Goal: Task Accomplishment & Management: Complete application form

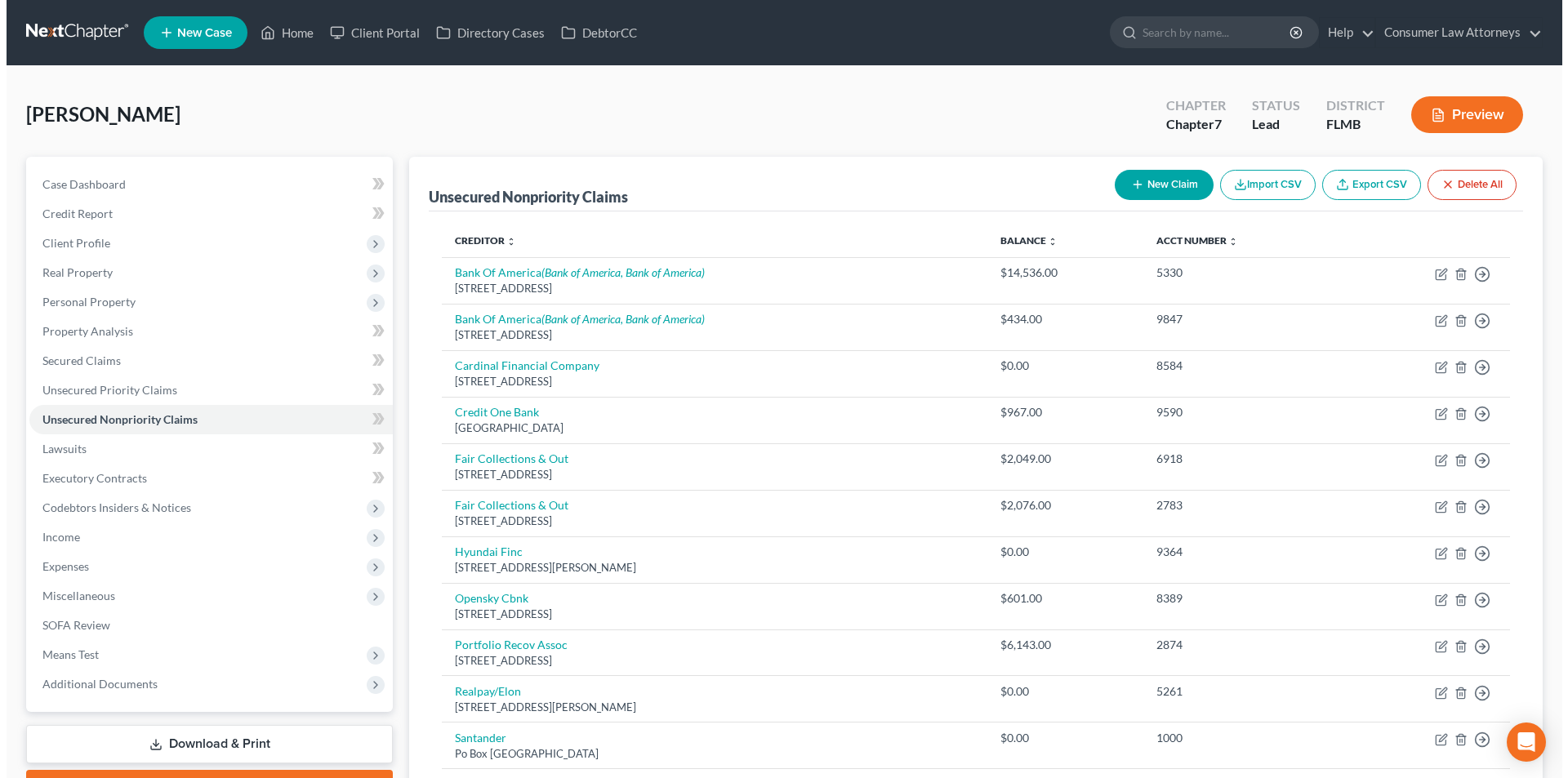
scroll to position [164, 0]
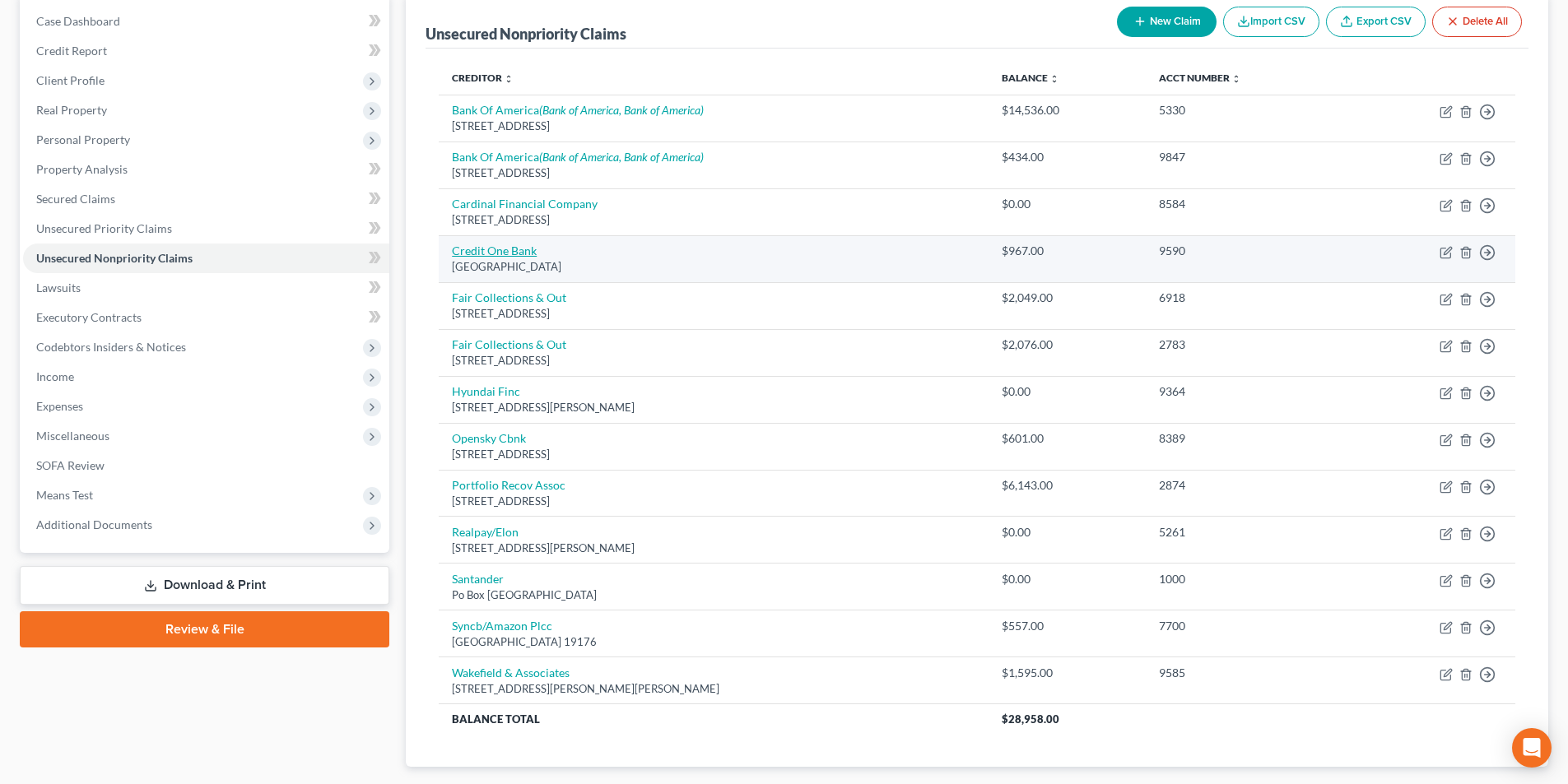
click at [519, 247] on link "Credit One Bank" at bounding box center [494, 251] width 85 height 14
select select "31"
select select "1"
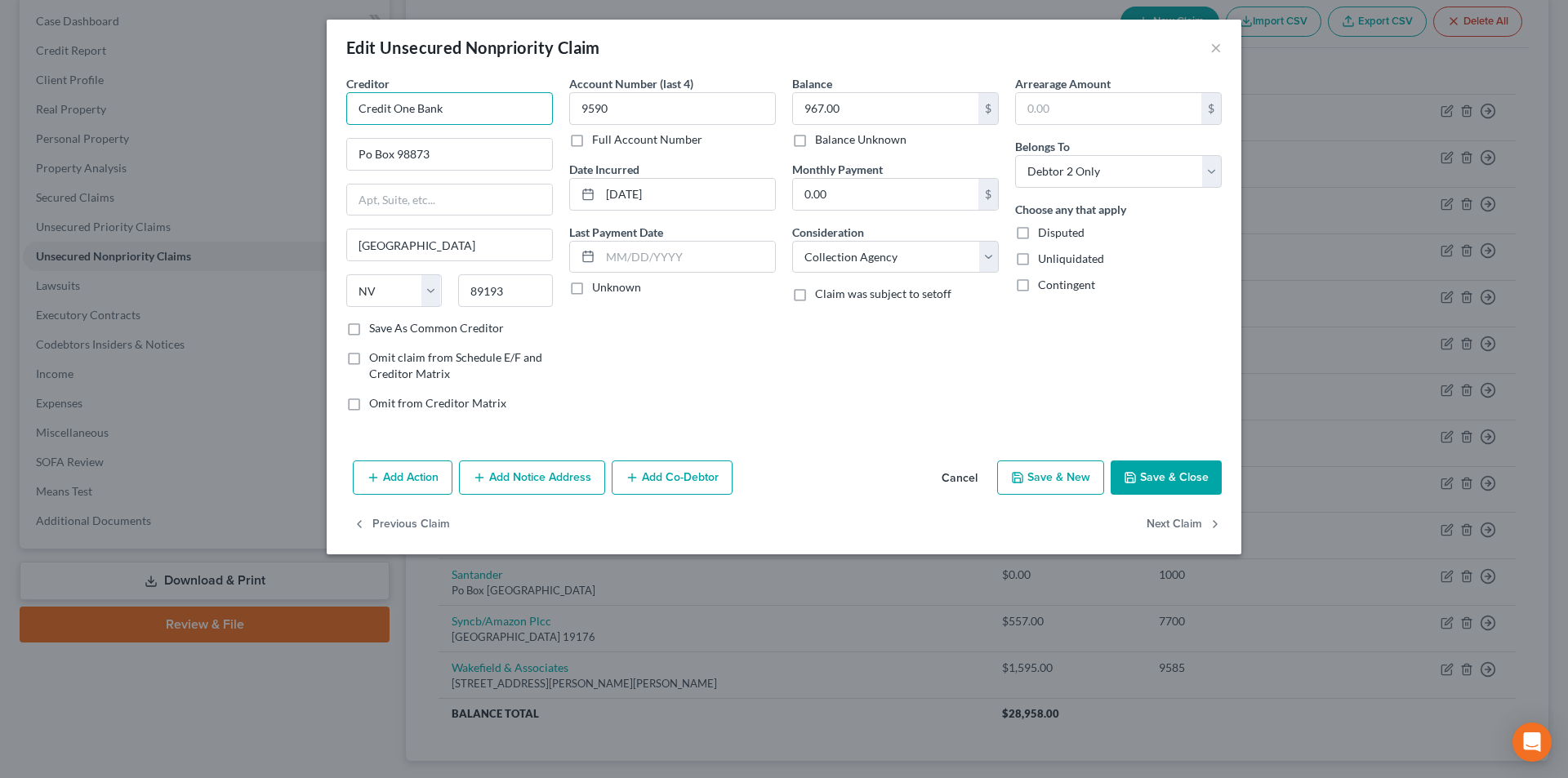
drag, startPoint x: 460, startPoint y: 104, endPoint x: 354, endPoint y: 105, distance: 106.0
click at [354, 105] on input "Credit One Bank" at bounding box center [450, 109] width 207 height 33
drag, startPoint x: 520, startPoint y: 489, endPoint x: 518, endPoint y: 505, distance: 16.1
click at [521, 489] on button "Add Notice Address" at bounding box center [532, 478] width 146 height 34
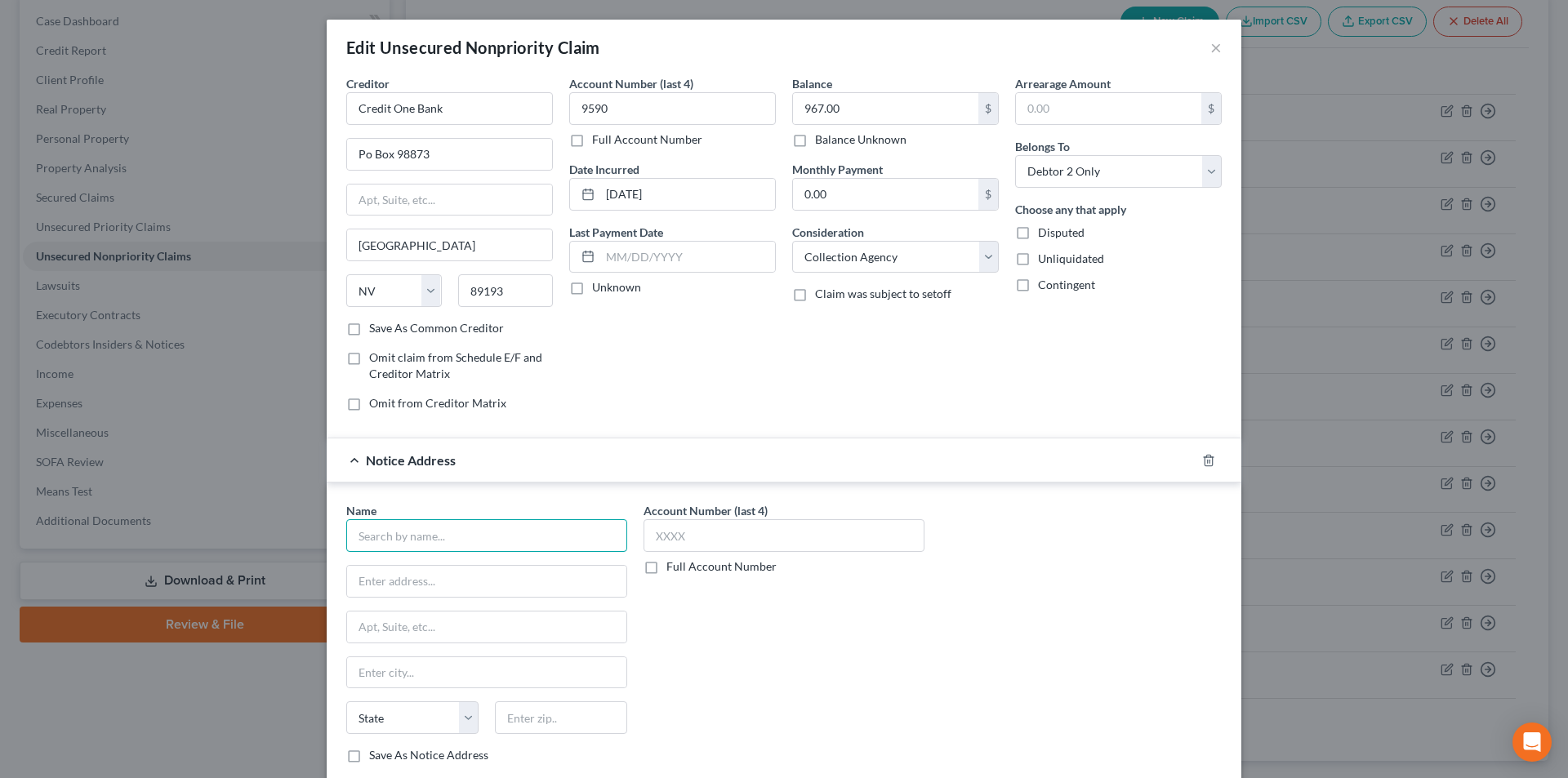
click at [497, 532] on input "text" at bounding box center [486, 535] width 281 height 33
paste input "Credit One Bank"
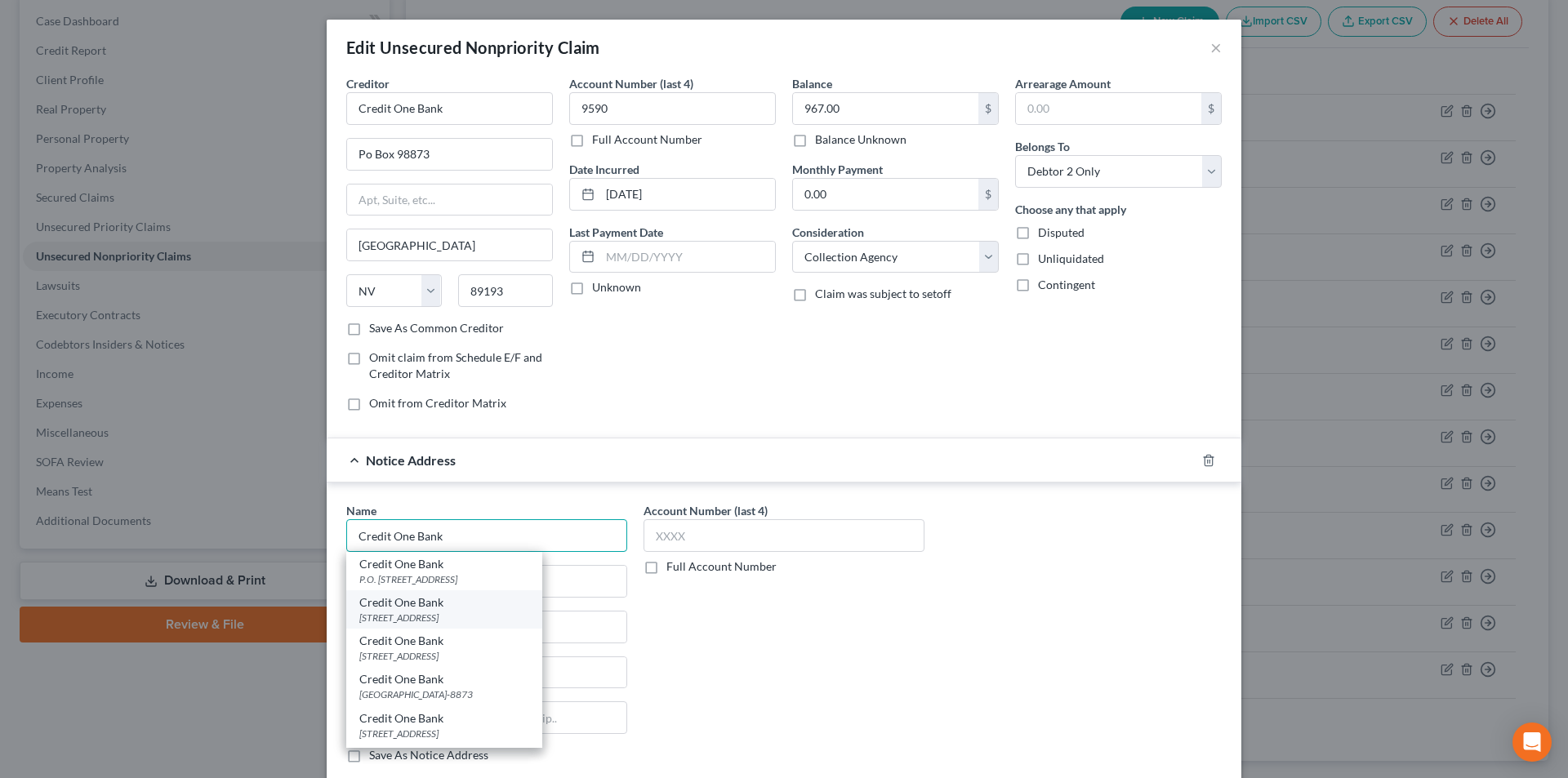
type input "Credit One Bank"
click at [448, 615] on div "[STREET_ADDRESS]" at bounding box center [445, 618] width 170 height 14
type input "PO Box 98875"
type input "[GEOGRAPHIC_DATA]"
select select "31"
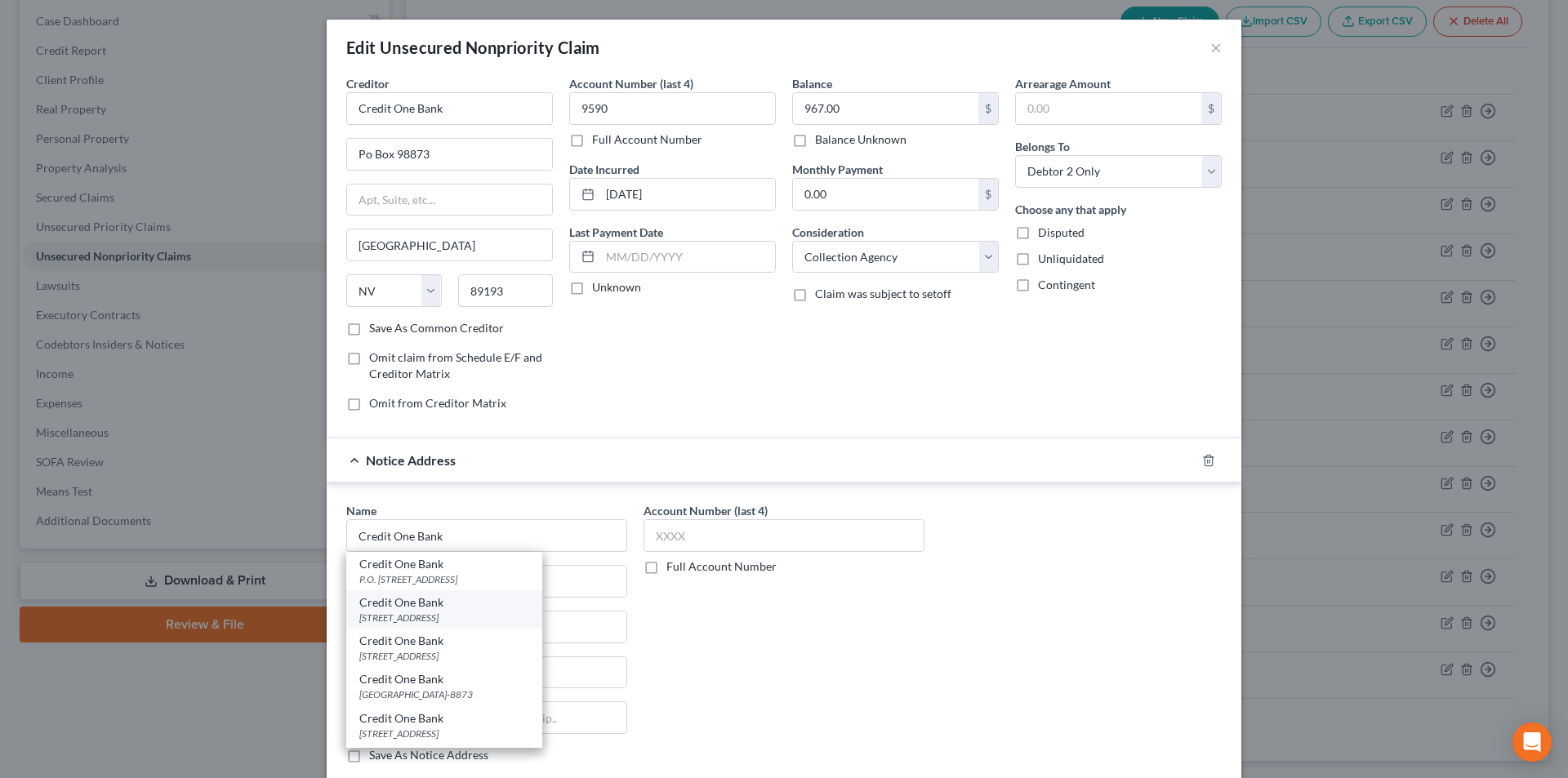
type input "89193"
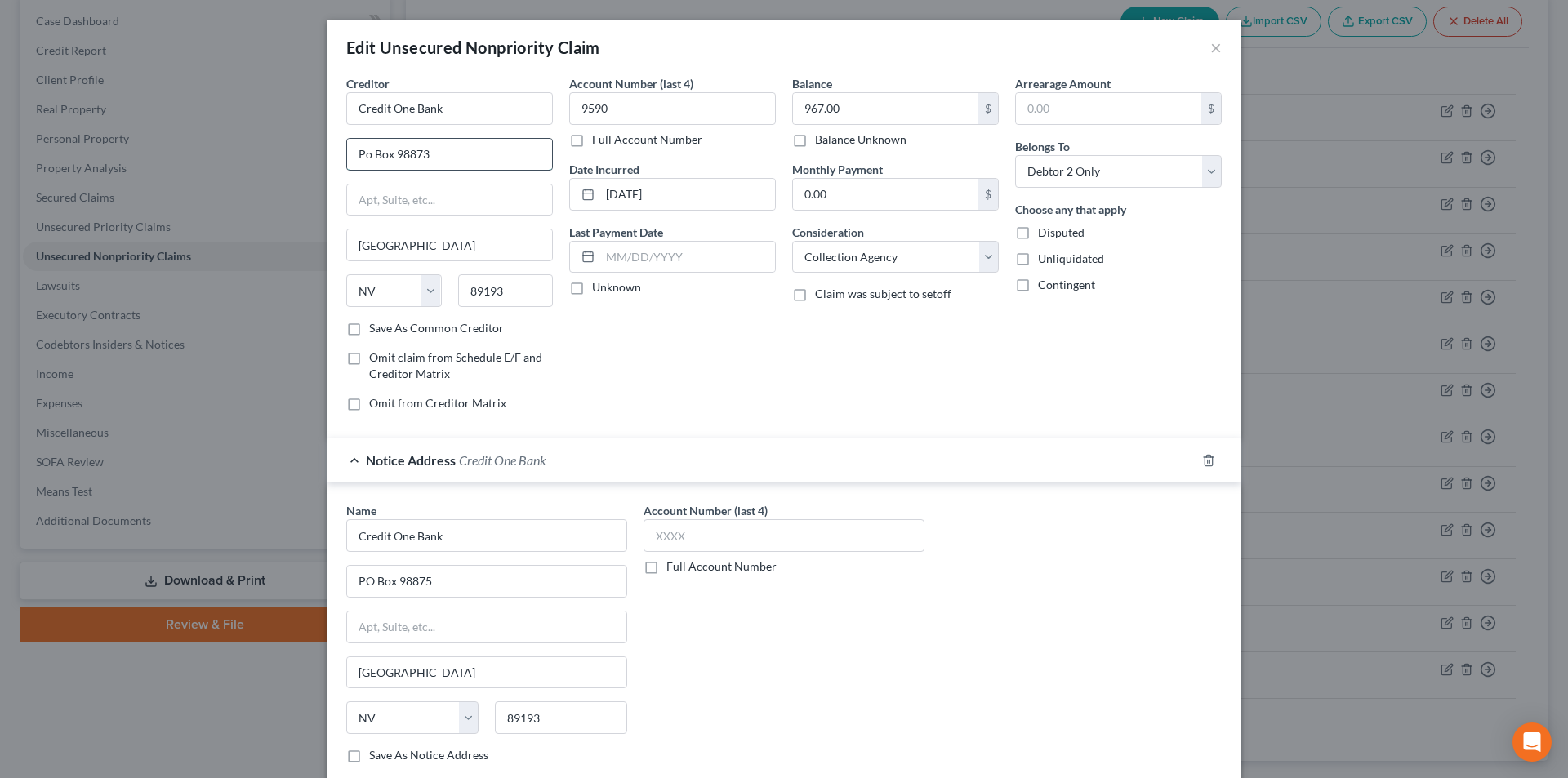
click at [359, 154] on input "Po Box 98873" at bounding box center [450, 154] width 205 height 31
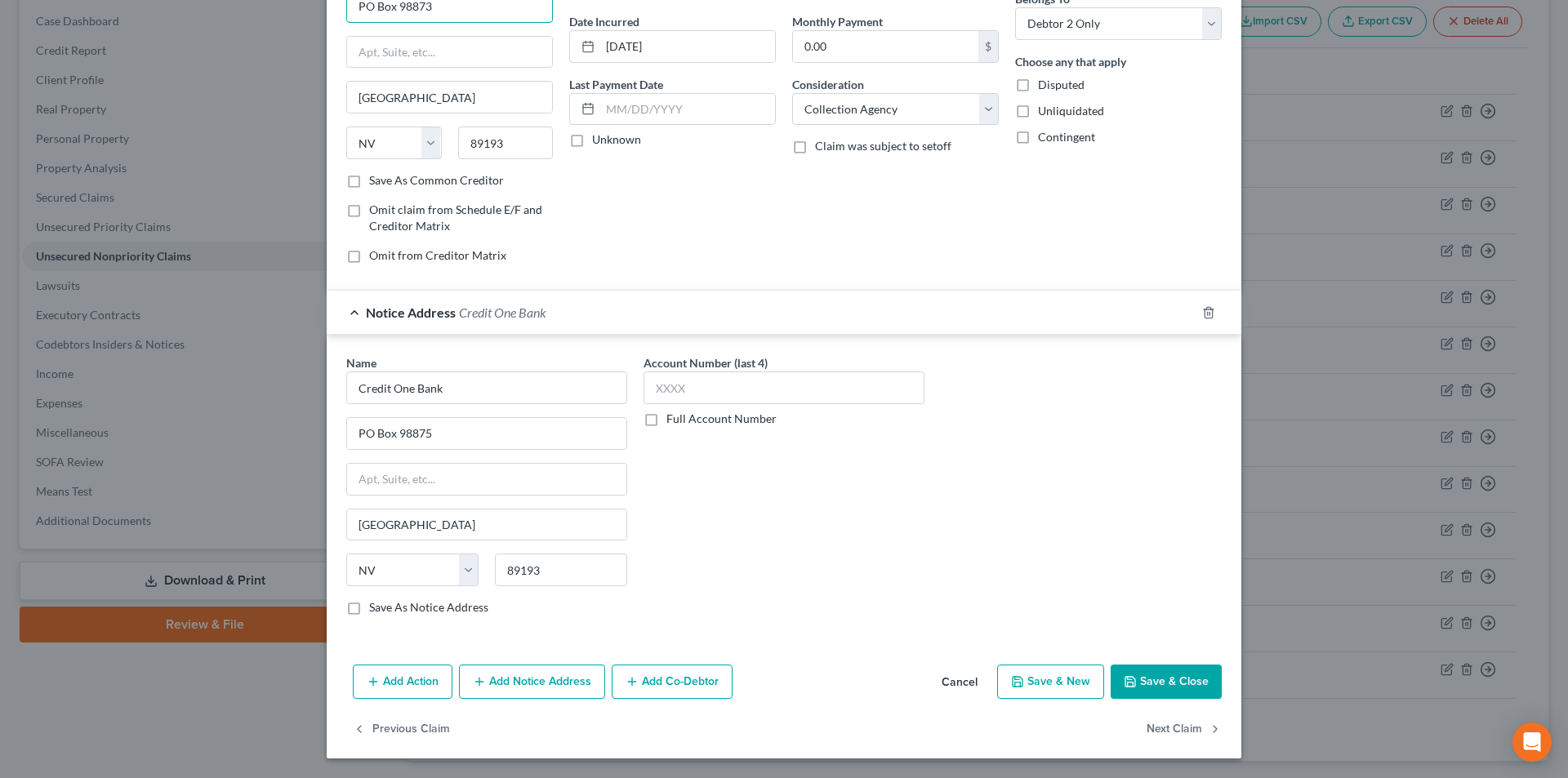
type input "PO Box 98873"
click at [523, 686] on button "Add Notice Address" at bounding box center [532, 682] width 146 height 34
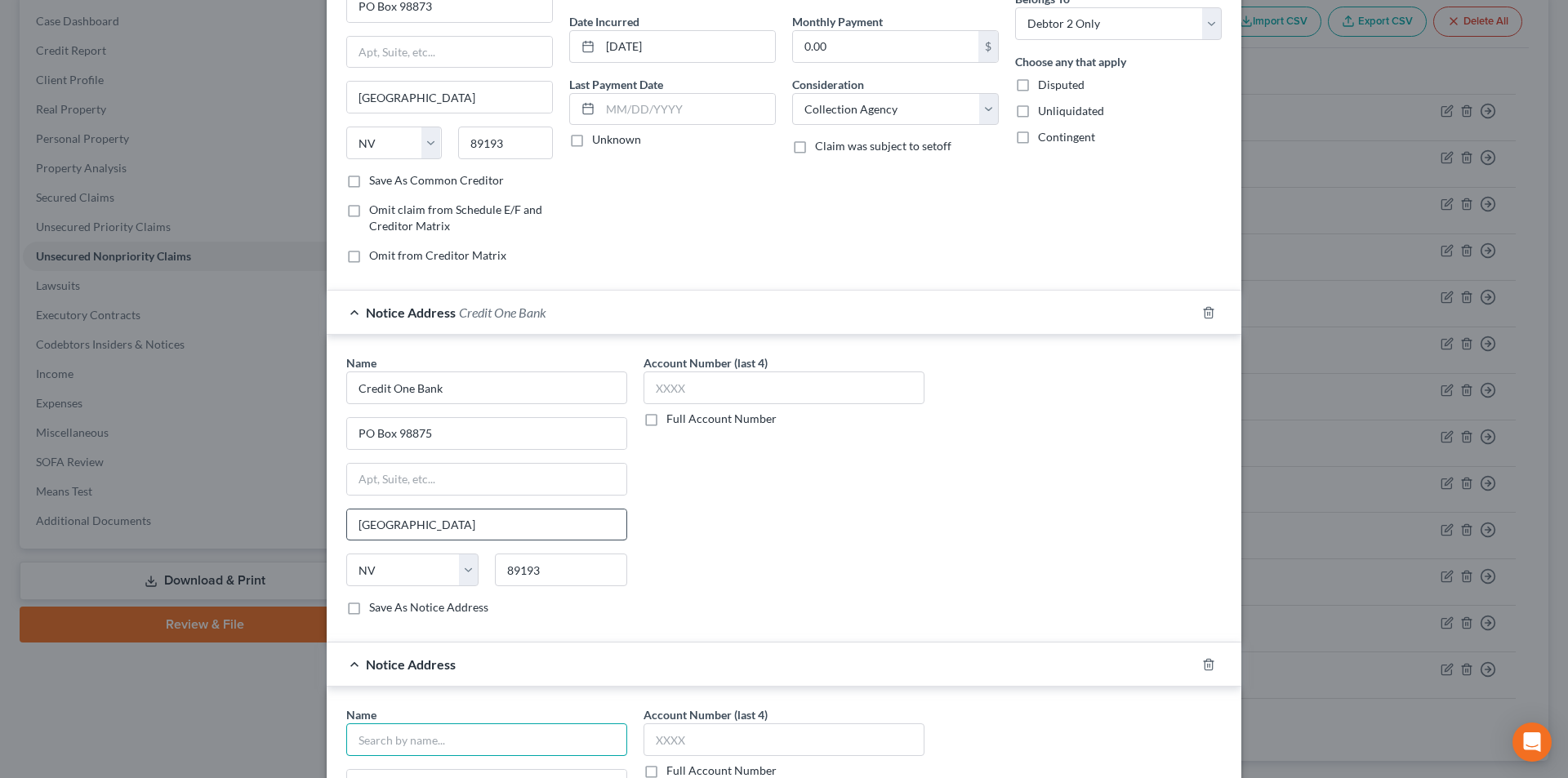
click at [449, 743] on input "text" at bounding box center [486, 740] width 281 height 33
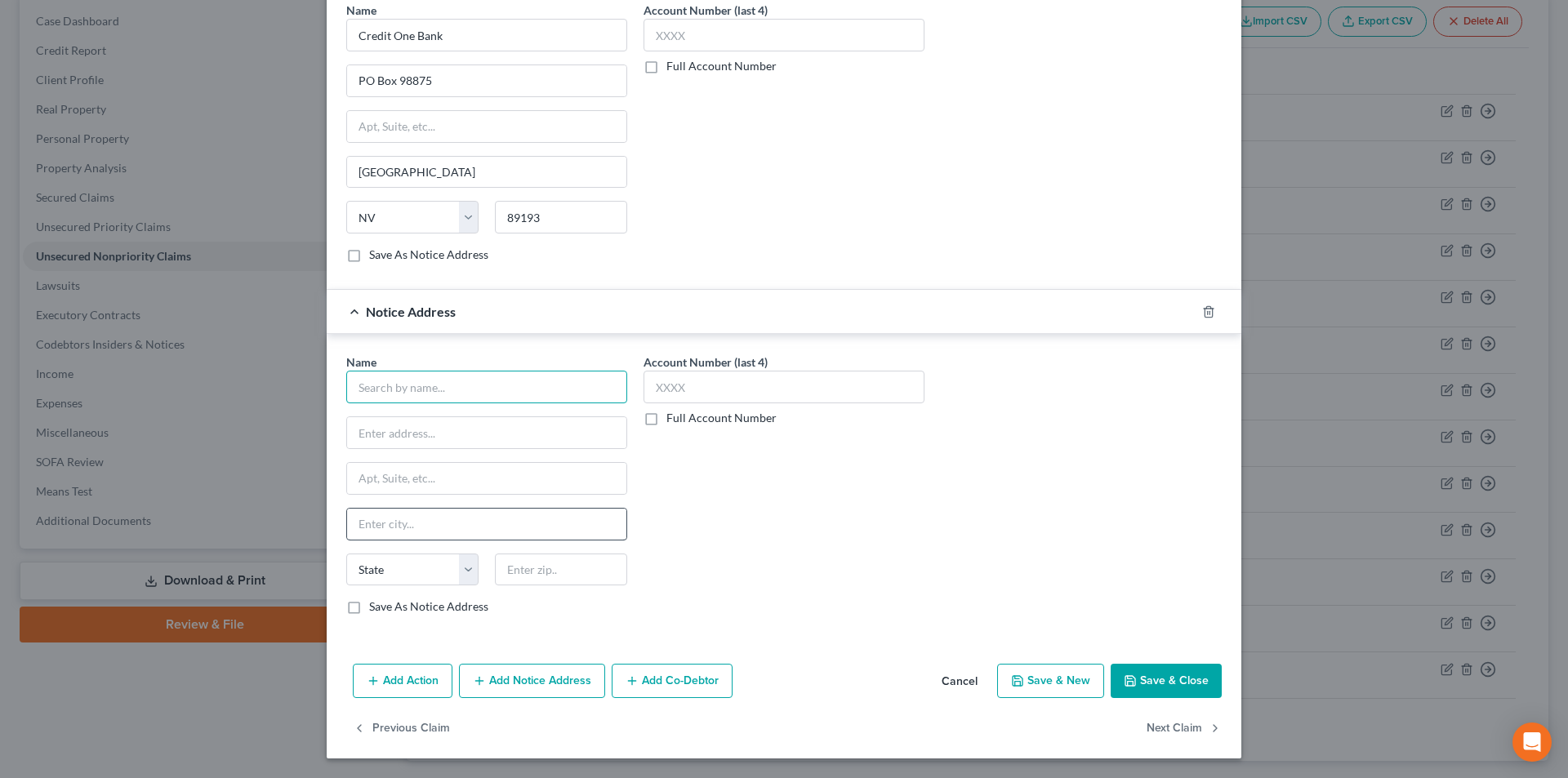
paste input "Credit One Bank"
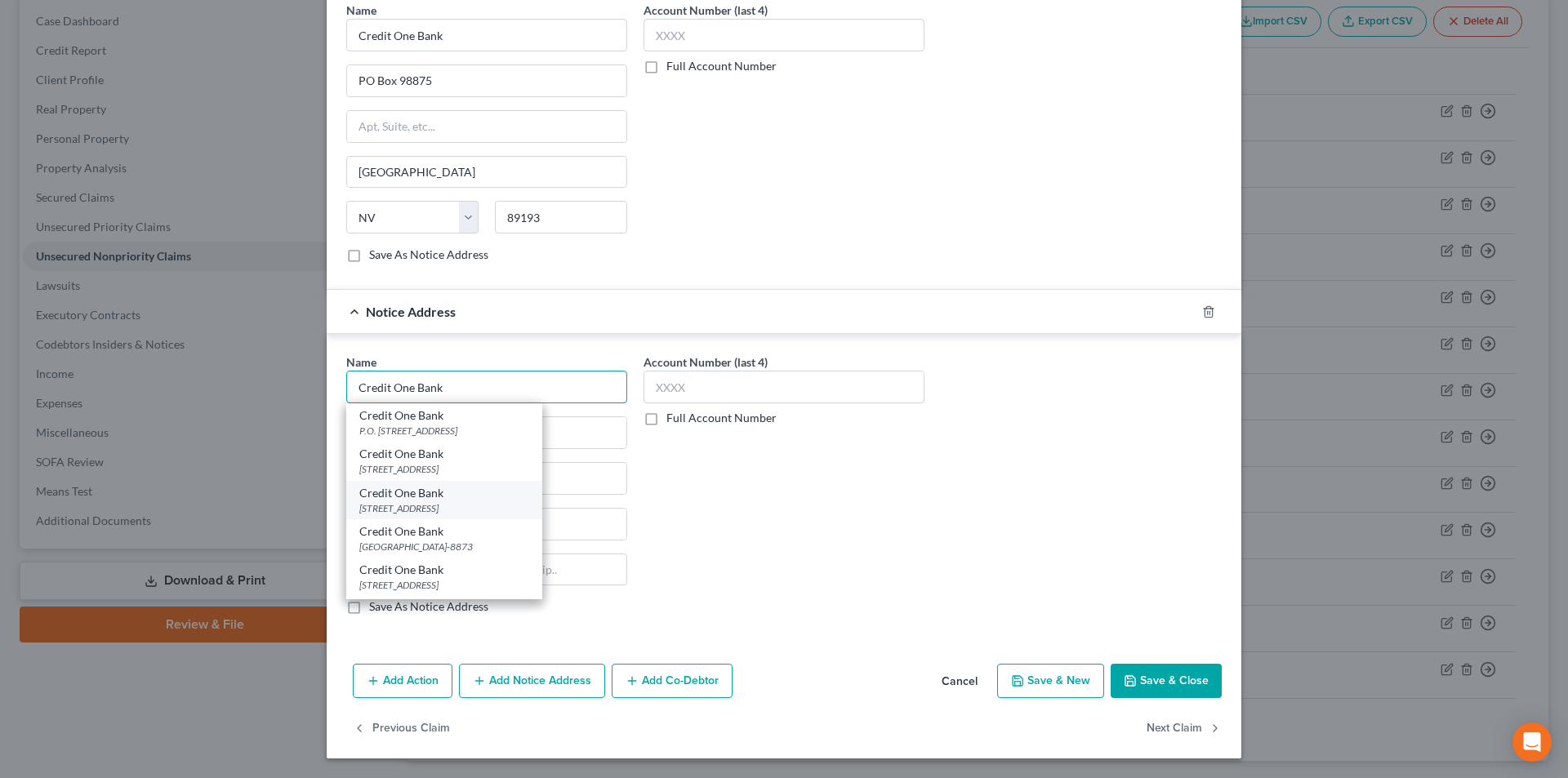
type input "Credit One Bank"
click at [427, 501] on div "[STREET_ADDRESS]" at bounding box center [445, 508] width 170 height 14
type input "[STREET_ADDRESS]"
type input "[GEOGRAPHIC_DATA]"
select select "31"
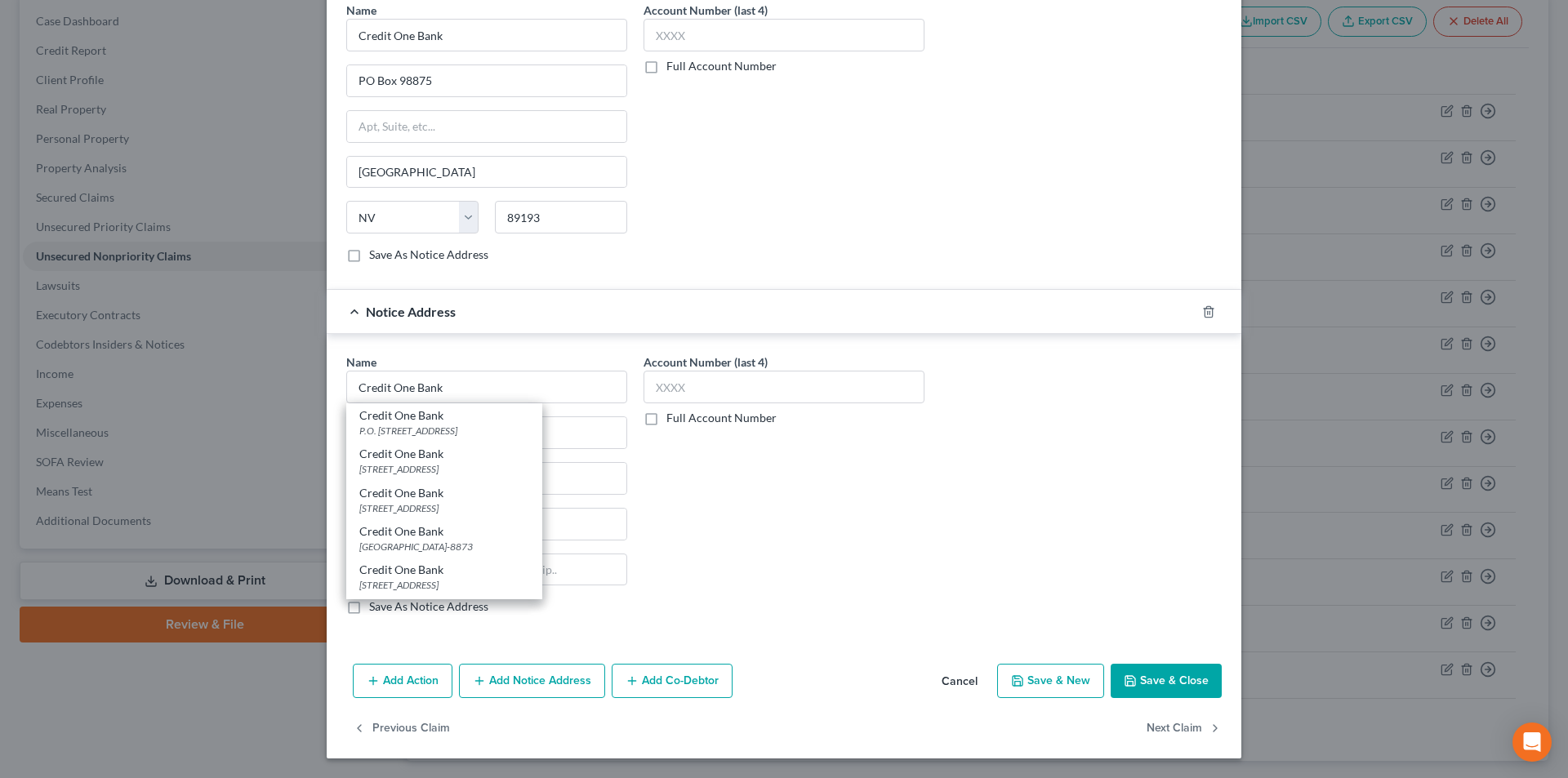
type input "89113"
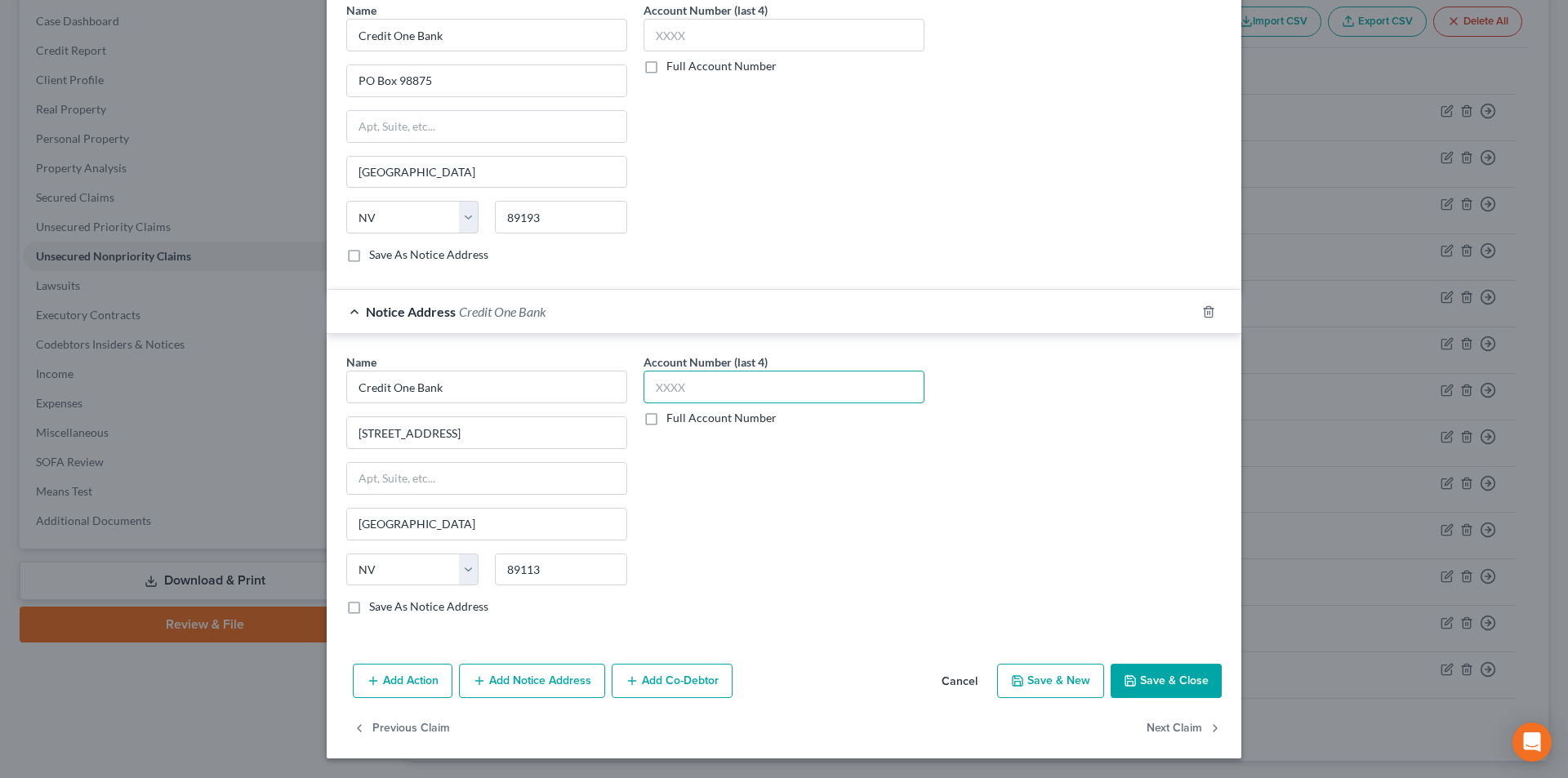
click at [707, 383] on input "text" at bounding box center [784, 387] width 281 height 33
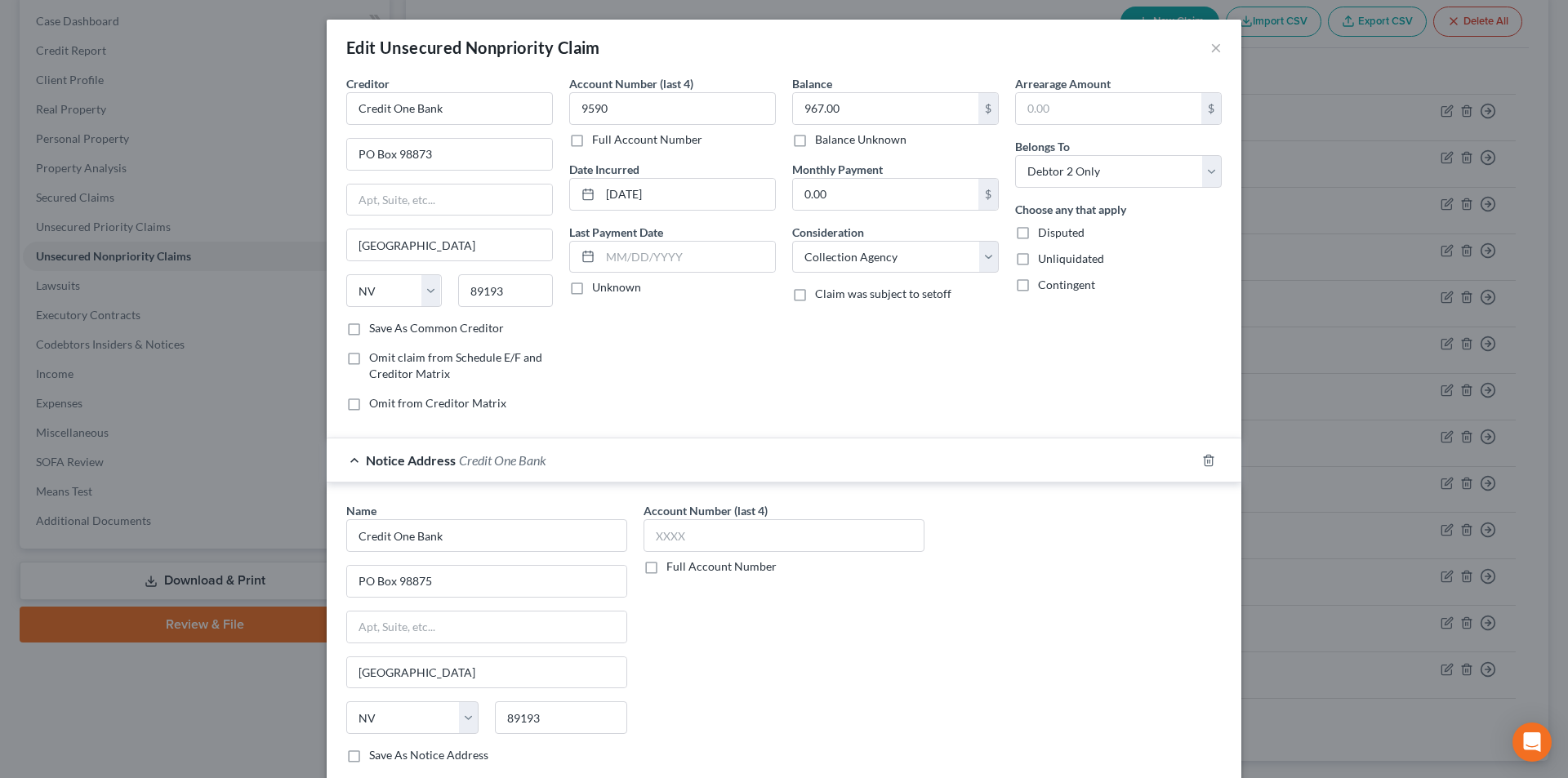
scroll to position [245, 0]
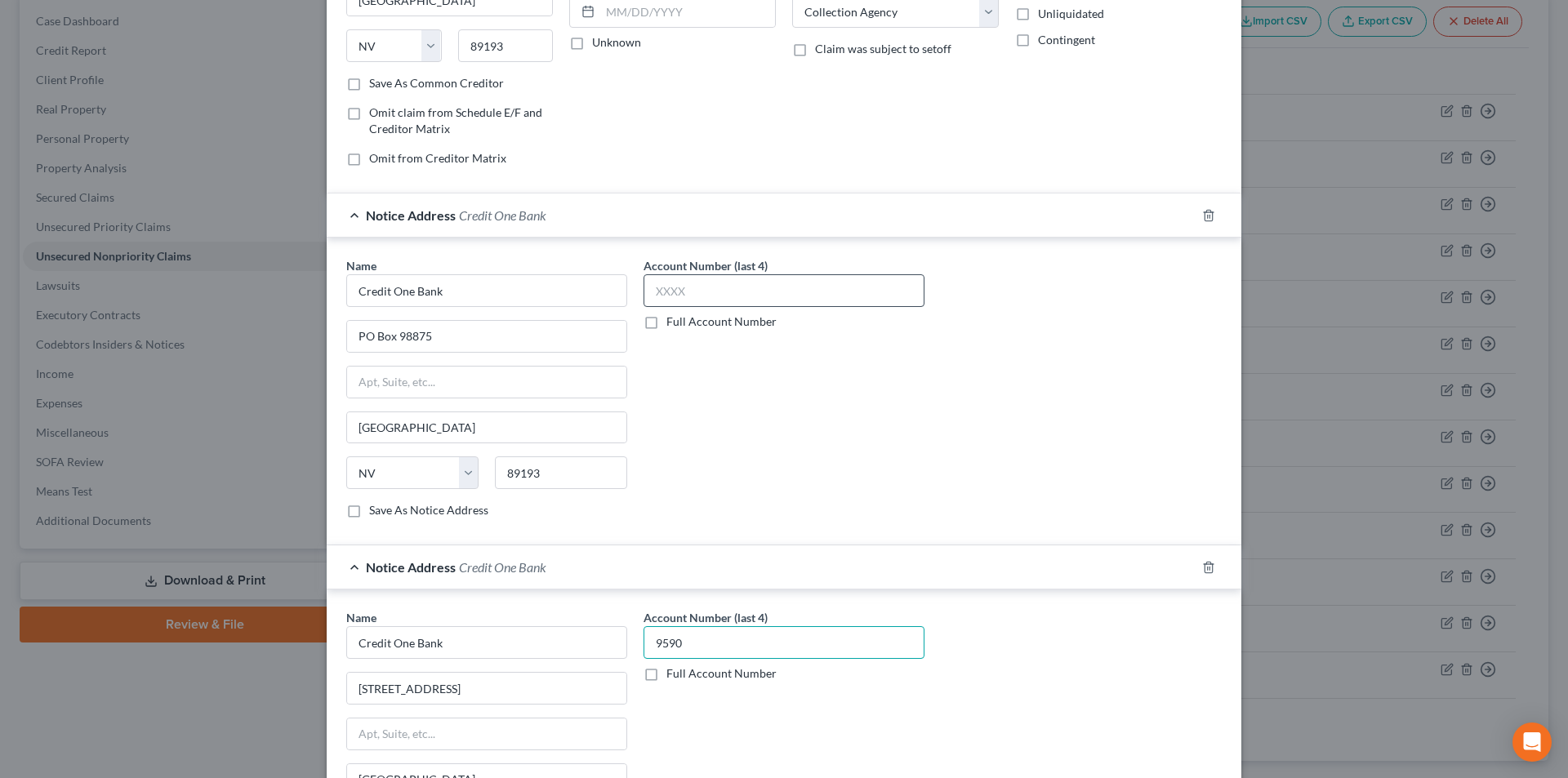
type input "9590"
click at [711, 283] on input "text" at bounding box center [784, 290] width 281 height 33
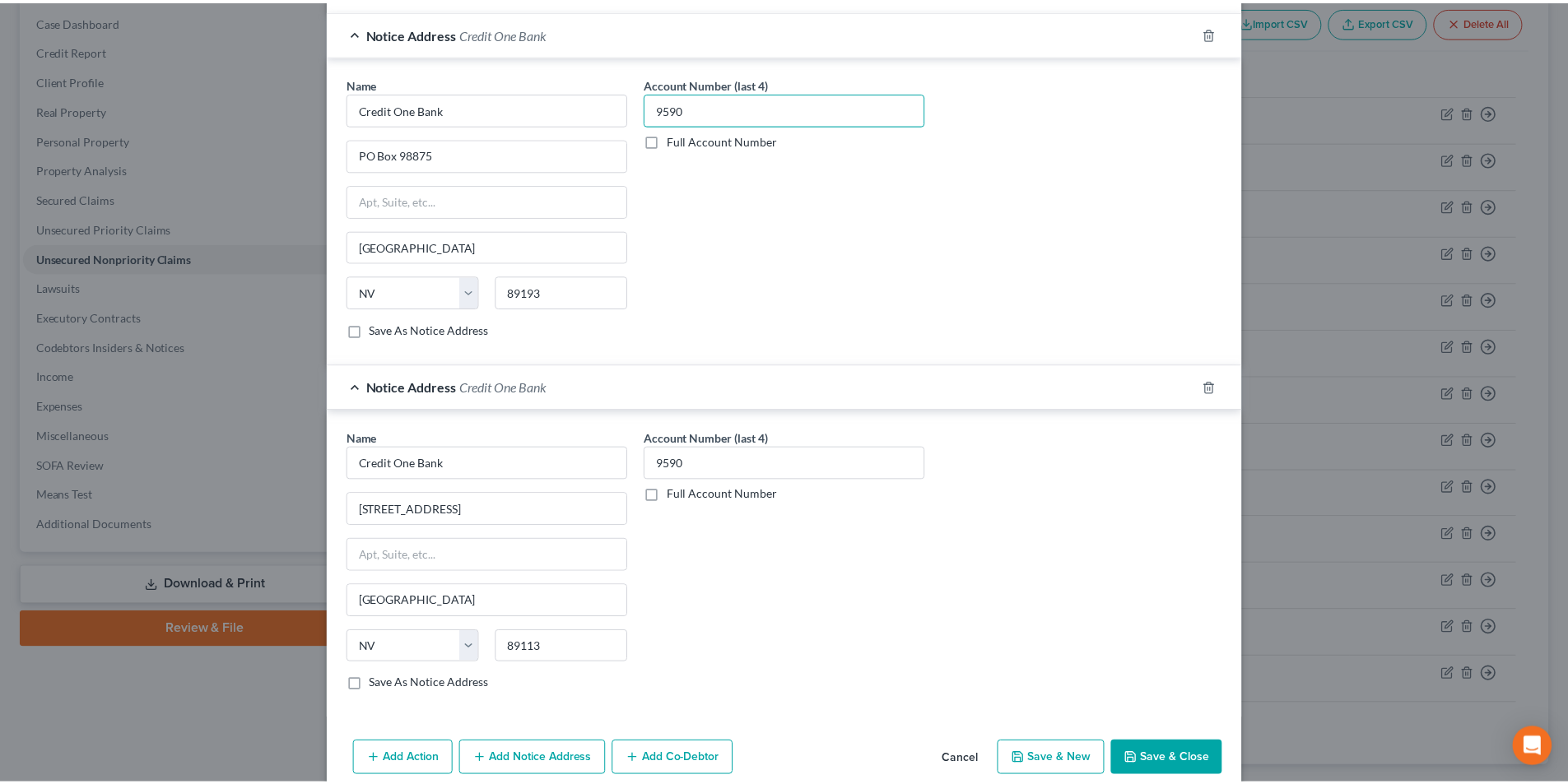
scroll to position [504, 0]
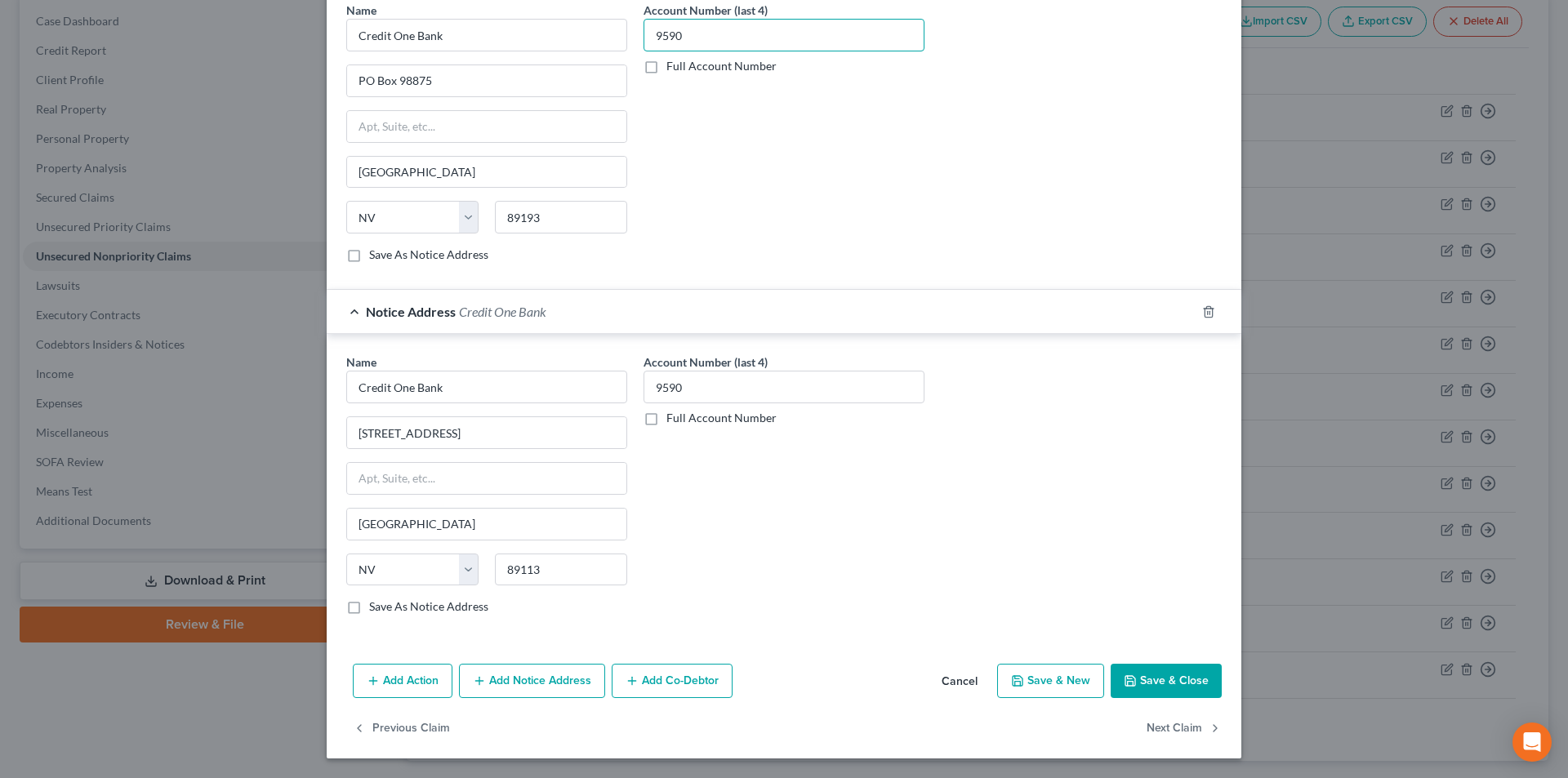
type input "9590"
click at [1147, 678] on button "Save & Close" at bounding box center [1166, 681] width 111 height 34
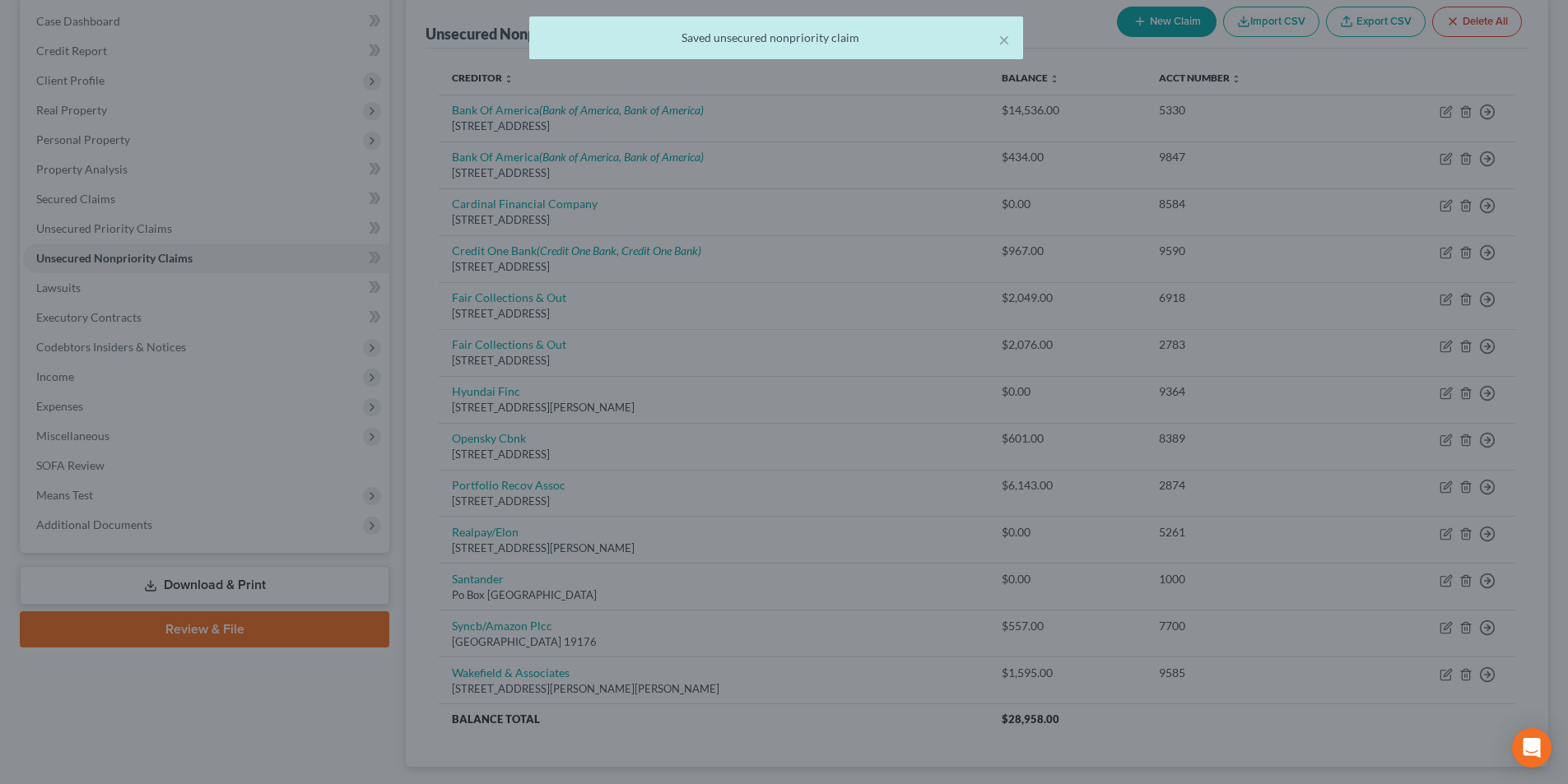
scroll to position [0, 0]
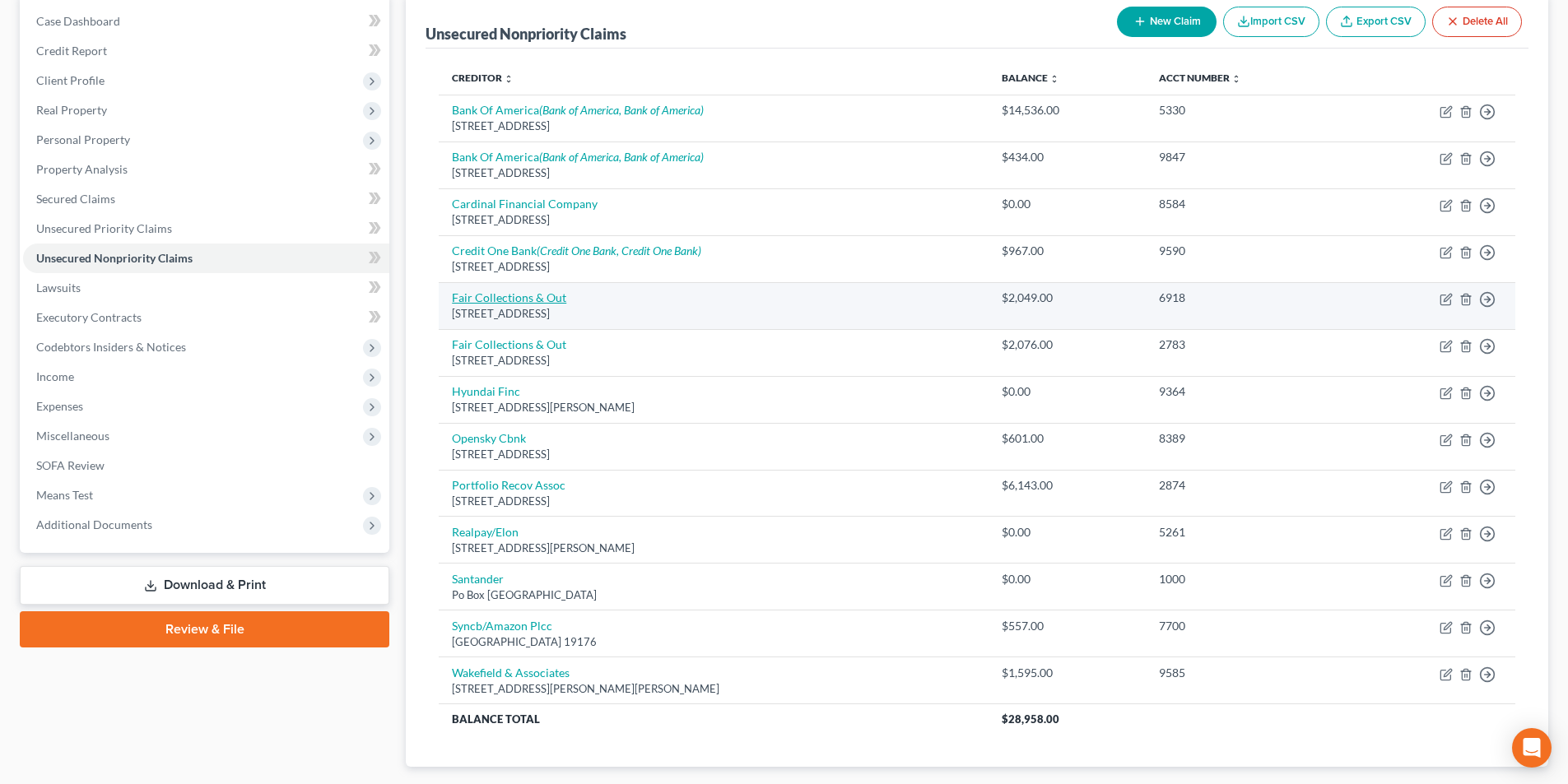
click at [533, 298] on link "Fair Collections & Out" at bounding box center [510, 298] width 115 height 14
select select "21"
select select "1"
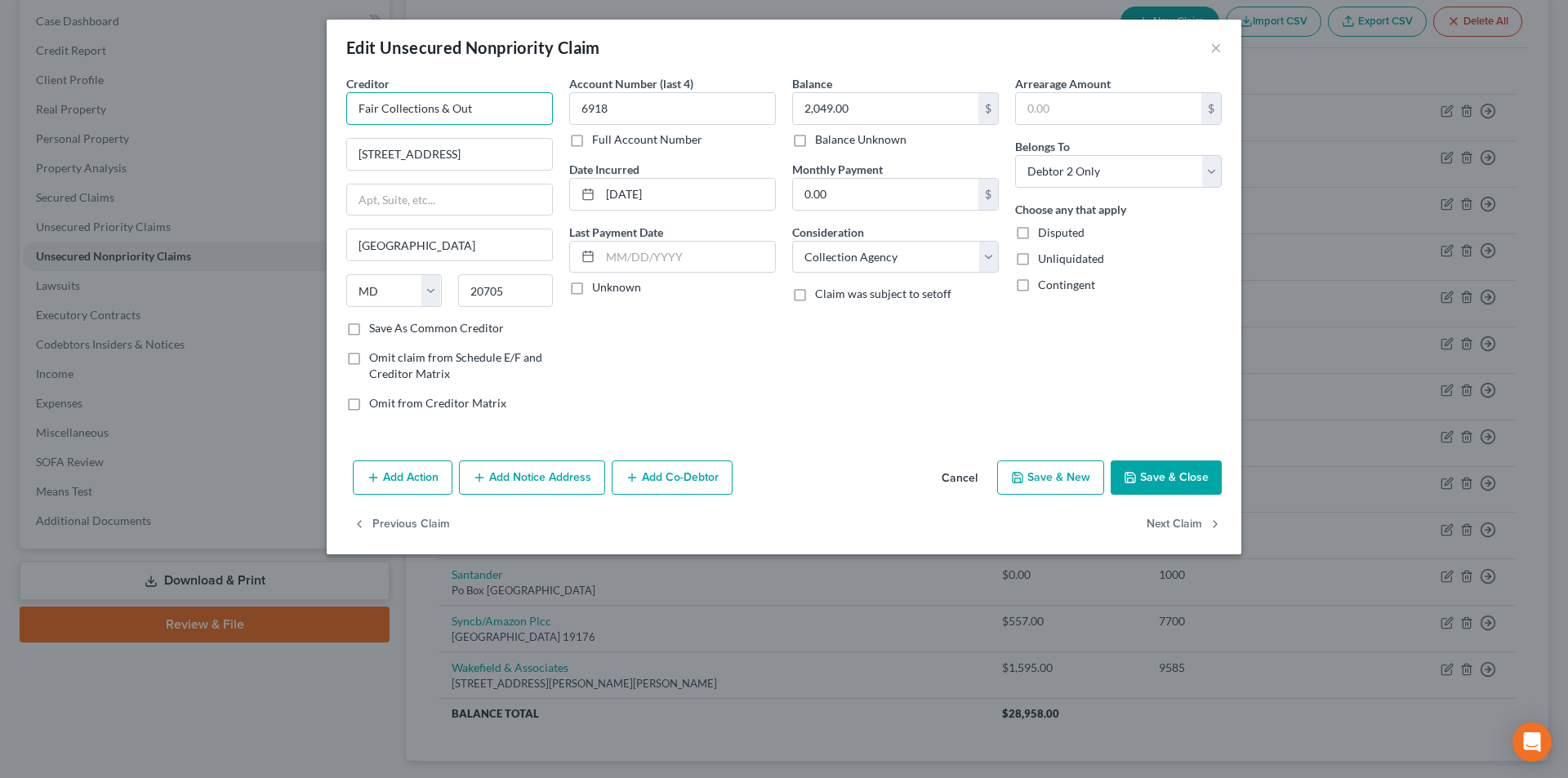
click at [504, 111] on input "Fair Collections & Out" at bounding box center [450, 109] width 207 height 33
type input "Fair Collections & Out"
click at [1215, 44] on button "×" at bounding box center [1216, 47] width 11 height 20
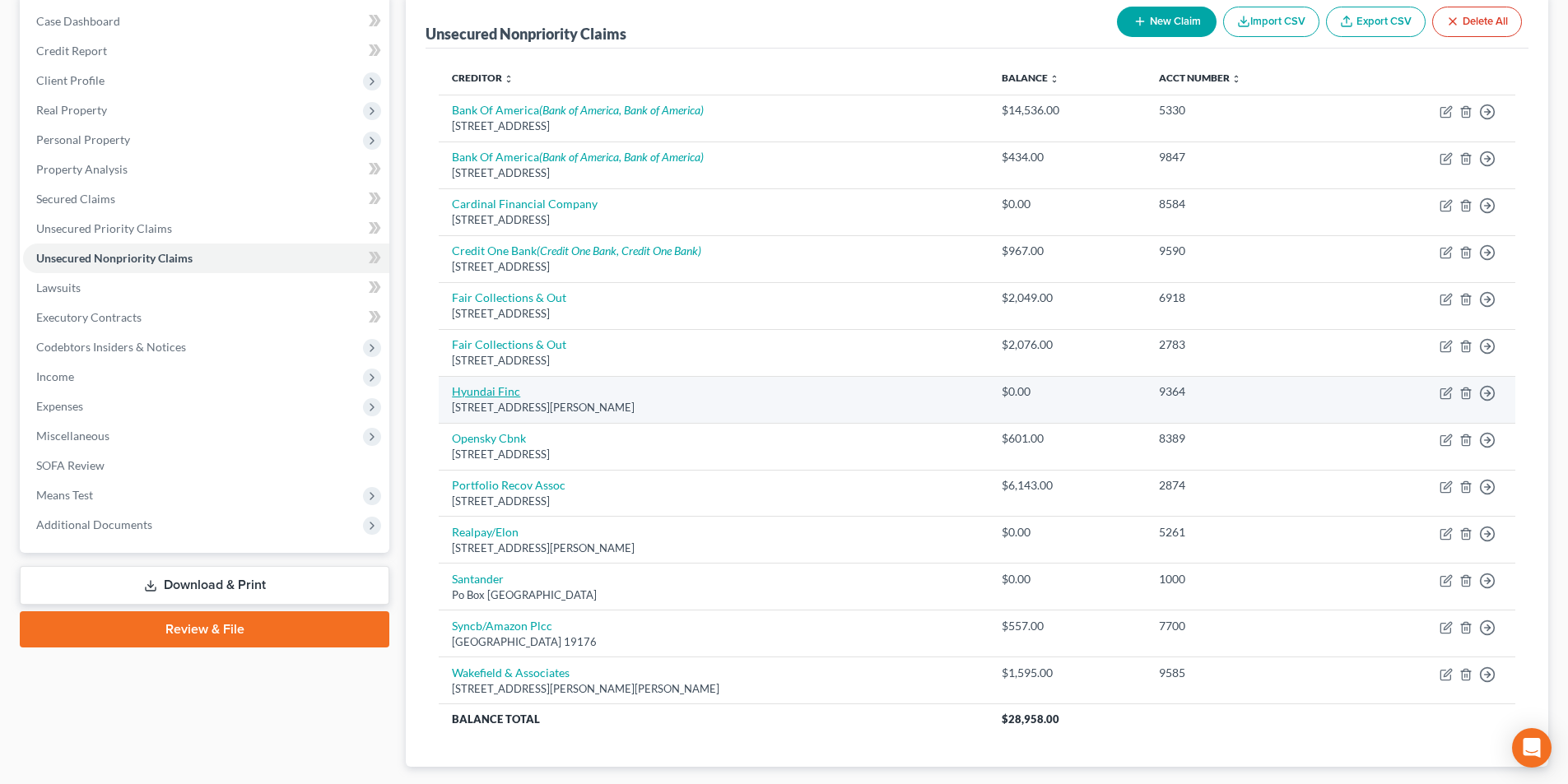
click at [494, 385] on link "Hyundai Finc" at bounding box center [486, 392] width 68 height 14
select select "4"
select select "0"
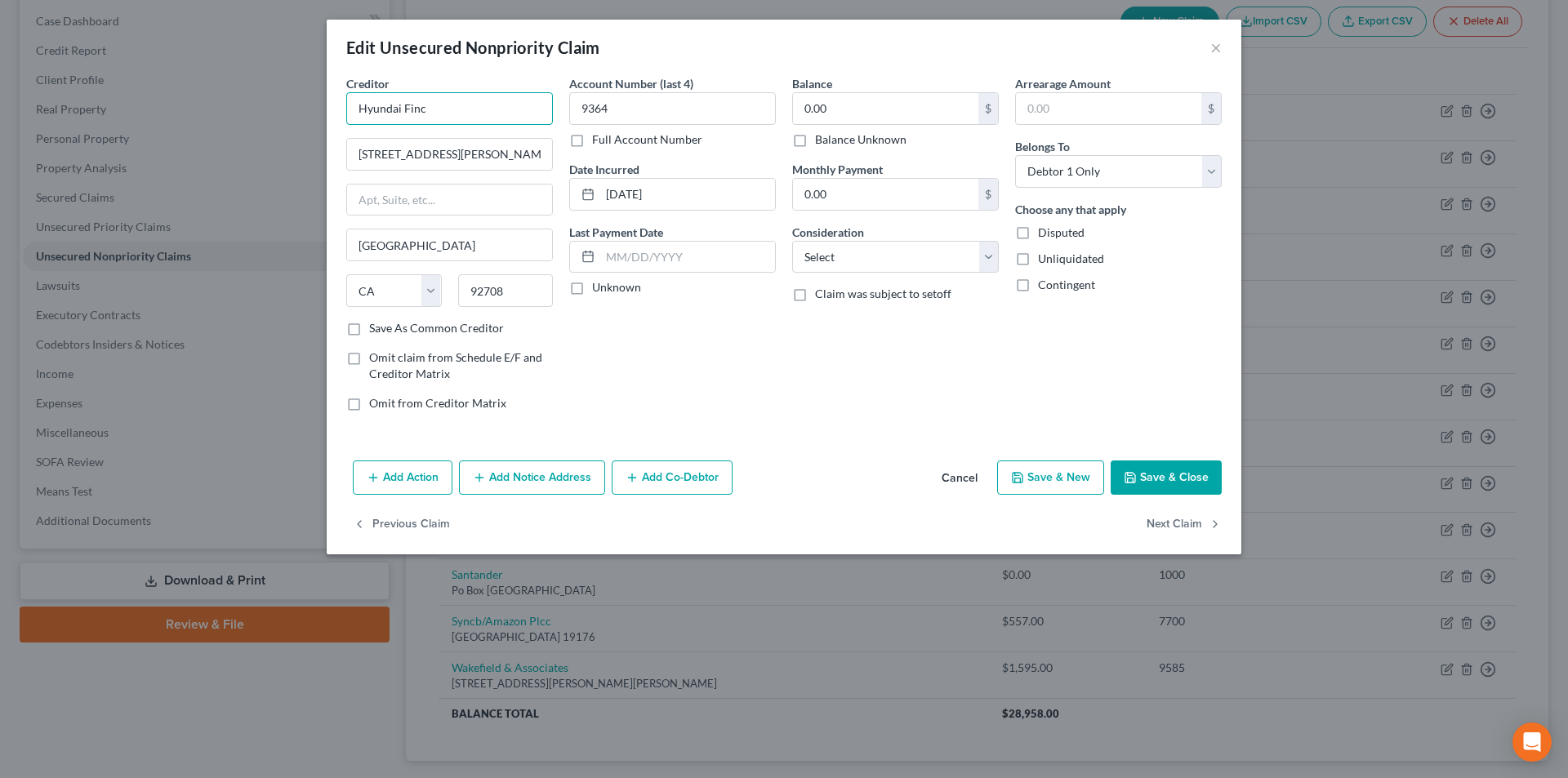
click at [465, 111] on input "Hyundai Finc" at bounding box center [450, 109] width 207 height 33
type input "Hyundai Finance"
click at [468, 158] on input "[STREET_ADDRESS][PERSON_NAME]" at bounding box center [450, 154] width 205 height 31
type input "[STREET_ADDRESS][PERSON_NAME]"
click at [1173, 476] on button "Save & Close" at bounding box center [1166, 478] width 111 height 34
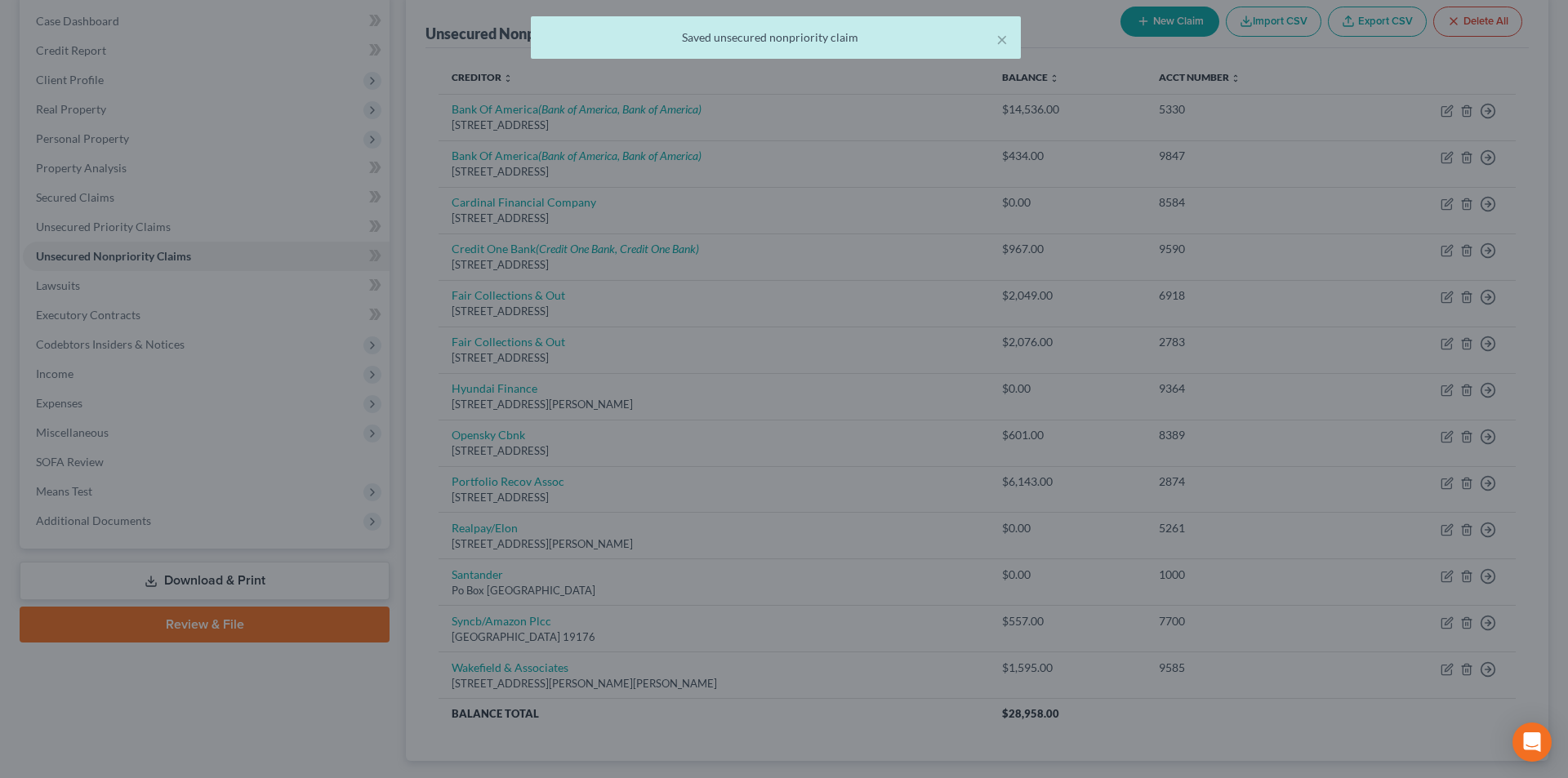
type input "0"
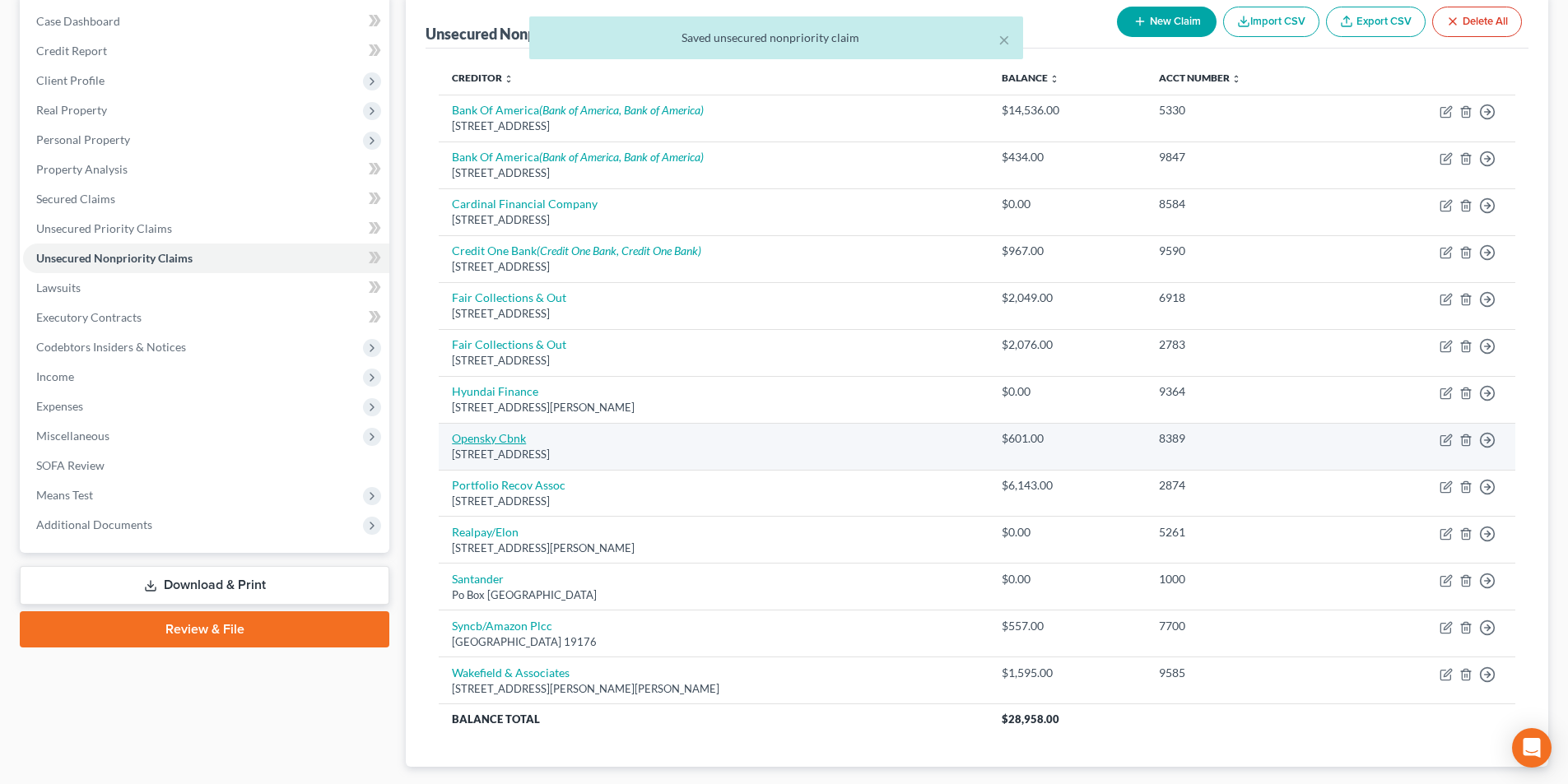
click at [506, 442] on link "Opensky Cbnk" at bounding box center [489, 438] width 74 height 14
select select "48"
select select "2"
select select "1"
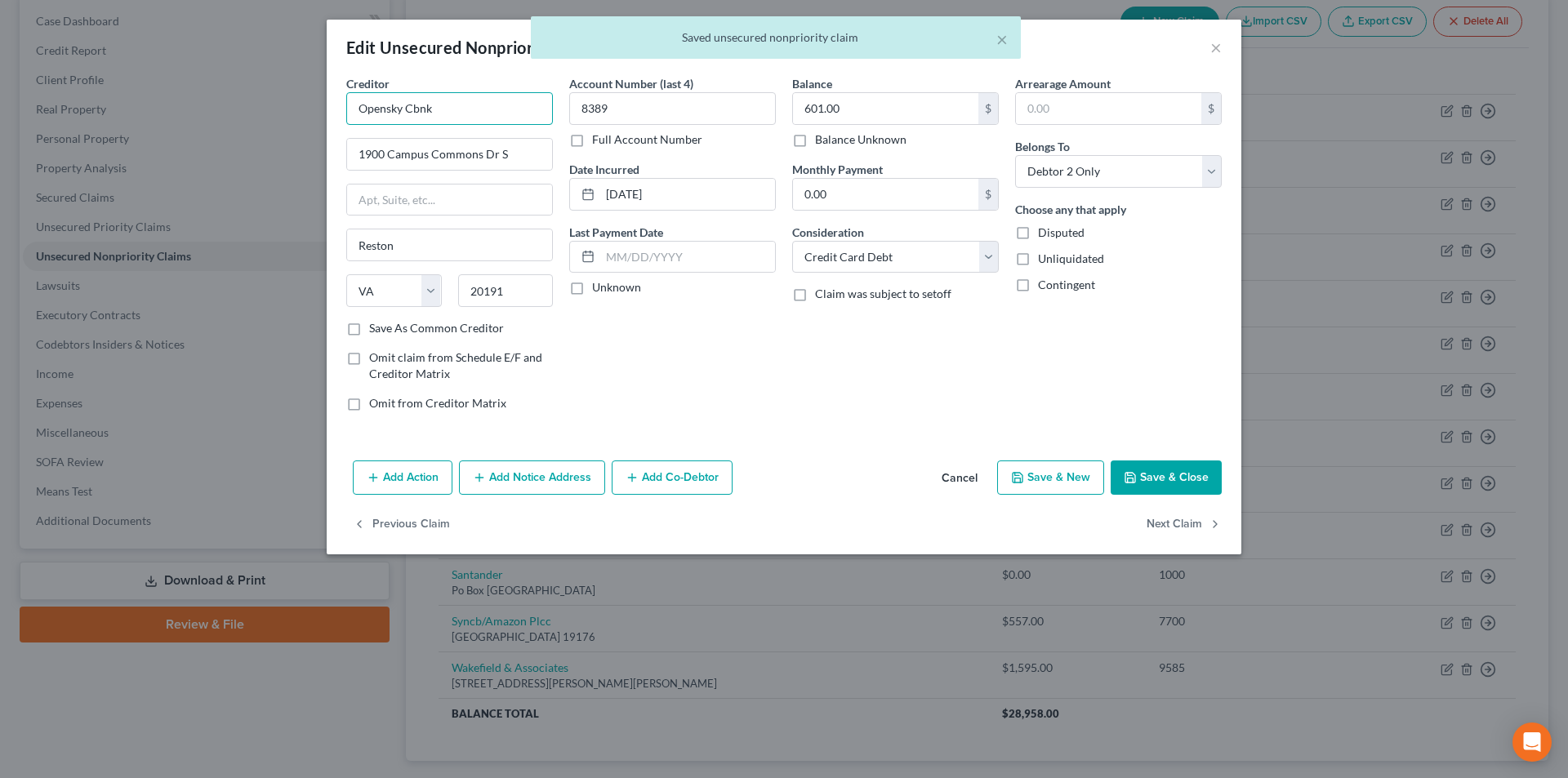
click at [504, 120] on input "Opensky Cbnk" at bounding box center [450, 109] width 207 height 33
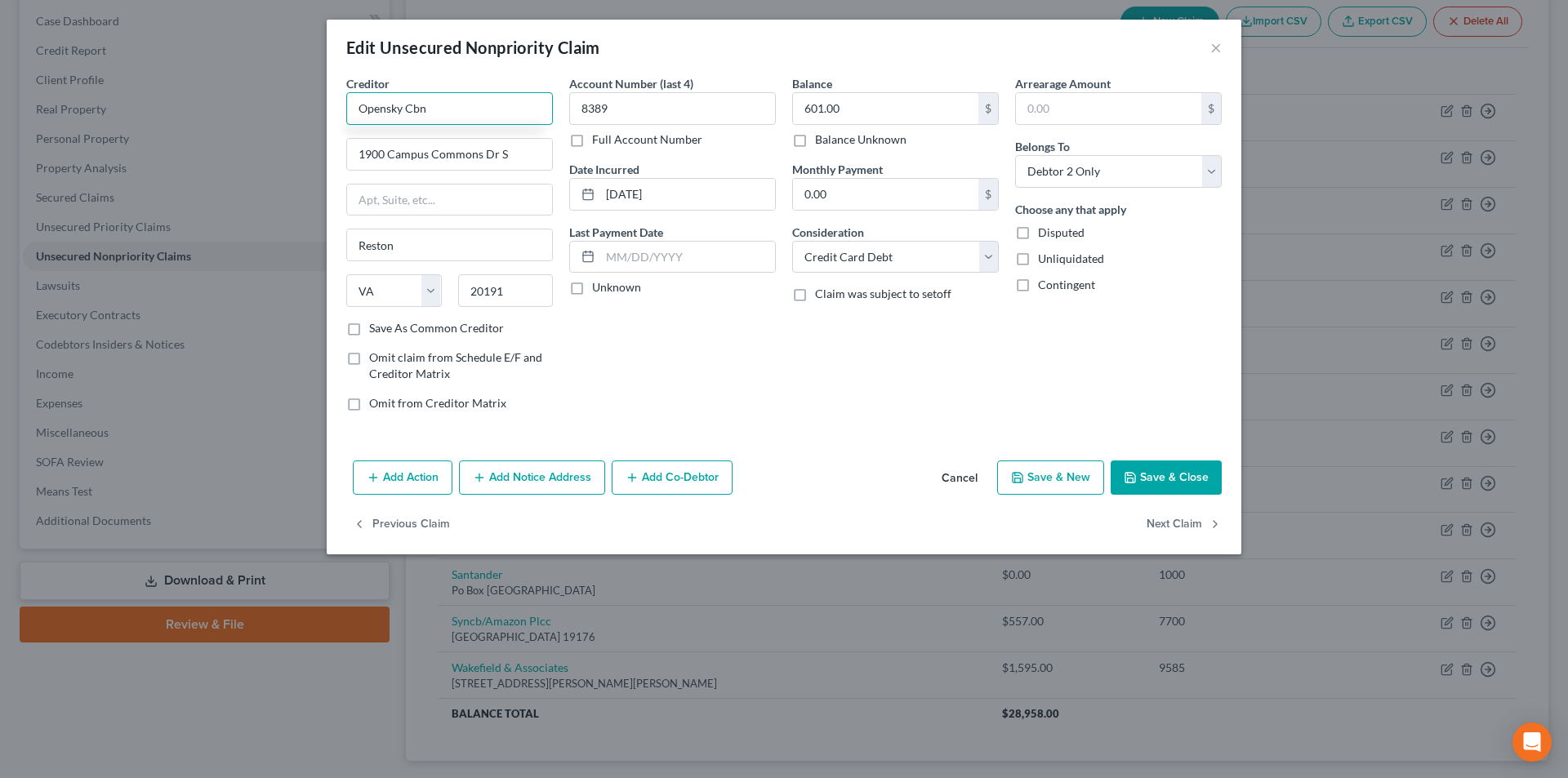
type input "Opensky Cbnk"
click at [1187, 481] on button "Save & Close" at bounding box center [1166, 478] width 111 height 34
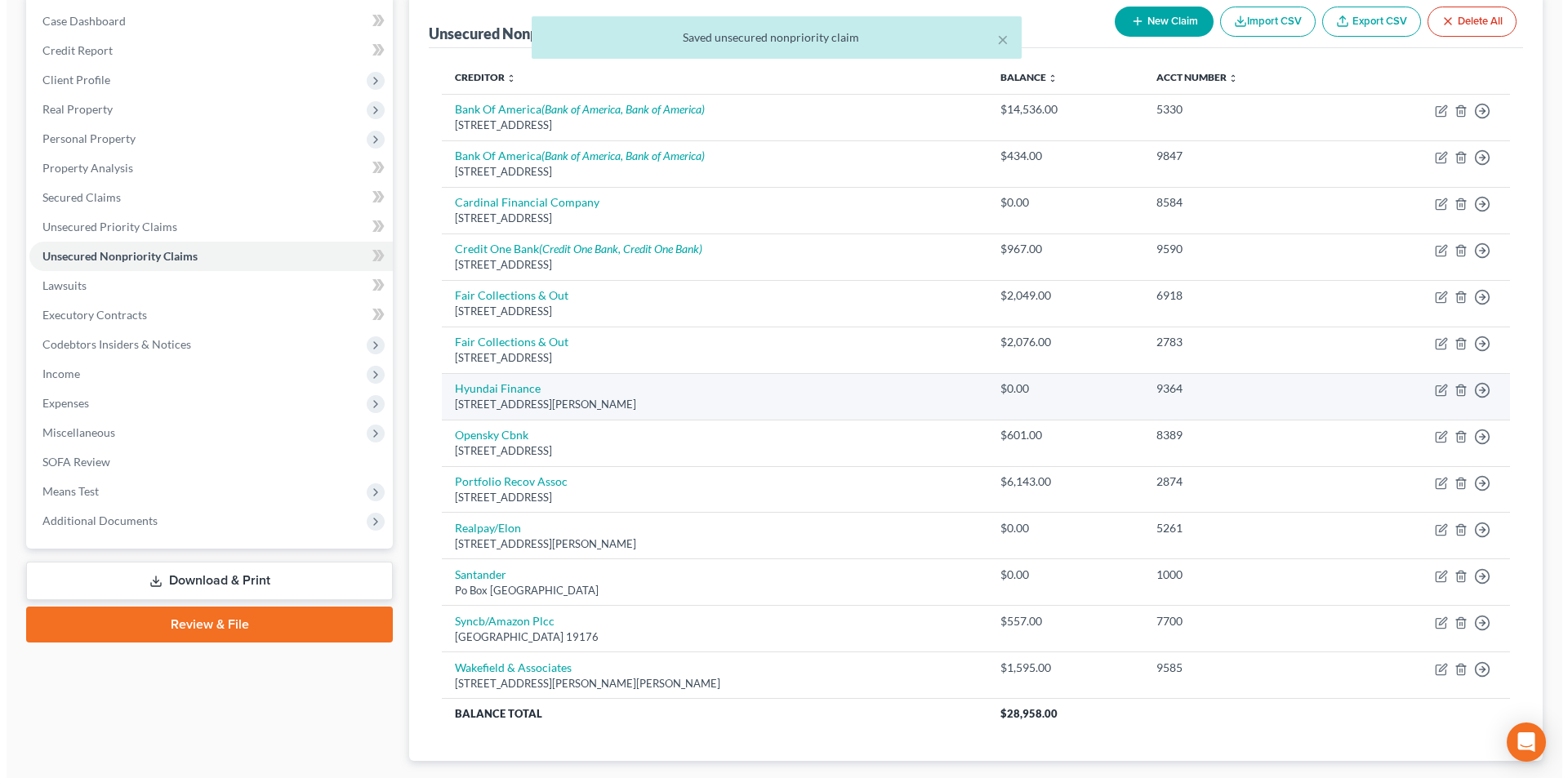
scroll to position [245, 0]
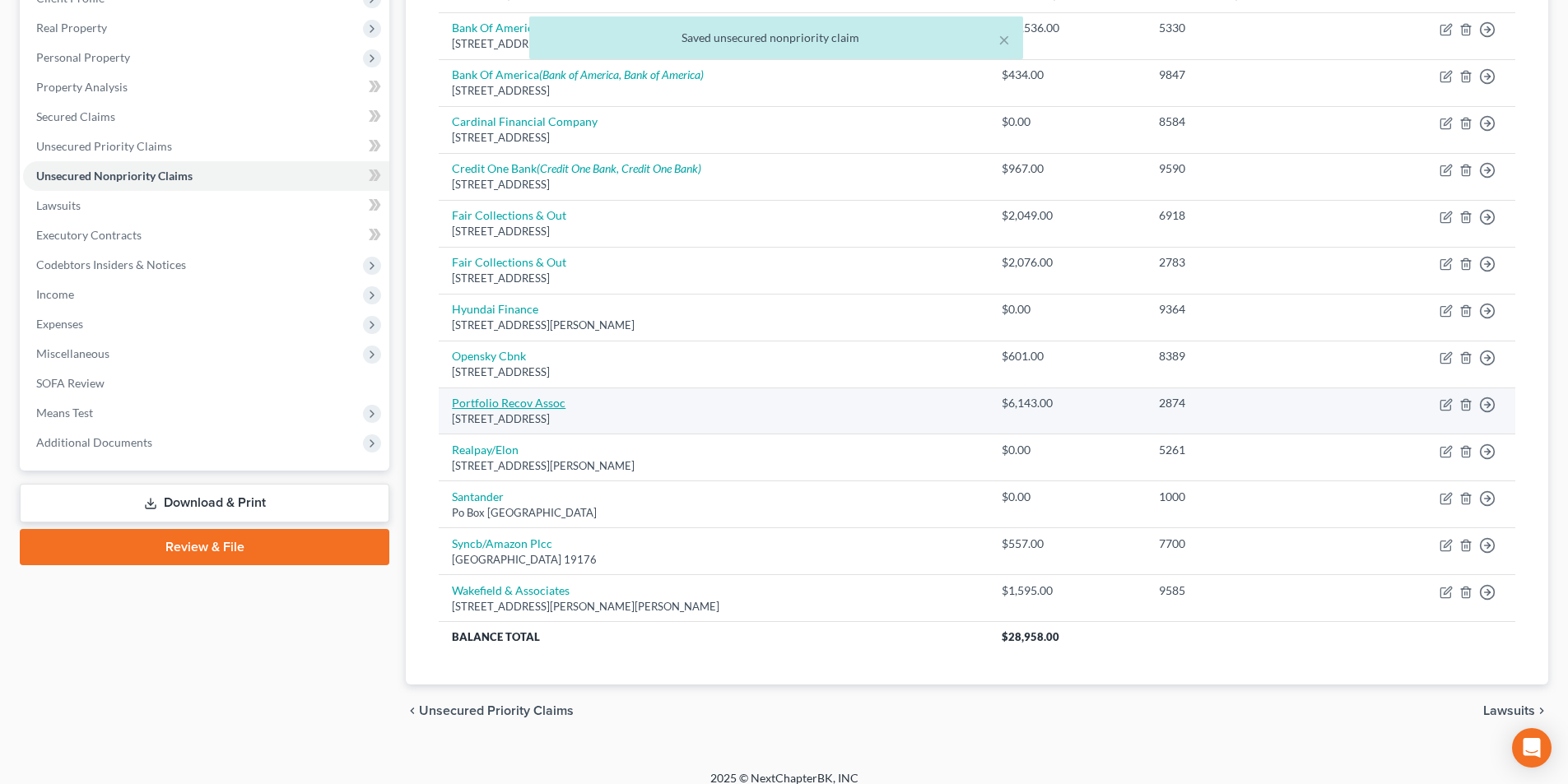
click at [537, 409] on link "Portfolio Recov Assoc" at bounding box center [509, 403] width 114 height 14
select select "48"
select select "1"
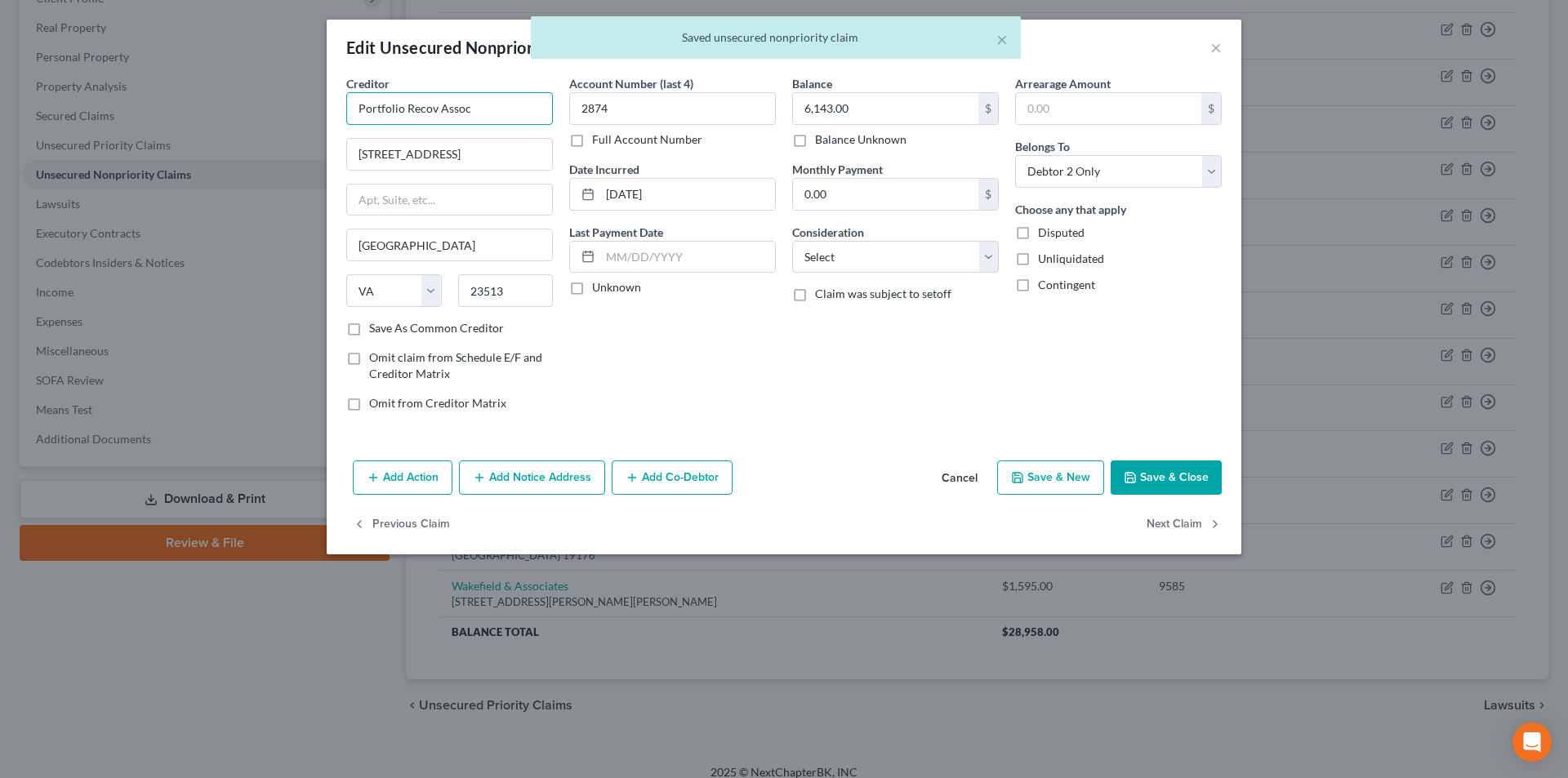
click at [500, 99] on input "Portfolio Recov Assoc" at bounding box center [450, 109] width 207 height 33
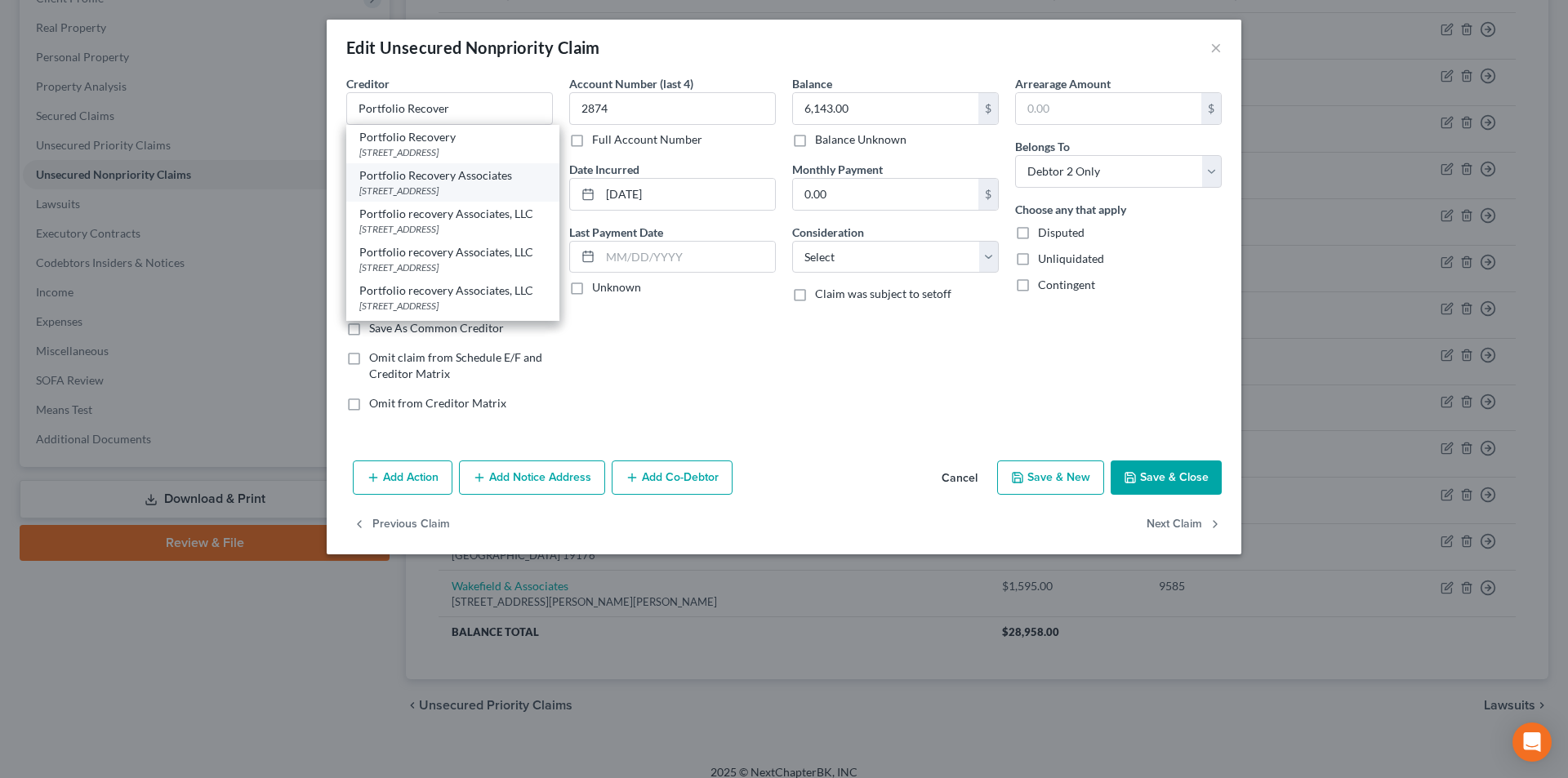
click at [440, 184] on div "Portfolio Recovery Associates" at bounding box center [453, 175] width 187 height 16
type input "Portfolio Recovery Associates"
type input "[STREET_ADDRESS]"
type input "23502"
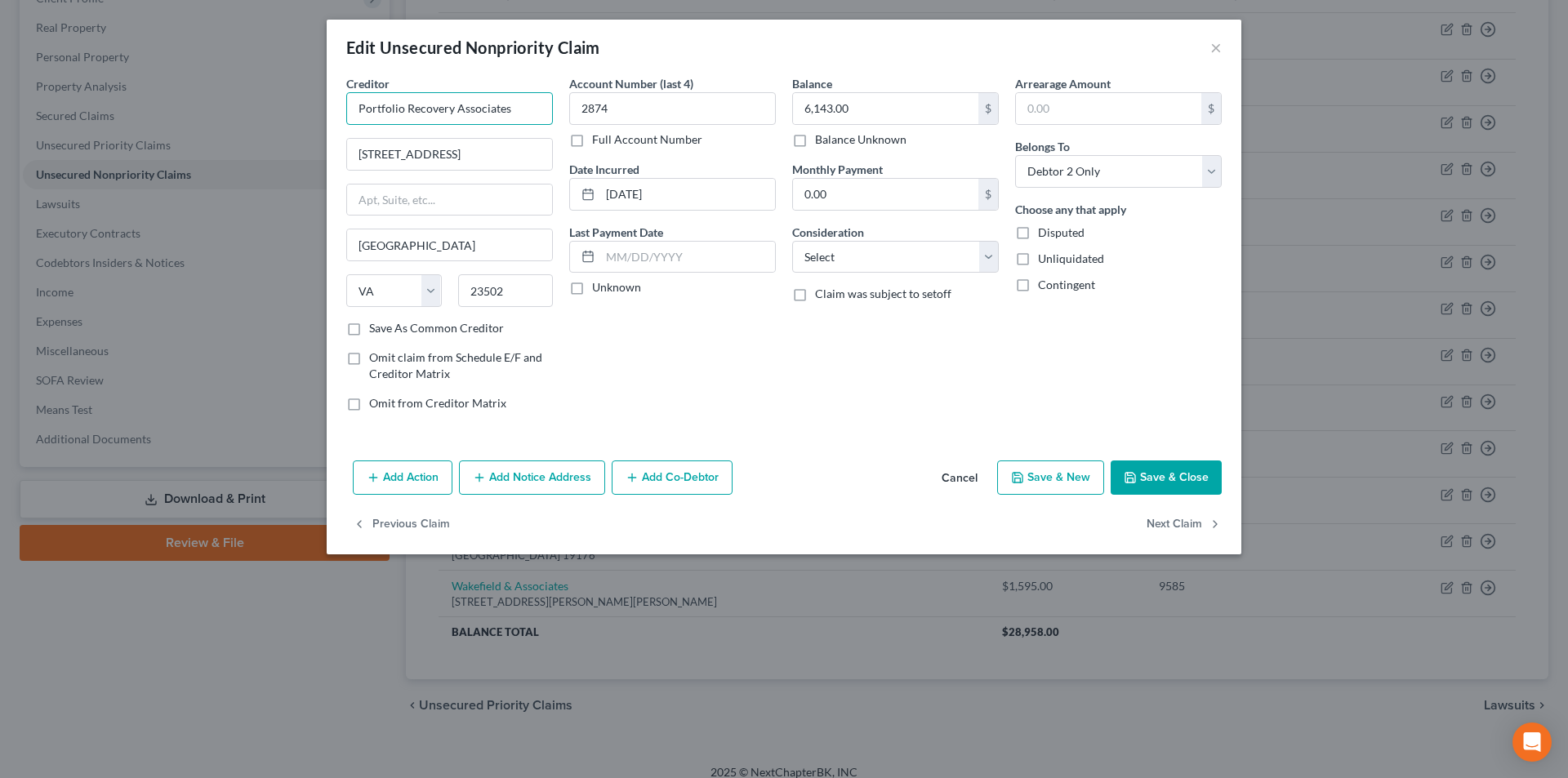
drag, startPoint x: 433, startPoint y: 107, endPoint x: 319, endPoint y: 107, distance: 114.0
click at [319, 107] on div "Edit Unsecured Nonpriority Claim × Creditor * Portfolio Recovery Associates [ST…" at bounding box center [784, 389] width 1568 height 778
click at [528, 477] on button "Add Notice Address" at bounding box center [532, 478] width 146 height 34
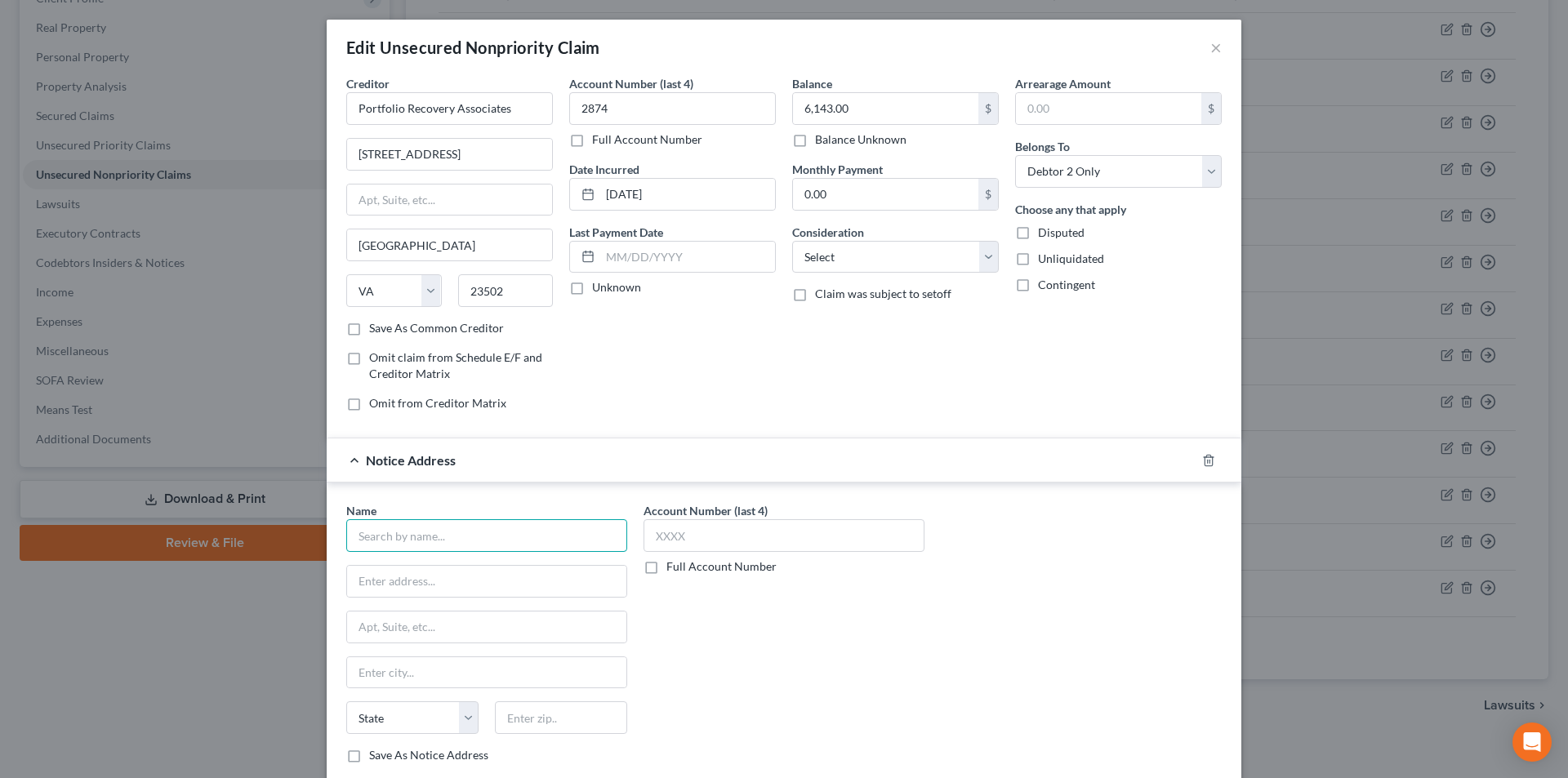
click at [481, 537] on input "text" at bounding box center [486, 535] width 281 height 33
paste input "Portfolio Recovery Associates"
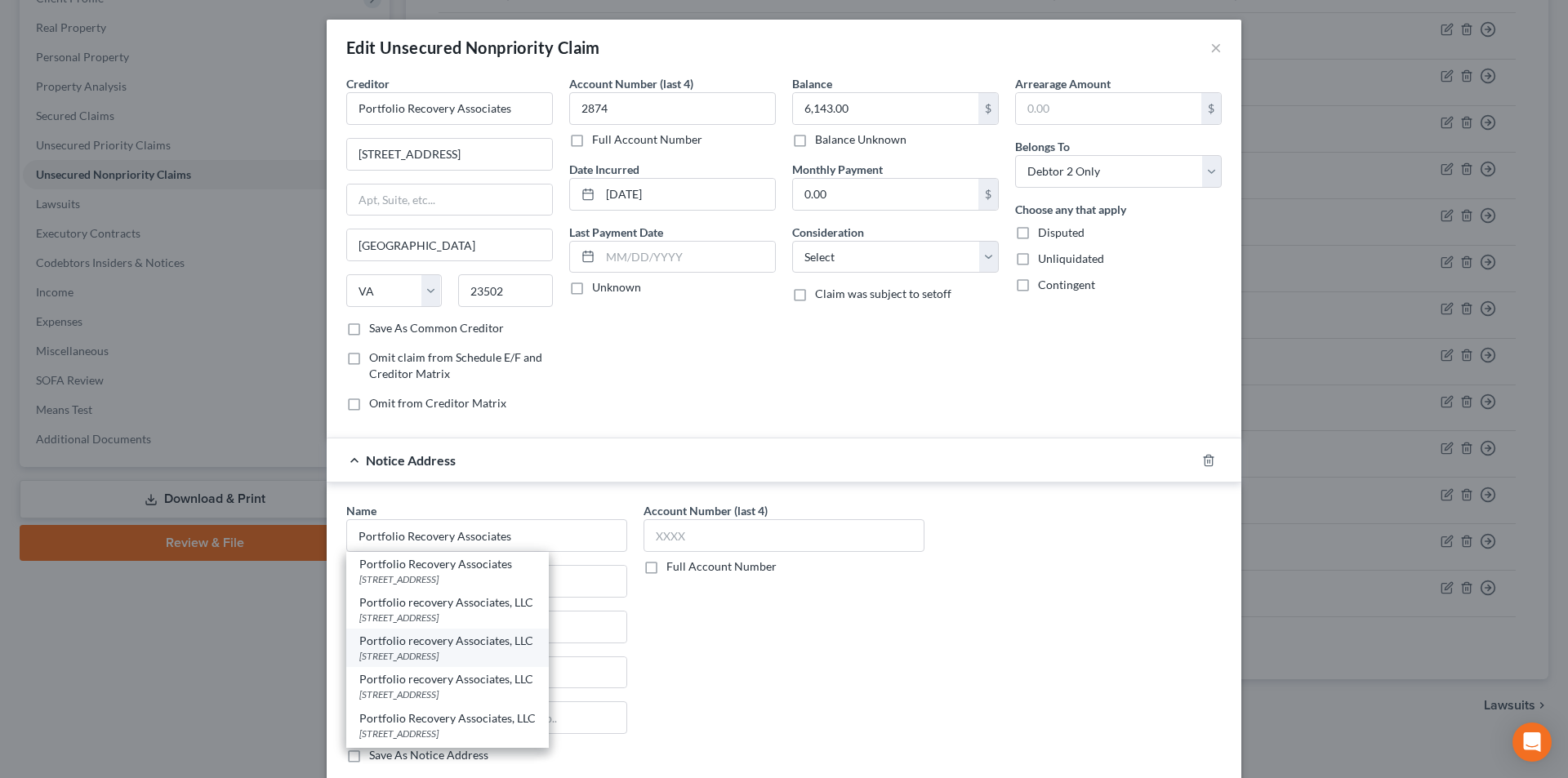
click at [485, 647] on div "Portfolio recovery Associates, LLC" at bounding box center [448, 641] width 176 height 16
type input "Portfolio recovery Associates, LLC"
type input "[STREET_ADDRESS]"
type input "[GEOGRAPHIC_DATA]"
select select "48"
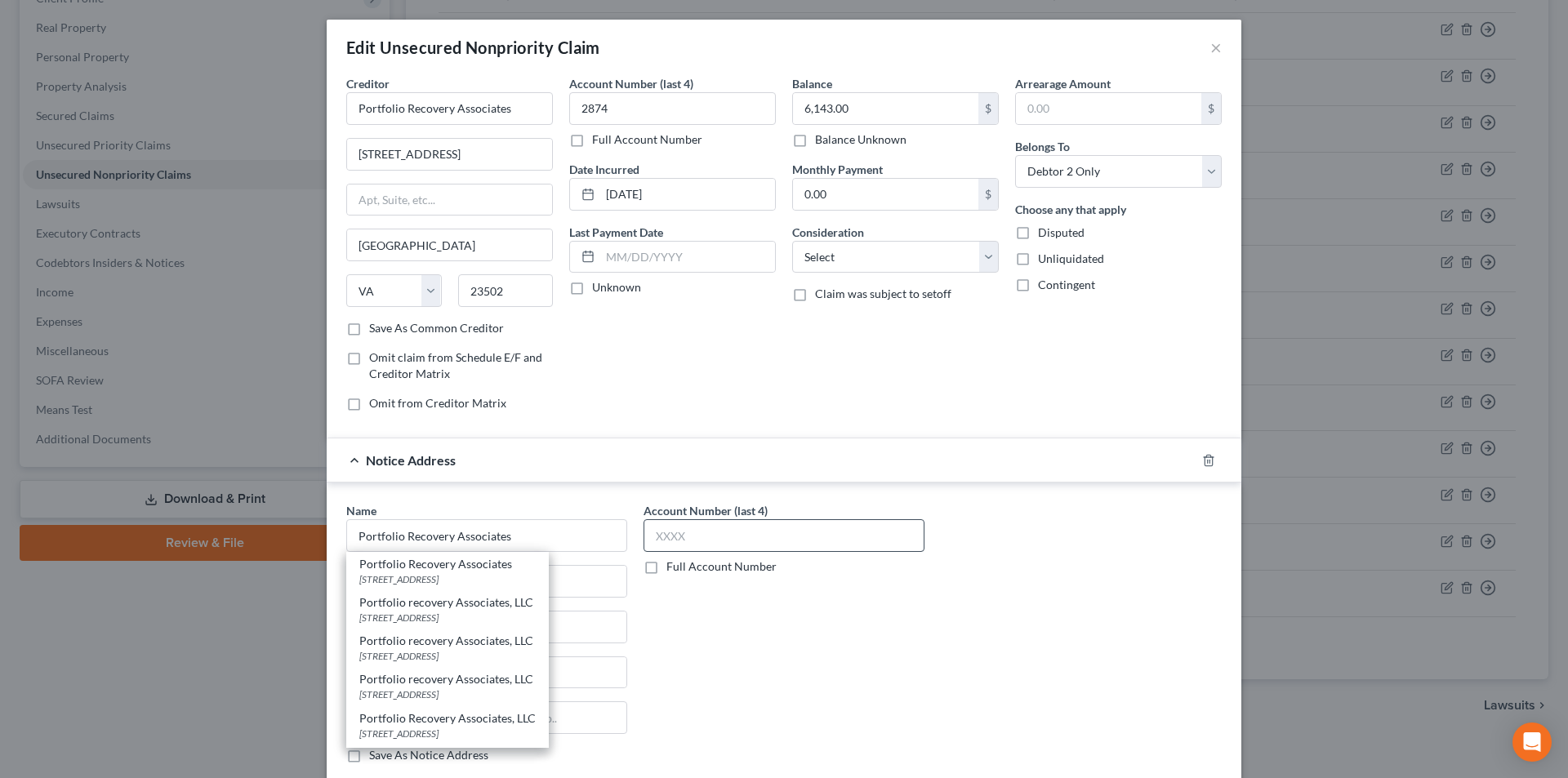
type input "23502"
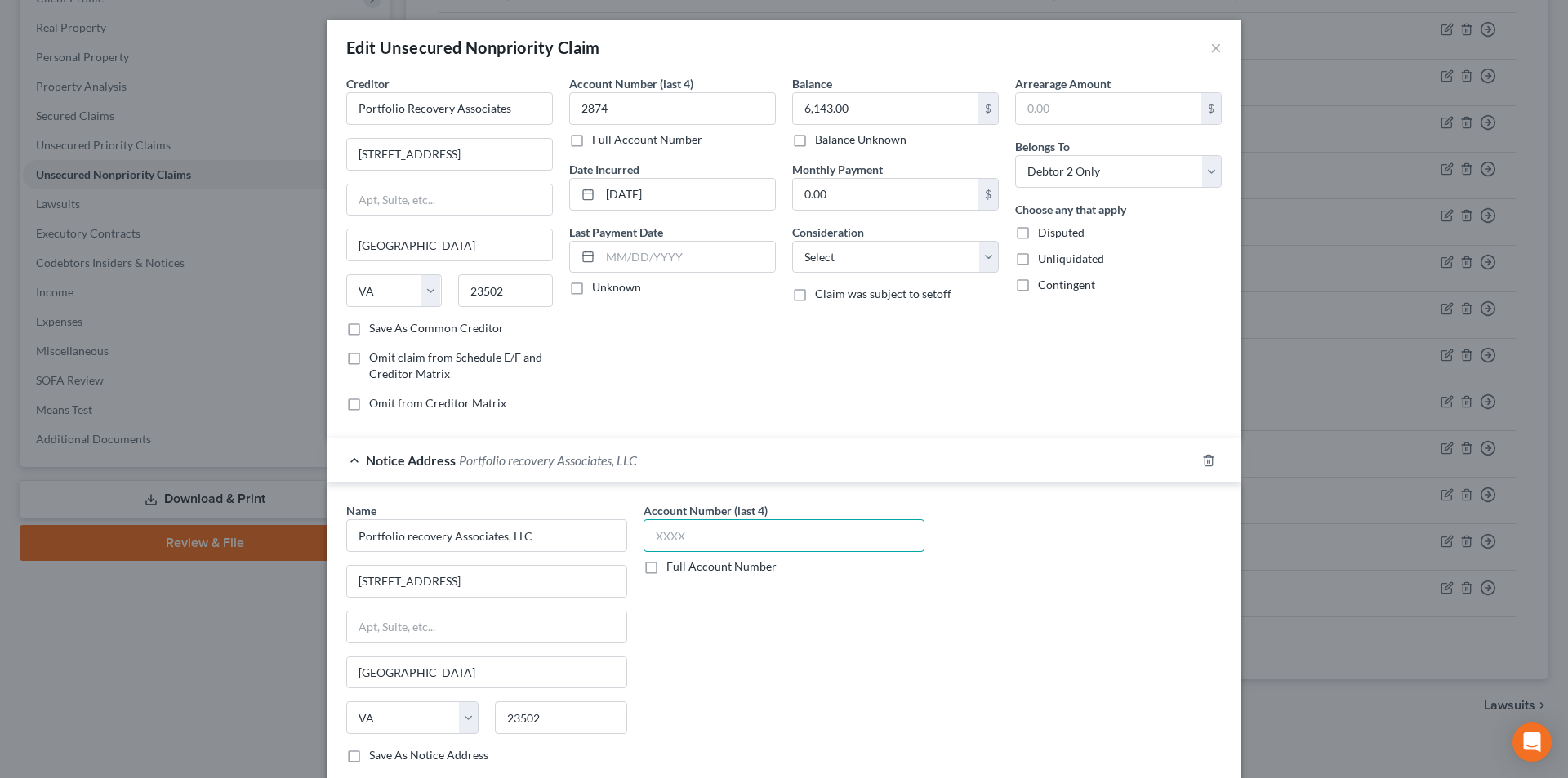
click at [673, 533] on input "text" at bounding box center [784, 535] width 281 height 33
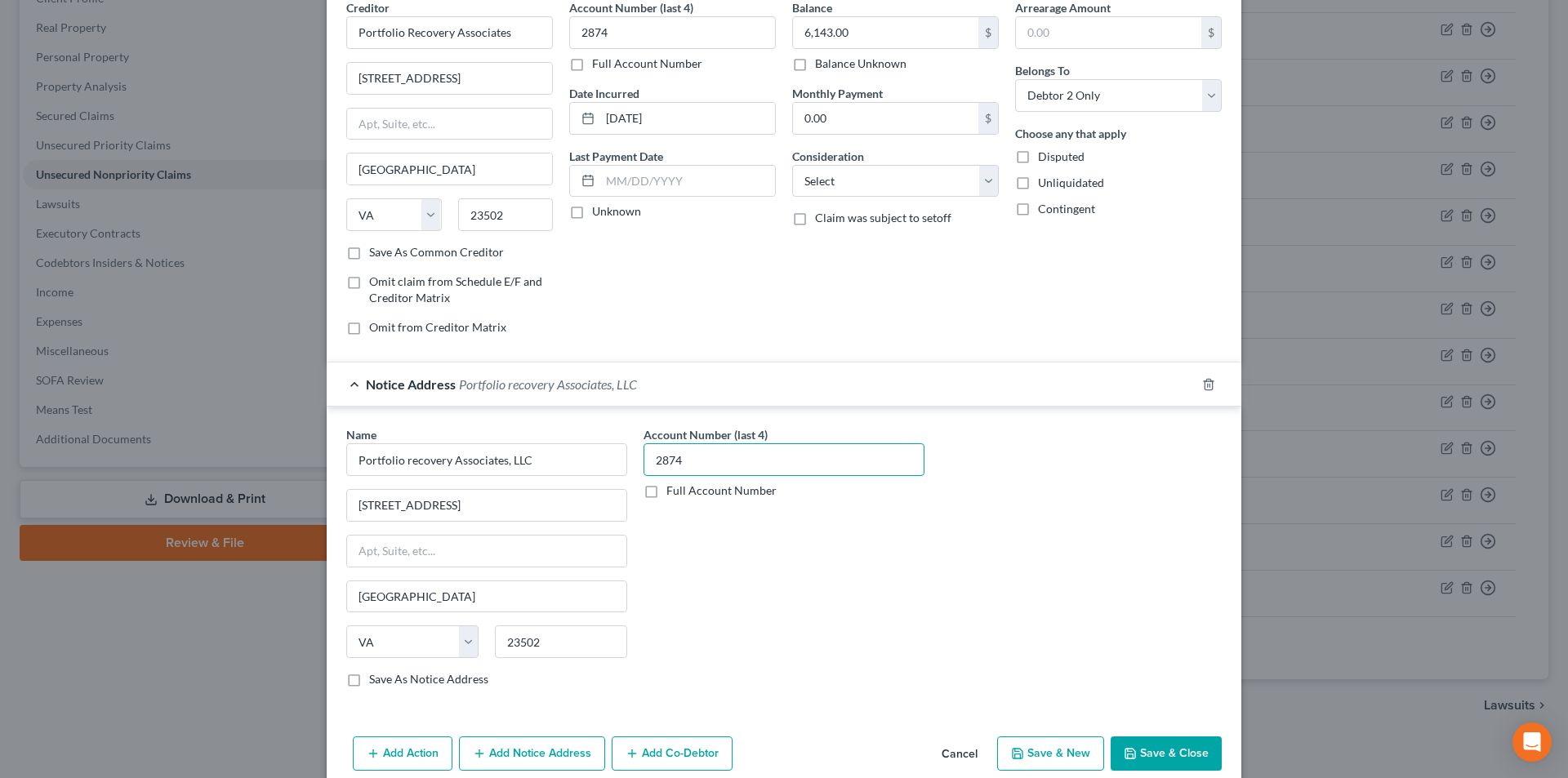
scroll to position [148, 0]
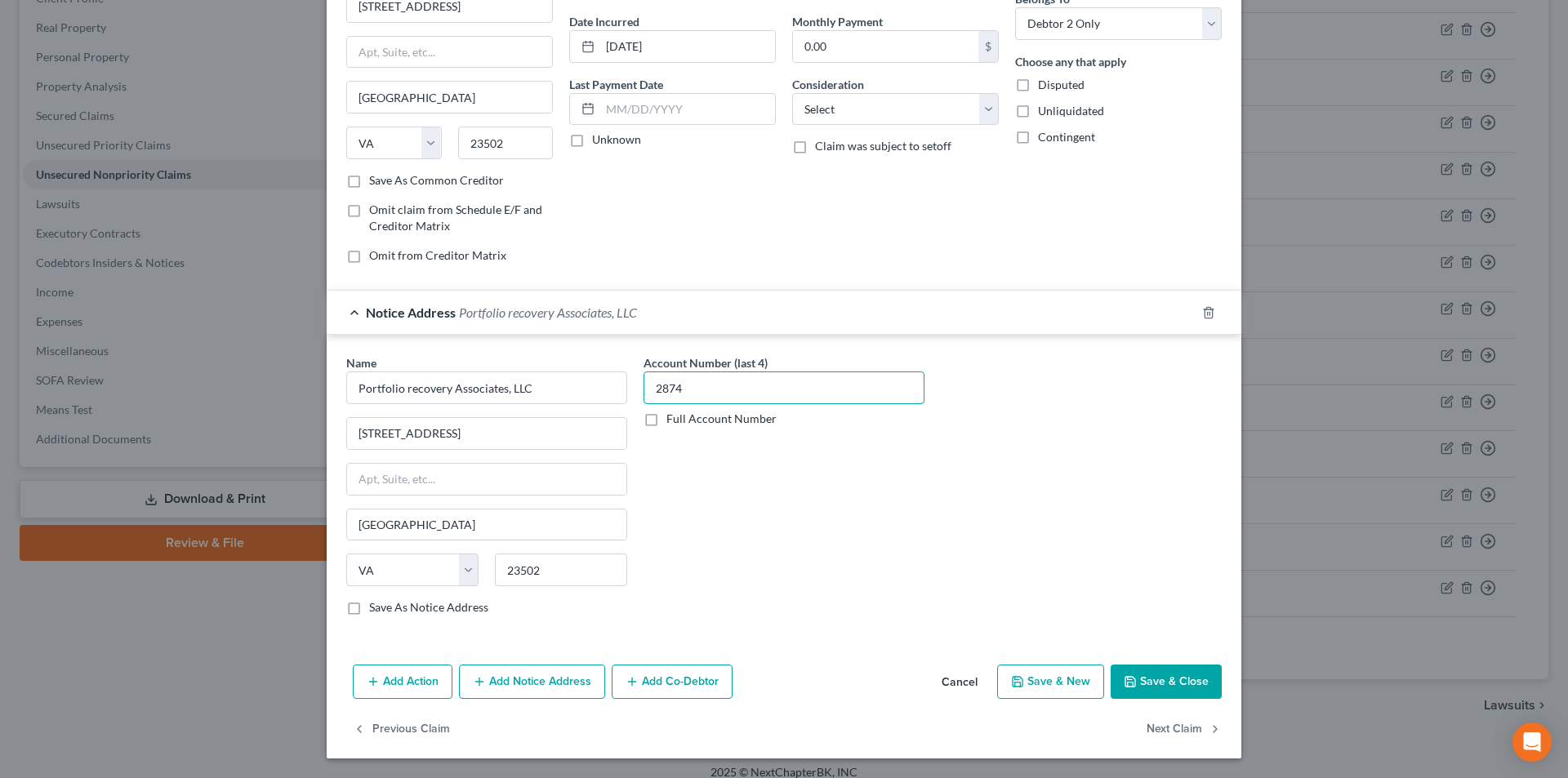
type input "2874"
click at [560, 676] on button "Add Notice Address" at bounding box center [532, 682] width 146 height 34
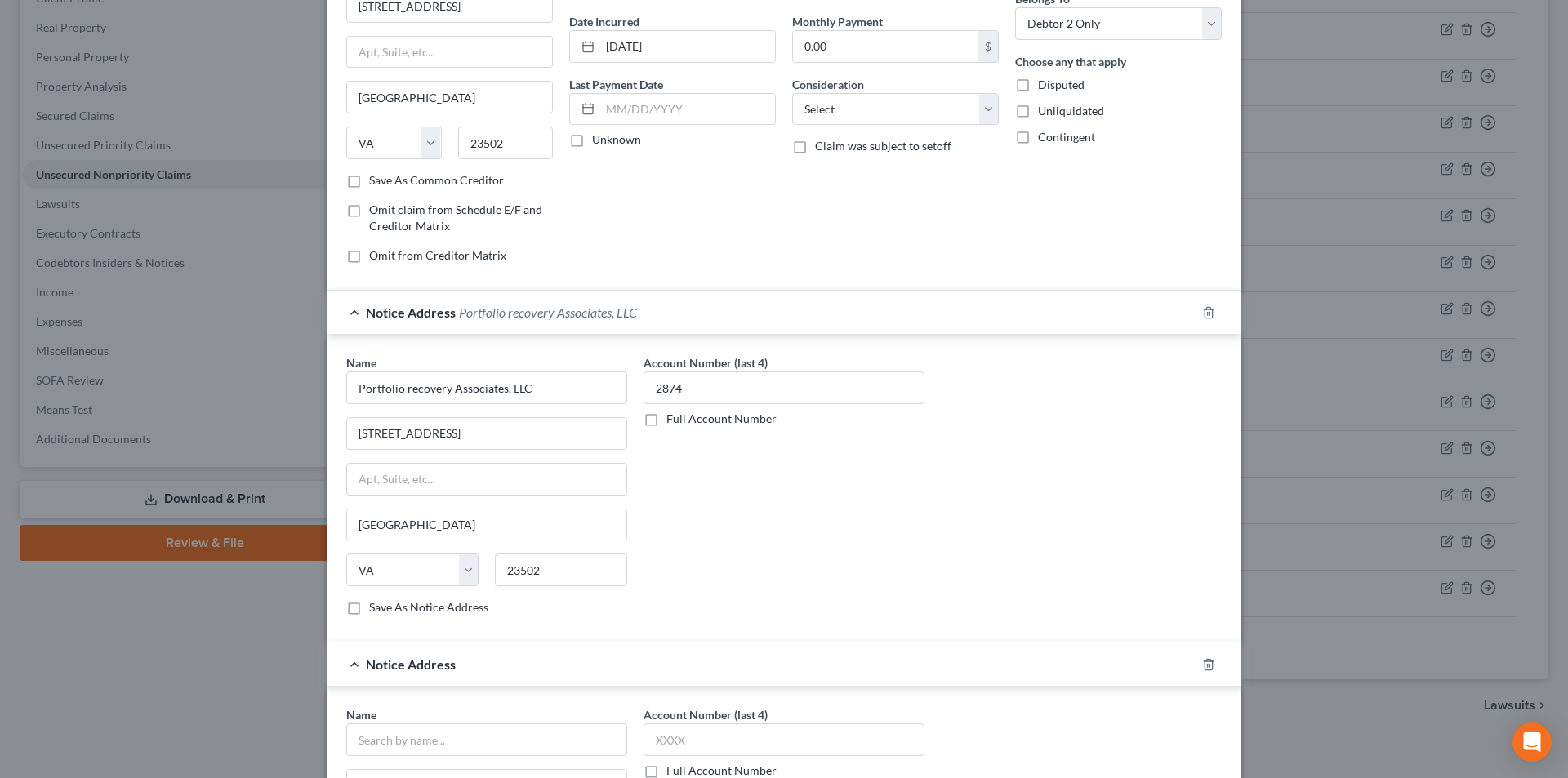
scroll to position [393, 0]
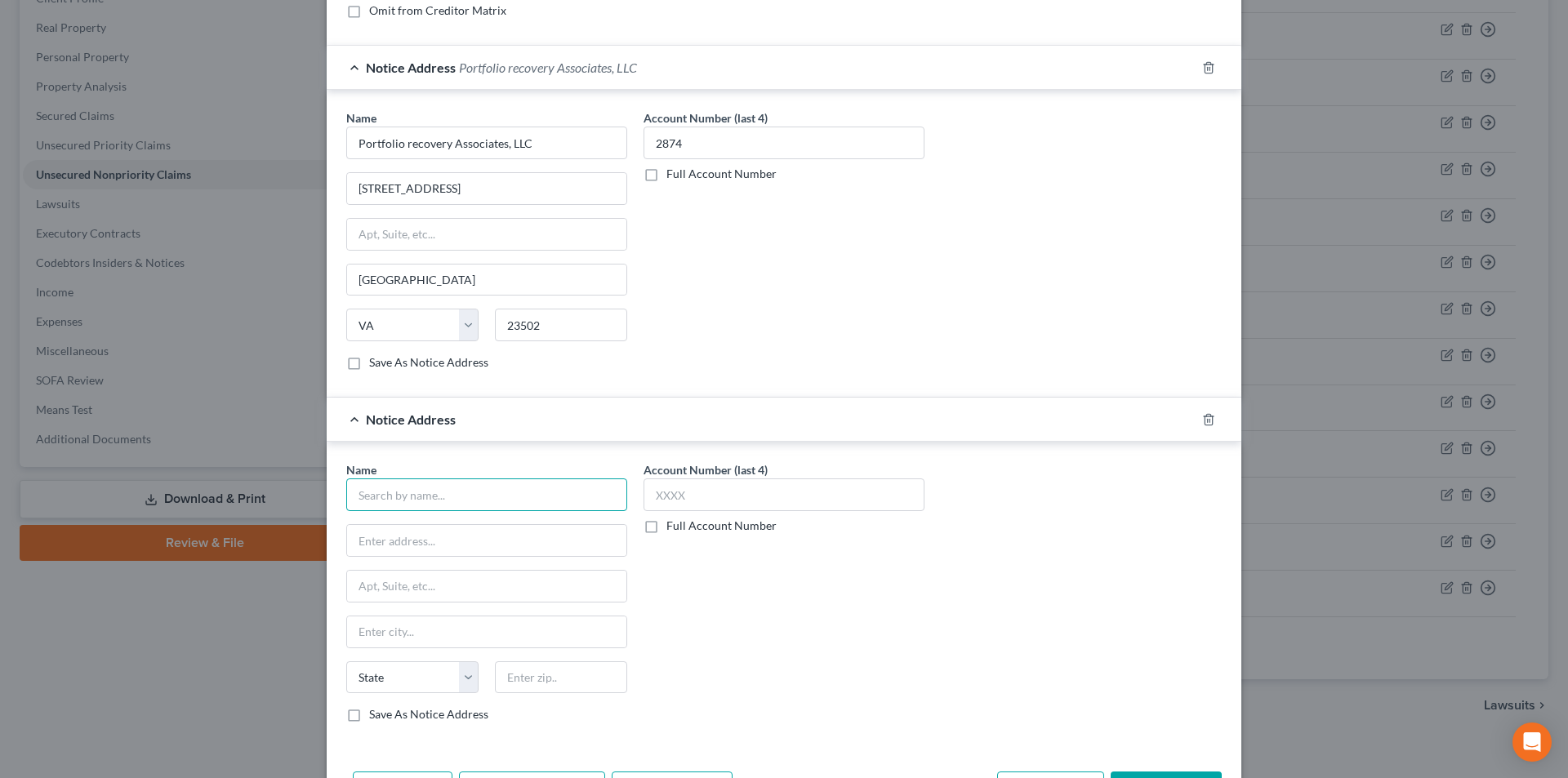
click at [475, 505] on input "text" at bounding box center [486, 495] width 281 height 33
paste input "Portfolio Recovery Associates"
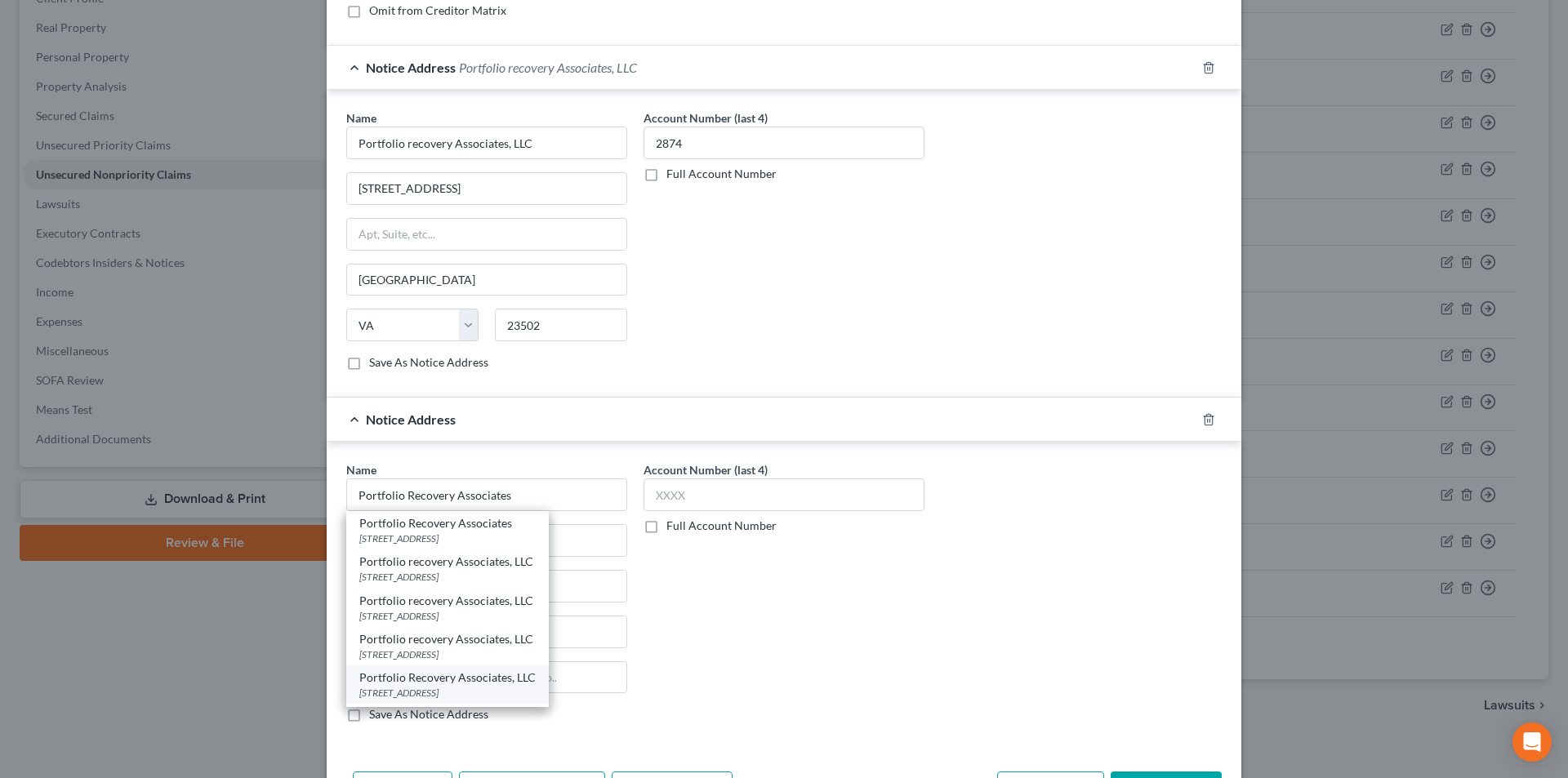
click at [464, 686] on div "[STREET_ADDRESS]" at bounding box center [448, 693] width 176 height 14
type input "Portfolio Recovery Associates, LLC"
type input "PO Box 12903"
type input "[GEOGRAPHIC_DATA]"
select select "48"
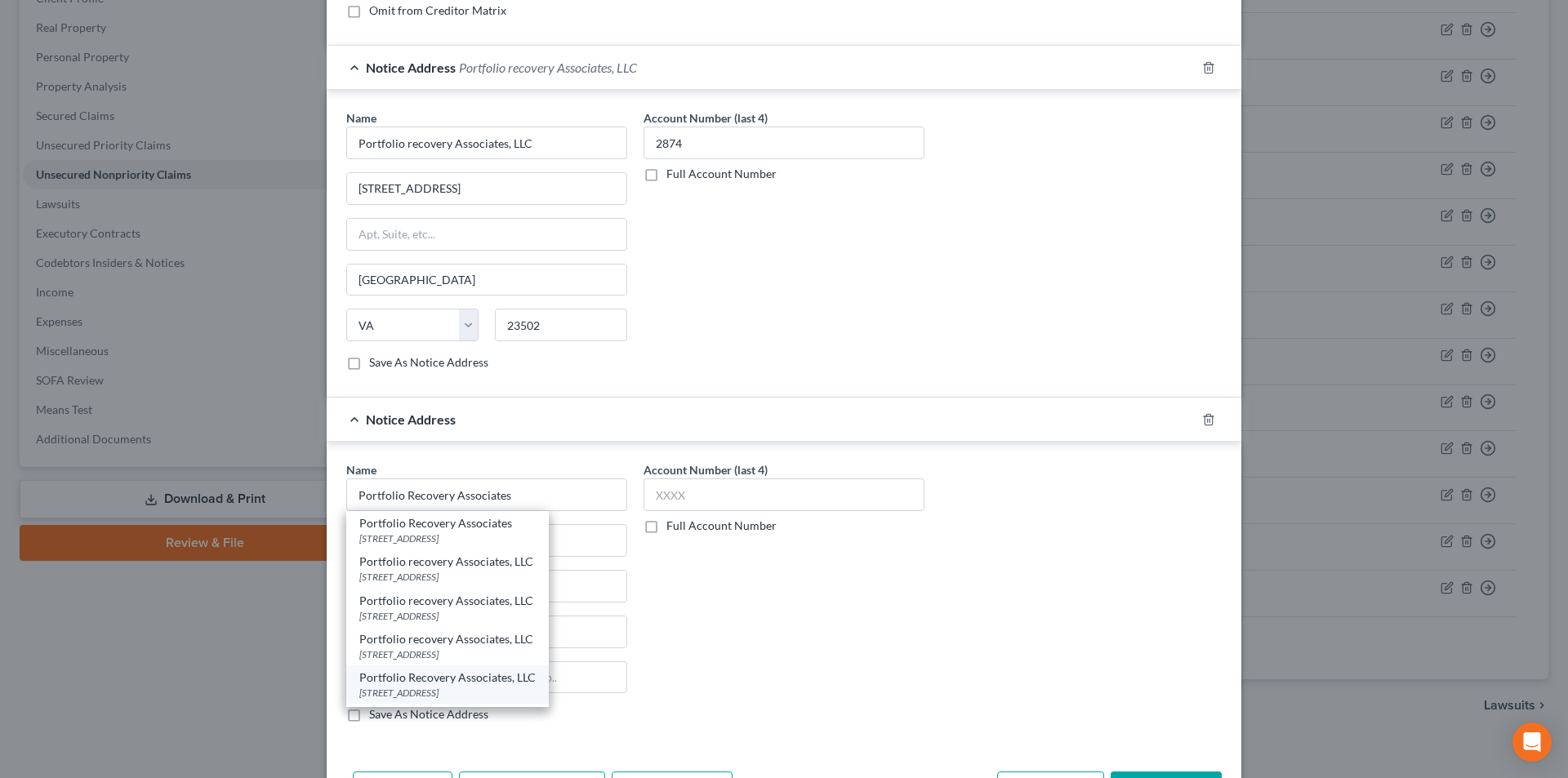
type input "23541"
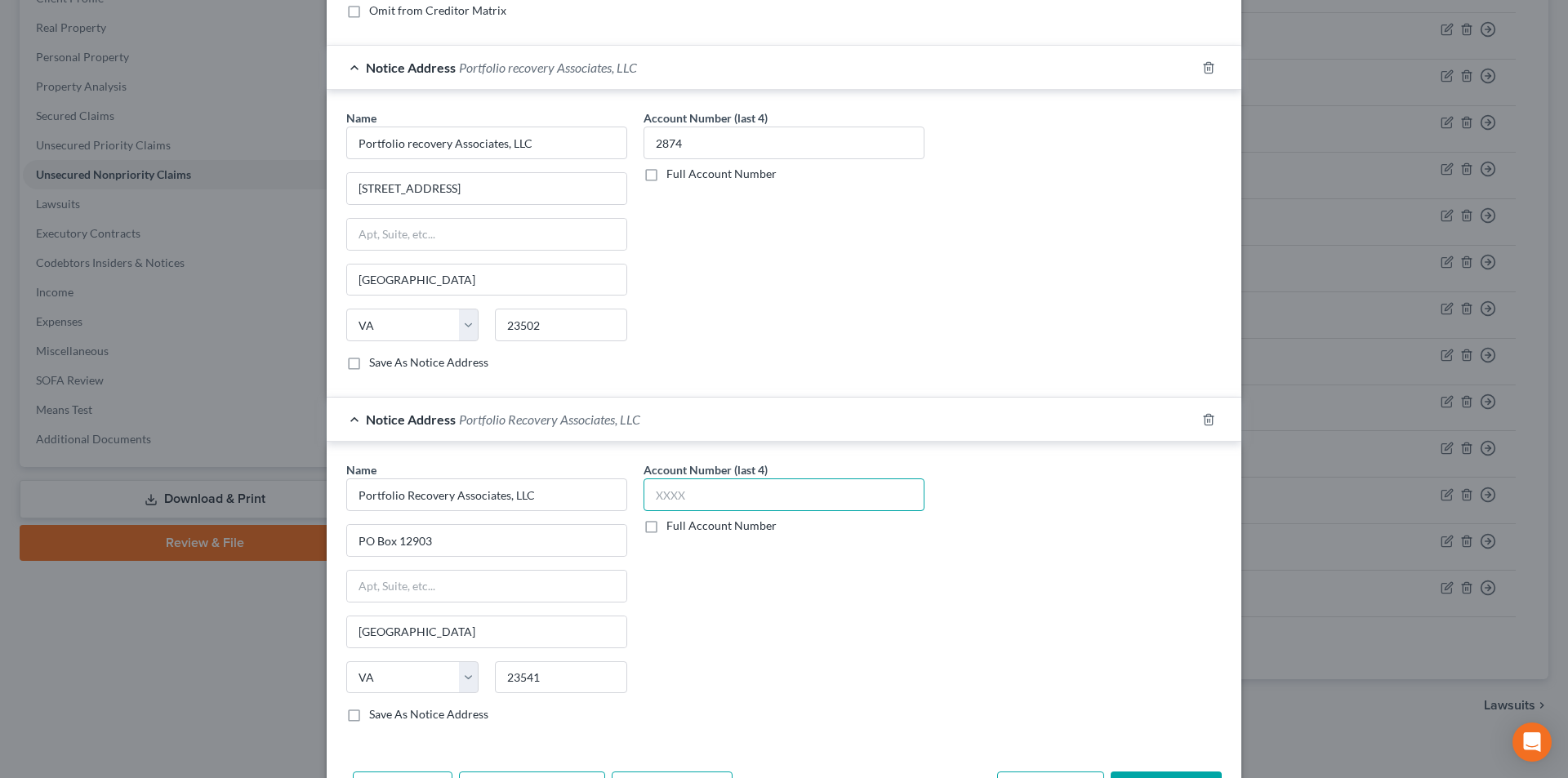
click at [719, 488] on input "text" at bounding box center [784, 495] width 281 height 33
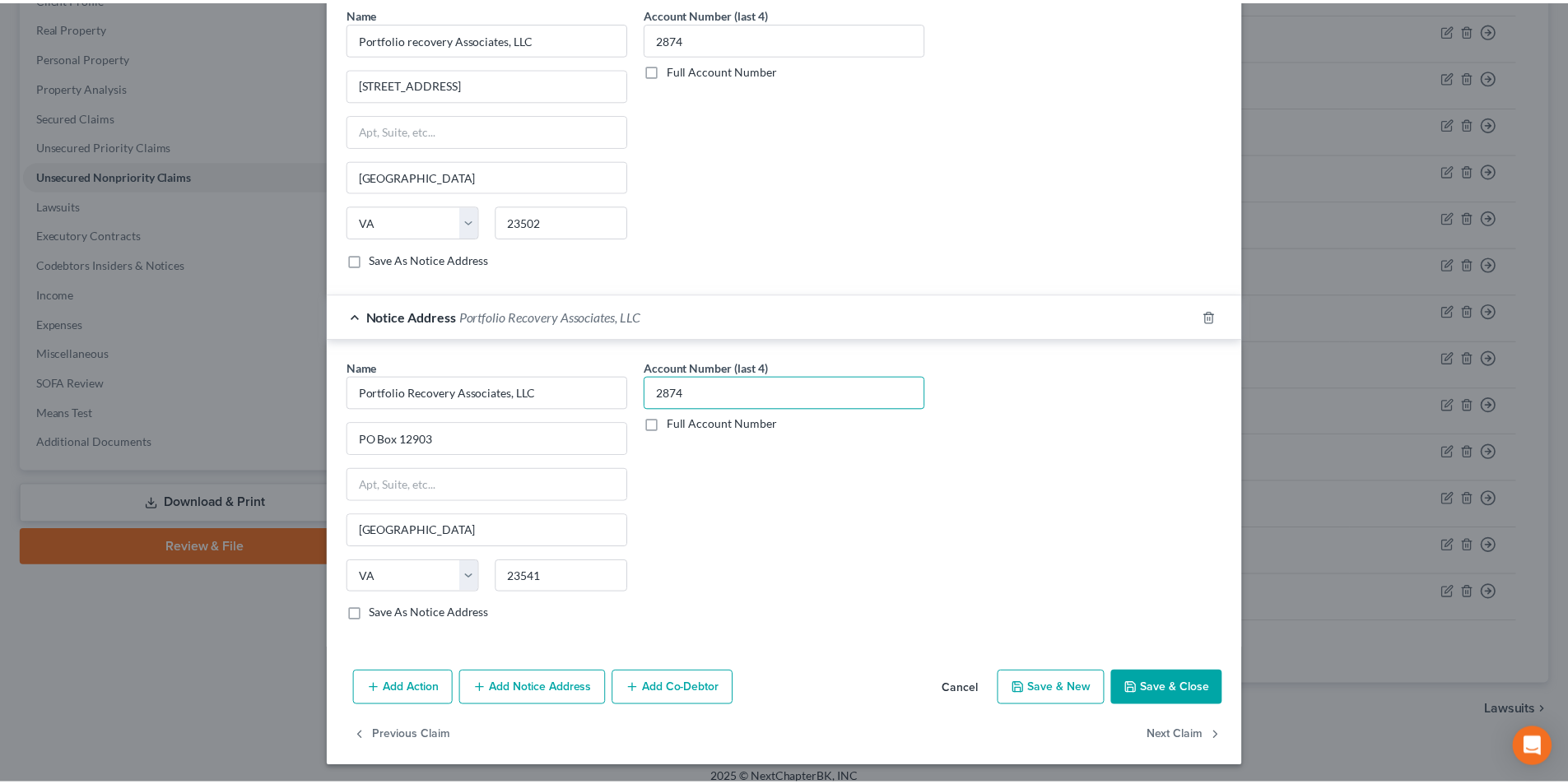
scroll to position [504, 0]
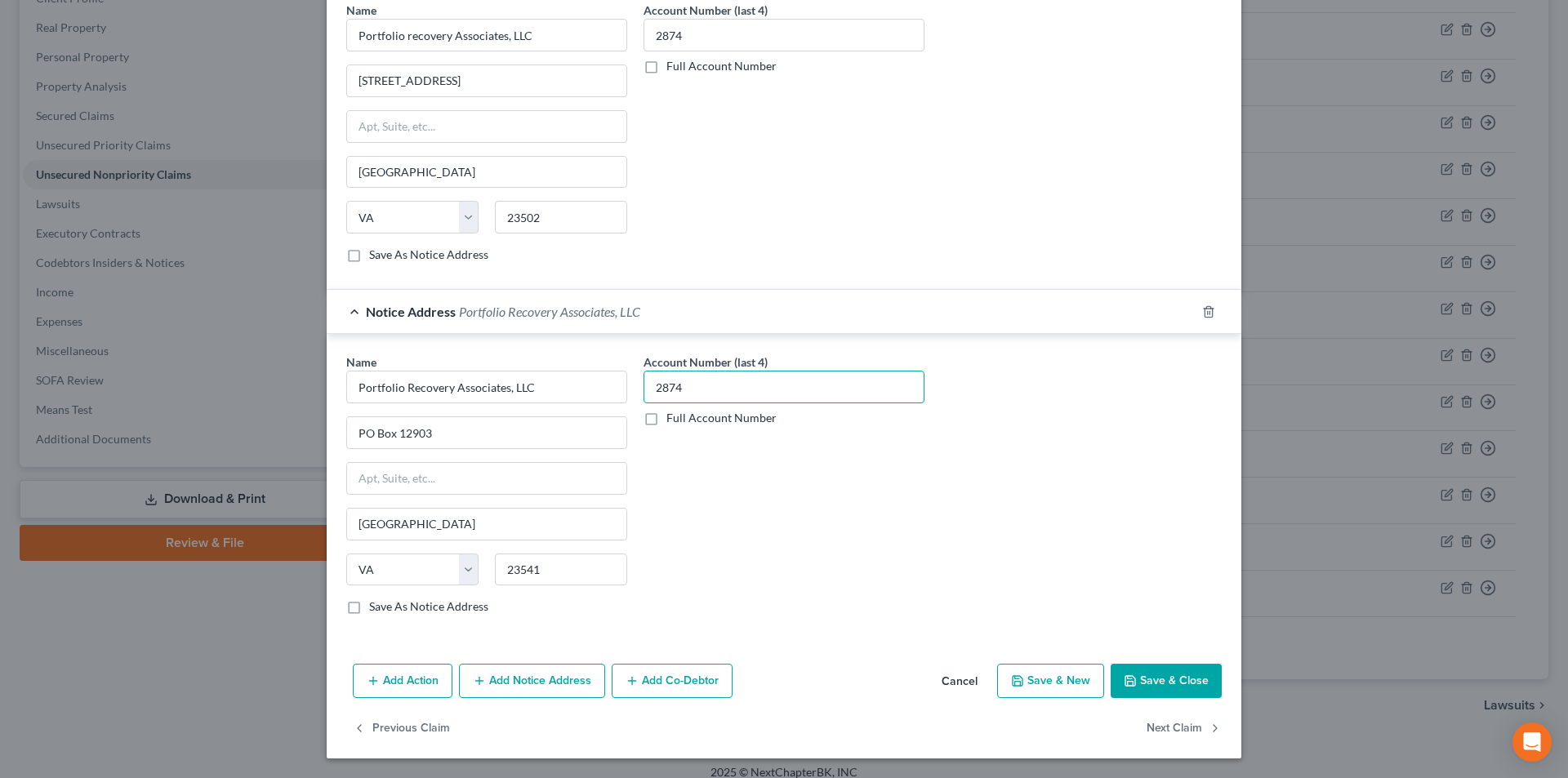
type input "2874"
click at [1188, 679] on button "Save & Close" at bounding box center [1166, 681] width 111 height 34
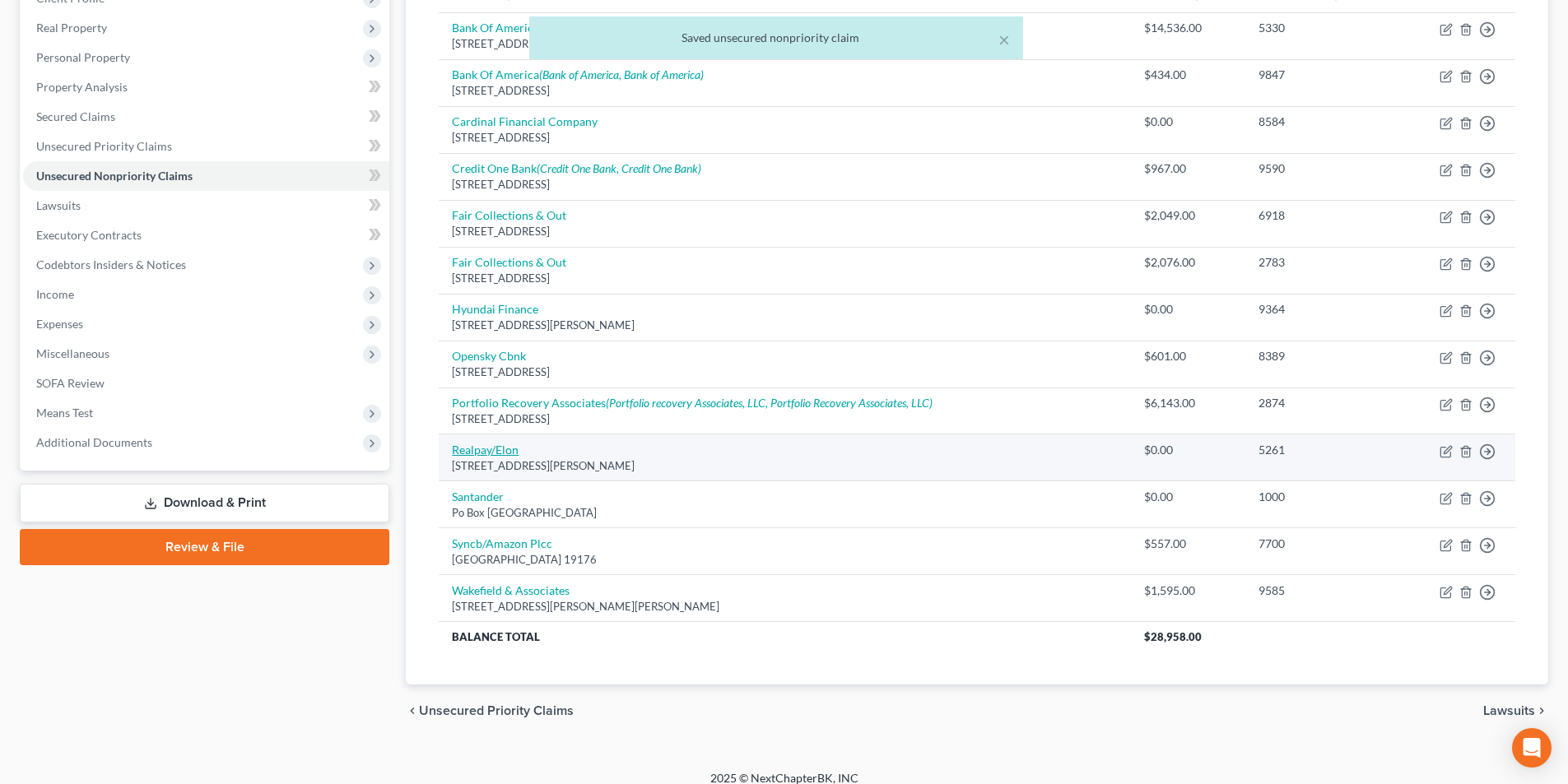
click at [493, 453] on link "Realpay/Elon" at bounding box center [486, 450] width 67 height 14
select select "14"
select select "1"
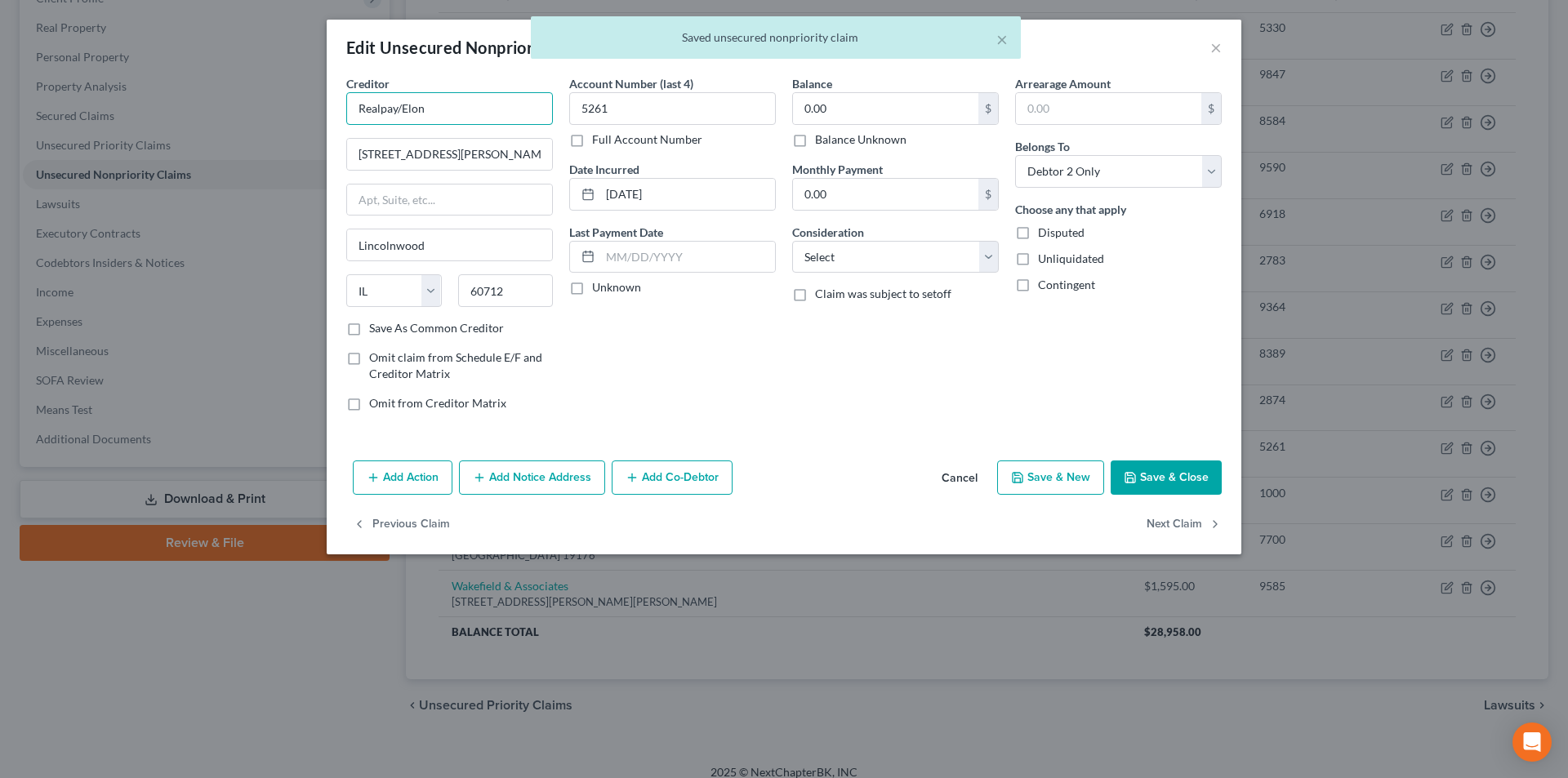
click at [489, 109] on input "Realpay/Elon" at bounding box center [450, 109] width 207 height 33
type input "Realpay/Elon"
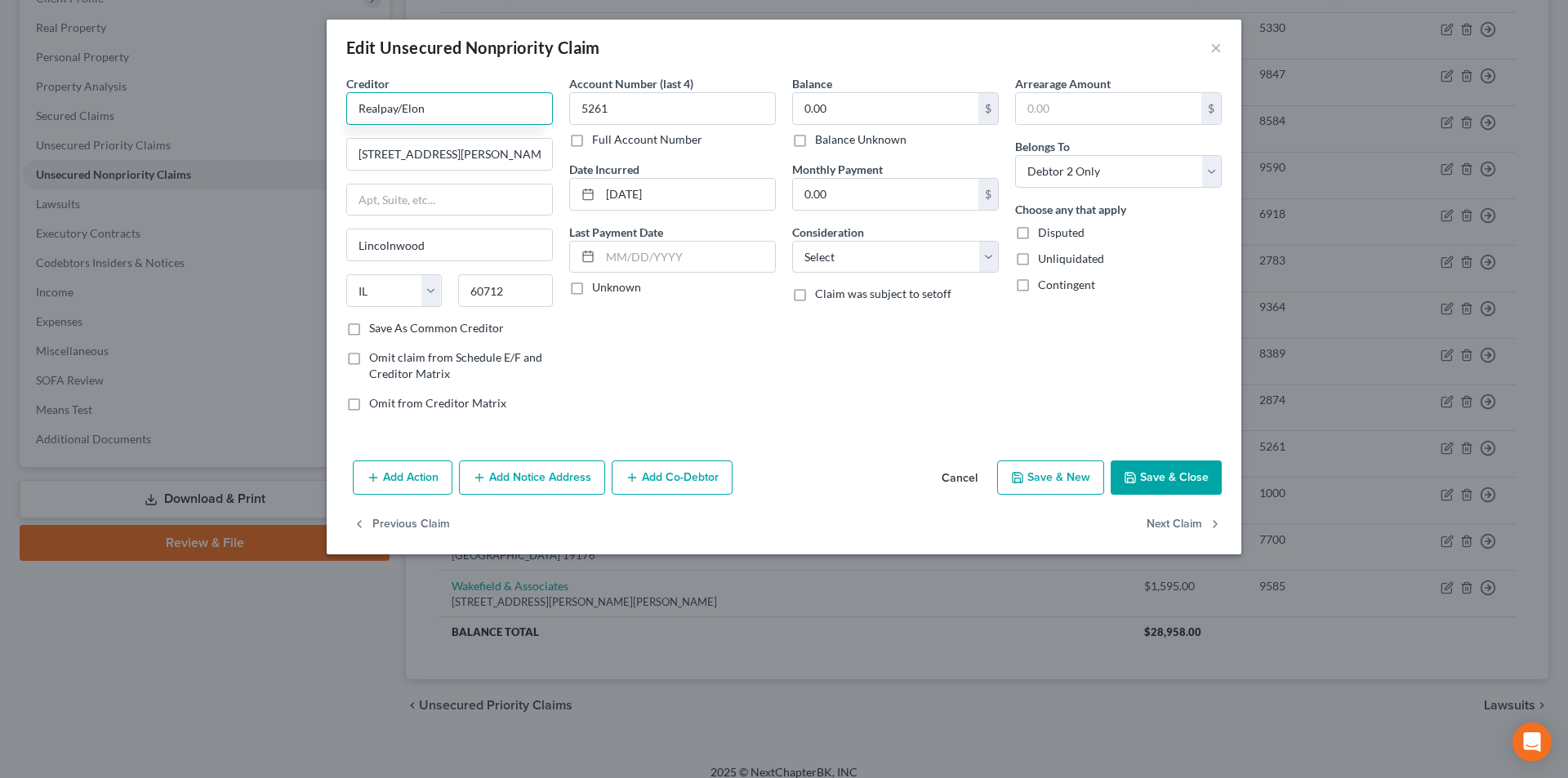
drag, startPoint x: 390, startPoint y: 110, endPoint x: 341, endPoint y: 110, distance: 49.0
click at [341, 110] on div "Creditor * Realpay/Elon [GEOGRAPHIC_DATA][PERSON_NAME] [GEOGRAPHIC_DATA] [US_ST…" at bounding box center [450, 250] width 223 height 350
click at [1165, 478] on button "Save & Close" at bounding box center [1166, 478] width 111 height 34
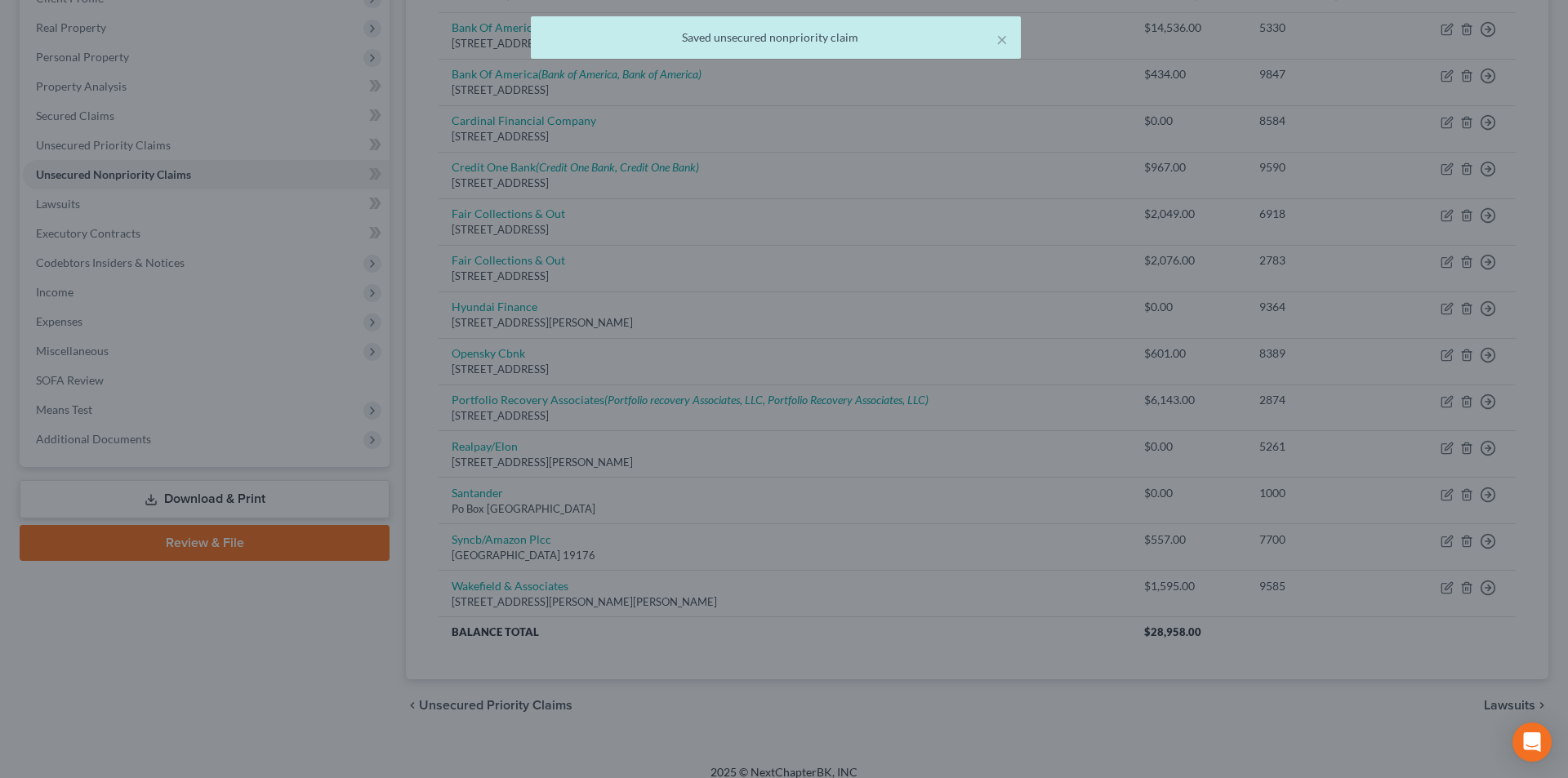
type input "0"
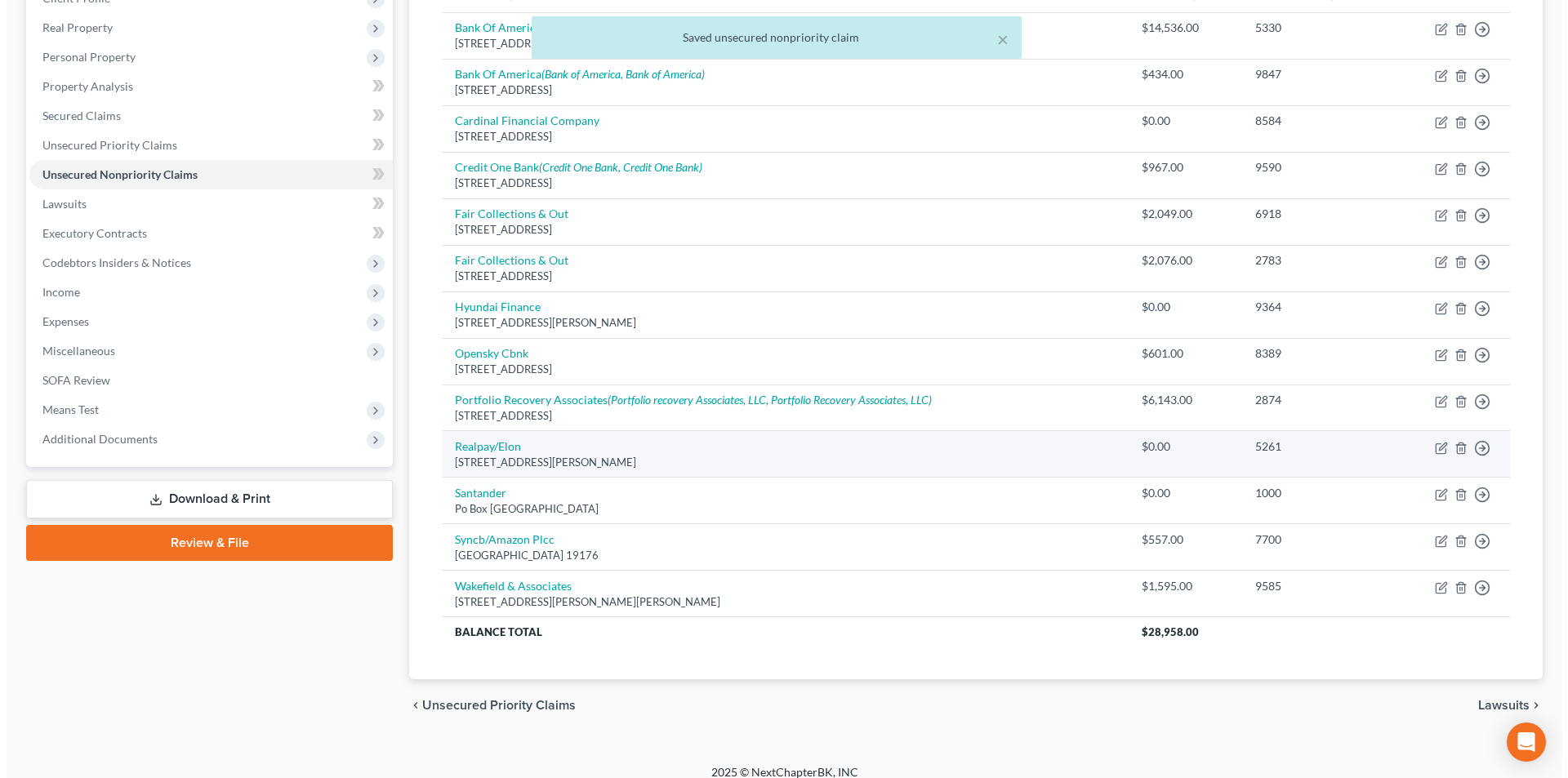
scroll to position [260, 0]
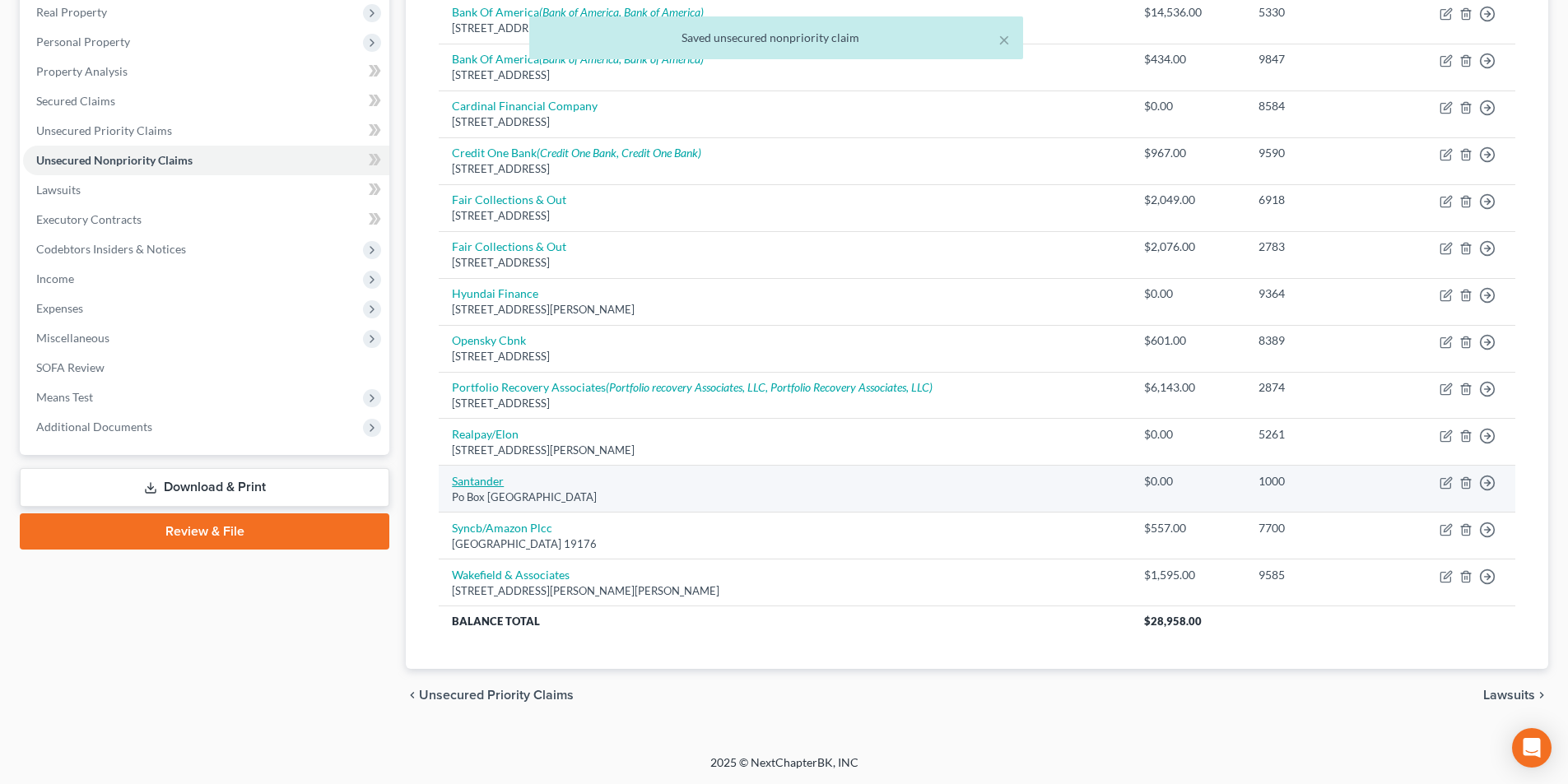
click at [490, 486] on link "Santander" at bounding box center [478, 480] width 52 height 14
select select "45"
select select "1"
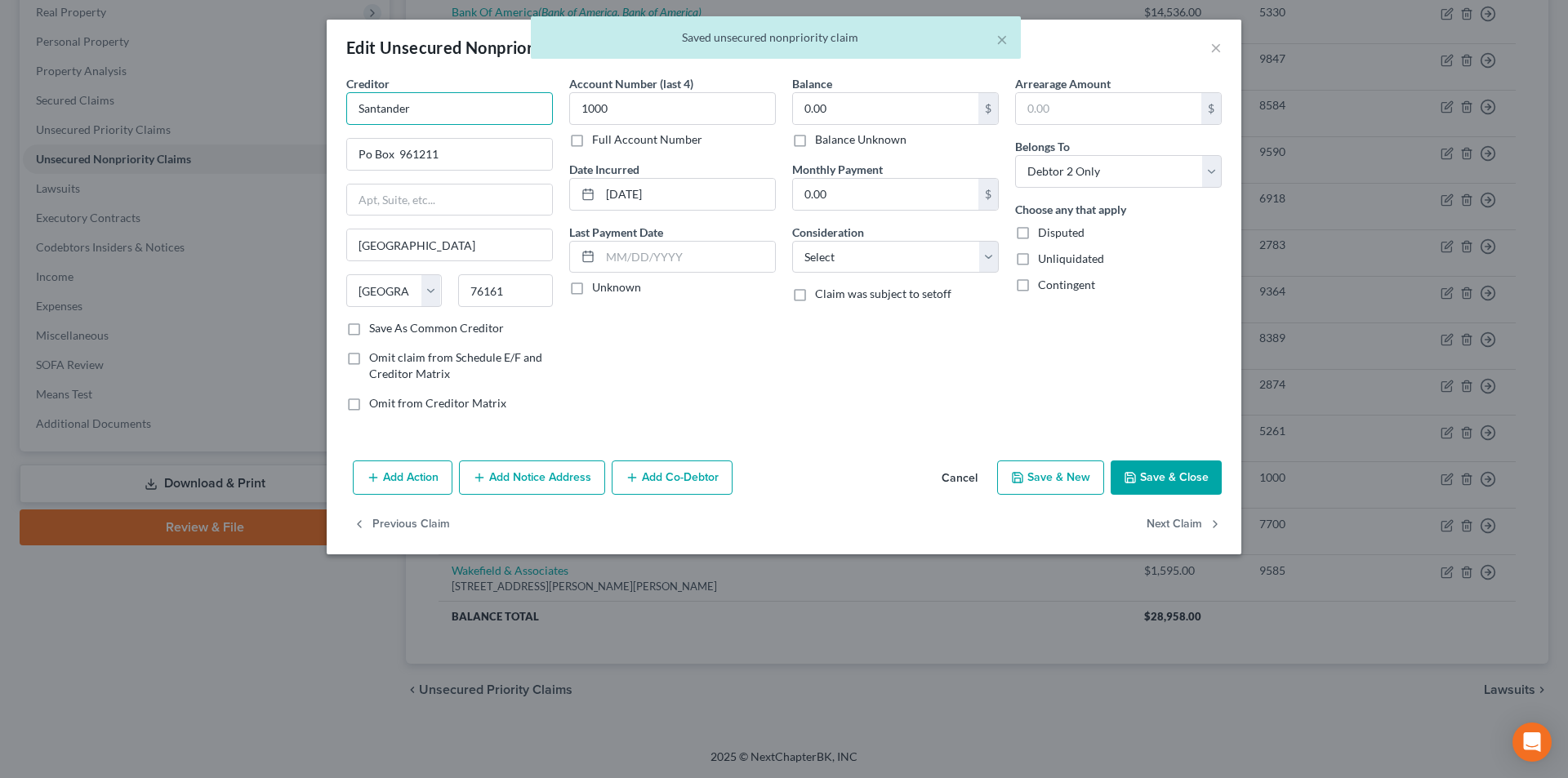
click at [435, 112] on input "Santander" at bounding box center [450, 109] width 207 height 33
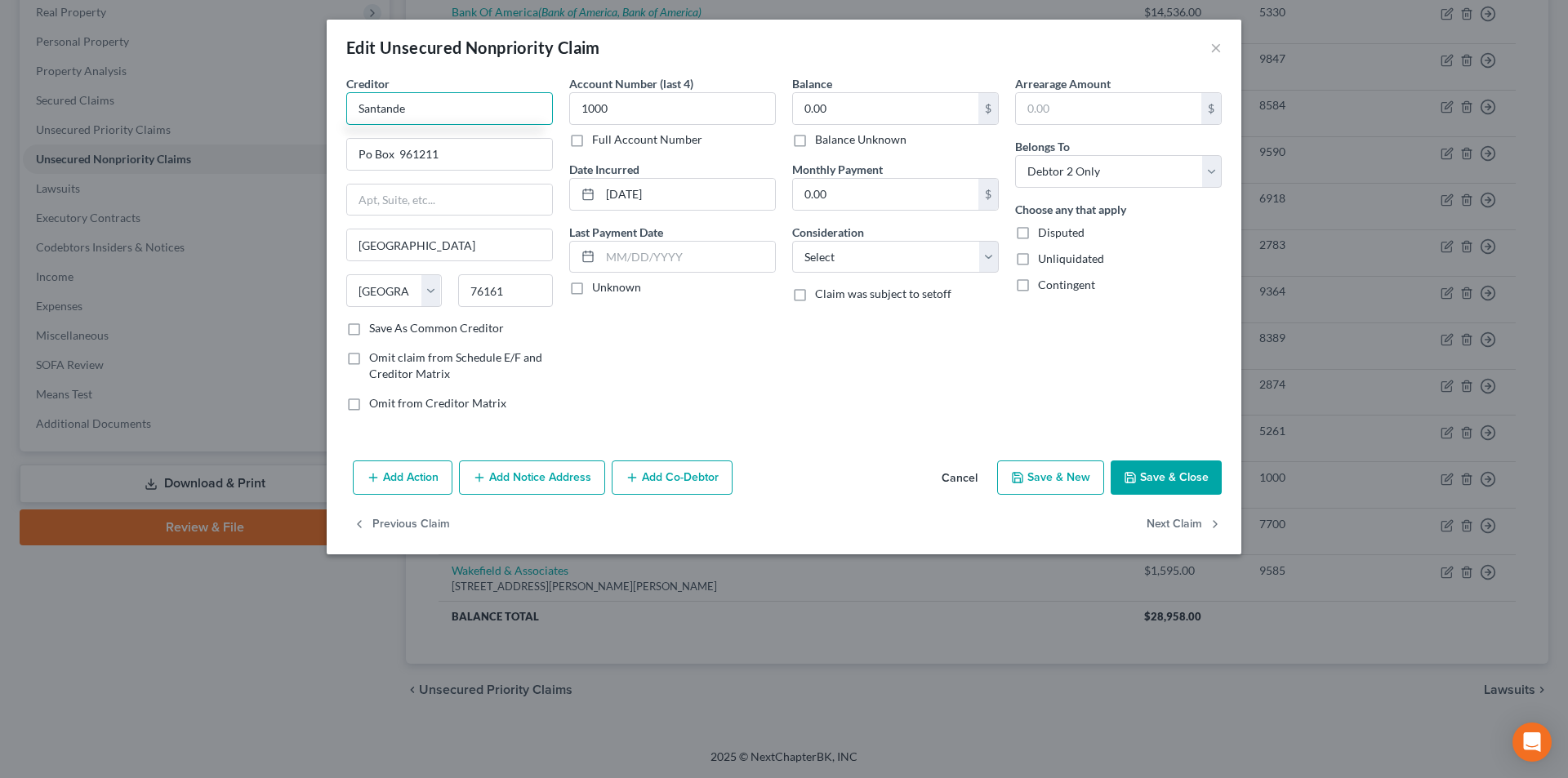
type input "Santander"
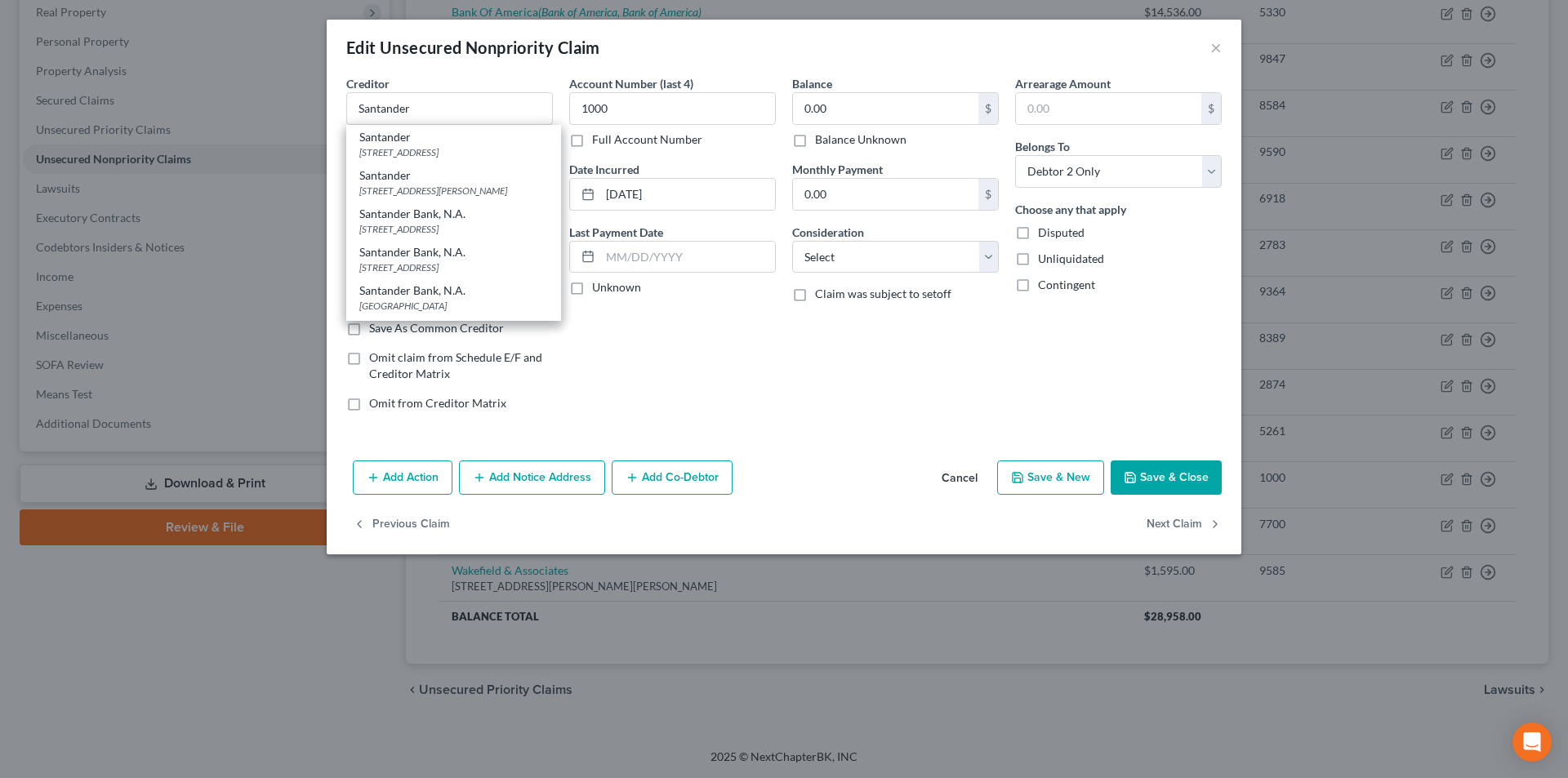
click at [686, 378] on div "Account Number (last 4) 1000 Full Account Number Date Incurred [DATE] Last Paym…" at bounding box center [672, 250] width 223 height 350
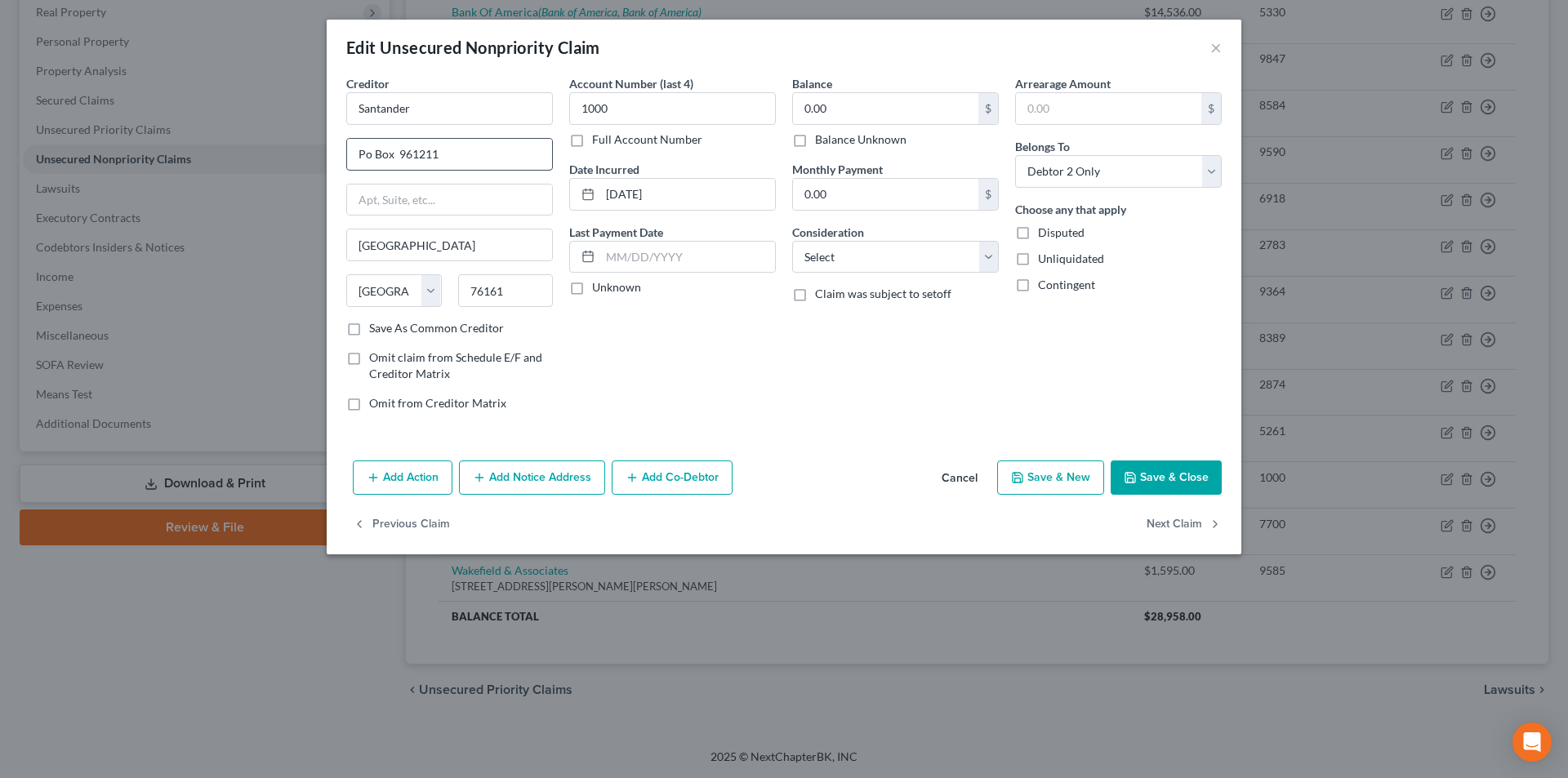
drag, startPoint x: 367, startPoint y: 153, endPoint x: 384, endPoint y: 162, distance: 19.2
click at [367, 153] on input "Po Box 961211" at bounding box center [450, 154] width 205 height 31
type input "PO Box 961211"
click at [1199, 478] on button "Save & Close" at bounding box center [1166, 478] width 111 height 34
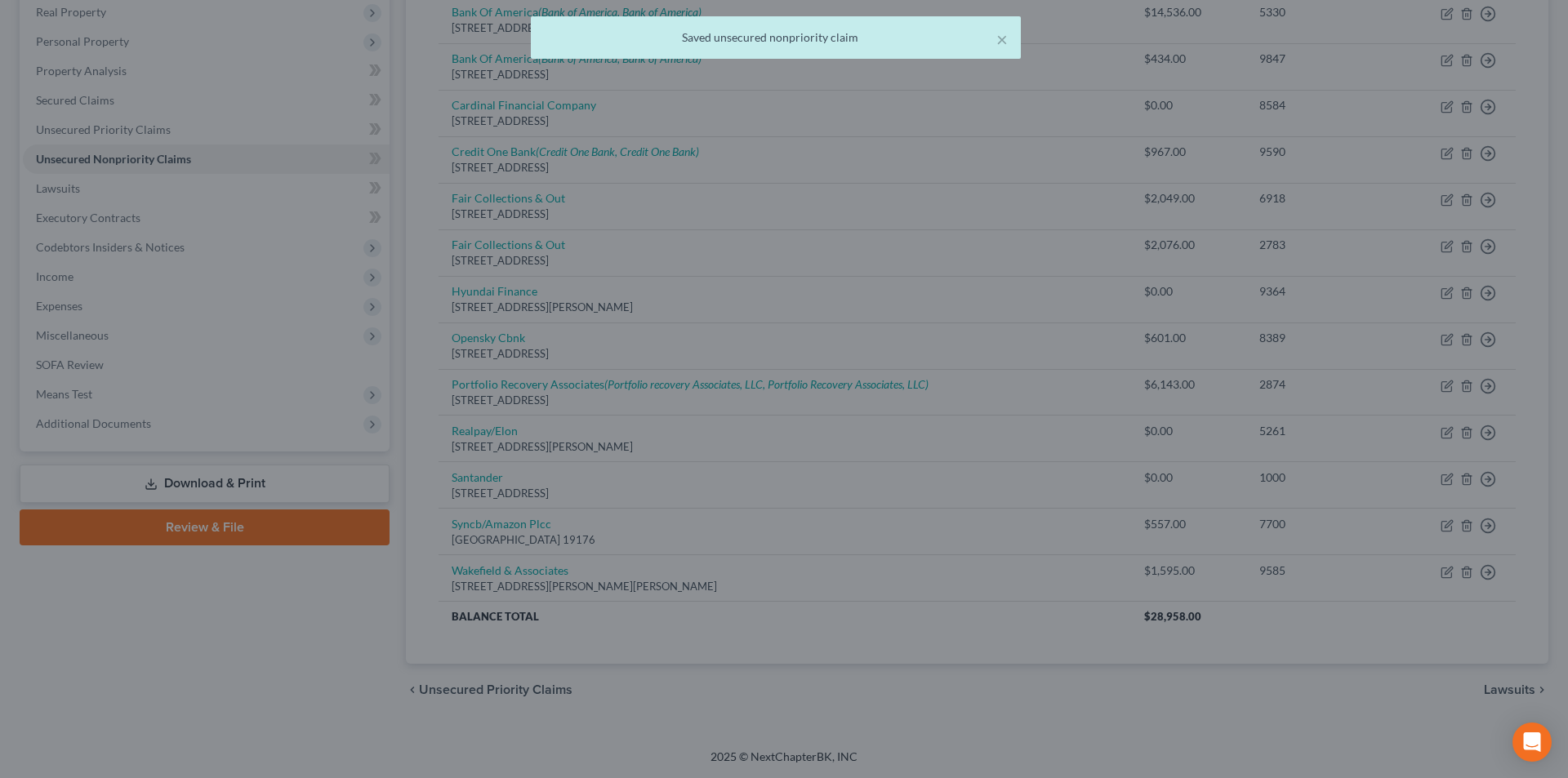
type input "0"
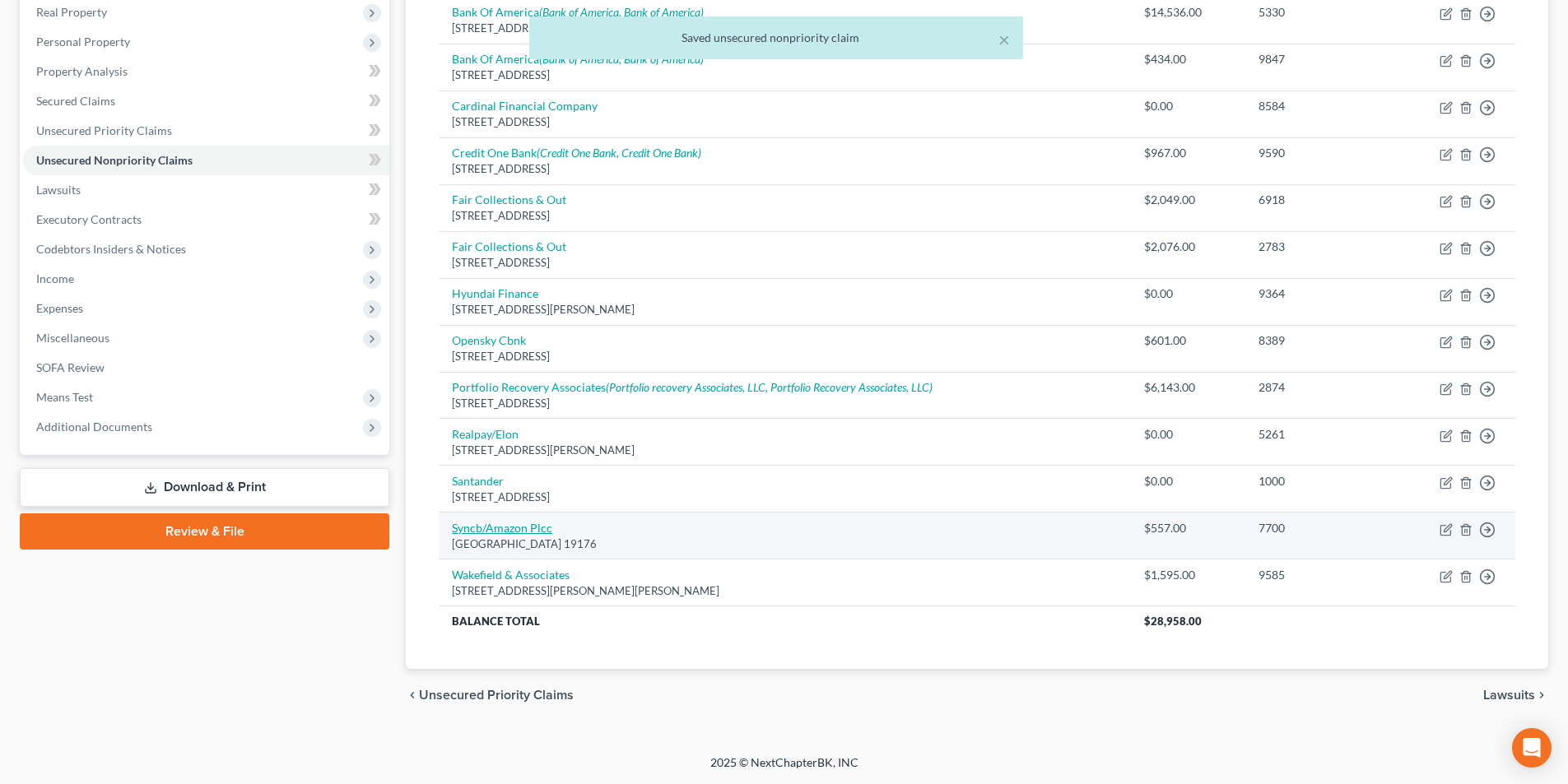
click at [495, 529] on link "Syncb/Amazon Plcc" at bounding box center [502, 528] width 100 height 14
select select "39"
select select "1"
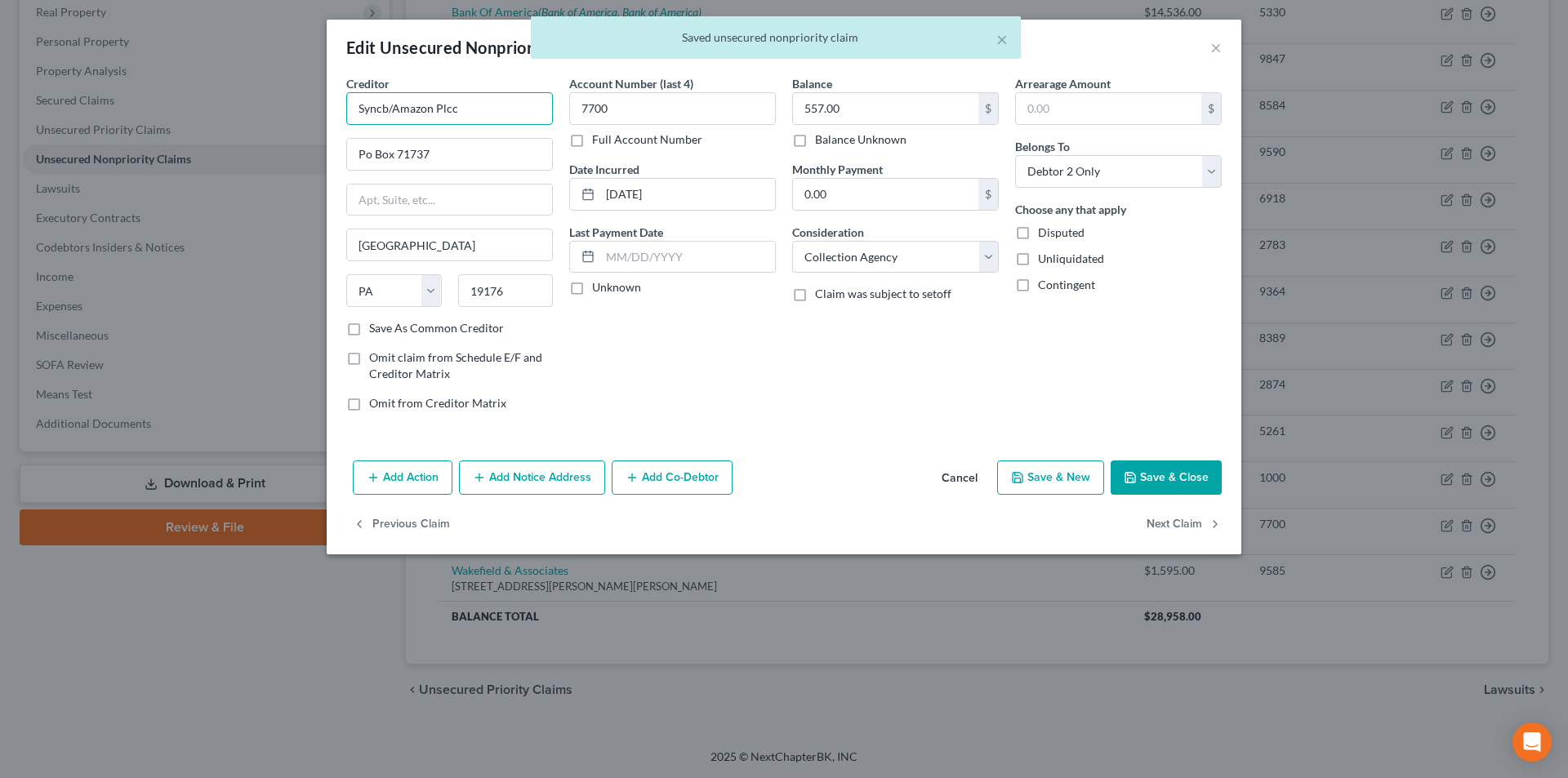
click at [512, 108] on input "Syncb/Amazon Plcc" at bounding box center [450, 109] width 207 height 33
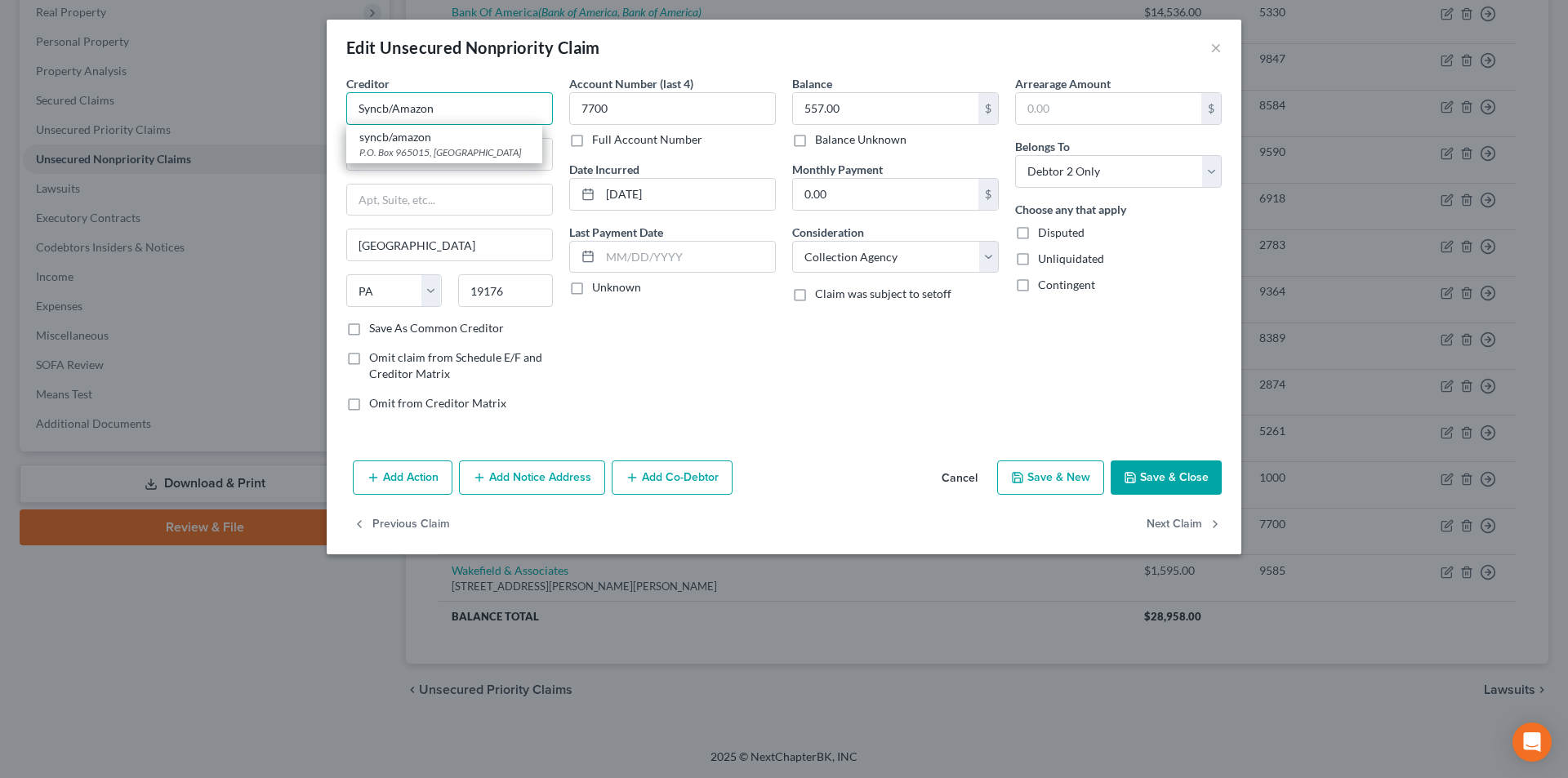
drag, startPoint x: 386, startPoint y: 104, endPoint x: 322, endPoint y: 96, distance: 64.5
click at [333, 97] on div "Creditor * Syncb/Amazon syncb/amazon P.O. [GEOGRAPHIC_DATA] Po Box [GEOGRAPHIC_…" at bounding box center [784, 265] width 915 height 379
click at [456, 151] on div "[STREET_ADDRESS]" at bounding box center [445, 152] width 170 height 14
type input "Synchrony Bank/Amazon"
type input "PO Box 981432"
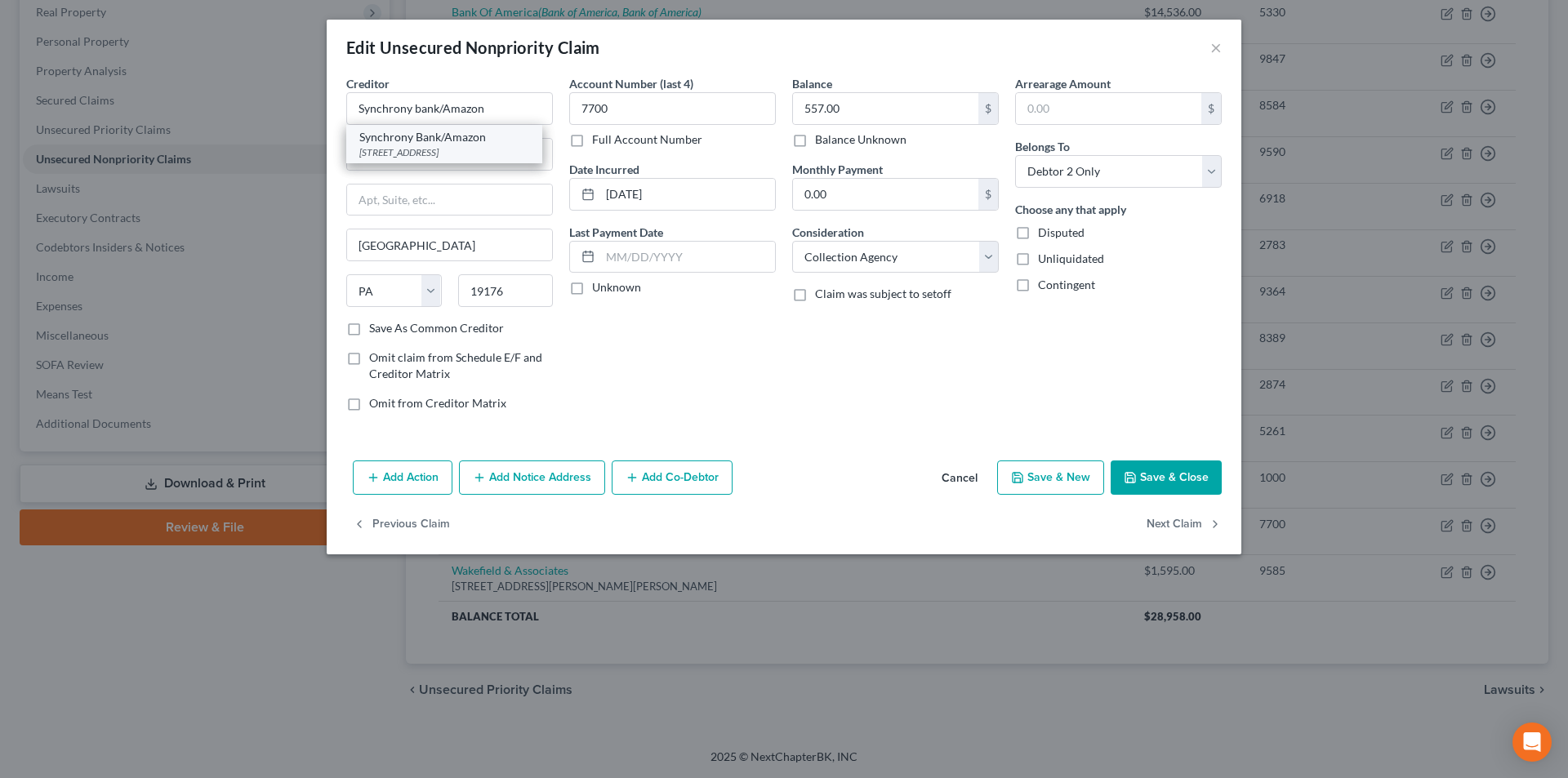
type input "[GEOGRAPHIC_DATA]"
select select "45"
type input "79998"
click at [1185, 477] on button "Save & Close" at bounding box center [1166, 478] width 111 height 34
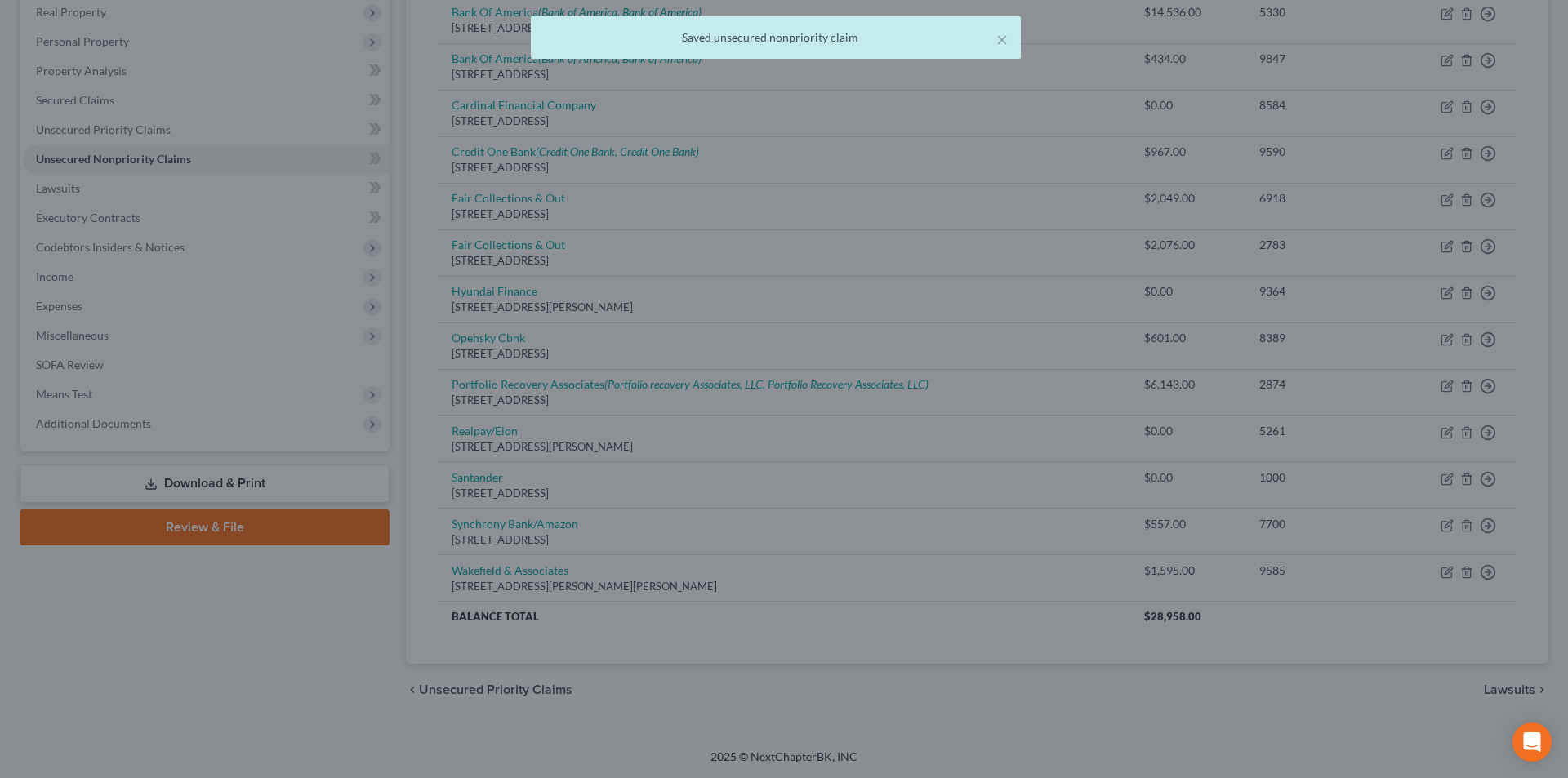
type input "0"
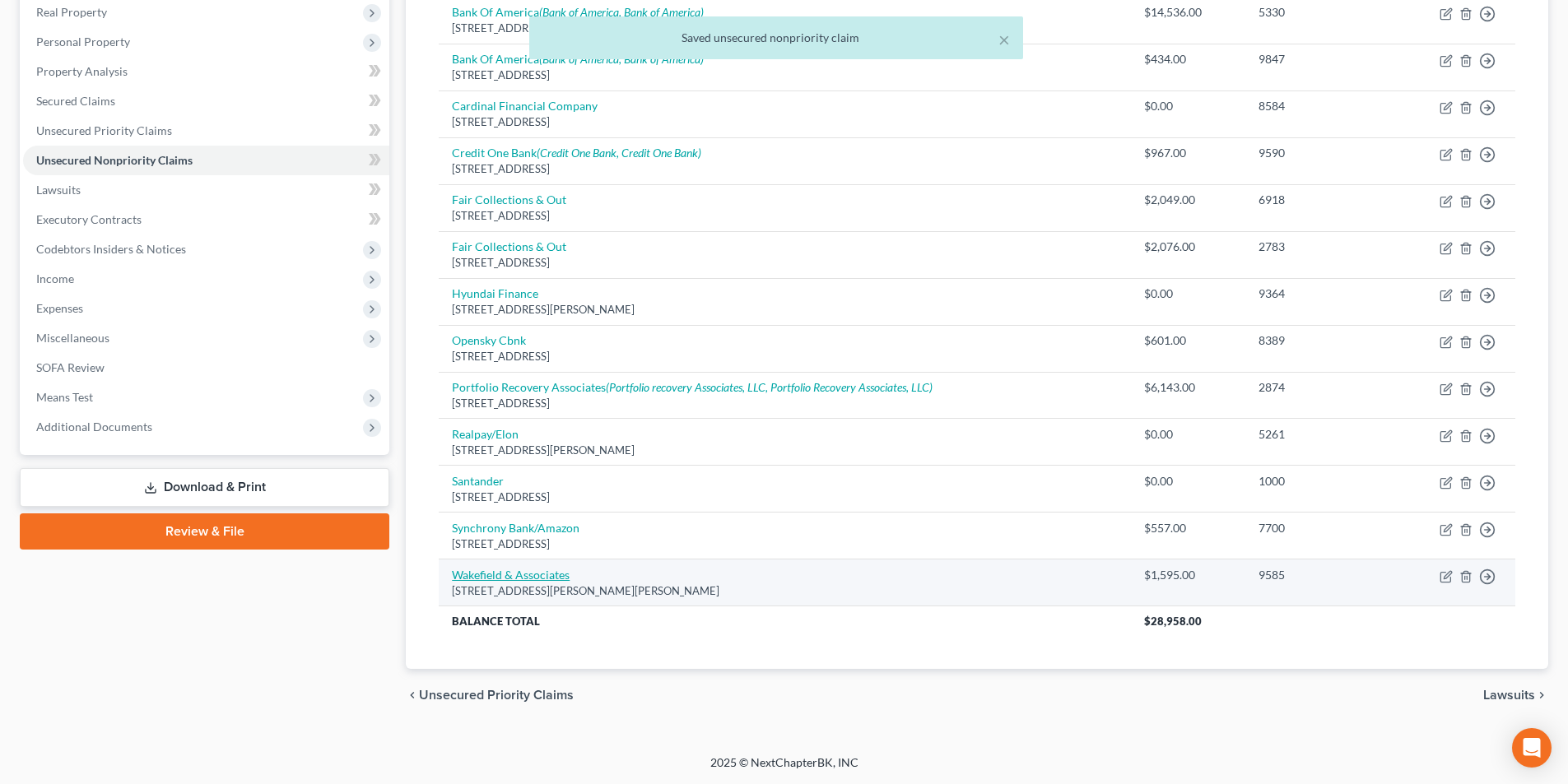
click at [539, 572] on link "Wakefield & Associates" at bounding box center [511, 575] width 118 height 14
select select "44"
select select "1"
select select "0"
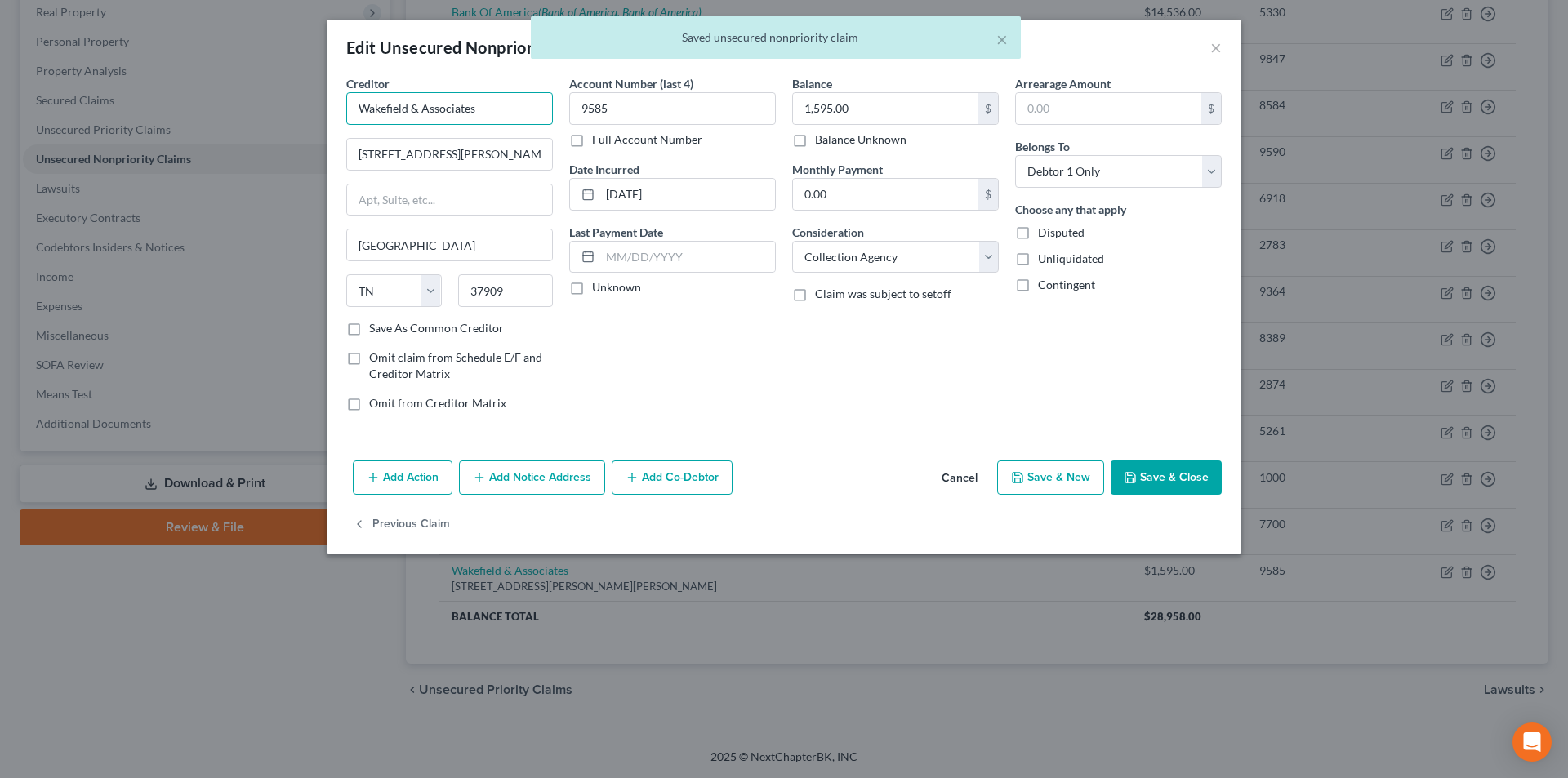
click at [500, 104] on input "Wakefield & Associates" at bounding box center [450, 109] width 207 height 33
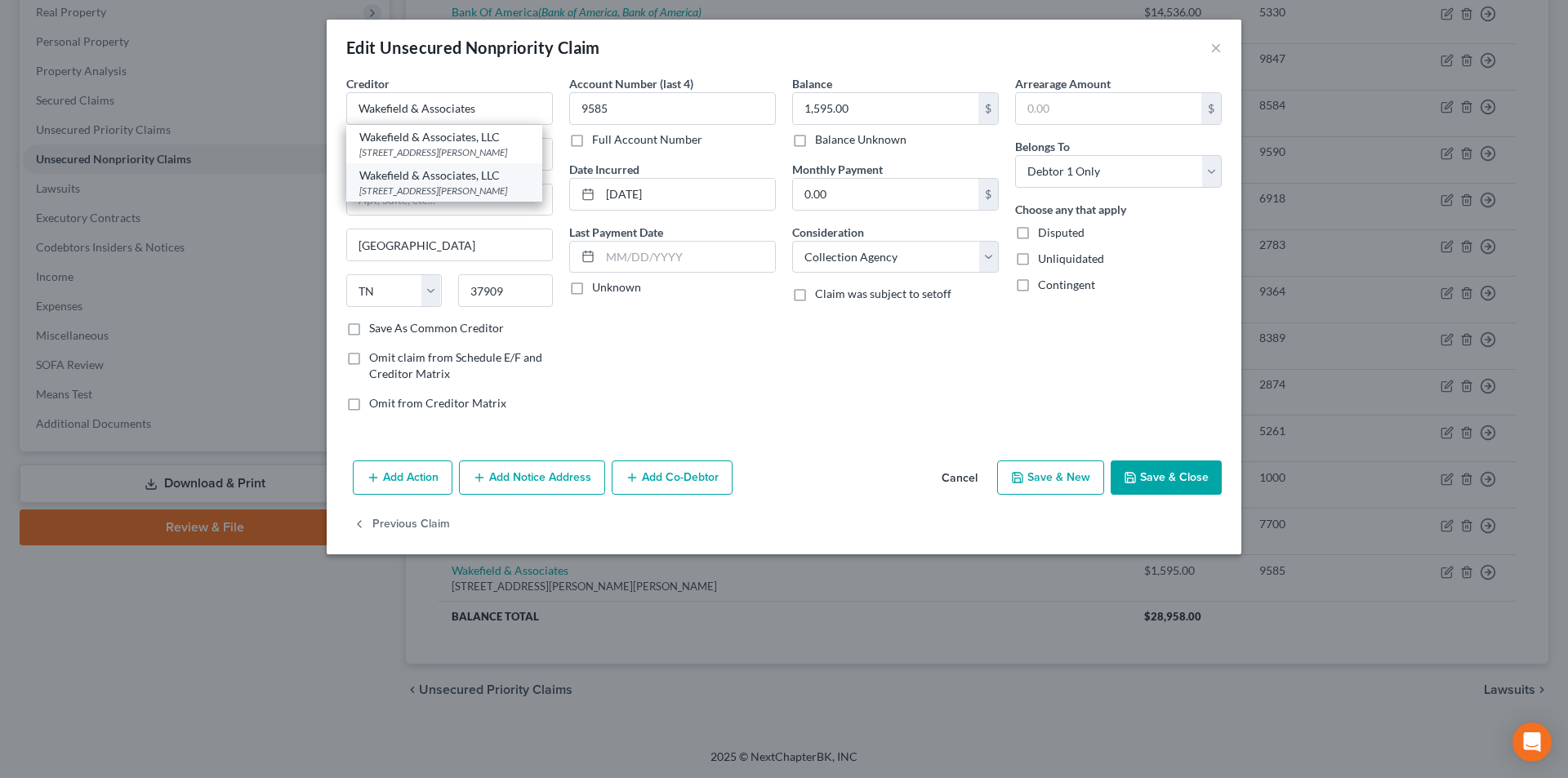
click at [459, 184] on div "Wakefield & Associates, LLC" at bounding box center [445, 175] width 170 height 16
type input "Wakefield & Associates, LLC"
type input "PO Box 58"
type input "Fort [PERSON_NAME]"
select select "5"
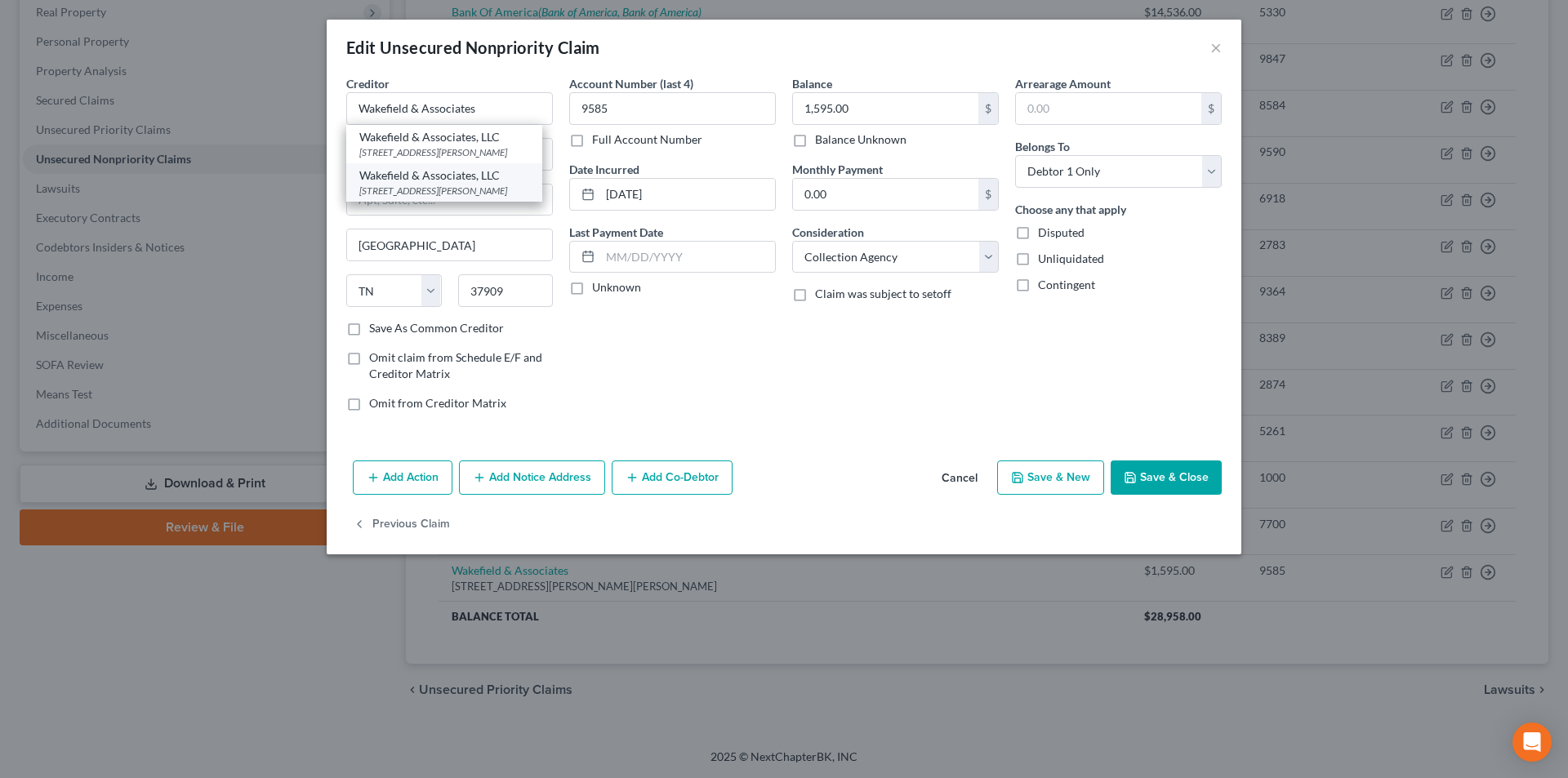
type input "80701"
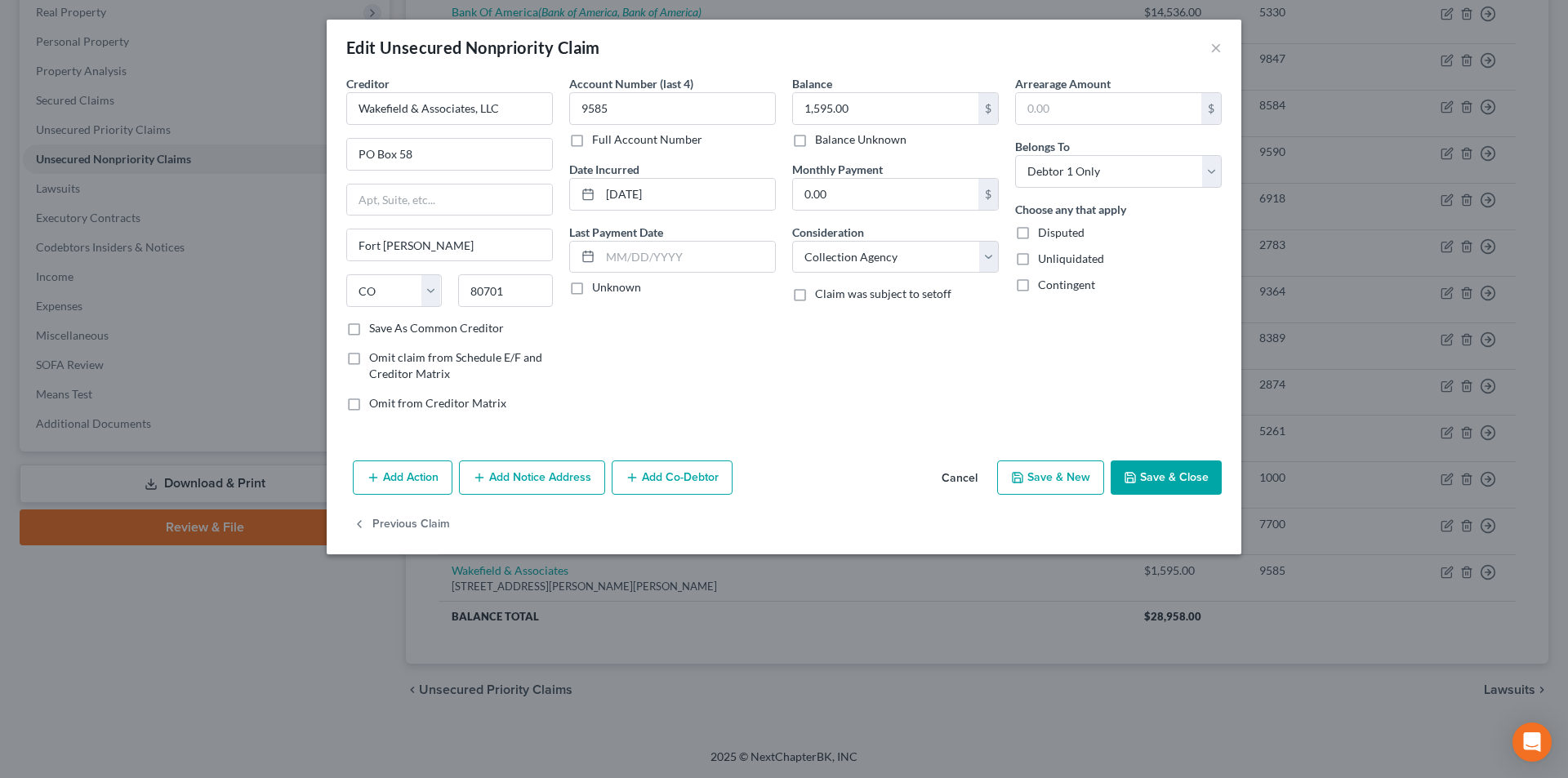
click at [565, 475] on button "Add Notice Address" at bounding box center [532, 478] width 146 height 34
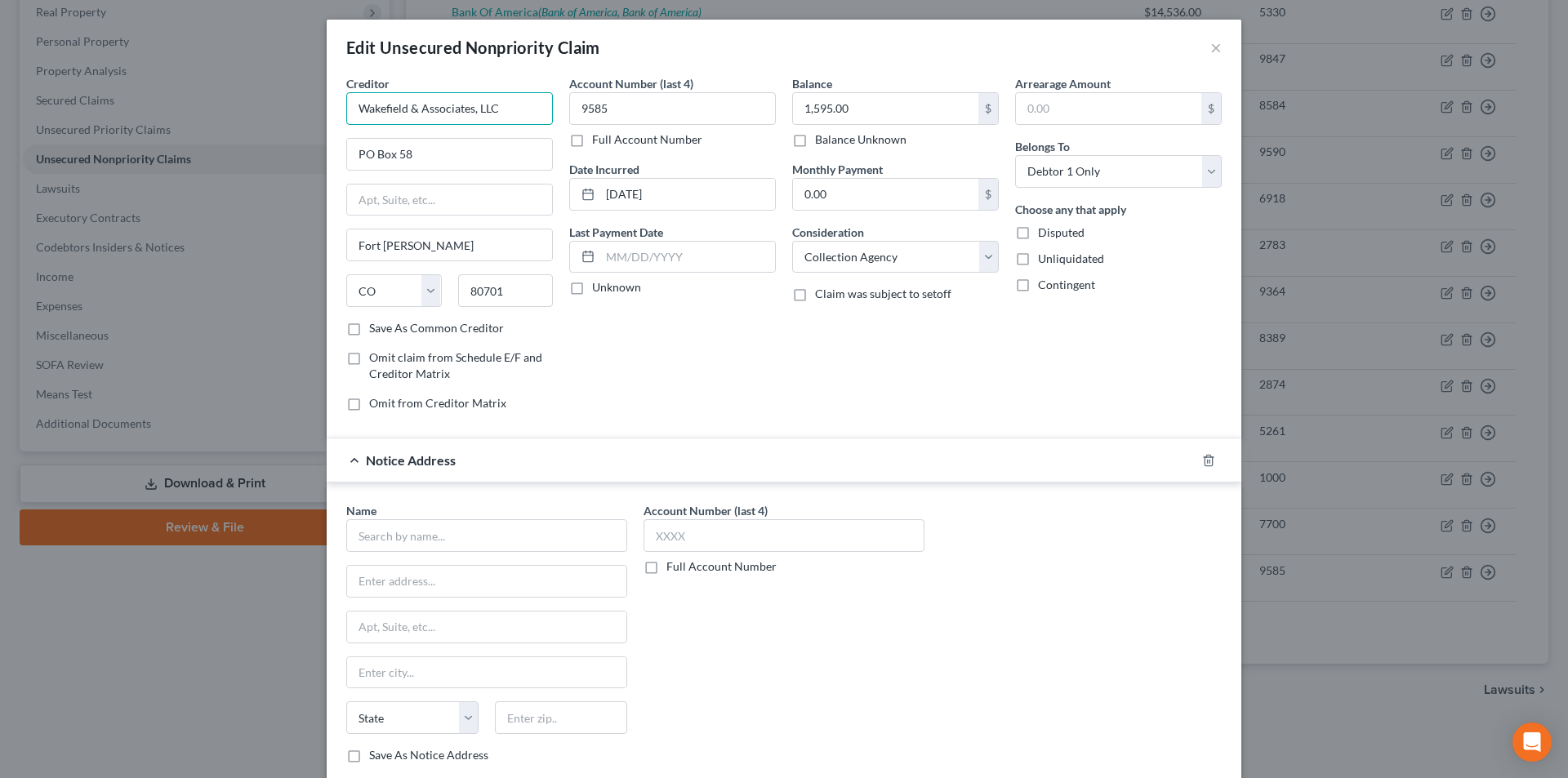
drag, startPoint x: 506, startPoint y: 101, endPoint x: 383, endPoint y: 109, distance: 123.3
click at [303, 103] on div "Edit Unsecured Nonpriority Claim × Creditor * Wakefield & Associates, LLC PO [G…" at bounding box center [784, 389] width 1568 height 778
click at [430, 526] on input "text" at bounding box center [486, 535] width 281 height 33
paste input "Wakefield & Associates, LLC"
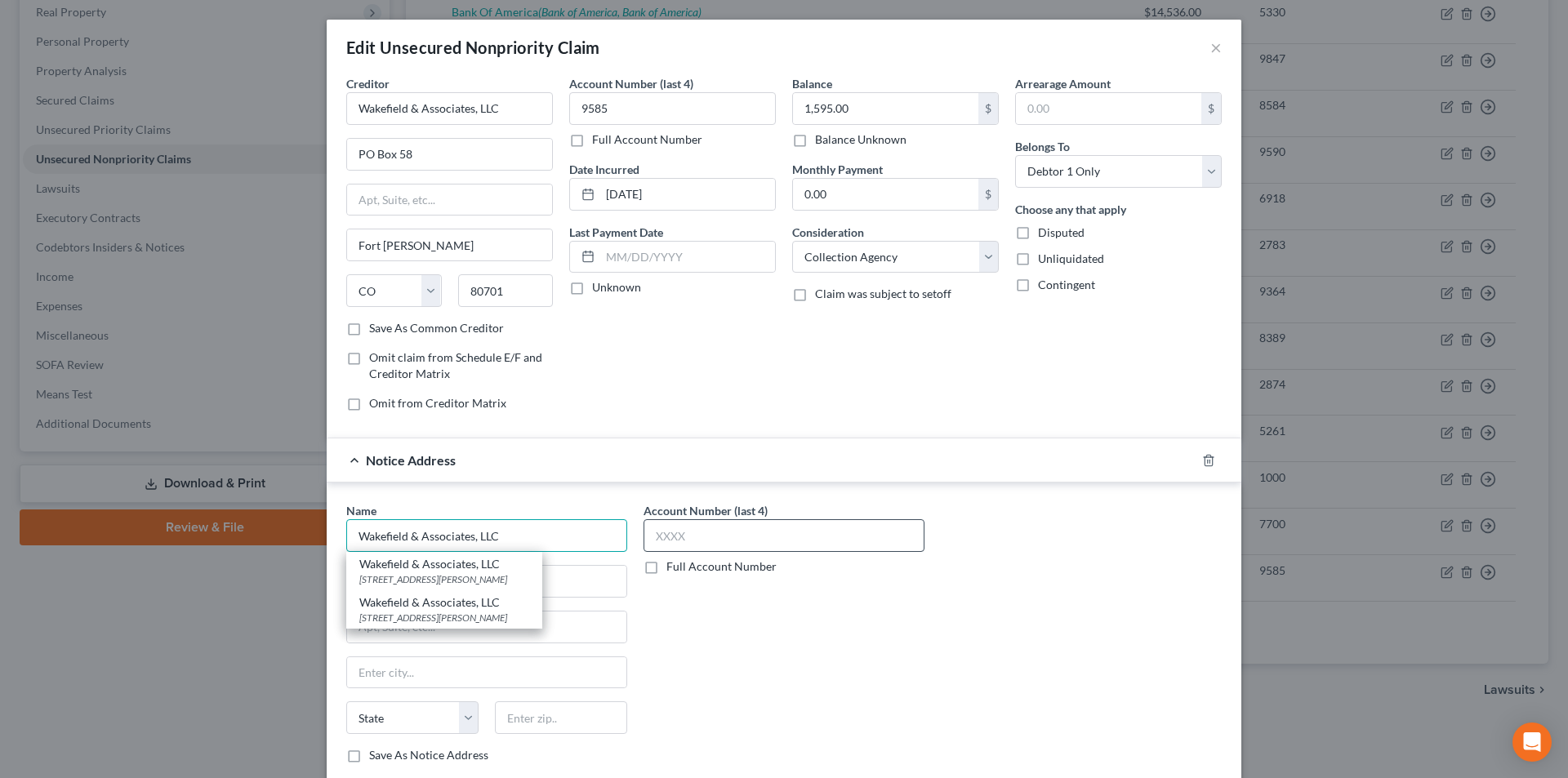
type input "Wakefield & Associates, LLC"
click at [458, 571] on div "Wakefield & Associates, LLC" at bounding box center [445, 564] width 170 height 16
type input "[STREET_ADDRESS][PERSON_NAME]"
type input "Aurora"
select select "5"
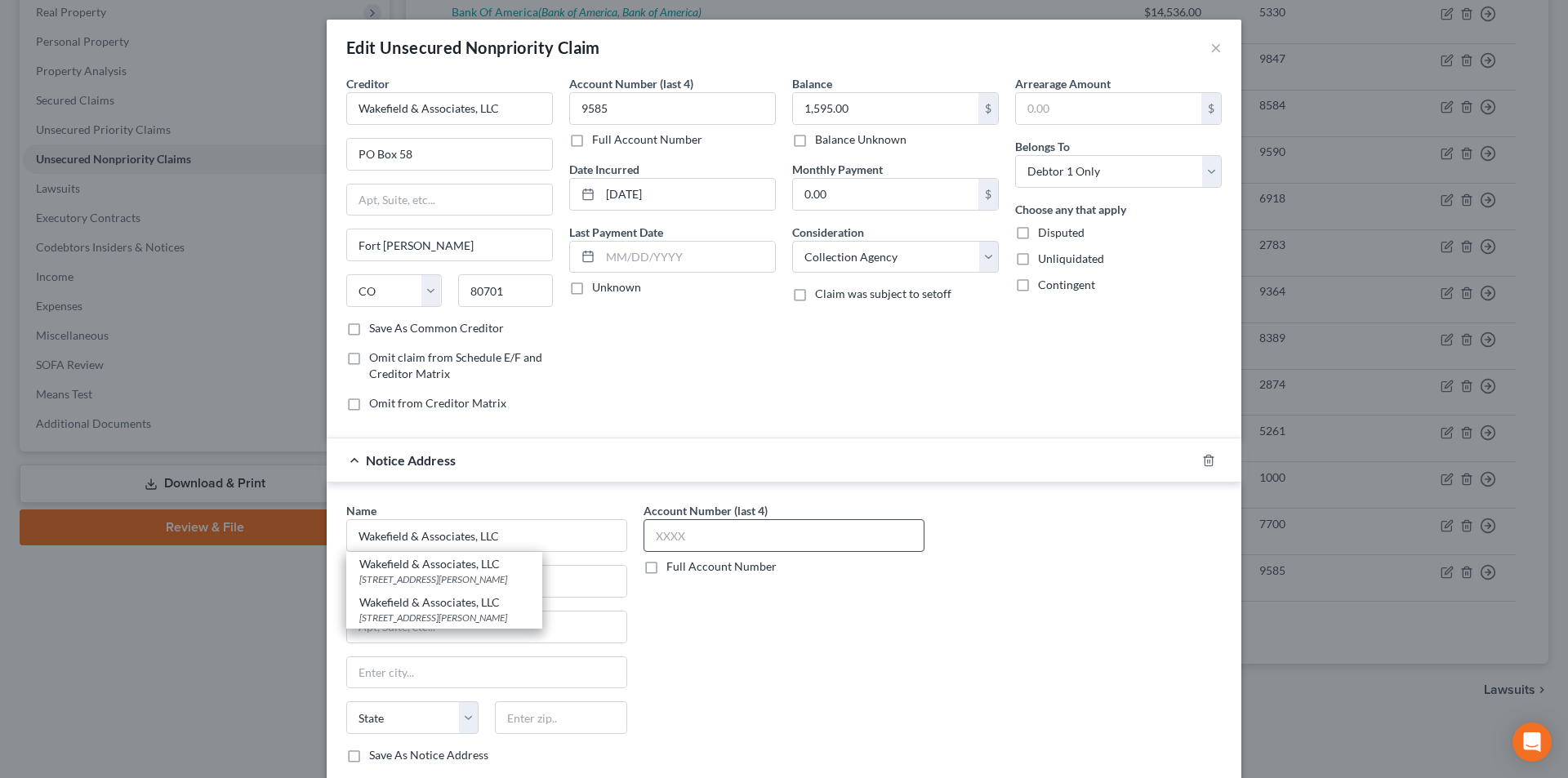
type input "80014"
click at [668, 538] on input "text" at bounding box center [784, 535] width 281 height 33
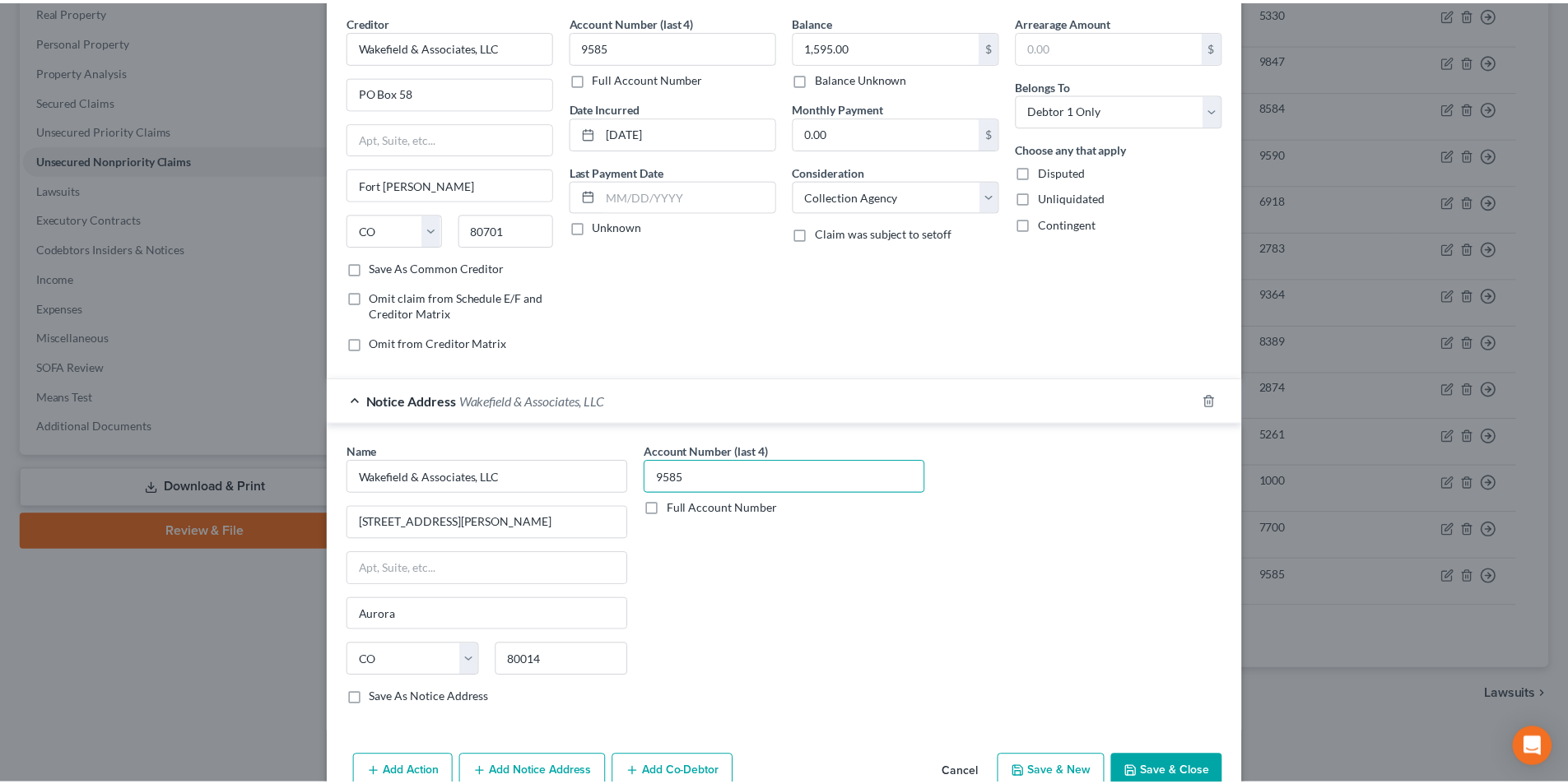
scroll to position [149, 0]
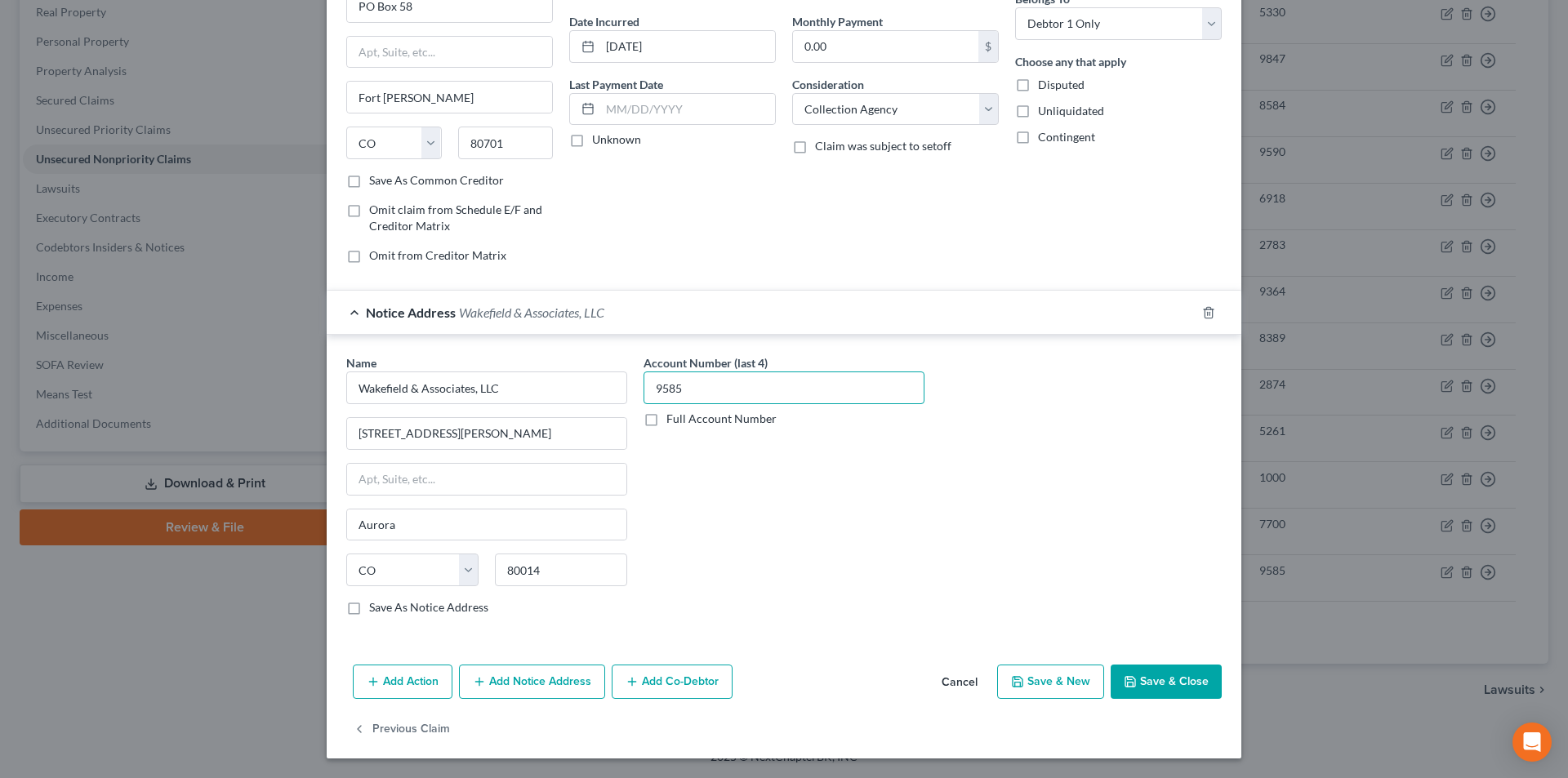
type input "9585"
click at [1199, 680] on button "Save & Close" at bounding box center [1166, 682] width 111 height 34
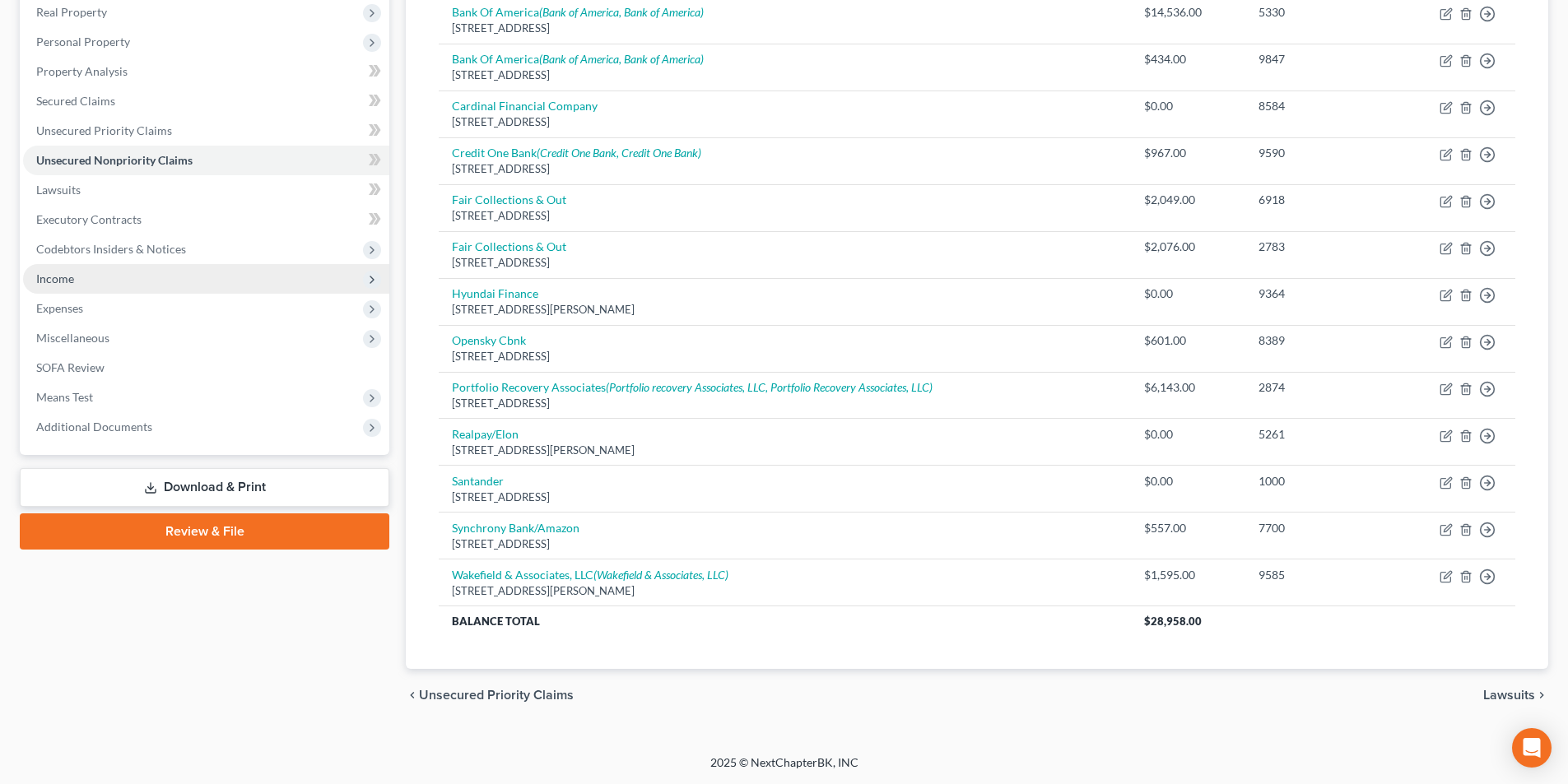
click at [68, 277] on span "Income" at bounding box center [55, 279] width 38 height 14
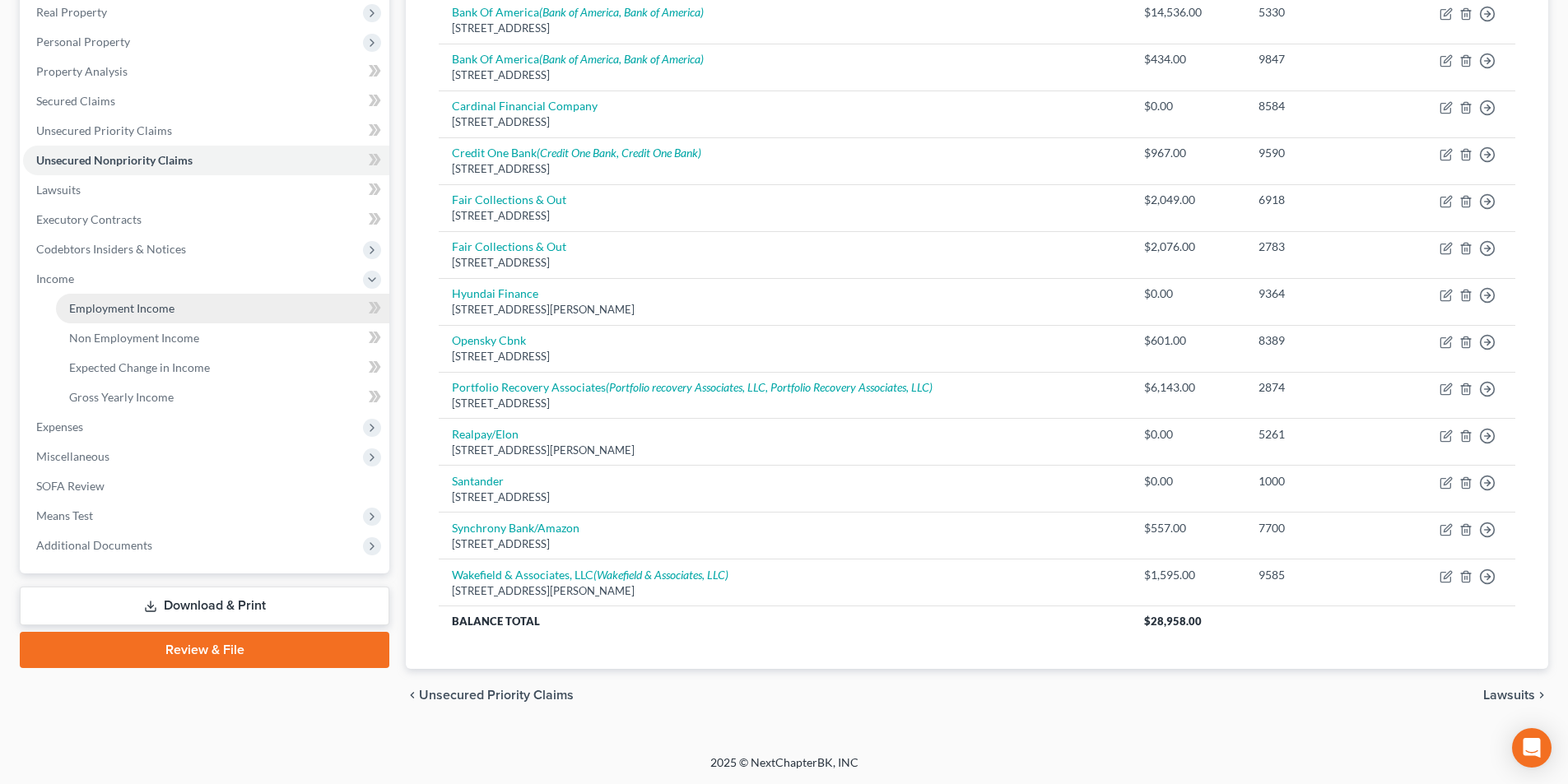
drag, startPoint x: 183, startPoint y: 304, endPoint x: 277, endPoint y: 313, distance: 94.4
click at [182, 304] on link "Employment Income" at bounding box center [222, 309] width 333 height 30
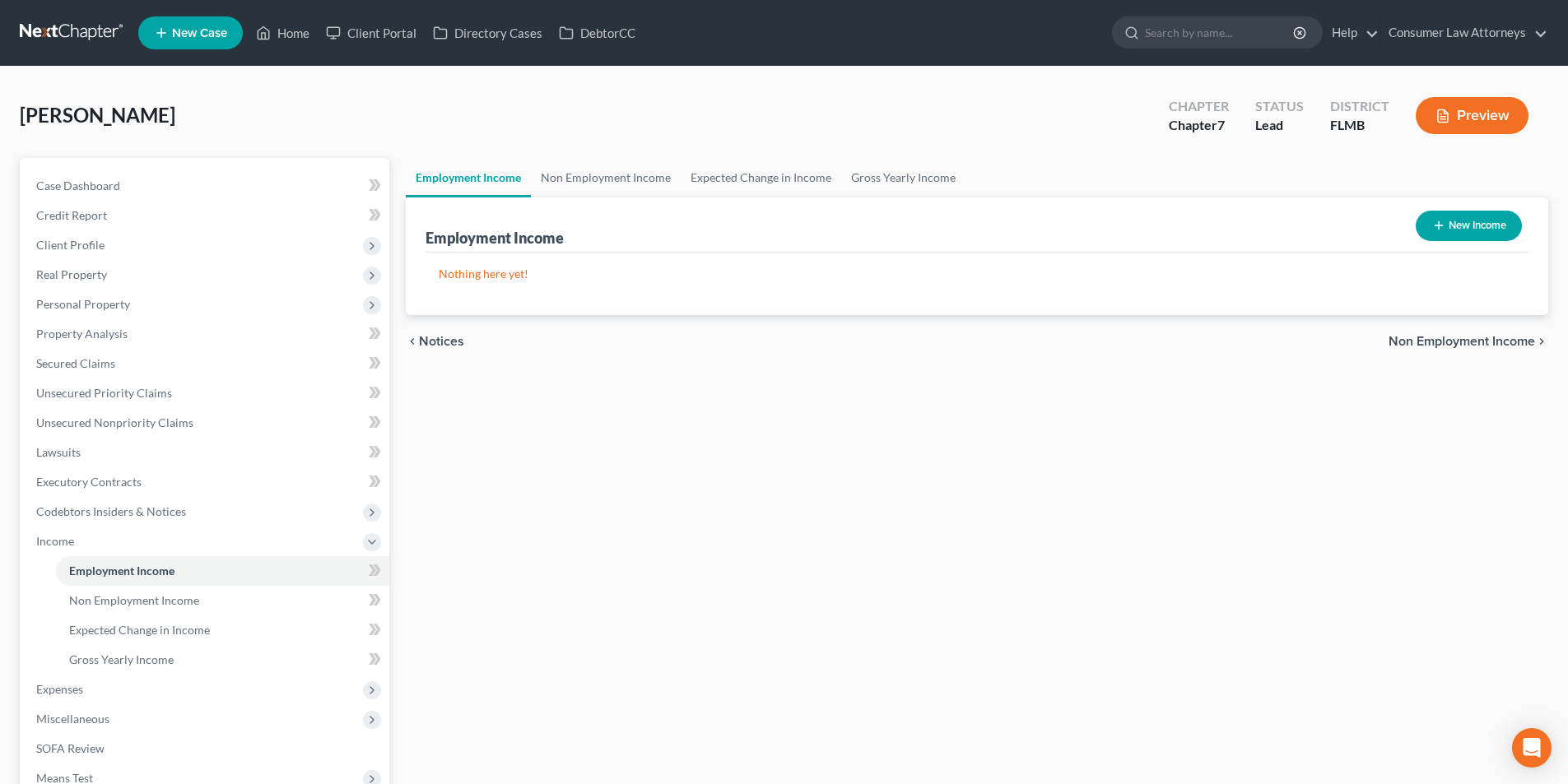
click at [1465, 227] on button "New Income" at bounding box center [1469, 226] width 106 height 31
select select "0"
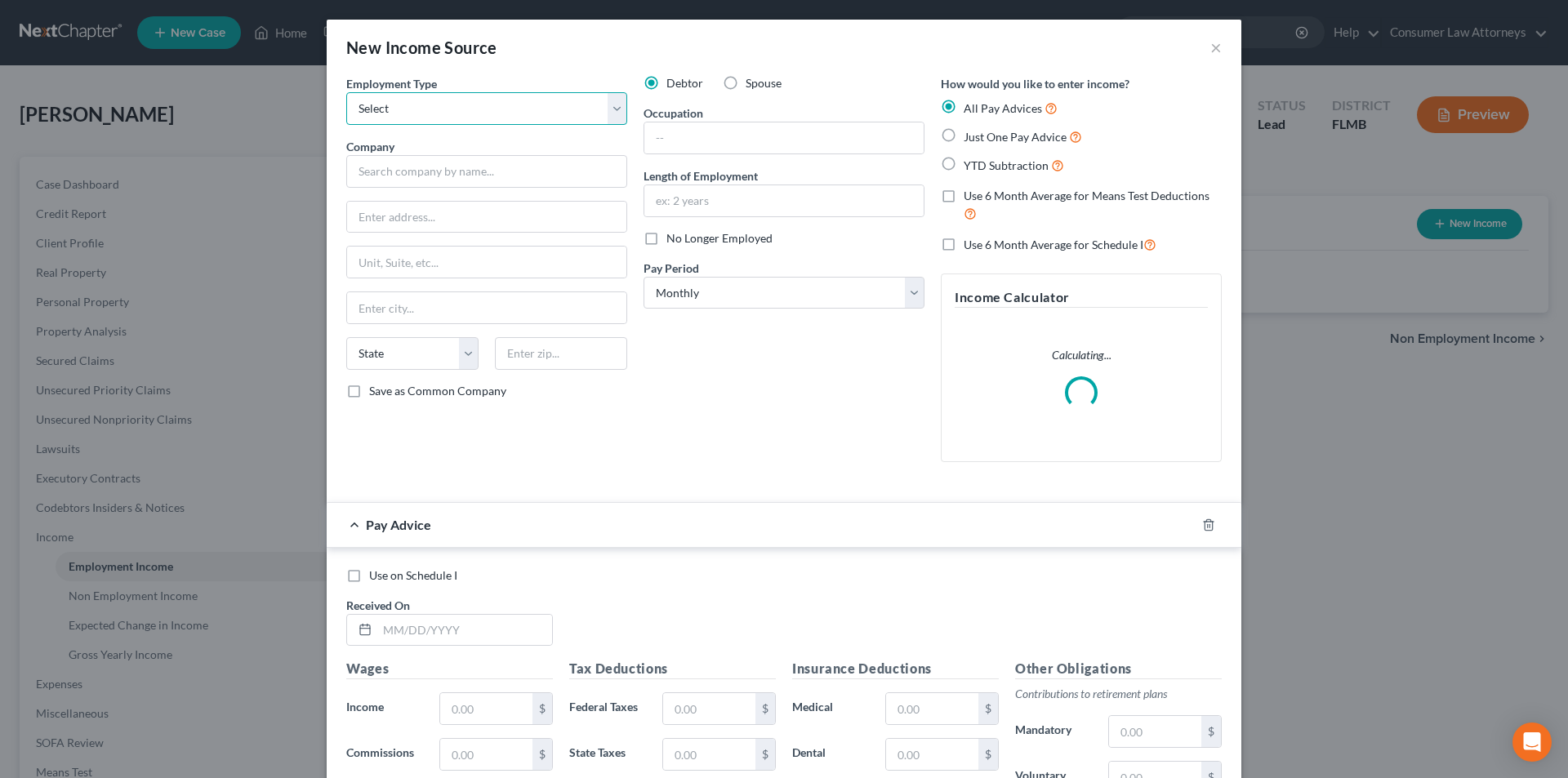
click at [480, 114] on select "Select Full or [DEMOGRAPHIC_DATA] Employment Self Employment" at bounding box center [486, 109] width 281 height 33
select select "0"
click at [346, 92] on select "Select Full or [DEMOGRAPHIC_DATA] Employment Self Employment" at bounding box center [486, 109] width 281 height 33
click at [438, 177] on input "text" at bounding box center [486, 171] width 281 height 33
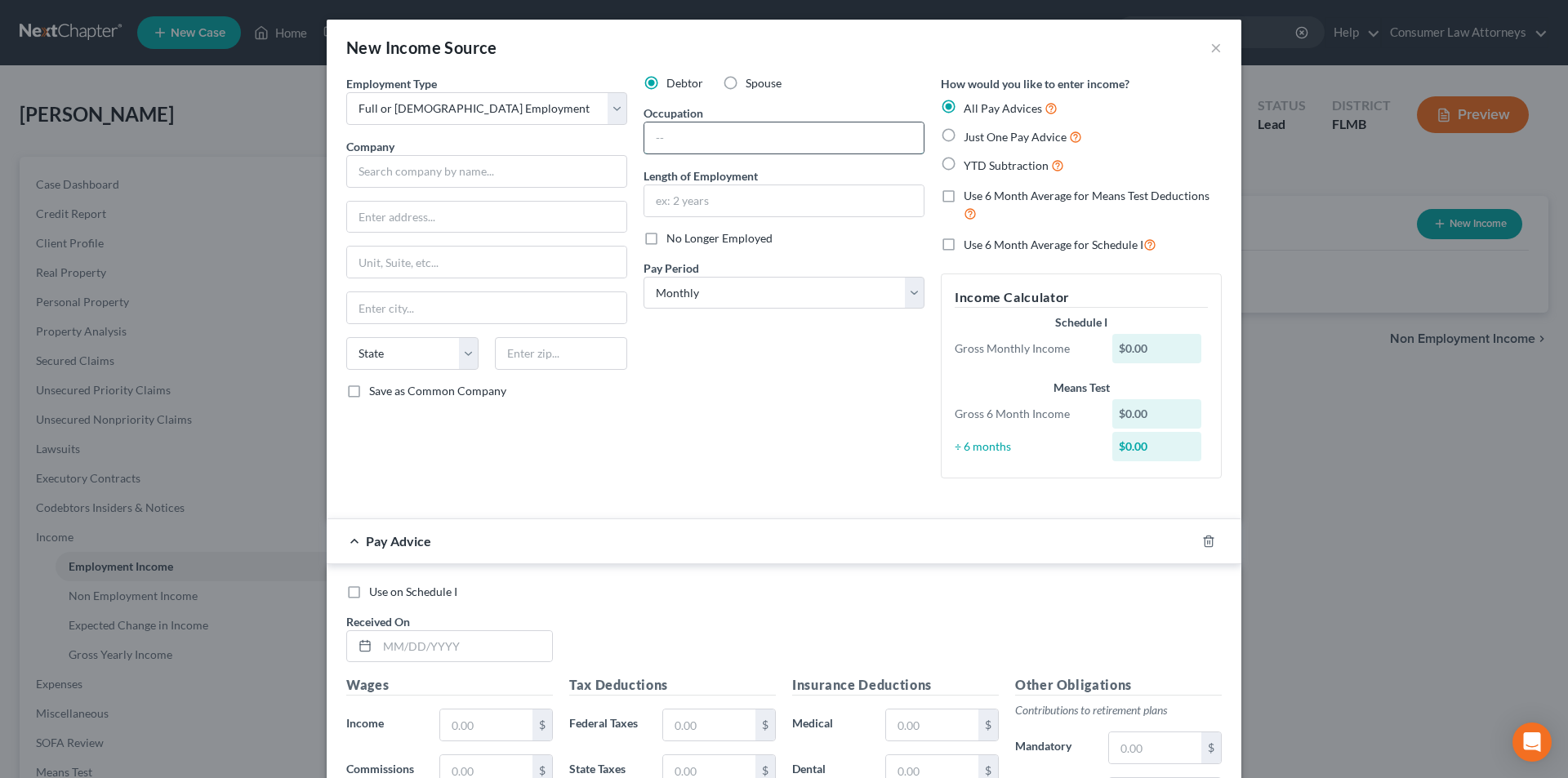
click at [697, 143] on input "text" at bounding box center [784, 137] width 279 height 31
type input "O"
type input "v"
type input "Overnight Retail Management"
type input "7 Years"
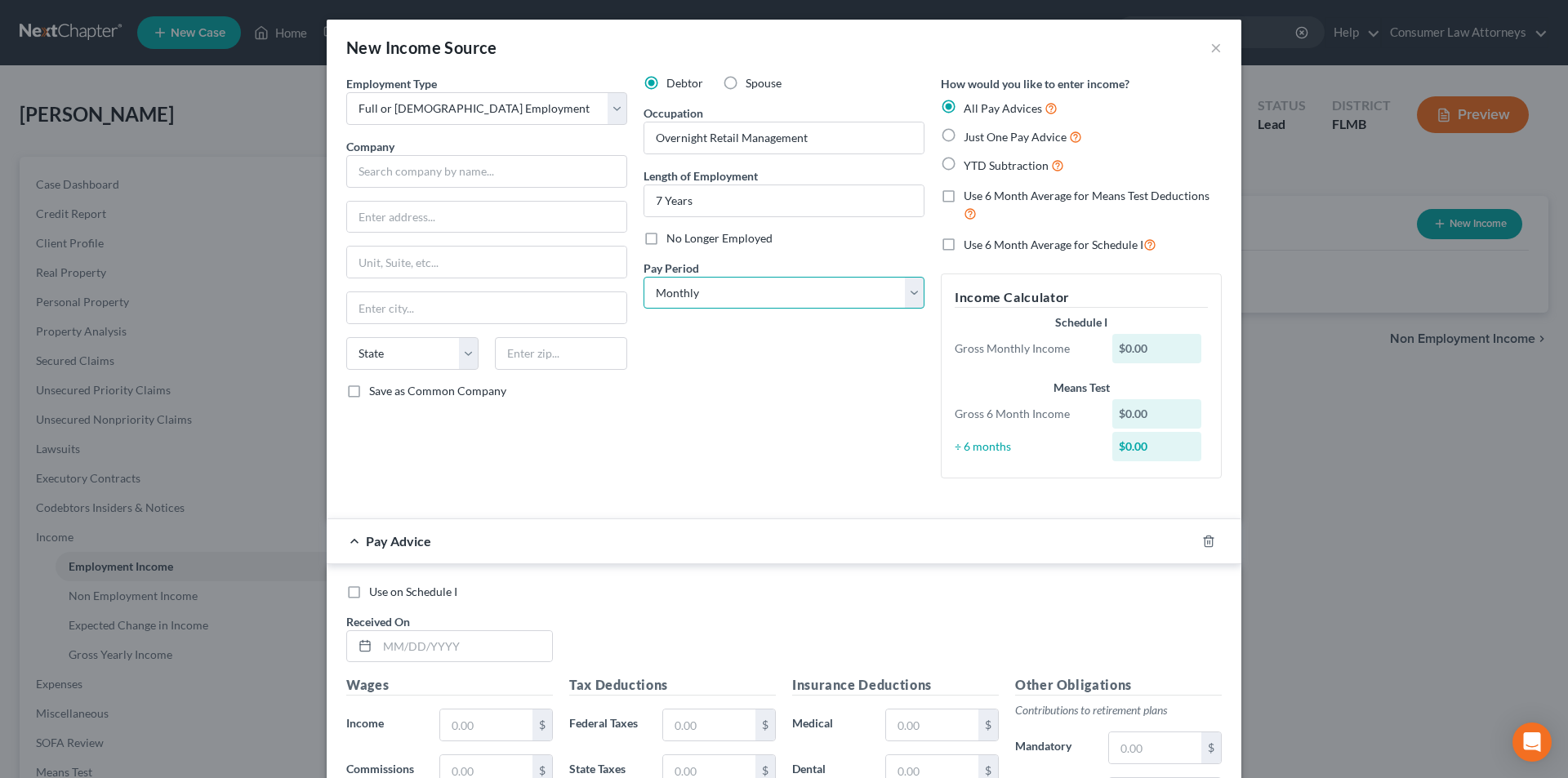
drag, startPoint x: 714, startPoint y: 288, endPoint x: 726, endPoint y: 308, distance: 23.3
click at [714, 288] on select "Select Monthly Twice Monthly Every Other Week Weekly" at bounding box center [784, 293] width 281 height 33
select select "2"
click at [644, 277] on select "Select Monthly Twice Monthly Every Other Week Weekly" at bounding box center [784, 293] width 281 height 33
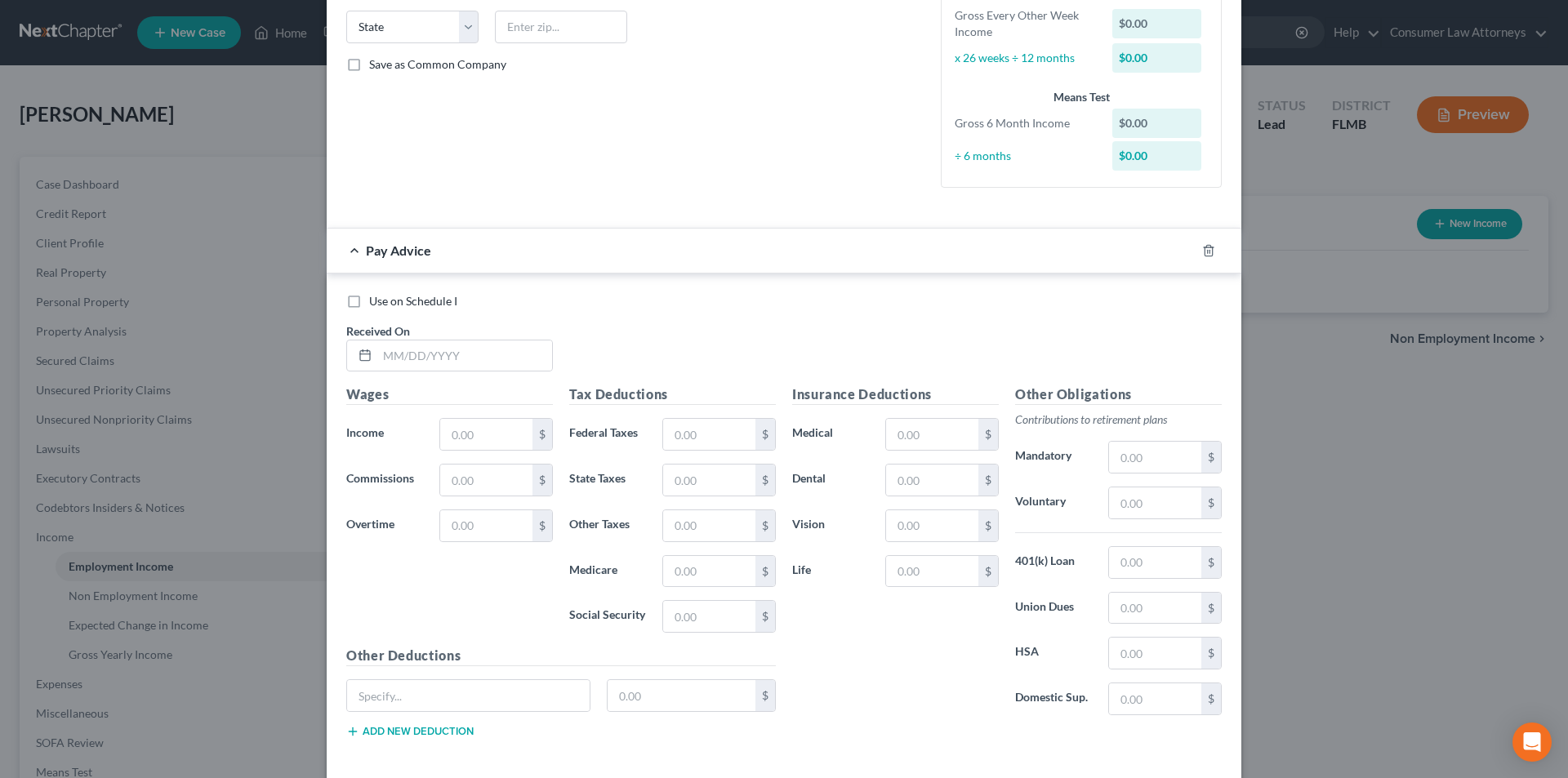
scroll to position [403, 0]
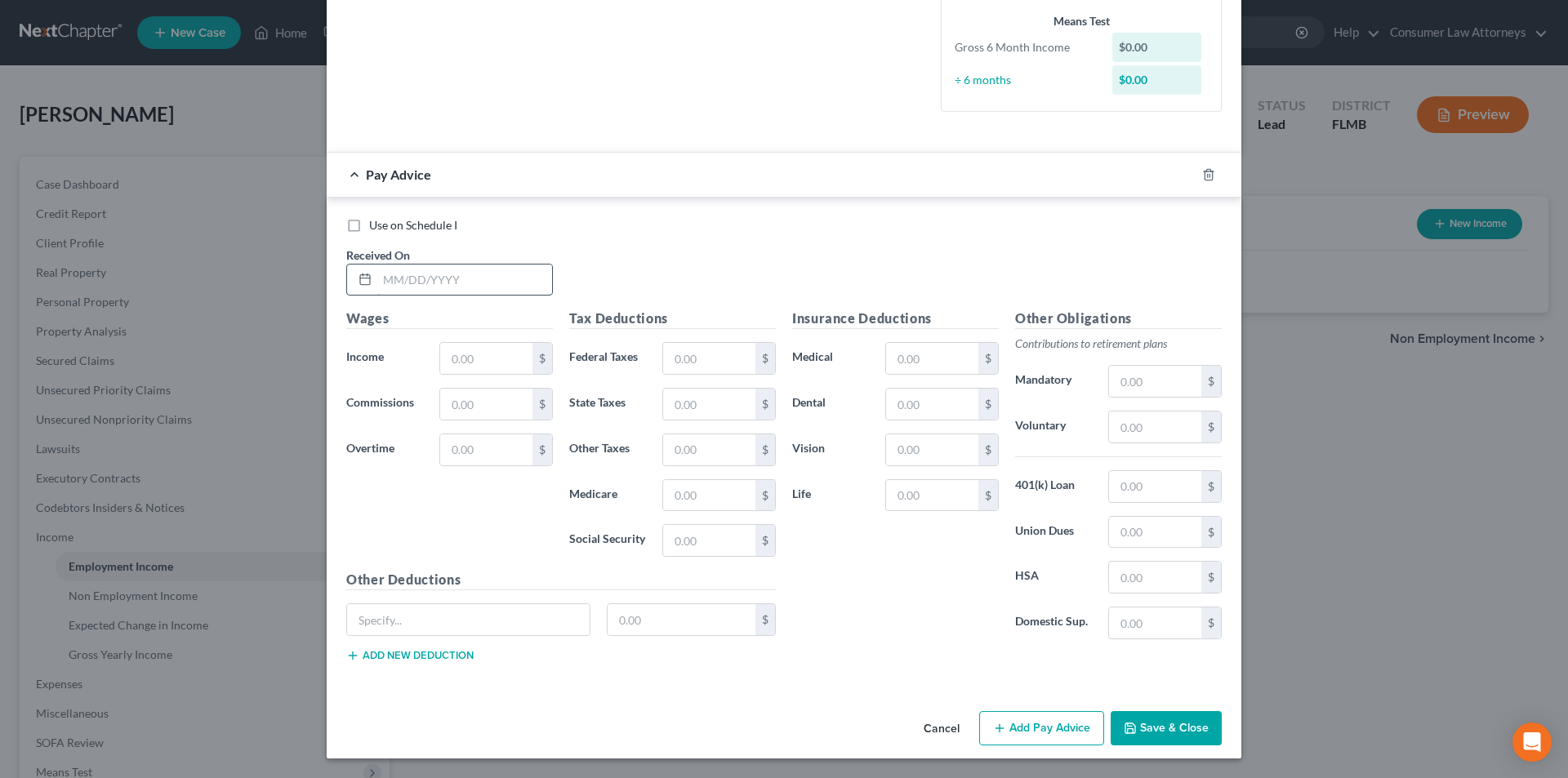
click at [443, 279] on input "text" at bounding box center [465, 280] width 175 height 31
type input "[DATE]"
click at [479, 359] on input "text" at bounding box center [486, 358] width 92 height 31
type input "2,711.54"
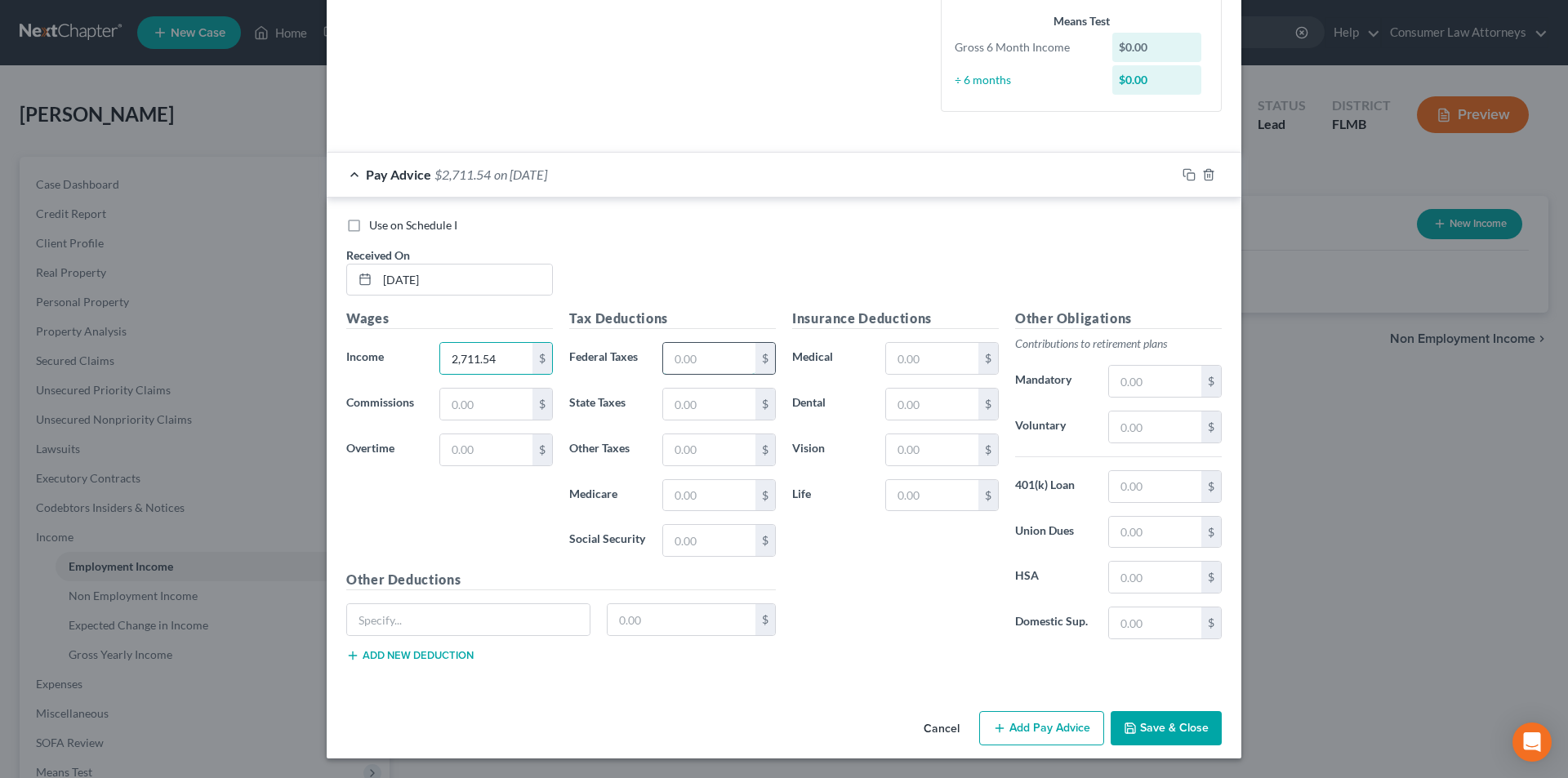
click at [701, 370] on input "text" at bounding box center [709, 358] width 92 height 31
type input "168.01"
type input "39.16"
type input "167.43"
click at [908, 414] on input "text" at bounding box center [932, 404] width 92 height 31
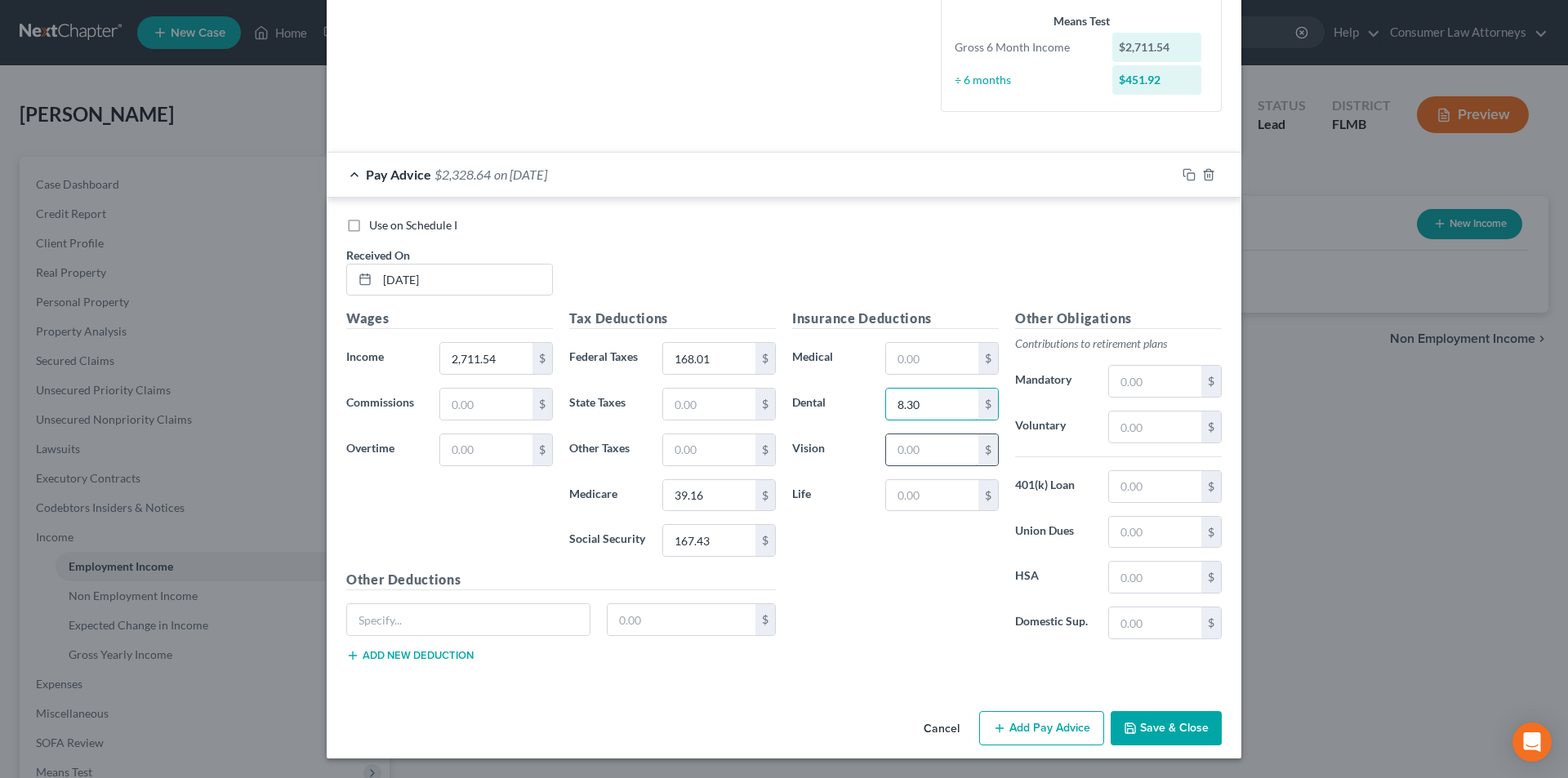
type input "8.30"
click at [909, 449] on input "text" at bounding box center [932, 450] width 92 height 31
type input "5"
type input "2.76"
click at [1033, 732] on button "Add Pay Advice" at bounding box center [1041, 728] width 125 height 34
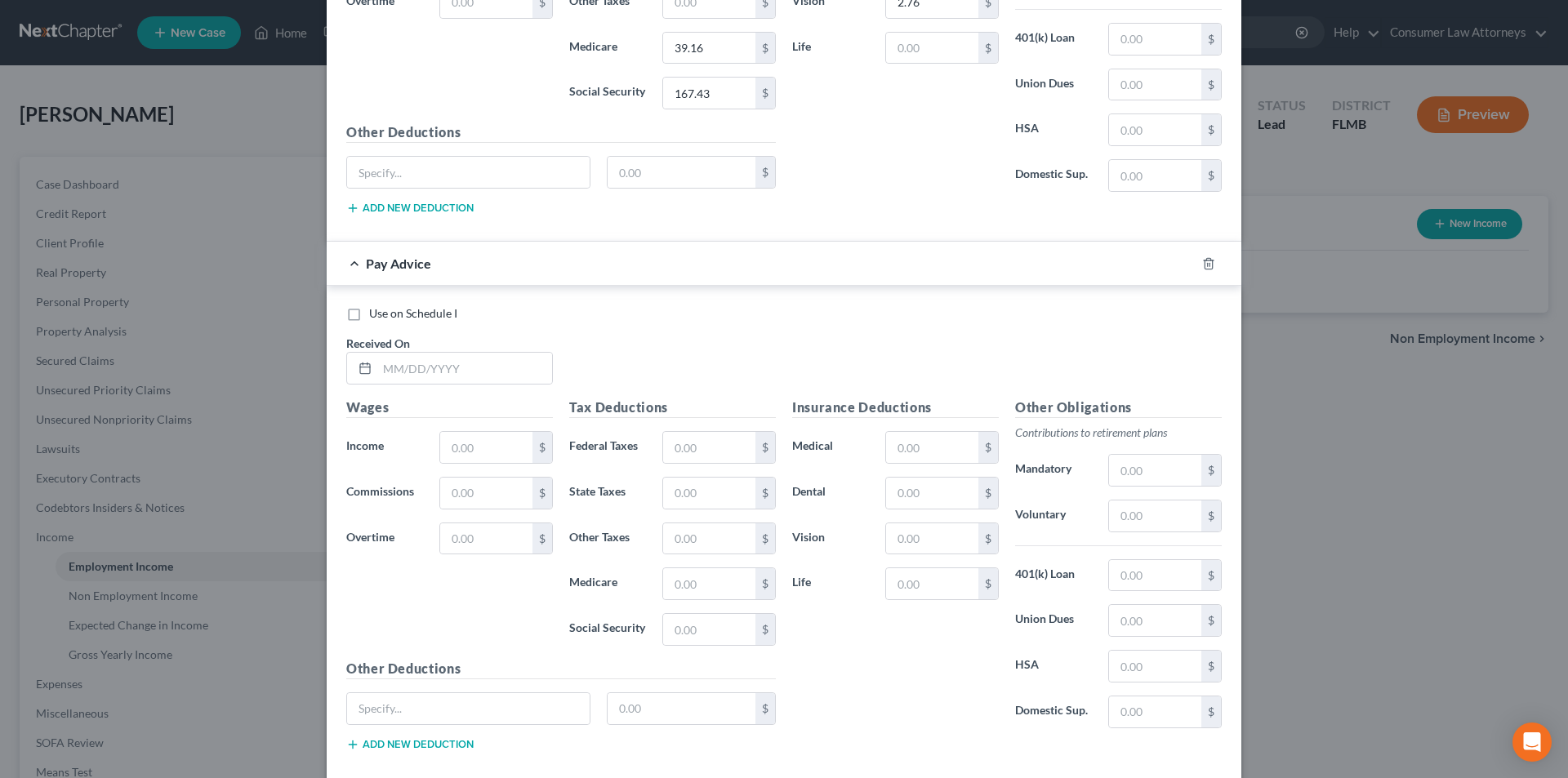
scroll to position [938, 0]
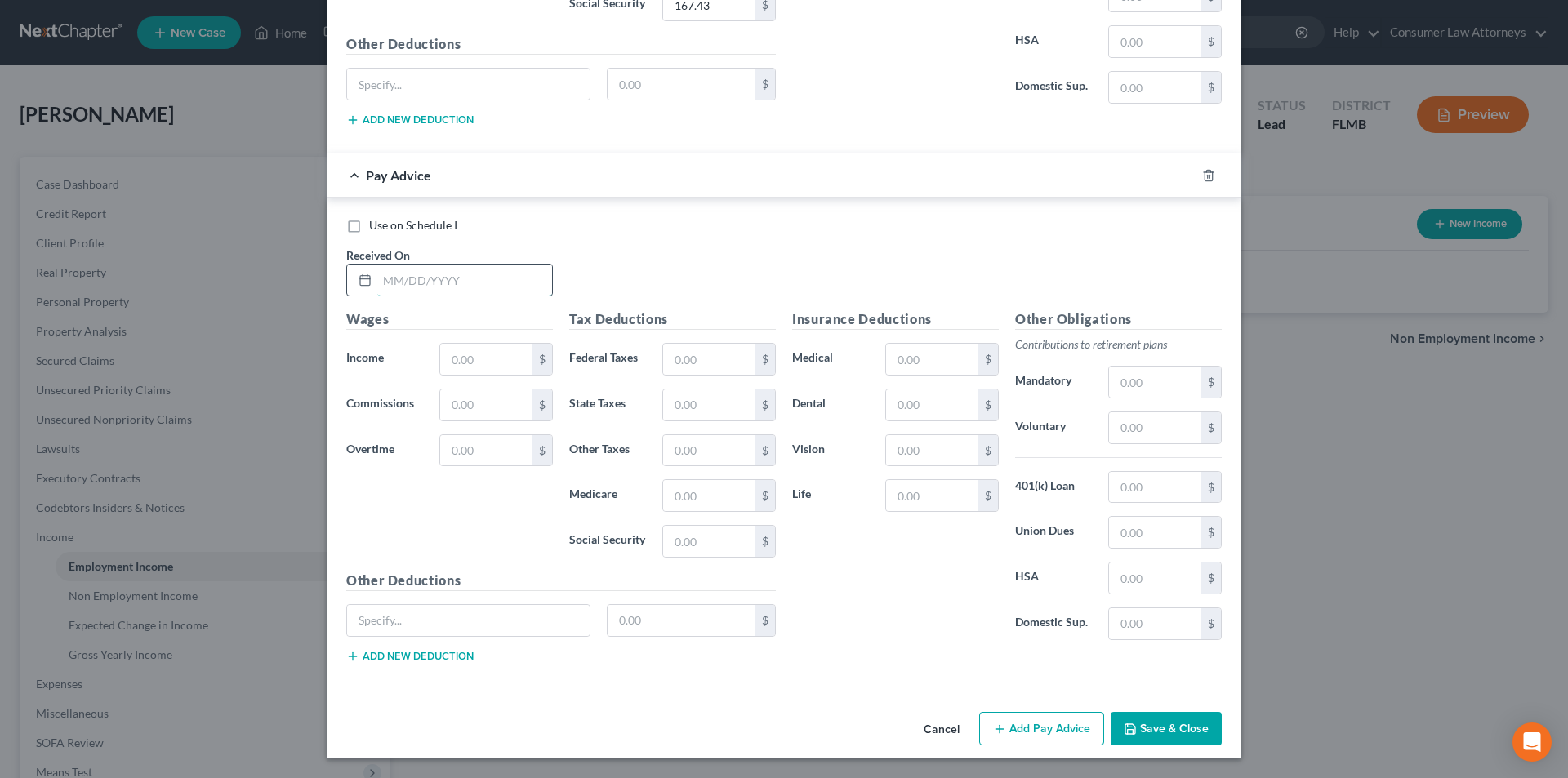
click at [494, 285] on input "text" at bounding box center [465, 280] width 175 height 31
type input "[DATE]"
click at [474, 361] on input "text" at bounding box center [486, 359] width 92 height 31
type input "1,674.97"
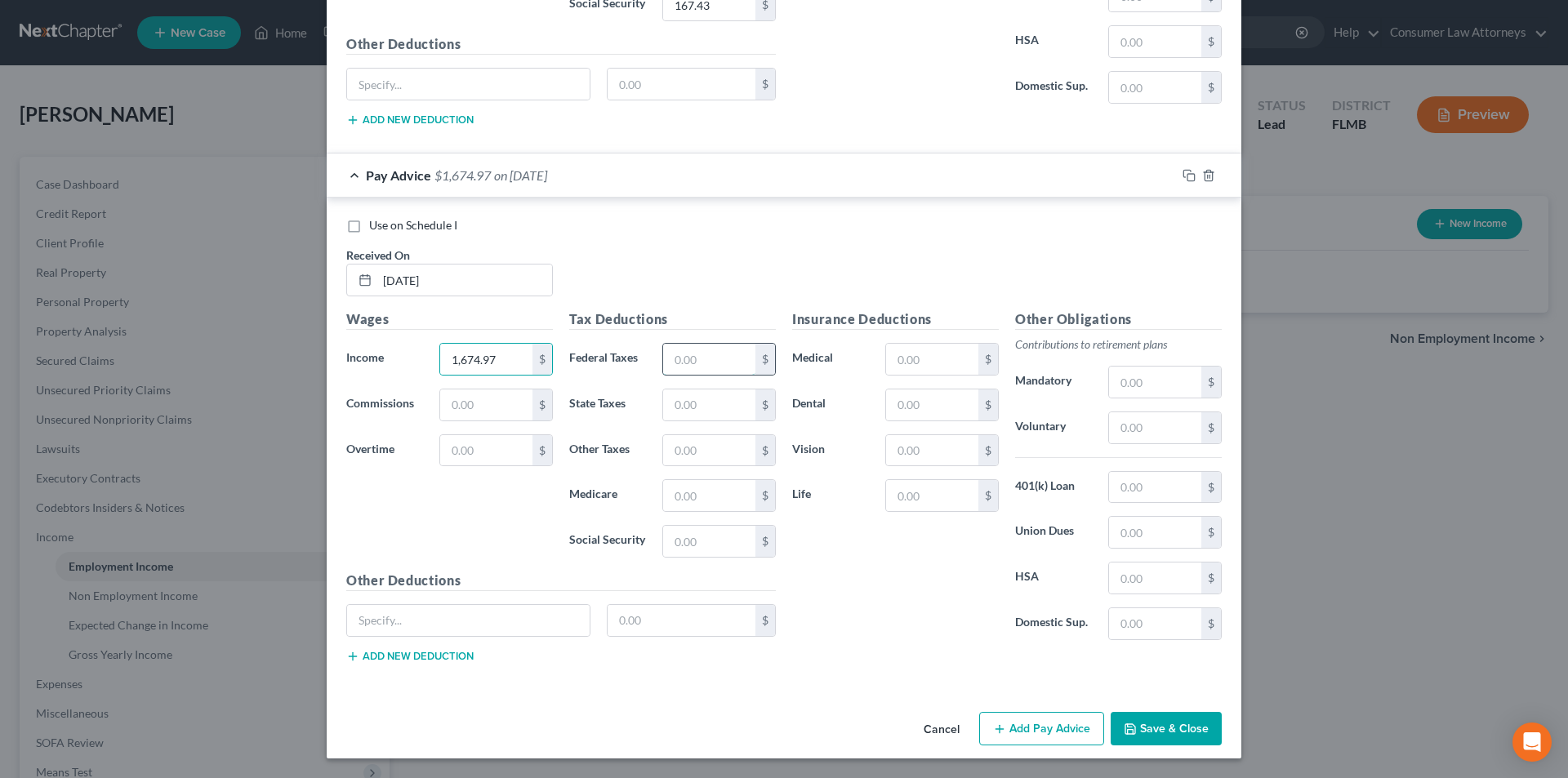
click at [712, 365] on input "text" at bounding box center [709, 359] width 92 height 31
type input "51.77"
type input "24.12"
type input "103.16"
click at [916, 417] on input "text" at bounding box center [932, 405] width 92 height 31
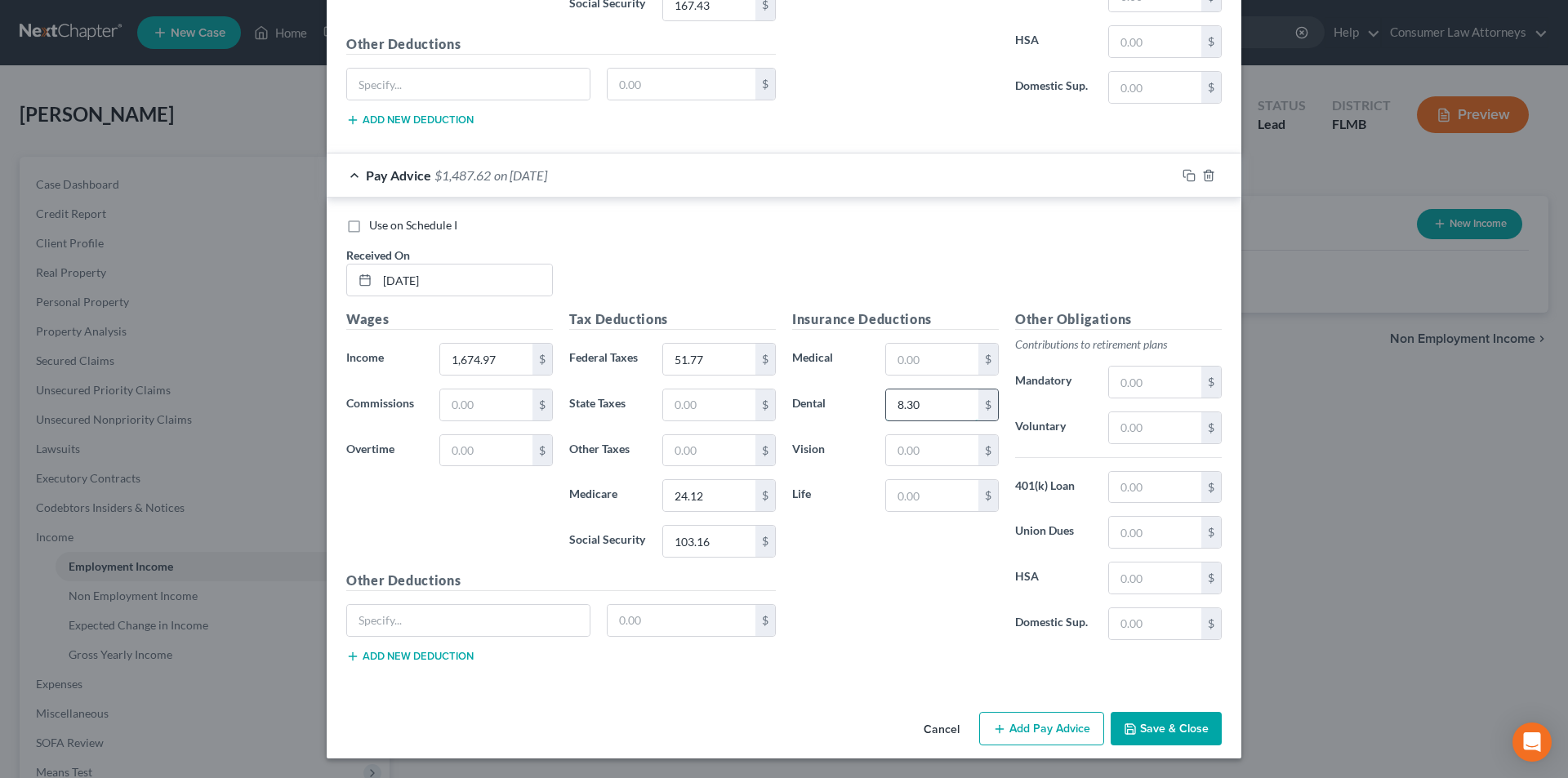
type input "8.30"
type input "2.76"
click at [1033, 735] on button "Add Pay Advice" at bounding box center [1041, 729] width 125 height 34
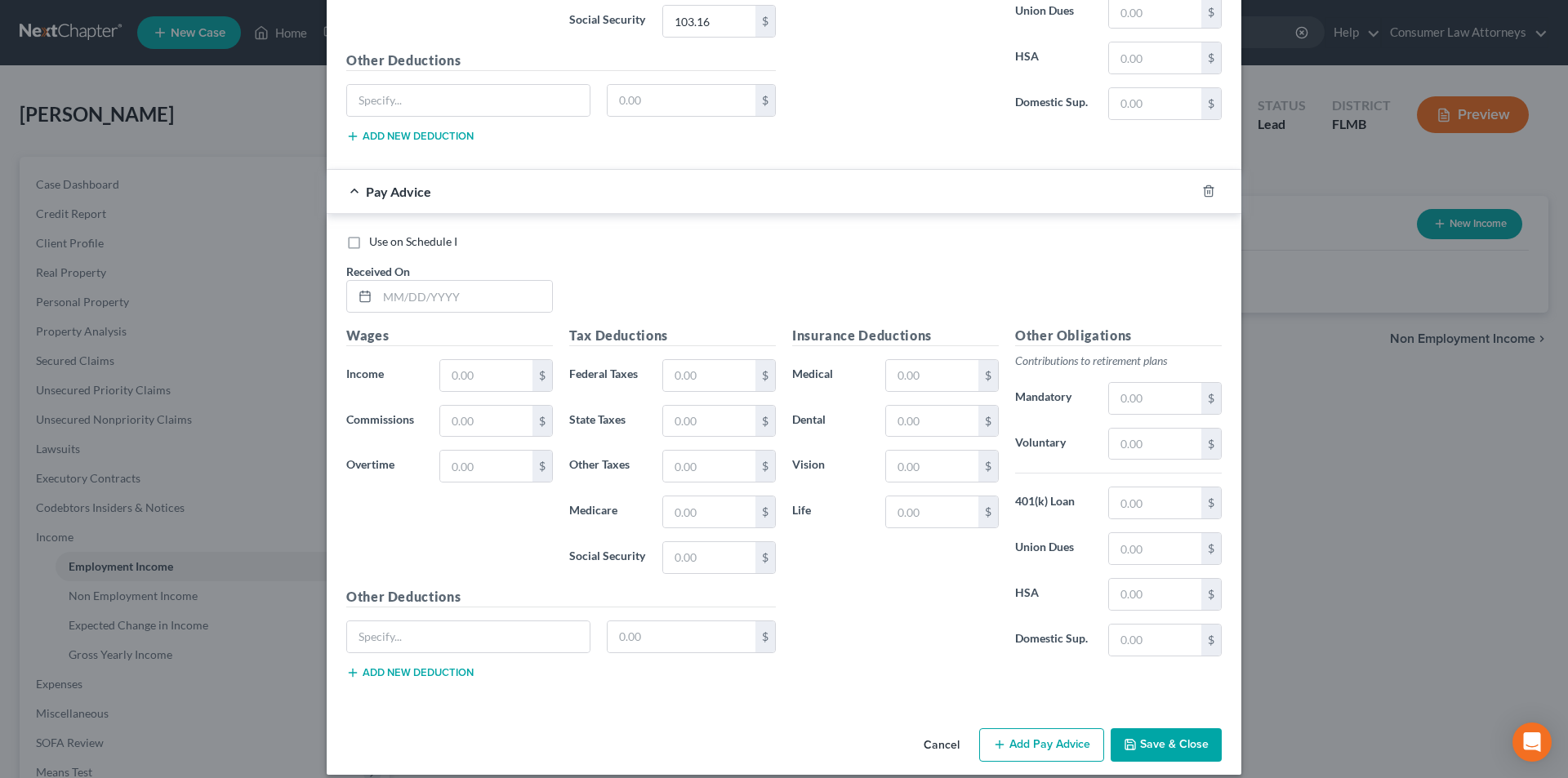
scroll to position [1475, 0]
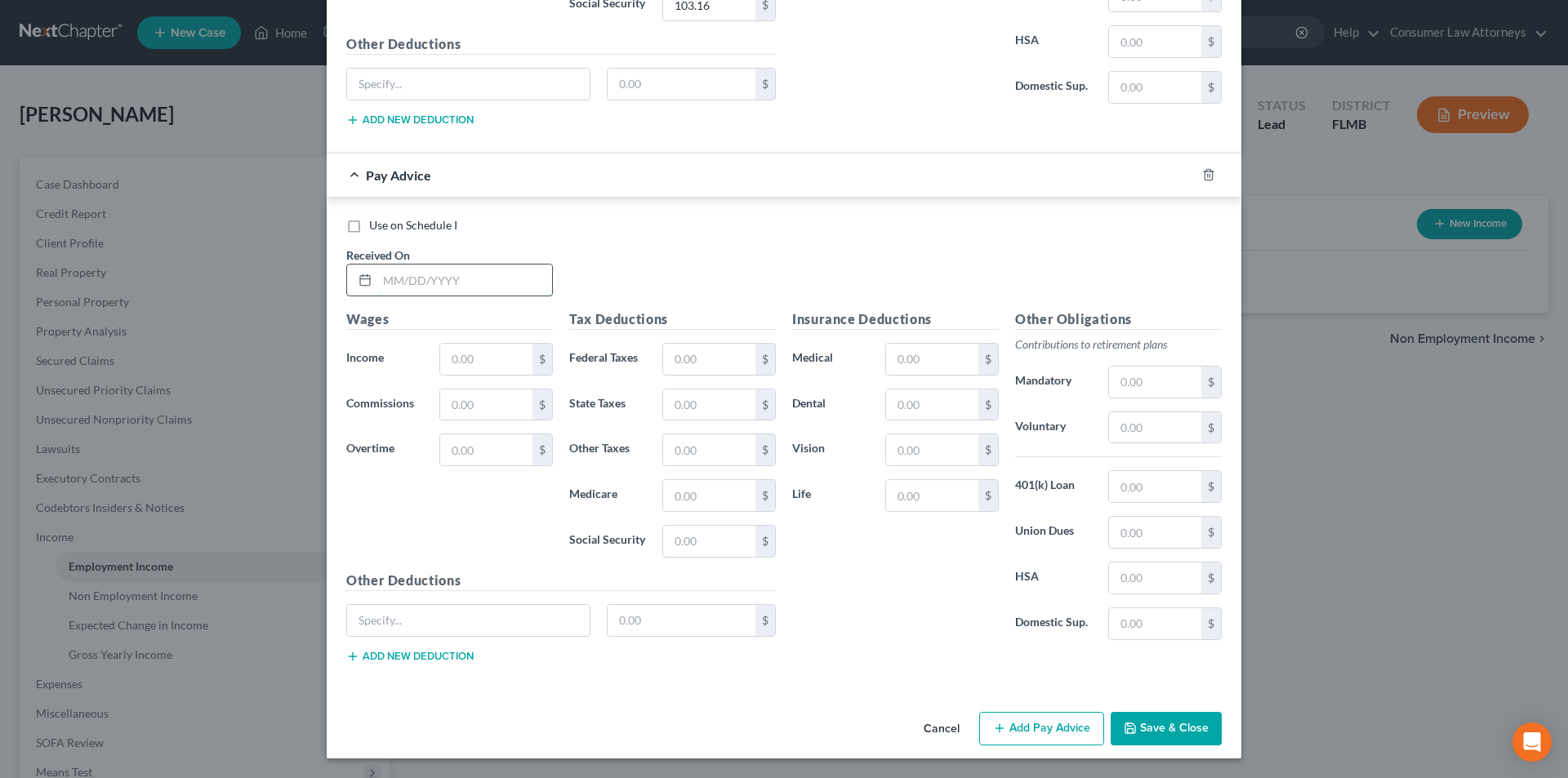
click at [499, 273] on input "text" at bounding box center [465, 280] width 175 height 31
type input "[DATE]"
click at [484, 361] on input "text" at bounding box center [486, 359] width 92 height 31
type input "1,887.59"
click at [726, 368] on input "text" at bounding box center [709, 359] width 92 height 31
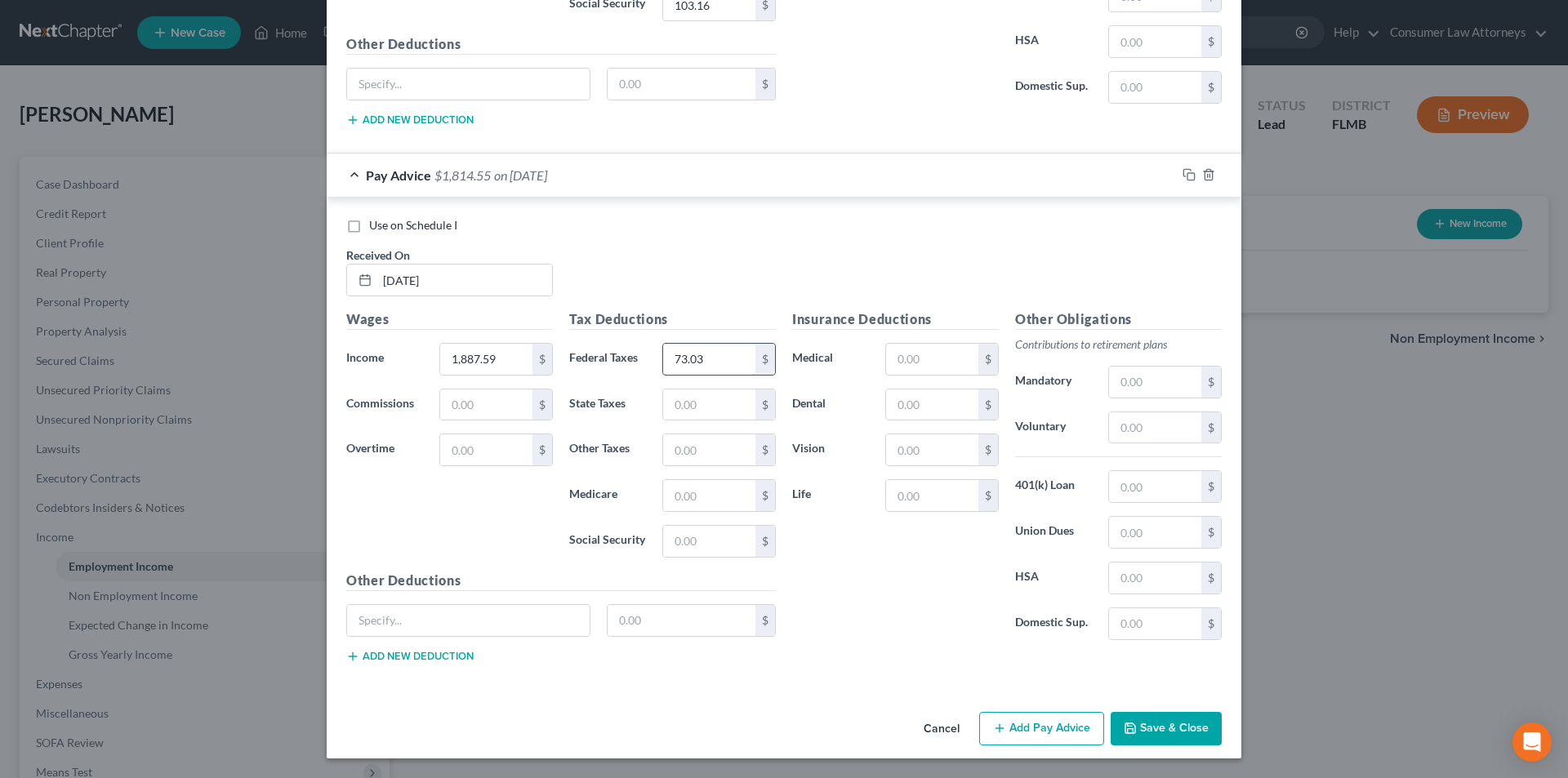
type input "73.03"
type input "27.21"
type input "116.35"
click at [912, 396] on input "text" at bounding box center [932, 405] width 92 height 31
type input "8.30"
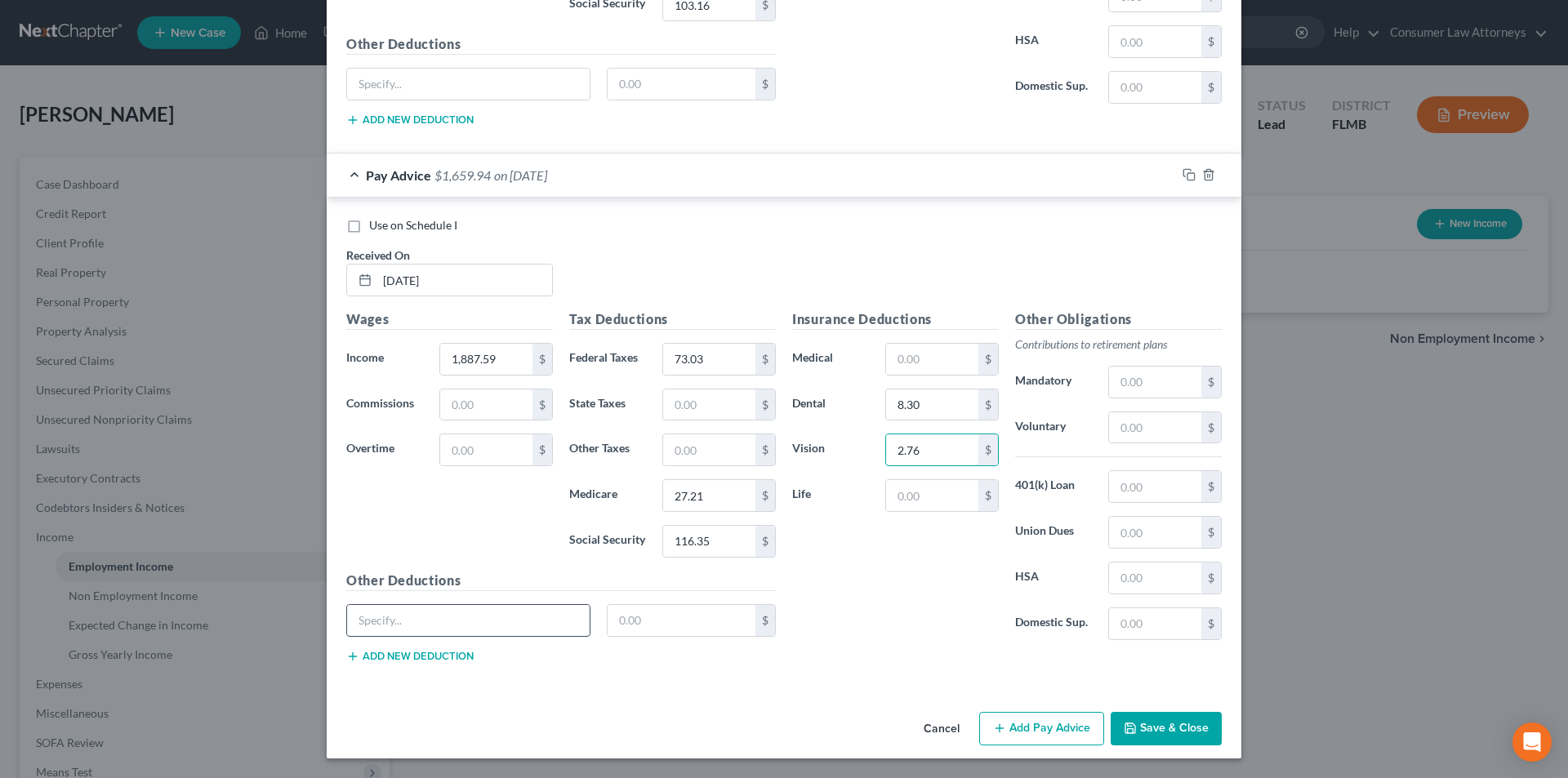
type input "2.76"
click at [463, 626] on input "text" at bounding box center [468, 620] width 243 height 31
type input "Instapay"
type input "538.40"
click at [1027, 719] on button "Add Pay Advice" at bounding box center [1041, 729] width 125 height 34
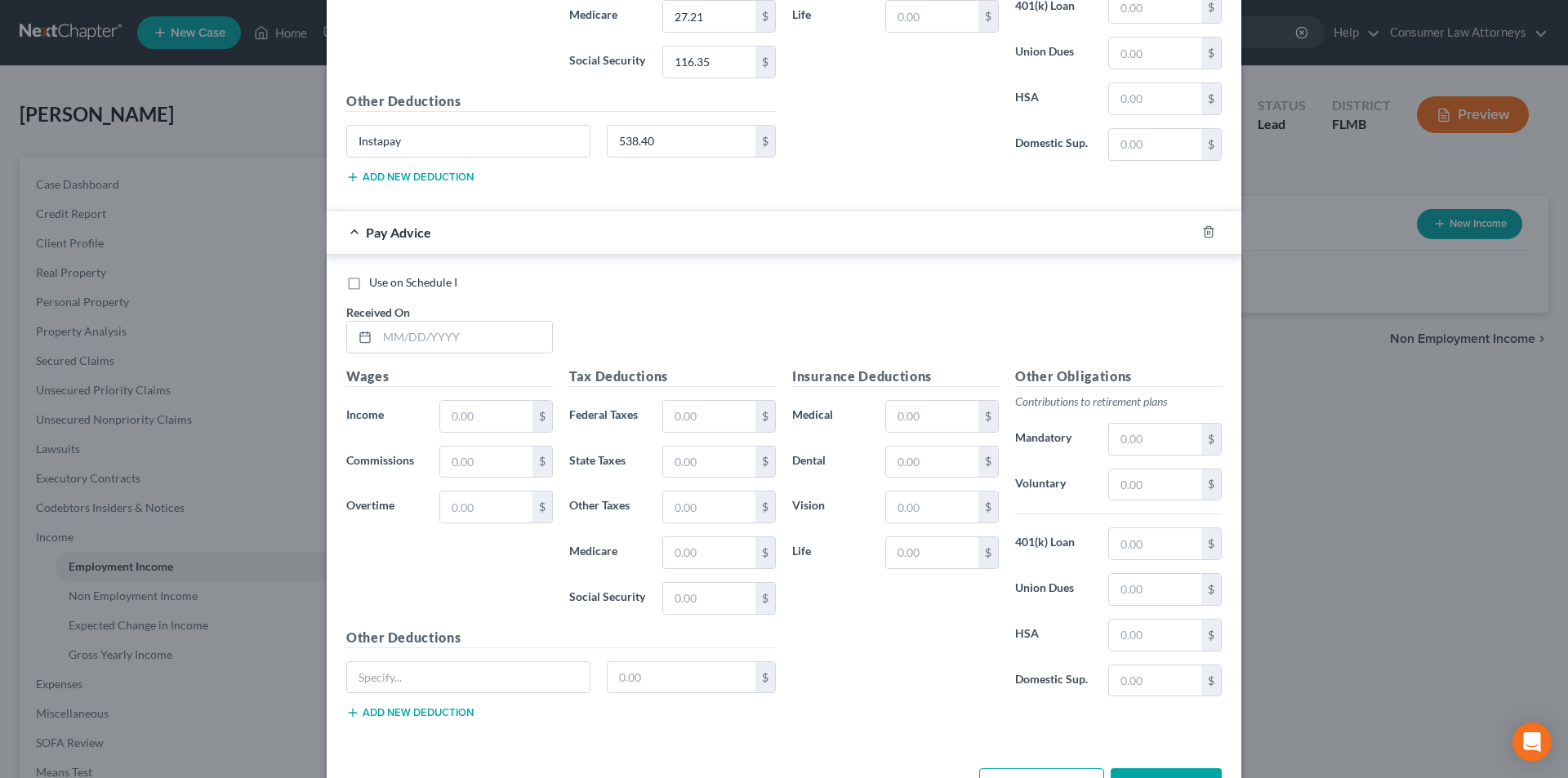
scroll to position [2012, 0]
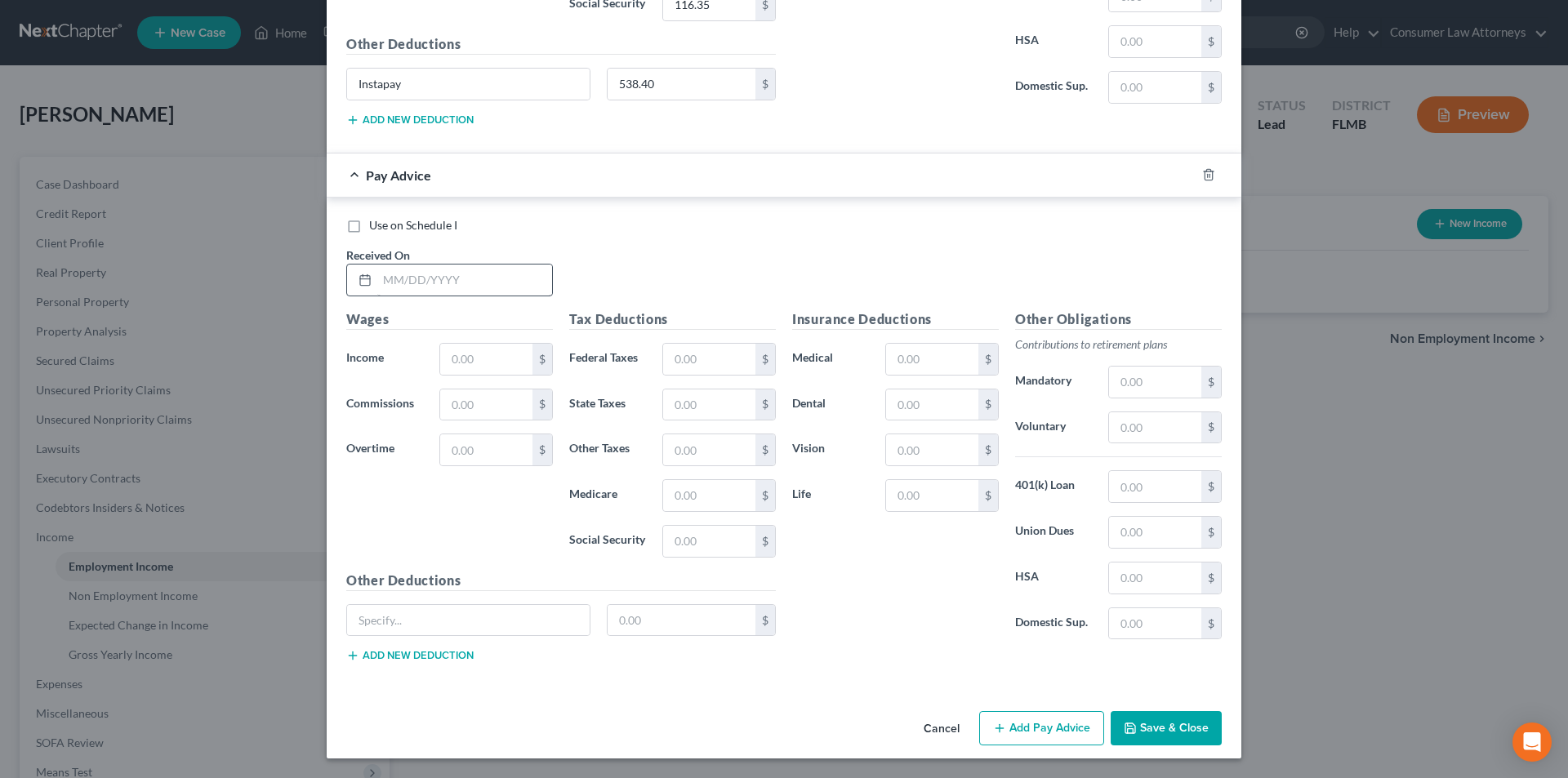
click at [447, 259] on div "Received On *" at bounding box center [450, 271] width 223 height 50
click at [447, 274] on input "text" at bounding box center [465, 280] width 175 height 31
type input "[DATE]"
click at [463, 369] on input "text" at bounding box center [486, 359] width 92 height 31
type input "1,845.36"
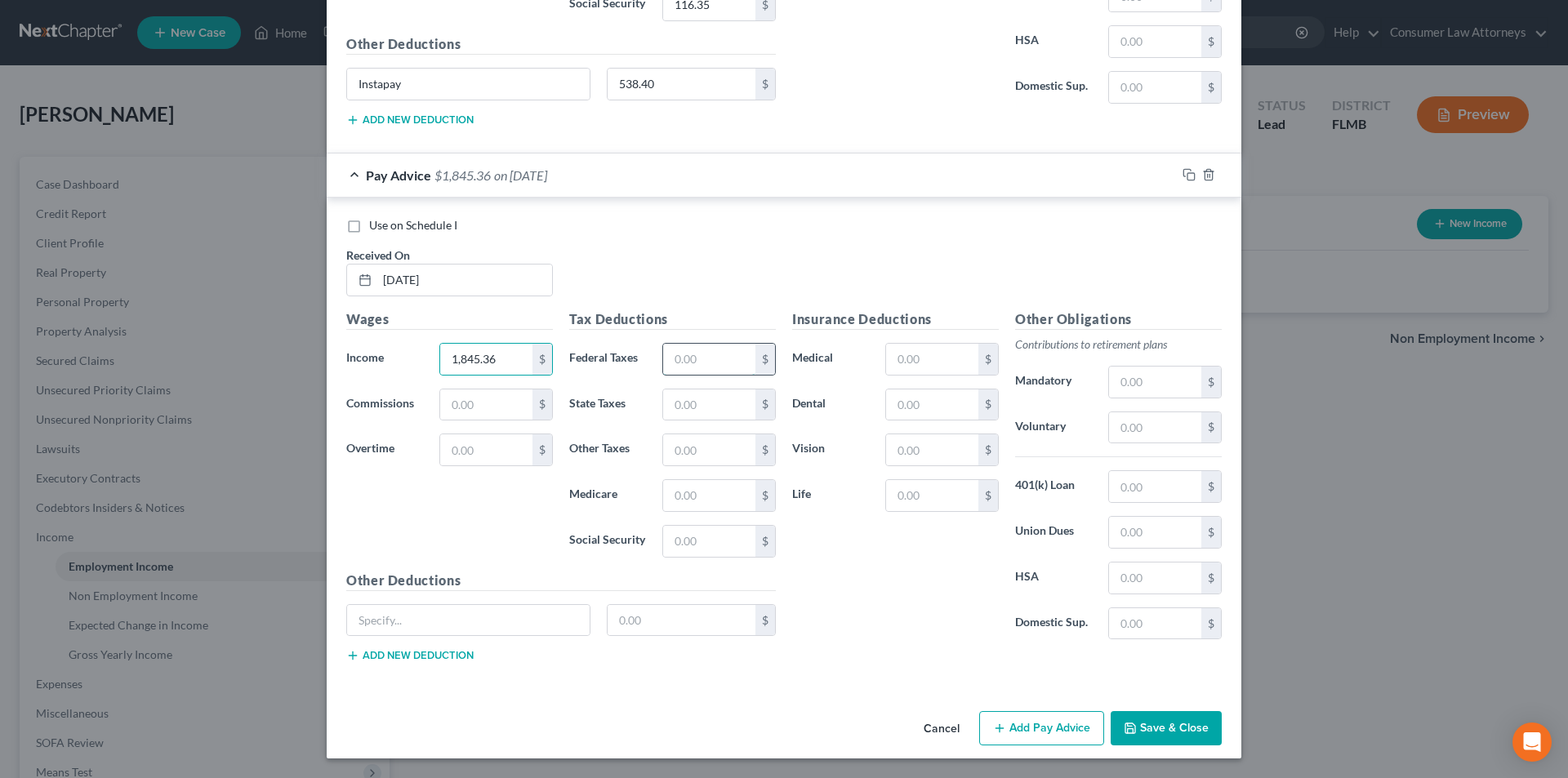
click at [692, 357] on input "text" at bounding box center [709, 359] width 92 height 31
type input "68.81"
click at [712, 494] on input "text" at bounding box center [709, 495] width 92 height 31
type input "26.59"
type input "113.73"
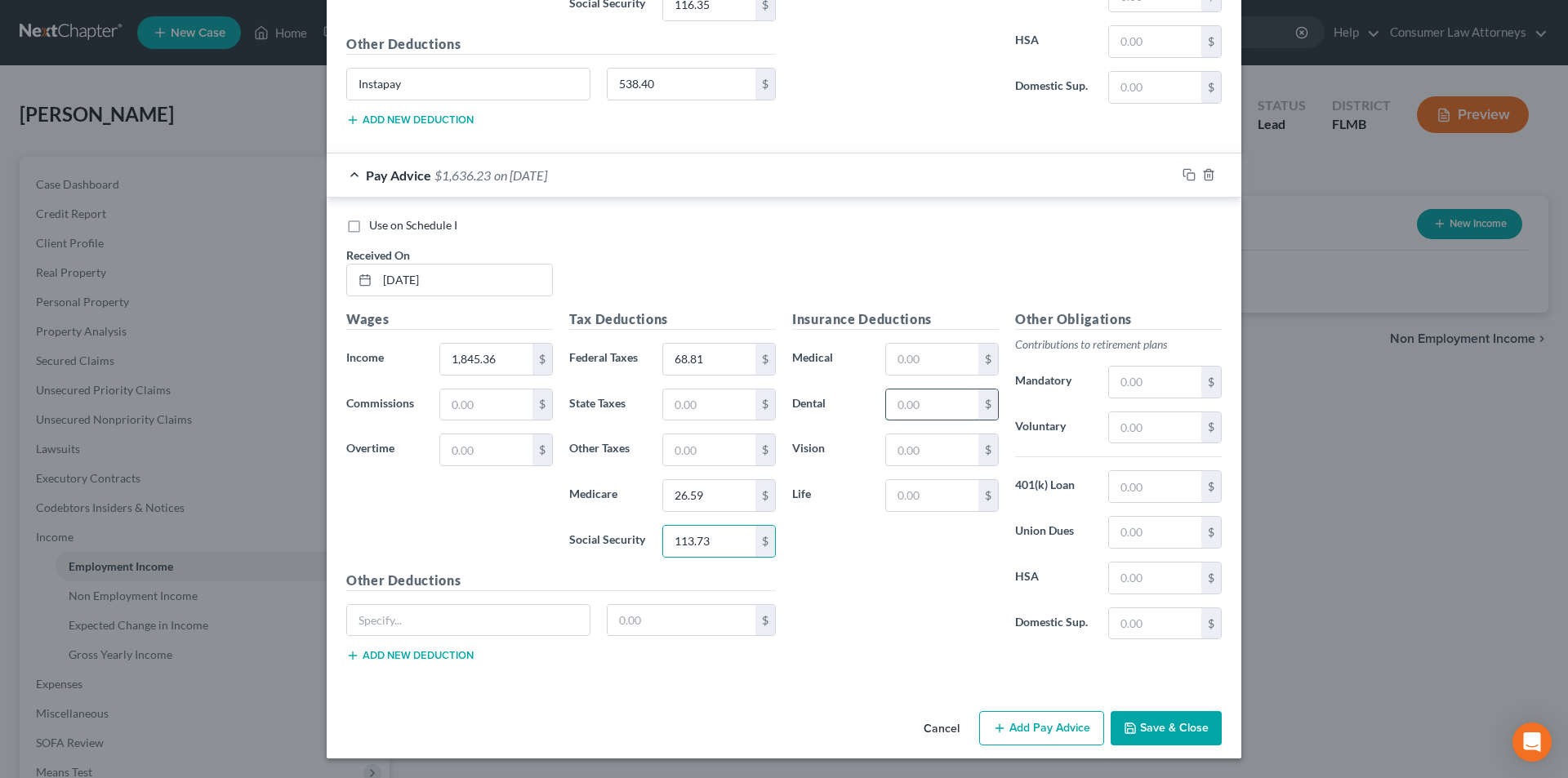
click at [908, 404] on input "text" at bounding box center [932, 405] width 92 height 31
type input "8.30"
type input "2.76"
drag, startPoint x: 416, startPoint y: 84, endPoint x: 260, endPoint y: 98, distance: 156.6
click at [260, 98] on div "New Income Source × Employment Type * Select Full or [DEMOGRAPHIC_DATA] Employm…" at bounding box center [784, 389] width 1568 height 778
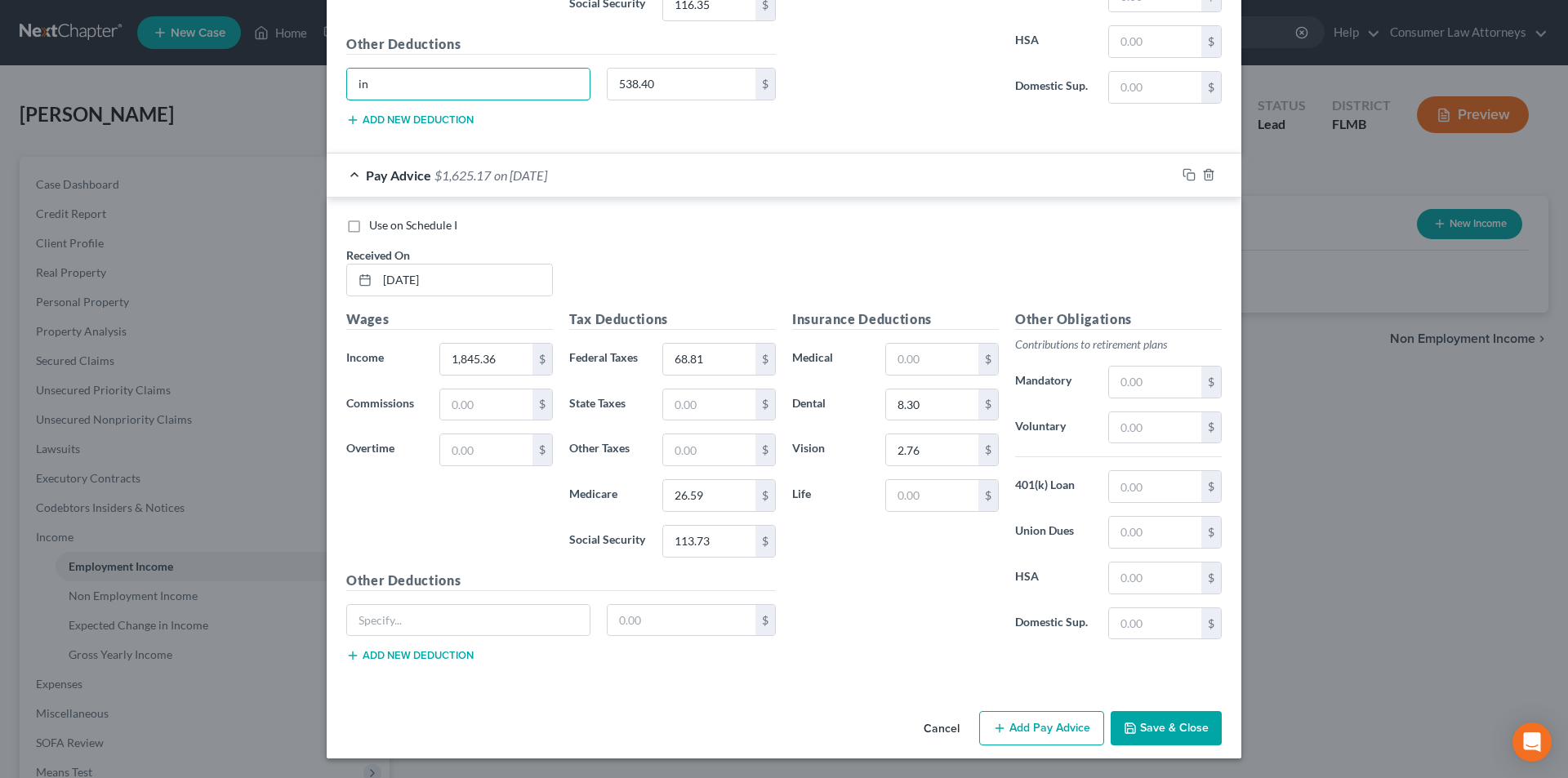
type input "i"
drag, startPoint x: 355, startPoint y: 87, endPoint x: 316, endPoint y: 86, distance: 39.0
click at [316, 86] on div "New Income Source × Employment Type * Select Full or [DEMOGRAPHIC_DATA] Employm…" at bounding box center [784, 389] width 1568 height 778
type input "INSTAPAY"
click at [445, 627] on input "text" at bounding box center [468, 620] width 243 height 31
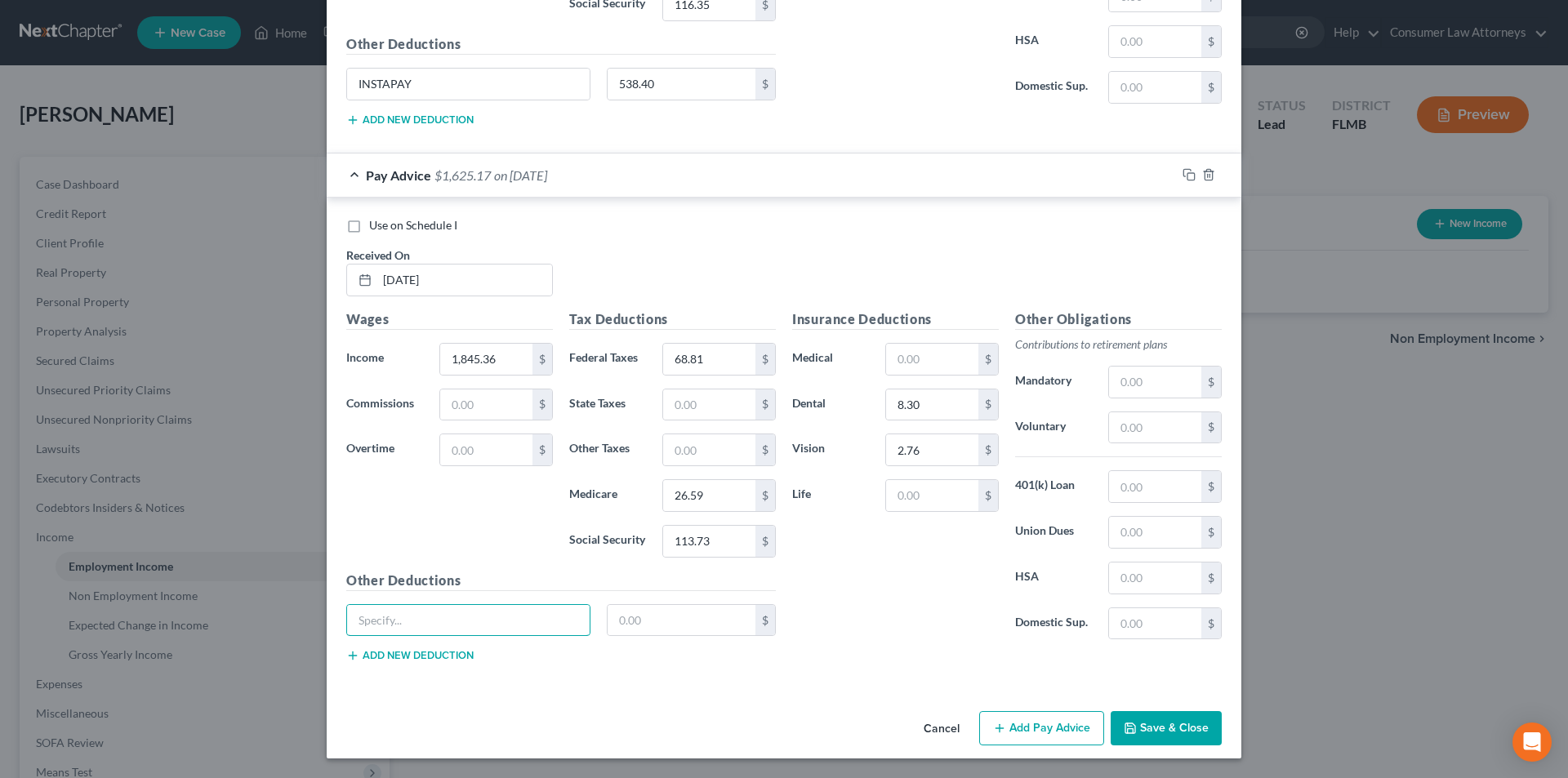
paste input "INSTAPAY"
type input "INSTAPAY"
click at [689, 629] on input "text" at bounding box center [681, 620] width 148 height 31
type input "520.62"
drag, startPoint x: 1027, startPoint y: 719, endPoint x: 1337, endPoint y: 770, distance: 314.2
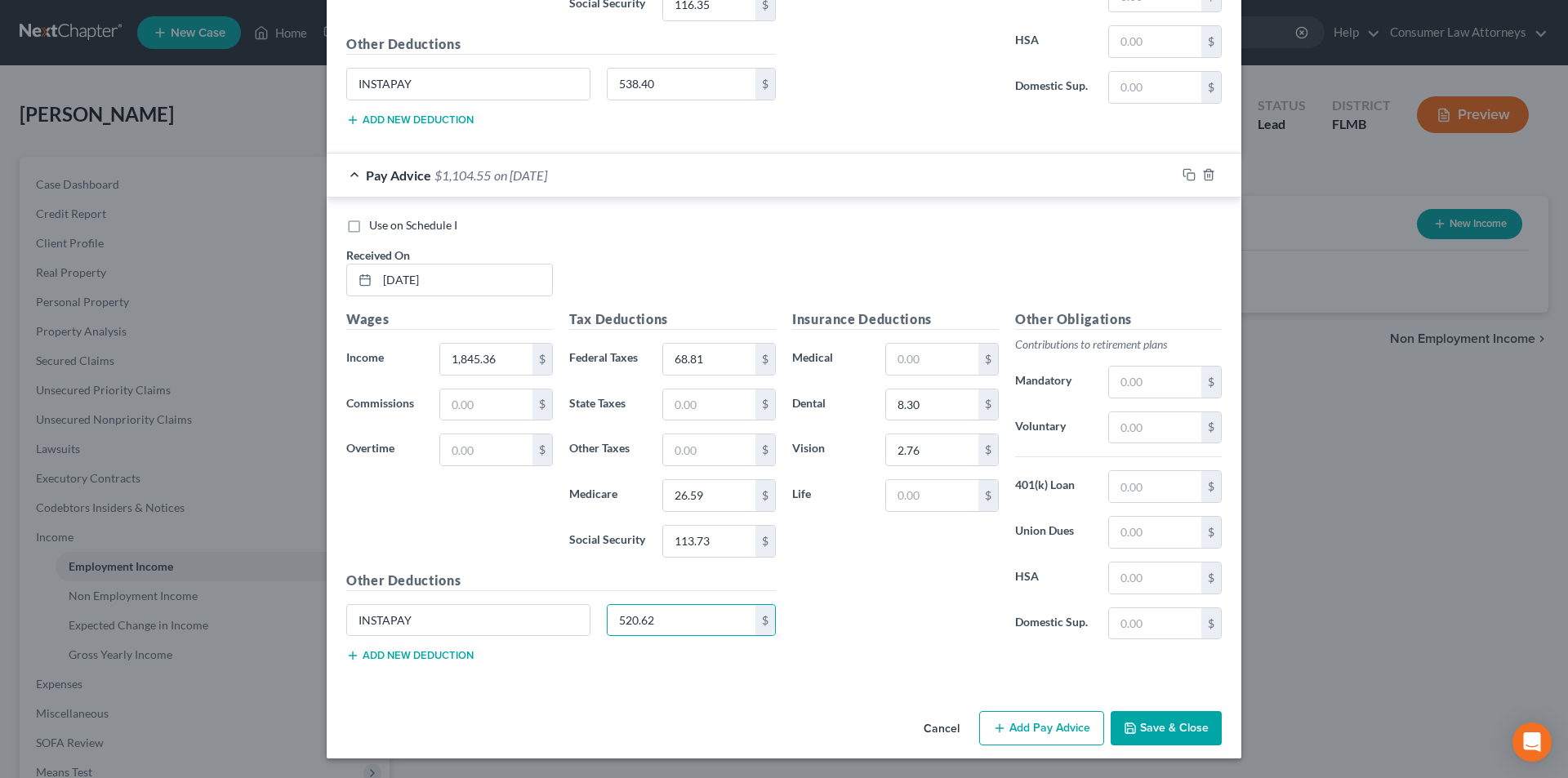
click at [1028, 719] on button "Add Pay Advice" at bounding box center [1041, 728] width 125 height 34
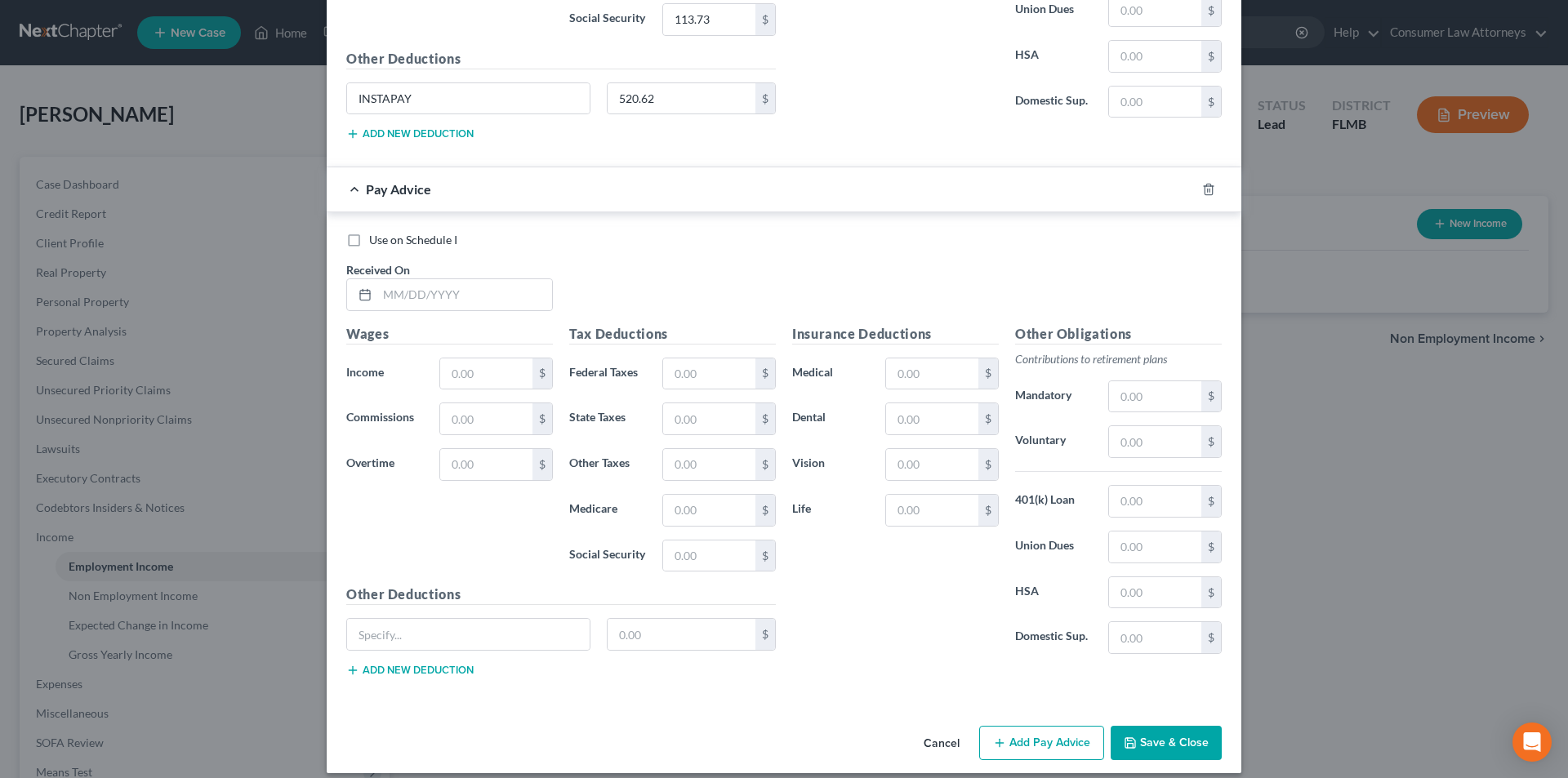
scroll to position [2549, 0]
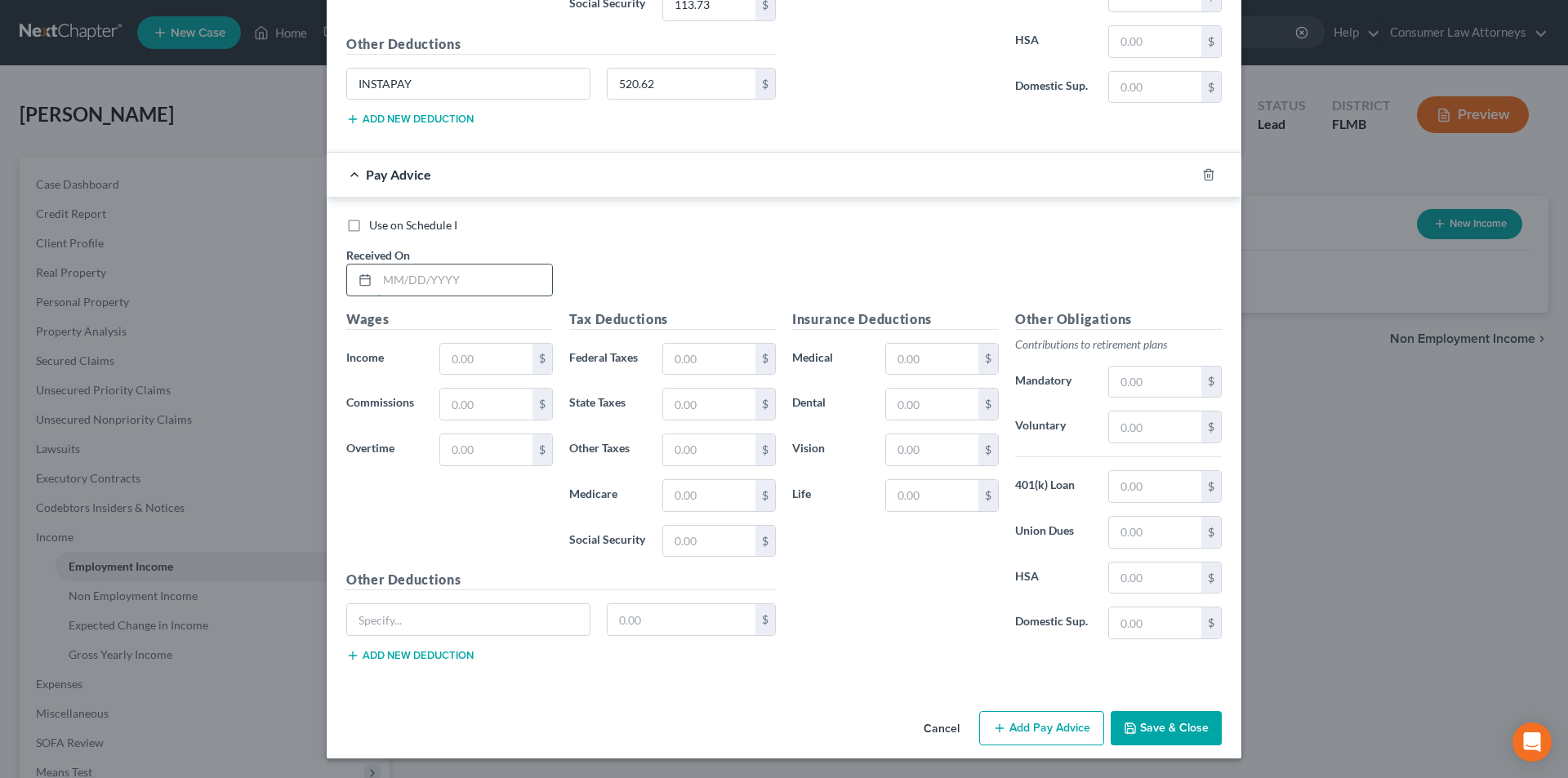
click at [465, 283] on input "text" at bounding box center [465, 280] width 175 height 31
type input "[DATE]"
click at [494, 363] on input "text" at bounding box center [486, 359] width 92 height 31
type input "2,074.89"
click at [711, 361] on input "text" at bounding box center [709, 359] width 92 height 31
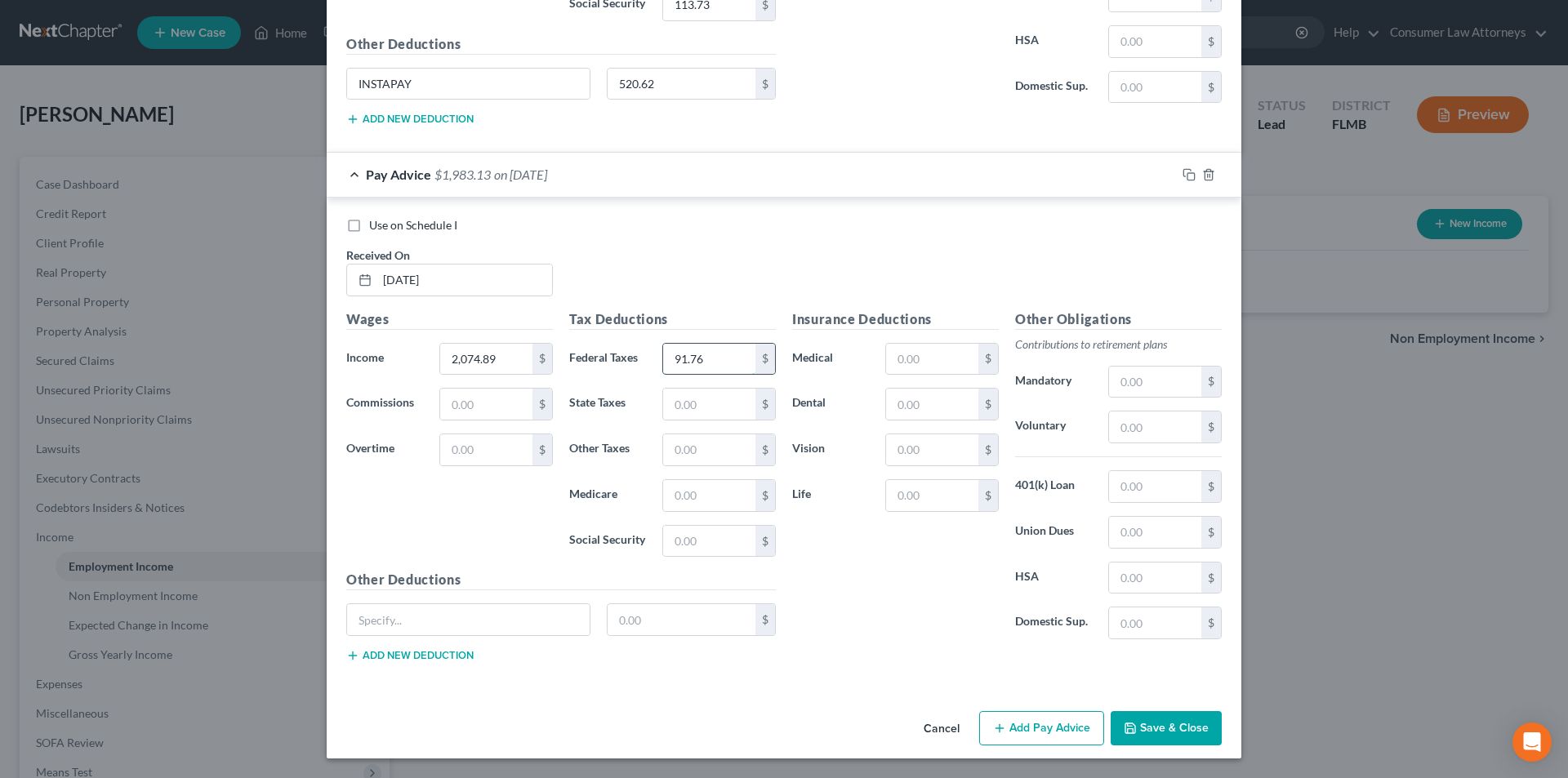
type input "91.76"
type input "29.93"
type input "127.96"
click at [923, 406] on input "text" at bounding box center [932, 404] width 92 height 31
type input "8.30"
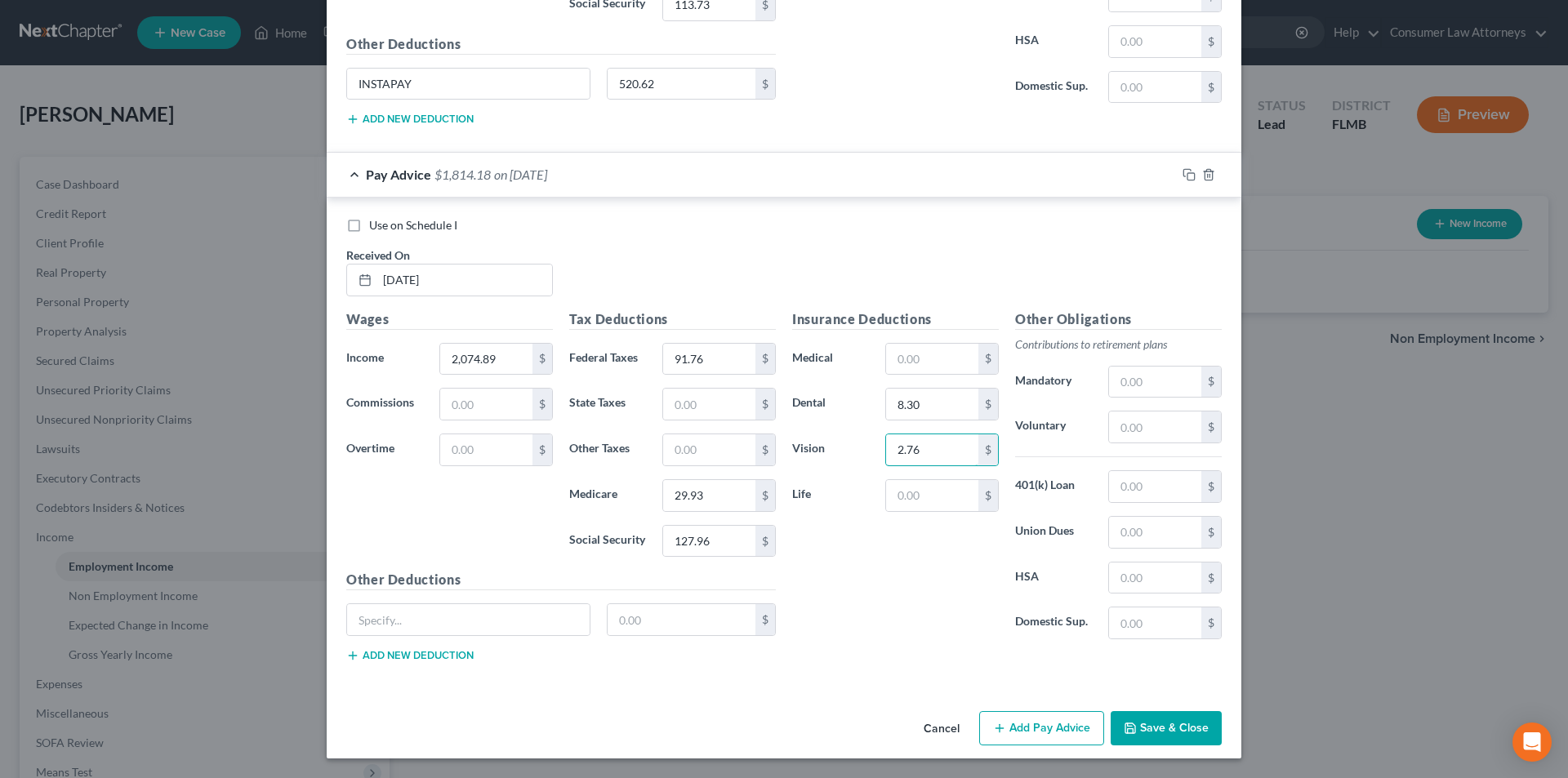
type input "2.76"
click at [1066, 728] on button "Add Pay Advice" at bounding box center [1041, 728] width 125 height 34
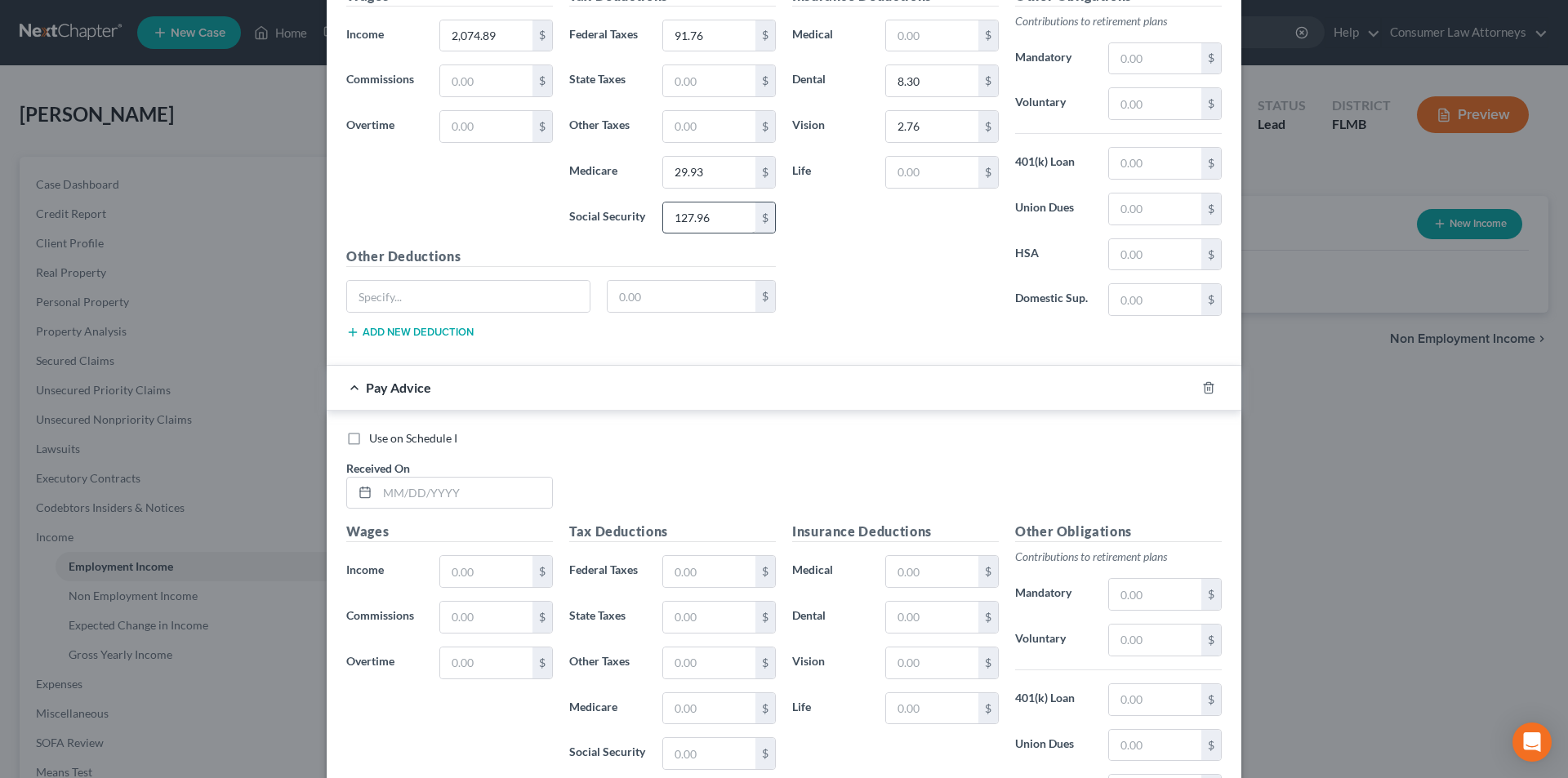
scroll to position [3085, 0]
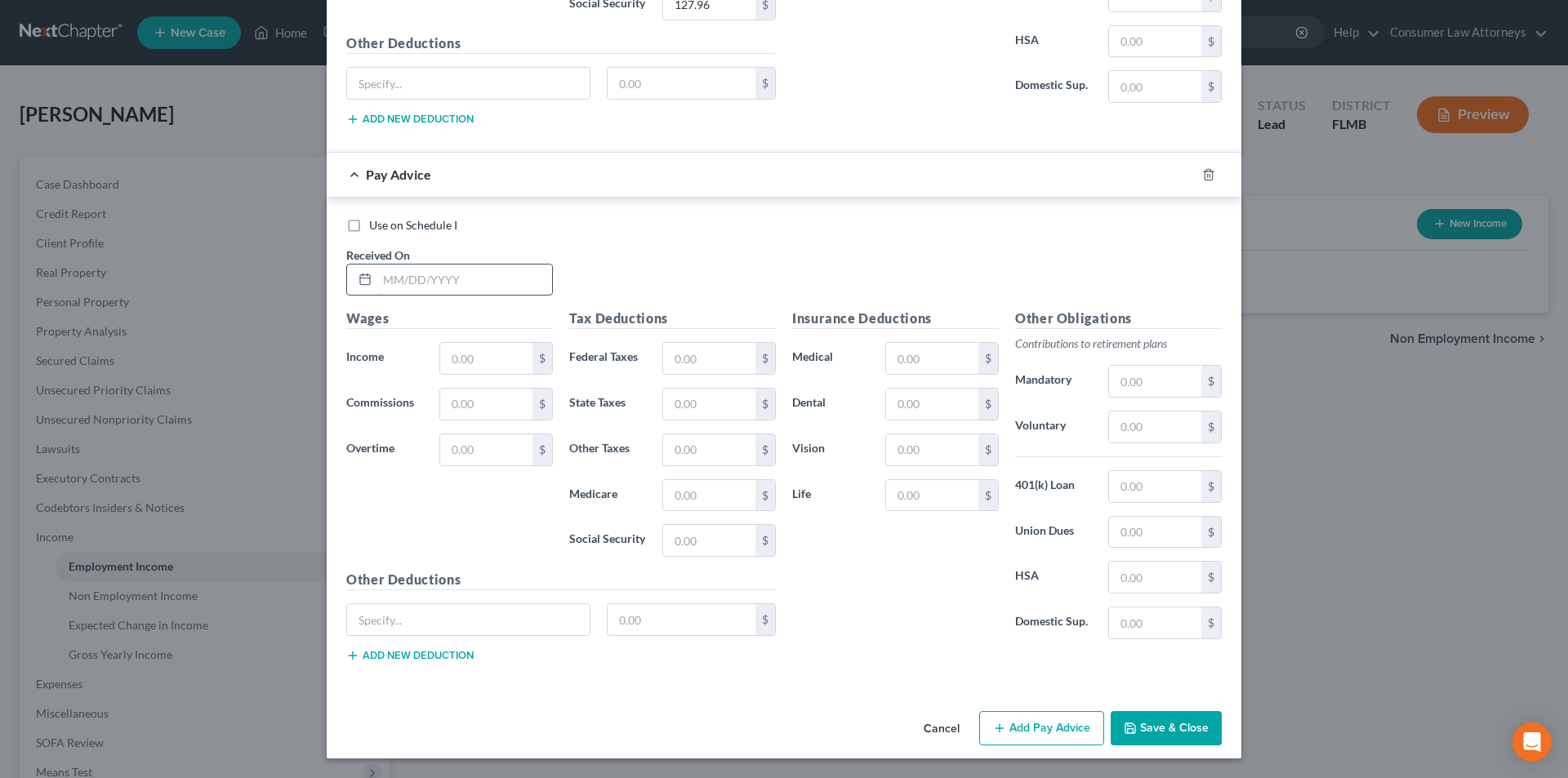
click at [472, 280] on input "text" at bounding box center [465, 280] width 175 height 31
type input "[DATE]"
click at [474, 349] on input "text" at bounding box center [486, 358] width 92 height 31
type input "1,313.79"
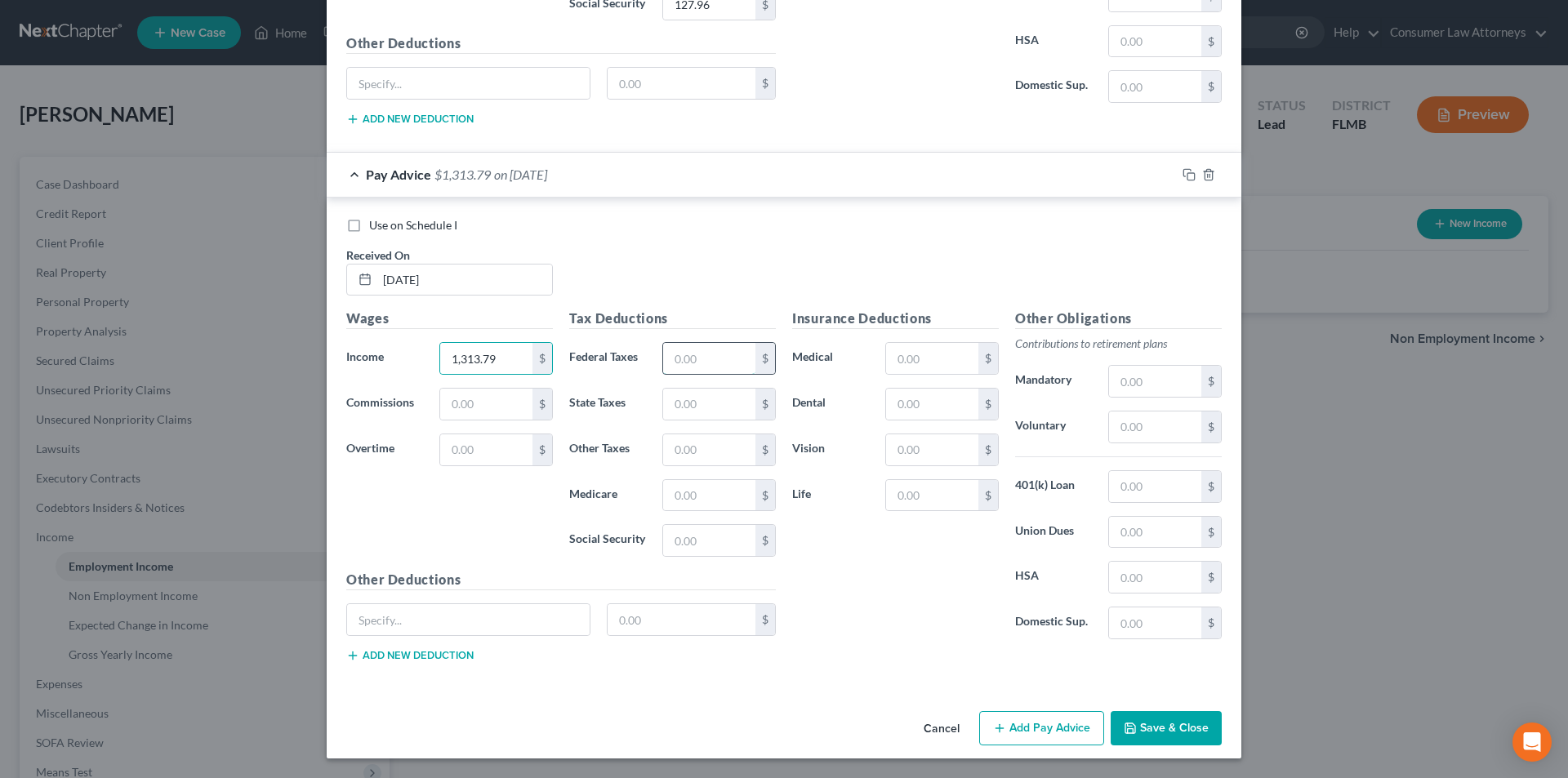
click at [684, 354] on input "text" at bounding box center [709, 358] width 92 height 31
type input "20.00"
type input "18.88"
type input "80.77"
drag, startPoint x: 933, startPoint y: 361, endPoint x: 929, endPoint y: 374, distance: 13.6
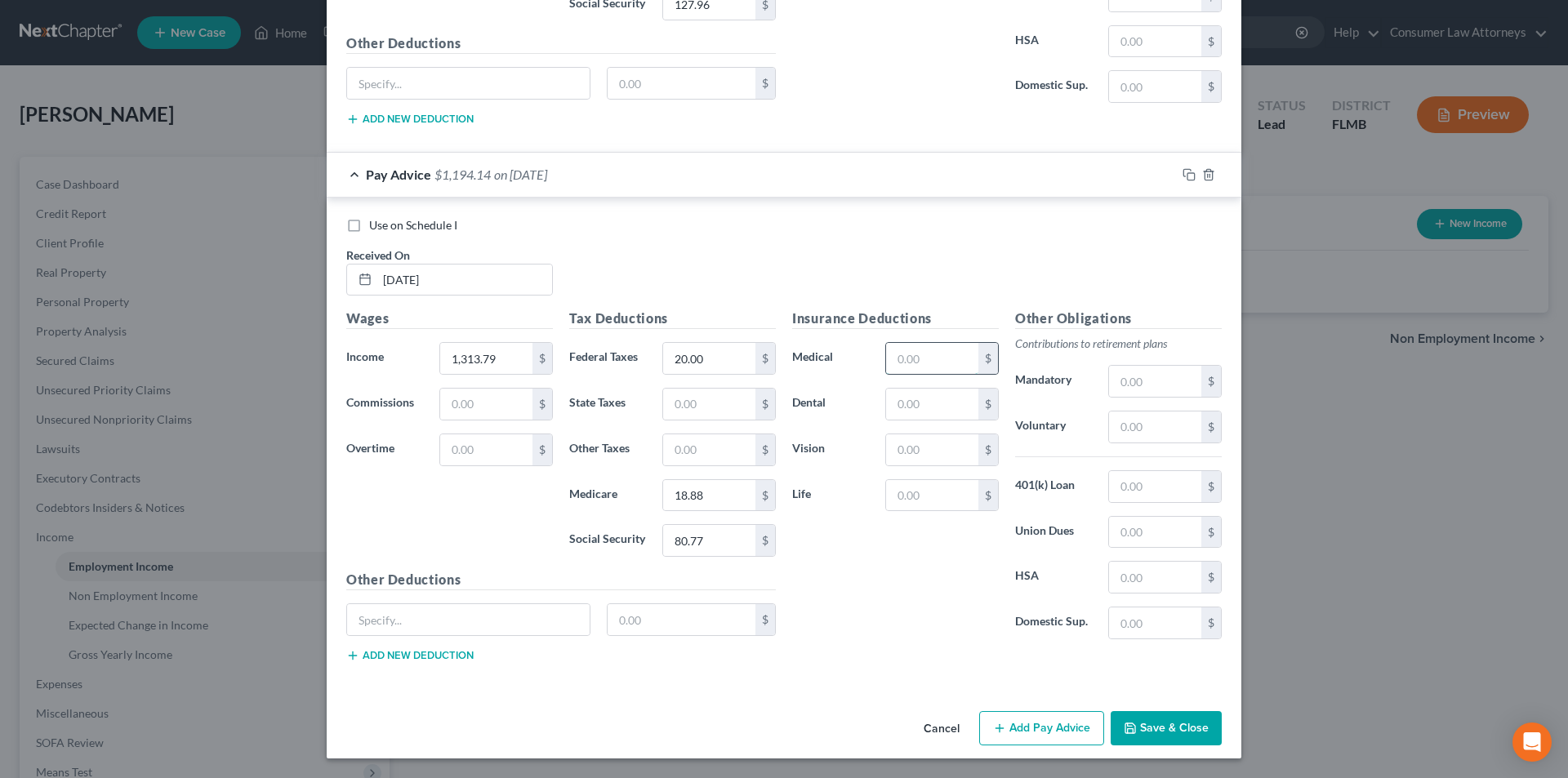
click at [933, 361] on input "text" at bounding box center [932, 358] width 92 height 31
type input "28.26"
click at [916, 404] on input "text" at bounding box center [932, 404] width 92 height 31
type input "8.30"
type input "2.76"
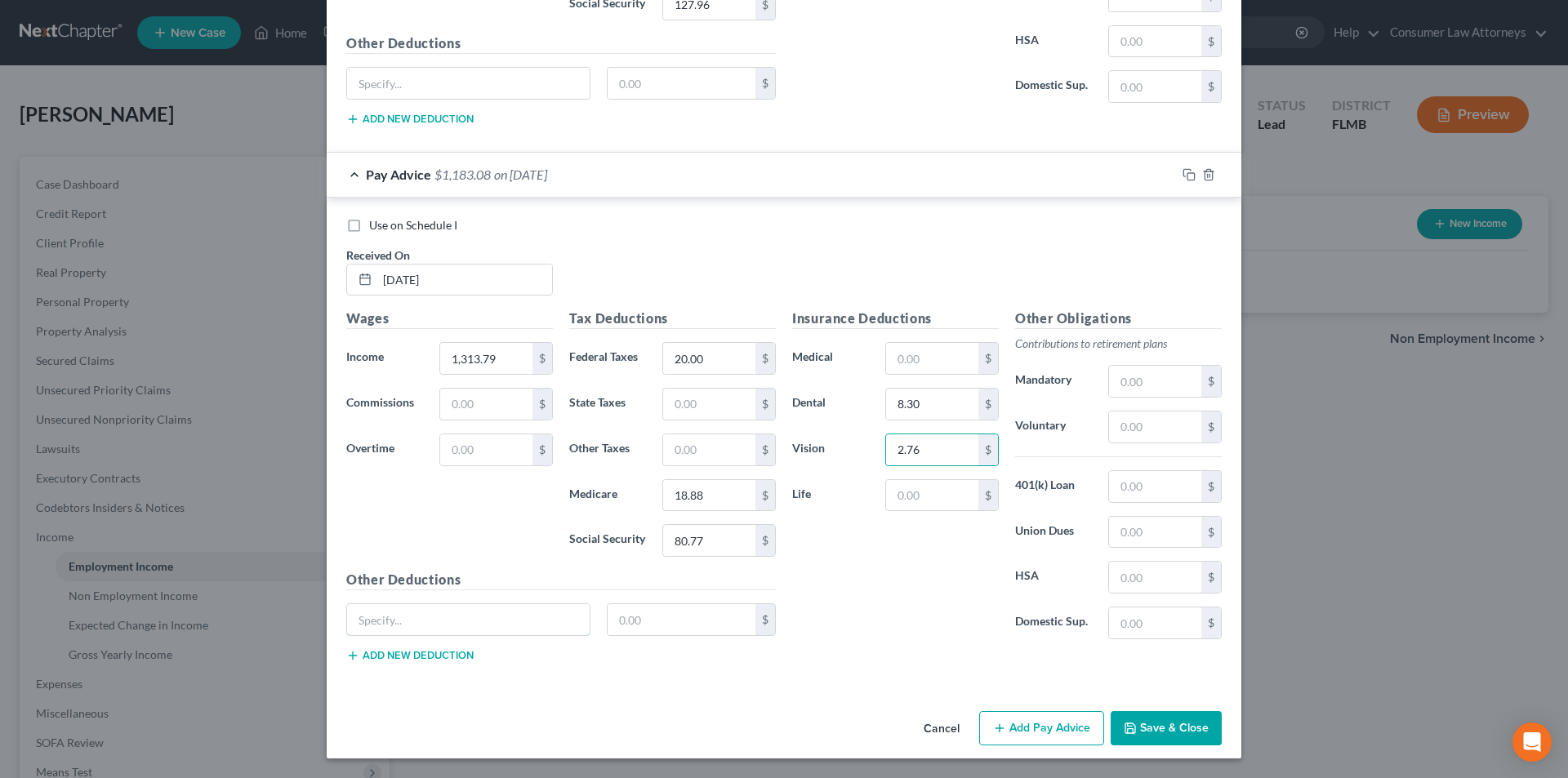
drag, startPoint x: 492, startPoint y: 614, endPoint x: 594, endPoint y: 636, distance: 104.3
click at [492, 614] on input "text" at bounding box center [468, 619] width 243 height 31
paste input "INSTAPAY"
type input "INSTAPAY"
click at [666, 623] on input "text" at bounding box center [681, 619] width 148 height 31
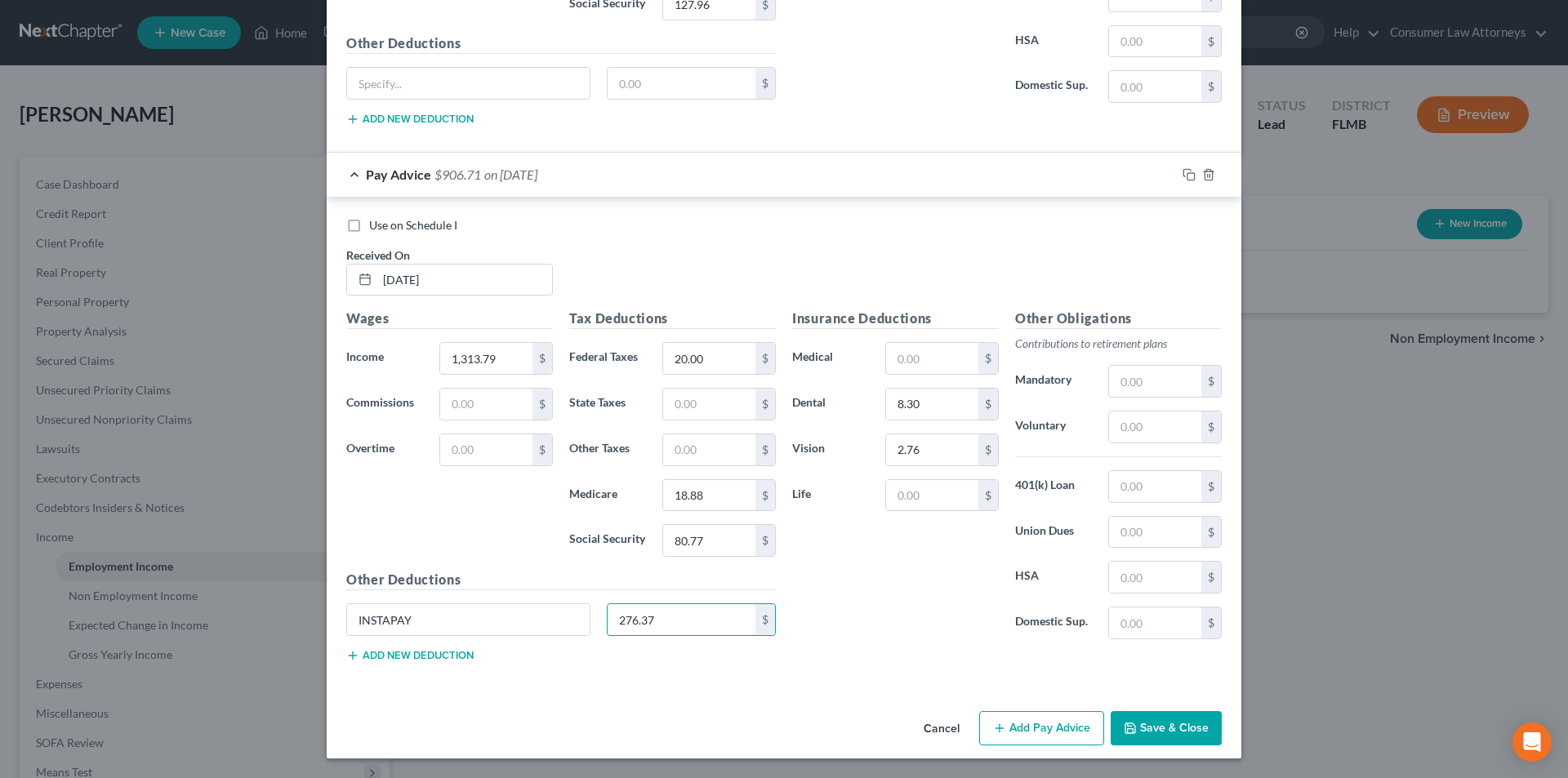
type input "276.37"
click at [1035, 730] on button "Add Pay Advice" at bounding box center [1041, 728] width 125 height 34
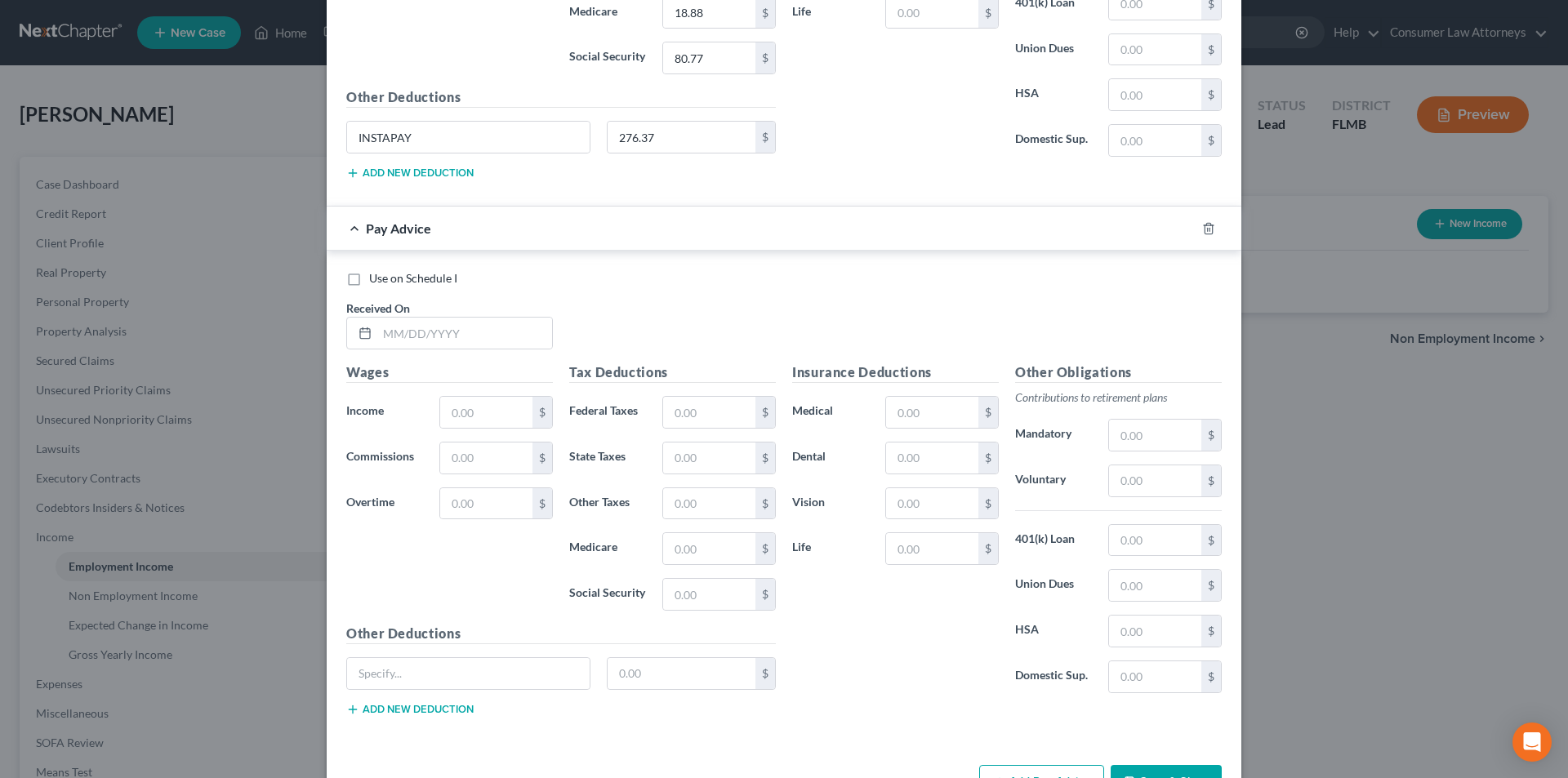
scroll to position [3621, 0]
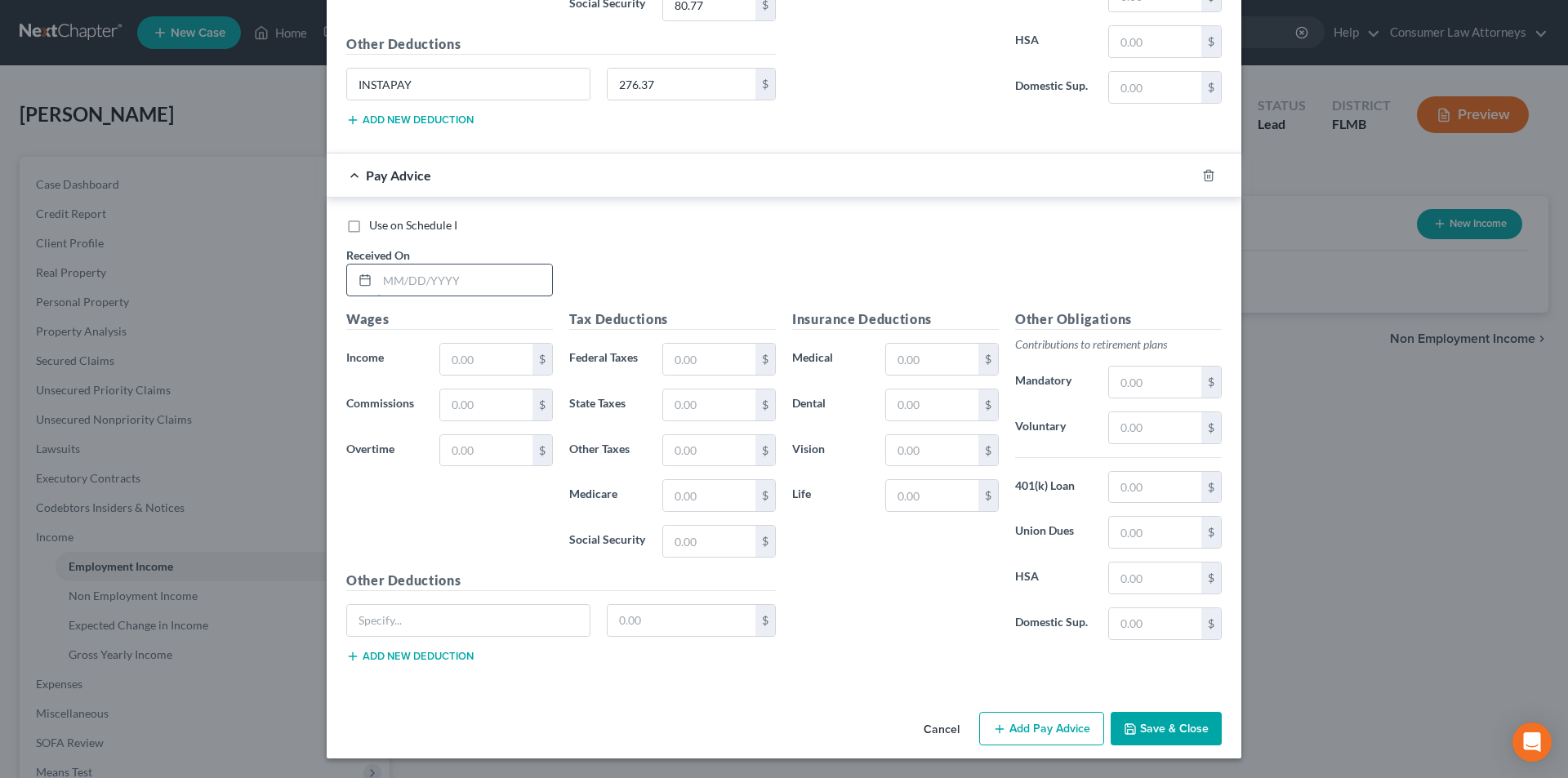
click at [484, 277] on input "text" at bounding box center [465, 280] width 175 height 31
type input "[DATE]"
click at [465, 349] on input "text" at bounding box center [486, 359] width 92 height 31
type input "2,786.68"
click at [688, 364] on input "text" at bounding box center [709, 359] width 92 height 31
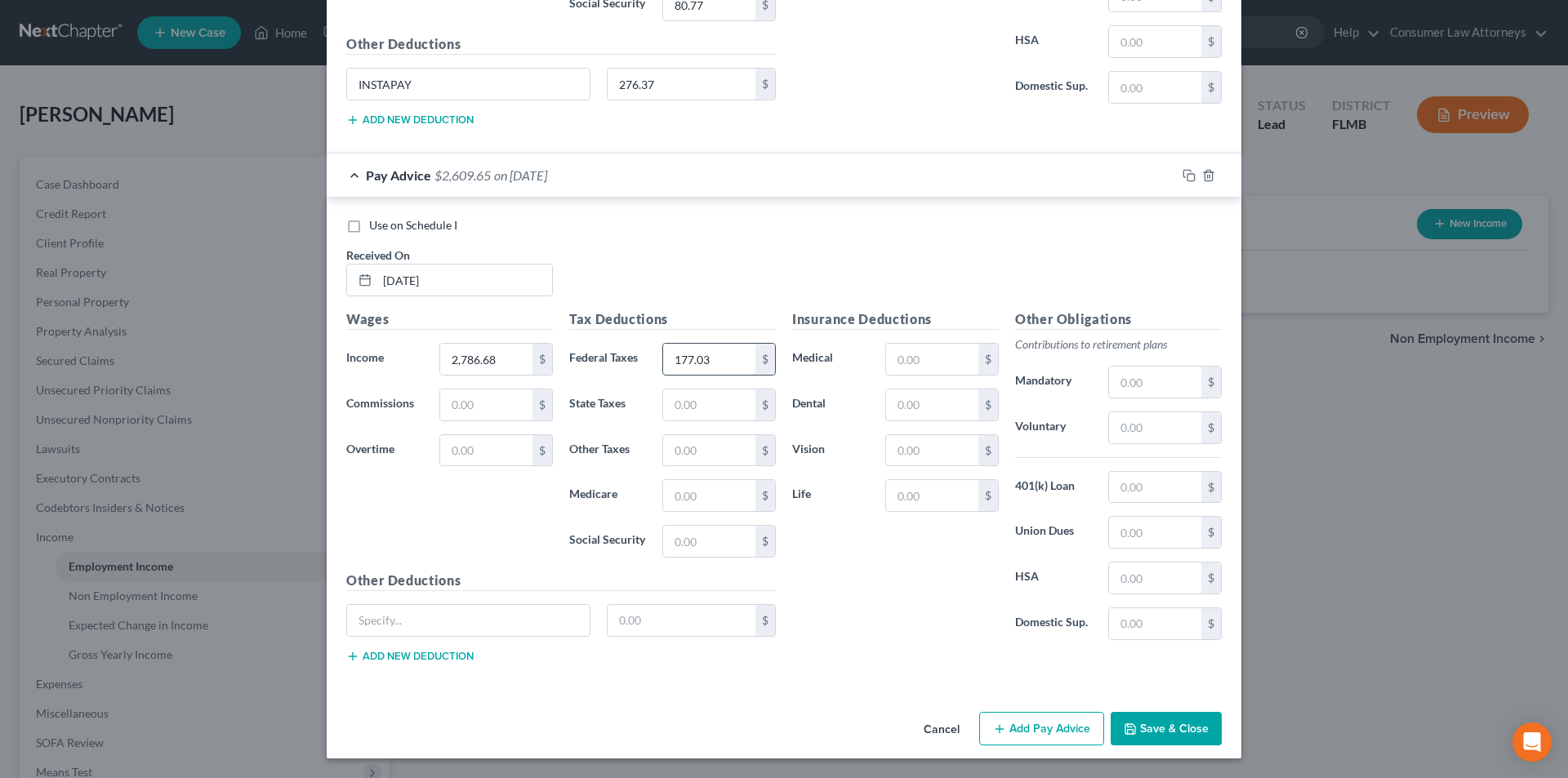
type input "177.03"
type input "40.25"
type input "172.09"
click at [932, 395] on input "text" at bounding box center [932, 405] width 92 height 31
type input "8.30"
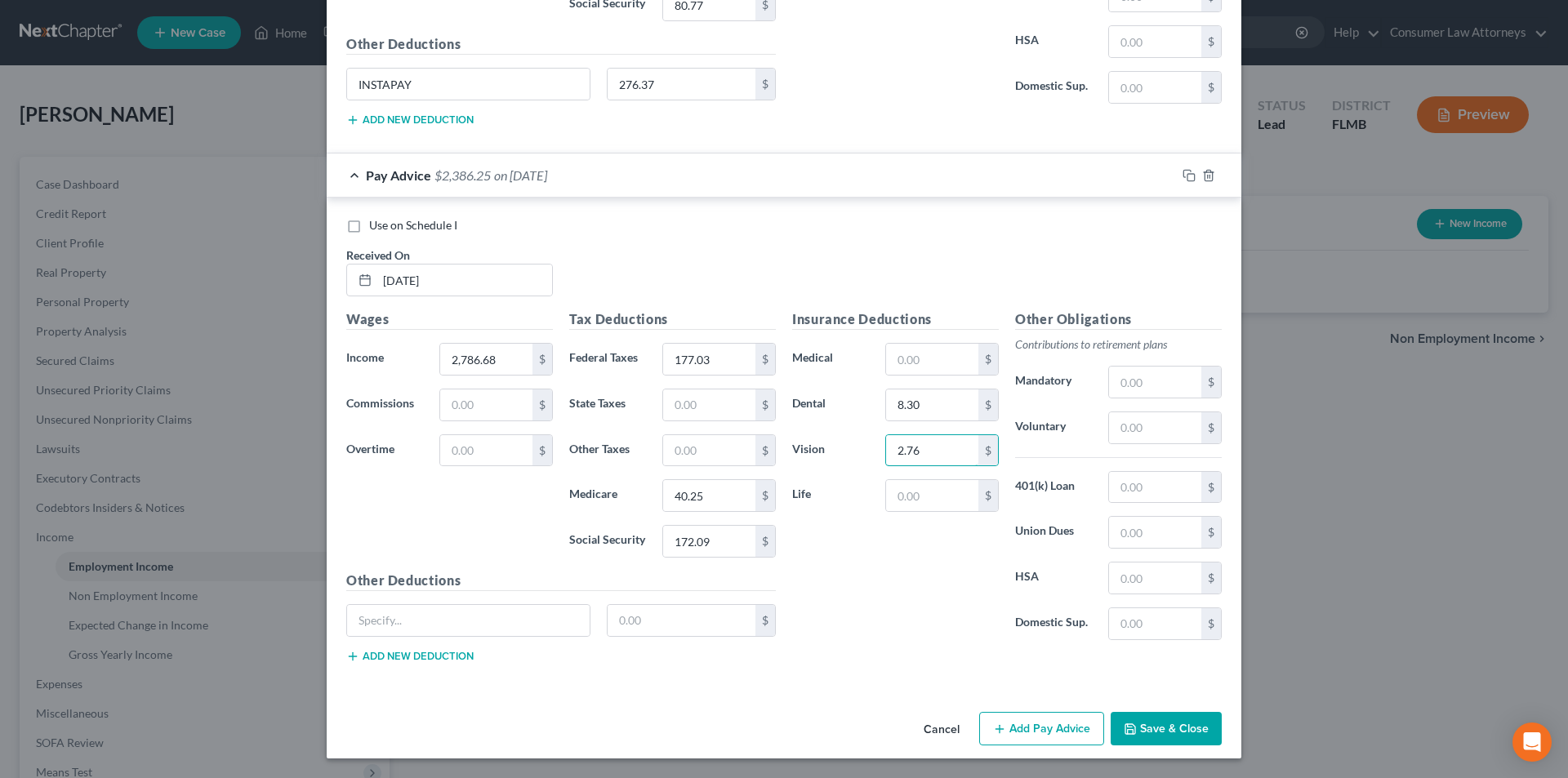
type input "2.76"
drag, startPoint x: 1043, startPoint y: 722, endPoint x: 1384, endPoint y: 663, distance: 346.1
click at [1043, 723] on button "Add Pay Advice" at bounding box center [1041, 729] width 125 height 34
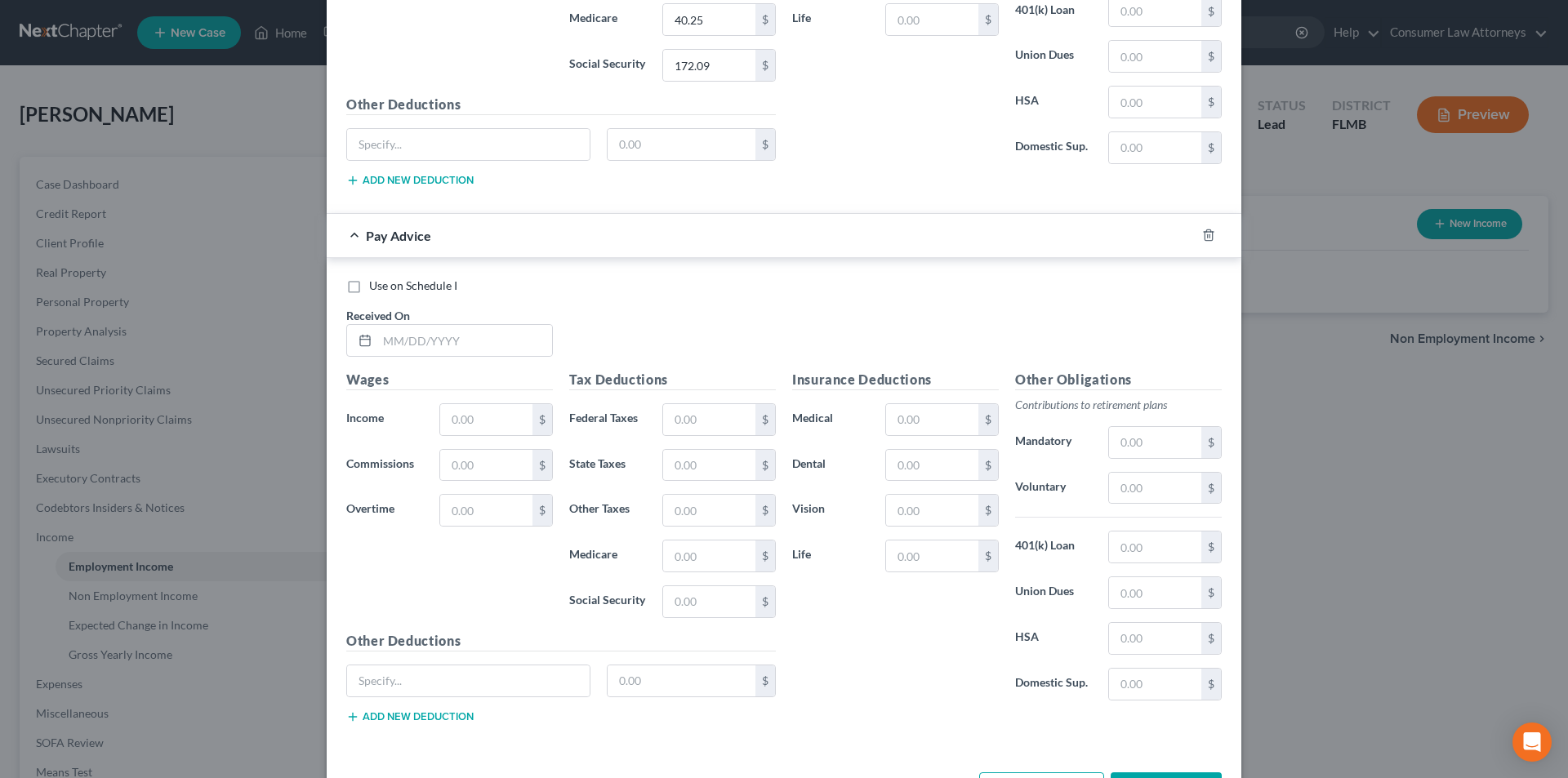
scroll to position [4157, 0]
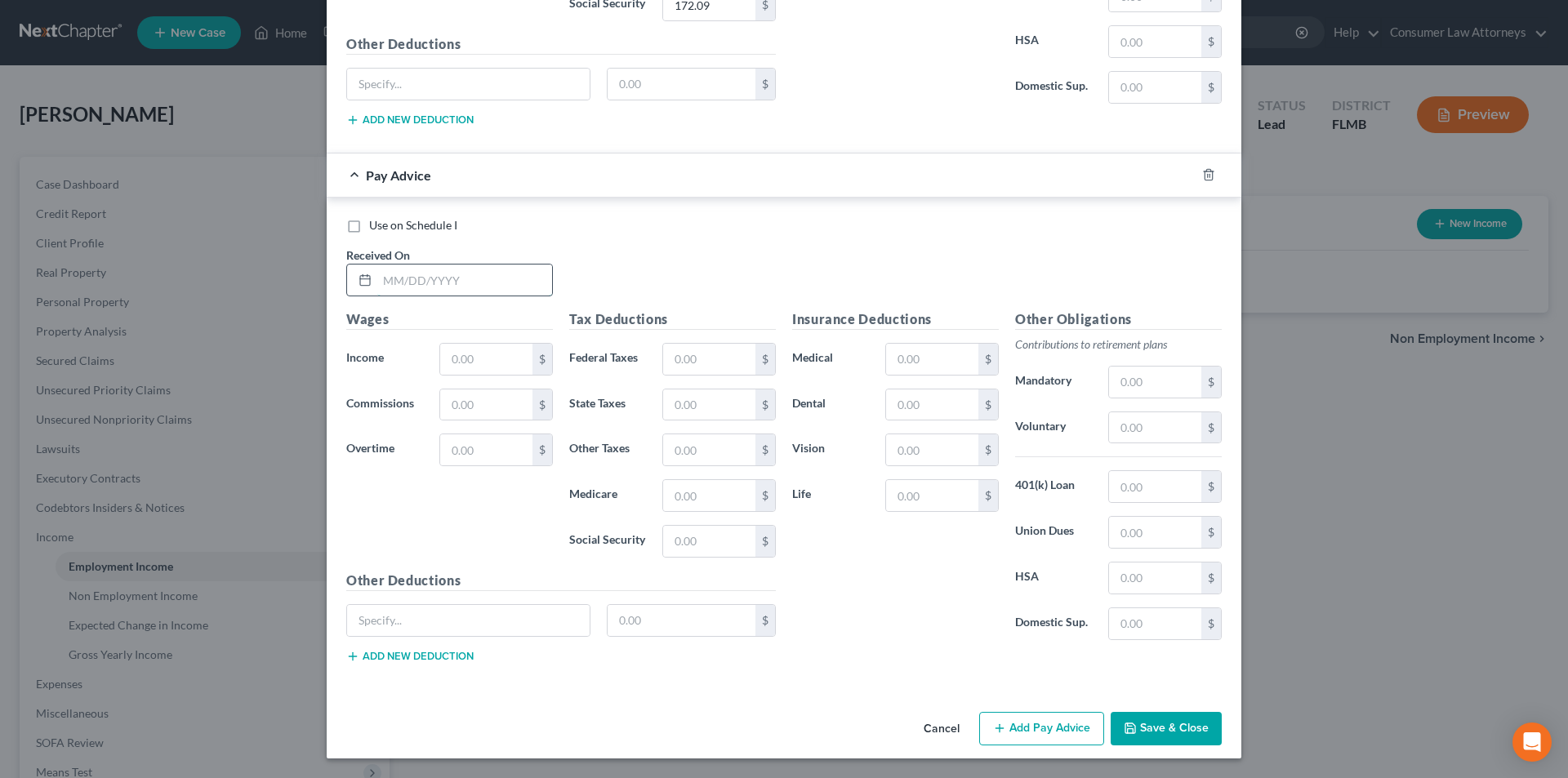
click at [448, 280] on input "text" at bounding box center [465, 280] width 175 height 31
type input "[DATE]"
click at [456, 365] on input "text" at bounding box center [486, 359] width 92 height 31
type input "2,749.54"
click at [690, 354] on input "text" at bounding box center [709, 359] width 92 height 31
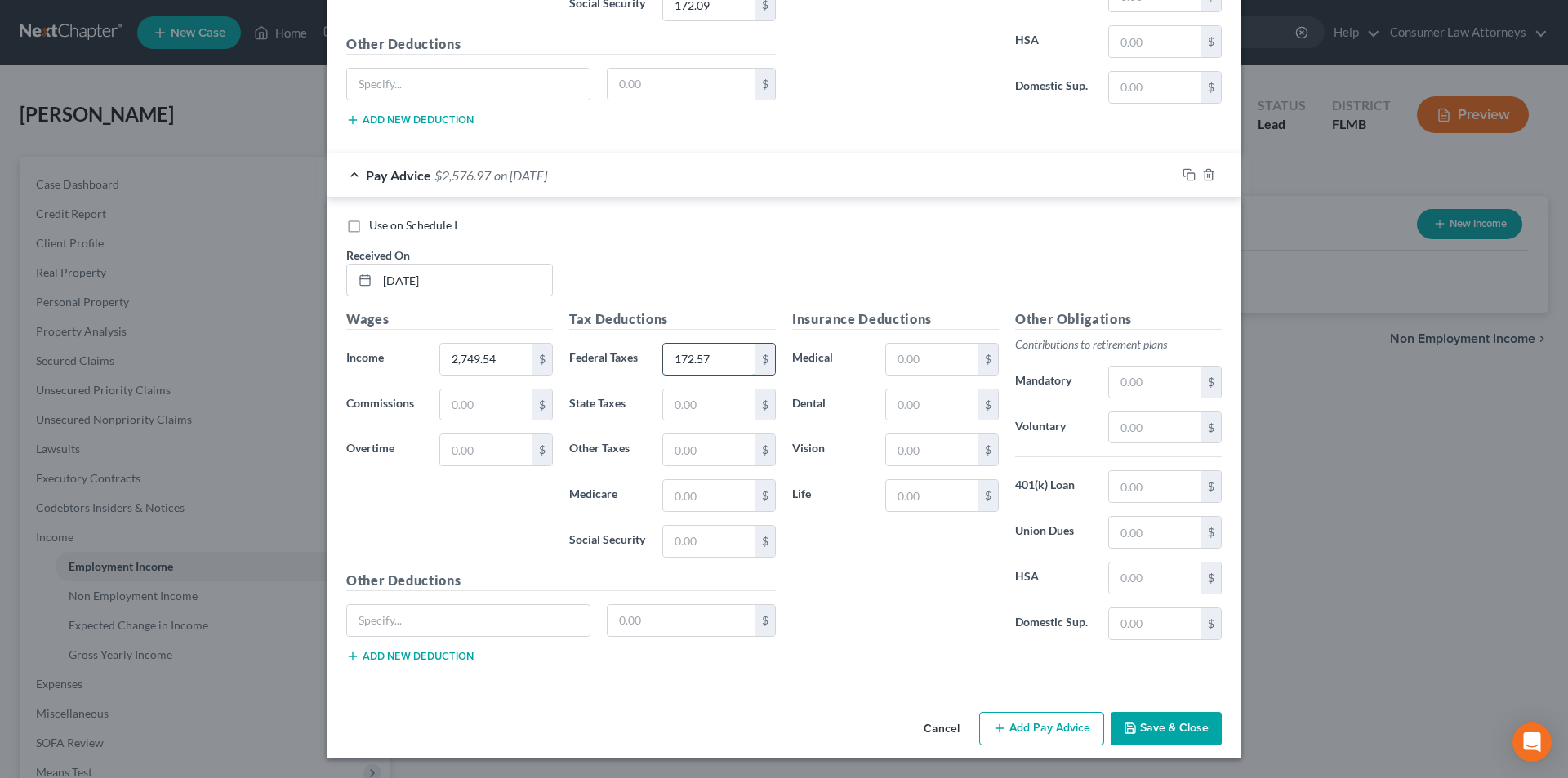
type input "172.57"
type input "39.70"
type input "169.78"
click at [922, 400] on input "text" at bounding box center [932, 405] width 92 height 31
type input "8.30"
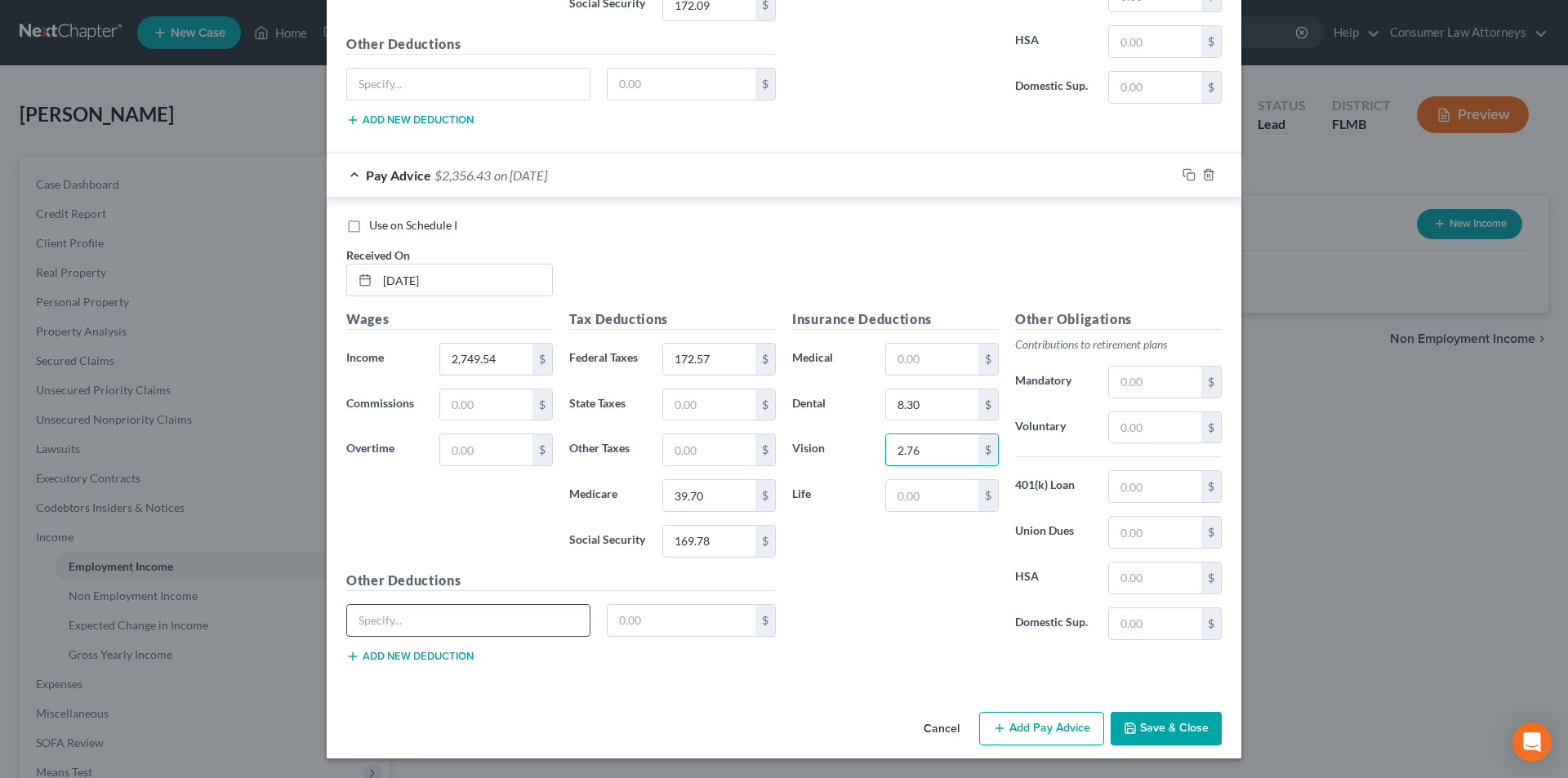
type input "2.76"
drag, startPoint x: 491, startPoint y: 625, endPoint x: 578, endPoint y: 624, distance: 87.0
click at [491, 625] on input "text" at bounding box center [468, 620] width 243 height 31
paste input "INSTAPAY"
type input "INSTAPAY"
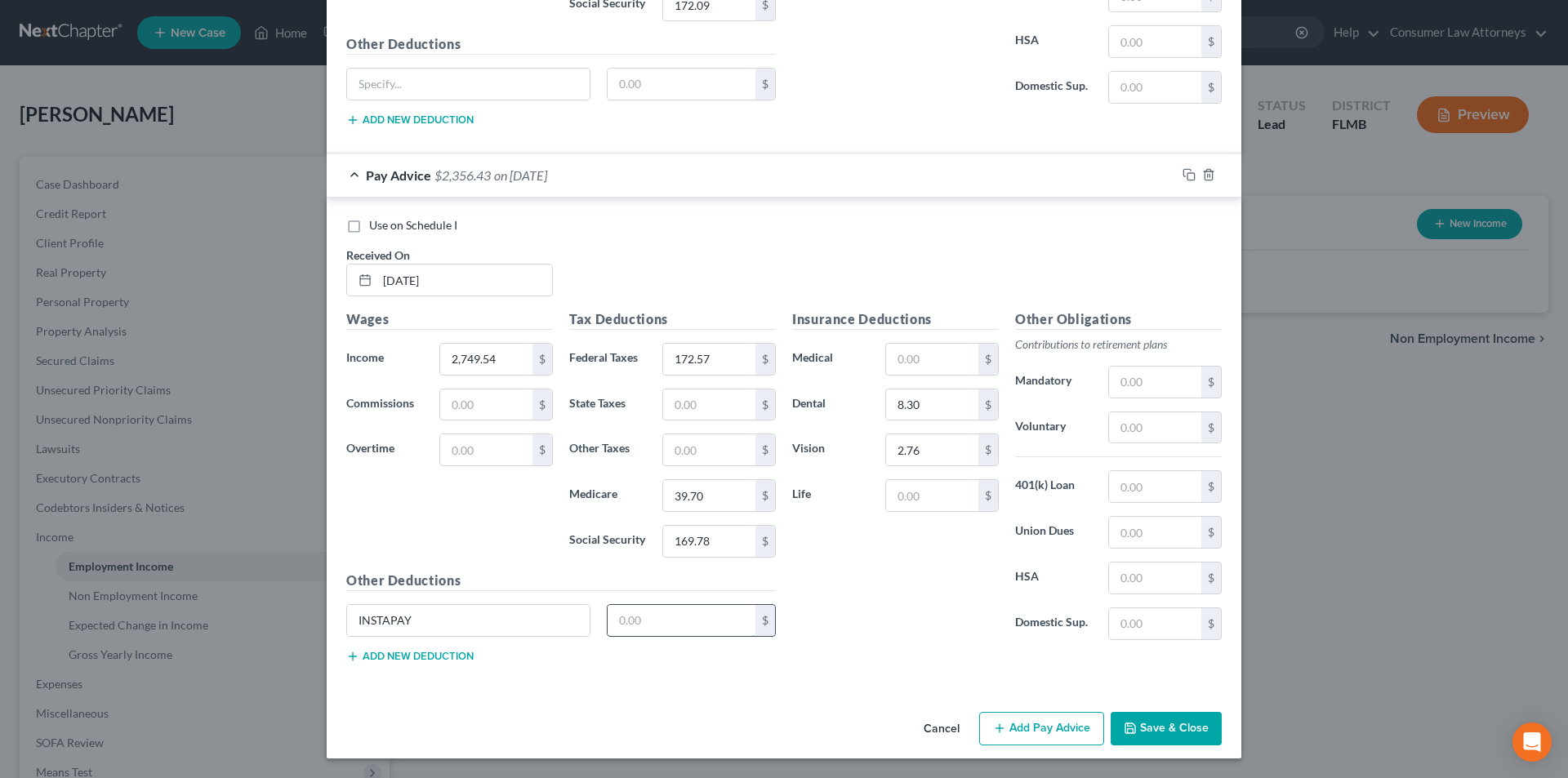
click at [647, 623] on input "text" at bounding box center [681, 620] width 148 height 31
type input "809.79"
drag, startPoint x: 1067, startPoint y: 724, endPoint x: 886, endPoint y: 469, distance: 312.7
click at [1067, 724] on button "Add Pay Advice" at bounding box center [1041, 729] width 125 height 34
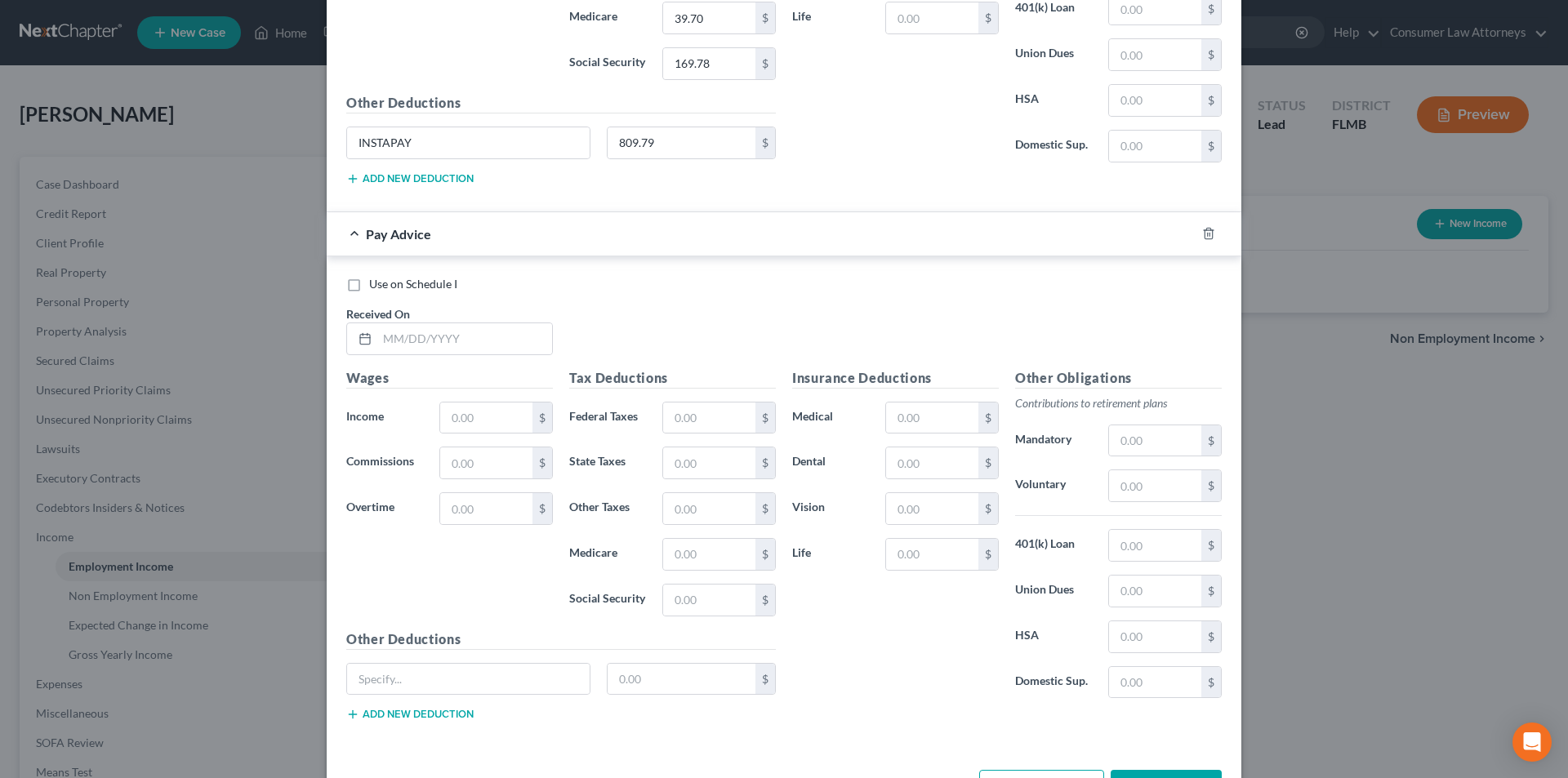
scroll to position [4693, 0]
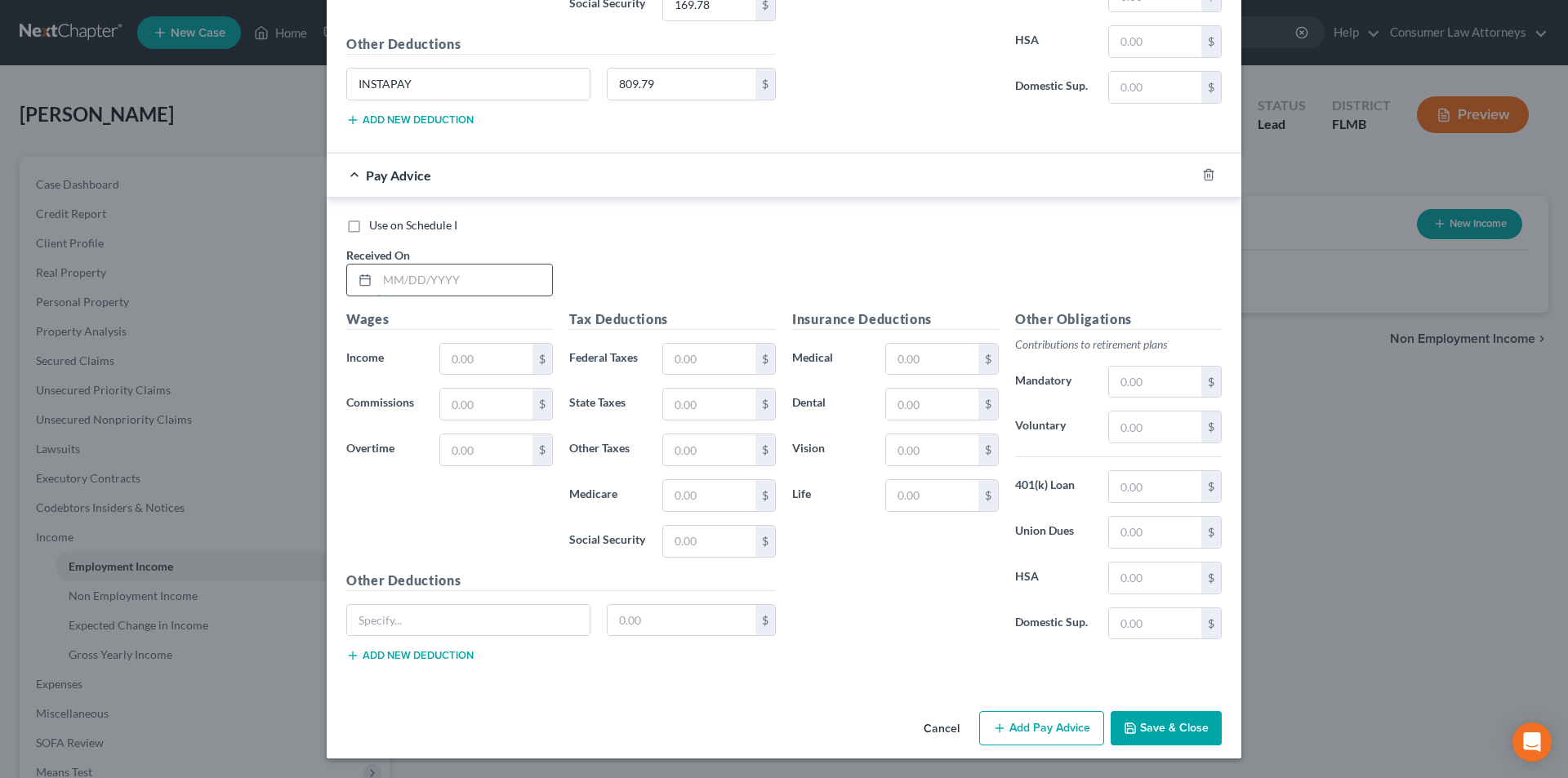
click at [460, 282] on input "text" at bounding box center [465, 280] width 175 height 31
type input "[DATE]"
click at [463, 364] on input "text" at bounding box center [486, 359] width 92 height 31
type input "2,593.42"
click at [720, 357] on input "text" at bounding box center [709, 359] width 92 height 31
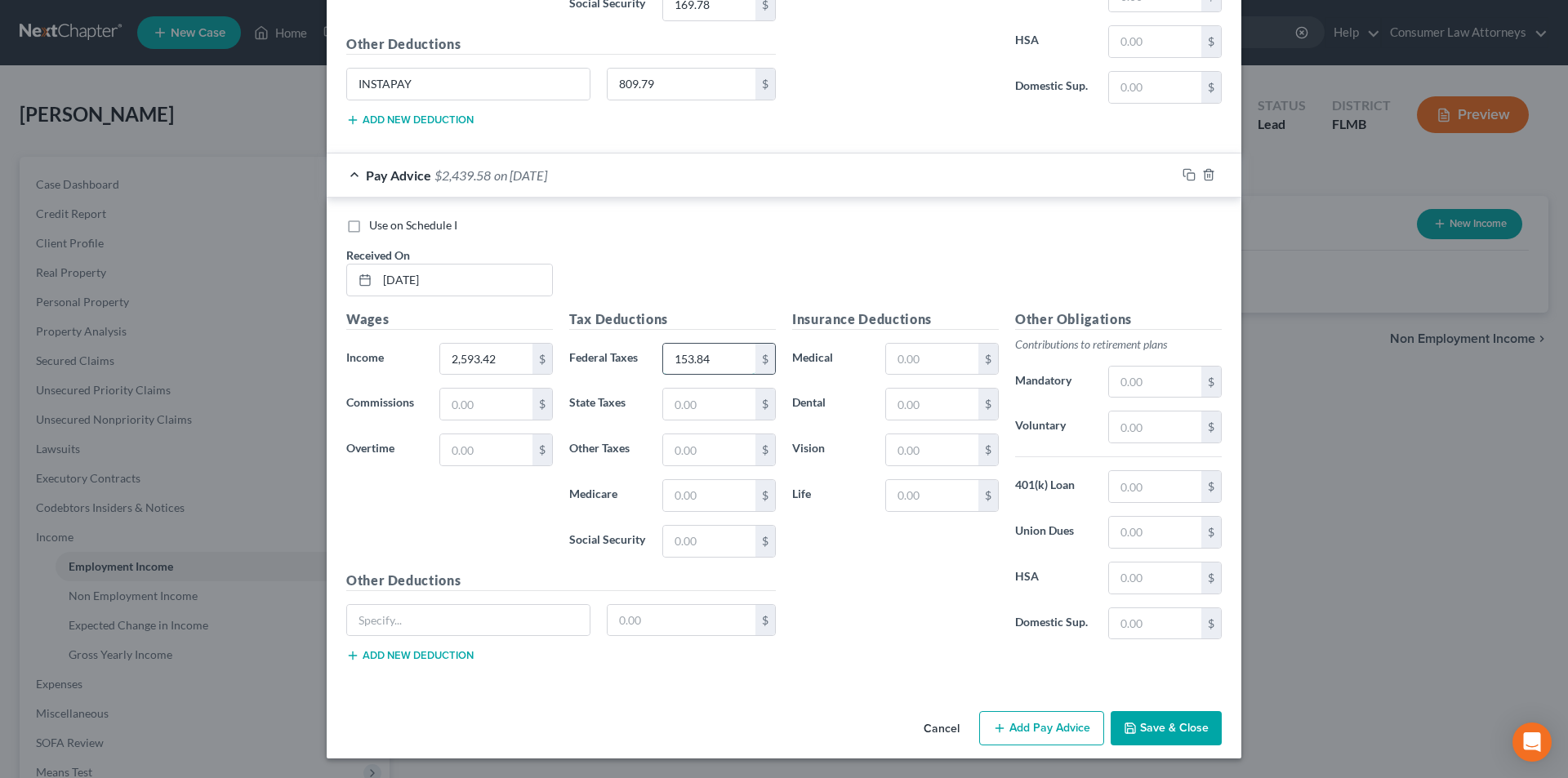
type input "153.84"
type input "37.45"
type input "160.11"
click at [916, 405] on input "text" at bounding box center [932, 404] width 92 height 31
type input "8.30"
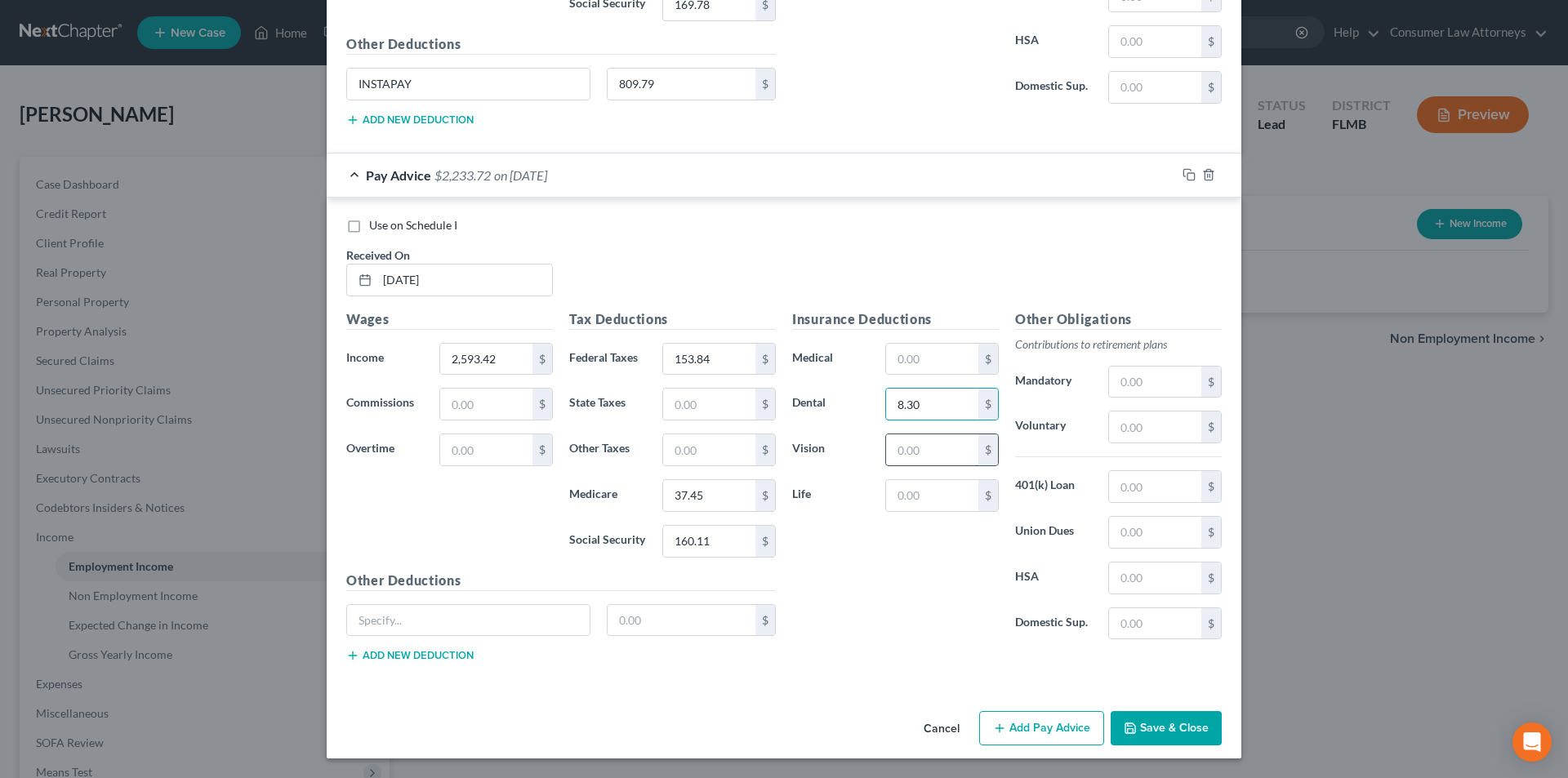
click at [912, 451] on input "text" at bounding box center [932, 450] width 92 height 31
type input "2.76"
drag, startPoint x: 1021, startPoint y: 729, endPoint x: 1336, endPoint y: 606, distance: 338.2
click at [1022, 729] on button "Add Pay Advice" at bounding box center [1041, 728] width 125 height 34
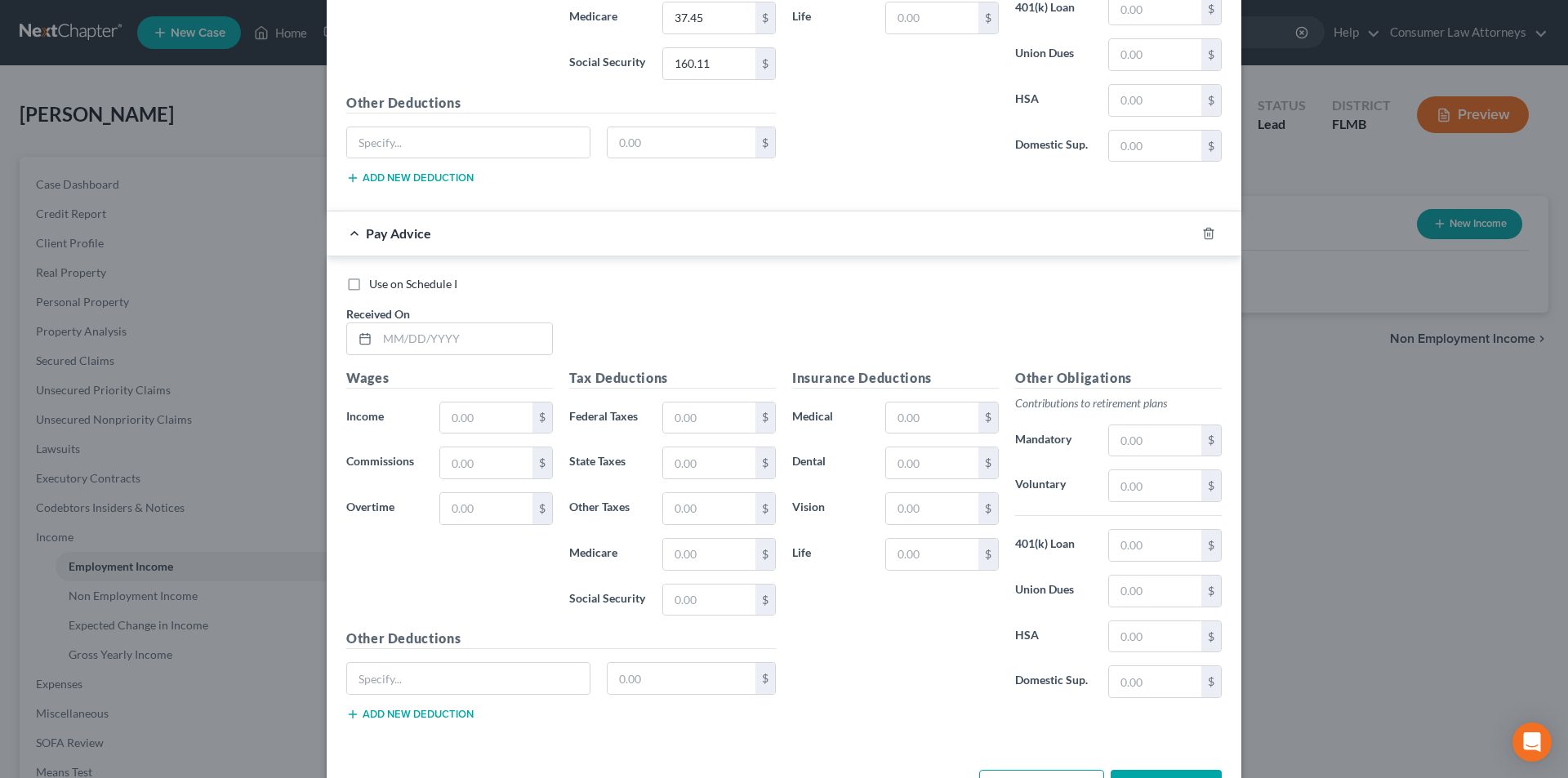
scroll to position [5231, 0]
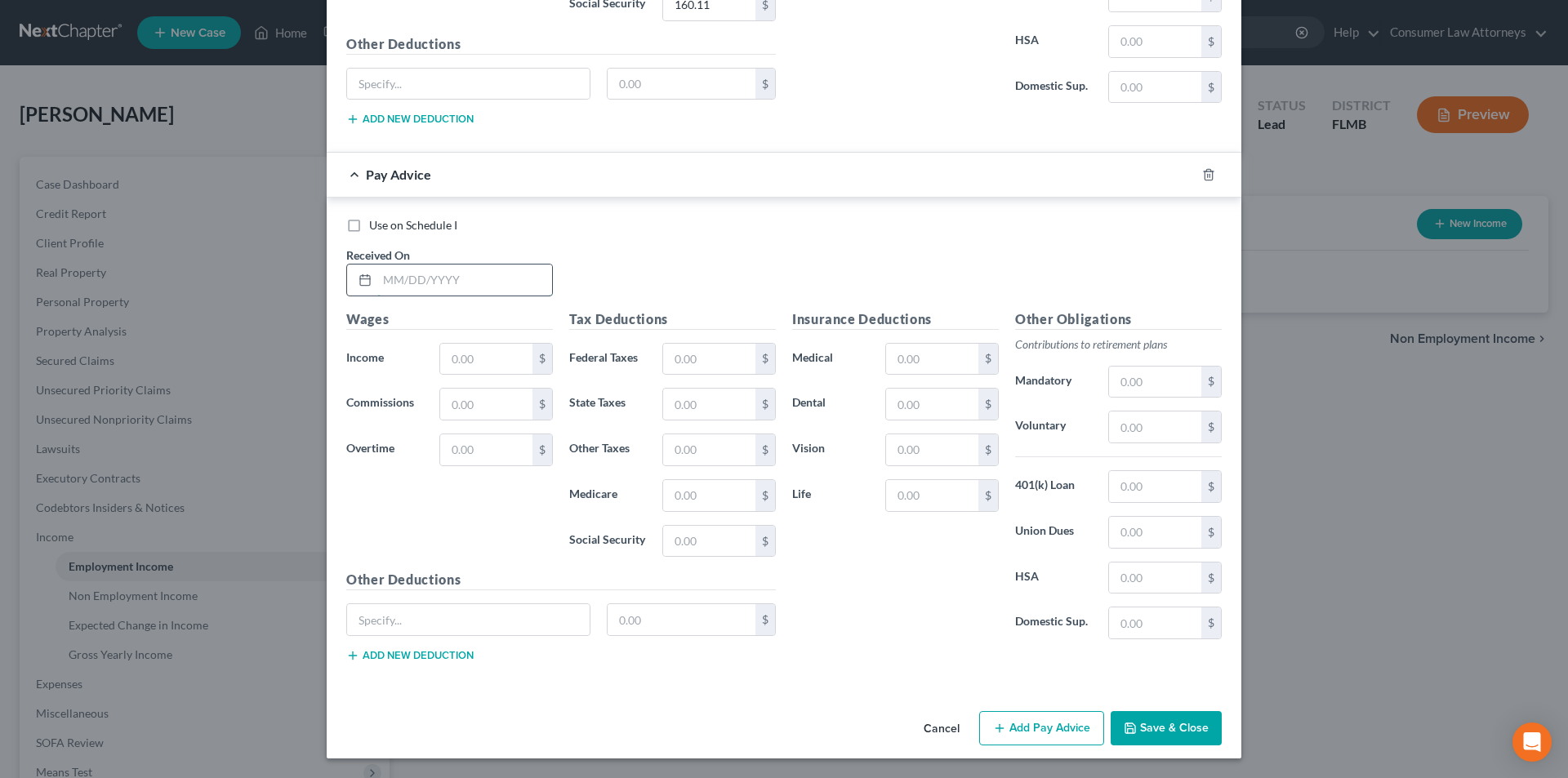
click at [504, 291] on input "text" at bounding box center [465, 280] width 175 height 31
click at [497, 283] on input "08/1" at bounding box center [465, 280] width 175 height 31
type input "[DATE]"
click at [505, 368] on input "text" at bounding box center [486, 359] width 92 height 31
type input "3,058.92"
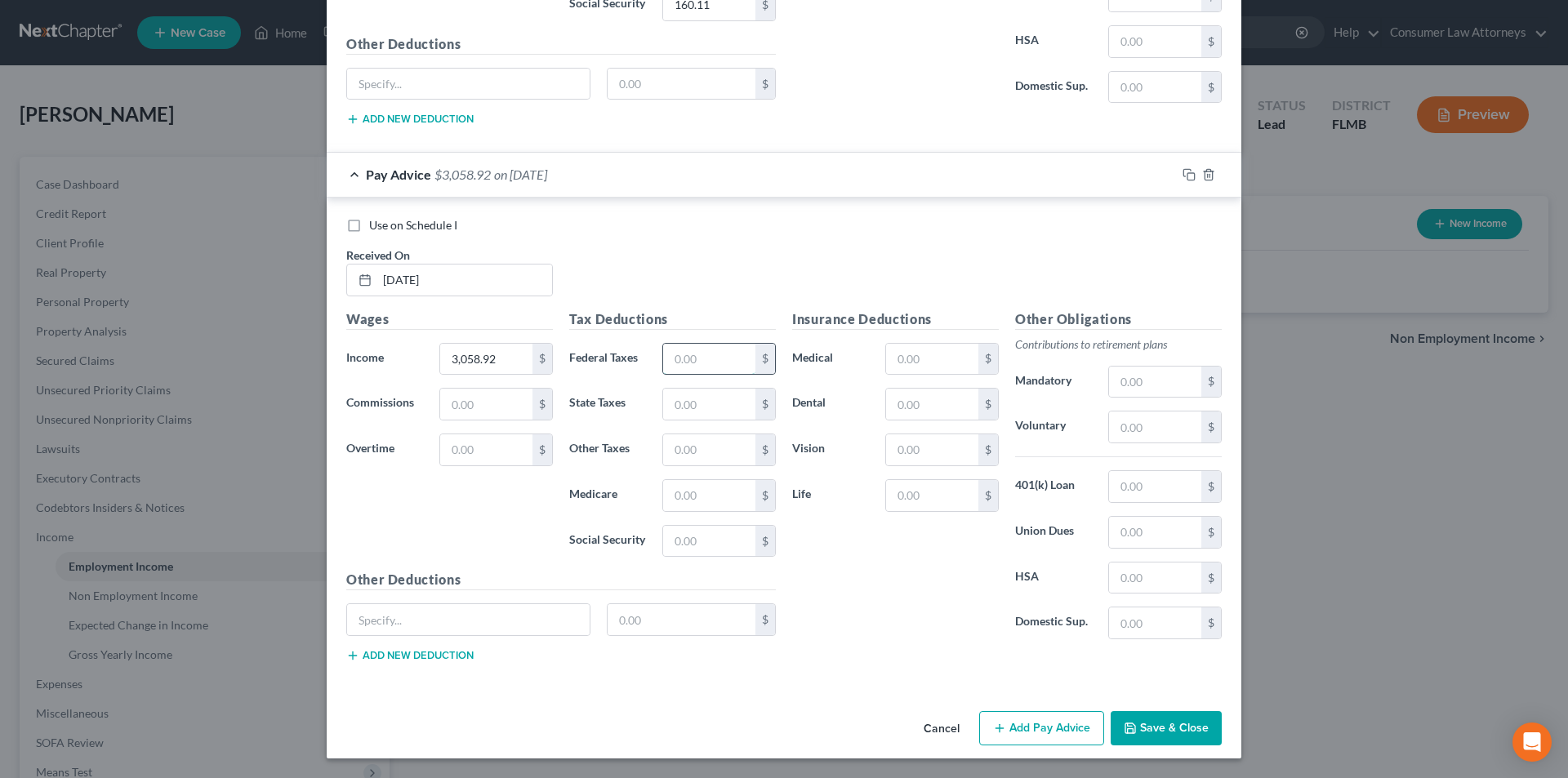
click at [709, 362] on input "text" at bounding box center [709, 359] width 92 height 31
type input "209.70"
click at [707, 502] on input "text" at bounding box center [709, 495] width 92 height 31
type input "44.19"
type input "188.97"
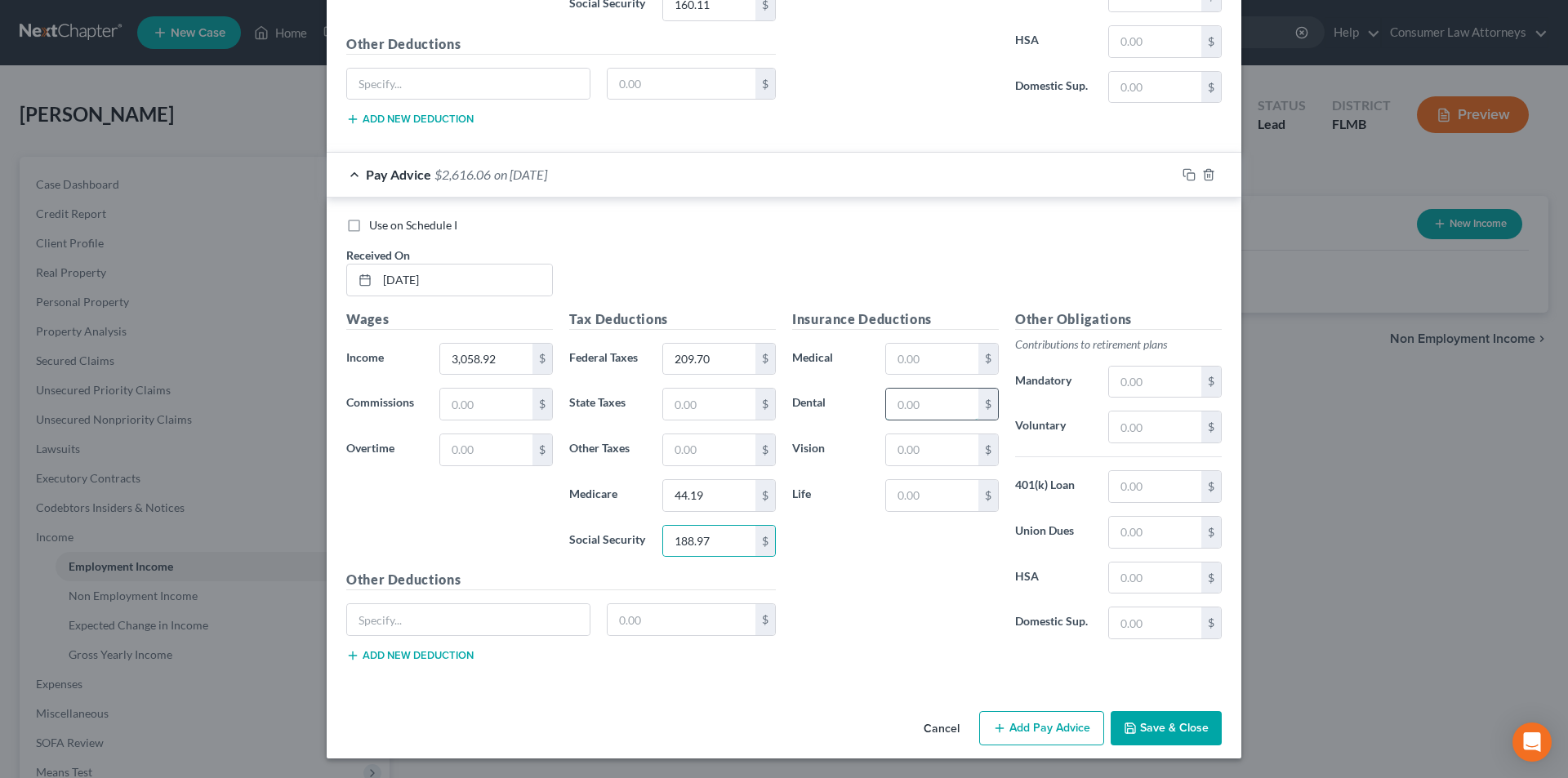
click at [938, 407] on input "text" at bounding box center [932, 404] width 92 height 31
type input "8.30"
type input "2.76"
click at [1033, 729] on button "Add Pay Advice" at bounding box center [1041, 728] width 125 height 34
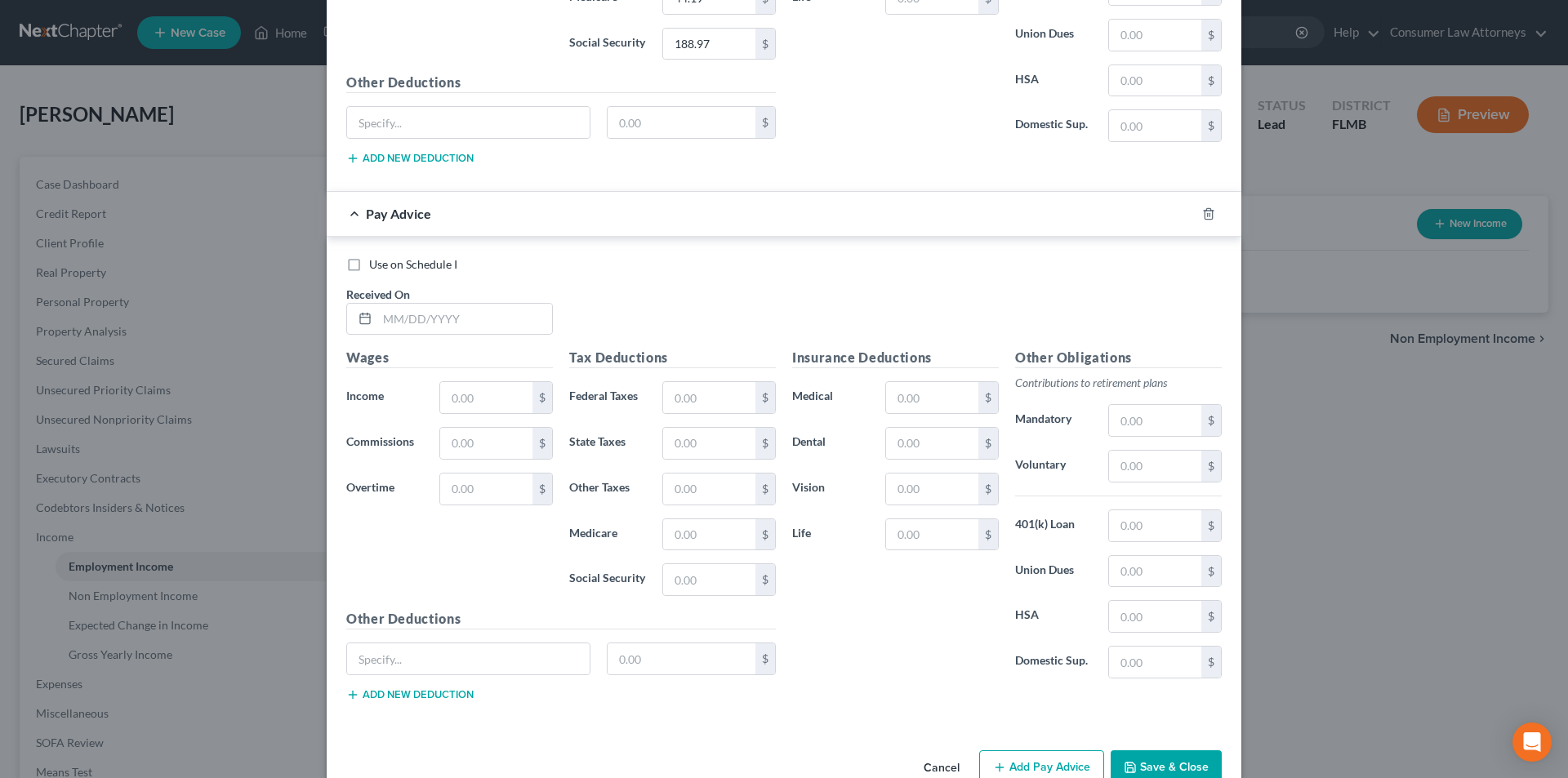
scroll to position [5767, 0]
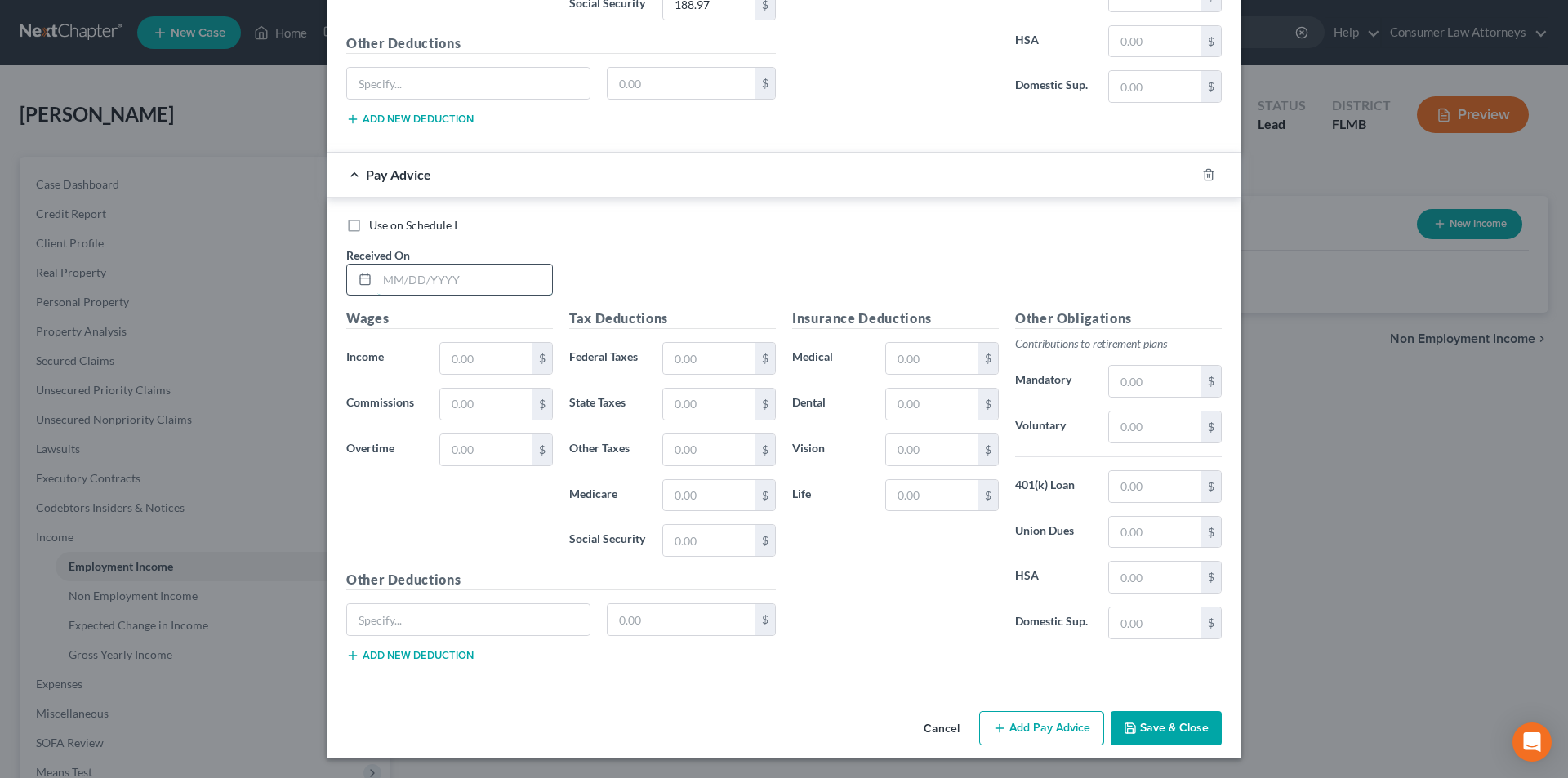
click at [446, 288] on input "text" at bounding box center [465, 280] width 175 height 31
type input "[DATE]"
click at [473, 376] on div "Wages Income * $ Commissions $ Overtime $" at bounding box center [450, 439] width 223 height 261
click at [475, 362] on input "text" at bounding box center [486, 358] width 92 height 31
type input "2,368.00"
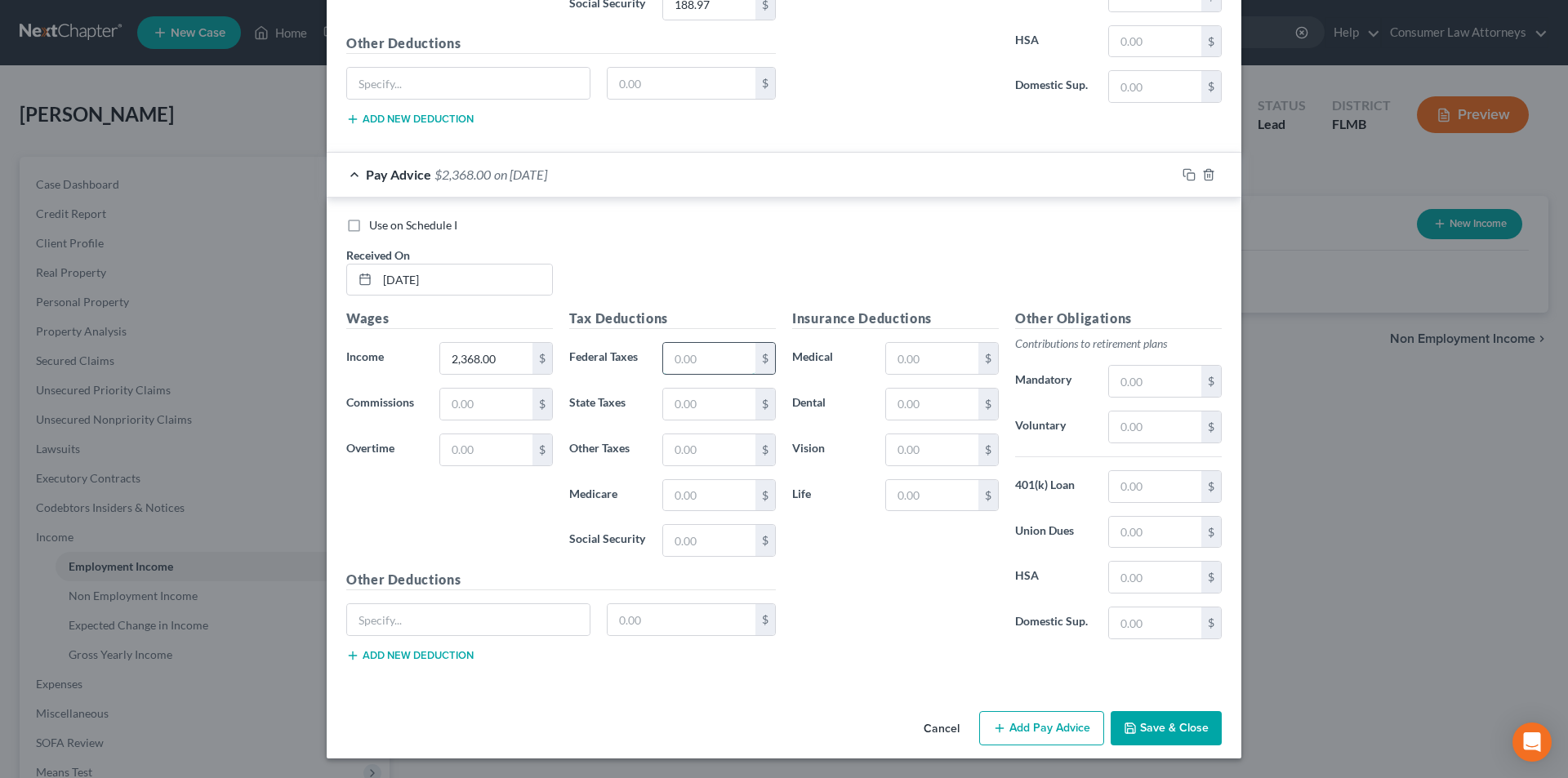
click at [689, 357] on input "text" at bounding box center [709, 358] width 92 height 31
type input "126.79"
type input "34.17"
type input "146.13"
click at [930, 408] on input "text" at bounding box center [932, 404] width 92 height 31
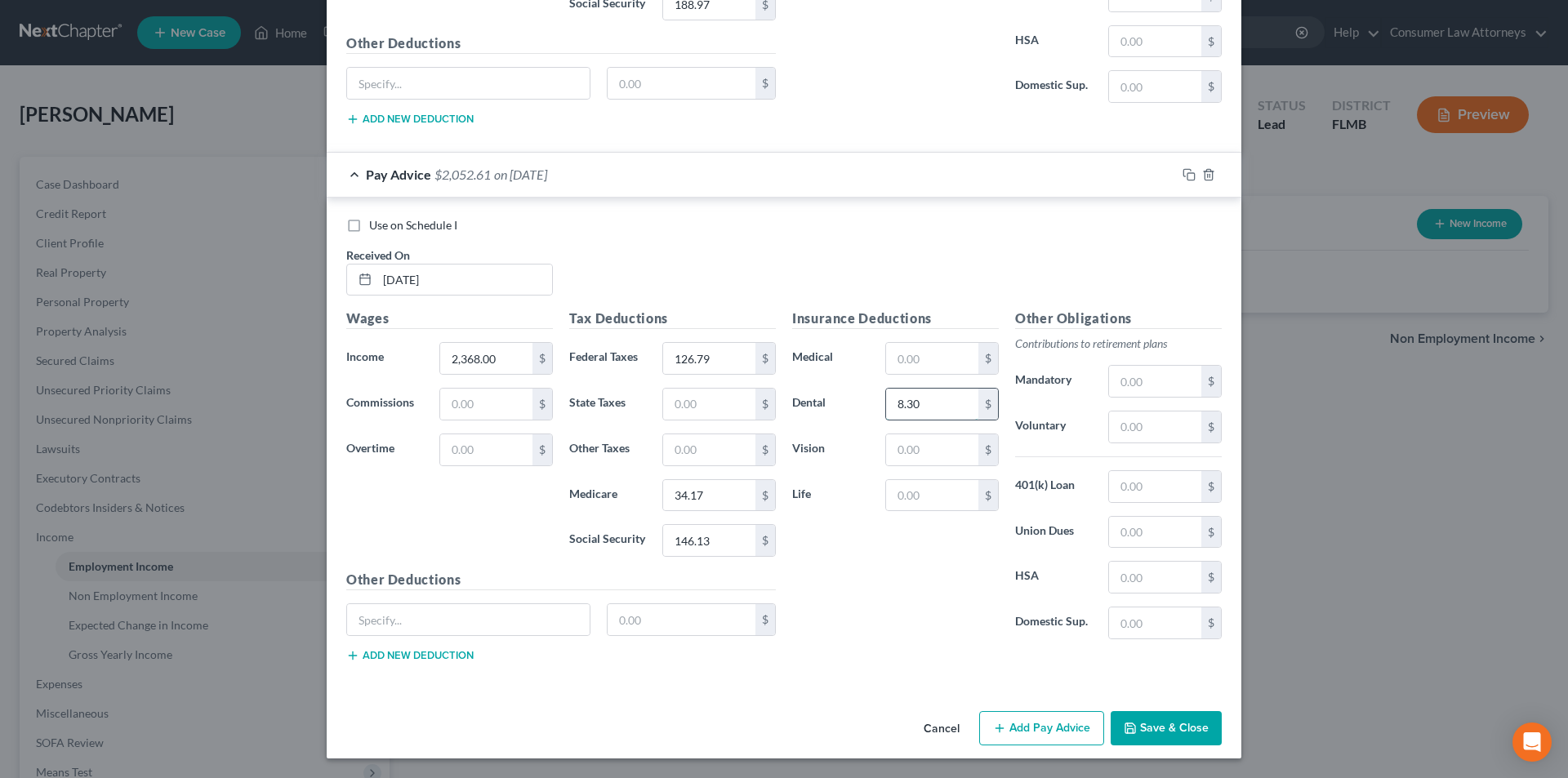
type input "8.30"
type input "2.76"
click at [1061, 730] on button "Add Pay Advice" at bounding box center [1041, 728] width 125 height 34
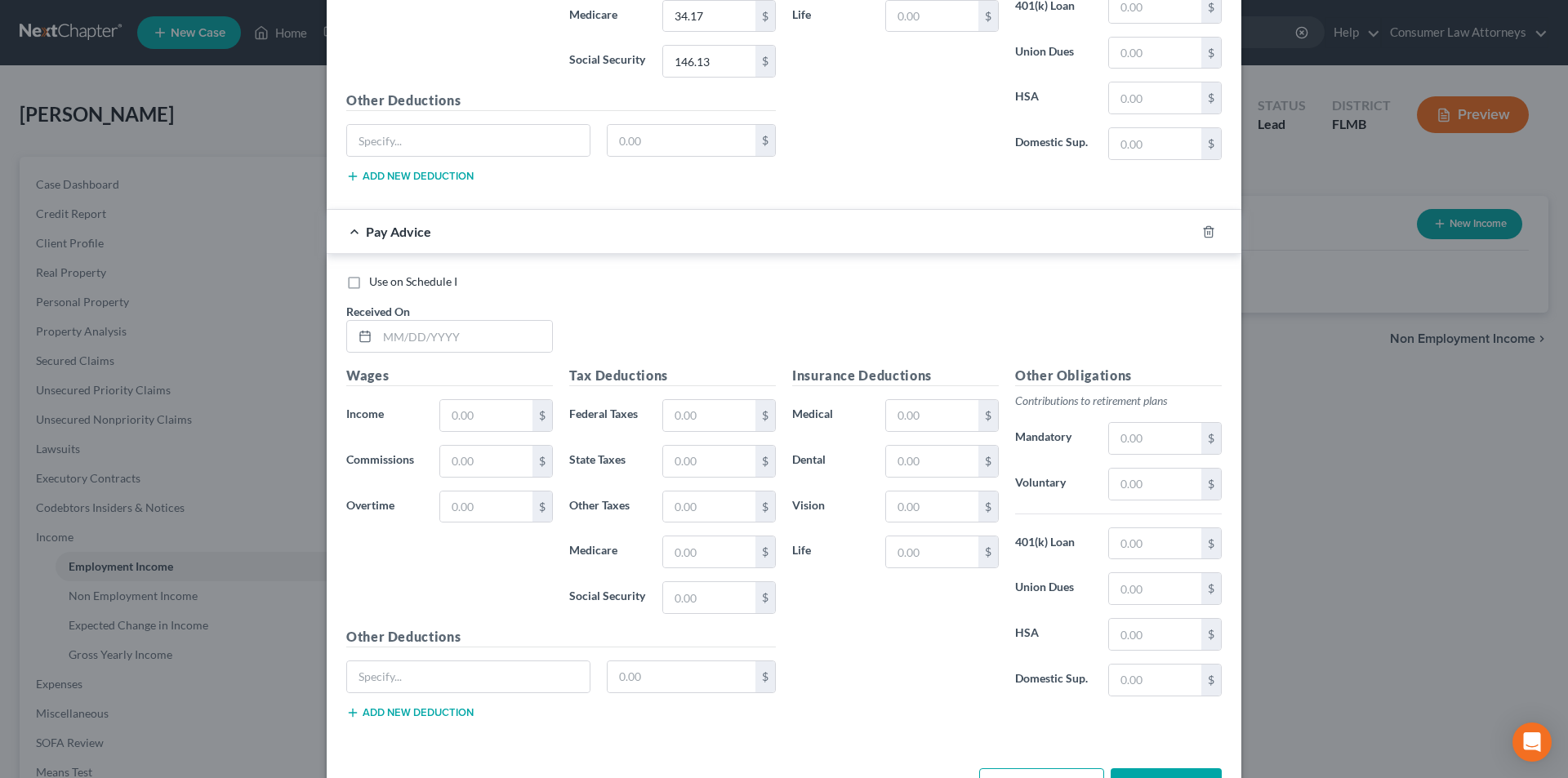
scroll to position [6303, 0]
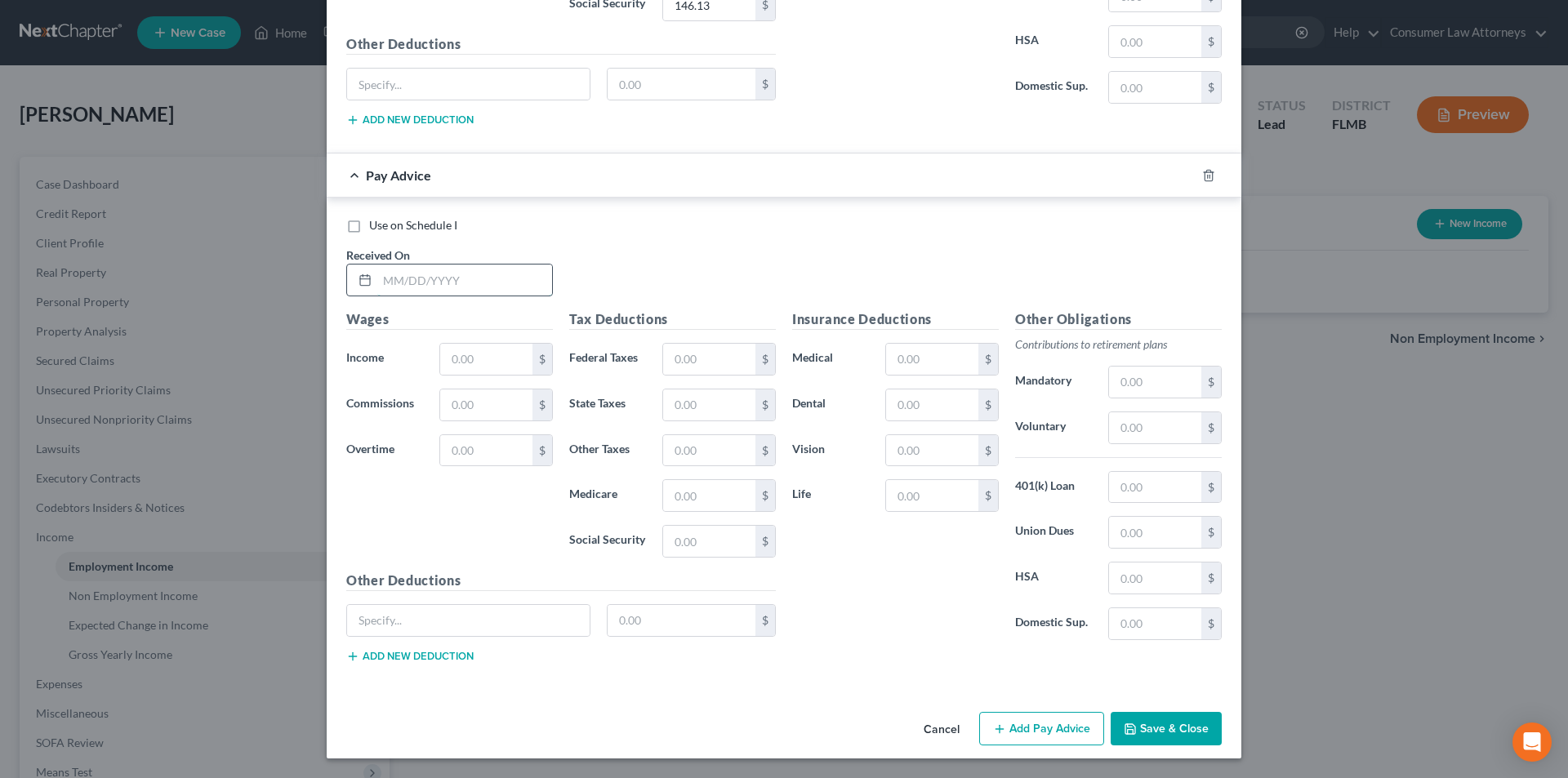
click at [487, 283] on input "text" at bounding box center [465, 280] width 175 height 31
click at [497, 280] on input "text" at bounding box center [465, 280] width 175 height 31
type input "[DATE]"
click at [495, 361] on input "text" at bounding box center [486, 359] width 92 height 31
type input "2,168.04"
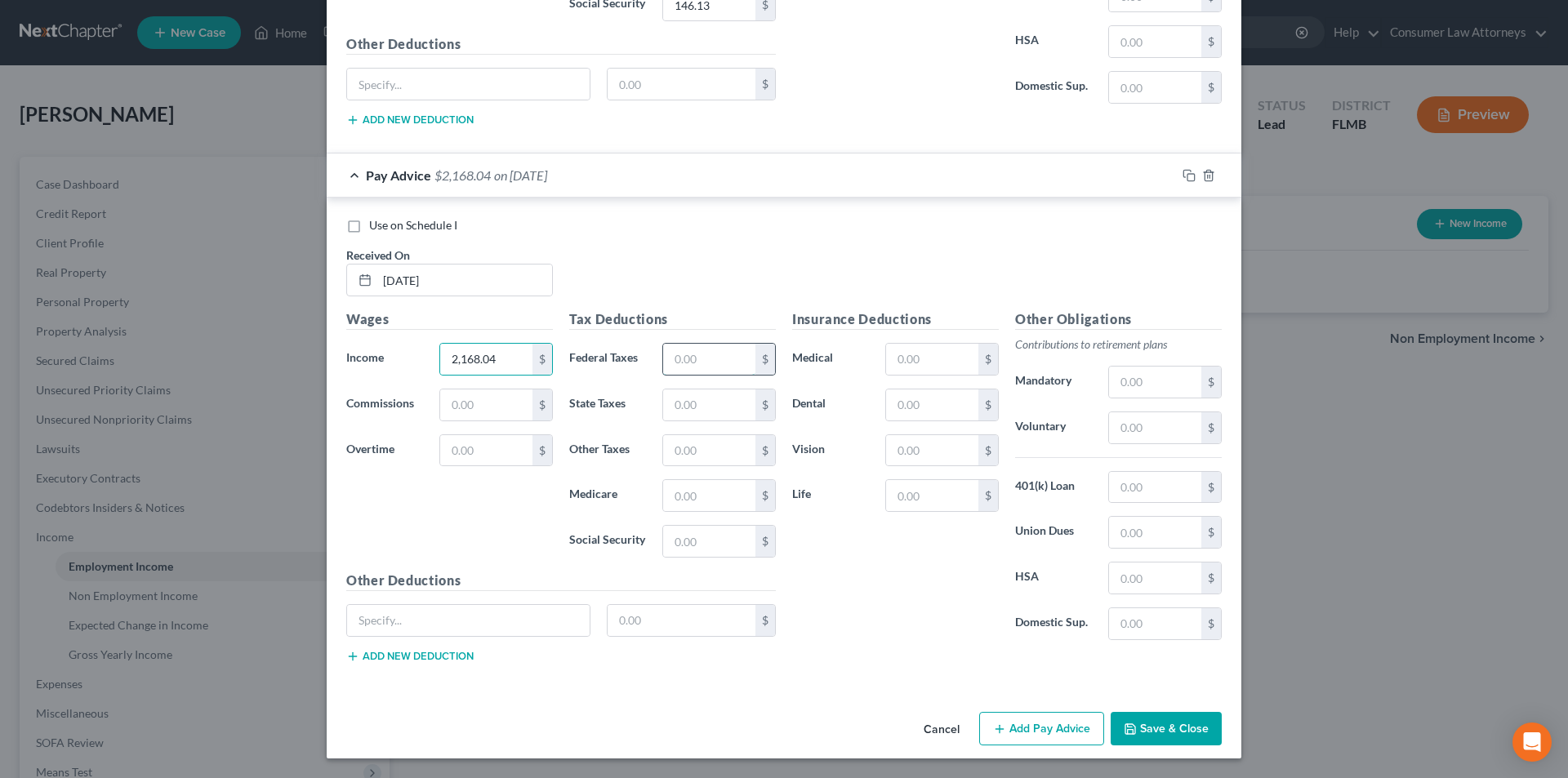
click at [704, 365] on input "text" at bounding box center [709, 359] width 92 height 31
type input "102.79"
type input "31.27"
type input "133.74"
click at [929, 410] on input "text" at bounding box center [932, 405] width 92 height 31
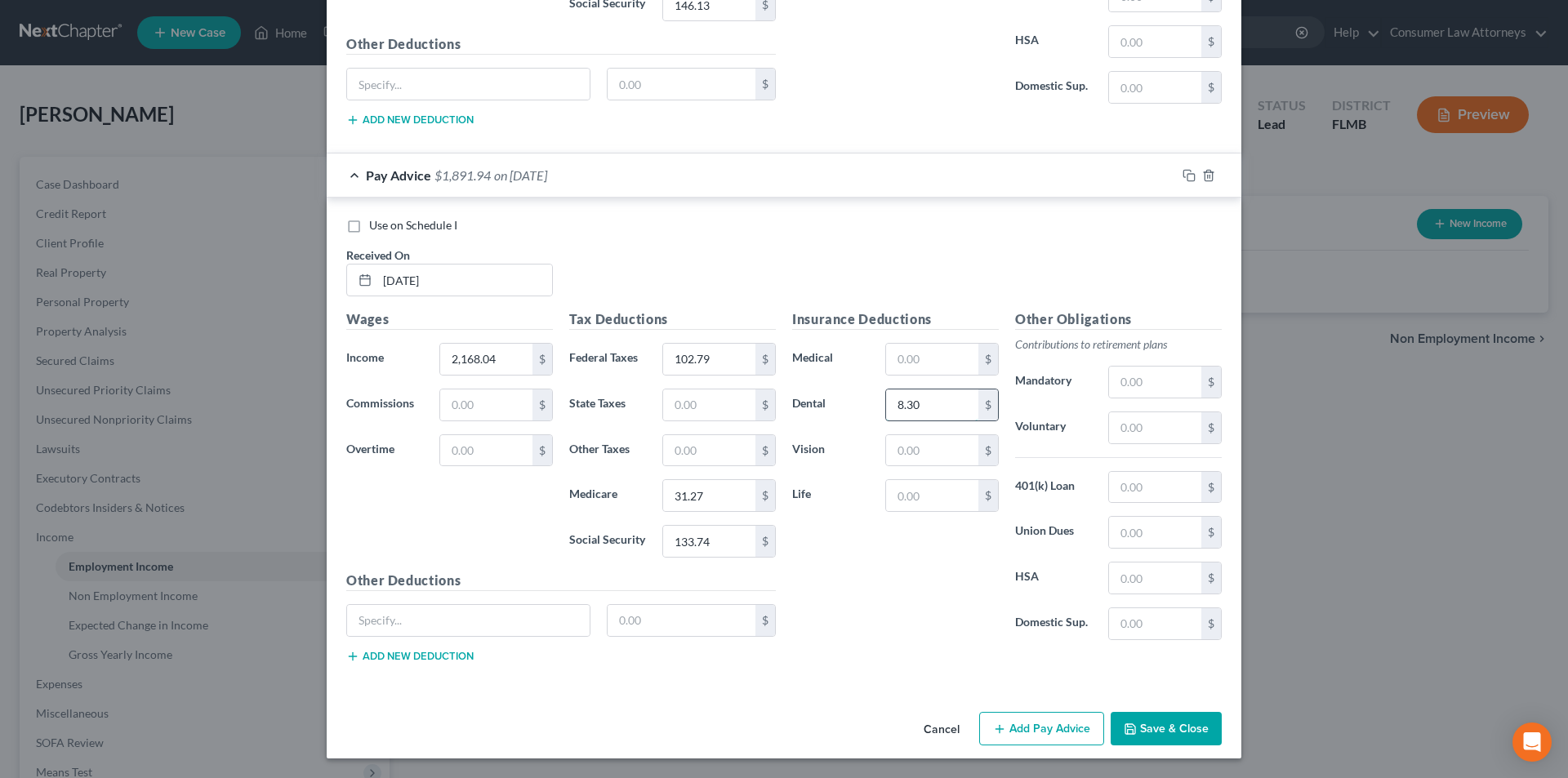
type input "8.30"
type input "2.76"
drag, startPoint x: 1014, startPoint y: 730, endPoint x: 1052, endPoint y: 650, distance: 88.6
click at [1015, 730] on button "Add Pay Advice" at bounding box center [1041, 729] width 125 height 34
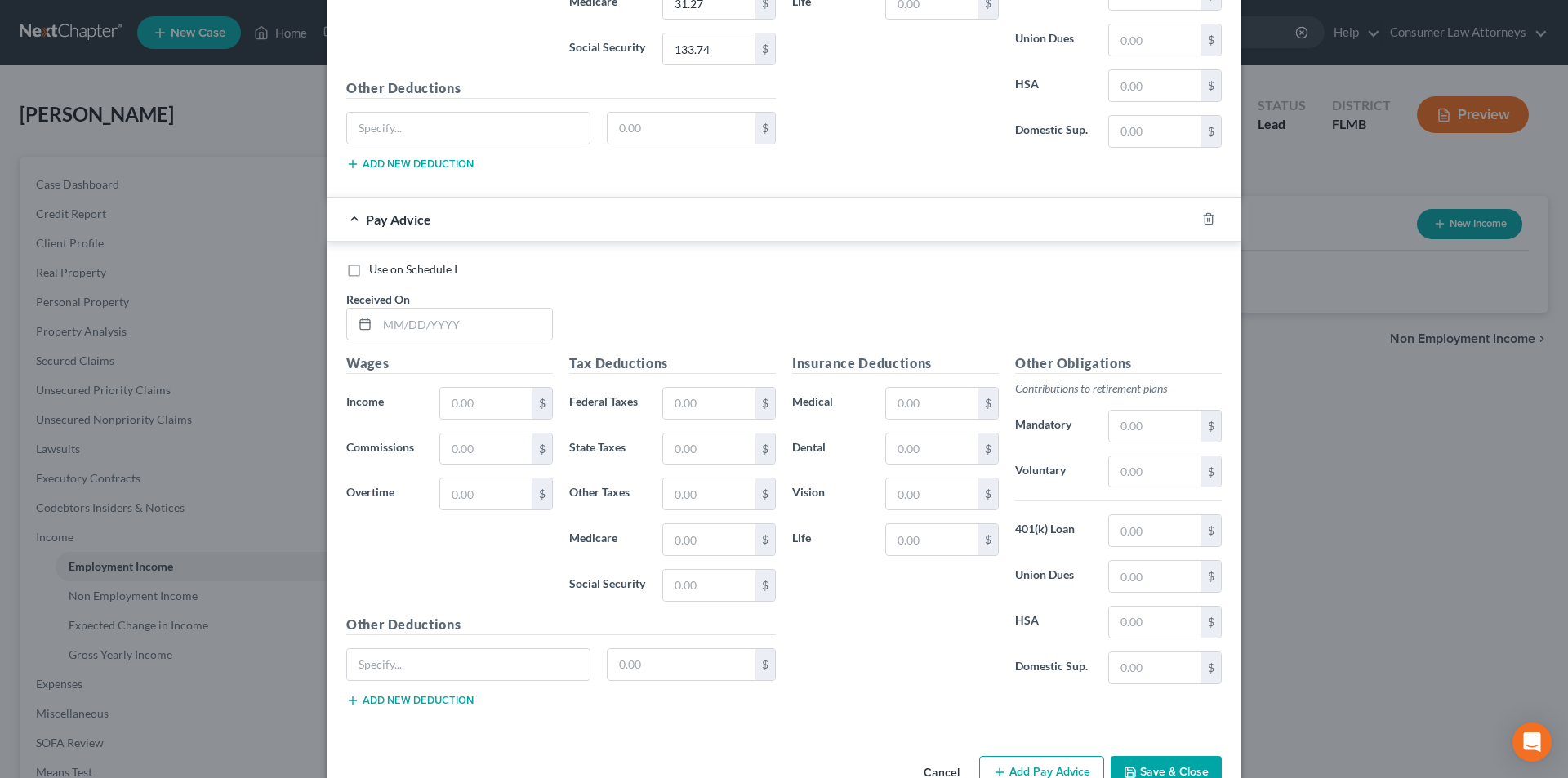
scroll to position [6839, 0]
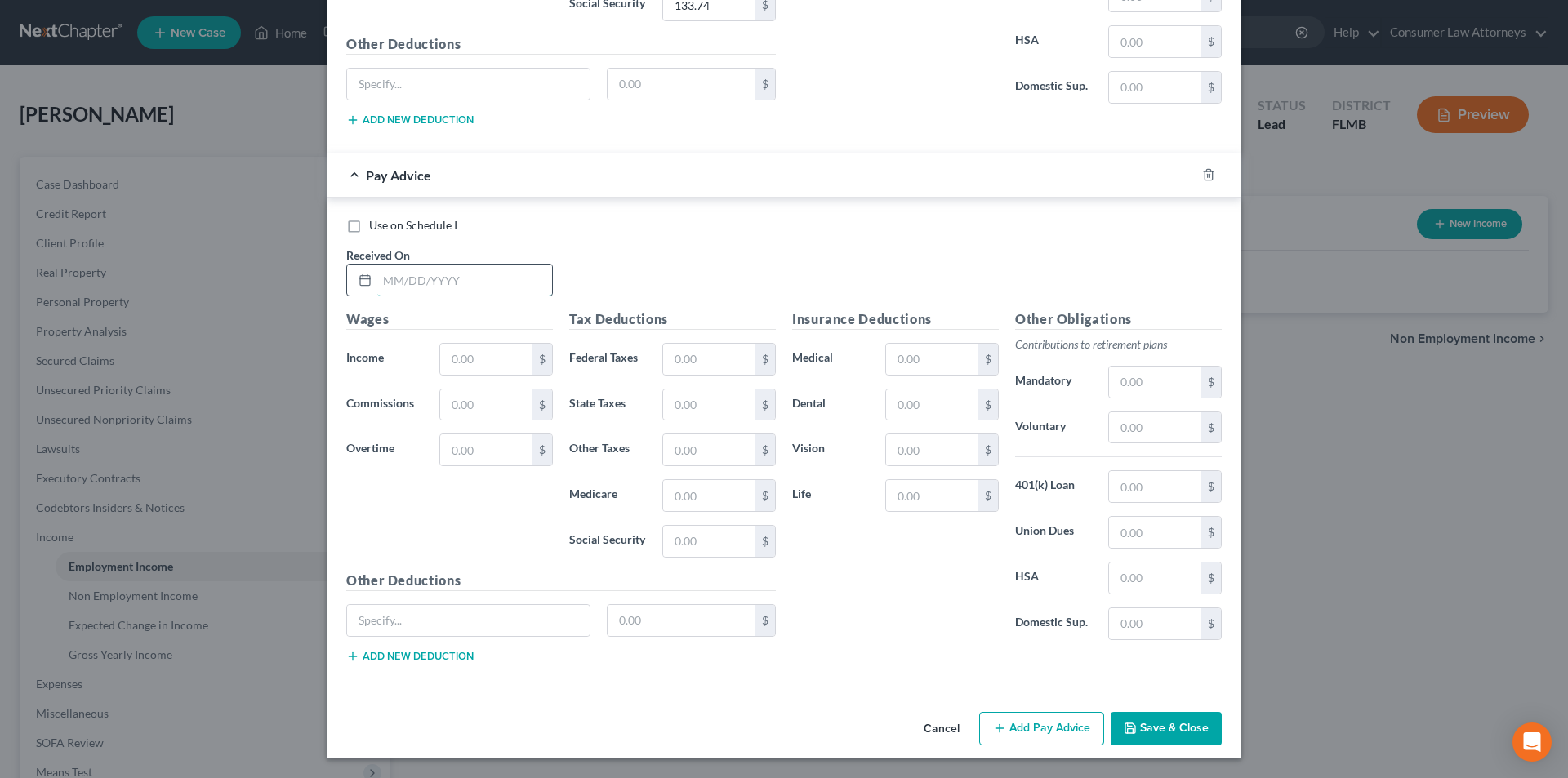
click at [464, 285] on input "text" at bounding box center [465, 280] width 175 height 31
click at [457, 283] on input "text" at bounding box center [465, 280] width 175 height 31
type input "[DATE]"
click at [462, 367] on input "text" at bounding box center [486, 359] width 92 height 31
type input "1,934.54"
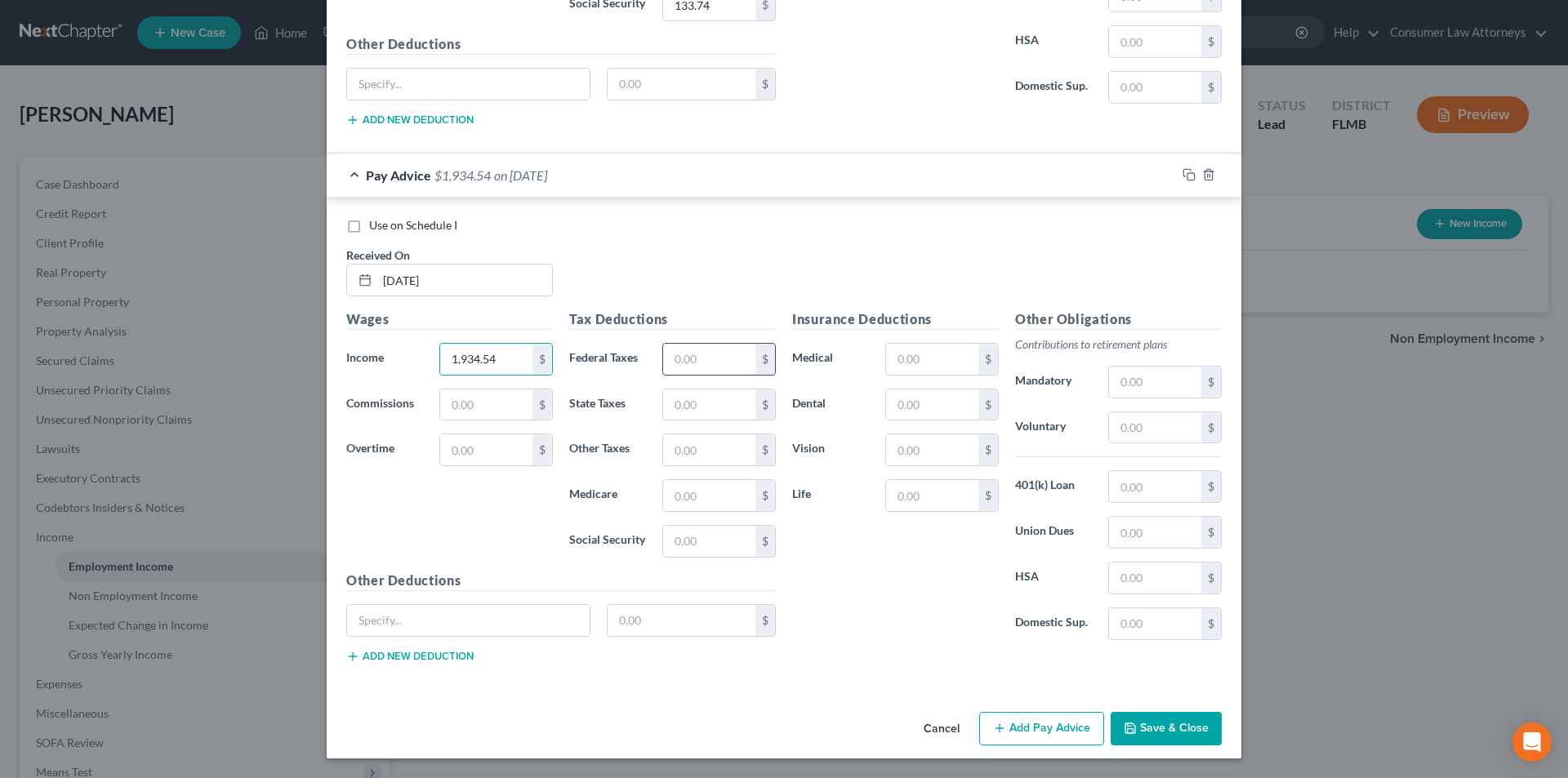
click at [689, 362] on input "text" at bounding box center [709, 359] width 92 height 31
type input "77.73"
type input "27.89"
type input "119.26"
click at [909, 406] on input "text" at bounding box center [932, 405] width 92 height 31
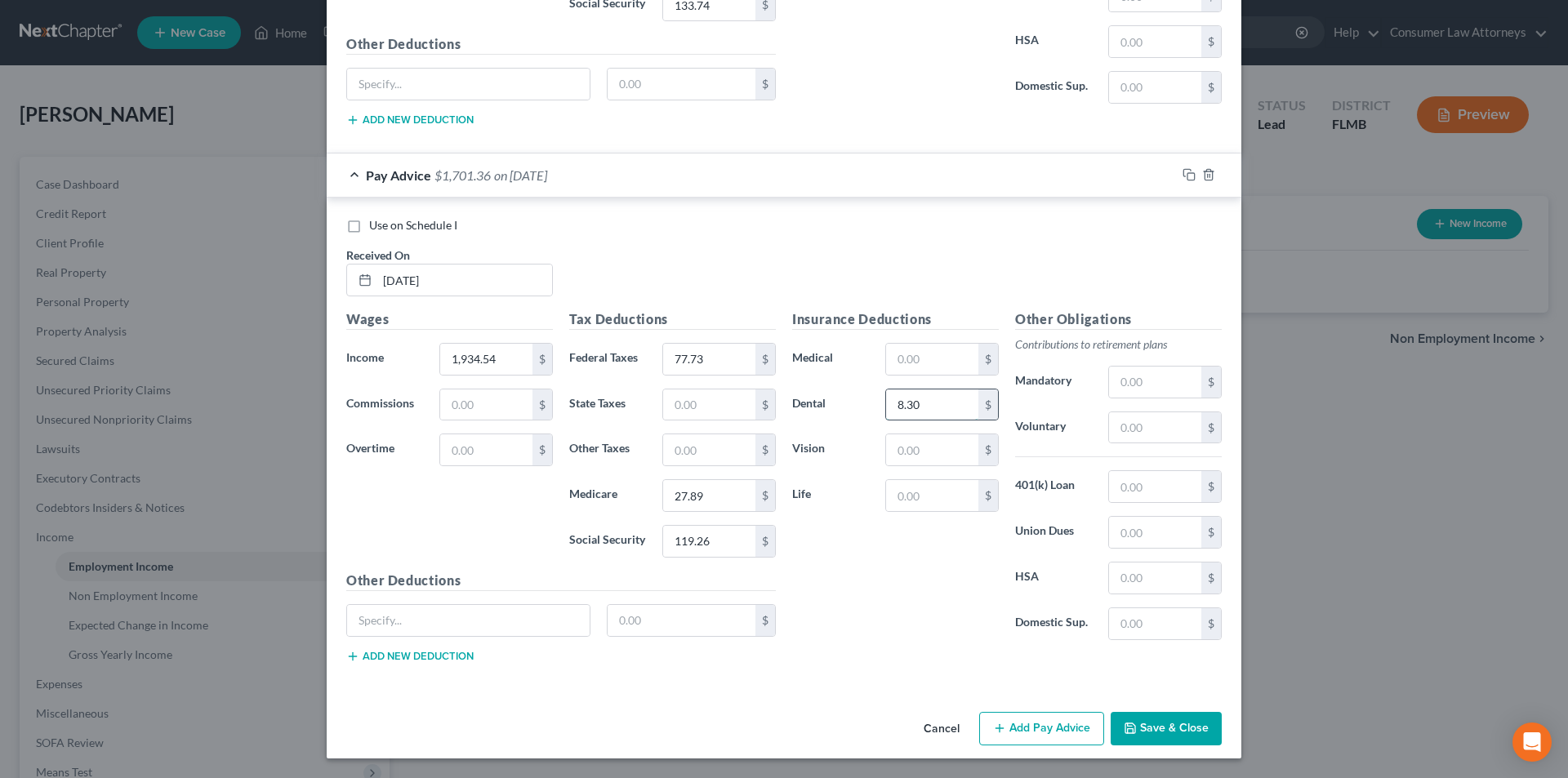
type input "8.30"
type input "2.76"
drag, startPoint x: 451, startPoint y: 631, endPoint x: 451, endPoint y: 623, distance: 8.0
click at [451, 631] on input "text" at bounding box center [468, 620] width 243 height 31
click at [451, 623] on input "text" at bounding box center [468, 620] width 243 height 31
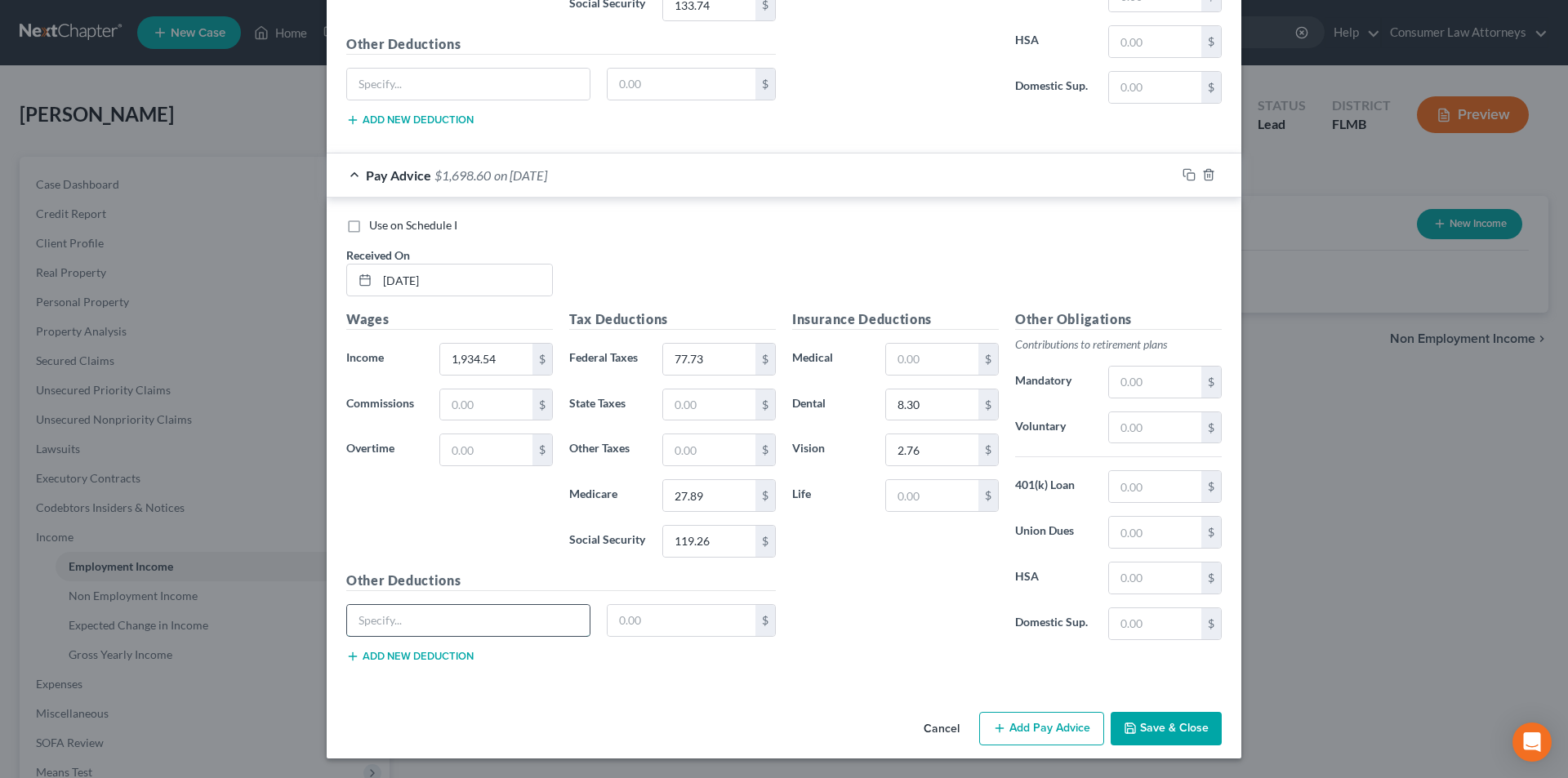
paste input "INSTAPAY"
type input "INSTAPAY"
click at [637, 617] on input "text" at bounding box center [681, 620] width 148 height 31
type input "693.72"
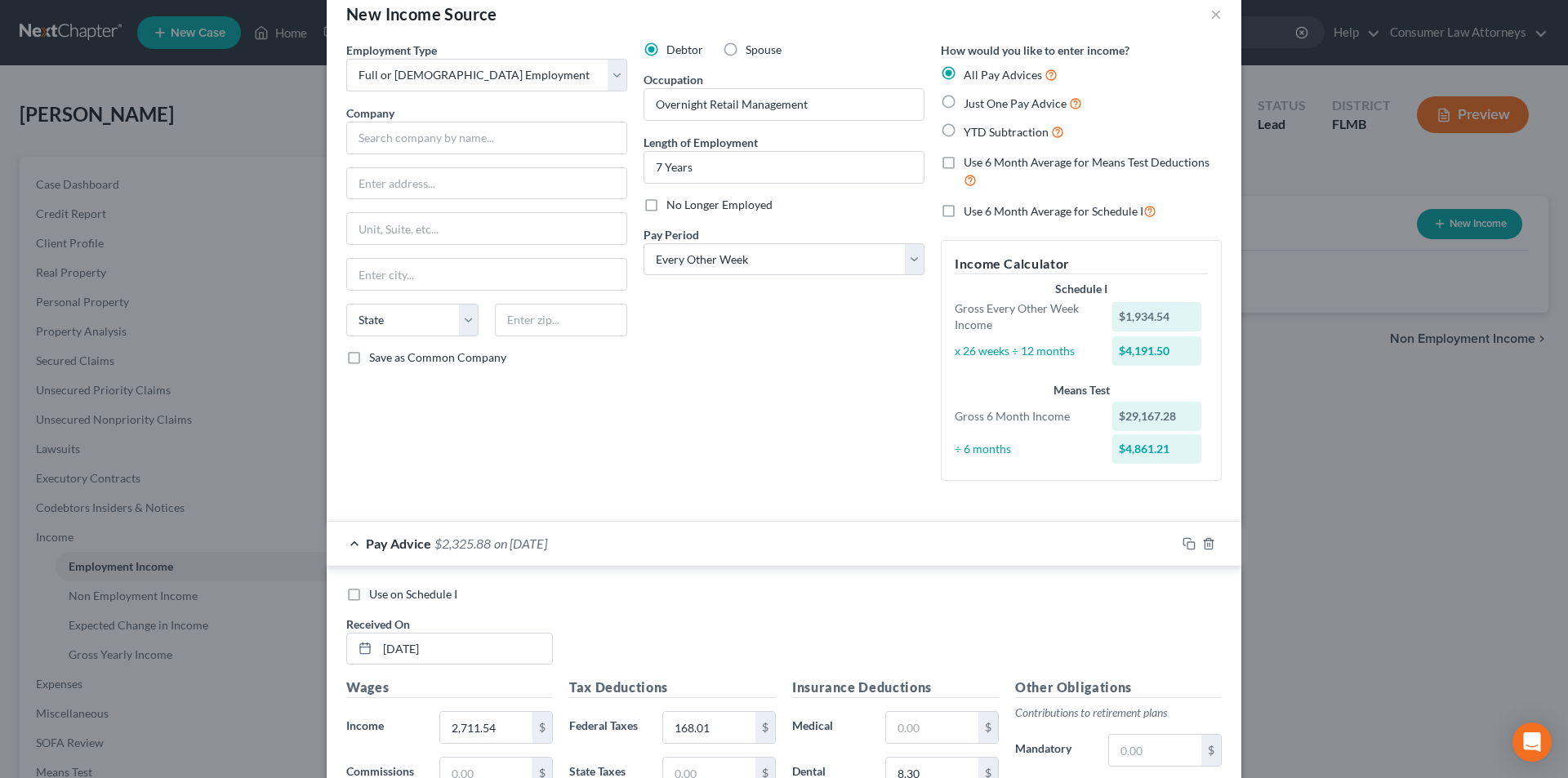
scroll to position [0, 0]
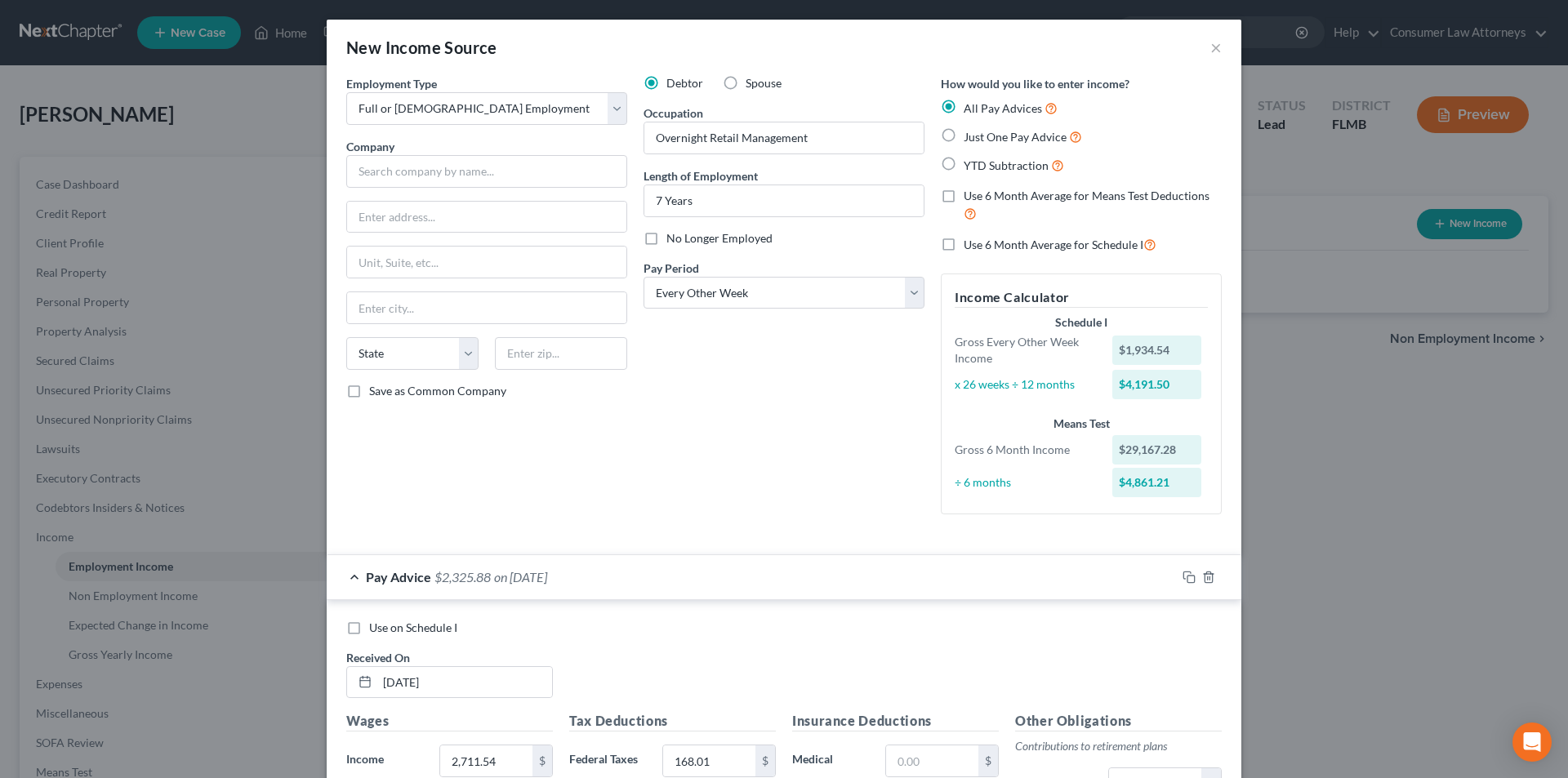
click at [964, 188] on label "Use 6 Month Average for Means Test Deductions" at bounding box center [1093, 204] width 258 height 35
click at [971, 188] on input "Use 6 Month Average for Means Test Deductions" at bounding box center [976, 193] width 11 height 11
checkbox input "true"
click at [964, 244] on label "Use 6 Month Average for Schedule I" at bounding box center [1060, 244] width 193 height 19
click at [971, 244] on input "Use 6 Month Average for Schedule I" at bounding box center [976, 240] width 11 height 11
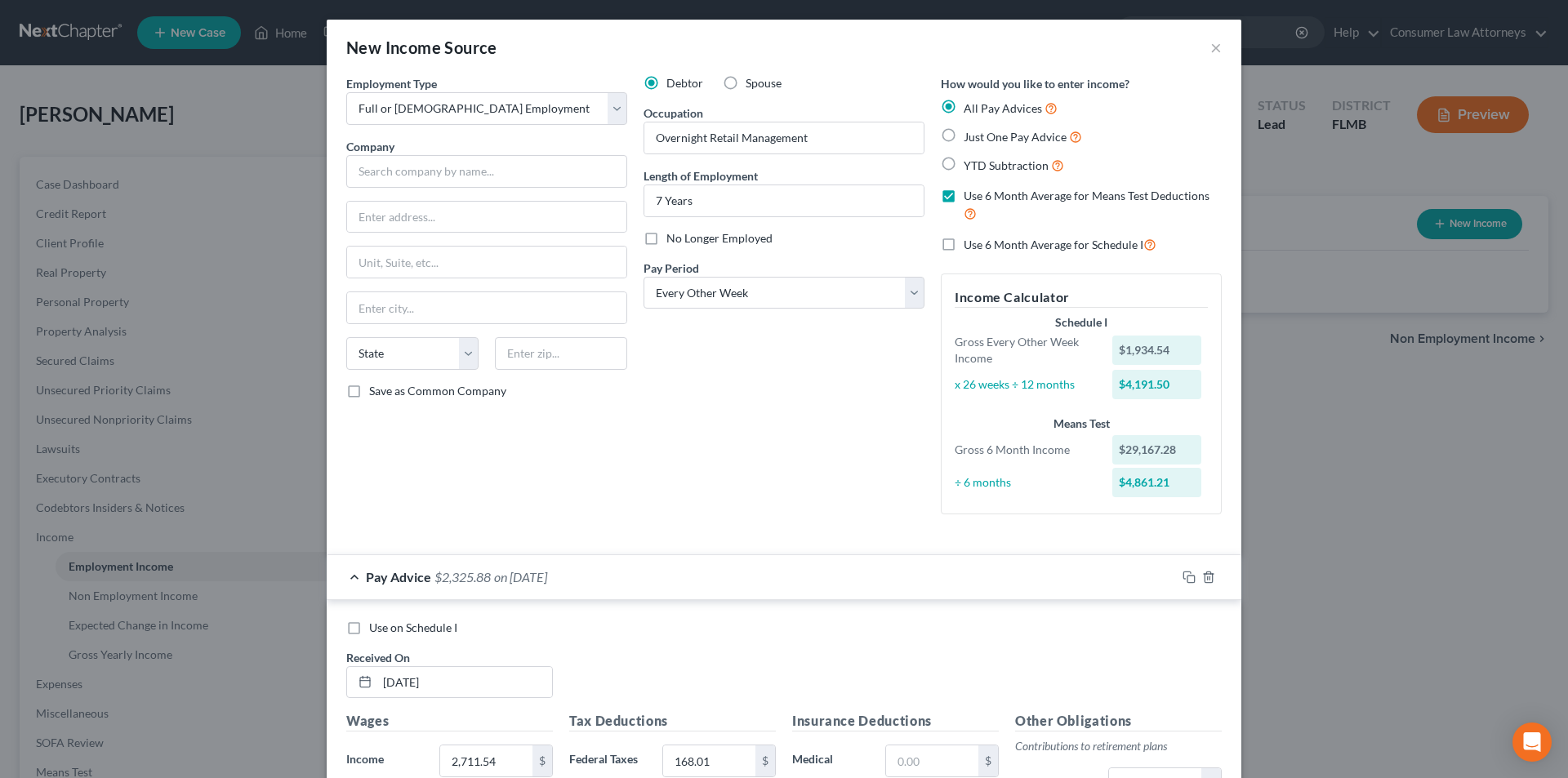
checkbox input "true"
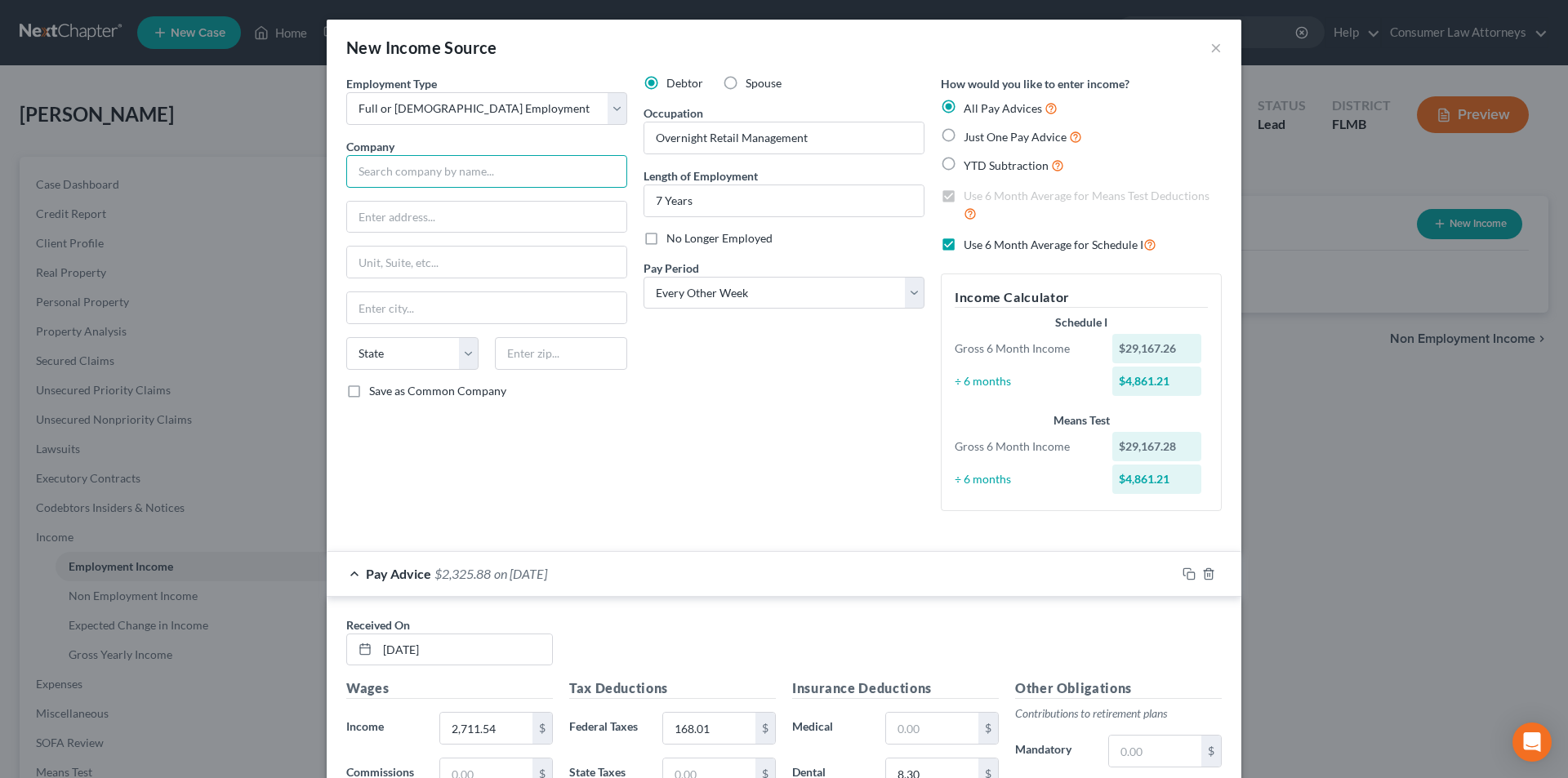
click at [416, 170] on input "text" at bounding box center [486, 171] width 281 height 33
type input "Wal-Mart Associates, Inc."
type input "705 S.W. [GEOGRAPHIC_DATA]"
type input "[GEOGRAPHIC_DATA]"
select select "1"
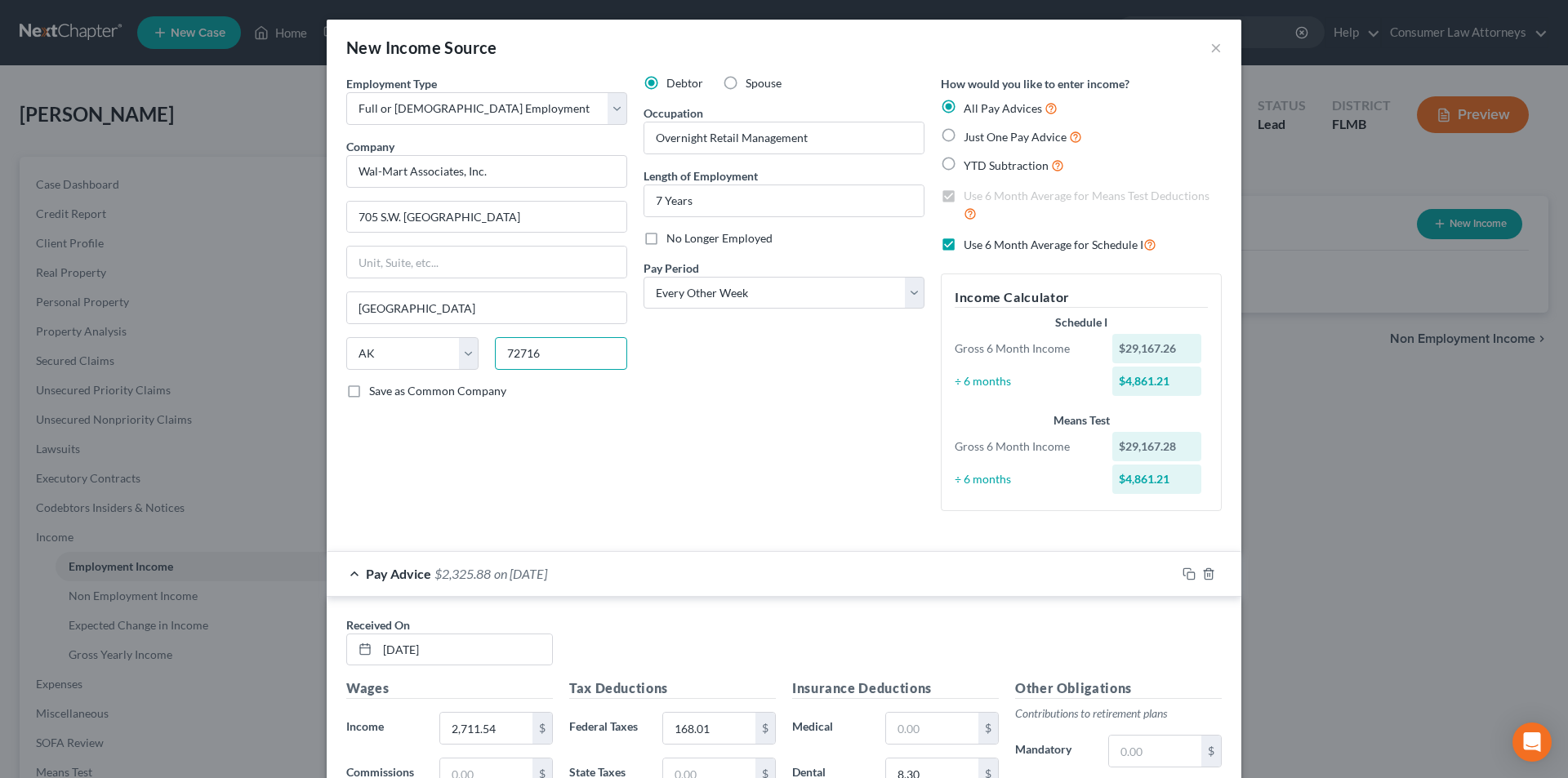
type input "72716"
click at [369, 394] on label "Save as Common Company" at bounding box center [438, 390] width 137 height 16
click at [376, 394] on input "Save as Common Company" at bounding box center [381, 388] width 11 height 11
checkbox input "true"
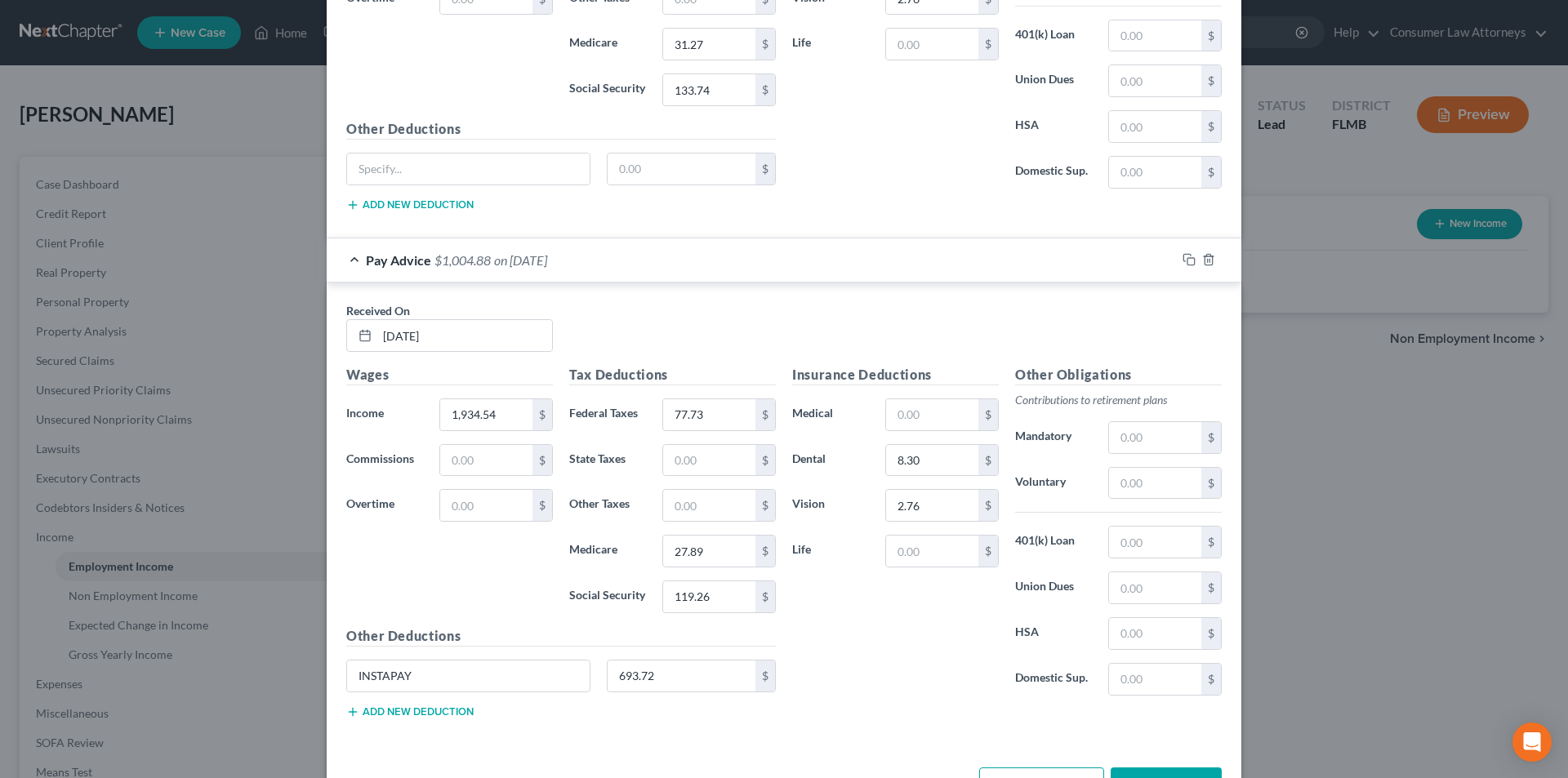
scroll to position [6454, 0]
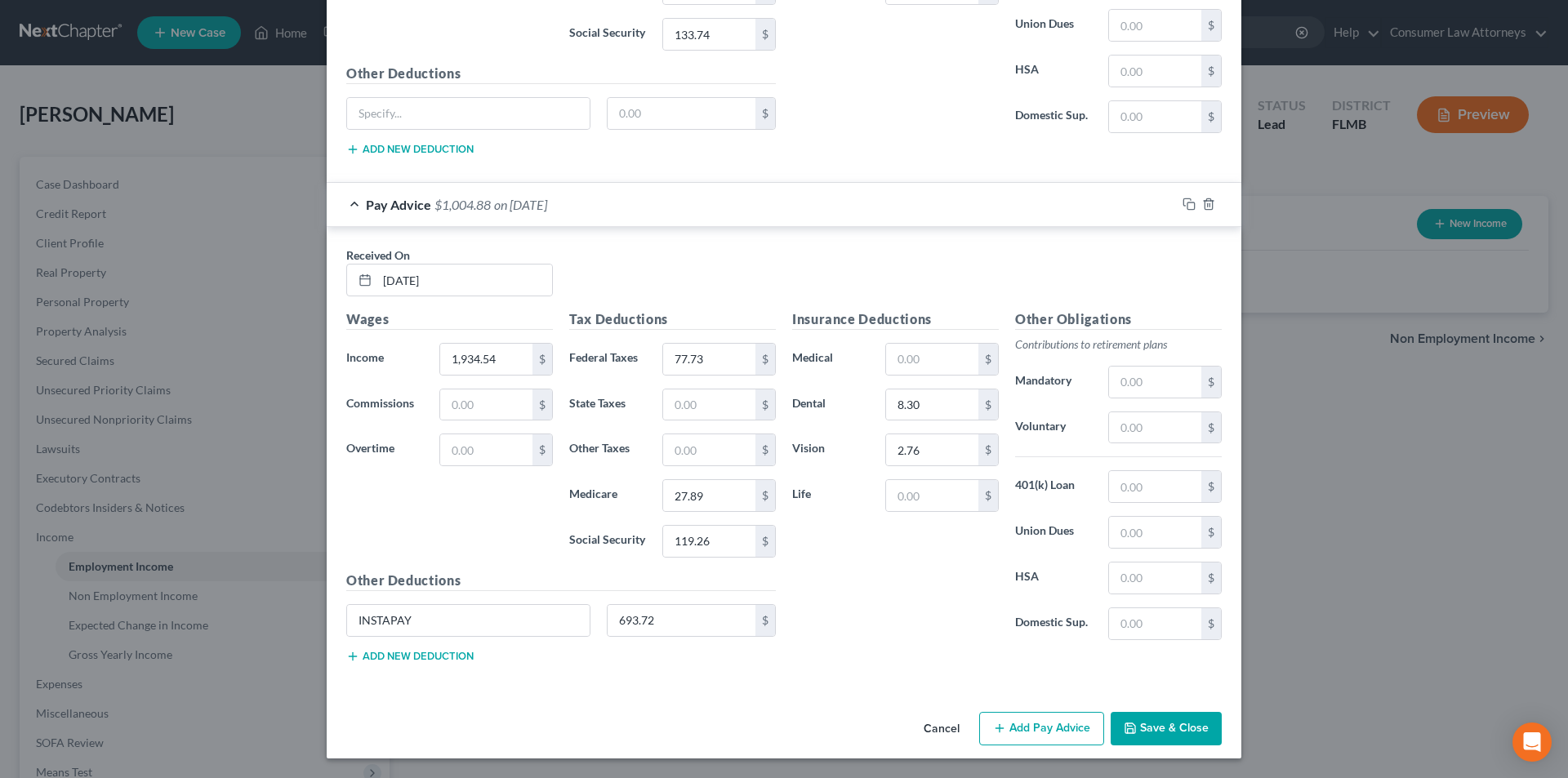
click at [1163, 725] on button "Save & Close" at bounding box center [1166, 729] width 111 height 34
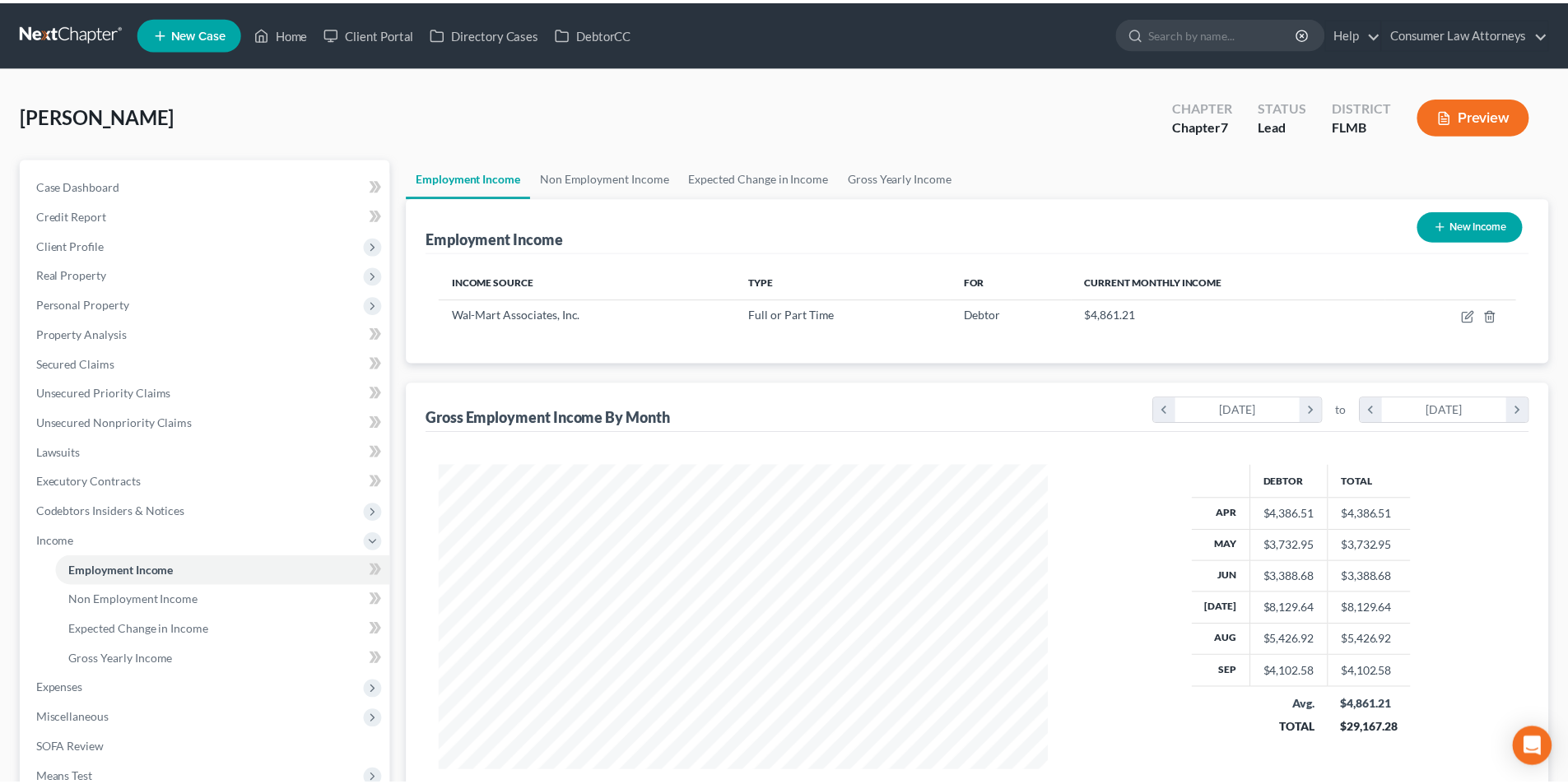
scroll to position [307, 647]
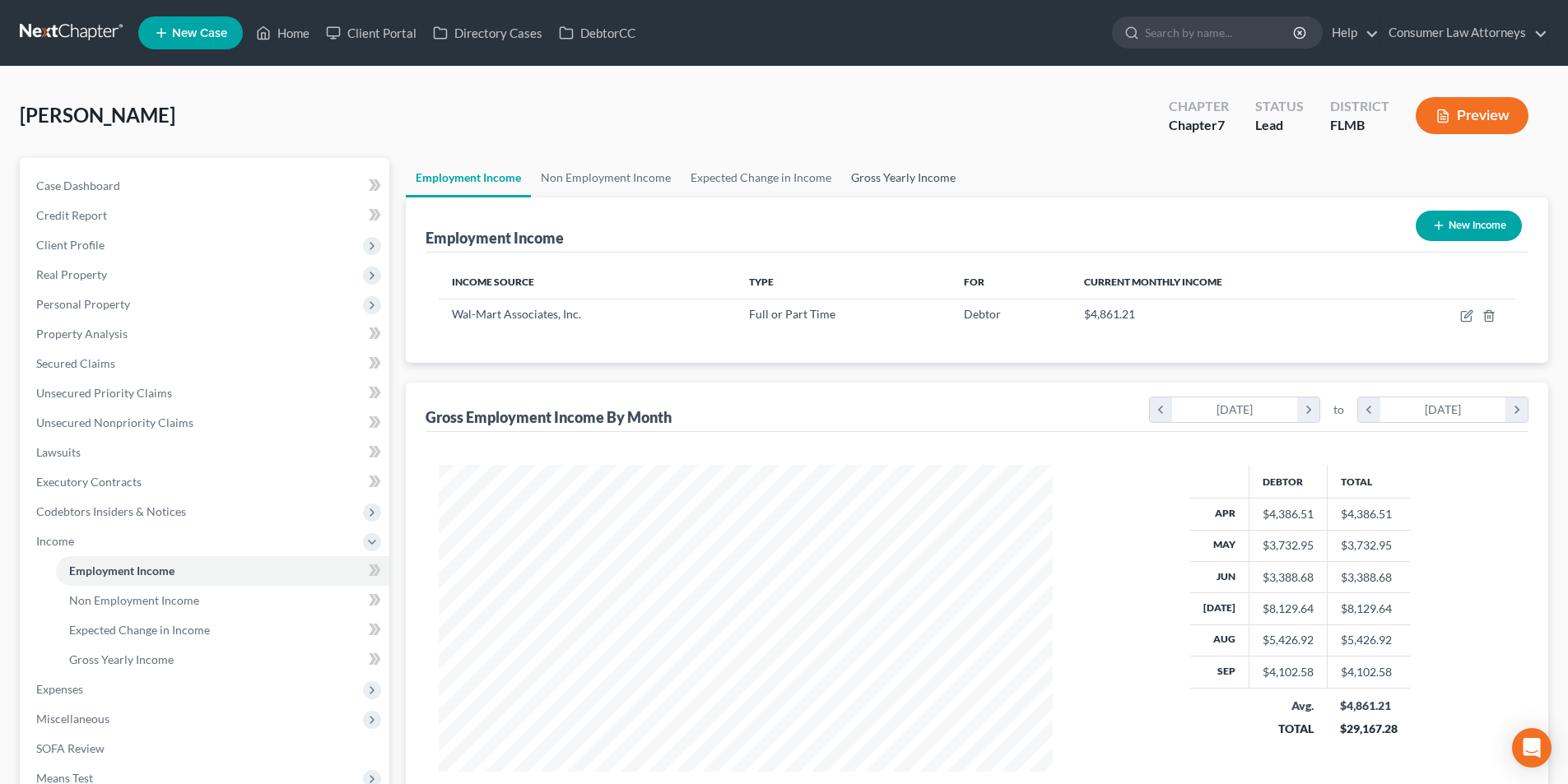
click at [916, 178] on link "Gross Yearly Income" at bounding box center [903, 178] width 124 height 39
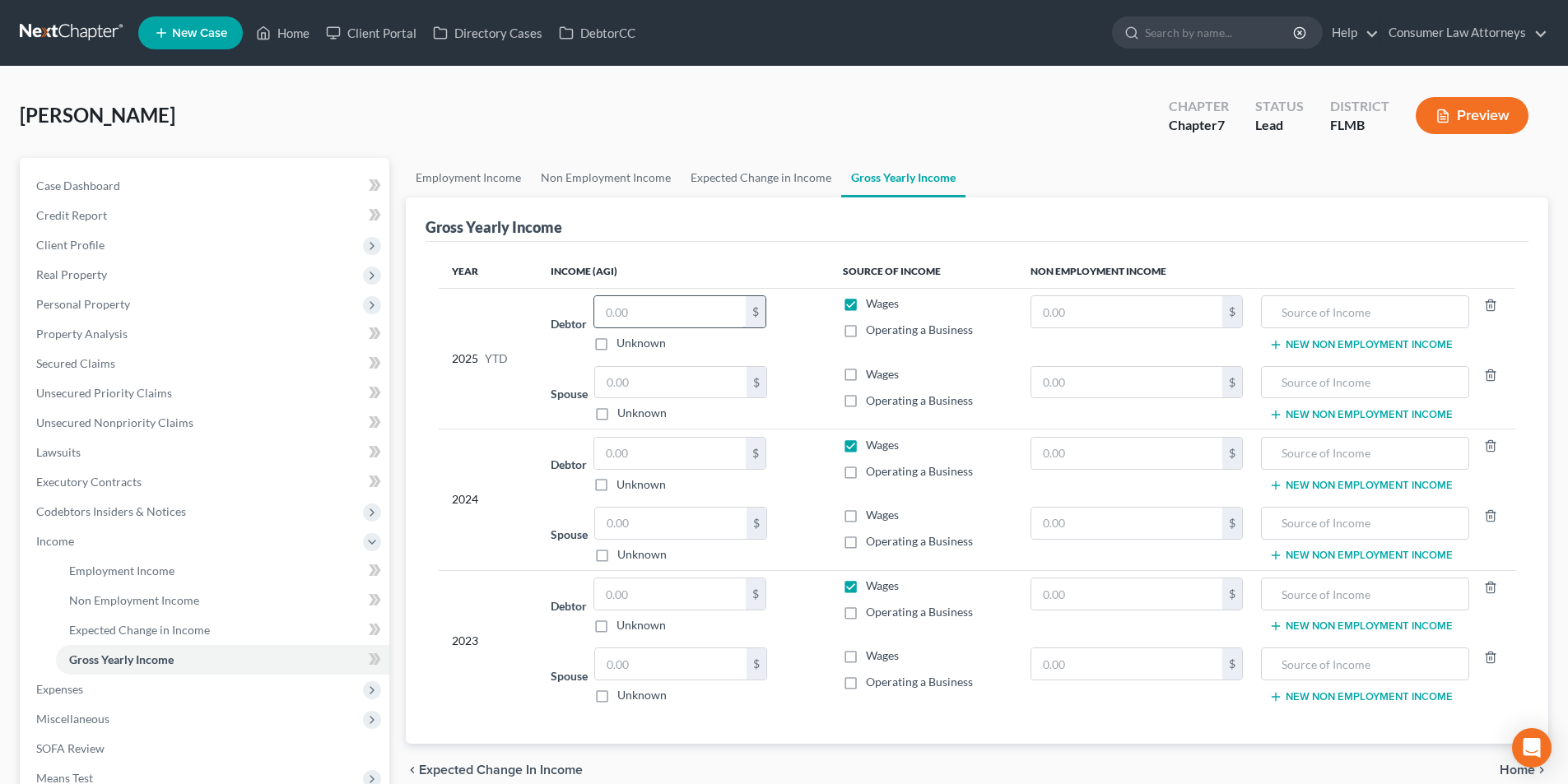
click at [679, 318] on input "text" at bounding box center [669, 312] width 151 height 32
drag, startPoint x: 681, startPoint y: 314, endPoint x: 504, endPoint y: 301, distance: 177.5
click at [504, 301] on tr "2025 YTD Debtor 38,079.58 $ Unknown Balance Undetermined 38,079.58 $ Unknown Wa…" at bounding box center [976, 323] width 1076 height 71
click at [670, 593] on input "text" at bounding box center [669, 594] width 151 height 32
click at [674, 454] on input "text" at bounding box center [669, 453] width 151 height 32
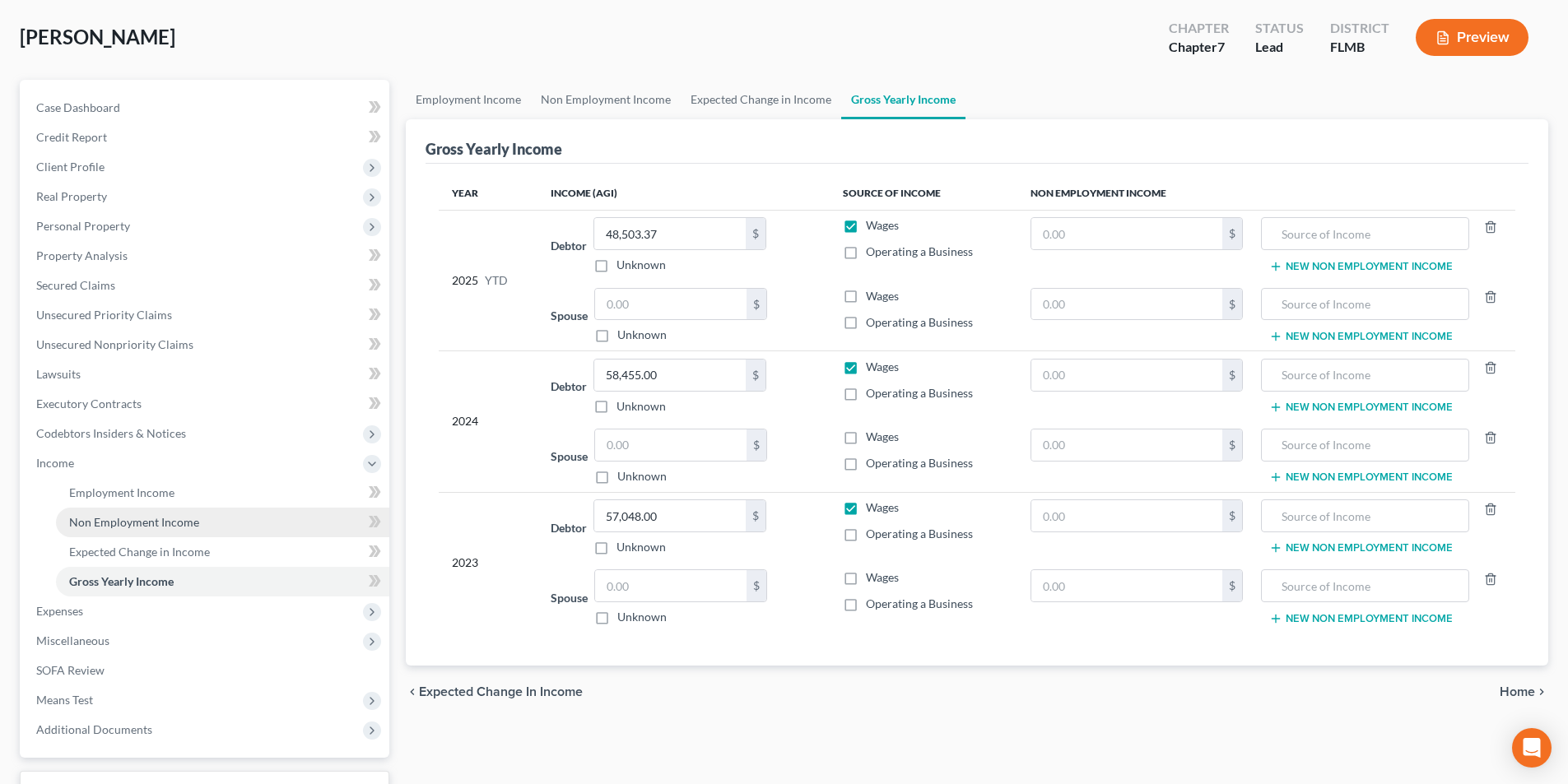
scroll to position [165, 0]
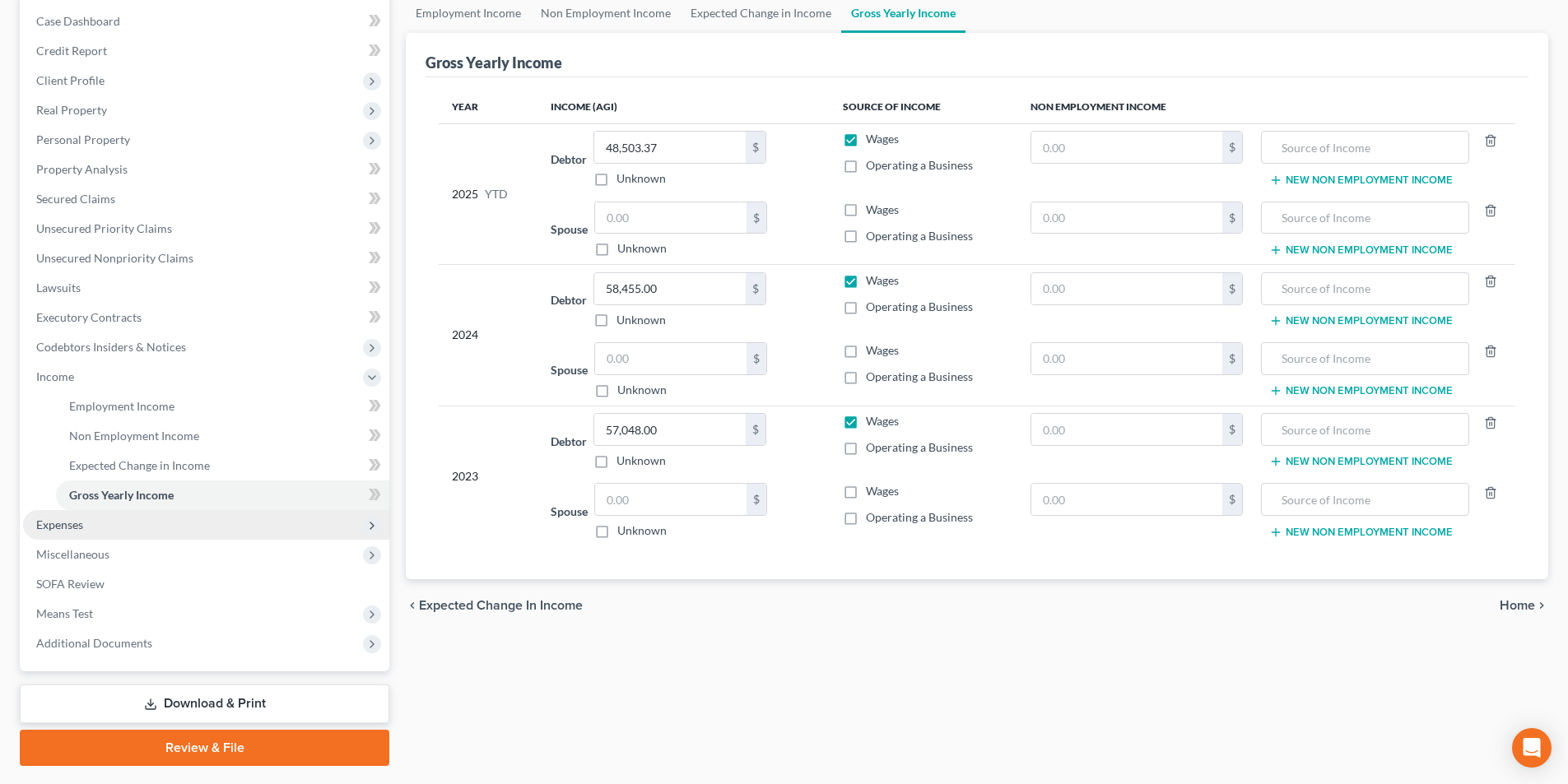
drag, startPoint x: 68, startPoint y: 528, endPoint x: 87, endPoint y: 526, distance: 19.1
click at [68, 528] on span "Expenses" at bounding box center [59, 525] width 47 height 14
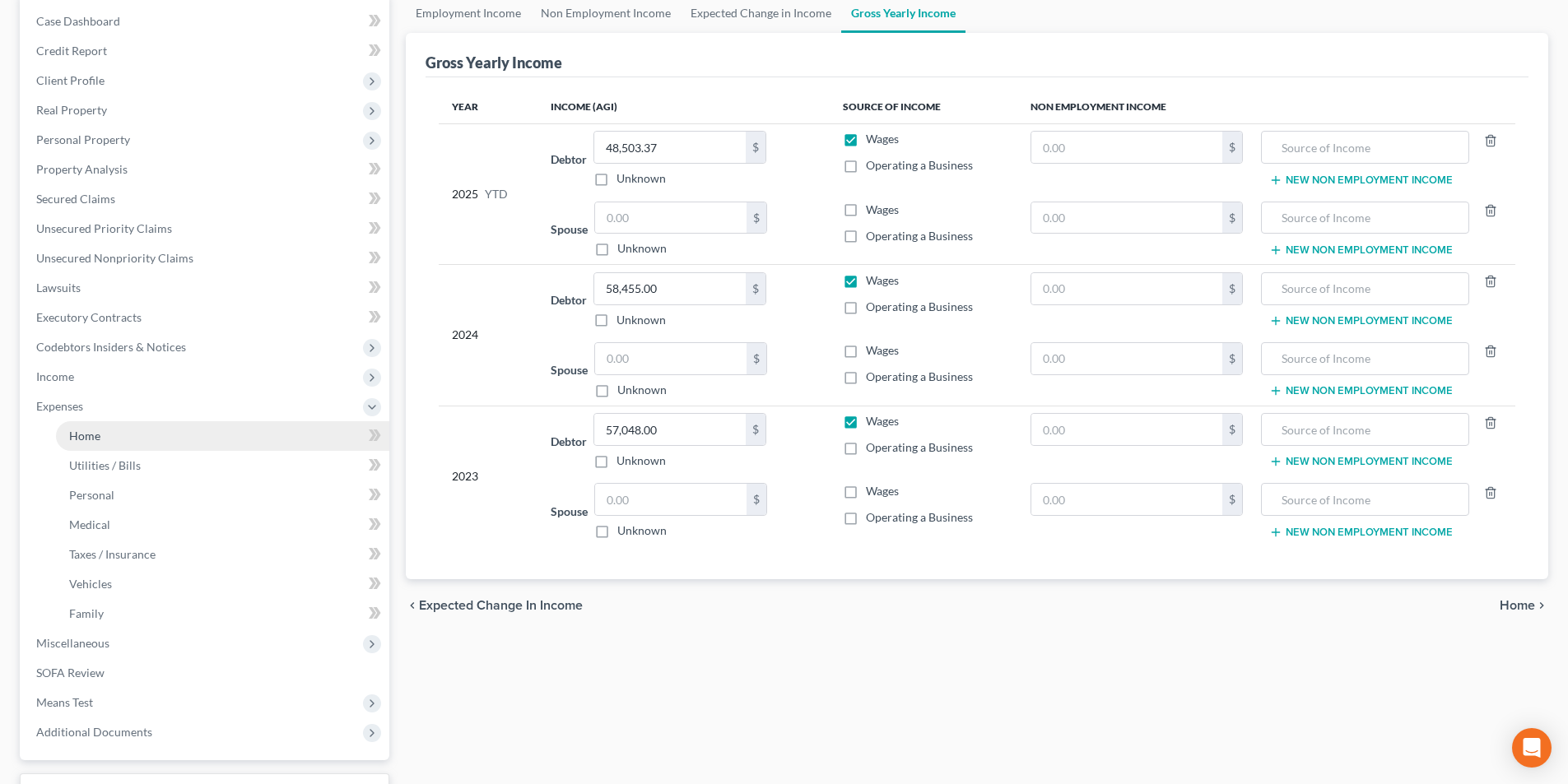
click at [95, 435] on span "Home" at bounding box center [85, 436] width 32 height 14
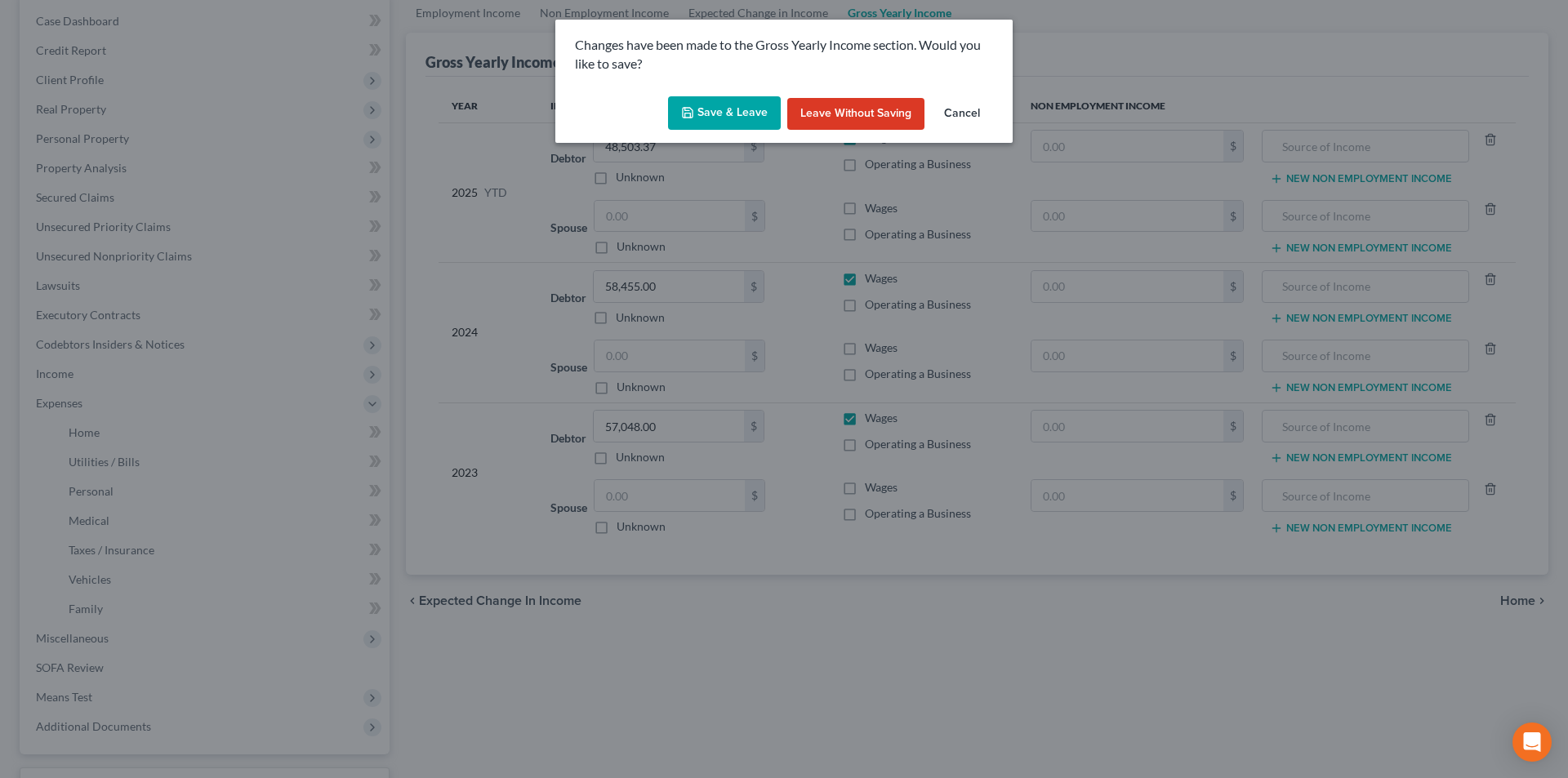
click at [722, 87] on div "Changes have been made to the Gross Yearly Income section. Would you like to sa…" at bounding box center [784, 54] width 457 height 70
click at [724, 115] on button "Save & Leave" at bounding box center [724, 114] width 113 height 34
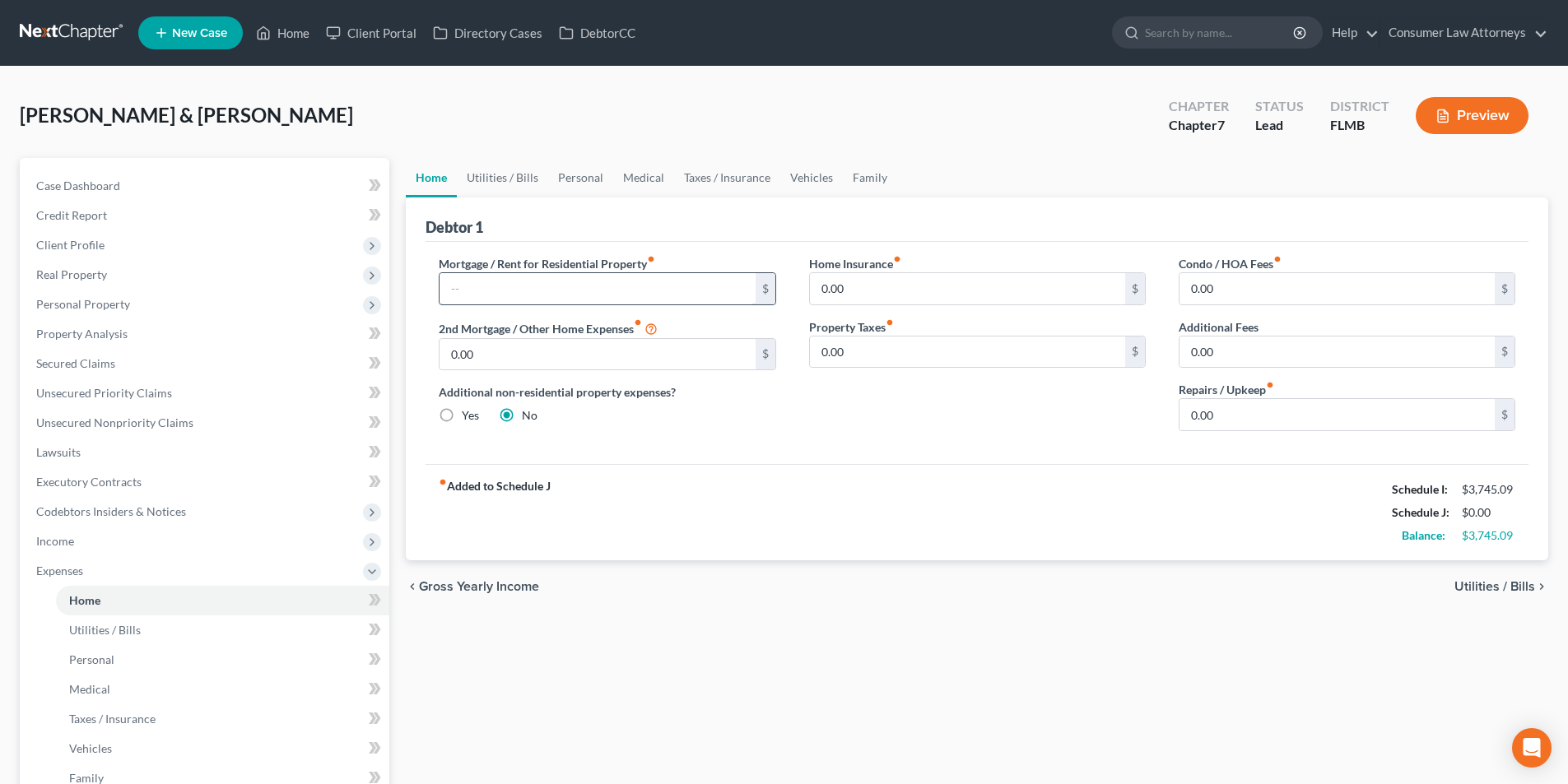
click at [576, 298] on input "text" at bounding box center [597, 289] width 315 height 32
click at [510, 175] on link "Utilities / Bills" at bounding box center [502, 178] width 91 height 39
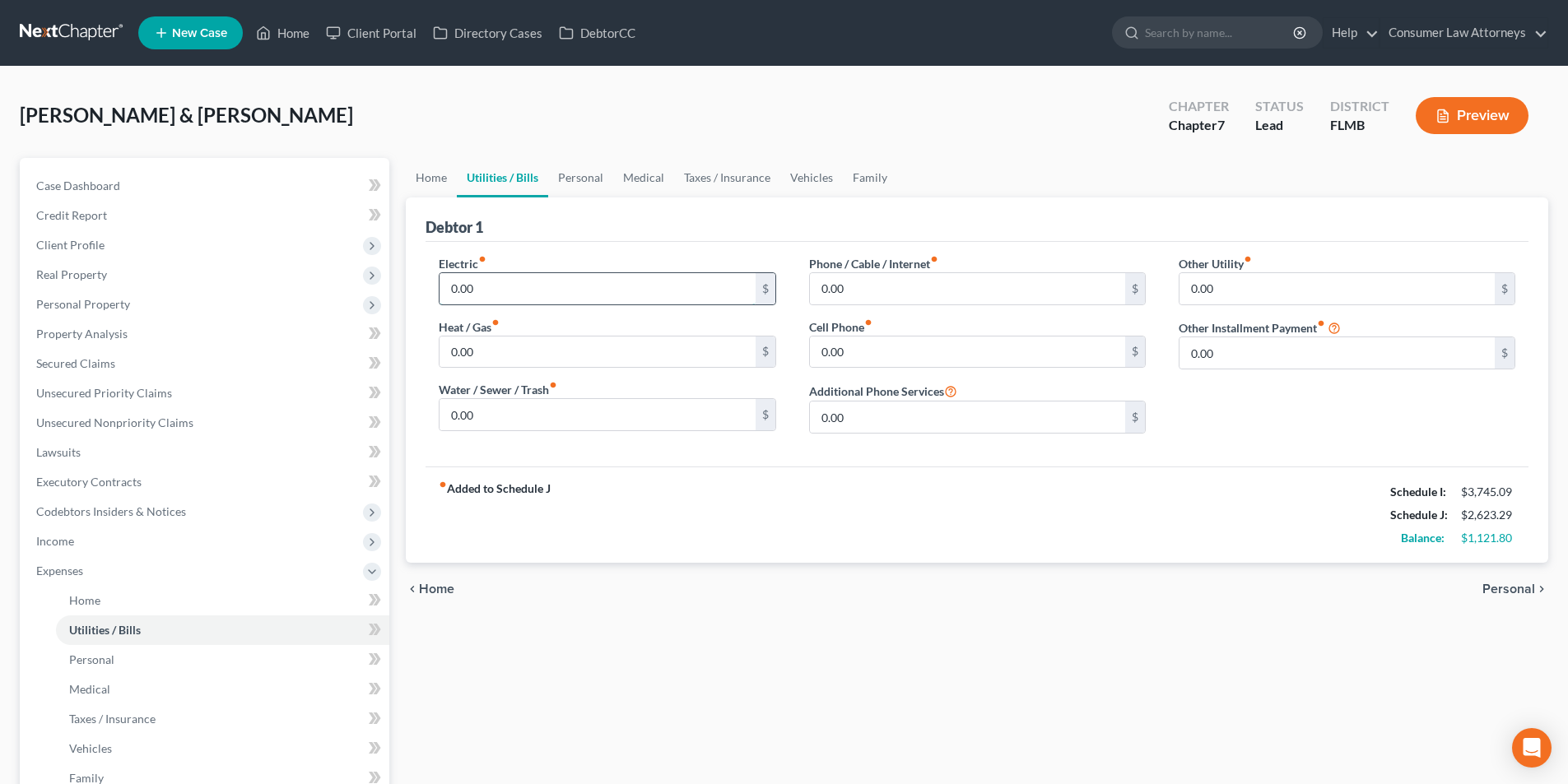
click at [525, 299] on input "0.00" at bounding box center [597, 289] width 315 height 32
click at [874, 357] on input "0.00" at bounding box center [967, 352] width 315 height 32
click at [909, 283] on input "0.00" at bounding box center [967, 289] width 315 height 32
click at [596, 174] on link "Personal" at bounding box center [581, 178] width 65 height 39
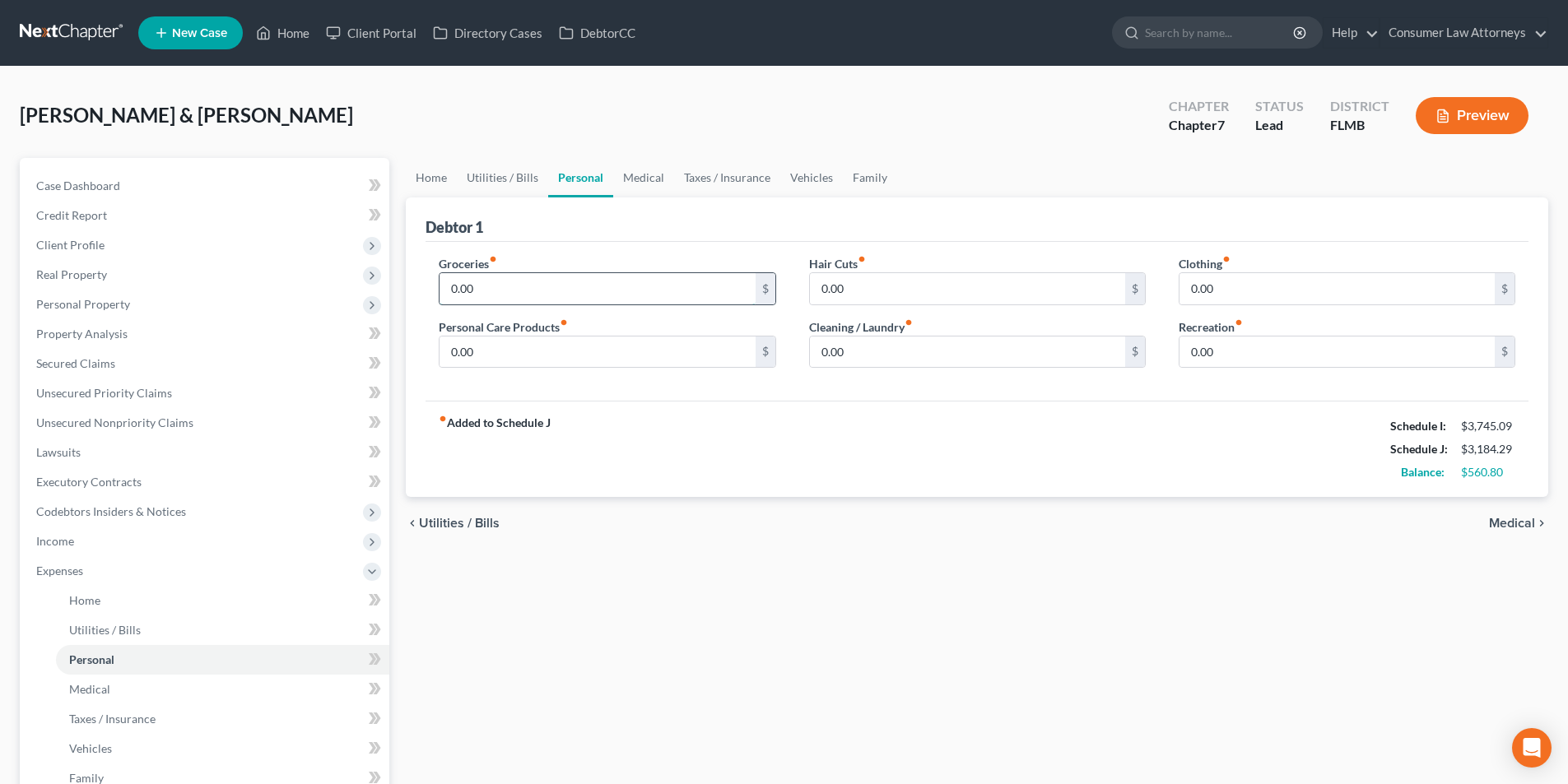
click at [548, 286] on input "0.00" at bounding box center [597, 289] width 315 height 32
click at [870, 298] on input "0.00" at bounding box center [967, 289] width 315 height 32
click at [1259, 288] on input "0.00" at bounding box center [1337, 289] width 315 height 32
click at [1241, 349] on input "0.00" at bounding box center [1337, 352] width 315 height 32
click at [854, 345] on input "0.00" at bounding box center [967, 352] width 315 height 32
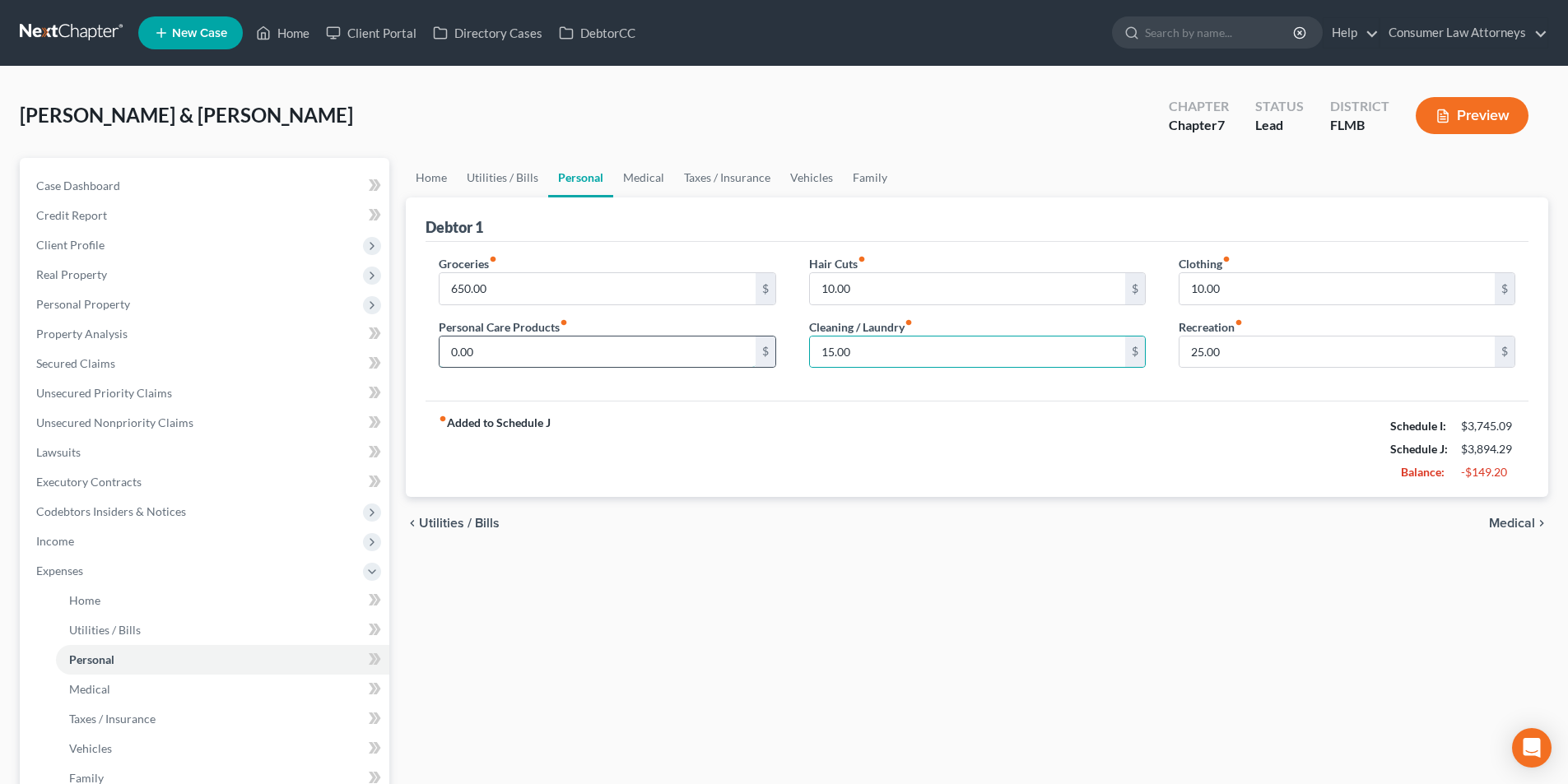
click at [557, 356] on input "0.00" at bounding box center [597, 352] width 315 height 32
click at [660, 178] on link "Medical" at bounding box center [643, 178] width 61 height 39
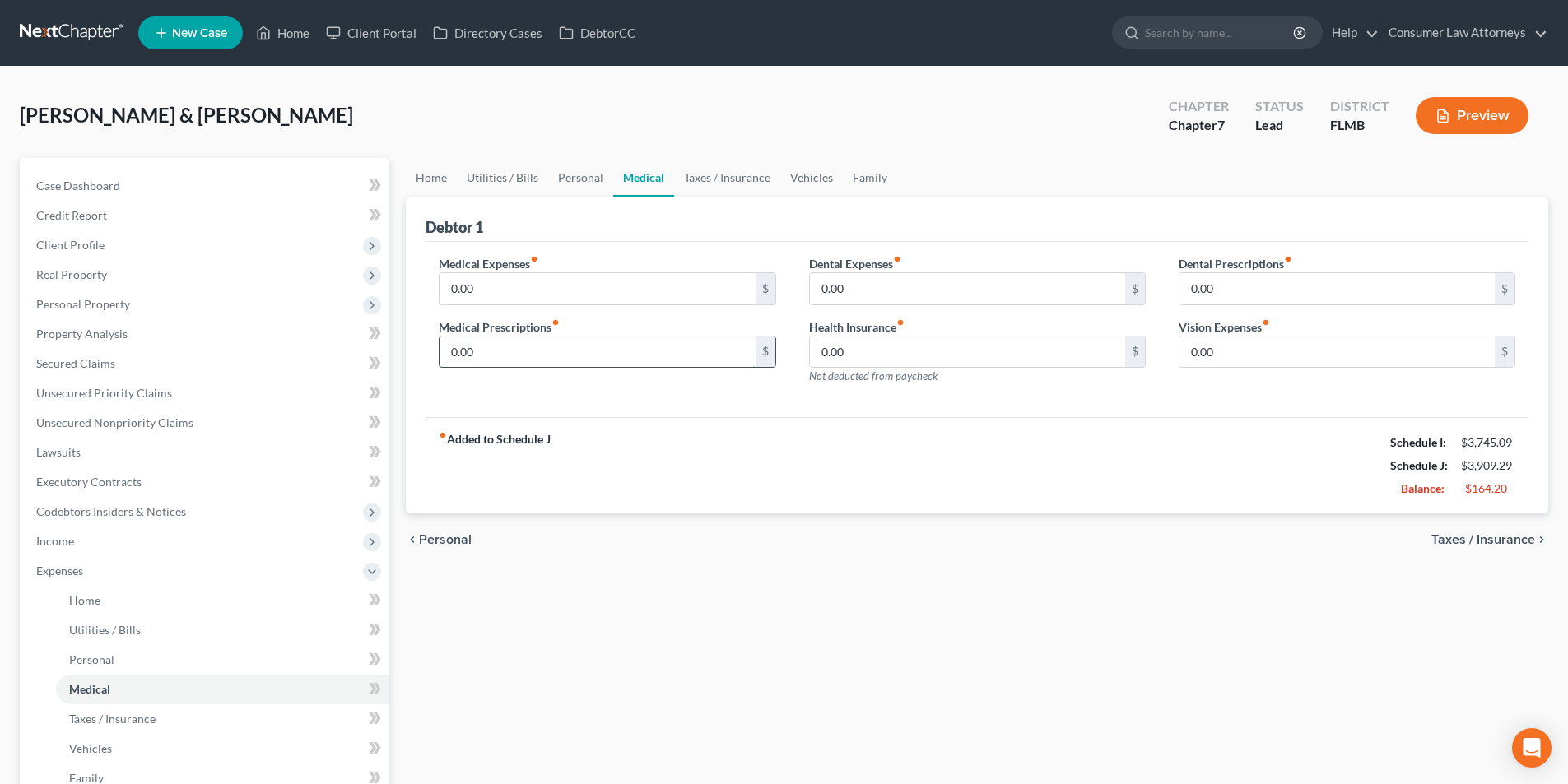
click at [511, 357] on input "0.00" at bounding box center [597, 352] width 315 height 32
click at [521, 298] on input "0.00" at bounding box center [597, 289] width 315 height 32
click at [807, 187] on link "Vehicles" at bounding box center [811, 178] width 62 height 39
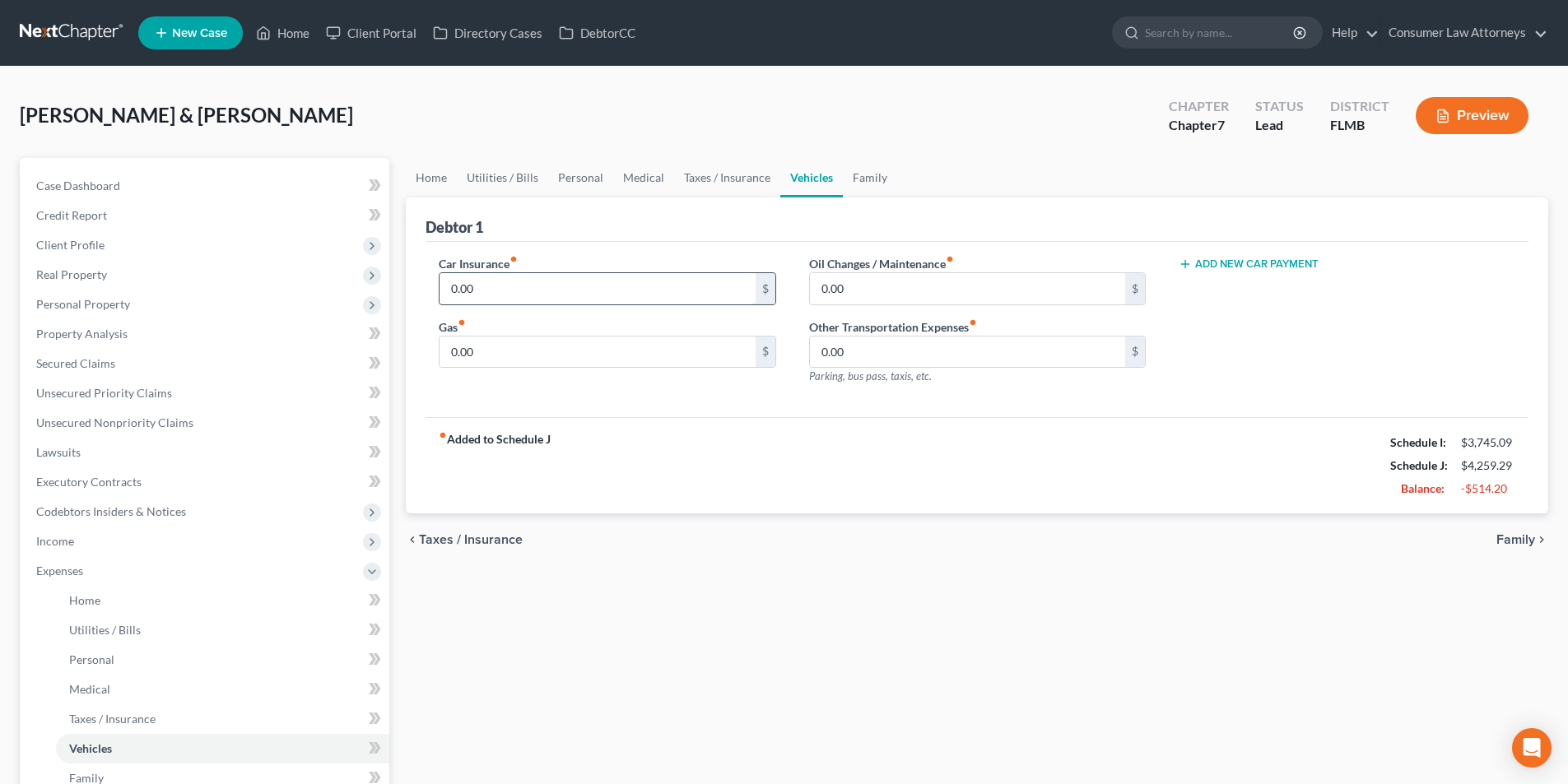
click at [506, 296] on input "0.00" at bounding box center [597, 289] width 315 height 32
click at [891, 298] on input "0.00" at bounding box center [967, 289] width 315 height 32
click at [522, 345] on input "0.00" at bounding box center [597, 352] width 315 height 32
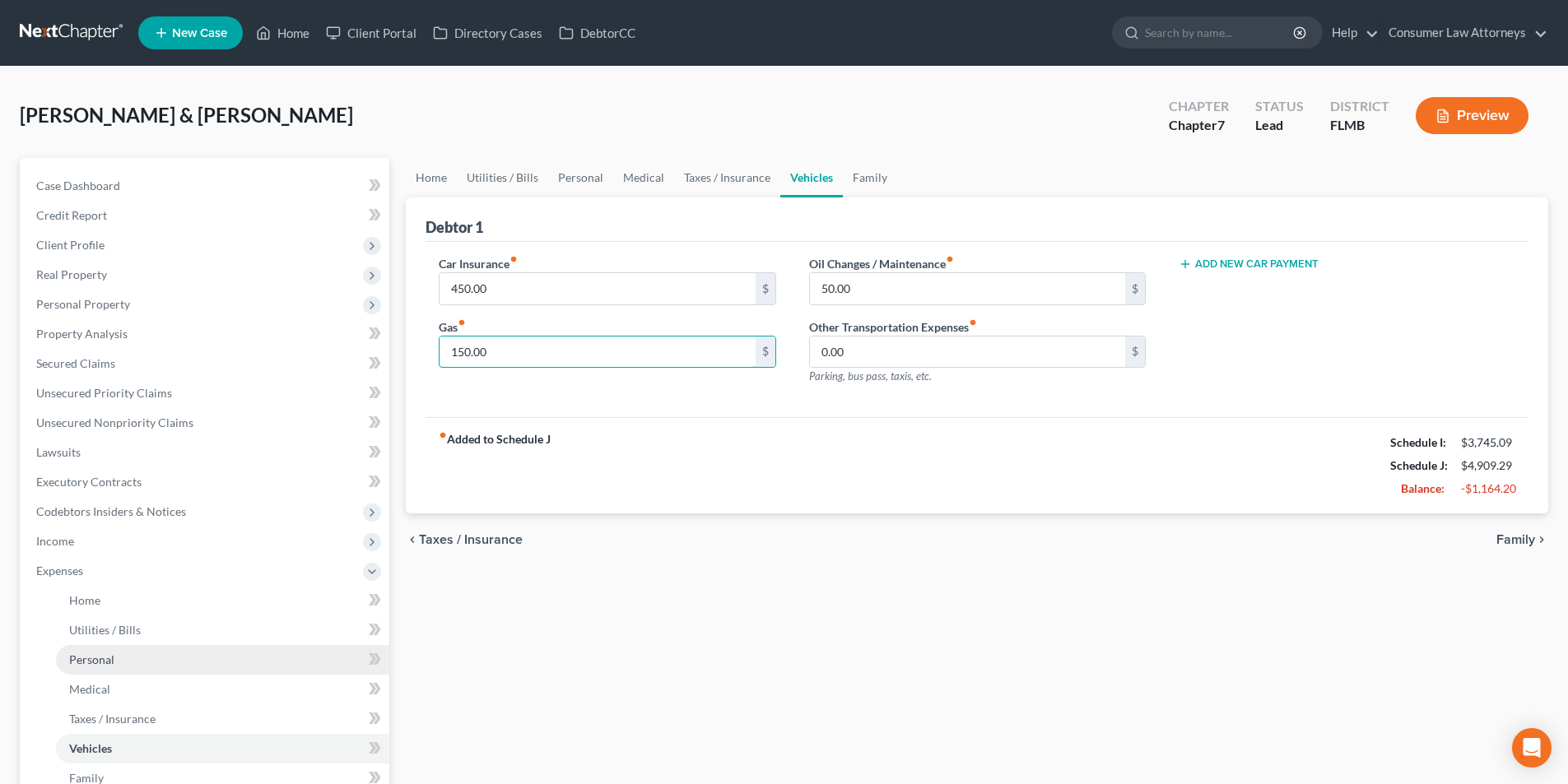
scroll to position [247, 0]
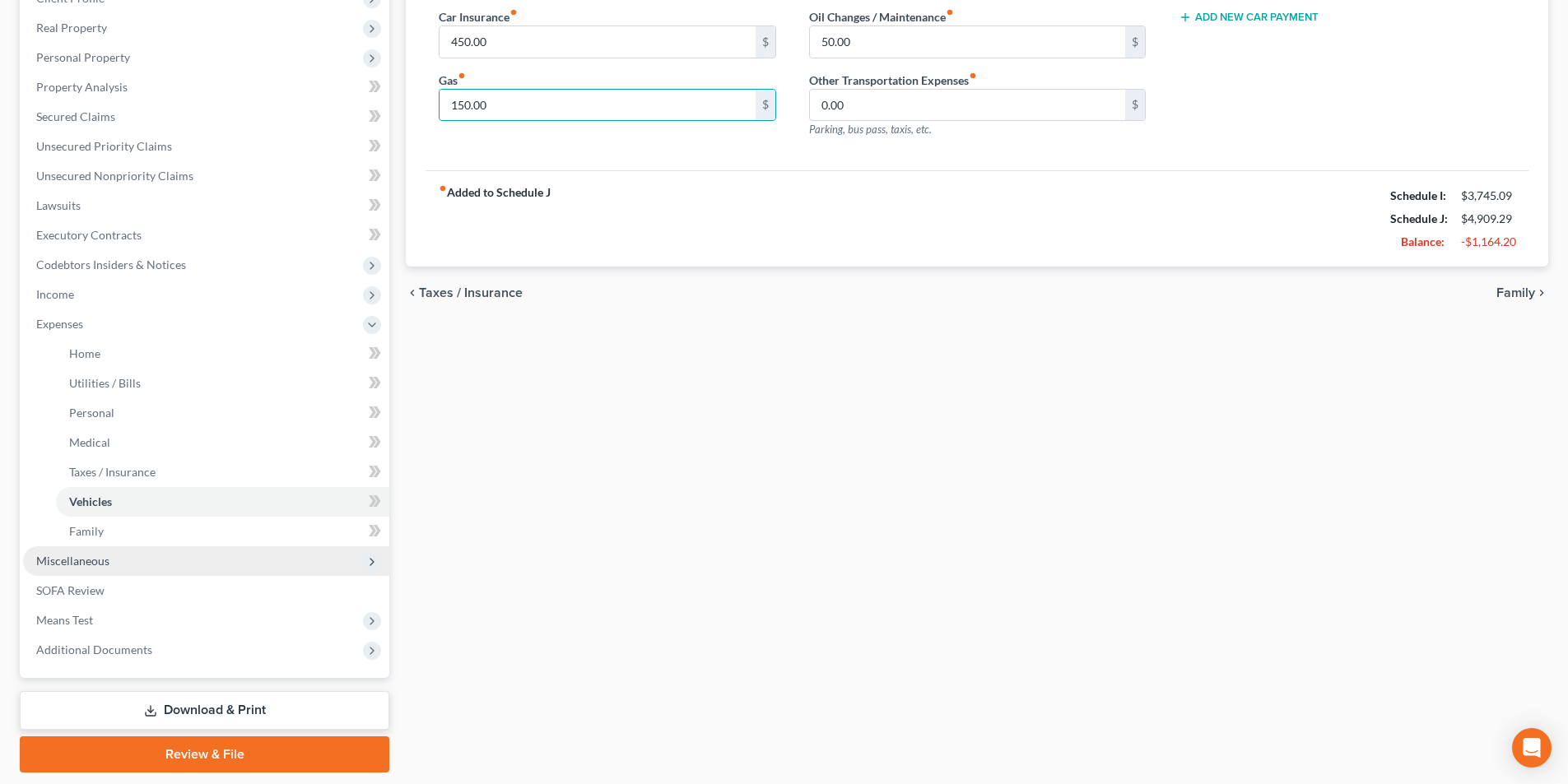
click at [76, 564] on span "Miscellaneous" at bounding box center [73, 561] width 74 height 14
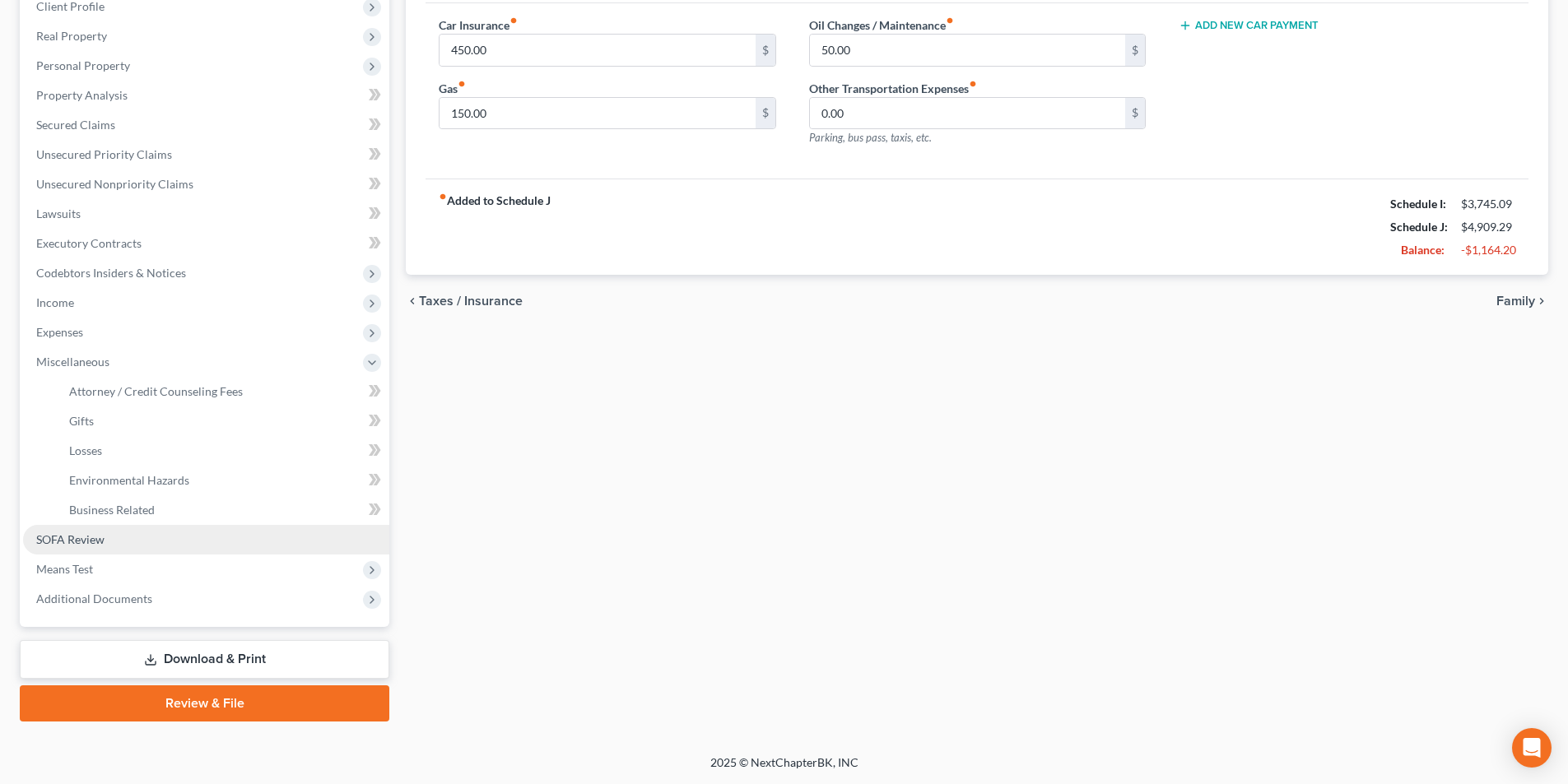
scroll to position [239, 0]
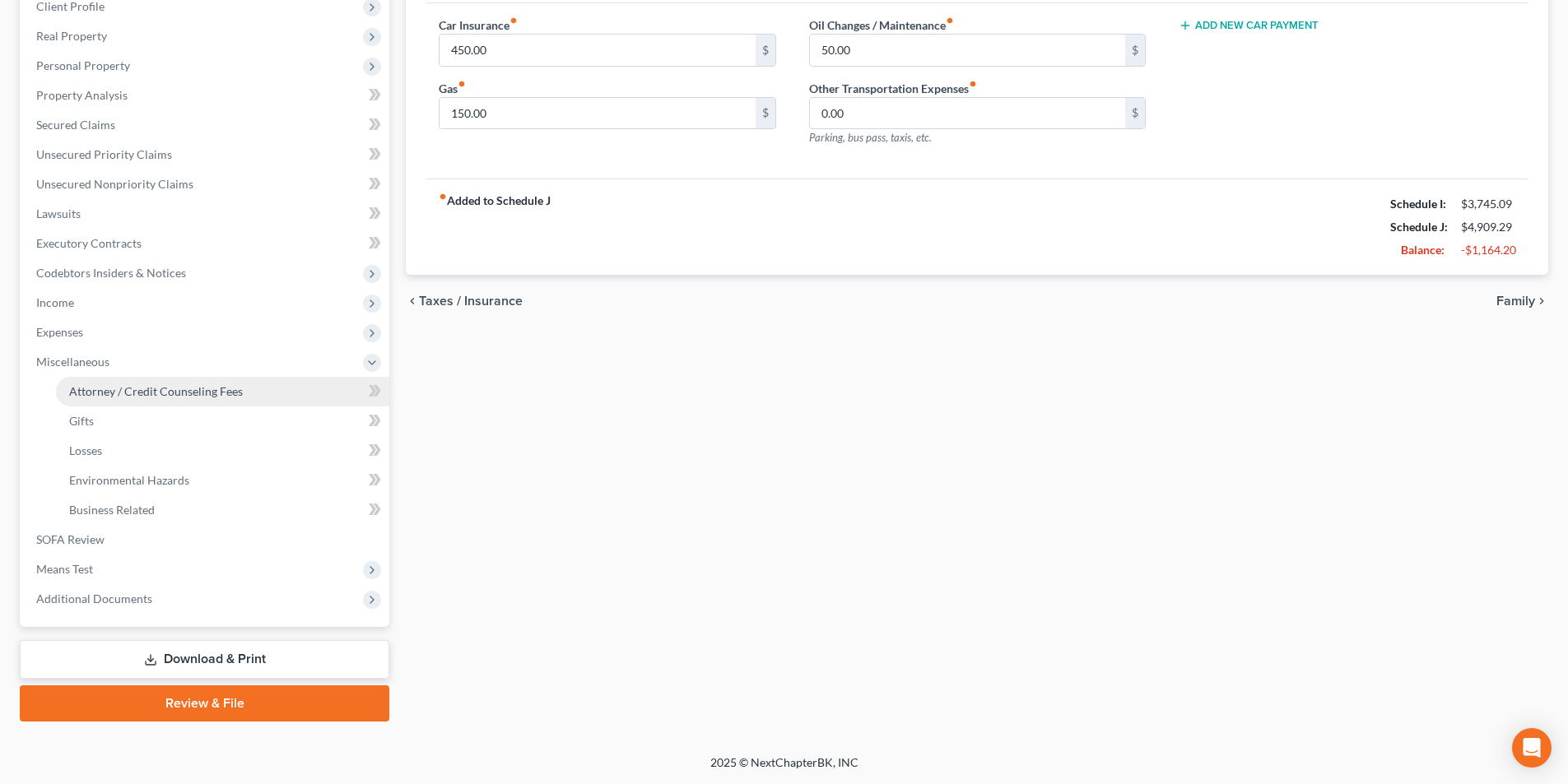
click at [174, 396] on span "Attorney / Credit Counseling Fees" at bounding box center [156, 392] width 174 height 14
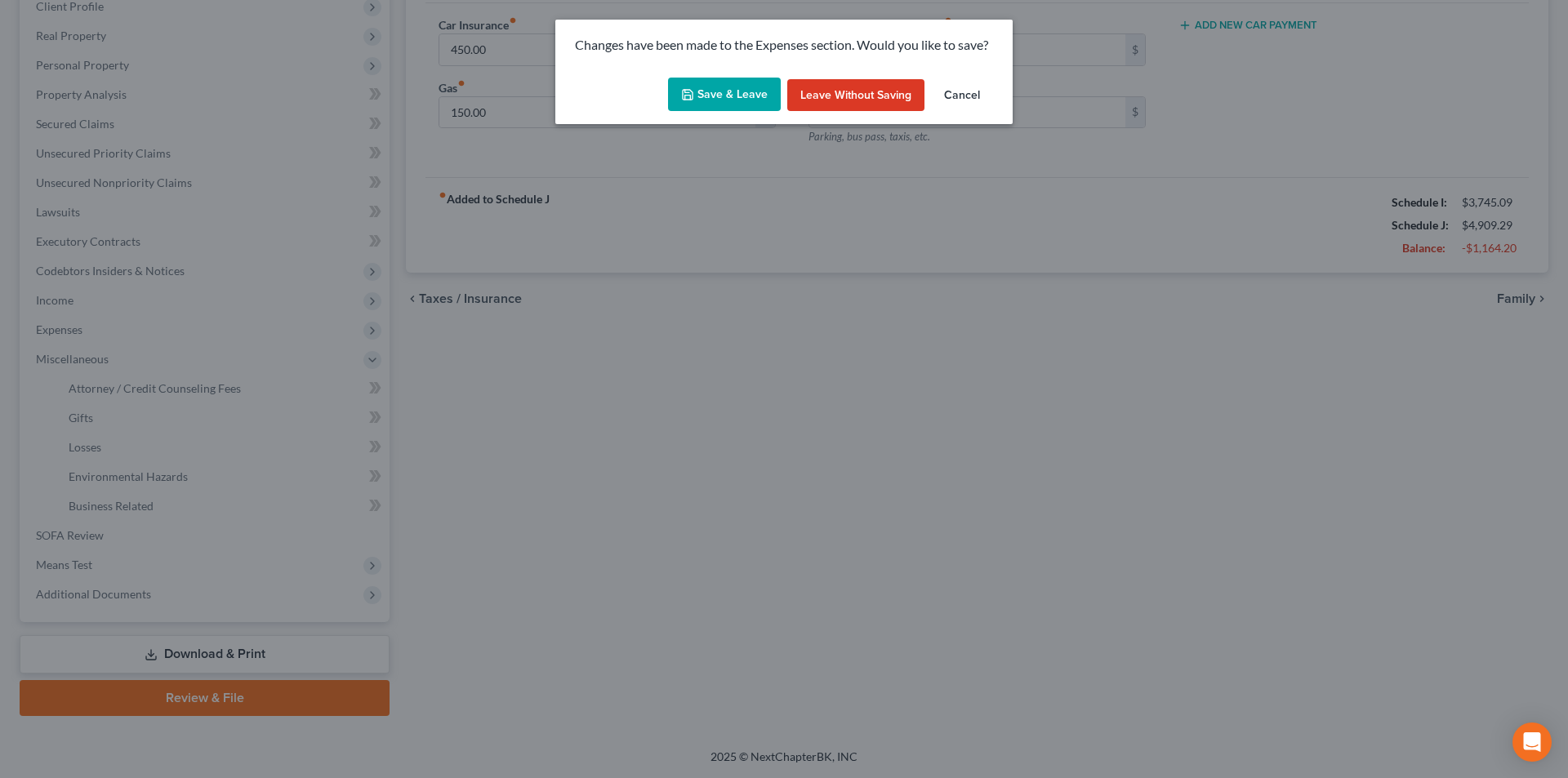
click at [708, 93] on button "Save & Leave" at bounding box center [724, 94] width 113 height 34
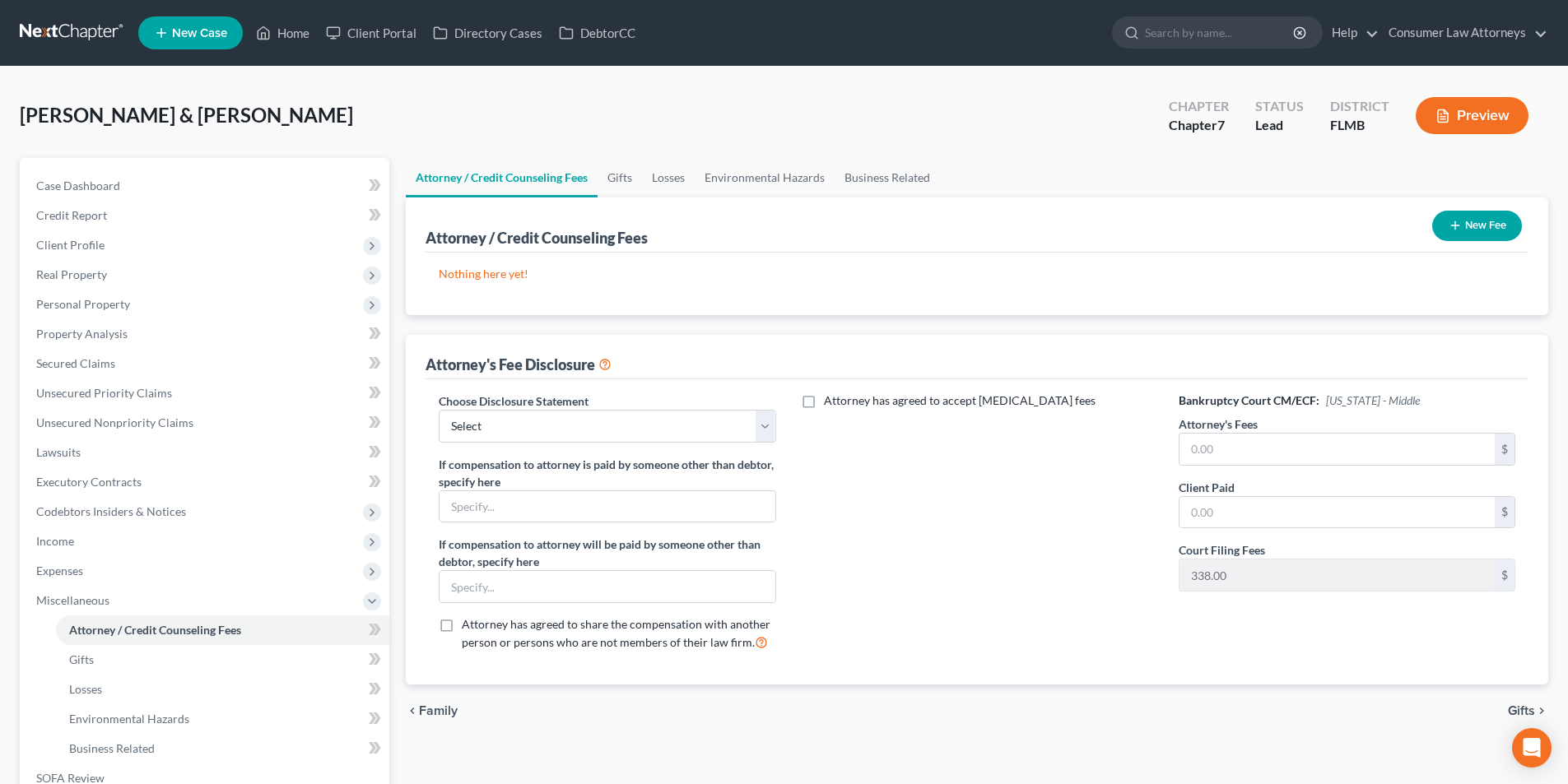
click at [1490, 220] on button "New Fee" at bounding box center [1477, 226] width 90 height 31
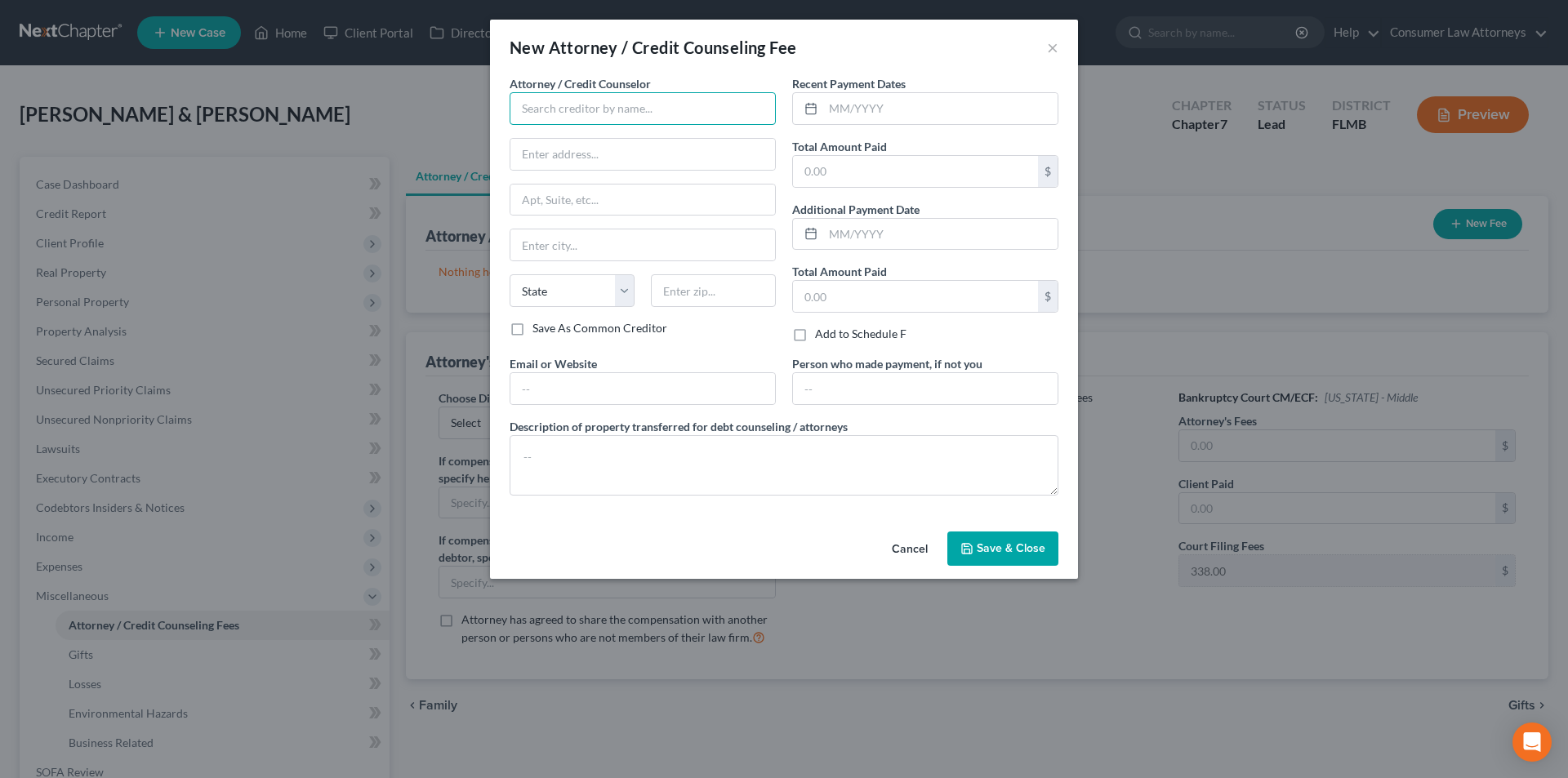
click at [693, 120] on input "text" at bounding box center [643, 109] width 266 height 33
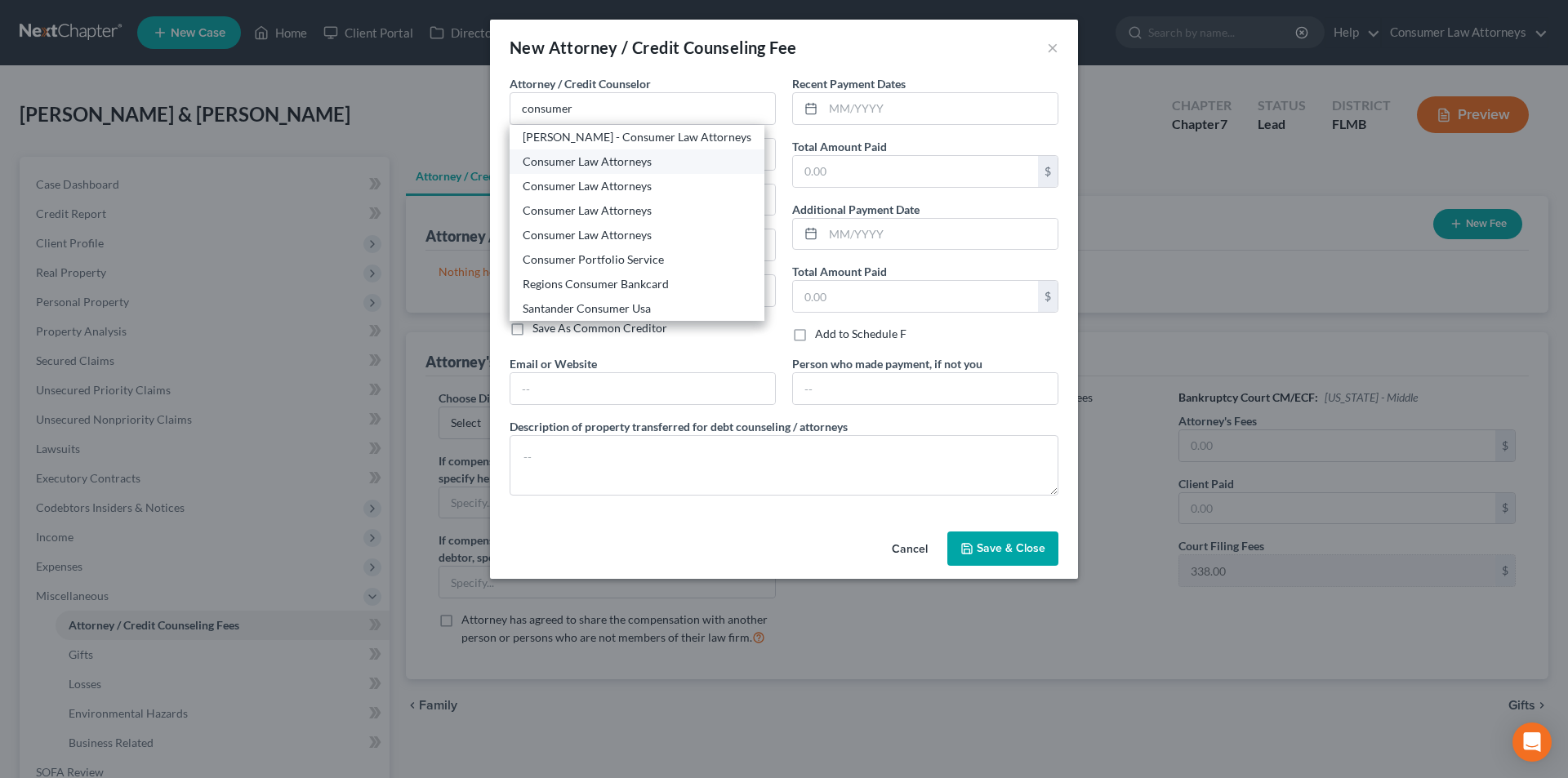
click at [639, 165] on div "Consumer Law Attorneys" at bounding box center [637, 161] width 229 height 16
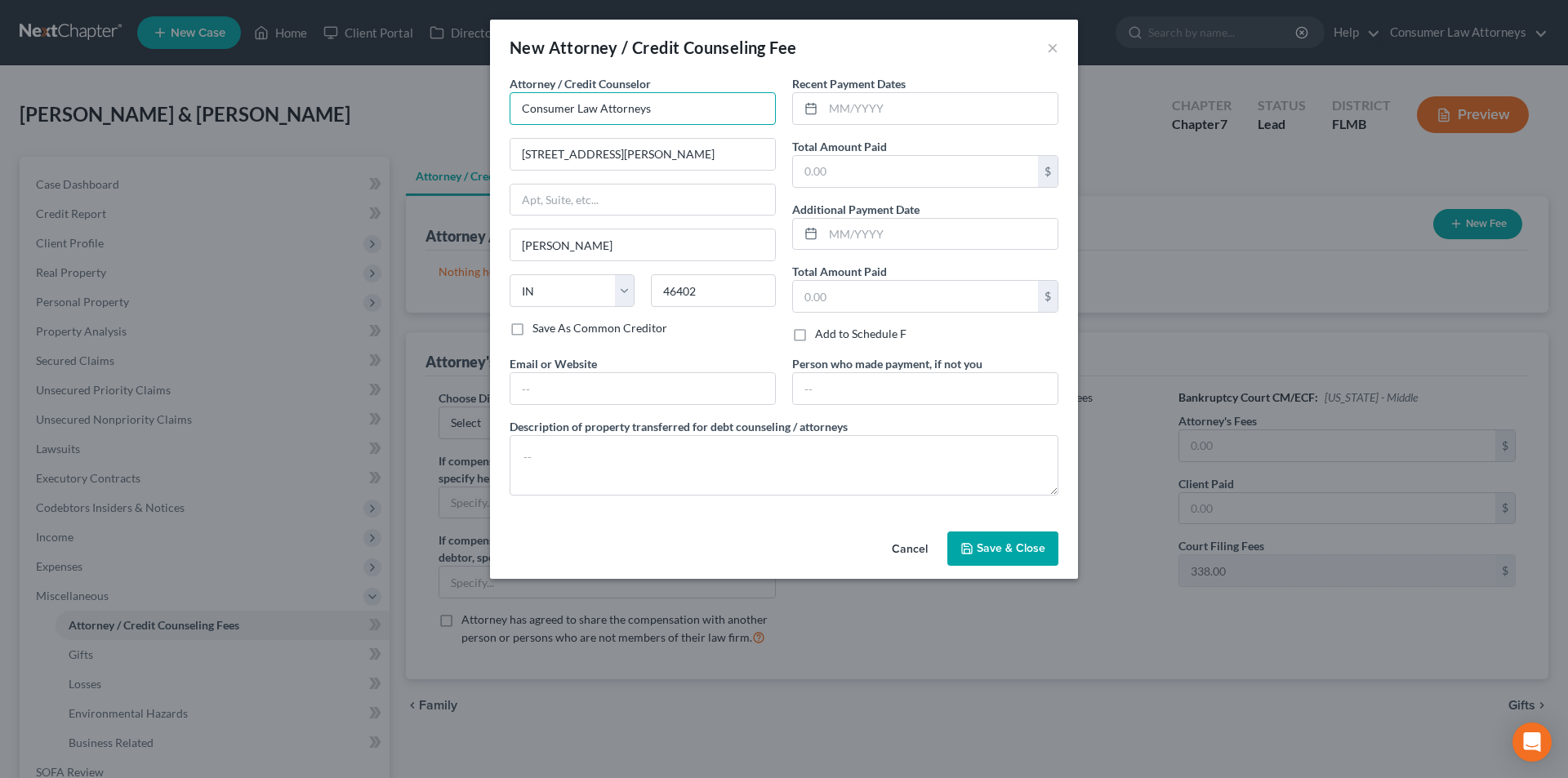
drag, startPoint x: 684, startPoint y: 110, endPoint x: 480, endPoint y: 88, distance: 205.2
click at [480, 88] on div "New Attorney / Credit Counseling Fee × Attorney / Credit Counselor * Consumer L…" at bounding box center [784, 389] width 1568 height 778
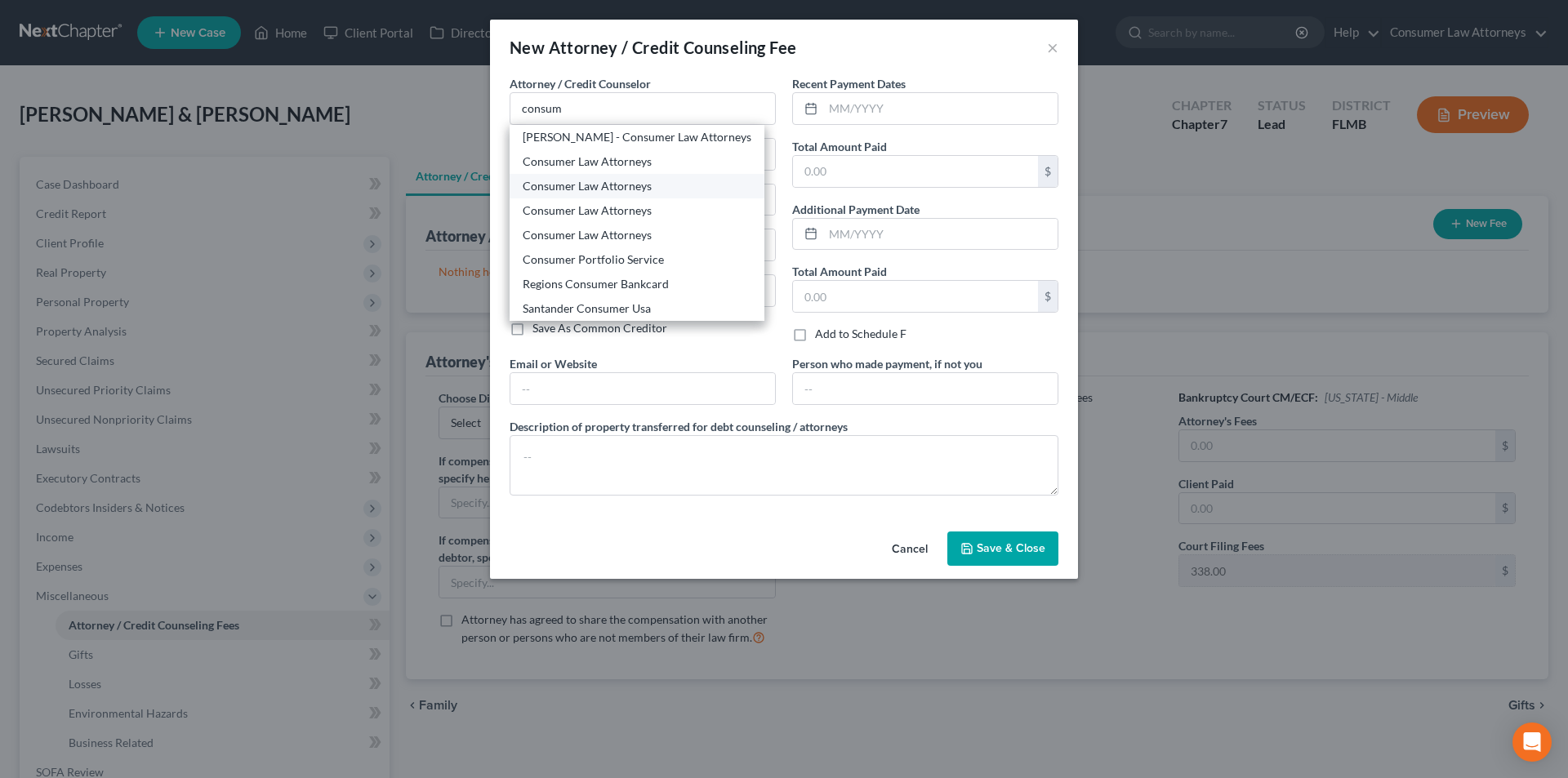
click at [600, 174] on div "Consumer Law Attorneys" at bounding box center [637, 186] width 255 height 25
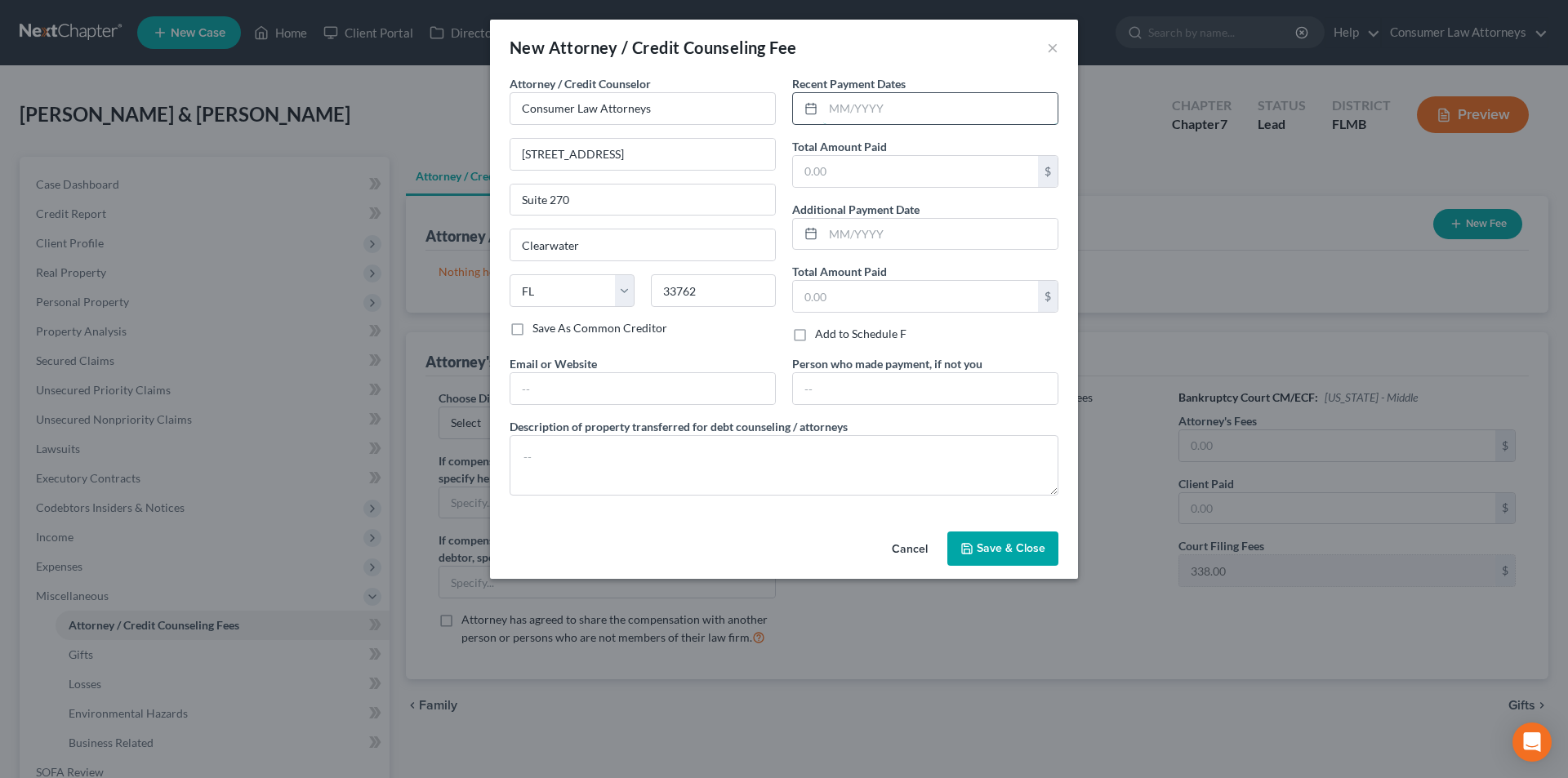
click at [860, 113] on input "text" at bounding box center [940, 109] width 234 height 31
click at [869, 181] on input "text" at bounding box center [916, 171] width 245 height 31
click at [910, 108] on input "4813.00" at bounding box center [940, 109] width 234 height 31
click at [686, 471] on textarea at bounding box center [784, 465] width 549 height 60
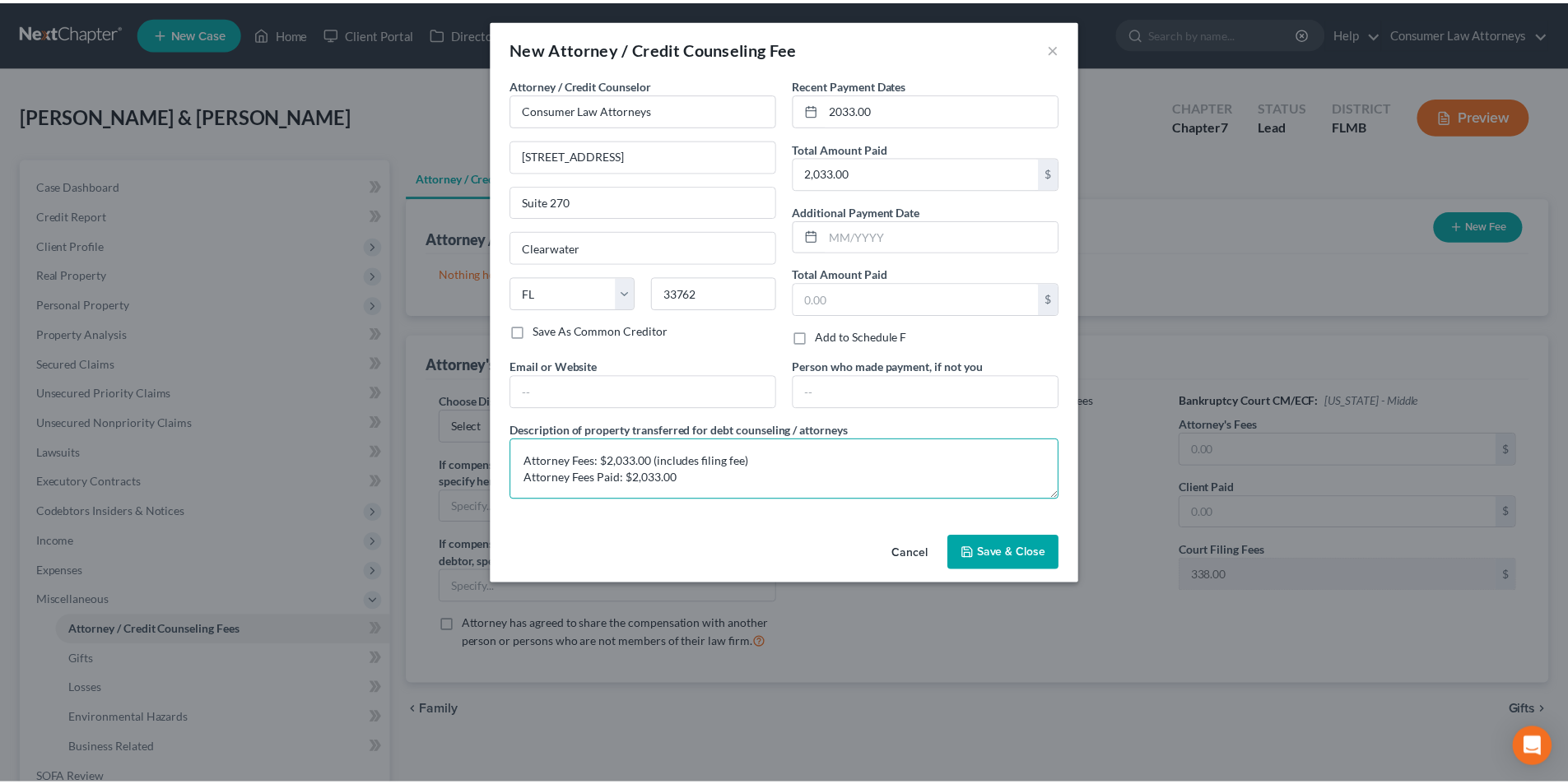
scroll to position [3, 0]
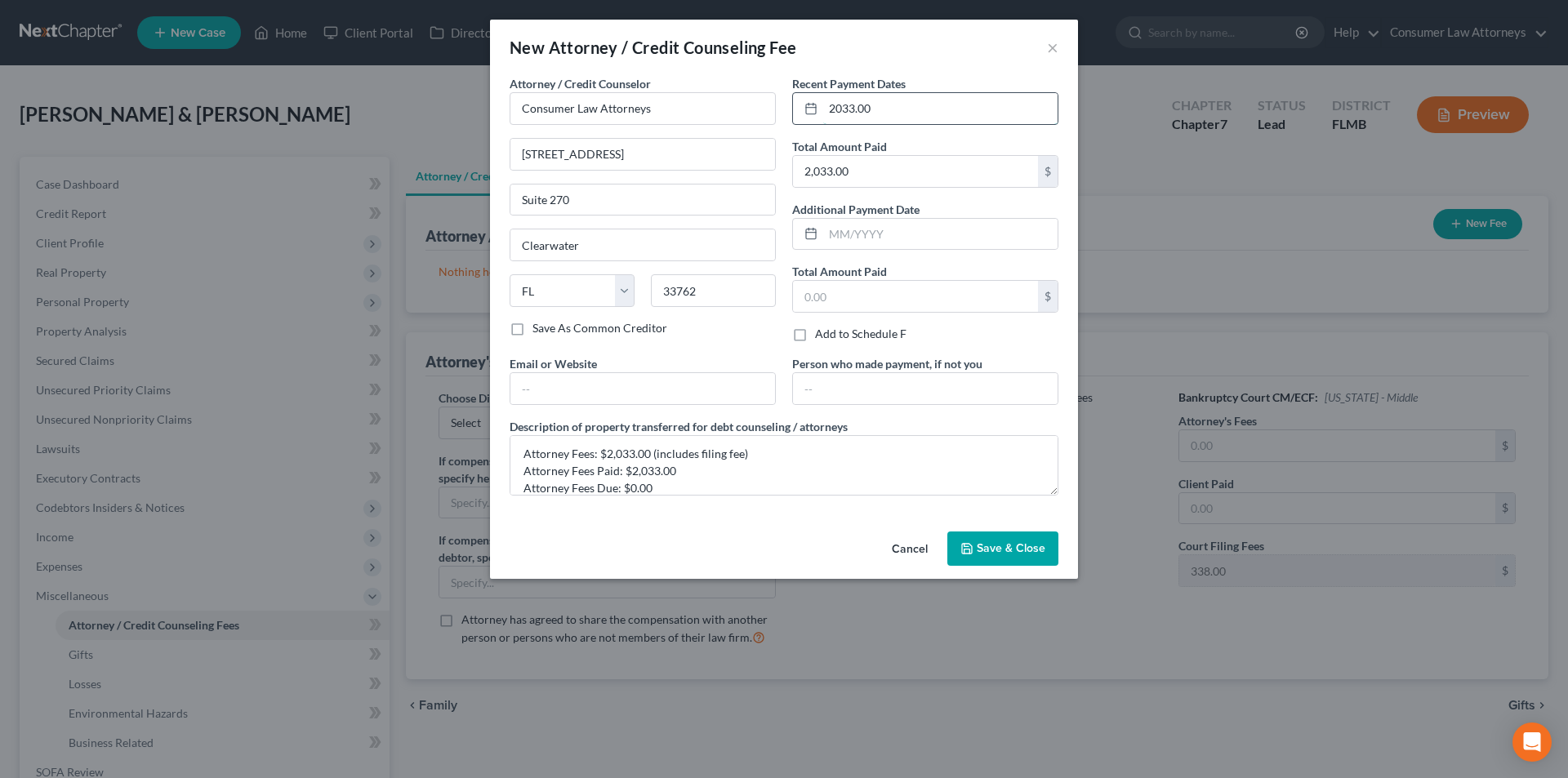
drag, startPoint x: 899, startPoint y: 111, endPoint x: 809, endPoint y: 114, distance: 90.0
click at [809, 114] on div "2033.00" at bounding box center [926, 109] width 266 height 33
click at [1018, 549] on span "Save & Close" at bounding box center [1011, 548] width 69 height 14
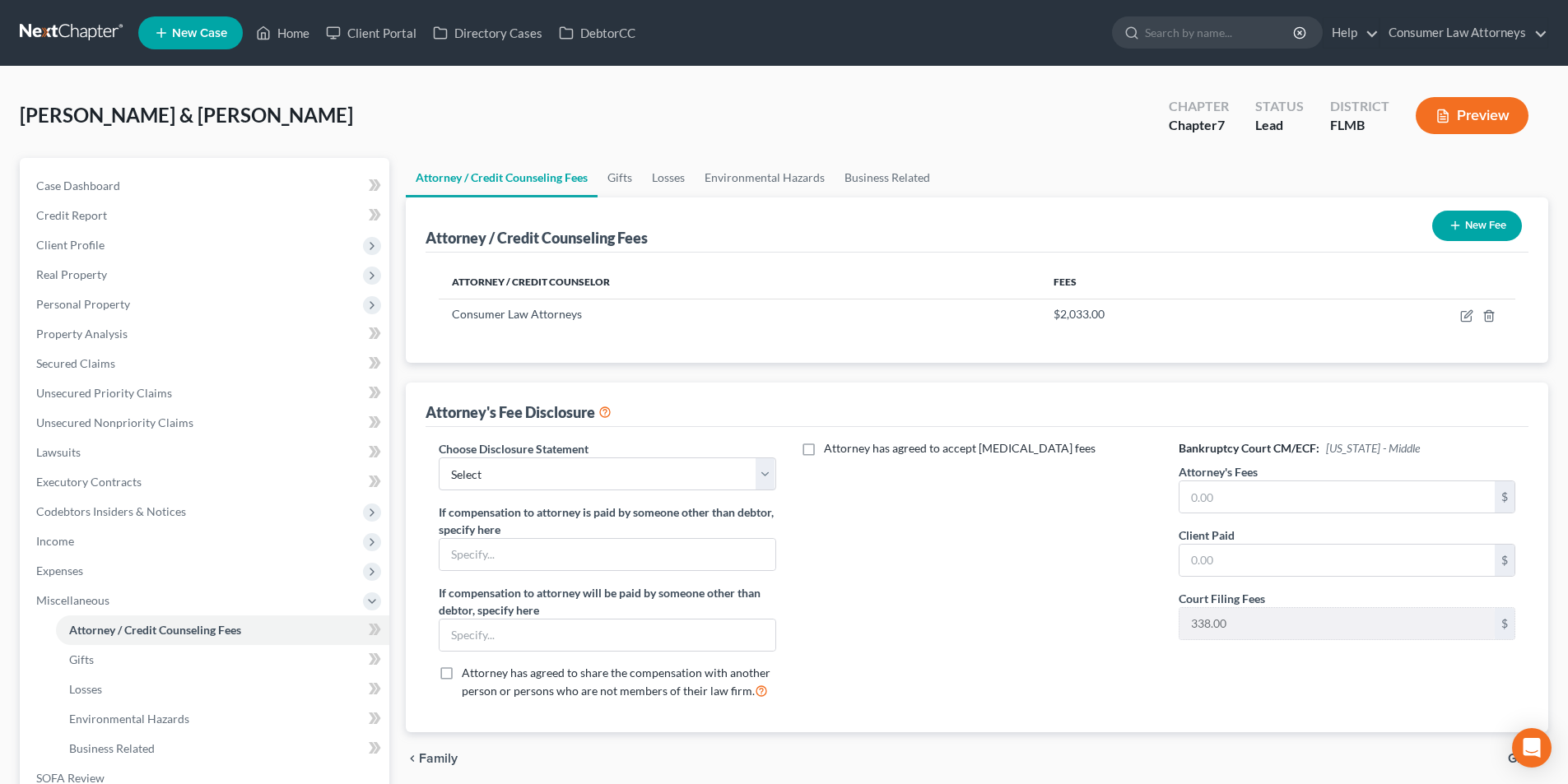
click at [1483, 233] on button "New Fee" at bounding box center [1477, 226] width 90 height 31
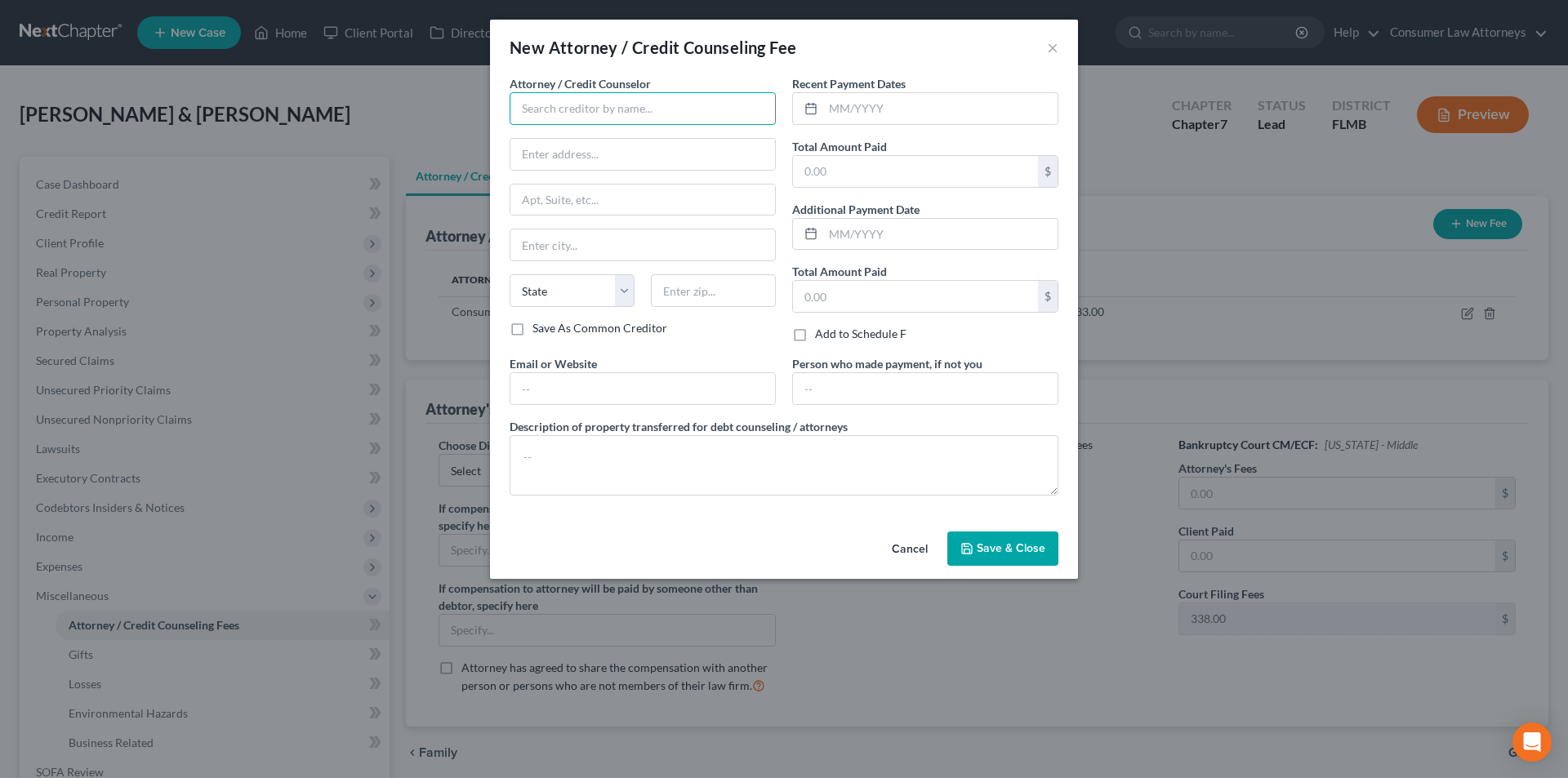
click at [647, 105] on input "text" at bounding box center [643, 109] width 266 height 33
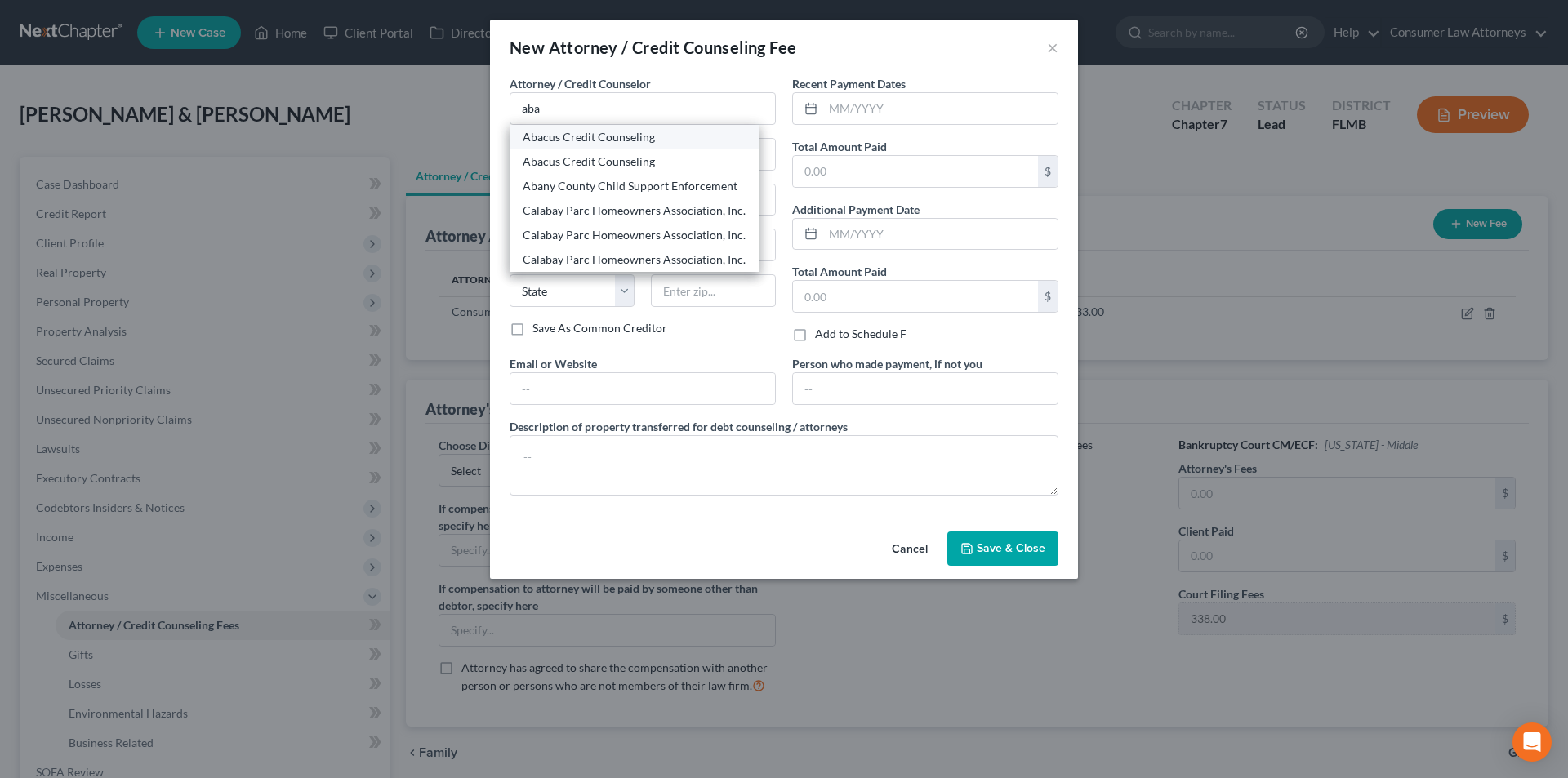
click at [596, 136] on div "Abacus Credit Counseling" at bounding box center [634, 137] width 223 height 16
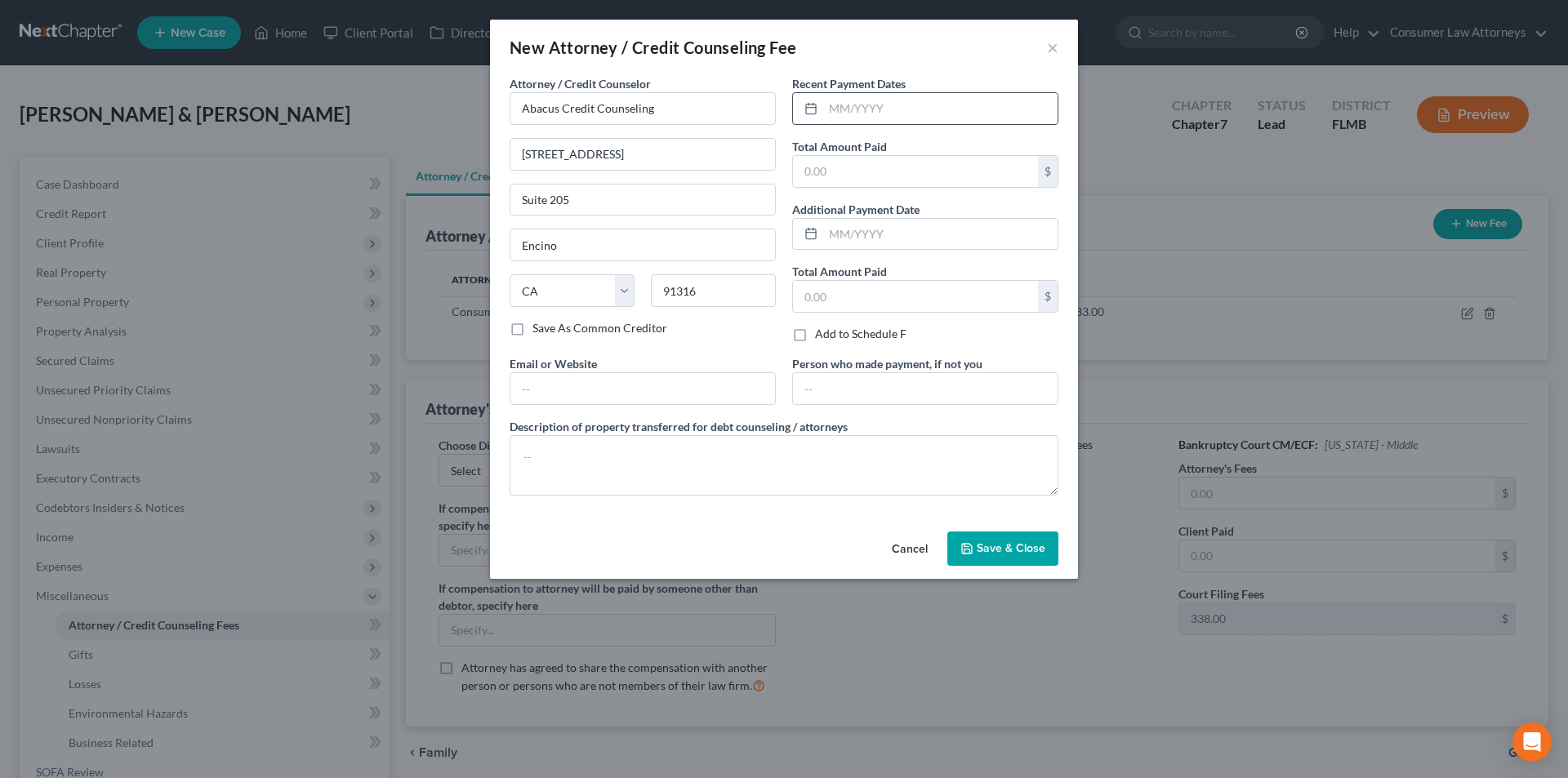
click at [901, 100] on input "text" at bounding box center [940, 109] width 234 height 31
click at [882, 163] on input "text" at bounding box center [916, 171] width 245 height 31
click at [714, 455] on textarea at bounding box center [784, 465] width 549 height 60
click at [1022, 541] on span "Save & Close" at bounding box center [1011, 548] width 69 height 14
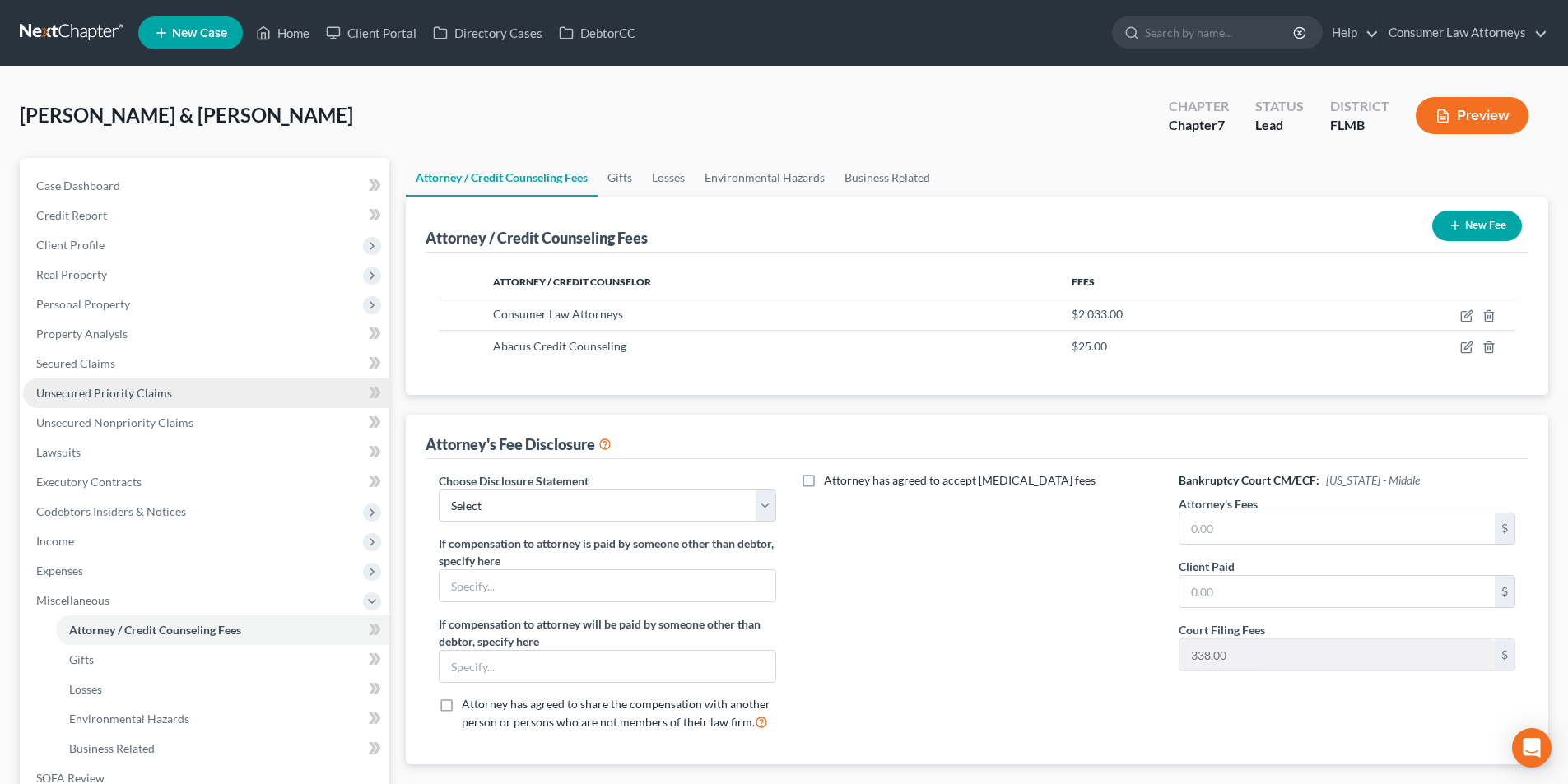
scroll to position [239, 0]
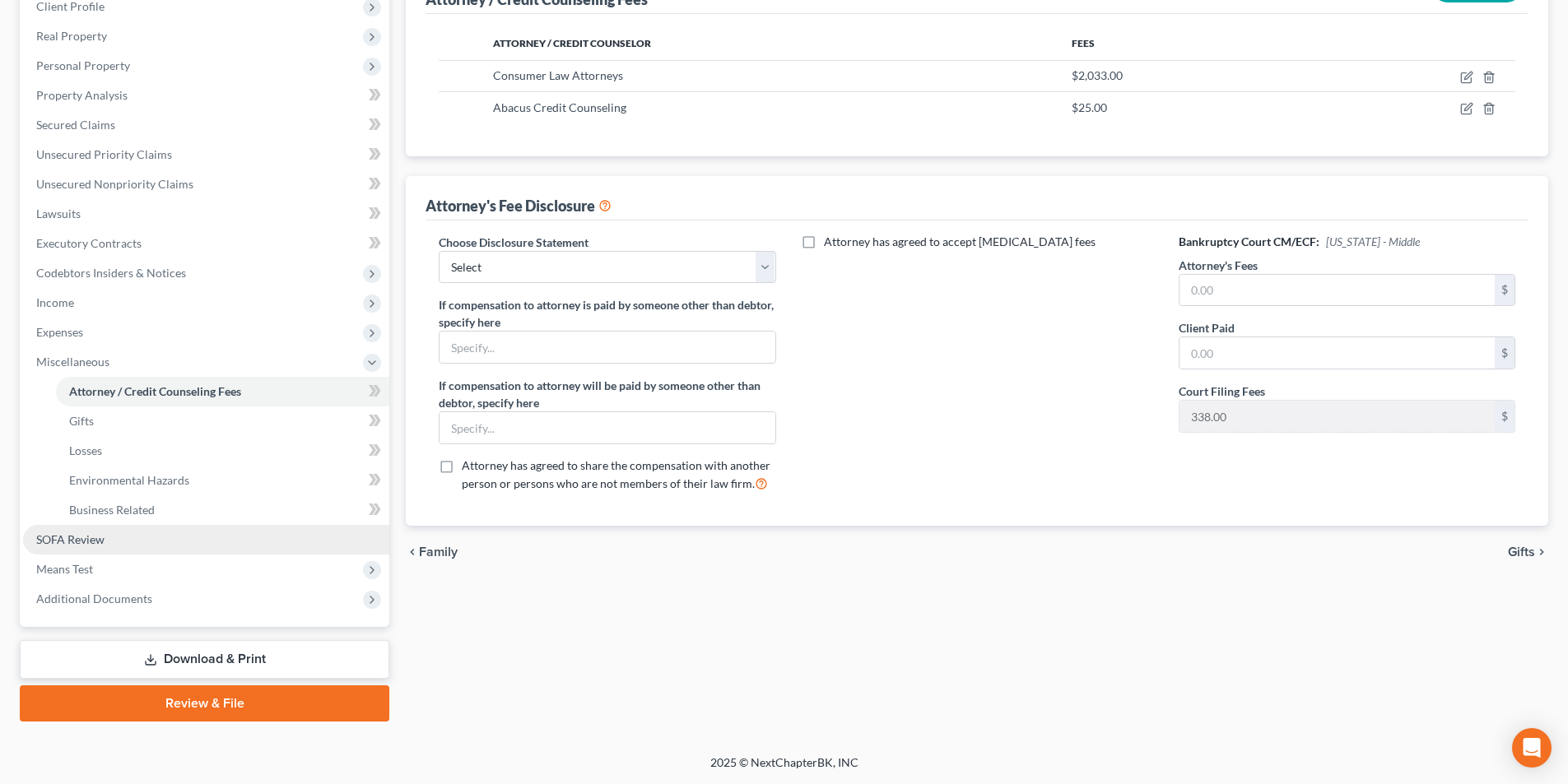
click at [101, 546] on link "SOFA Review" at bounding box center [206, 539] width 366 height 30
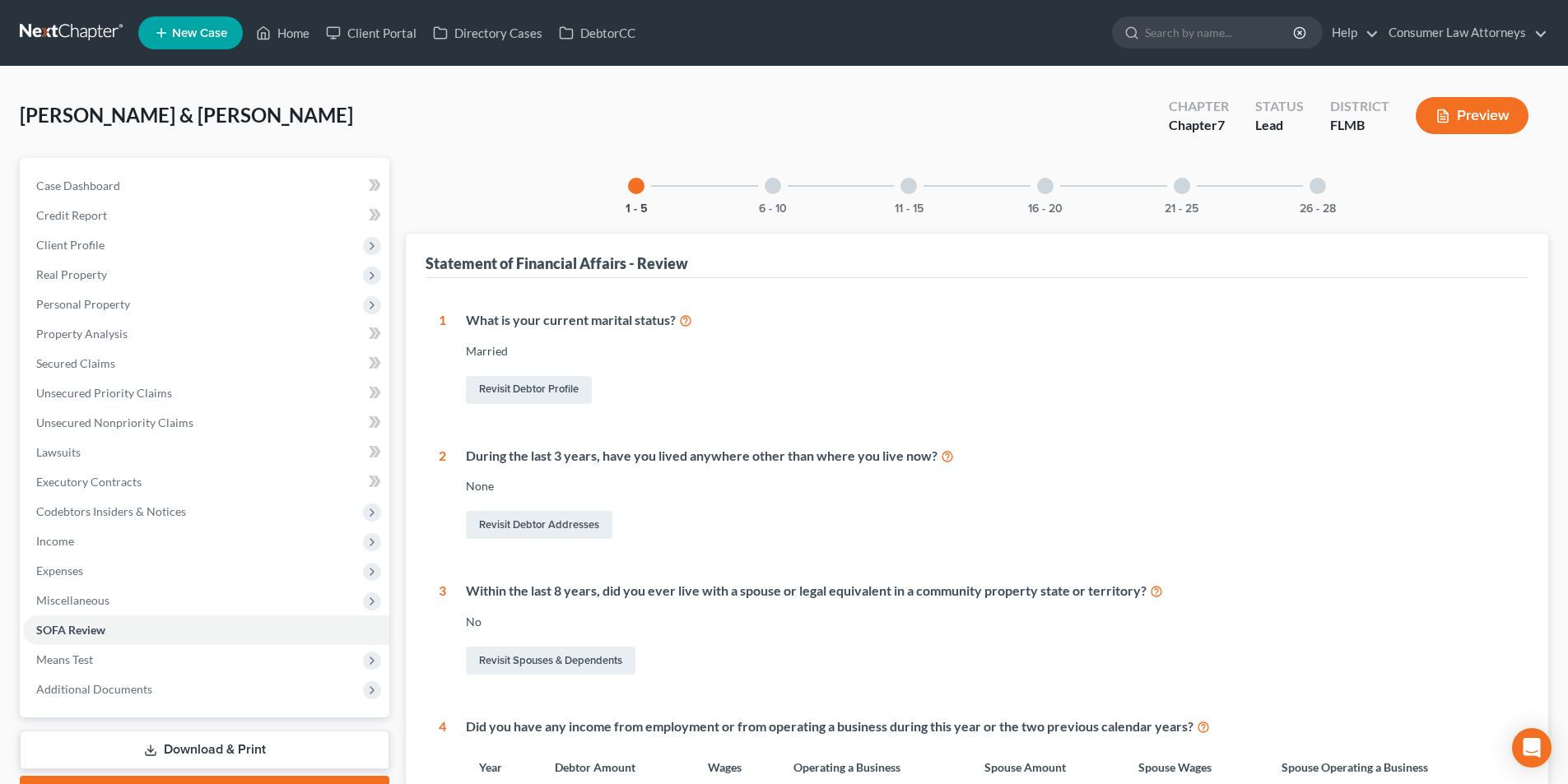
click at [778, 187] on div at bounding box center [772, 186] width 16 height 16
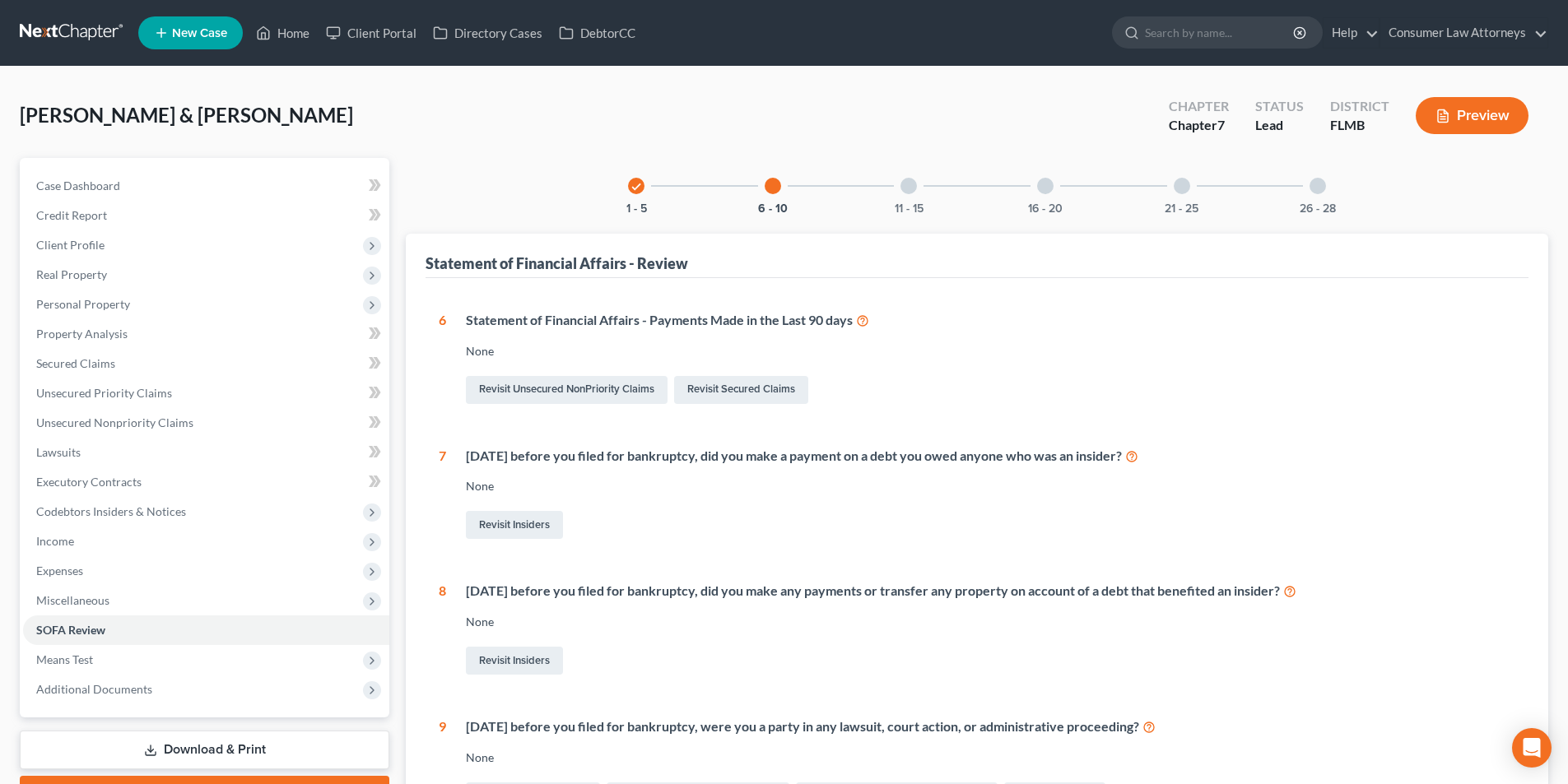
click at [909, 188] on div at bounding box center [908, 186] width 16 height 16
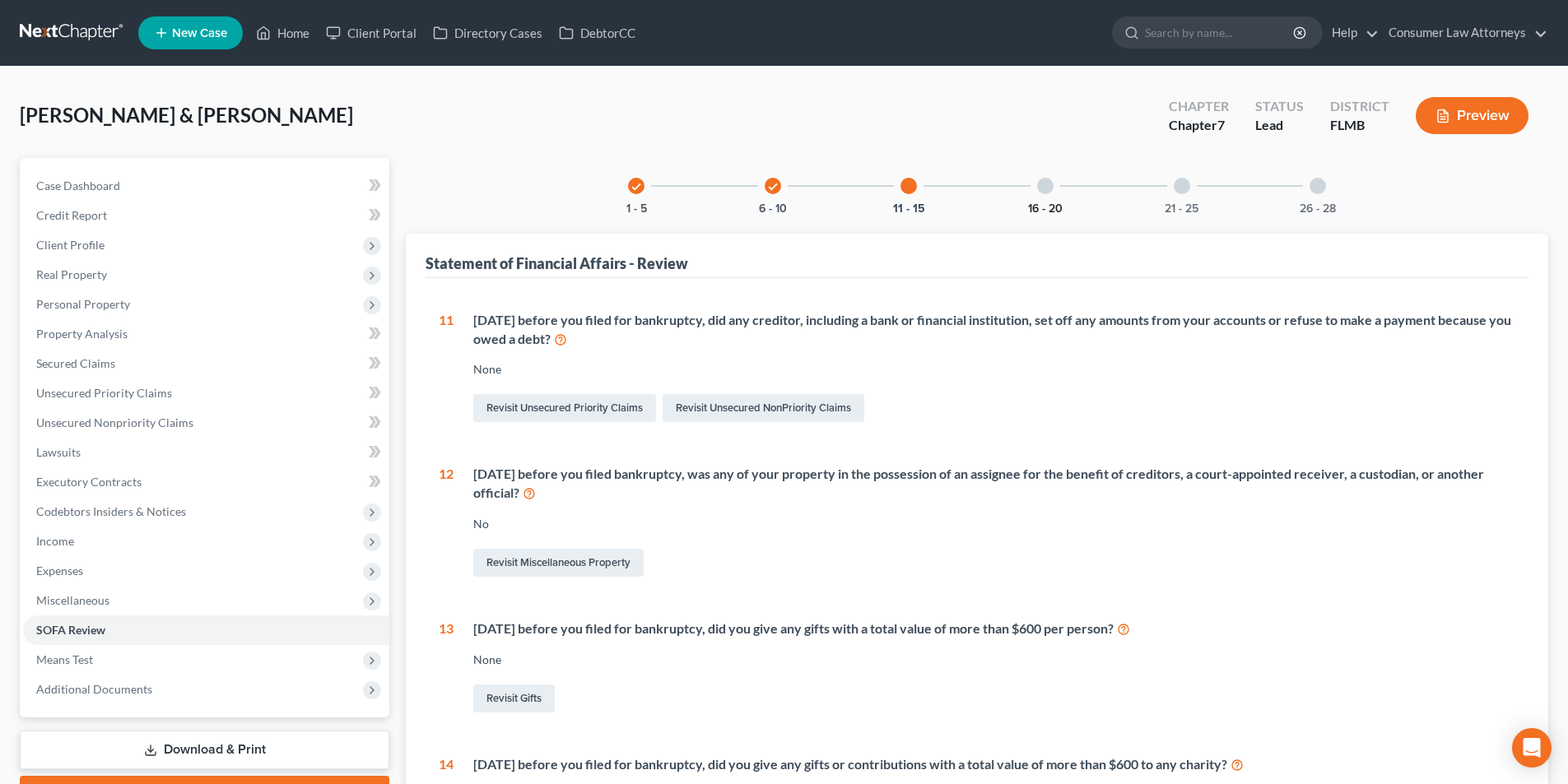
click at [1042, 184] on div at bounding box center [1045, 186] width 16 height 16
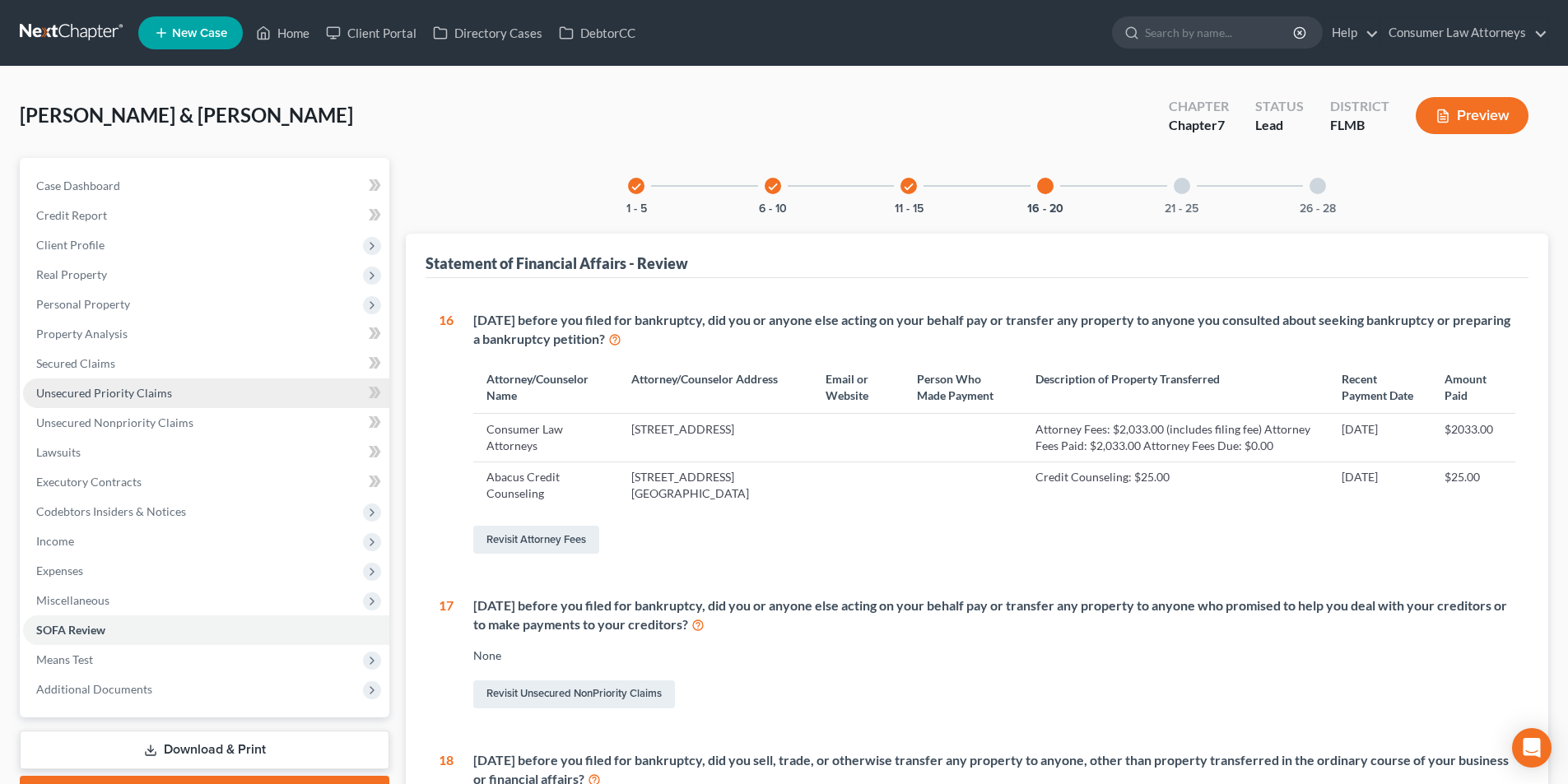
click at [144, 389] on span "Unsecured Priority Claims" at bounding box center [103, 392] width 136 height 14
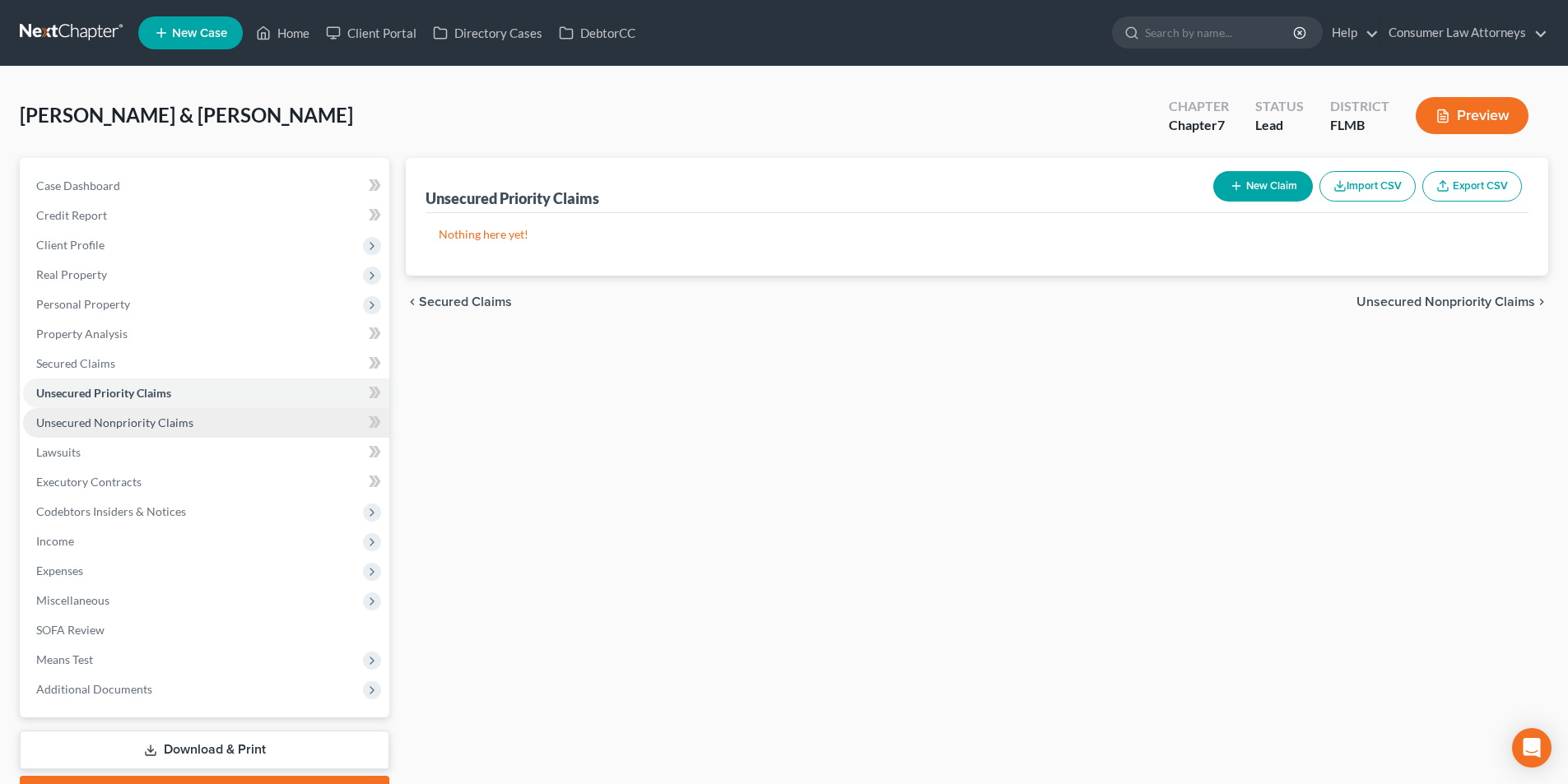
click at [128, 428] on span "Unsecured Nonpriority Claims" at bounding box center [115, 422] width 157 height 14
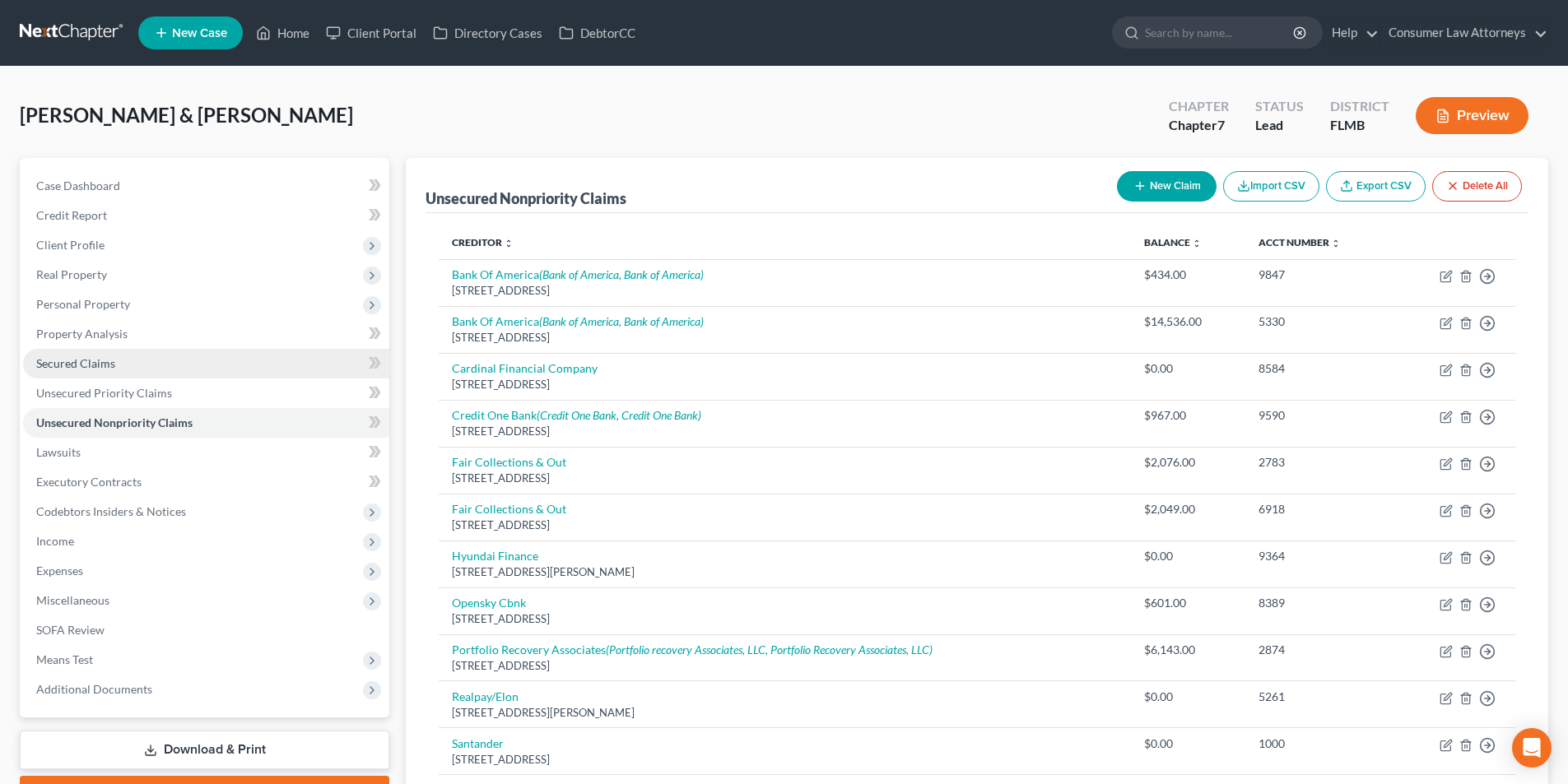
click at [99, 361] on span "Secured Claims" at bounding box center [75, 363] width 79 height 14
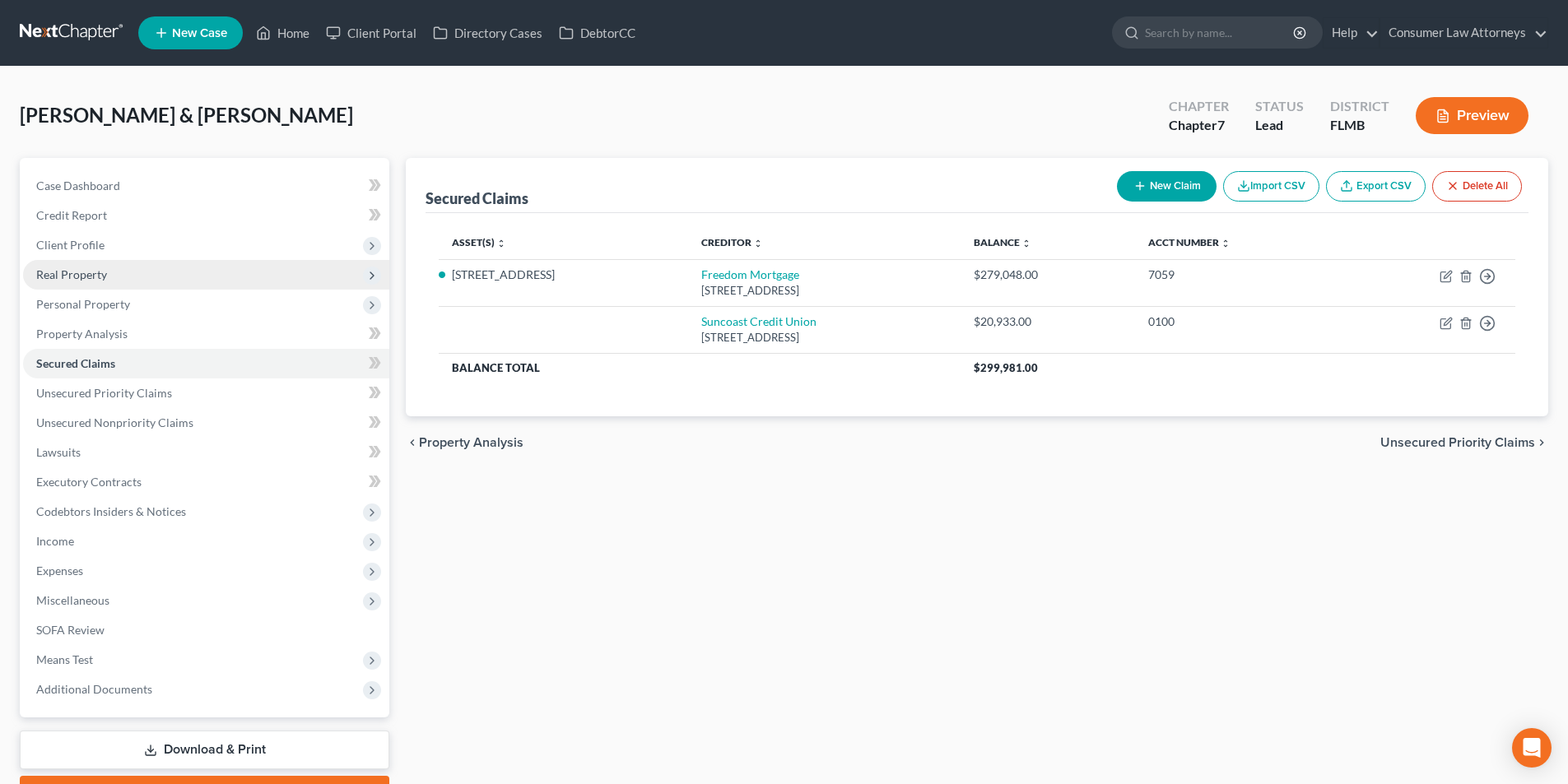
click at [113, 275] on span "Real Property" at bounding box center [206, 274] width 366 height 30
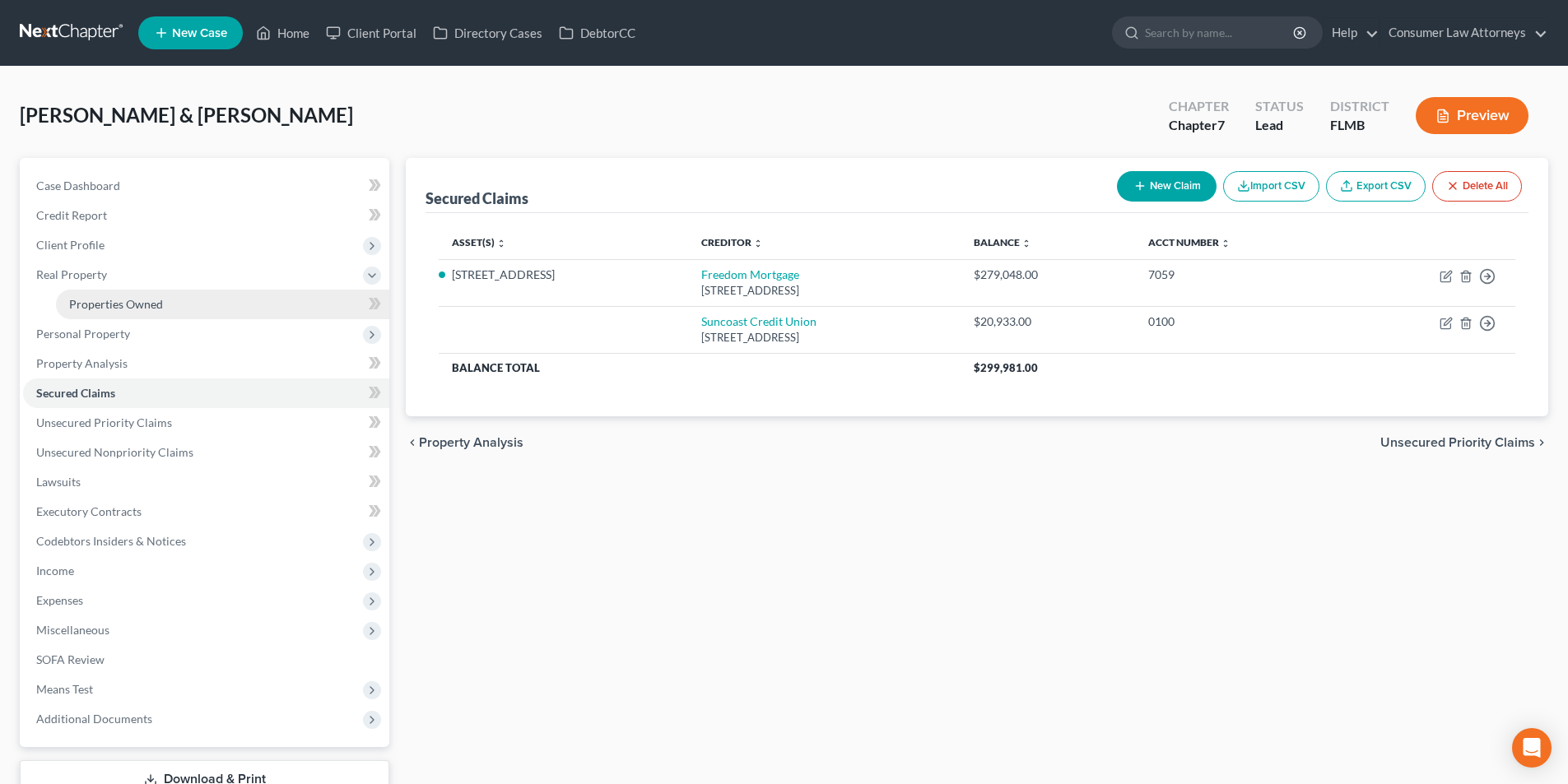
click at [136, 306] on span "Properties Owned" at bounding box center [116, 304] width 94 height 14
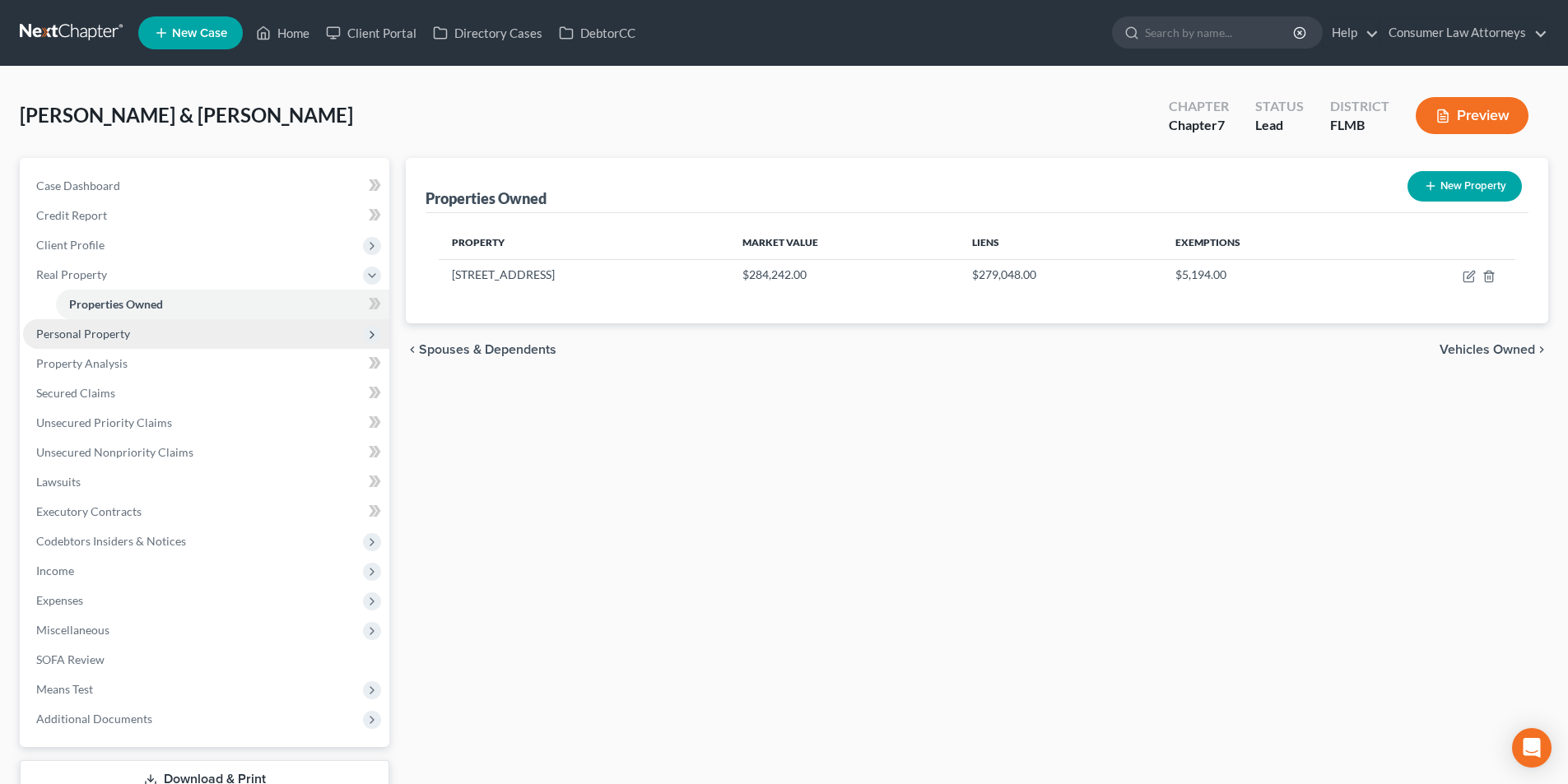
click at [124, 332] on span "Personal Property" at bounding box center [83, 333] width 94 height 14
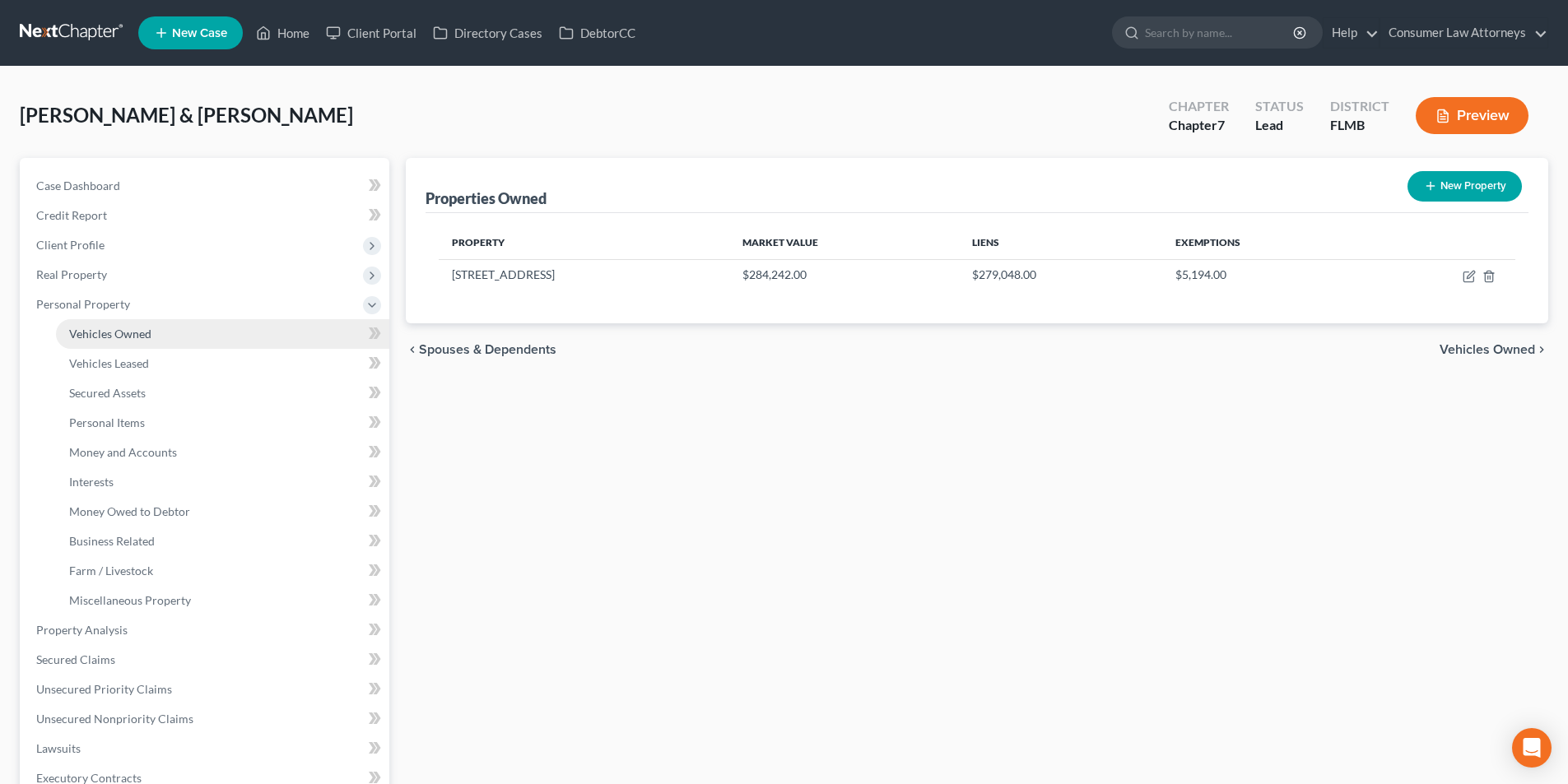
click at [131, 342] on link "Vehicles Owned" at bounding box center [222, 334] width 333 height 30
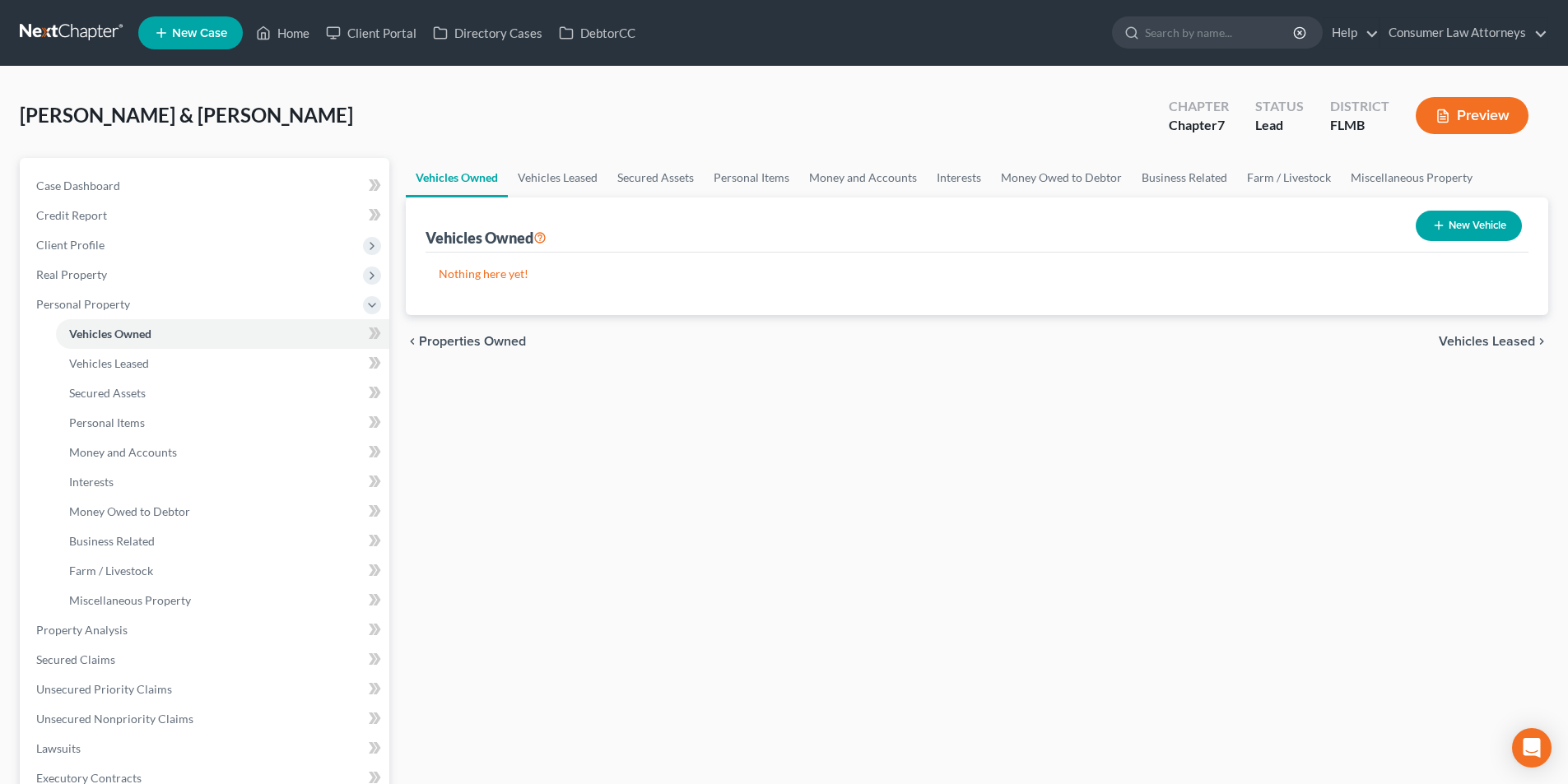
click at [1498, 218] on button "New Vehicle" at bounding box center [1469, 226] width 106 height 31
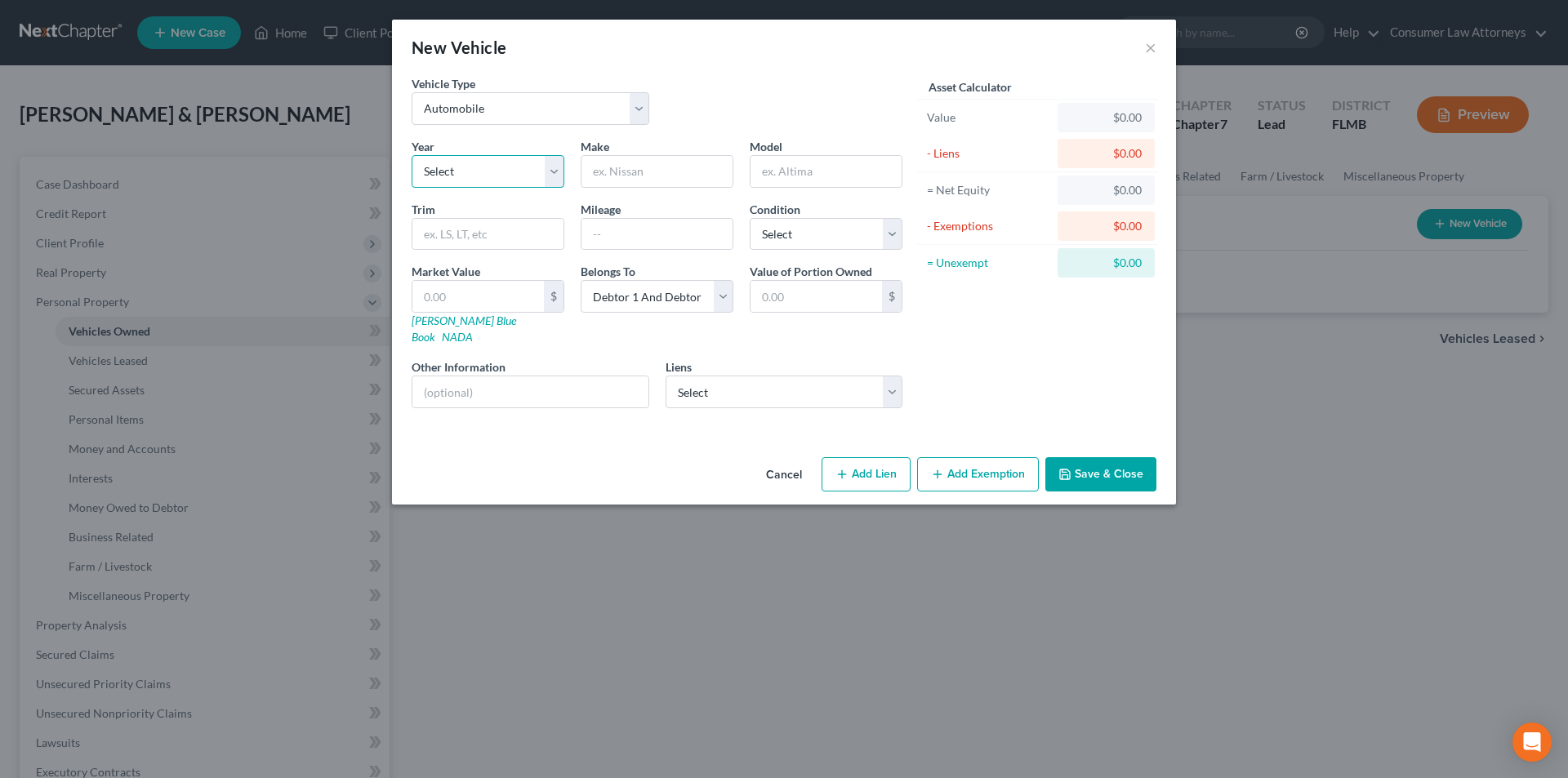
drag, startPoint x: 514, startPoint y: 167, endPoint x: 507, endPoint y: 176, distance: 11.4
click at [514, 167] on select "Select 2026 2025 2024 2023 2022 2021 2020 2019 2018 2017 2016 2015 2014 2013 20…" at bounding box center [488, 171] width 153 height 33
click at [412, 155] on select "Select 2026 2025 2024 2023 2022 2021 2020 2019 2018 2017 2016 2015 2014 2013 20…" at bounding box center [488, 171] width 153 height 33
click at [630, 179] on input "text" at bounding box center [657, 171] width 151 height 31
click at [622, 235] on input "text" at bounding box center [657, 234] width 151 height 31
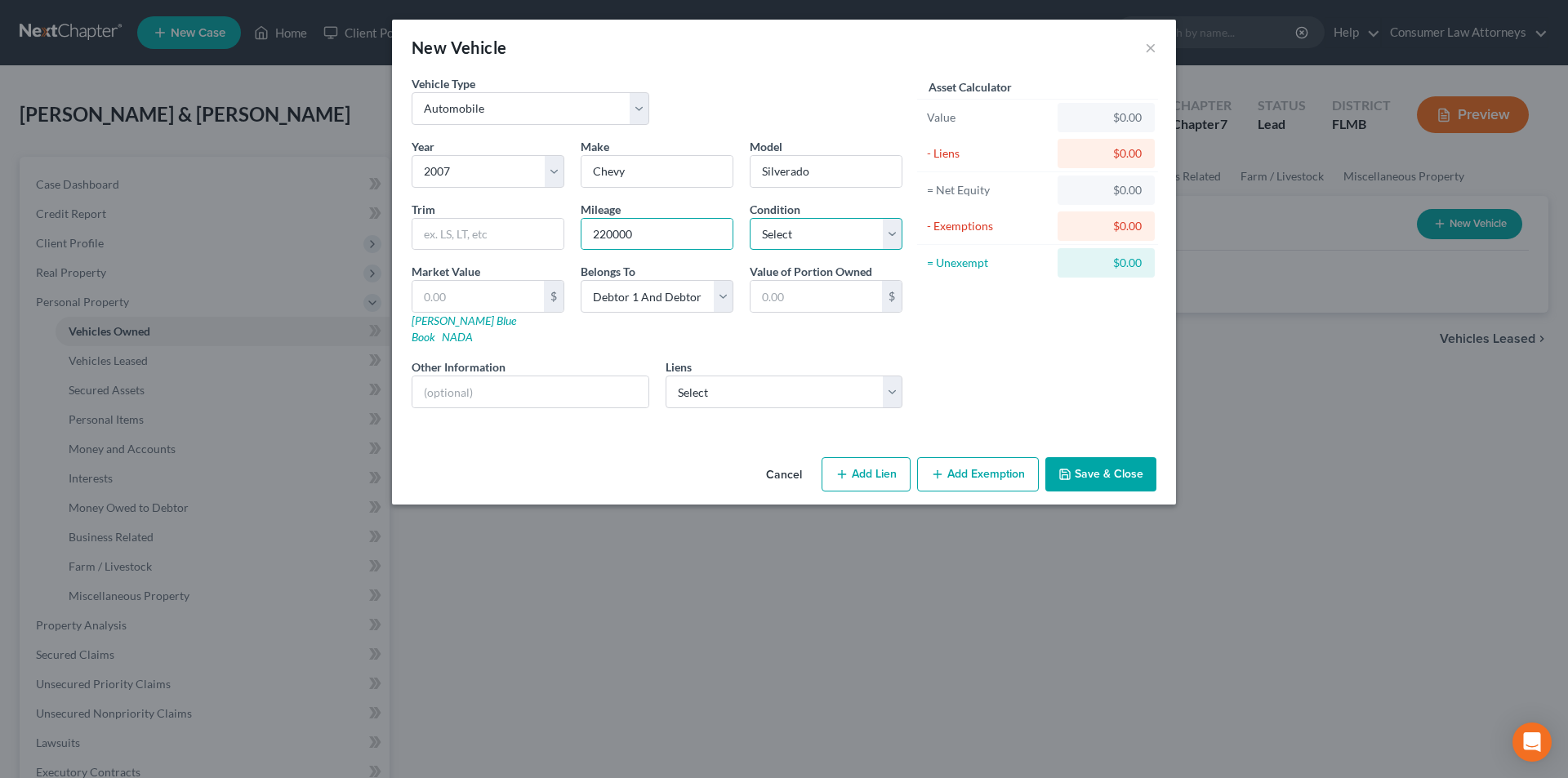
click at [798, 240] on select "Select Excellent Very Good Good Fair Poor" at bounding box center [826, 234] width 153 height 33
click at [750, 218] on select "Select Excellent Very Good Good Fair Poor" at bounding box center [826, 234] width 153 height 33
click at [546, 386] on input "text" at bounding box center [530, 392] width 236 height 31
drag, startPoint x: 589, startPoint y: 379, endPoint x: 464, endPoint y: 378, distance: 125.0
click at [464, 378] on input "Vin No. [US_VEHICLE_IDENTIFICATION_NUMBER]" at bounding box center [530, 392] width 236 height 31
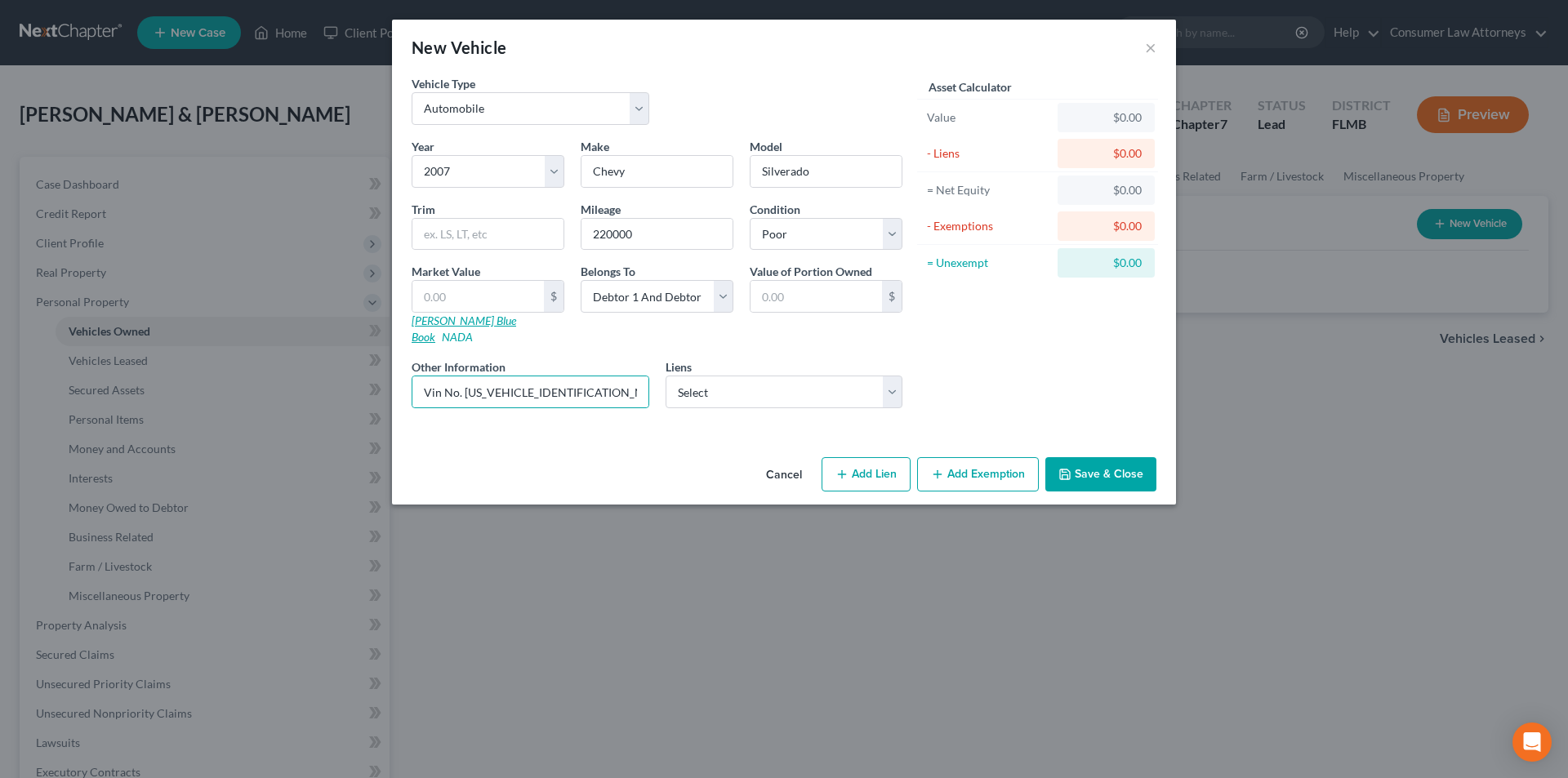
click at [464, 318] on link "[PERSON_NAME] Blue Book" at bounding box center [463, 329] width 104 height 31
click at [467, 293] on input "text" at bounding box center [478, 296] width 132 height 31
click at [972, 478] on div "Cancel Add Lien Add Lease Add Exemption Save & Close" at bounding box center [784, 478] width 784 height 54
click at [996, 457] on button "Add Exemption" at bounding box center [977, 474] width 121 height 34
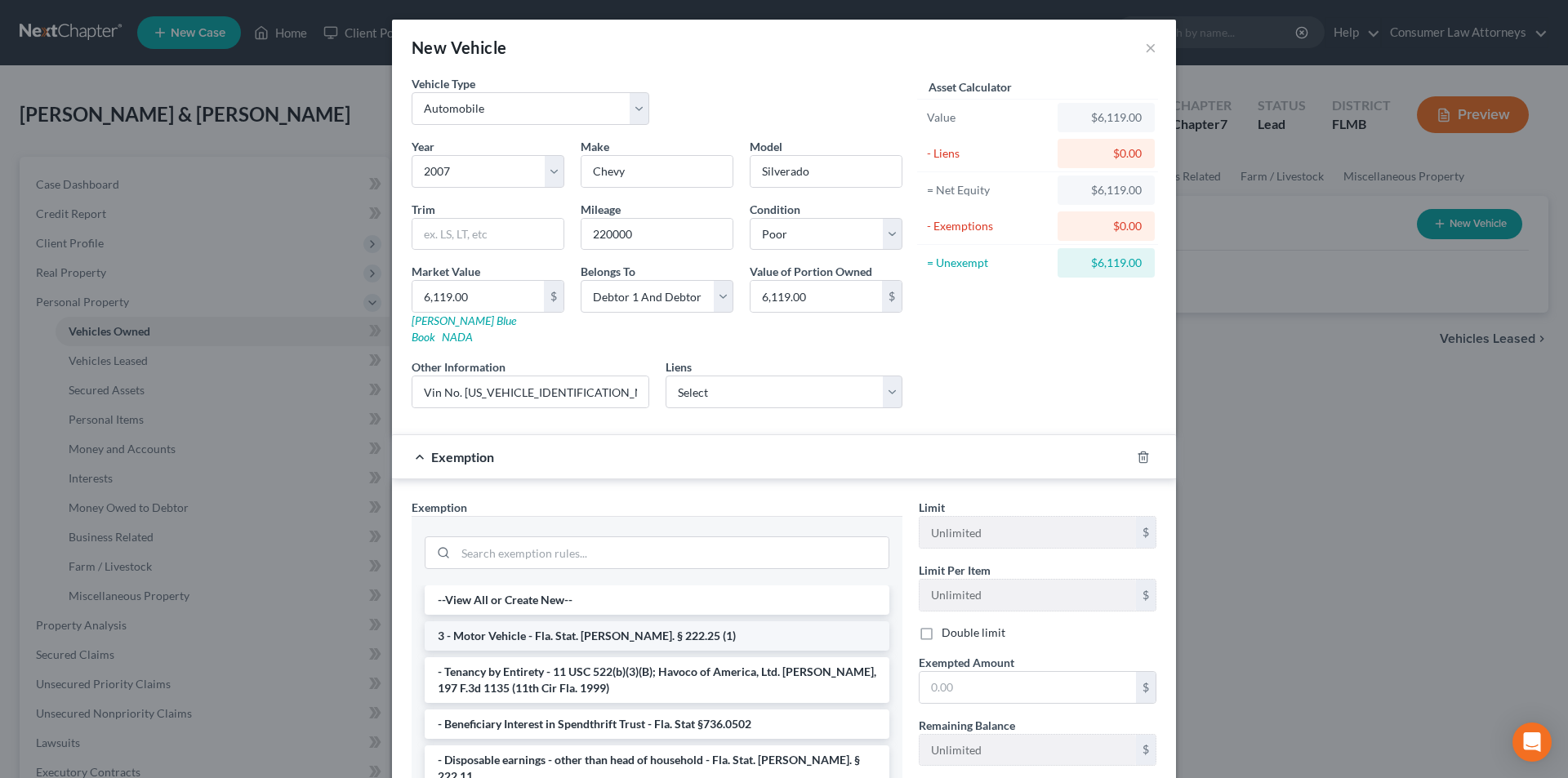
click at [593, 622] on li "3 - Motor Vehicle - Fla. Stat. [PERSON_NAME]. § 222.25 (1)" at bounding box center [658, 636] width 465 height 30
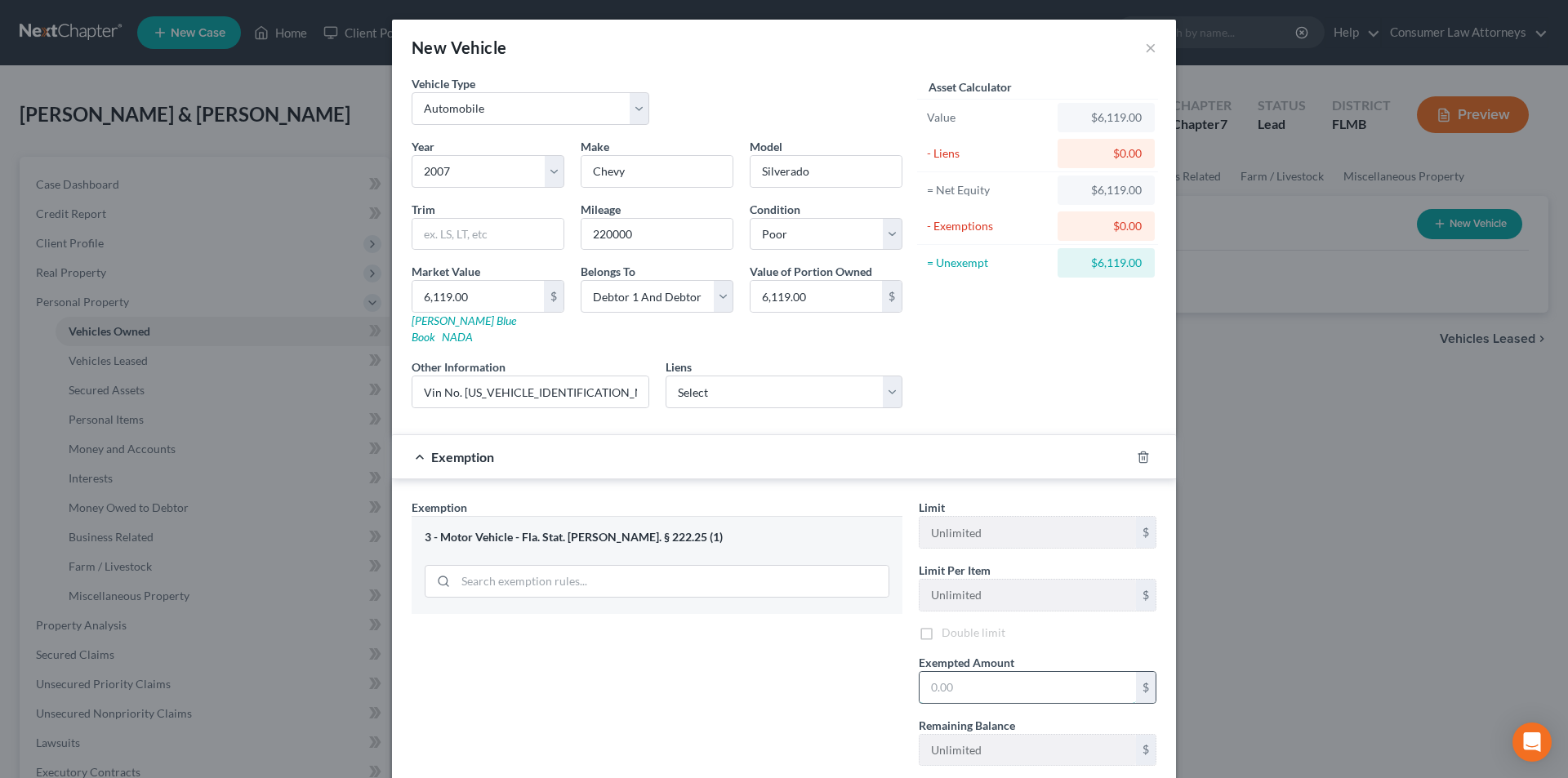
click at [969, 672] on input "text" at bounding box center [1028, 687] width 216 height 31
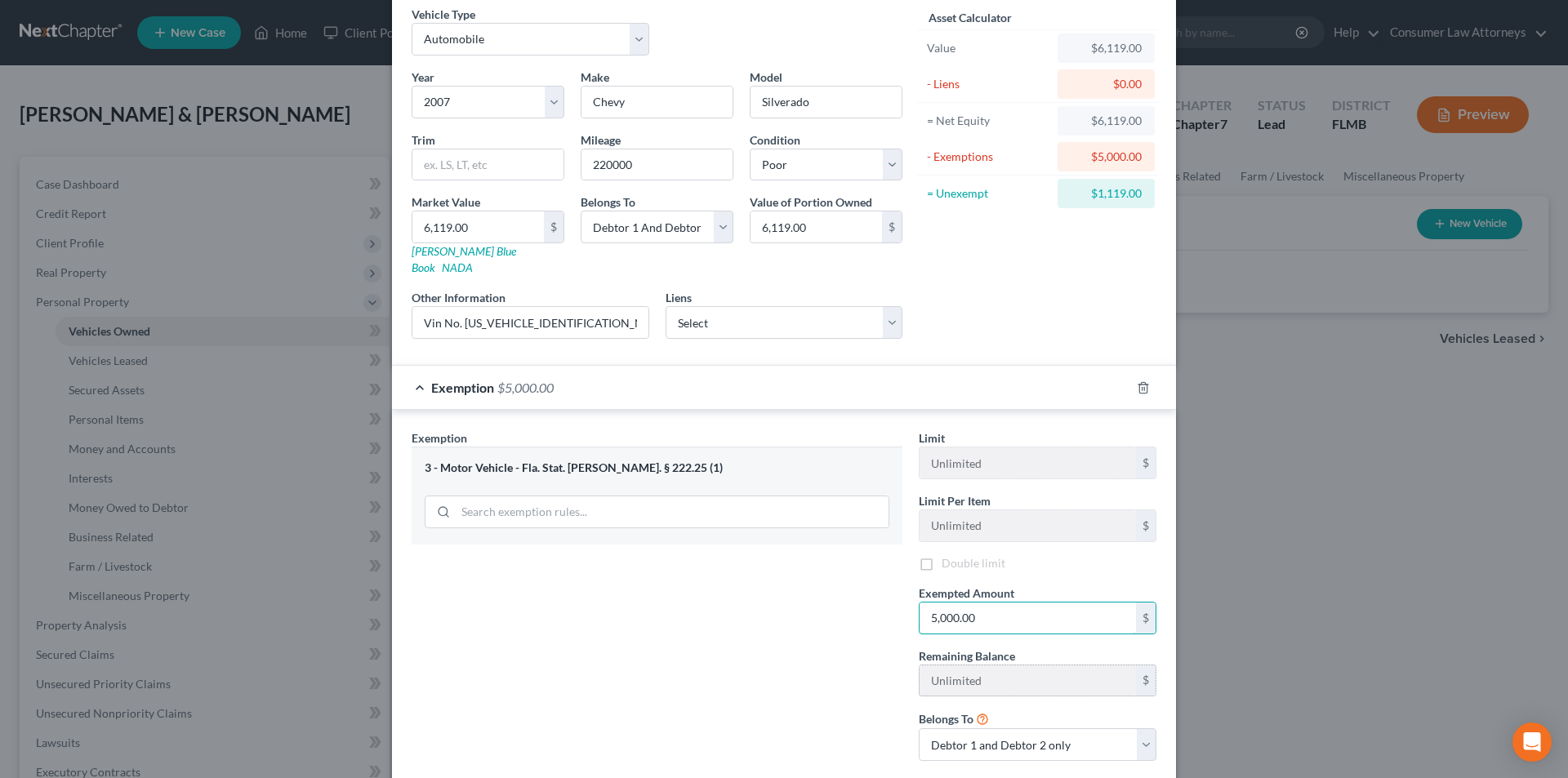
scroll to position [153, 0]
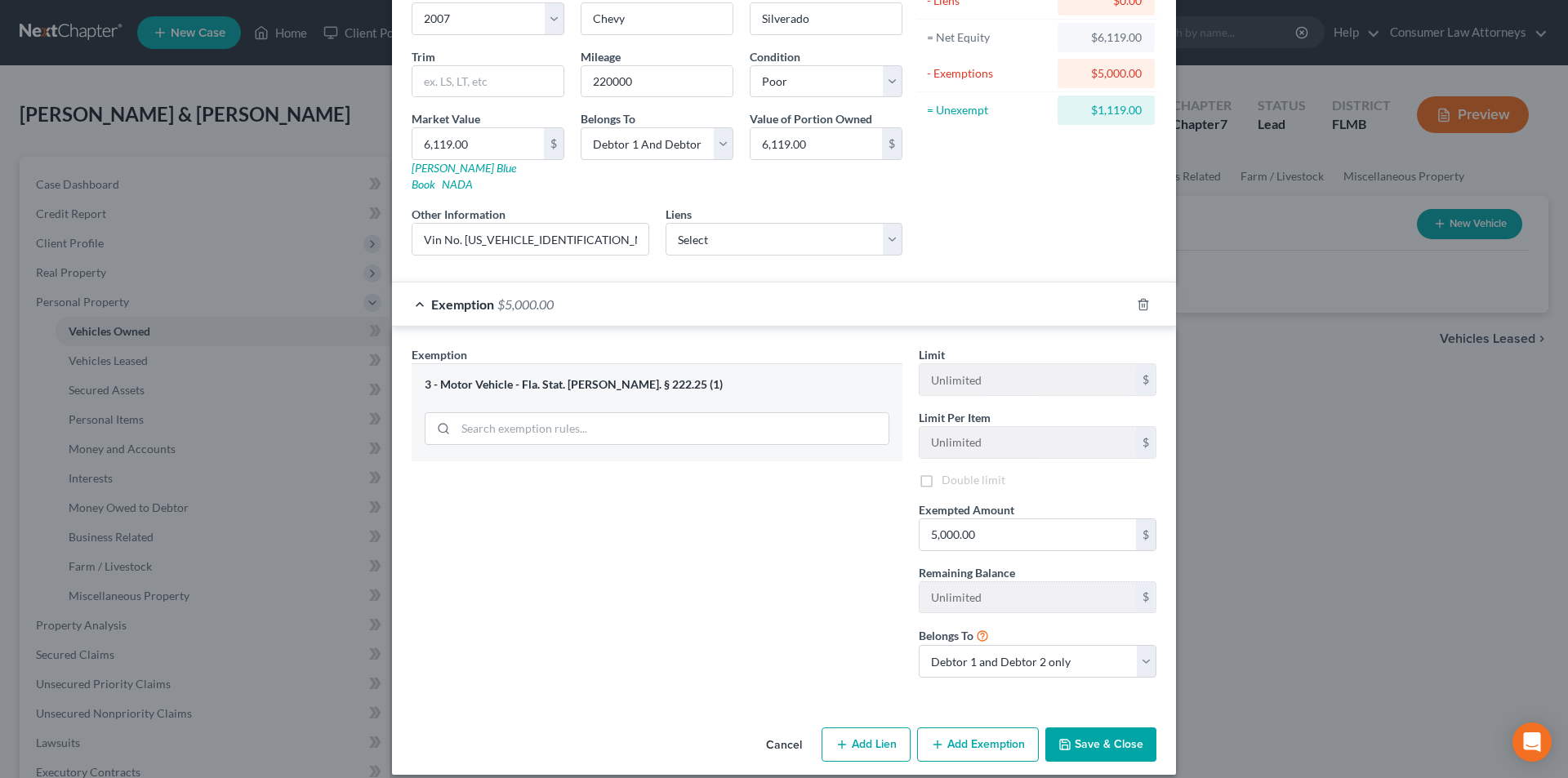
click at [1101, 728] on button "Save & Close" at bounding box center [1100, 745] width 111 height 34
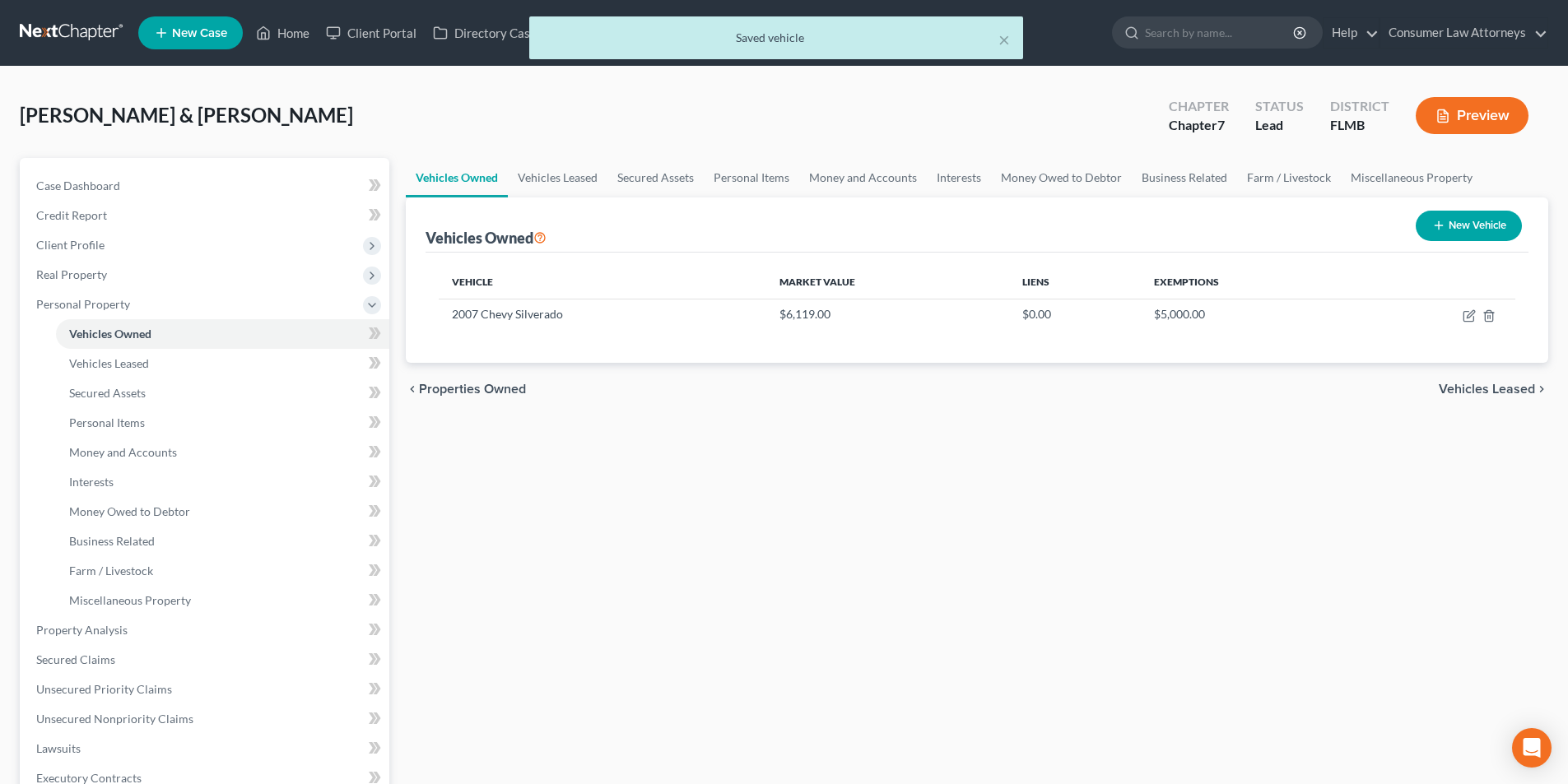
click at [1457, 228] on button "New Vehicle" at bounding box center [1469, 226] width 106 height 31
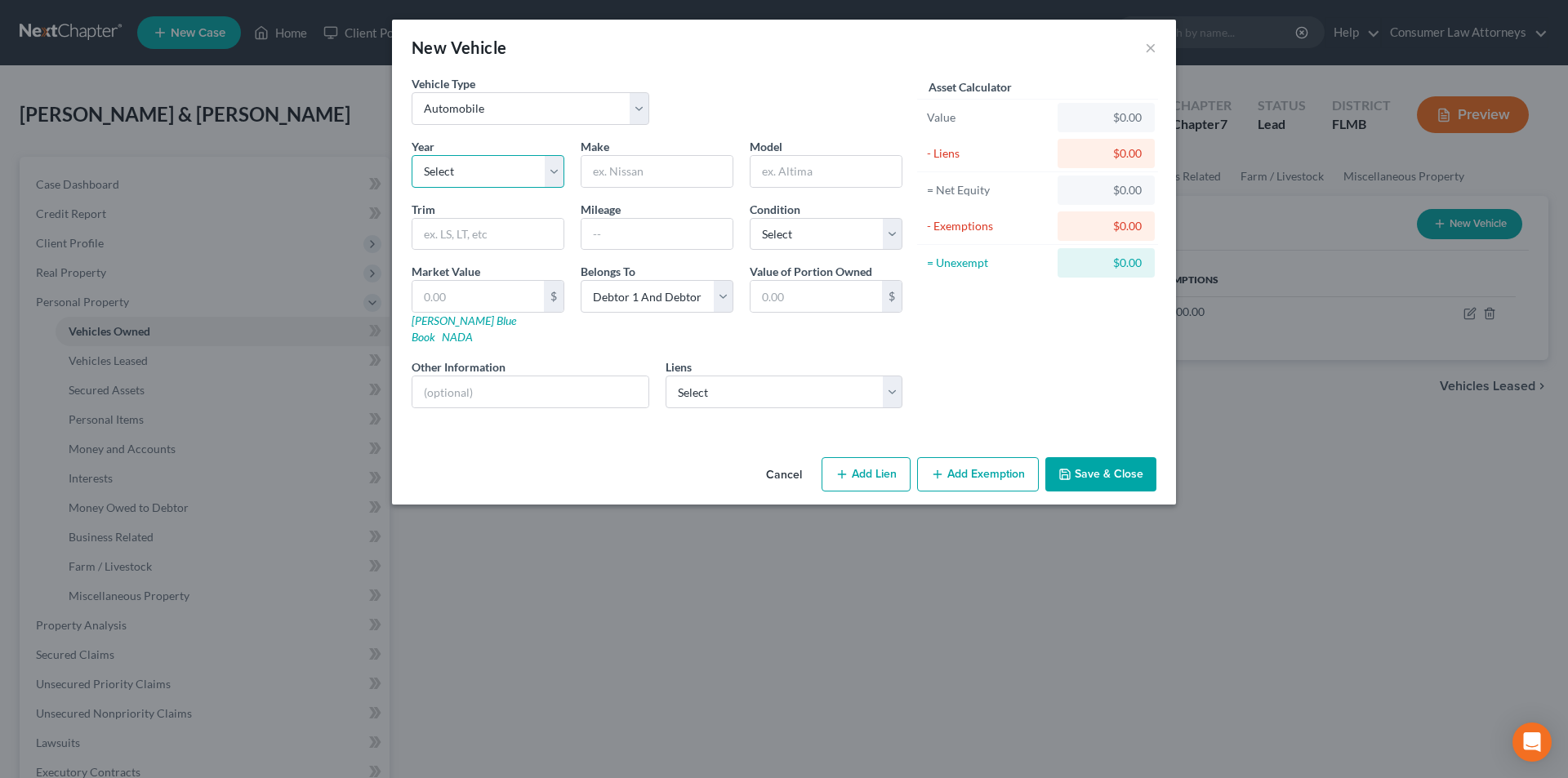
click at [490, 178] on select "Select 2026 2025 2024 2023 2022 2021 2020 2019 2018 2017 2016 2015 2014 2013 20…" at bounding box center [488, 171] width 153 height 33
click at [412, 155] on select "Select 2026 2025 2024 2023 2022 2021 2020 2019 2018 2017 2016 2015 2014 2013 20…" at bounding box center [488, 171] width 153 height 33
drag, startPoint x: 507, startPoint y: 169, endPoint x: 506, endPoint y: 187, distance: 18.0
click at [507, 169] on select "Select 2026 2025 2024 2023 2022 2021 2020 2019 2018 2017 2016 2015 2014 2013 20…" at bounding box center [488, 171] width 153 height 33
click at [412, 155] on select "Select 2026 2025 2024 2023 2022 2021 2020 2019 2018 2017 2016 2015 2014 2013 20…" at bounding box center [488, 171] width 153 height 33
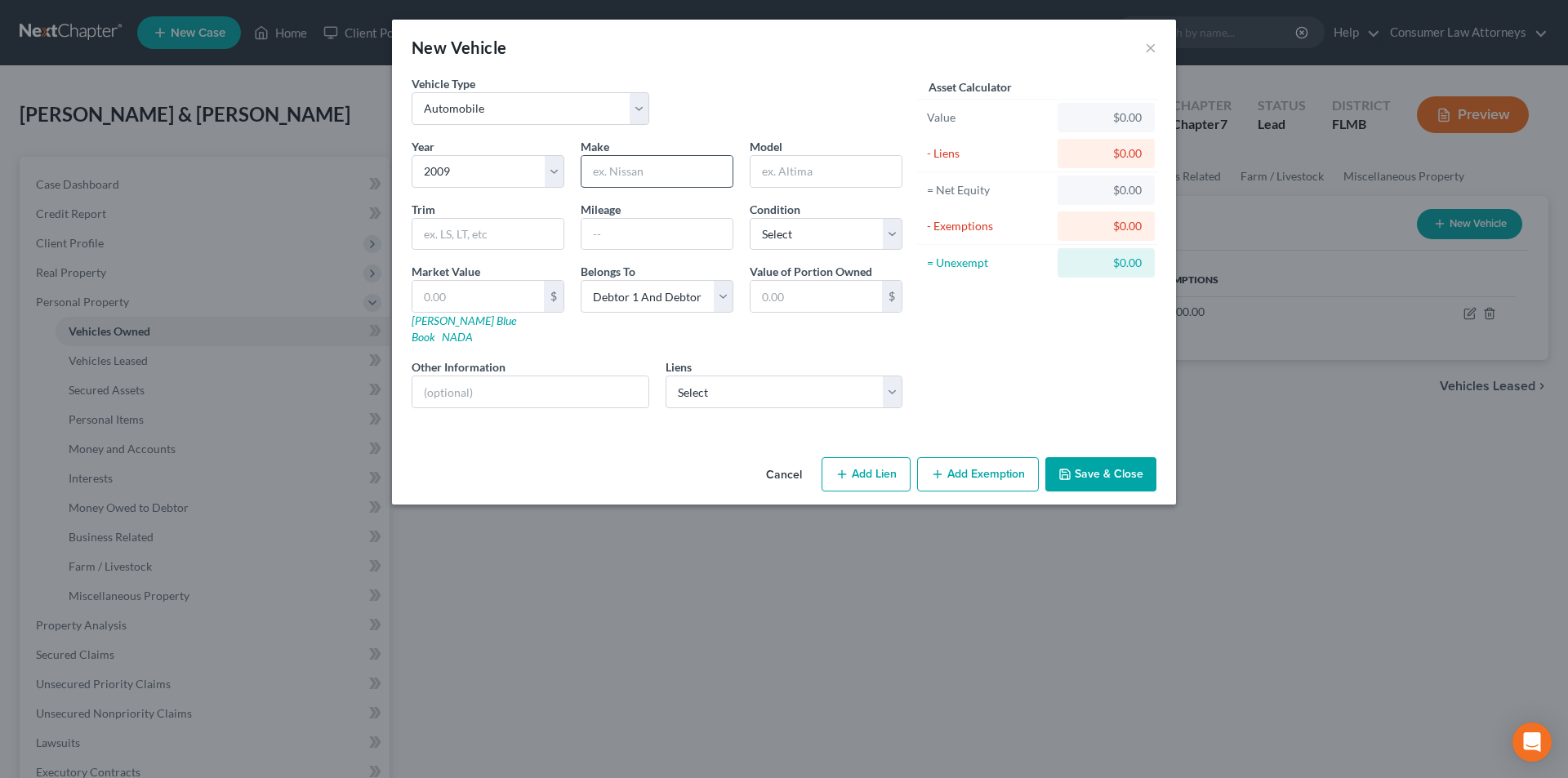
click at [643, 171] on input "text" at bounding box center [657, 171] width 151 height 31
click at [687, 176] on input "Mit" at bounding box center [657, 171] width 151 height 31
click at [802, 181] on input "text" at bounding box center [826, 171] width 151 height 31
click at [686, 238] on input "text" at bounding box center [657, 234] width 151 height 31
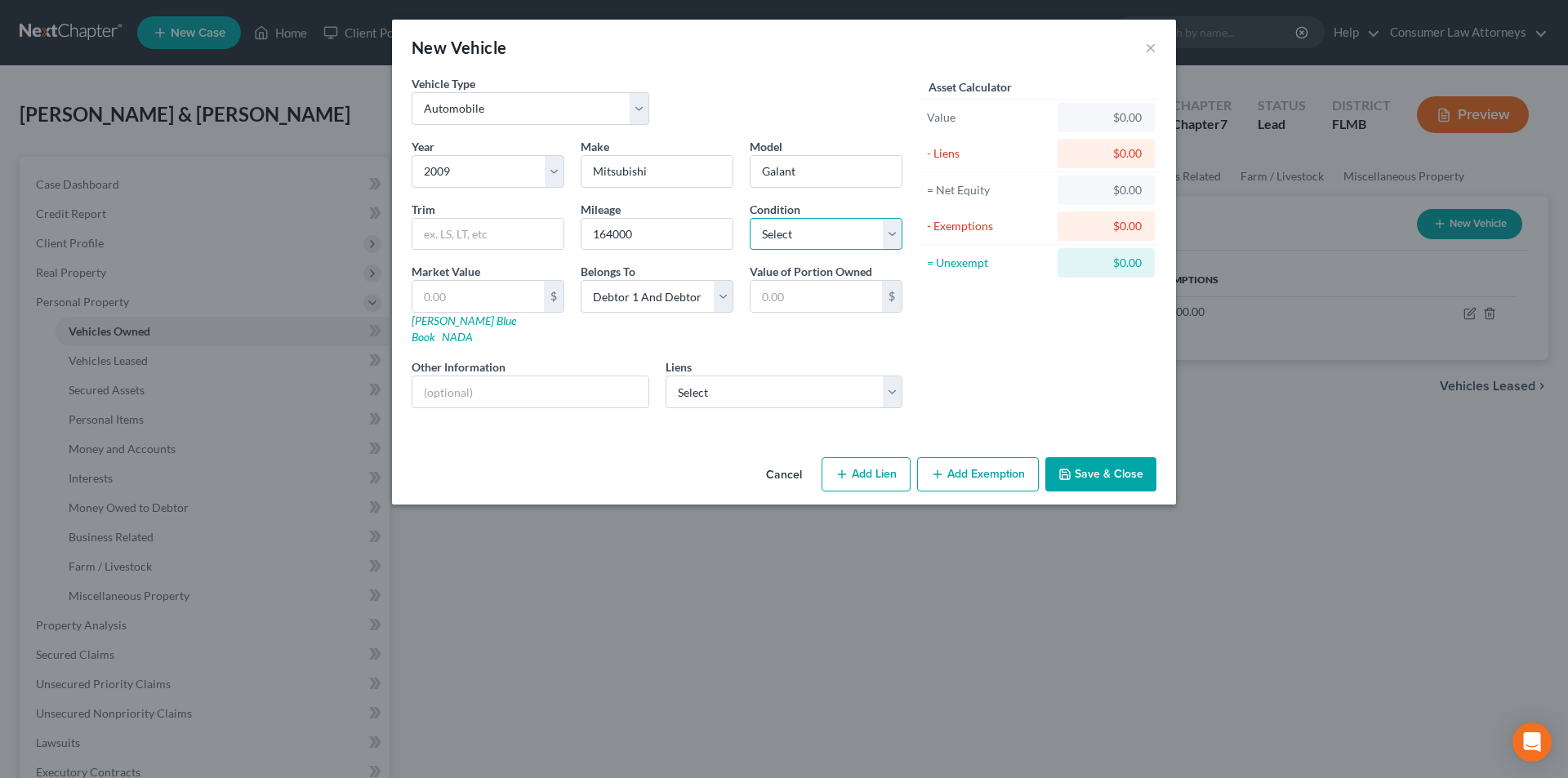
drag, startPoint x: 803, startPoint y: 238, endPoint x: 803, endPoint y: 249, distance: 11.0
click at [803, 238] on select "Select Excellent Very Good Good Fair Poor" at bounding box center [826, 234] width 153 height 33
click at [750, 218] on select "Select Excellent Very Good Good Fair Poor" at bounding box center [826, 234] width 153 height 33
click at [494, 378] on input "text" at bounding box center [530, 392] width 236 height 31
drag, startPoint x: 580, startPoint y: 375, endPoint x: 466, endPoint y: 378, distance: 114.0
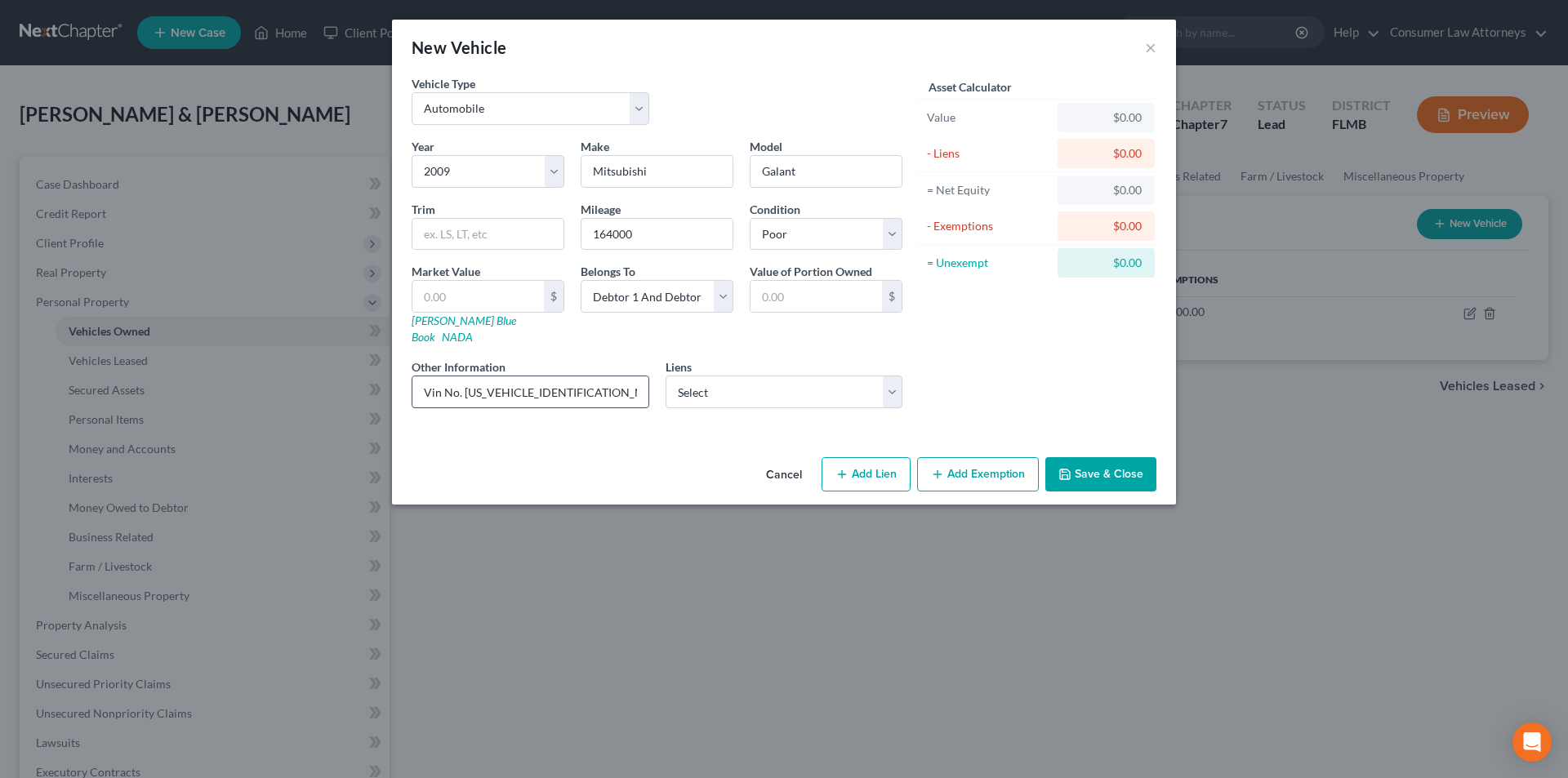
click at [466, 378] on input "Vin No. [US_VEHICLE_IDENTIFICATION_NUMBER]" at bounding box center [530, 392] width 236 height 31
click at [451, 325] on link "[PERSON_NAME] Blue Book" at bounding box center [463, 329] width 104 height 31
click at [473, 226] on input "text" at bounding box center [488, 234] width 151 height 31
click at [455, 281] on input "text" at bounding box center [478, 296] width 132 height 31
click at [455, 288] on input "2" at bounding box center [478, 296] width 132 height 31
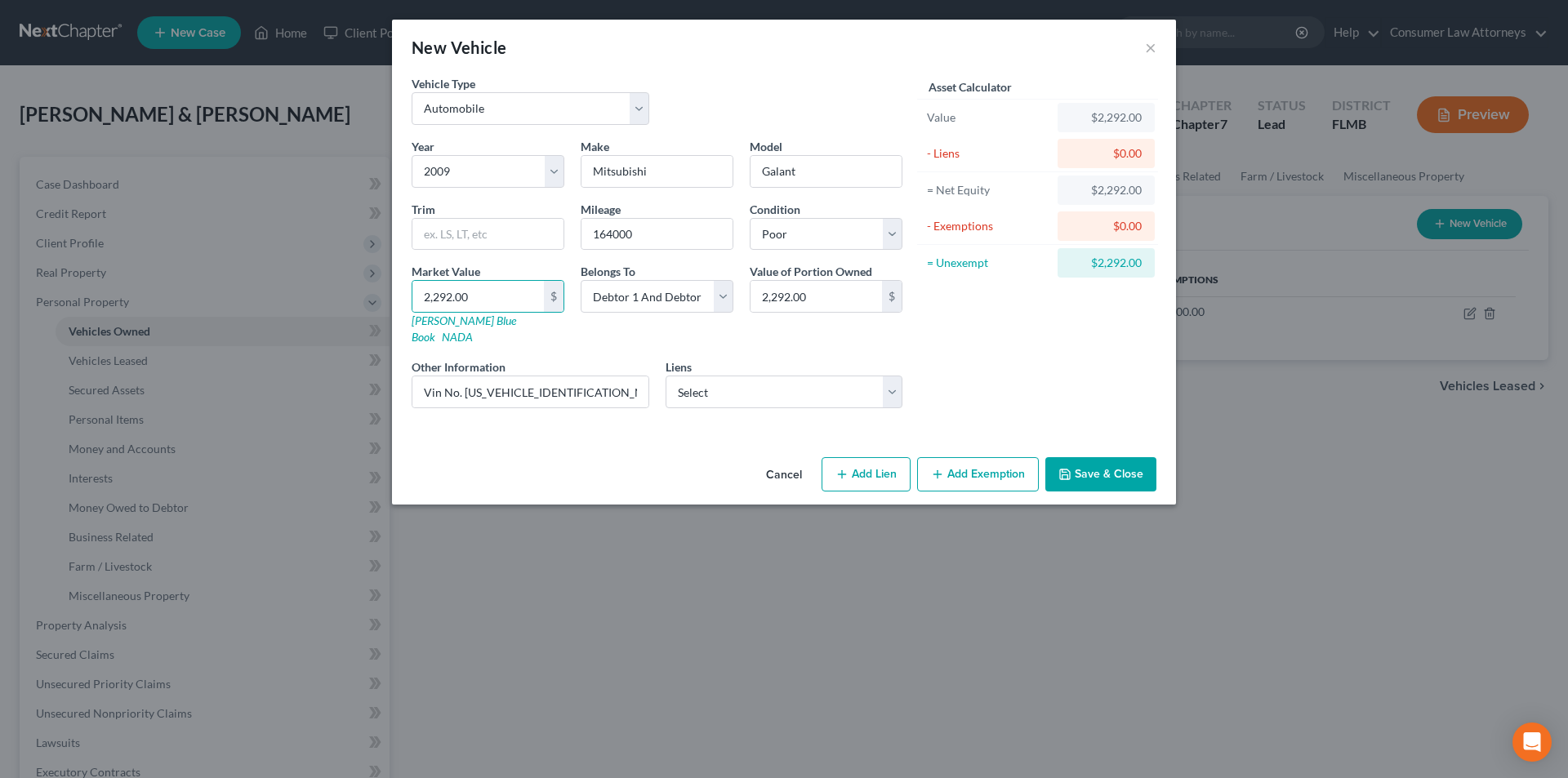
click at [1083, 457] on button "Save & Close" at bounding box center [1100, 474] width 111 height 34
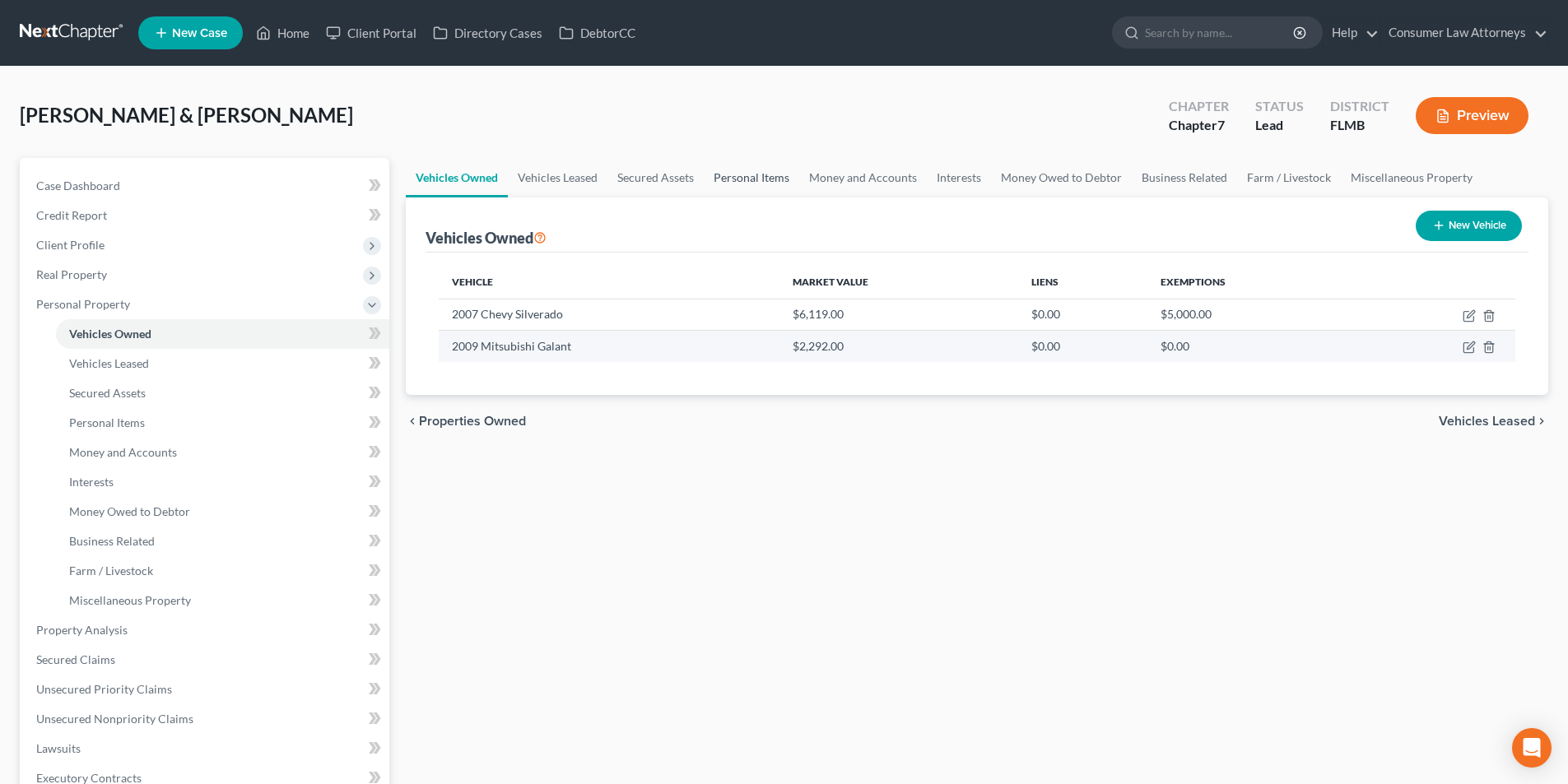
drag, startPoint x: 749, startPoint y: 174, endPoint x: 952, endPoint y: 353, distance: 270.6
click at [749, 174] on link "Personal Items" at bounding box center [752, 178] width 96 height 39
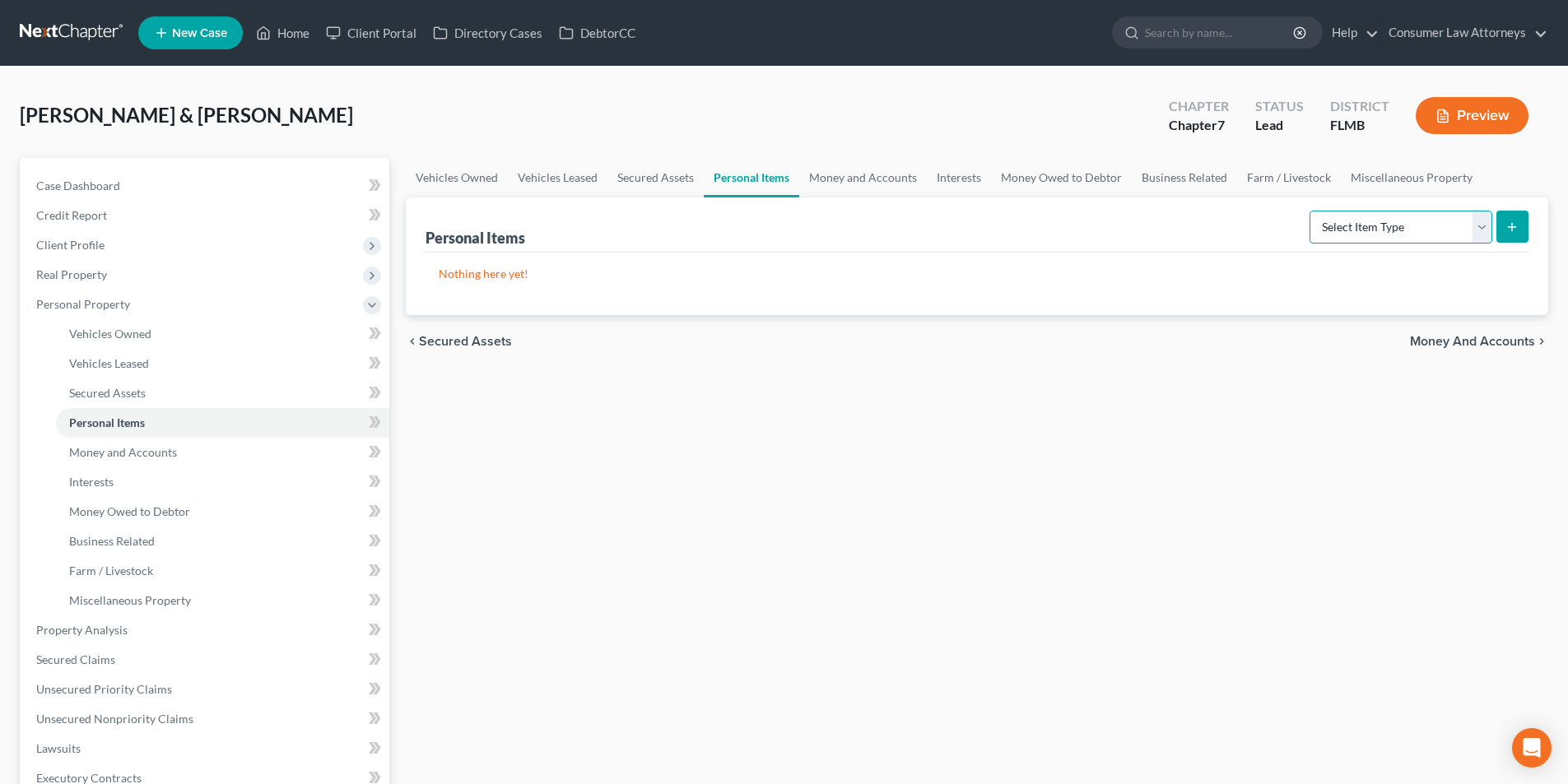
click at [1382, 228] on select "Select Item Type Clothing Collectibles Of Value Electronics Firearms Household …" at bounding box center [1401, 227] width 183 height 33
click at [1312, 210] on select "Select Item Type Clothing Collectibles Of Value Electronics Firearms Household …" at bounding box center [1401, 227] width 183 height 33
click at [1509, 217] on button "submit" at bounding box center [1512, 227] width 32 height 32
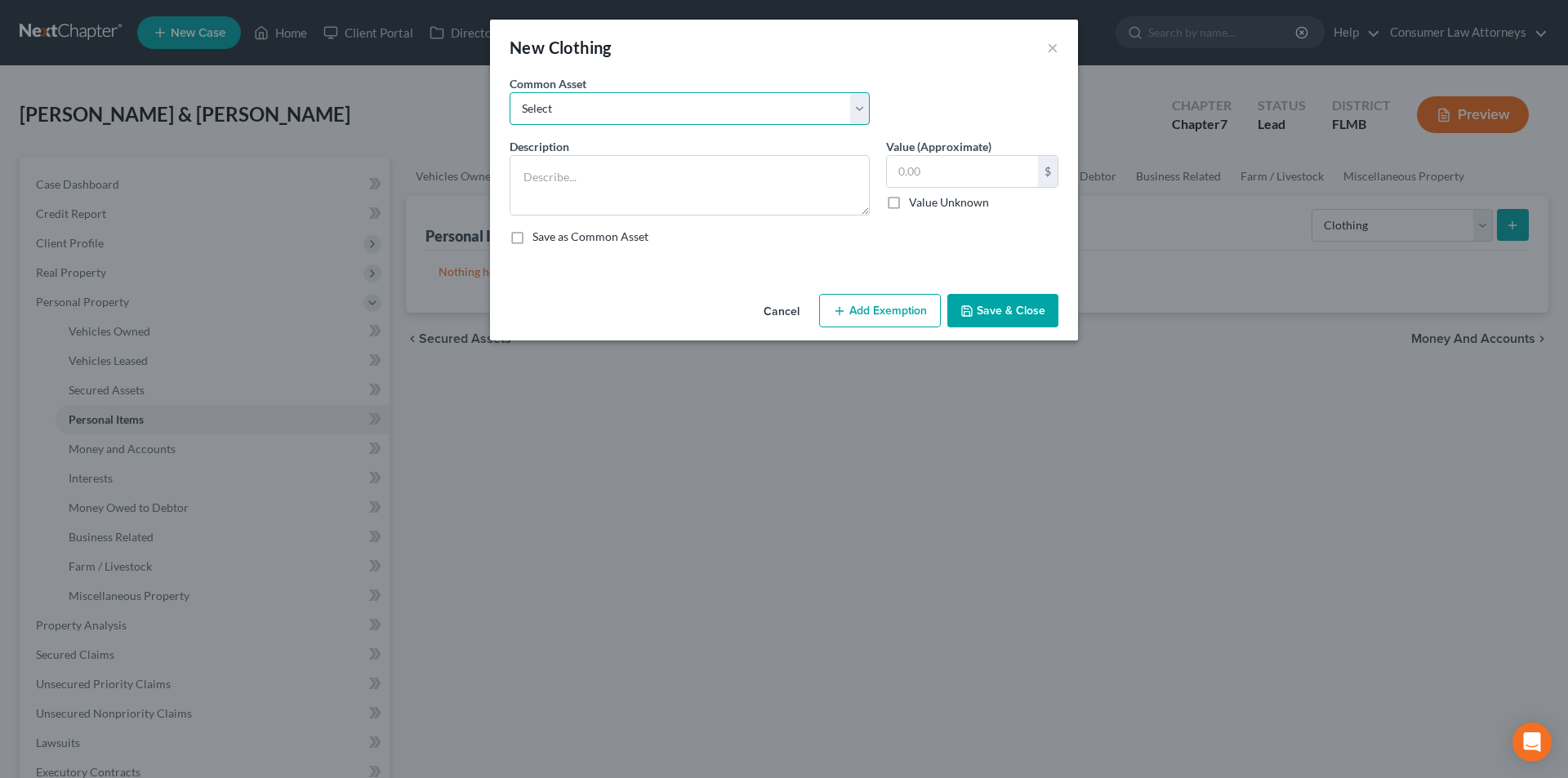
drag, startPoint x: 644, startPoint y: 115, endPoint x: 639, endPoint y: 123, distance: 9.4
click at [644, 115] on select "Select Miscellaneous clothing and wearing apparel Clothing, shoes, jackets, out…" at bounding box center [690, 109] width 361 height 33
click at [510, 92] on select "Select Miscellaneous clothing and wearing apparel Clothing, shoes, jackets, out…" at bounding box center [690, 109] width 361 height 33
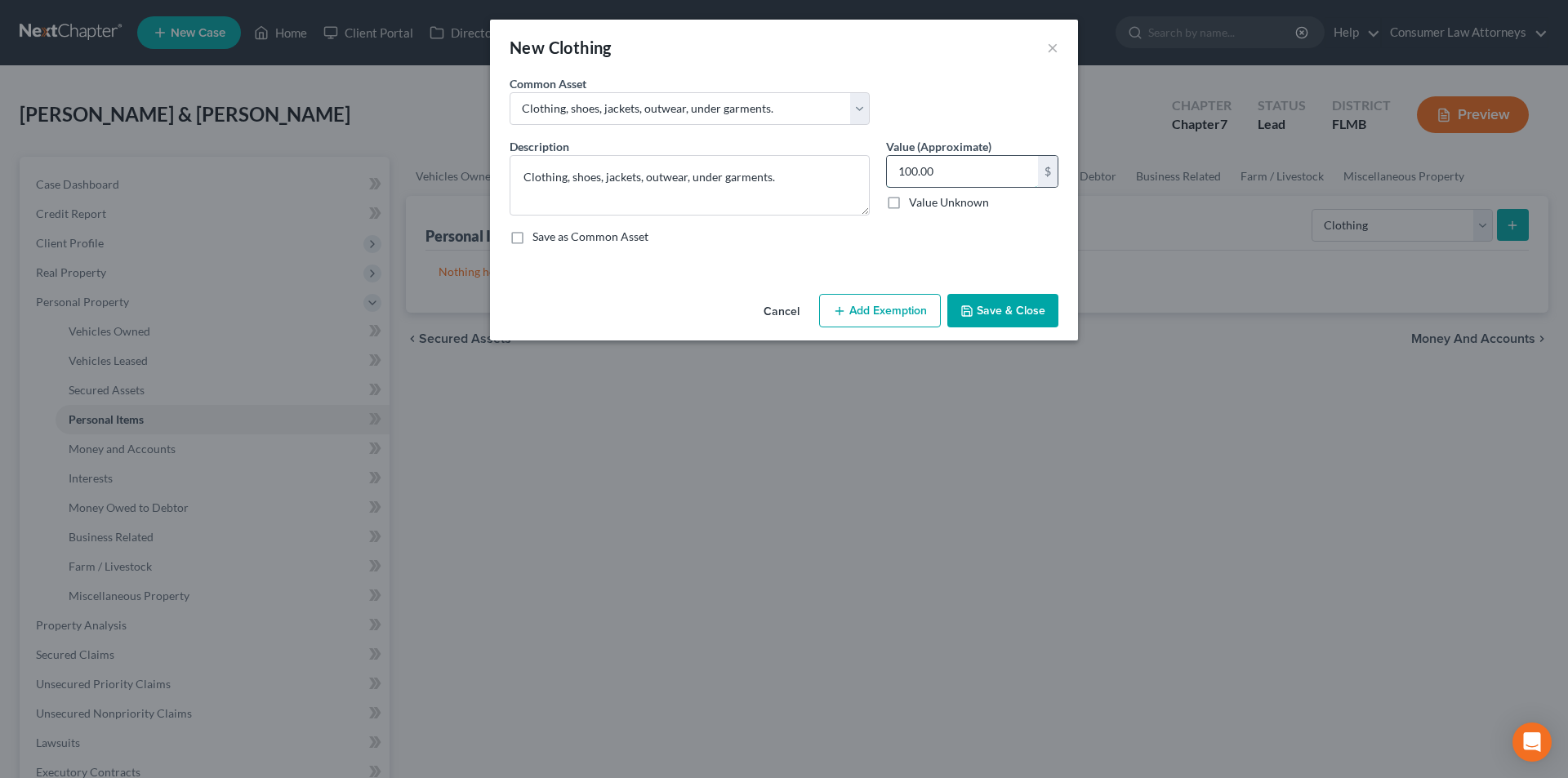
click at [966, 181] on input "100.00" at bounding box center [962, 171] width 151 height 31
click at [871, 311] on button "Add Exemption" at bounding box center [880, 311] width 121 height 34
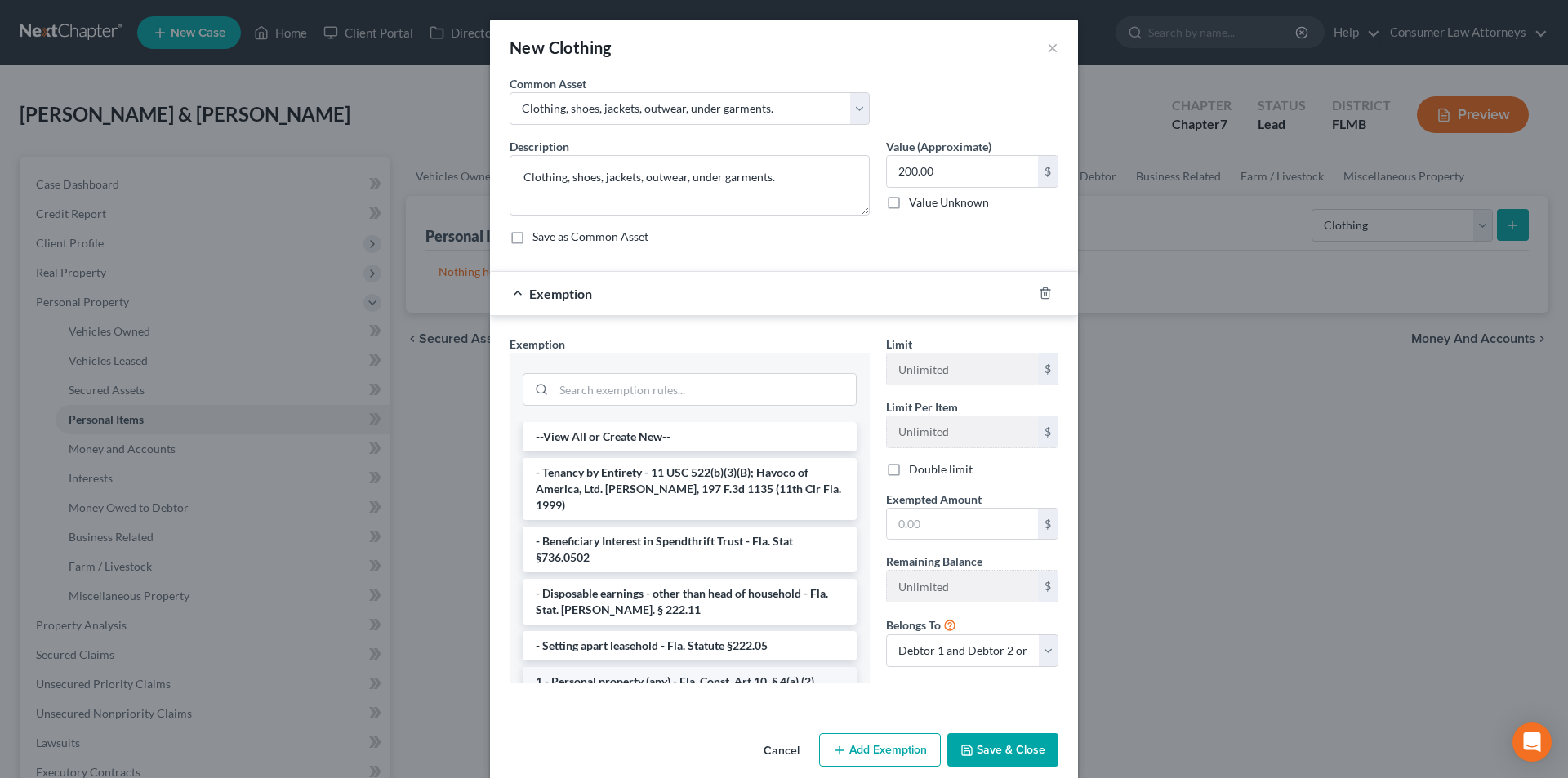
click at [637, 668] on li "1 - Personal property (any) - Fla. Const. Art.10, § 4(a) (2)" at bounding box center [690, 682] width 334 height 30
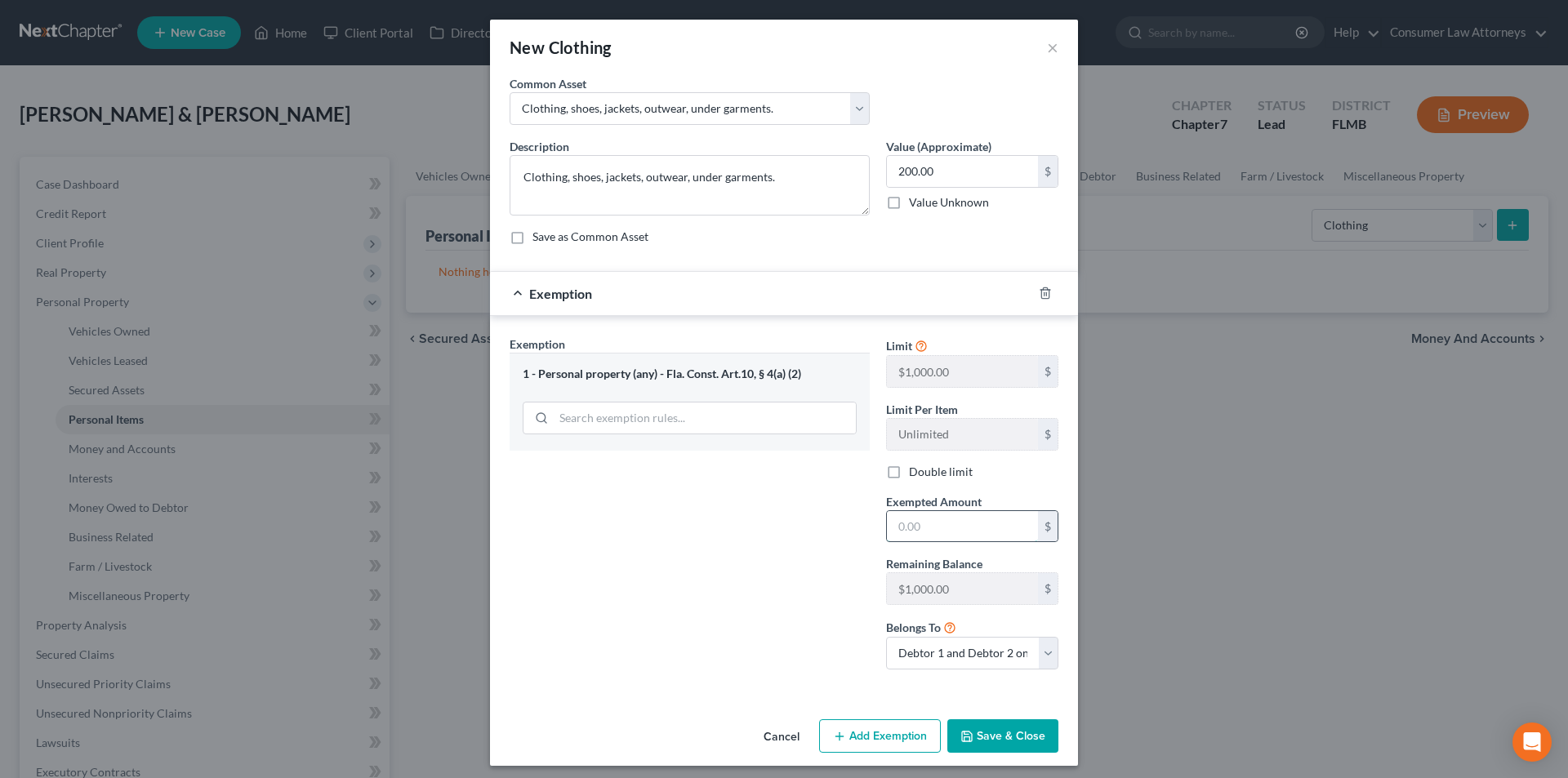
click at [947, 530] on input "text" at bounding box center [962, 527] width 151 height 31
click at [991, 738] on button "Save & Close" at bounding box center [1003, 736] width 111 height 34
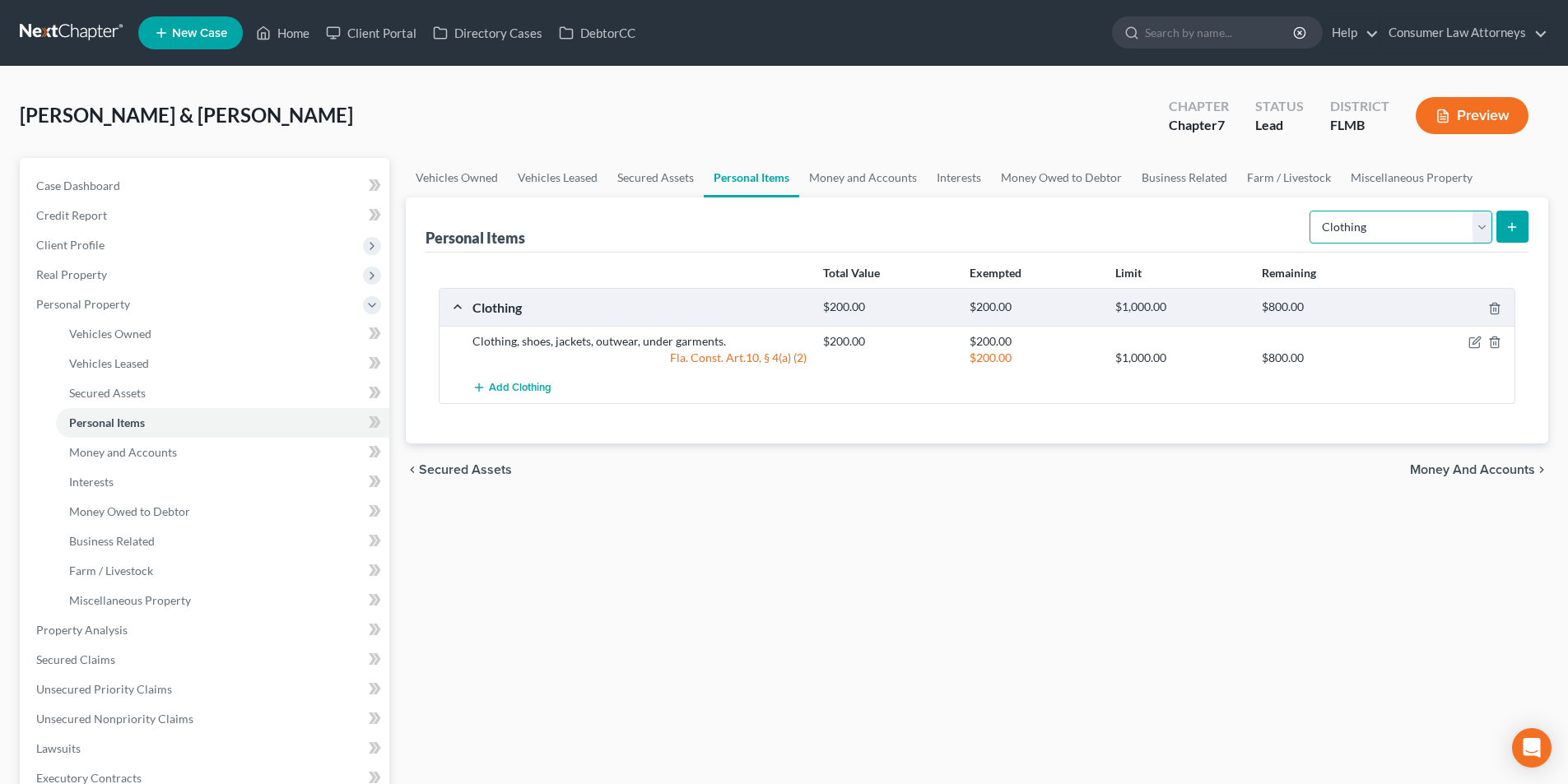
click at [1364, 227] on select "Select Item Type Clothing Collectibles Of Value Electronics Firearms Household …" at bounding box center [1401, 227] width 183 height 33
click at [1312, 210] on select "Select Item Type Clothing Collectibles Of Value Electronics Firearms Household …" at bounding box center [1401, 227] width 183 height 33
click at [1513, 226] on icon "submit" at bounding box center [1512, 227] width 13 height 13
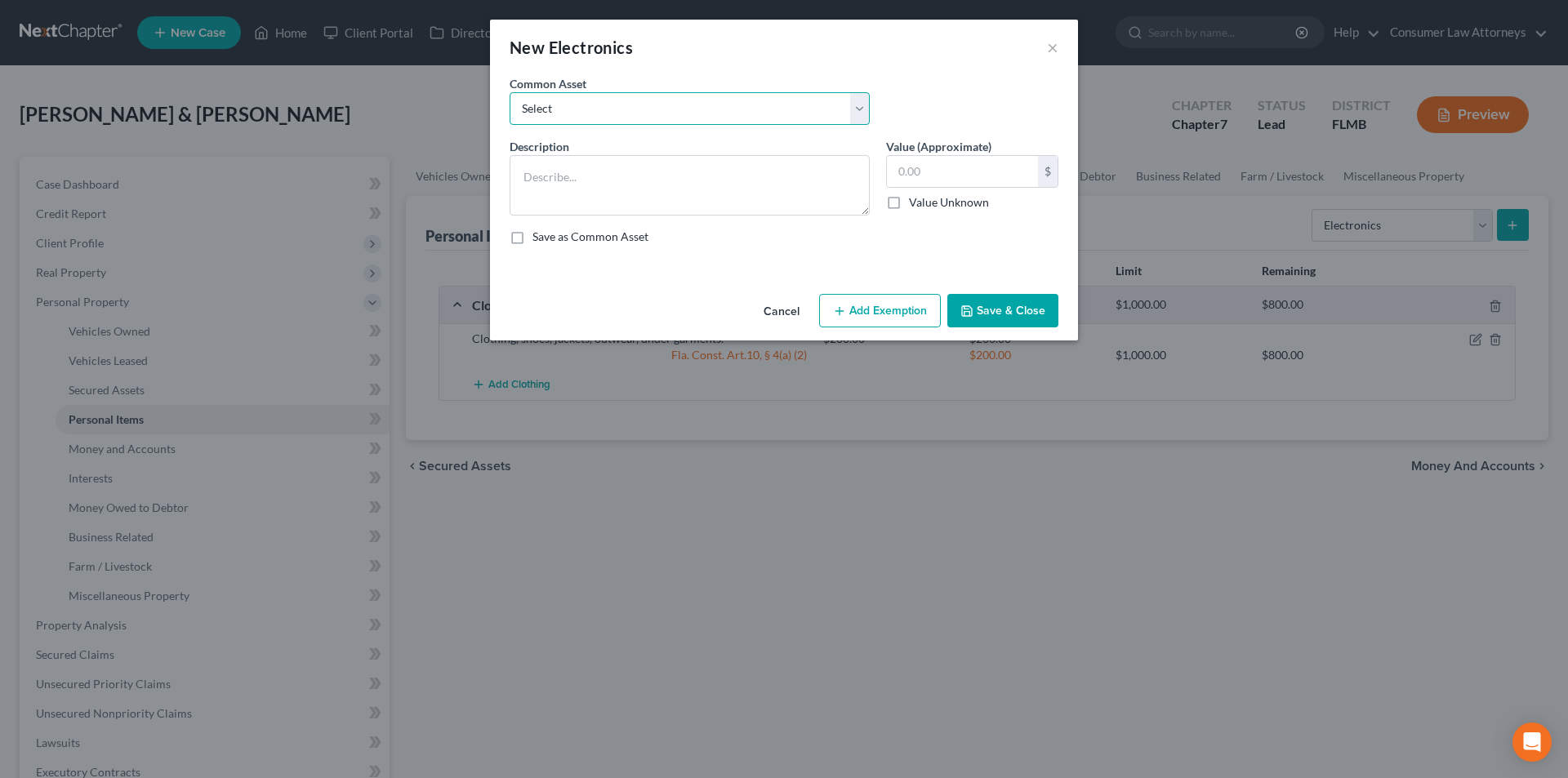
click at [686, 99] on select "Select Miscellaneous electronics Xbox Laptop Refrigerator Computer TV Cellphone…" at bounding box center [690, 109] width 361 height 33
click at [510, 92] on select "Select Miscellaneous electronics Xbox Laptop Refrigerator Computer TV Cellphone…" at bounding box center [690, 109] width 361 height 33
click at [872, 311] on button "Add Exemption" at bounding box center [880, 311] width 121 height 34
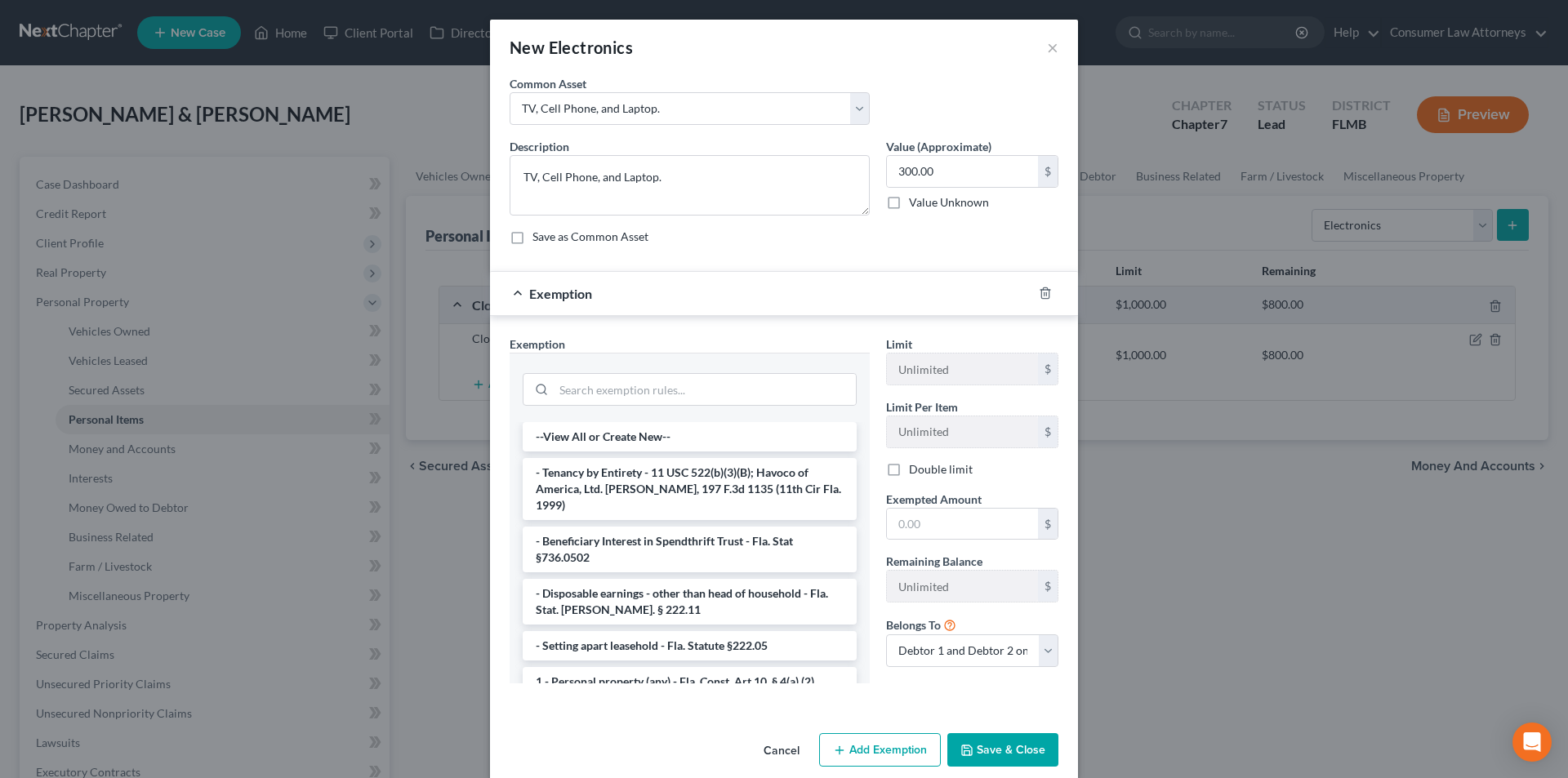
drag, startPoint x: 624, startPoint y: 665, endPoint x: 854, endPoint y: 584, distance: 243.8
click at [624, 668] on li "1 - Personal property (any) - Fla. Const. Art.10, § 4(a) (2)" at bounding box center [690, 682] width 334 height 30
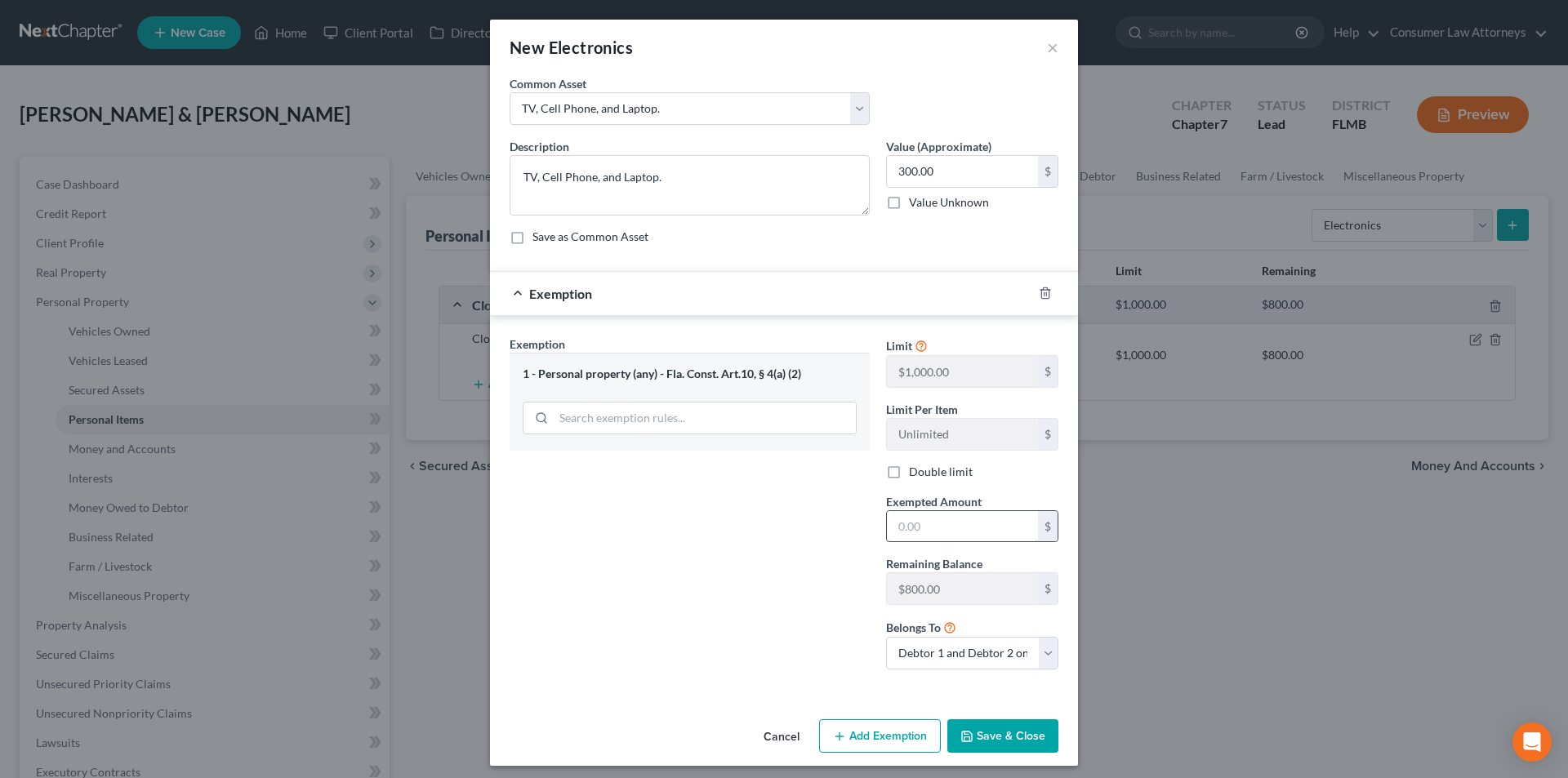
click at [937, 516] on input "text" at bounding box center [962, 527] width 151 height 31
click at [1008, 739] on button "Save & Close" at bounding box center [1003, 736] width 111 height 34
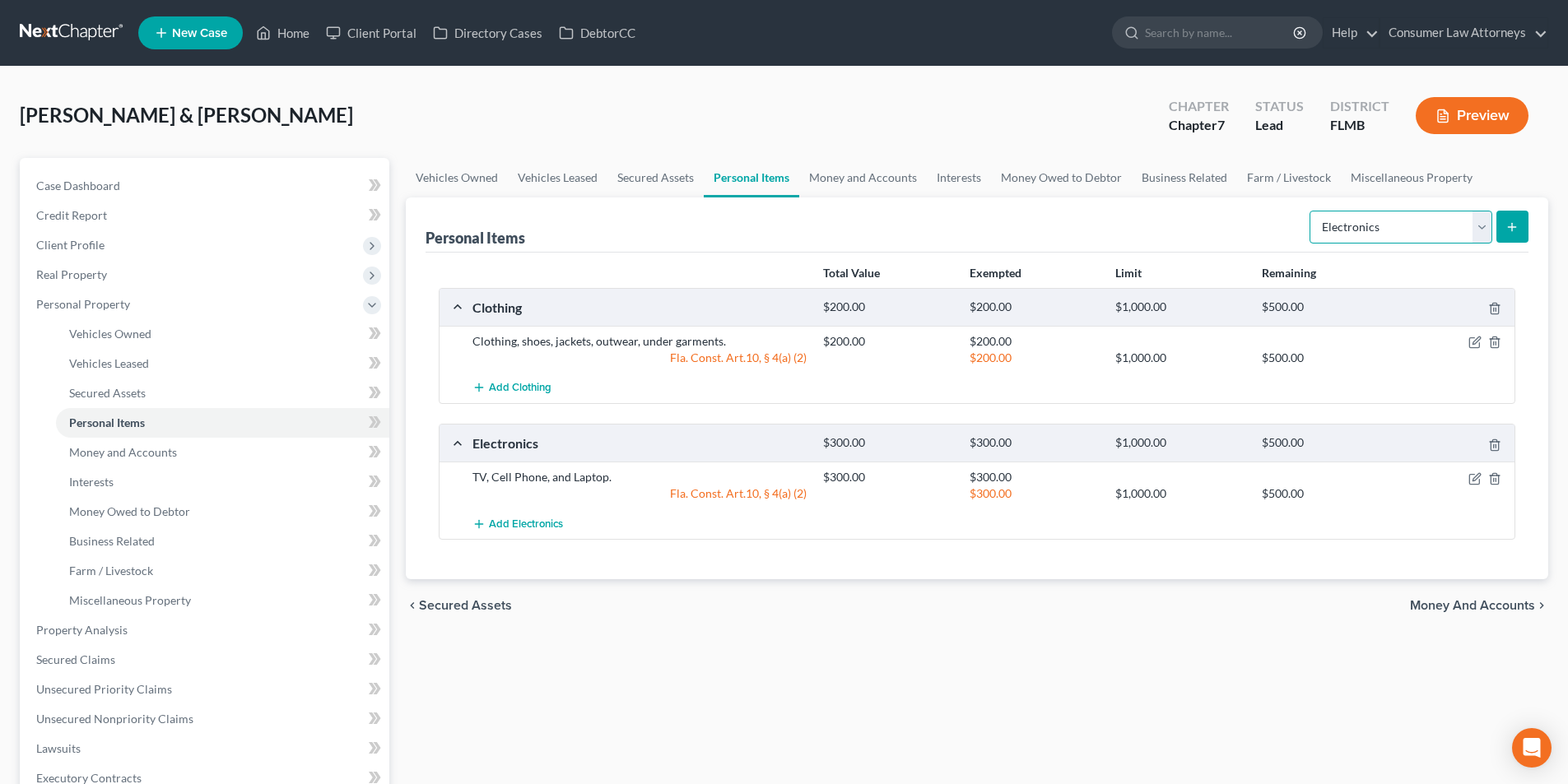
click at [1396, 232] on select "Select Item Type Clothing Collectibles Of Value Electronics Firearms Household …" at bounding box center [1401, 227] width 183 height 33
click at [1312, 210] on select "Select Item Type Clothing Collectibles Of Value Electronics Firearms Household …" at bounding box center [1401, 227] width 183 height 33
click at [1508, 226] on icon "submit" at bounding box center [1512, 227] width 13 height 13
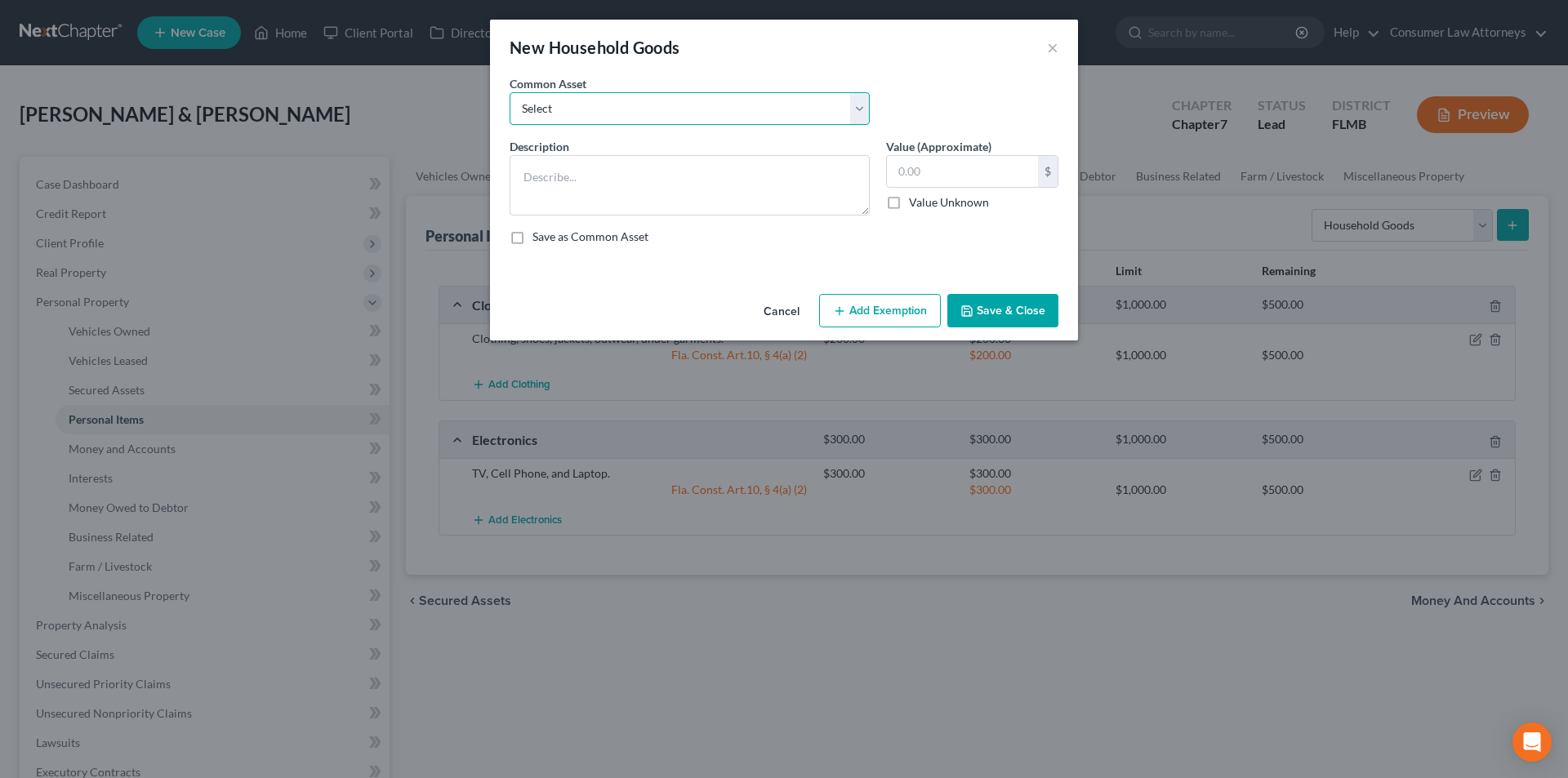
click at [646, 109] on select "Select Miscellaneous household goods, furniture and furnishings freezer Dryer c…" at bounding box center [690, 109] width 361 height 33
click at [510, 92] on select "Select Miscellaneous household goods, furniture and furnishings freezer Dryer c…" at bounding box center [690, 109] width 361 height 33
click at [663, 110] on select "Select Miscellaneous household goods, furniture and furnishings freezer Dryer c…" at bounding box center [690, 109] width 361 height 33
click at [510, 92] on select "Select Miscellaneous household goods, furniture and furnishings freezer Dryer c…" at bounding box center [690, 109] width 361 height 33
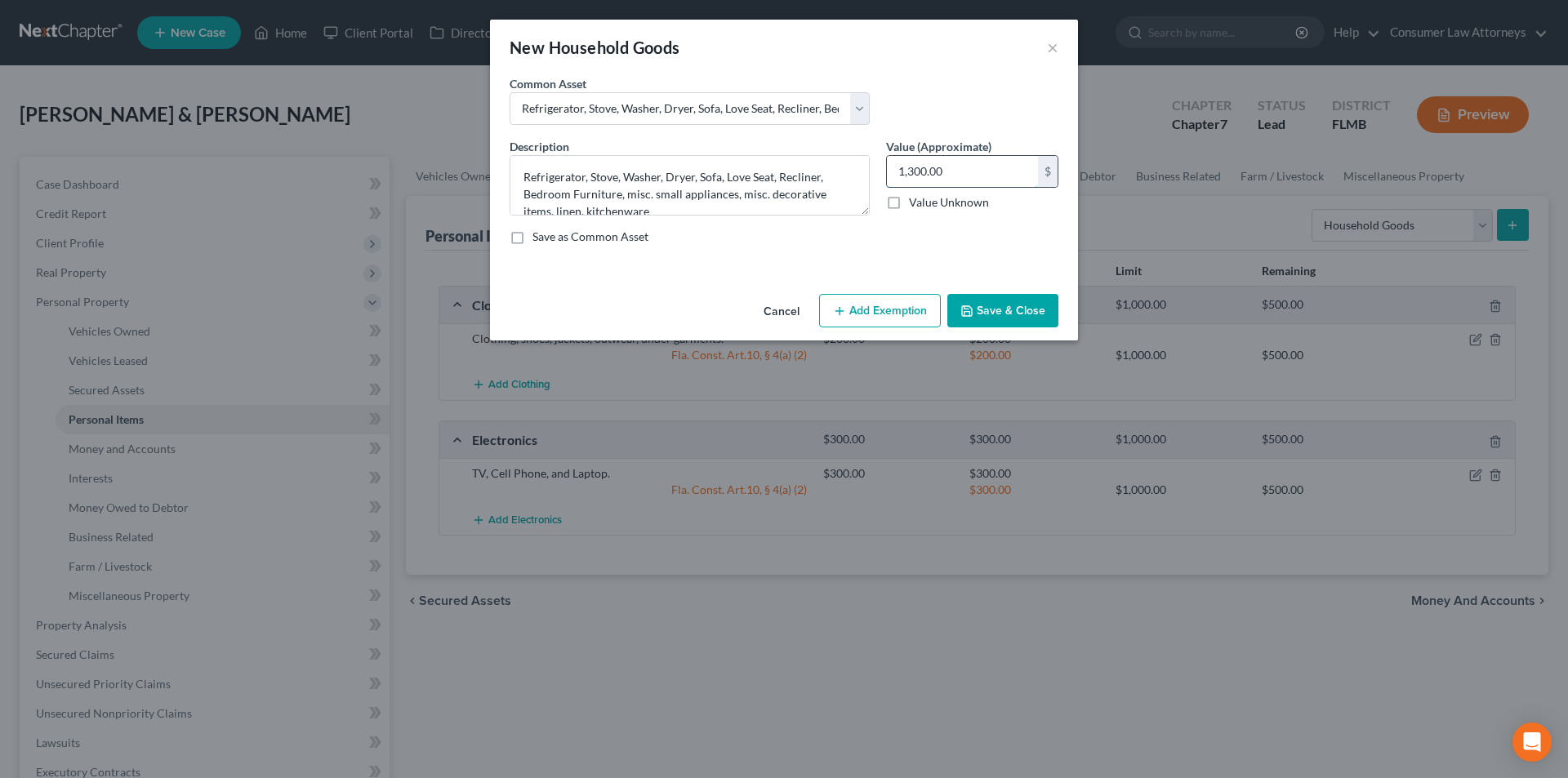
click at [952, 169] on input "1,300.00" at bounding box center [962, 171] width 151 height 31
click at [890, 311] on button "Add Exemption" at bounding box center [880, 311] width 121 height 34
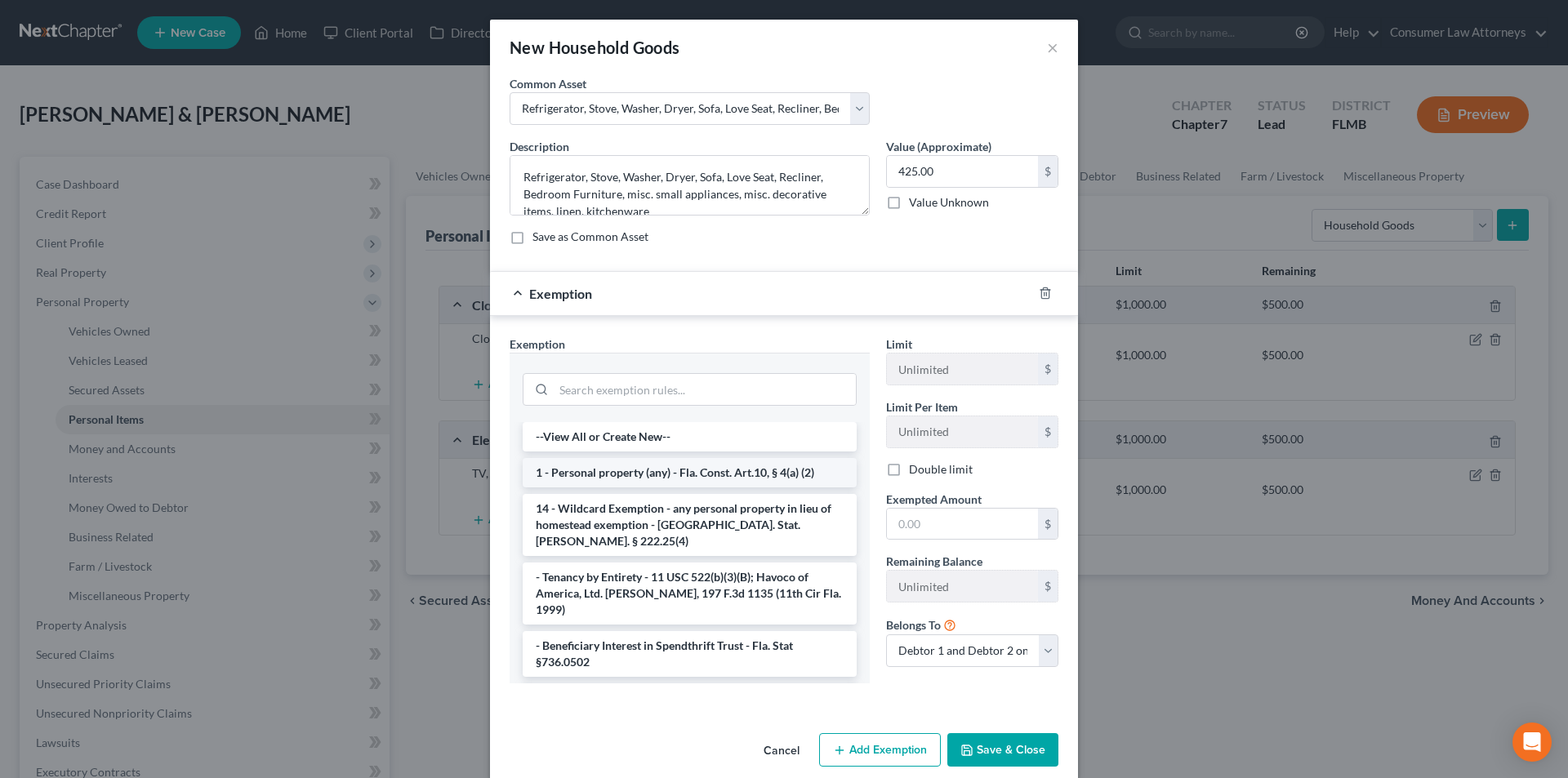
click at [630, 470] on li "1 - Personal property (any) - Fla. Const. Art.10, § 4(a) (2)" at bounding box center [690, 473] width 334 height 30
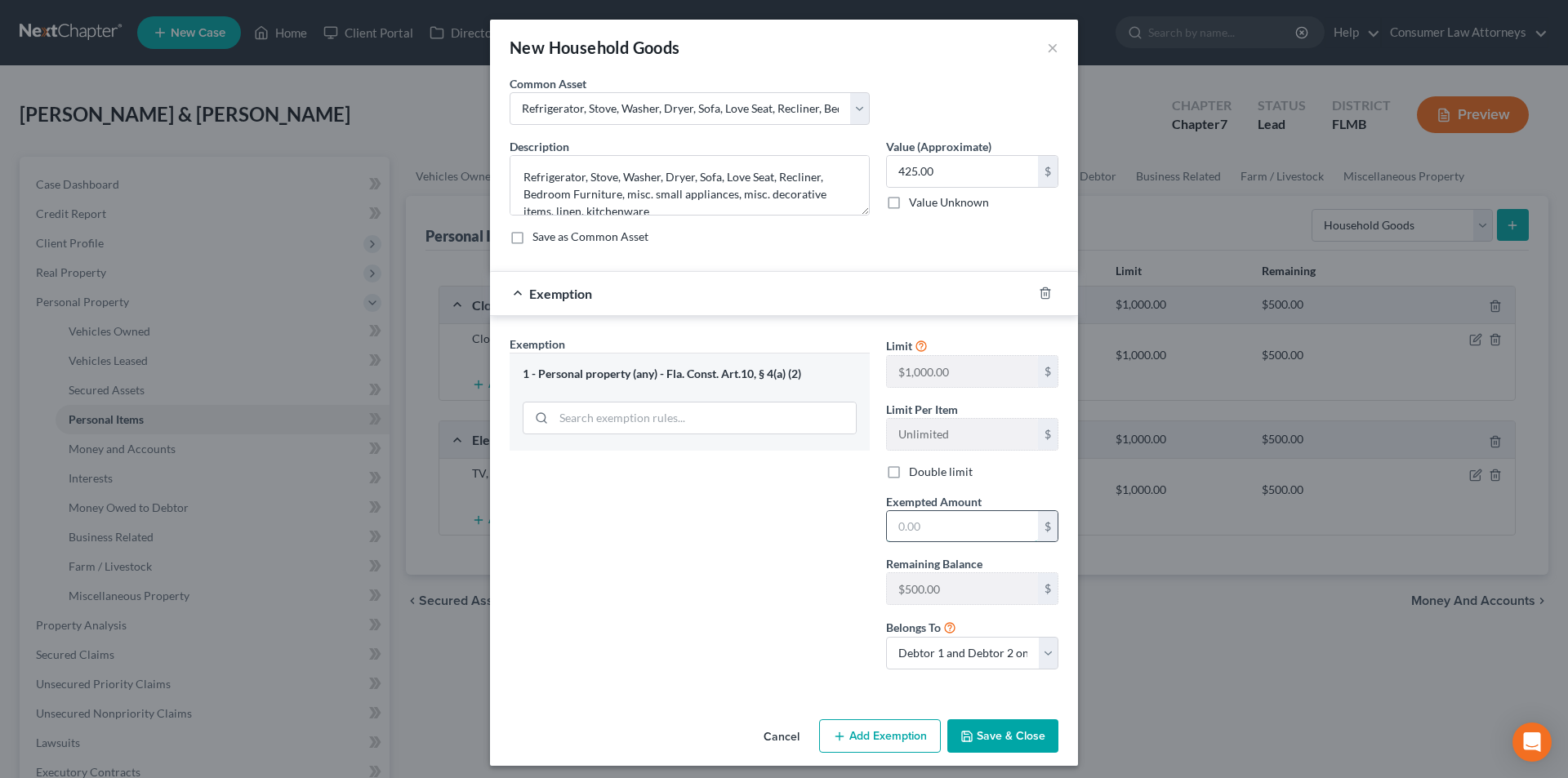
click at [944, 531] on input "text" at bounding box center [962, 527] width 151 height 31
drag, startPoint x: 1015, startPoint y: 732, endPoint x: 1561, endPoint y: 565, distance: 571.0
click at [1016, 732] on button "Save & Close" at bounding box center [1003, 736] width 111 height 34
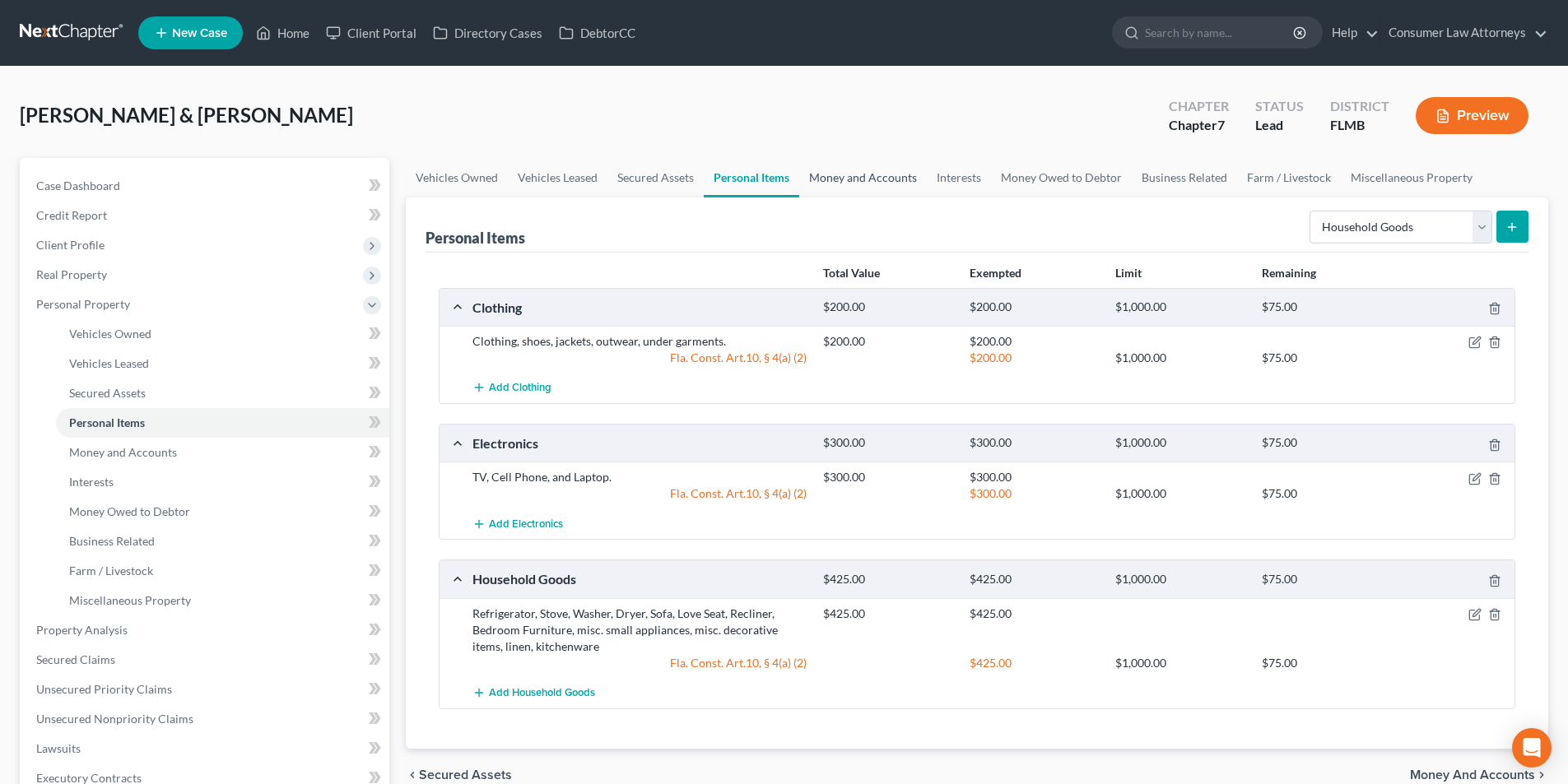
click at [902, 180] on link "Money and Accounts" at bounding box center [863, 178] width 127 height 39
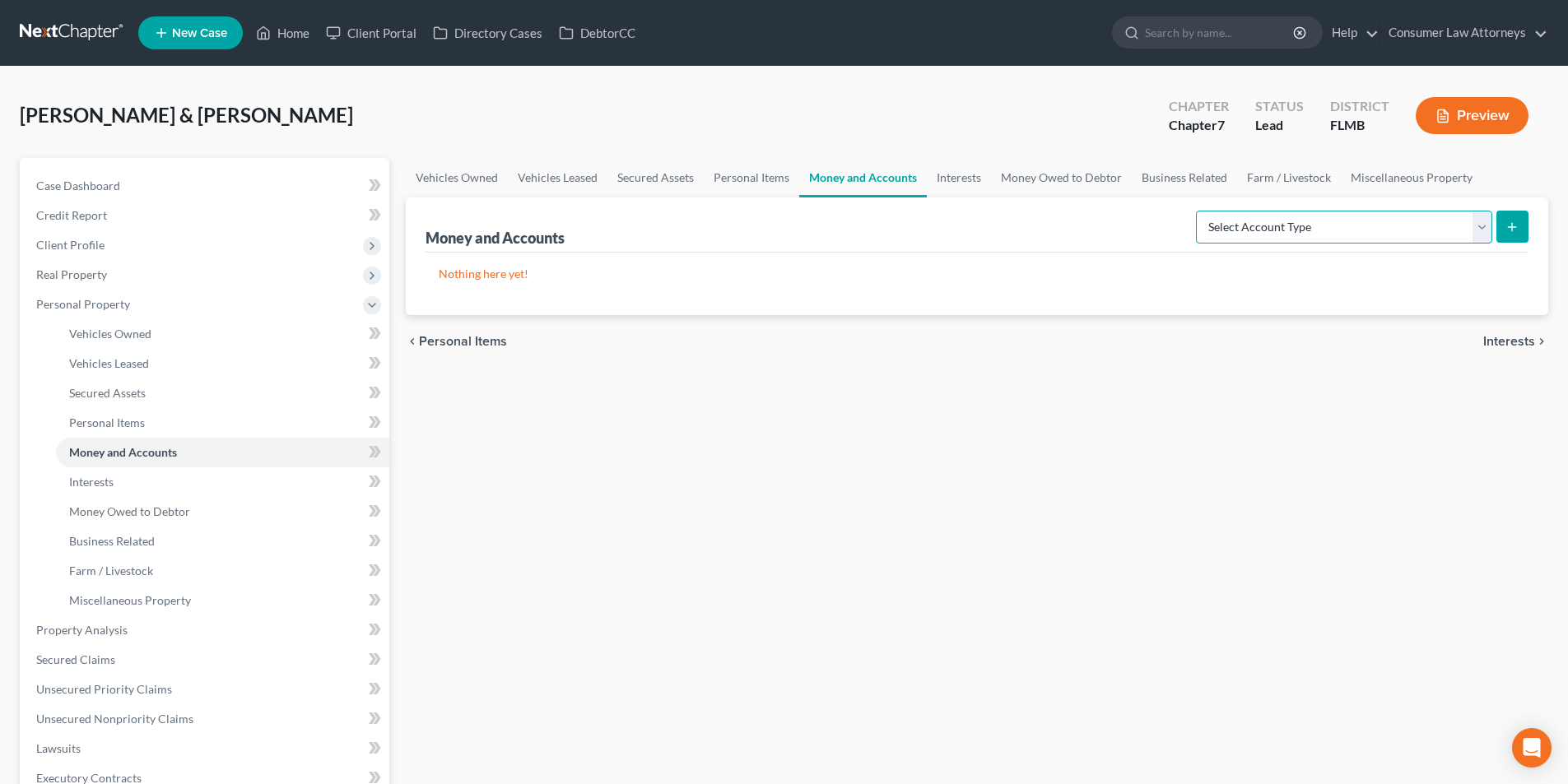
click at [1297, 233] on select "Select Account Type Brokerage Cash on Hand Certificates of Deposit Checking Acc…" at bounding box center [1344, 227] width 297 height 33
click at [1309, 229] on select "Select Account Type Brokerage Cash on Hand Certificates of Deposit Checking Acc…" at bounding box center [1344, 227] width 297 height 33
click at [1200, 210] on select "Select Account Type Brokerage Cash on Hand Certificates of Deposit Checking Acc…" at bounding box center [1344, 227] width 297 height 33
click at [1510, 227] on icon "submit" at bounding box center [1512, 227] width 13 height 13
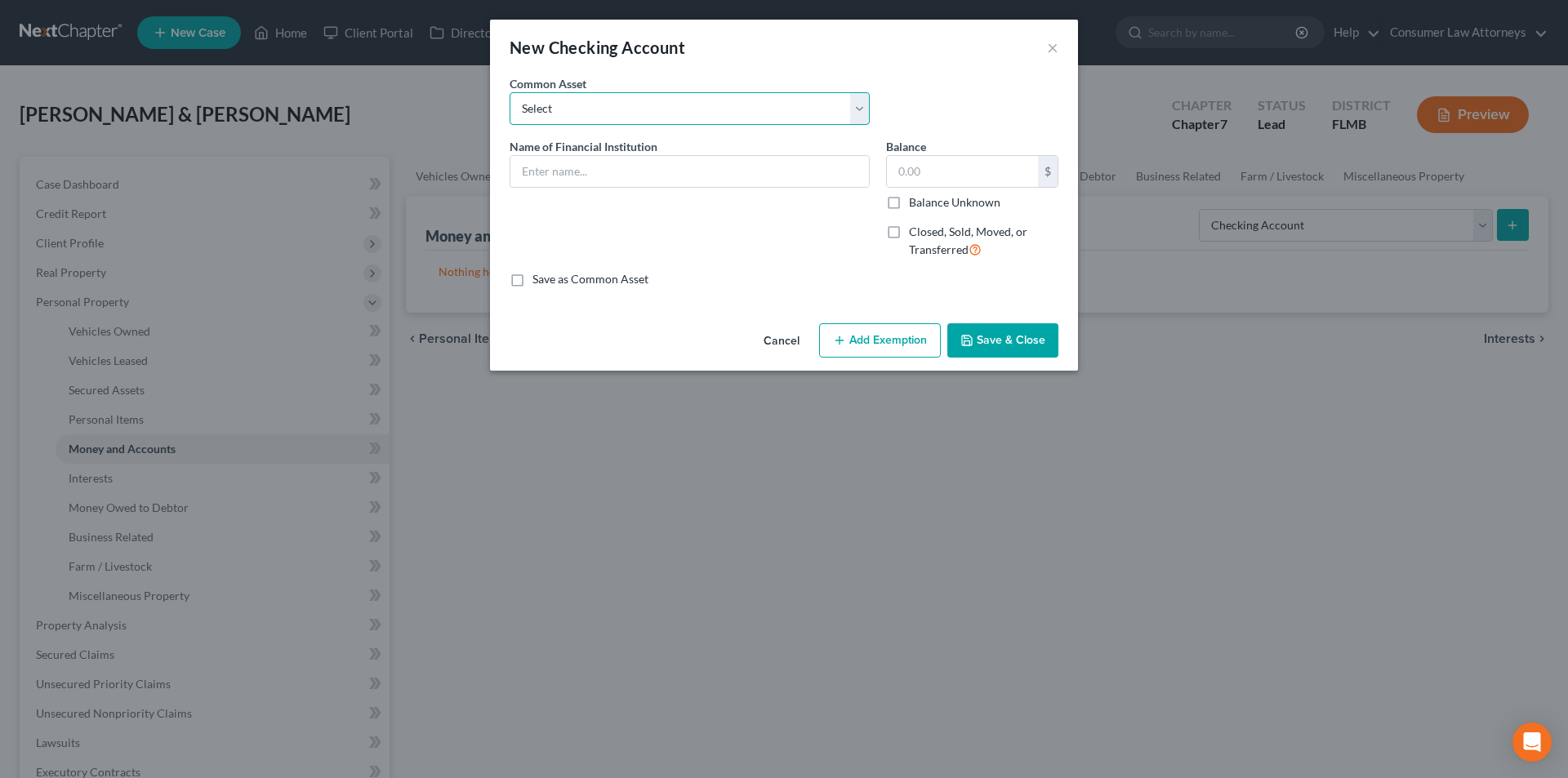
click at [618, 110] on select "Select Bank of America Truist Bank Partners Federal Credit Union United Souther…" at bounding box center [690, 109] width 361 height 33
drag, startPoint x: 618, startPoint y: 110, endPoint x: 613, endPoint y: 143, distance: 33.4
click at [618, 110] on select "Select Bank of America Truist Bank Partners Federal Credit Union United Souther…" at bounding box center [690, 109] width 361 height 33
click at [613, 173] on input "text" at bounding box center [690, 171] width 359 height 31
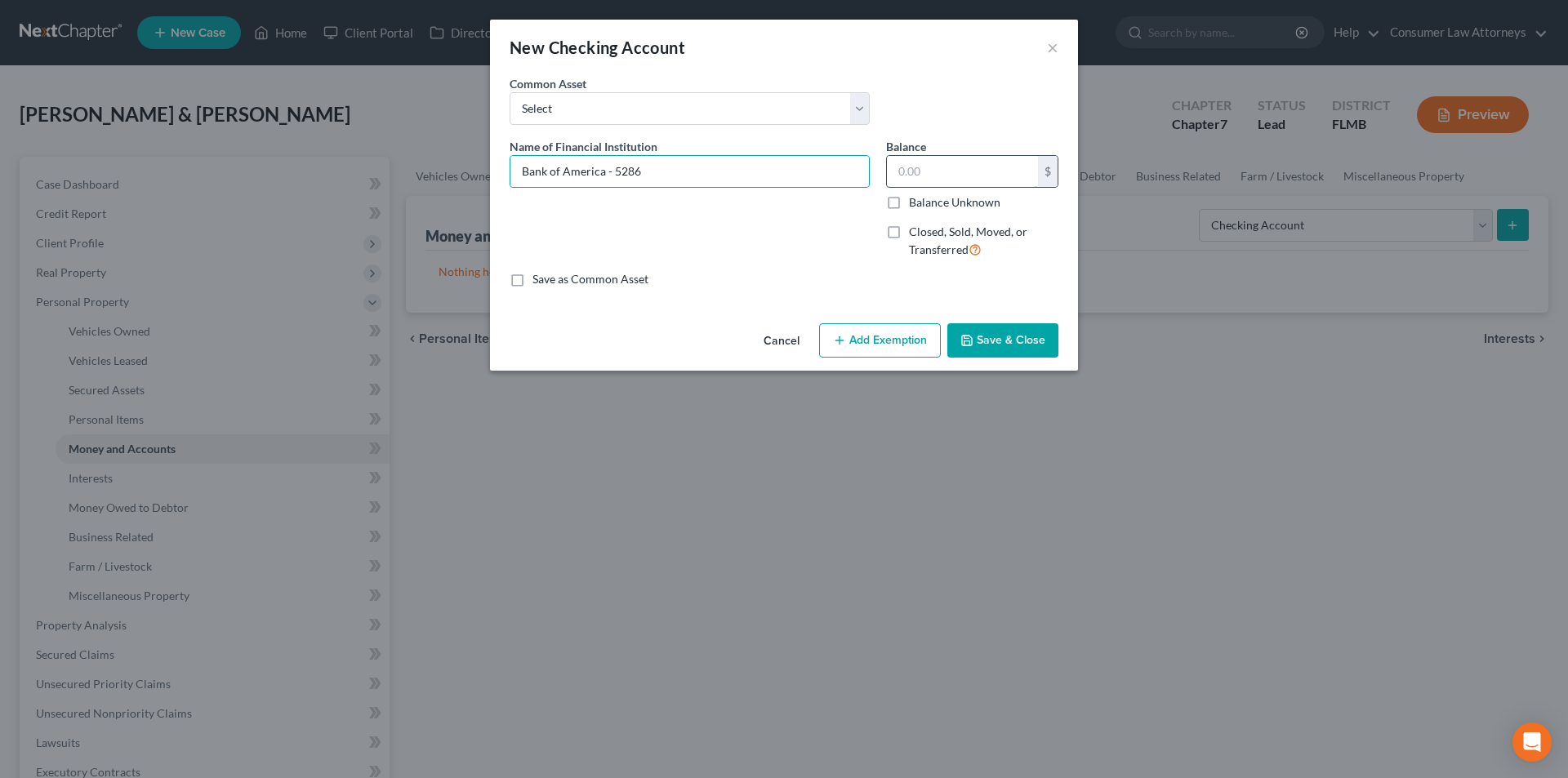
click at [960, 180] on input "text" at bounding box center [962, 171] width 151 height 31
click at [986, 341] on button "Save & Close" at bounding box center [1003, 340] width 111 height 34
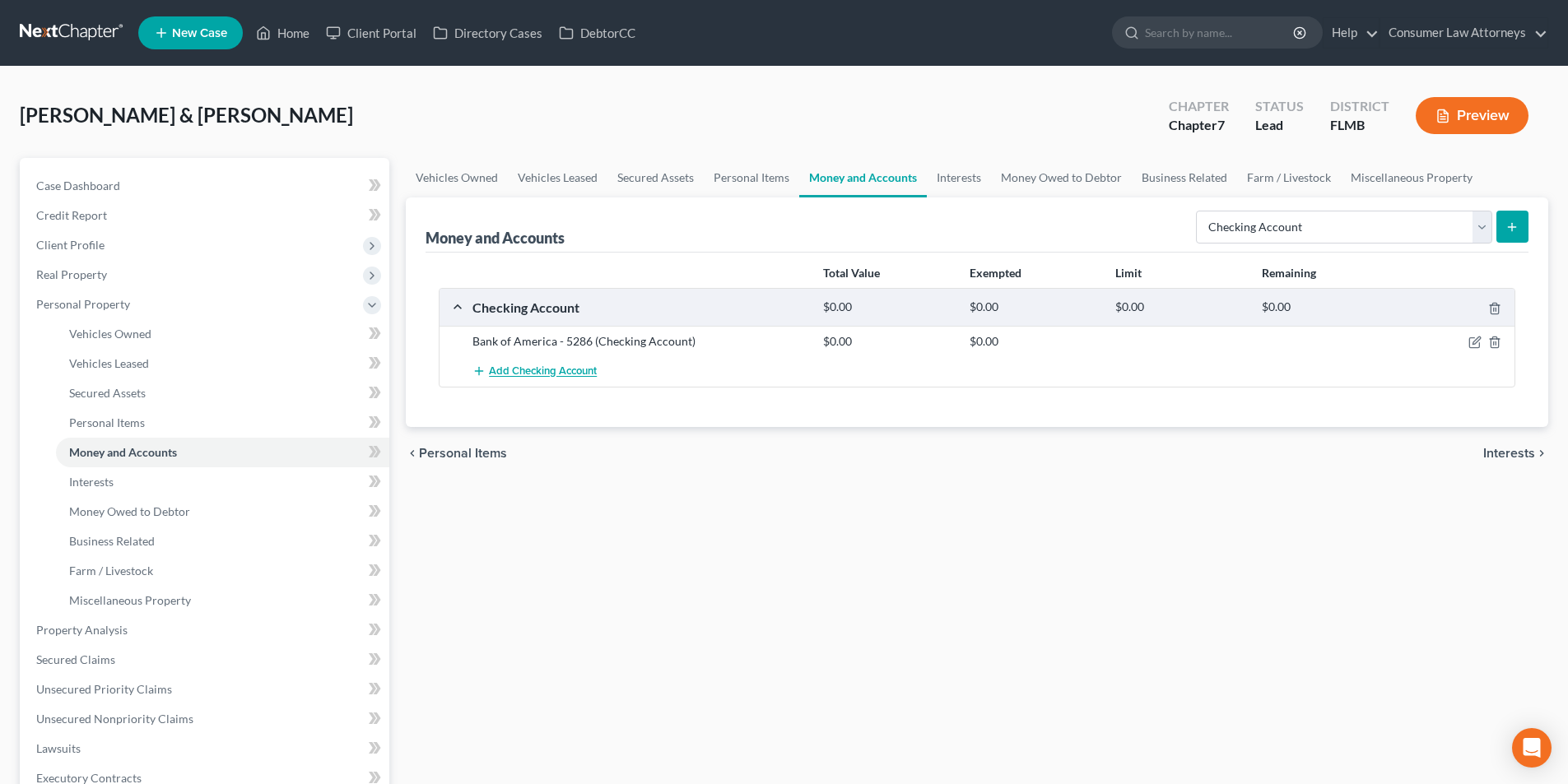
click at [583, 374] on span "Add Checking Account" at bounding box center [543, 371] width 108 height 13
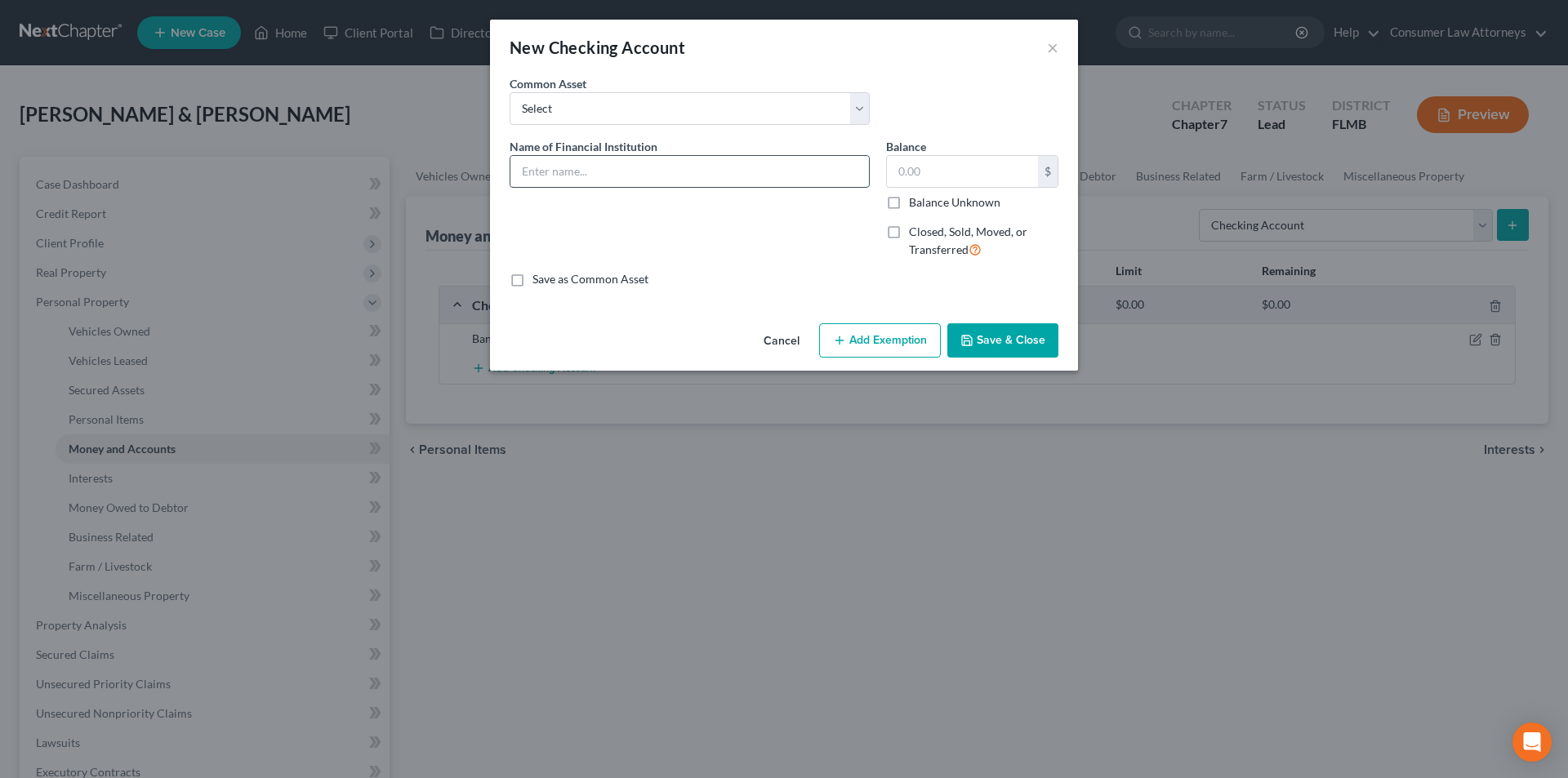
click at [623, 173] on input "text" at bounding box center [690, 171] width 359 height 31
click at [931, 171] on input "text" at bounding box center [962, 171] width 151 height 31
click at [889, 339] on button "Add Exemption" at bounding box center [880, 340] width 121 height 34
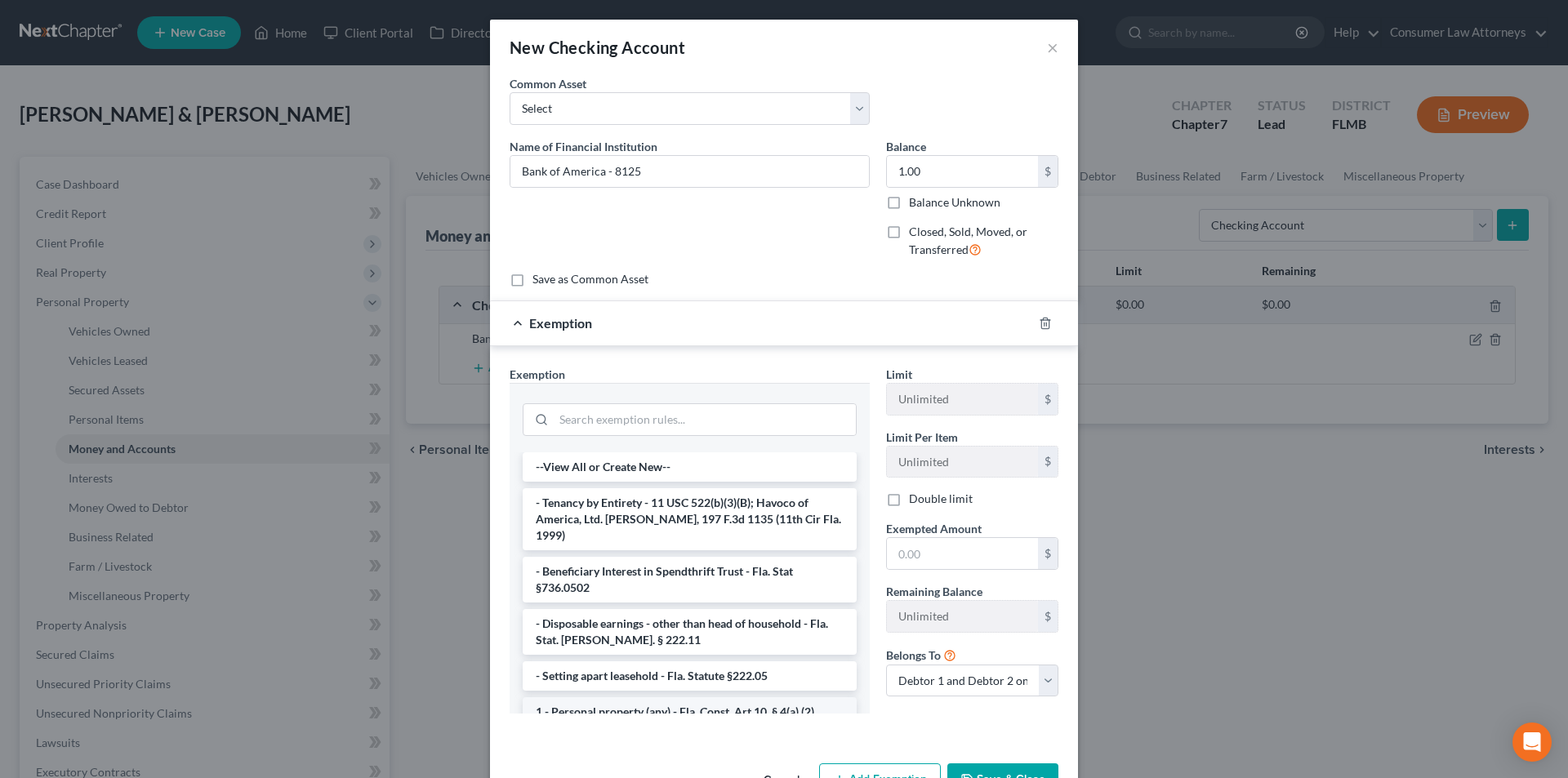
click at [647, 697] on li "1 - Personal property (any) - Fla. Const. Art.10, § 4(a) (2)" at bounding box center [690, 712] width 334 height 30
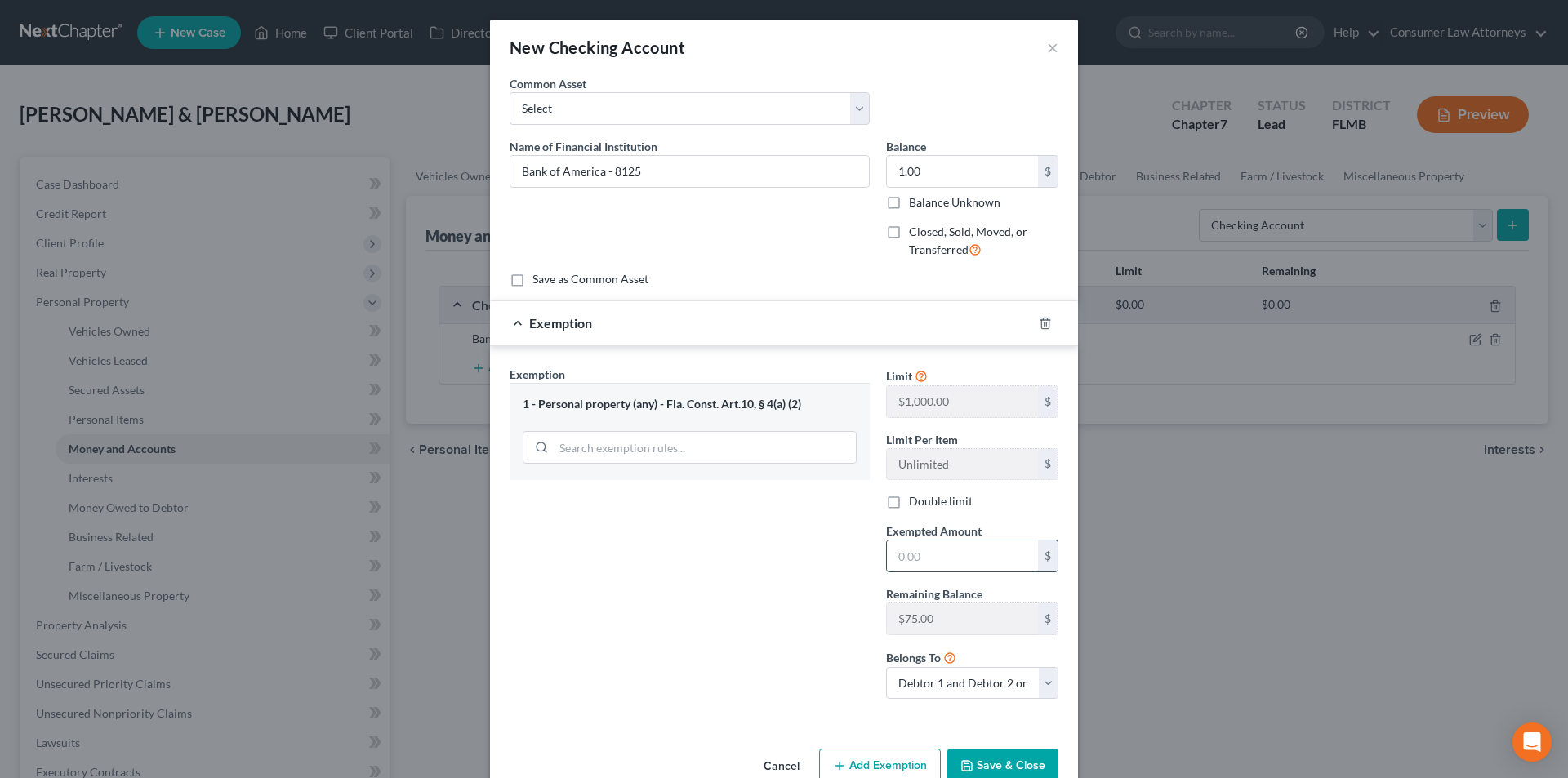
click at [947, 563] on input "text" at bounding box center [962, 556] width 151 height 31
click at [1028, 757] on button "Save & Close" at bounding box center [1003, 766] width 111 height 34
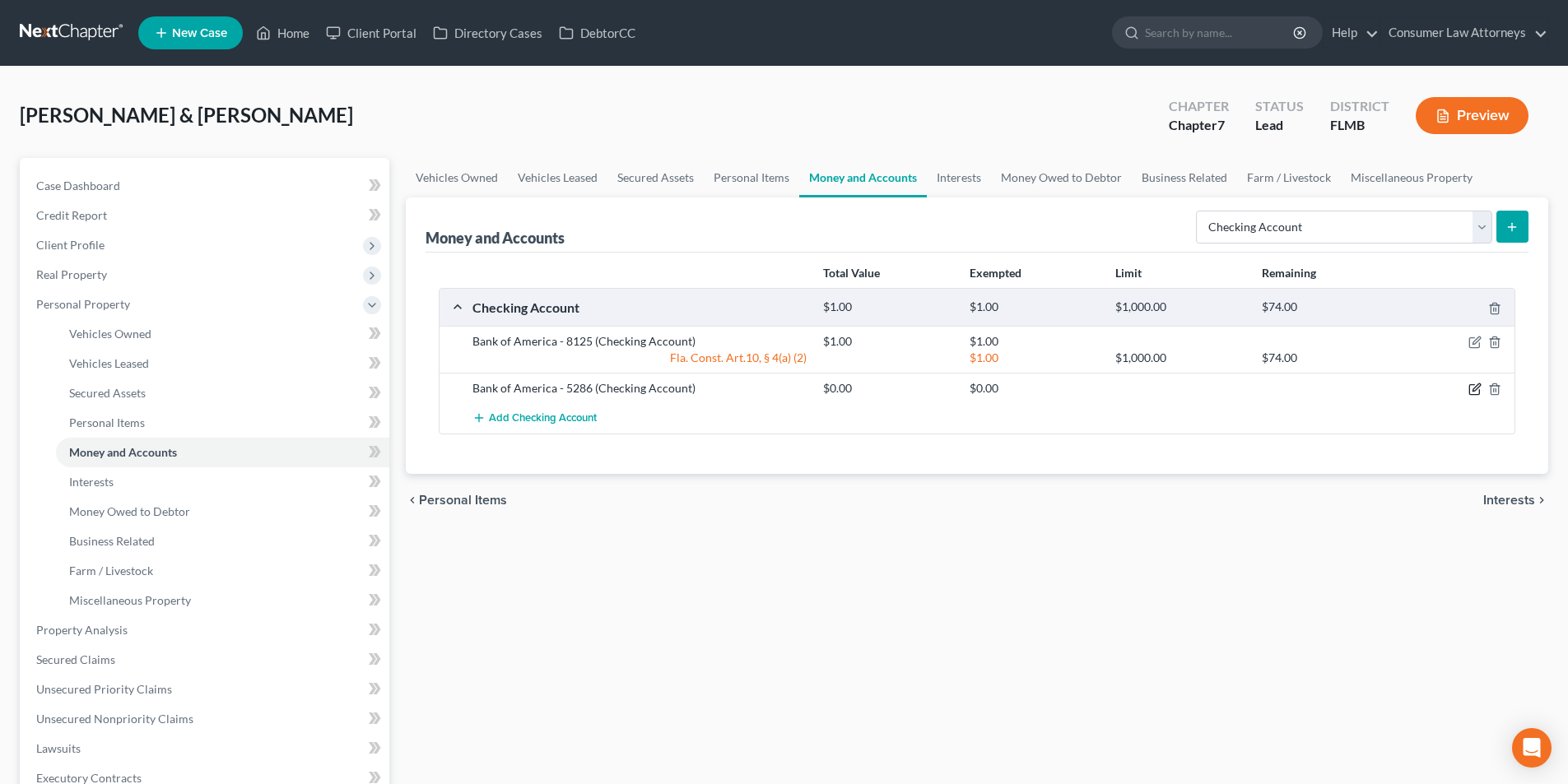
click at [1470, 388] on icon "button" at bounding box center [1474, 389] width 13 height 13
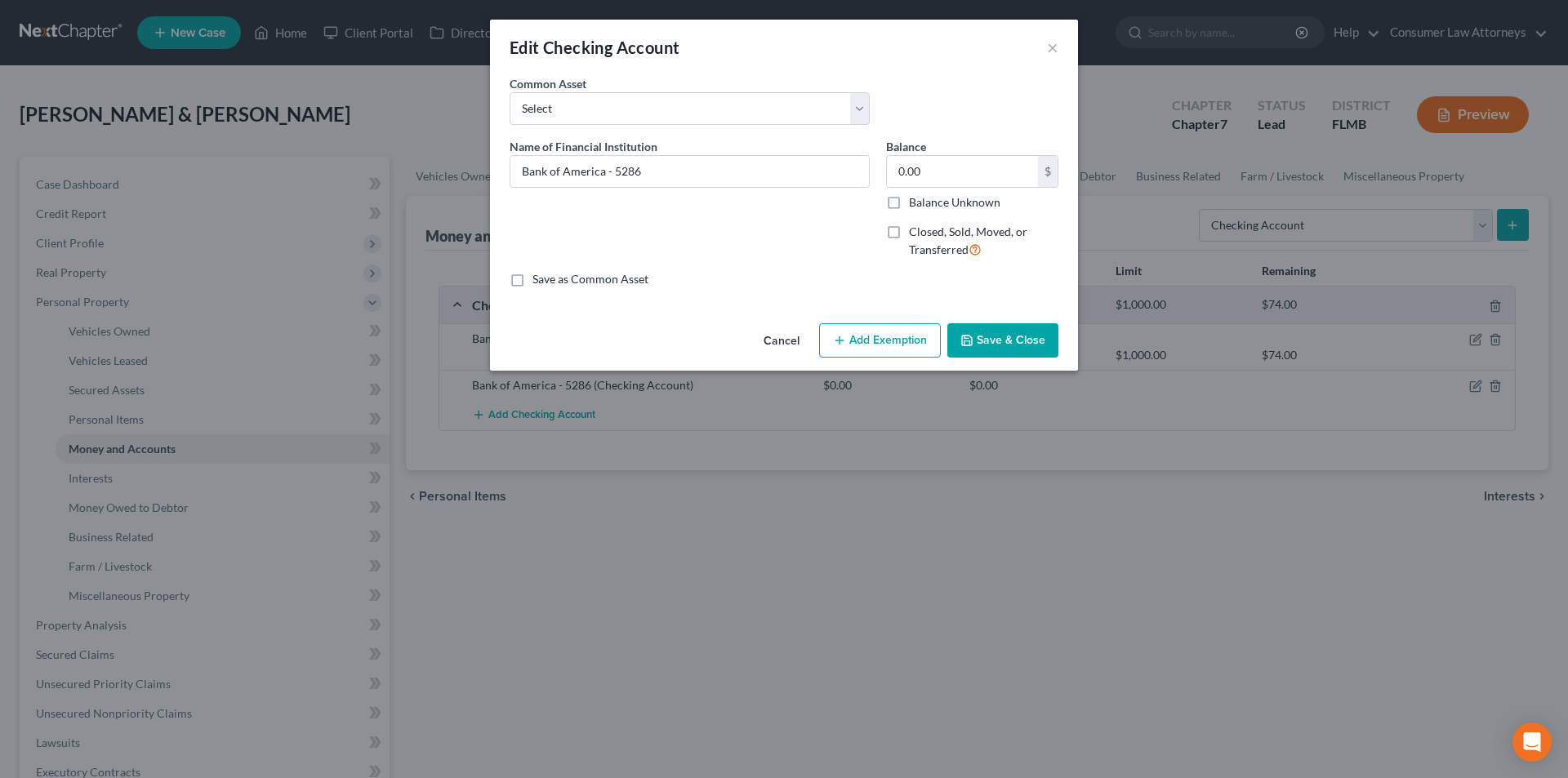
click at [908, 338] on button "Add Exemption" at bounding box center [880, 340] width 121 height 34
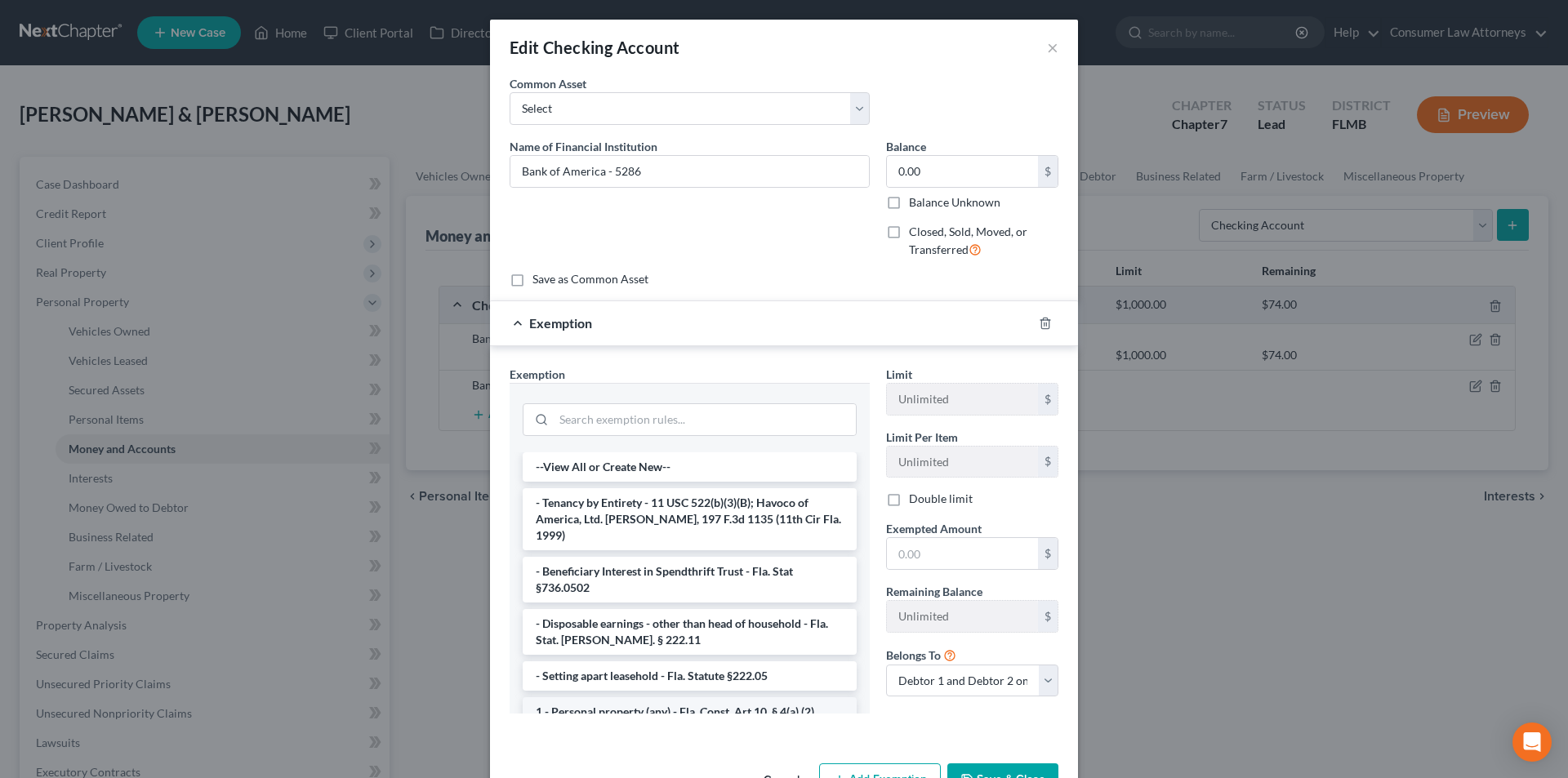
click at [617, 697] on li "1 - Personal property (any) - Fla. Const. Art.10, § 4(a) (2)" at bounding box center [690, 712] width 334 height 30
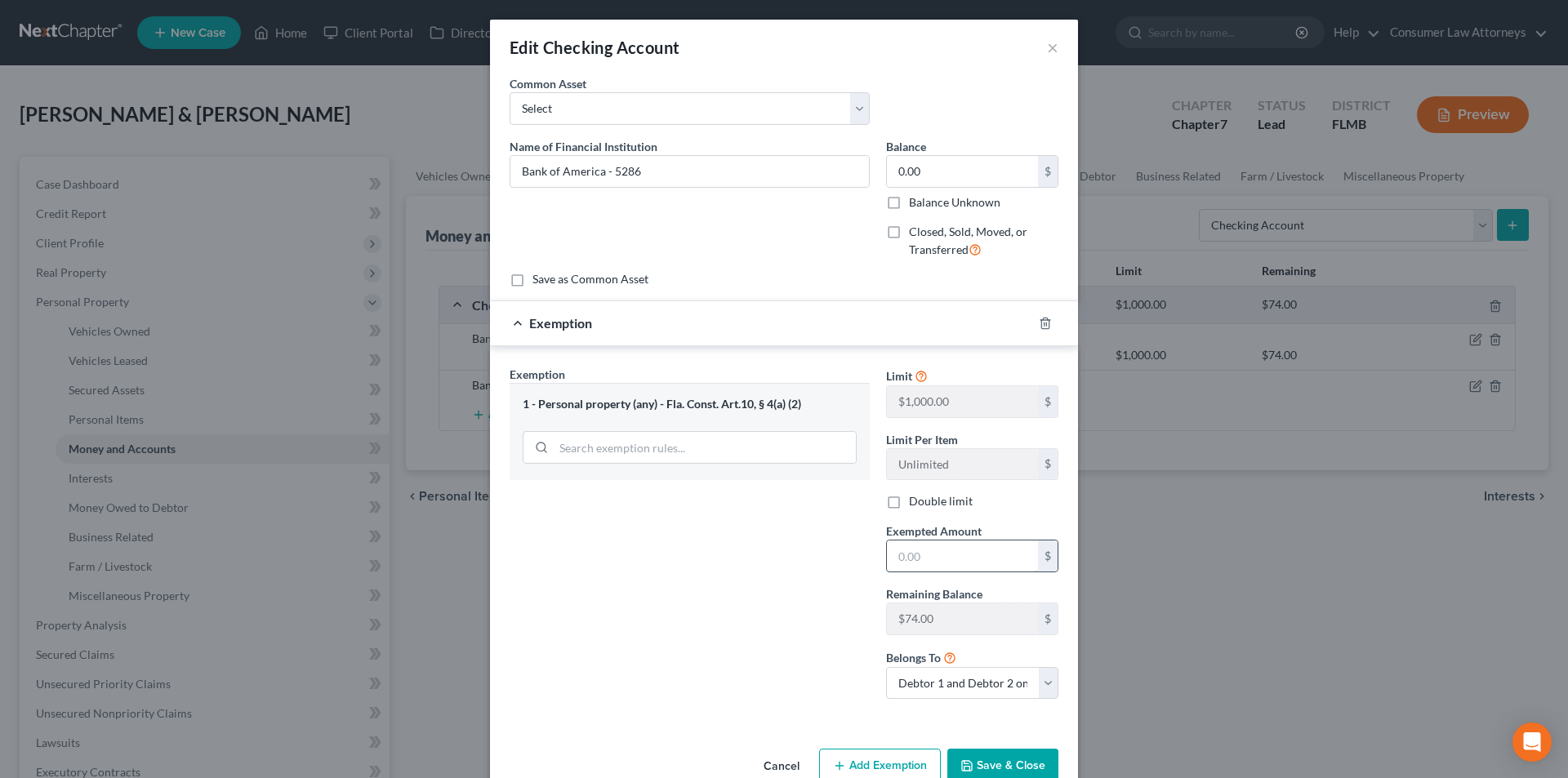
click at [930, 563] on input "text" at bounding box center [962, 556] width 151 height 31
click at [1002, 757] on button "Save & Close" at bounding box center [1003, 766] width 111 height 34
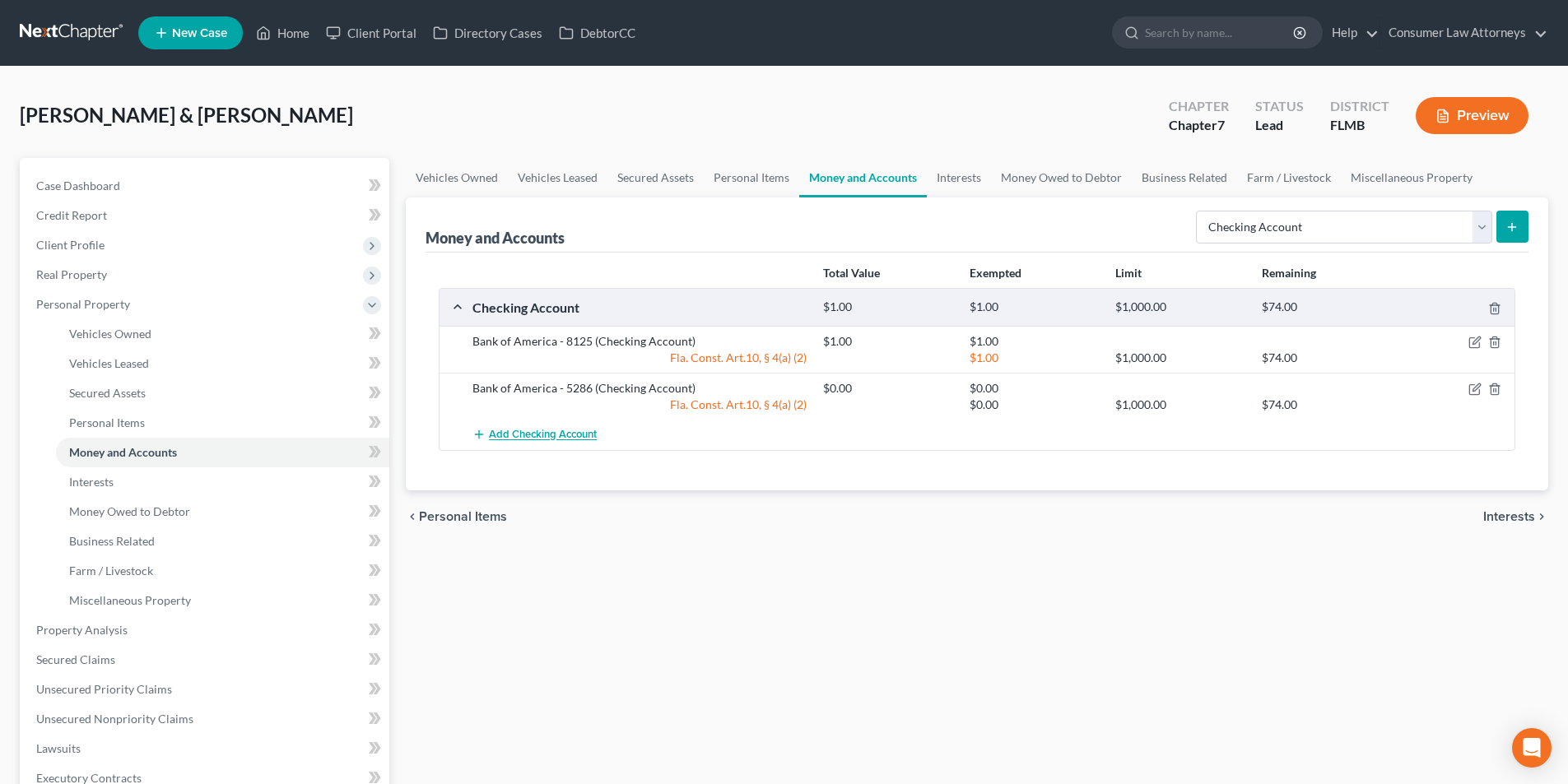
click at [582, 435] on span "Add Checking Account" at bounding box center [543, 435] width 108 height 13
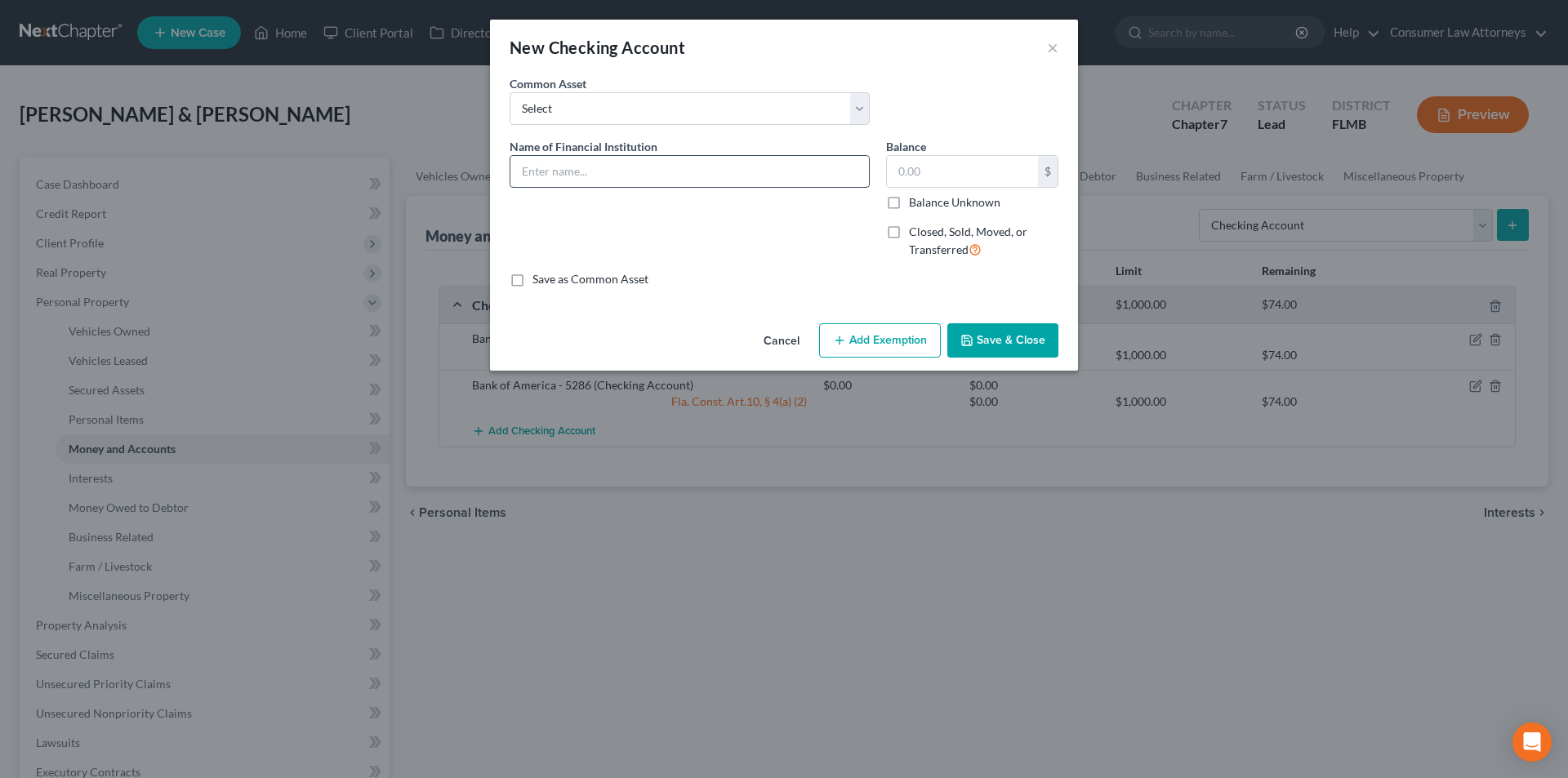
click at [613, 174] on input "text" at bounding box center [690, 171] width 359 height 31
click at [942, 179] on input "text" at bounding box center [962, 171] width 151 height 31
click at [910, 337] on button "Add Exemption" at bounding box center [880, 340] width 121 height 34
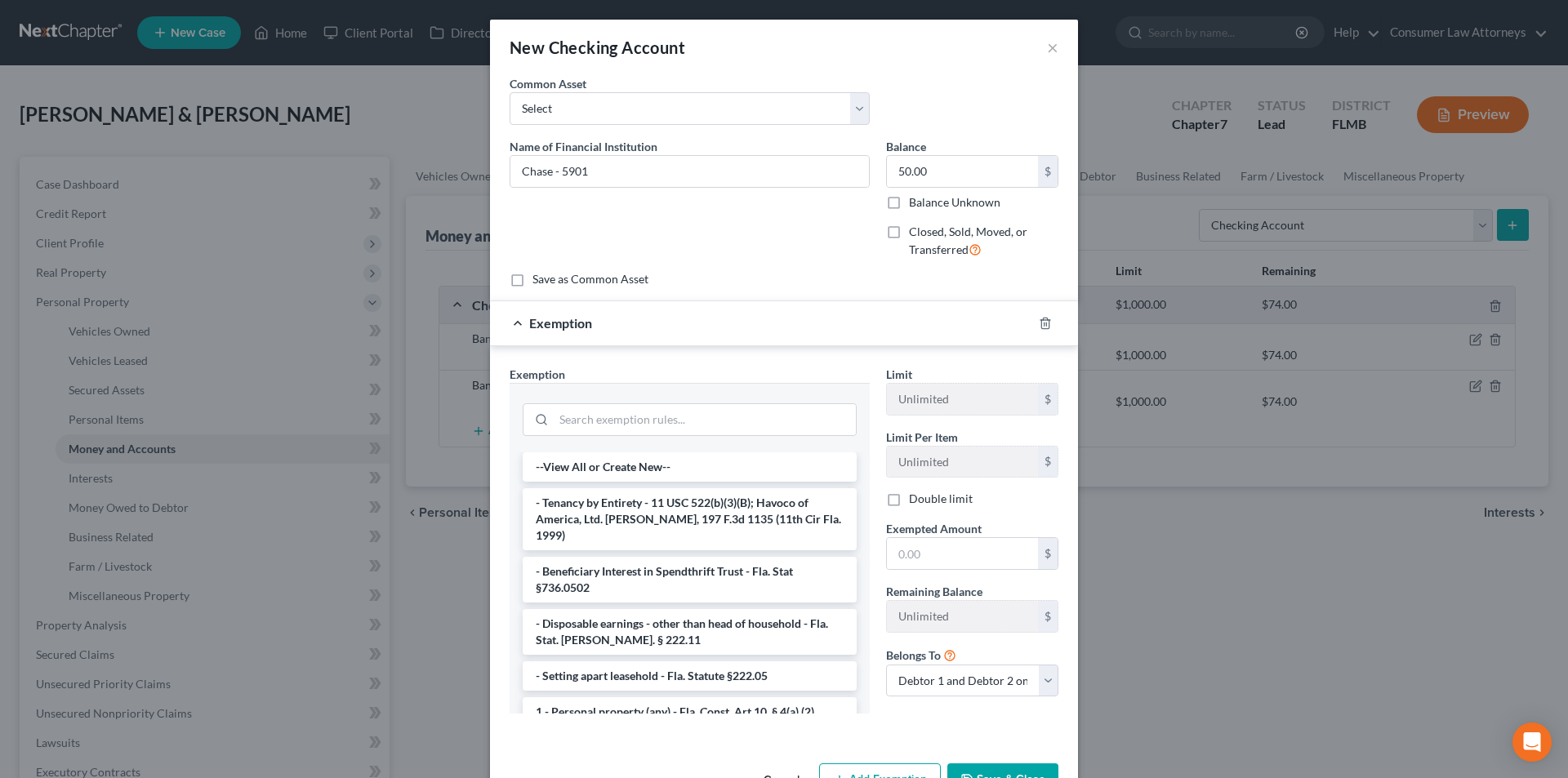
drag, startPoint x: 619, startPoint y: 692, endPoint x: 806, endPoint y: 631, distance: 196.7
click at [620, 697] on li "1 - Personal property (any) - Fla. Const. Art.10, § 4(a) (2)" at bounding box center [690, 712] width 334 height 30
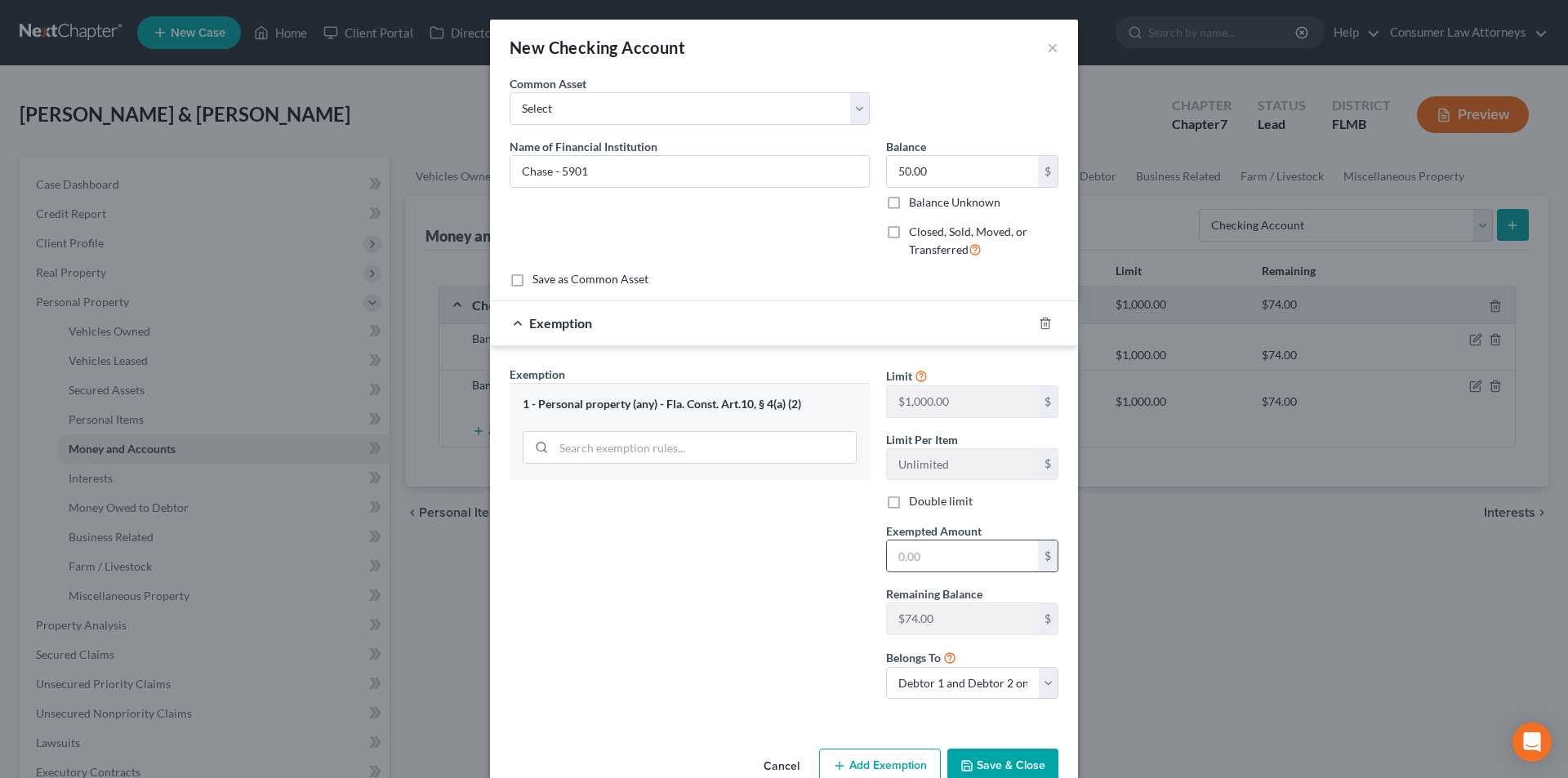
click at [926, 563] on input "text" at bounding box center [962, 556] width 151 height 31
click at [1009, 762] on button "Save & Close" at bounding box center [1003, 766] width 111 height 34
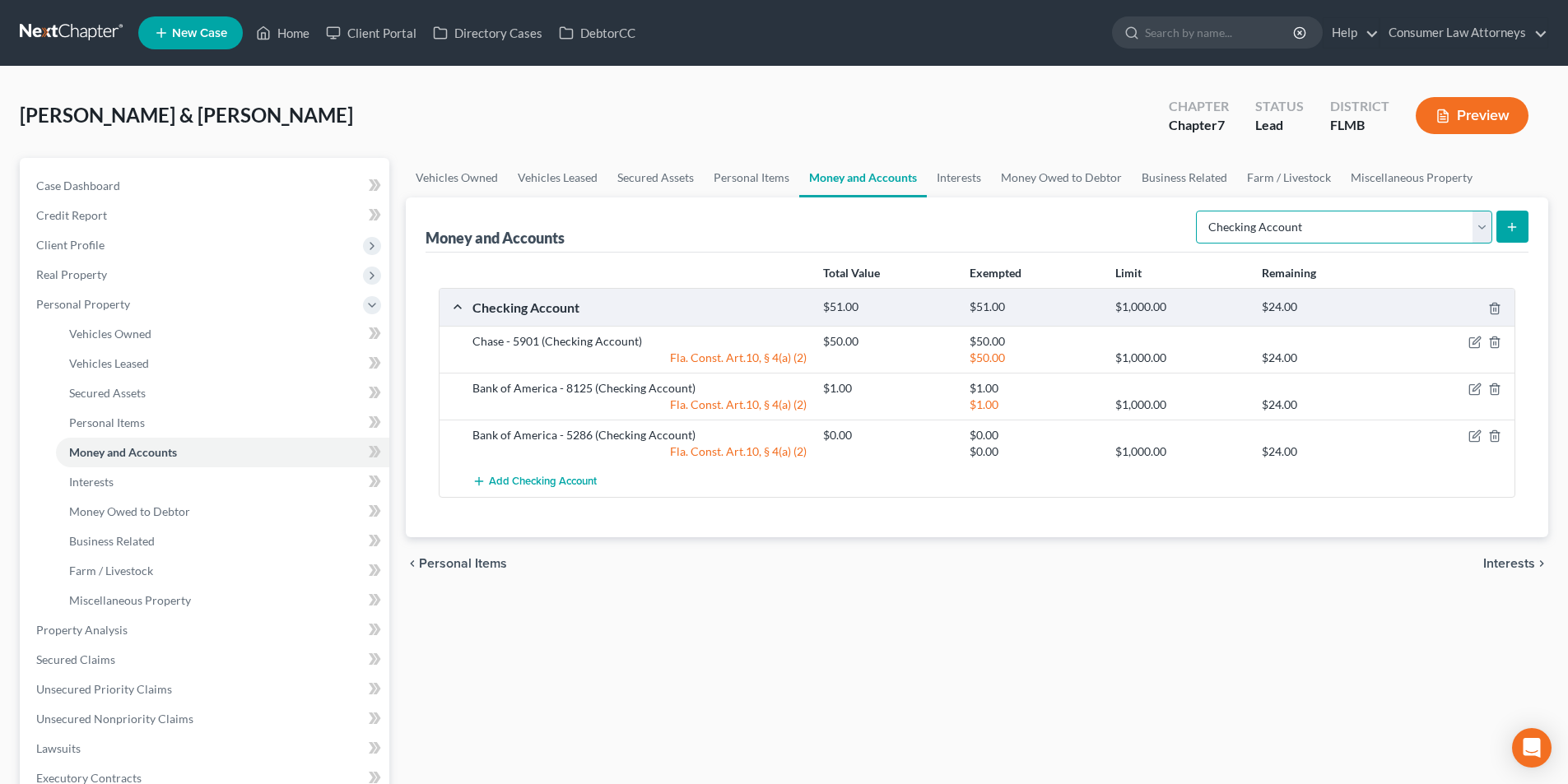
drag, startPoint x: 1323, startPoint y: 223, endPoint x: 1312, endPoint y: 233, distance: 14.9
click at [1323, 223] on select "Select Account Type Brokerage Cash on Hand Certificates of Deposit Checking Acc…" at bounding box center [1344, 227] width 297 height 33
click at [1200, 210] on select "Select Account Type Brokerage Cash on Hand Certificates of Deposit Checking Acc…" at bounding box center [1344, 227] width 297 height 33
click at [1519, 223] on button "submit" at bounding box center [1512, 227] width 32 height 32
drag, startPoint x: 1511, startPoint y: 229, endPoint x: 1358, endPoint y: 274, distance: 159.5
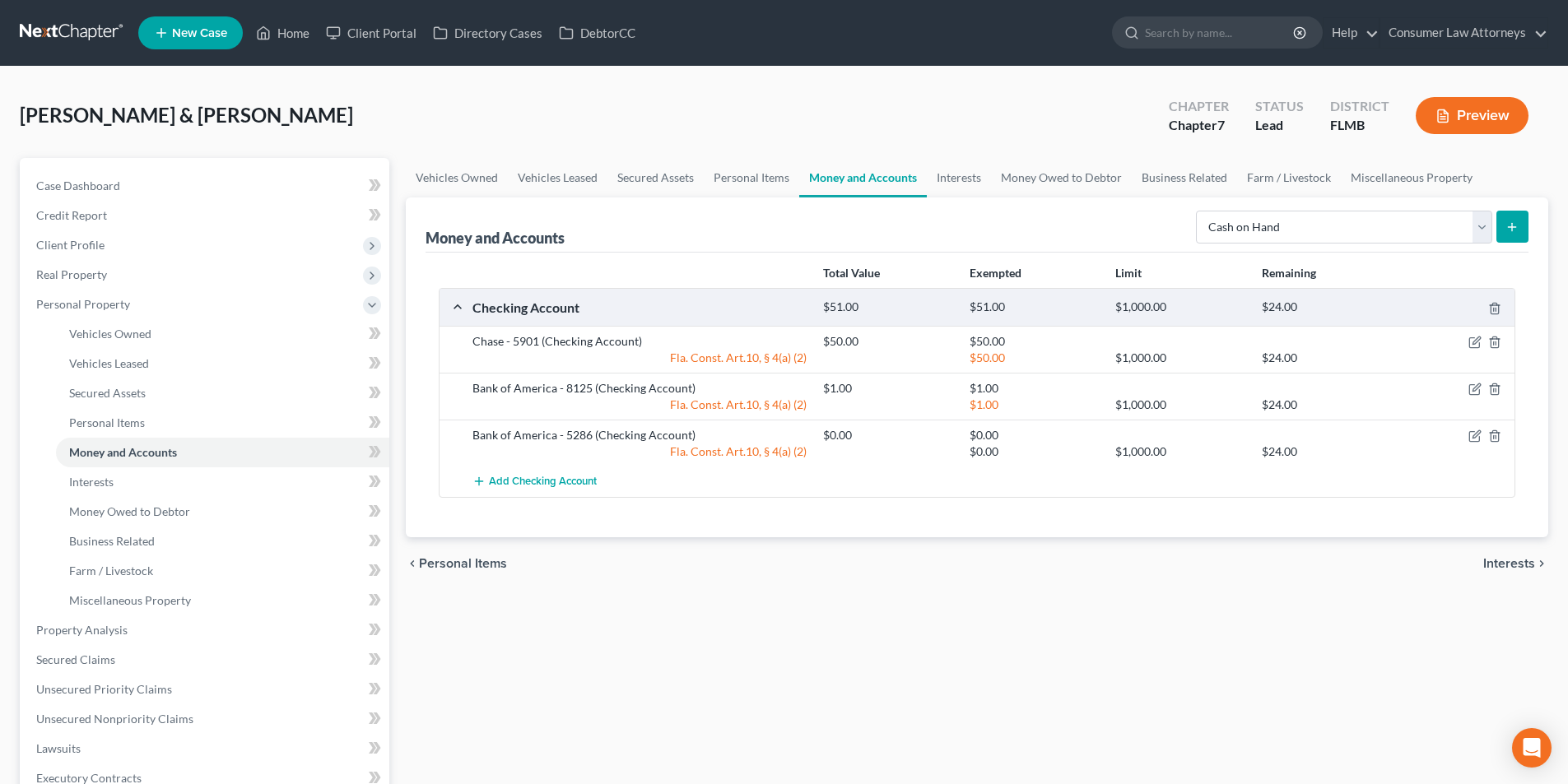
click at [1511, 229] on icon "submit" at bounding box center [1512, 227] width 13 height 13
click at [1512, 227] on line "submit" at bounding box center [1512, 227] width 0 height 8
click at [746, 168] on link "Personal Items" at bounding box center [752, 178] width 96 height 39
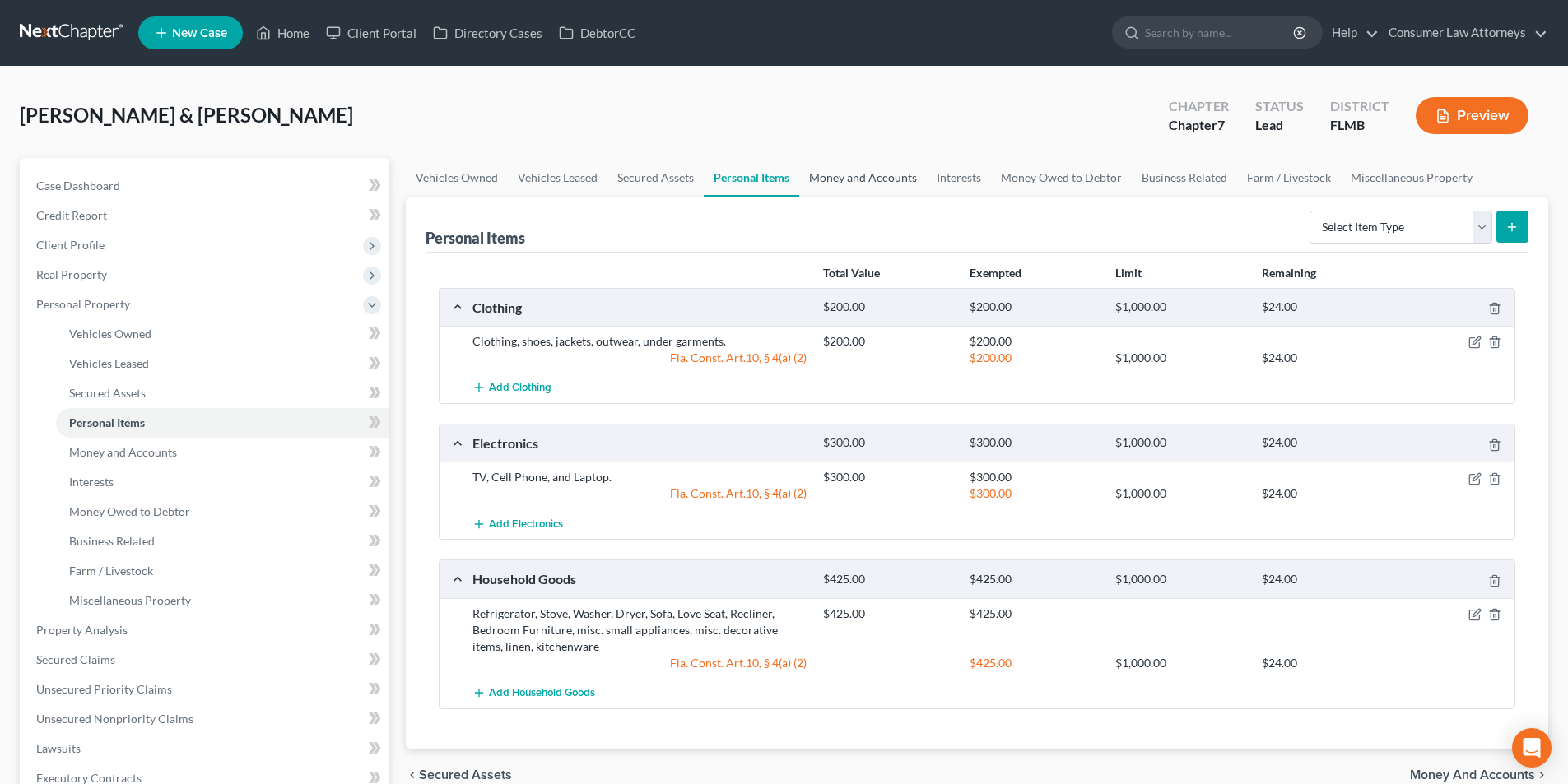
click at [880, 169] on link "Money and Accounts" at bounding box center [863, 178] width 127 height 39
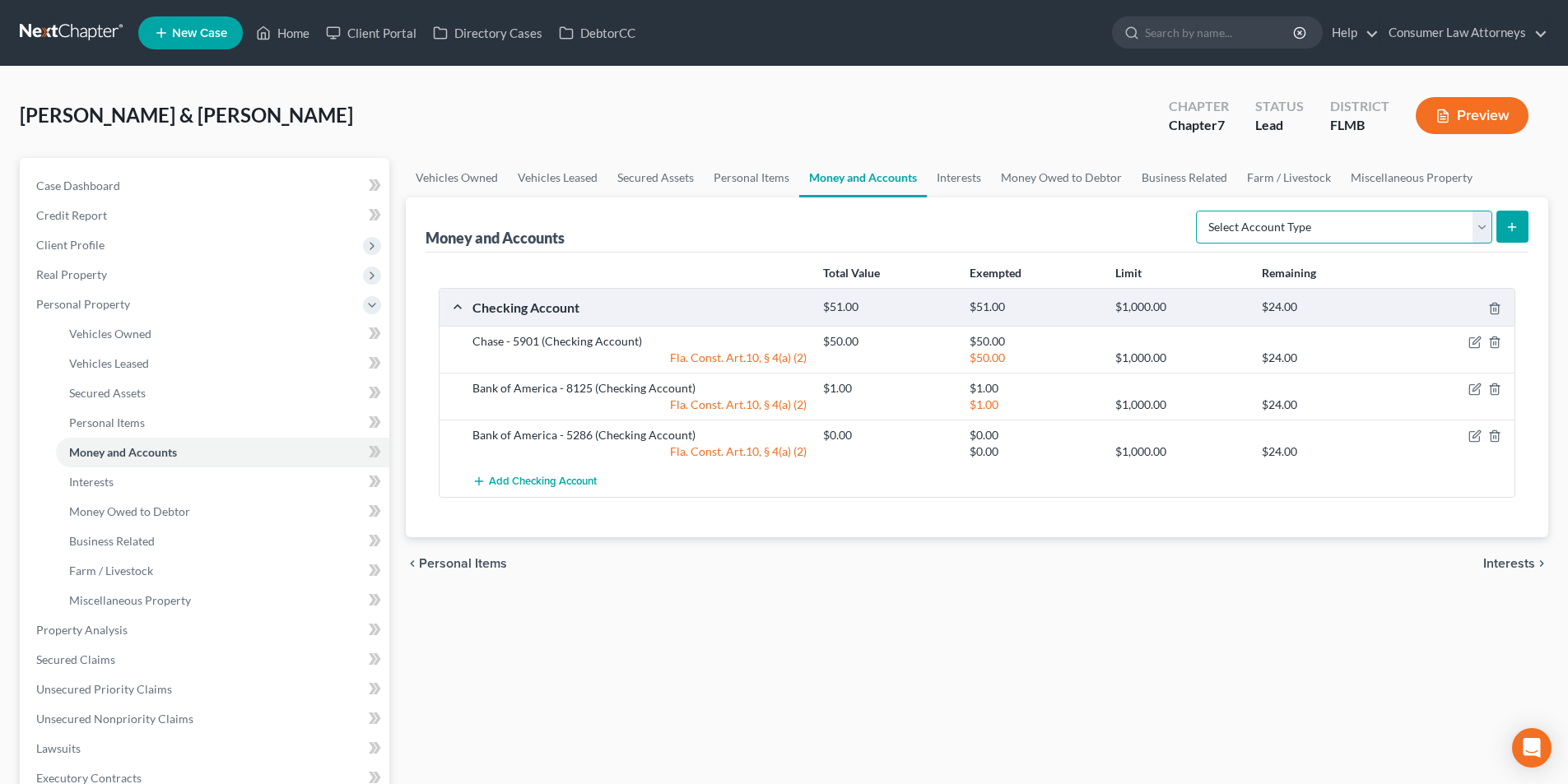
drag, startPoint x: 1332, startPoint y: 226, endPoint x: 1323, endPoint y: 236, distance: 13.5
click at [1332, 226] on select "Select Account Type Brokerage Cash on Hand Certificates of Deposit Checking Acc…" at bounding box center [1344, 227] width 297 height 33
click at [1200, 210] on select "Select Account Type Brokerage Cash on Hand Certificates of Deposit Checking Acc…" at bounding box center [1344, 227] width 297 height 33
click at [1507, 231] on icon "submit" at bounding box center [1512, 227] width 13 height 13
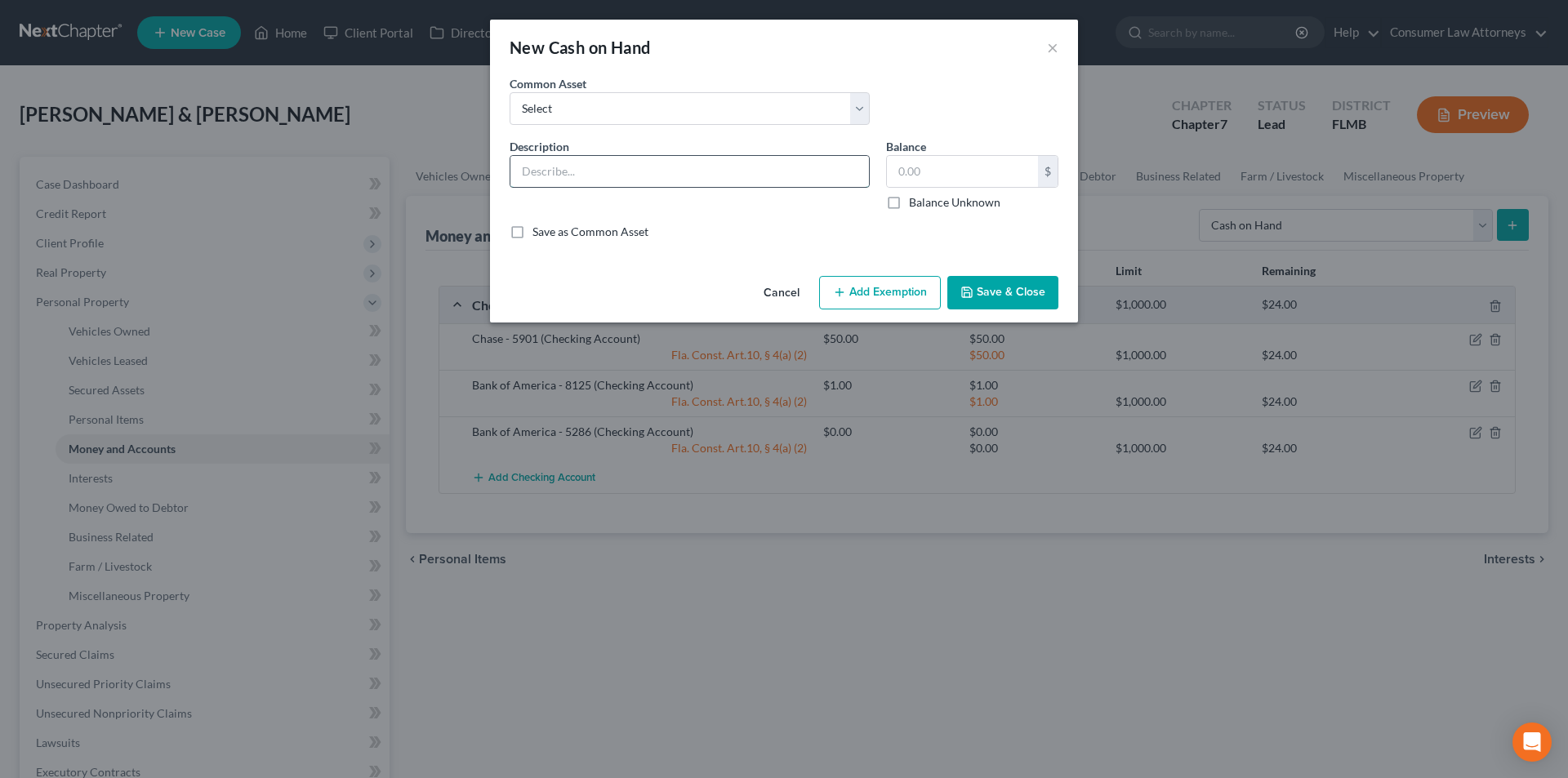
click at [658, 167] on input "text" at bounding box center [690, 171] width 359 height 31
click at [930, 172] on input "text" at bounding box center [962, 171] width 151 height 31
click at [888, 298] on button "Add Exemption" at bounding box center [880, 293] width 121 height 34
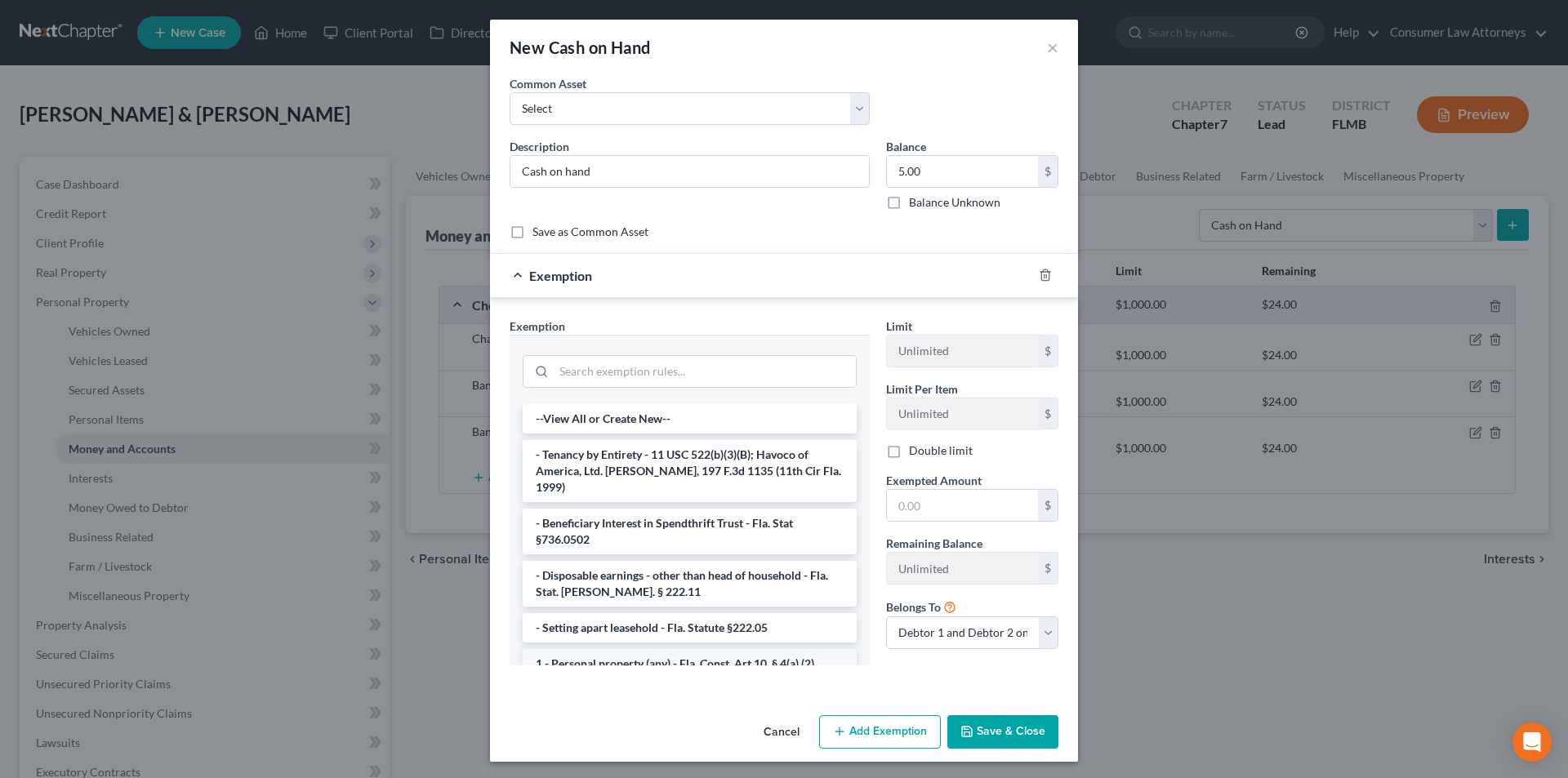
click at [624, 649] on li "1 - Personal property (any) - Fla. Const. Art.10, § 4(a) (2)" at bounding box center [690, 663] width 334 height 30
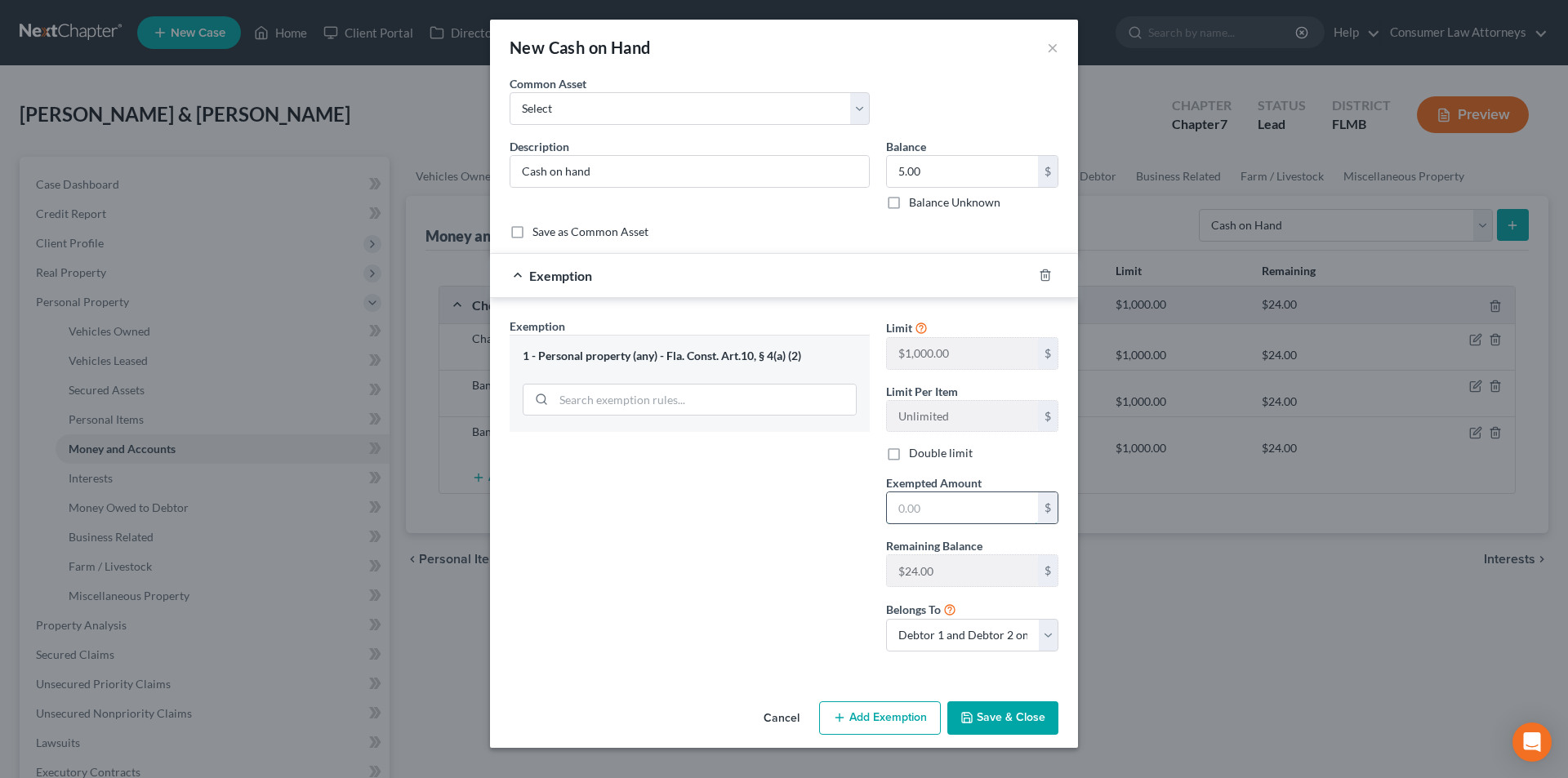
click at [932, 518] on input "text" at bounding box center [962, 507] width 151 height 31
click at [1013, 711] on button "Save & Close" at bounding box center [1003, 719] width 111 height 34
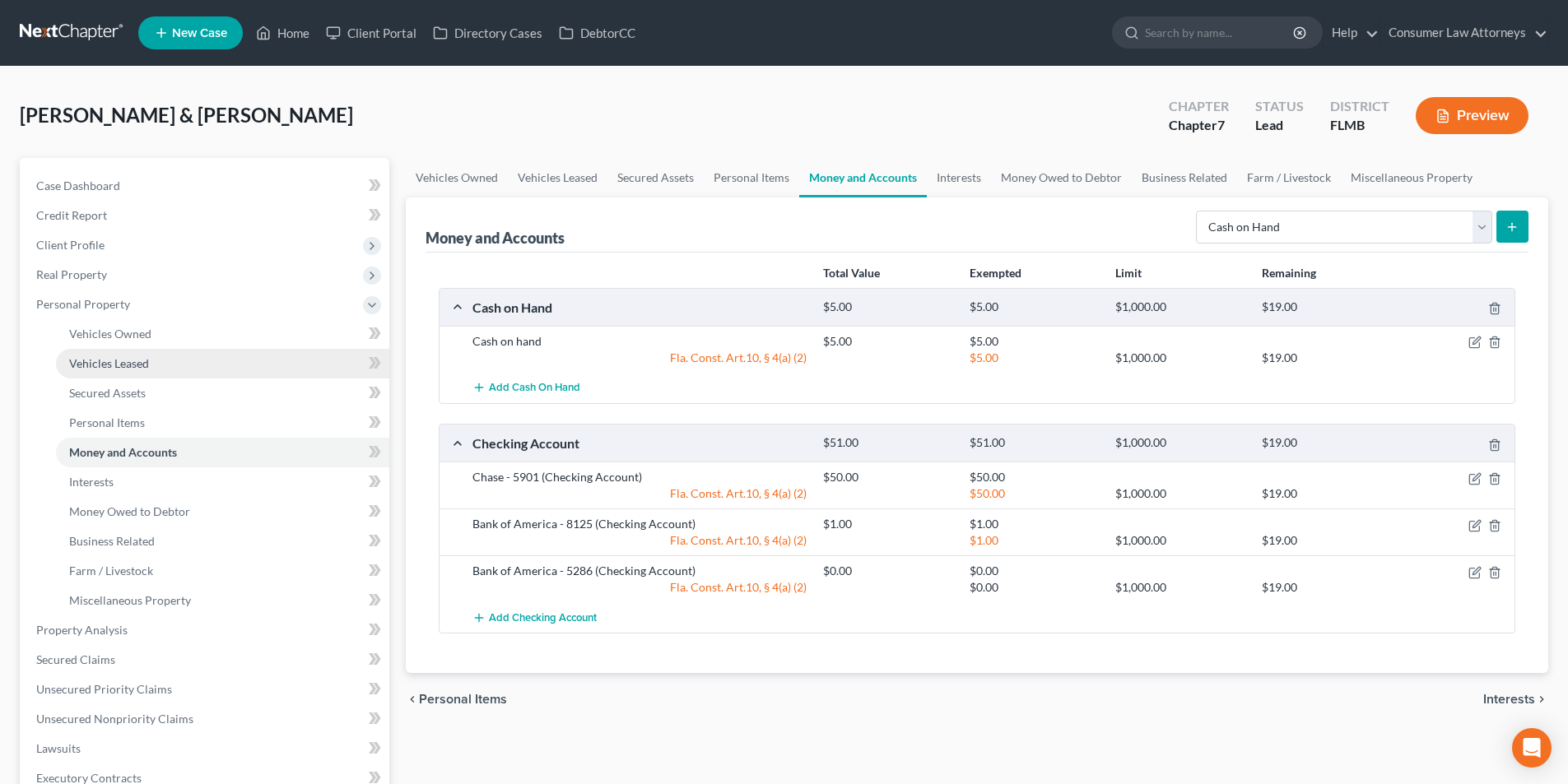
click at [111, 358] on span "Vehicles Leased" at bounding box center [109, 363] width 80 height 14
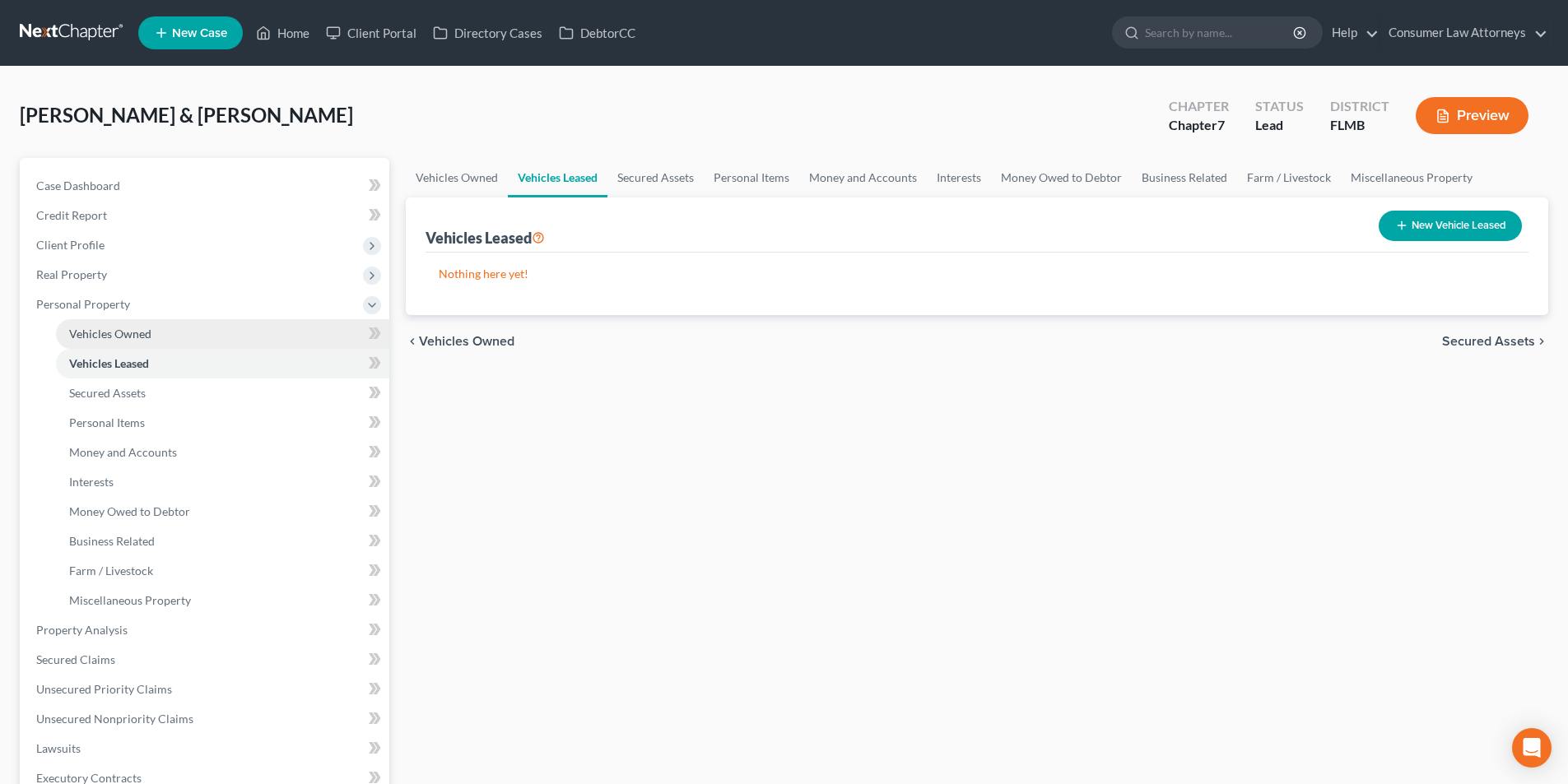
click at [118, 333] on span "Vehicles Owned" at bounding box center [110, 333] width 82 height 14
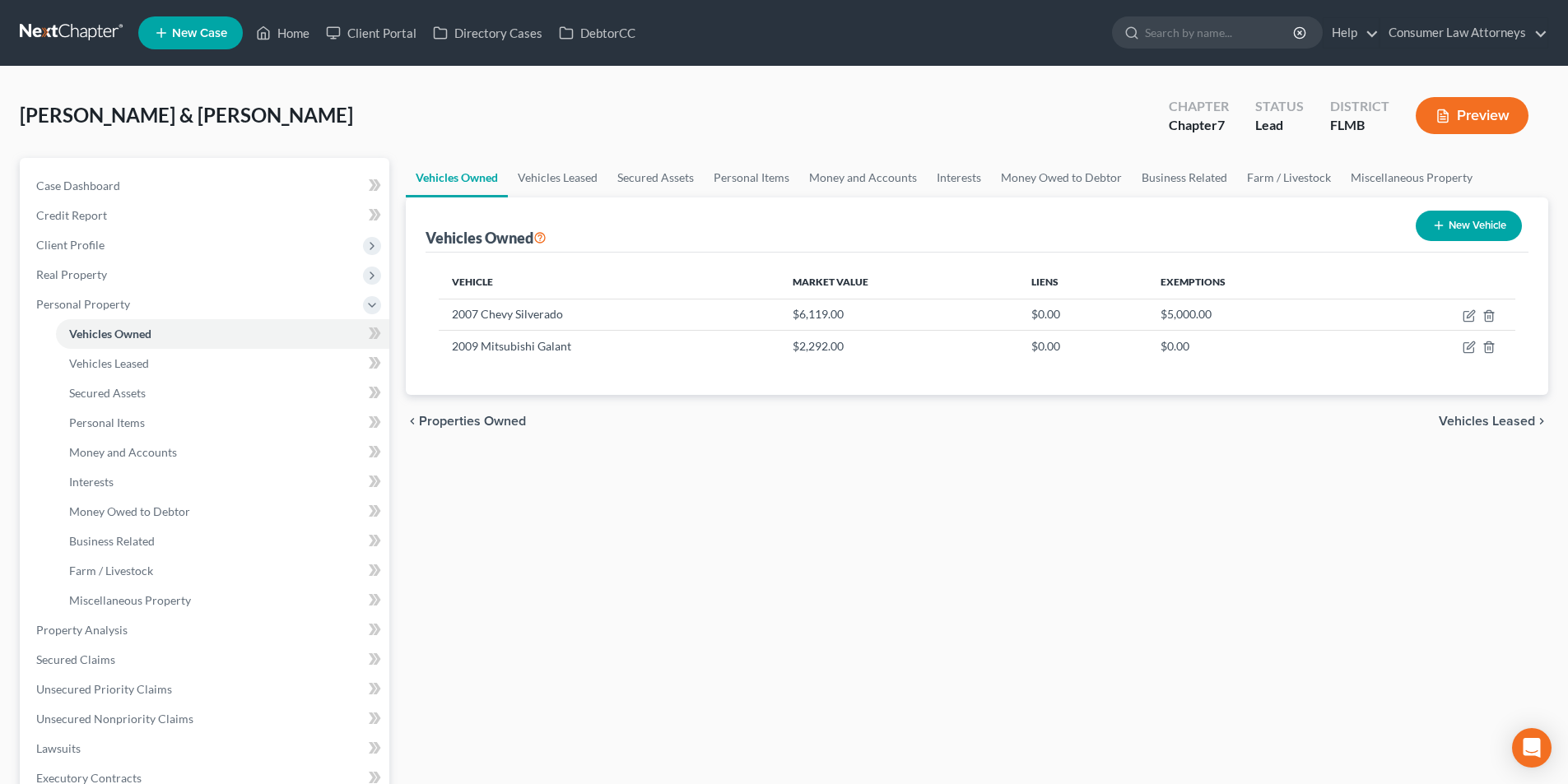
click at [1482, 231] on button "New Vehicle" at bounding box center [1469, 226] width 106 height 31
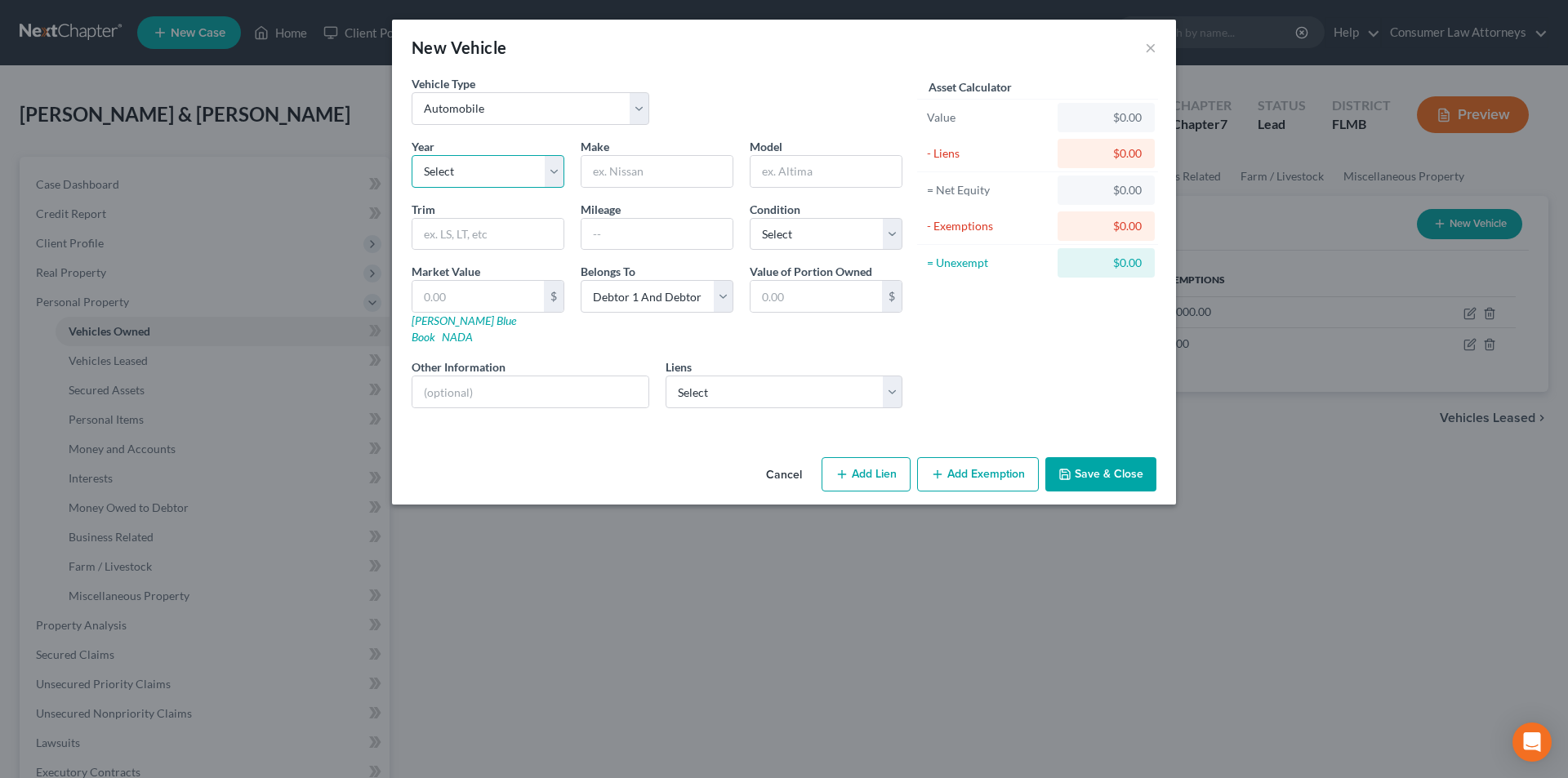
click at [518, 183] on select "Select 2026 2025 2024 2023 2022 2021 2020 2019 2018 2017 2016 2015 2014 2013 20…" at bounding box center [488, 171] width 153 height 33
click at [412, 155] on select "Select 2026 2025 2024 2023 2022 2021 2020 2019 2018 2017 2016 2015 2014 2013 20…" at bounding box center [488, 171] width 153 height 33
click at [653, 171] on input "text" at bounding box center [657, 171] width 151 height 31
drag, startPoint x: 755, startPoint y: 381, endPoint x: 753, endPoint y: 391, distance: 10.2
click at [755, 381] on select "Select Suncoast Credit Union - $20,933.00" at bounding box center [785, 392] width 238 height 33
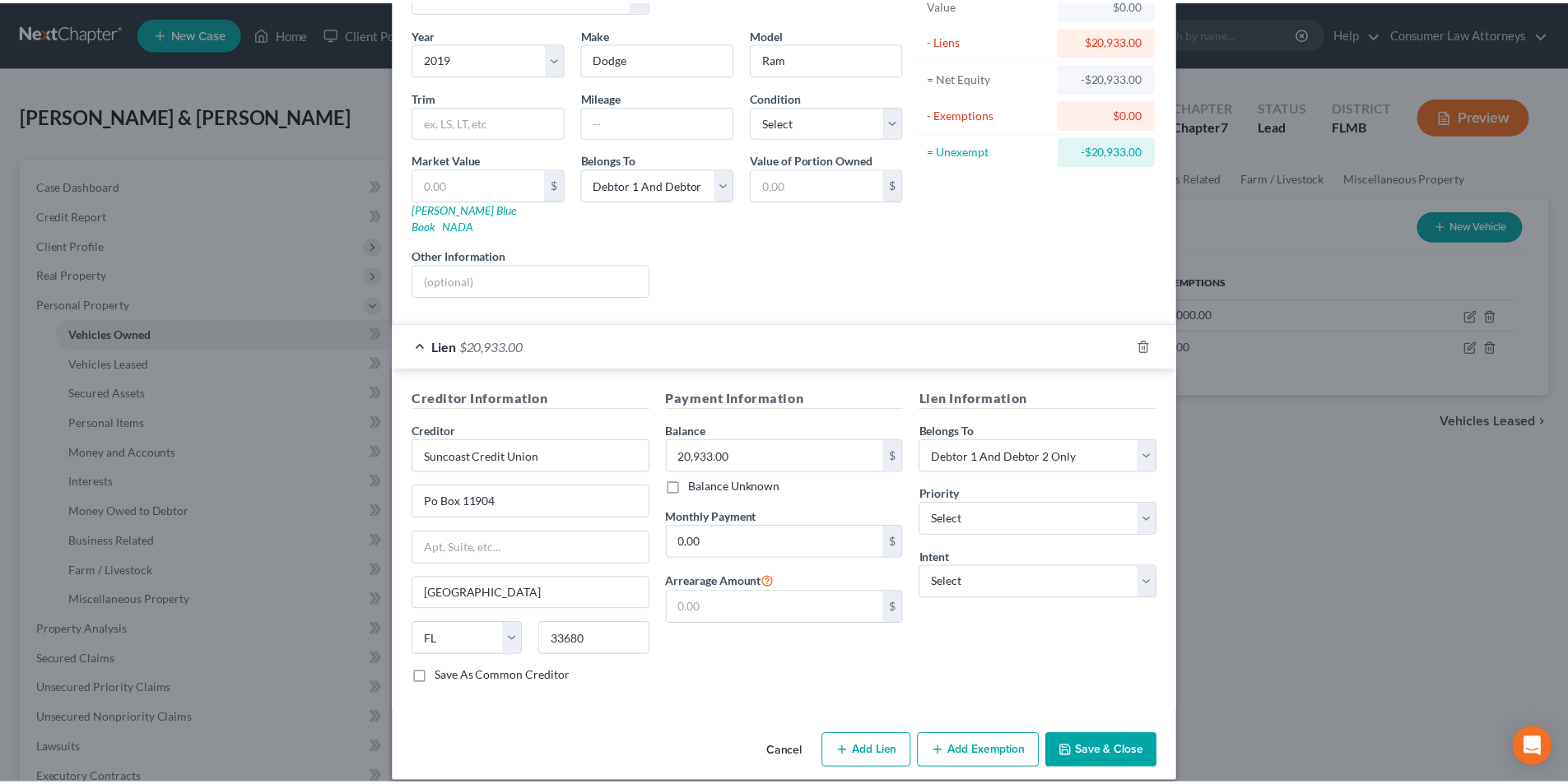
scroll to position [116, 0]
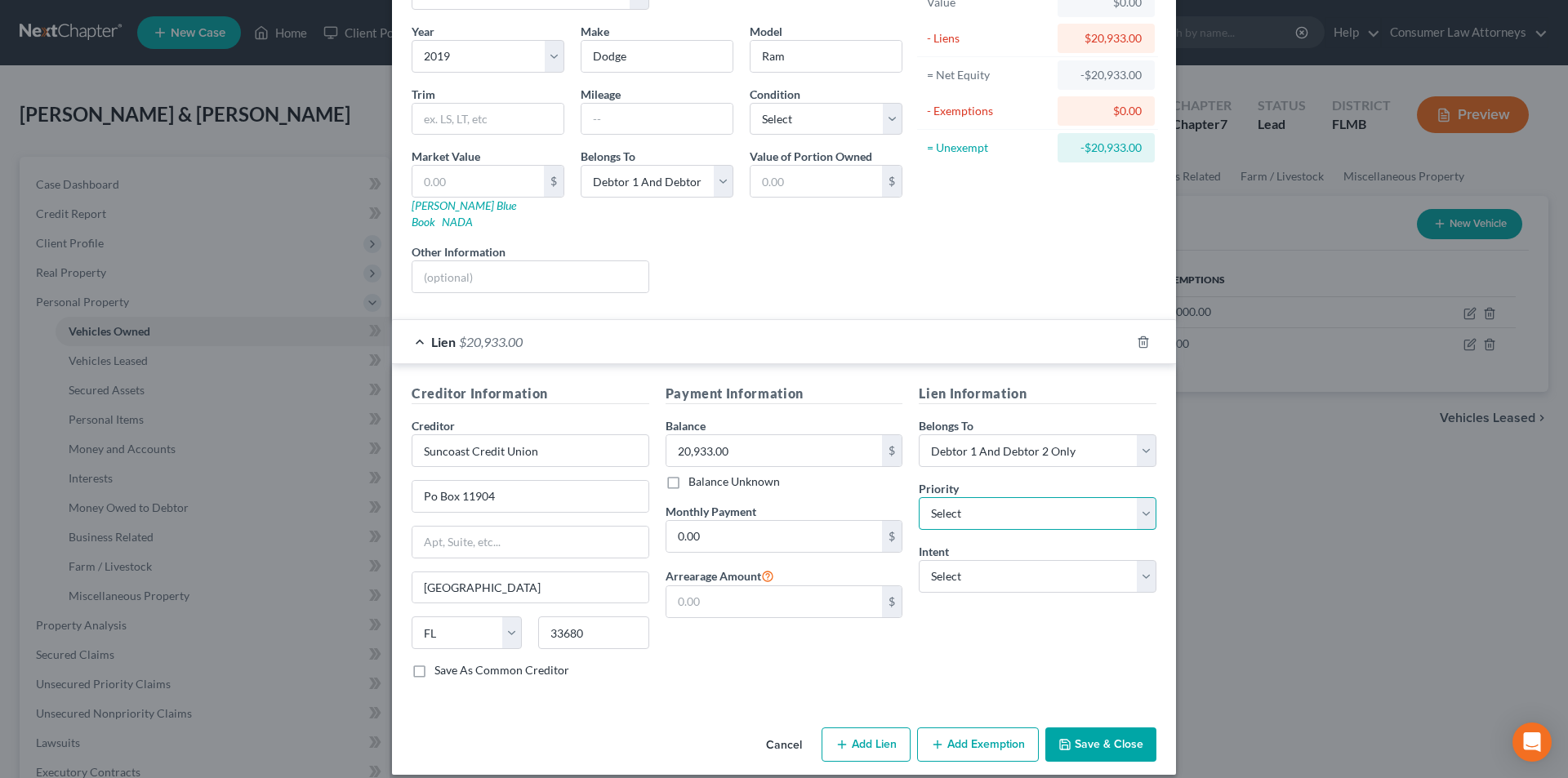
click at [996, 497] on select "Select 1st 2nd 3rd 4th 5th 6th 7th 8th 9th 10th 11th 12th 13th 14th 15th 16th 1…" at bounding box center [1038, 513] width 238 height 33
drag, startPoint x: 996, startPoint y: 494, endPoint x: 999, endPoint y: 520, distance: 26.2
click at [996, 497] on select "Select 1st 2nd 3rd 4th 5th 6th 7th 8th 9th 10th 11th 12th 13th 14th 15th 16th 1…" at bounding box center [1038, 513] width 238 height 33
drag, startPoint x: 991, startPoint y: 562, endPoint x: 977, endPoint y: 557, distance: 14.9
click at [991, 562] on select "Select Surrender Redeem Reaffirm Avoid Other" at bounding box center [1038, 576] width 238 height 33
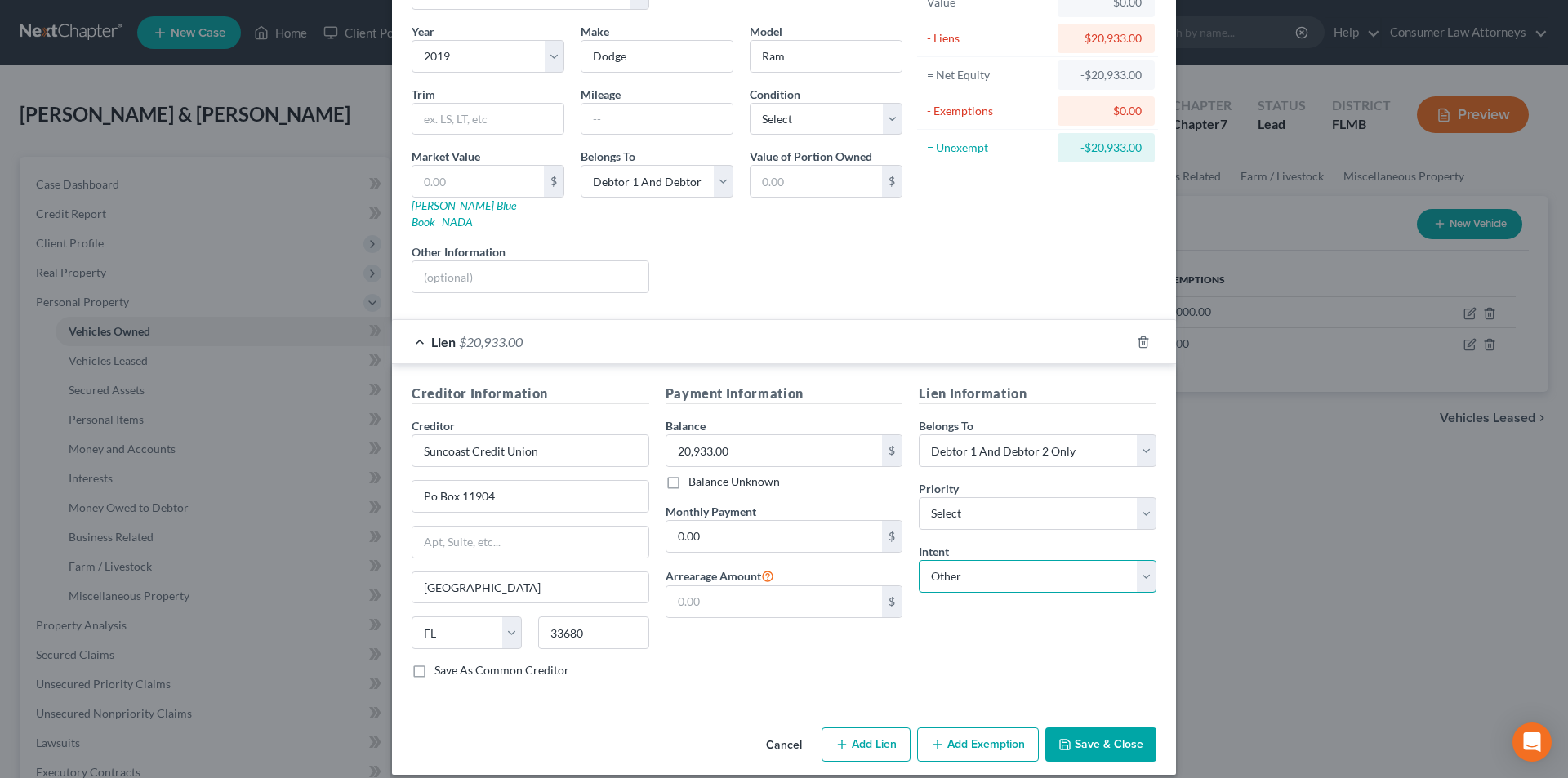
click at [919, 560] on select "Select Surrender Redeem Reaffirm Avoid Other" at bounding box center [1038, 576] width 238 height 33
click at [976, 624] on input "text" at bounding box center [1038, 640] width 238 height 33
click at [1093, 732] on button "Save & Close" at bounding box center [1100, 745] width 111 height 34
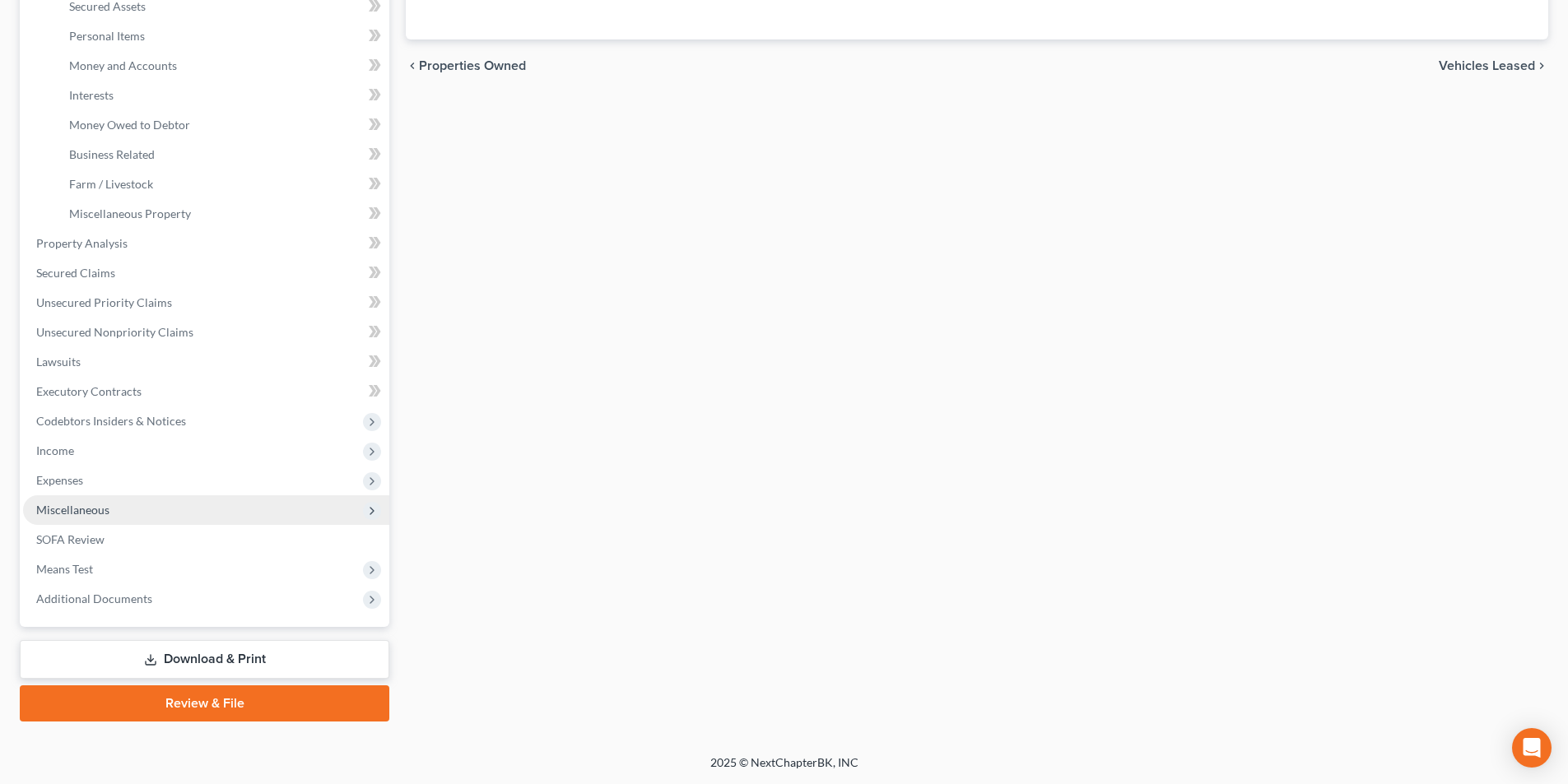
click at [89, 508] on span "Miscellaneous" at bounding box center [73, 510] width 74 height 14
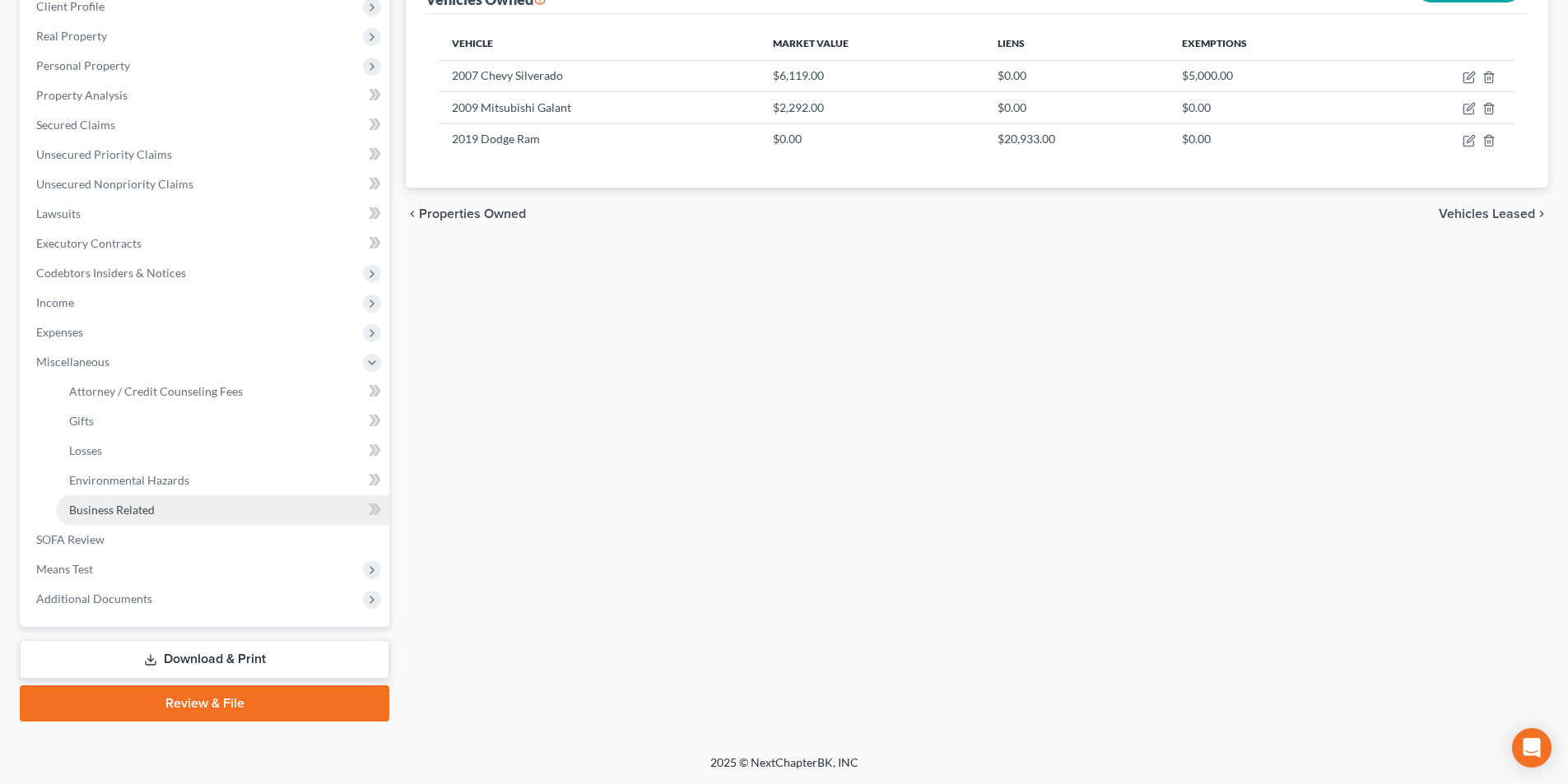
scroll to position [239, 0]
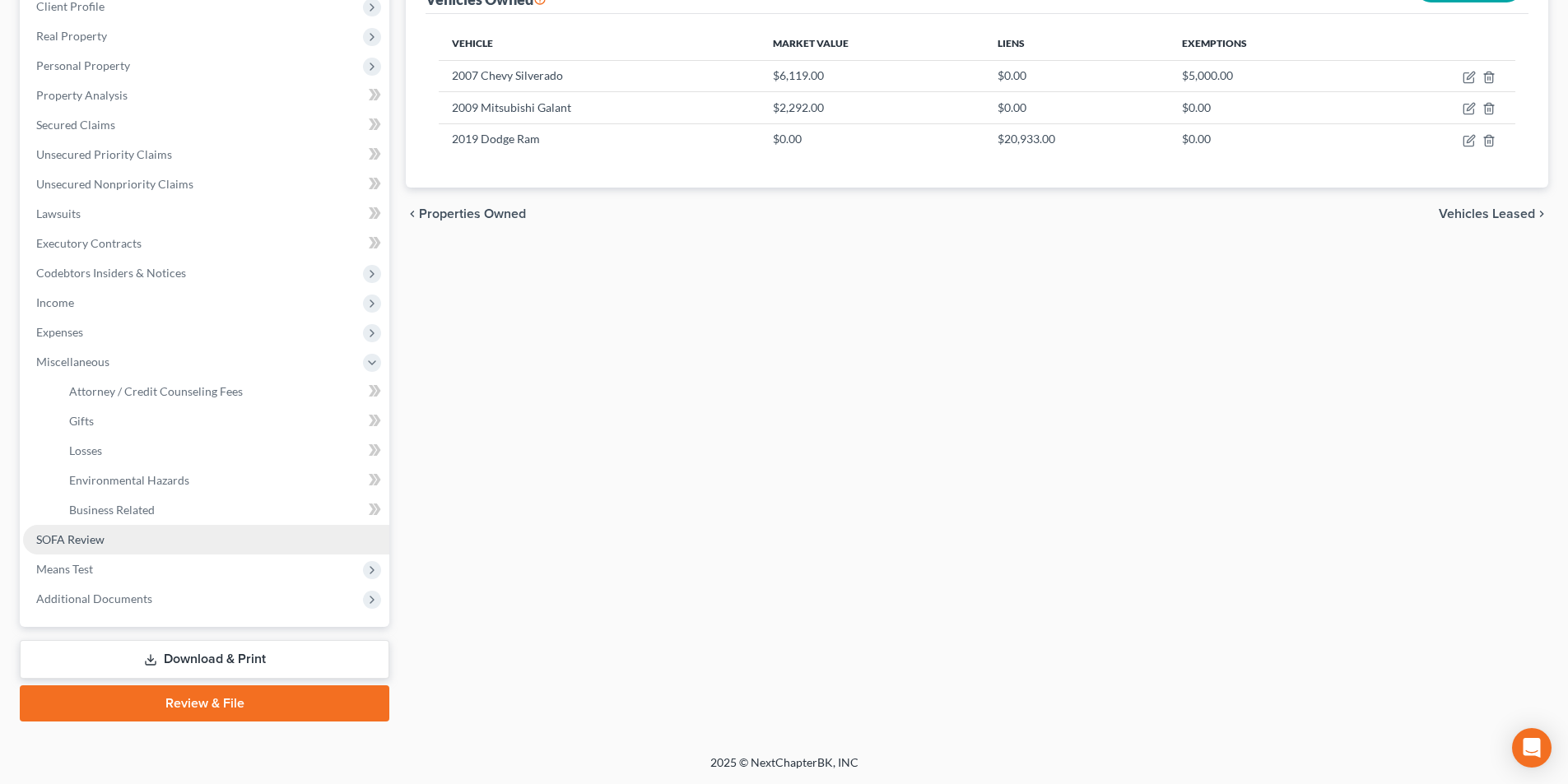
click at [97, 545] on span "SOFA Review" at bounding box center [70, 539] width 68 height 14
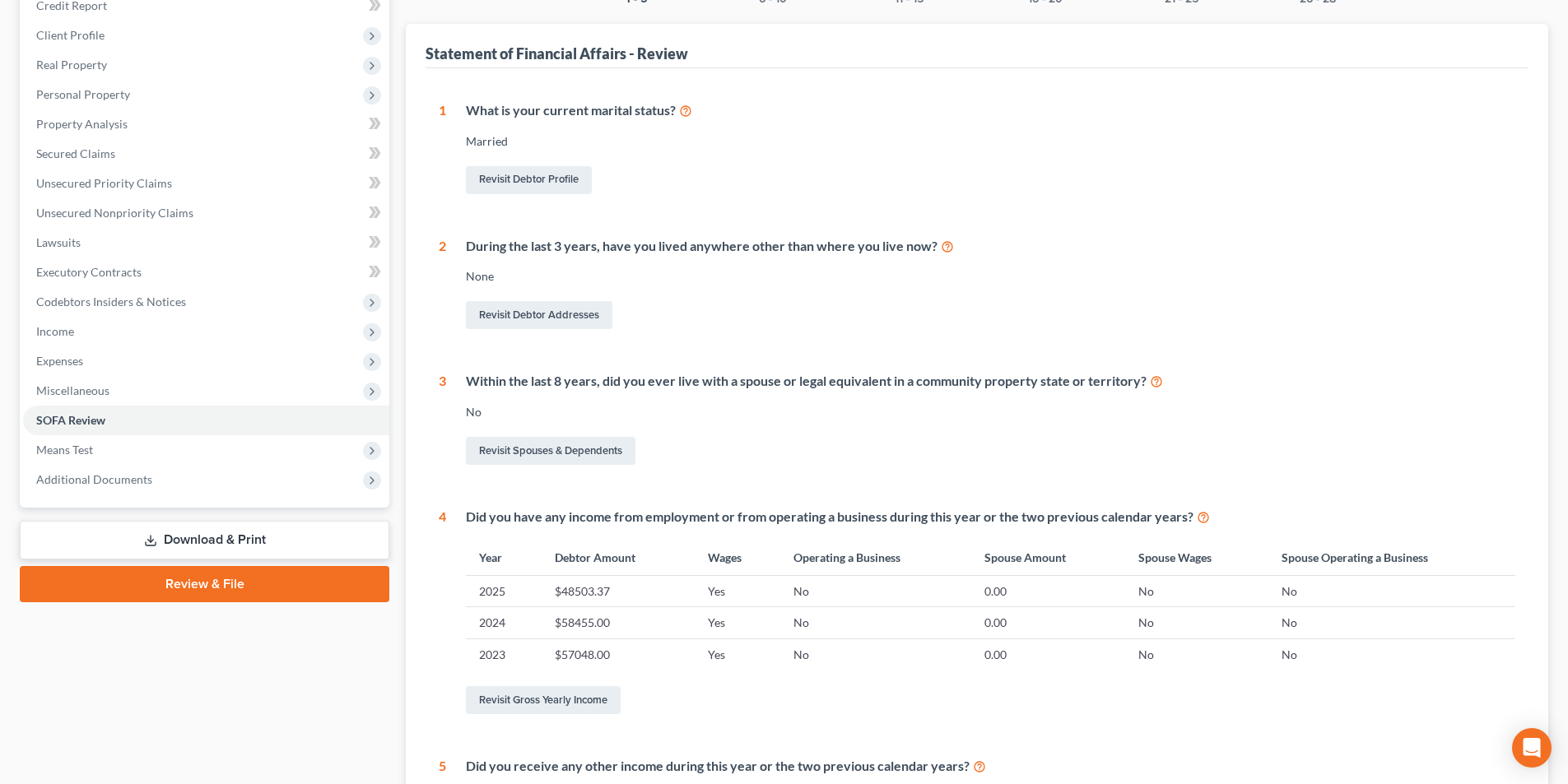
scroll to position [124, 0]
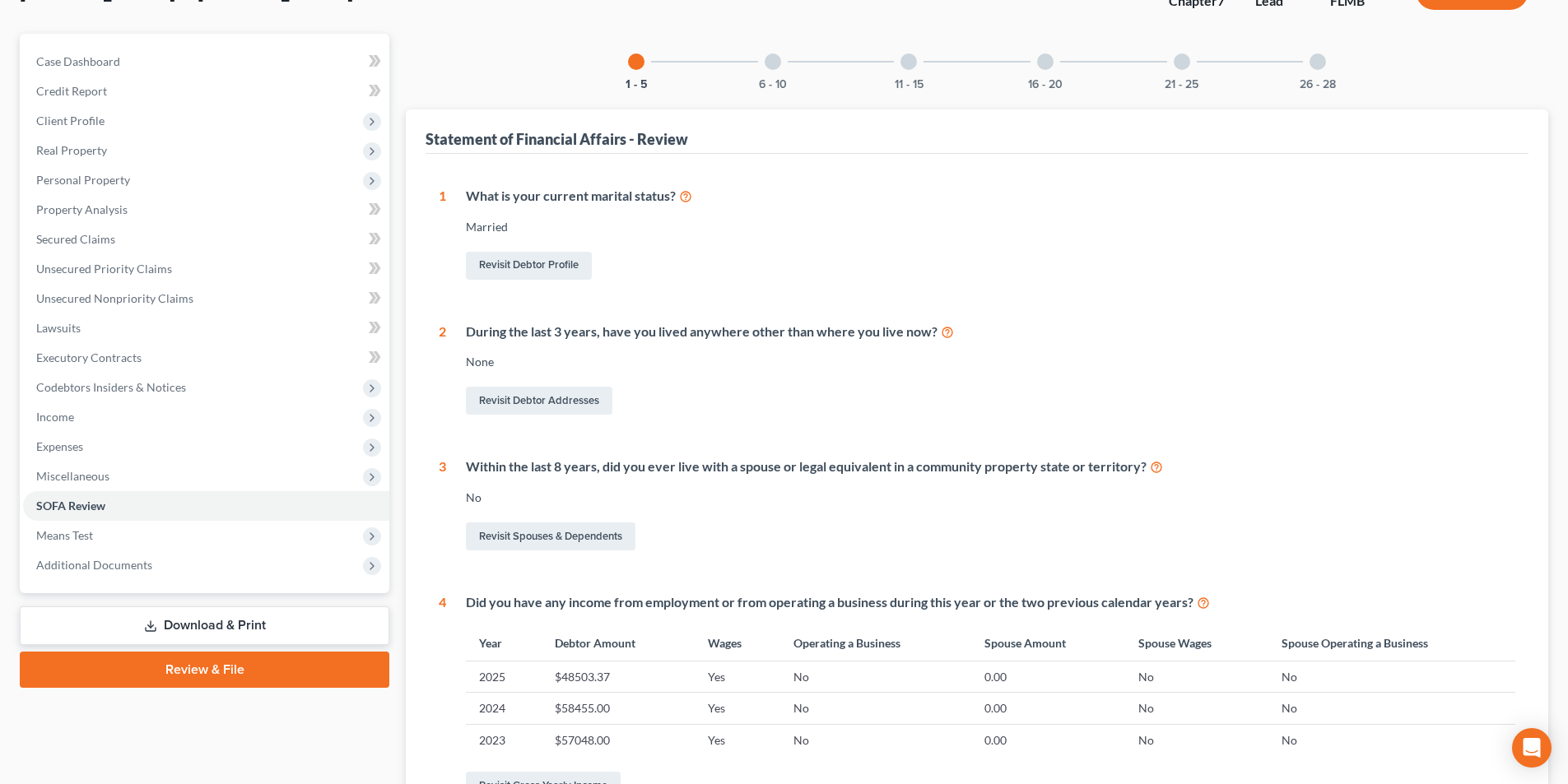
click at [770, 59] on div at bounding box center [772, 62] width 16 height 16
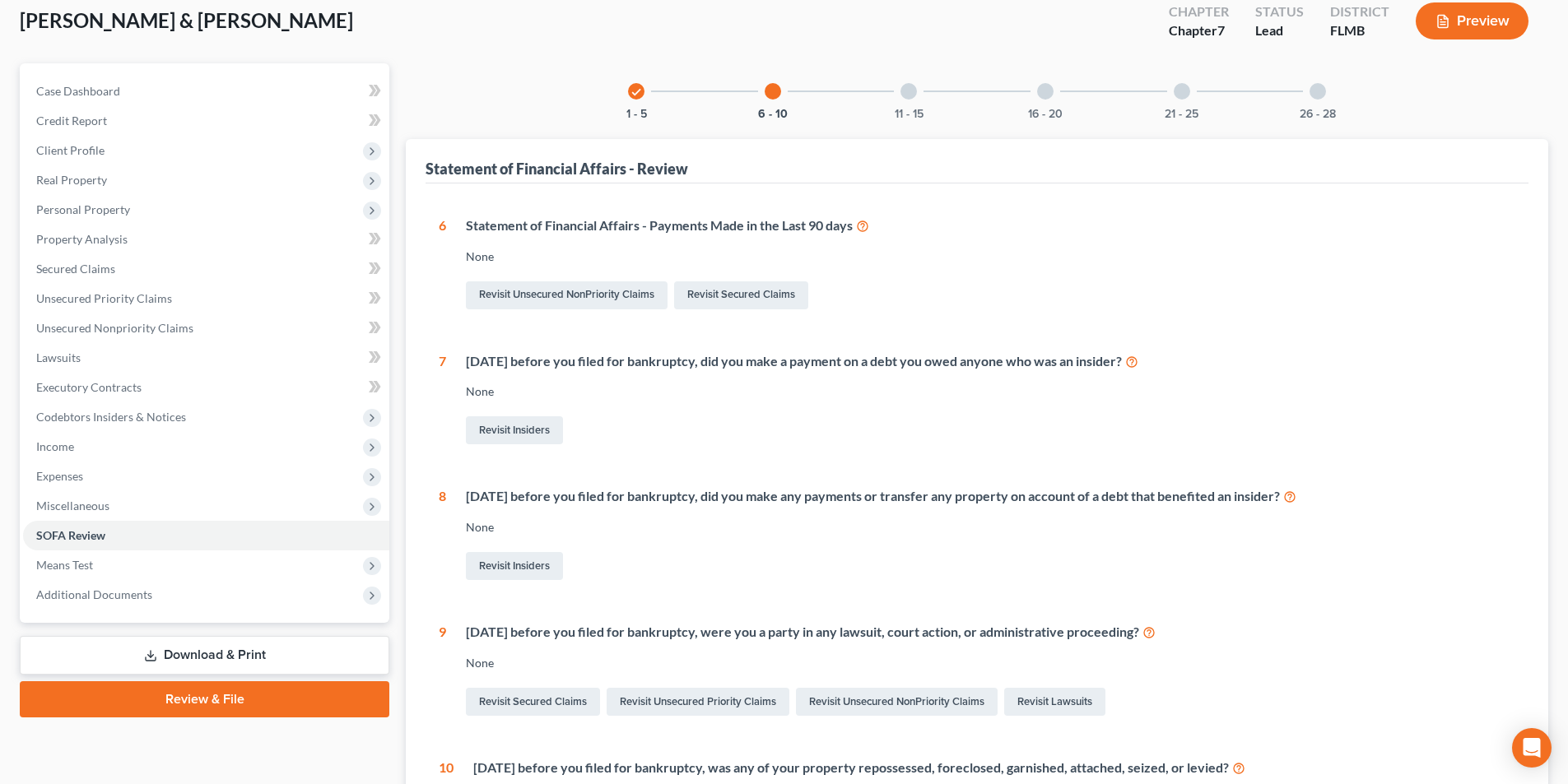
scroll to position [93, 0]
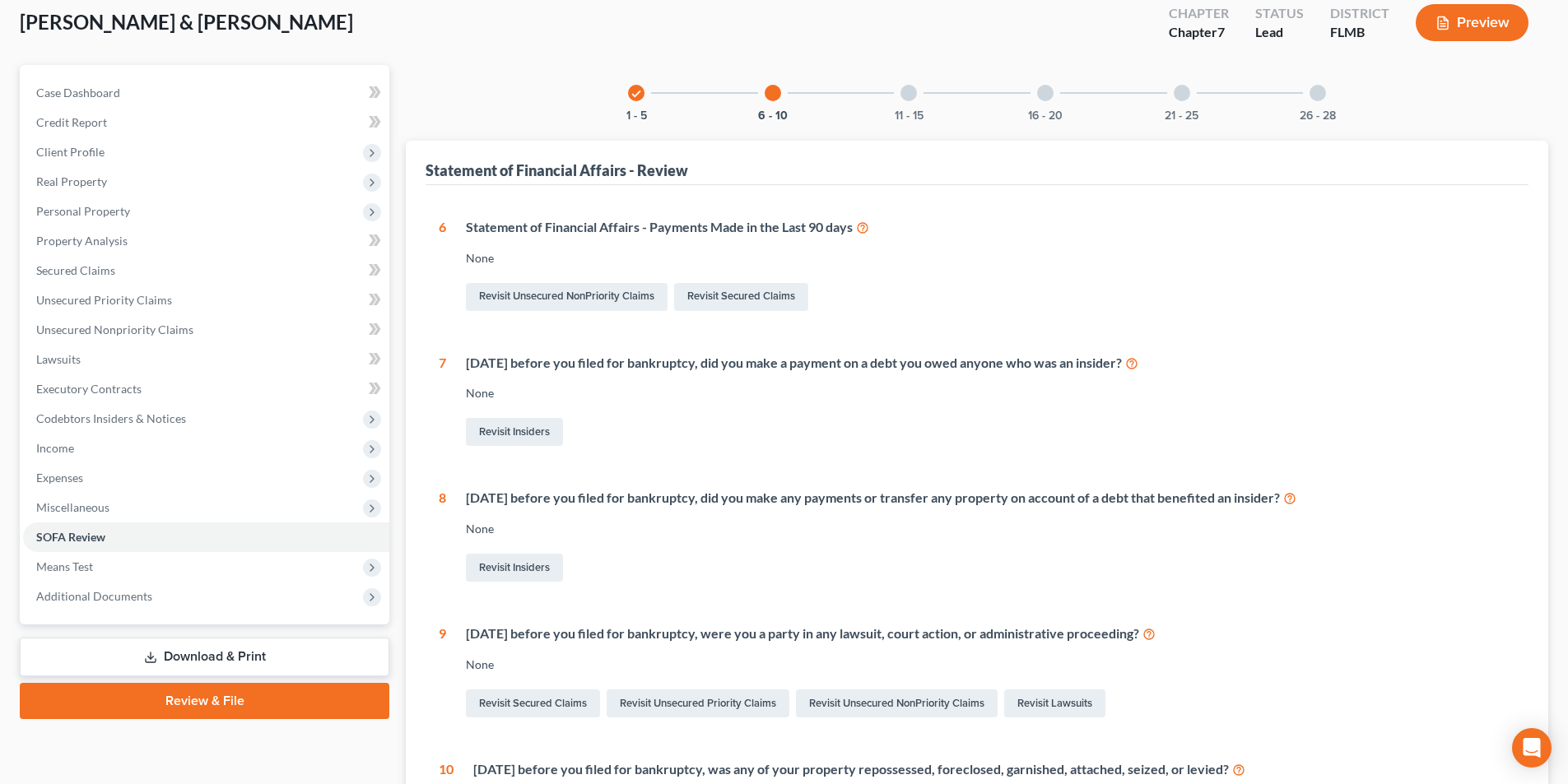
drag, startPoint x: 910, startPoint y: 90, endPoint x: 928, endPoint y: 161, distance: 73.2
click at [910, 91] on div at bounding box center [908, 92] width 16 height 16
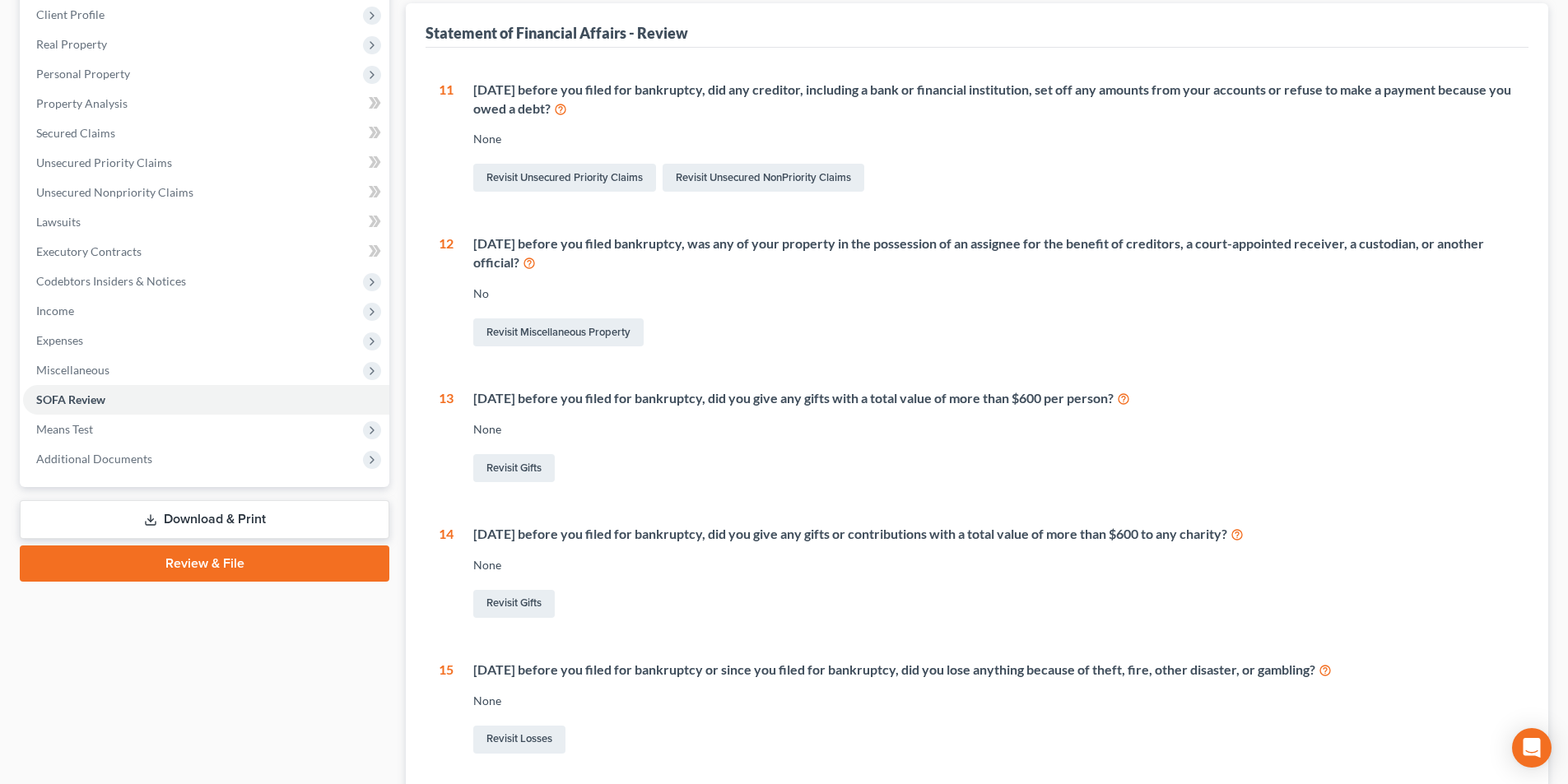
scroll to position [0, 0]
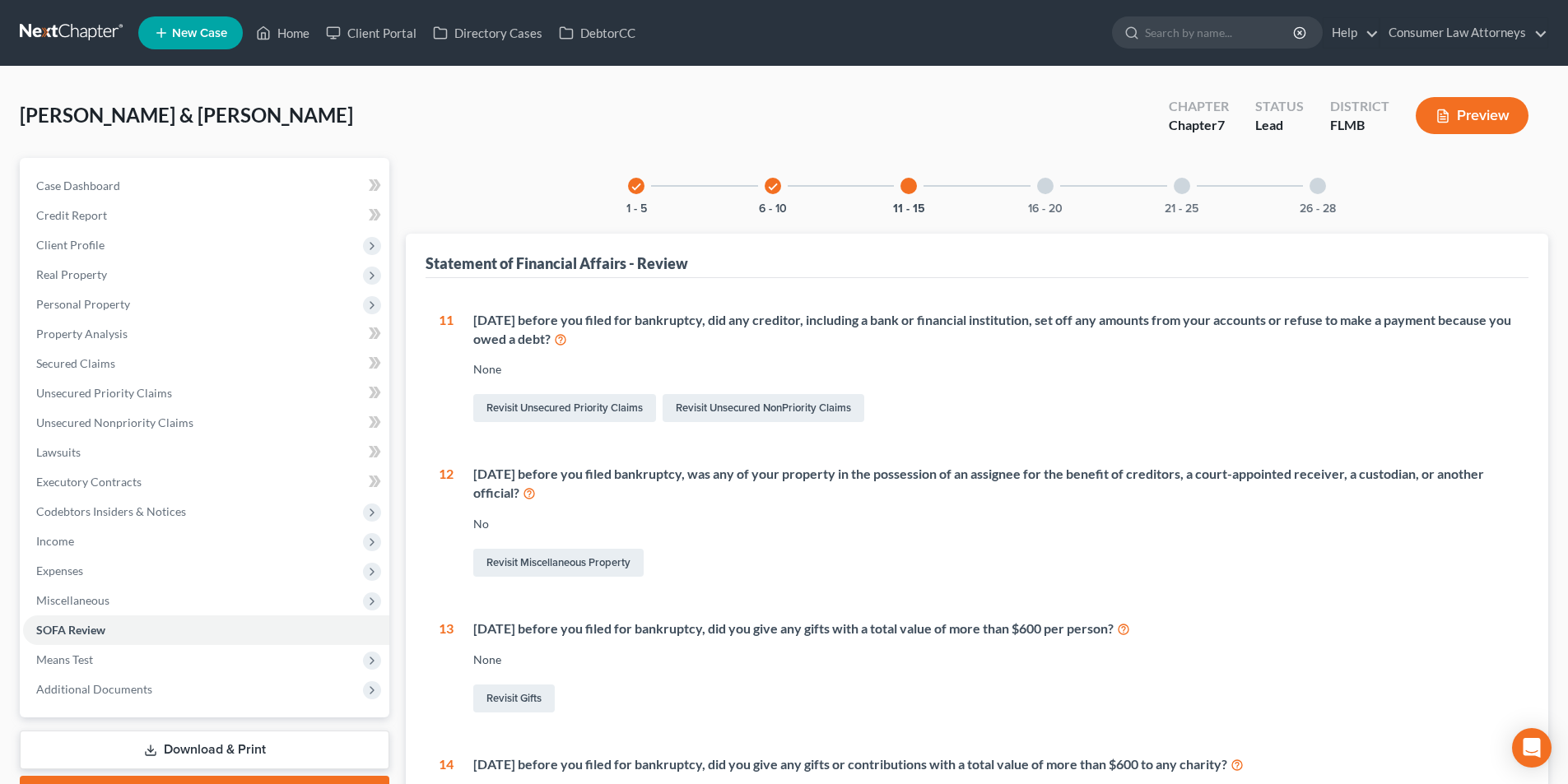
click at [1045, 187] on div at bounding box center [1045, 186] width 16 height 16
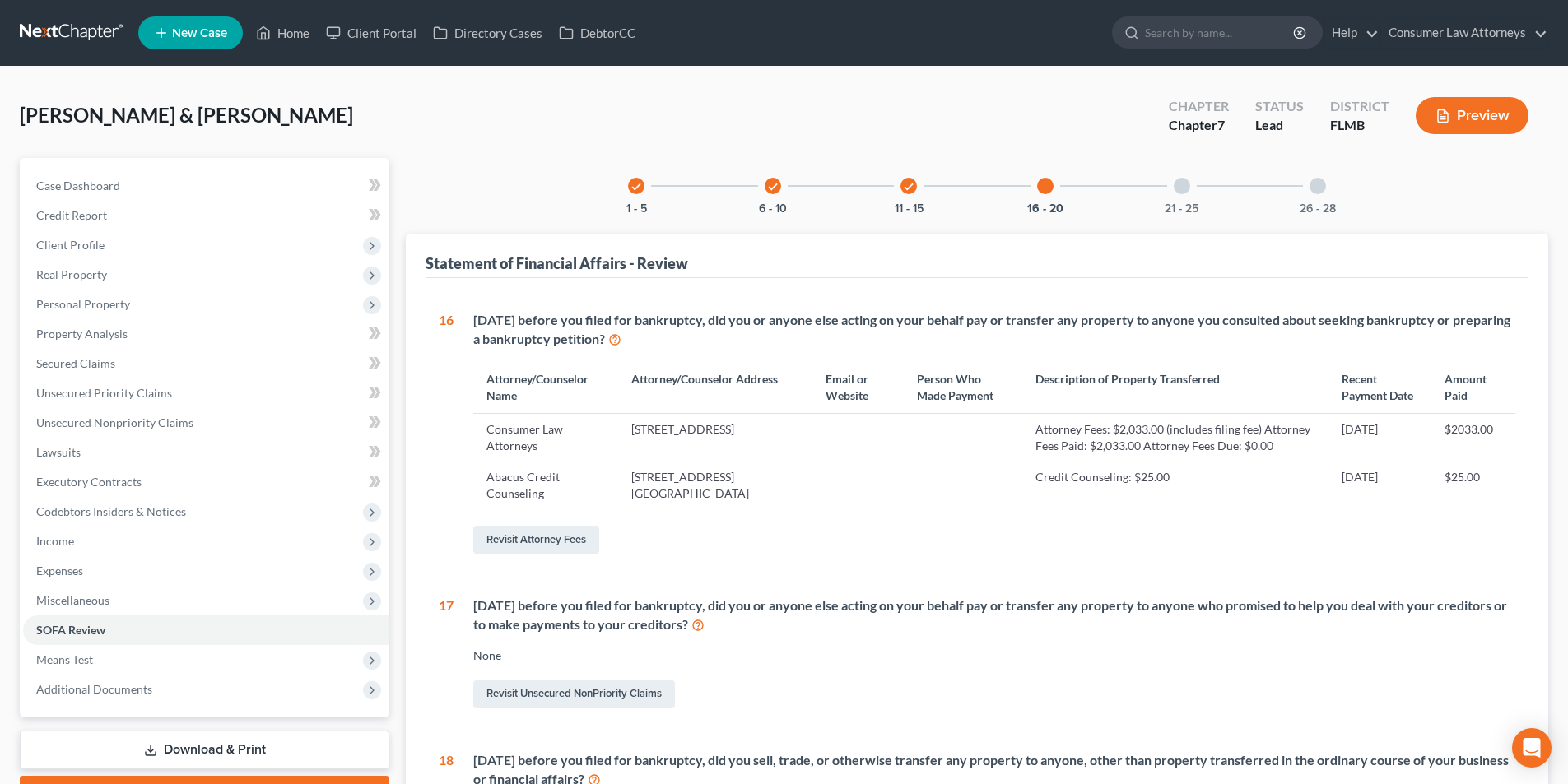
click at [1178, 183] on div at bounding box center [1182, 186] width 16 height 16
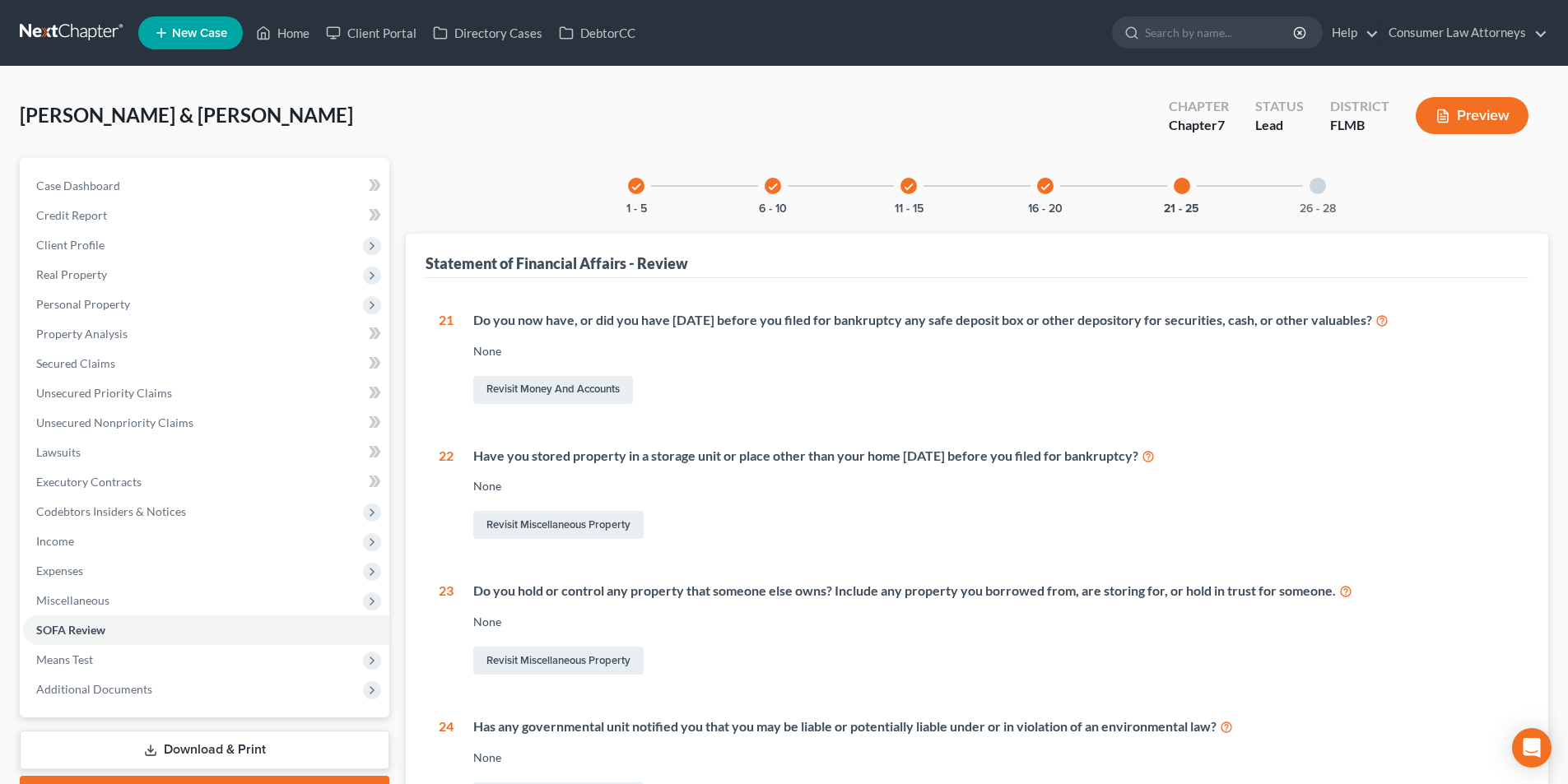
click at [1319, 186] on div at bounding box center [1317, 186] width 16 height 16
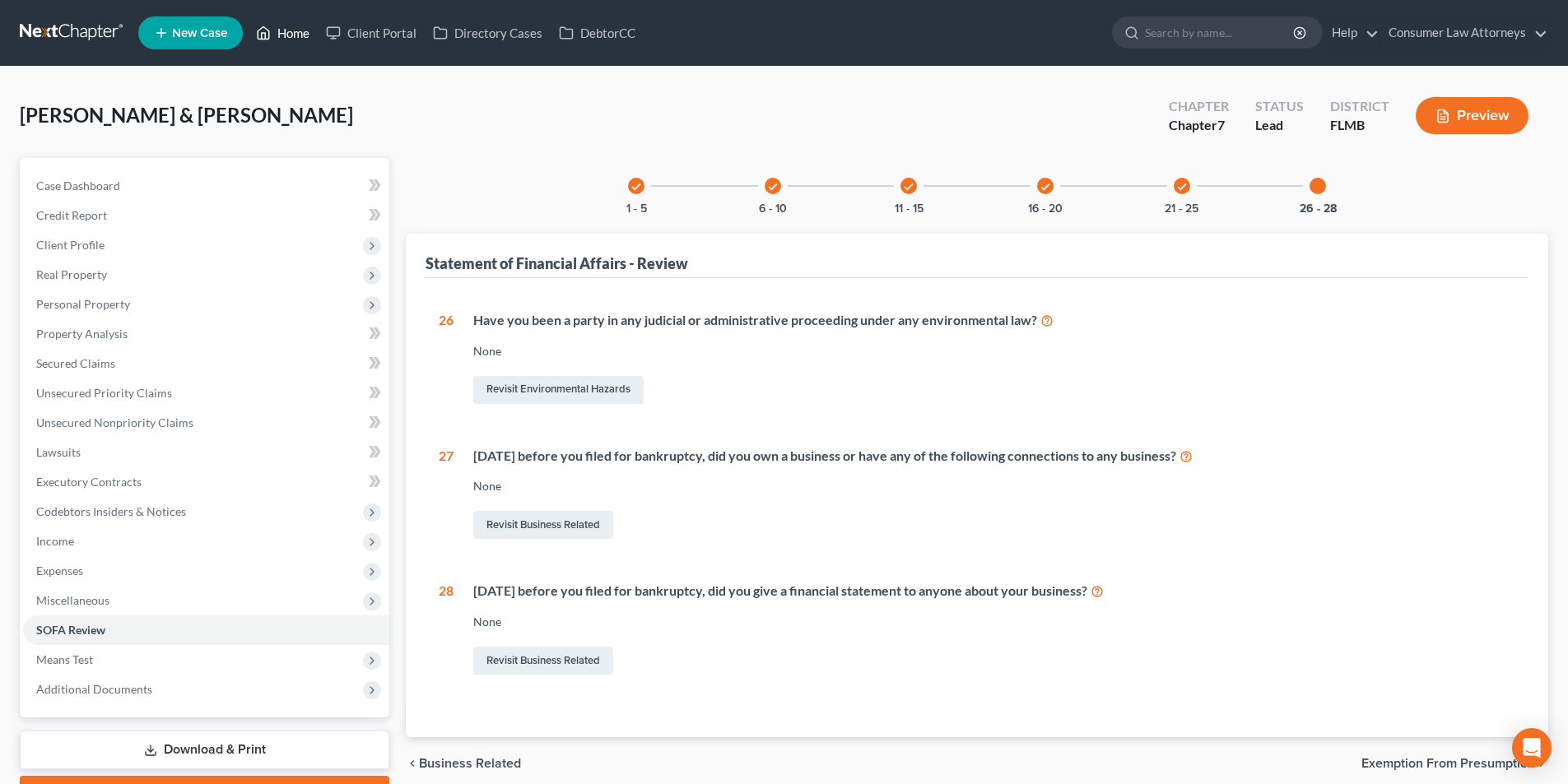
click at [296, 23] on link "Home" at bounding box center [283, 32] width 70 height 30
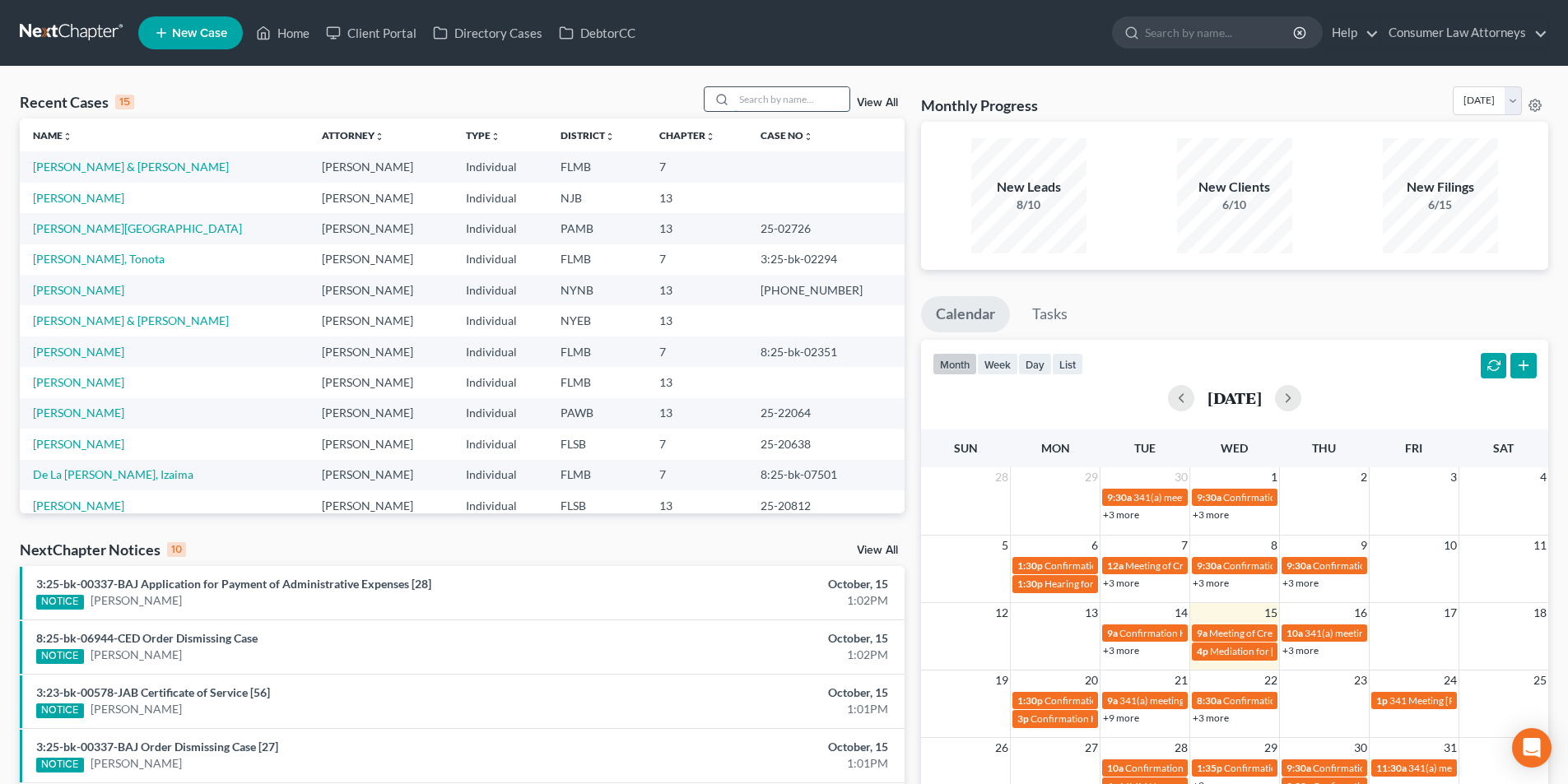
click at [768, 96] on input "search" at bounding box center [792, 99] width 115 height 24
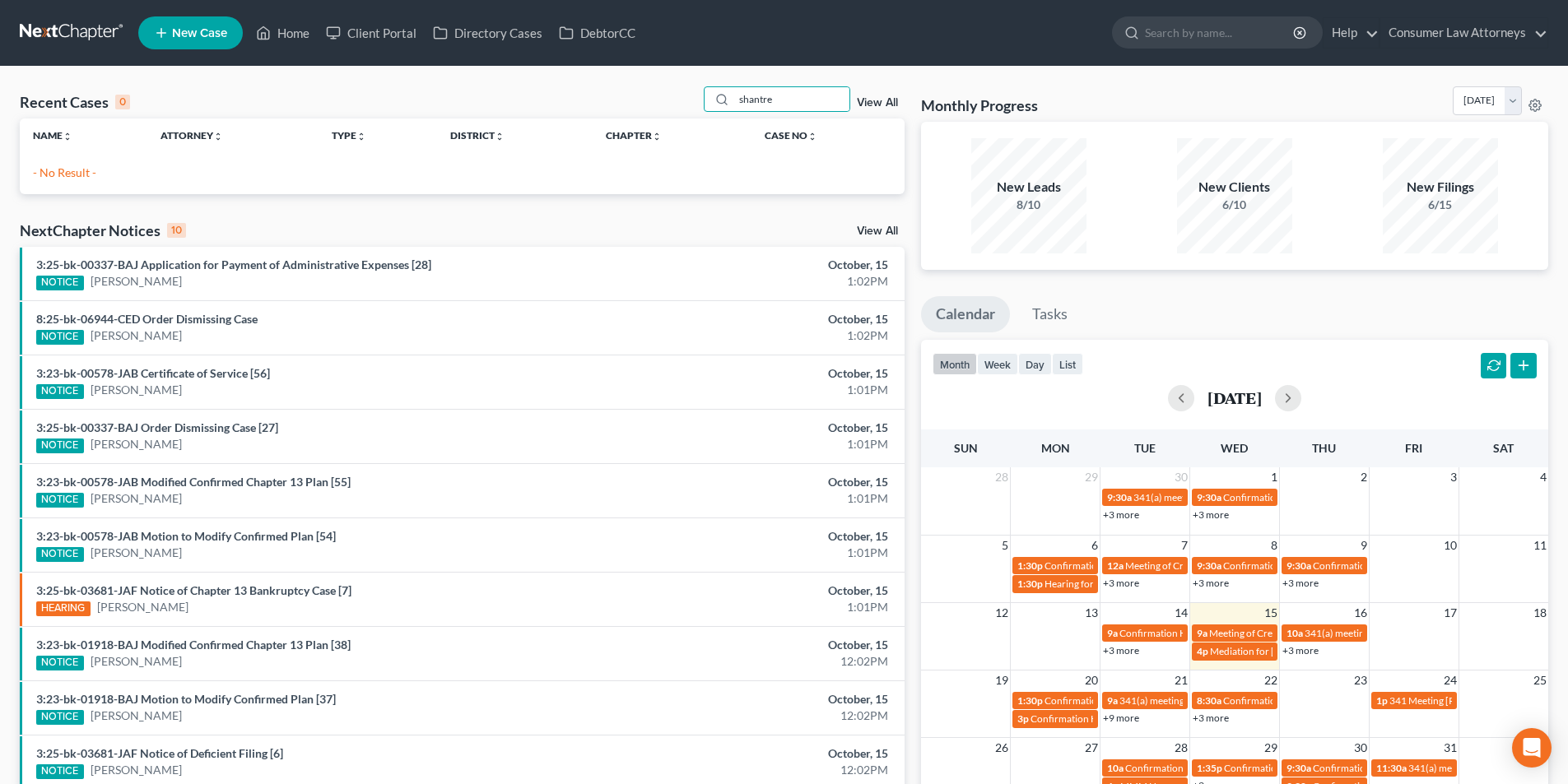
click at [192, 32] on span "New Case" at bounding box center [199, 33] width 55 height 12
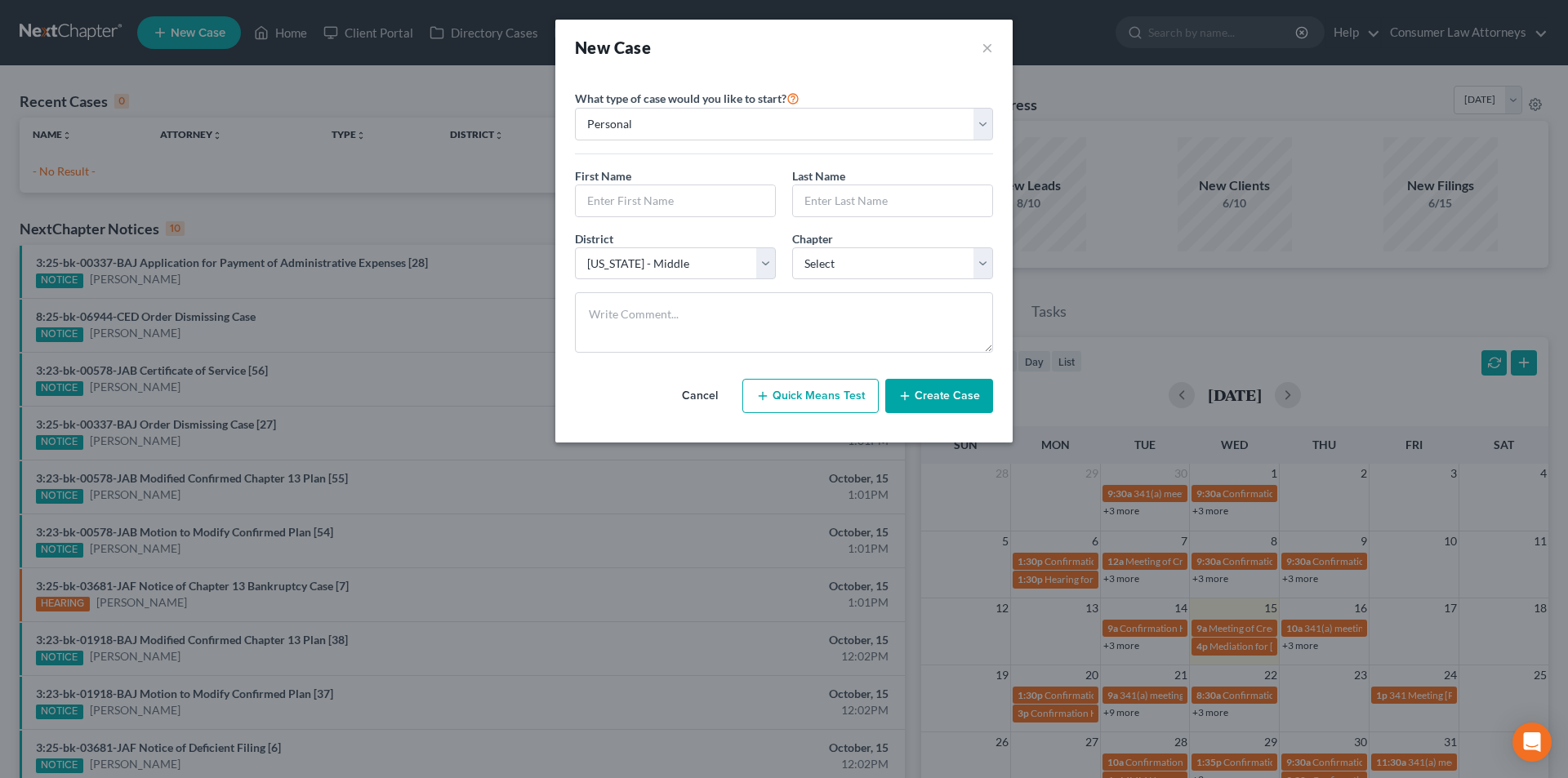
click at [995, 44] on div "New Case ×" at bounding box center [784, 47] width 457 height 55
click at [987, 53] on button "×" at bounding box center [987, 47] width 11 height 23
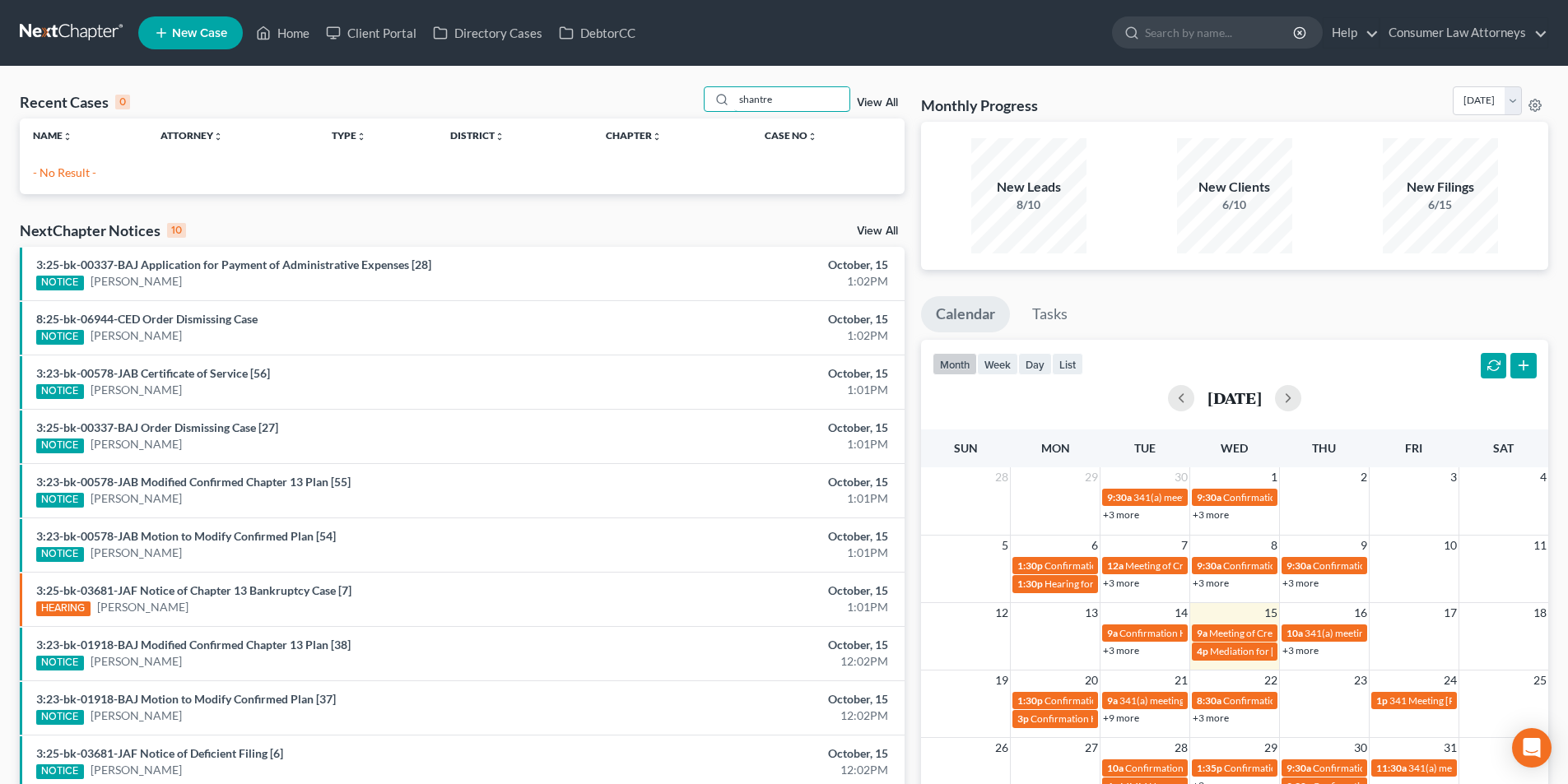
drag, startPoint x: 787, startPoint y: 103, endPoint x: 639, endPoint y: 103, distance: 148.0
click at [639, 103] on div "Recent Cases 0 shantre View All" at bounding box center [462, 103] width 885 height 32
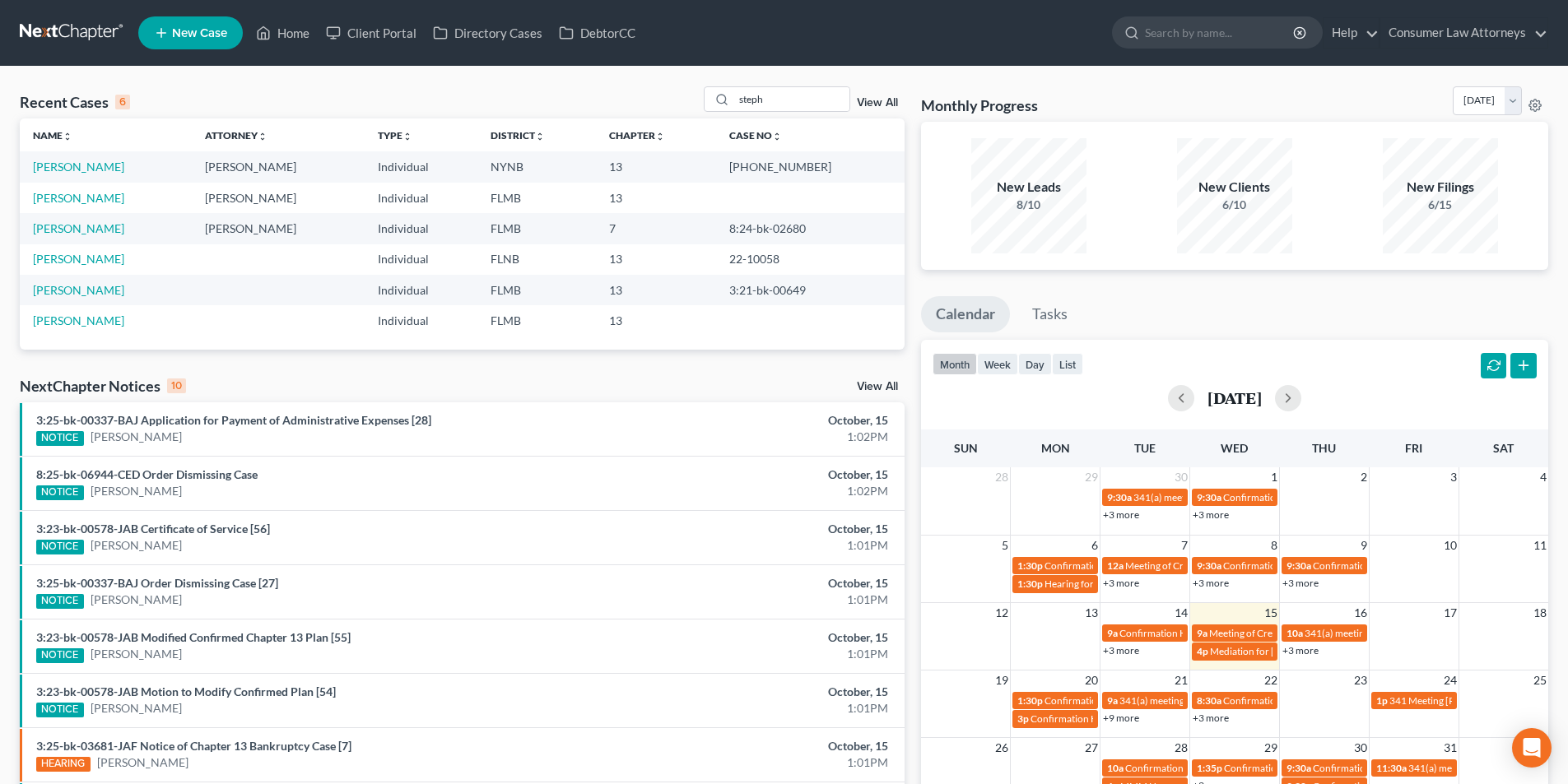
click at [188, 36] on span "New Case" at bounding box center [199, 33] width 55 height 12
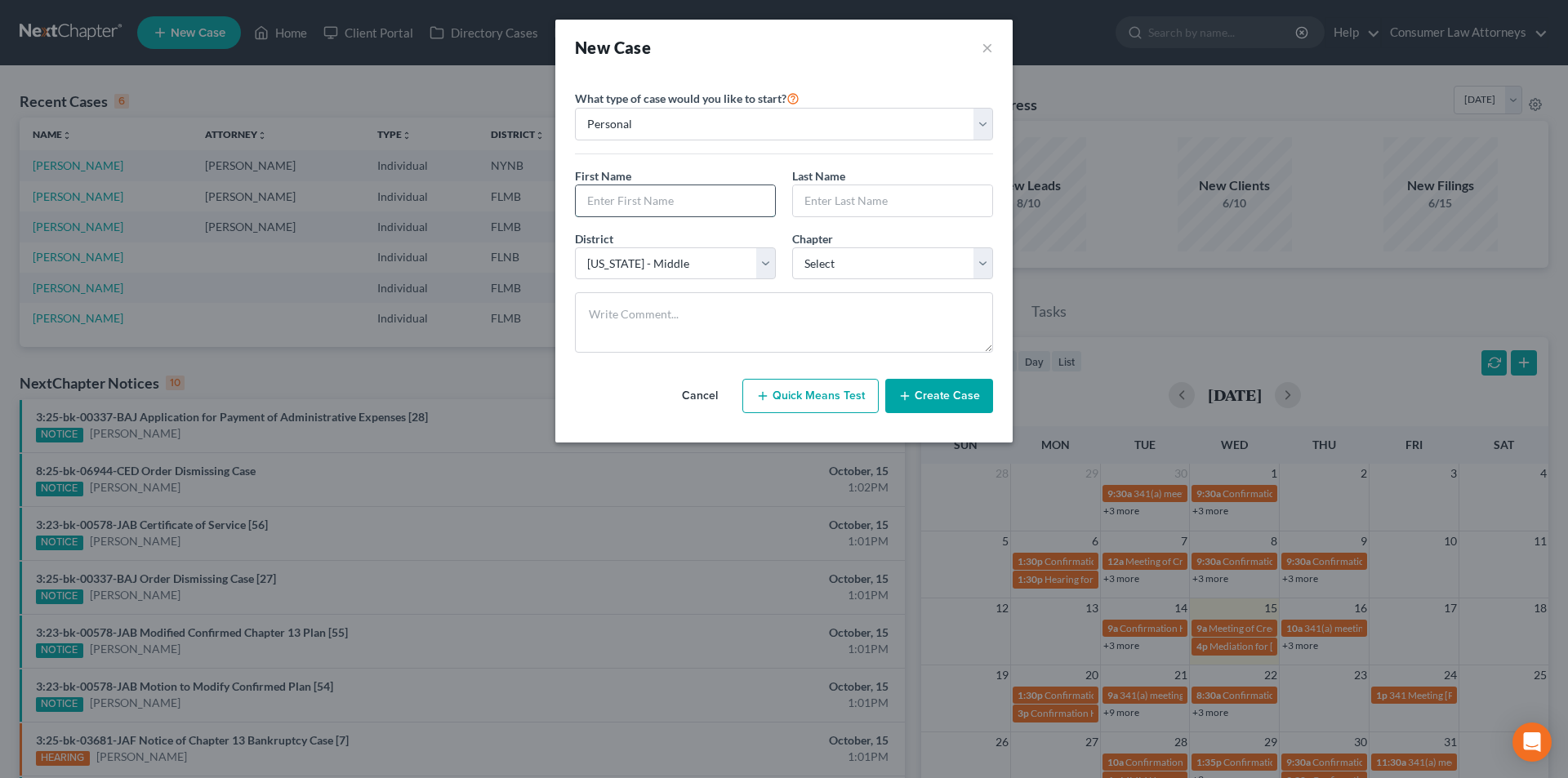
click at [640, 195] on input "text" at bounding box center [675, 201] width 199 height 31
click at [887, 260] on select "Select 7 11 12 13" at bounding box center [893, 264] width 201 height 33
click at [792, 248] on select "Select 7 11 12 13" at bounding box center [893, 264] width 201 height 33
click at [949, 399] on button "Create Case" at bounding box center [939, 396] width 108 height 34
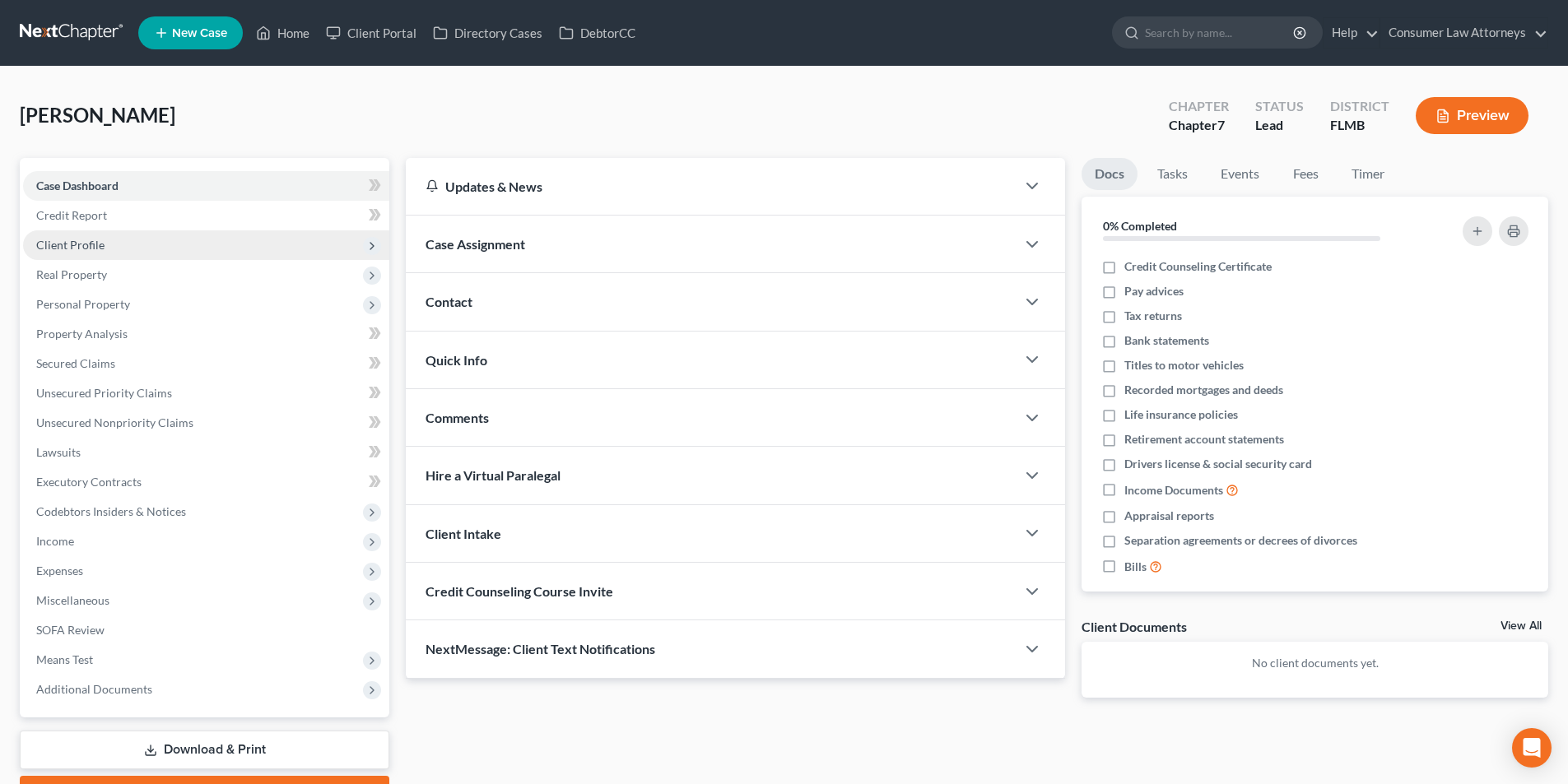
click at [88, 241] on span "Client Profile" at bounding box center [70, 245] width 68 height 14
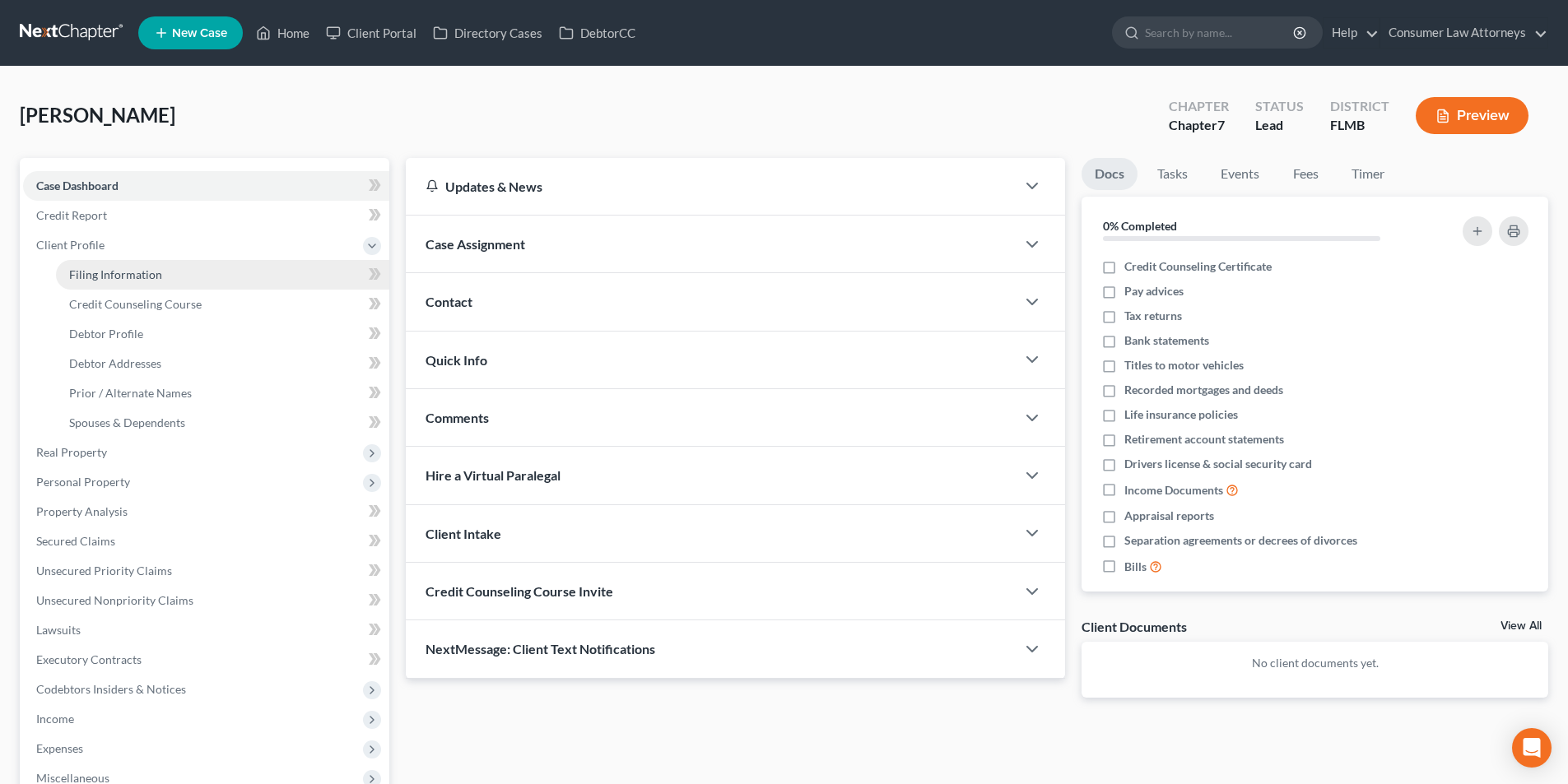
click at [126, 268] on span "Filing Information" at bounding box center [115, 274] width 93 height 14
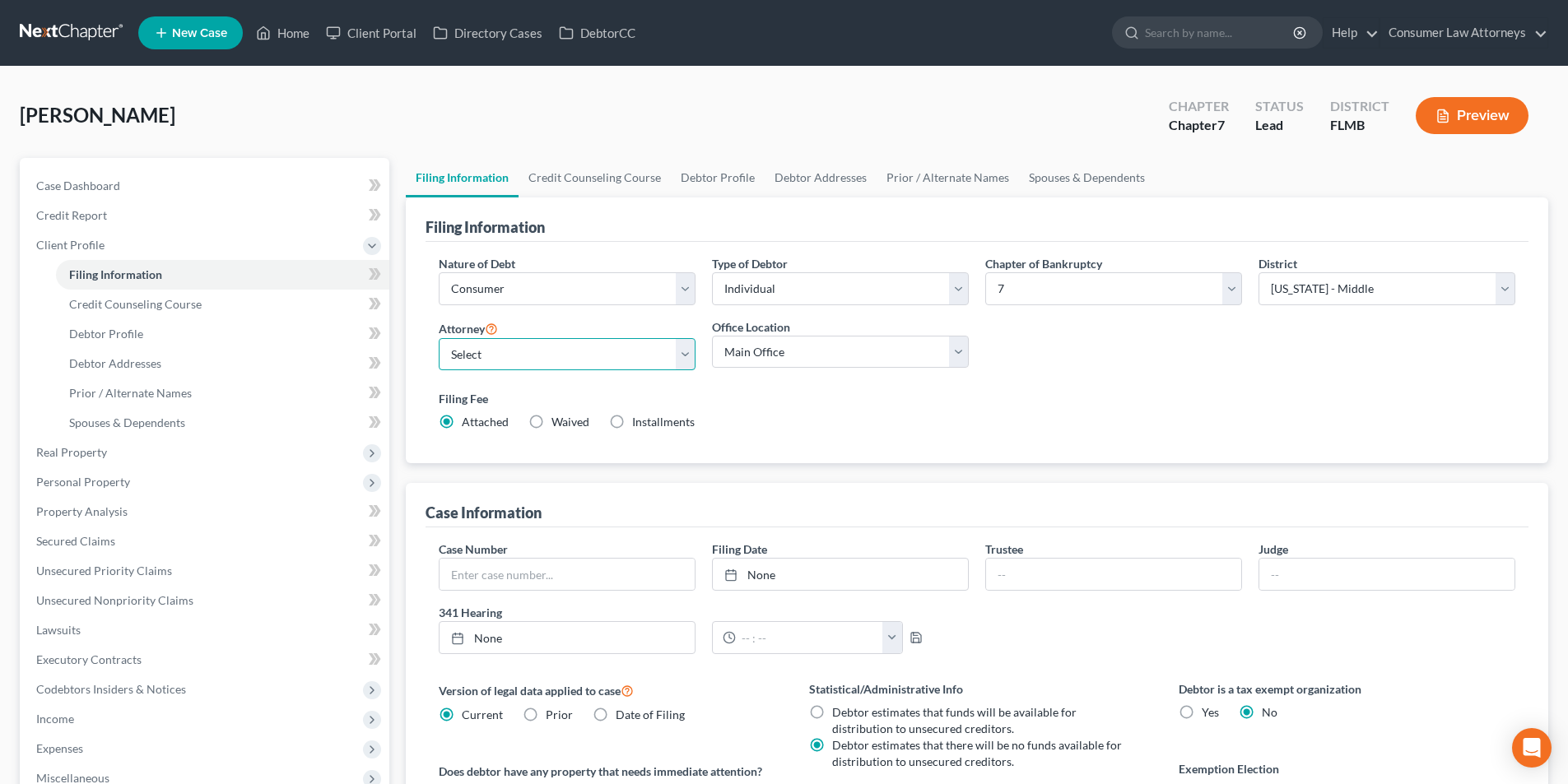
click at [601, 355] on select "Select [PERSON_NAME] - FLMB [PERSON_NAME] [PERSON_NAME] [PERSON_NAME] - ILNB [P…" at bounding box center [567, 355] width 256 height 33
click at [439, 339] on select "Select [PERSON_NAME] - FLMB [PERSON_NAME] [PERSON_NAME] [PERSON_NAME] - ILNB [P…" at bounding box center [567, 355] width 256 height 33
click at [634, 184] on link "Credit Counseling Course" at bounding box center [594, 178] width 152 height 39
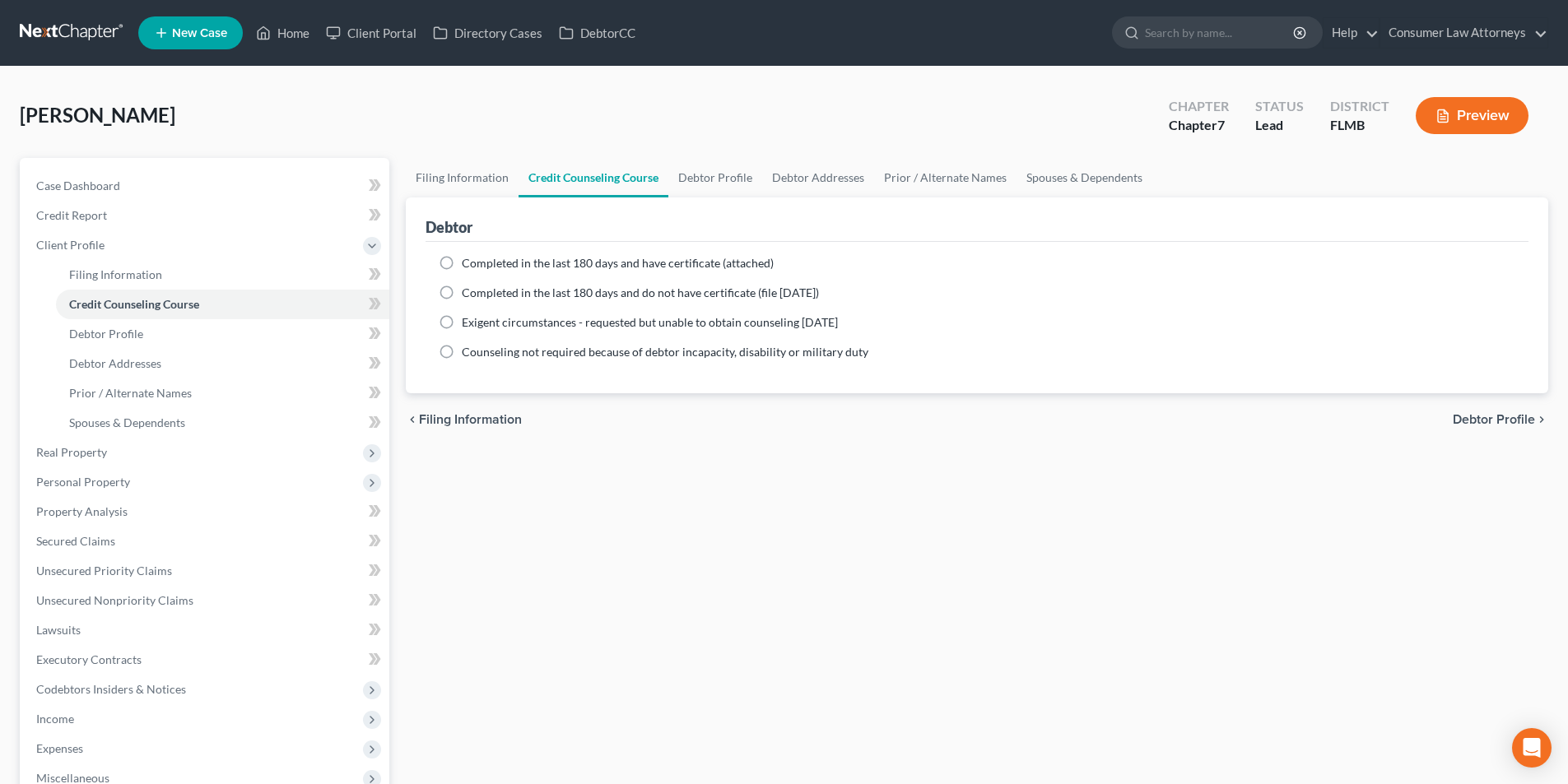
click at [462, 264] on label "Completed in the last 180 days and have certificate (attached)" at bounding box center [617, 262] width 312 height 16
click at [469, 264] on input "Completed in the last 180 days and have certificate (attached)" at bounding box center [474, 260] width 11 height 11
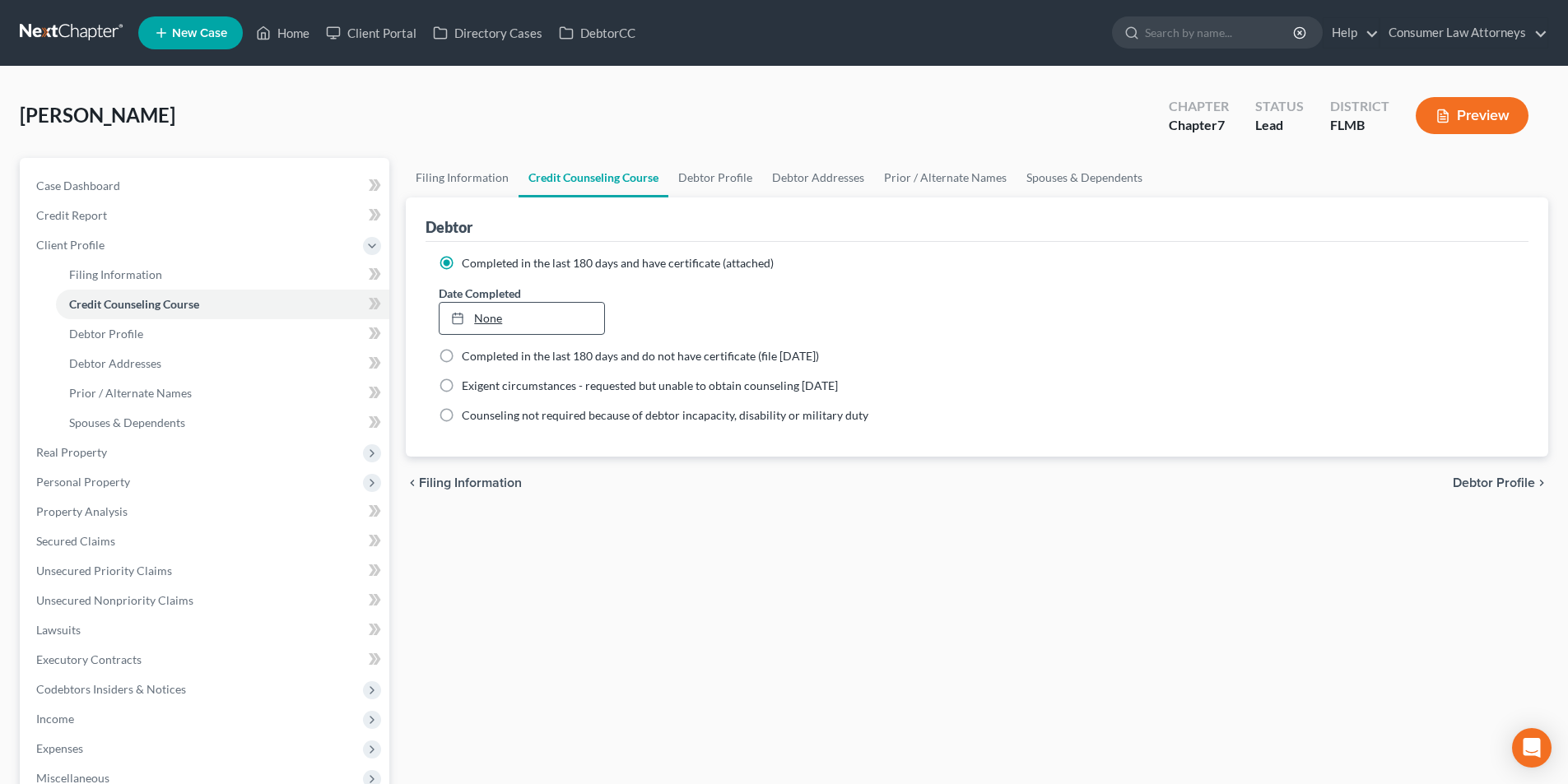
click at [557, 315] on link "None" at bounding box center [522, 318] width 164 height 32
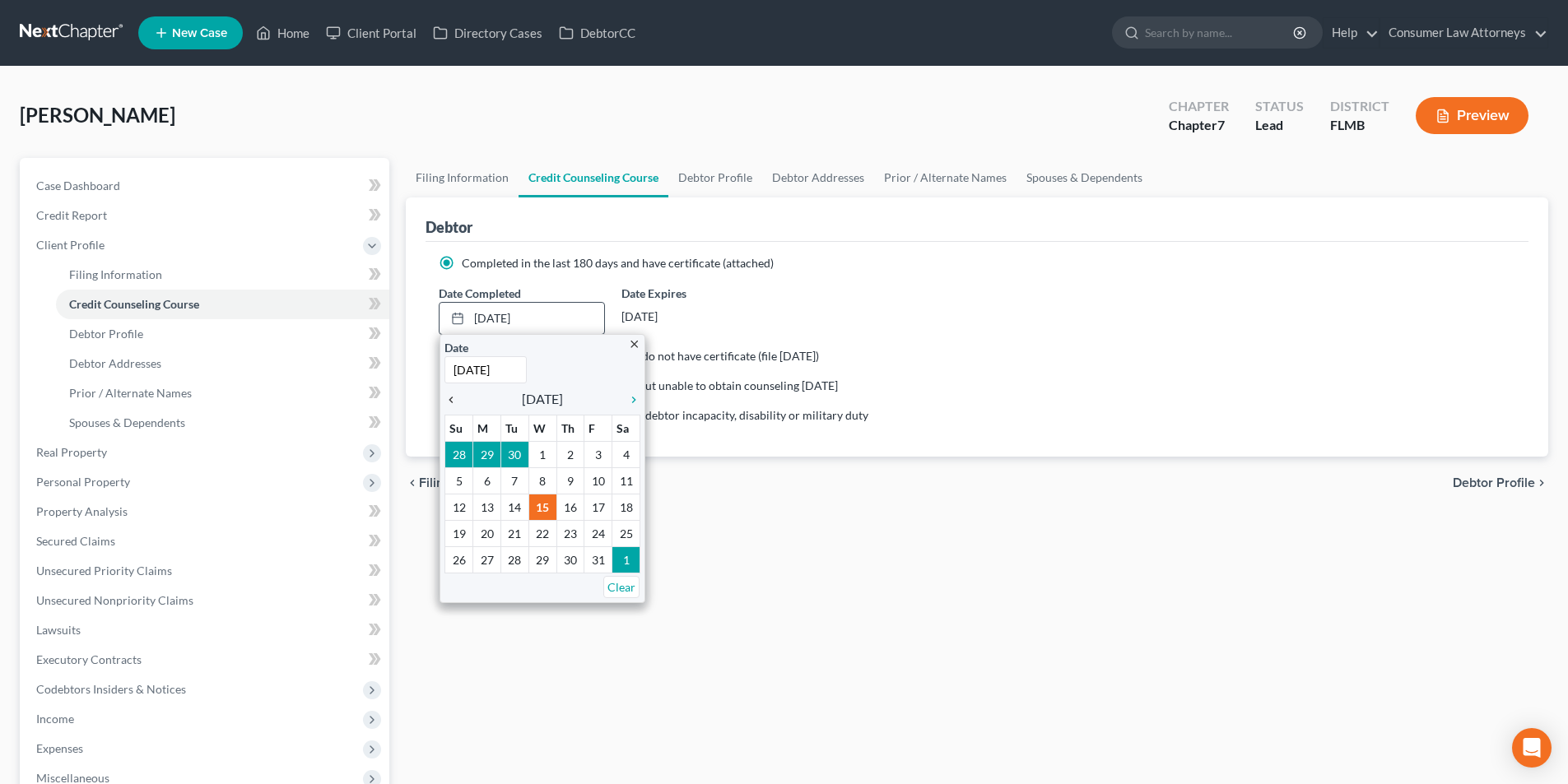
click at [454, 401] on icon "chevron_left" at bounding box center [455, 399] width 21 height 13
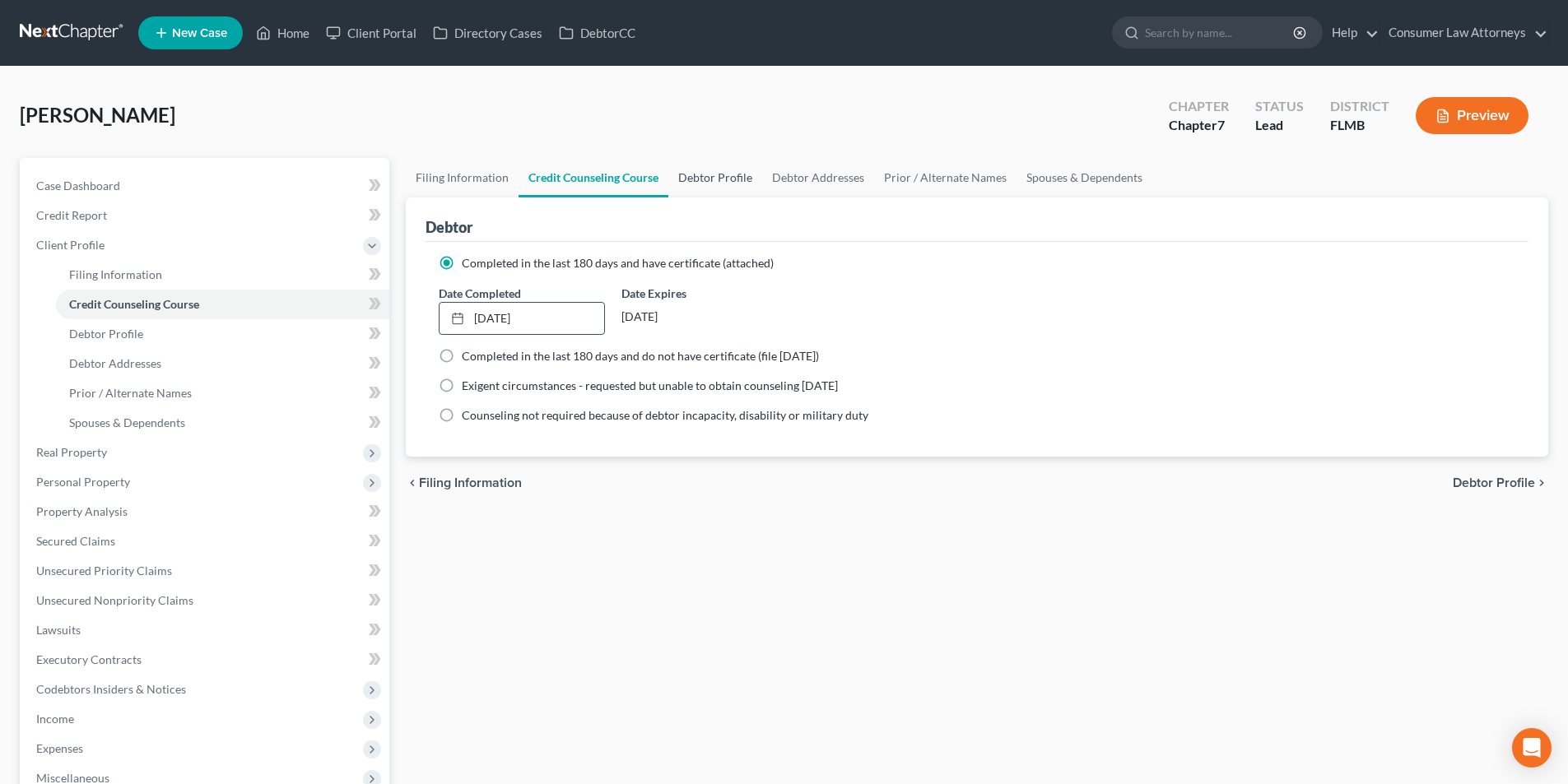
click at [705, 180] on link "Debtor Profile" at bounding box center [716, 178] width 94 height 39
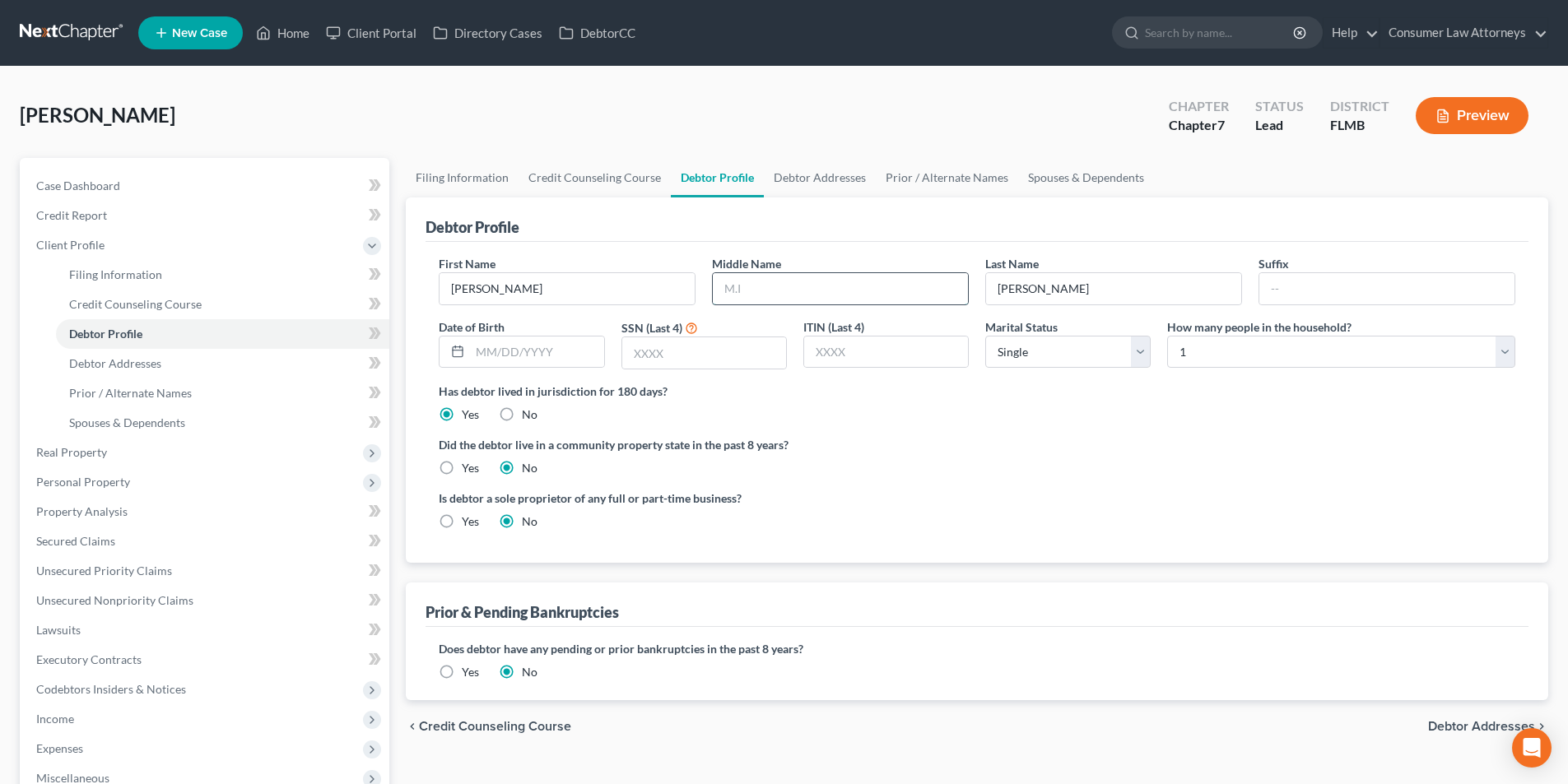
click at [786, 288] on input "text" at bounding box center [840, 289] width 255 height 32
click at [571, 360] on input "text" at bounding box center [537, 352] width 133 height 32
click at [694, 363] on input "text" at bounding box center [704, 353] width 164 height 32
click at [825, 171] on link "Debtor Addresses" at bounding box center [819, 178] width 112 height 39
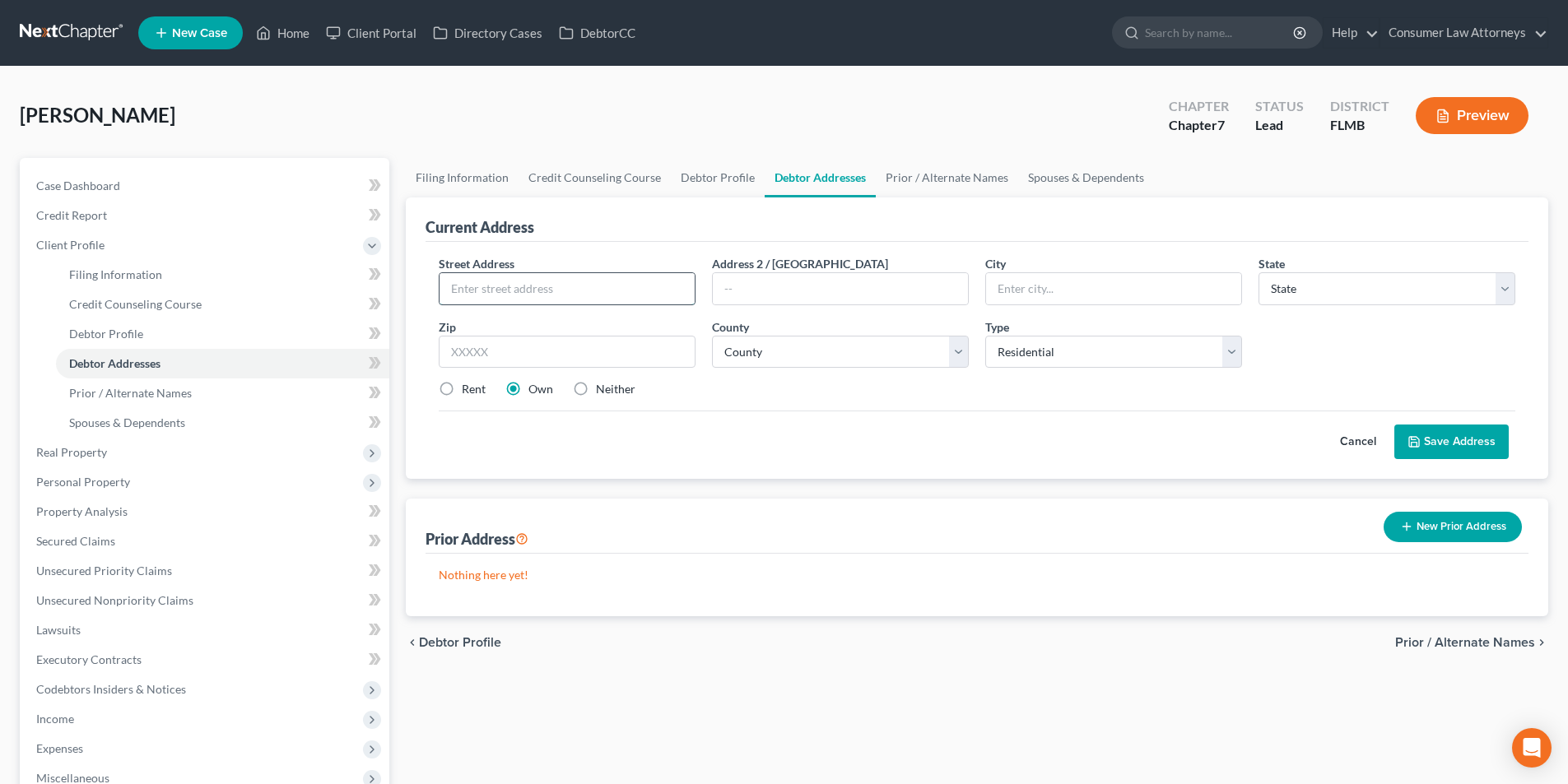
click at [631, 292] on input "text" at bounding box center [567, 289] width 255 height 32
click at [557, 364] on input "328" at bounding box center [567, 352] width 256 height 33
click at [847, 359] on select "County [GEOGRAPHIC_DATA] [GEOGRAPHIC_DATA] [GEOGRAPHIC_DATA] [GEOGRAPHIC_DATA] …" at bounding box center [840, 352] width 256 height 33
click at [712, 336] on select "County [GEOGRAPHIC_DATA] [GEOGRAPHIC_DATA] [GEOGRAPHIC_DATA] [GEOGRAPHIC_DATA] …" at bounding box center [840, 352] width 256 height 33
click at [1432, 450] on button "Save Address" at bounding box center [1452, 442] width 115 height 34
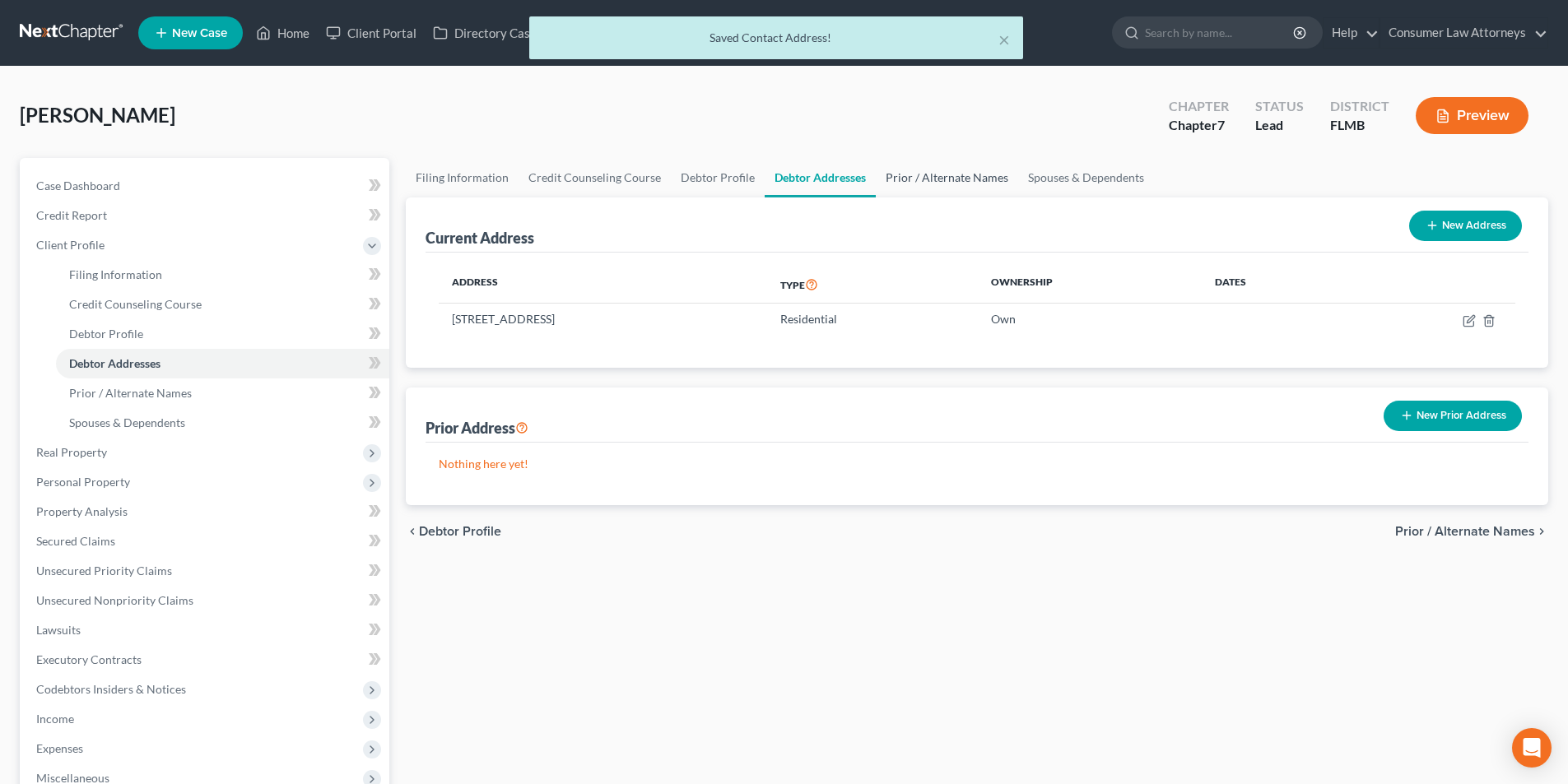
click at [945, 175] on link "Prior / Alternate Names" at bounding box center [946, 178] width 143 height 39
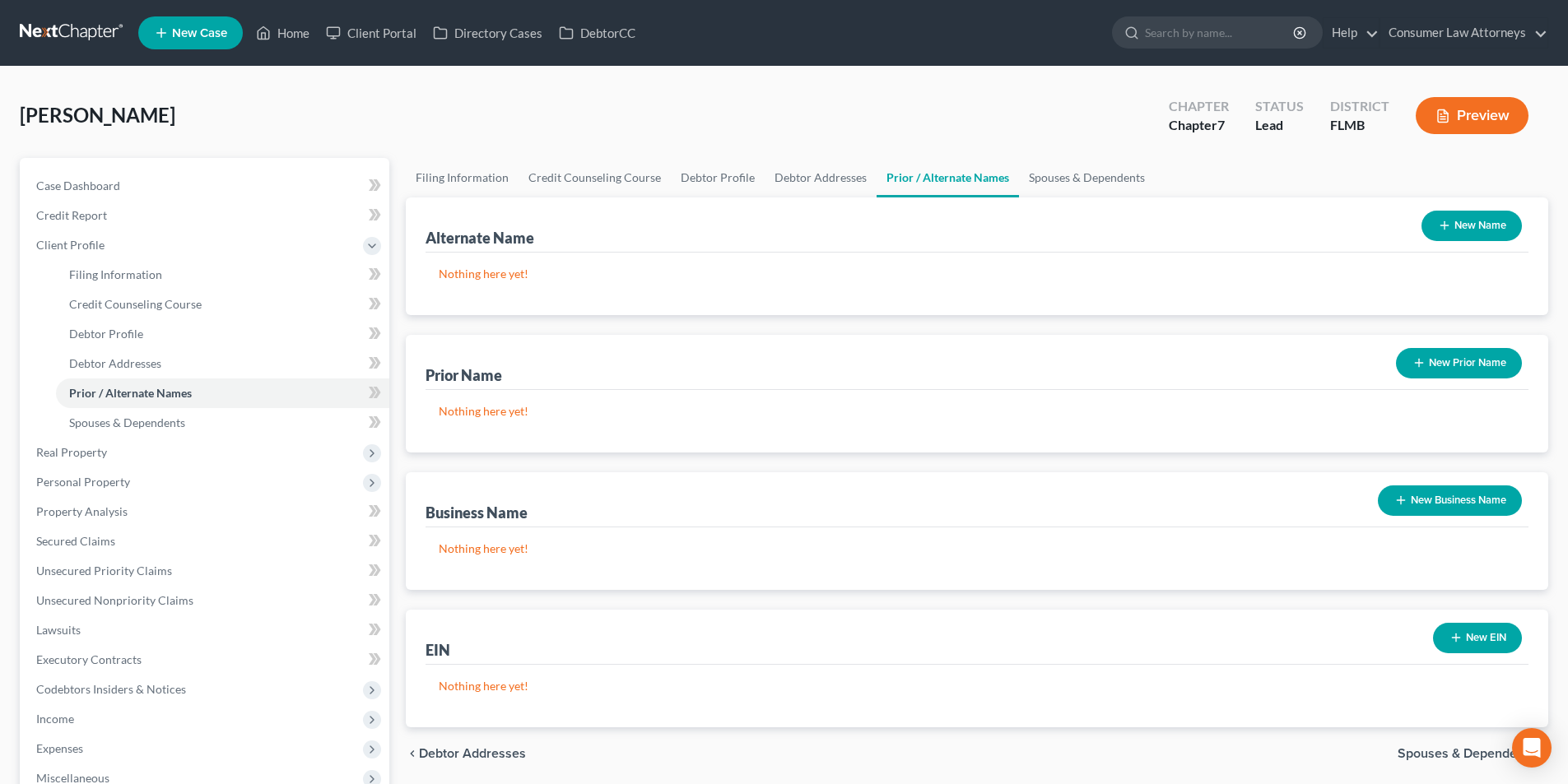
click at [1452, 237] on button "New Name" at bounding box center [1471, 226] width 100 height 31
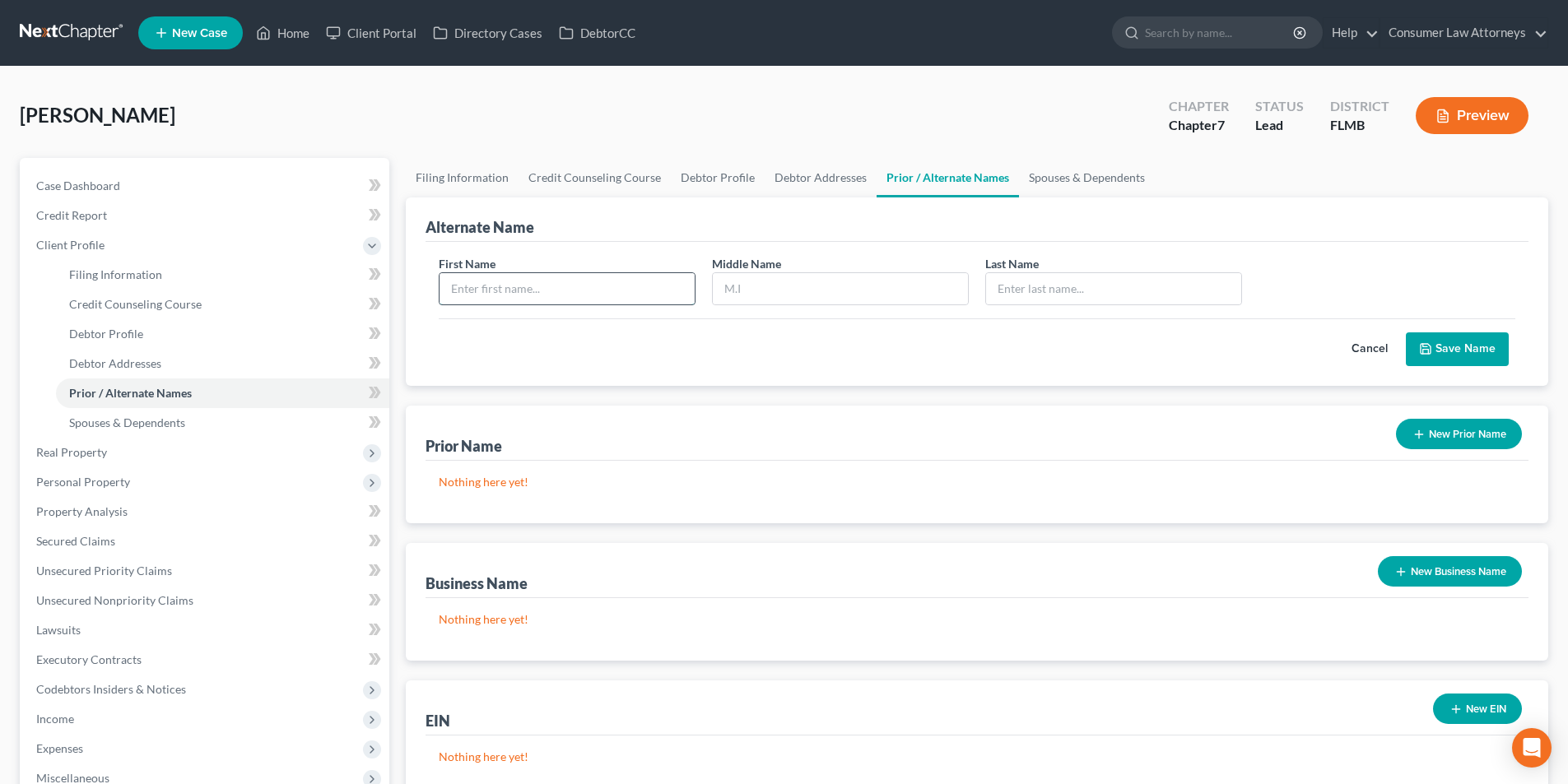
click at [612, 289] on input "text" at bounding box center [567, 289] width 255 height 32
click at [1458, 354] on button "Save Name" at bounding box center [1457, 350] width 103 height 34
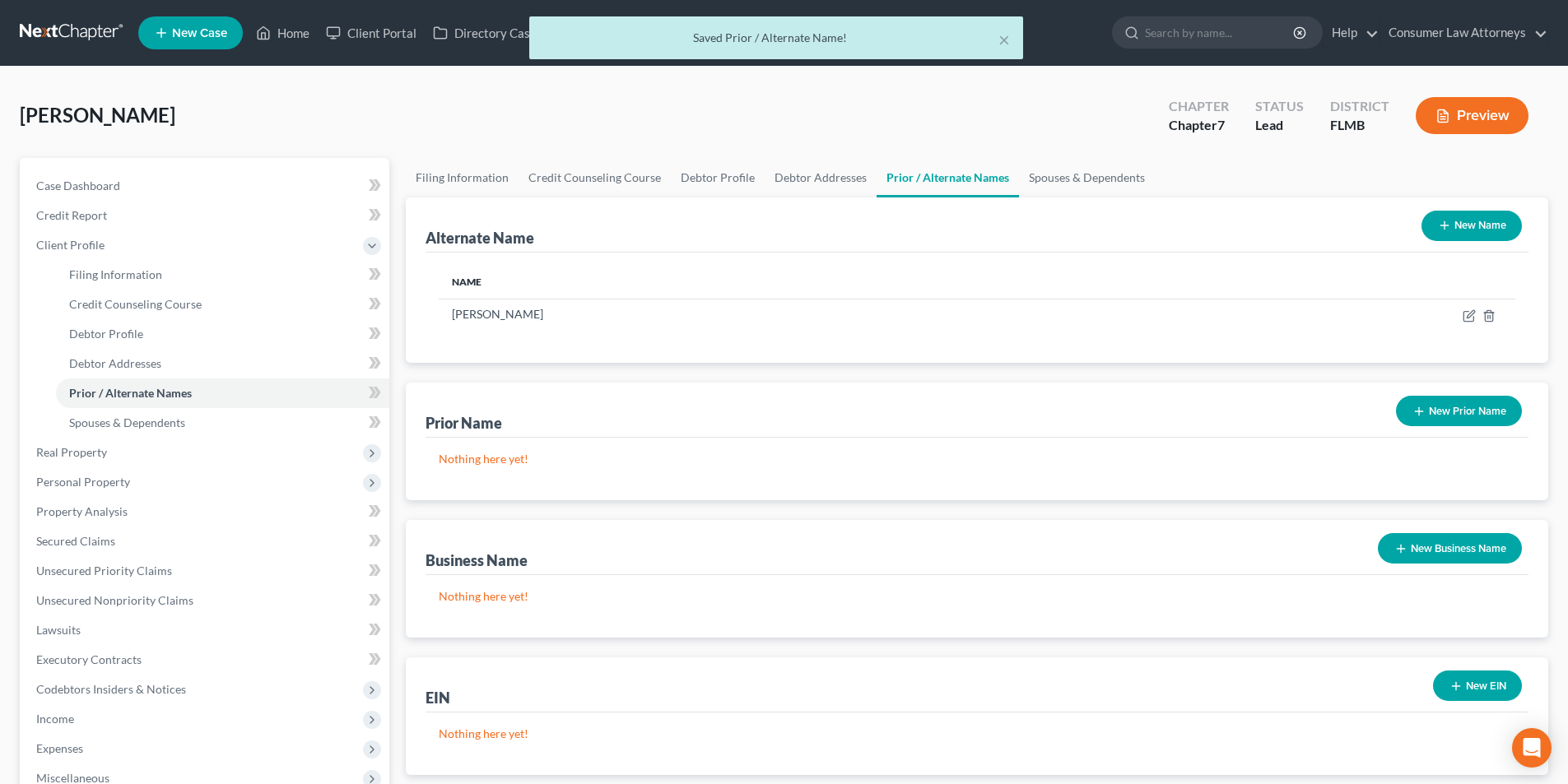
click at [1469, 228] on button "New Name" at bounding box center [1471, 226] width 100 height 31
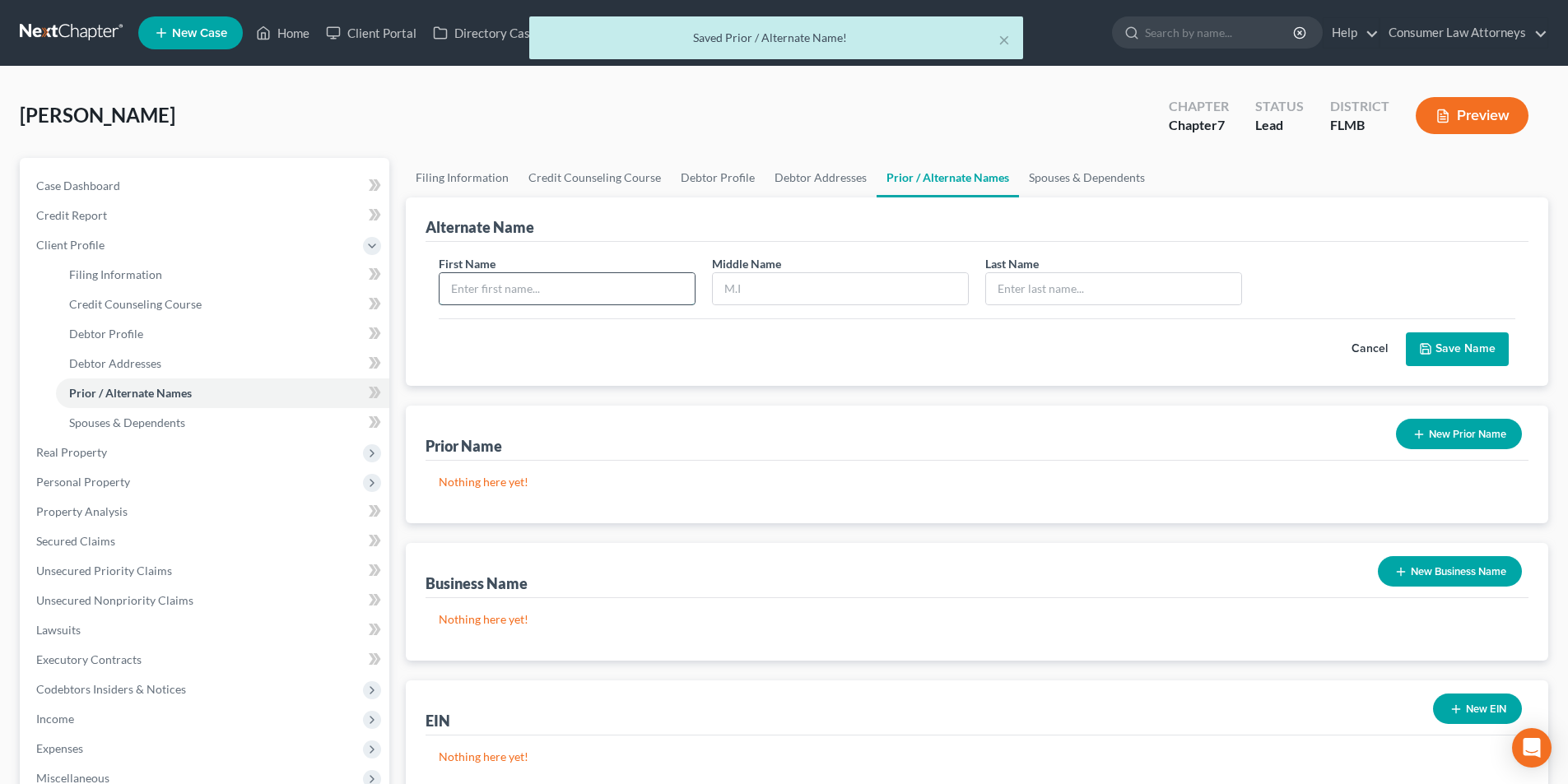
click at [625, 292] on input "text" at bounding box center [567, 289] width 255 height 32
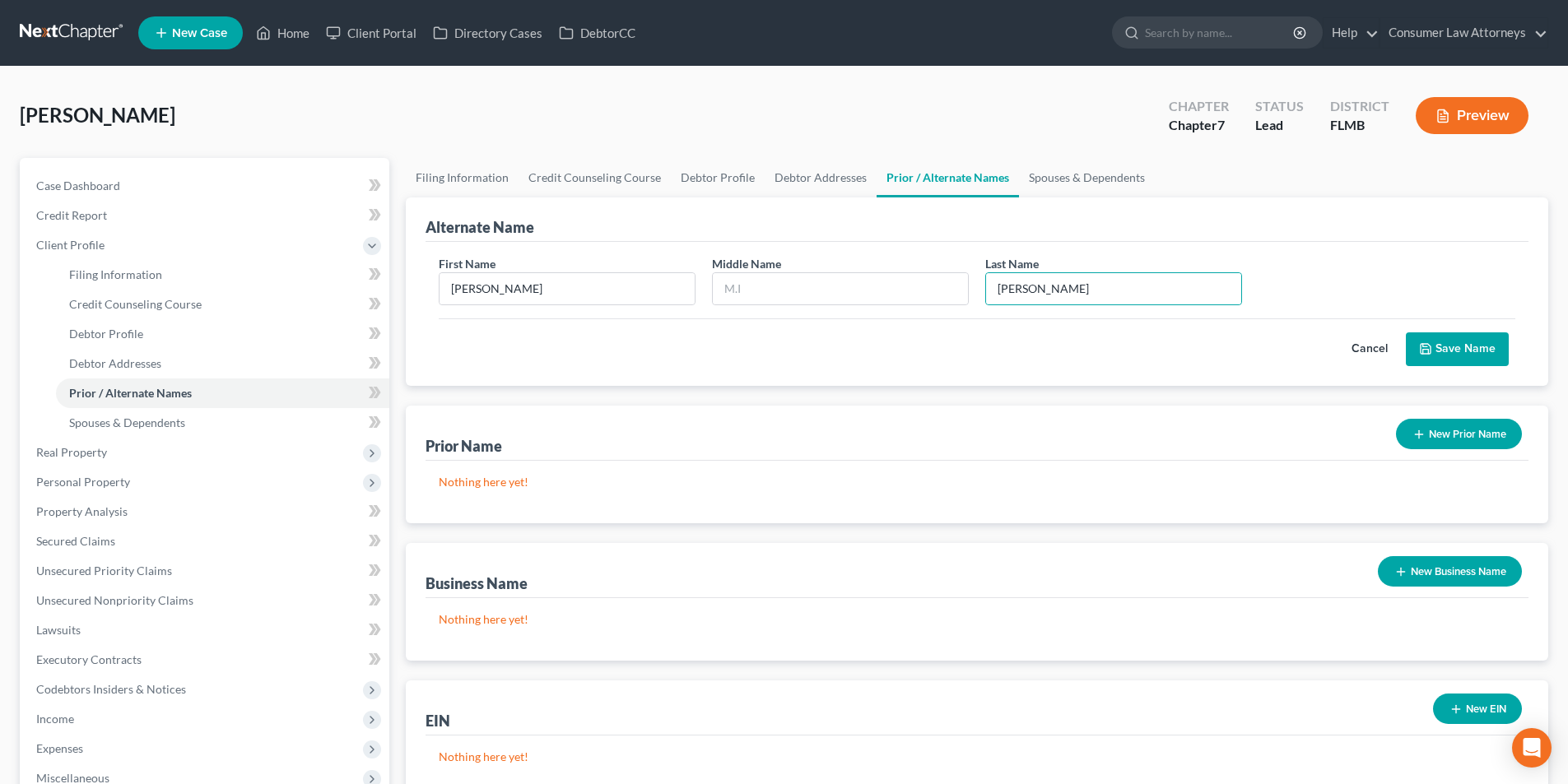
click at [1447, 352] on button "Save Name" at bounding box center [1457, 350] width 103 height 34
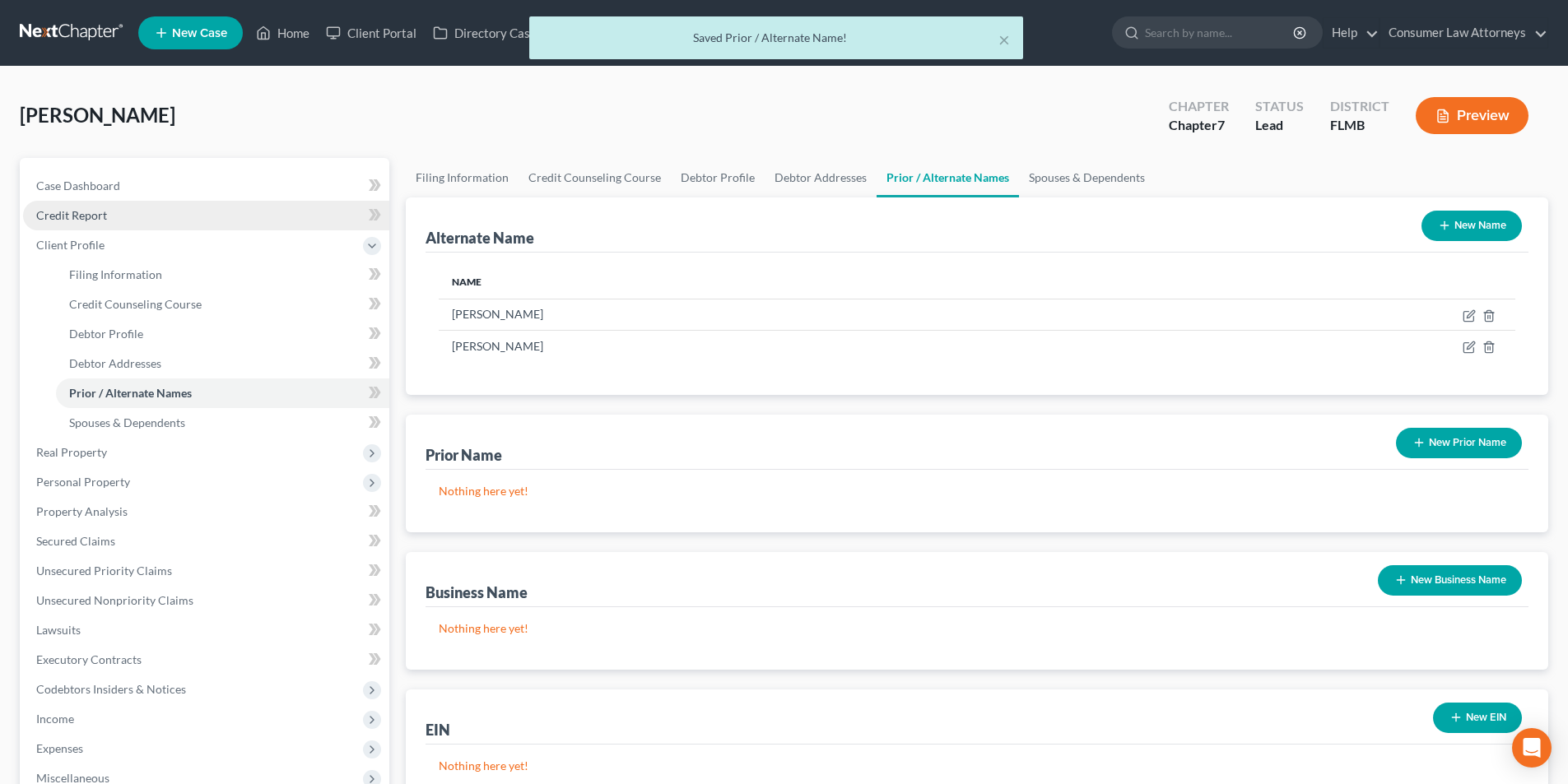
click at [120, 216] on link "Credit Report" at bounding box center [206, 215] width 366 height 30
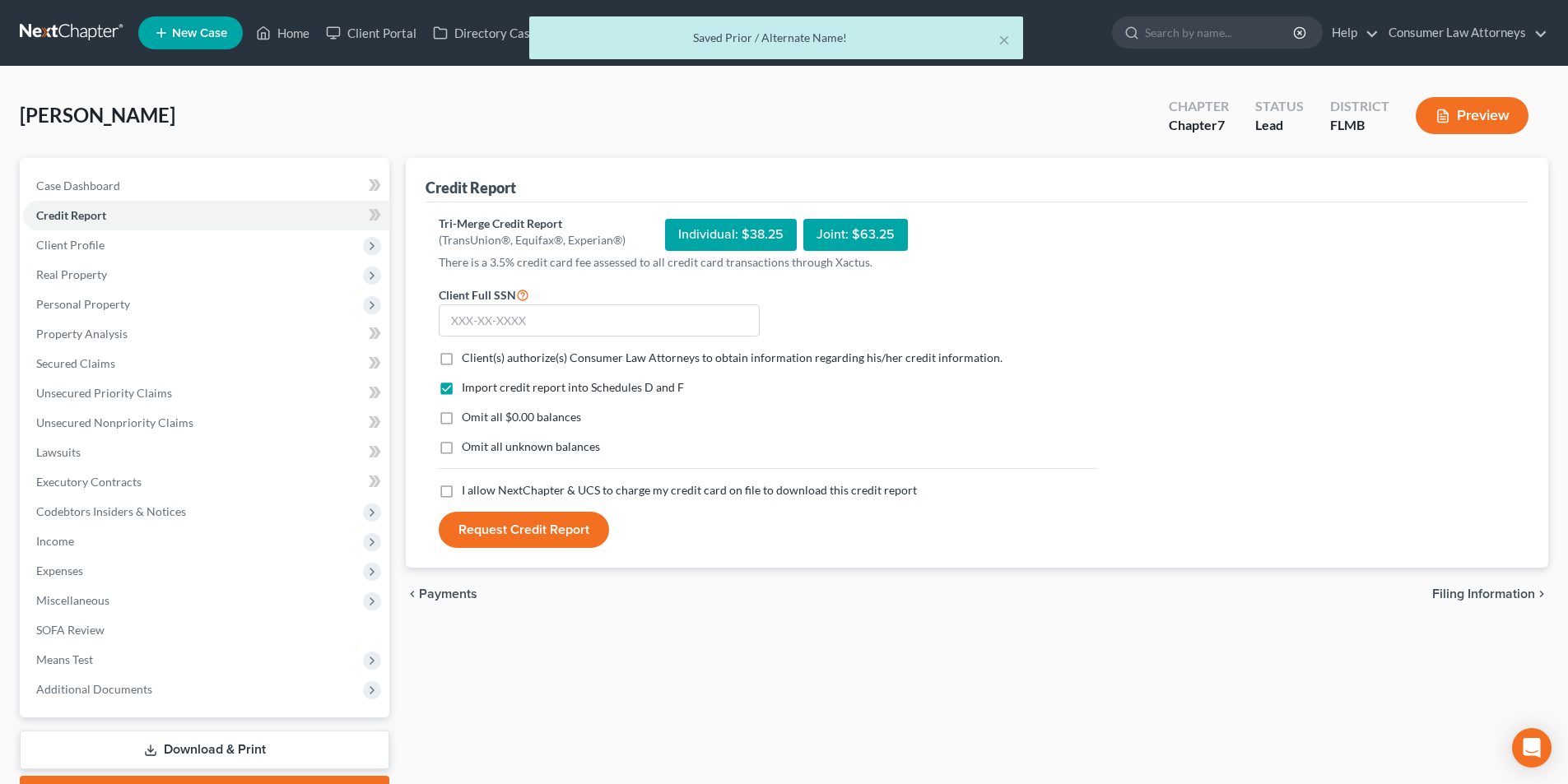
click at [462, 366] on label "Client(s) authorize(s) Consumer Law Attorneys to obtain information regarding h…" at bounding box center [732, 357] width 540 height 16
click at [469, 361] on input "Client(s) authorize(s) Consumer Law Attorneys to obtain information regarding h…" at bounding box center [474, 355] width 11 height 11
click at [462, 496] on label "I allow NextChapter & UCS to charge my credit card on file to download this cre…" at bounding box center [689, 490] width 455 height 16
click at [469, 493] on input "I allow NextChapter & UCS to charge my credit card on file to download this cre…" at bounding box center [474, 487] width 11 height 11
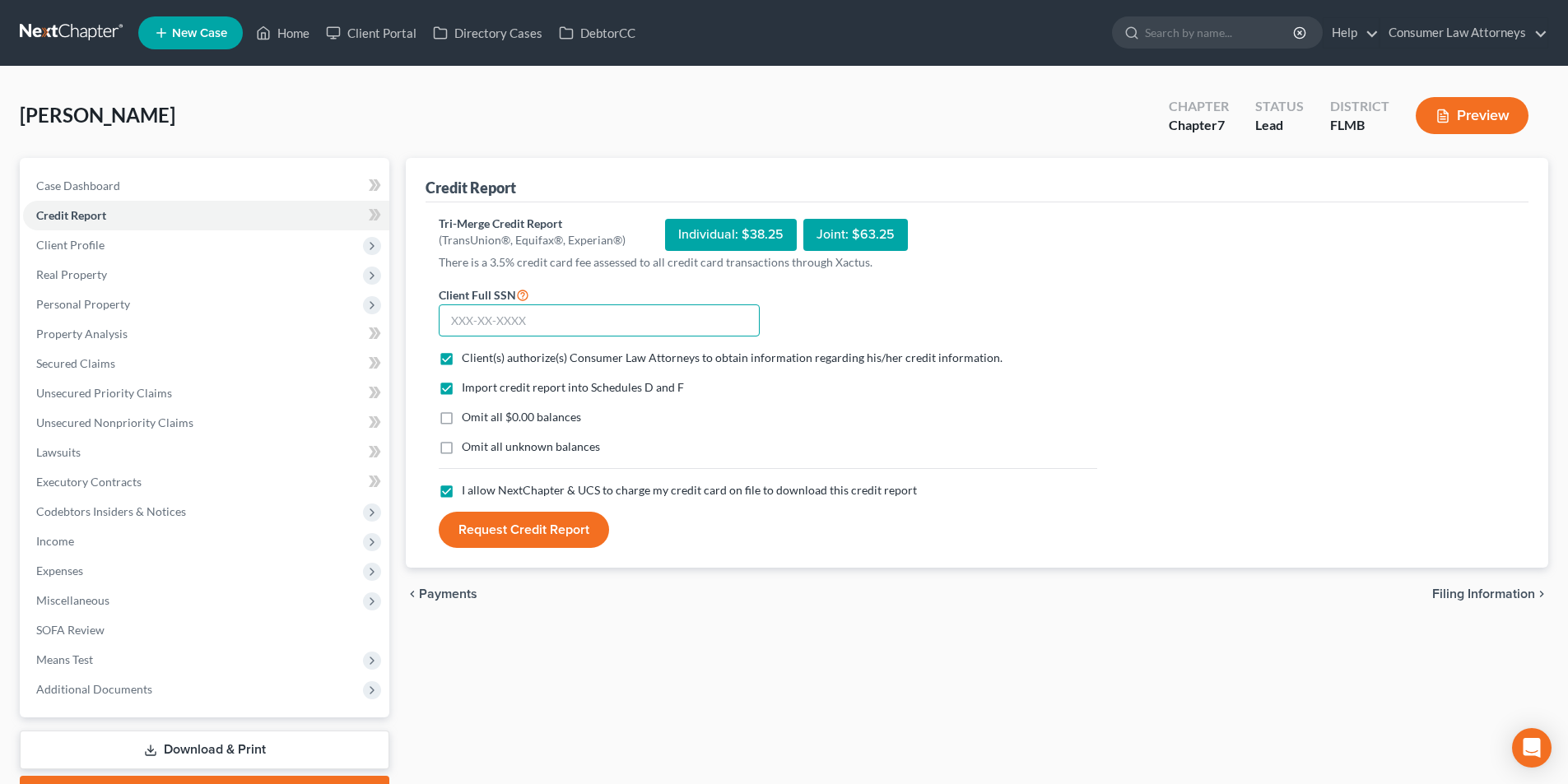
click at [533, 318] on input "text" at bounding box center [598, 321] width 321 height 33
click at [540, 522] on button "Request Credit Report" at bounding box center [523, 530] width 170 height 36
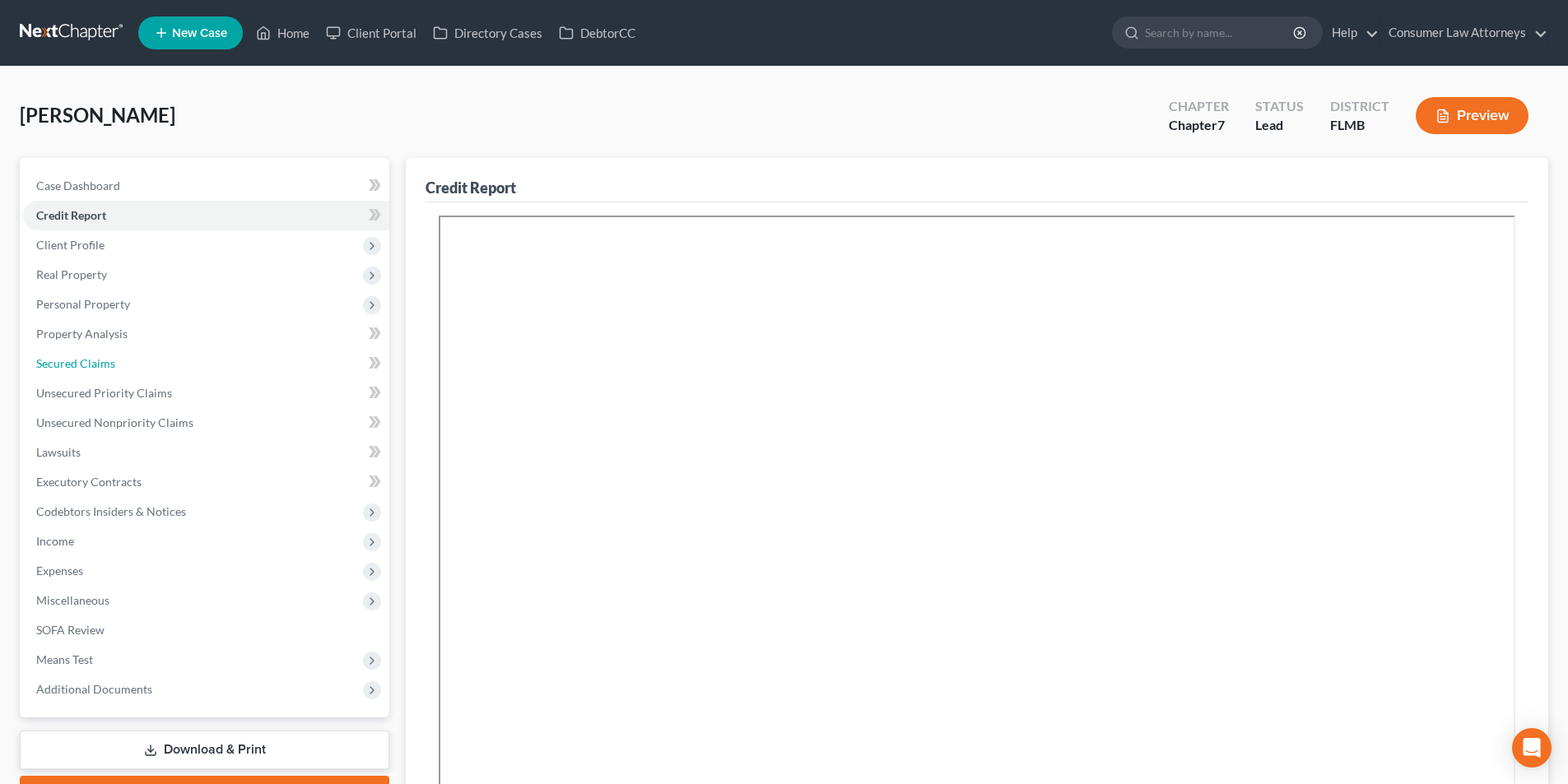
drag, startPoint x: 91, startPoint y: 363, endPoint x: 415, endPoint y: 433, distance: 331.5
click at [91, 363] on span "Secured Claims" at bounding box center [75, 363] width 79 height 14
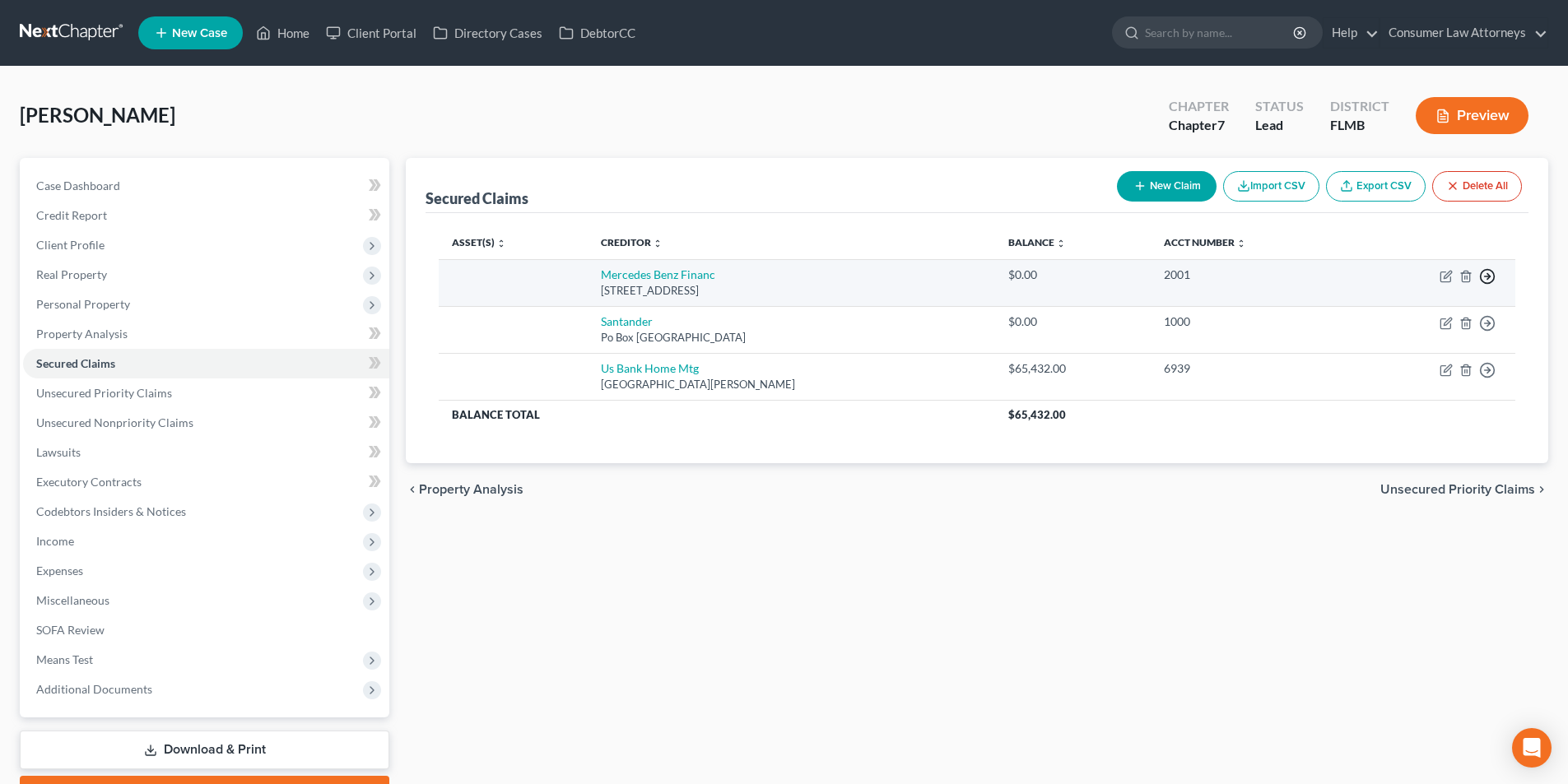
click at [1494, 271] on icon "button" at bounding box center [1487, 276] width 16 height 16
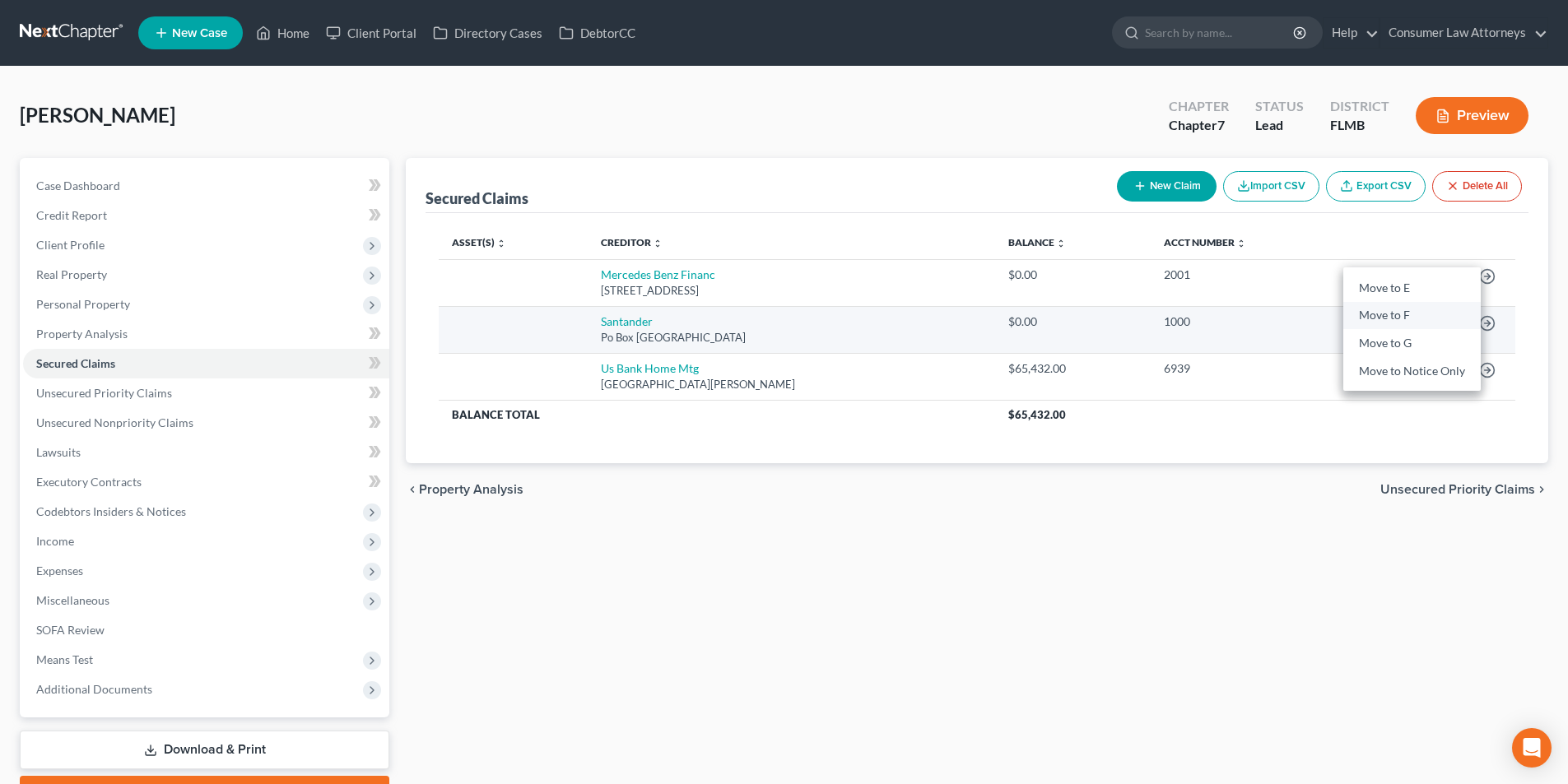
click at [1402, 321] on link "Move to F" at bounding box center [1412, 315] width 138 height 28
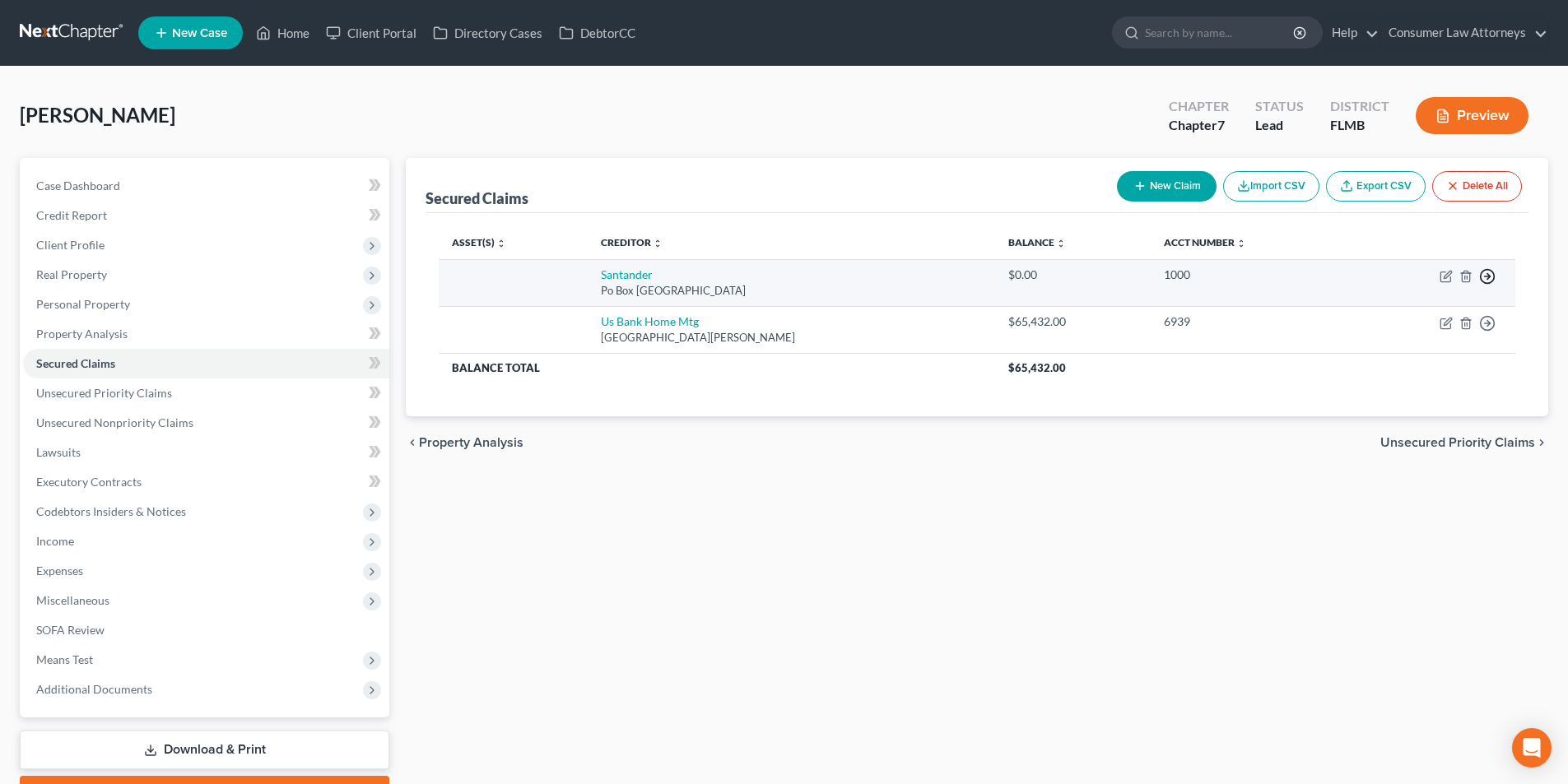
click at [1488, 276] on line "button" at bounding box center [1488, 276] width 6 height 0
click at [1405, 315] on link "Move to F" at bounding box center [1412, 315] width 138 height 28
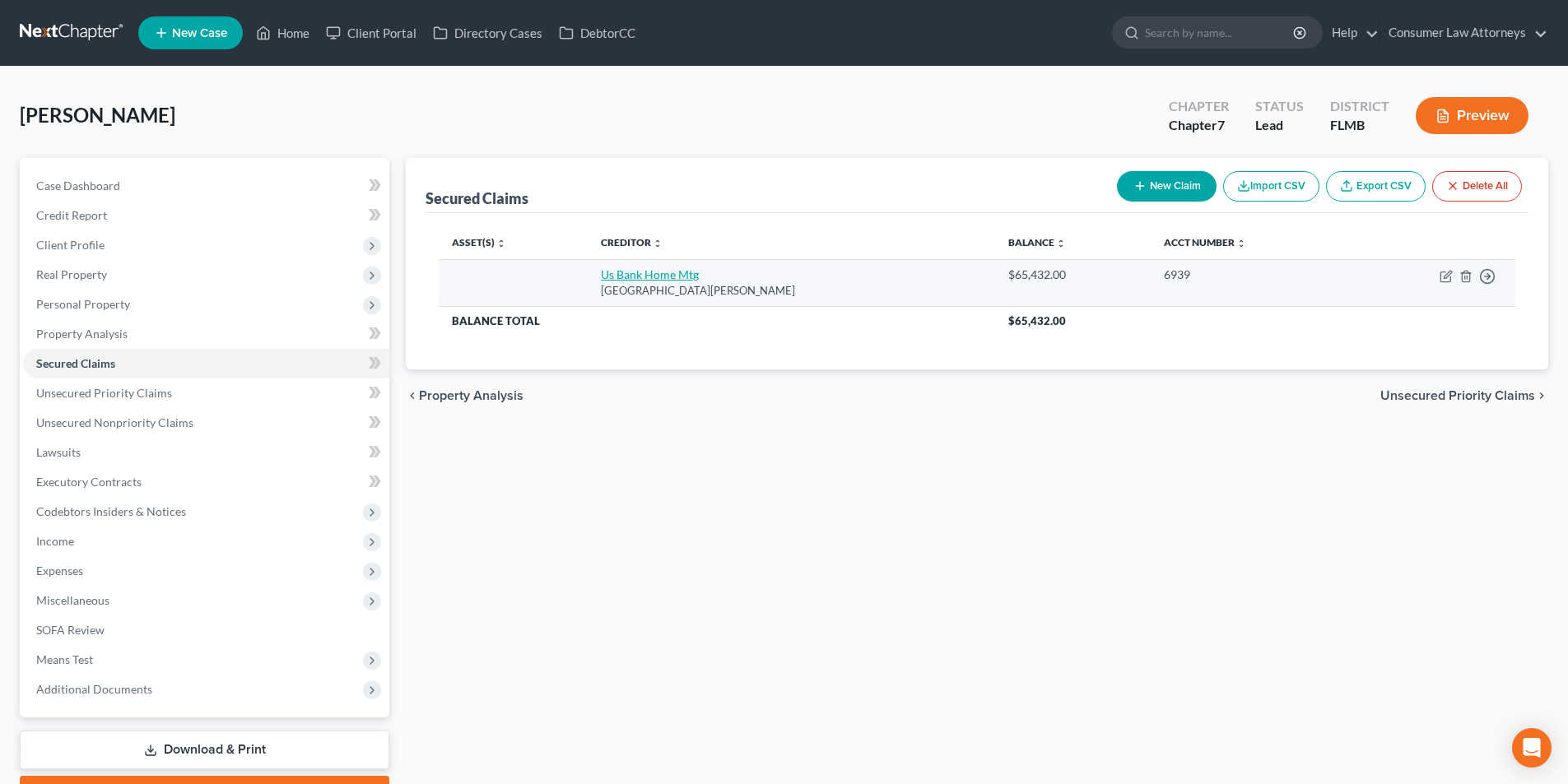
click at [669, 275] on link "Us Bank Home Mtg" at bounding box center [650, 274] width 98 height 14
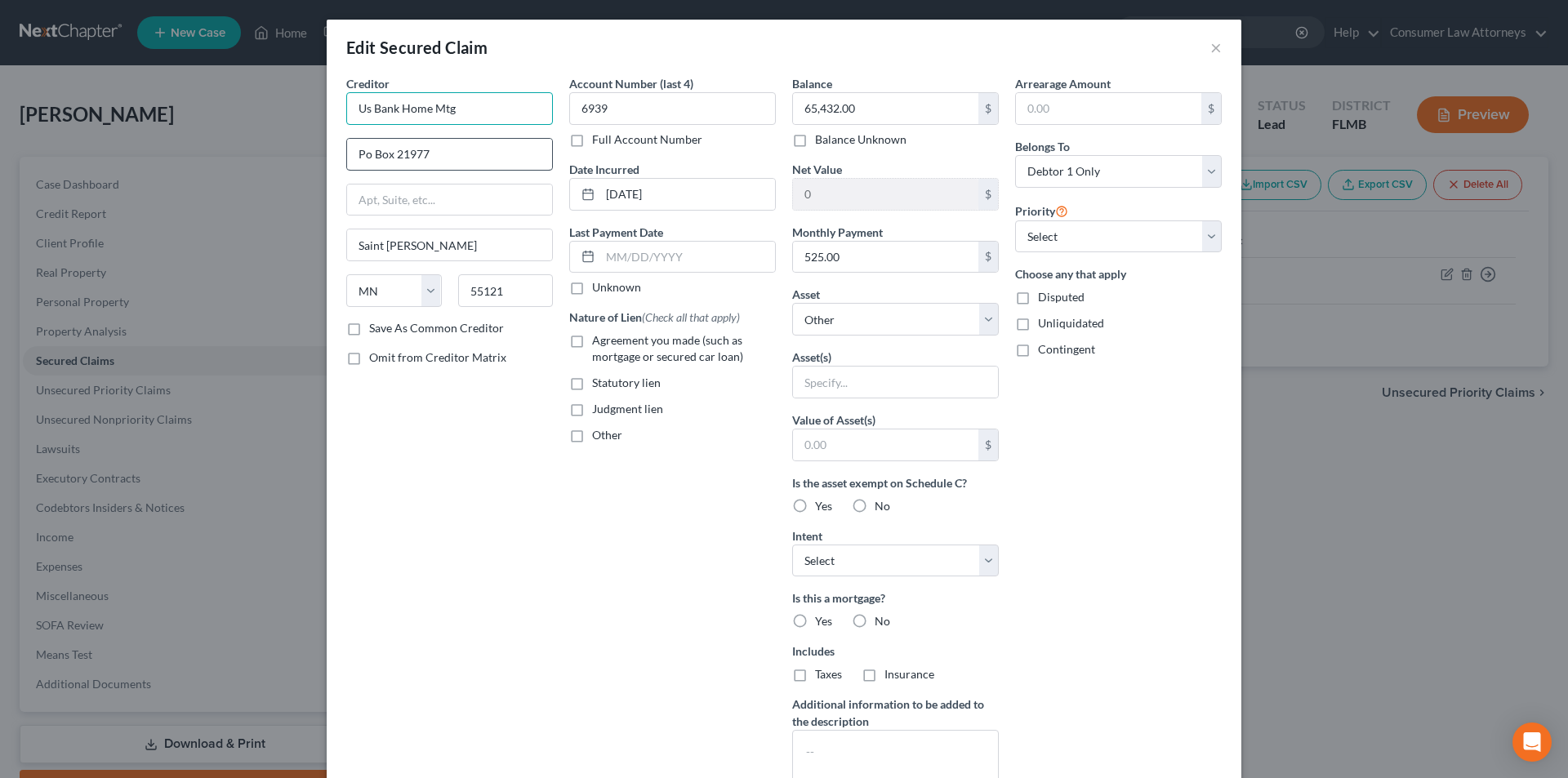
click at [363, 111] on input "Us Bank Home Mtg" at bounding box center [450, 109] width 207 height 33
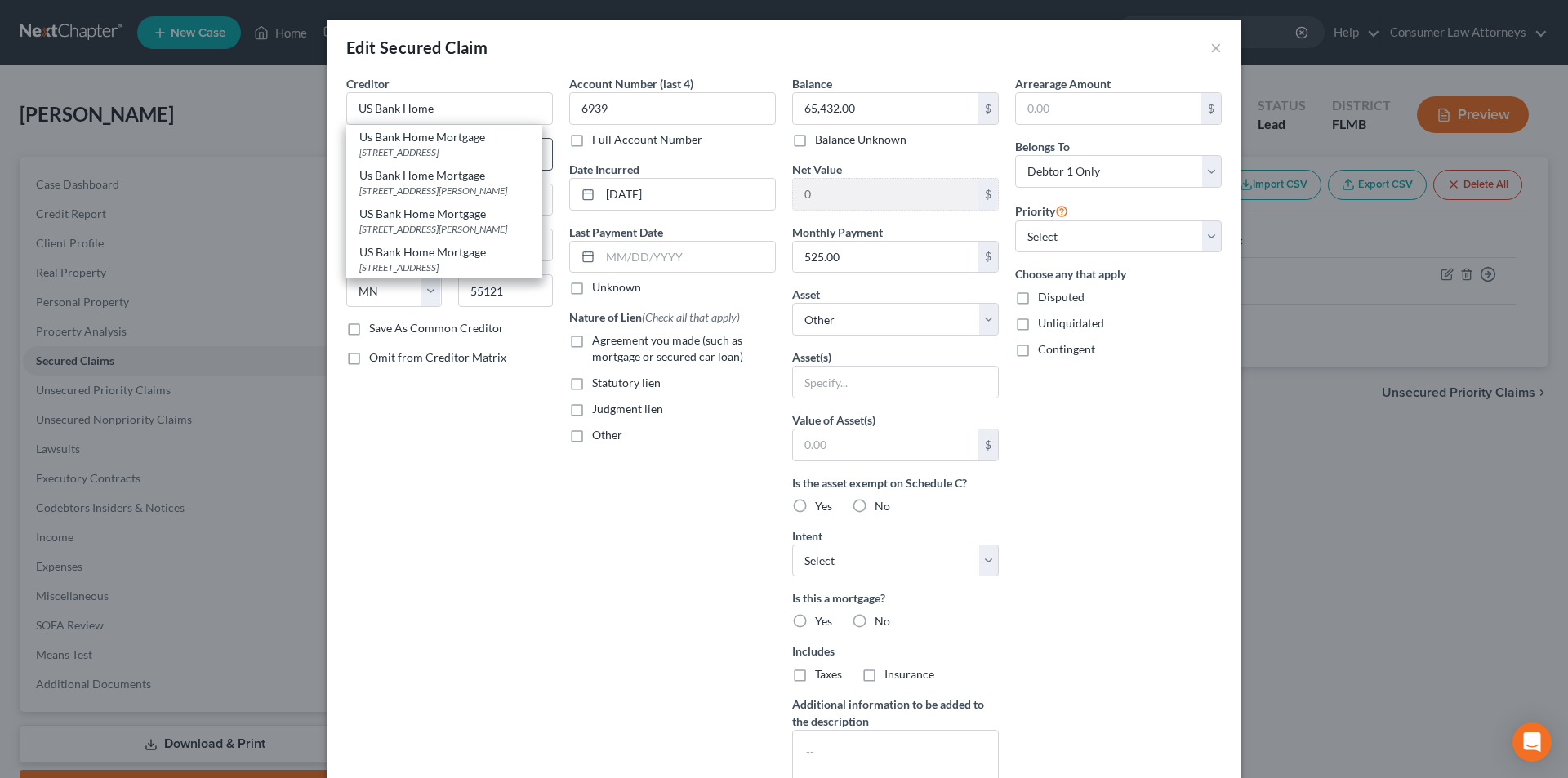
click at [378, 151] on div "[STREET_ADDRESS]" at bounding box center [445, 152] width 170 height 14
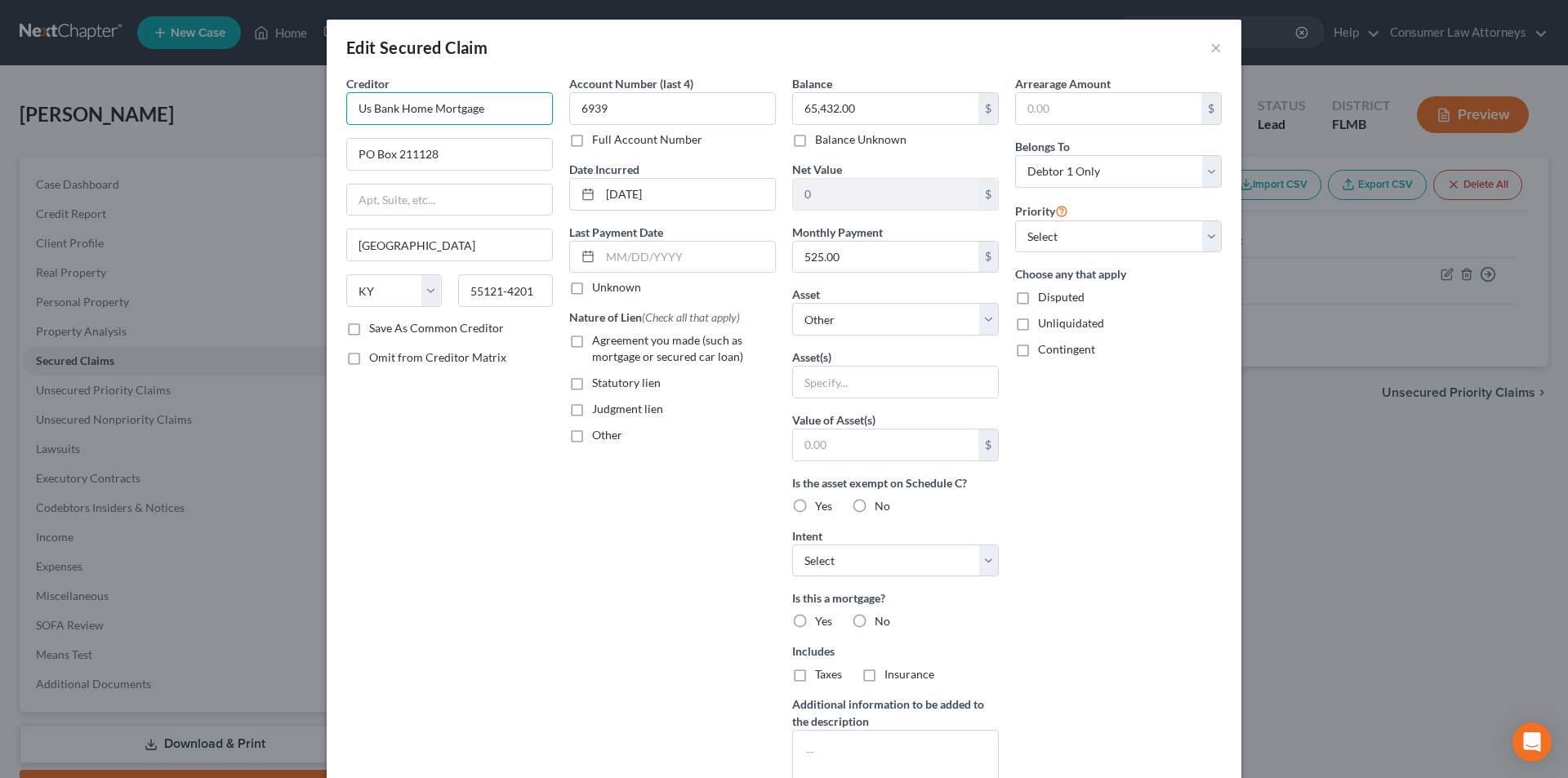
drag, startPoint x: 484, startPoint y: 111, endPoint x: 354, endPoint y: 111, distance: 130.0
click at [305, 117] on div "Edit Secured Claim × Creditor * Us Bank Home Mortgage [GEOGRAPHIC_DATA][US_STAT…" at bounding box center [784, 389] width 1568 height 778
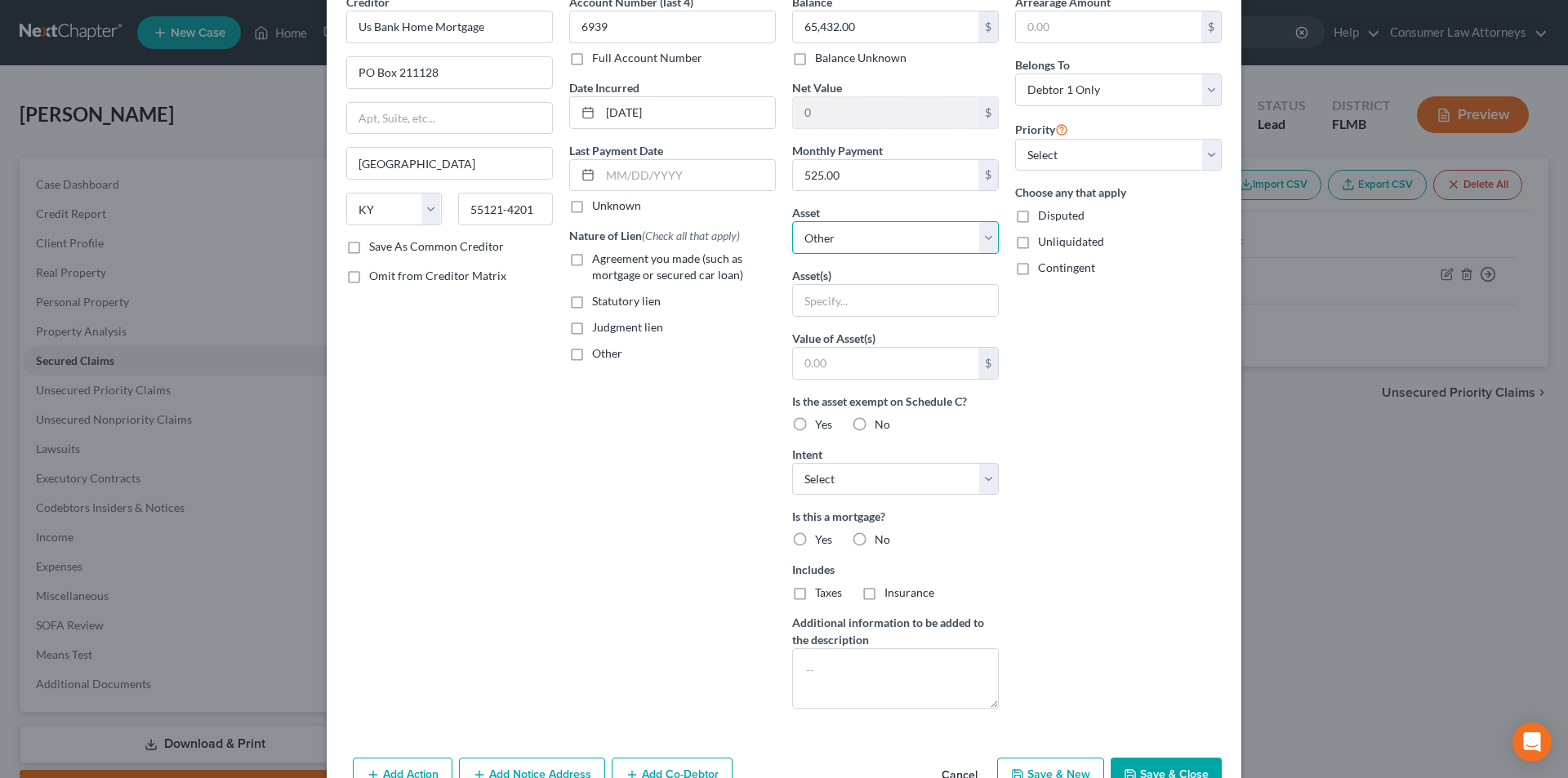
click at [894, 240] on select "Select Other Multiple Assets [STREET_ADDRESS] - $0.0" at bounding box center [896, 238] width 207 height 33
click at [792, 254] on select "Select Other Multiple Assets [STREET_ADDRESS] - $0.0" at bounding box center [896, 238] width 207 height 33
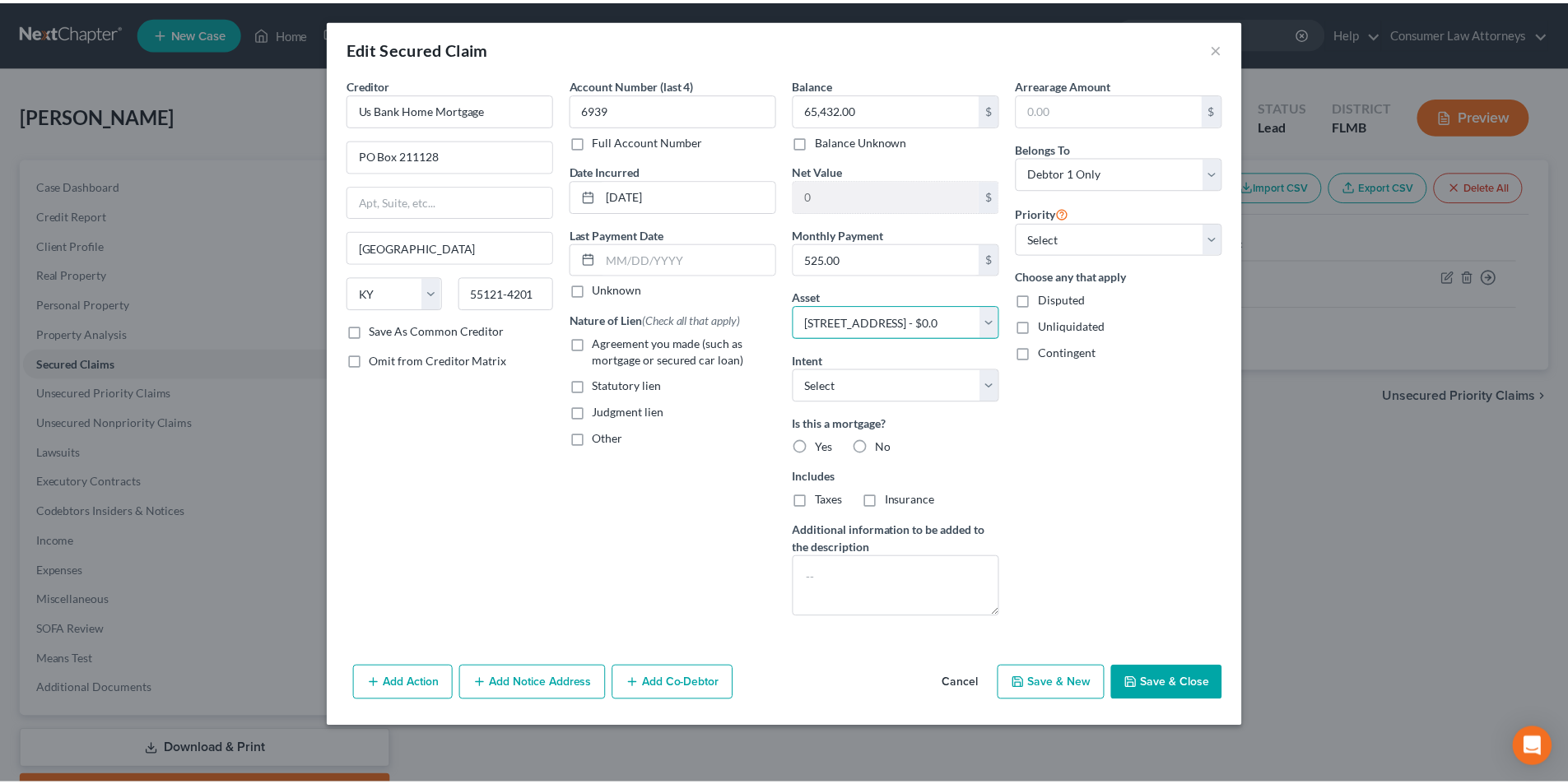
scroll to position [0, 0]
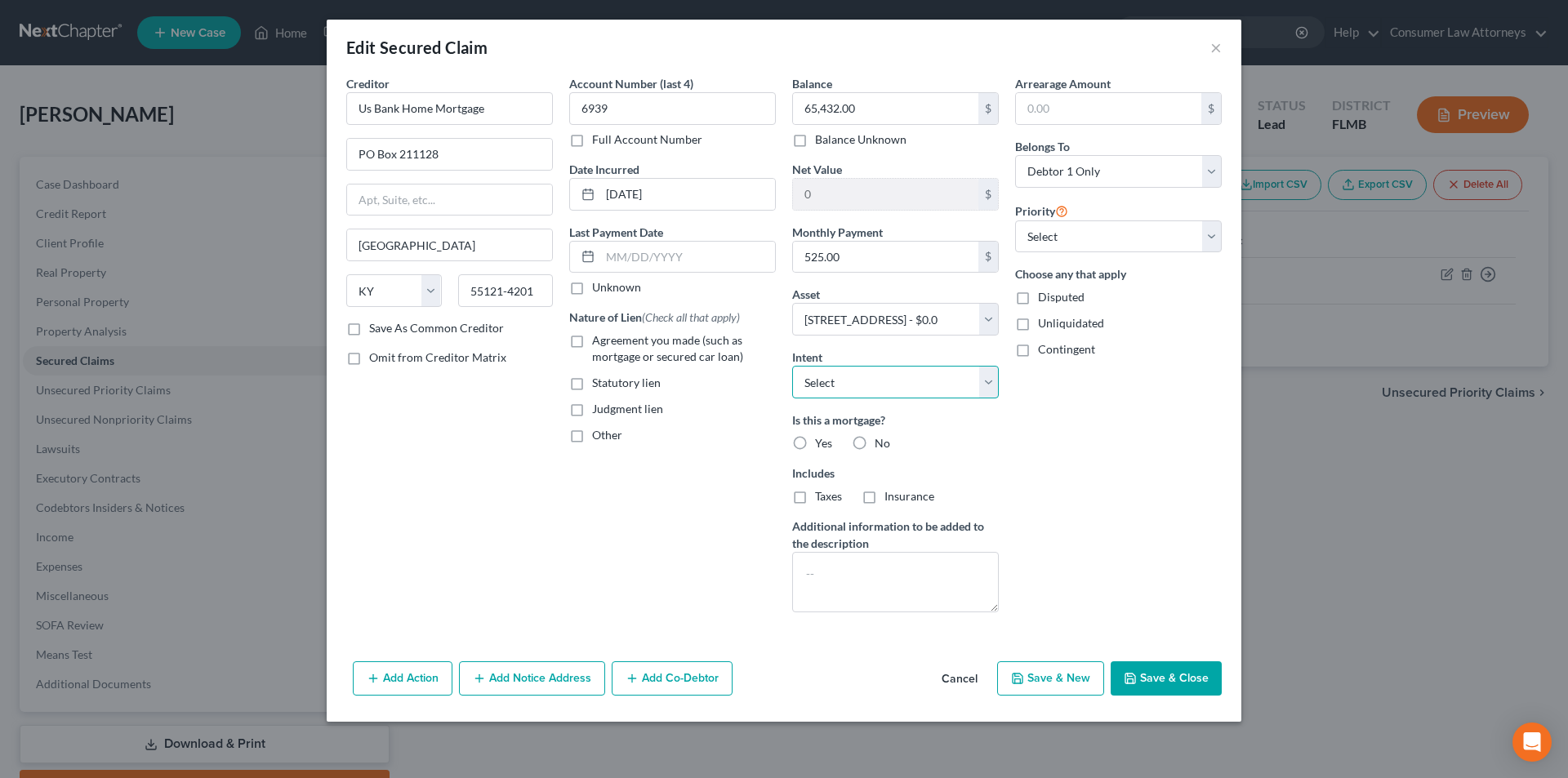
drag, startPoint x: 852, startPoint y: 378, endPoint x: 852, endPoint y: 398, distance: 20.0
click at [852, 378] on select "Select Surrender Redeem Reaffirm Avoid Other" at bounding box center [896, 382] width 207 height 33
click at [792, 366] on select "Select Surrender Redeem Reaffirm Avoid Other" at bounding box center [896, 382] width 207 height 33
click at [815, 435] on label "Yes" at bounding box center [824, 443] width 17 height 16
click at [821, 435] on input "Yes" at bounding box center [826, 440] width 11 height 11
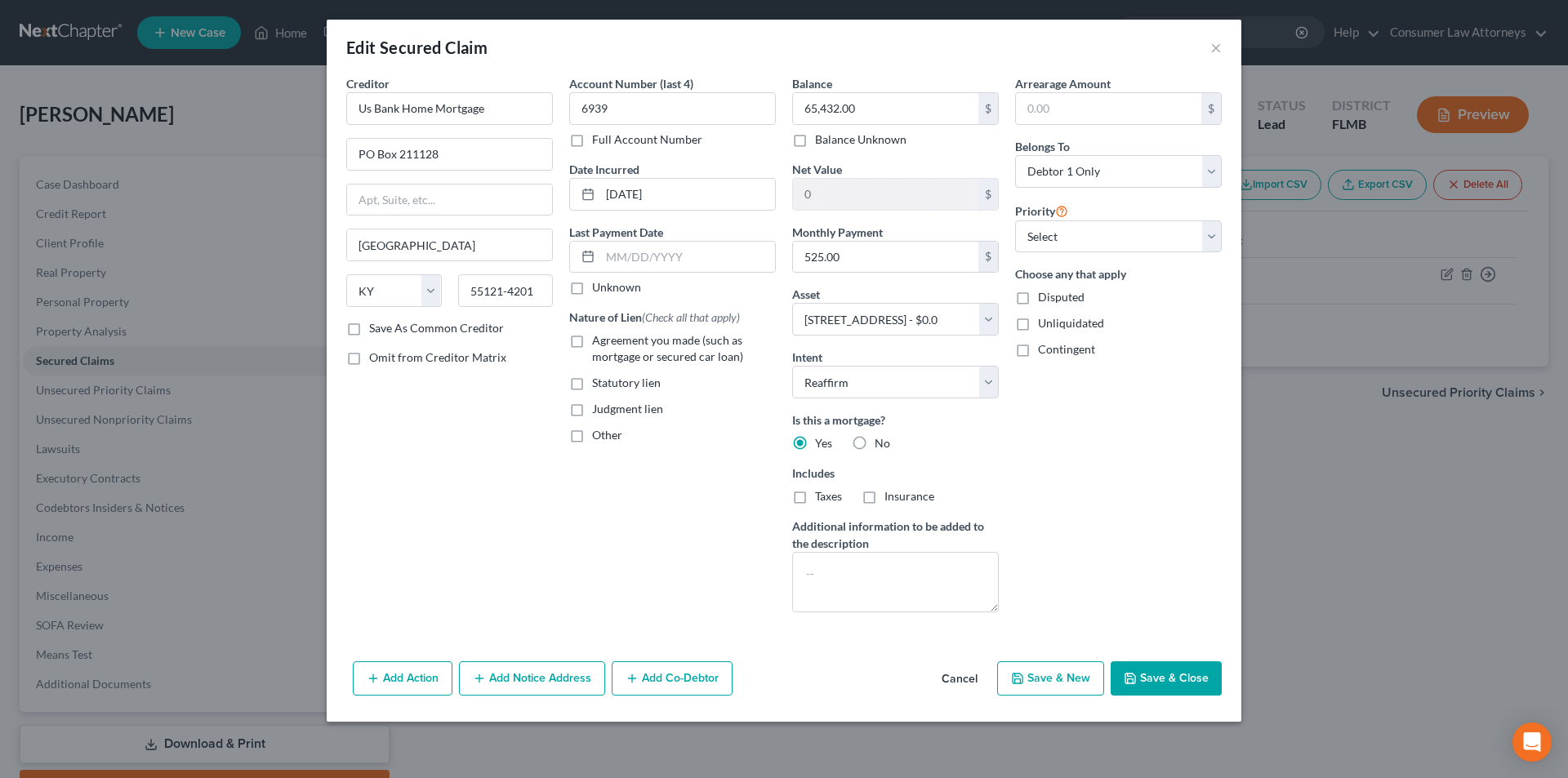
click at [815, 498] on label "Taxes" at bounding box center [829, 496] width 27 height 16
click at [821, 498] on input "Taxes" at bounding box center [826, 494] width 11 height 11
click at [885, 495] on label "Insurance" at bounding box center [910, 496] width 50 height 16
click at [891, 495] on input "Insurance" at bounding box center [896, 494] width 11 height 11
click at [1178, 677] on button "Save & Close" at bounding box center [1166, 679] width 111 height 34
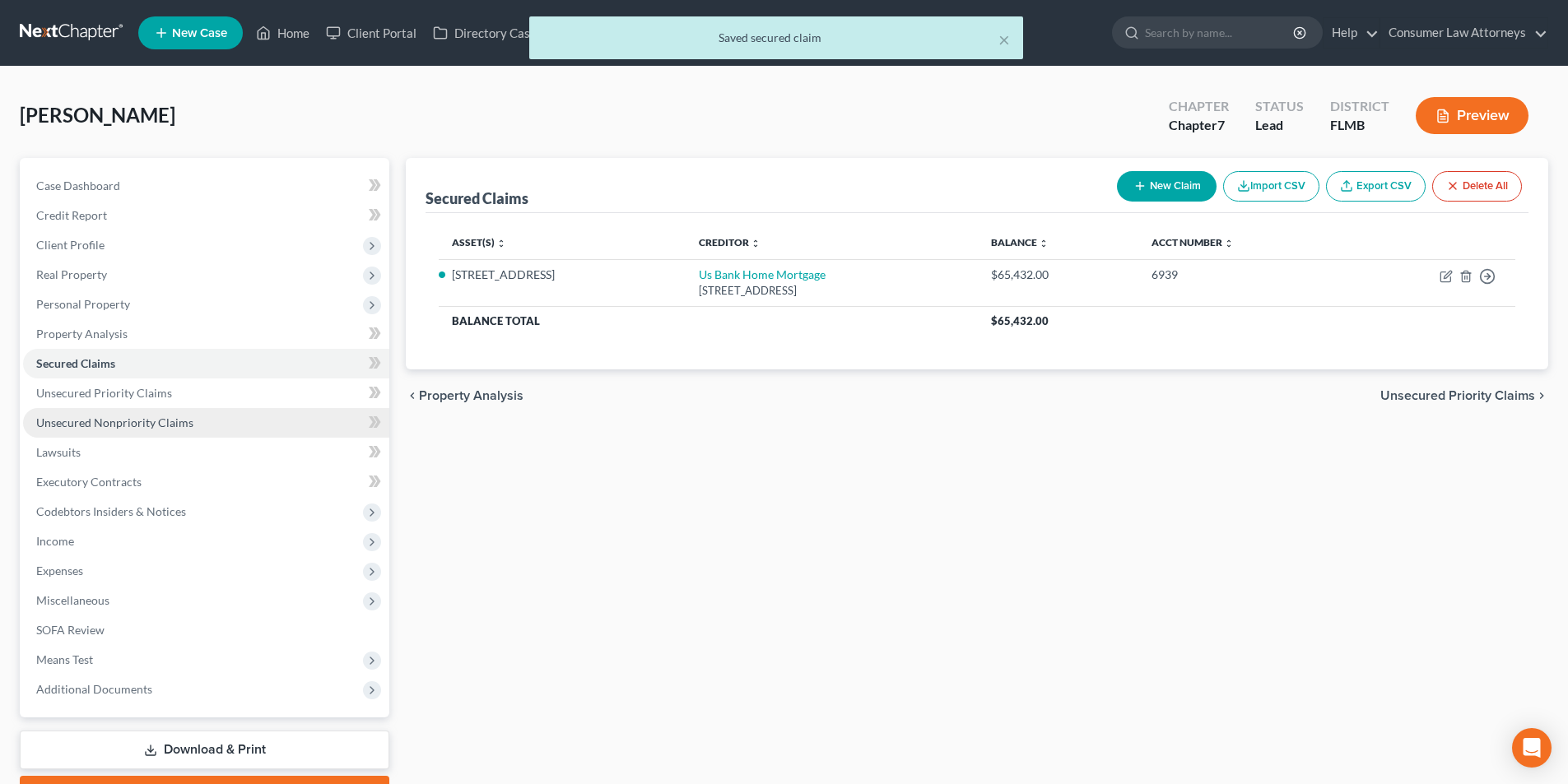
click at [134, 416] on span "Unsecured Nonpriority Claims" at bounding box center [115, 422] width 157 height 14
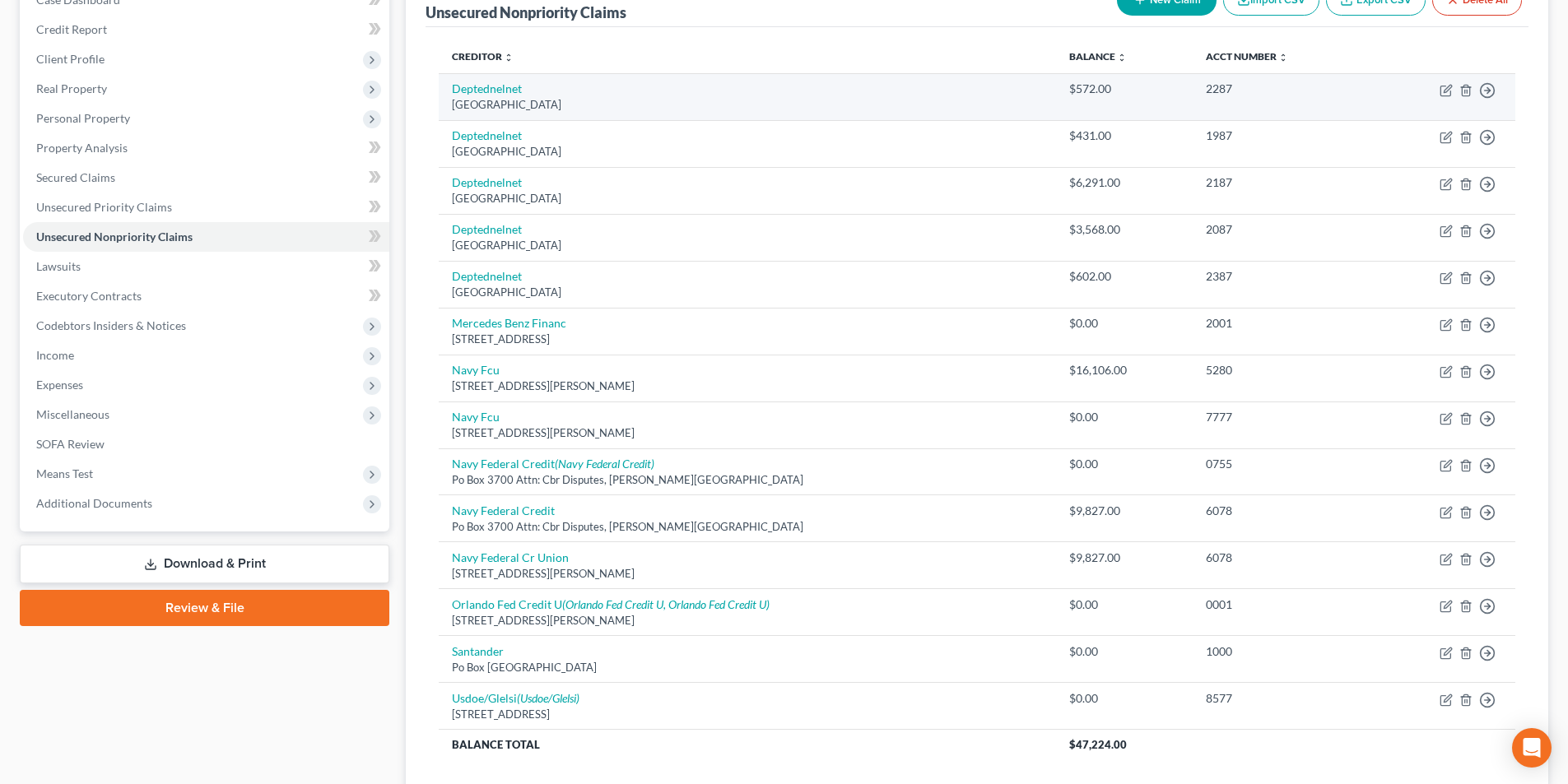
scroll to position [82, 0]
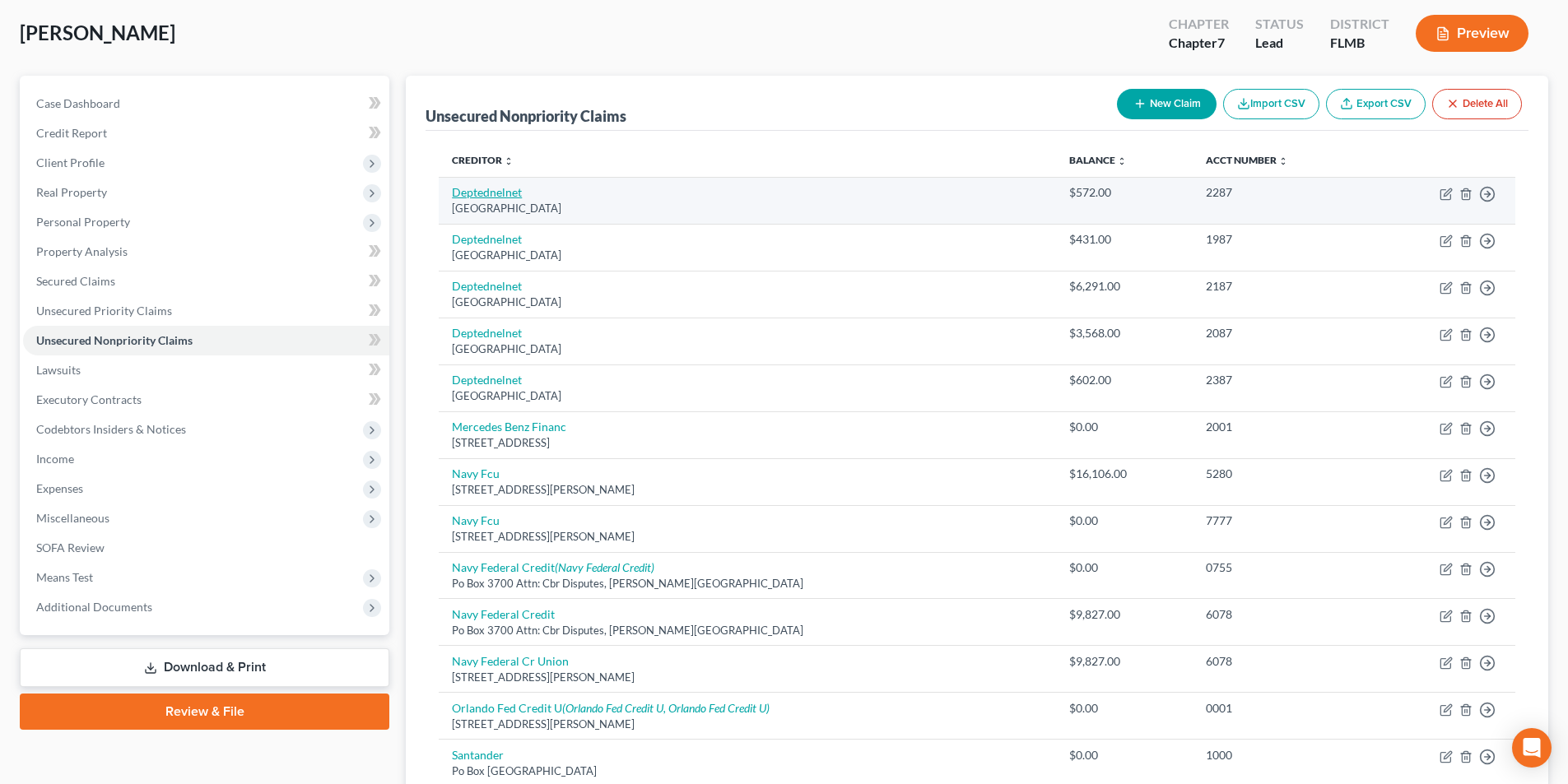
click at [492, 193] on link "Deptednelnet" at bounding box center [487, 192] width 70 height 14
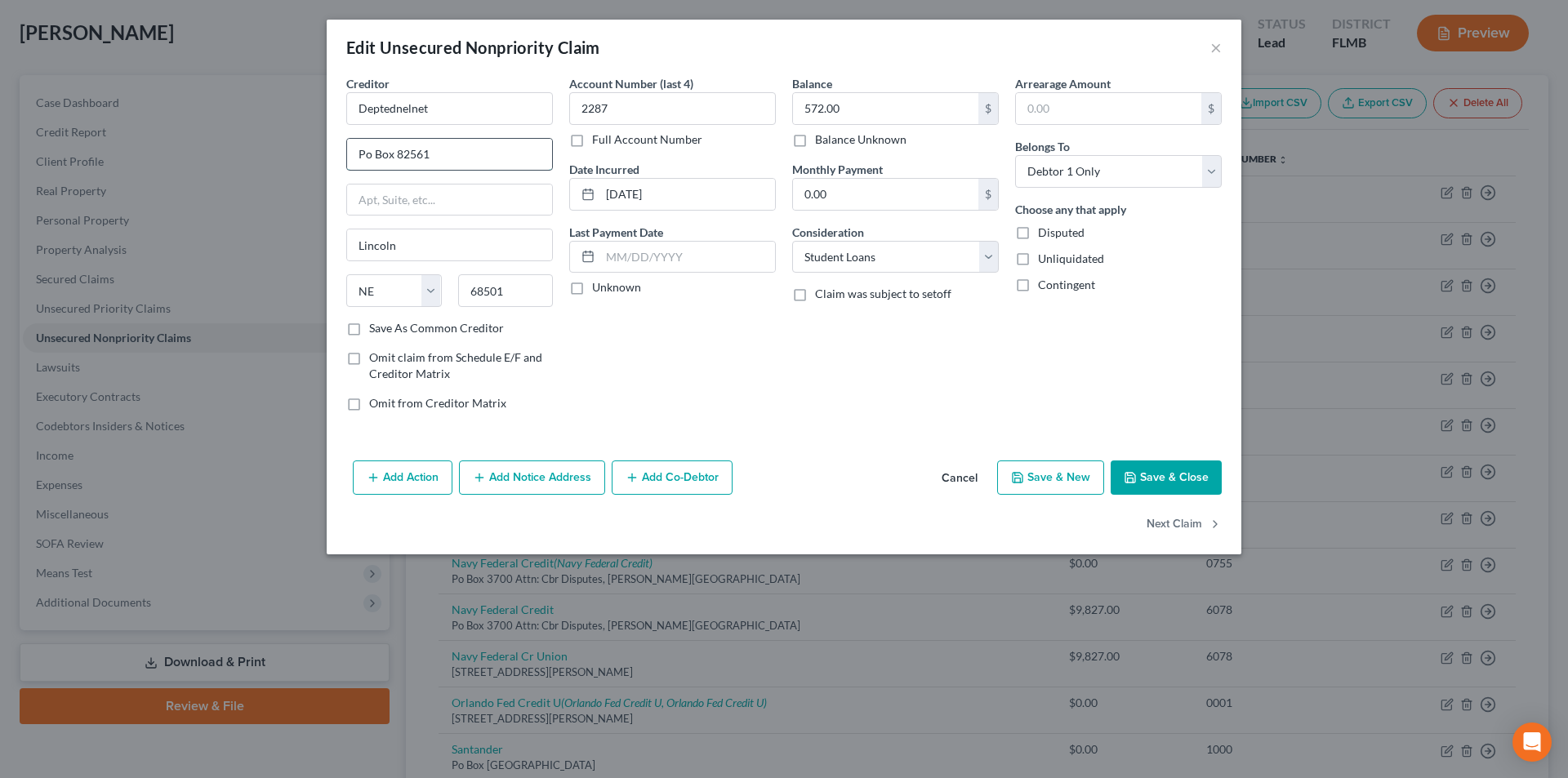
click at [368, 150] on input "Po Box 82561" at bounding box center [450, 154] width 205 height 31
click at [1203, 485] on button "Save & Close" at bounding box center [1166, 478] width 111 height 34
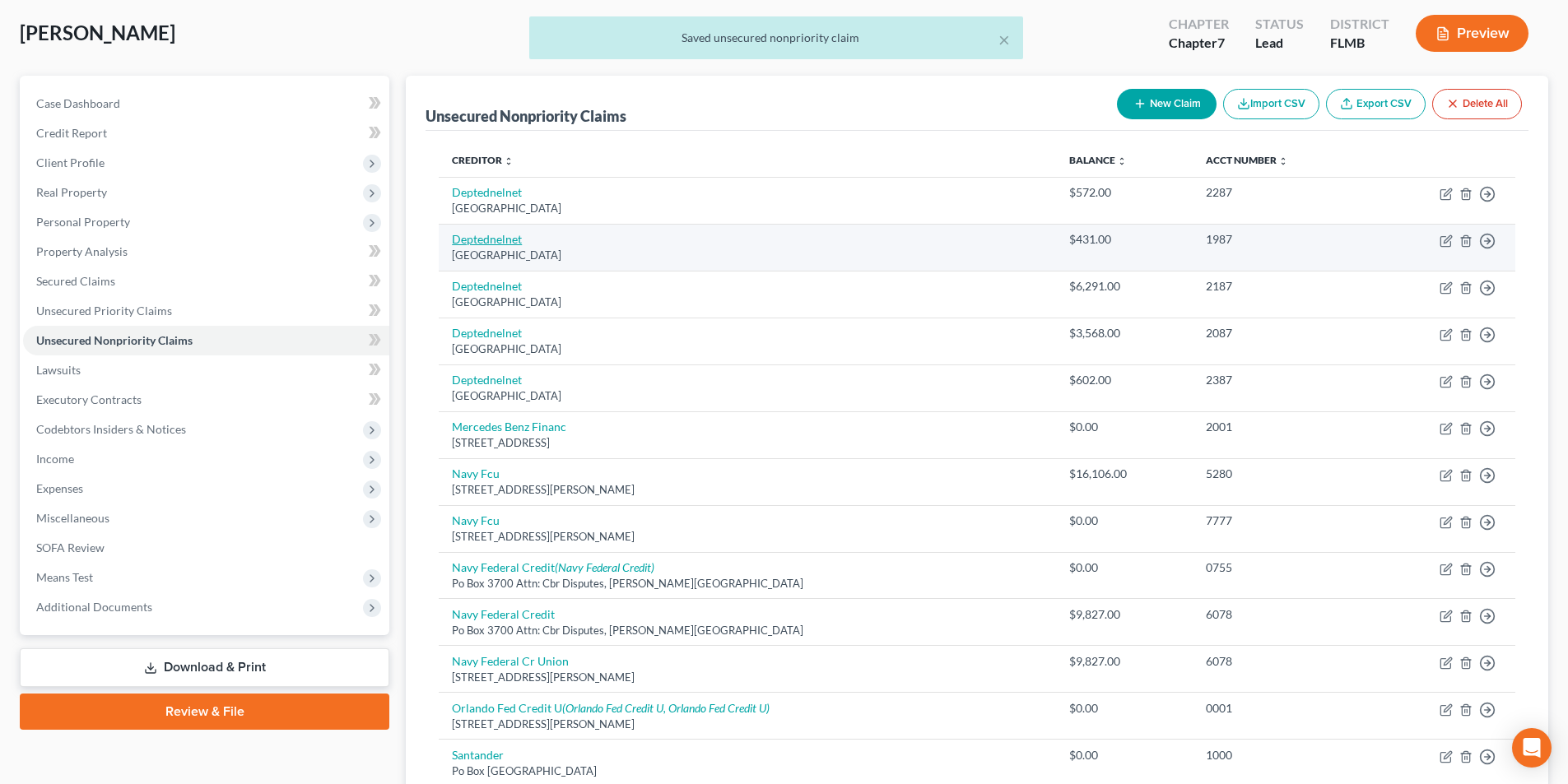
click at [489, 235] on link "Deptednelnet" at bounding box center [487, 239] width 70 height 14
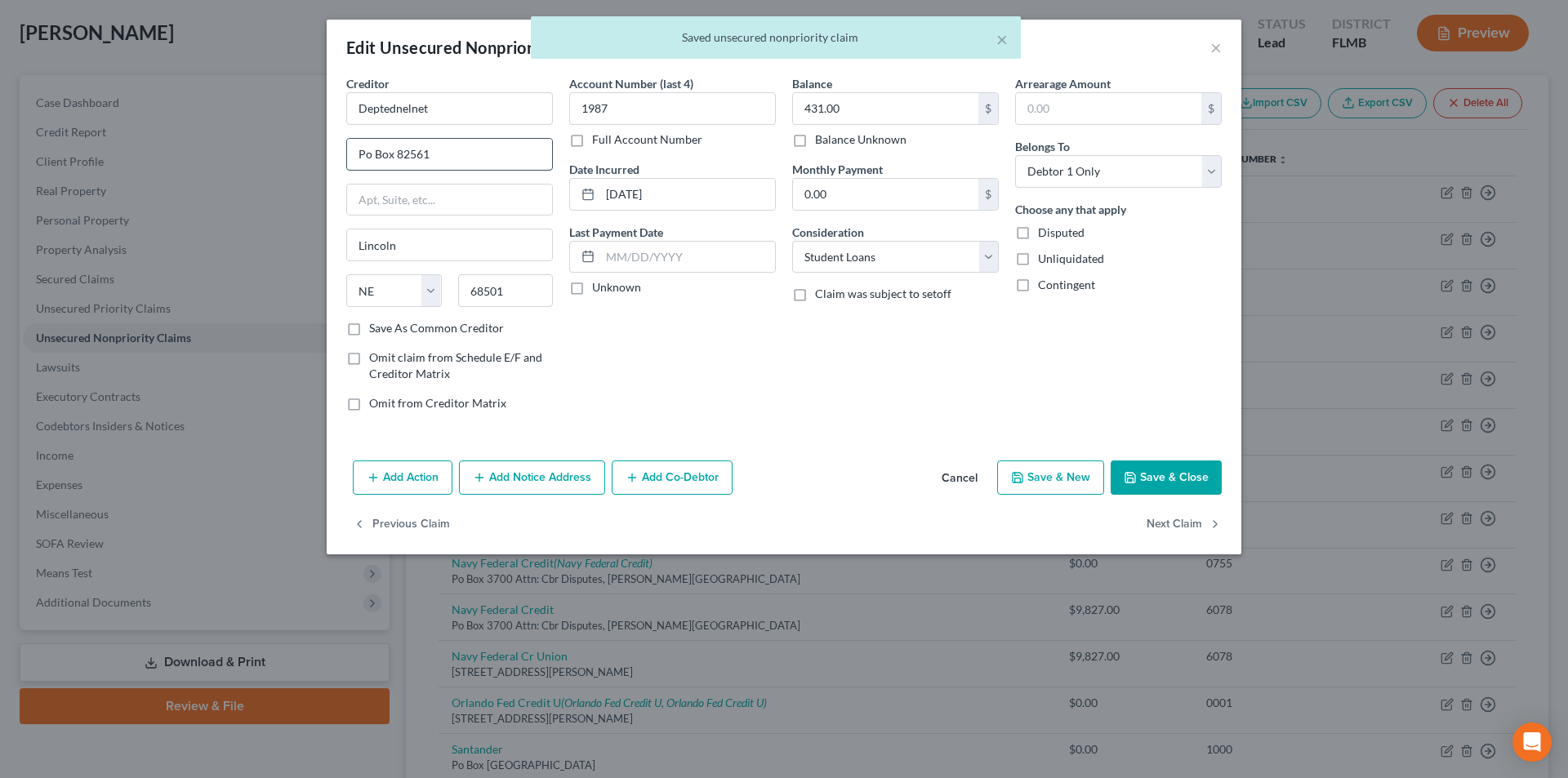
click at [365, 147] on input "Po Box 82561" at bounding box center [450, 154] width 205 height 31
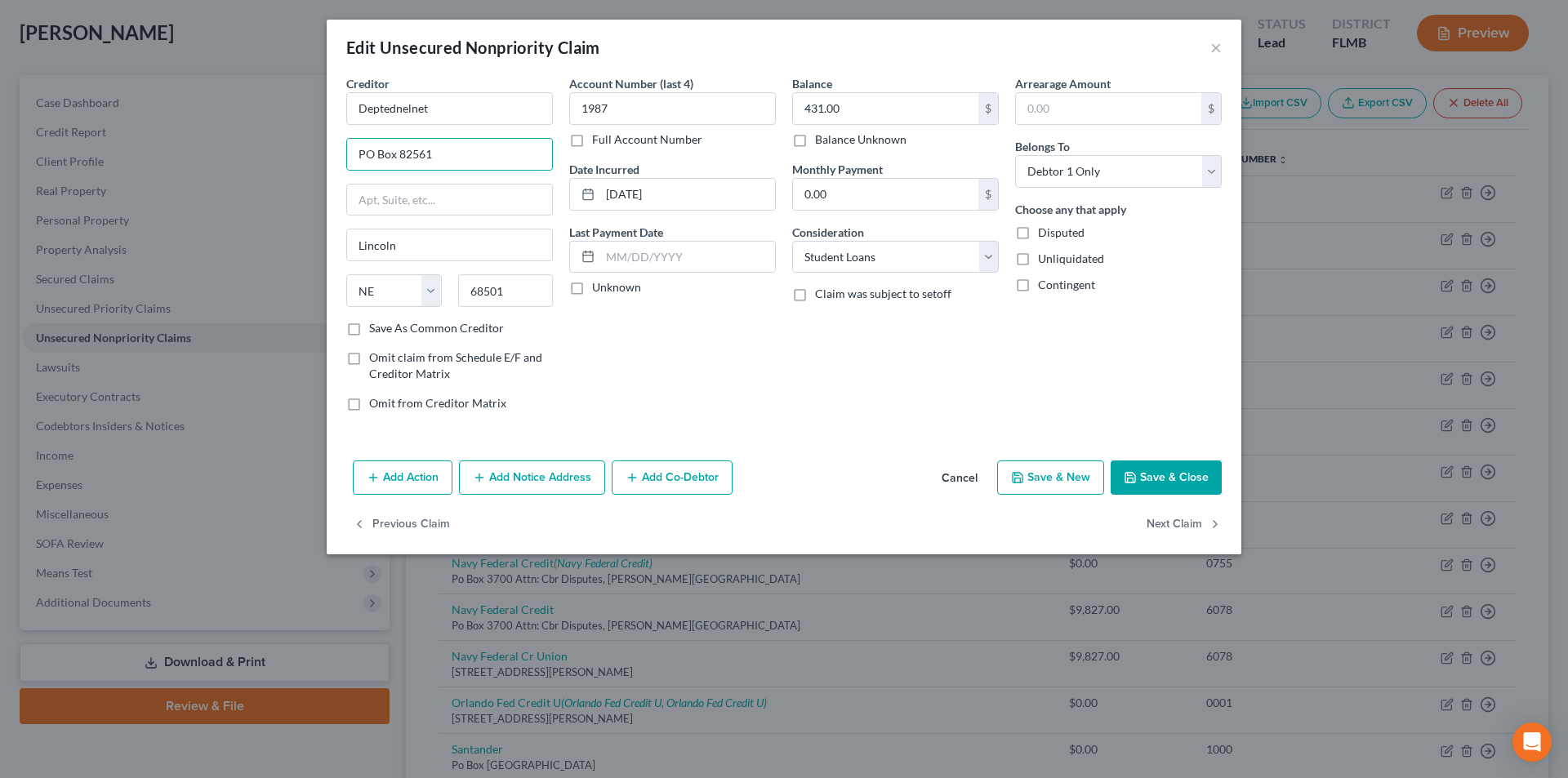
click at [1196, 470] on button "Save & Close" at bounding box center [1166, 478] width 111 height 34
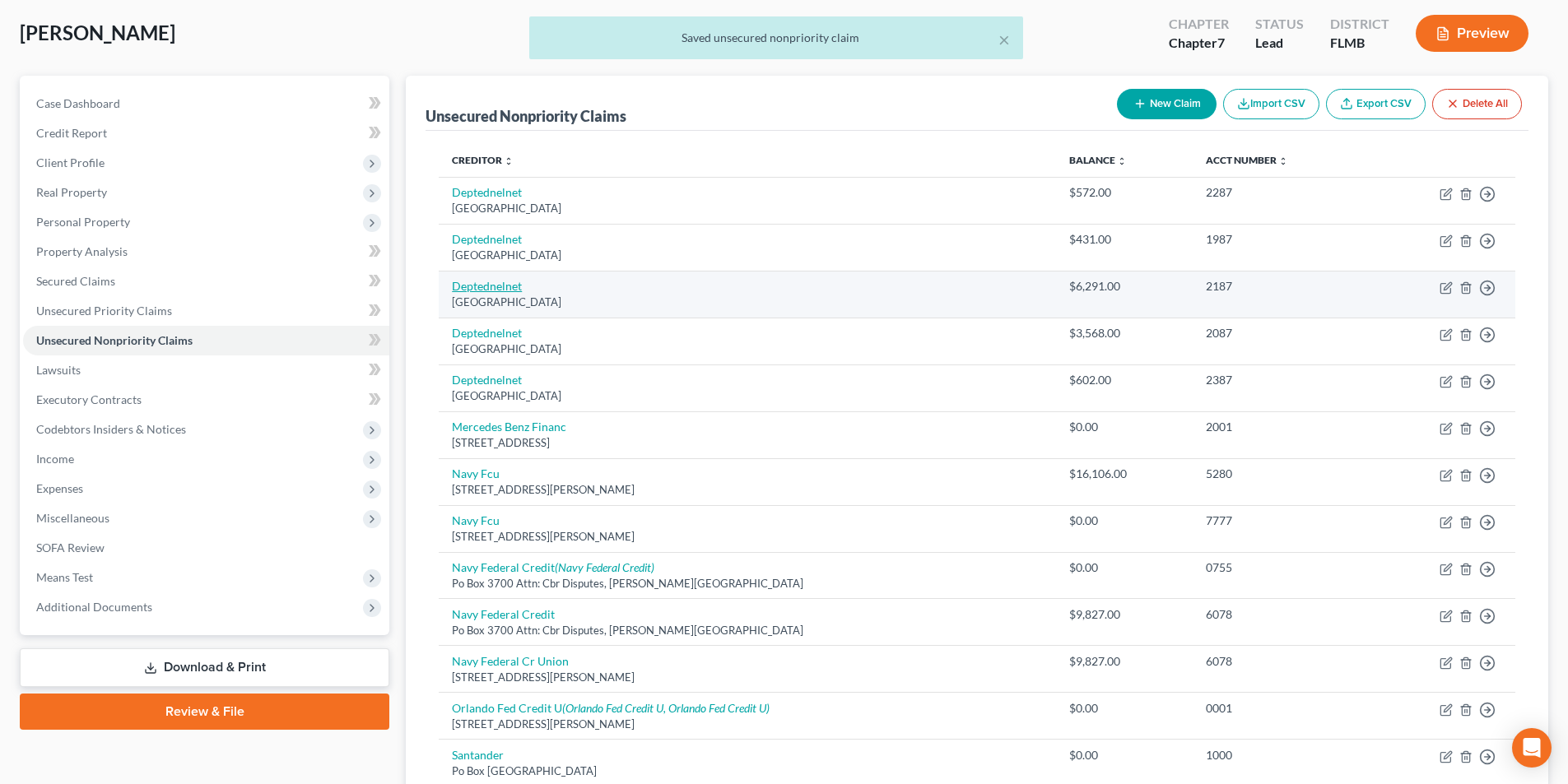
click at [491, 288] on link "Deptednelnet" at bounding box center [487, 286] width 70 height 14
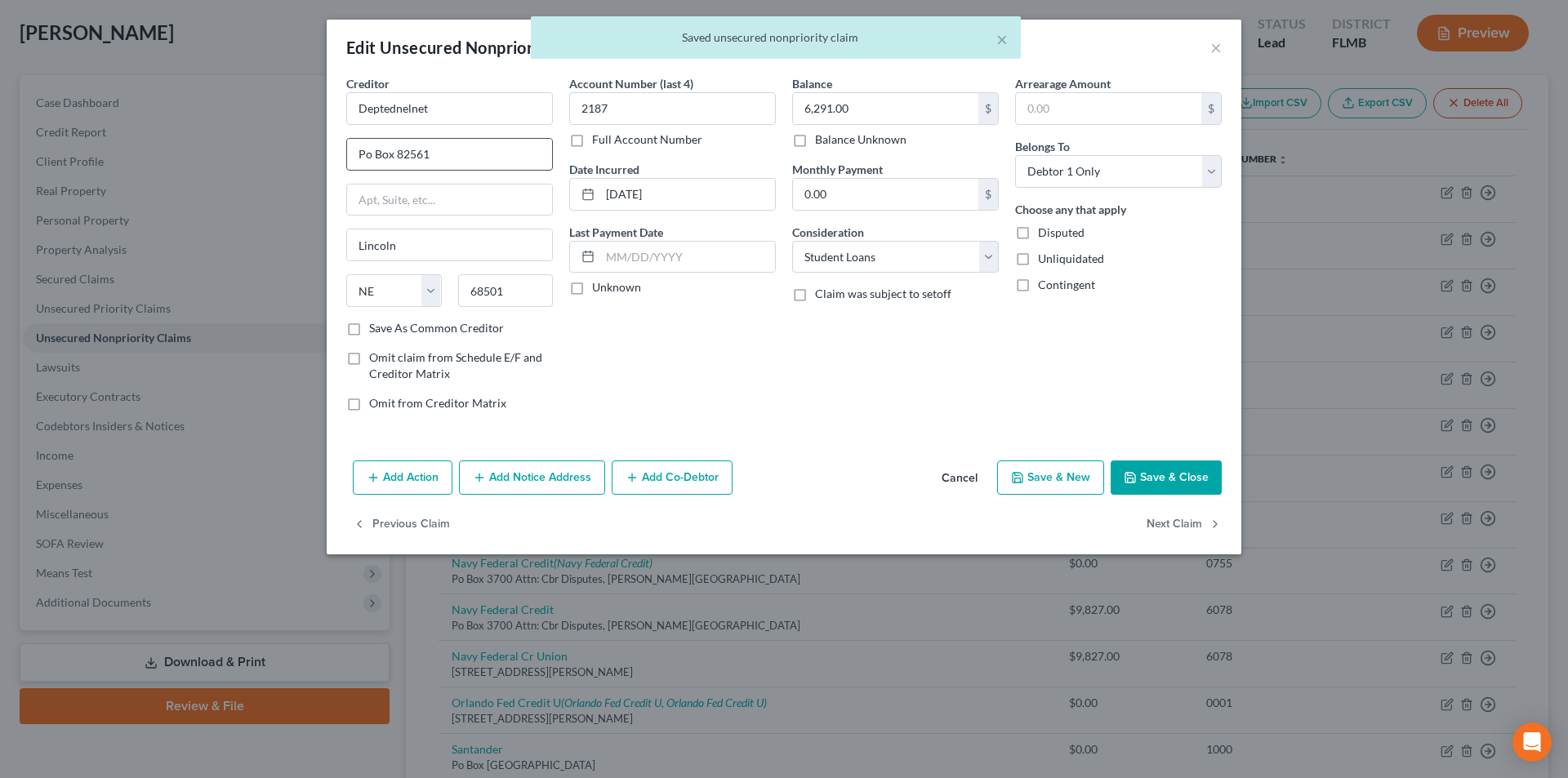
drag, startPoint x: 367, startPoint y: 151, endPoint x: 376, endPoint y: 167, distance: 18.4
click at [367, 151] on input "Po Box 82561" at bounding box center [450, 154] width 205 height 31
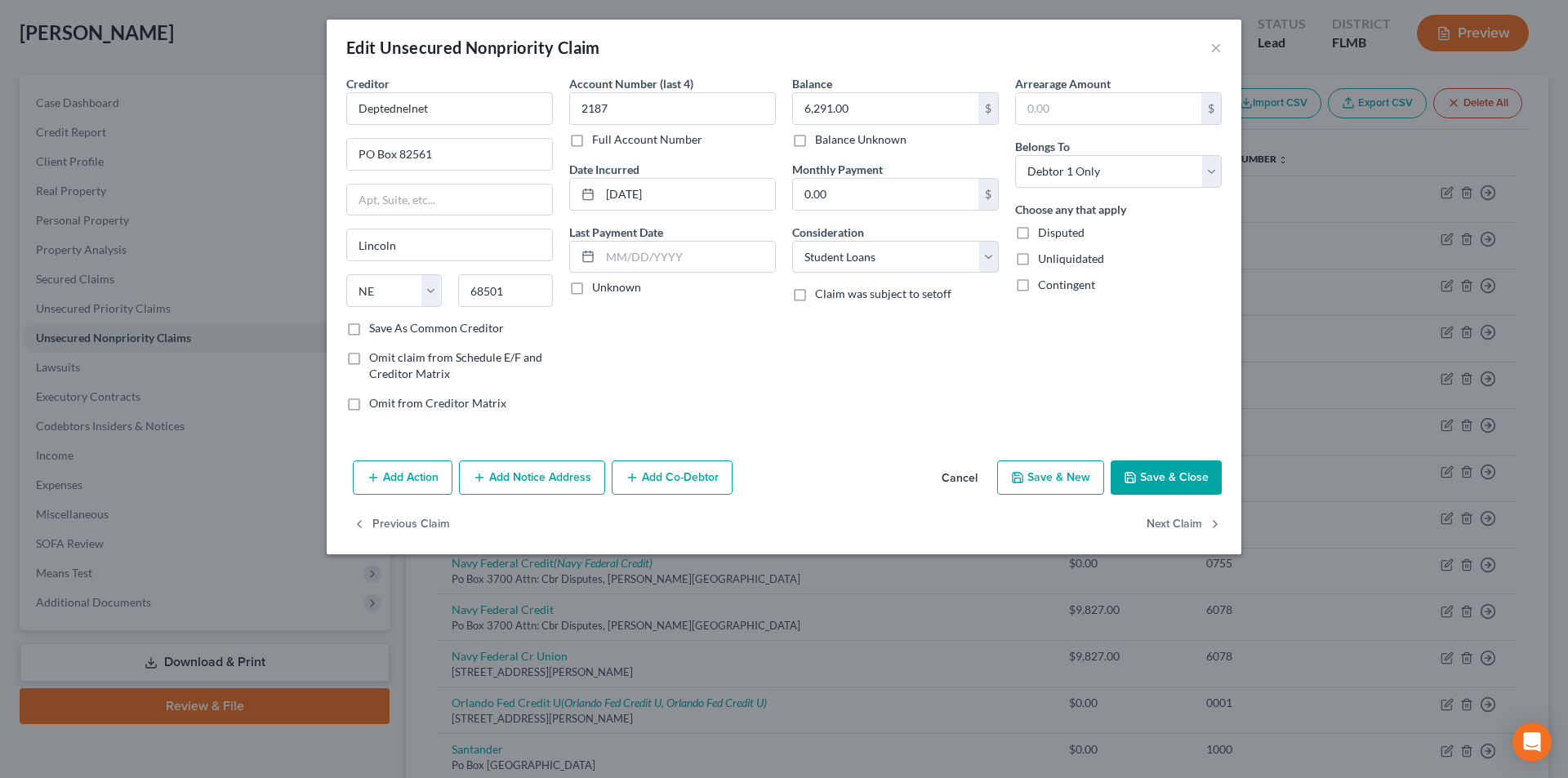
click at [1173, 479] on button "Save & Close" at bounding box center [1166, 478] width 111 height 34
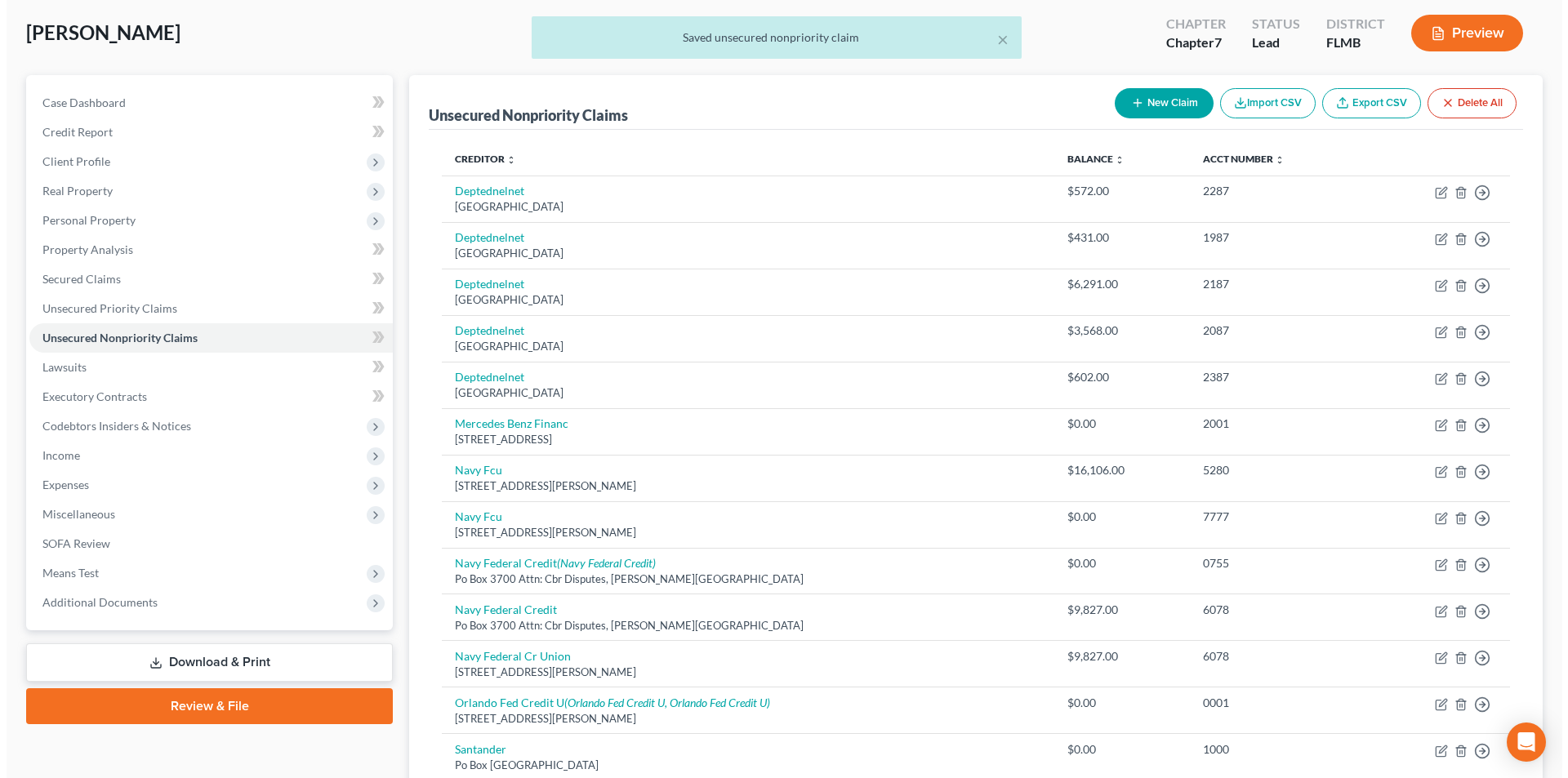
scroll to position [164, 0]
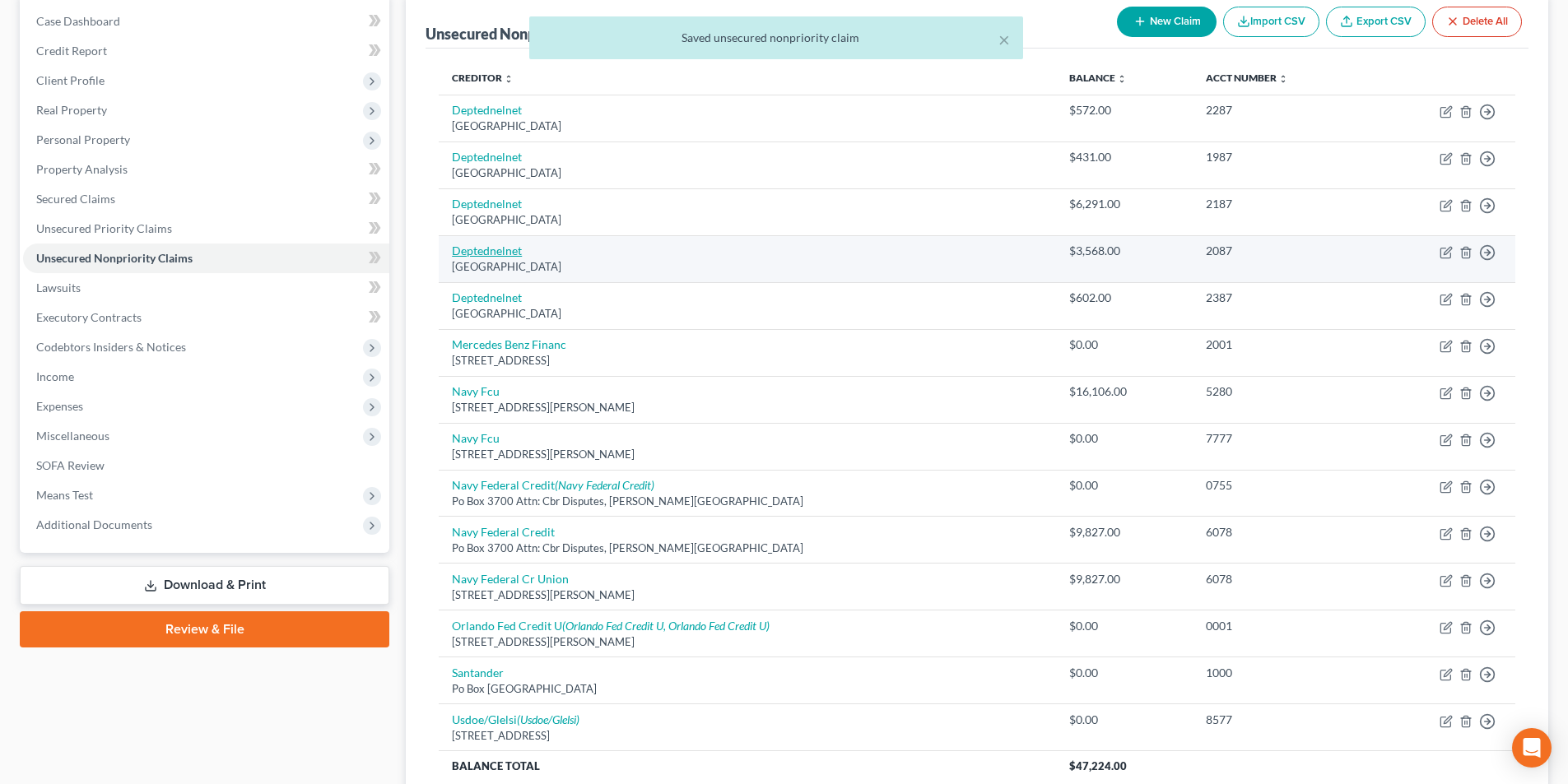
click at [512, 251] on link "Deptednelnet" at bounding box center [487, 251] width 70 height 14
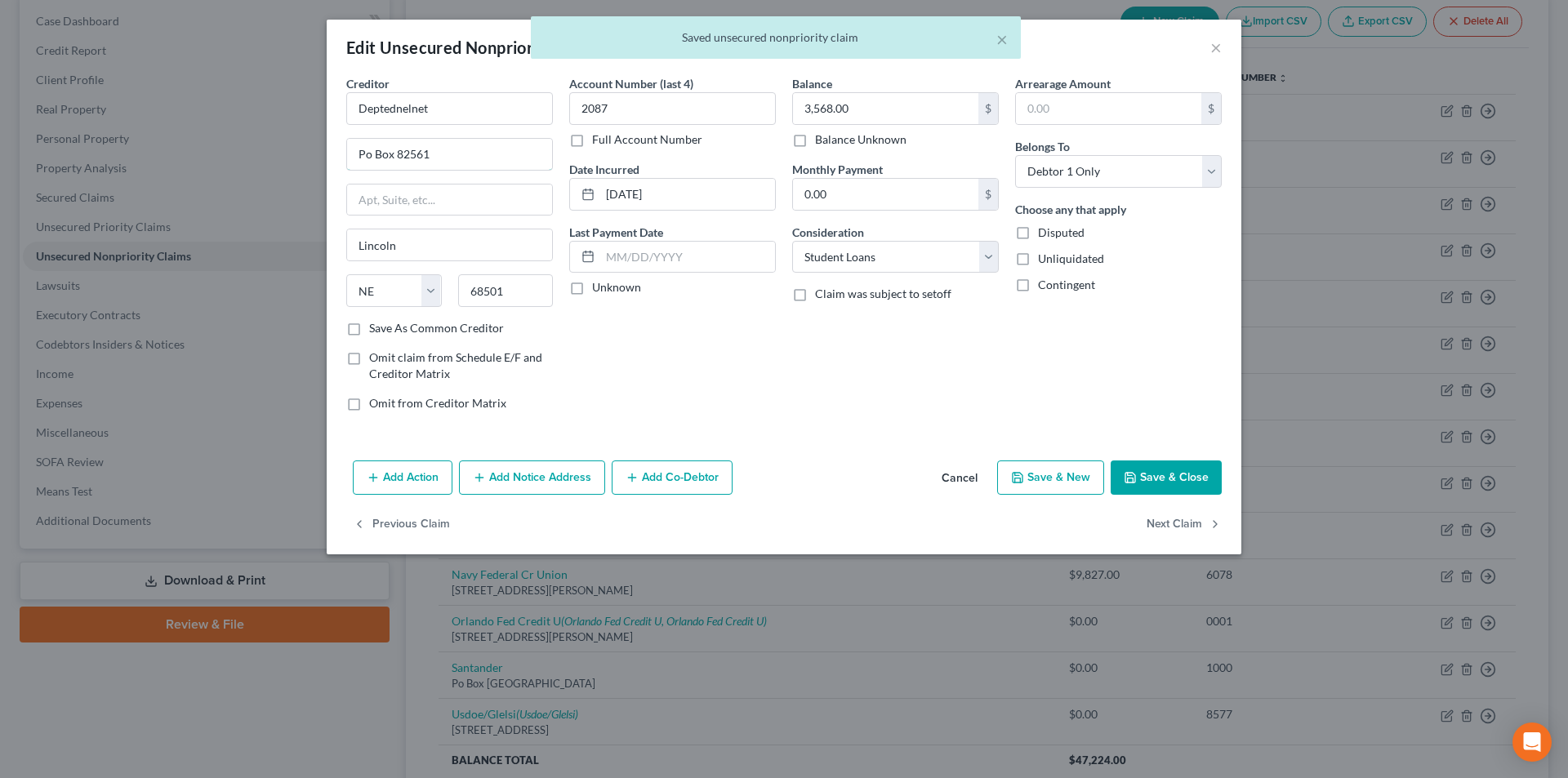
drag, startPoint x: 368, startPoint y: 154, endPoint x: 400, endPoint y: 175, distance: 38.3
click at [368, 154] on input "Po Box 82561" at bounding box center [450, 154] width 205 height 31
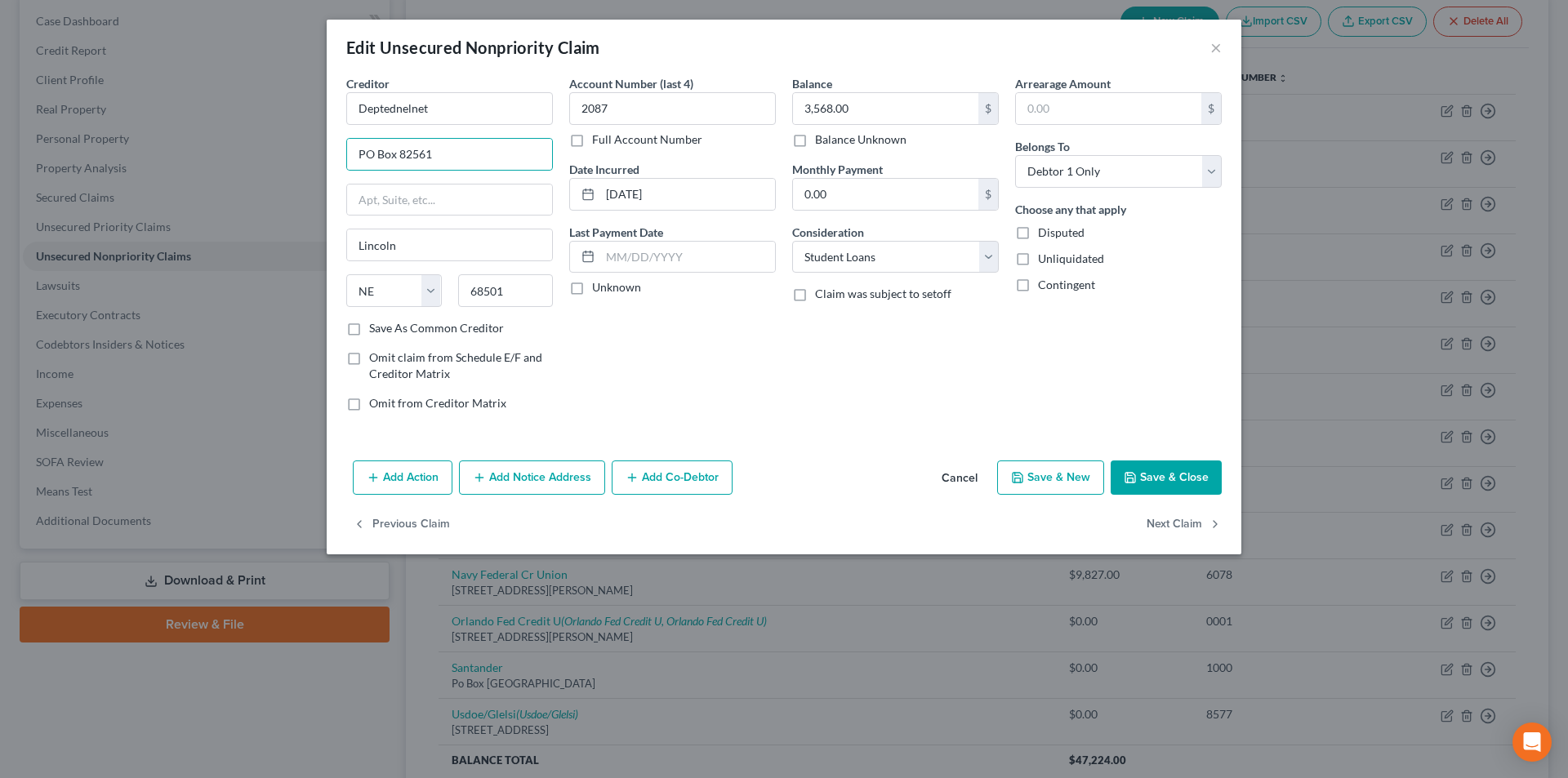
click at [1189, 471] on button "Save & Close" at bounding box center [1166, 478] width 111 height 34
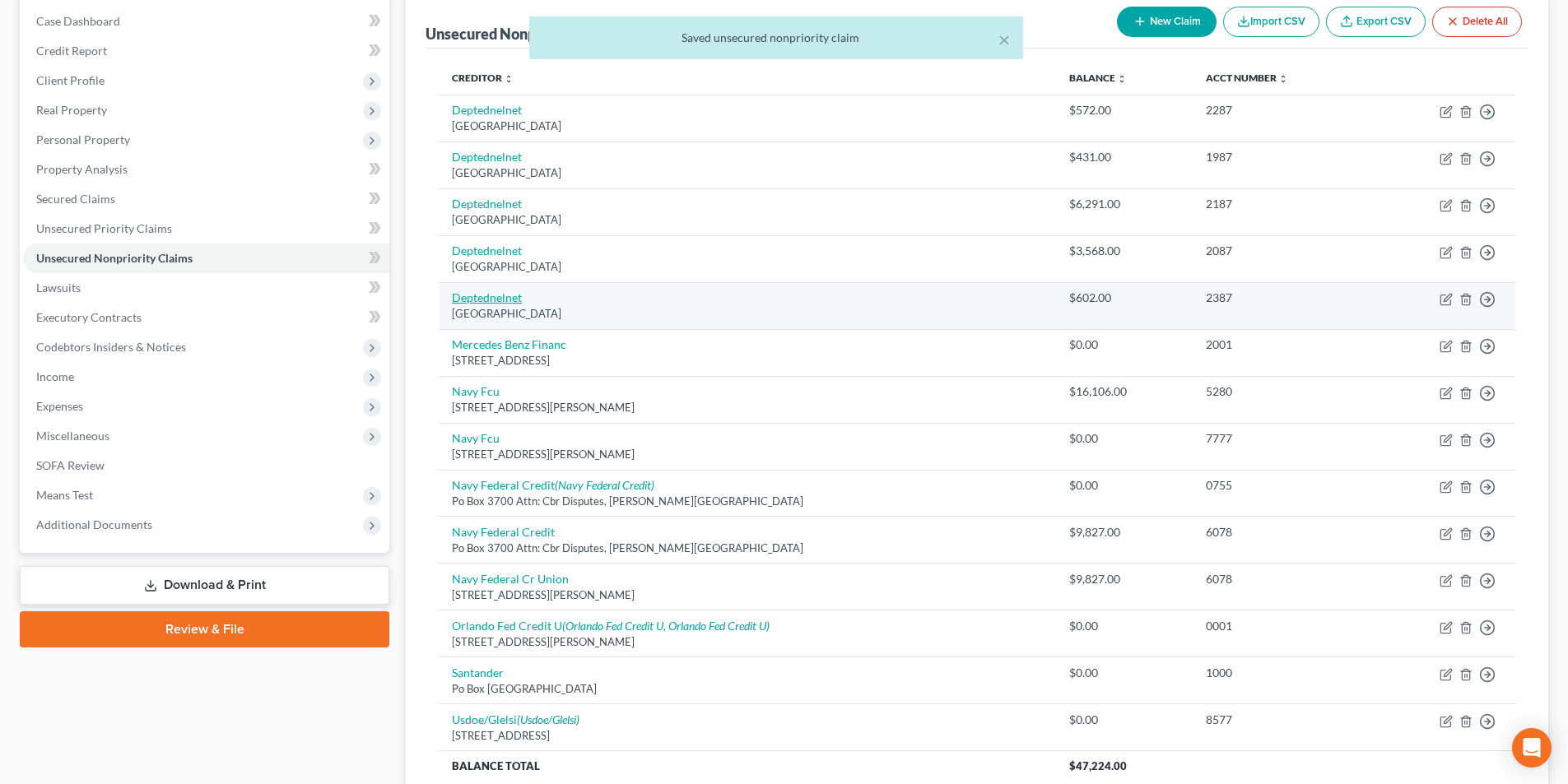
click at [504, 303] on link "Deptednelnet" at bounding box center [487, 298] width 70 height 14
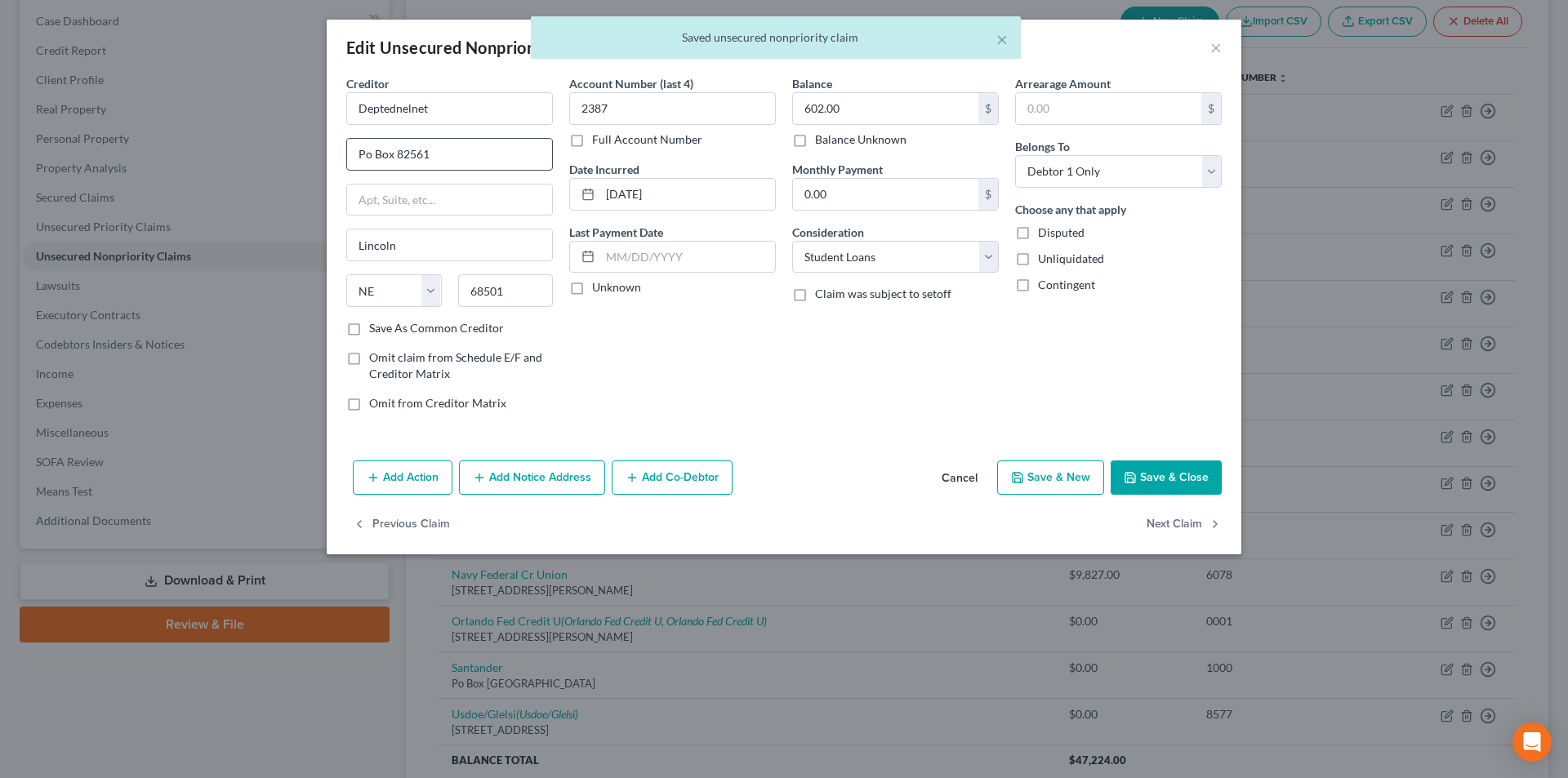
click at [370, 155] on input "Po Box 82561" at bounding box center [450, 154] width 205 height 31
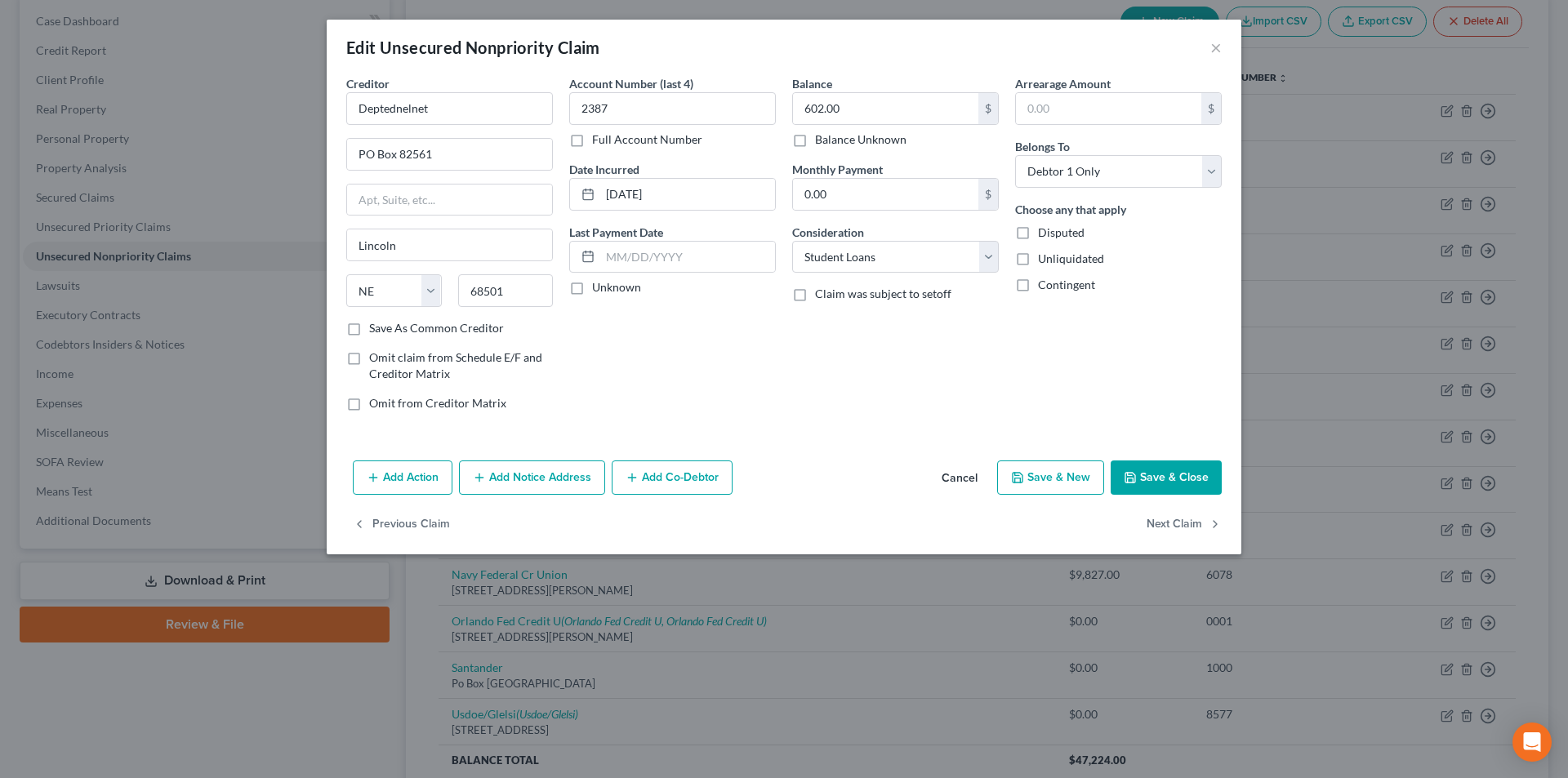
click at [1190, 478] on button "Save & Close" at bounding box center [1166, 478] width 111 height 34
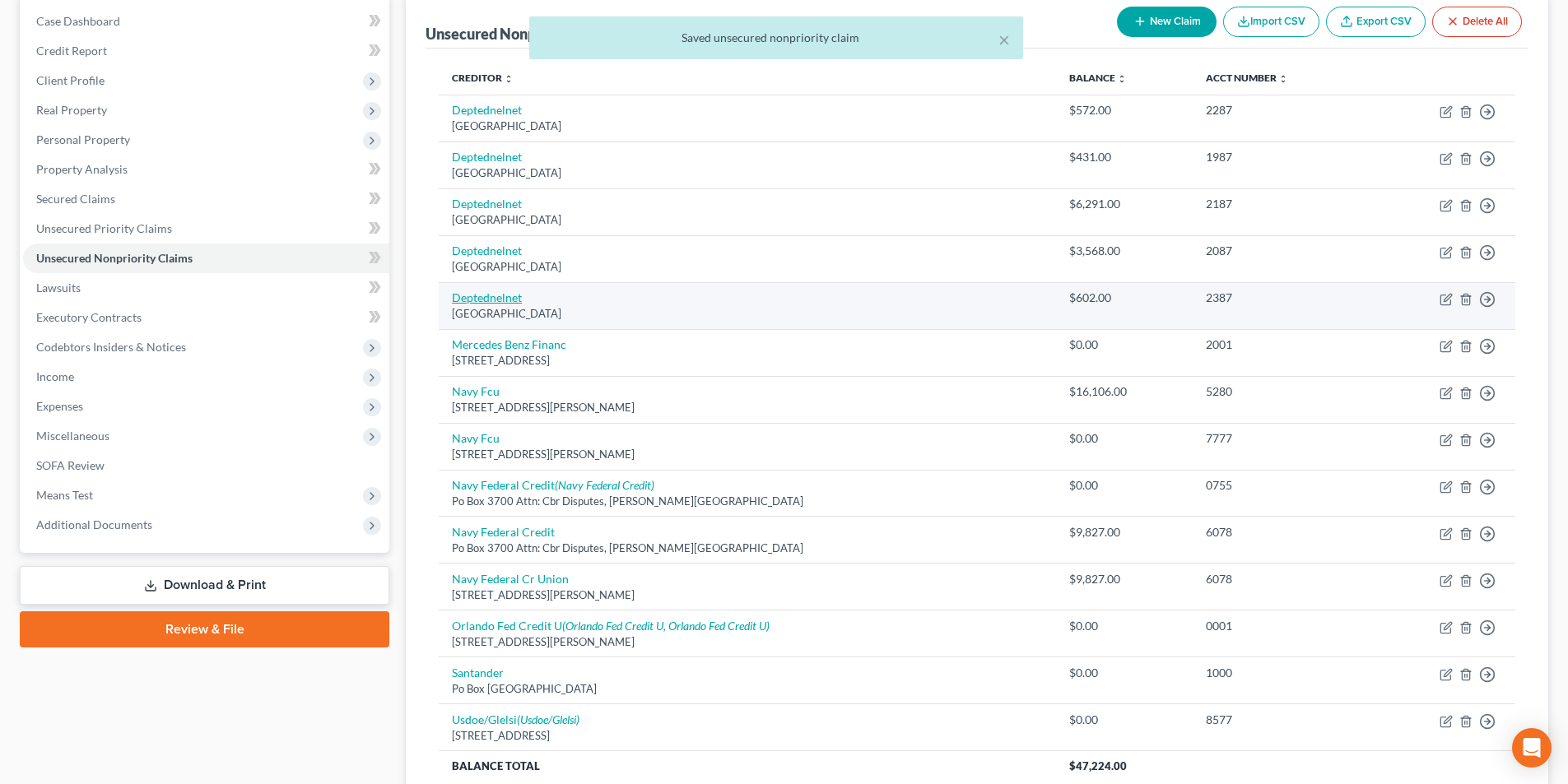
click at [502, 298] on link "Deptednelnet" at bounding box center [487, 298] width 70 height 14
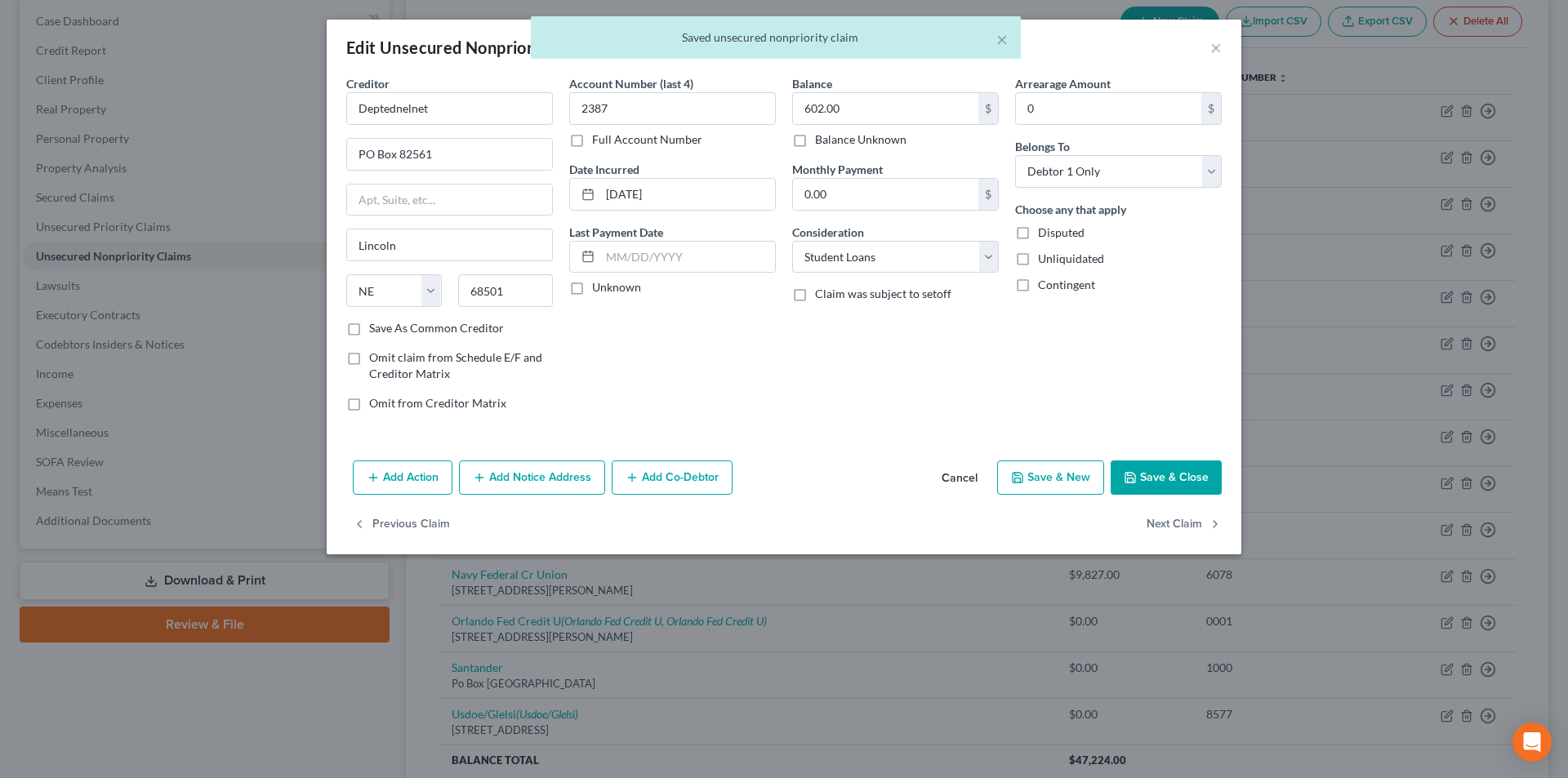
click at [1219, 48] on div "× Saved unsecured nonpriority claim" at bounding box center [776, 42] width 1568 height 51
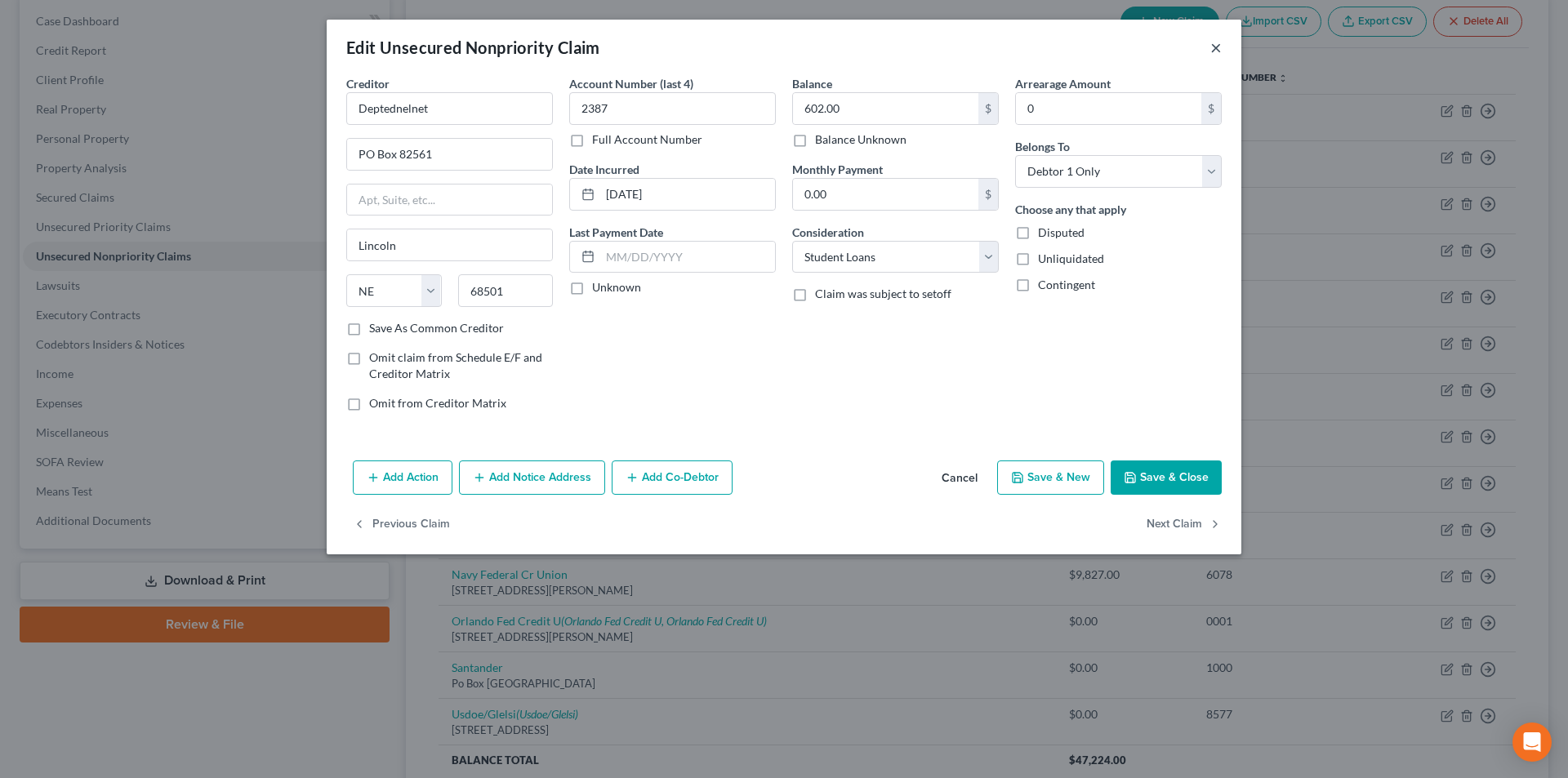
click at [1216, 48] on button "×" at bounding box center [1216, 47] width 11 height 20
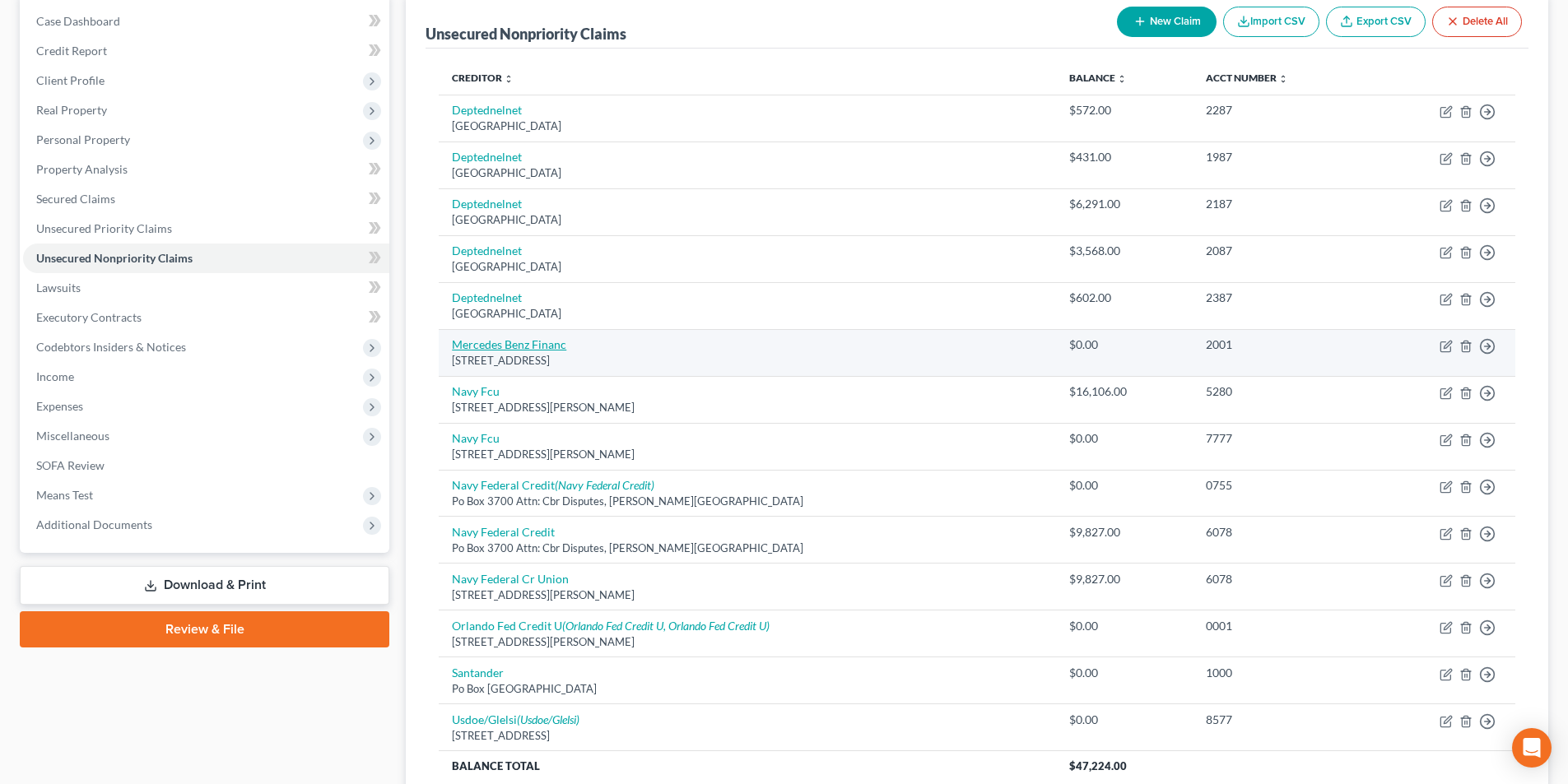
click at [502, 345] on link "Mercedes Benz Financ" at bounding box center [510, 345] width 115 height 14
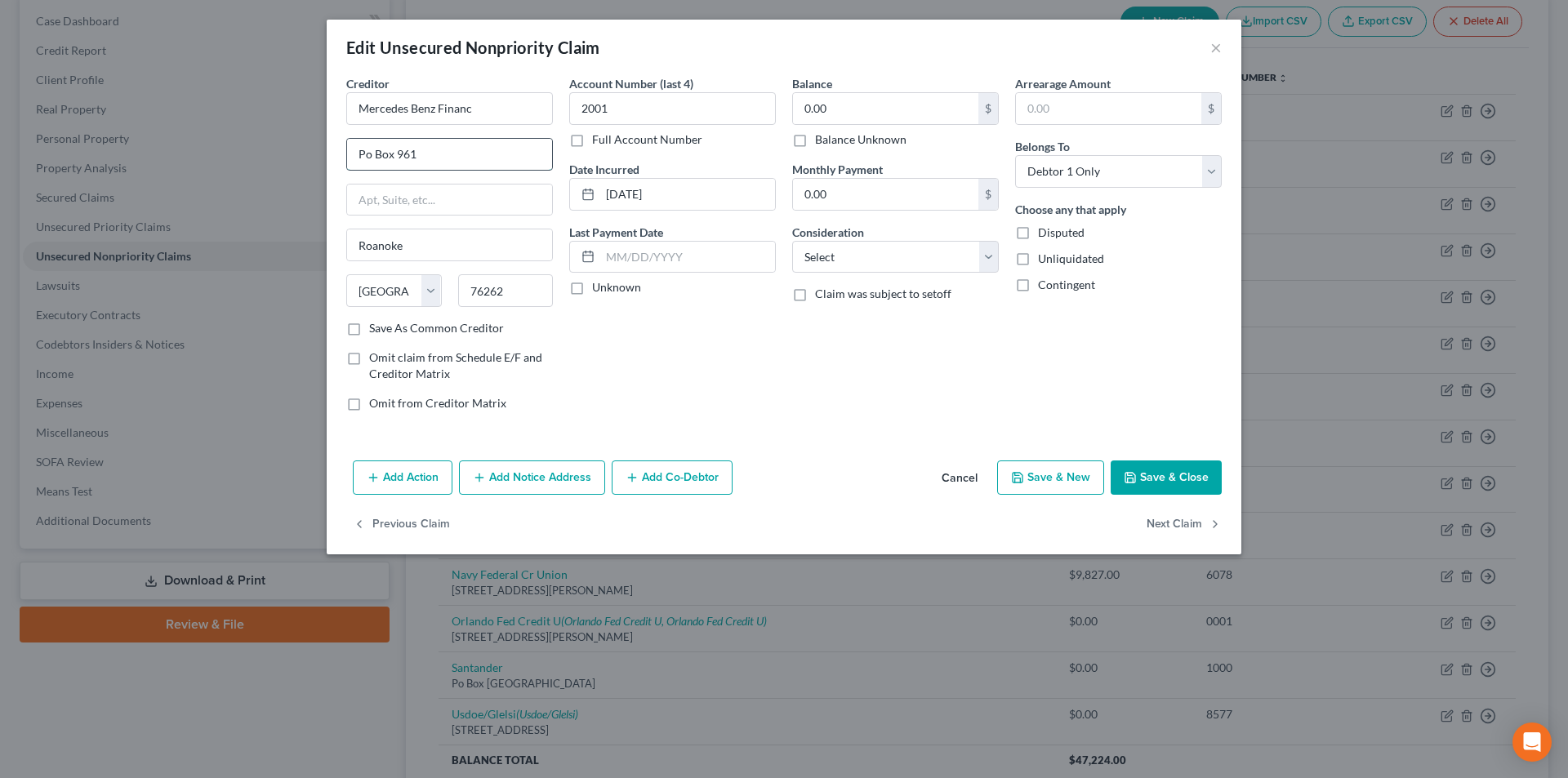
drag, startPoint x: 364, startPoint y: 150, endPoint x: 370, endPoint y: 168, distance: 19.0
click at [364, 153] on input "Po Box 961" at bounding box center [450, 154] width 205 height 31
click at [1170, 484] on button "Save & Close" at bounding box center [1166, 478] width 111 height 34
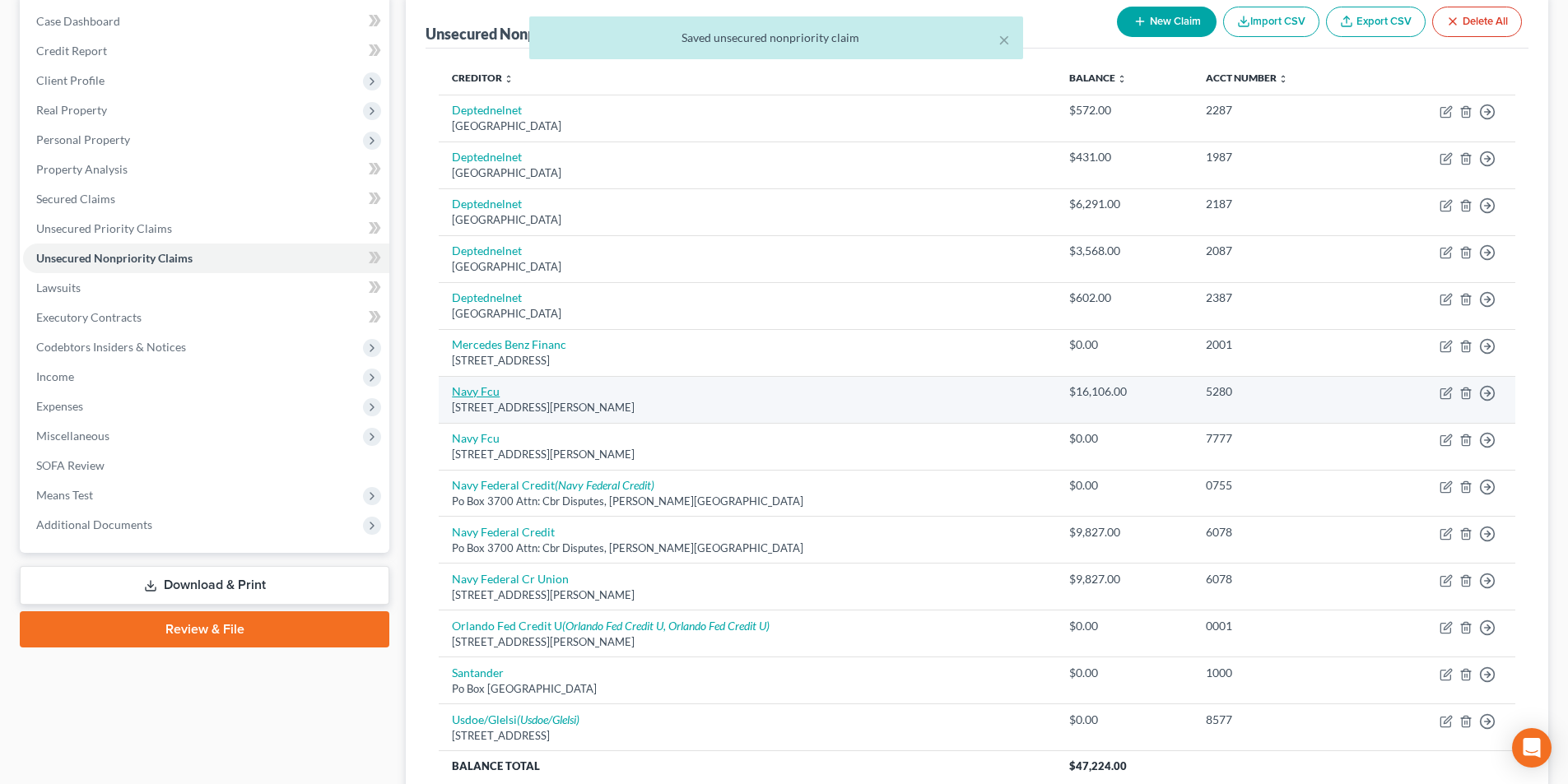
click at [486, 394] on link "Navy Fcu" at bounding box center [476, 392] width 48 height 14
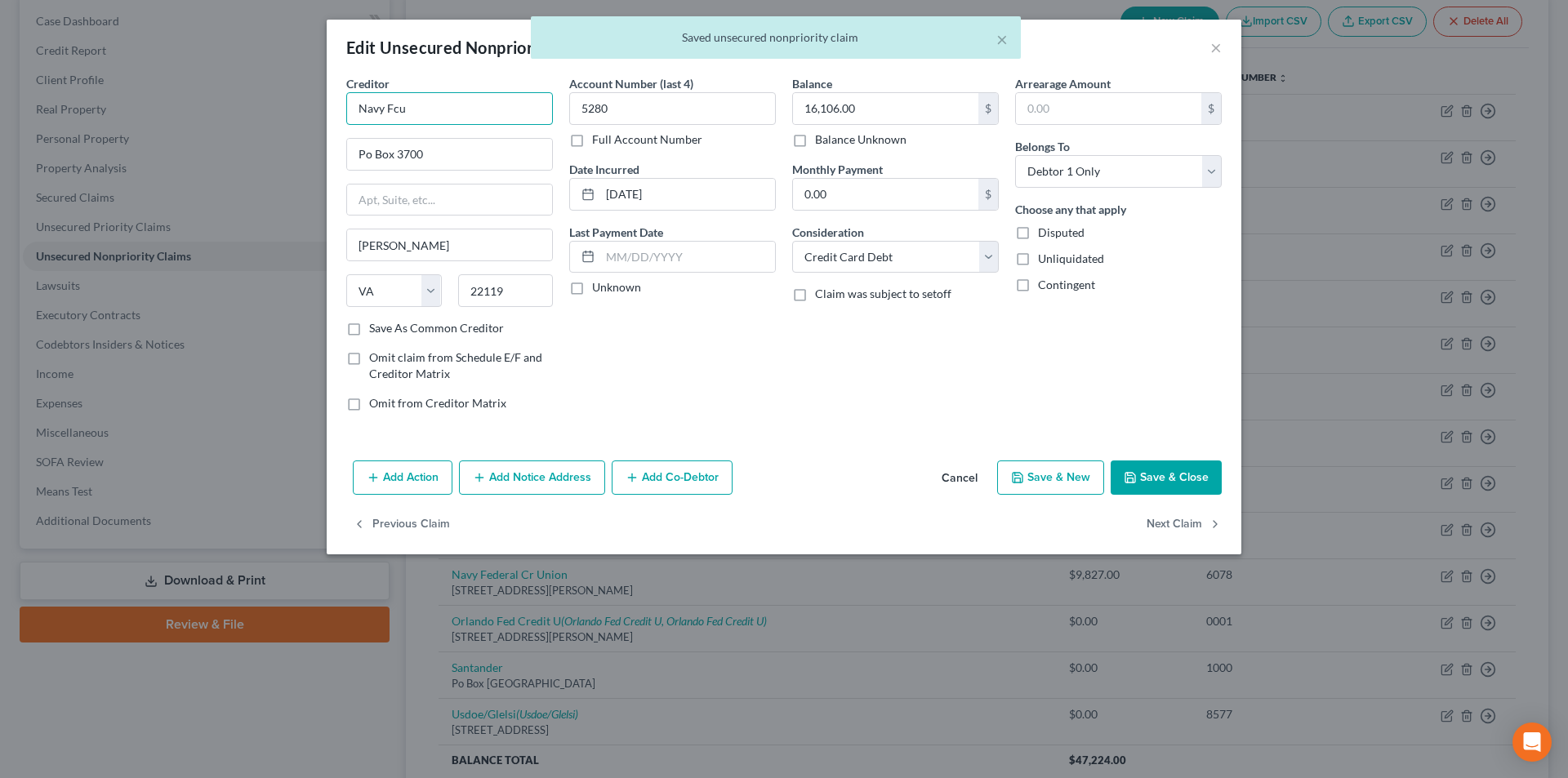
click at [481, 119] on input "Navy Fcu" at bounding box center [450, 109] width 207 height 33
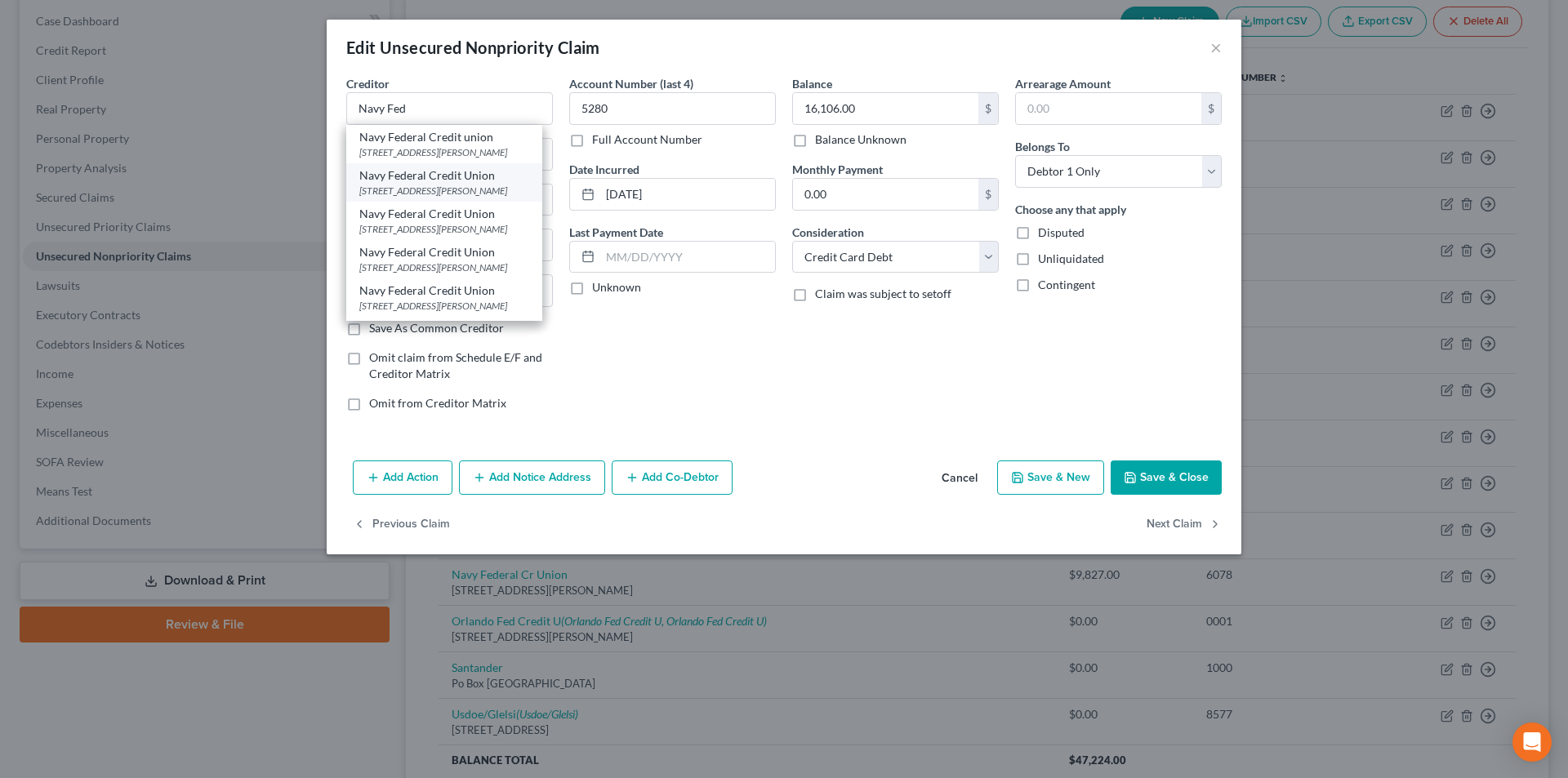
click at [453, 179] on div "Navy Federal Credit Union" at bounding box center [445, 175] width 170 height 16
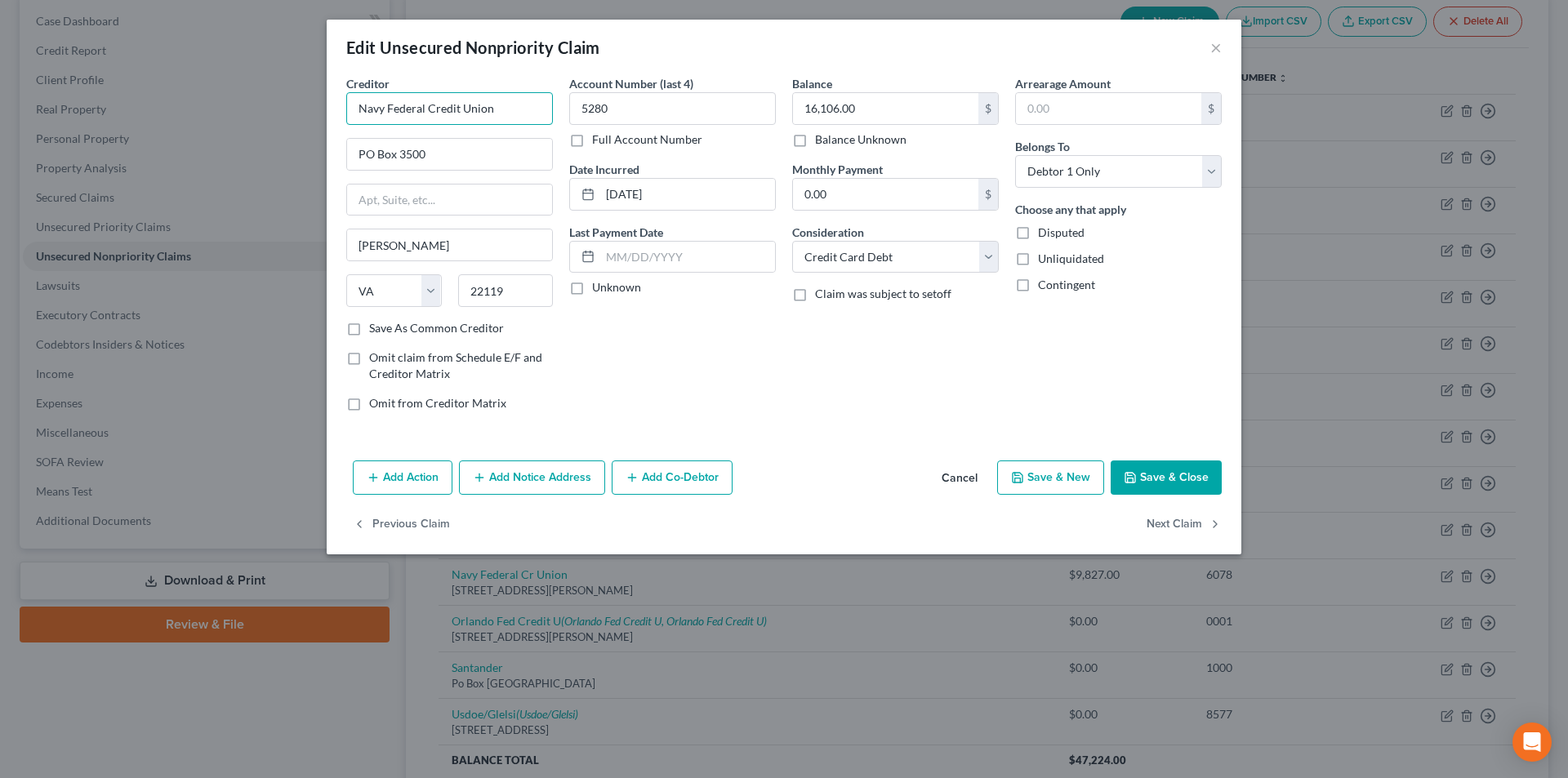
drag, startPoint x: 380, startPoint y: 114, endPoint x: 395, endPoint y: 106, distance: 17.0
click at [345, 108] on div "Creditor * Navy Federal Credit Union PO Box [GEOGRAPHIC_DATA][PERSON_NAME] [US_…" at bounding box center [450, 250] width 223 height 350
drag, startPoint x: 540, startPoint y: 481, endPoint x: 571, endPoint y: 520, distance: 49.8
click at [540, 481] on button "Add Notice Address" at bounding box center [532, 478] width 146 height 34
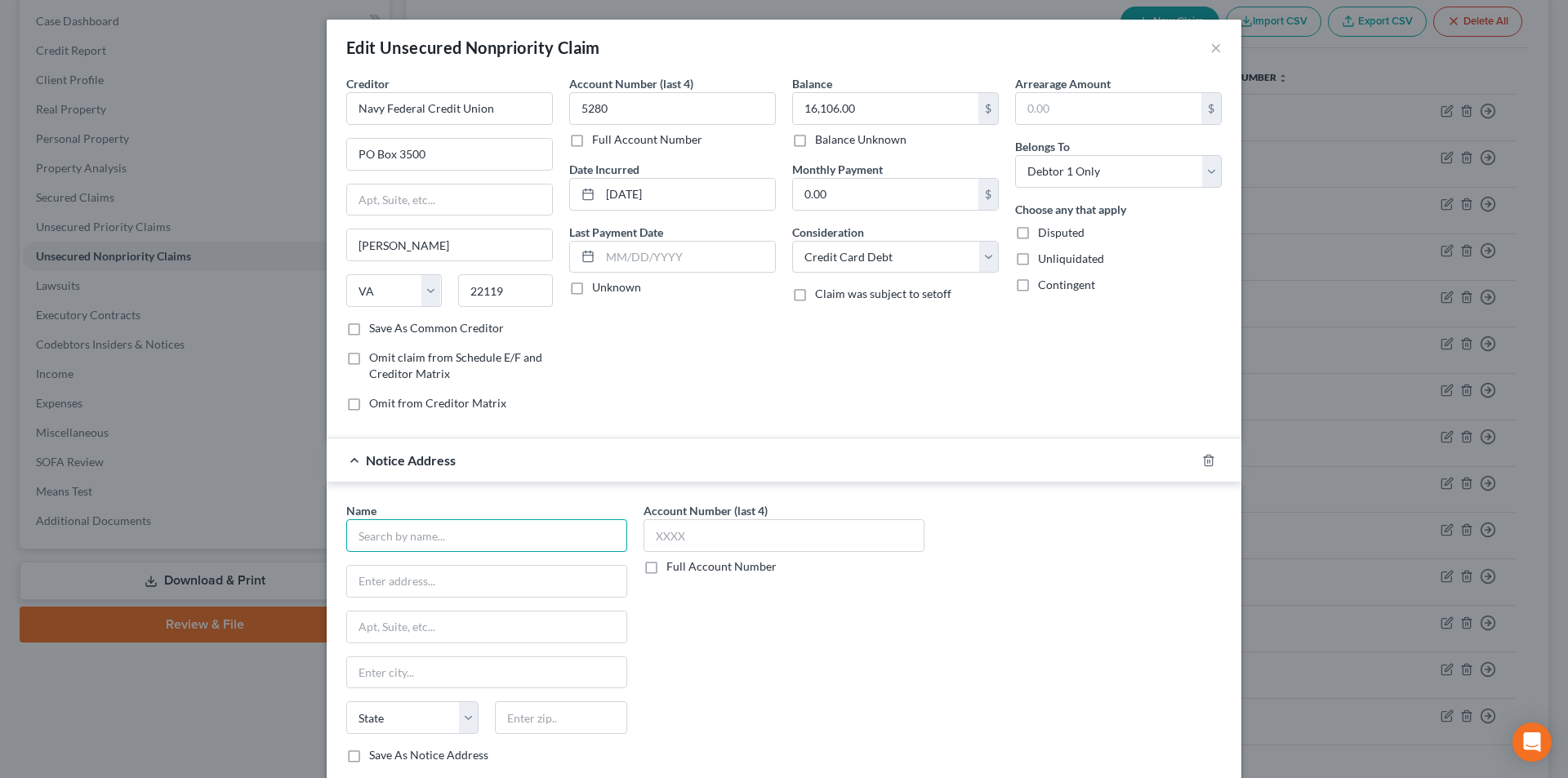
click at [504, 543] on input "text" at bounding box center [486, 535] width 281 height 33
paste input "Navy Federal Credit Union"
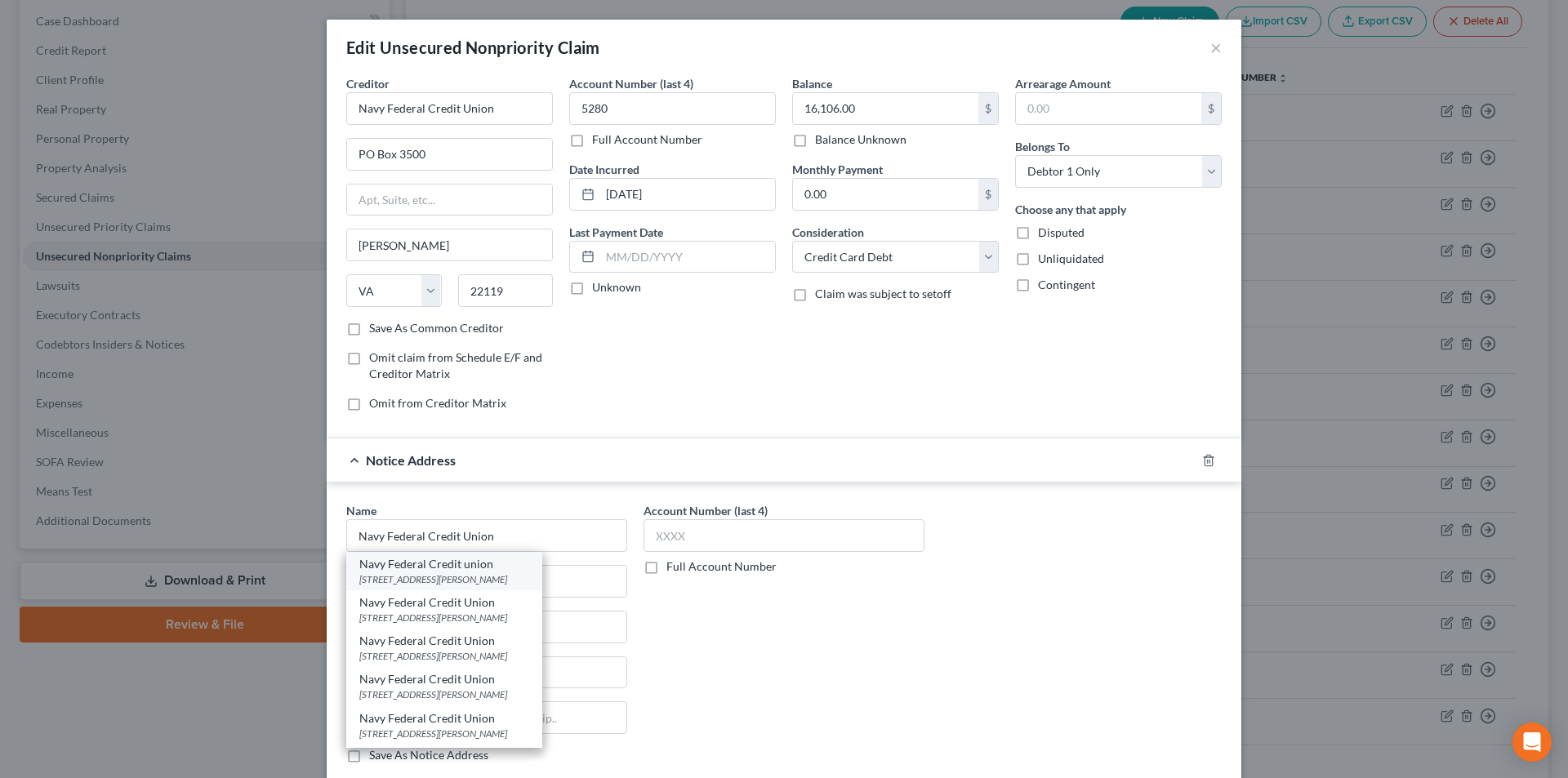
click at [465, 576] on div "[STREET_ADDRESS][PERSON_NAME]" at bounding box center [445, 579] width 170 height 14
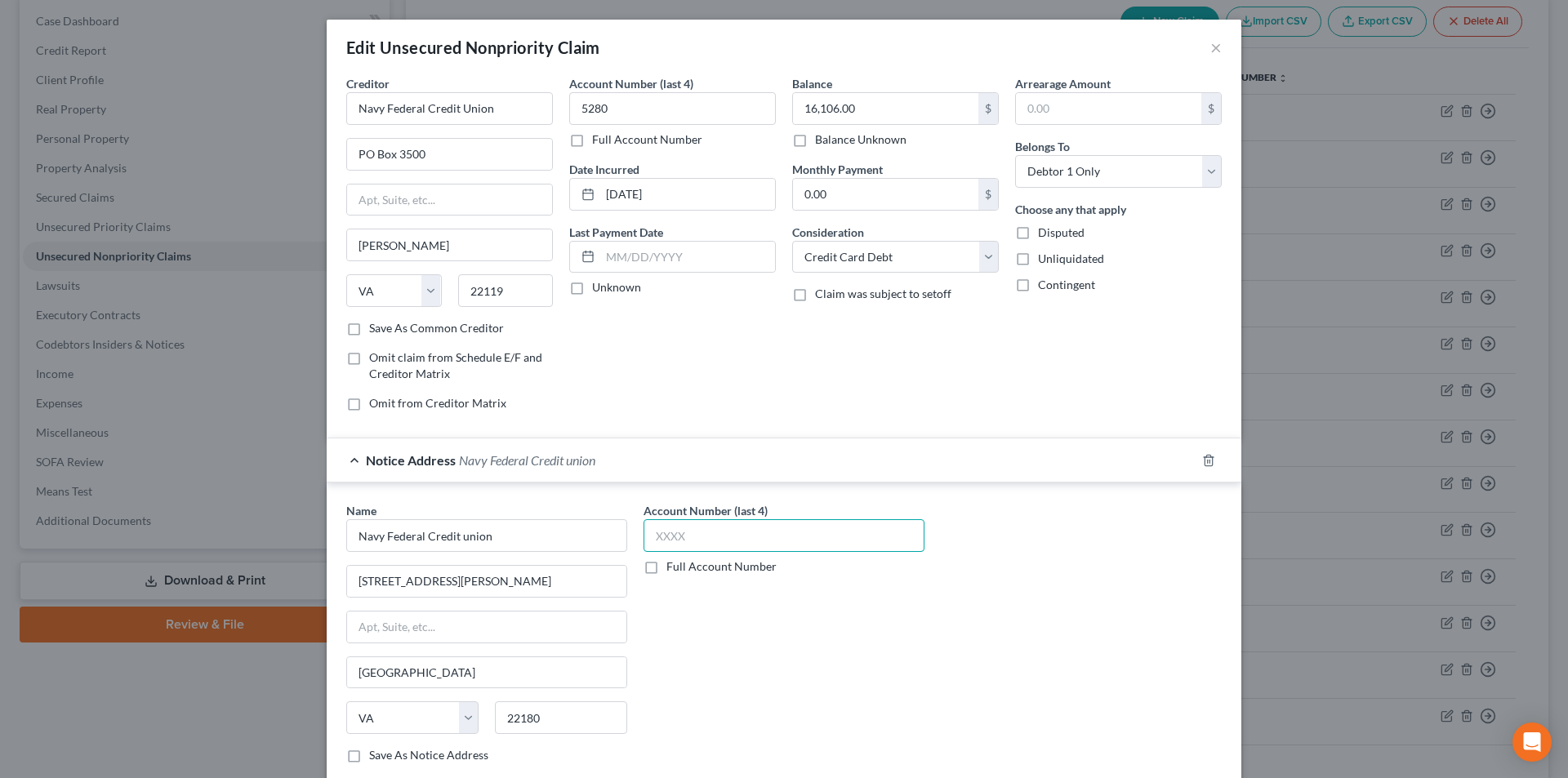
click at [689, 538] on input "text" at bounding box center [784, 535] width 281 height 33
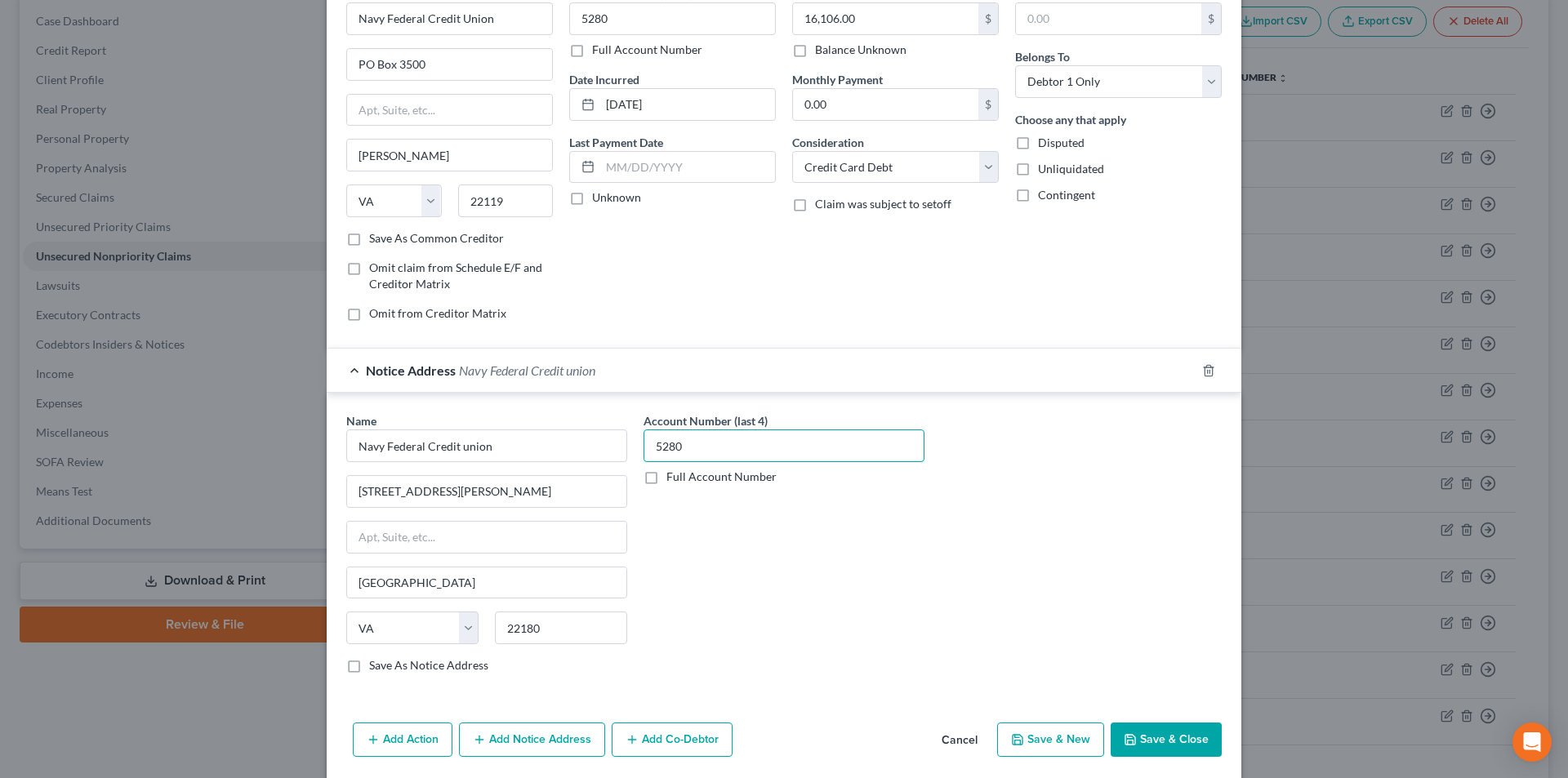
scroll to position [148, 0]
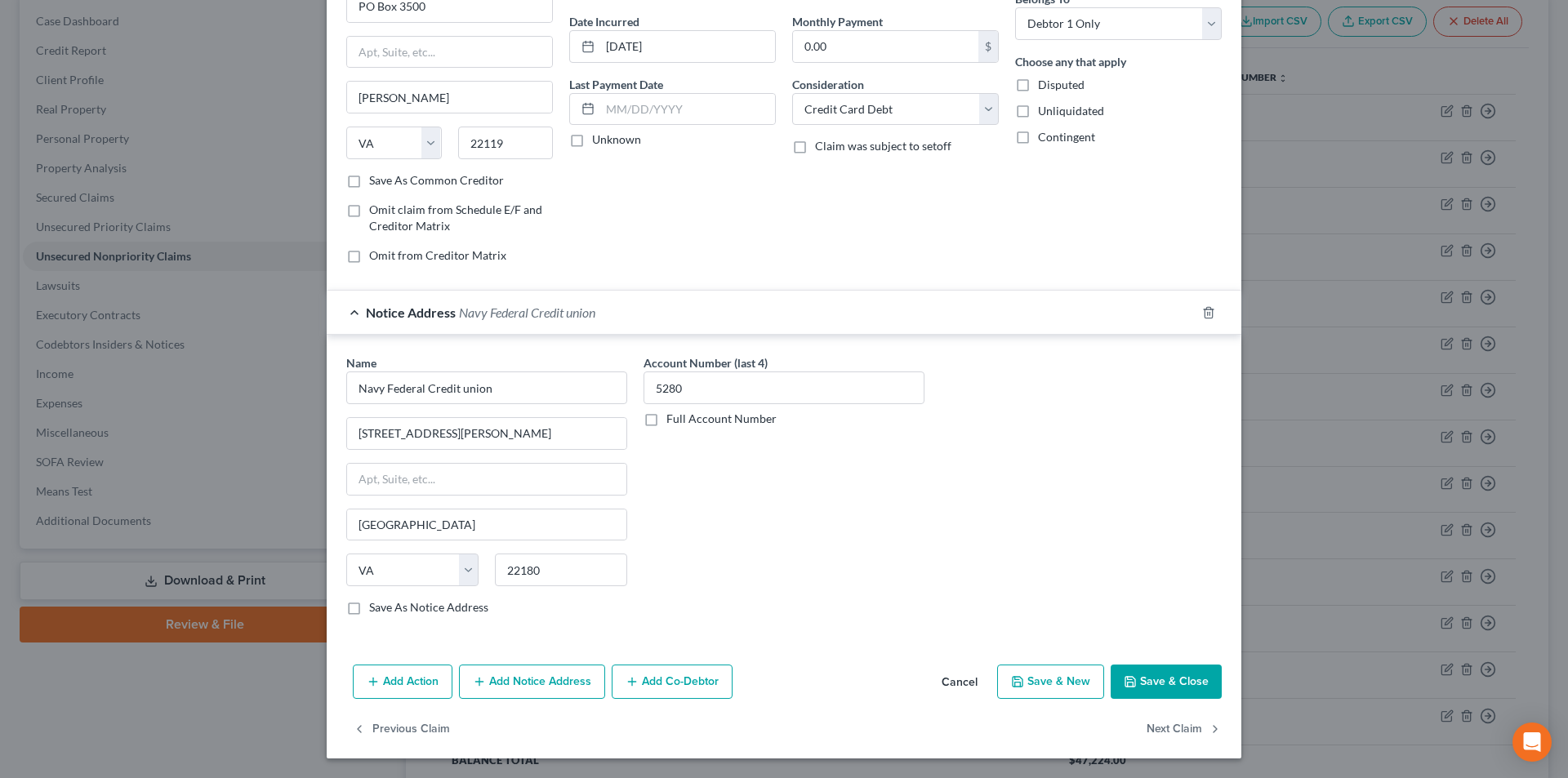
click at [541, 684] on button "Add Notice Address" at bounding box center [532, 682] width 146 height 34
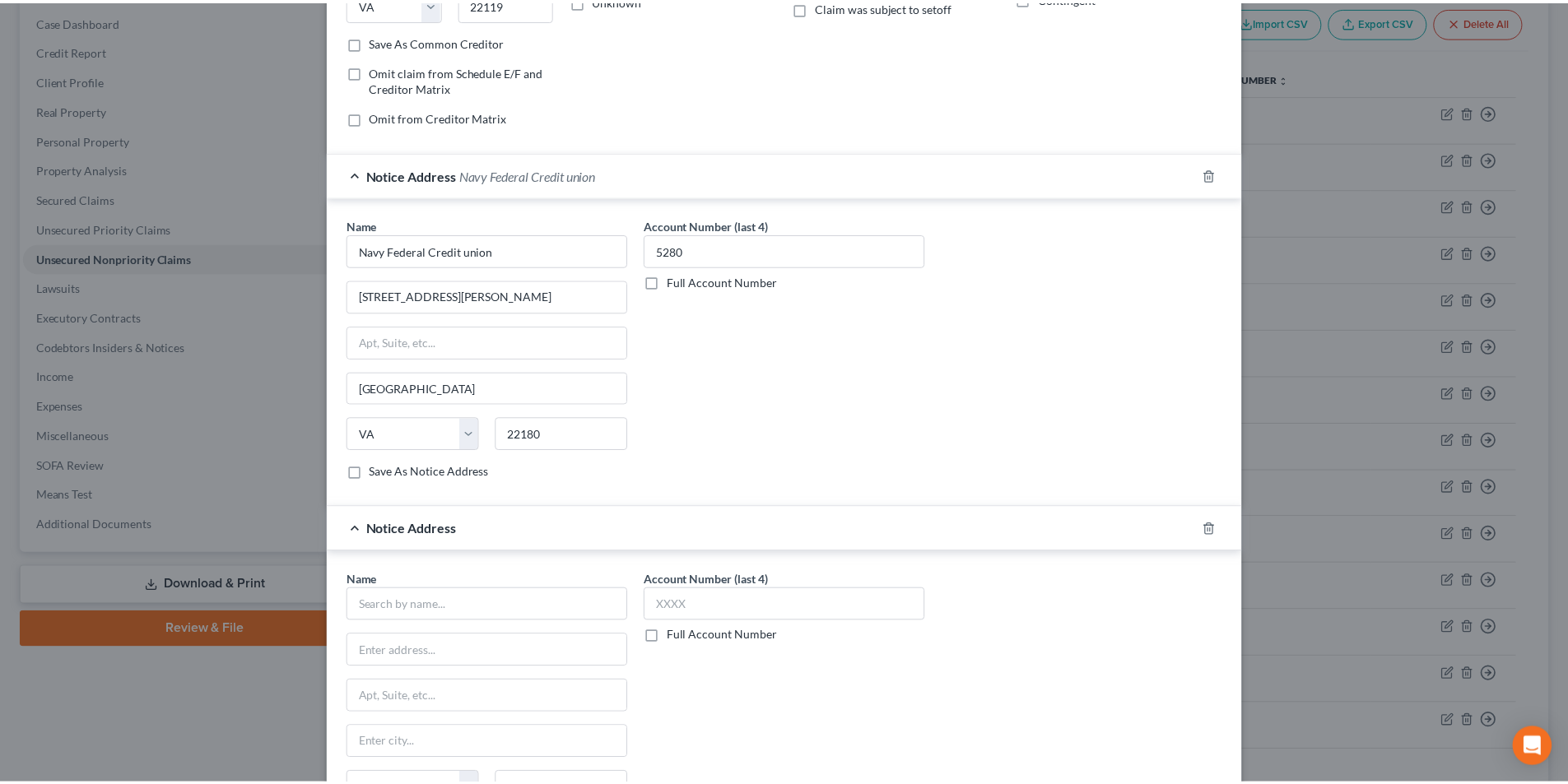
scroll to position [504, 0]
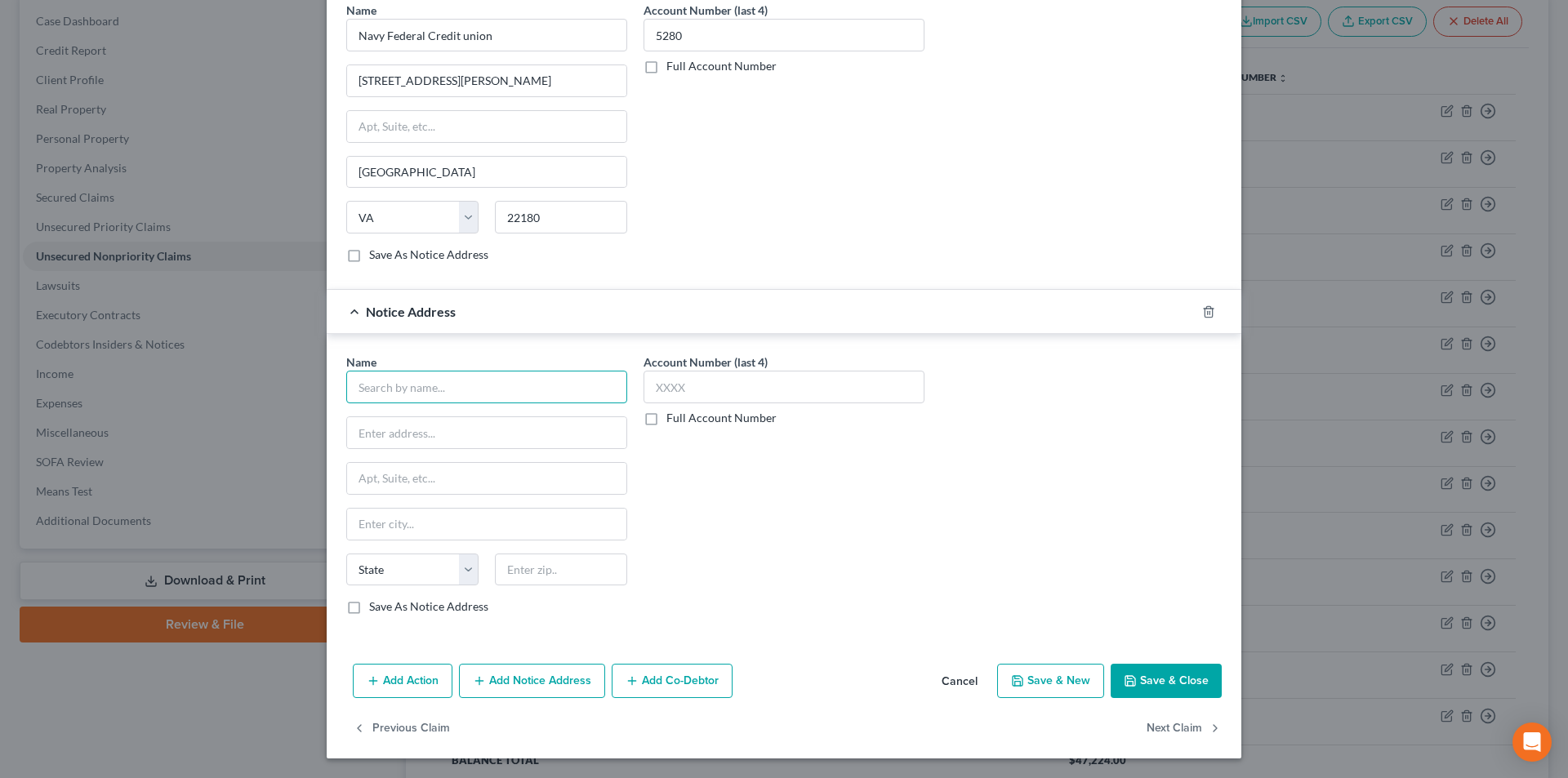
click at [458, 385] on input "text" at bounding box center [486, 387] width 281 height 33
paste input "Navy Federal Credit Union"
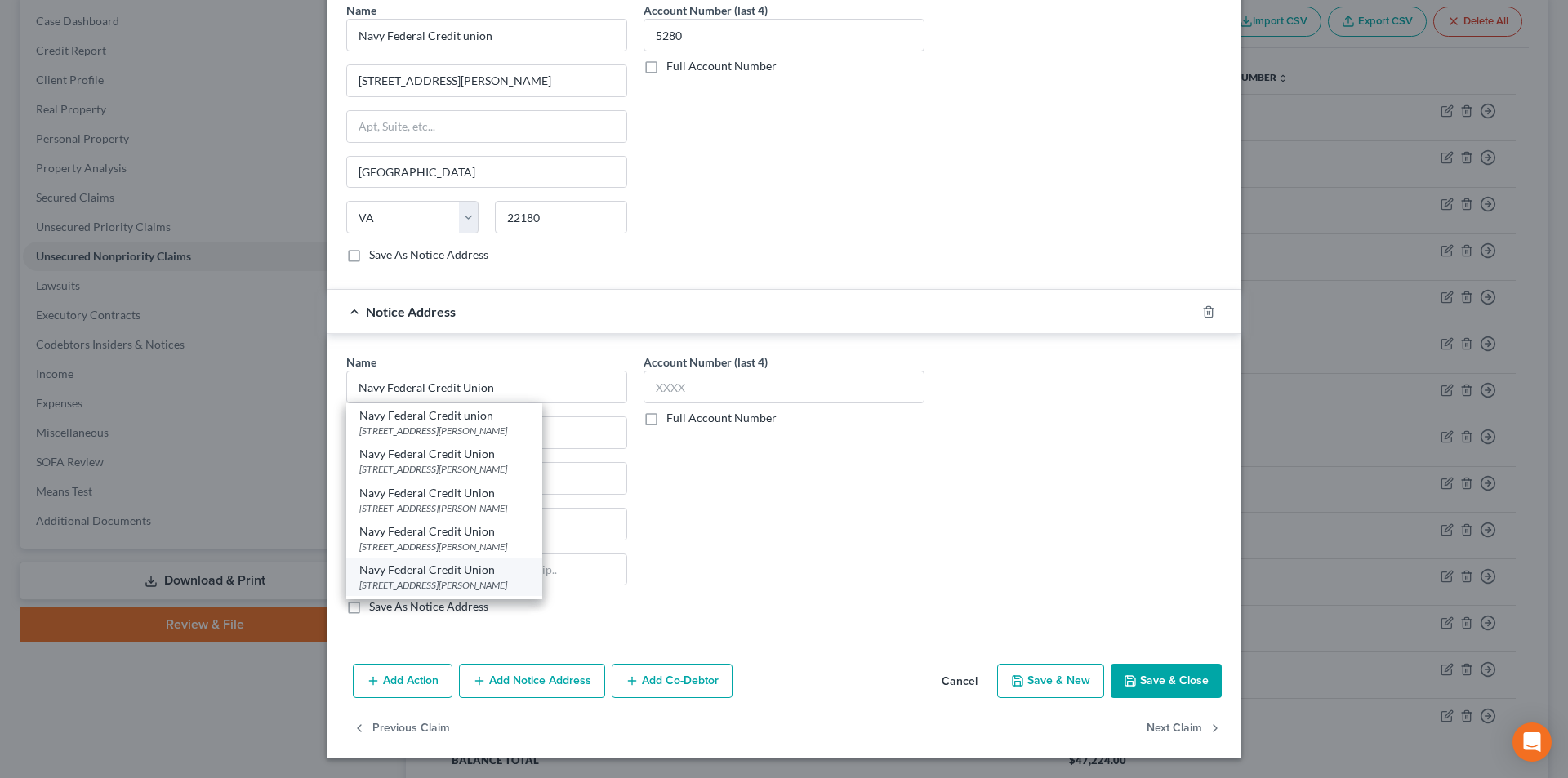
click at [417, 579] on div "[STREET_ADDRESS][PERSON_NAME]" at bounding box center [445, 585] width 170 height 14
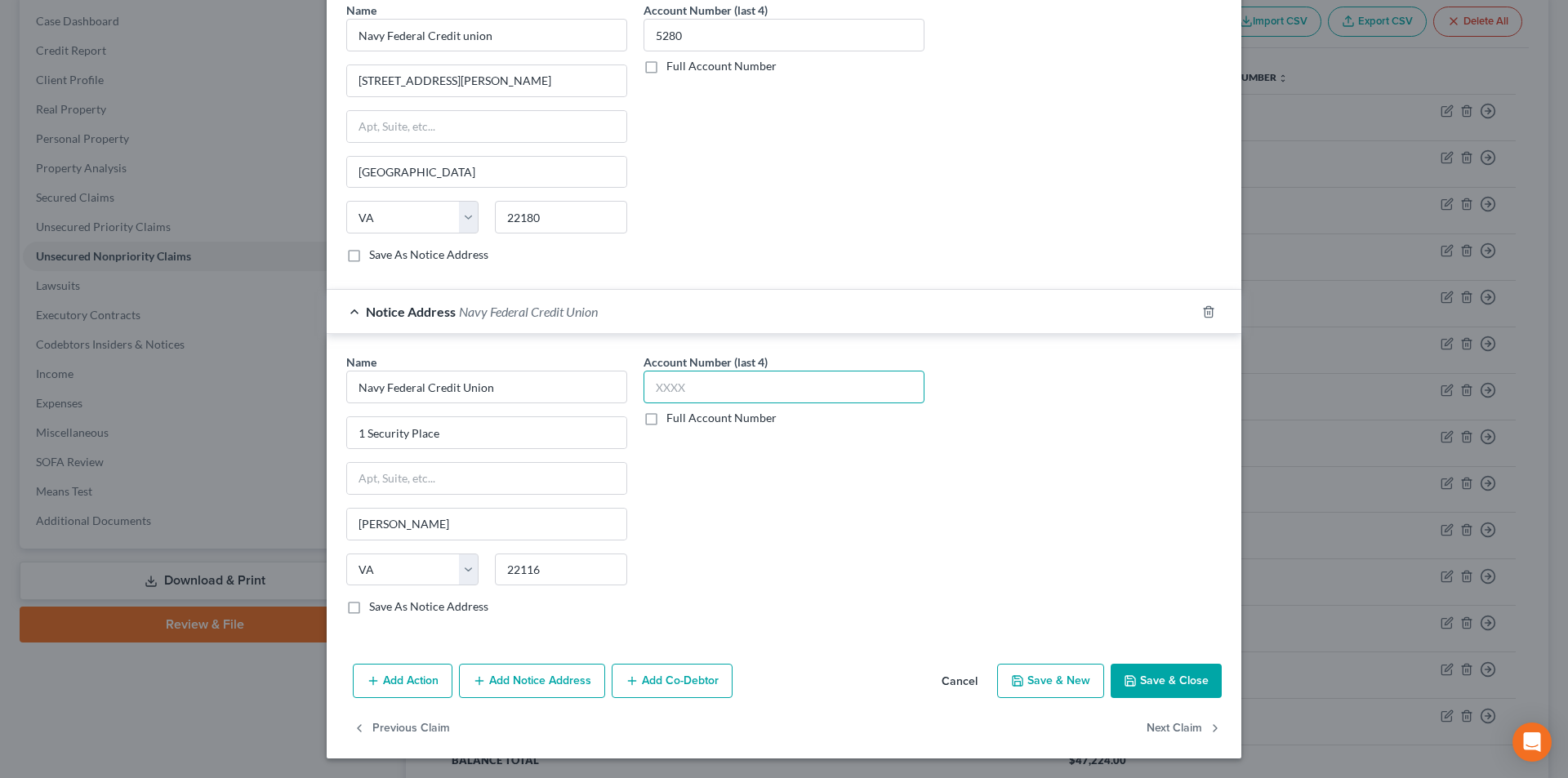
click at [710, 387] on input "text" at bounding box center [784, 387] width 281 height 33
click at [1173, 668] on button "Save & Close" at bounding box center [1166, 681] width 111 height 34
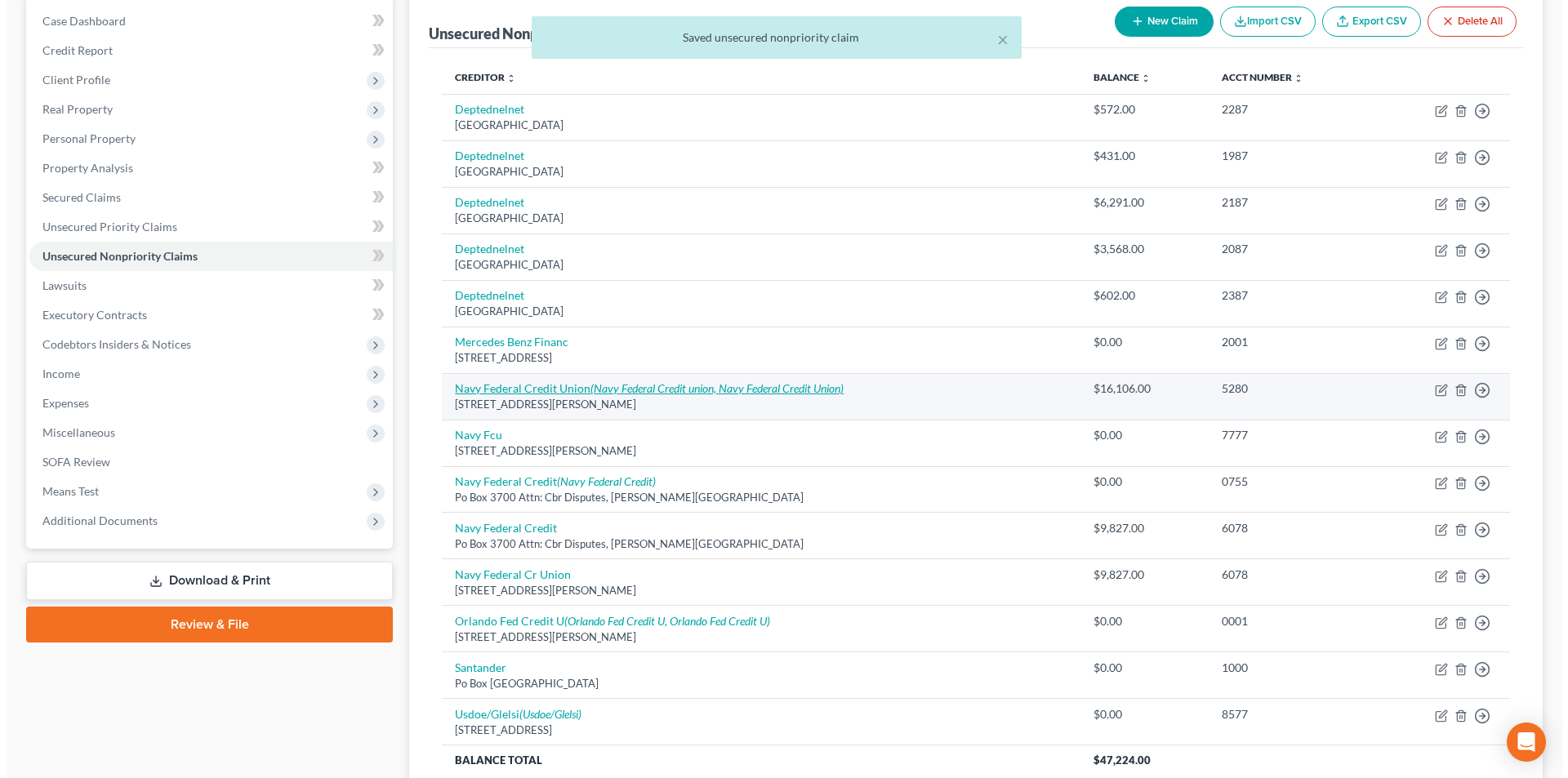
scroll to position [245, 0]
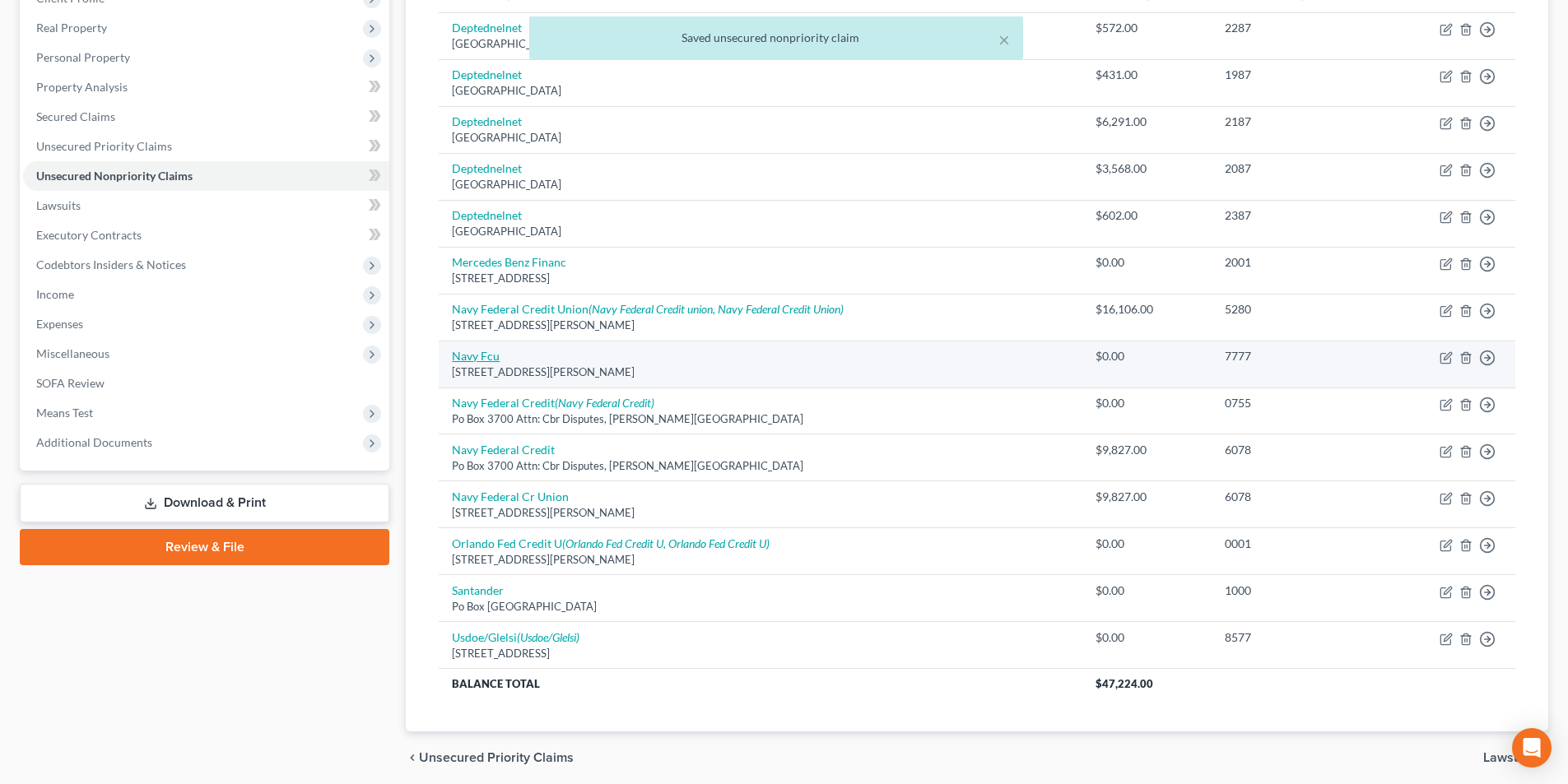
click at [480, 353] on link "Navy Fcu" at bounding box center [476, 356] width 48 height 14
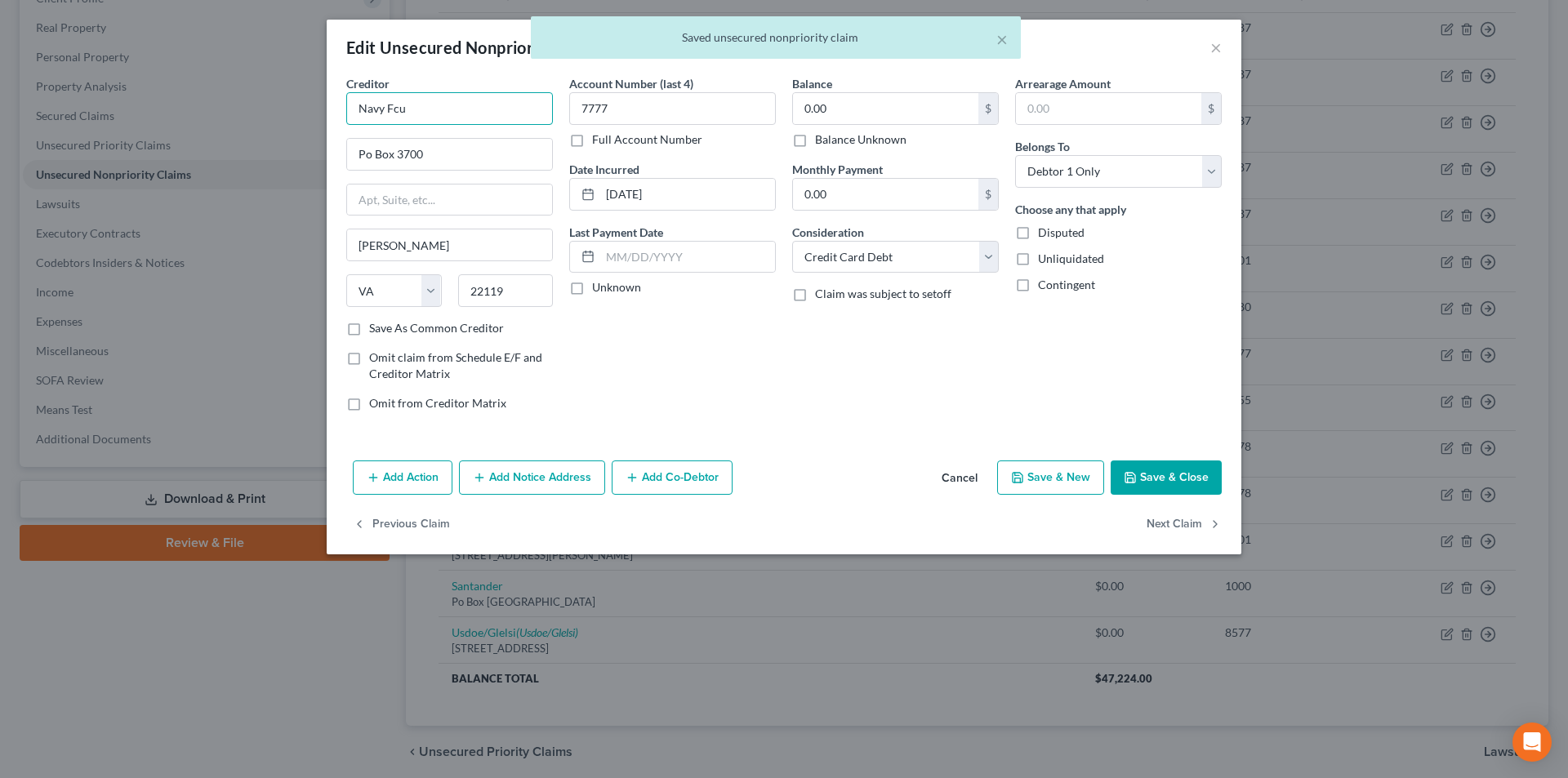
drag, startPoint x: 462, startPoint y: 106, endPoint x: 309, endPoint y: 130, distance: 154.9
click at [288, 109] on div "Edit Unsecured Nonpriority Claim × Creditor * Navy Fcu Po Box [GEOGRAPHIC_DATA]…" at bounding box center [784, 389] width 1568 height 778
paste input "ederal Credit Union"
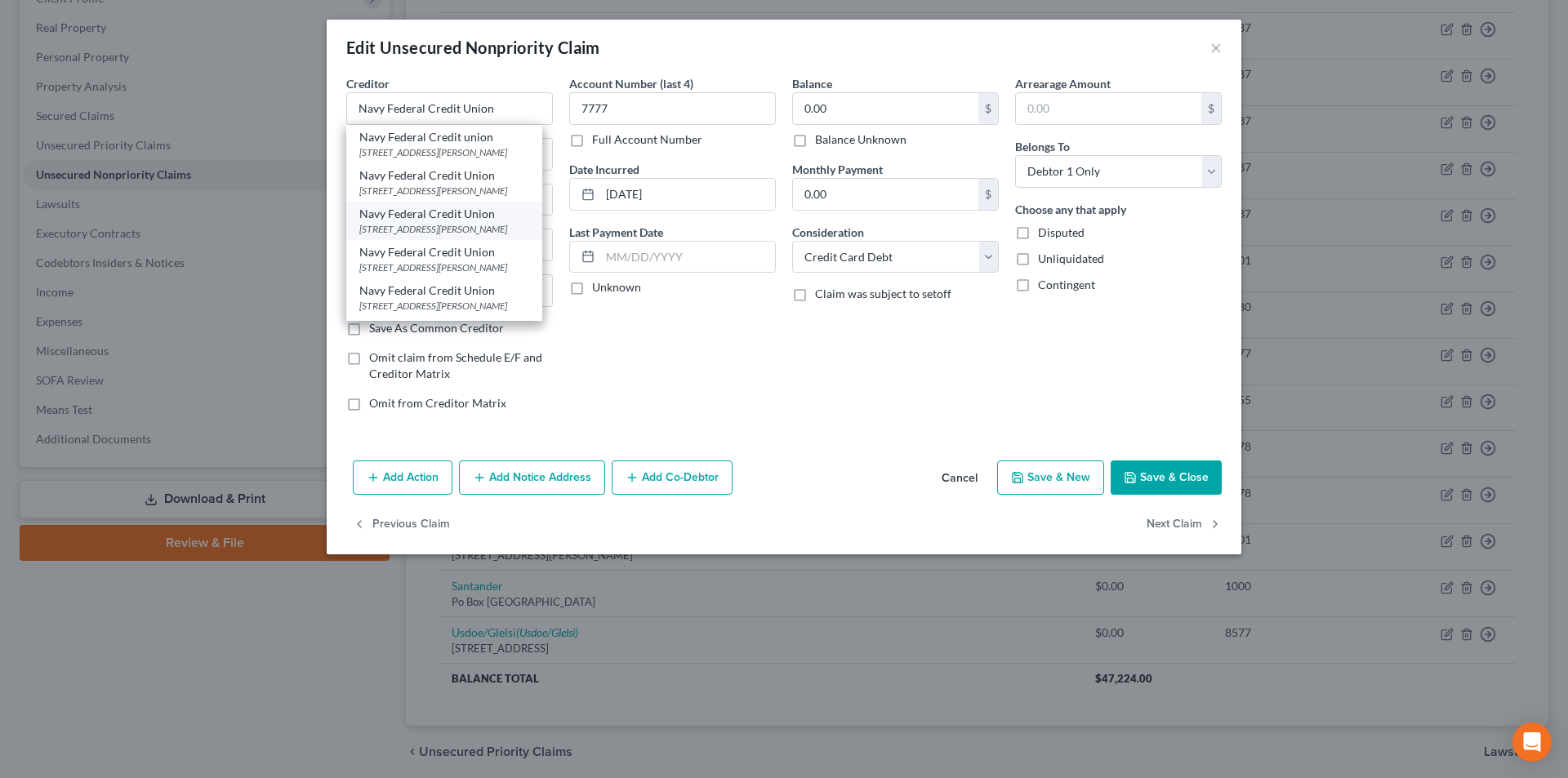
click at [434, 220] on div "Navy Federal Credit Union" at bounding box center [445, 214] width 170 height 16
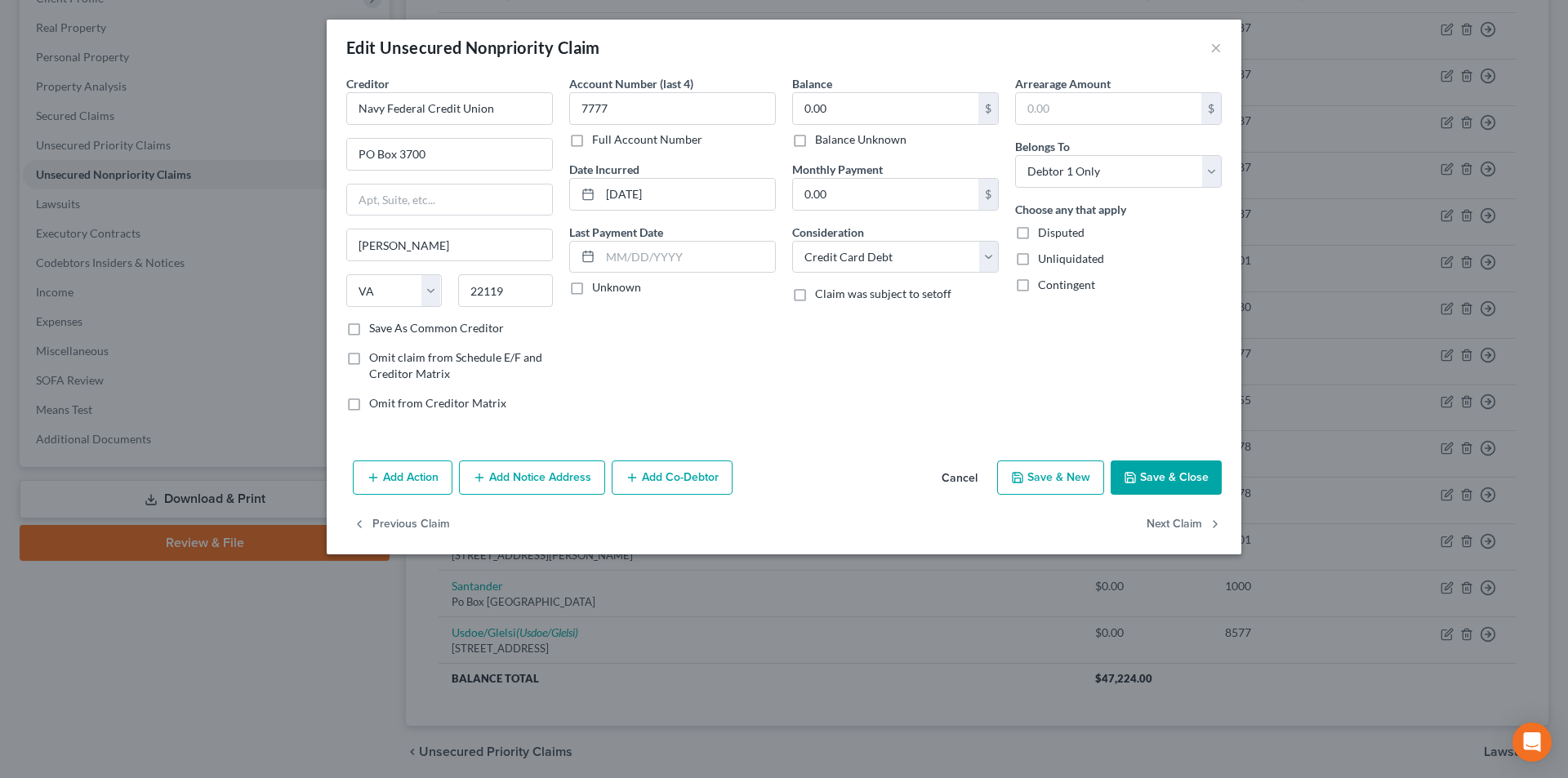
drag, startPoint x: 1169, startPoint y: 477, endPoint x: 747, endPoint y: 357, distance: 438.7
click at [1170, 477] on button "Save & Close" at bounding box center [1166, 478] width 111 height 34
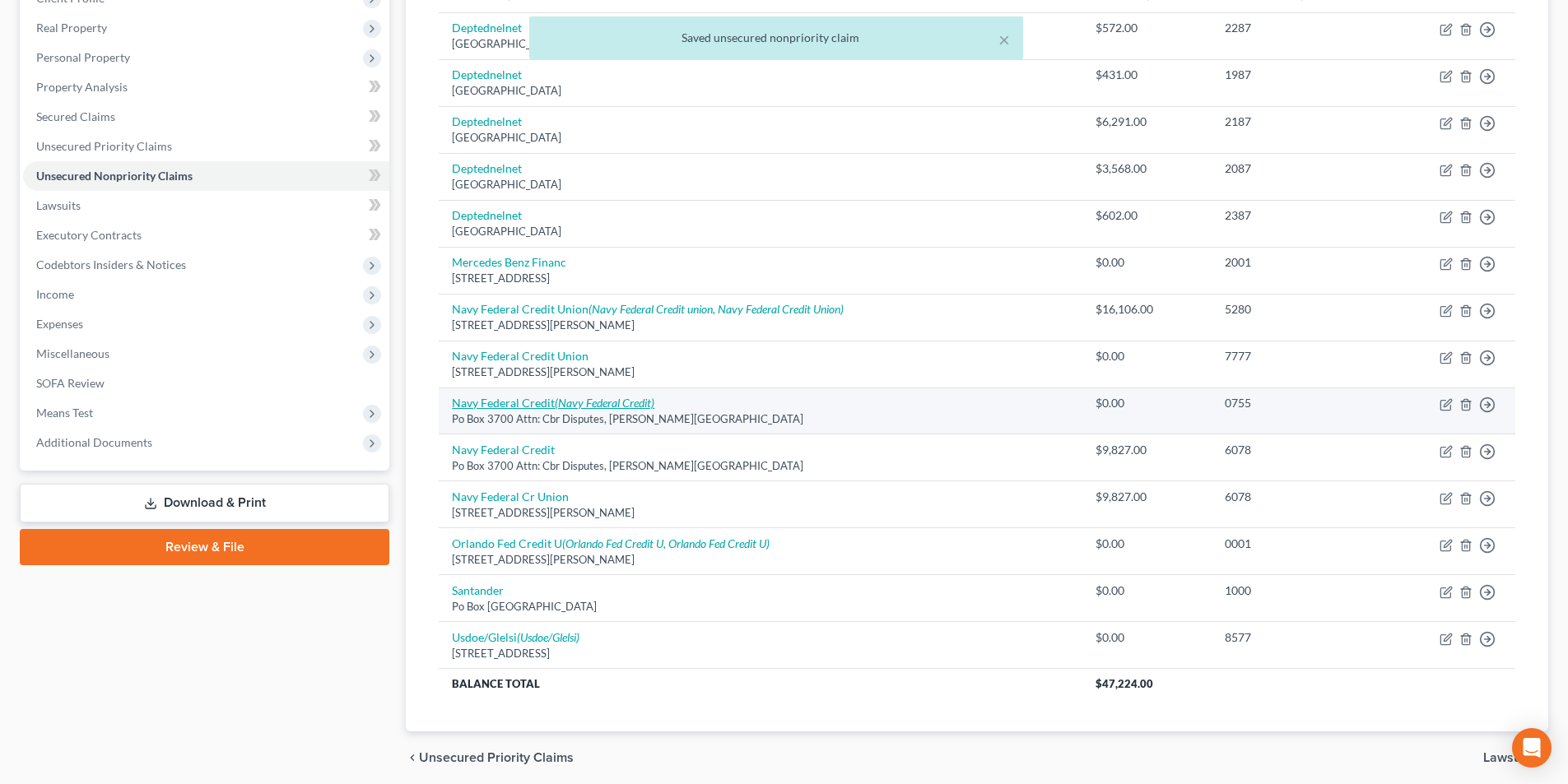
click at [581, 400] on icon "(Navy Federal Credit)" at bounding box center [604, 403] width 99 height 14
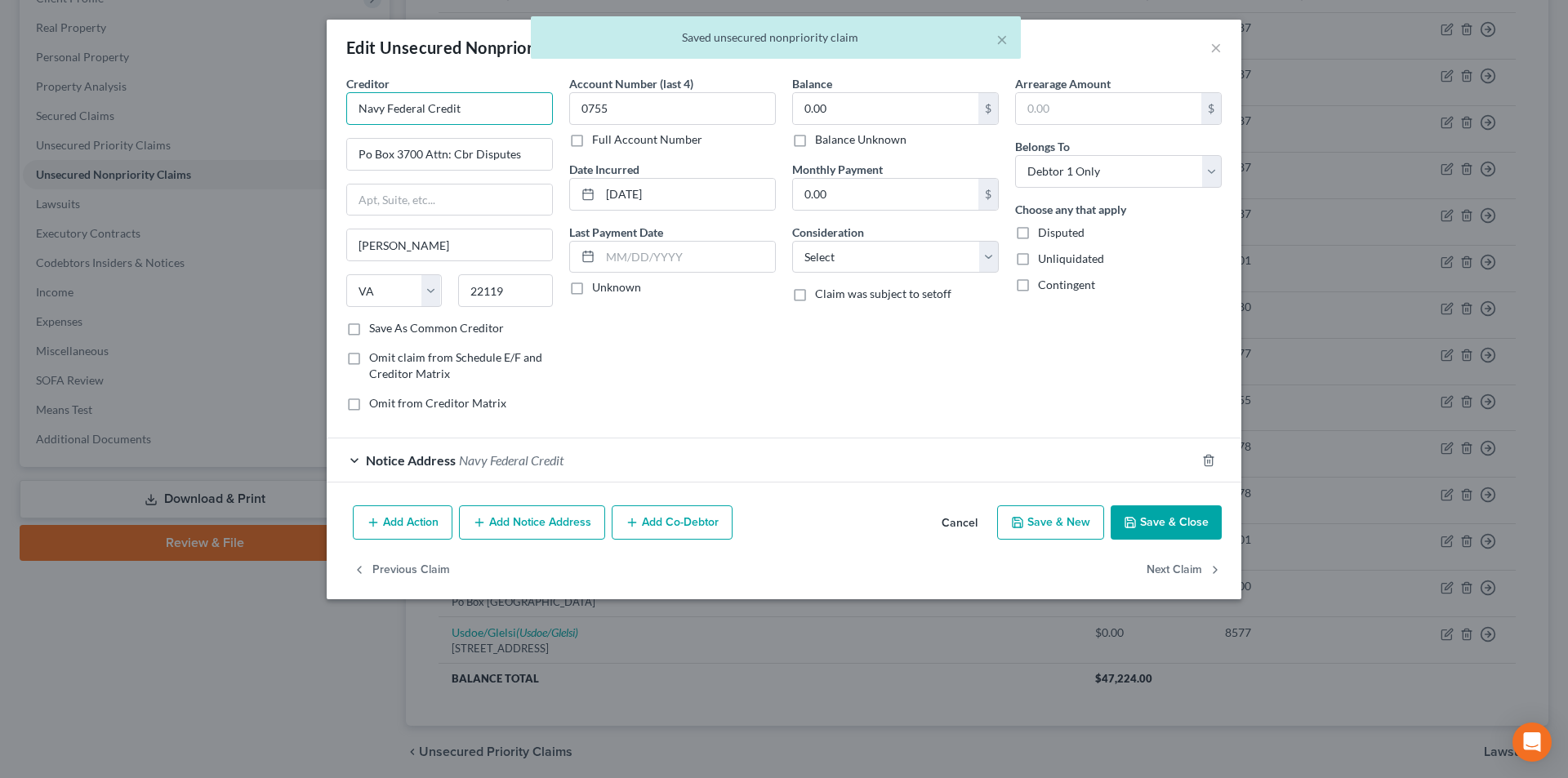
drag, startPoint x: 474, startPoint y: 108, endPoint x: 227, endPoint y: 104, distance: 247.0
click at [221, 104] on div "Edit Unsecured Nonpriority Claim × Creditor * Navy Federal Credit Po Box 3700 A…" at bounding box center [784, 389] width 1568 height 778
paste input "Union"
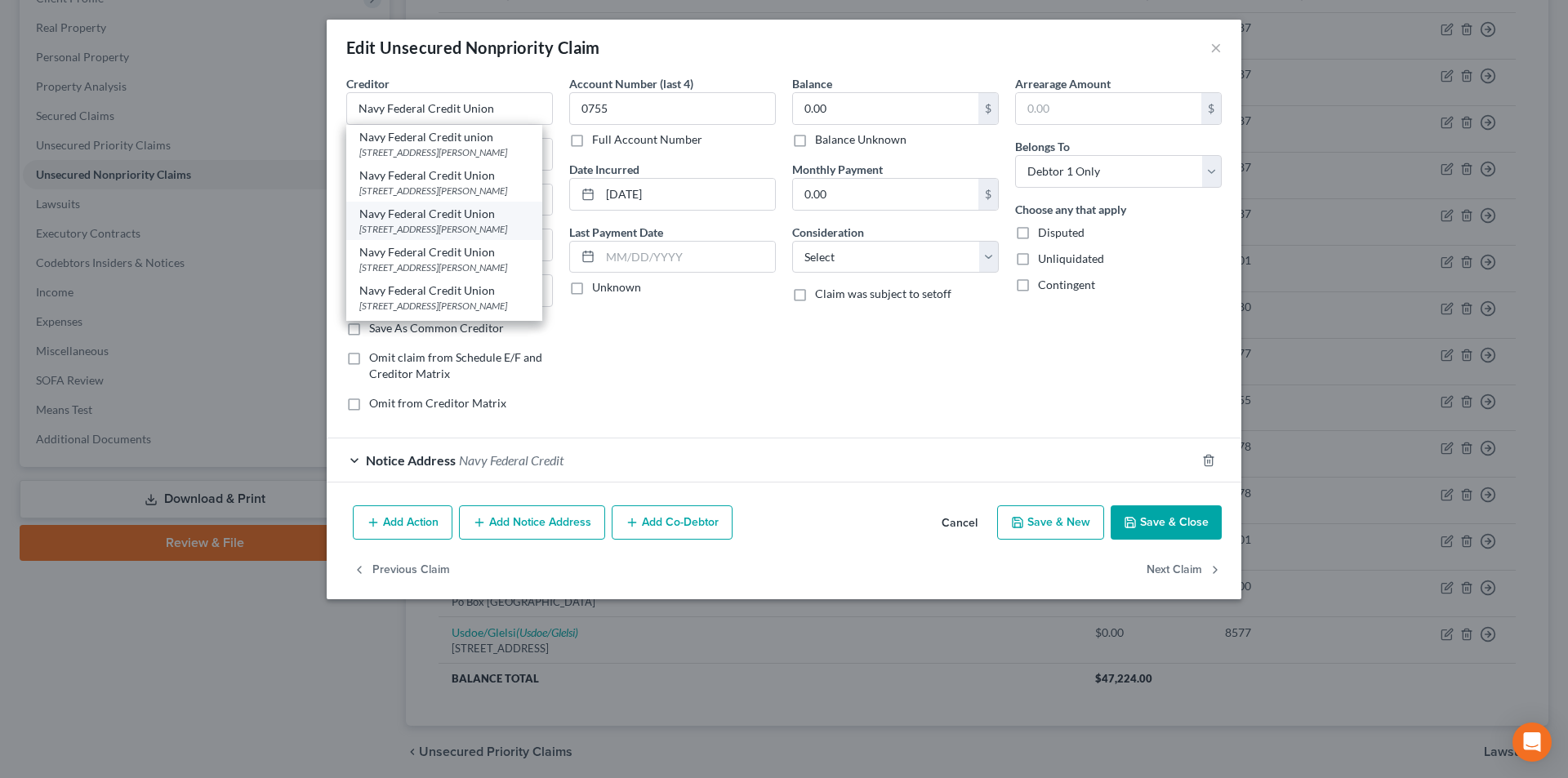
click at [414, 221] on div "Navy Federal Credit Union" at bounding box center [445, 214] width 170 height 16
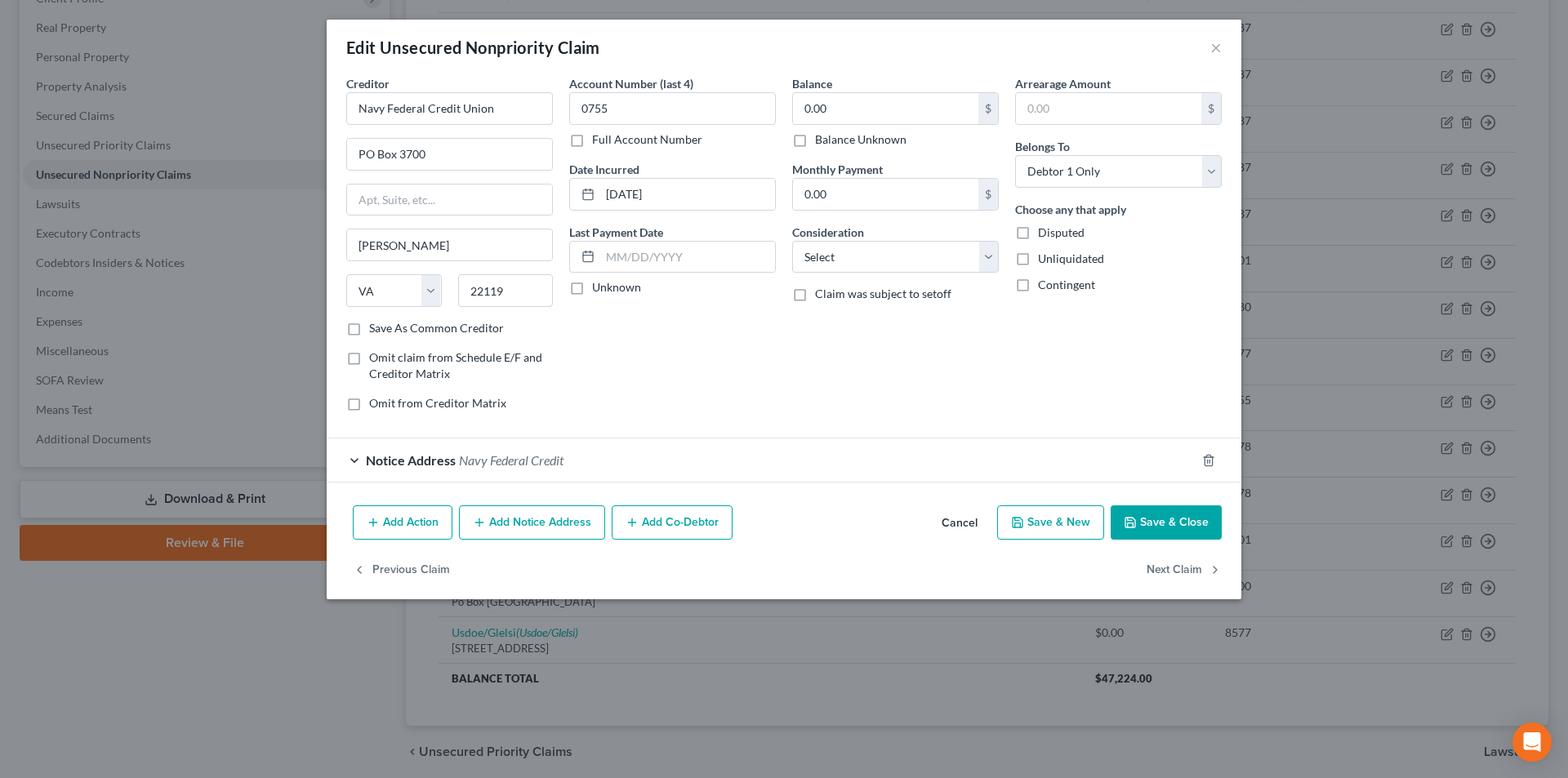
click at [398, 461] on span "Notice Address" at bounding box center [411, 460] width 90 height 15
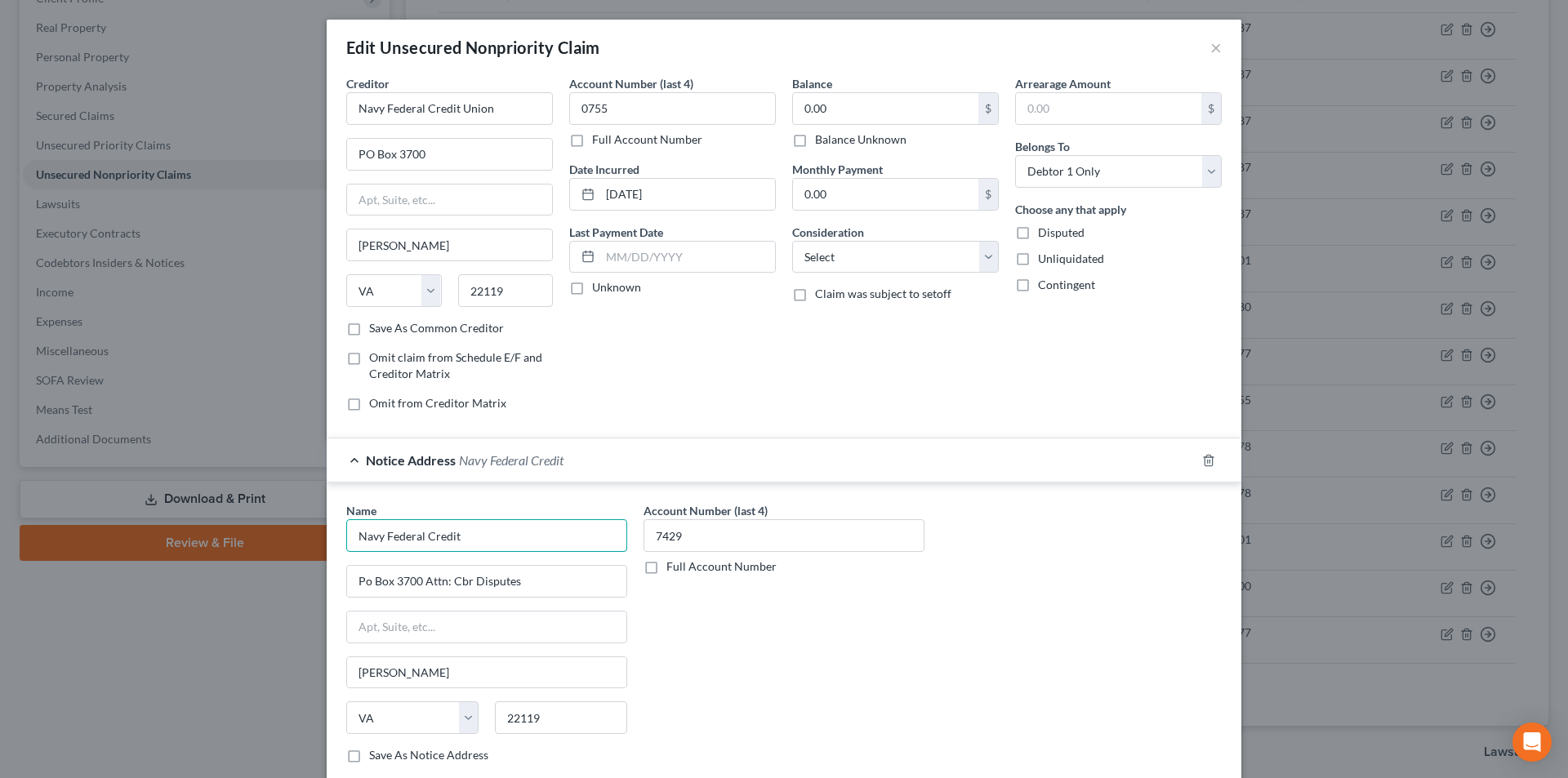
drag, startPoint x: 495, startPoint y: 522, endPoint x: 244, endPoint y: 522, distance: 251.0
click at [209, 527] on div "Edit Unsecured Nonpriority Claim × Creditor * Navy Federal Credit Union PO Box …" at bounding box center [784, 389] width 1568 height 778
paste input "Union"
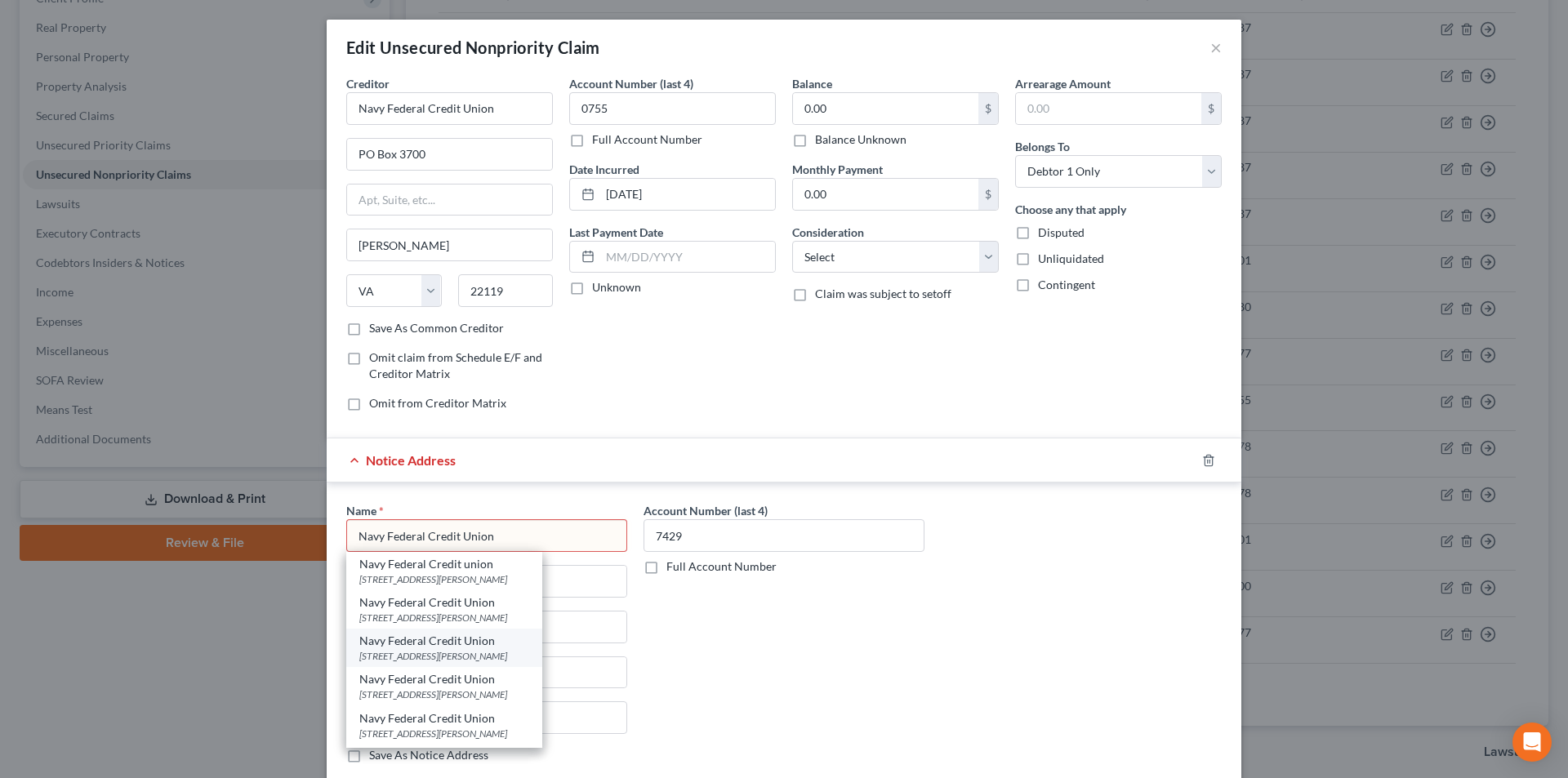
click at [431, 646] on div "Navy Federal Credit Union" at bounding box center [445, 641] width 170 height 16
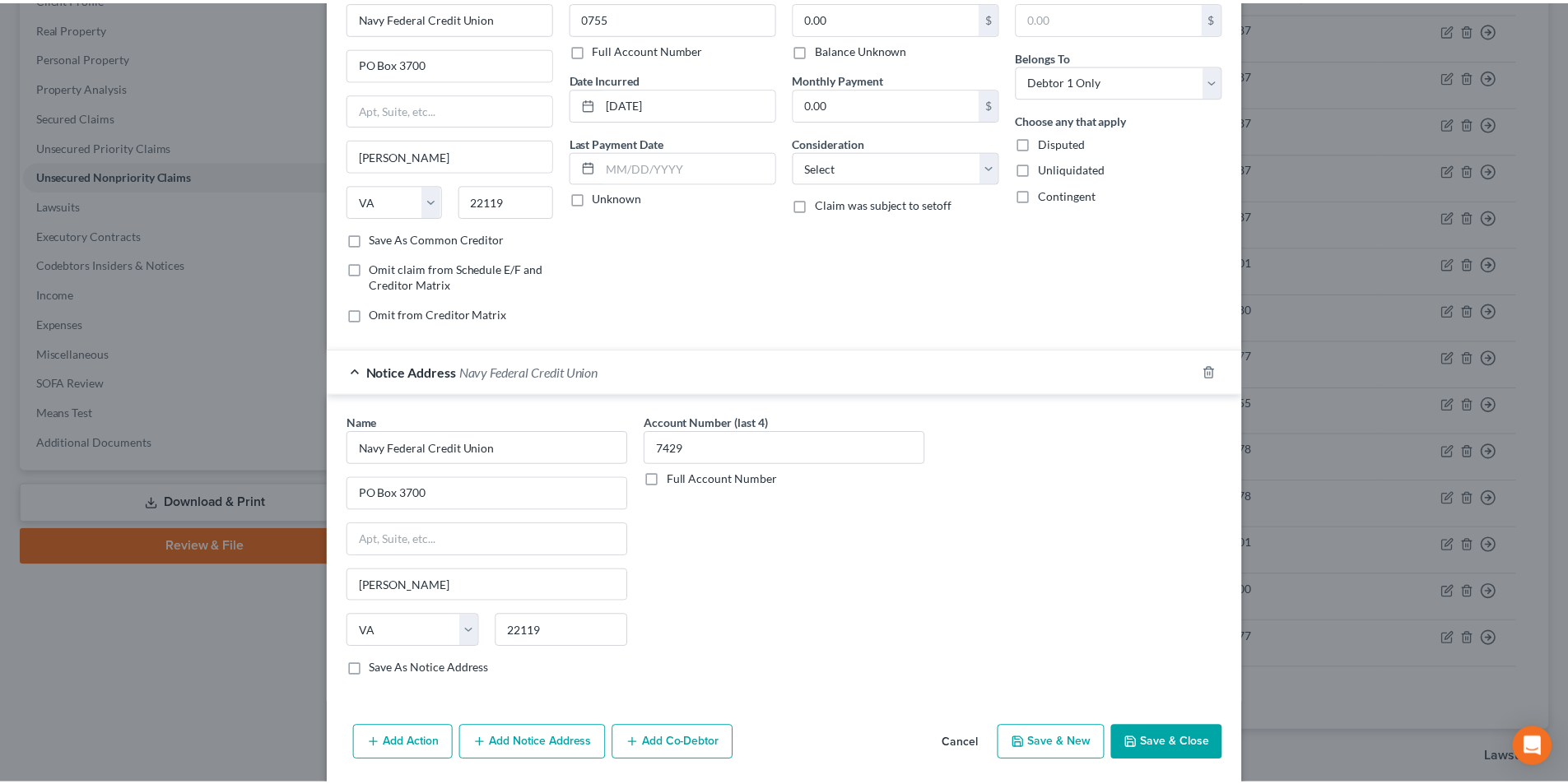
scroll to position [149, 0]
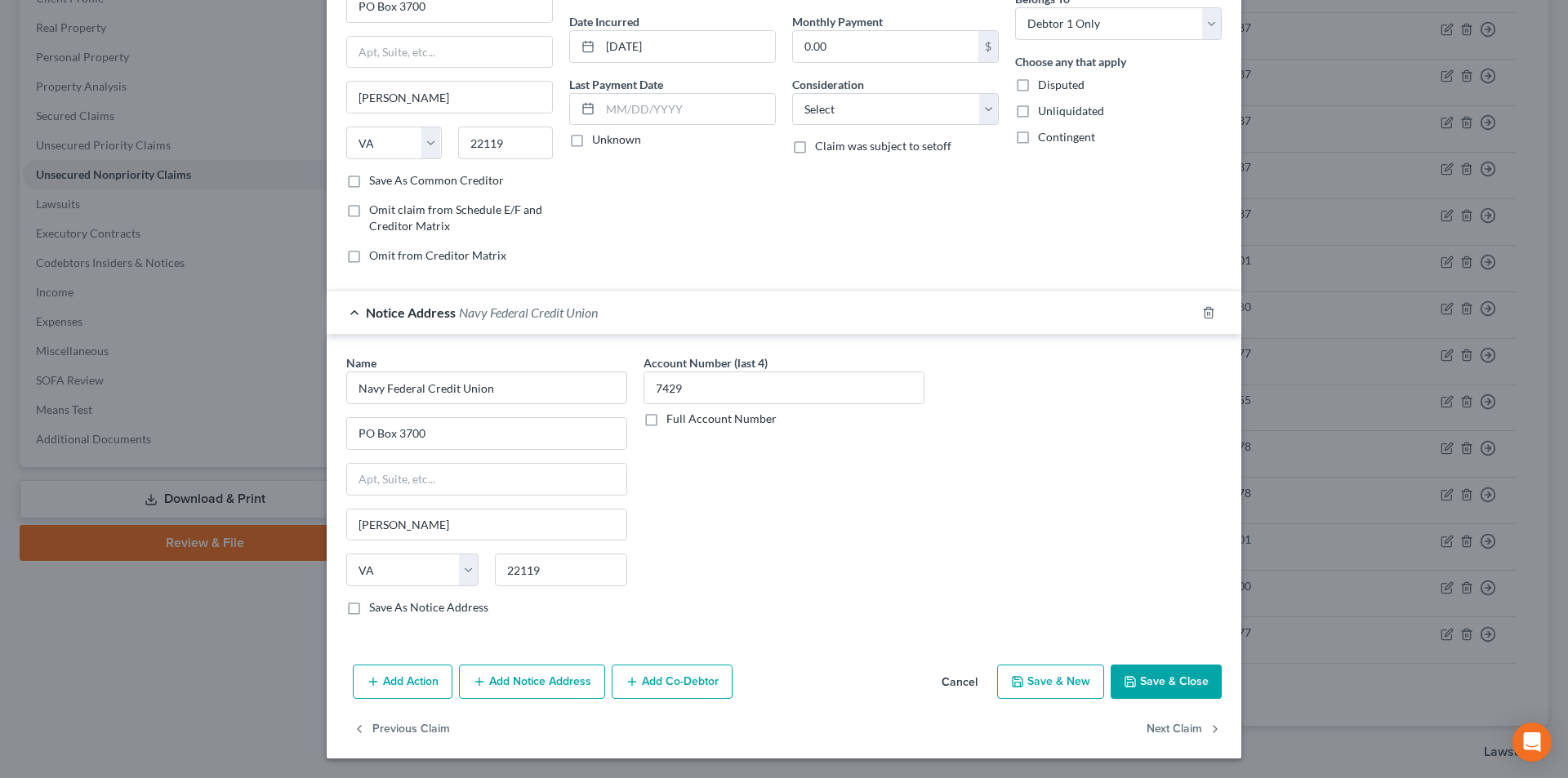
click at [1151, 671] on button "Save & Close" at bounding box center [1166, 682] width 111 height 34
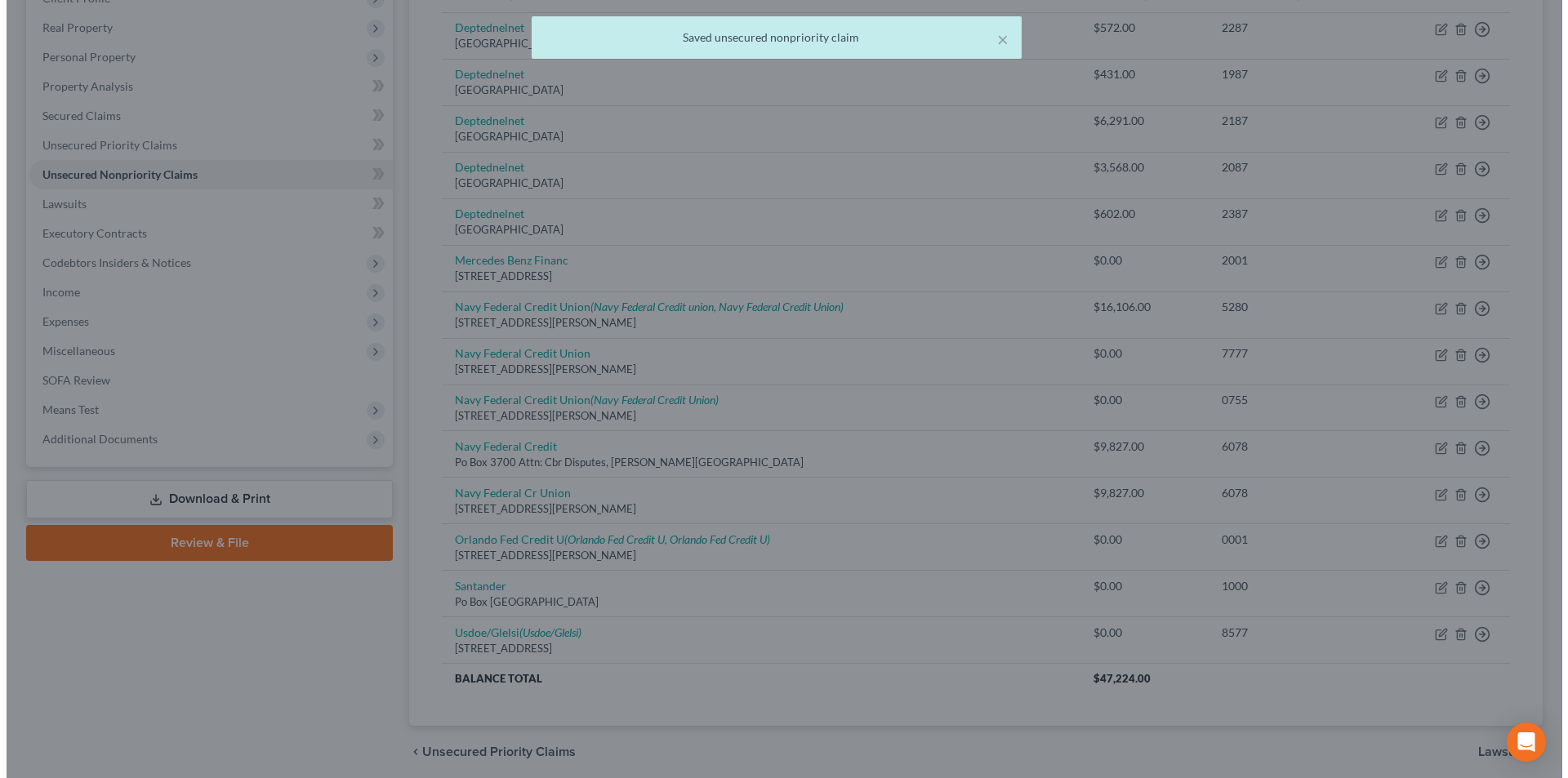
scroll to position [0, 0]
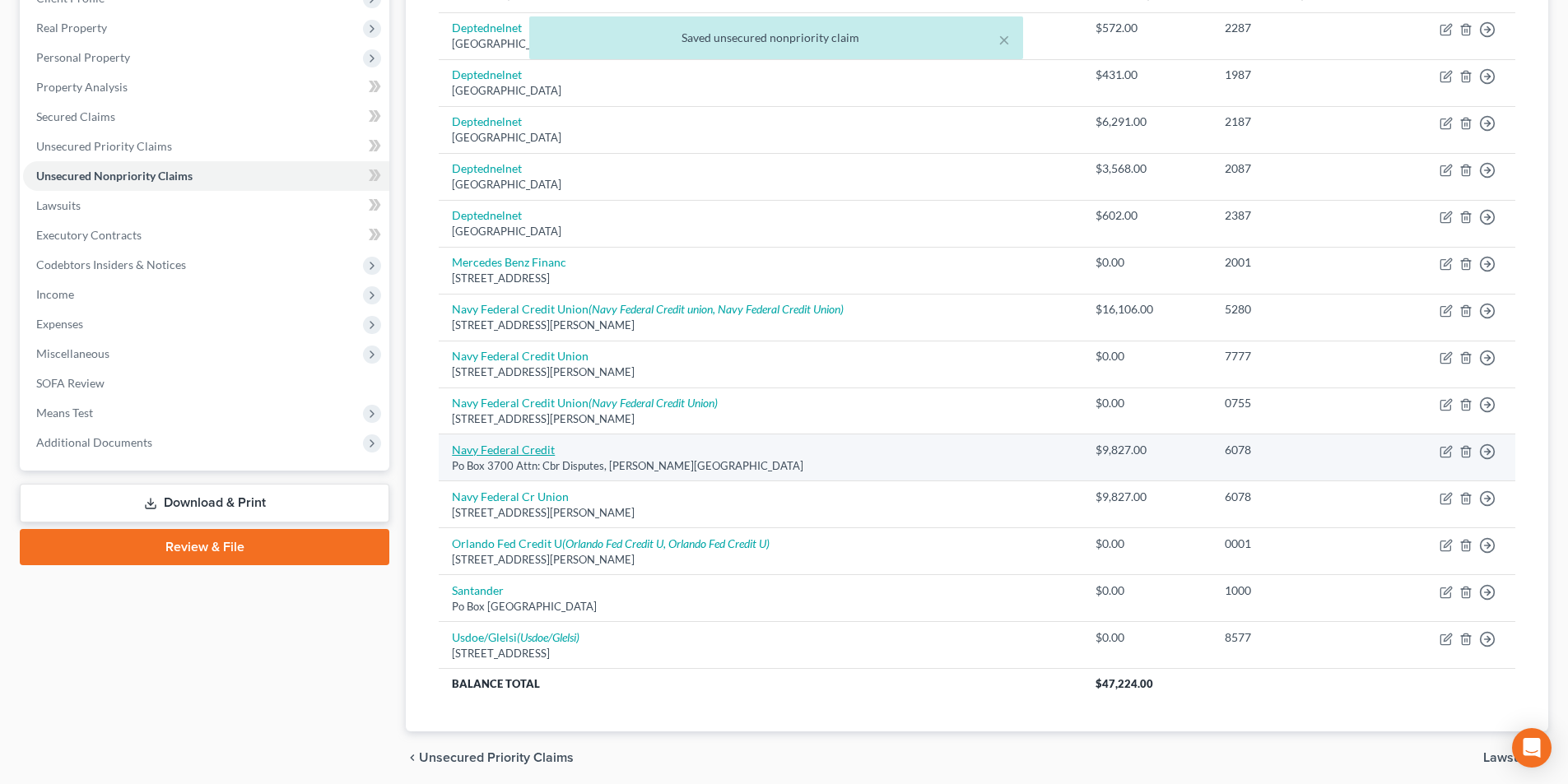
click at [522, 451] on link "Navy Federal Credit" at bounding box center [504, 450] width 103 height 14
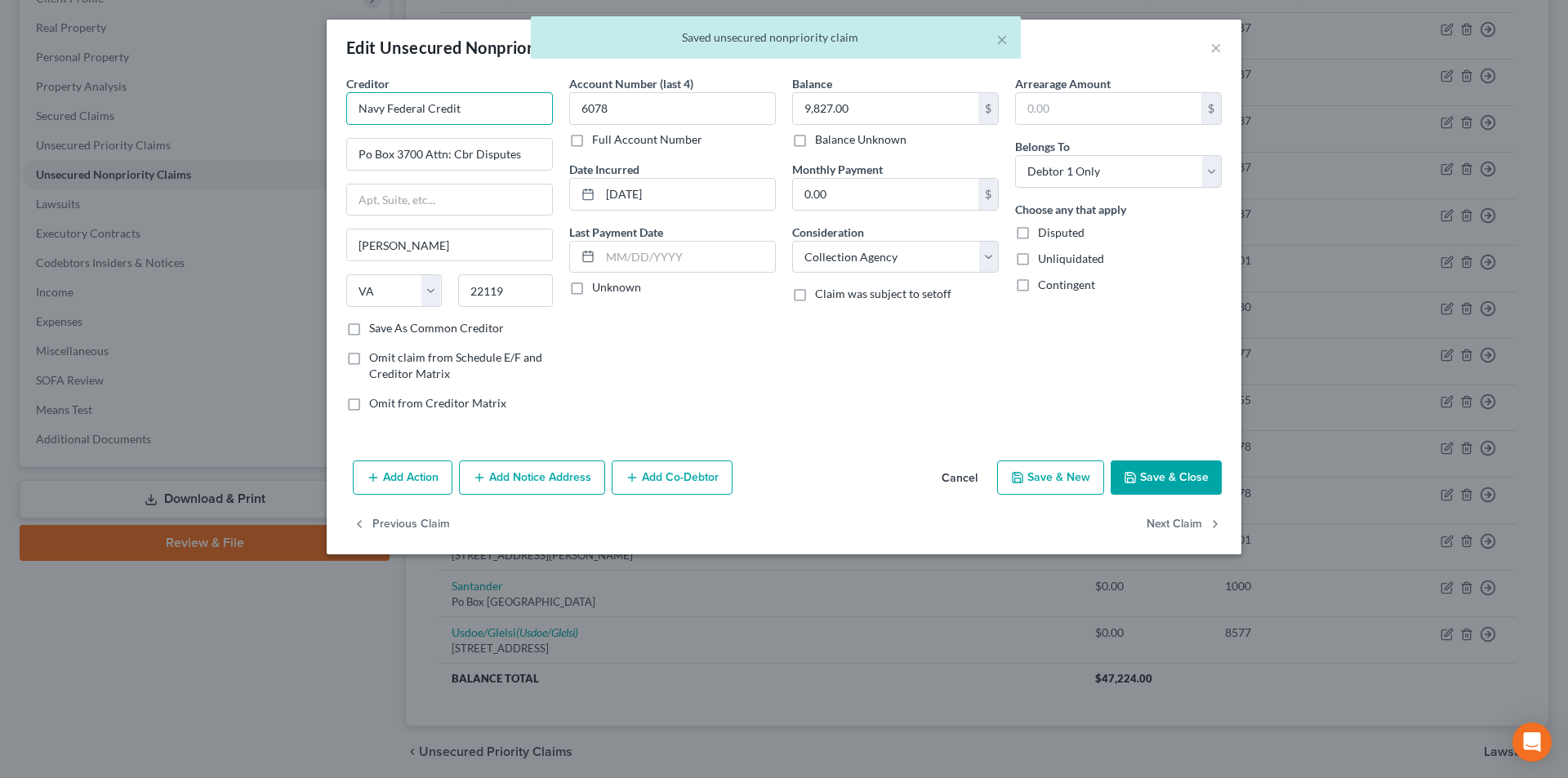
drag, startPoint x: 405, startPoint y: 104, endPoint x: 275, endPoint y: 115, distance: 130.5
click at [216, 110] on div "Edit Unsecured Nonpriority Claim × Creditor * Navy Federal Credit Po Box 3700 A…" at bounding box center [784, 389] width 1568 height 778
paste input "Union"
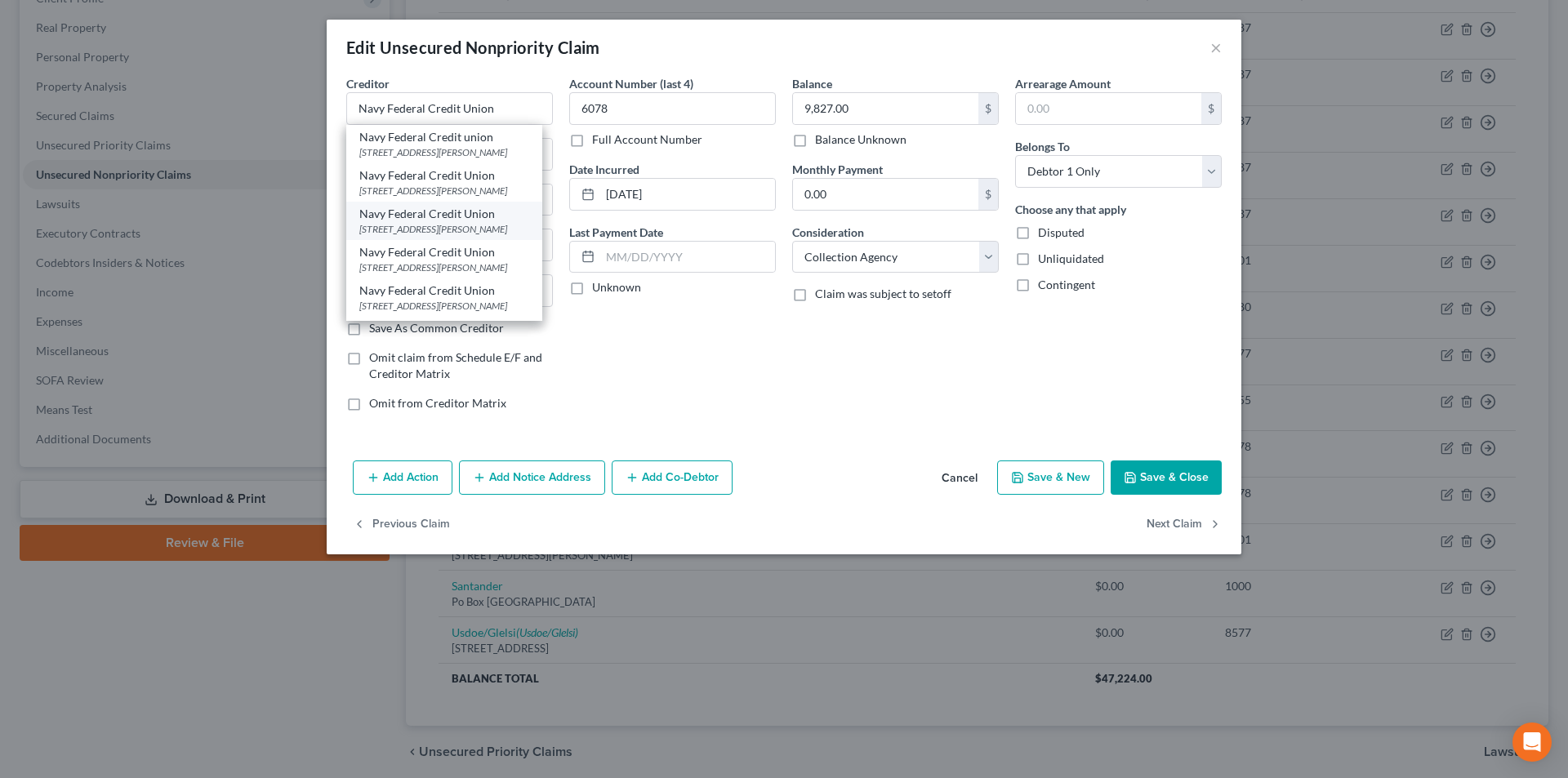
click at [415, 223] on div "[STREET_ADDRESS][PERSON_NAME]" at bounding box center [445, 229] width 170 height 14
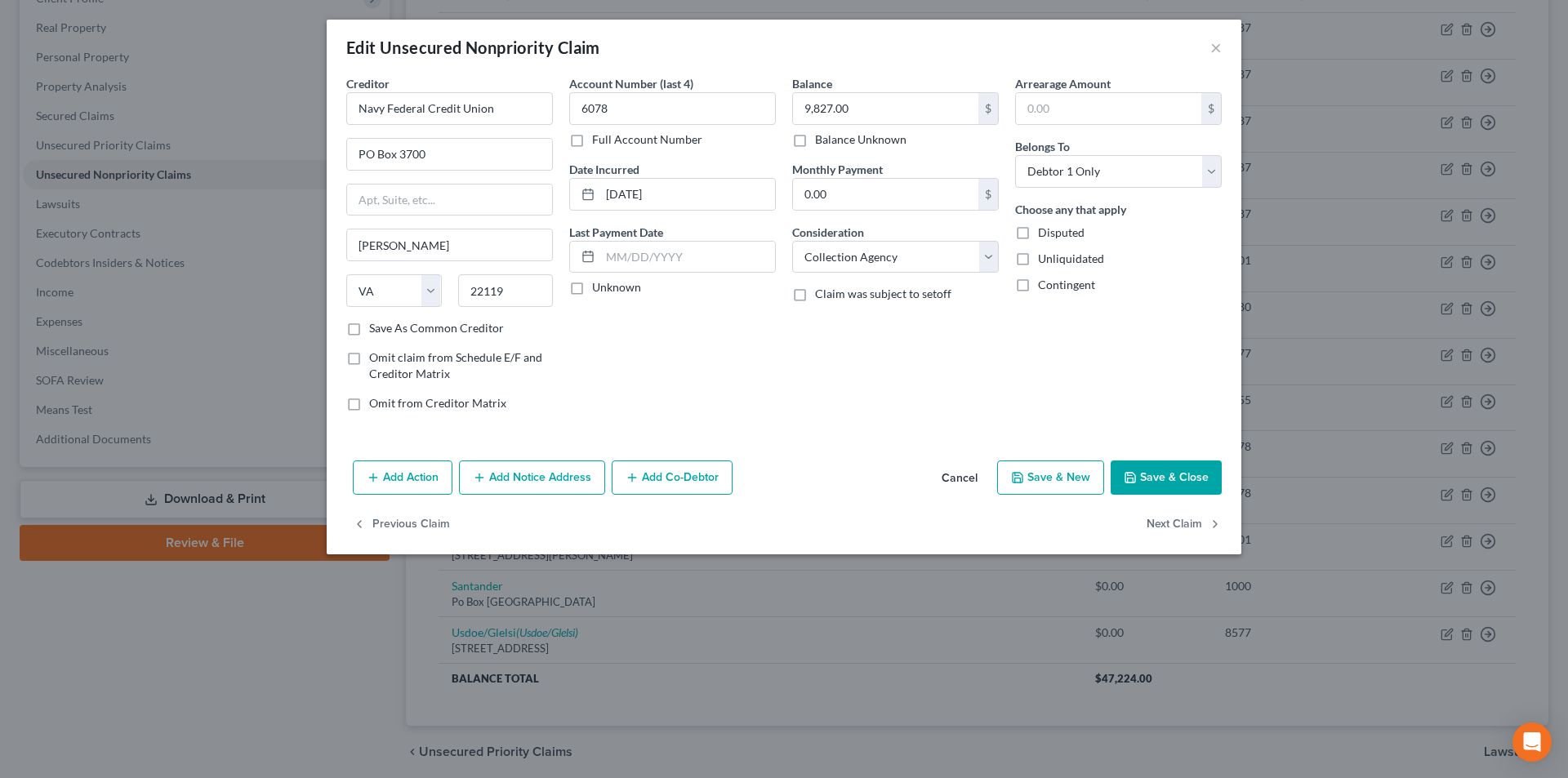
click at [568, 486] on button "Add Notice Address" at bounding box center [532, 478] width 146 height 34
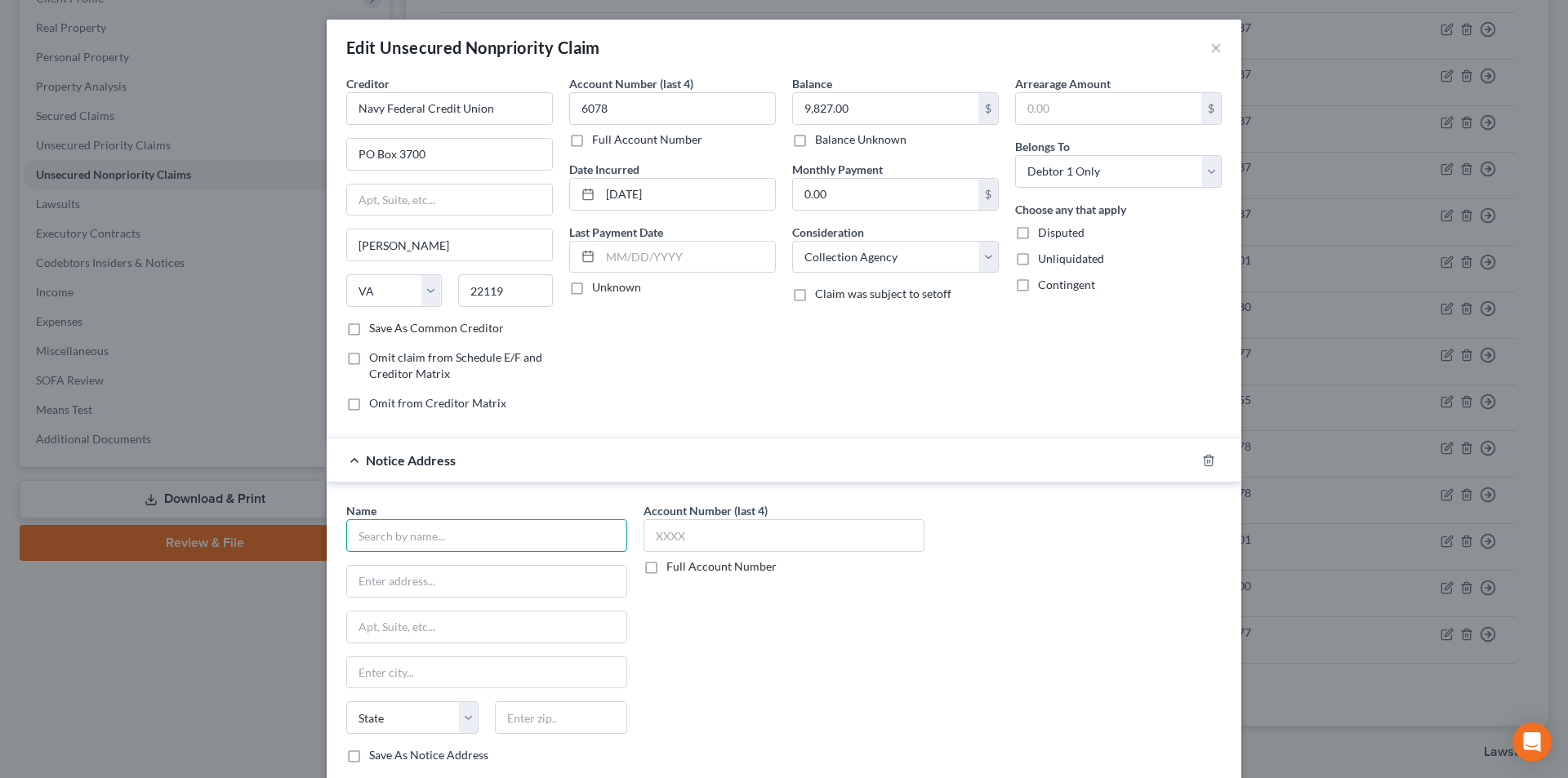
click at [472, 531] on input "text" at bounding box center [486, 535] width 281 height 33
paste input "Navy Federal Credit Union"
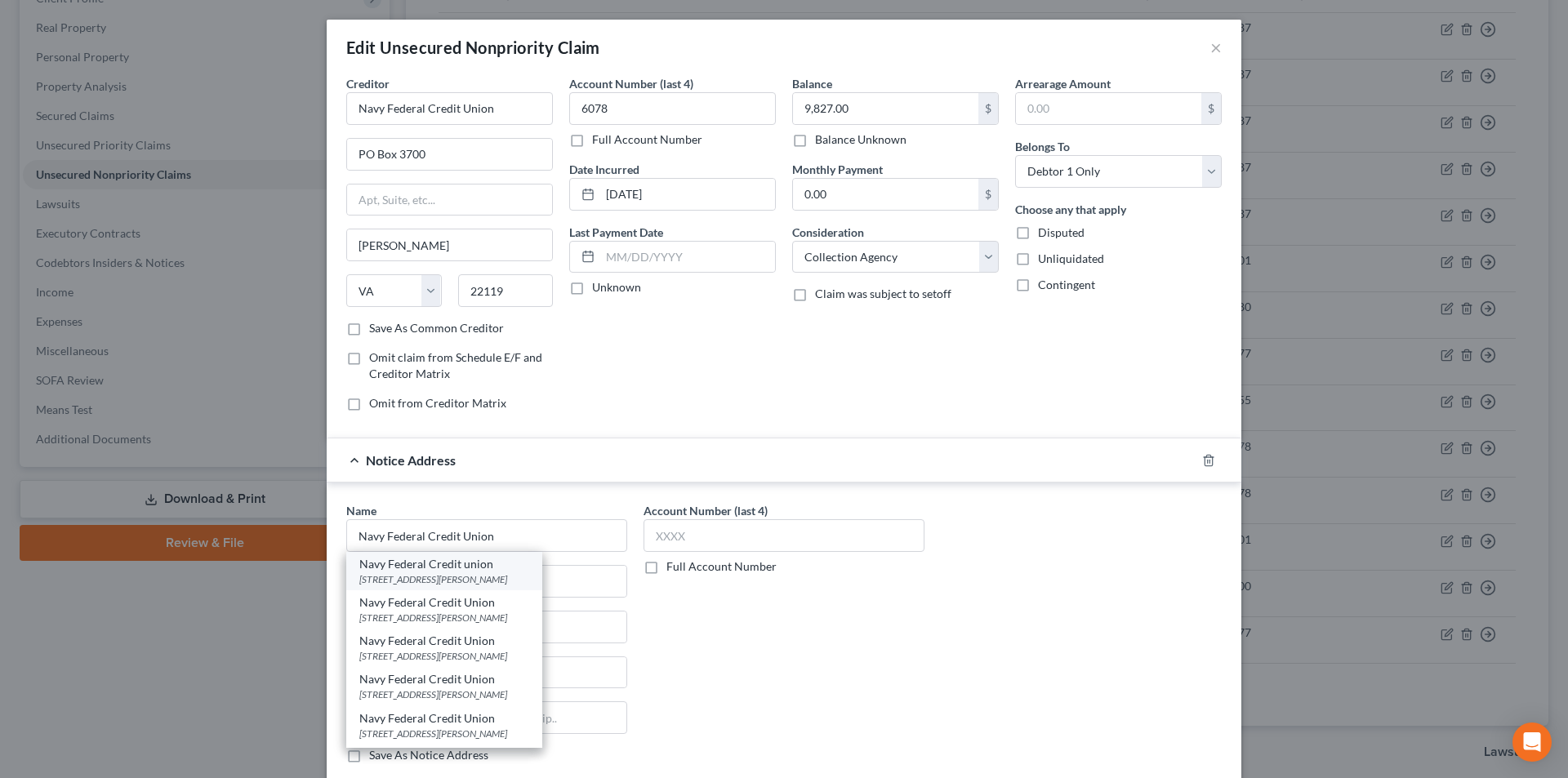
click at [460, 583] on div "[STREET_ADDRESS][PERSON_NAME]" at bounding box center [445, 579] width 170 height 14
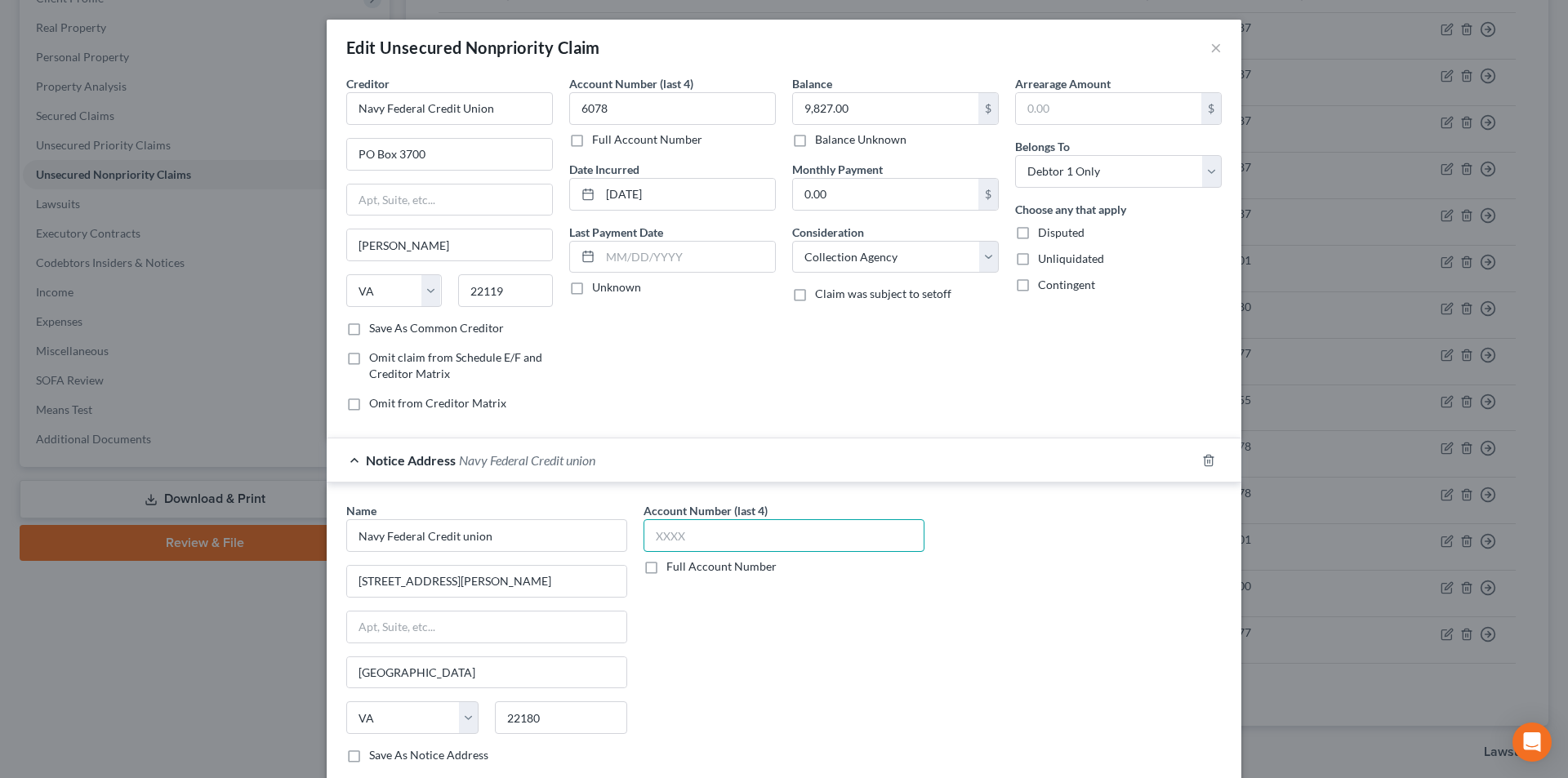
click at [683, 546] on input "text" at bounding box center [784, 535] width 281 height 33
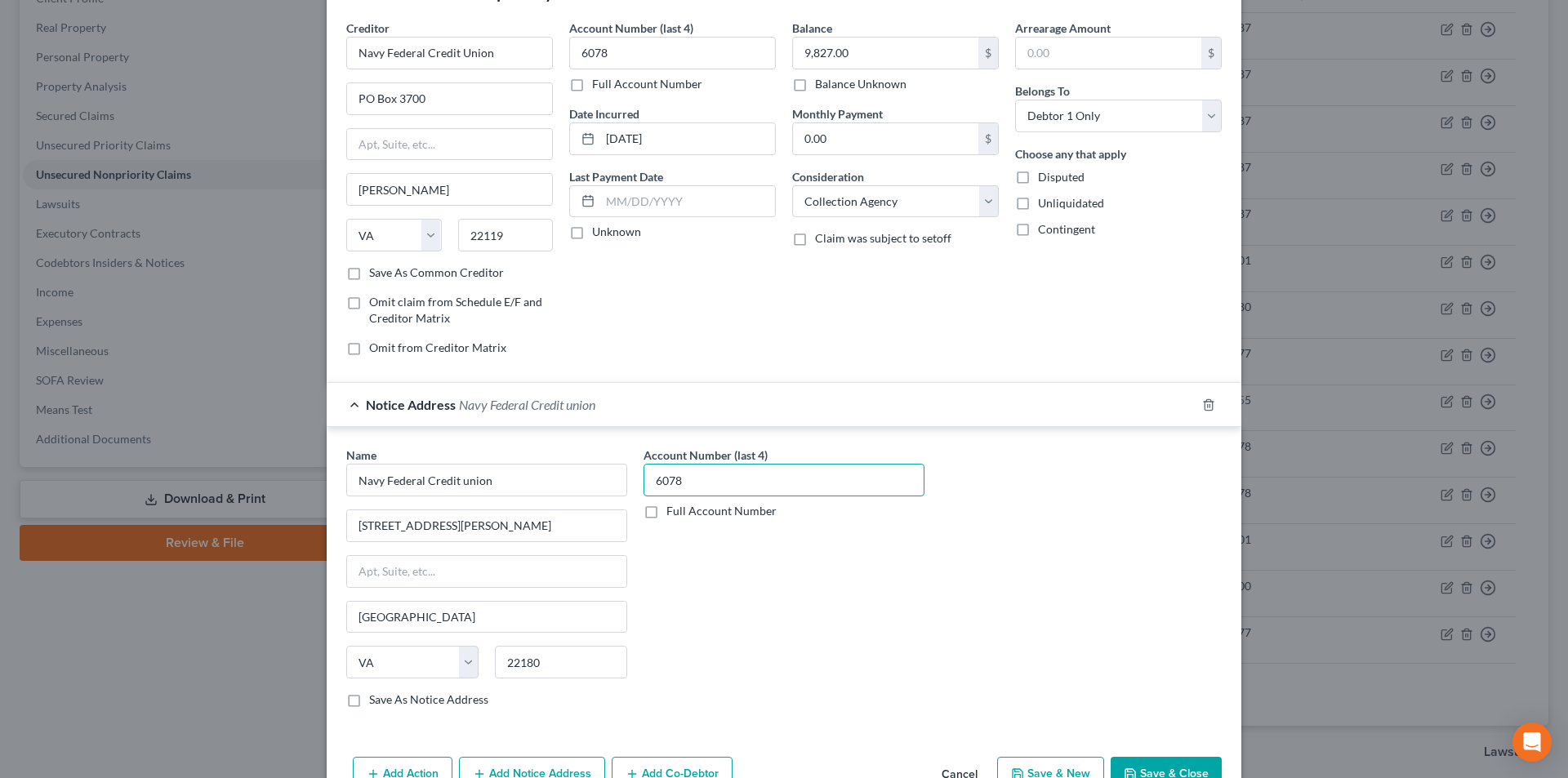
scroll to position [148, 0]
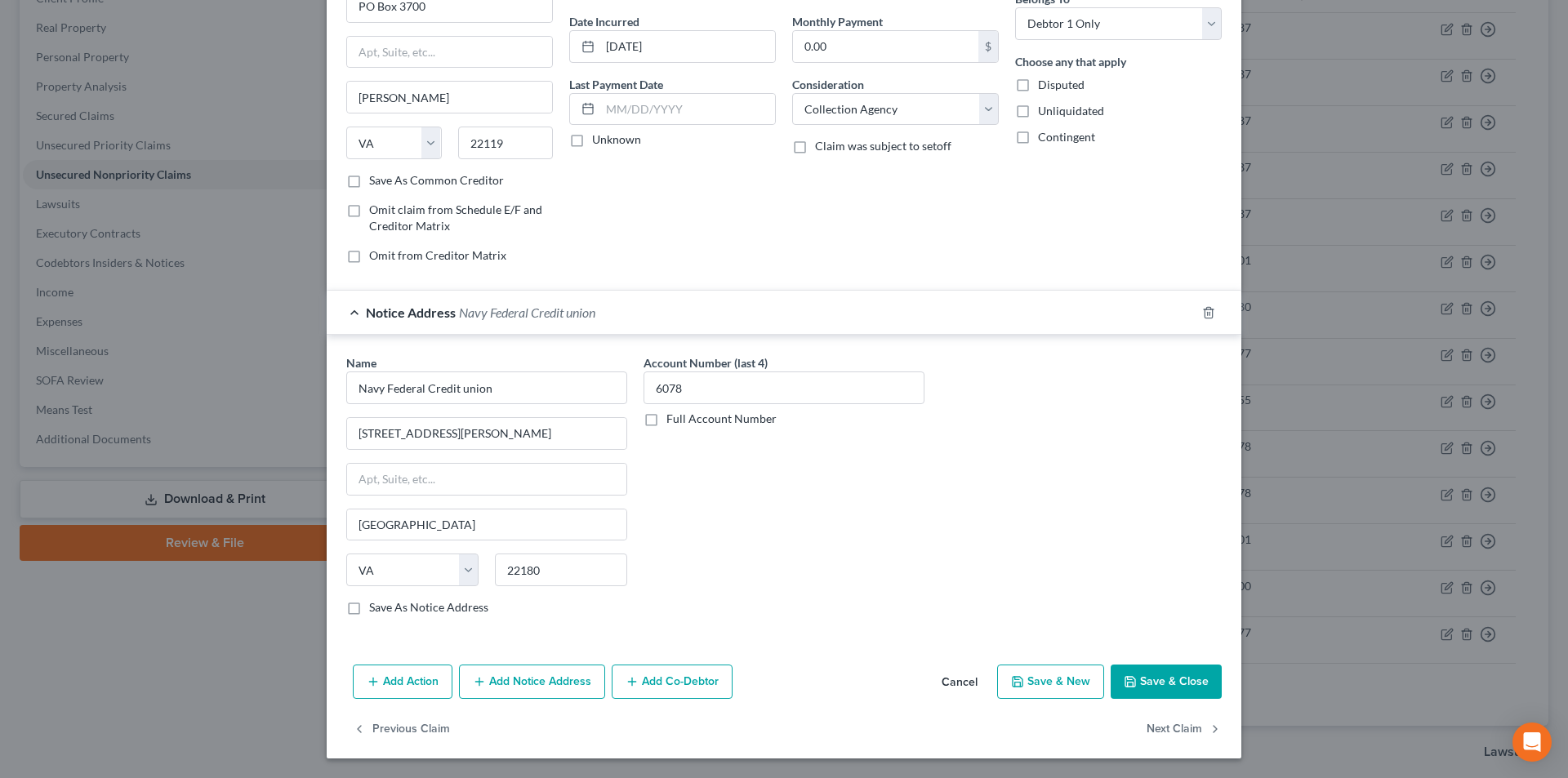
click at [536, 691] on button "Add Notice Address" at bounding box center [532, 682] width 146 height 34
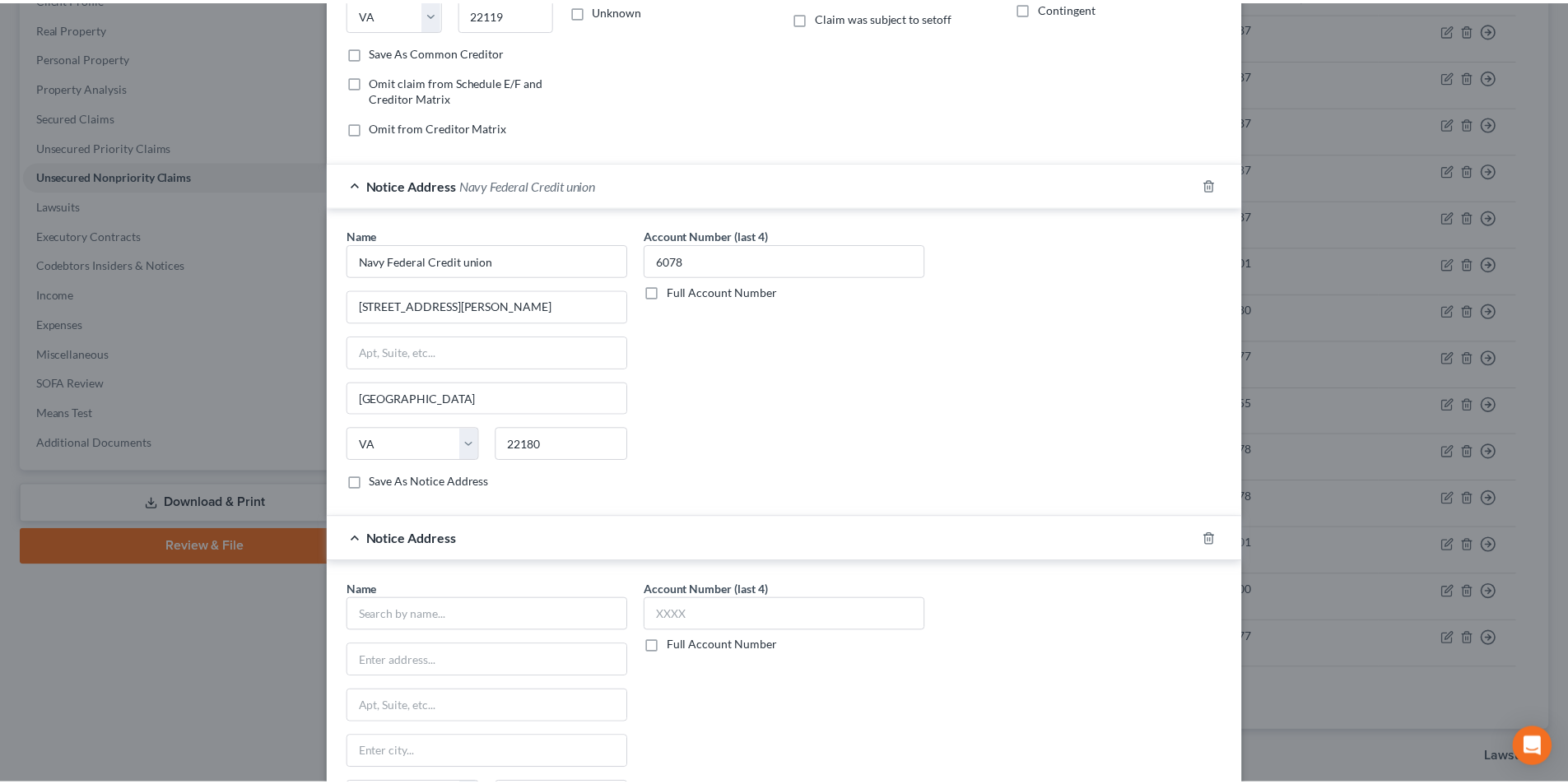
scroll to position [504, 0]
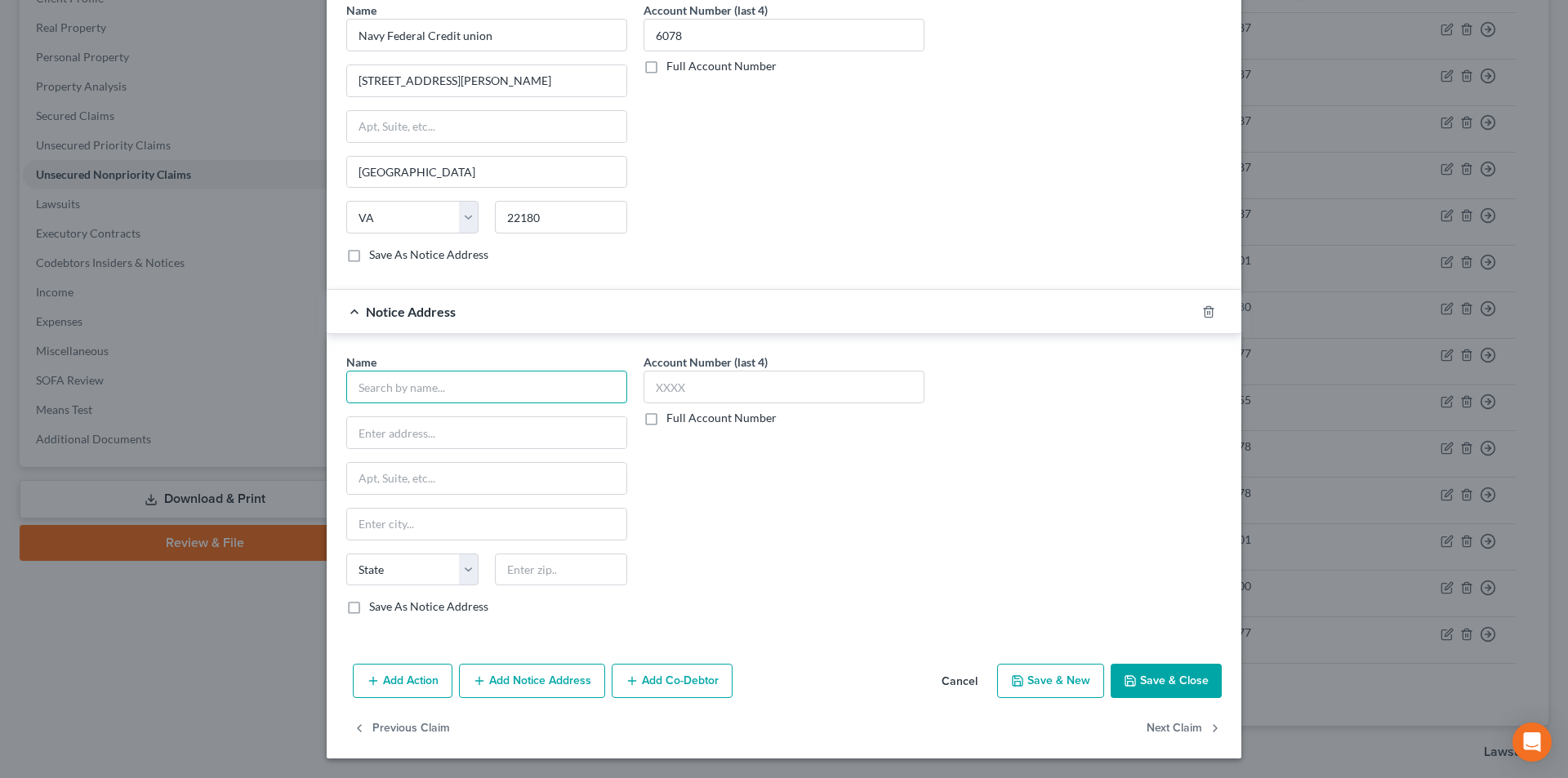
click at [463, 390] on input "text" at bounding box center [486, 387] width 281 height 33
paste input "Navy Federal Credit Union"
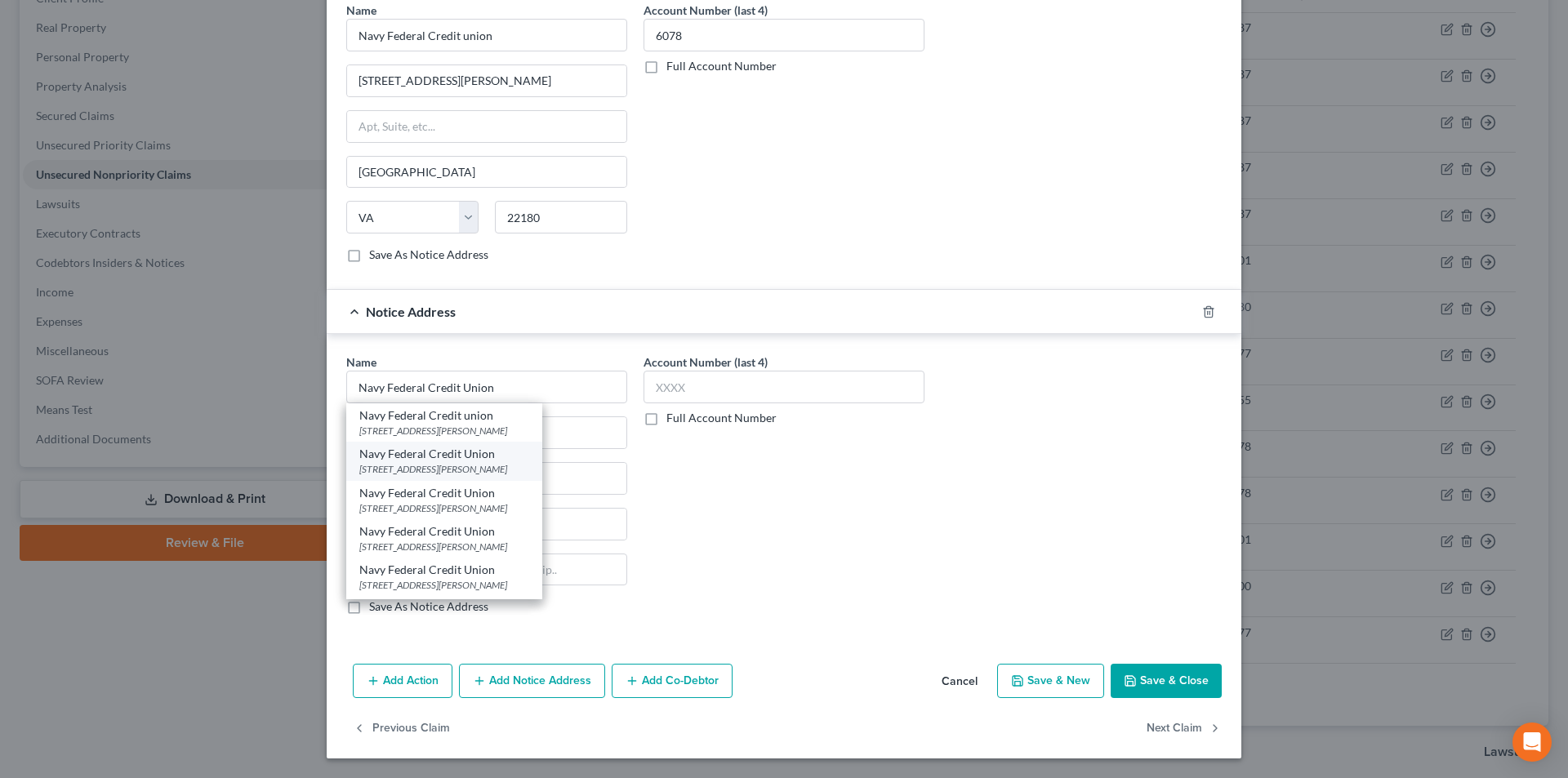
click at [441, 464] on div "[STREET_ADDRESS][PERSON_NAME]" at bounding box center [445, 469] width 170 height 14
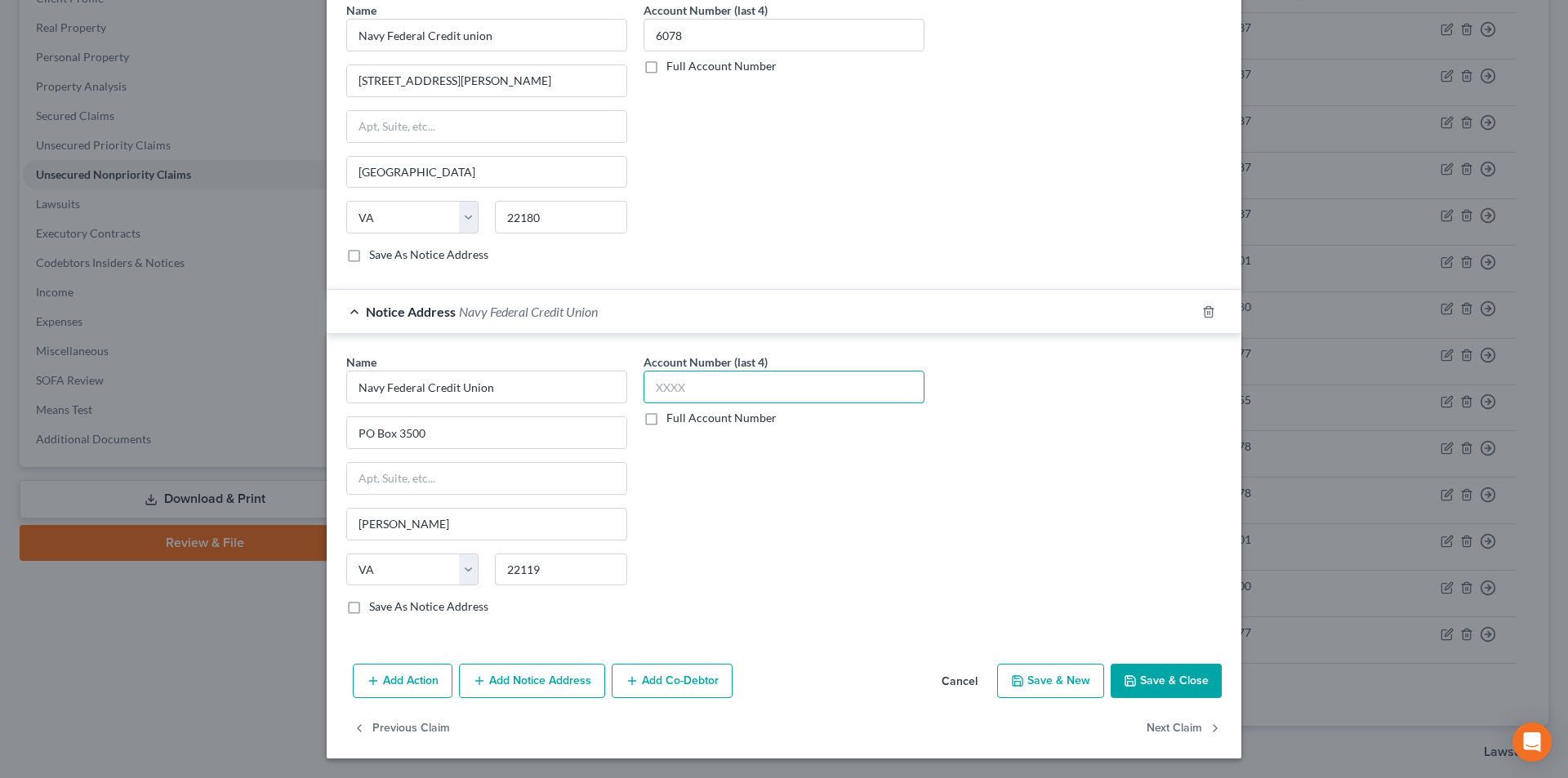
click at [682, 390] on input "text" at bounding box center [784, 387] width 281 height 33
click at [1186, 686] on button "Save & Close" at bounding box center [1166, 681] width 111 height 34
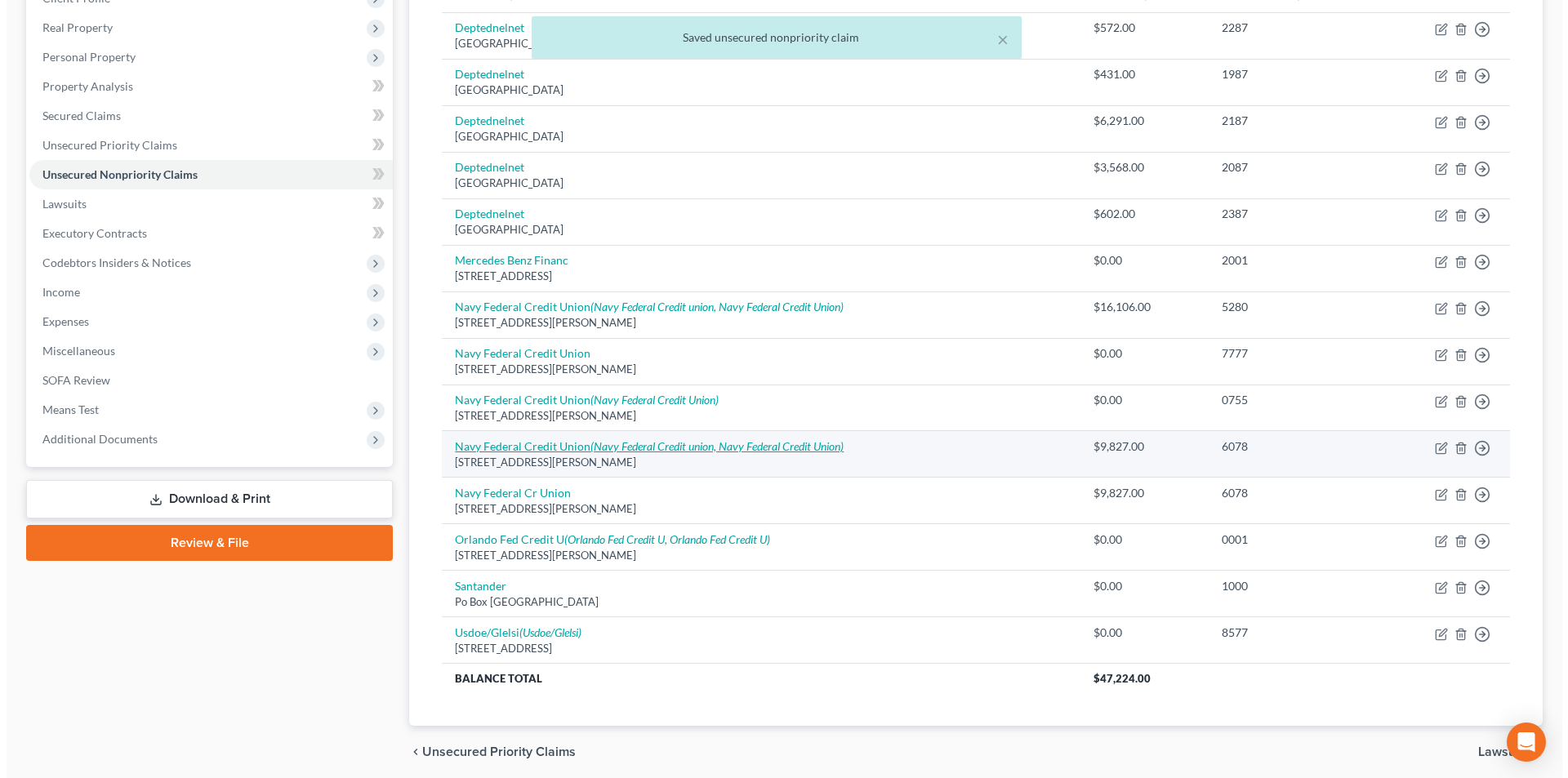
scroll to position [307, 0]
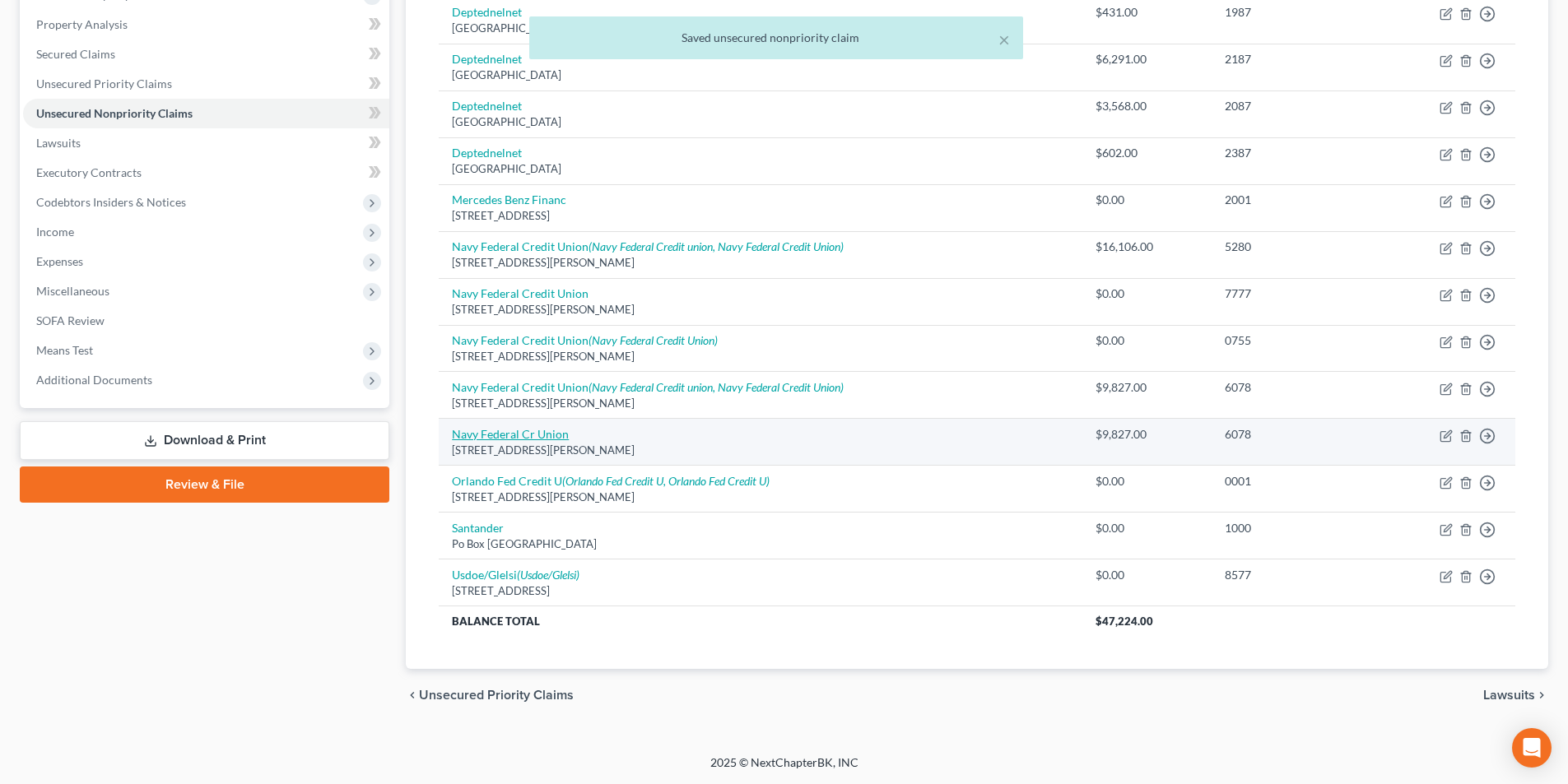
click at [516, 433] on link "Navy Federal Cr Union" at bounding box center [510, 434] width 117 height 14
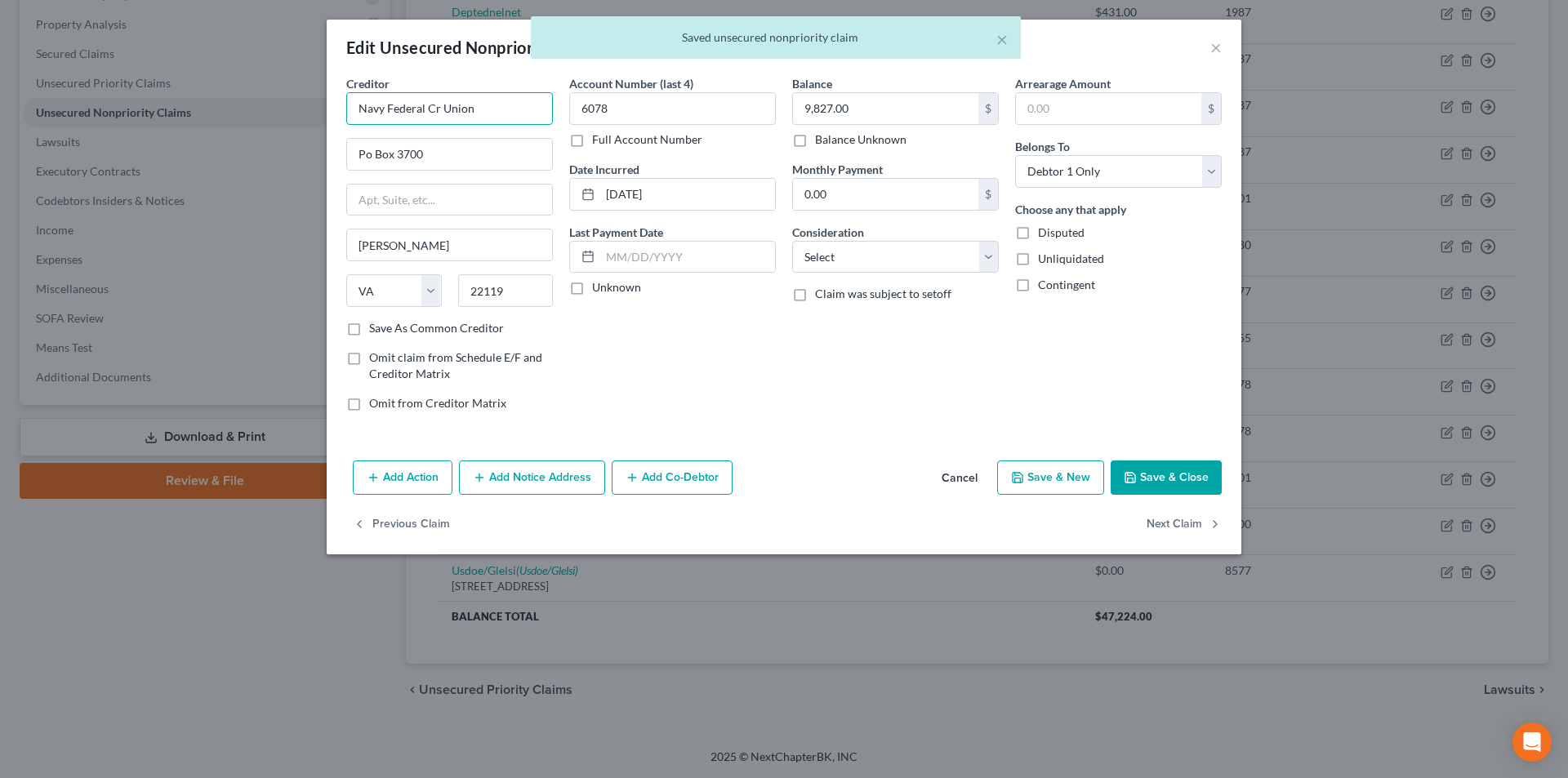
drag, startPoint x: 487, startPoint y: 97, endPoint x: 305, endPoint y: 120, distance: 183.4
click at [250, 118] on div "Edit Unsecured Nonpriority Claim × Creditor * Navy Federal Cr Union Po Box [GEO…" at bounding box center [784, 389] width 1568 height 778
paste input "edit"
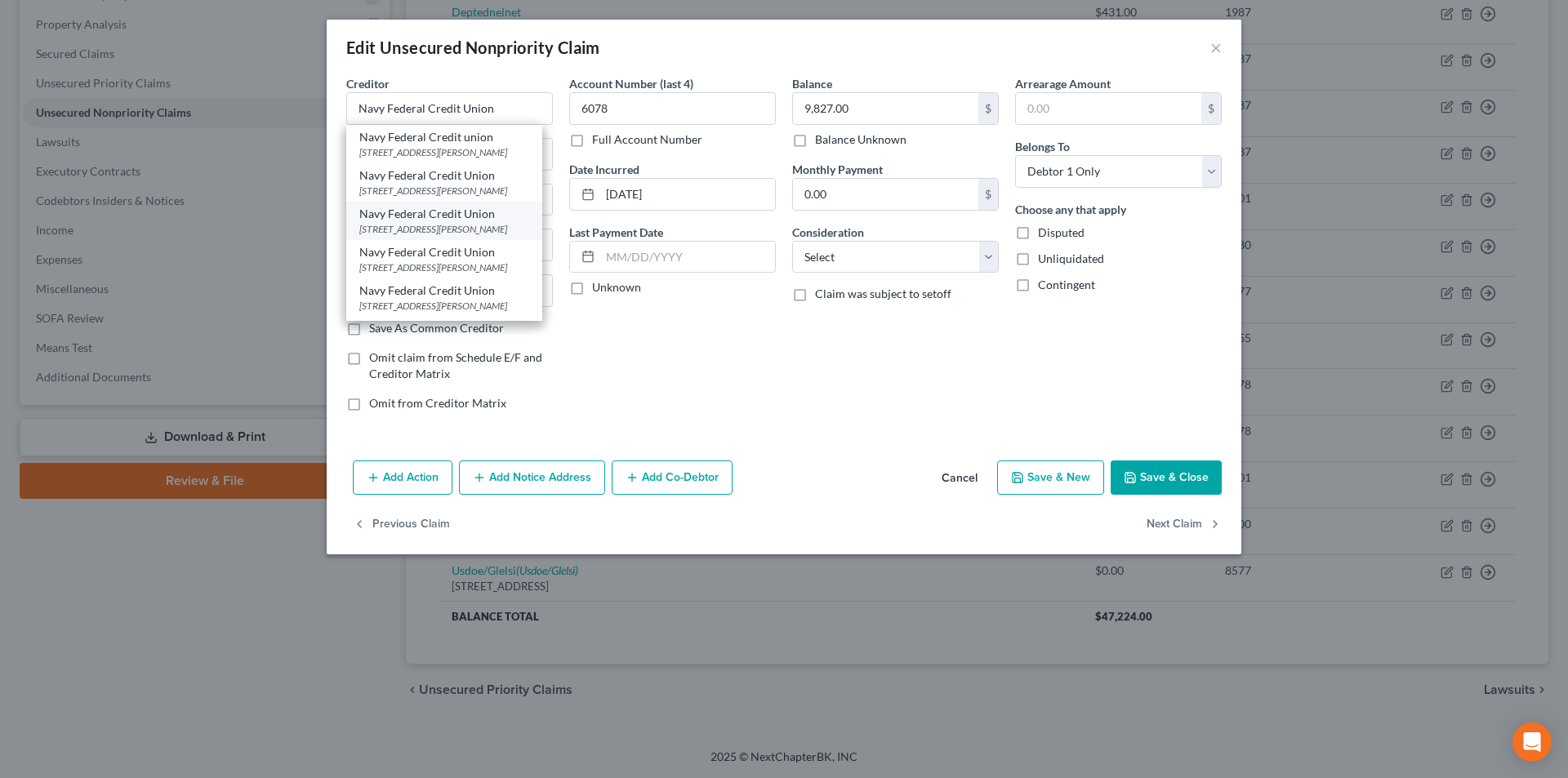
click at [429, 223] on div "[STREET_ADDRESS][PERSON_NAME]" at bounding box center [445, 229] width 170 height 14
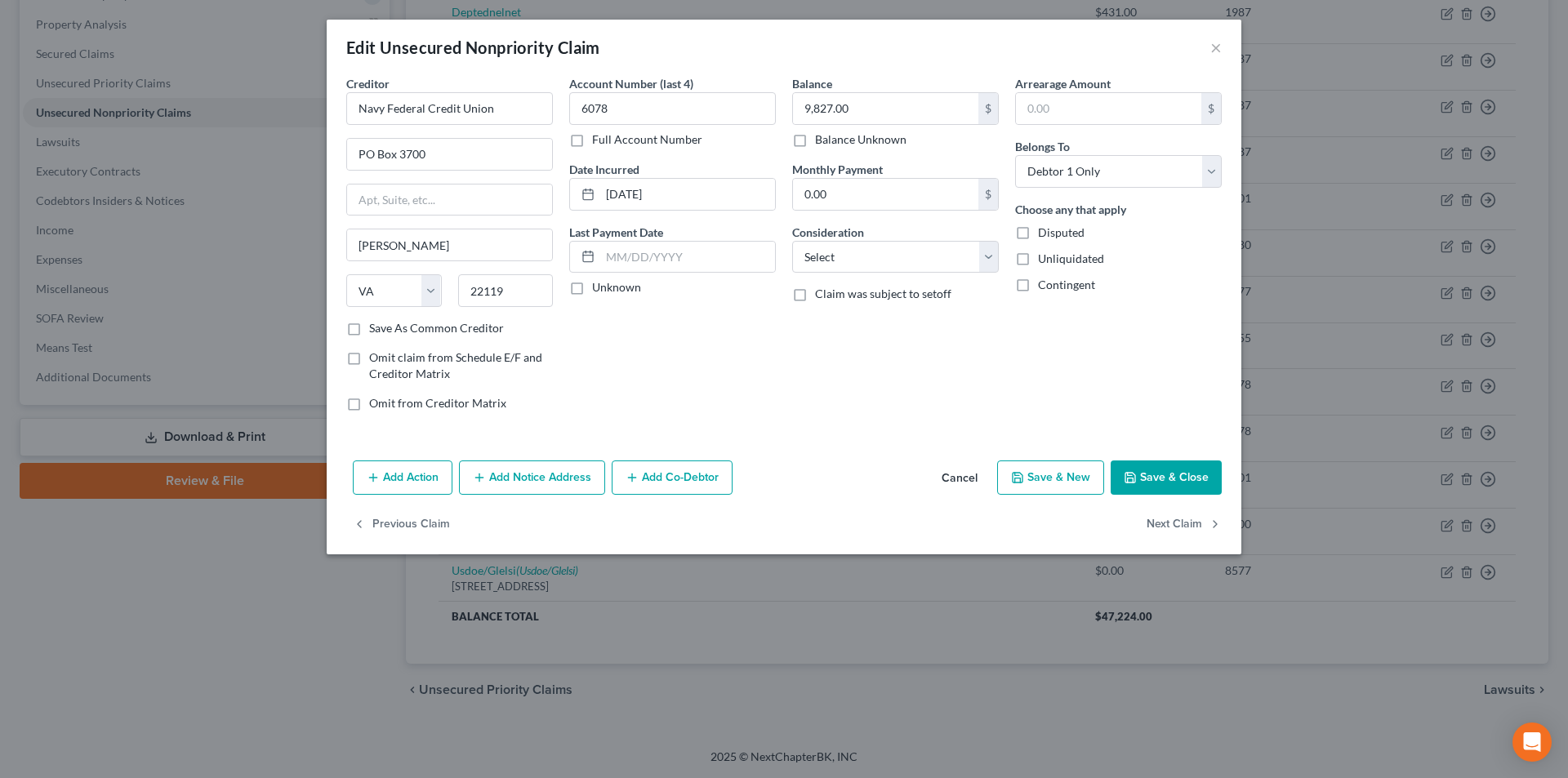
click at [549, 487] on button "Add Notice Address" at bounding box center [532, 478] width 146 height 34
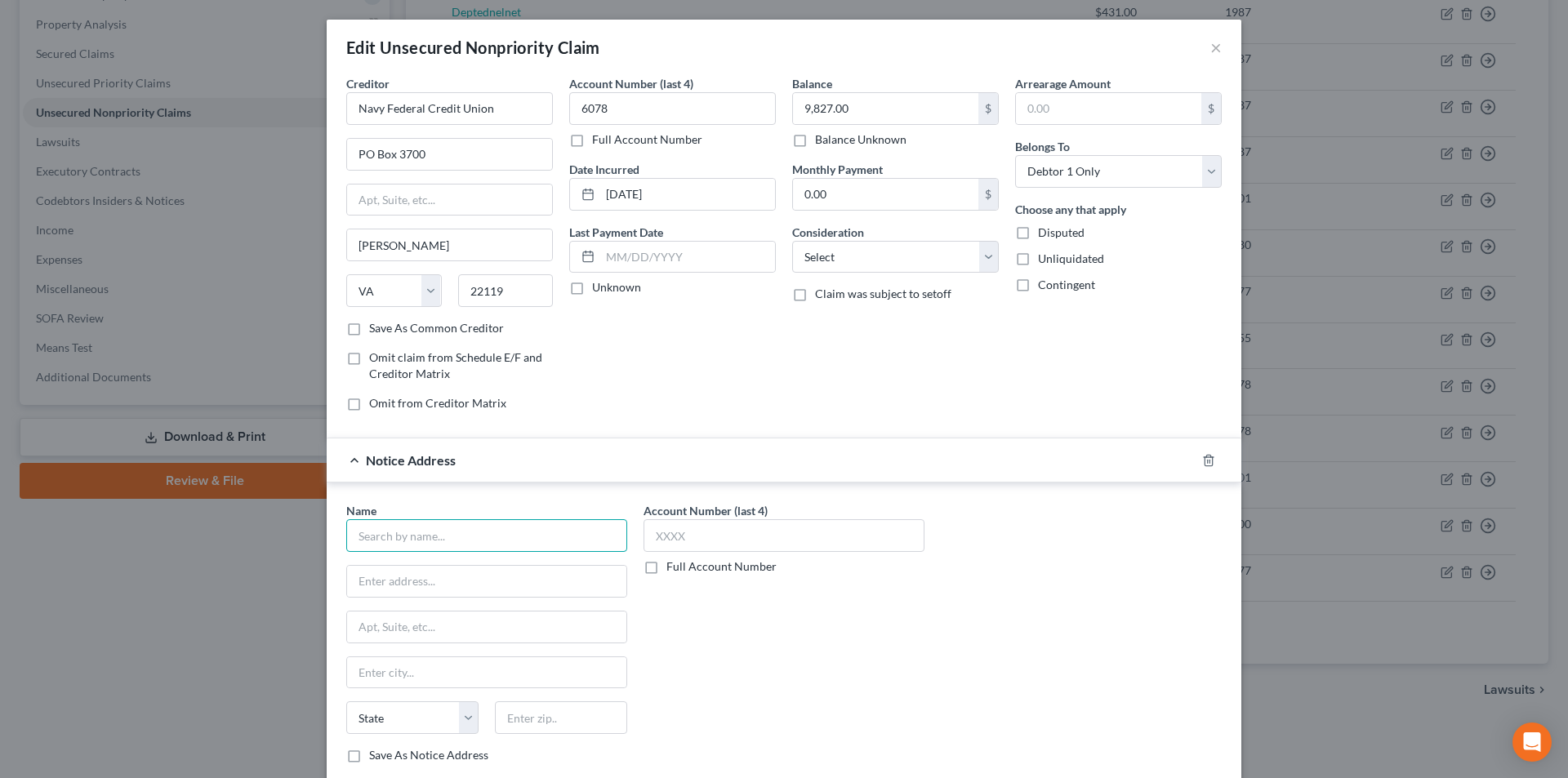
click at [484, 535] on input "text" at bounding box center [486, 535] width 281 height 33
paste input "Navy Federal Credit Union"
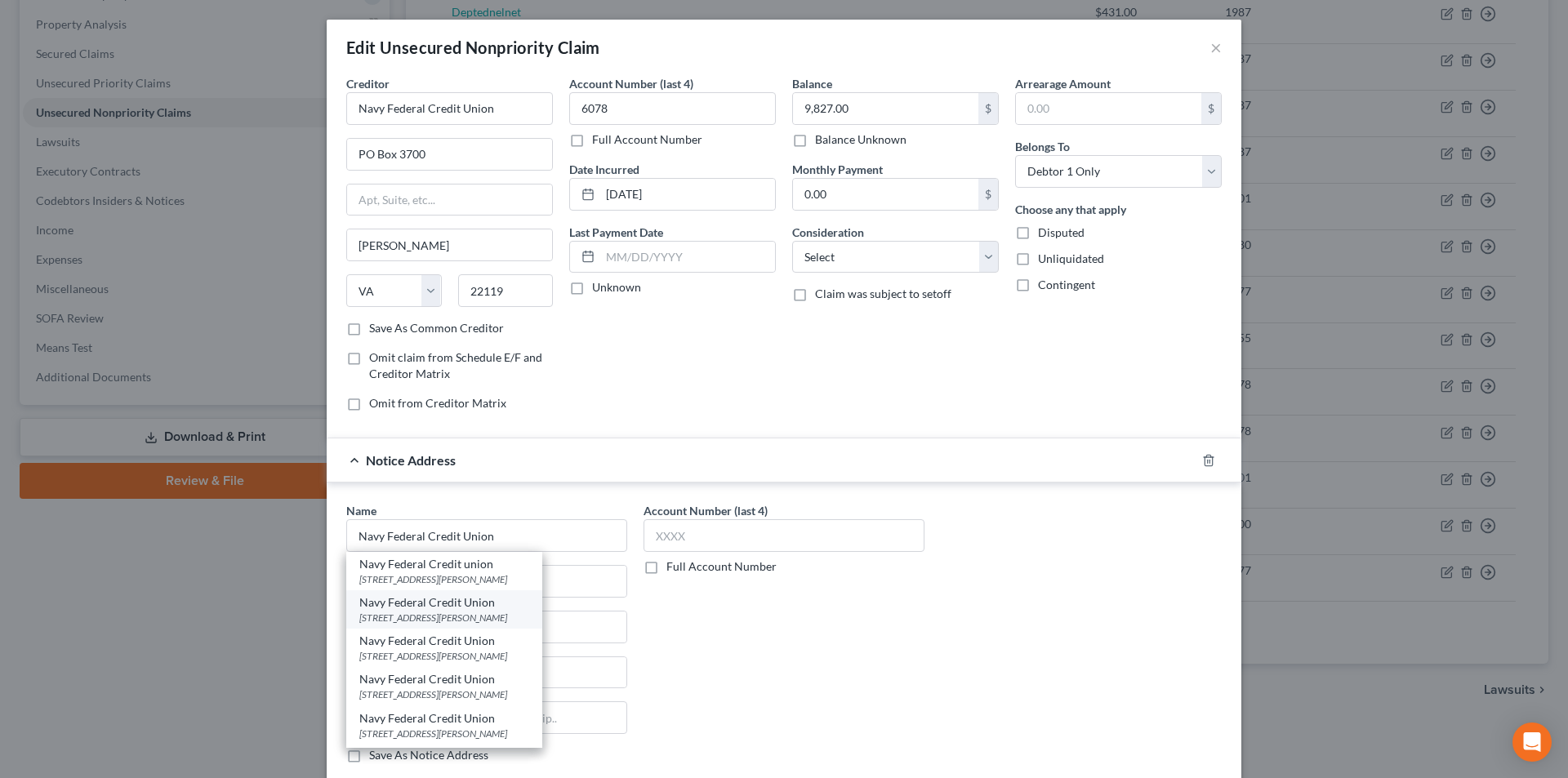
click at [428, 618] on div "[STREET_ADDRESS][PERSON_NAME]" at bounding box center [445, 618] width 170 height 14
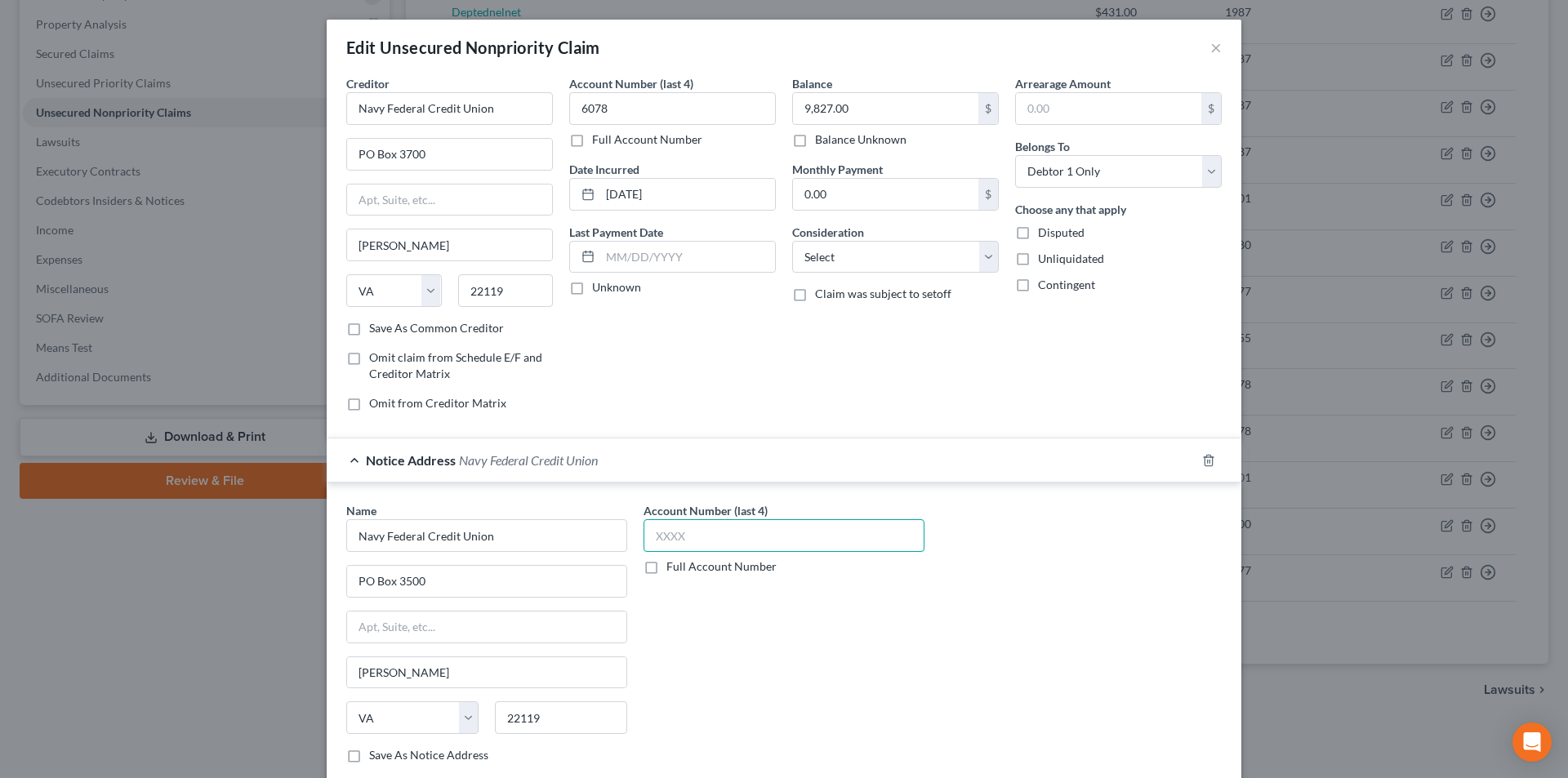
click at [665, 543] on input "text" at bounding box center [784, 535] width 281 height 33
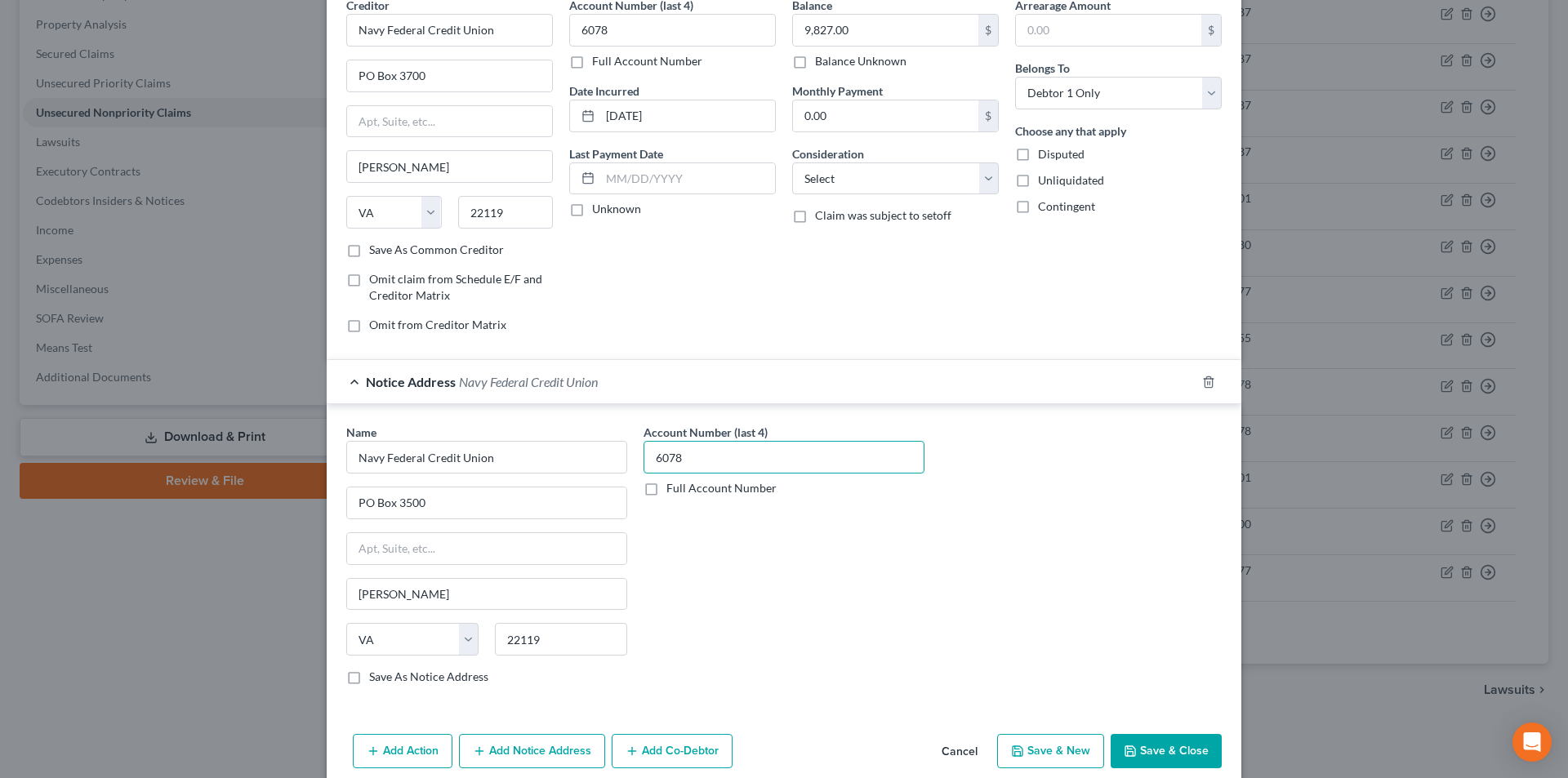
scroll to position [148, 0]
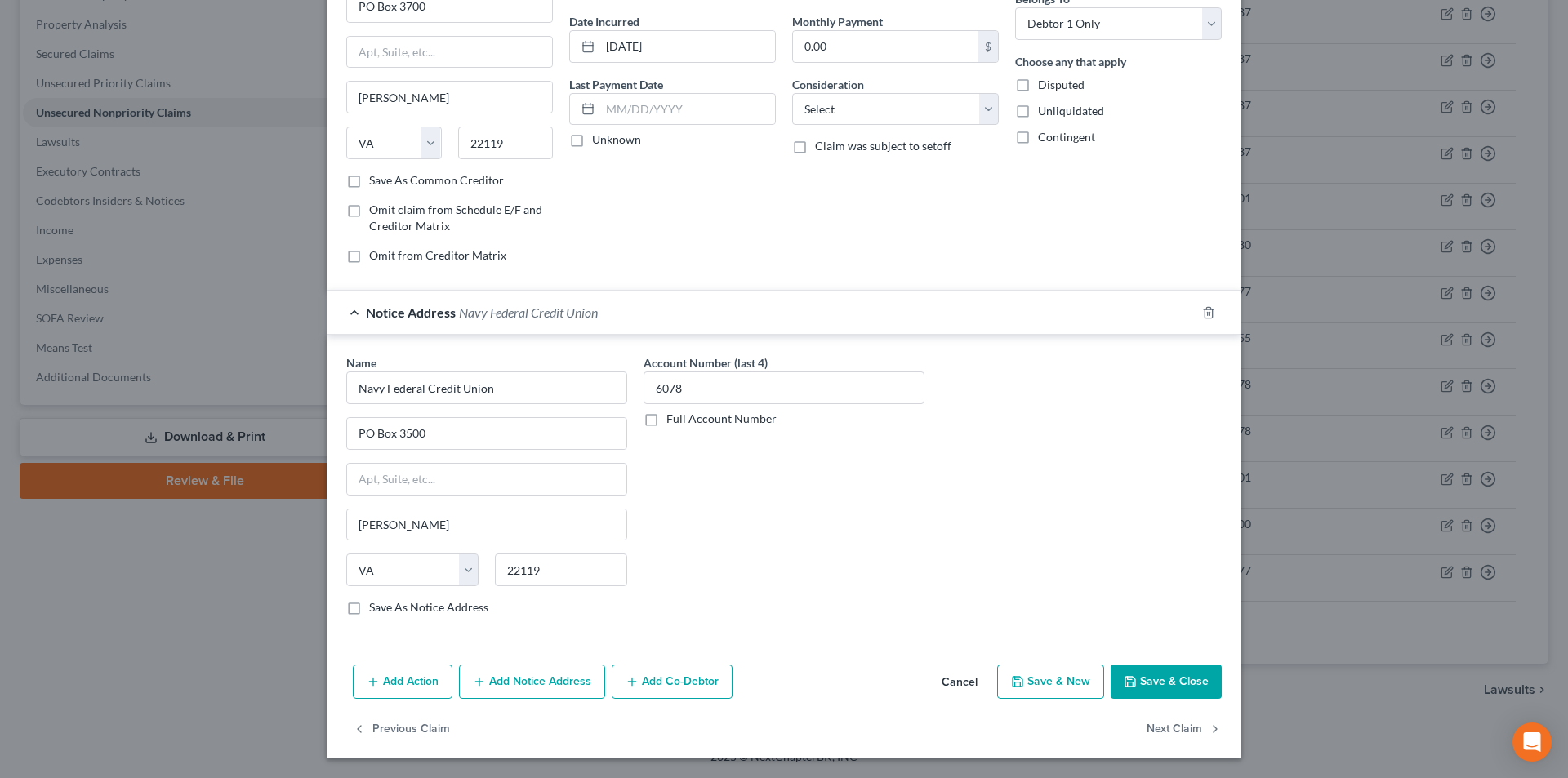
click at [531, 677] on button "Add Notice Address" at bounding box center [532, 682] width 146 height 34
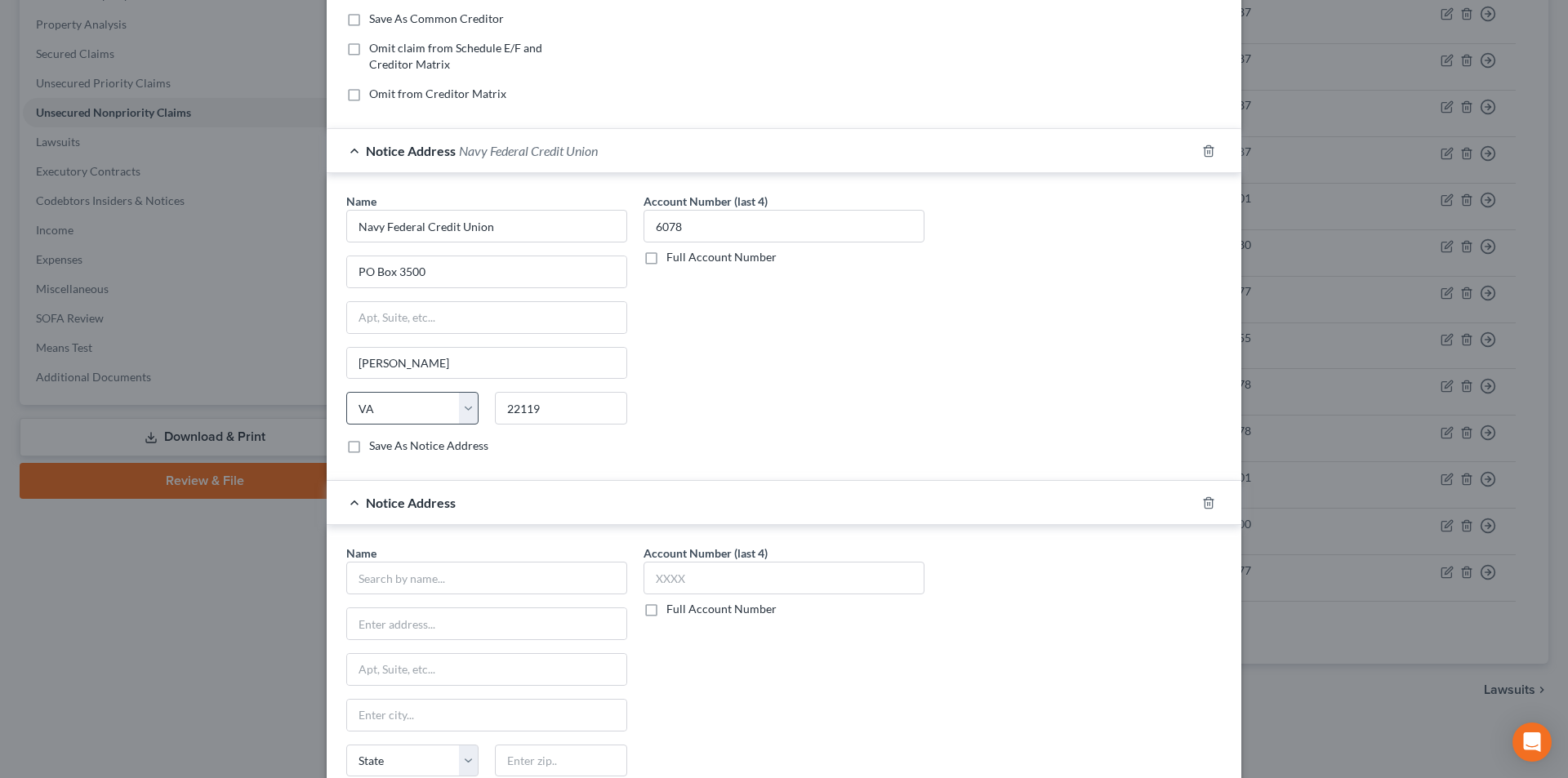
scroll to position [474, 0]
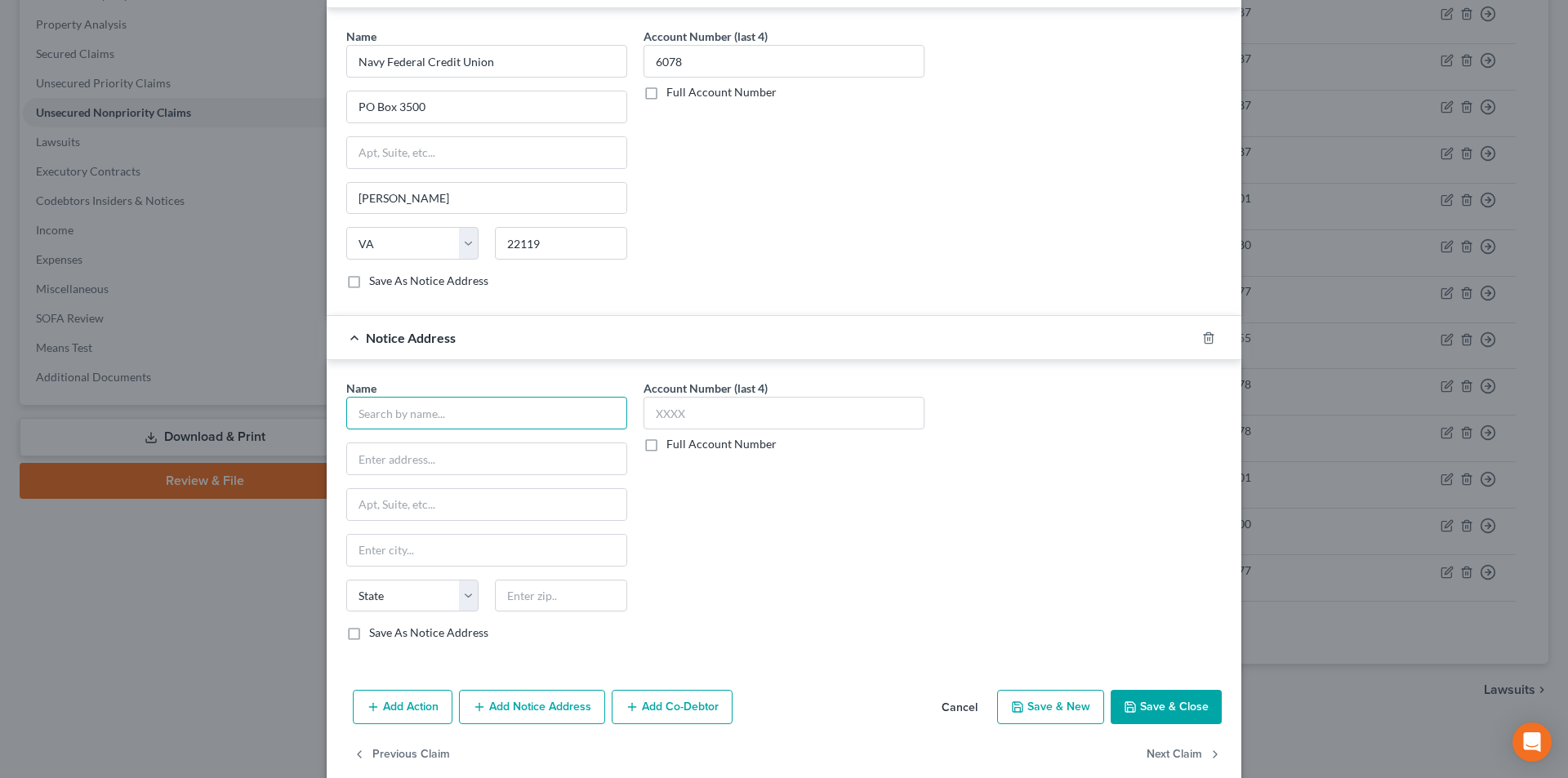
click at [449, 415] on input "text" at bounding box center [486, 413] width 281 height 33
paste input "Navy Federal Credit Union"
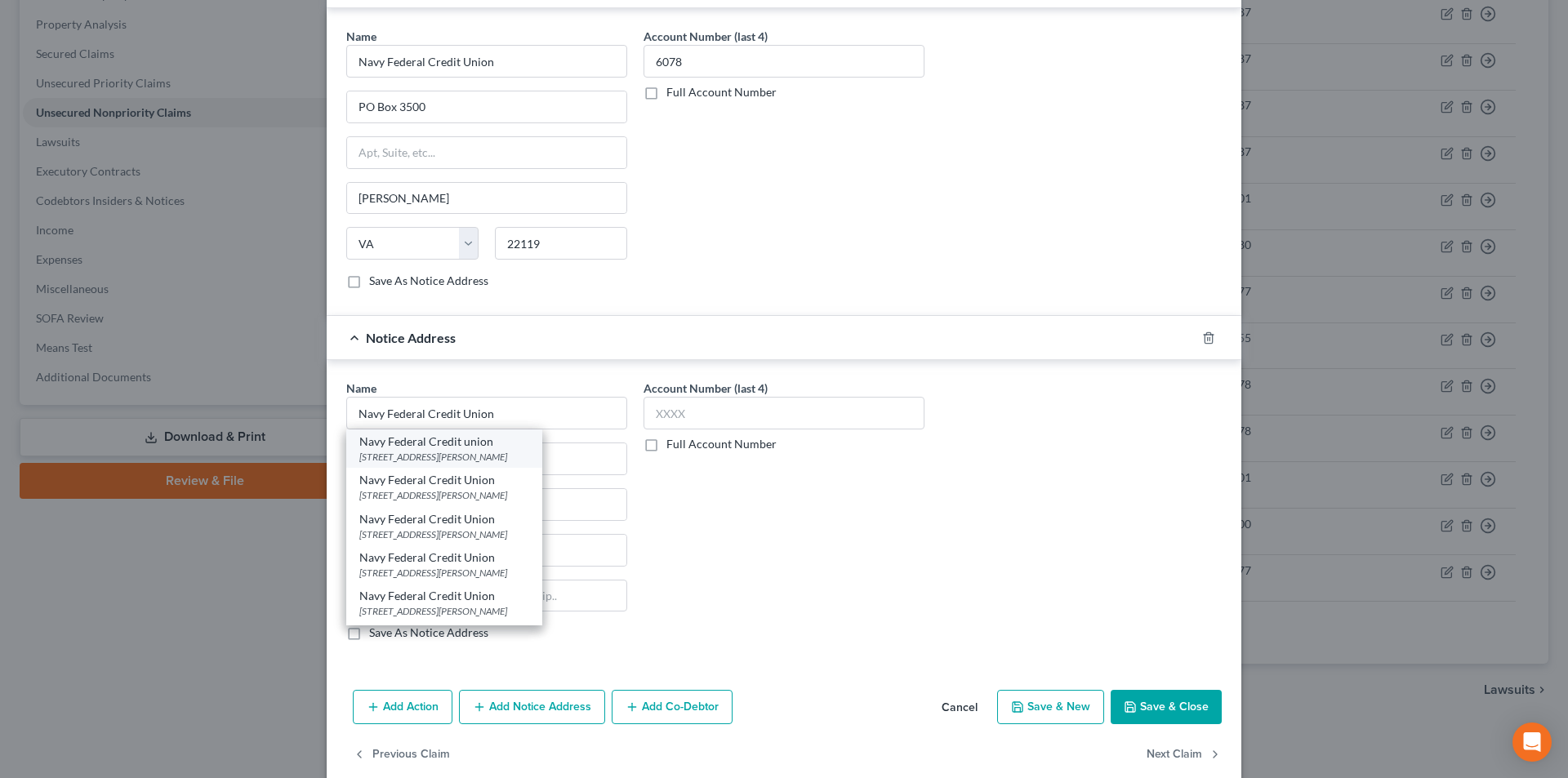
click at [447, 443] on div "Navy Federal Credit union" at bounding box center [445, 441] width 170 height 16
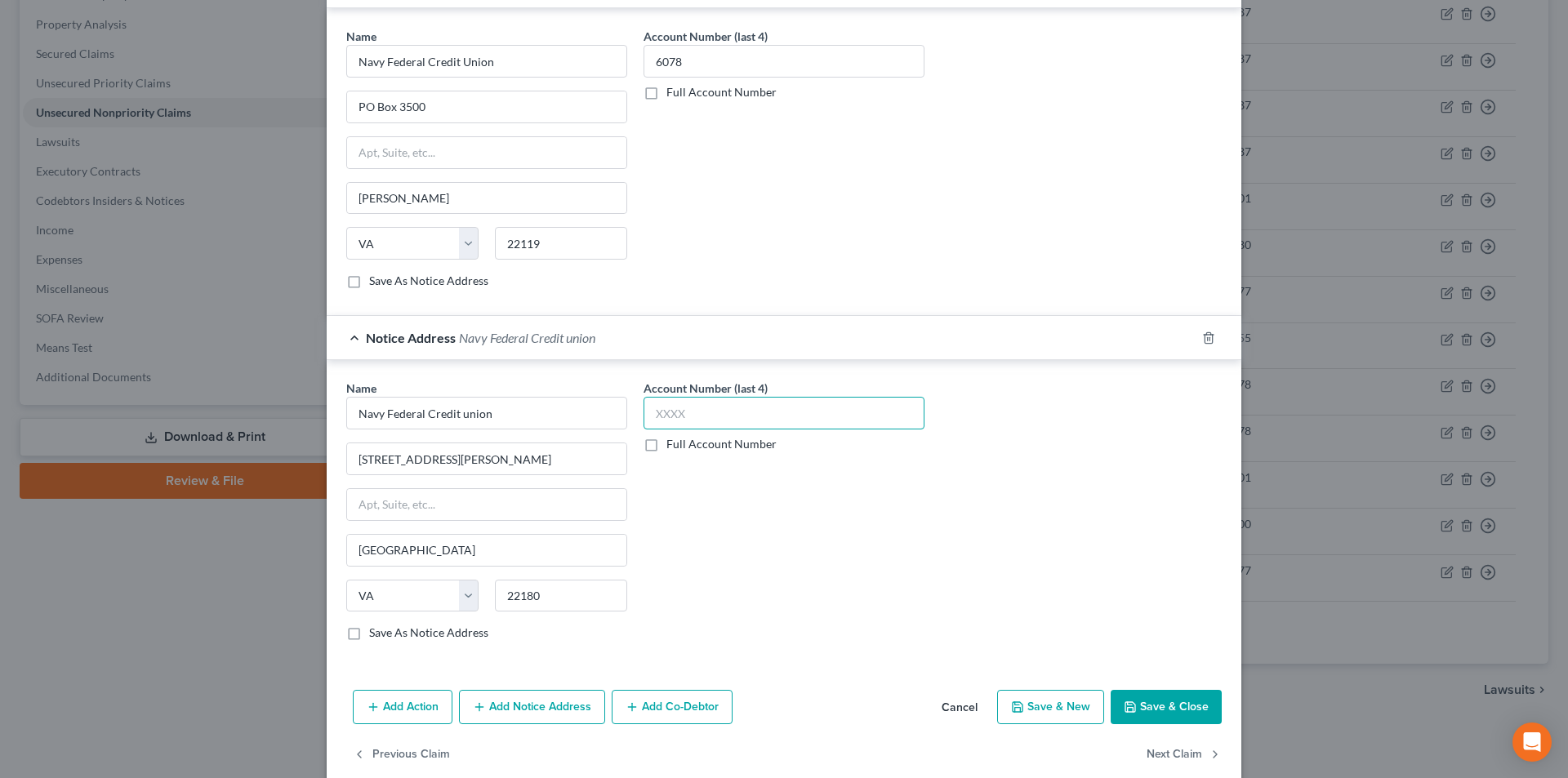
click at [687, 412] on input "text" at bounding box center [784, 413] width 281 height 33
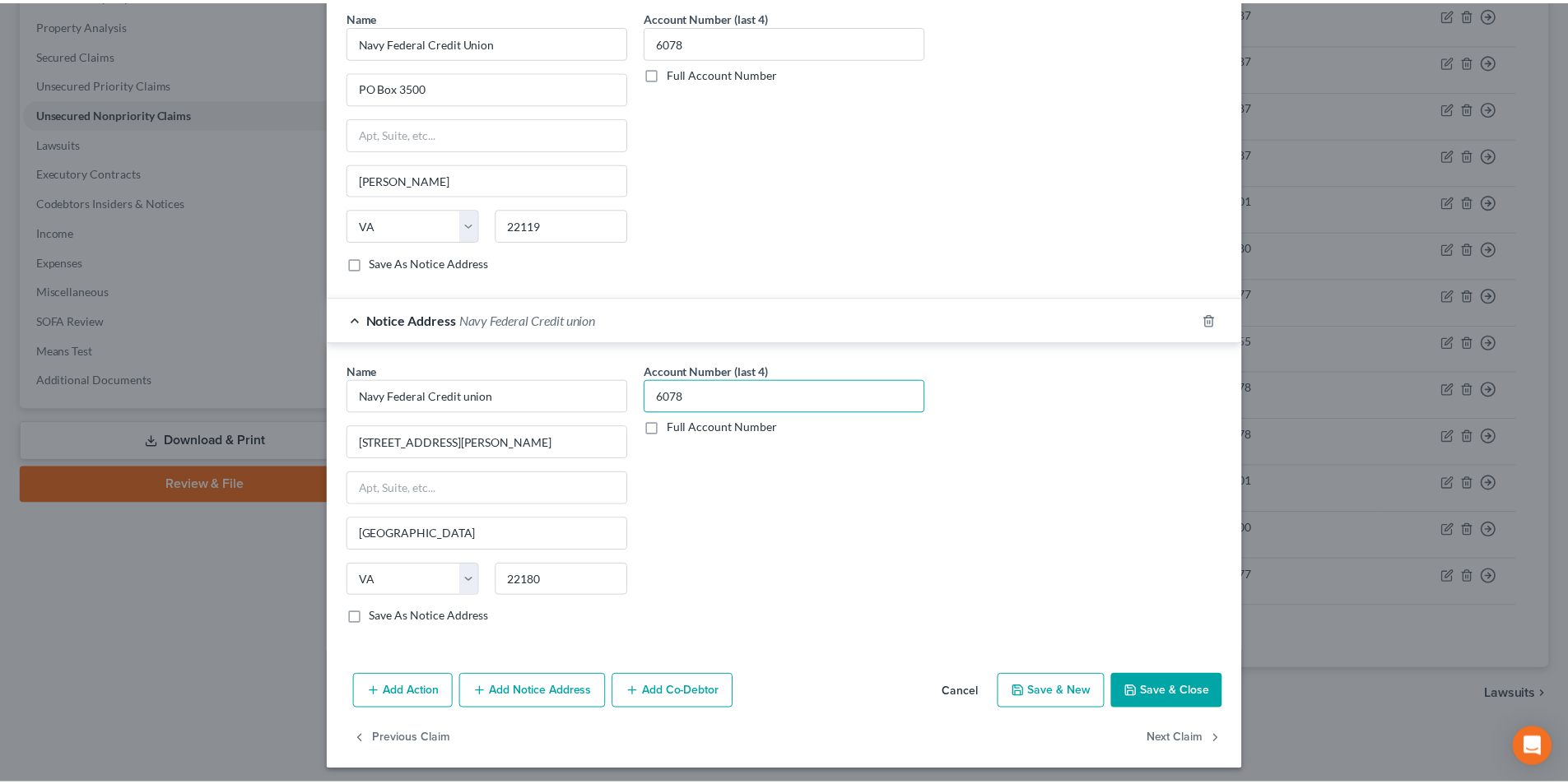
scroll to position [504, 0]
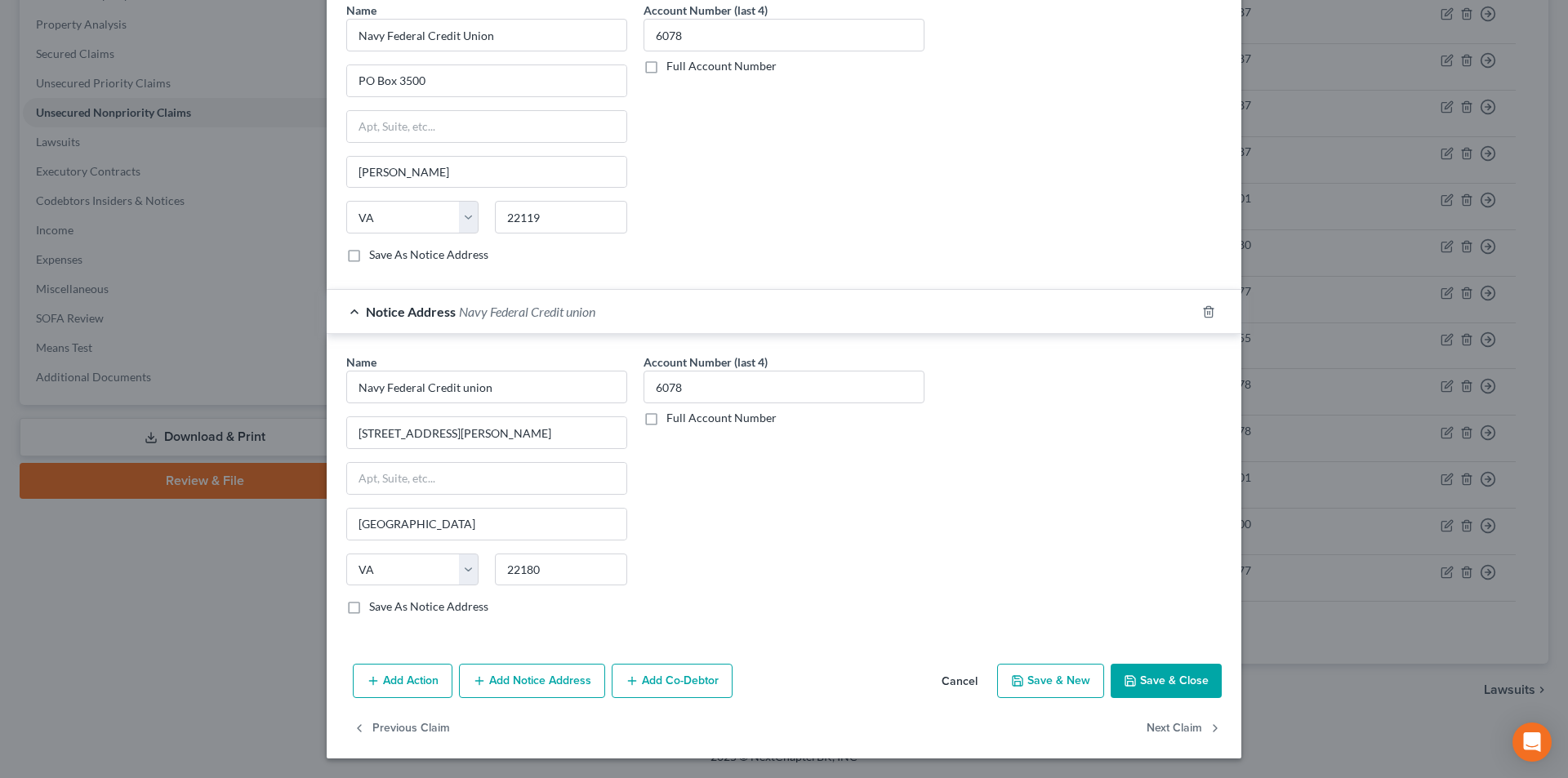
click at [1192, 674] on button "Save & Close" at bounding box center [1166, 681] width 111 height 34
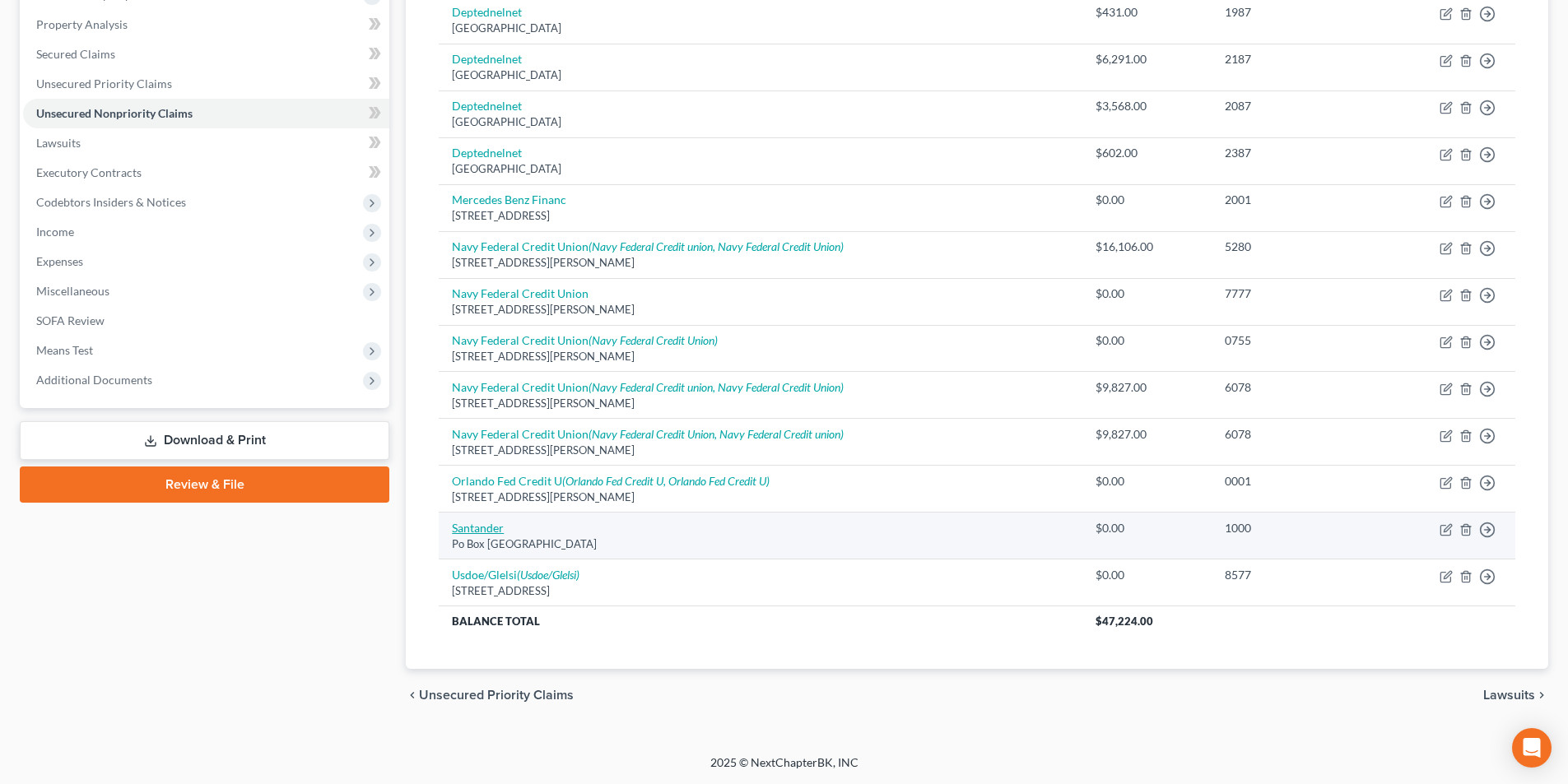
click at [463, 525] on link "Santander" at bounding box center [478, 528] width 52 height 14
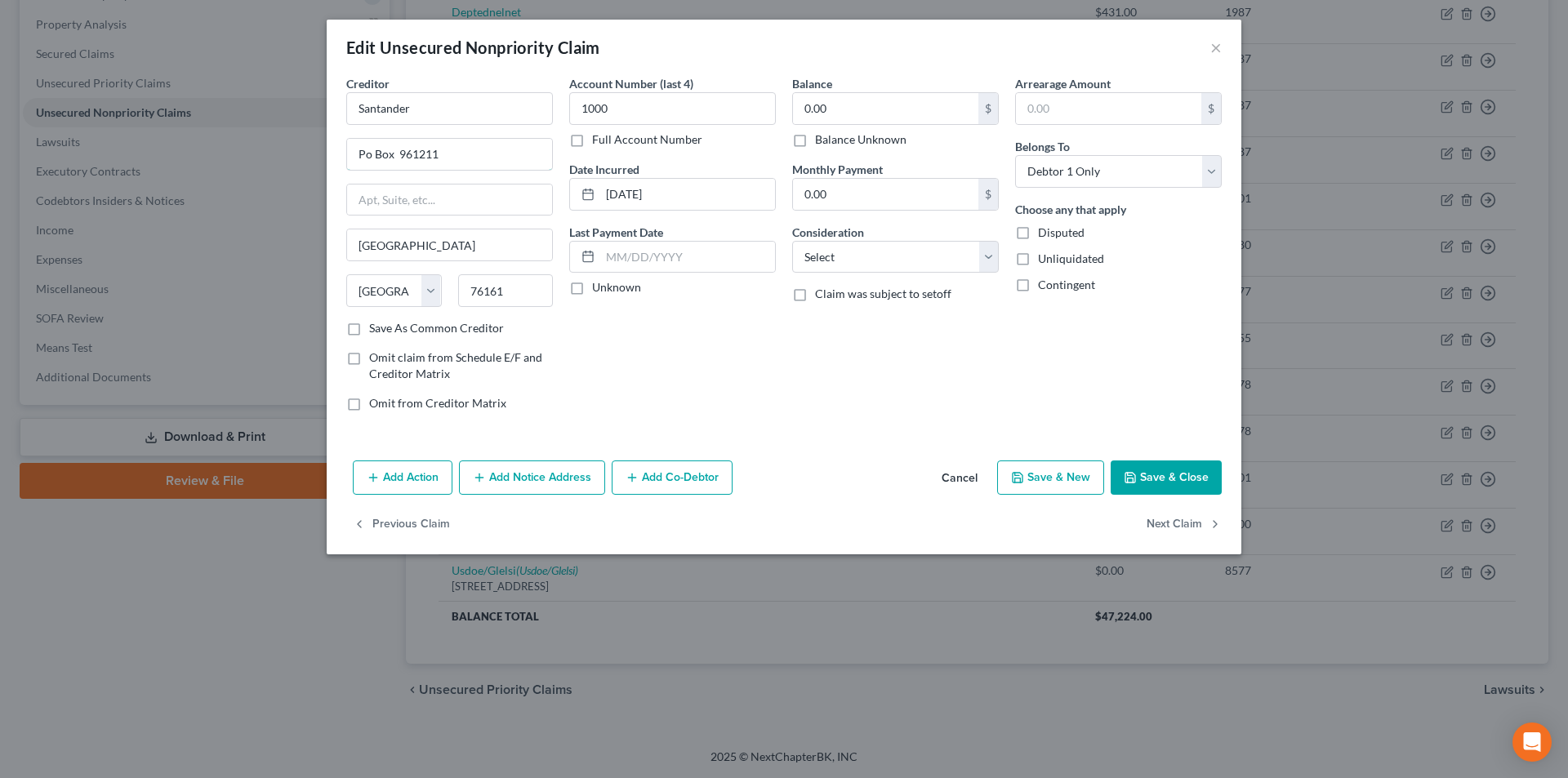
drag, startPoint x: 367, startPoint y: 156, endPoint x: 367, endPoint y: 177, distance: 21.0
click at [367, 158] on input "Po Box 961211" at bounding box center [450, 154] width 205 height 31
click at [1168, 479] on button "Save & Close" at bounding box center [1166, 478] width 111 height 34
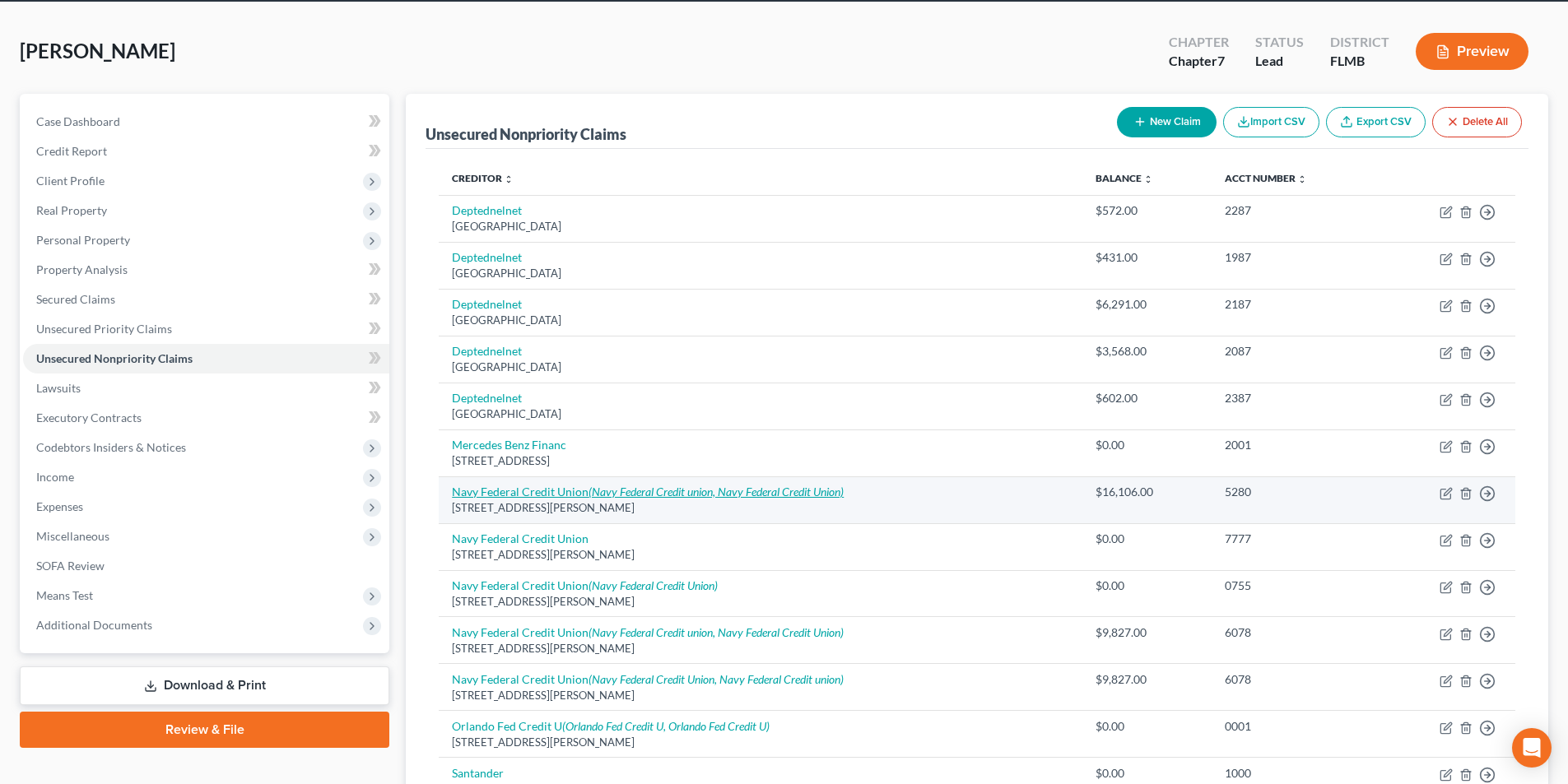
scroll to position [62, 0]
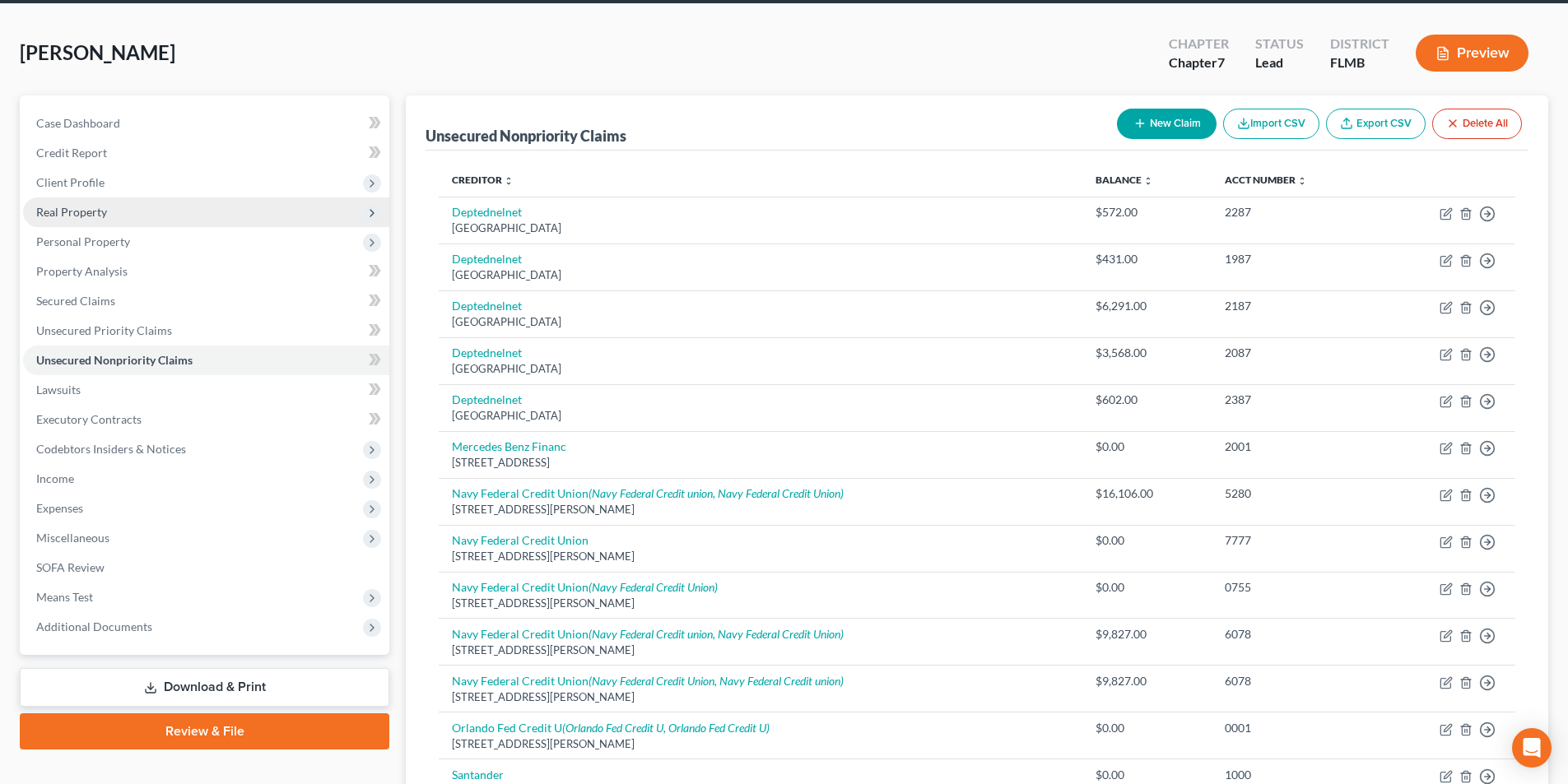
drag, startPoint x: 99, startPoint y: 215, endPoint x: 136, endPoint y: 221, distance: 37.5
click at [99, 215] on span "Real Property" at bounding box center [71, 212] width 71 height 14
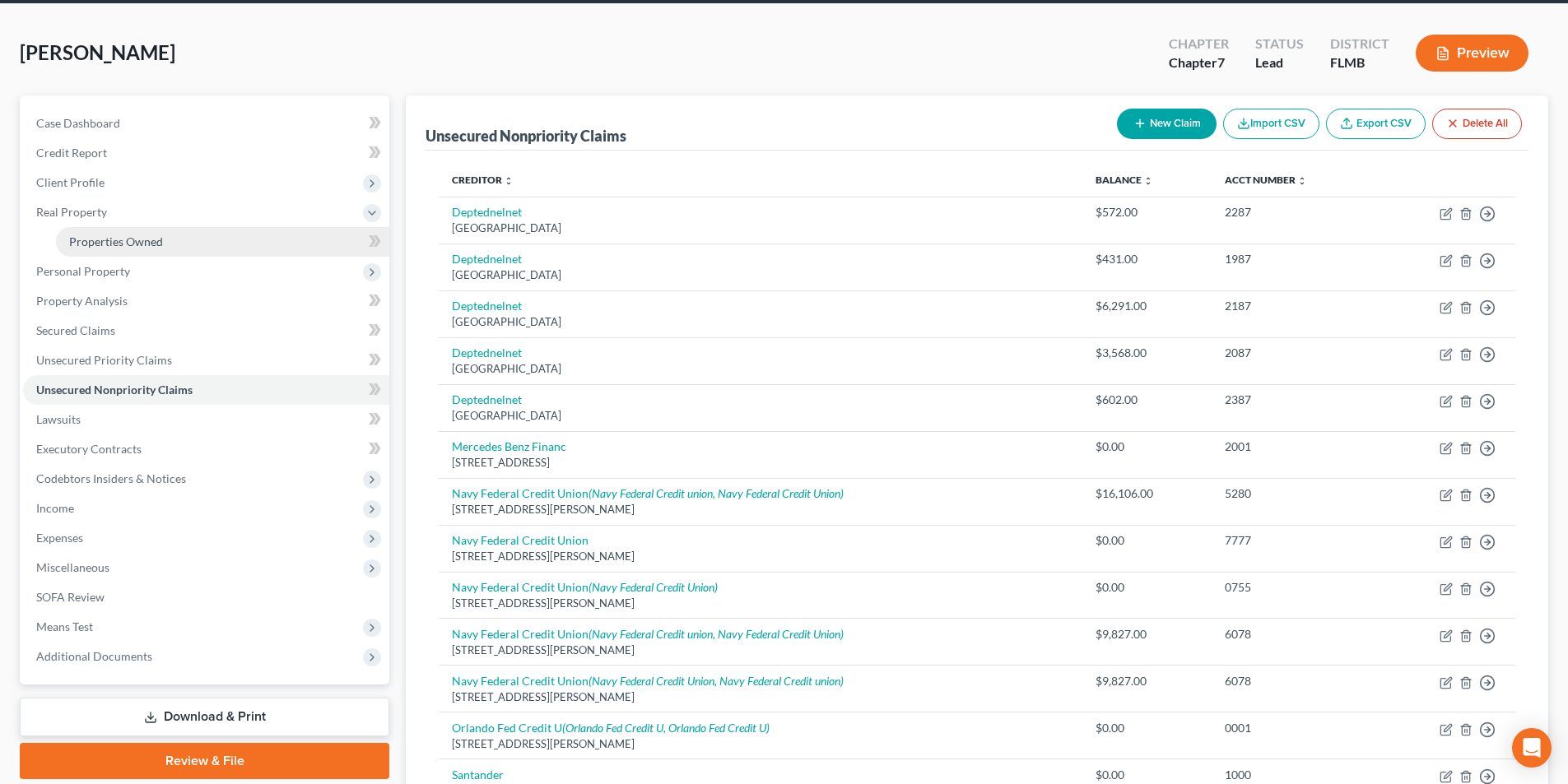
click at [160, 235] on span "Properties Owned" at bounding box center [116, 241] width 94 height 14
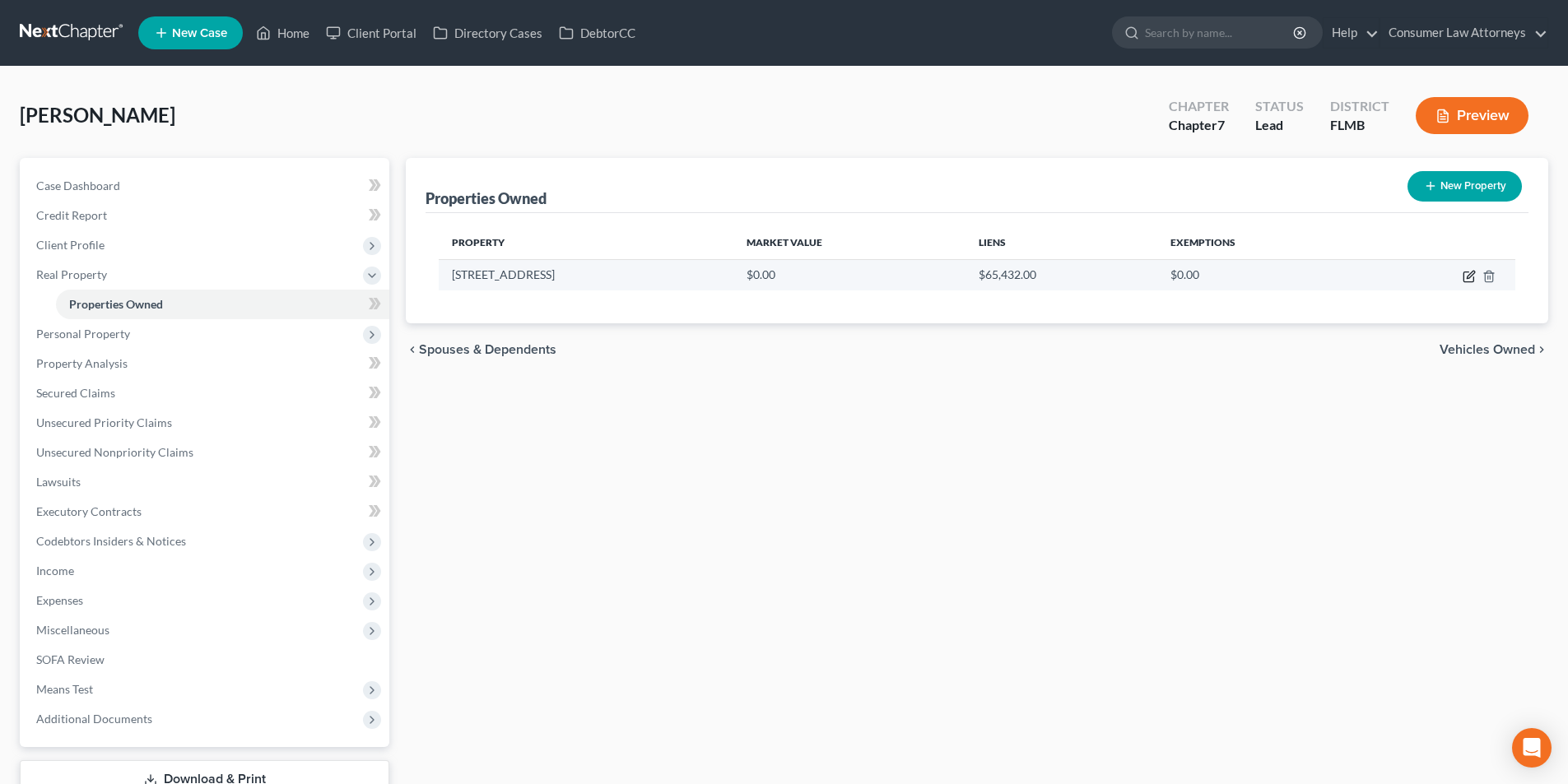
click at [1468, 275] on icon "button" at bounding box center [1470, 274] width 8 height 8
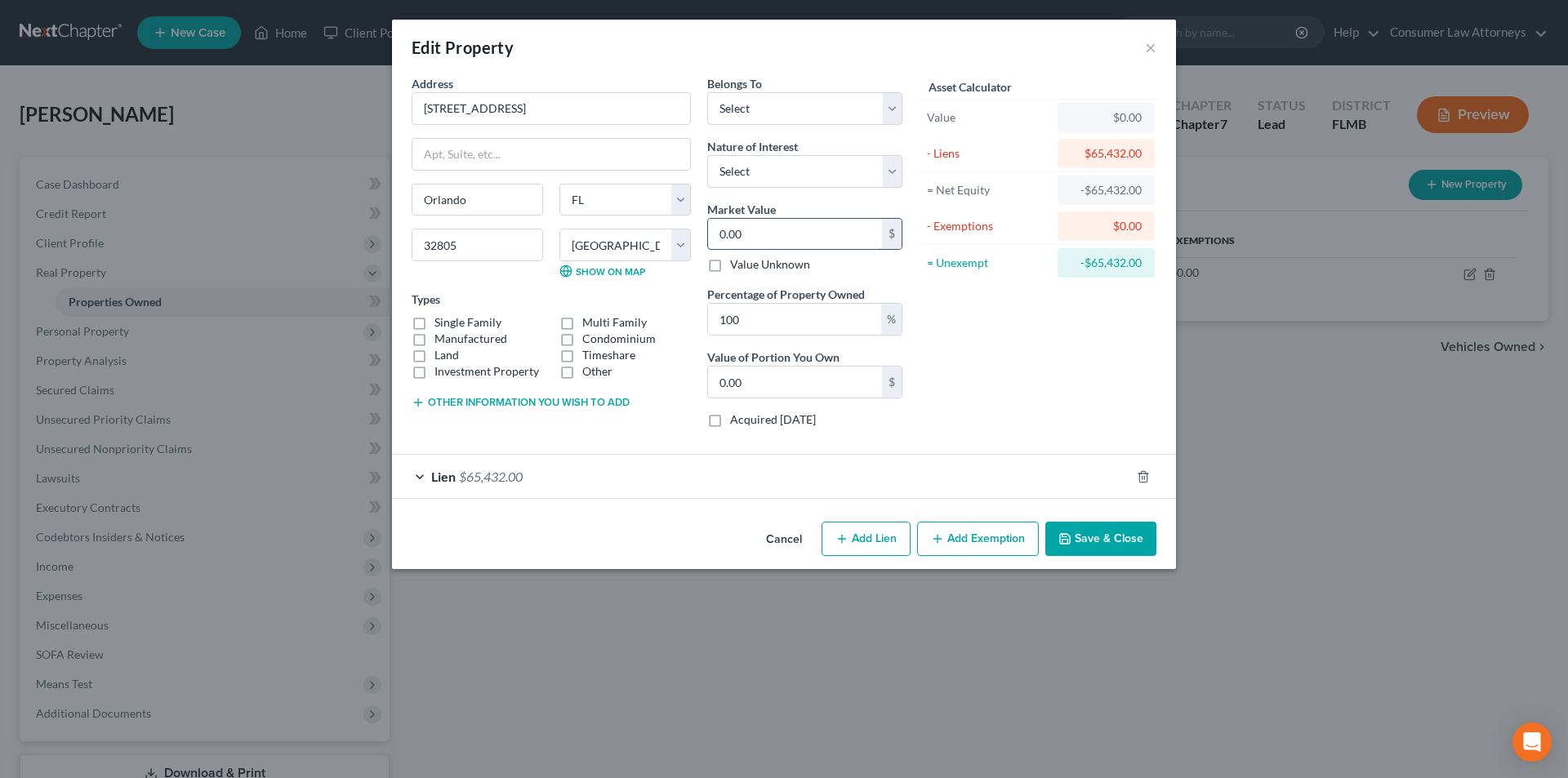
click at [784, 232] on input "0.00" at bounding box center [795, 234] width 174 height 31
click at [1128, 534] on button "Save & Close" at bounding box center [1100, 539] width 111 height 34
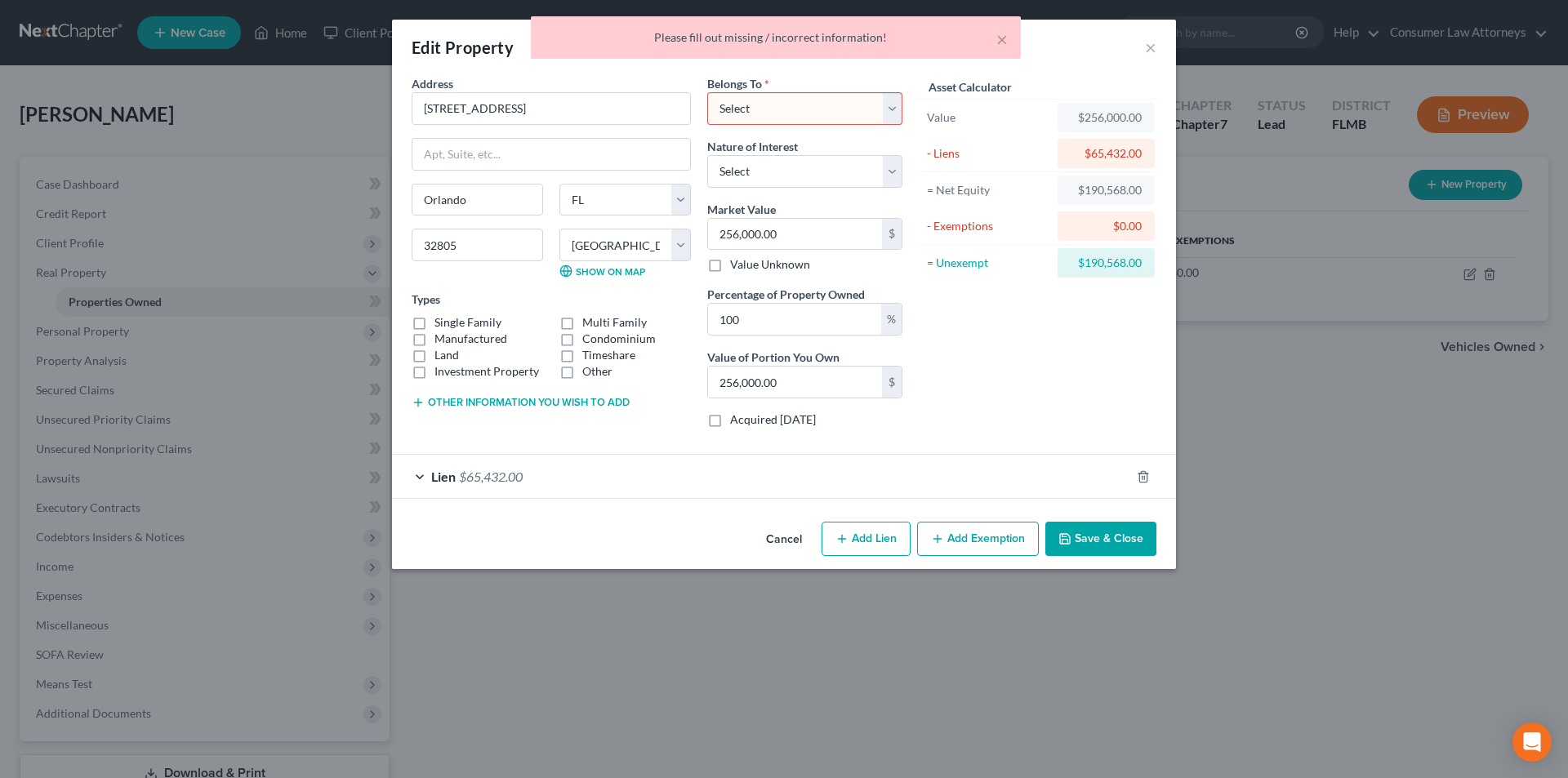
click at [829, 108] on select "Select Debtor 1 Only Debtor 2 Only Debtor 1 And Debtor 2 Only At Least One Of T…" at bounding box center [805, 109] width 195 height 33
click at [708, 92] on select "Select Debtor 1 Only Debtor 2 Only Debtor 1 And Debtor 2 Only At Least One Of T…" at bounding box center [805, 109] width 195 height 33
click at [969, 538] on button "Add Exemption" at bounding box center [977, 539] width 121 height 34
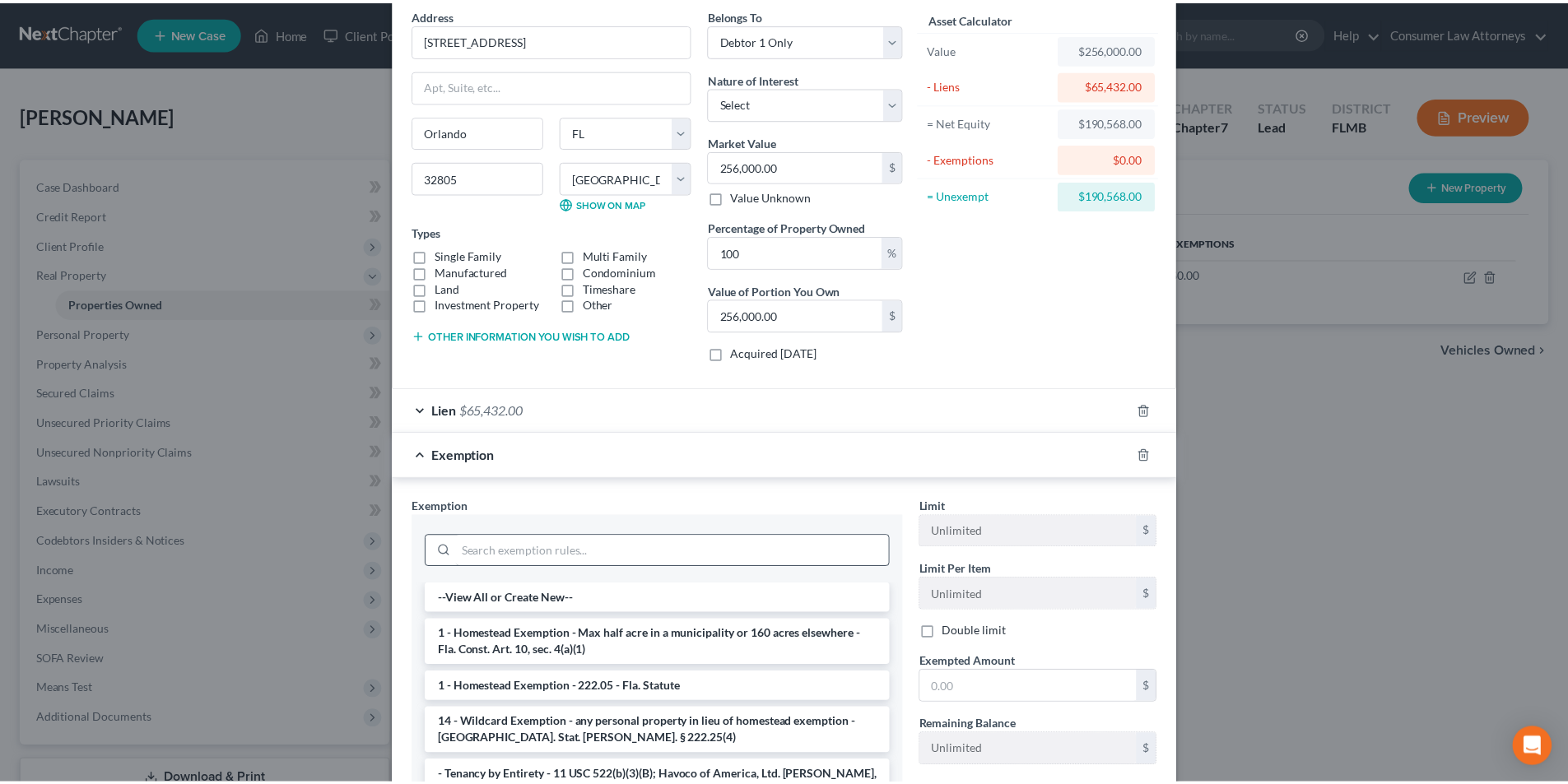
scroll to position [165, 0]
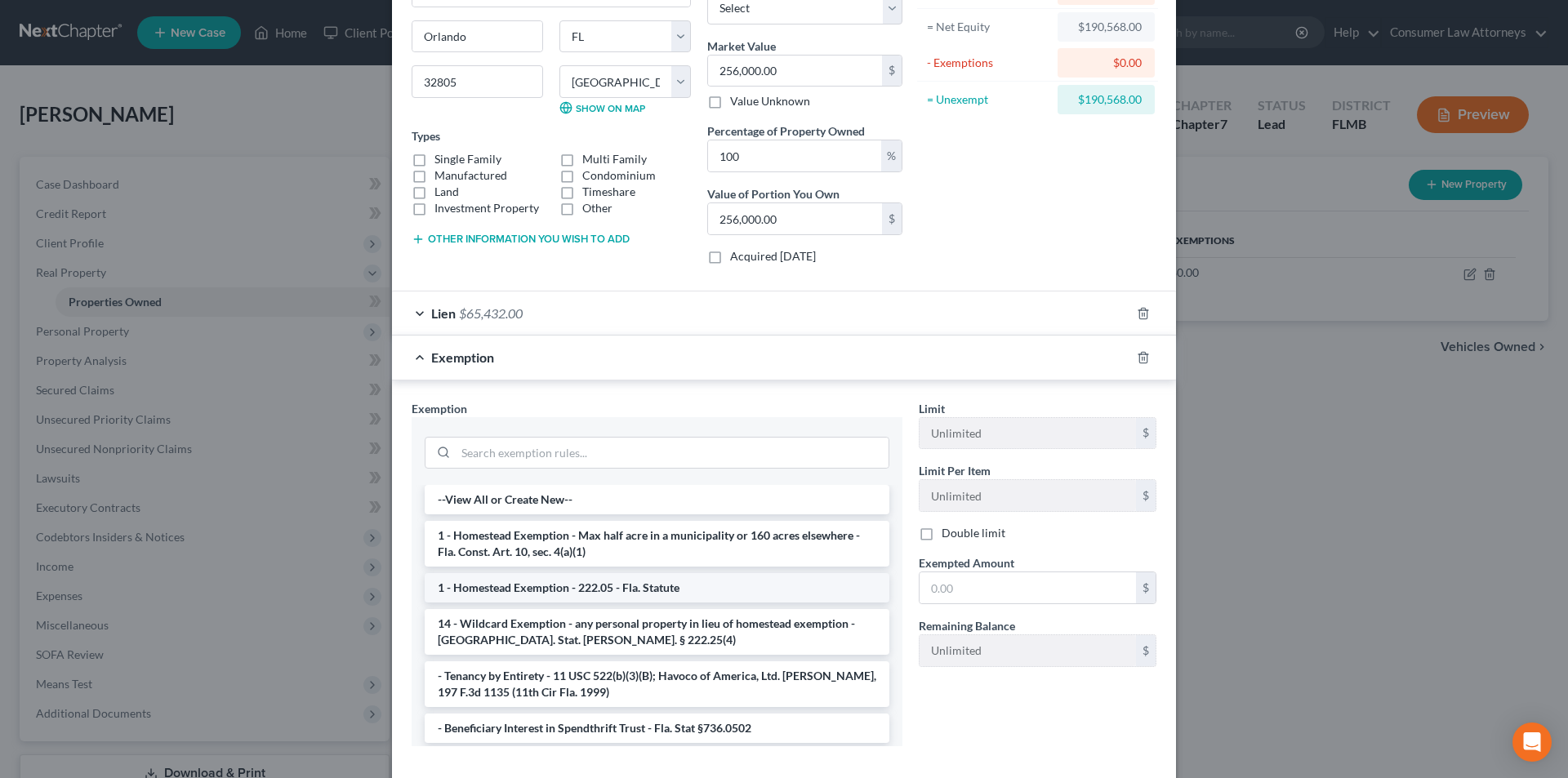
click at [574, 590] on li "1 - Homestead Exemption - 222.05 - Fla. Statute" at bounding box center [658, 588] width 465 height 30
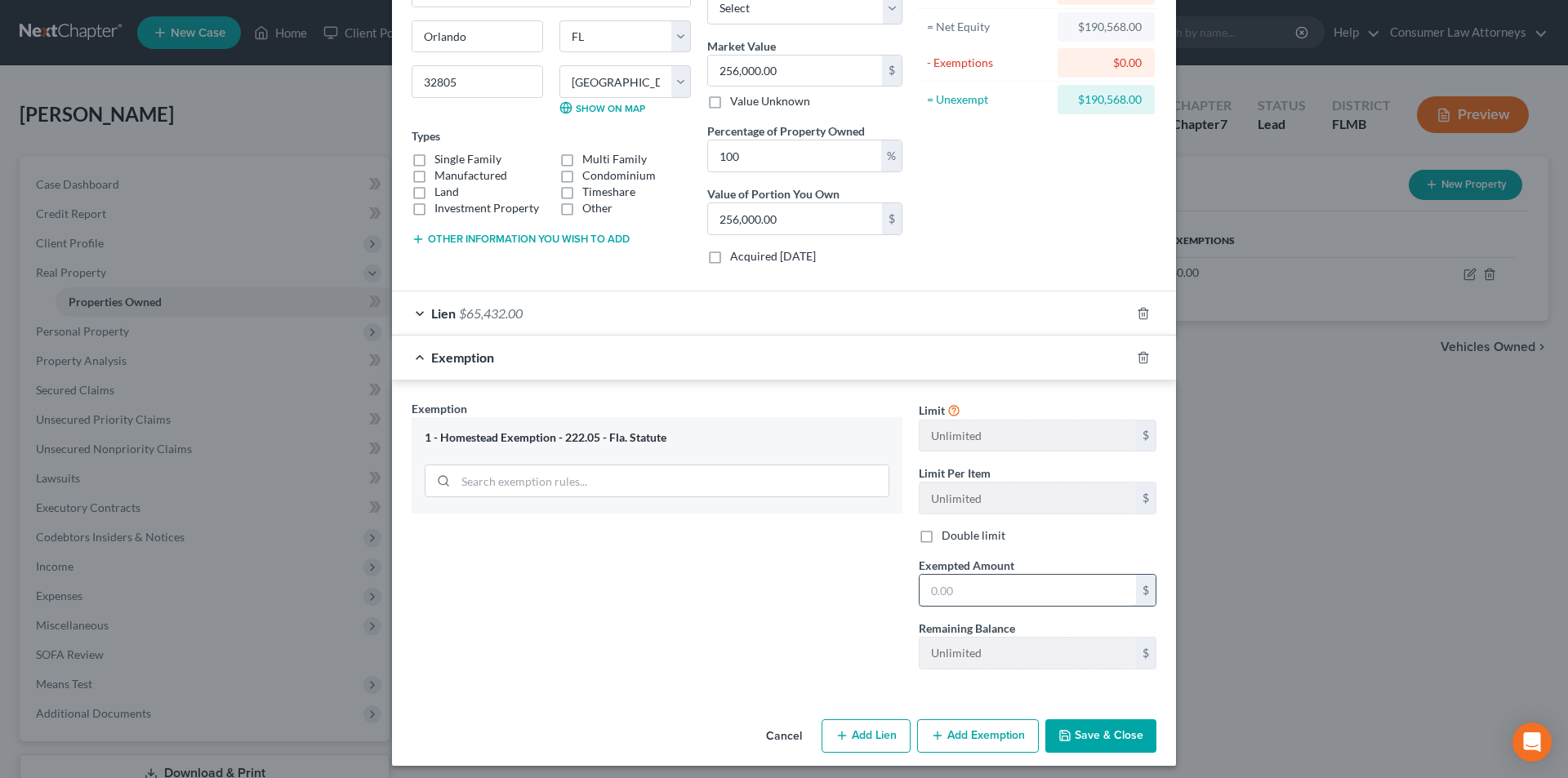
click at [976, 593] on input "text" at bounding box center [1028, 590] width 216 height 31
click at [1110, 733] on button "Save & Close" at bounding box center [1100, 736] width 111 height 34
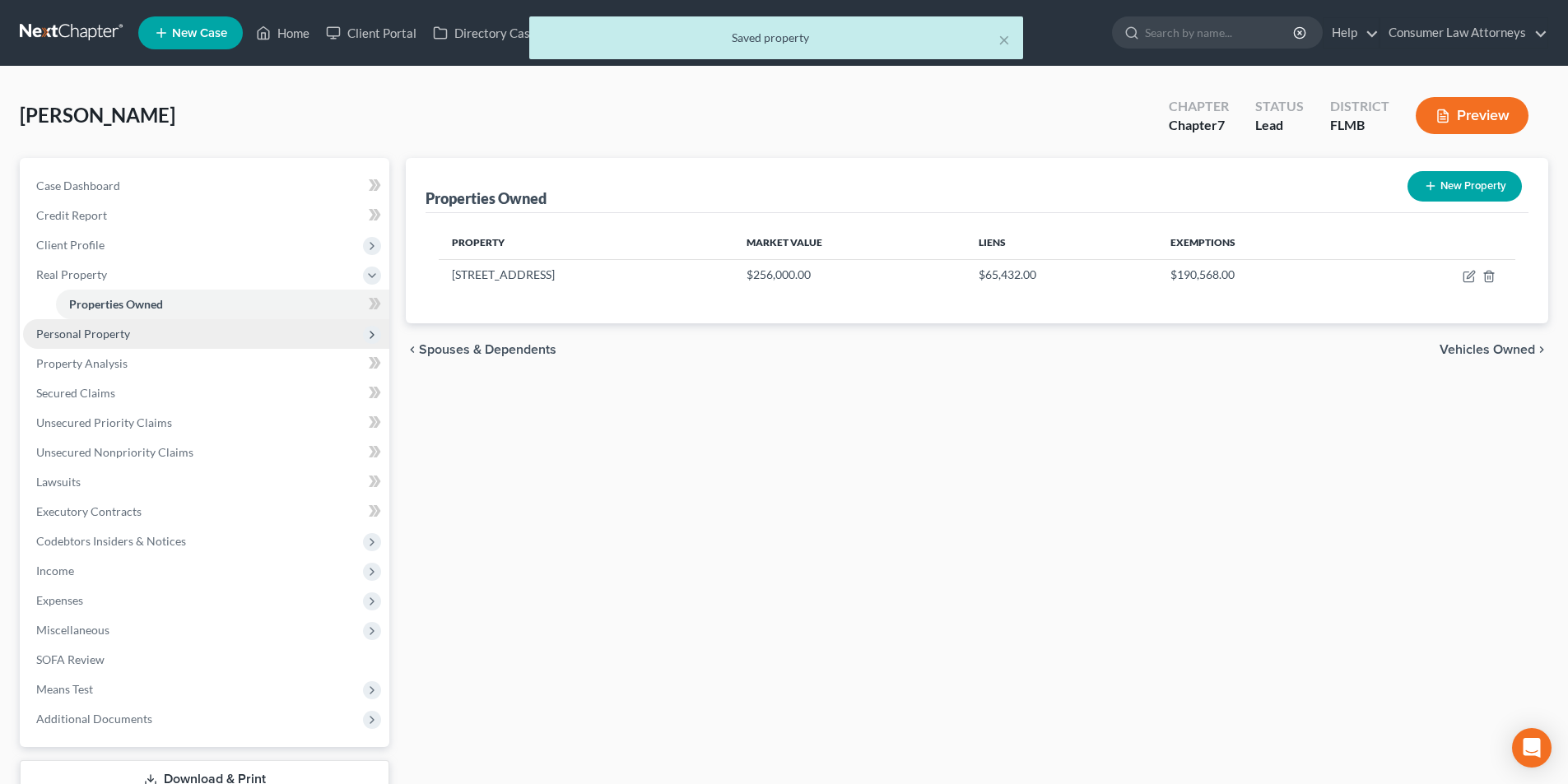
click at [89, 333] on span "Personal Property" at bounding box center [83, 333] width 94 height 14
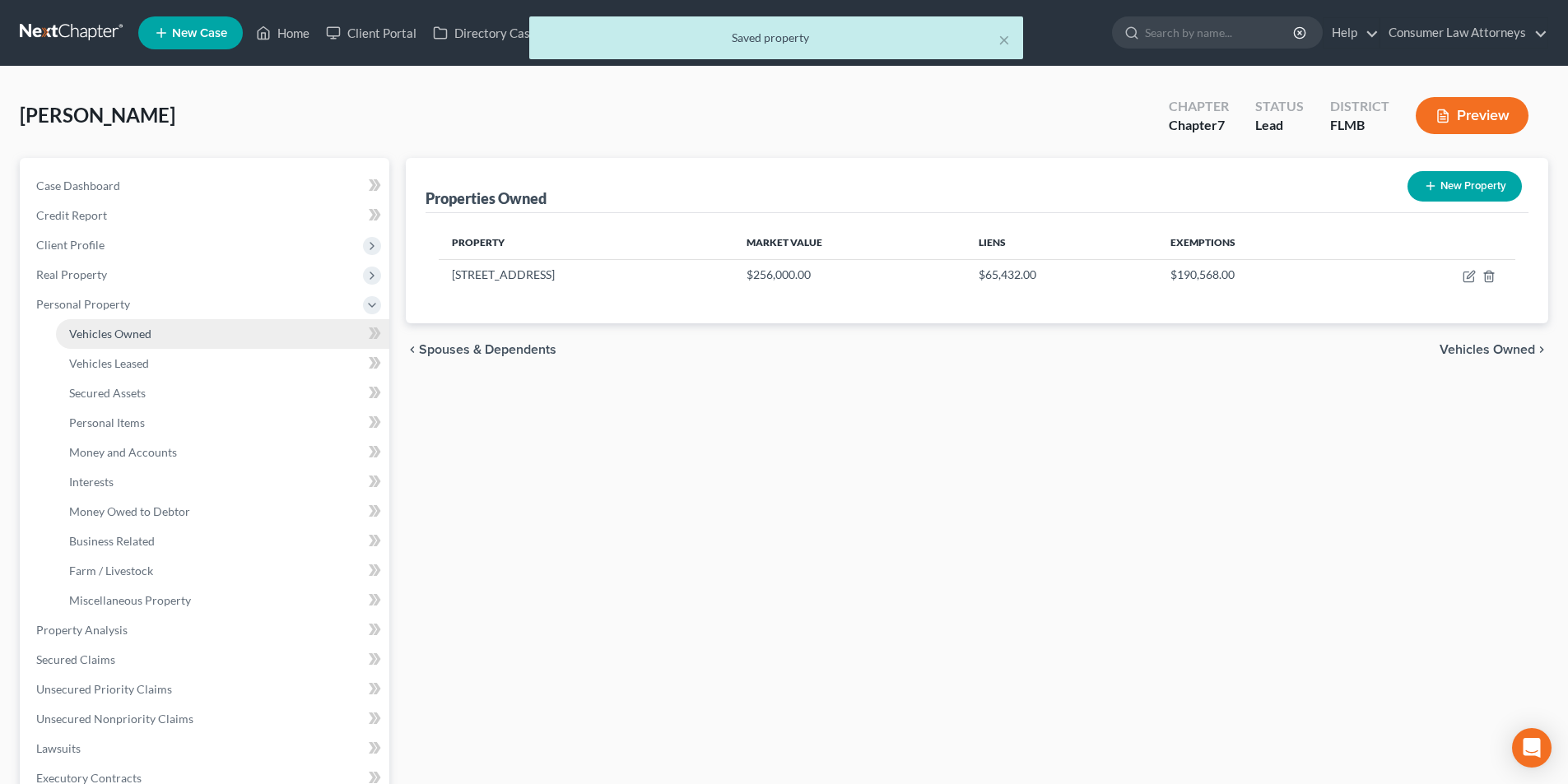
click at [113, 335] on span "Vehicles Owned" at bounding box center [110, 333] width 82 height 14
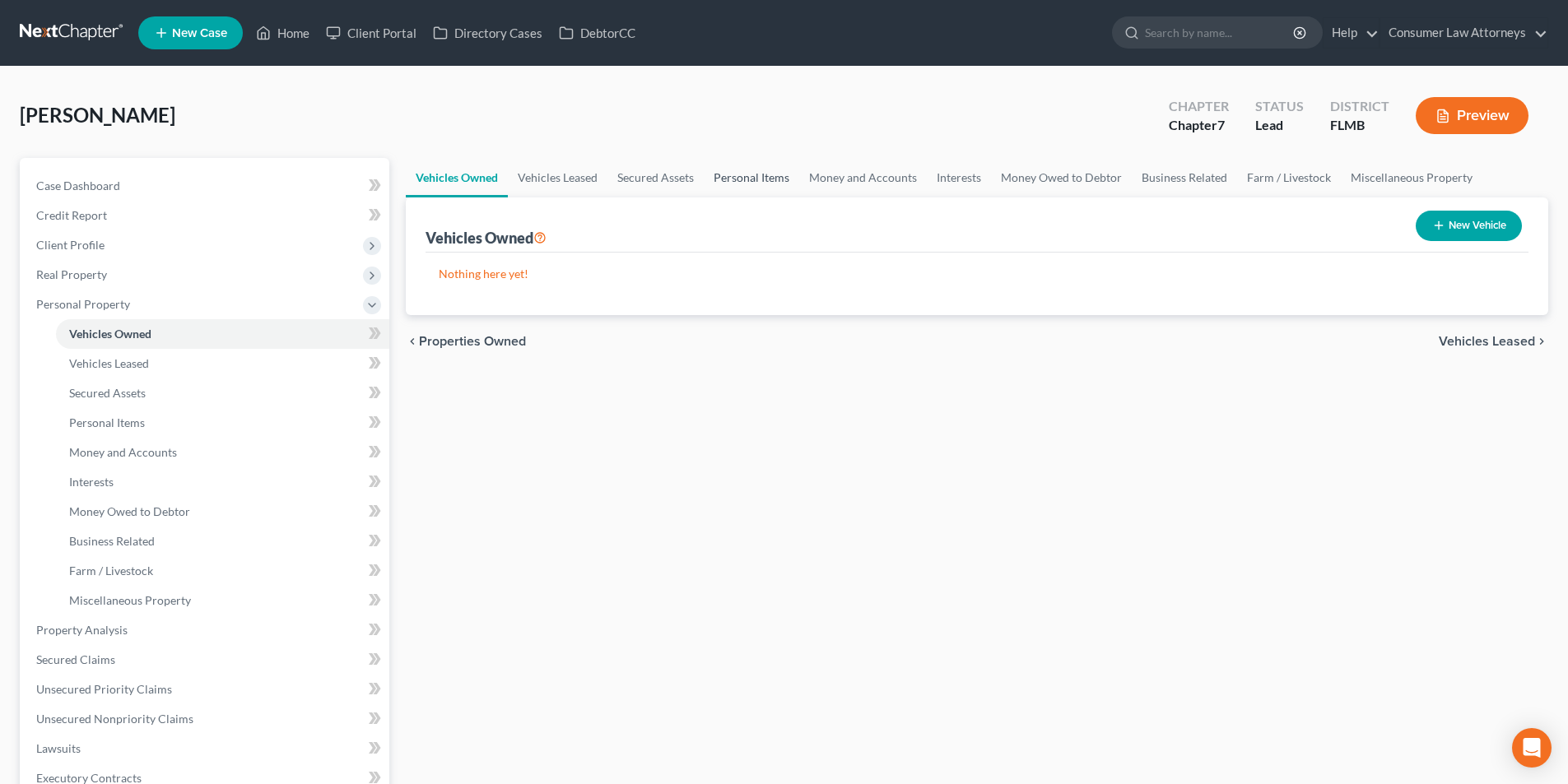
drag, startPoint x: 755, startPoint y: 176, endPoint x: 1068, endPoint y: 301, distance: 337.0
click at [755, 176] on link "Personal Items" at bounding box center [752, 178] width 96 height 39
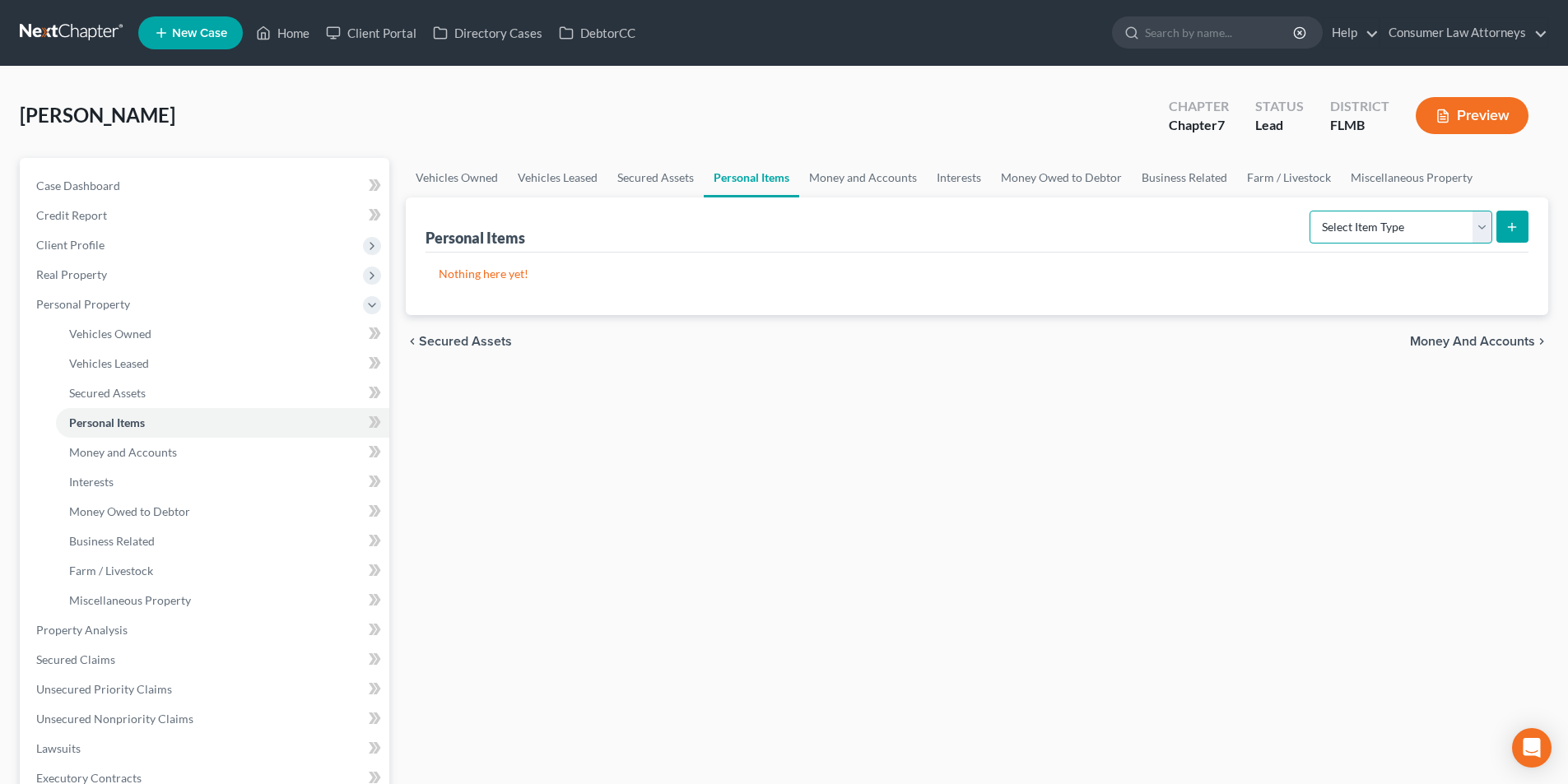
click at [1357, 228] on select "Select Item Type Clothing Collectibles Of Value Electronics Firearms Household …" at bounding box center [1401, 227] width 183 height 33
click at [1312, 210] on select "Select Item Type Clothing Collectibles Of Value Electronics Firearms Household …" at bounding box center [1401, 227] width 183 height 33
click at [1496, 239] on button "submit" at bounding box center [1512, 227] width 32 height 32
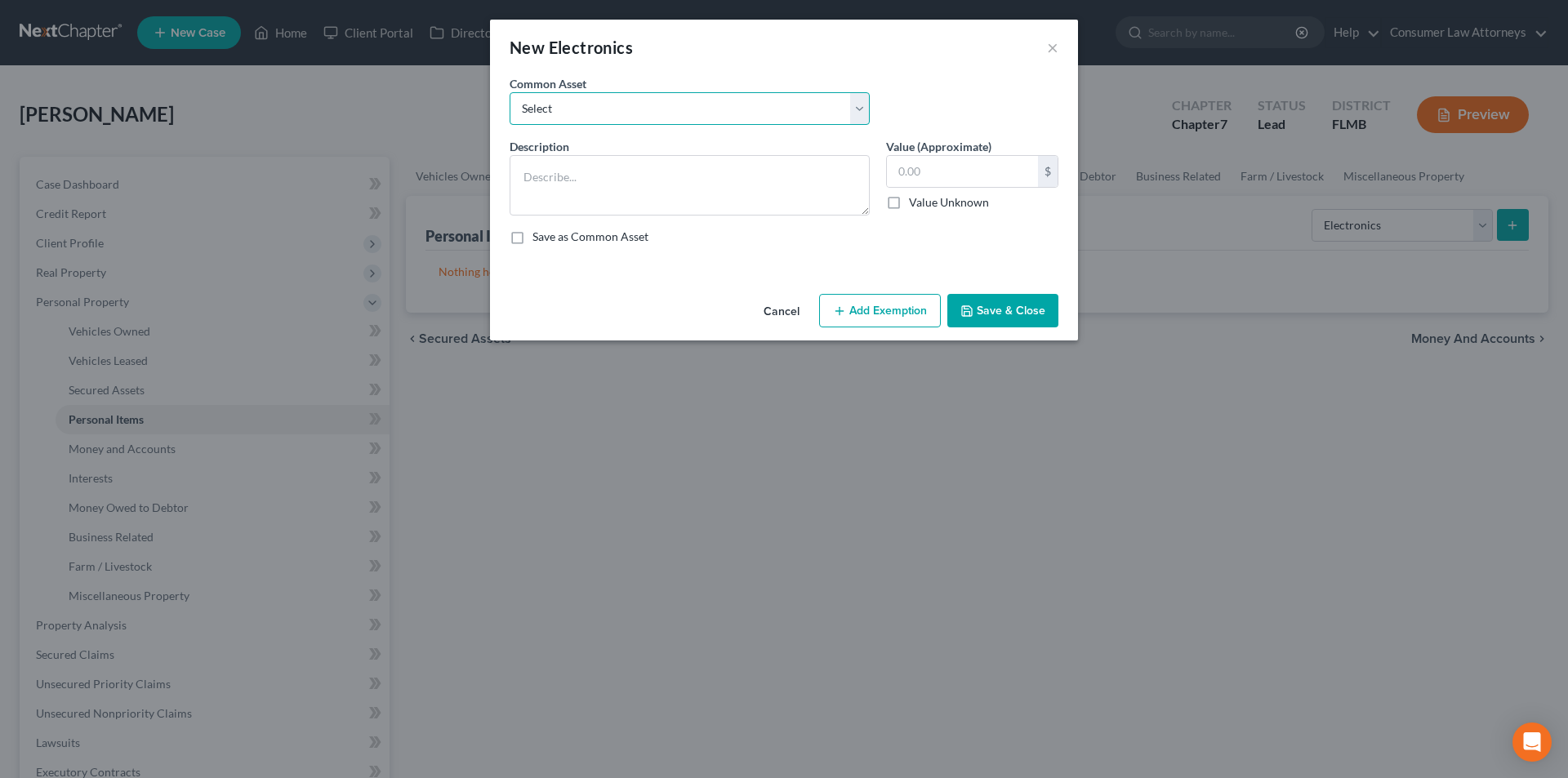
click at [633, 104] on select "Select Miscellaneous electronics Xbox Laptop Refrigerator Computer TV Cellphone…" at bounding box center [690, 109] width 361 height 33
click at [510, 92] on select "Select Miscellaneous electronics Xbox Laptop Refrigerator Computer TV Cellphone…" at bounding box center [690, 109] width 361 height 33
click at [940, 182] on input "300.00" at bounding box center [962, 171] width 151 height 31
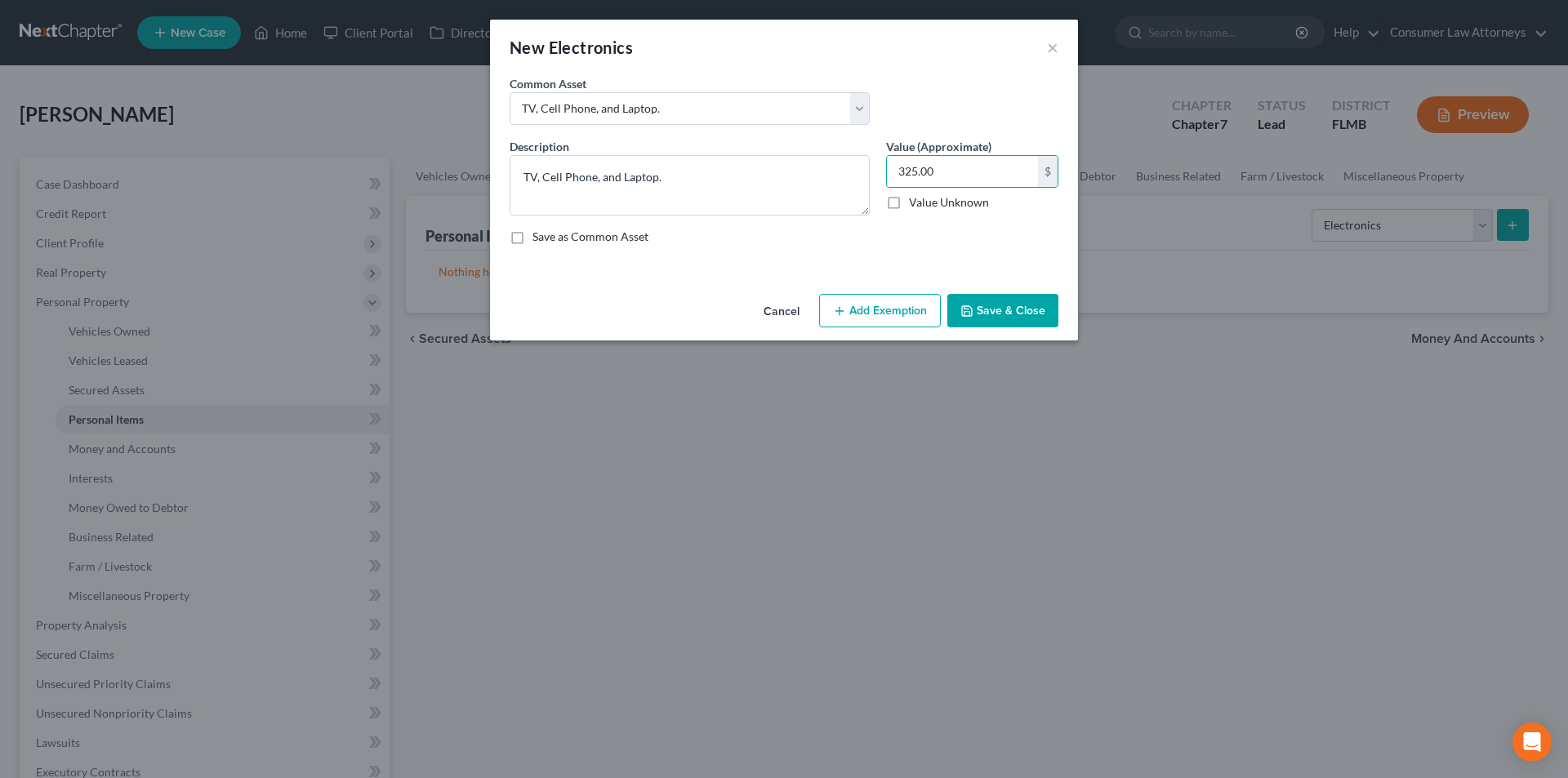
click at [880, 309] on button "Add Exemption" at bounding box center [880, 311] width 121 height 34
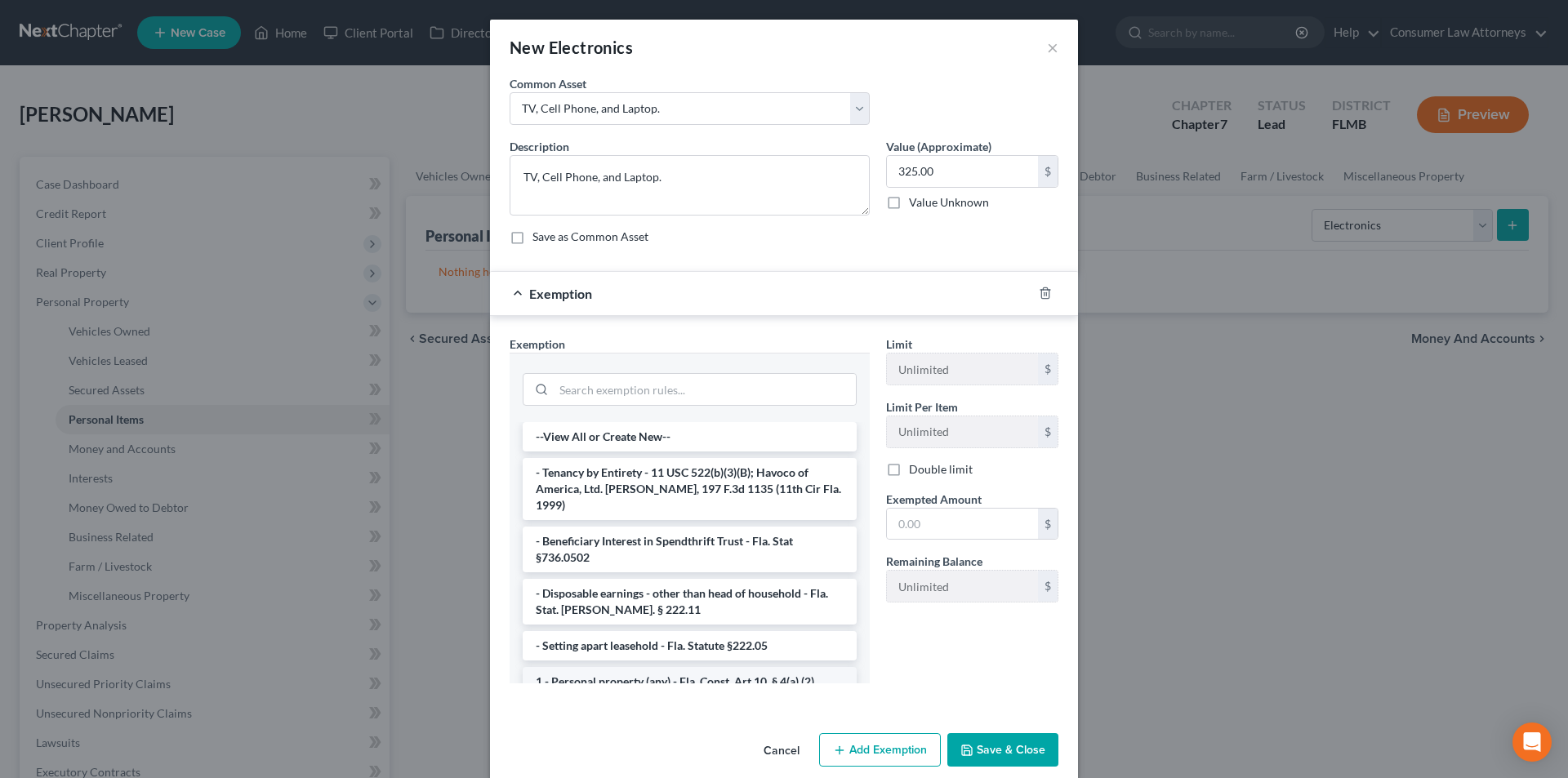
click at [633, 669] on li "1 - Personal property (any) - Fla. Const. Art.10, § 4(a) (2)" at bounding box center [690, 682] width 334 height 30
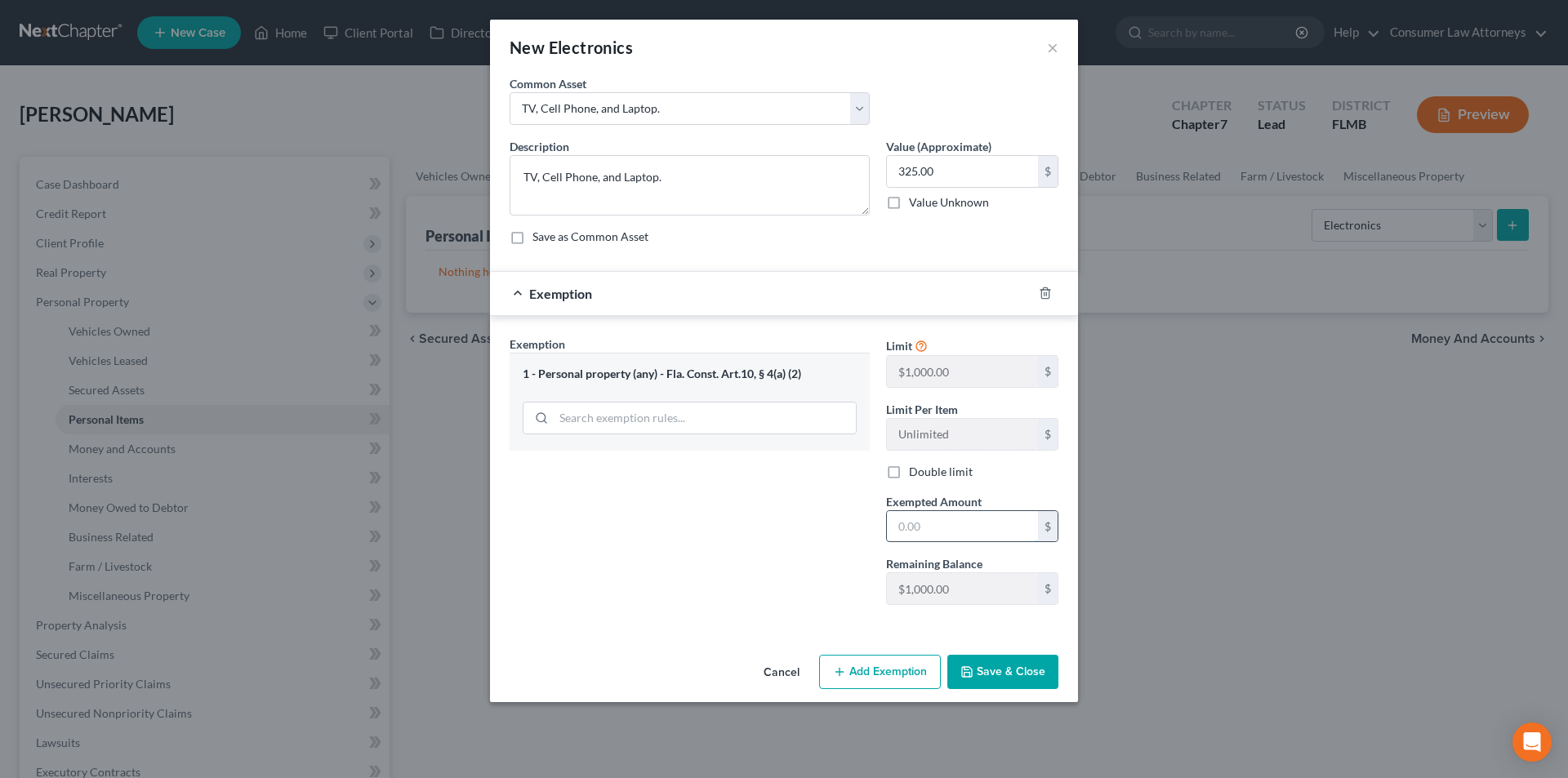
click at [918, 521] on input "text" at bounding box center [962, 527] width 151 height 31
click at [1016, 675] on button "Save & Close" at bounding box center [1003, 672] width 111 height 34
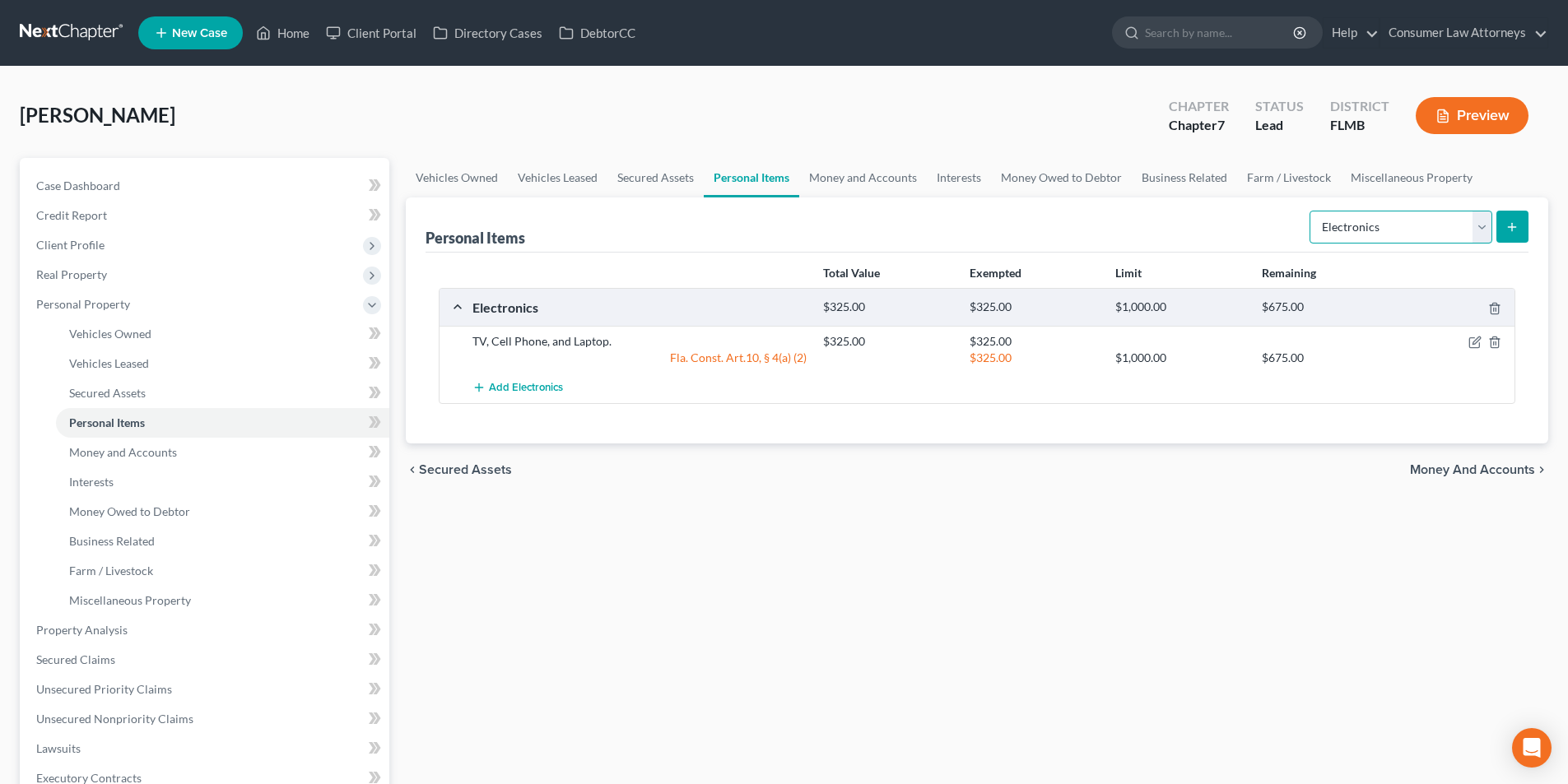
click at [1400, 234] on select "Select Item Type Clothing Collectibles Of Value Electronics Firearms Household …" at bounding box center [1401, 227] width 183 height 33
click at [1312, 210] on select "Select Item Type Clothing Collectibles Of Value Electronics Firearms Household …" at bounding box center [1401, 227] width 183 height 33
drag, startPoint x: 1403, startPoint y: 227, endPoint x: 1393, endPoint y: 243, distance: 18.9
click at [1403, 227] on select "Select Item Type Clothing Collectibles Of Value Electronics Firearms Household …" at bounding box center [1401, 227] width 183 height 33
click at [1312, 210] on select "Select Item Type Clothing Collectibles Of Value Electronics Firearms Household …" at bounding box center [1401, 227] width 183 height 33
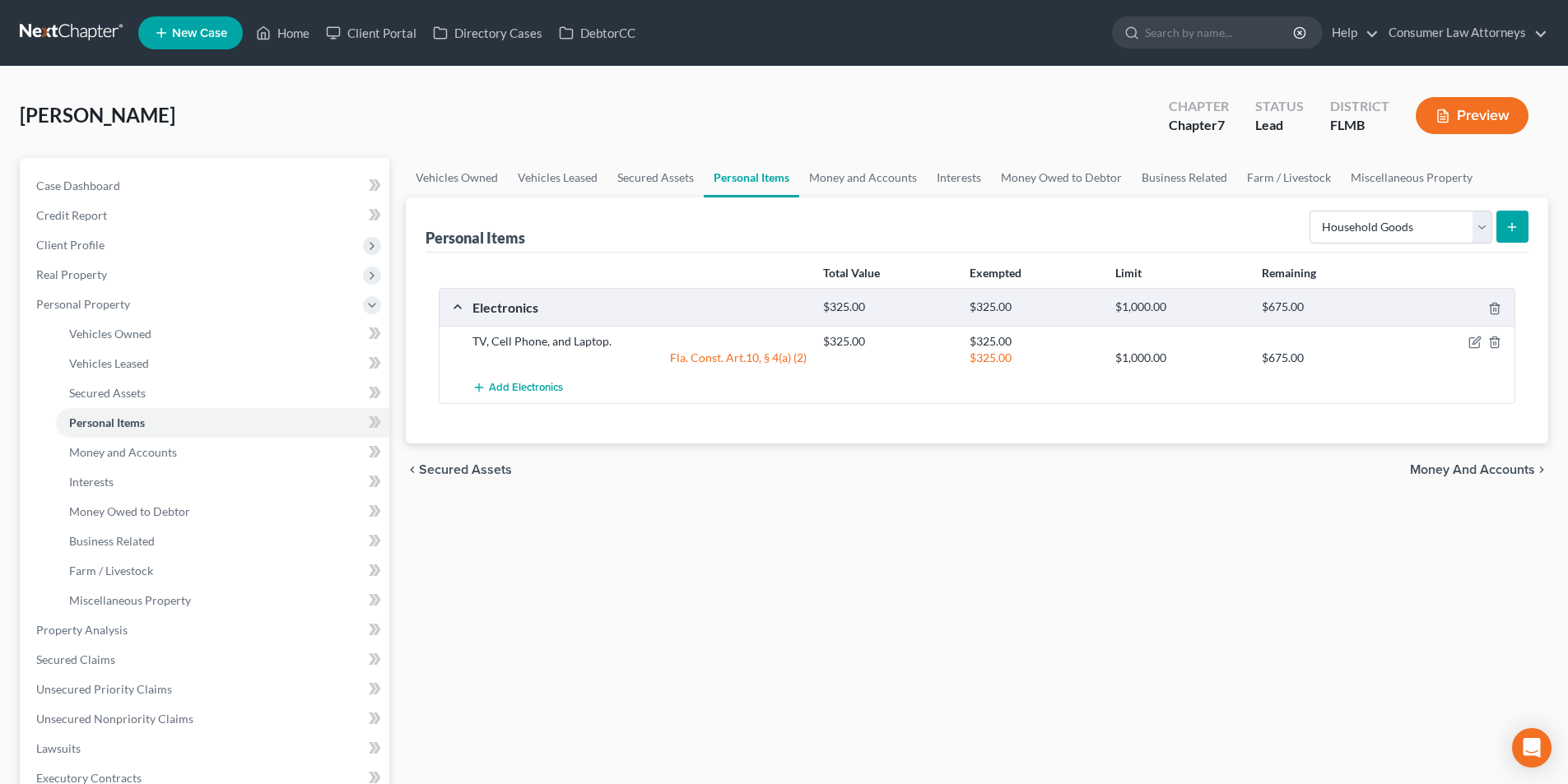
click at [1510, 232] on icon "submit" at bounding box center [1512, 227] width 13 height 13
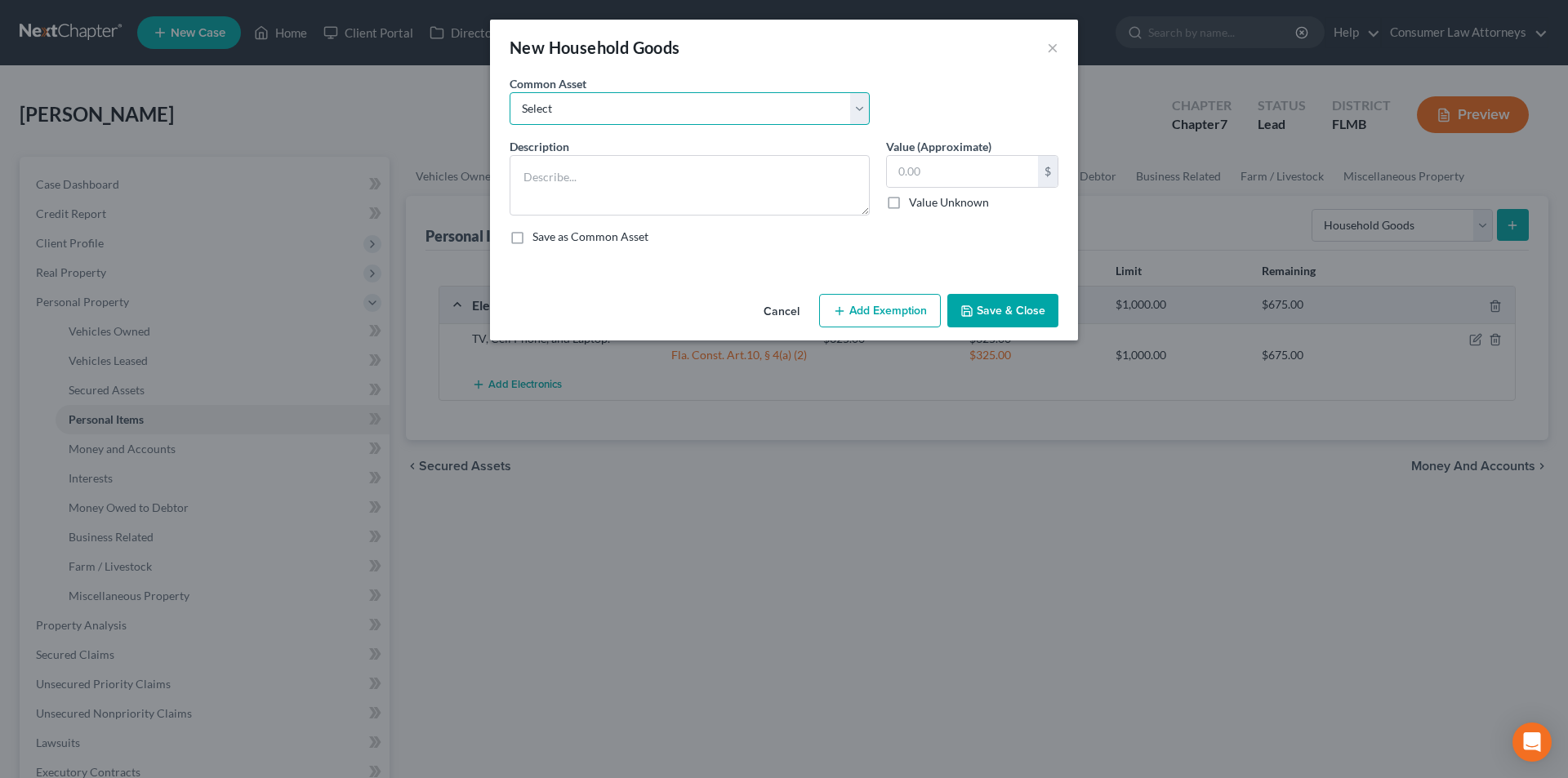
drag, startPoint x: 623, startPoint y: 110, endPoint x: 622, endPoint y: 124, distance: 14.0
click at [623, 110] on select "Select Miscellaneous household goods, furniture and furnishings freezer Dryer c…" at bounding box center [690, 109] width 361 height 33
click at [510, 92] on select "Select Miscellaneous household goods, furniture and furnishings freezer Dryer c…" at bounding box center [690, 109] width 361 height 33
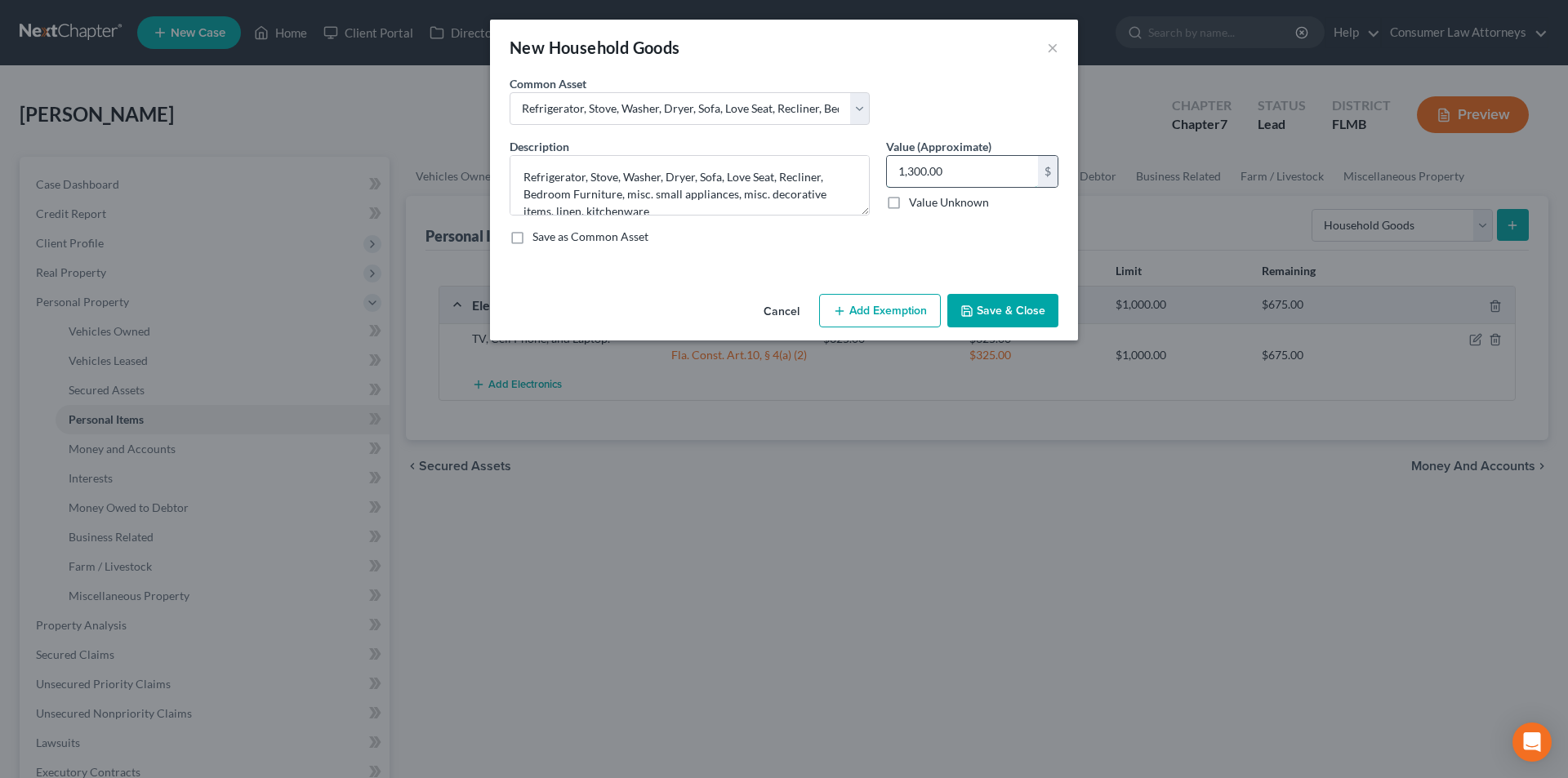
click at [964, 171] on input "1,300.00" at bounding box center [962, 171] width 151 height 31
click at [891, 299] on button "Add Exemption" at bounding box center [880, 311] width 121 height 34
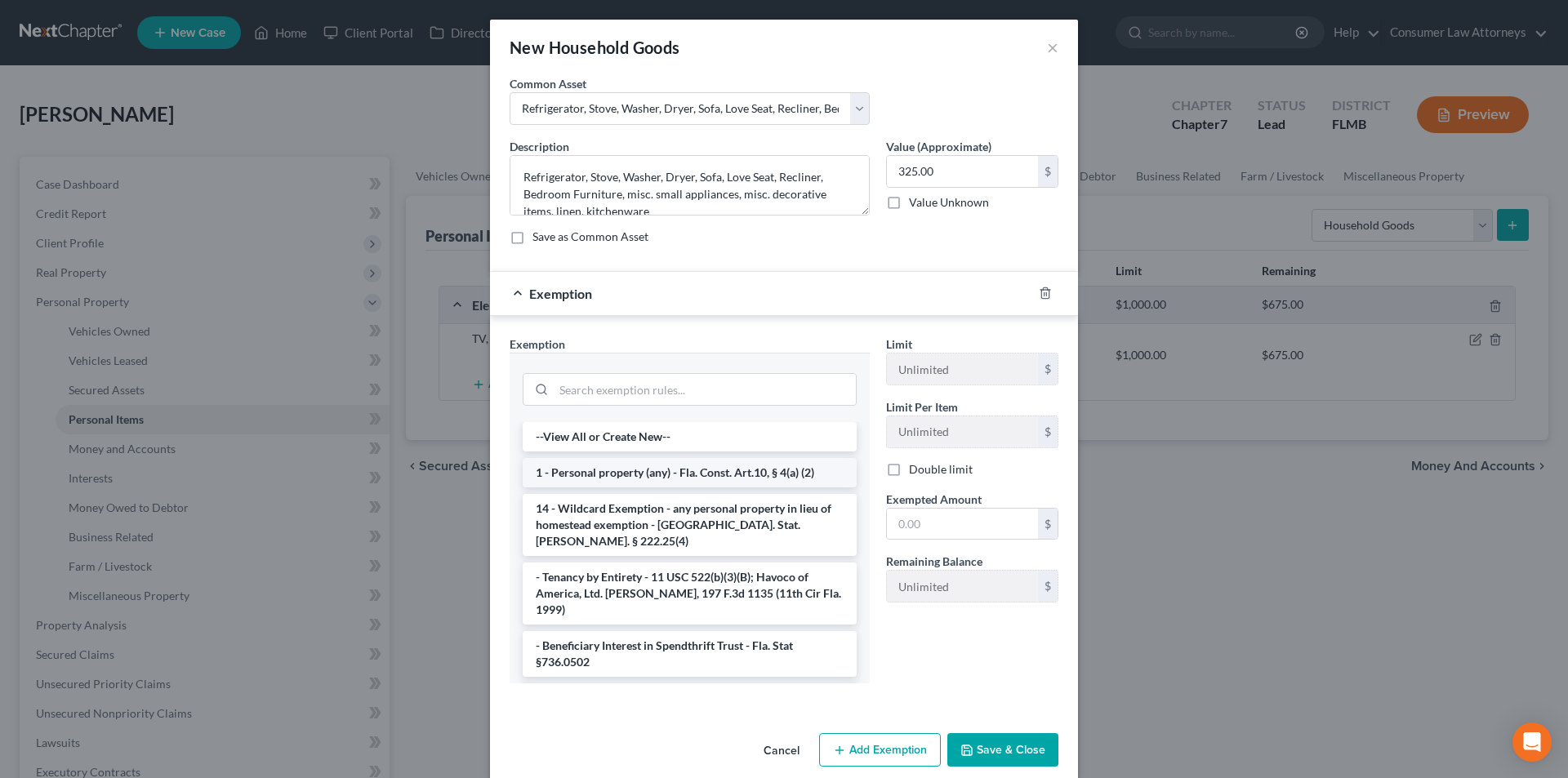
click at [634, 476] on li "1 - Personal property (any) - Fla. Const. Art.10, § 4(a) (2)" at bounding box center [690, 473] width 334 height 30
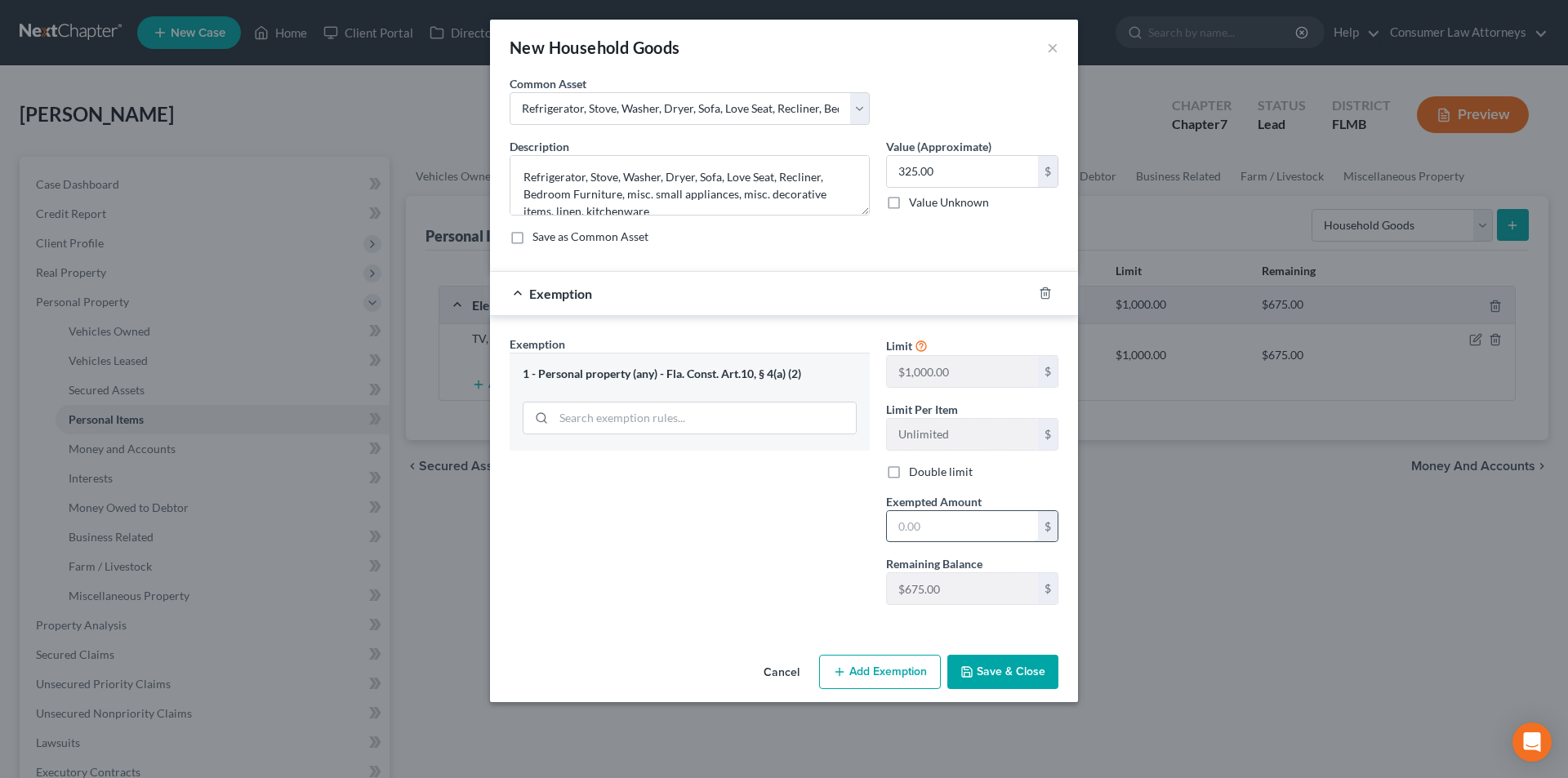
click at [923, 523] on input "text" at bounding box center [962, 527] width 151 height 31
click at [1016, 663] on button "Save & Close" at bounding box center [1003, 672] width 111 height 34
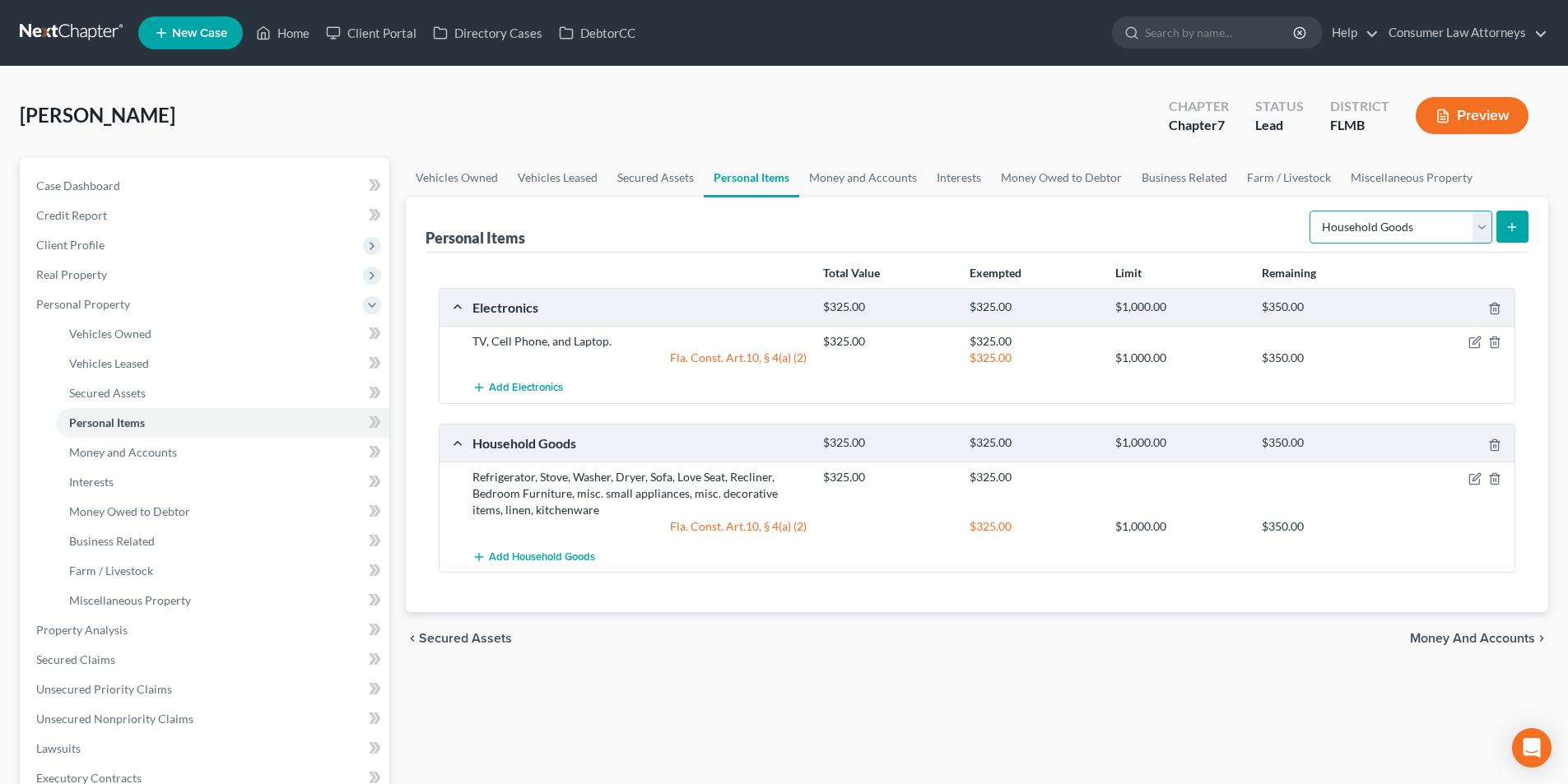
click at [1428, 227] on select "Select Item Type Clothing Collectibles Of Value Electronics Firearms Household …" at bounding box center [1401, 227] width 183 height 33
click at [1312, 210] on select "Select Item Type Clothing Collectibles Of Value Electronics Firearms Household …" at bounding box center [1401, 227] width 183 height 33
click at [1505, 227] on button "submit" at bounding box center [1512, 227] width 32 height 32
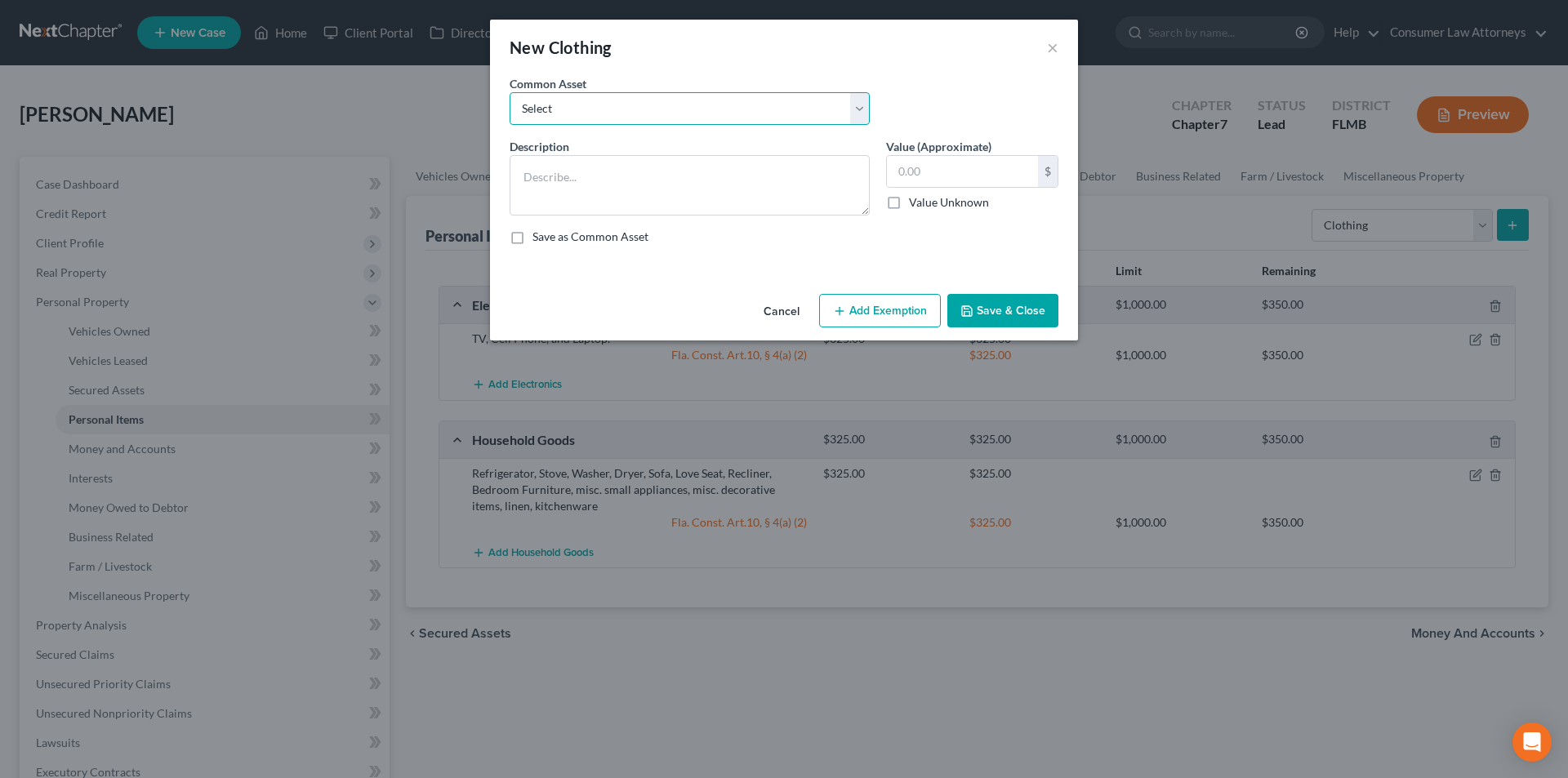
drag, startPoint x: 697, startPoint y: 117, endPoint x: 689, endPoint y: 124, distance: 10.6
click at [697, 117] on select "Select Miscellaneous clothing and wearing apparel Clothing, shoes, jackets, out…" at bounding box center [690, 109] width 361 height 33
click at [510, 92] on select "Select Miscellaneous clothing and wearing apparel Clothing, shoes, jackets, out…" at bounding box center [690, 109] width 361 height 33
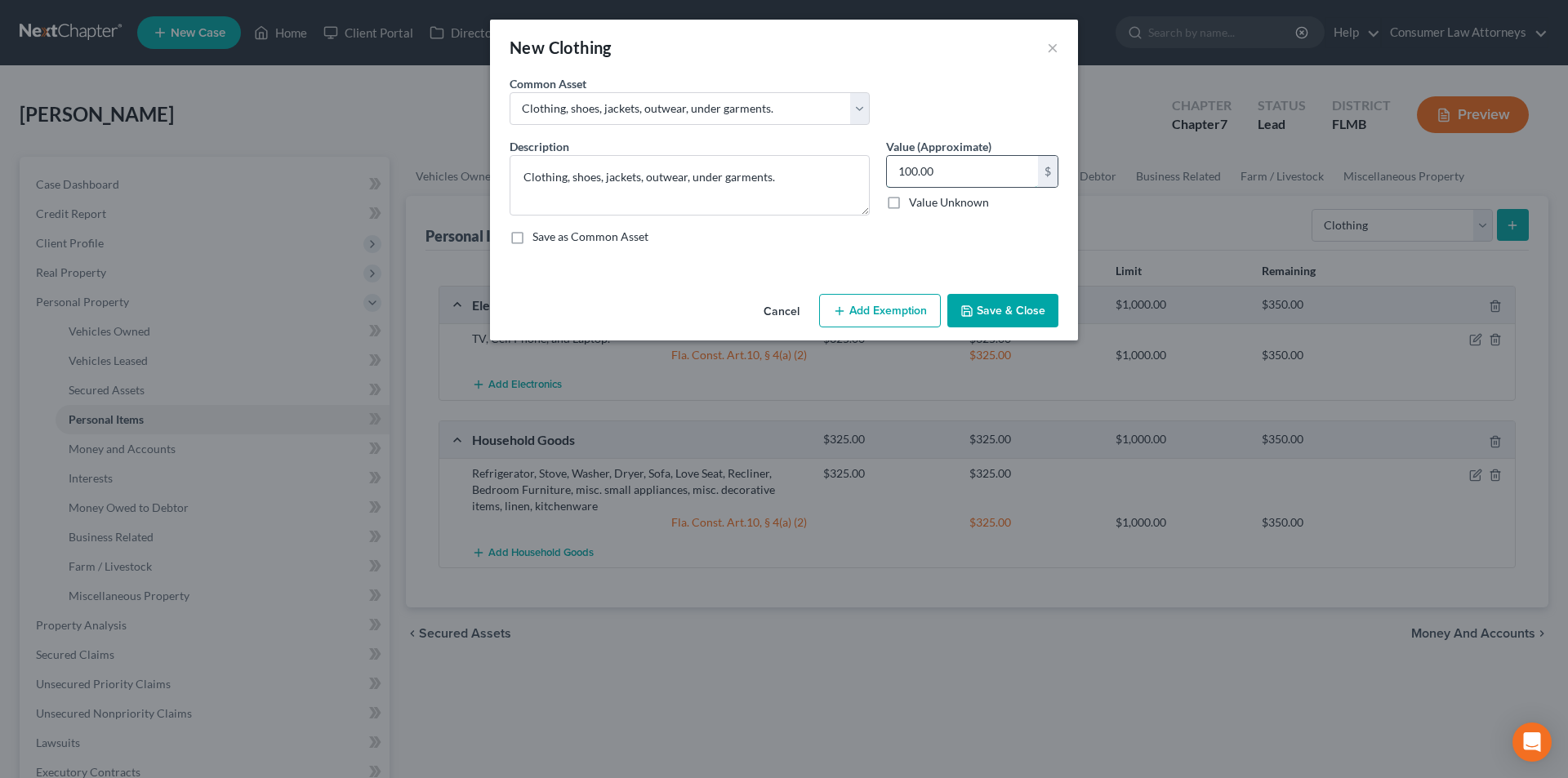
click at [953, 178] on input "100.00" at bounding box center [962, 171] width 151 height 31
click at [865, 311] on button "Add Exemption" at bounding box center [880, 311] width 121 height 34
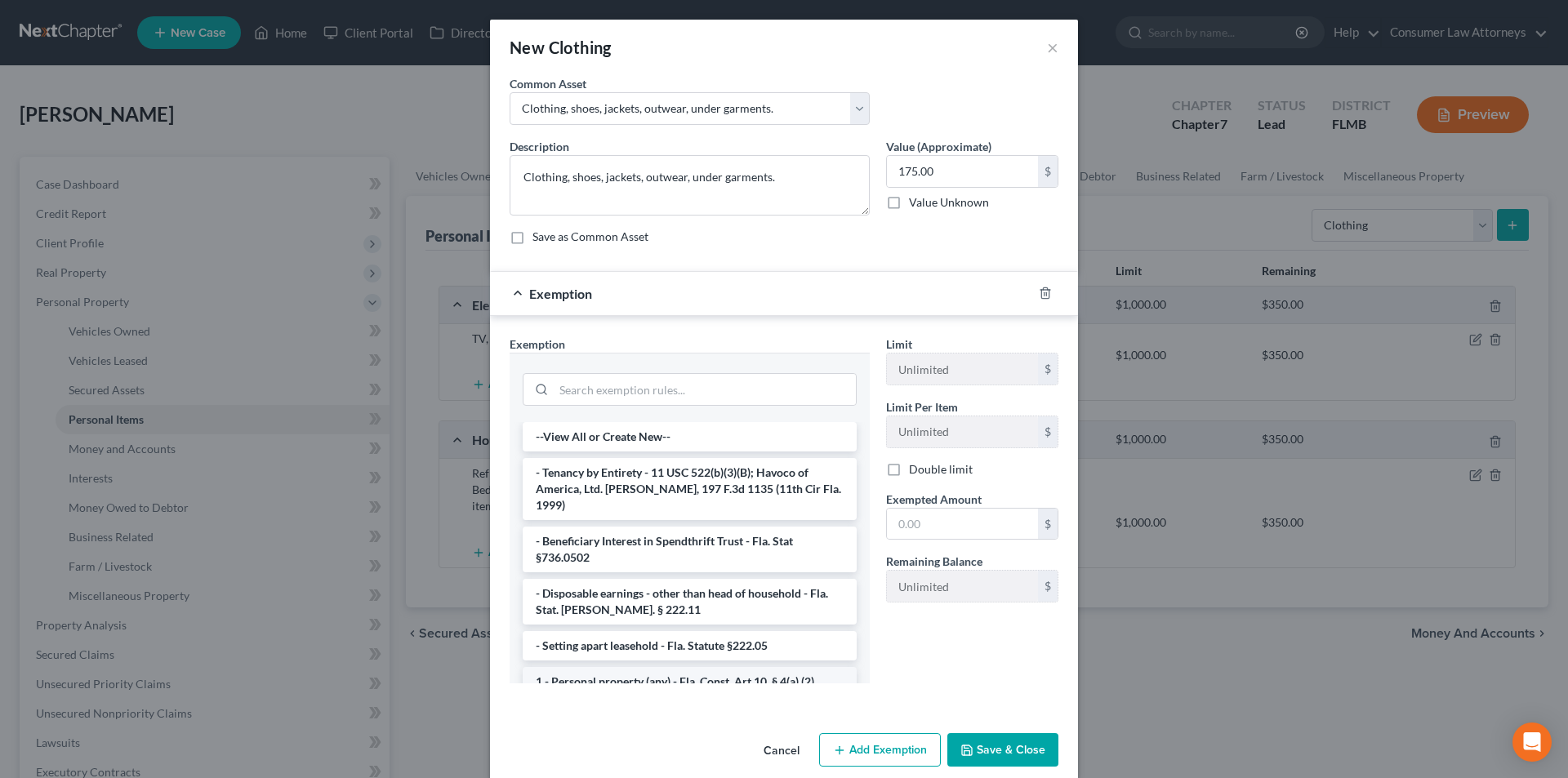
click at [631, 668] on li "1 - Personal property (any) - Fla. Const. Art.10, § 4(a) (2)" at bounding box center [690, 682] width 334 height 30
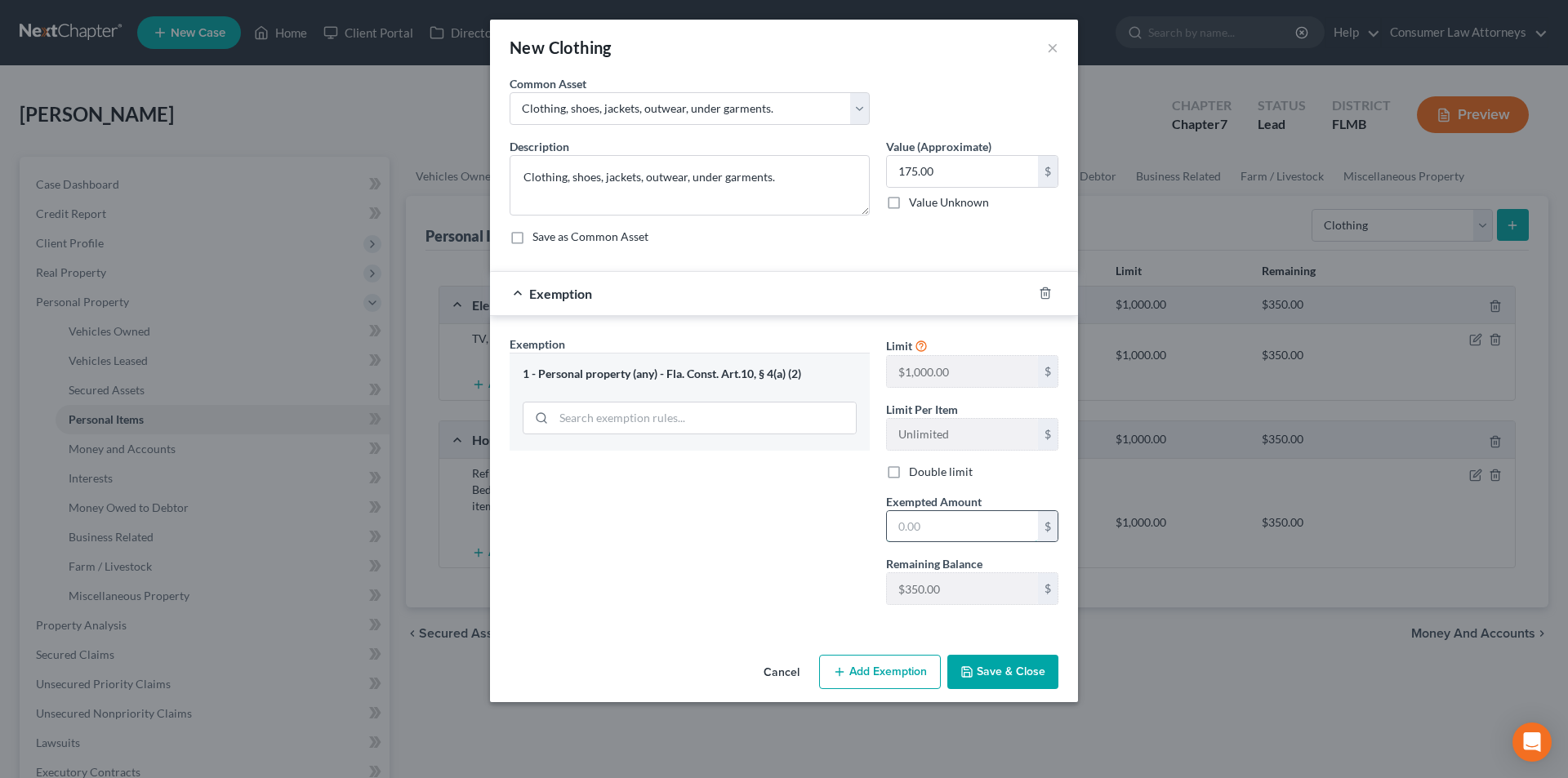
click at [908, 527] on input "text" at bounding box center [962, 527] width 151 height 31
click at [1015, 674] on button "Save & Close" at bounding box center [1003, 672] width 111 height 34
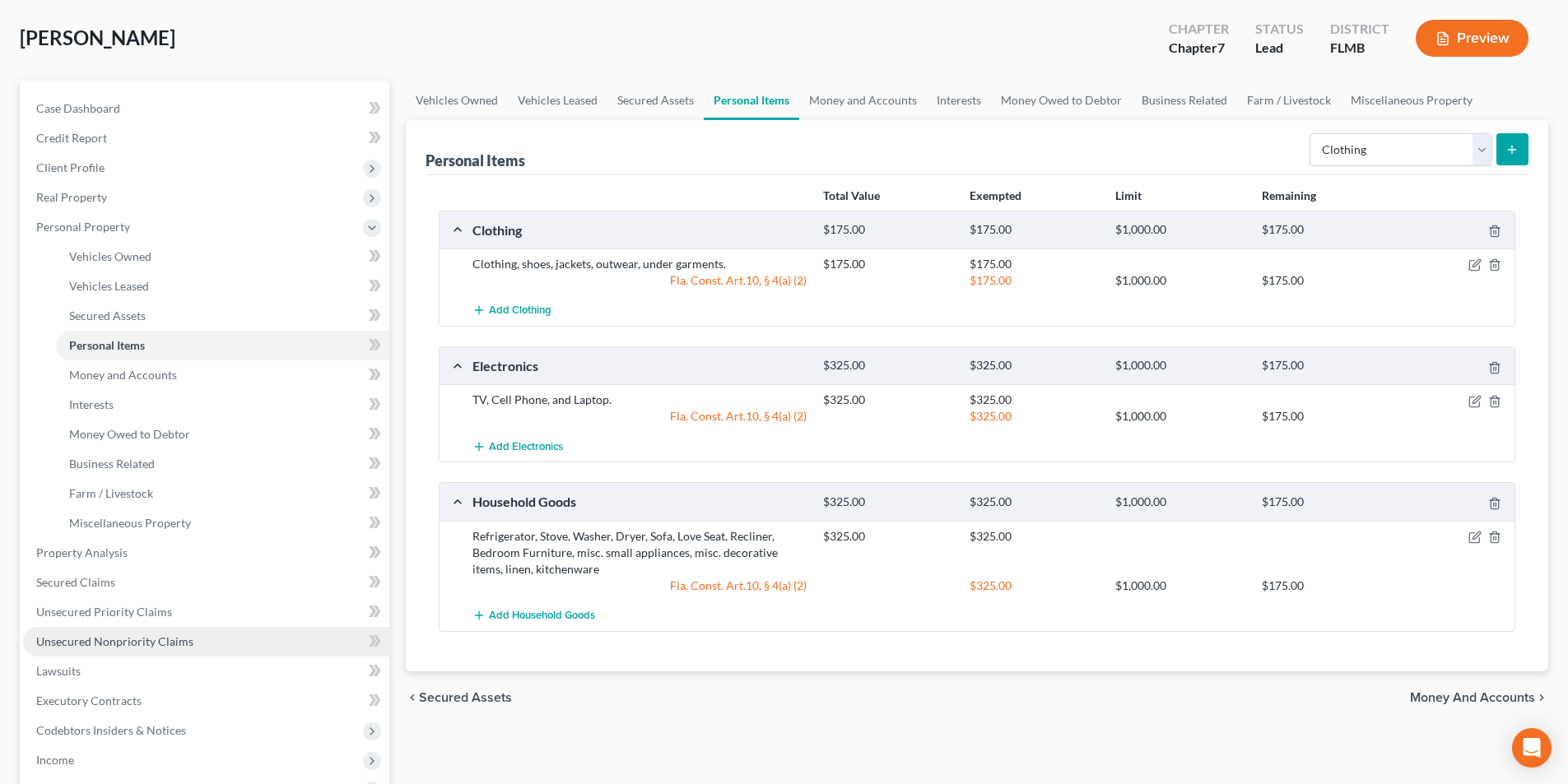
scroll to position [247, 0]
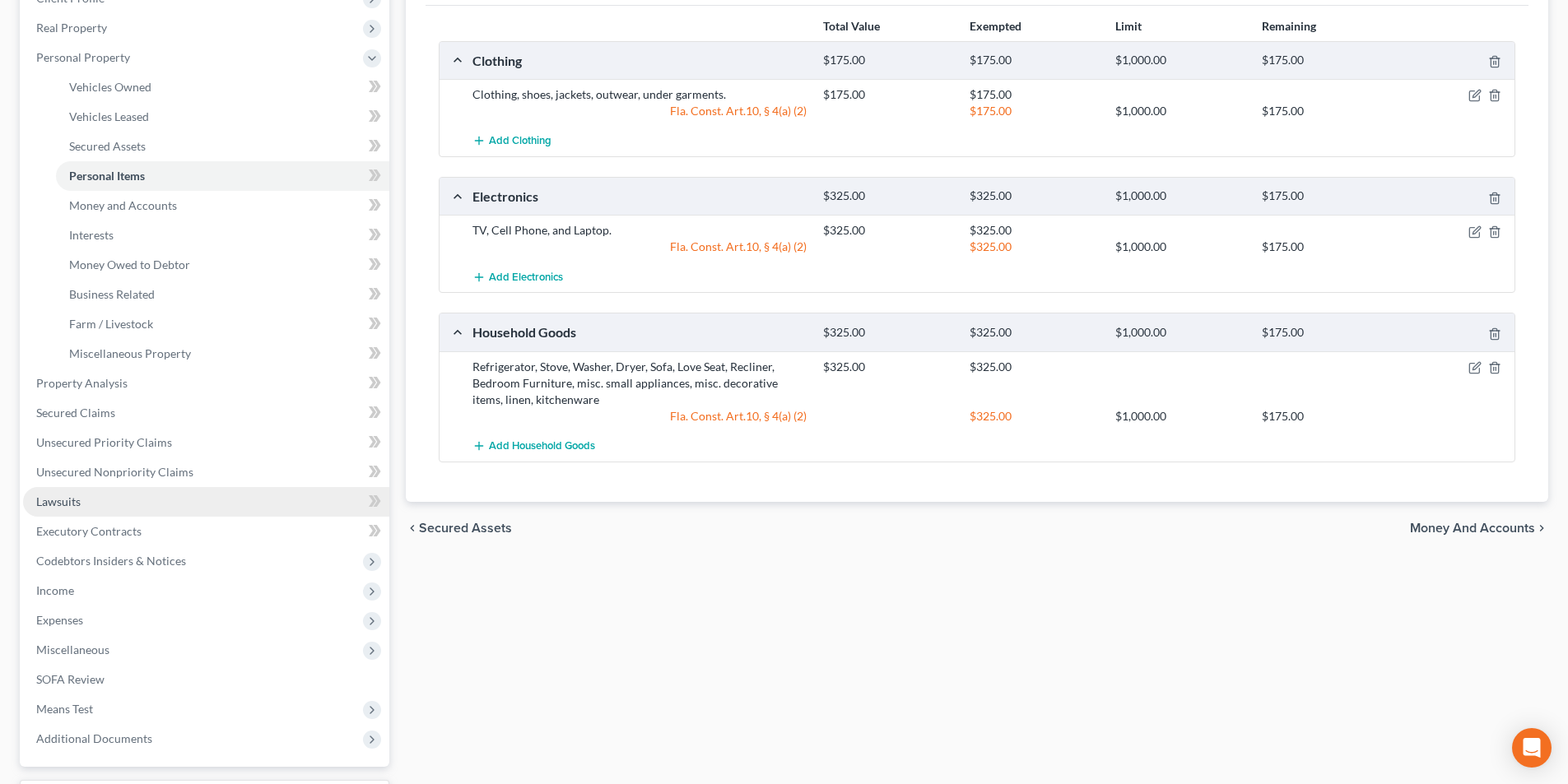
click at [67, 509] on link "Lawsuits" at bounding box center [206, 502] width 366 height 30
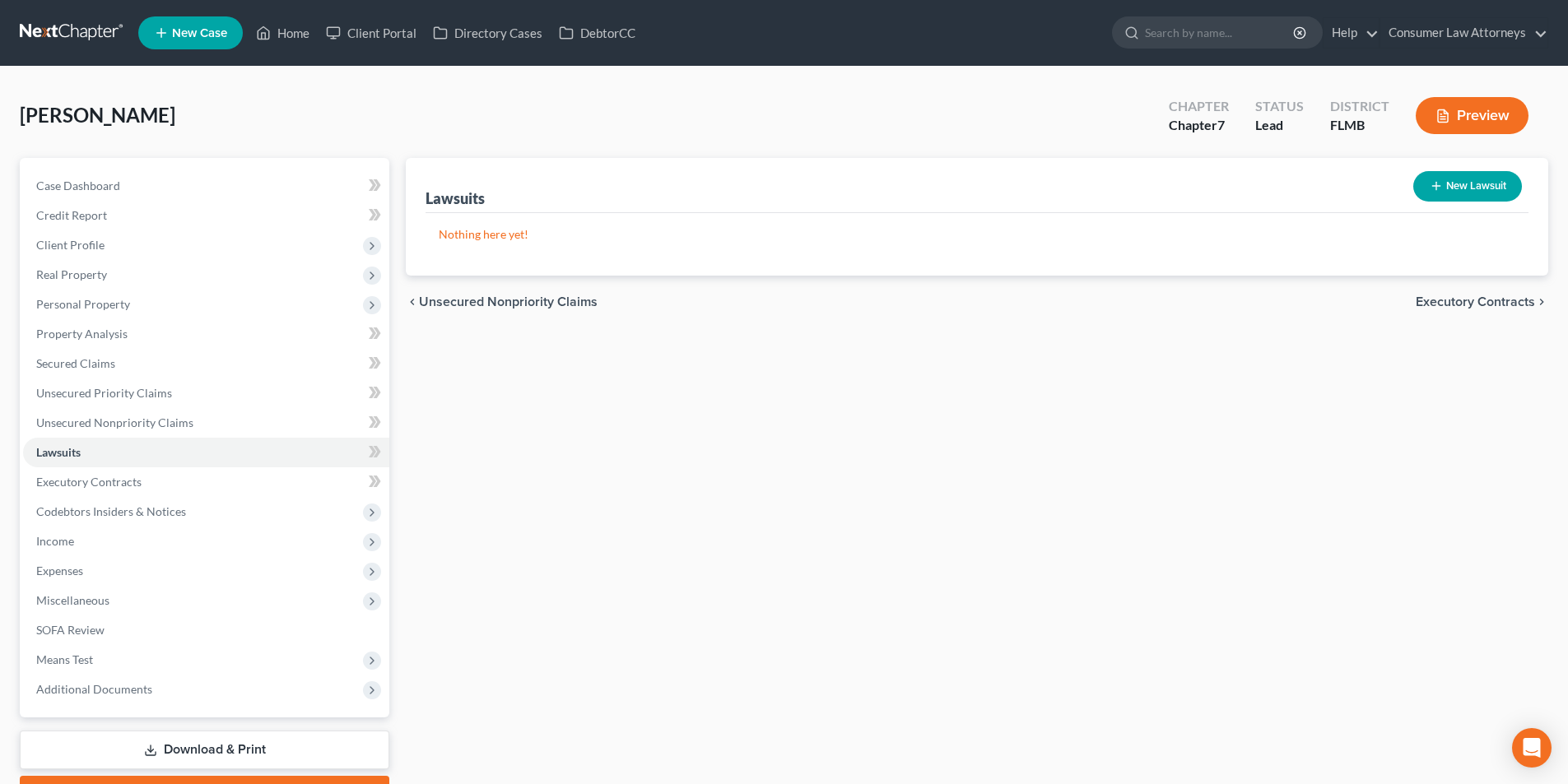
click at [1469, 180] on button "New Lawsuit" at bounding box center [1467, 186] width 109 height 31
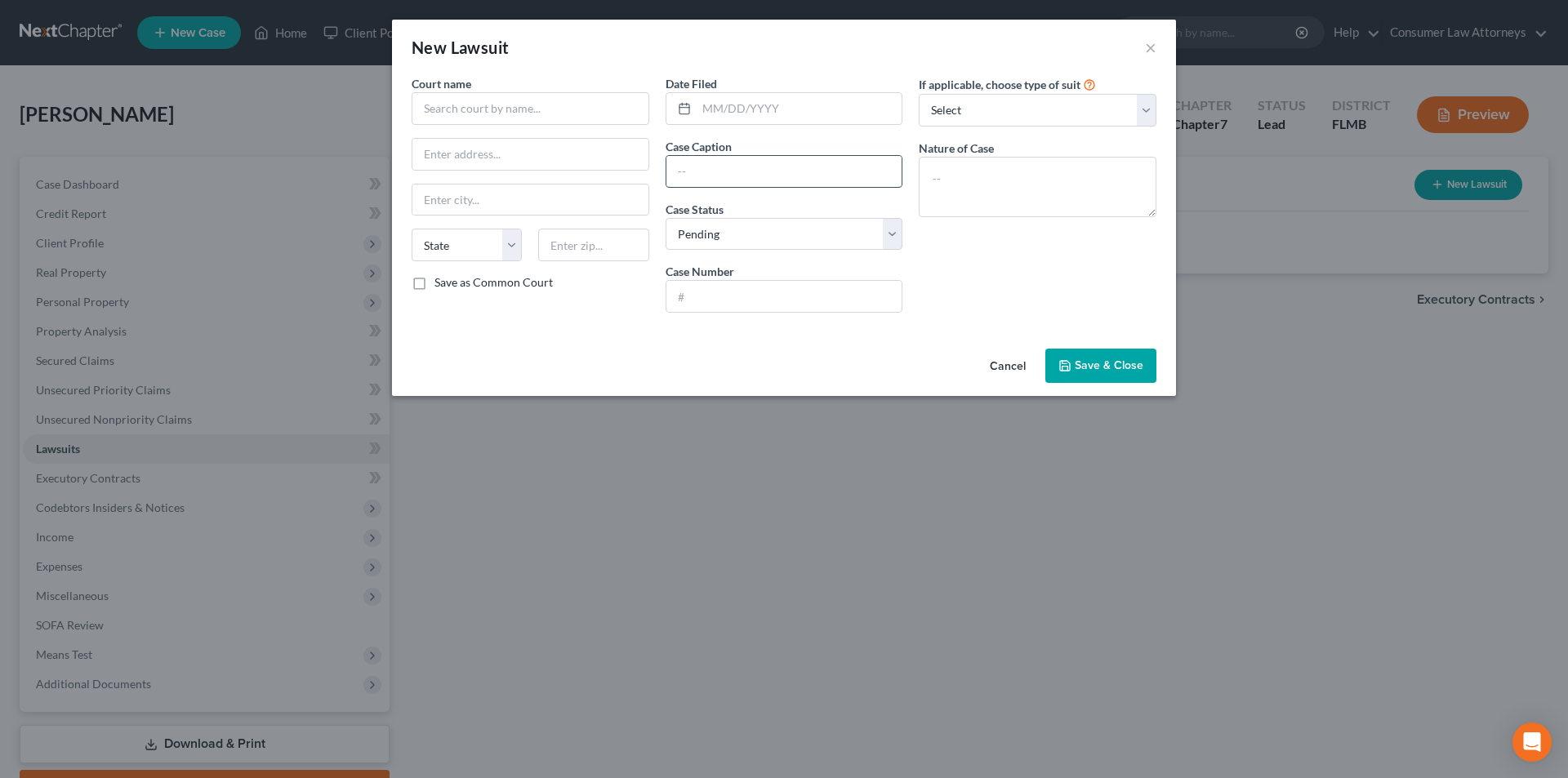
click at [804, 179] on input "text" at bounding box center [785, 171] width 236 height 31
click at [714, 292] on input "text" at bounding box center [785, 296] width 236 height 31
paste input "6:15-cr-00092-RBD-G_K-1"
click at [792, 167] on input "text" at bounding box center [785, 171] width 236 height 31
paste input "USA [PERSON_NAME] et al"
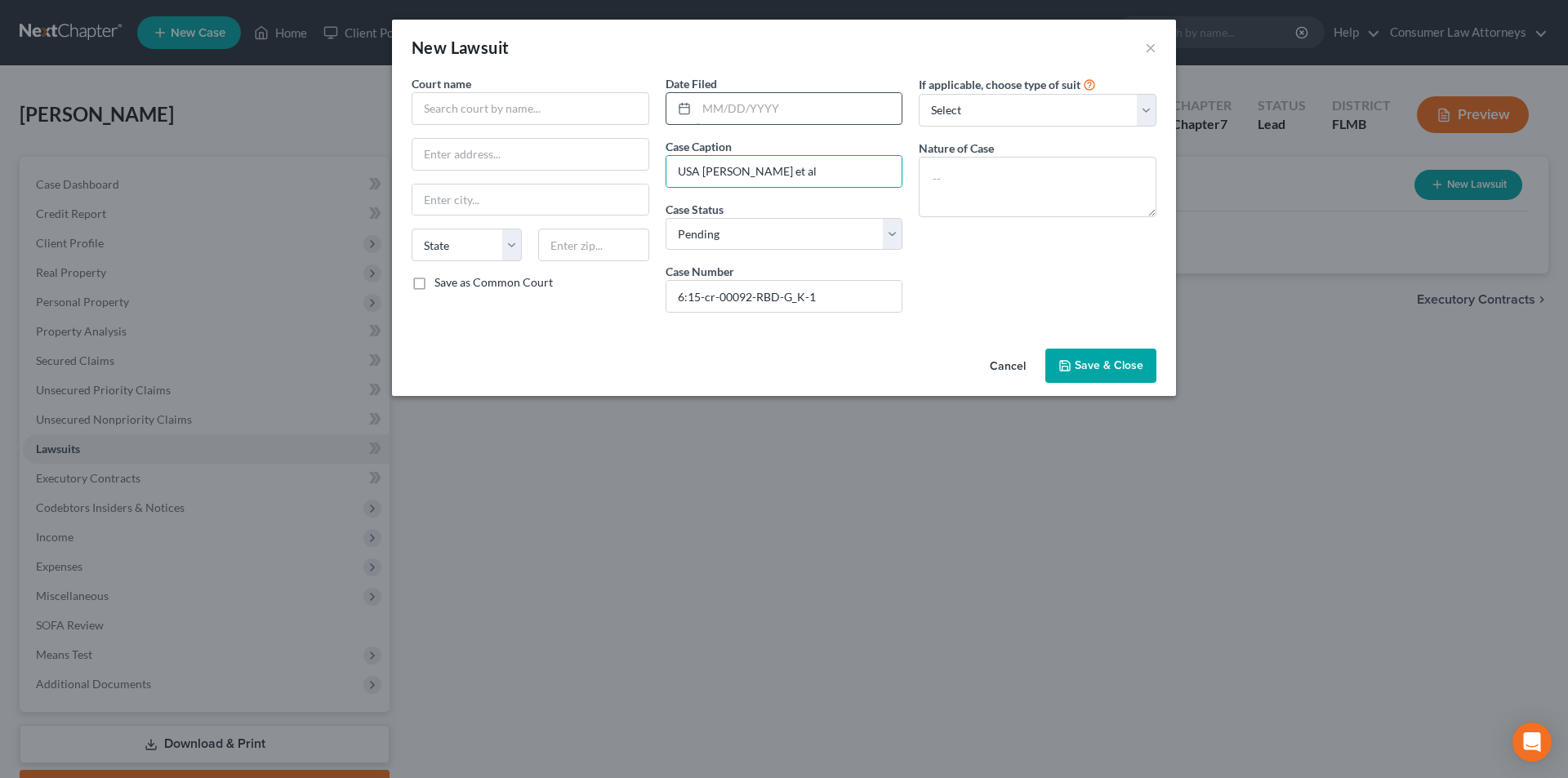
click at [752, 115] on input "text" at bounding box center [799, 109] width 206 height 31
click at [478, 107] on input "text" at bounding box center [530, 109] width 238 height 33
paste input "[STREET_ADDRESS]"
click at [569, 251] on input "text" at bounding box center [593, 245] width 110 height 33
click at [489, 340] on div "Court name * [GEOGRAPHIC_DATA] [US_STATE] AK AR AZ CA CO CT DE DC [GEOGRAPHIC_D…" at bounding box center [784, 209] width 784 height 267
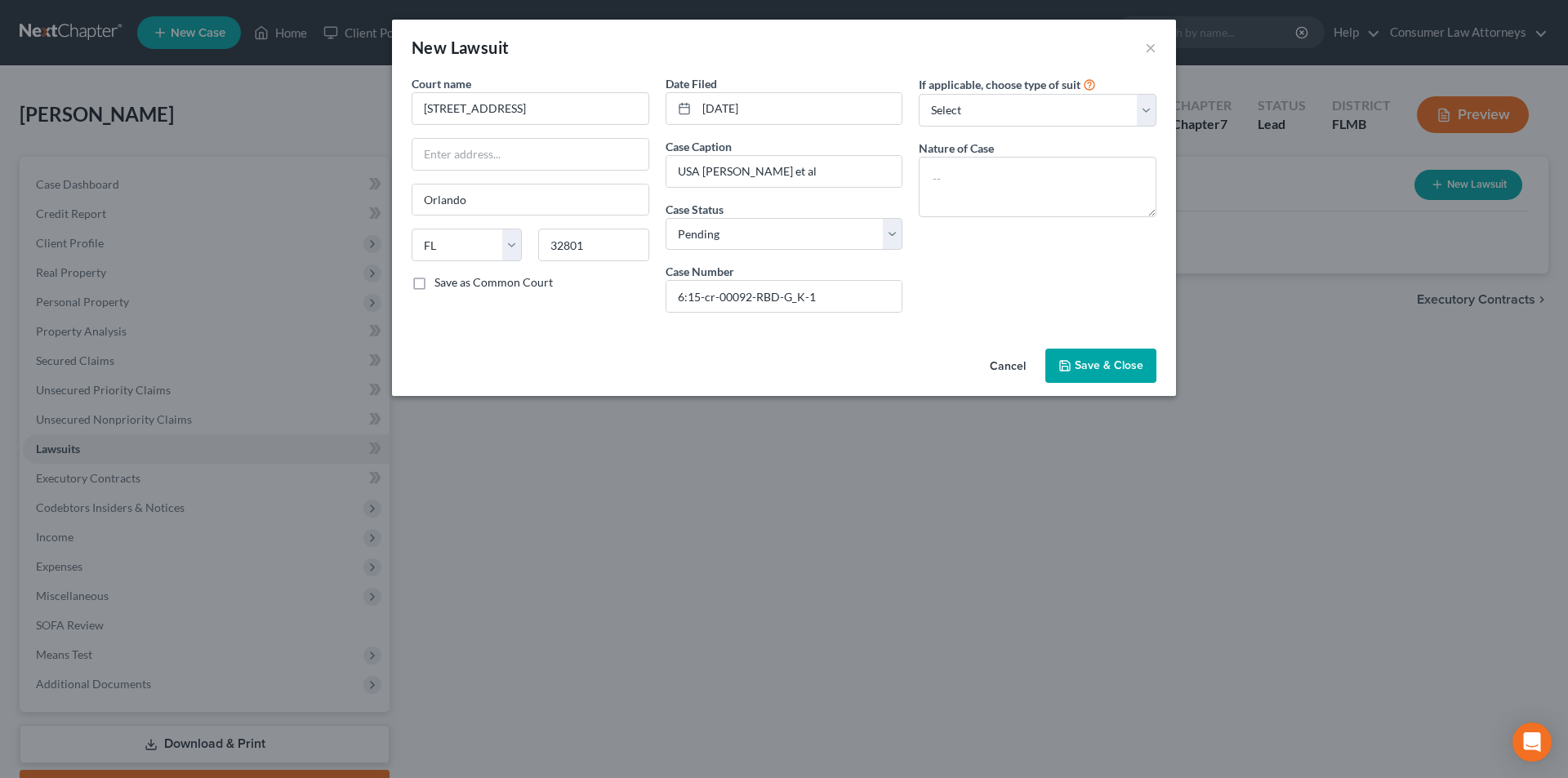
click at [434, 283] on label "Save as Common Court" at bounding box center [494, 282] width 119 height 16
click at [441, 283] on input "Save as Common Court" at bounding box center [446, 279] width 11 height 11
click at [809, 228] on select "Select Pending On Appeal Concluded" at bounding box center [785, 234] width 238 height 33
click at [1019, 112] on select "Select Repossession Garnishment Foreclosure Attached, Seized, Or Levied Other" at bounding box center [1038, 110] width 238 height 33
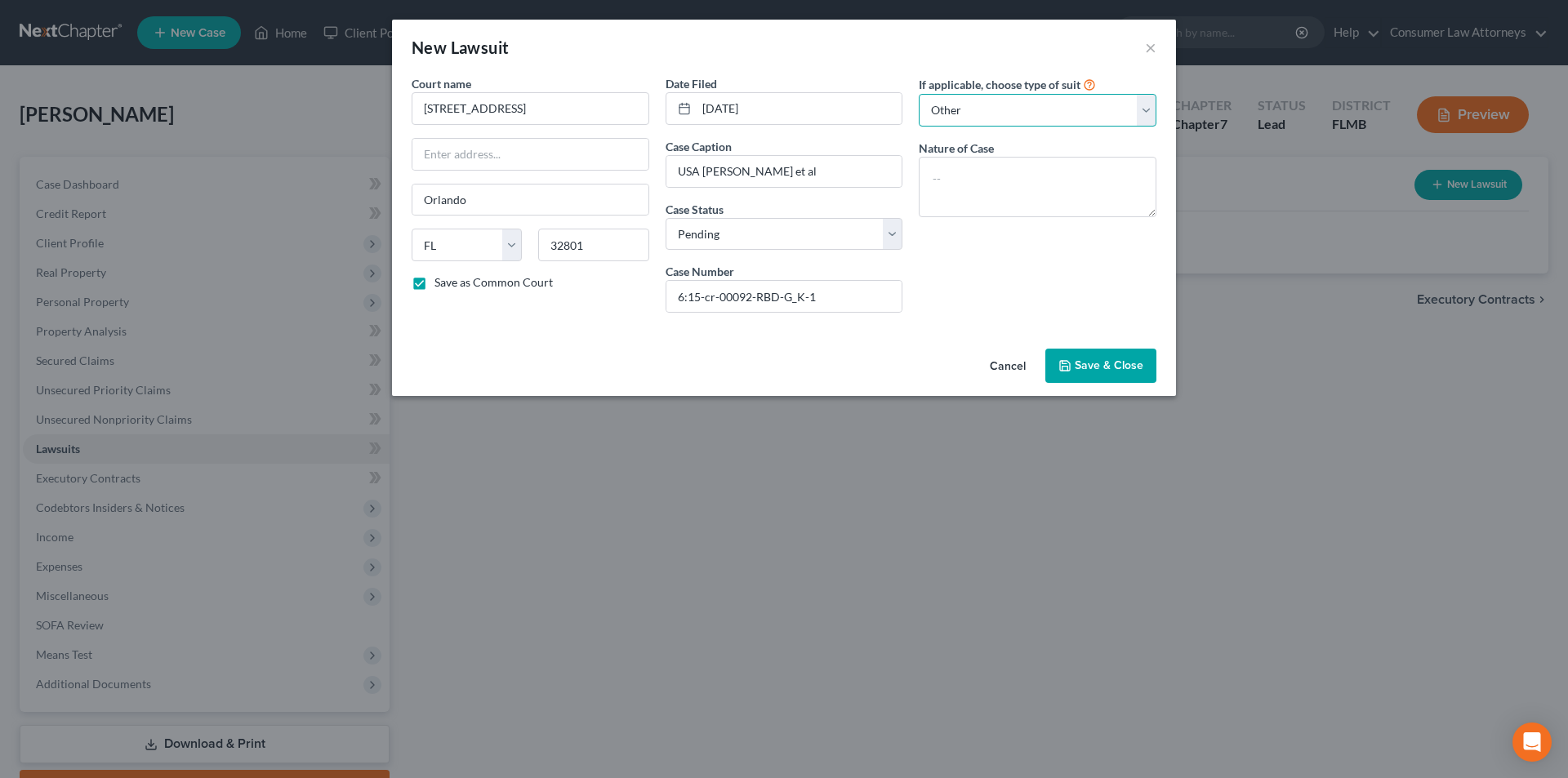
click at [919, 94] on select "Select Repossession Garnishment Foreclosure Attached, Seized, Or Levied Other" at bounding box center [1038, 110] width 238 height 33
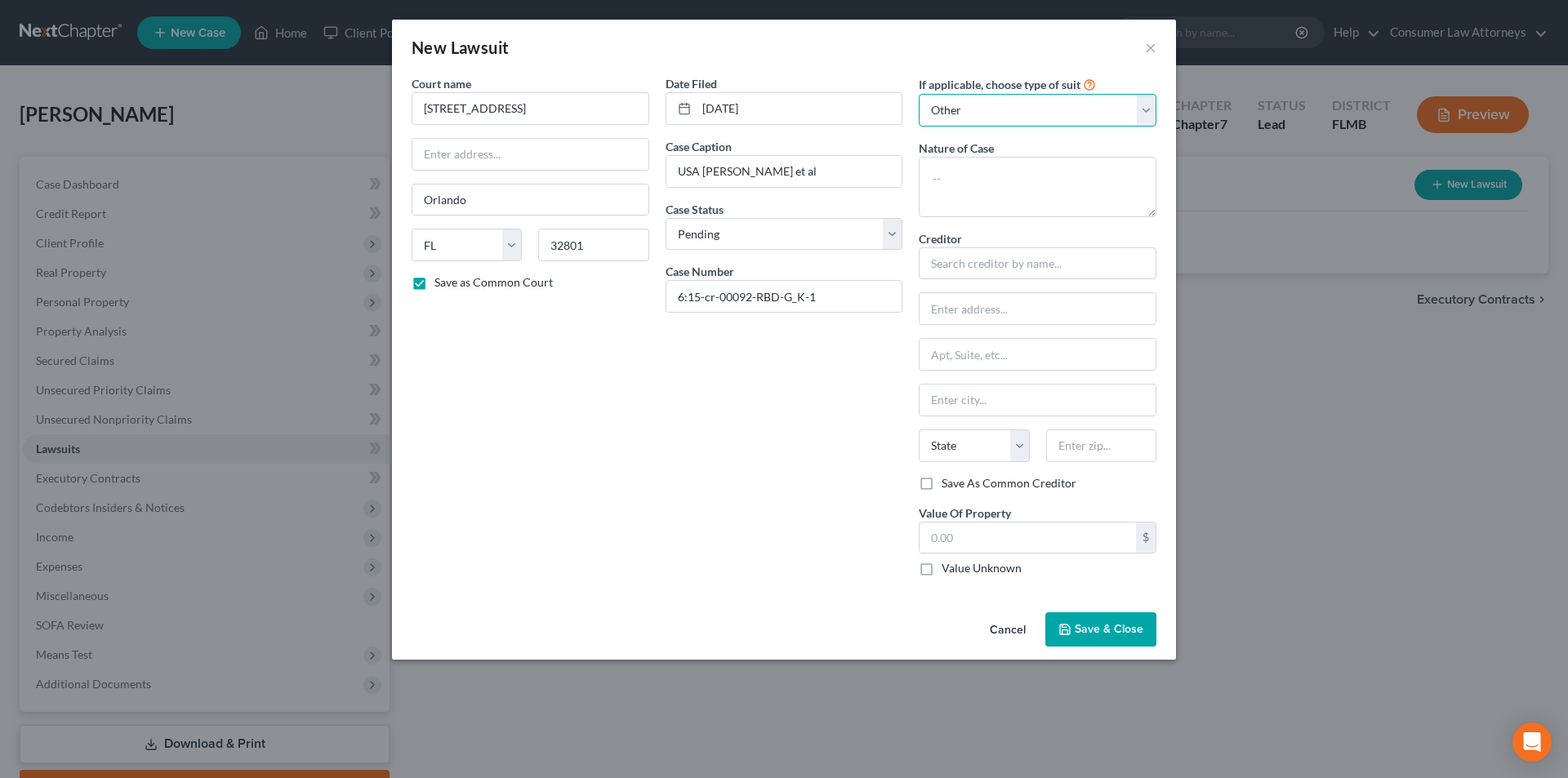
click at [1128, 107] on select "Select Repossession Garnishment Foreclosure Attached, Seized, Or Levied Other" at bounding box center [1038, 110] width 238 height 33
click at [919, 94] on select "Select Repossession Garnishment Foreclosure Attached, Seized, Or Levied Other" at bounding box center [1038, 110] width 238 height 33
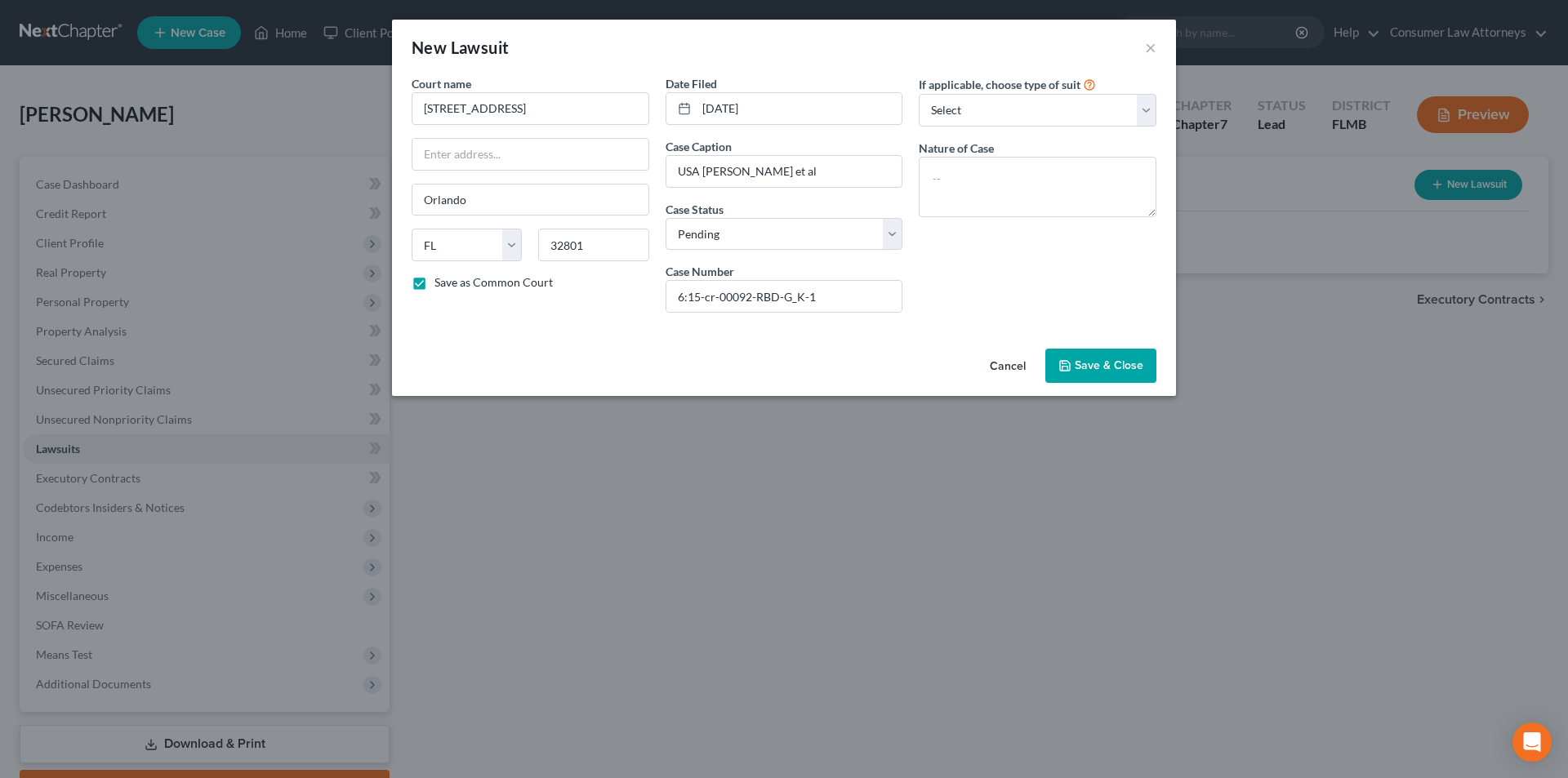
click at [1125, 373] on button "Save & Close" at bounding box center [1100, 366] width 111 height 34
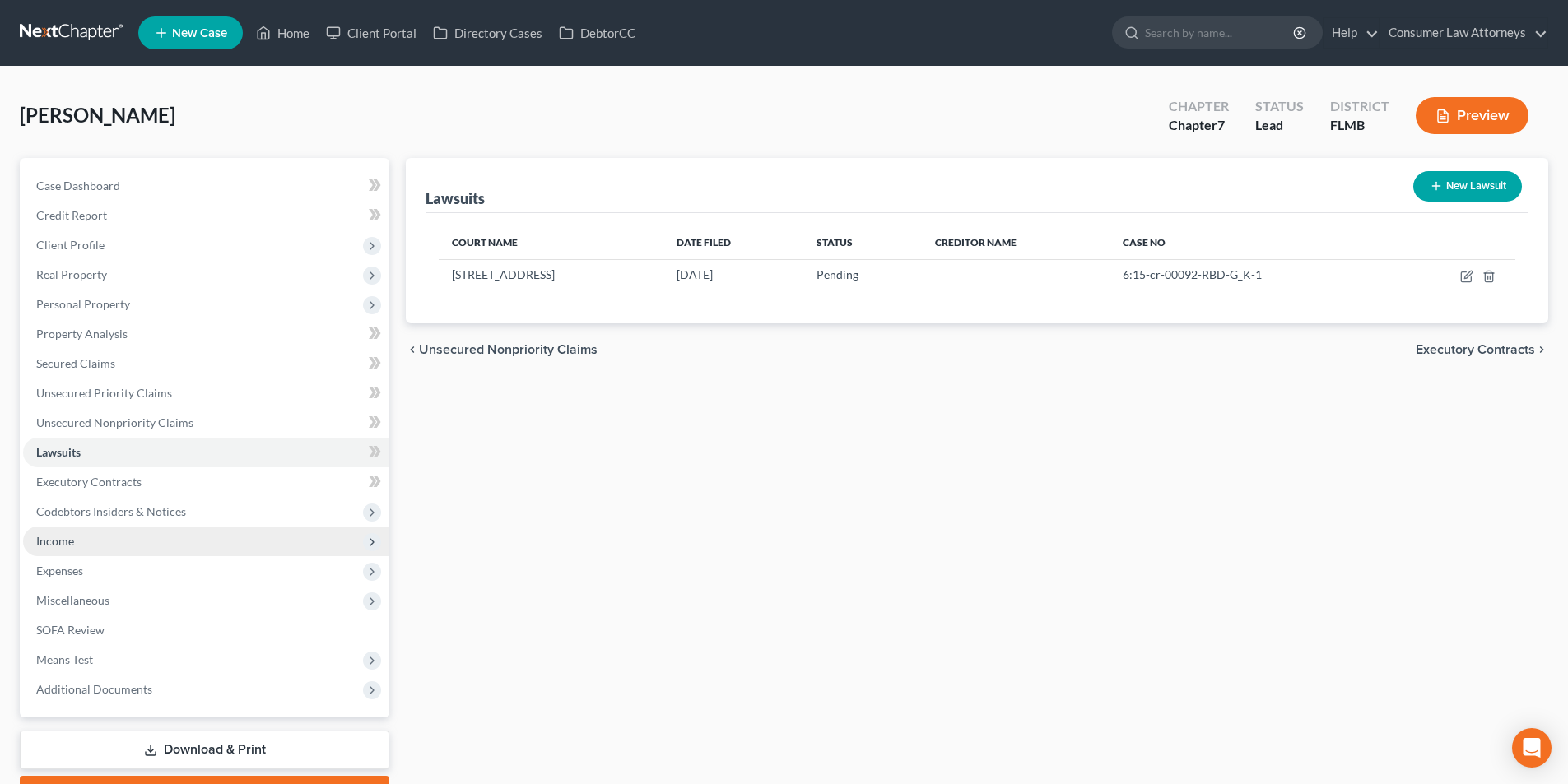
click at [75, 540] on span "Income" at bounding box center [206, 541] width 366 height 30
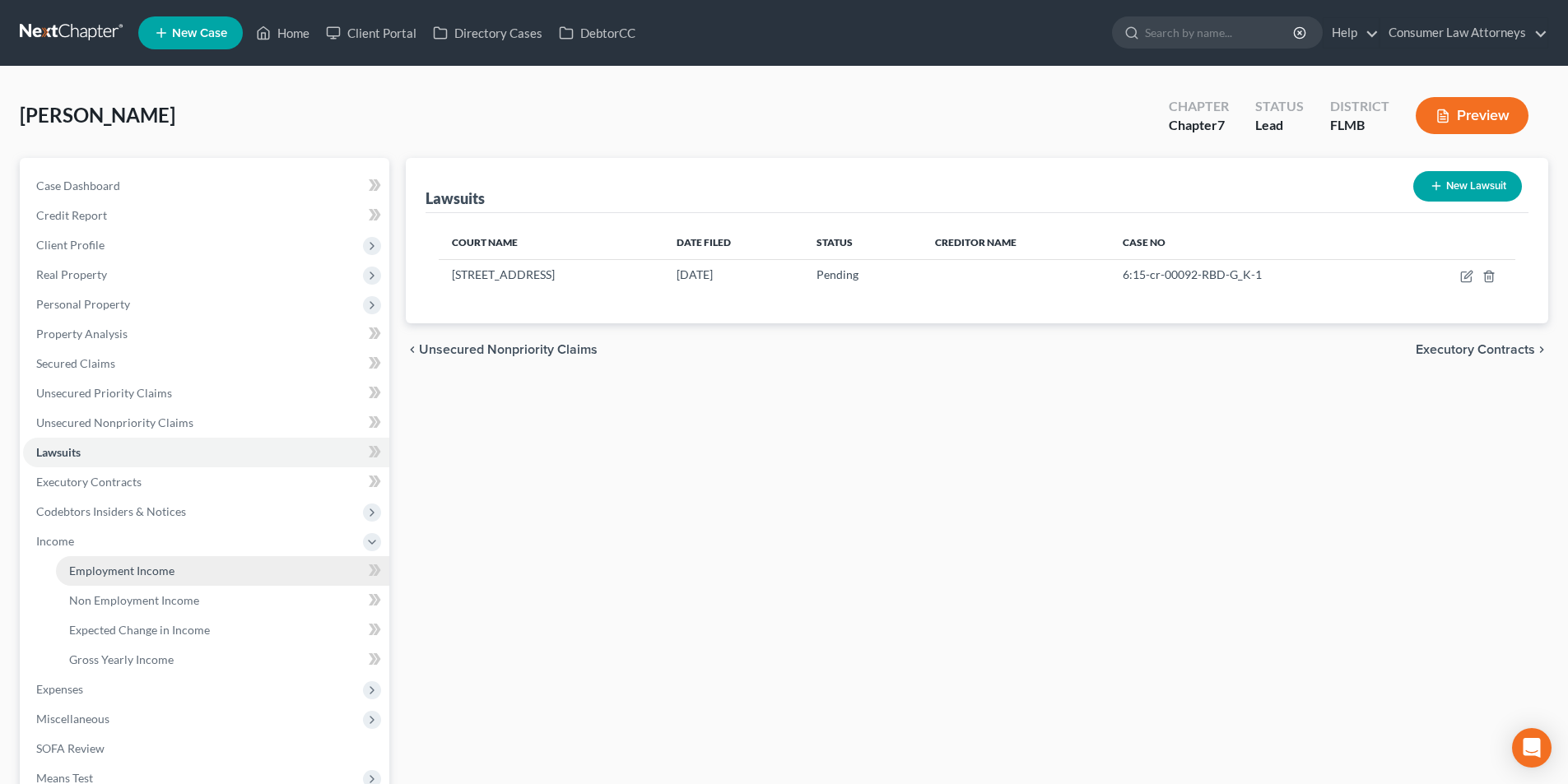
click at [119, 568] on span "Employment Income" at bounding box center [121, 570] width 105 height 14
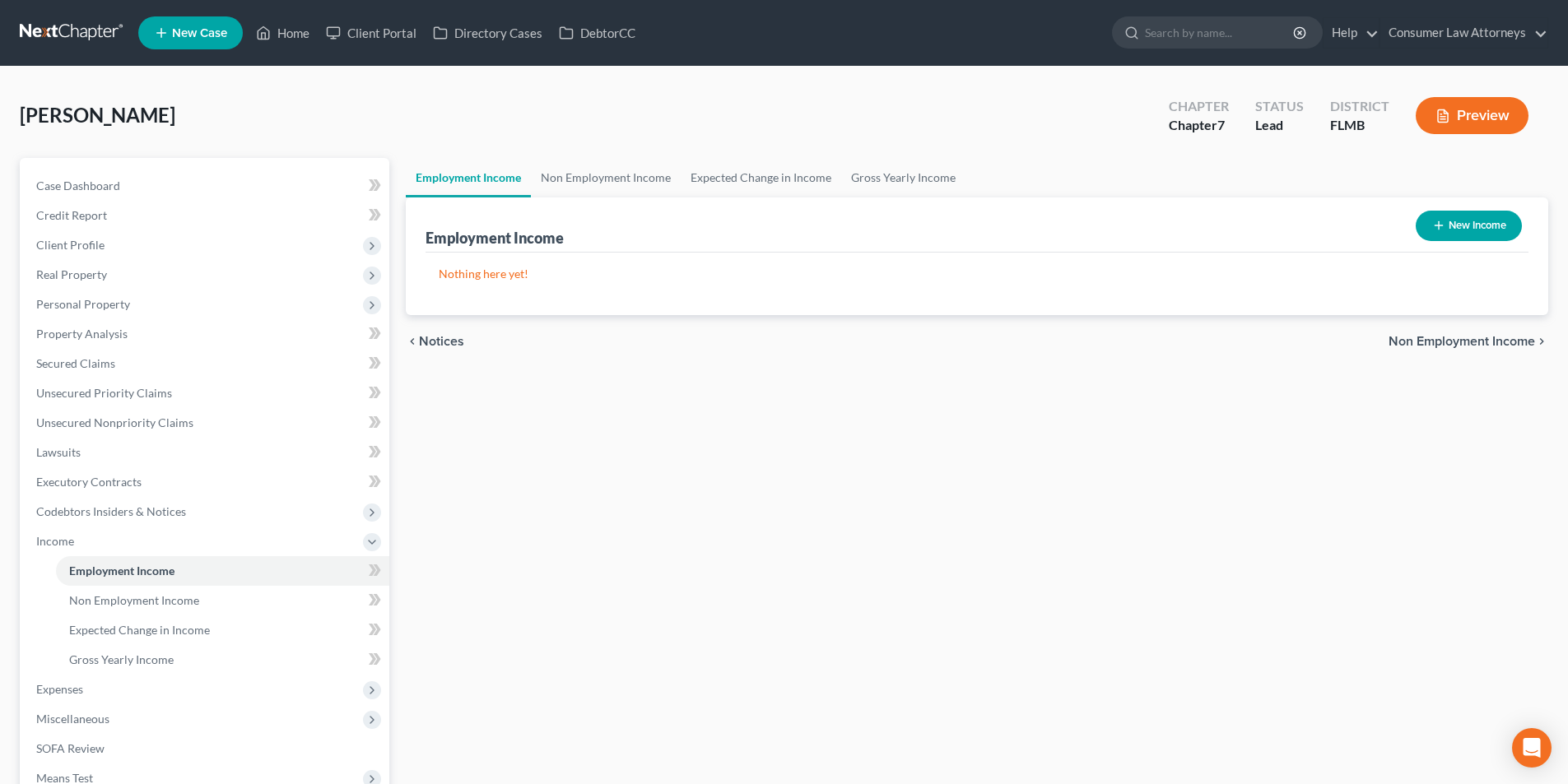
click at [1492, 221] on button "New Income" at bounding box center [1469, 226] width 106 height 31
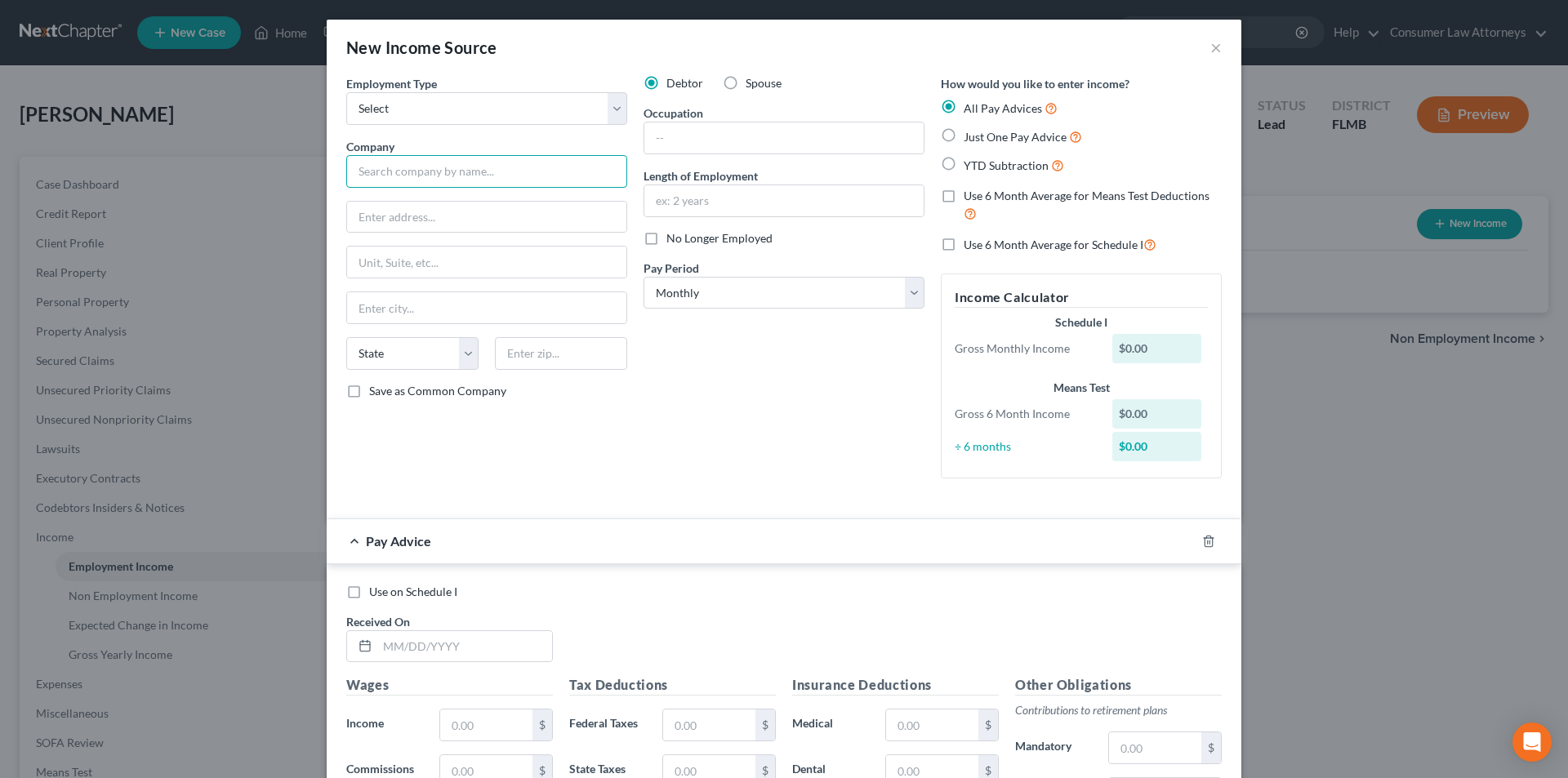
click at [462, 165] on input "text" at bounding box center [486, 171] width 281 height 33
click at [738, 134] on input "text" at bounding box center [784, 137] width 279 height 31
click at [718, 208] on input "text" at bounding box center [784, 201] width 279 height 31
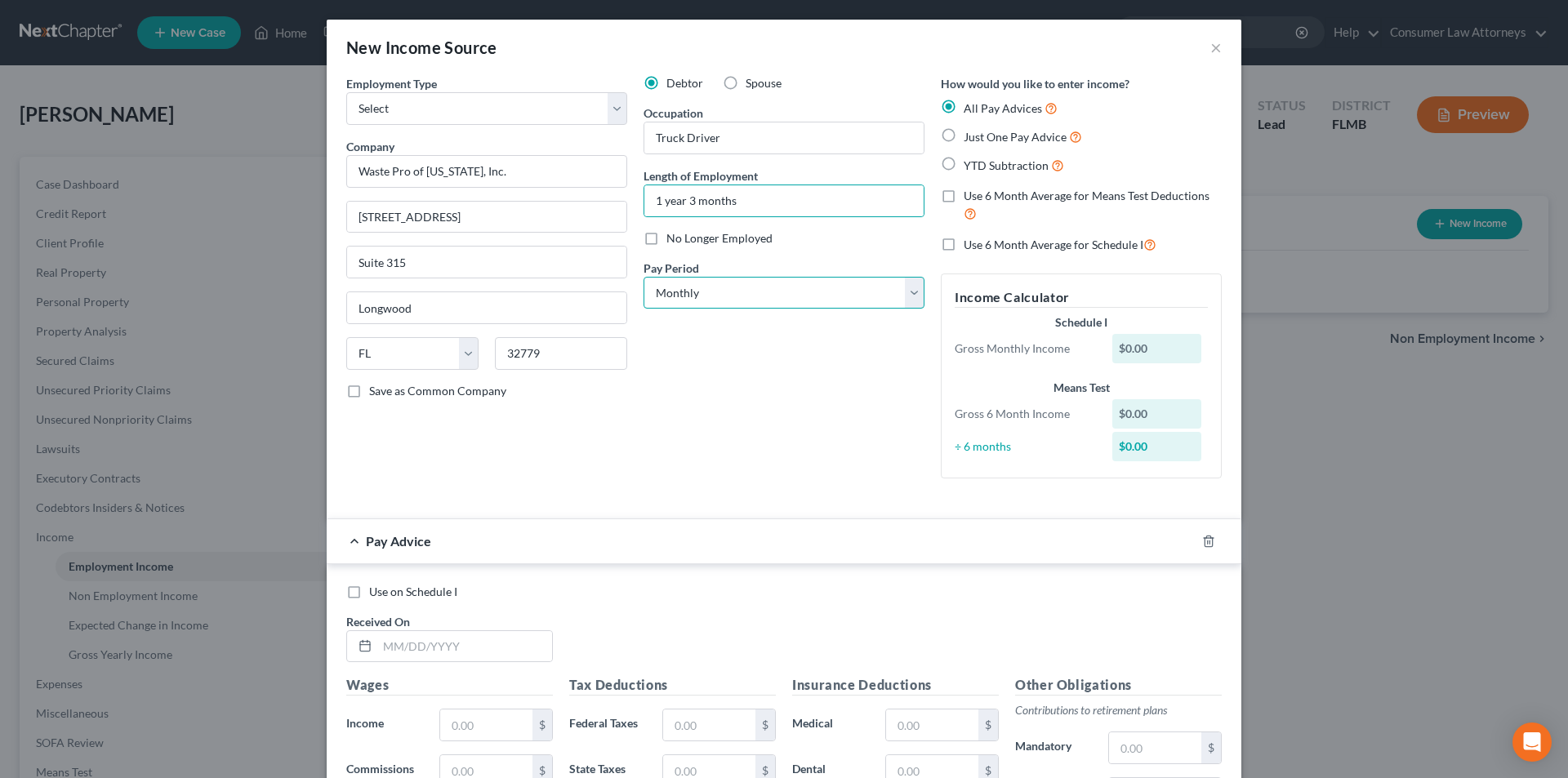
drag, startPoint x: 739, startPoint y: 293, endPoint x: 740, endPoint y: 306, distance: 13.0
click at [739, 293] on select "Select Monthly Twice Monthly Every Other Week Weekly" at bounding box center [784, 293] width 281 height 33
click at [644, 277] on select "Select Monthly Twice Monthly Every Other Week Weekly" at bounding box center [784, 293] width 281 height 33
click at [964, 244] on label "Use 6 Month Average for Schedule I" at bounding box center [1060, 244] width 193 height 19
click at [971, 244] on input "Use 6 Month Average for Schedule I" at bounding box center [976, 240] width 11 height 11
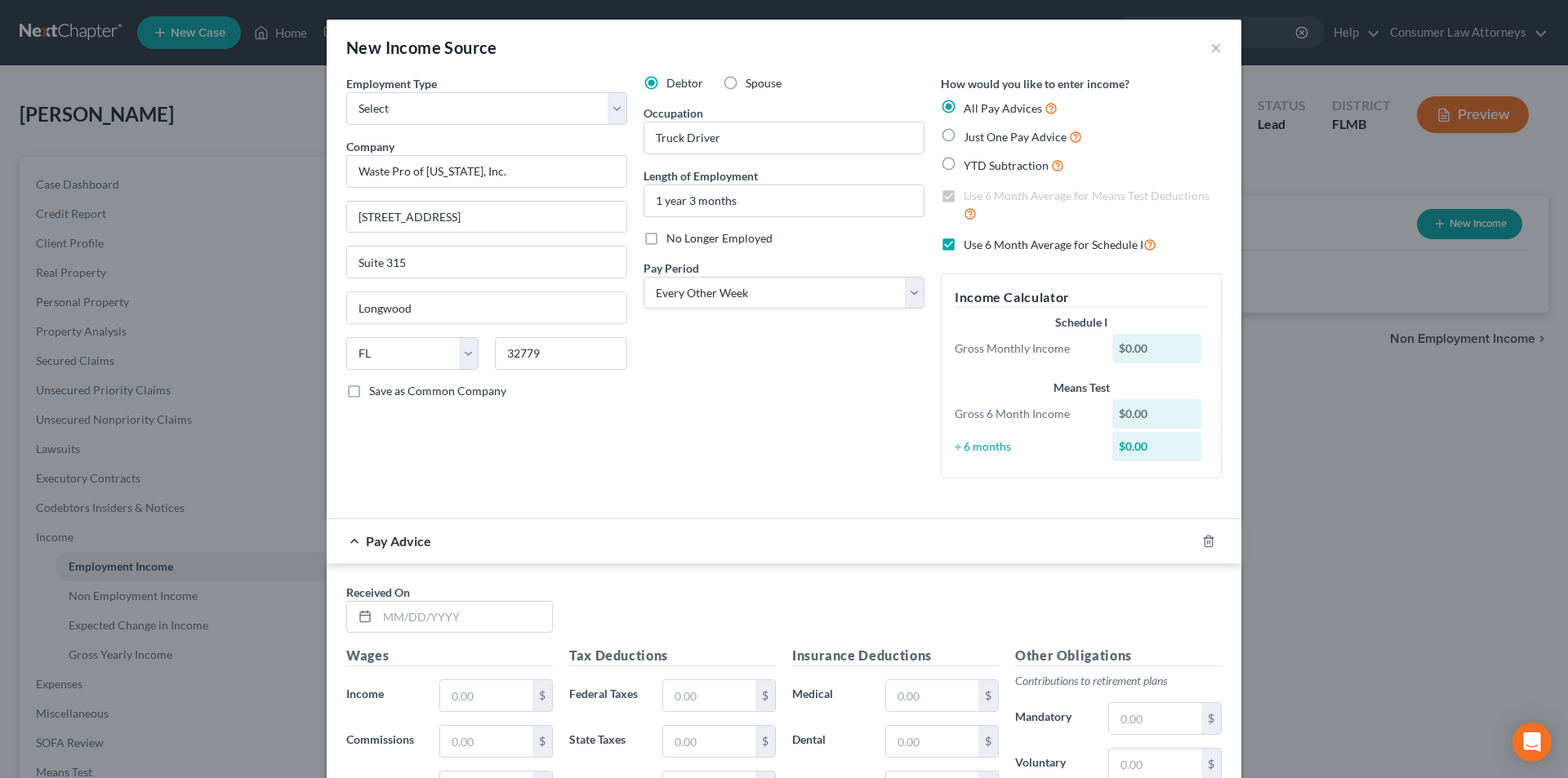
scroll to position [338, 0]
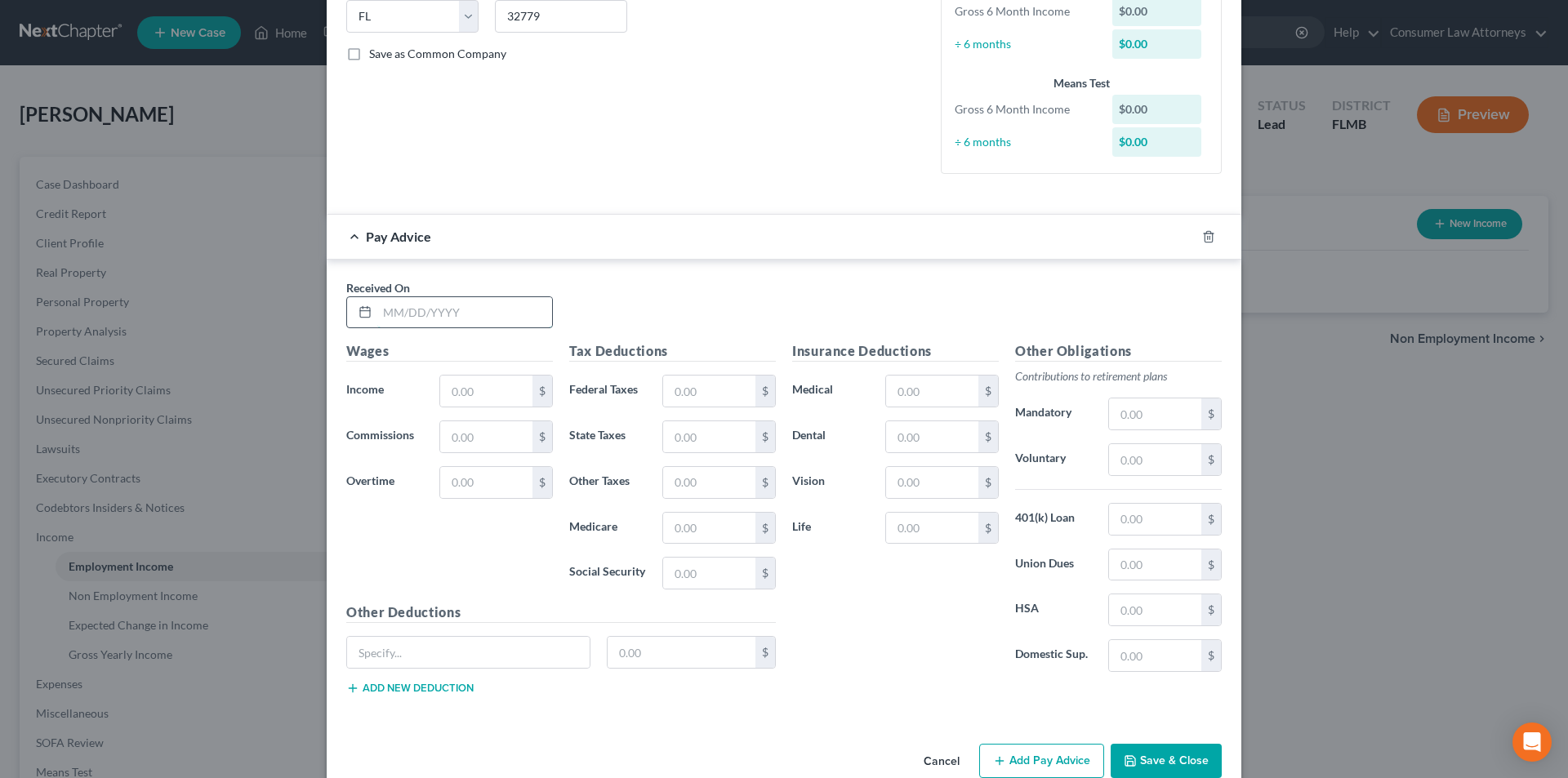
click at [413, 313] on input "text" at bounding box center [465, 312] width 175 height 31
click at [728, 397] on input "text" at bounding box center [709, 391] width 92 height 31
click at [1143, 471] on input "text" at bounding box center [1155, 460] width 92 height 31
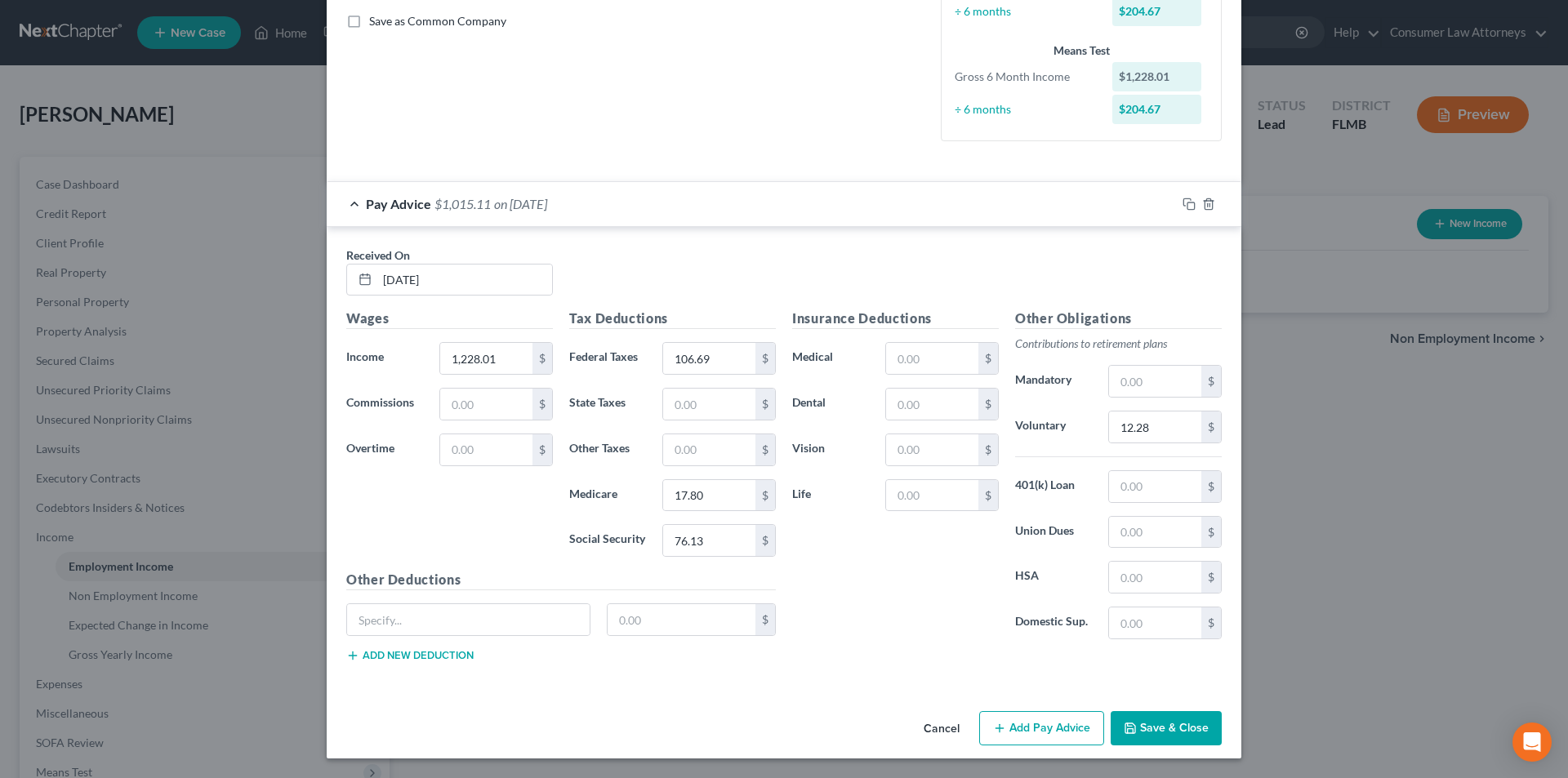
click at [1064, 733] on button "Add Pay Advice" at bounding box center [1041, 728] width 125 height 34
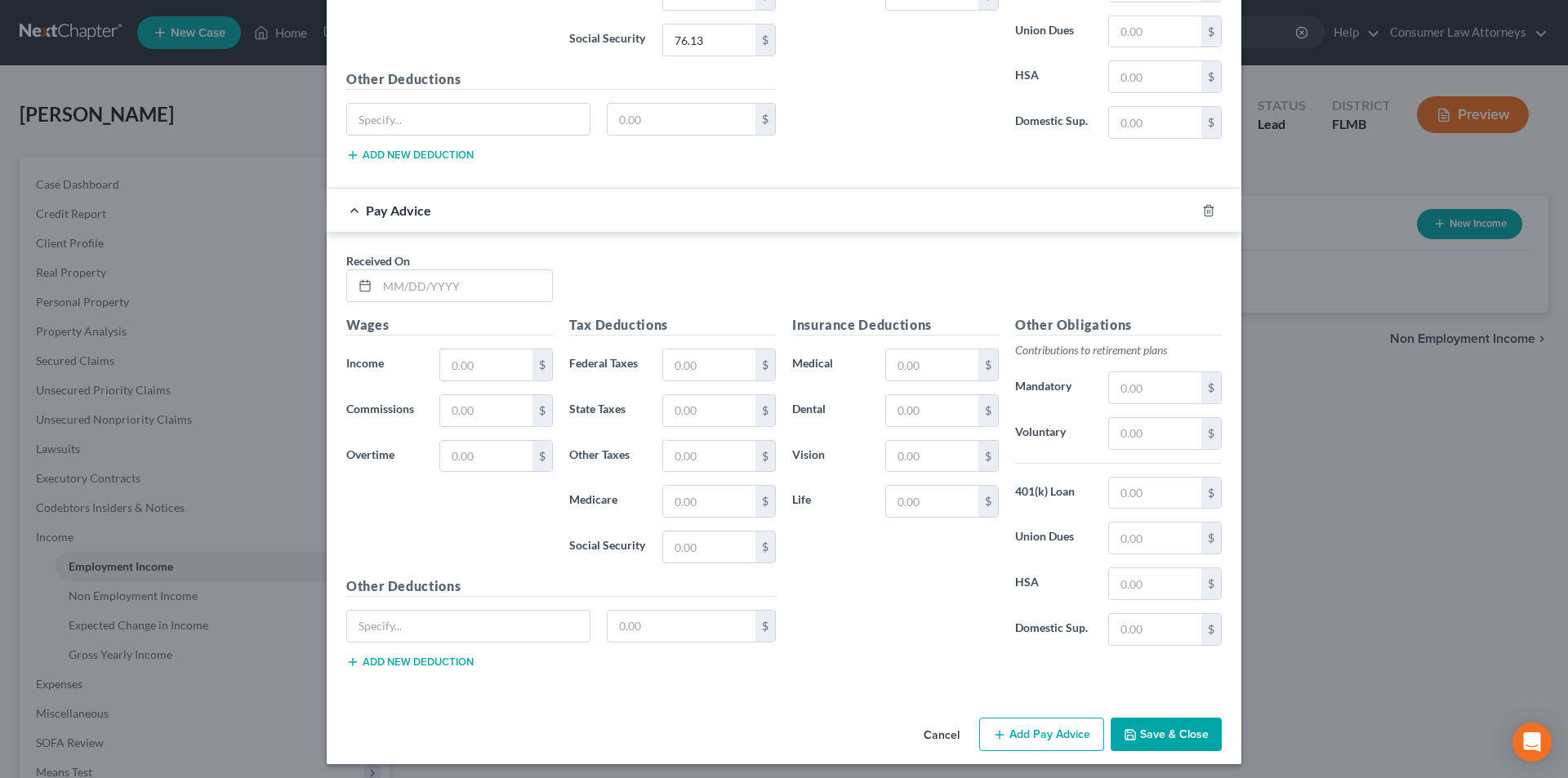
scroll to position [876, 0]
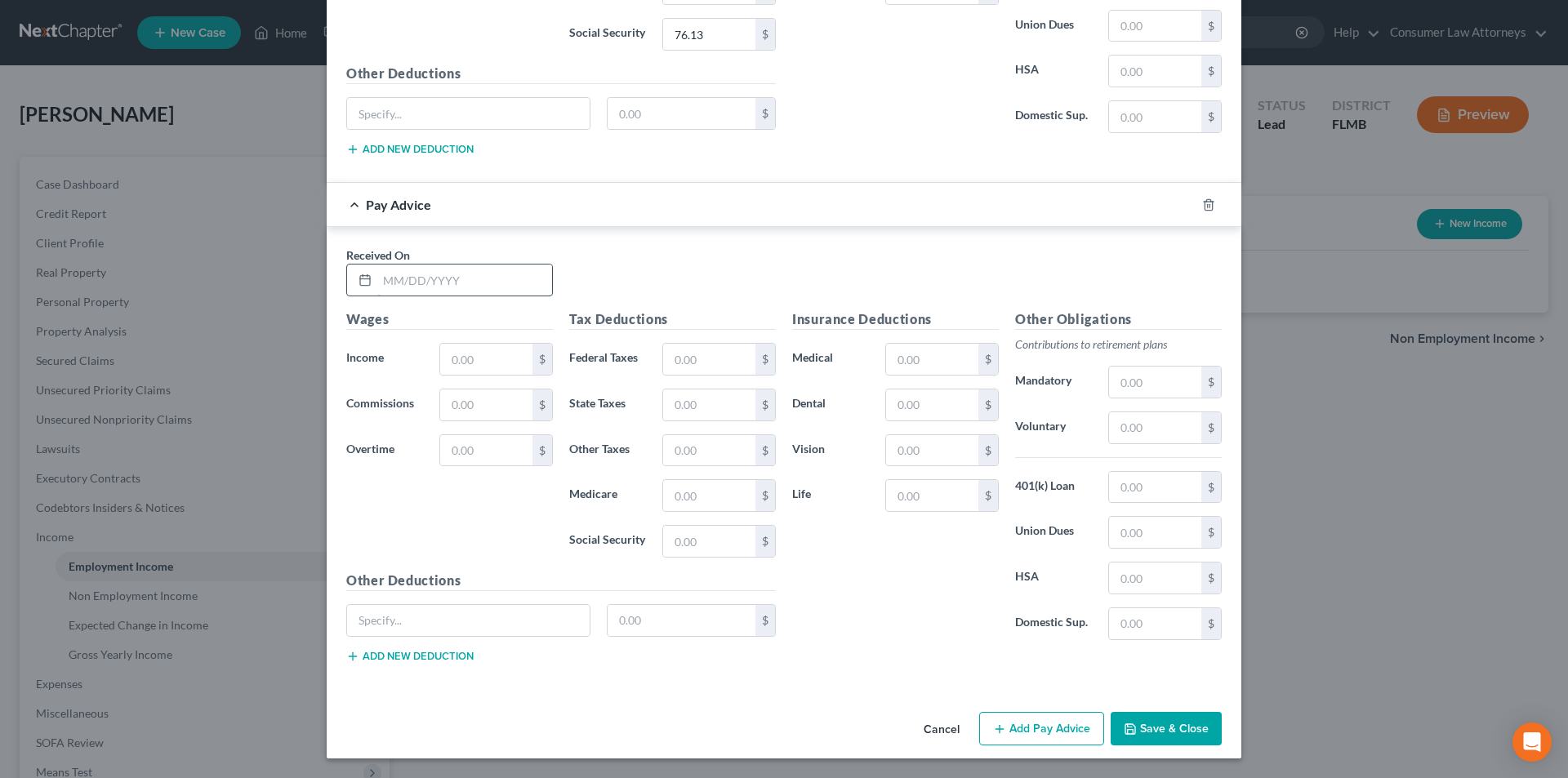
click at [495, 284] on input "text" at bounding box center [465, 280] width 175 height 31
click at [495, 284] on input "04/18" at bounding box center [465, 280] width 175 height 31
click at [492, 354] on input "text" at bounding box center [486, 359] width 92 height 31
click at [675, 356] on input "text" at bounding box center [709, 359] width 92 height 31
click at [931, 356] on input "text" at bounding box center [932, 359] width 92 height 31
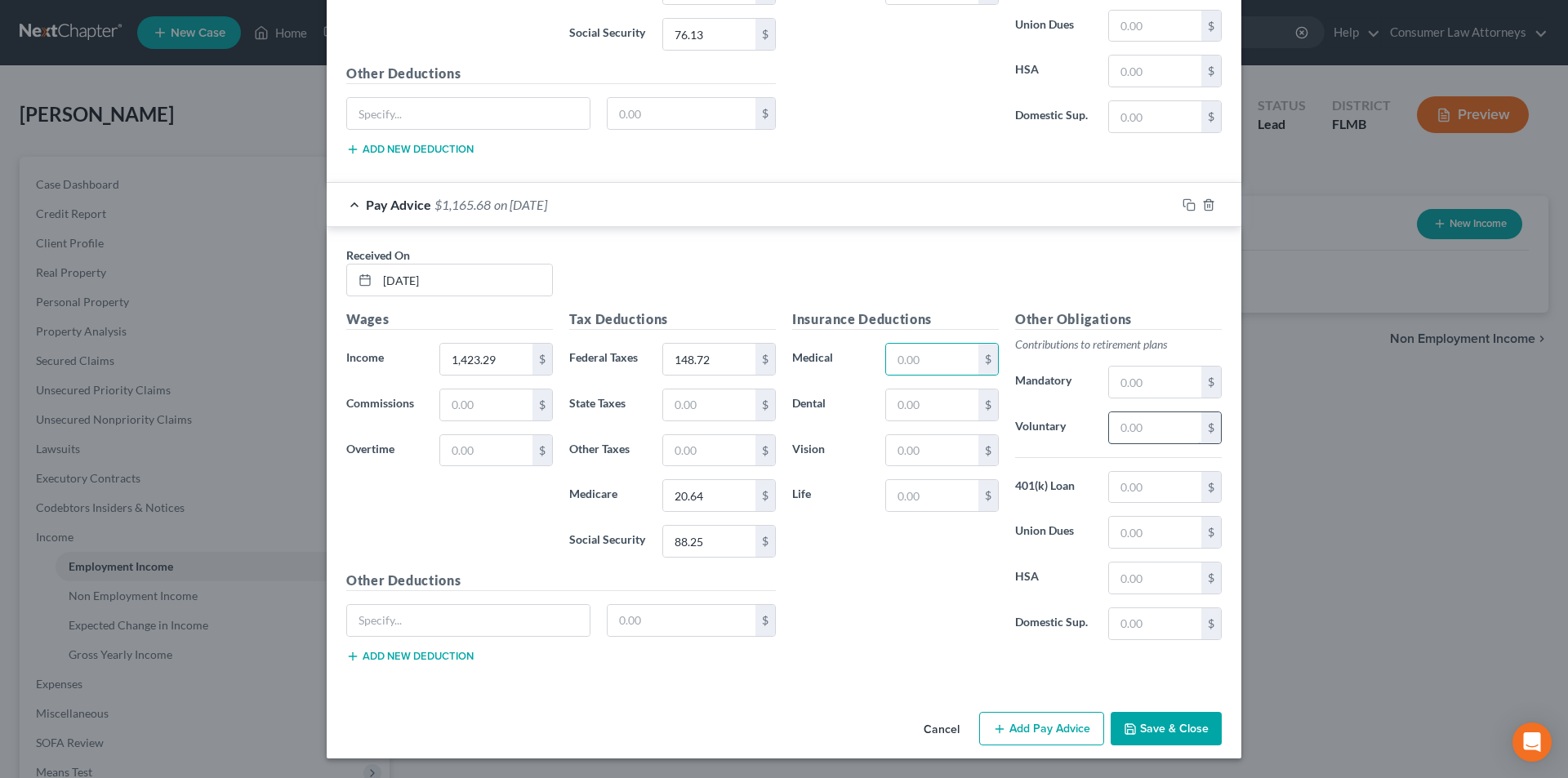
click at [1129, 430] on input "text" at bounding box center [1155, 428] width 92 height 31
click at [1049, 721] on button "Add Pay Advice" at bounding box center [1041, 729] width 125 height 34
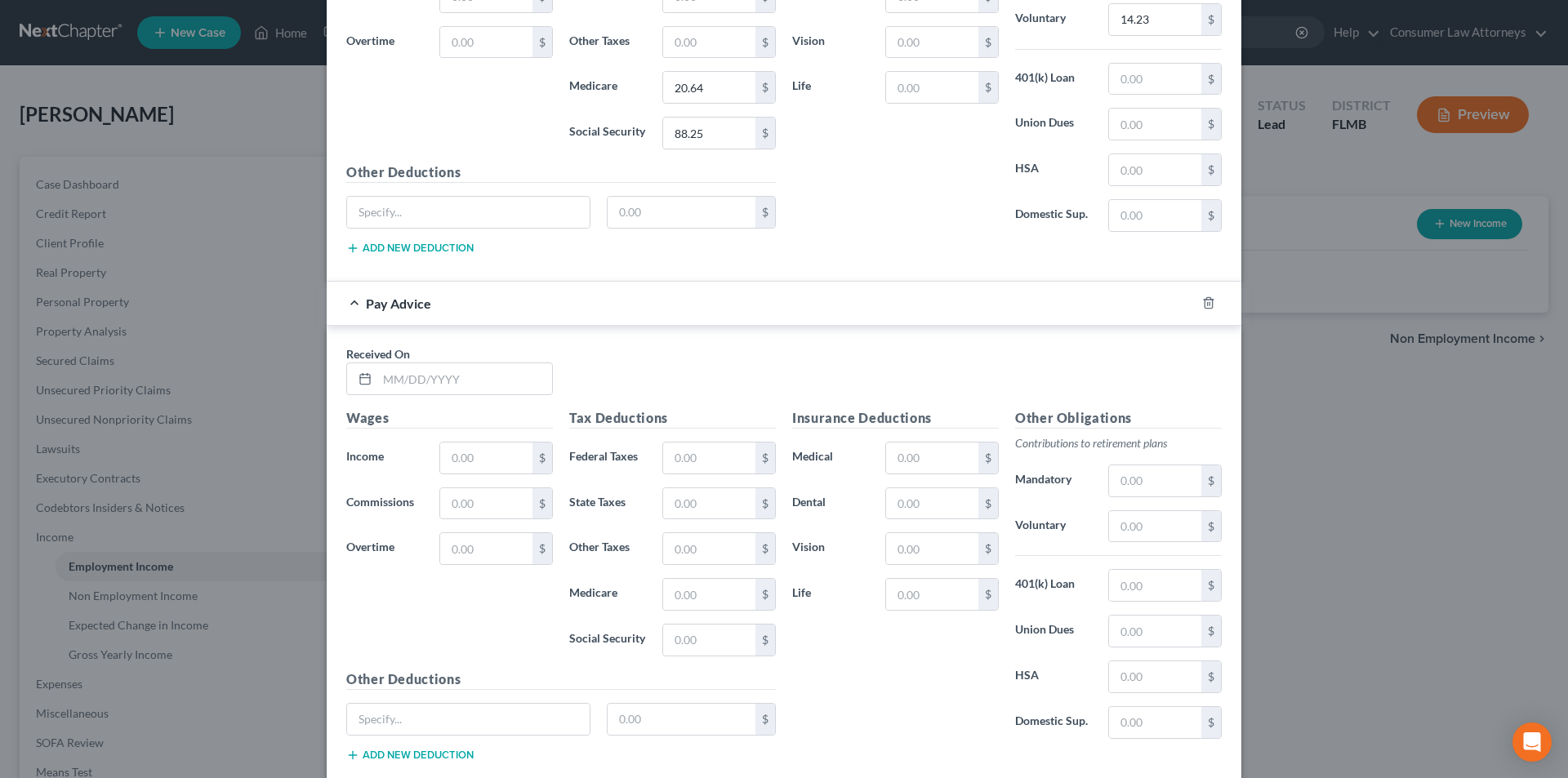
scroll to position [1384, 0]
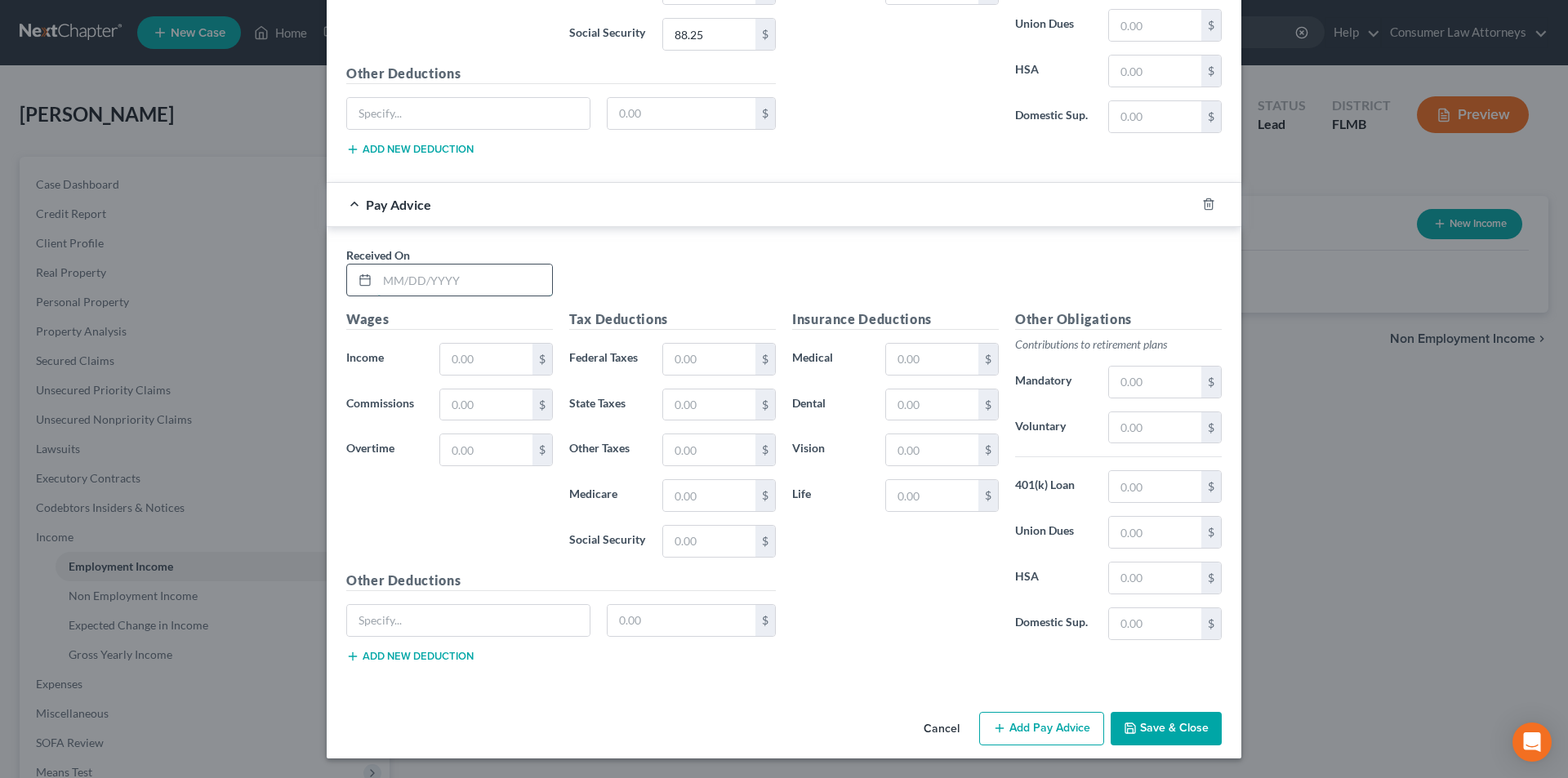
click at [462, 280] on input "text" at bounding box center [465, 280] width 175 height 31
click at [463, 355] on input "text" at bounding box center [486, 359] width 92 height 31
click at [707, 363] on input "text" at bounding box center [709, 359] width 92 height 31
click at [451, 613] on input "text" at bounding box center [468, 620] width 243 height 31
click at [1132, 435] on input "text" at bounding box center [1155, 428] width 92 height 31
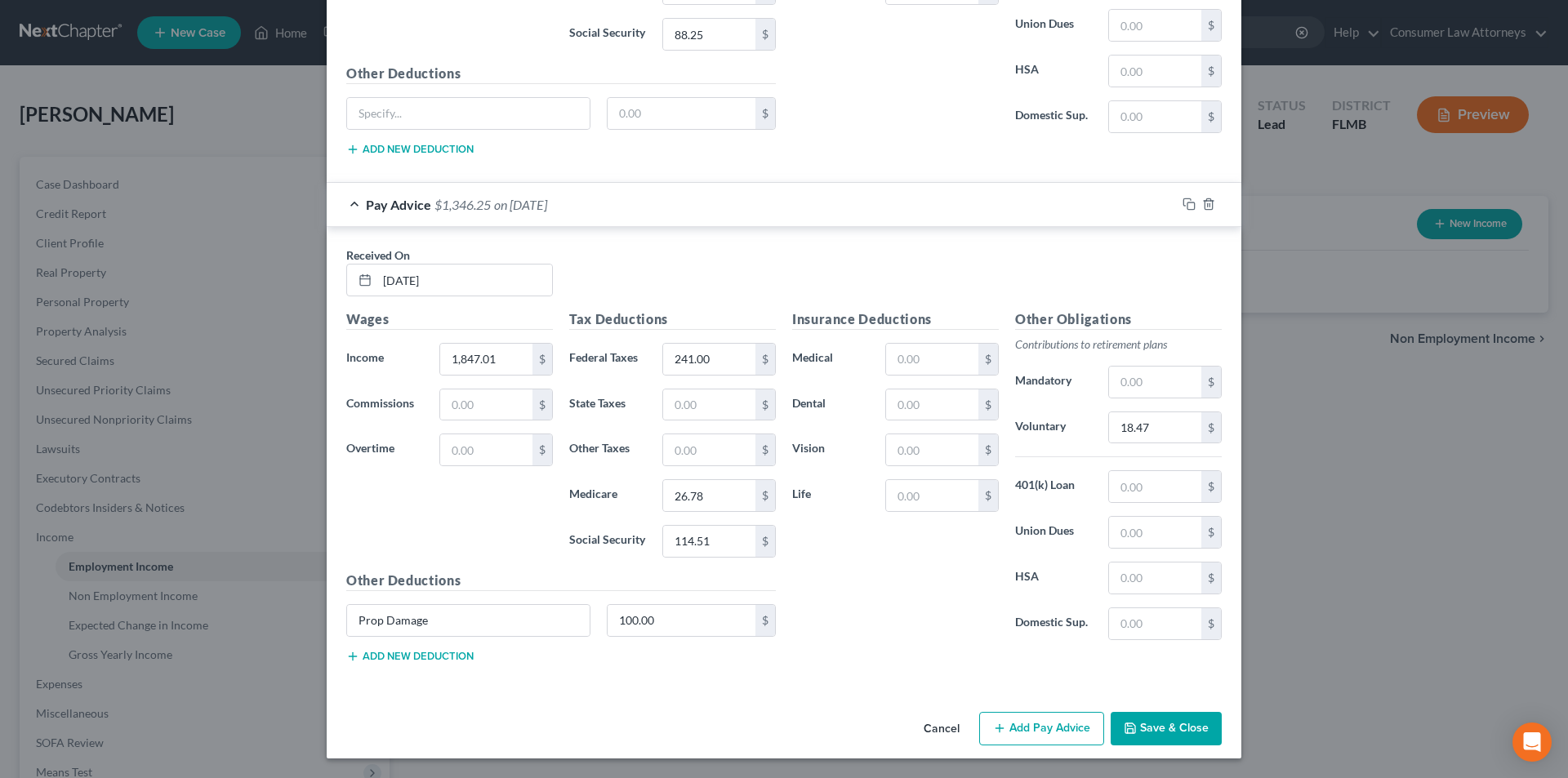
click at [1056, 736] on button "Add Pay Advice" at bounding box center [1041, 729] width 125 height 34
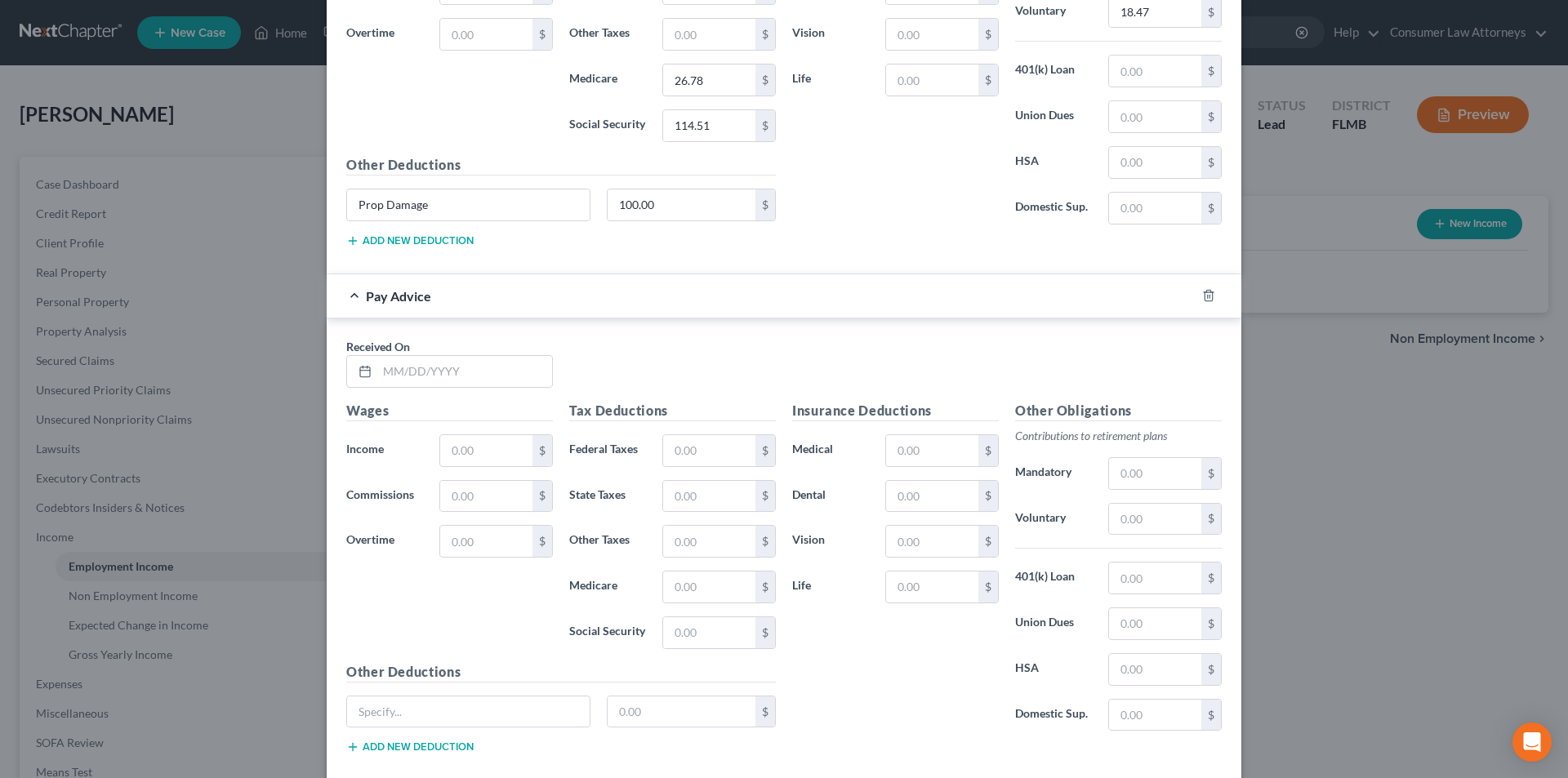
scroll to position [1891, 0]
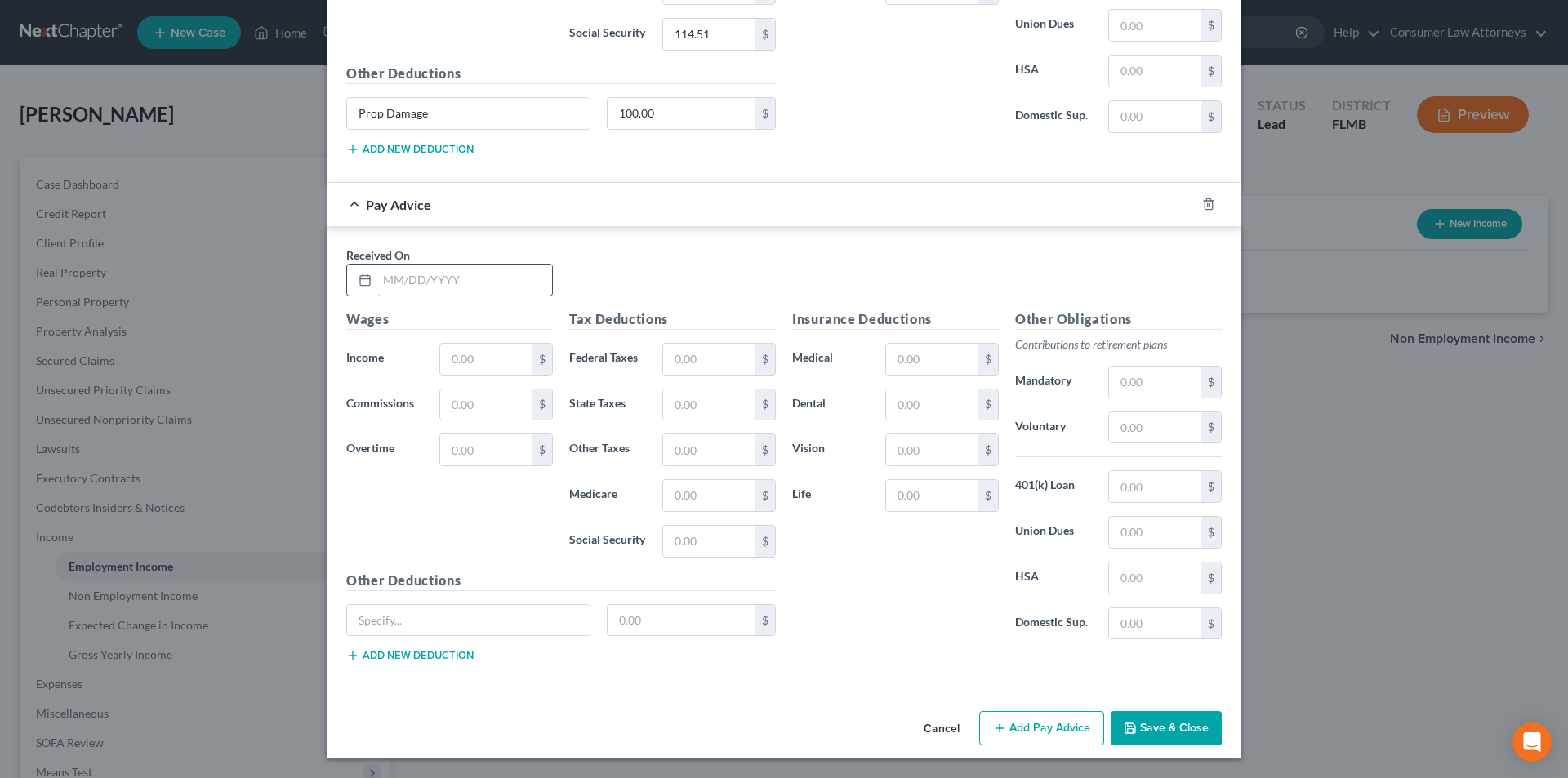
click at [482, 282] on input "text" at bounding box center [465, 280] width 175 height 31
click at [474, 363] on input "text" at bounding box center [486, 359] width 92 height 31
click at [723, 360] on input "text" at bounding box center [709, 359] width 92 height 31
click at [475, 617] on input "text" at bounding box center [468, 620] width 243 height 31
click at [1125, 434] on input "text" at bounding box center [1155, 428] width 92 height 31
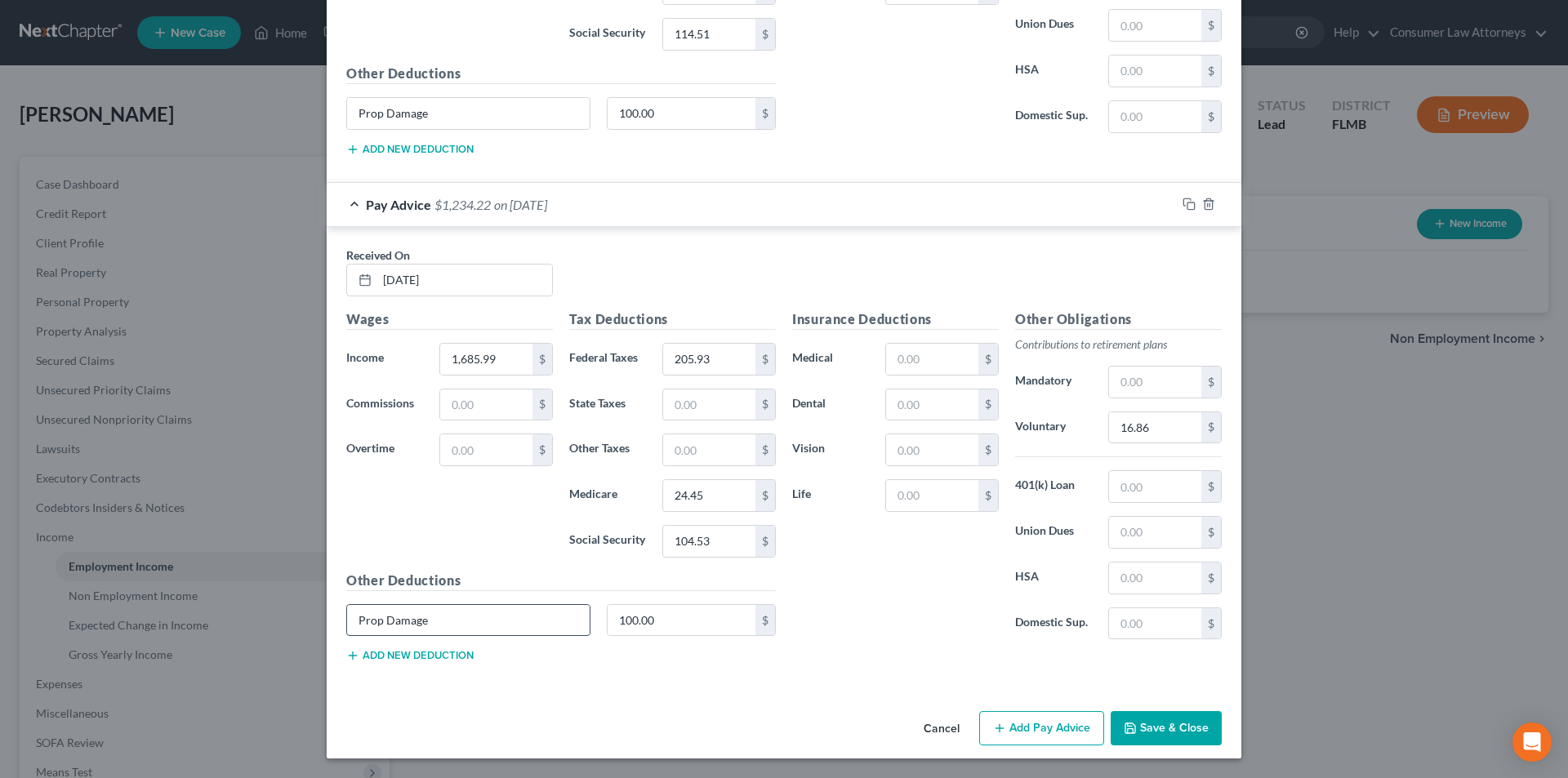
drag, startPoint x: 417, startPoint y: 624, endPoint x: 389, endPoint y: 620, distance: 28.3
click at [347, 620] on input "Prop Damage" at bounding box center [468, 620] width 243 height 31
click at [1036, 719] on button "Add Pay Advice" at bounding box center [1041, 728] width 125 height 34
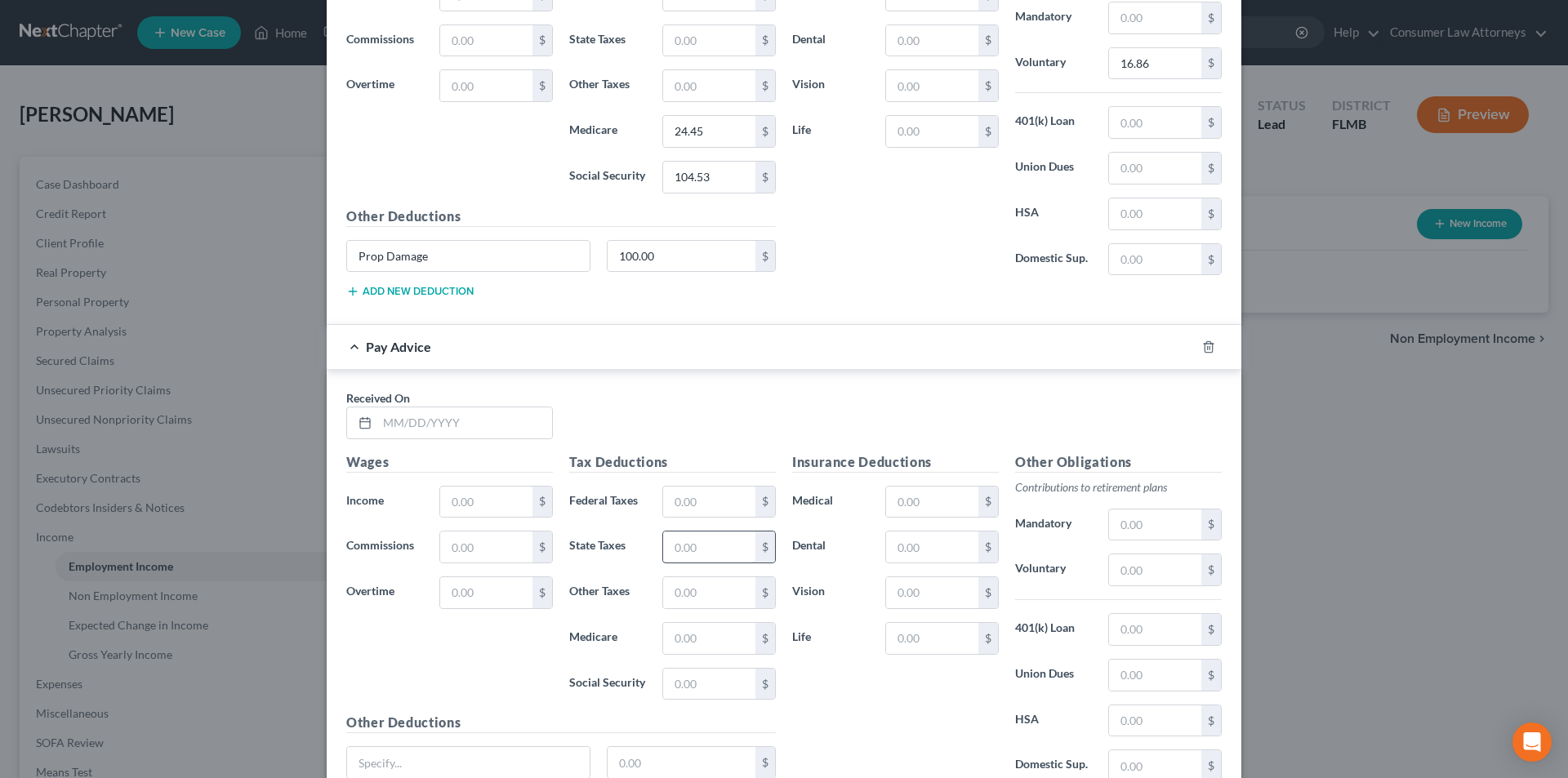
scroll to position [2381, 0]
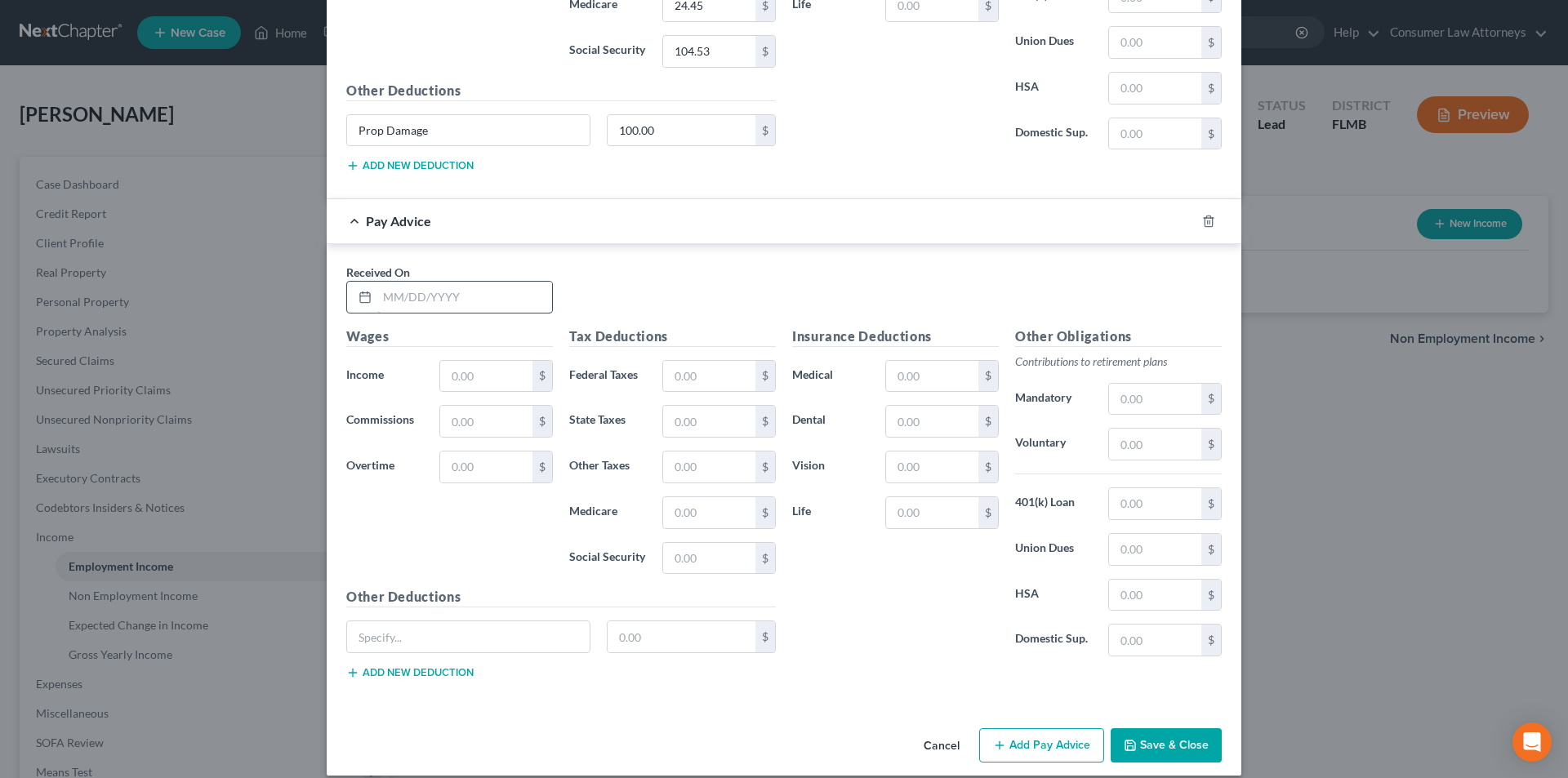
click at [498, 308] on input "text" at bounding box center [465, 297] width 175 height 31
click at [494, 370] on input "text" at bounding box center [486, 377] width 92 height 31
click at [720, 379] on input "text" at bounding box center [709, 377] width 92 height 31
click at [1143, 450] on input "text" at bounding box center [1155, 444] width 92 height 31
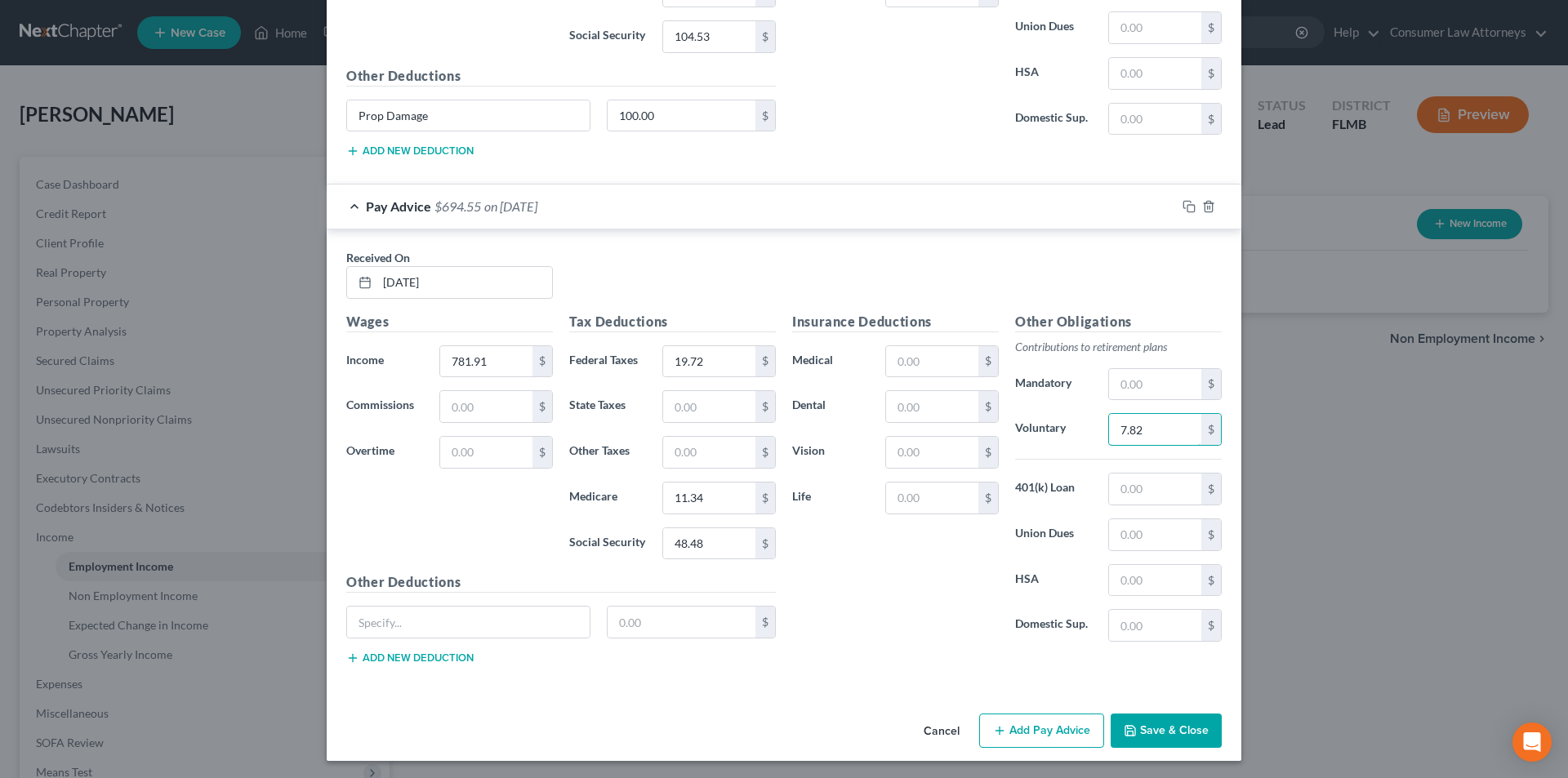
scroll to position [2398, 0]
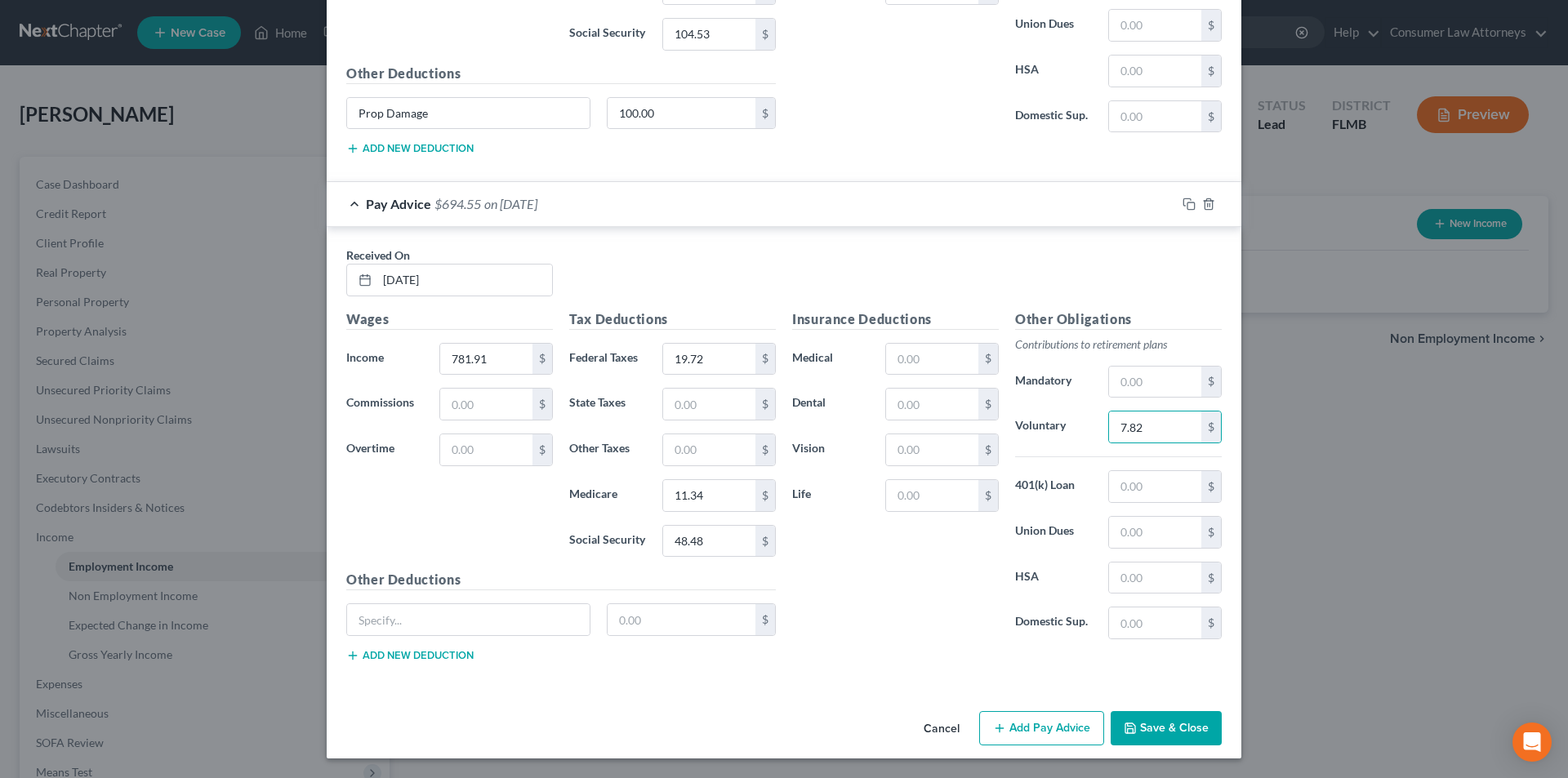
click at [1044, 732] on button "Add Pay Advice" at bounding box center [1041, 728] width 125 height 34
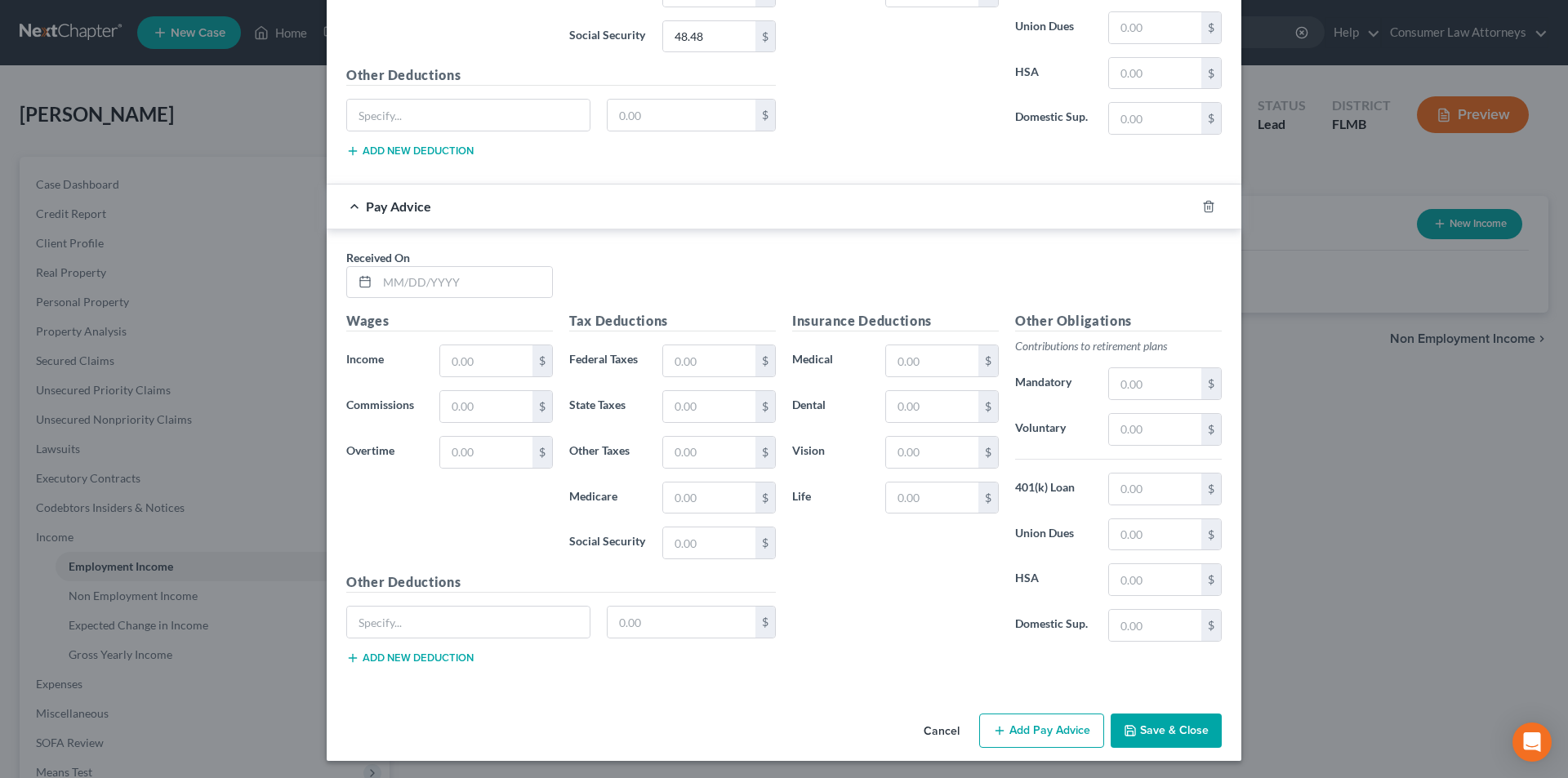
scroll to position [2905, 0]
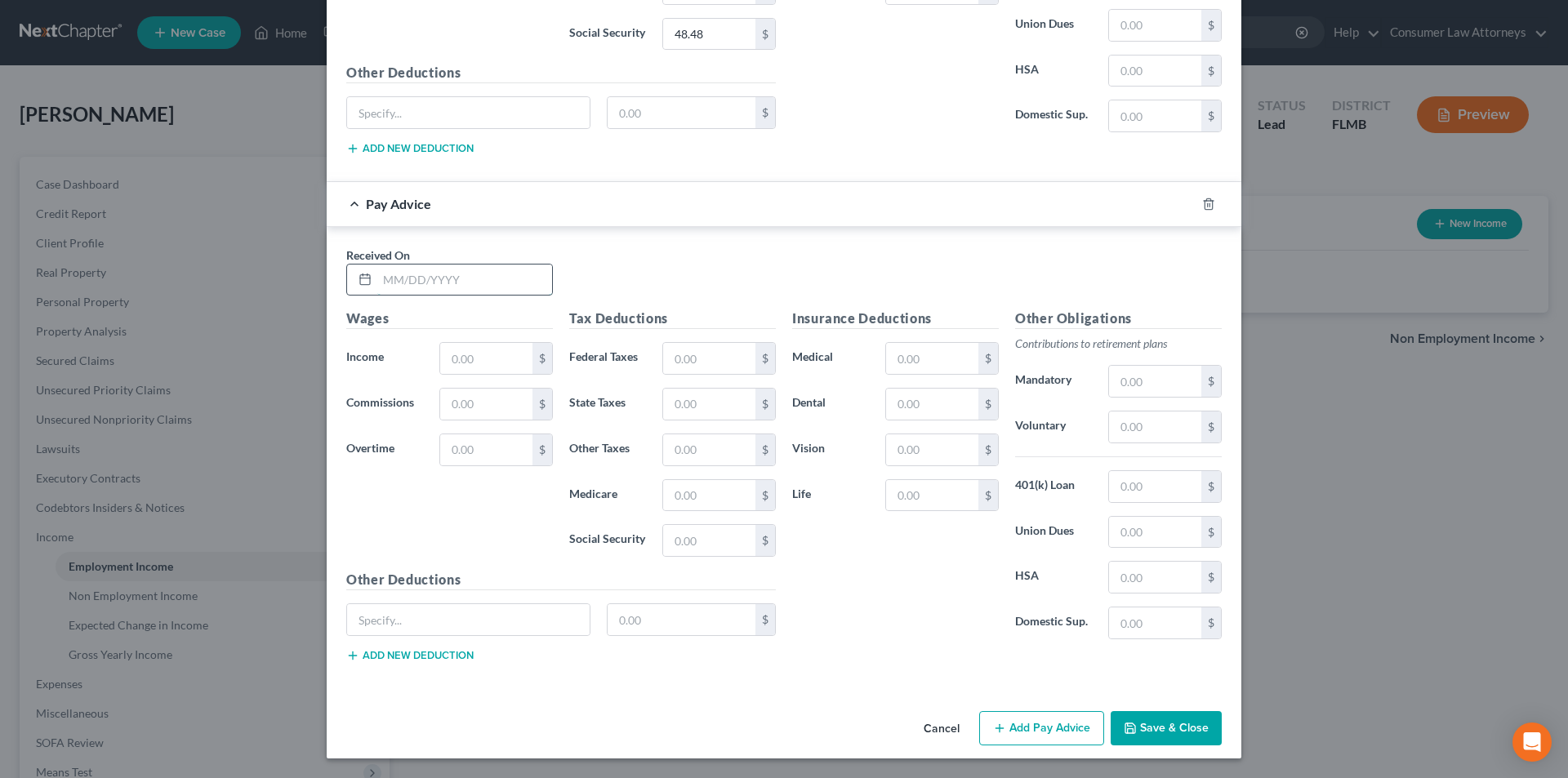
click at [445, 281] on input "text" at bounding box center [465, 280] width 175 height 31
click at [496, 362] on input "text" at bounding box center [486, 358] width 92 height 31
click at [710, 364] on input "text" at bounding box center [709, 358] width 92 height 31
drag, startPoint x: 464, startPoint y: 624, endPoint x: 666, endPoint y: 625, distance: 202.0
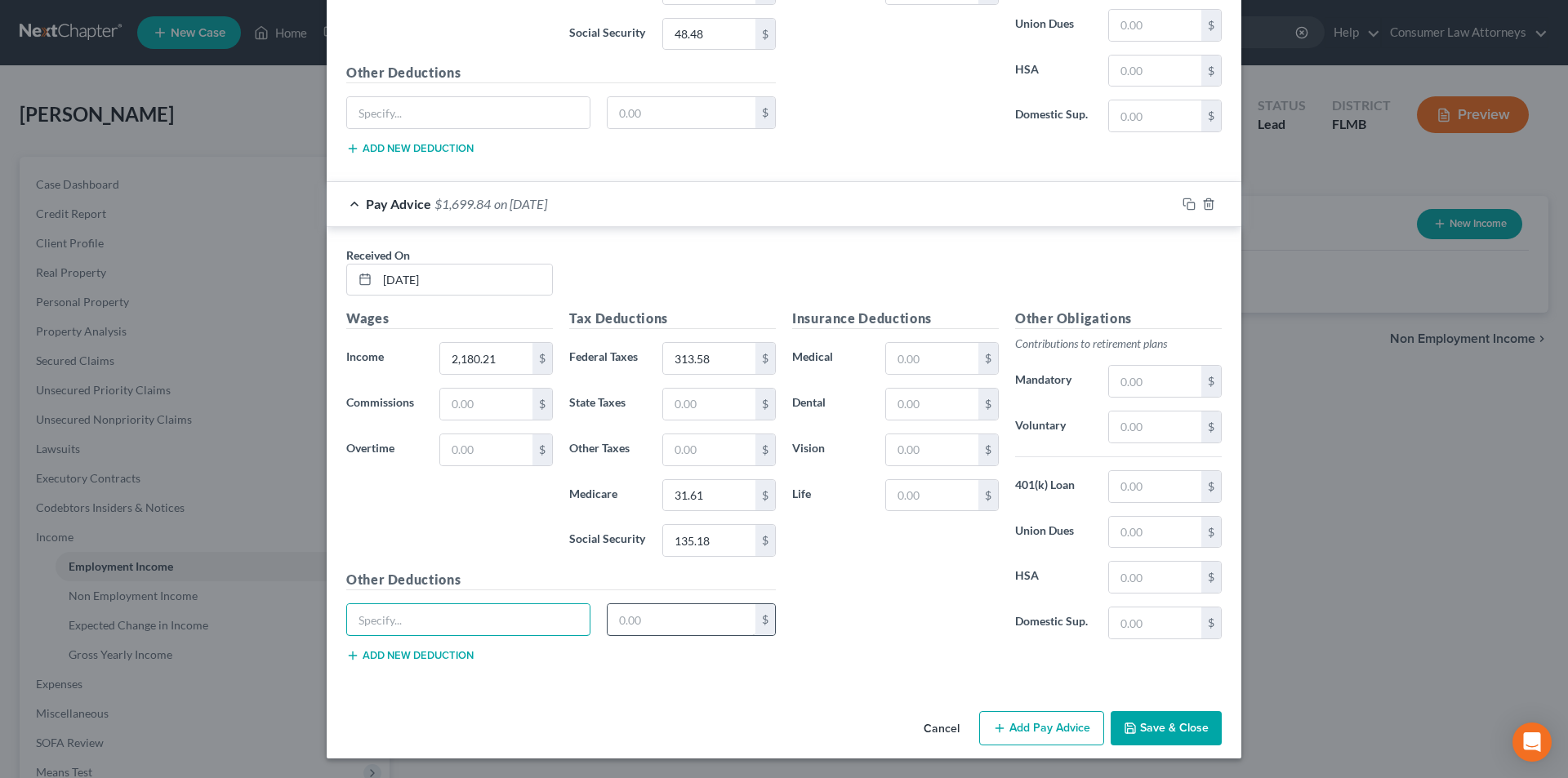
click at [464, 624] on input "text" at bounding box center [468, 619] width 243 height 31
paste input "Prop Damage"
click at [667, 625] on input "text" at bounding box center [681, 619] width 148 height 31
click at [1129, 432] on input "text" at bounding box center [1155, 427] width 92 height 31
click at [1043, 719] on button "Add Pay Advice" at bounding box center [1041, 728] width 125 height 34
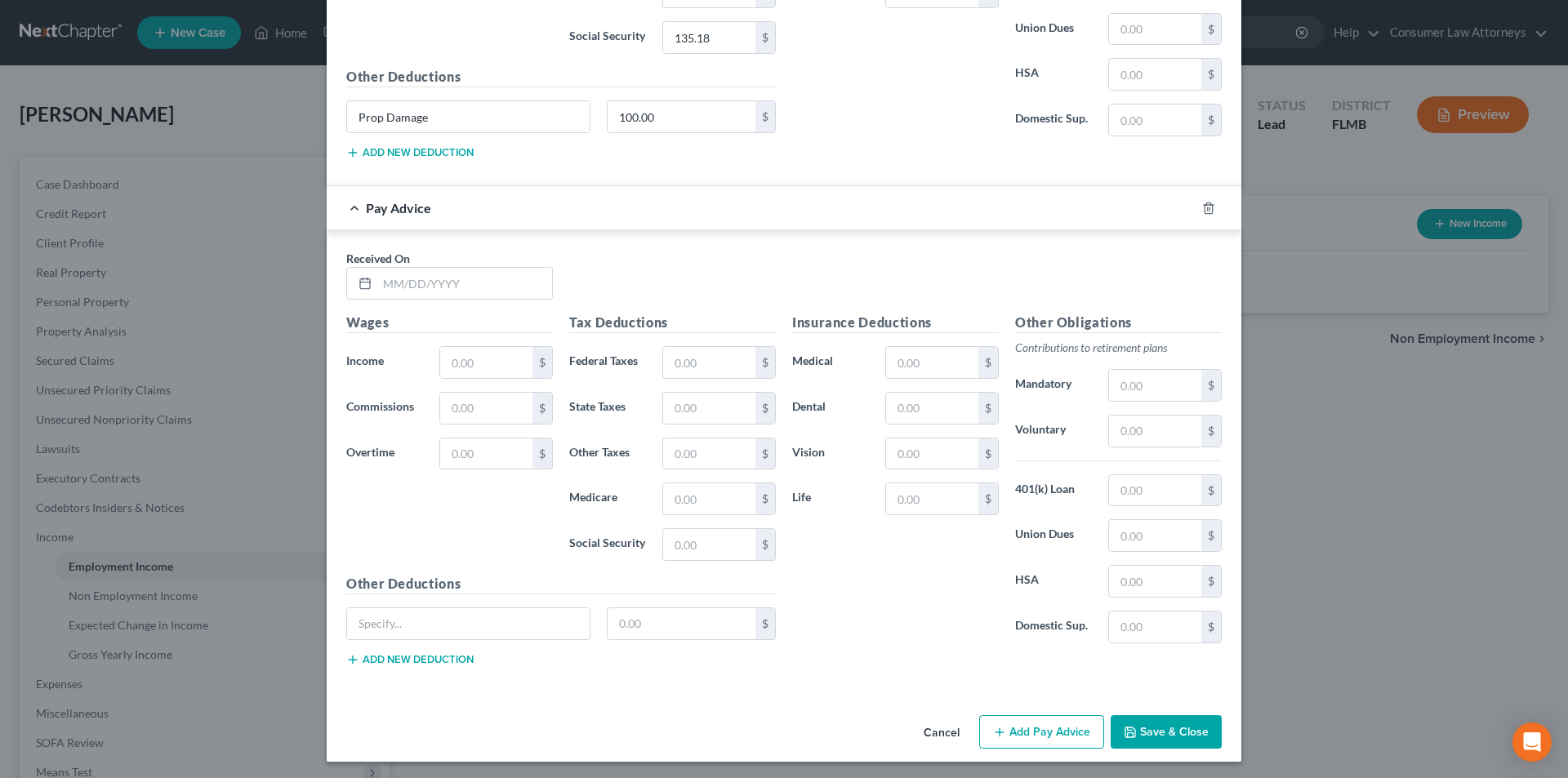
scroll to position [3411, 0]
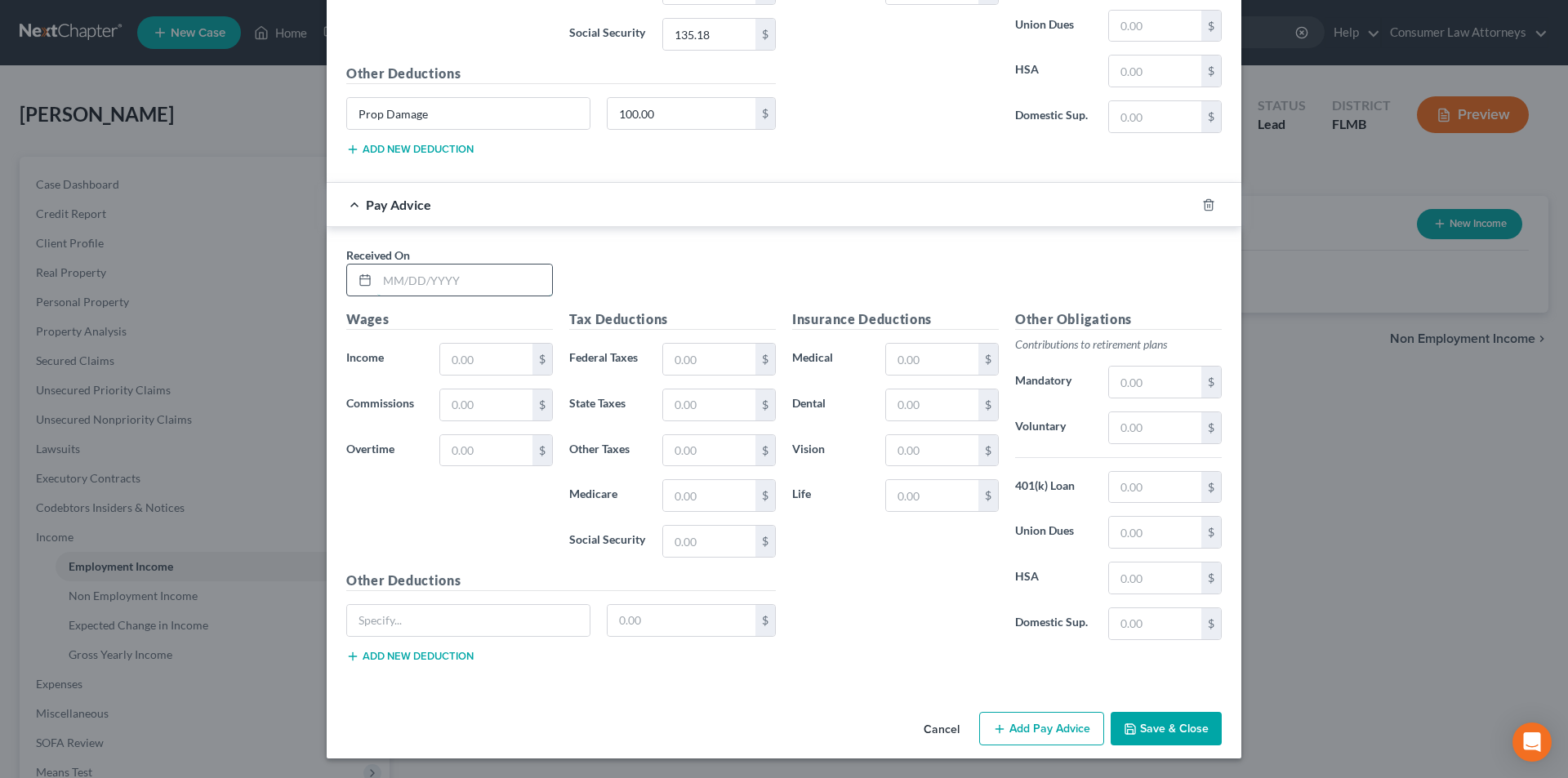
click at [503, 283] on input "text" at bounding box center [465, 280] width 175 height 31
click at [491, 354] on input "text" at bounding box center [486, 359] width 92 height 31
click at [726, 358] on input "text" at bounding box center [709, 359] width 92 height 31
click at [1142, 434] on input "text" at bounding box center [1155, 428] width 92 height 31
click at [469, 599] on div "Other Deductions $ Add new deduction" at bounding box center [562, 624] width 446 height 105
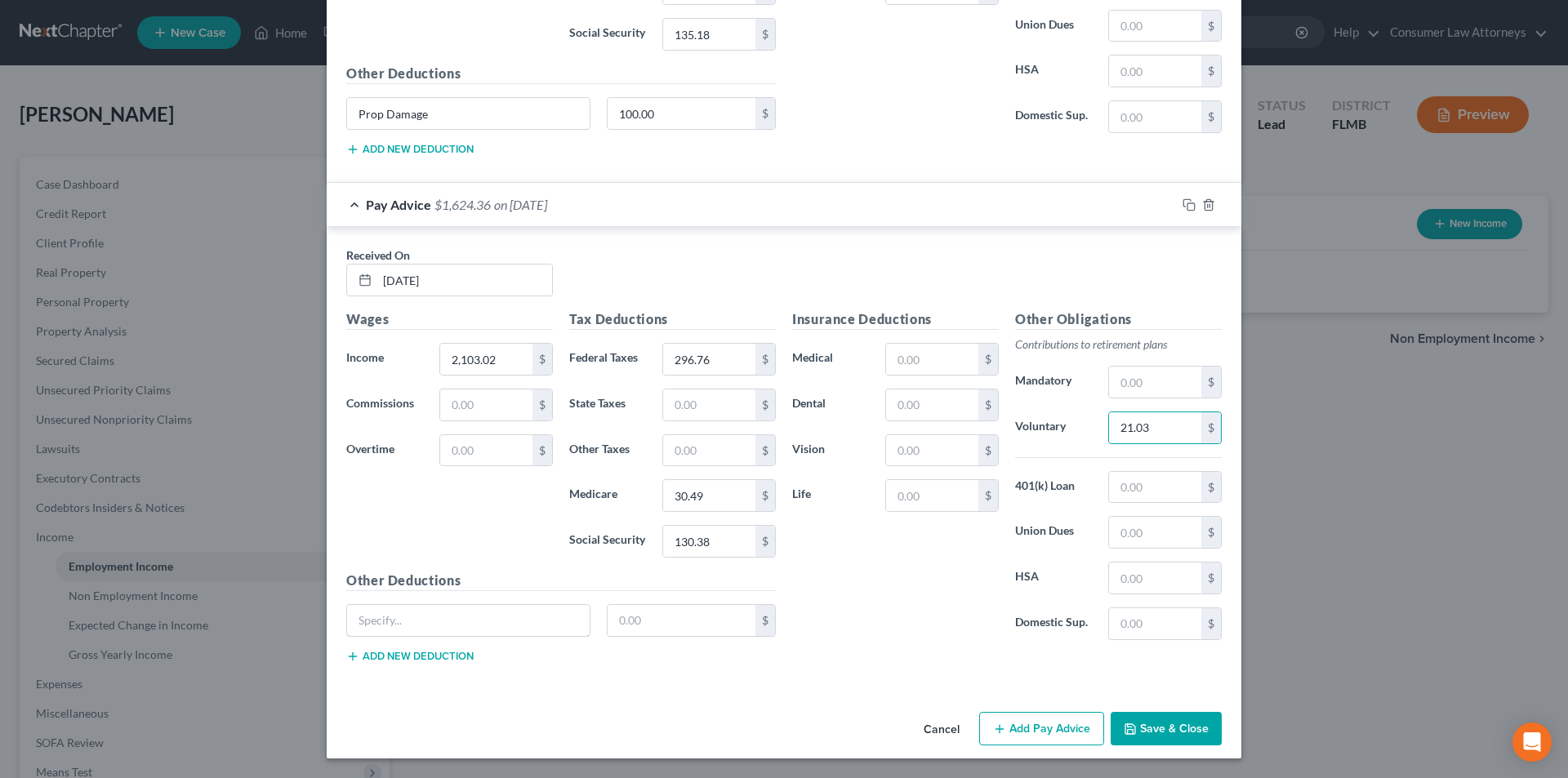
click at [467, 618] on input "text" at bounding box center [468, 620] width 243 height 31
paste input "Prop Damage"
click at [647, 624] on input "text" at bounding box center [681, 620] width 148 height 31
click at [1022, 730] on button "Add Pay Advice" at bounding box center [1041, 729] width 125 height 34
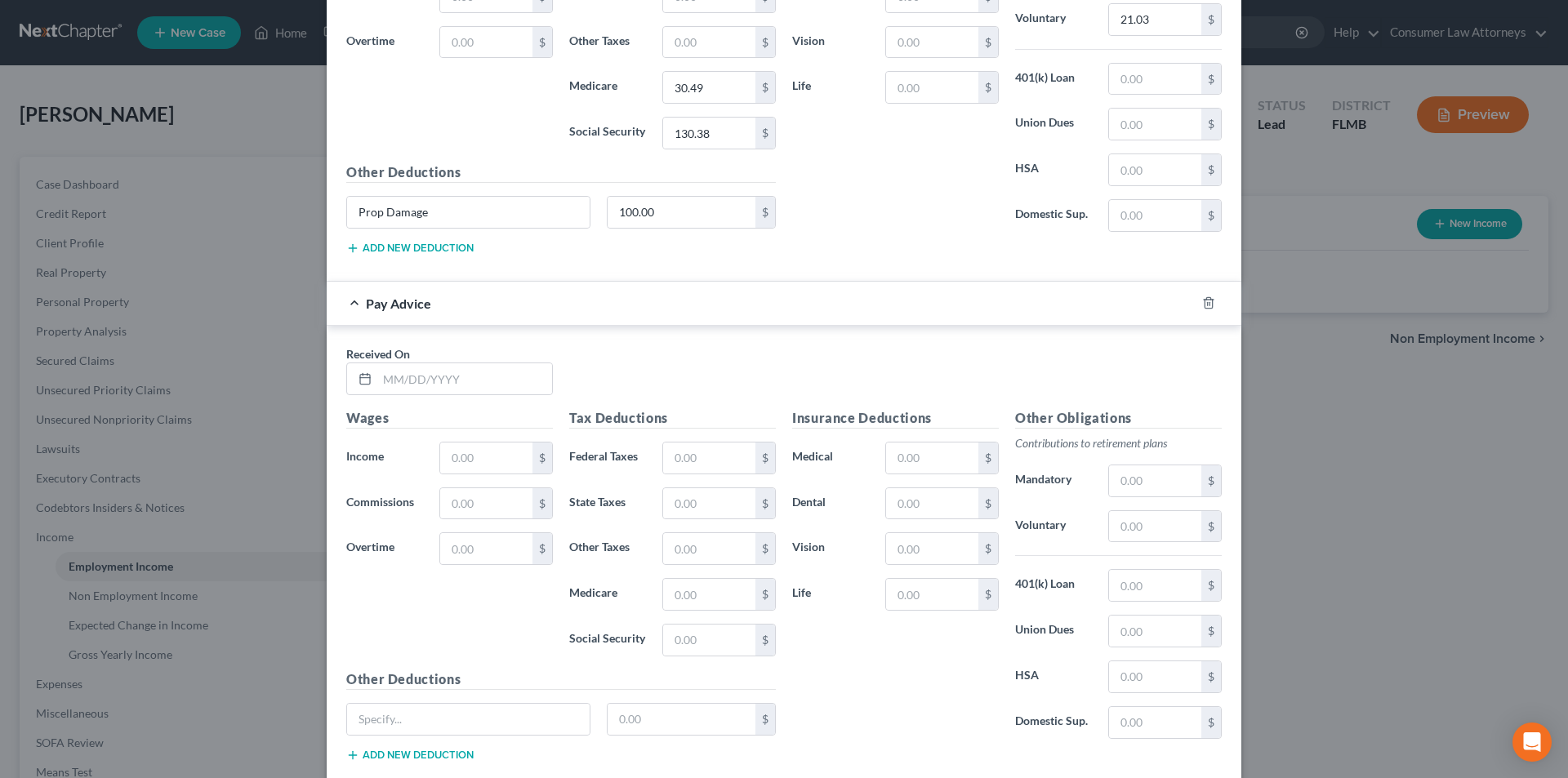
scroll to position [3919, 0]
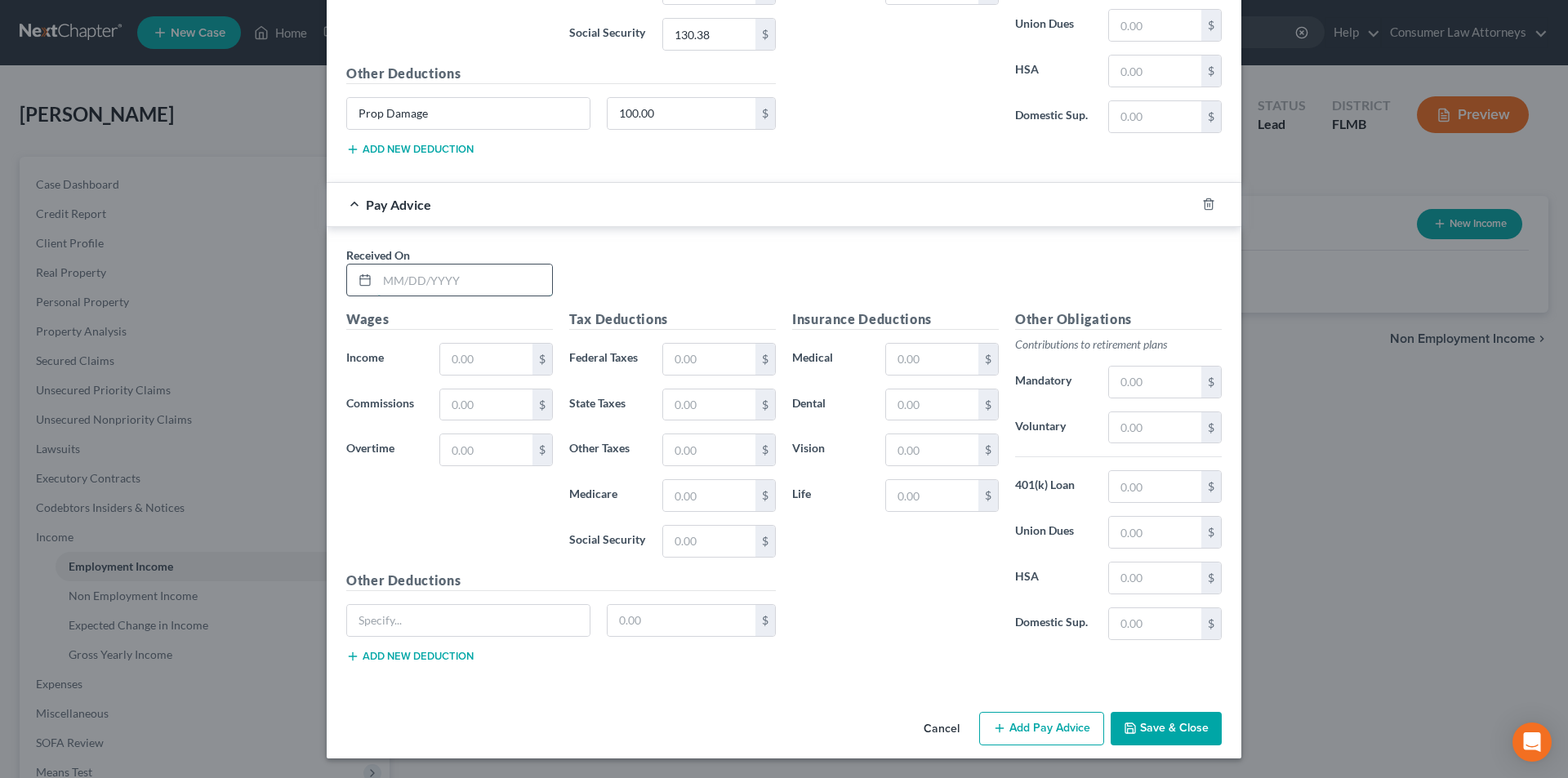
click at [462, 291] on input "text" at bounding box center [465, 280] width 175 height 31
click at [474, 354] on input "text" at bounding box center [486, 359] width 92 height 31
click at [706, 353] on input "text" at bounding box center [709, 359] width 92 height 31
click at [1140, 436] on input "text" at bounding box center [1155, 428] width 92 height 31
drag, startPoint x: 493, startPoint y: 618, endPoint x: 590, endPoint y: 623, distance: 97.1
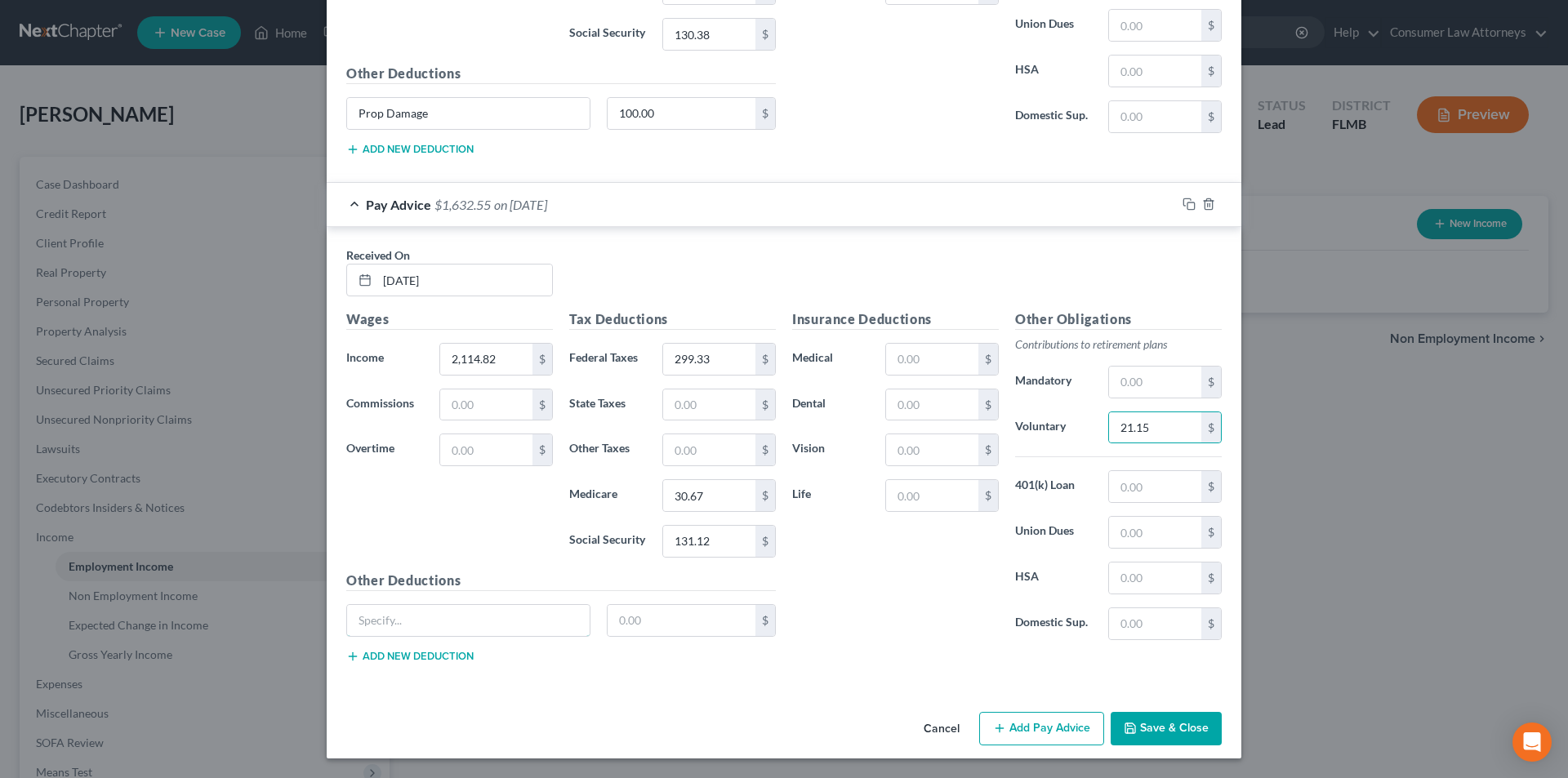
click at [493, 618] on input "text" at bounding box center [468, 620] width 243 height 31
paste input "Prop Damage"
click at [680, 627] on input "text" at bounding box center [681, 620] width 148 height 31
click at [1036, 720] on button "Add Pay Advice" at bounding box center [1041, 729] width 125 height 34
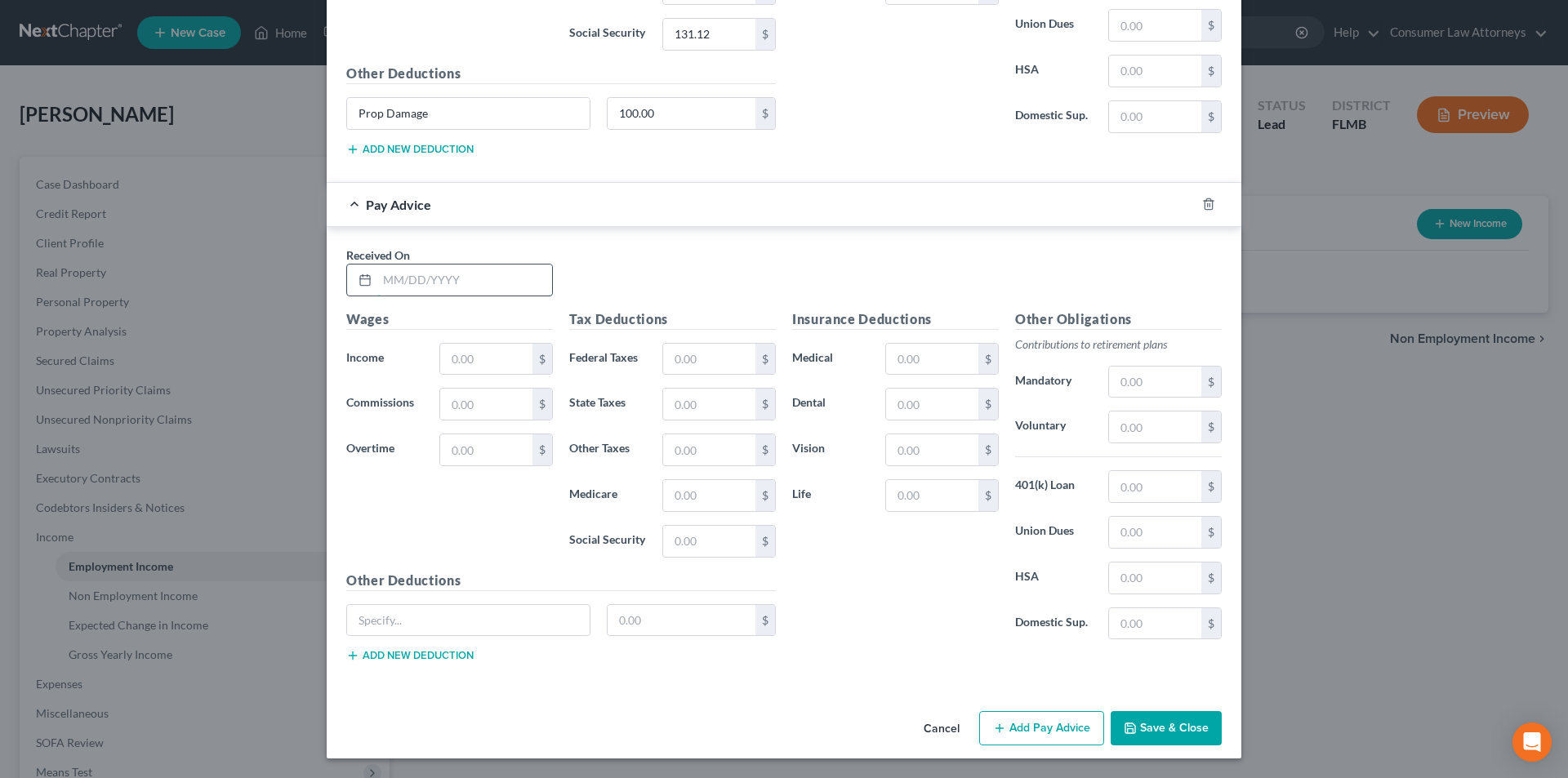
click at [439, 282] on input "text" at bounding box center [465, 280] width 175 height 31
click at [479, 358] on input "text" at bounding box center [486, 359] width 92 height 31
click at [680, 359] on input "text" at bounding box center [709, 359] width 92 height 31
click at [1160, 438] on input "text" at bounding box center [1155, 427] width 92 height 31
click at [495, 592] on div "Other Deductions $ Add new deduction" at bounding box center [562, 624] width 446 height 105
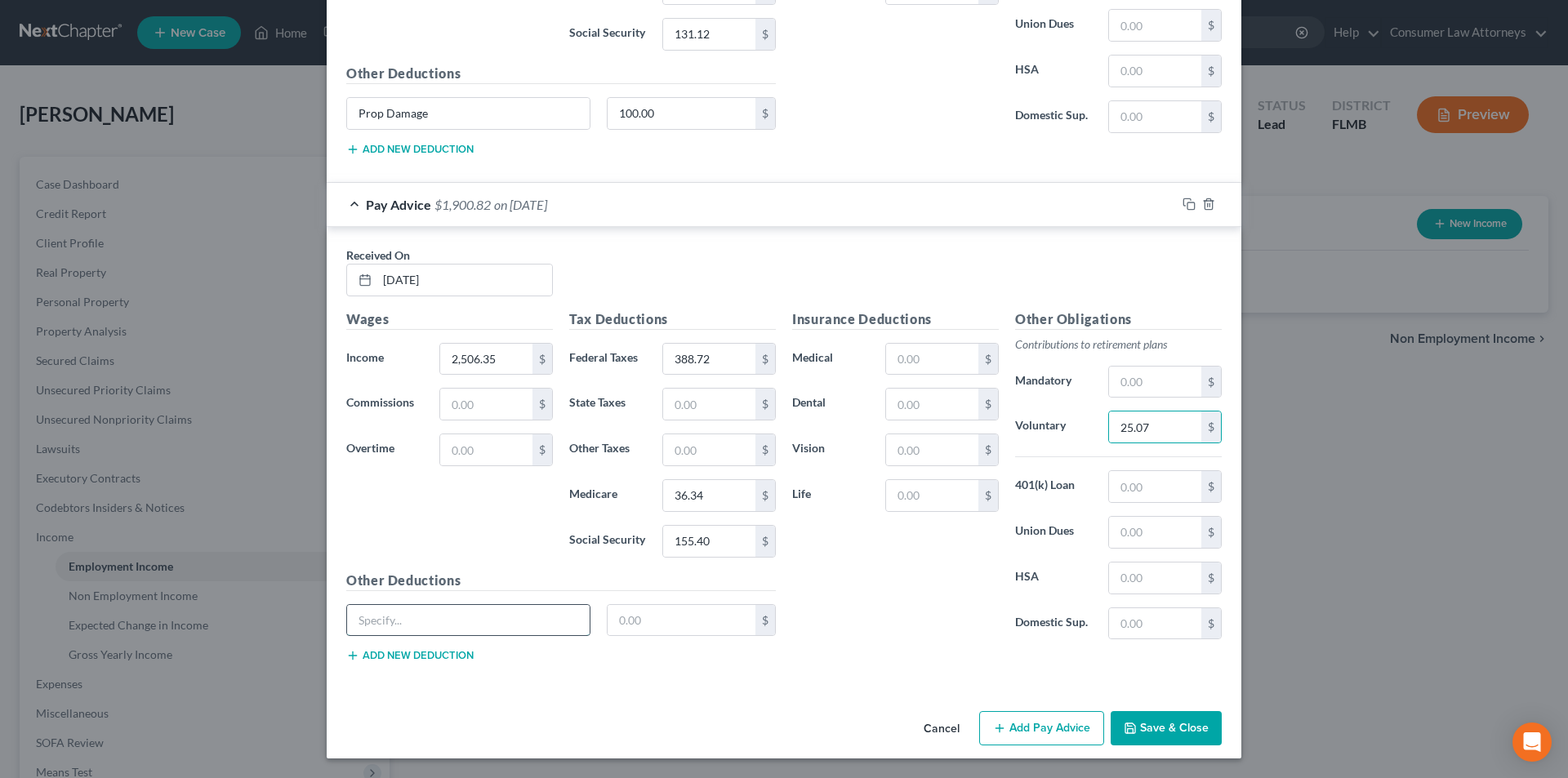
click at [483, 622] on input "text" at bounding box center [468, 620] width 243 height 31
paste input "Prop Damage"
click at [630, 632] on input "text" at bounding box center [681, 620] width 148 height 31
drag, startPoint x: 1056, startPoint y: 753, endPoint x: 1054, endPoint y: 729, distance: 24.1
click at [1056, 753] on div "Cancel Add Pay Advice Save & Close" at bounding box center [784, 732] width 915 height 54
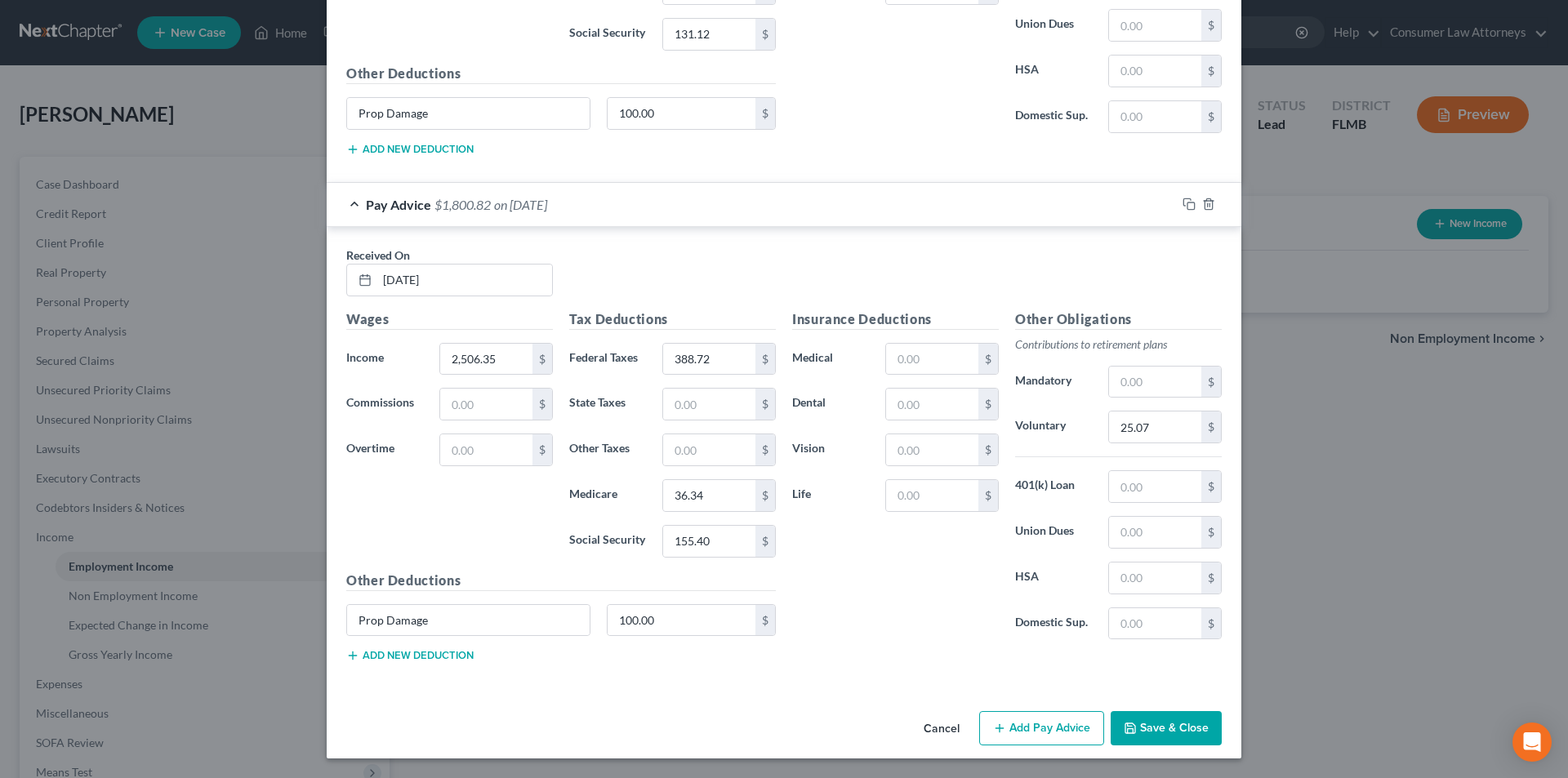
click at [1054, 729] on button "Add Pay Advice" at bounding box center [1041, 728] width 125 height 34
click at [492, 295] on div at bounding box center [450, 280] width 207 height 33
click at [506, 280] on input "text" at bounding box center [465, 280] width 175 height 31
click at [474, 361] on input "text" at bounding box center [486, 359] width 92 height 31
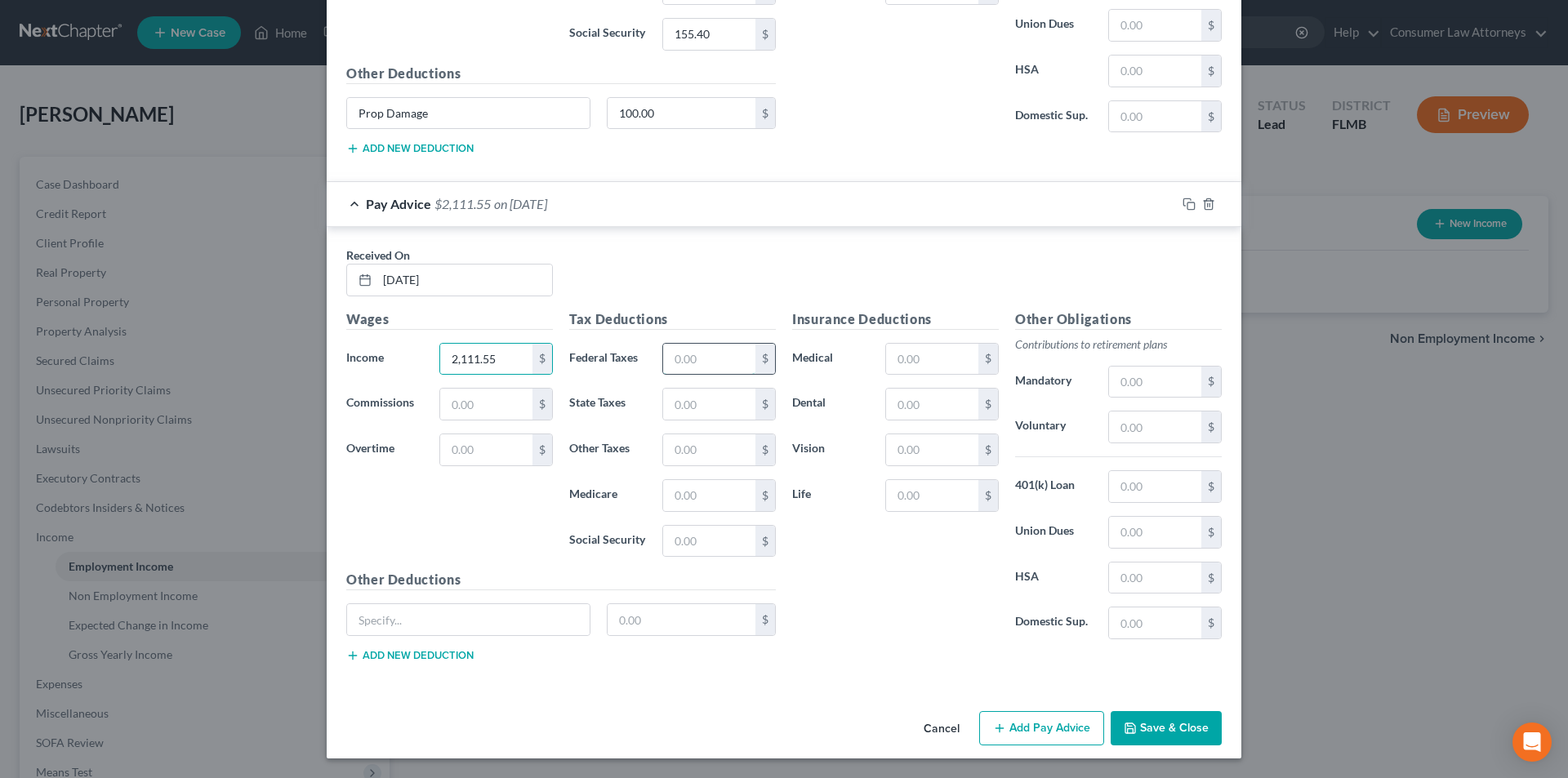
click at [703, 352] on input "text" at bounding box center [709, 359] width 92 height 31
click at [689, 501] on input "text" at bounding box center [709, 495] width 92 height 31
click at [1142, 432] on input "text" at bounding box center [1155, 427] width 92 height 31
click at [523, 610] on input "text" at bounding box center [468, 619] width 243 height 31
paste input "Prop Damage"
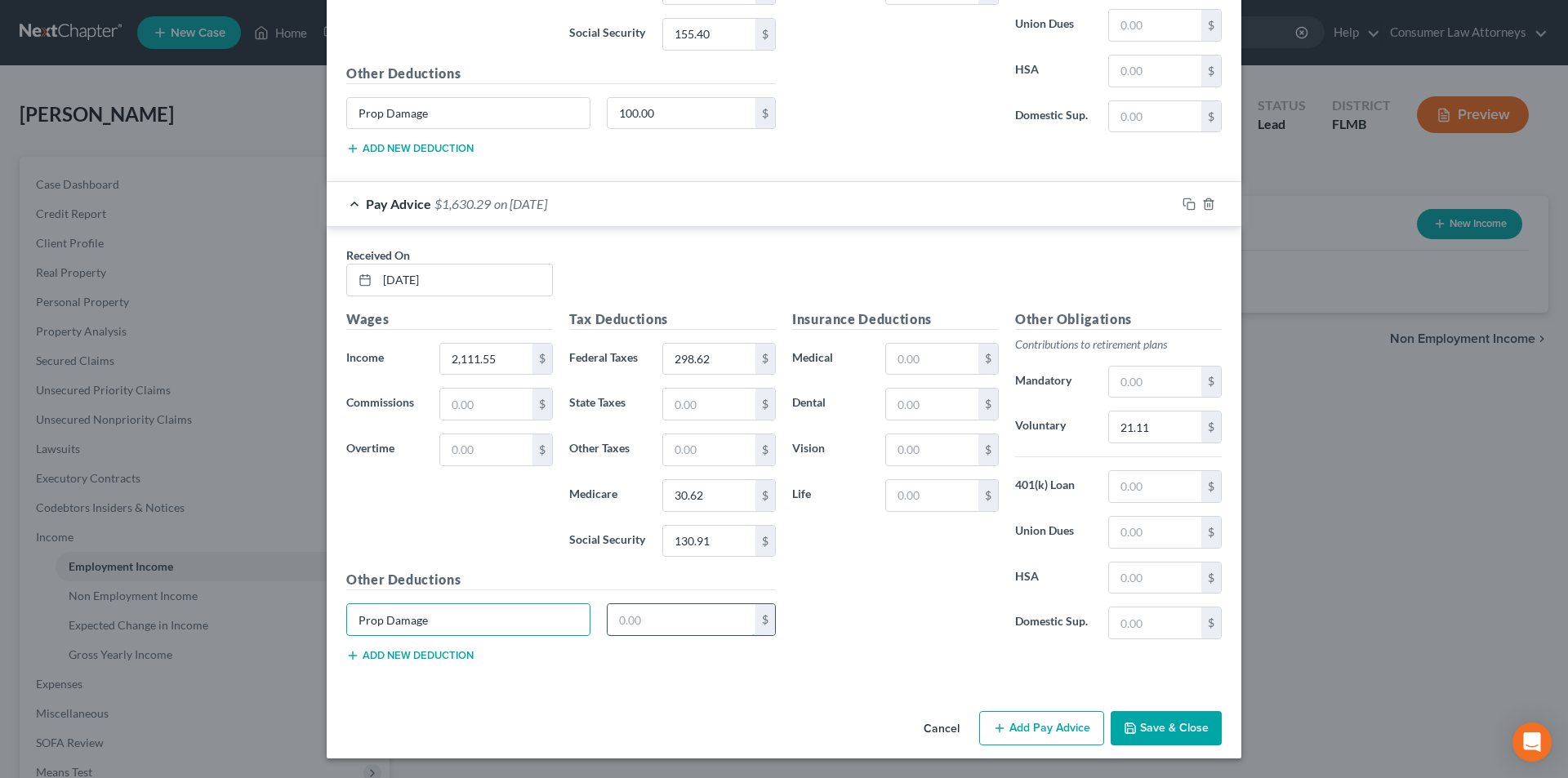
click at [673, 624] on input "text" at bounding box center [681, 619] width 148 height 31
click at [1021, 732] on button "Add Pay Advice" at bounding box center [1041, 728] width 125 height 34
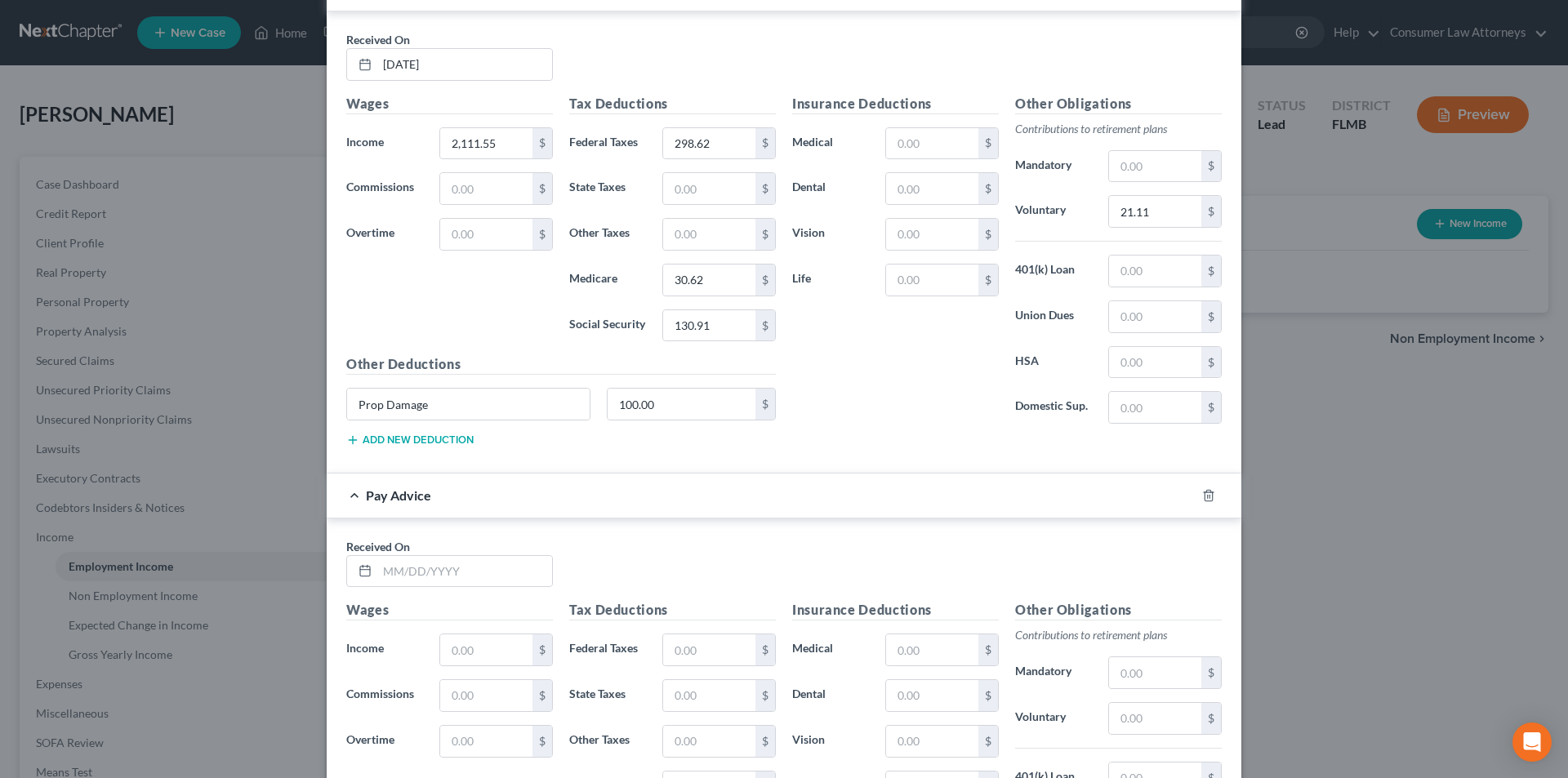
scroll to position [5440, 0]
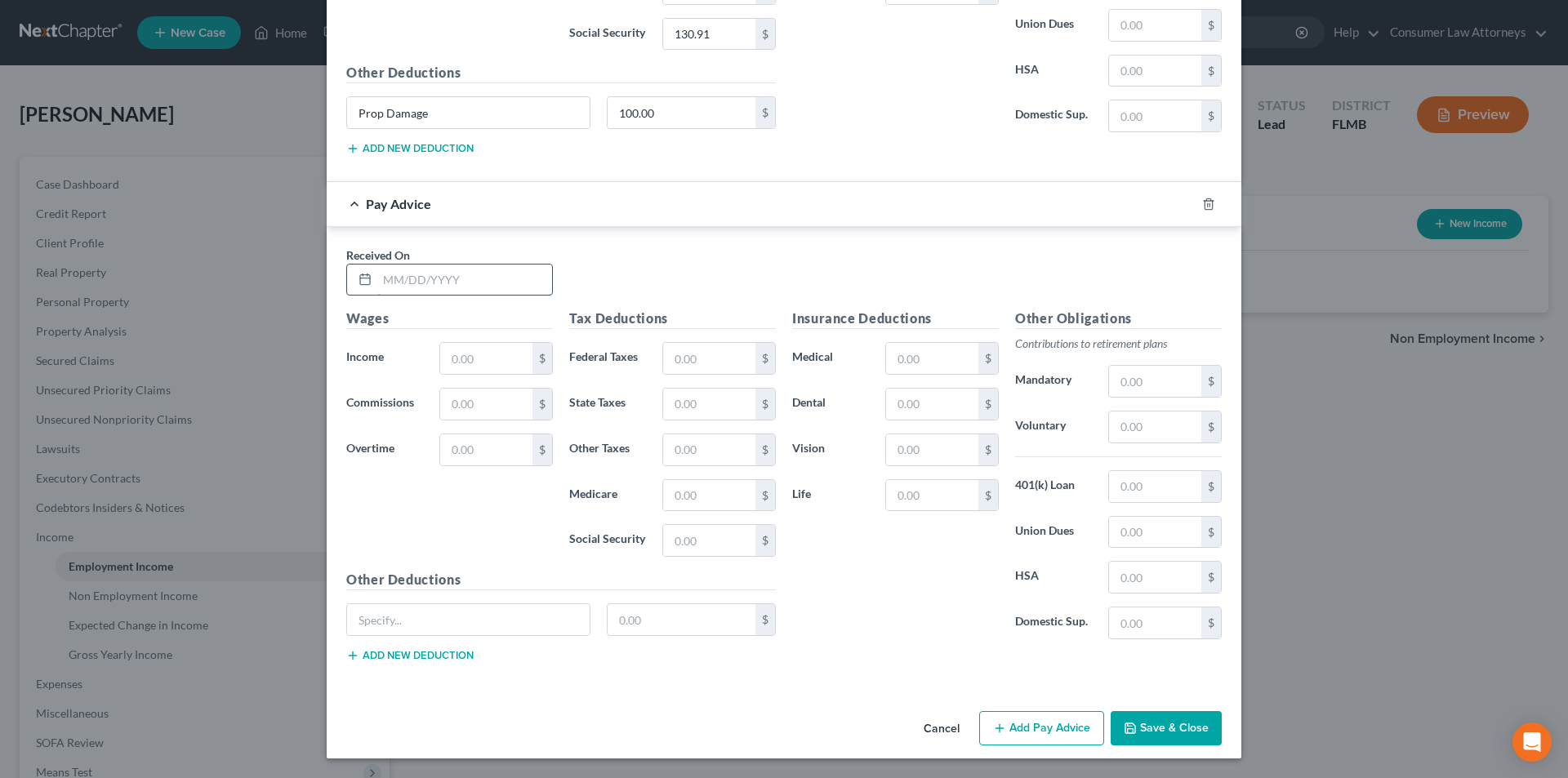
click at [468, 288] on input "text" at bounding box center [465, 280] width 175 height 31
click at [479, 359] on input "text" at bounding box center [486, 358] width 92 height 31
click at [697, 361] on input "text" at bounding box center [709, 358] width 92 height 31
click at [680, 503] on input "text" at bounding box center [709, 495] width 92 height 31
click at [1137, 426] on input "text" at bounding box center [1155, 427] width 92 height 31
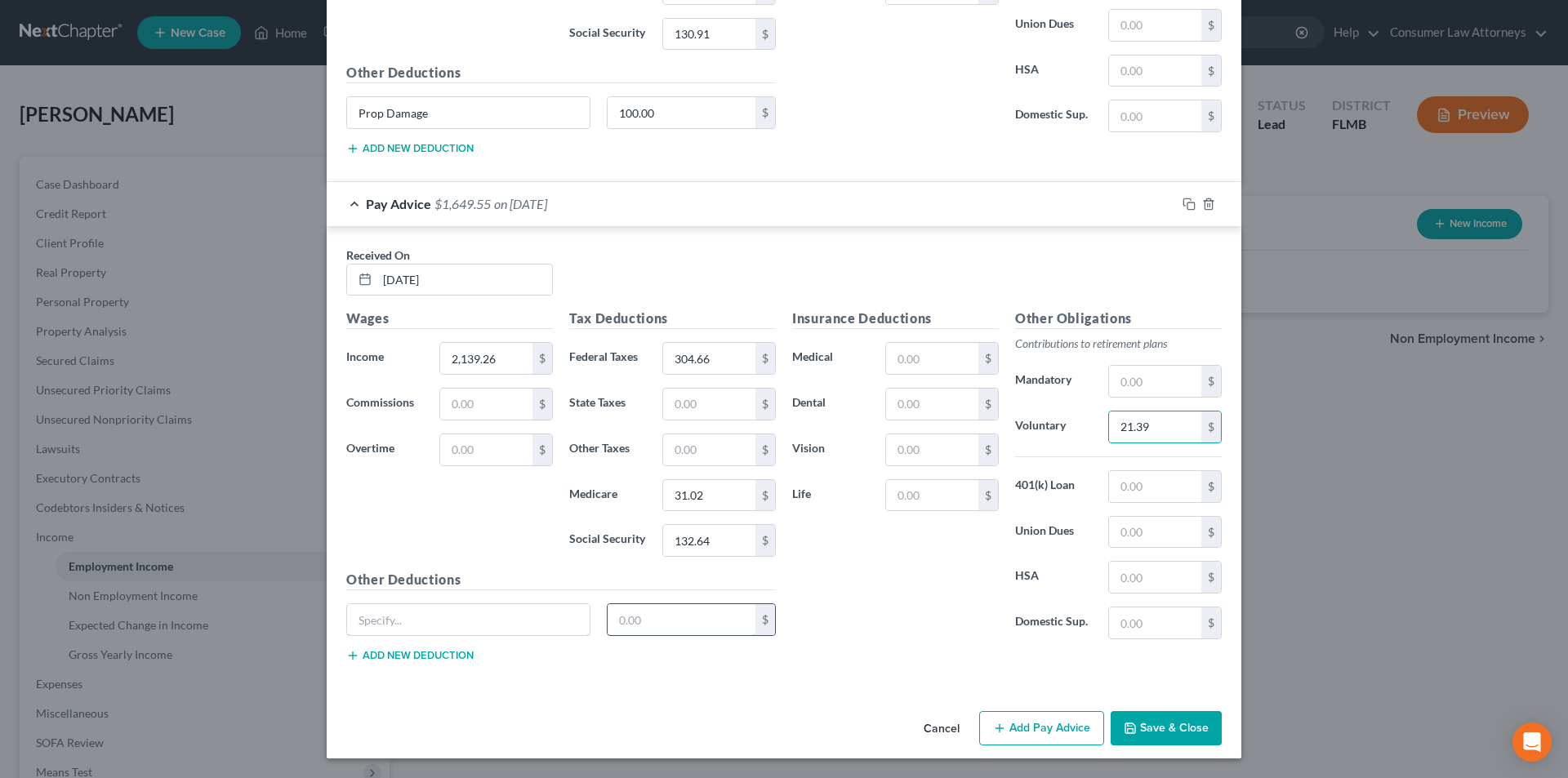
click at [486, 623] on input "text" at bounding box center [468, 619] width 243 height 31
paste input "Prop Damage"
click at [636, 623] on input "text" at bounding box center [681, 619] width 148 height 31
click at [1033, 732] on button "Add Pay Advice" at bounding box center [1041, 728] width 125 height 34
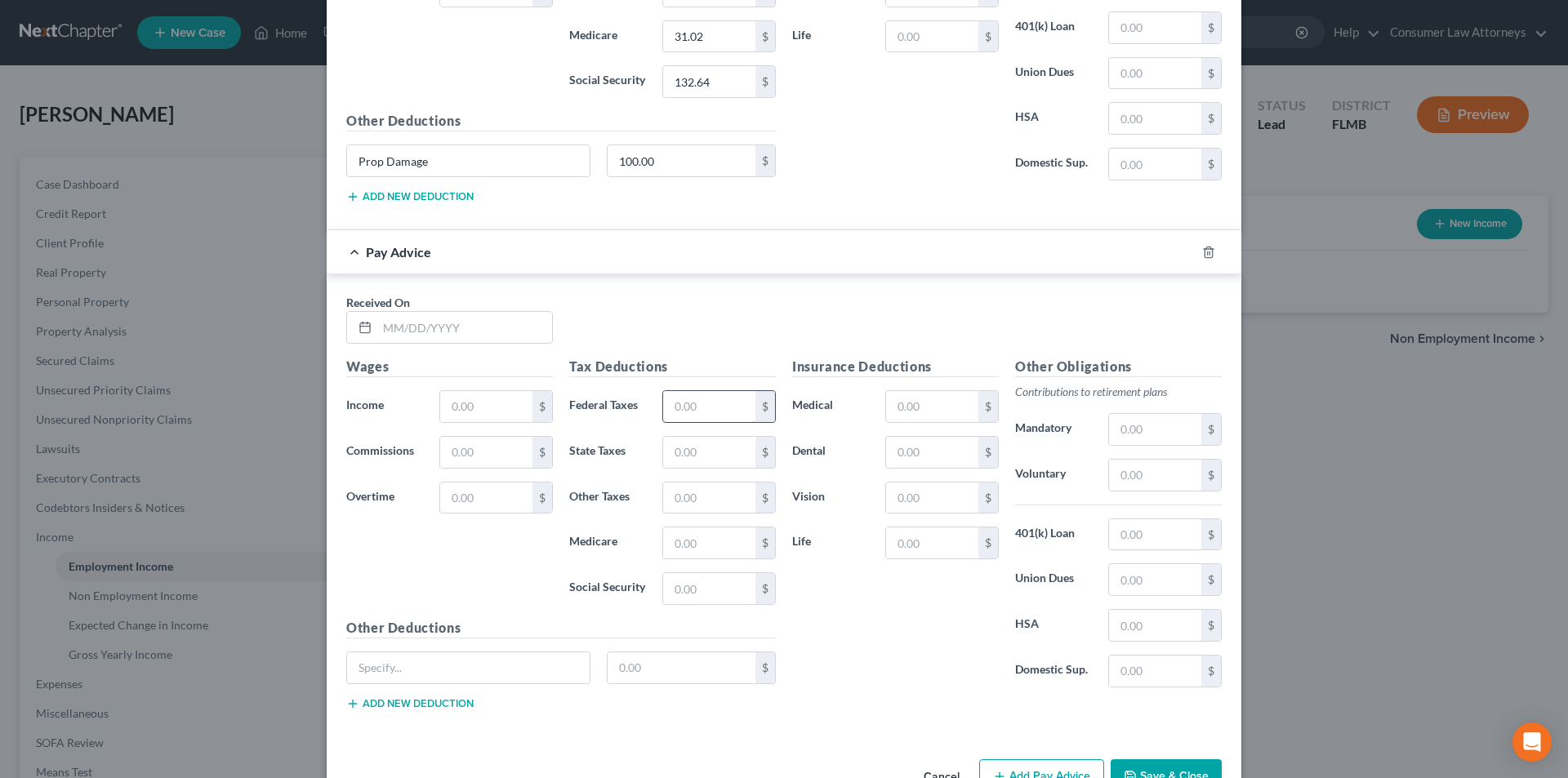
scroll to position [5947, 0]
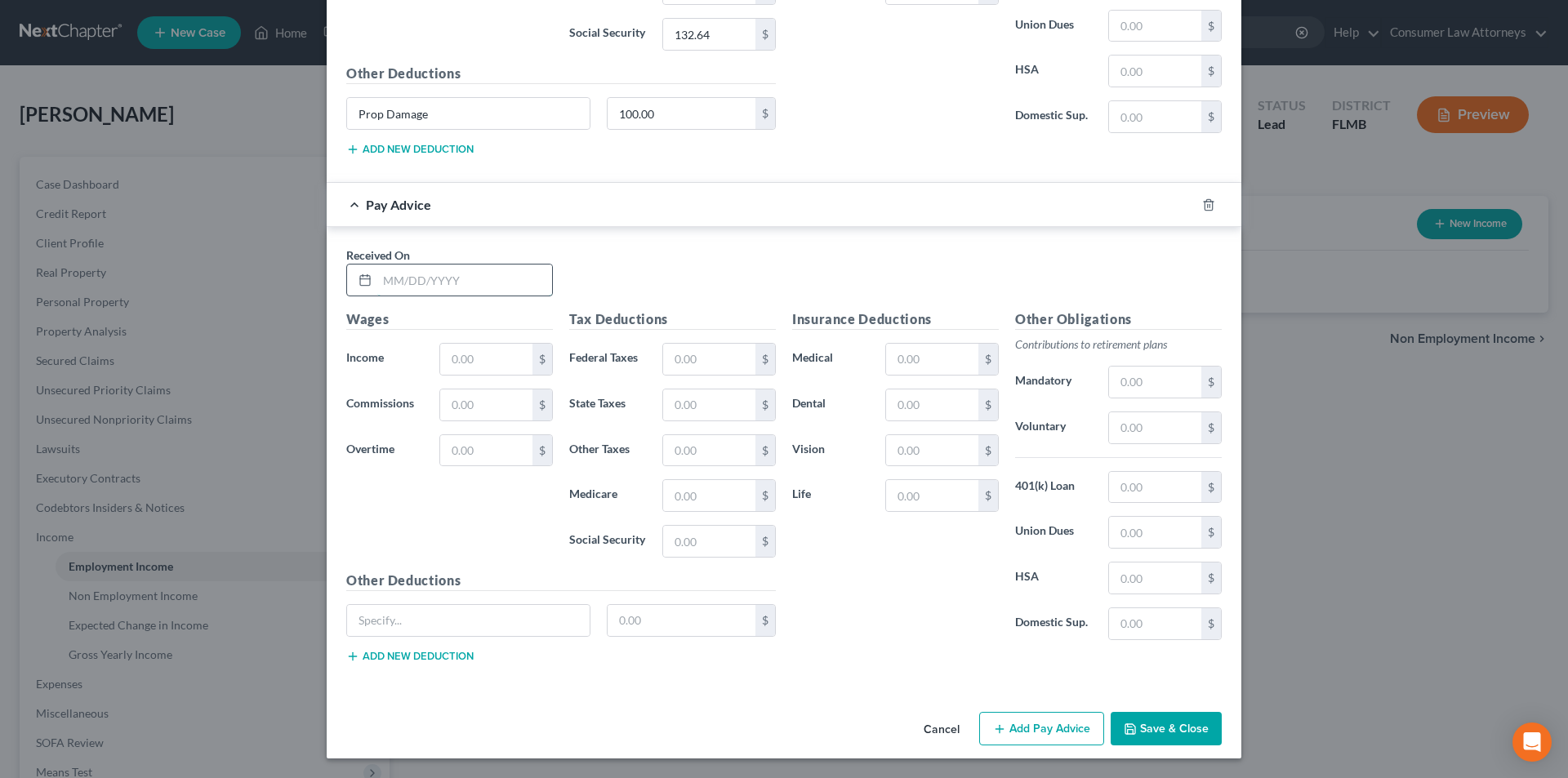
click at [445, 278] on input "text" at bounding box center [465, 280] width 175 height 31
click at [464, 360] on input "text" at bounding box center [486, 359] width 92 height 31
click at [731, 361] on input "text" at bounding box center [709, 359] width 92 height 31
click at [703, 495] on input "text" at bounding box center [709, 495] width 92 height 31
click at [690, 526] on input "text" at bounding box center [709, 541] width 92 height 31
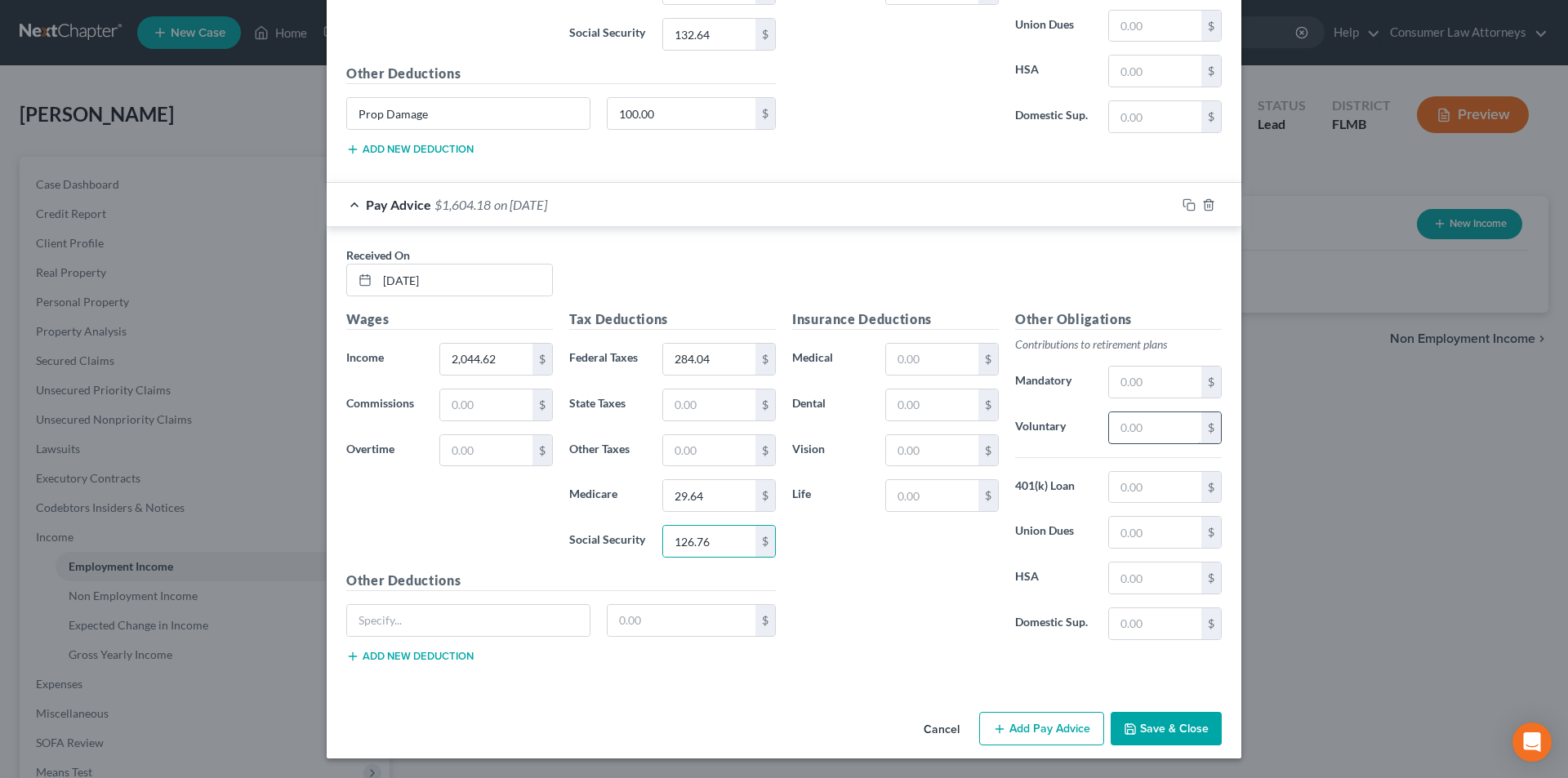
click at [1145, 418] on input "text" at bounding box center [1155, 428] width 92 height 31
drag, startPoint x: 469, startPoint y: 616, endPoint x: 602, endPoint y: 624, distance: 133.2
click at [469, 616] on input "text" at bounding box center [468, 620] width 243 height 31
paste input "Prop Damage"
click at [649, 623] on input "text" at bounding box center [681, 620] width 148 height 31
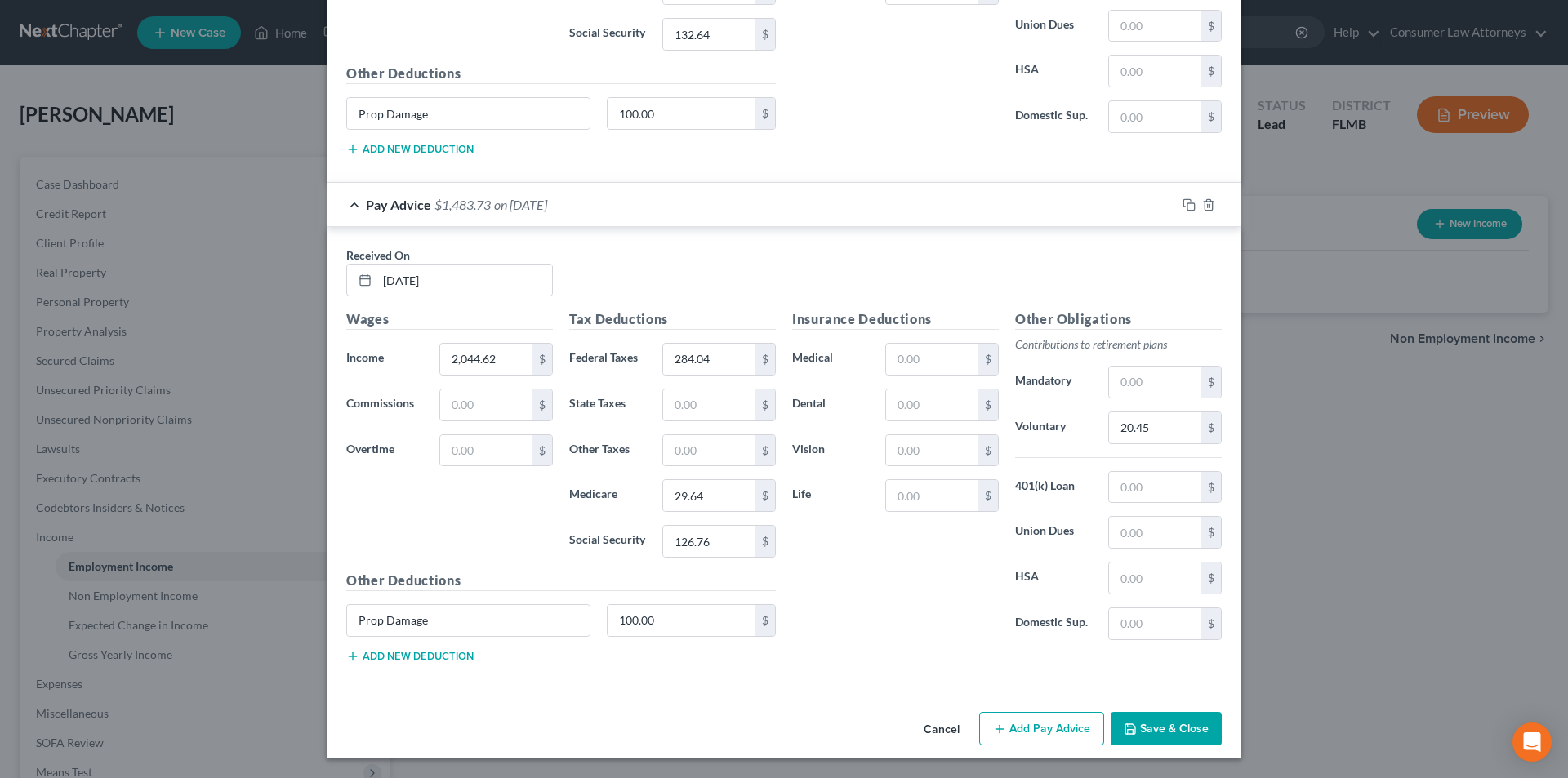
click at [1019, 733] on button "Add Pay Advice" at bounding box center [1041, 729] width 125 height 34
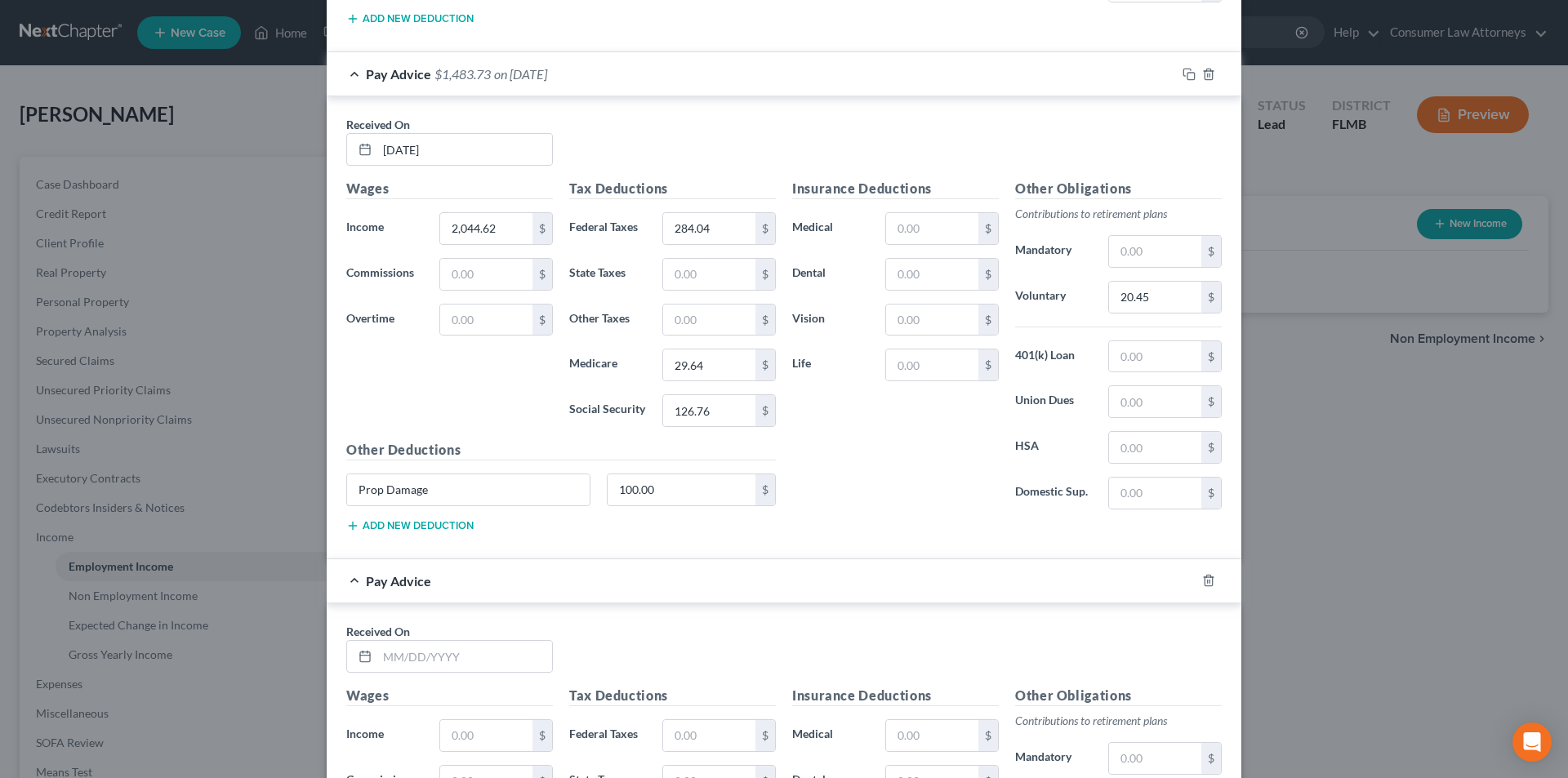
scroll to position [6454, 0]
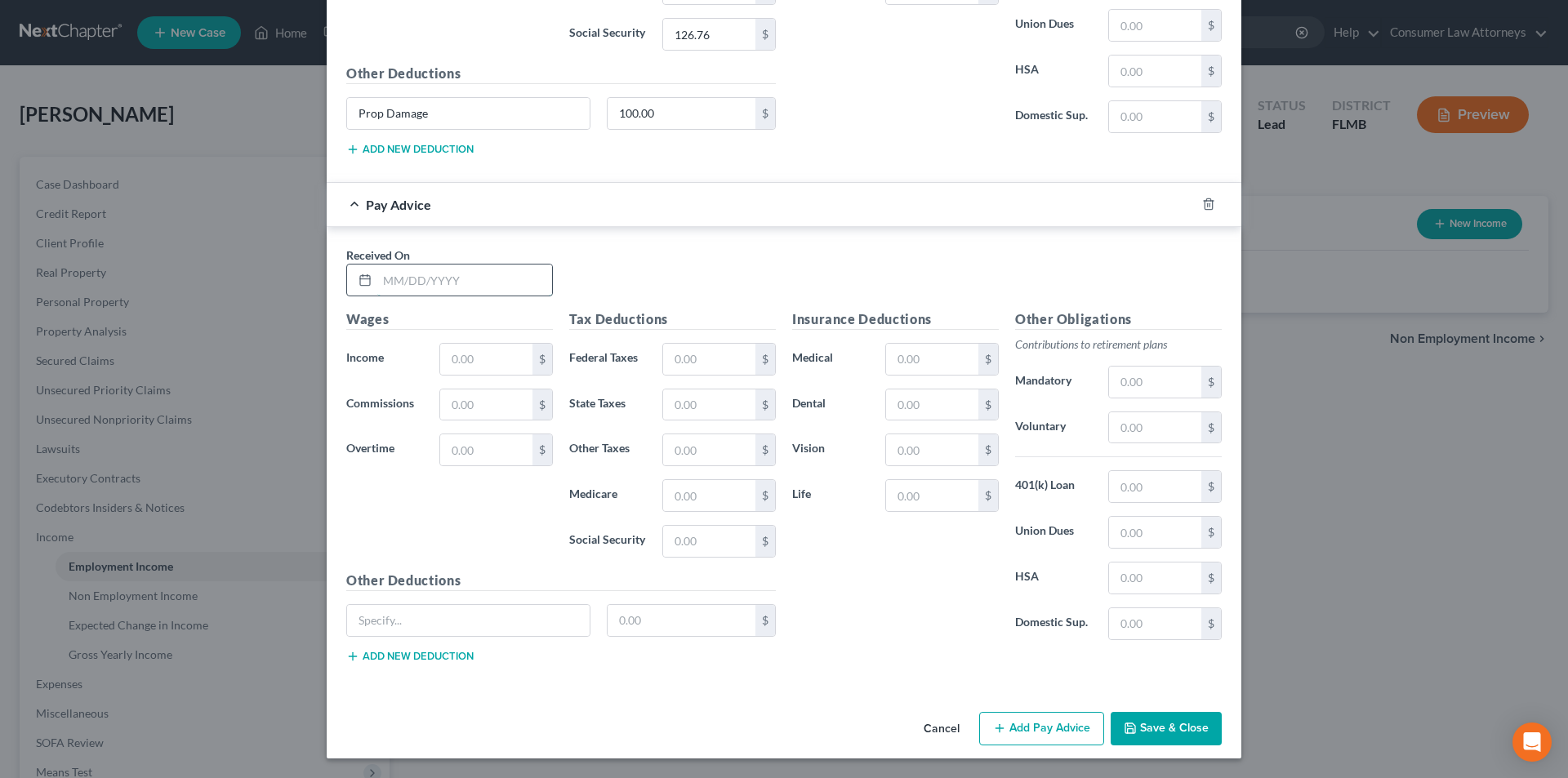
click at [431, 291] on input "text" at bounding box center [465, 280] width 175 height 31
click at [489, 362] on input "text" at bounding box center [486, 359] width 92 height 31
click at [709, 361] on input "text" at bounding box center [709, 359] width 92 height 31
click at [1149, 429] on input "text" at bounding box center [1155, 428] width 92 height 31
click at [1169, 726] on button "Save & Close" at bounding box center [1166, 729] width 111 height 34
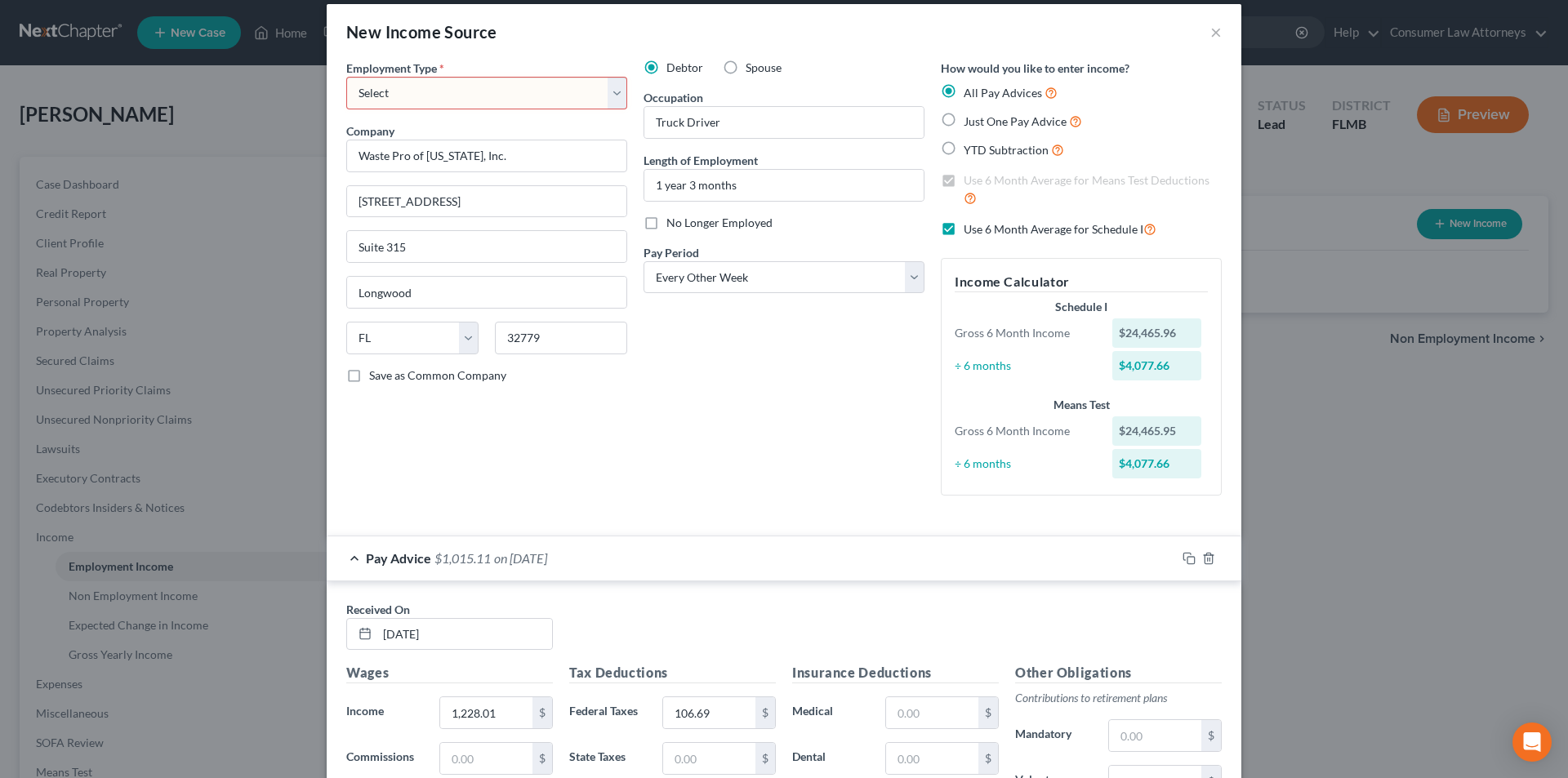
scroll to position [0, 0]
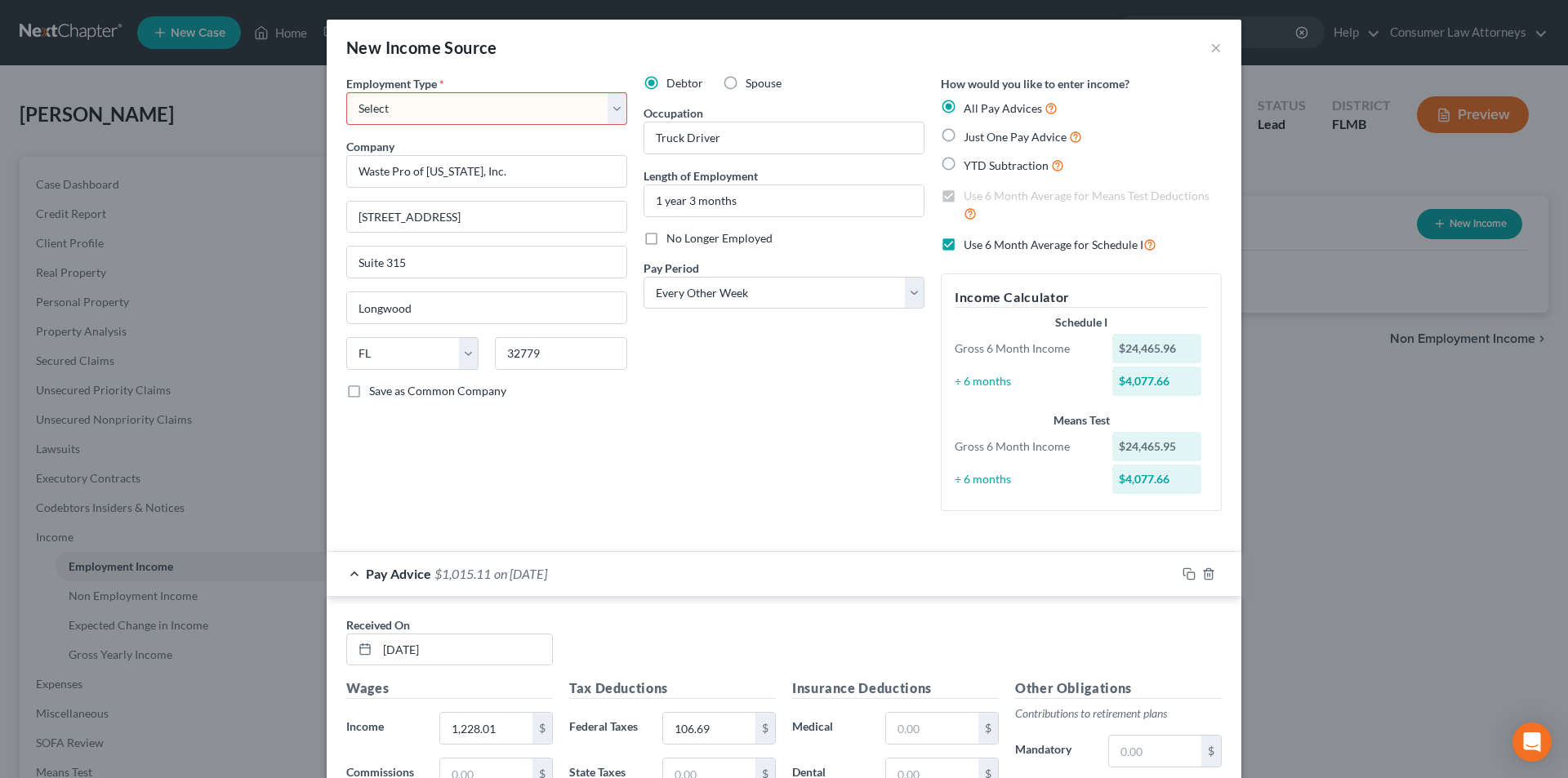
drag, startPoint x: 346, startPoint y: 111, endPoint x: 358, endPoint y: 123, distance: 17.0
click at [346, 111] on select "Select Full or [DEMOGRAPHIC_DATA] Employment Self Employment" at bounding box center [486, 109] width 281 height 33
click at [346, 92] on select "Select Full or [DEMOGRAPHIC_DATA] Employment Self Employment" at bounding box center [486, 109] width 281 height 33
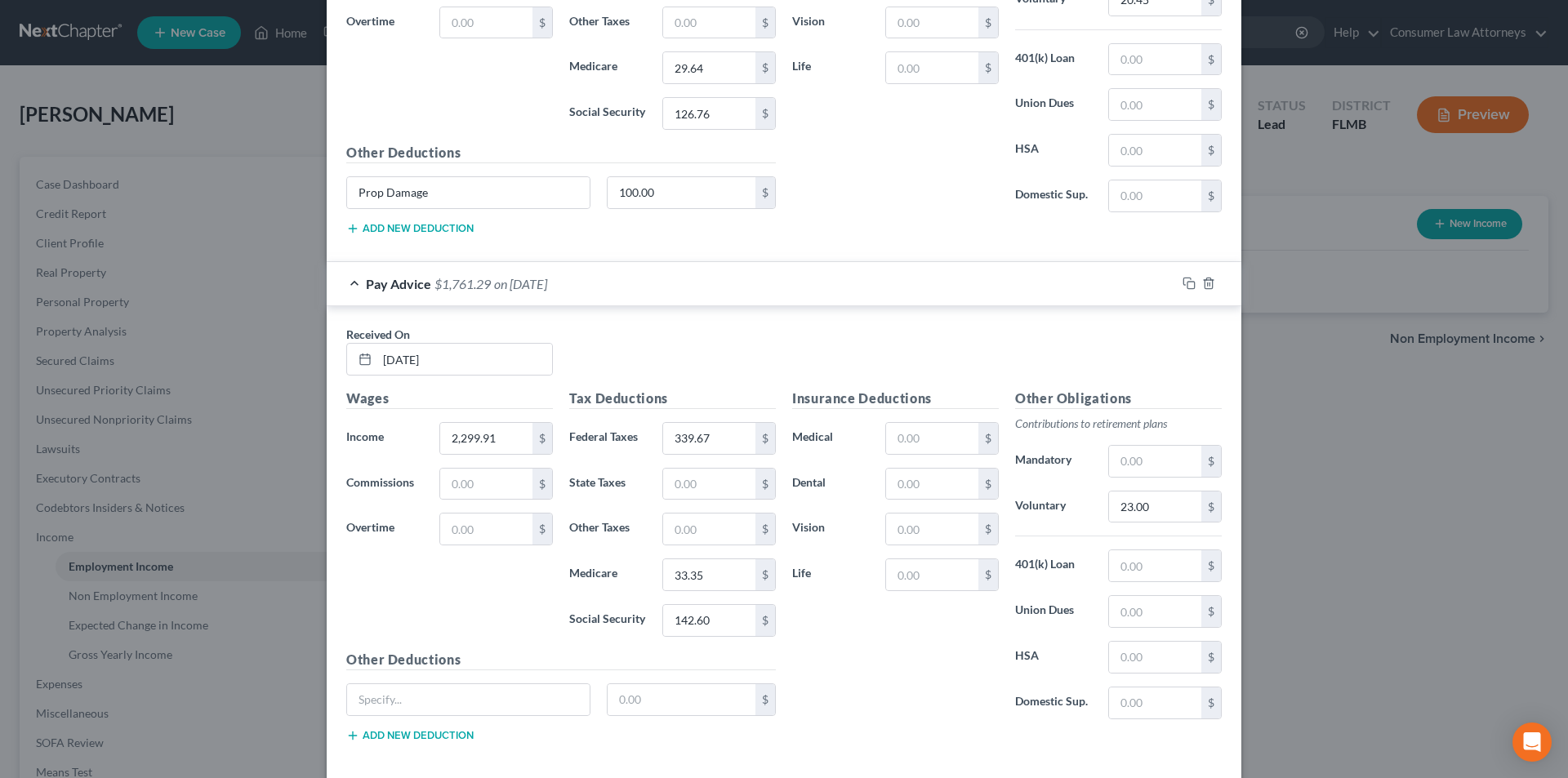
scroll to position [6454, 0]
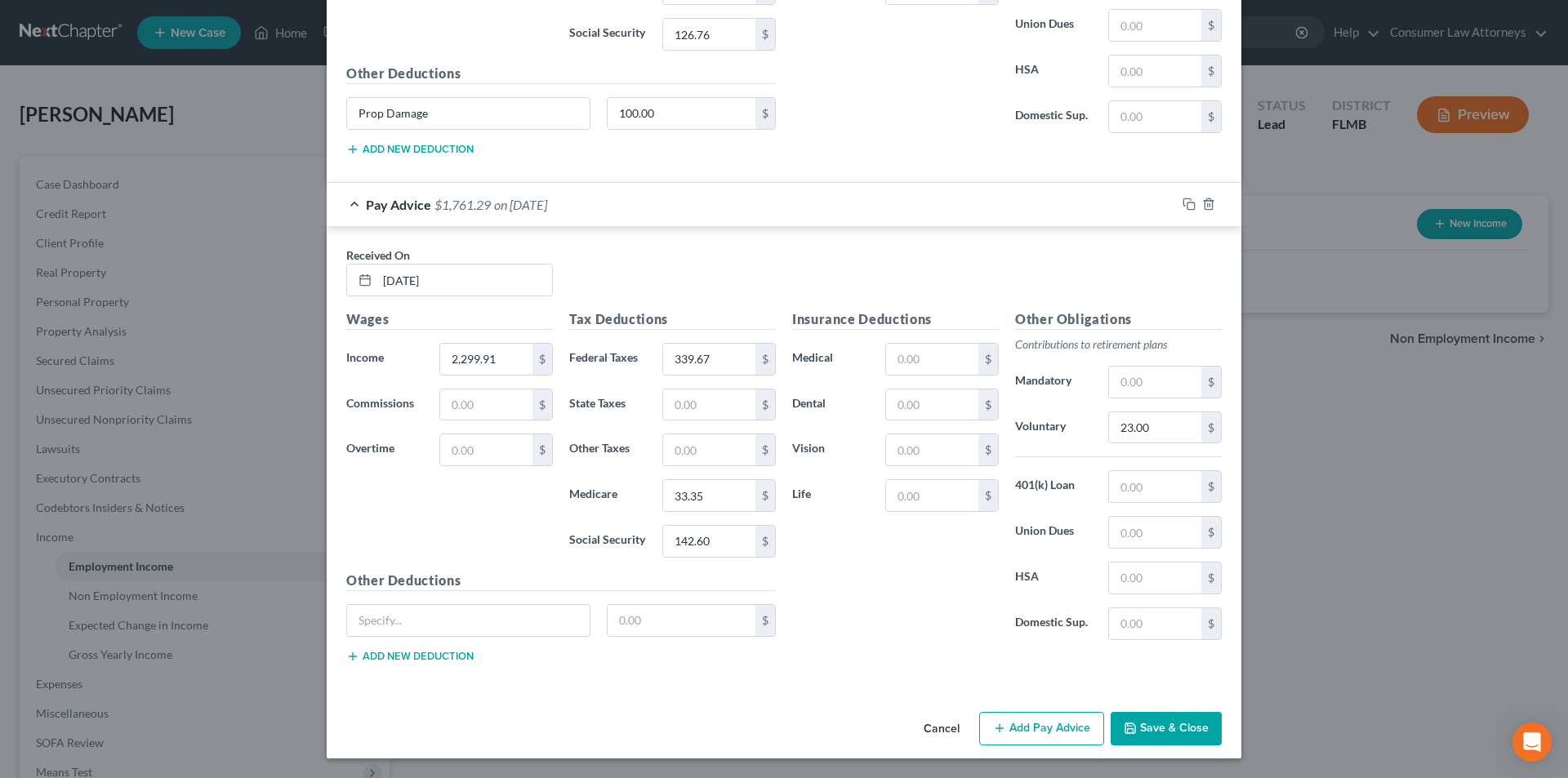
click at [1161, 732] on button "Save & Close" at bounding box center [1166, 729] width 111 height 34
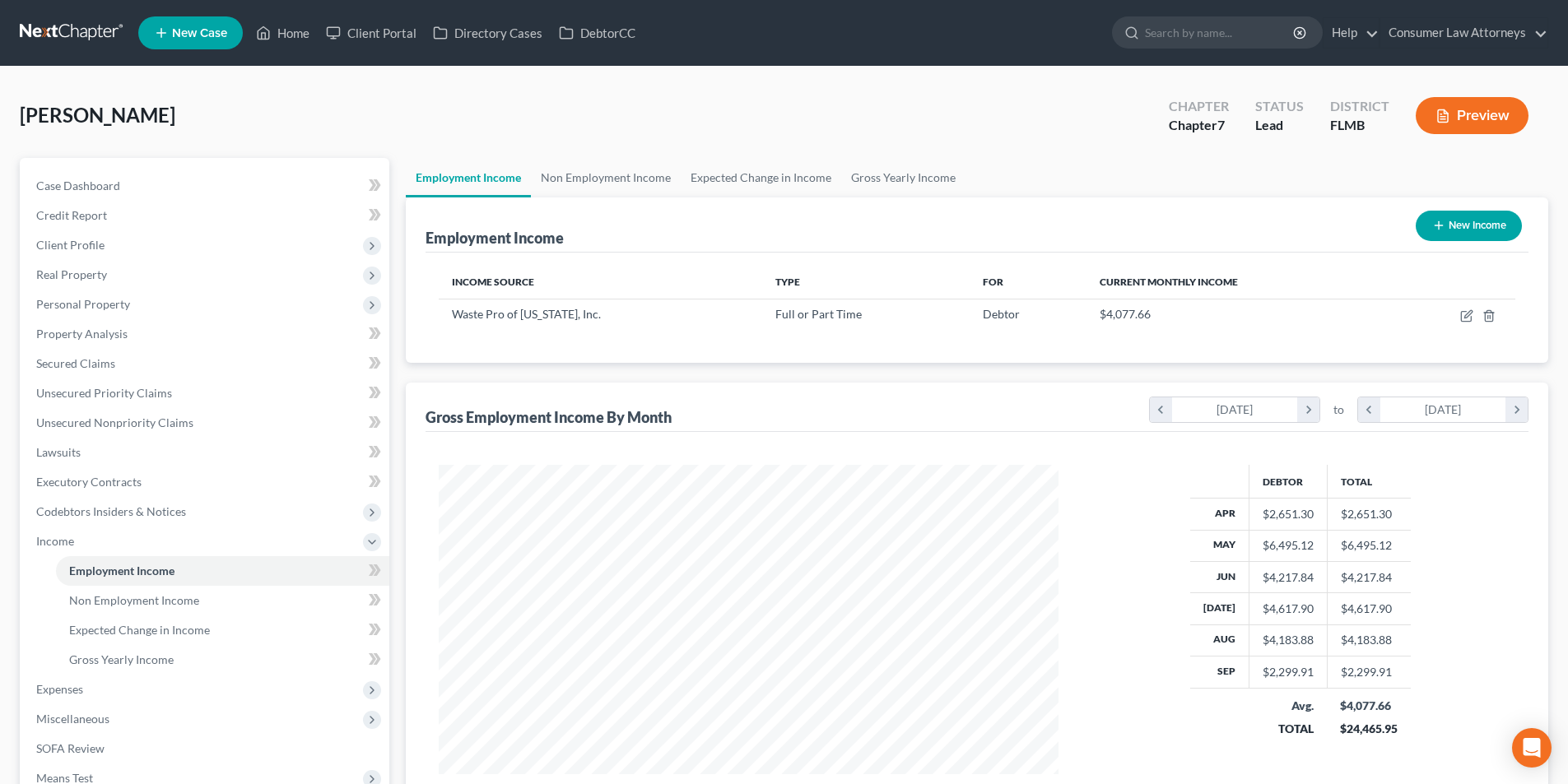
scroll to position [822739, 822399]
click at [922, 180] on link "Gross Yearly Income" at bounding box center [903, 178] width 124 height 39
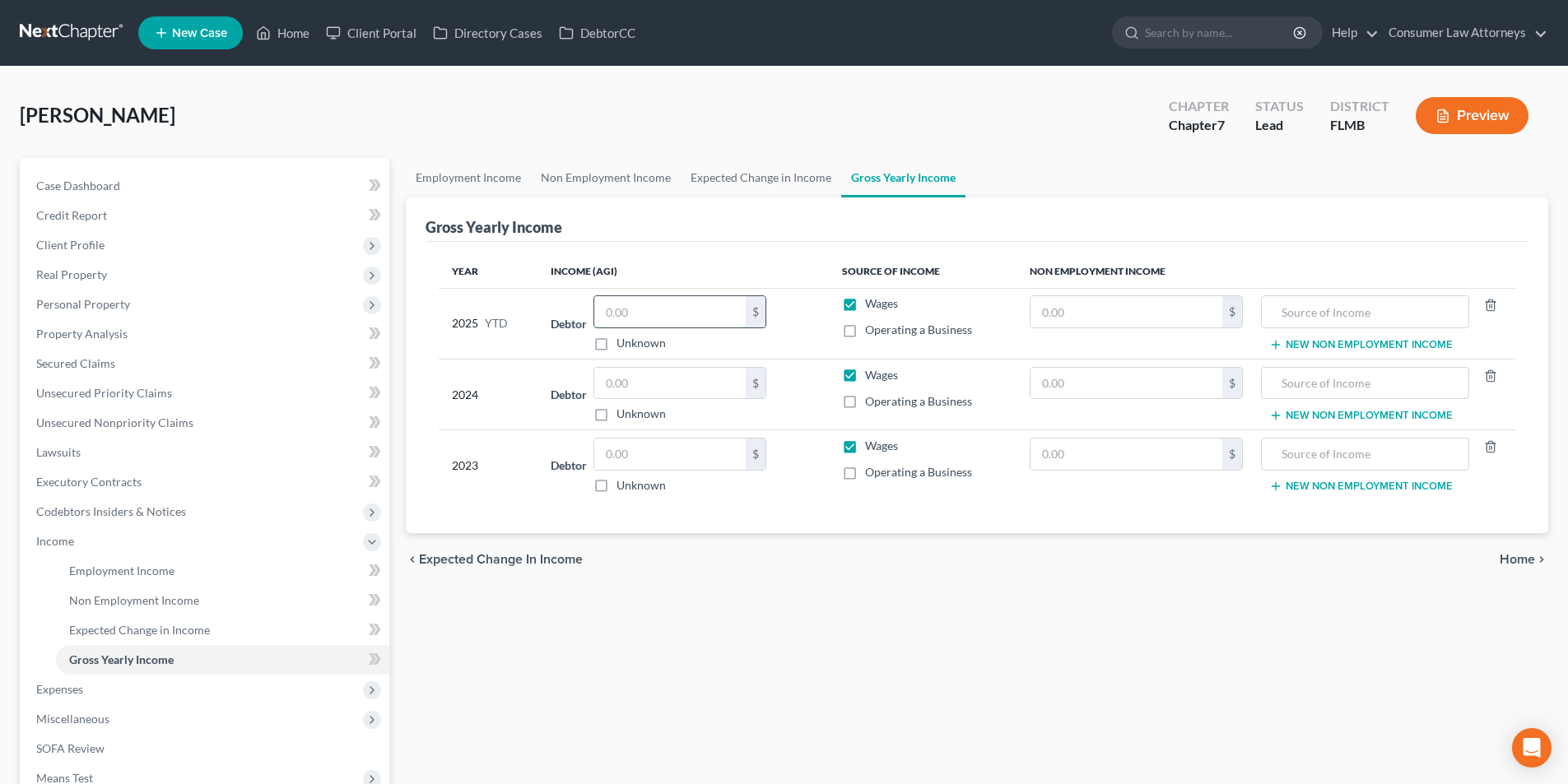
click at [651, 314] on input "text" at bounding box center [669, 312] width 151 height 32
click at [675, 391] on input "text" at bounding box center [669, 383] width 151 height 32
click at [1089, 383] on input "text" at bounding box center [1126, 383] width 192 height 32
click at [1292, 386] on input "text" at bounding box center [1364, 383] width 189 height 32
click at [687, 446] on input "text" at bounding box center [669, 454] width 151 height 32
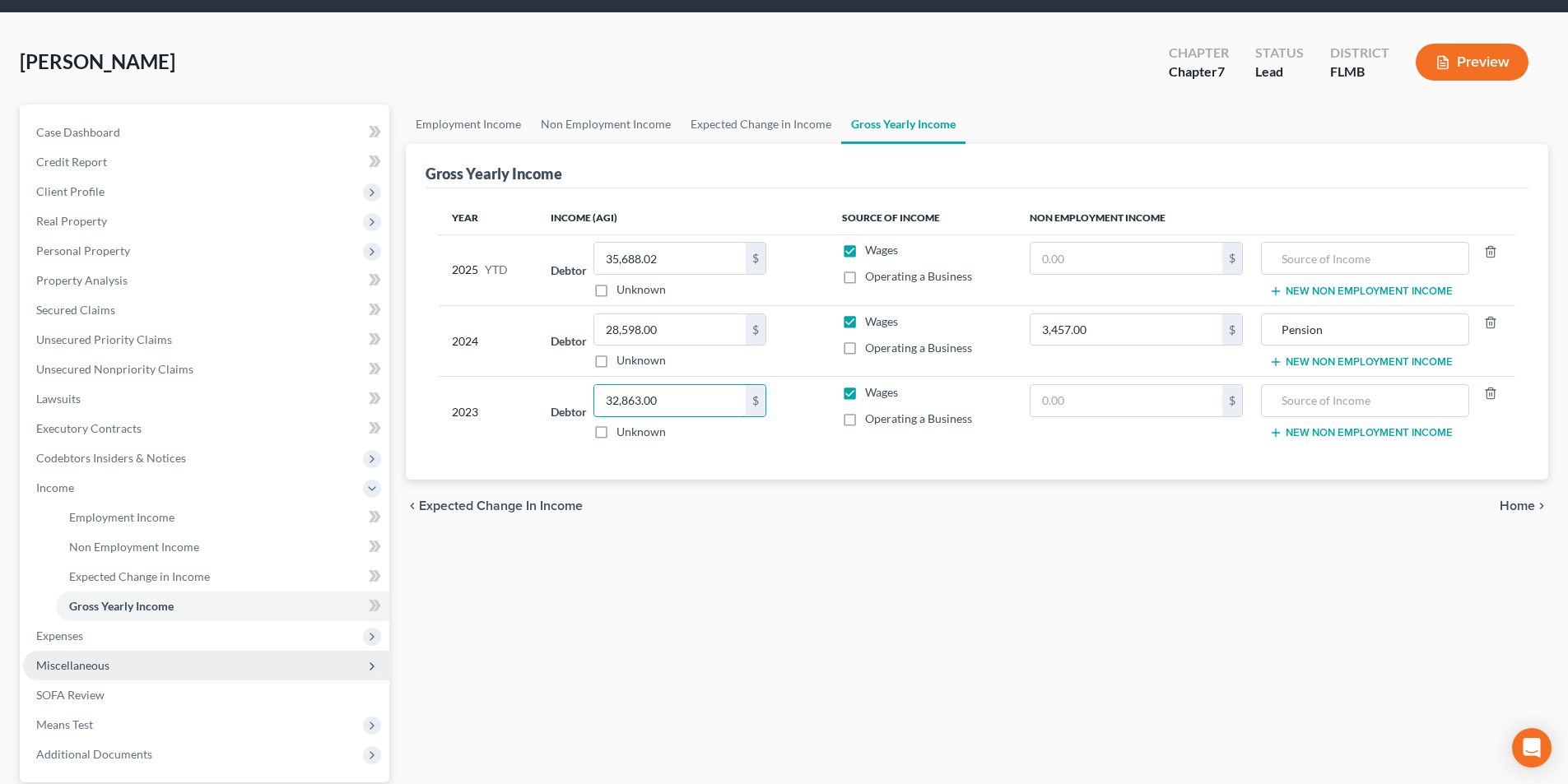
scroll to position [82, 0]
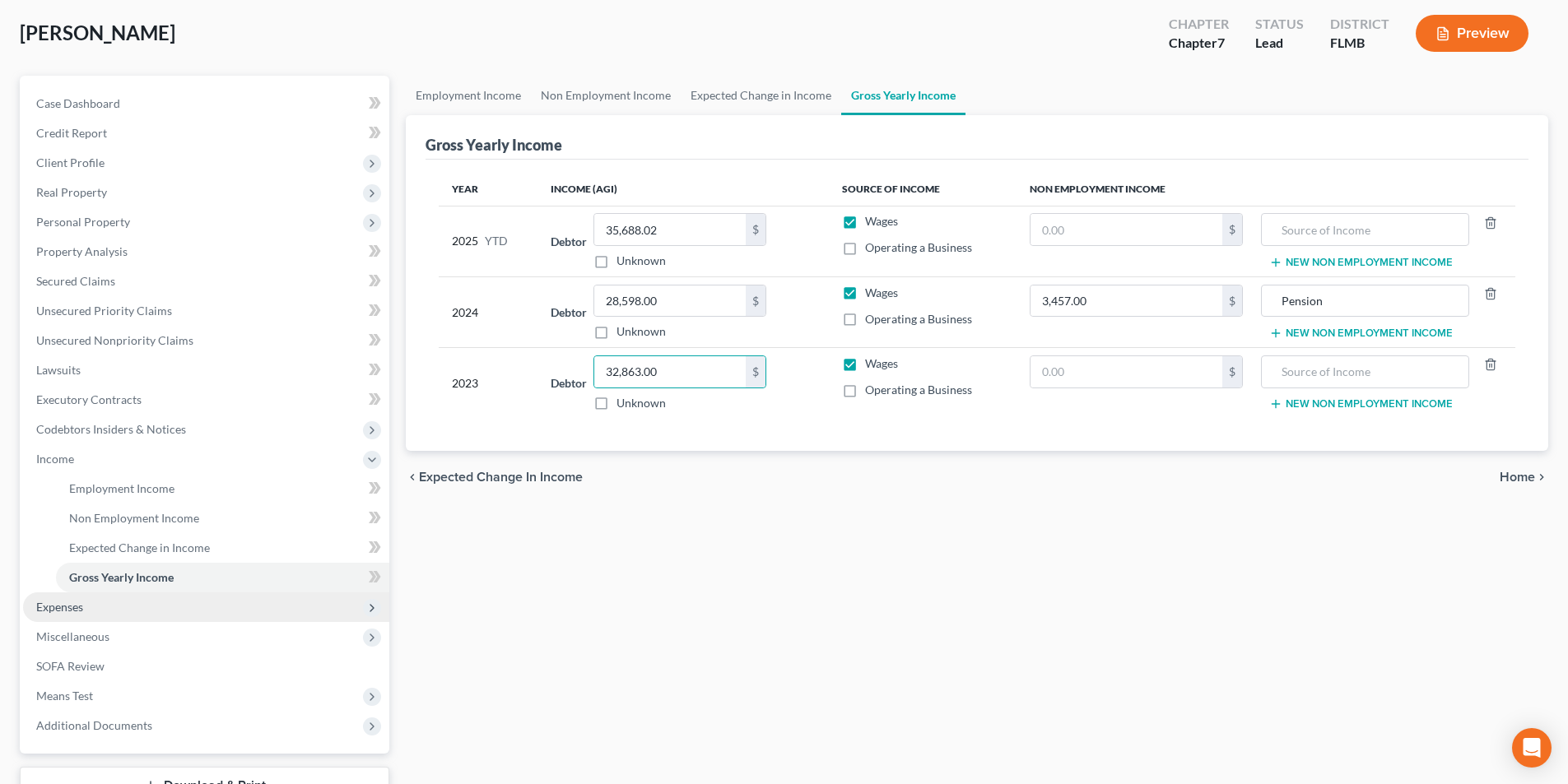
click at [73, 609] on span "Expenses" at bounding box center [59, 607] width 47 height 14
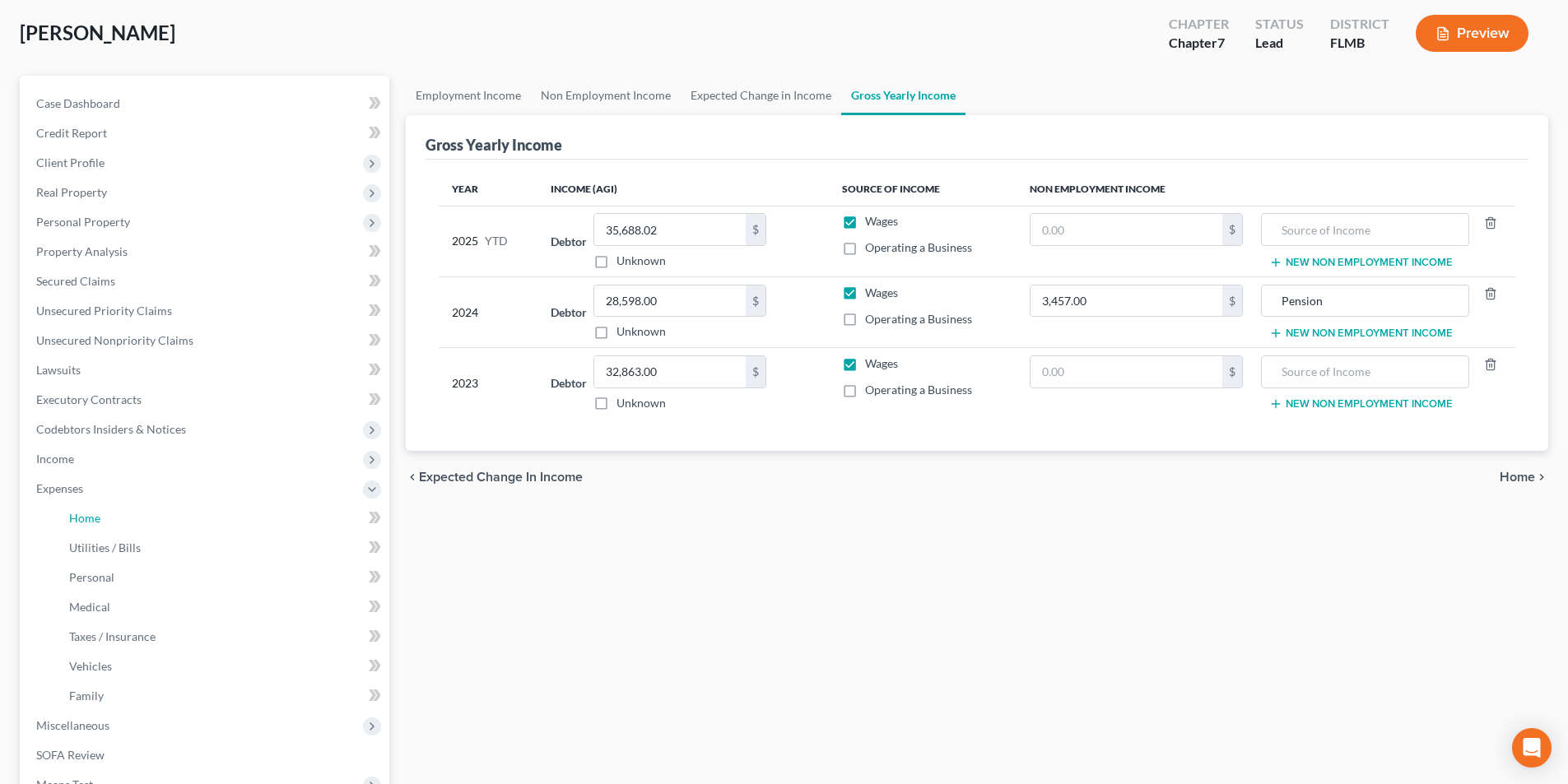
click at [92, 518] on span "Home" at bounding box center [85, 518] width 32 height 14
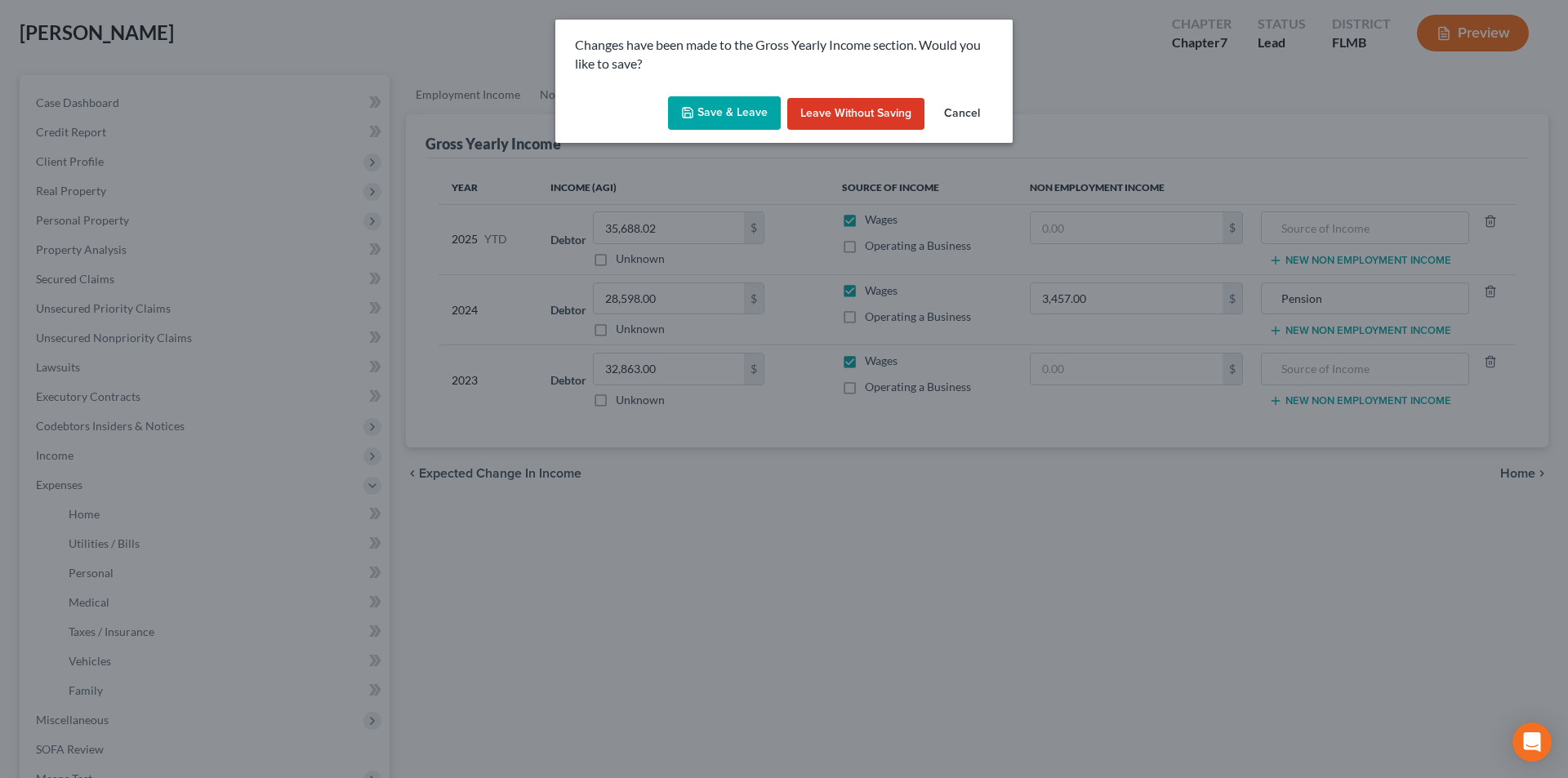
click at [708, 115] on button "Save & Leave" at bounding box center [724, 114] width 113 height 34
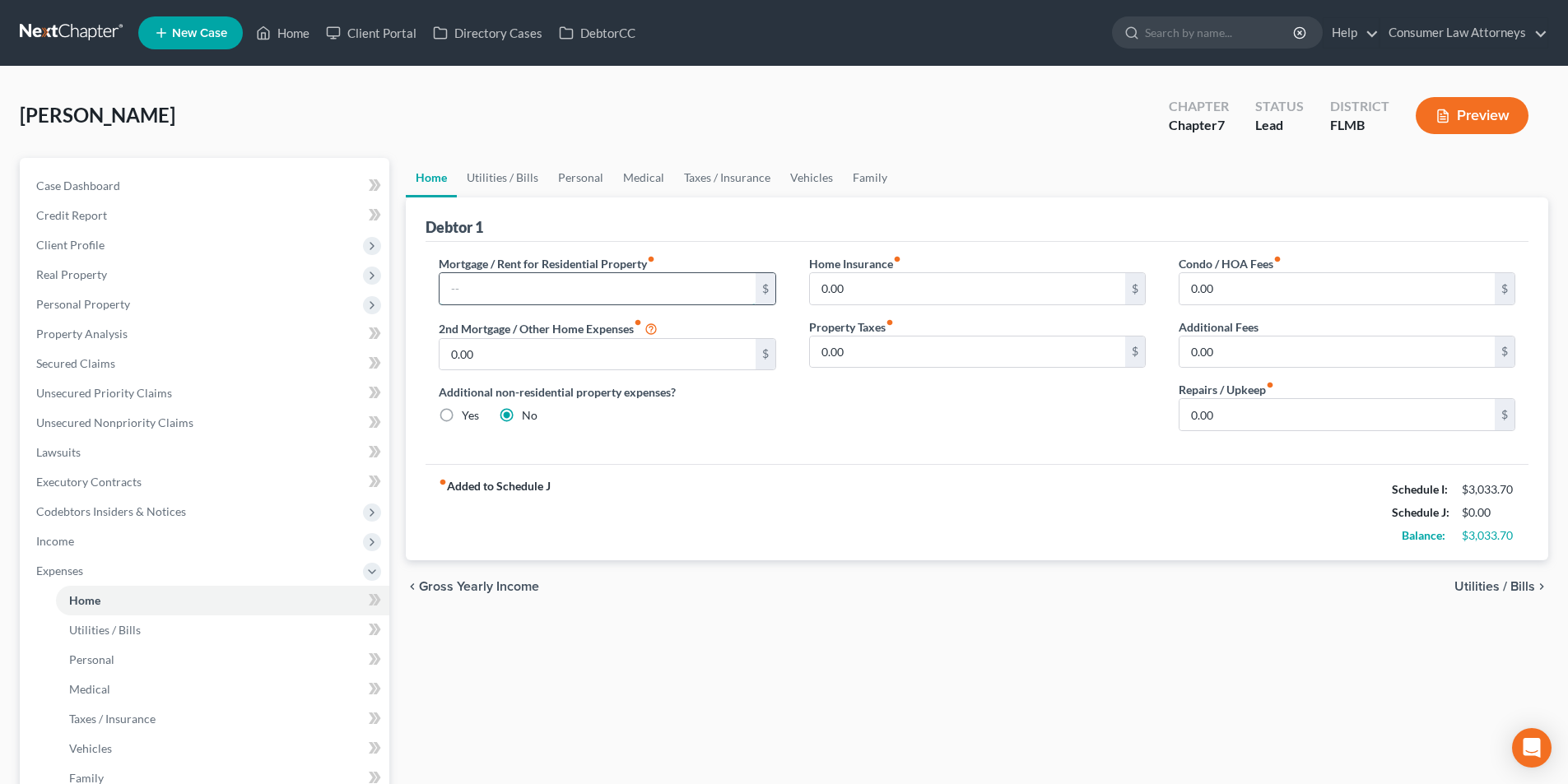
click at [655, 301] on input "text" at bounding box center [597, 289] width 315 height 32
click at [510, 175] on link "Utilities / Bills" at bounding box center [502, 178] width 91 height 39
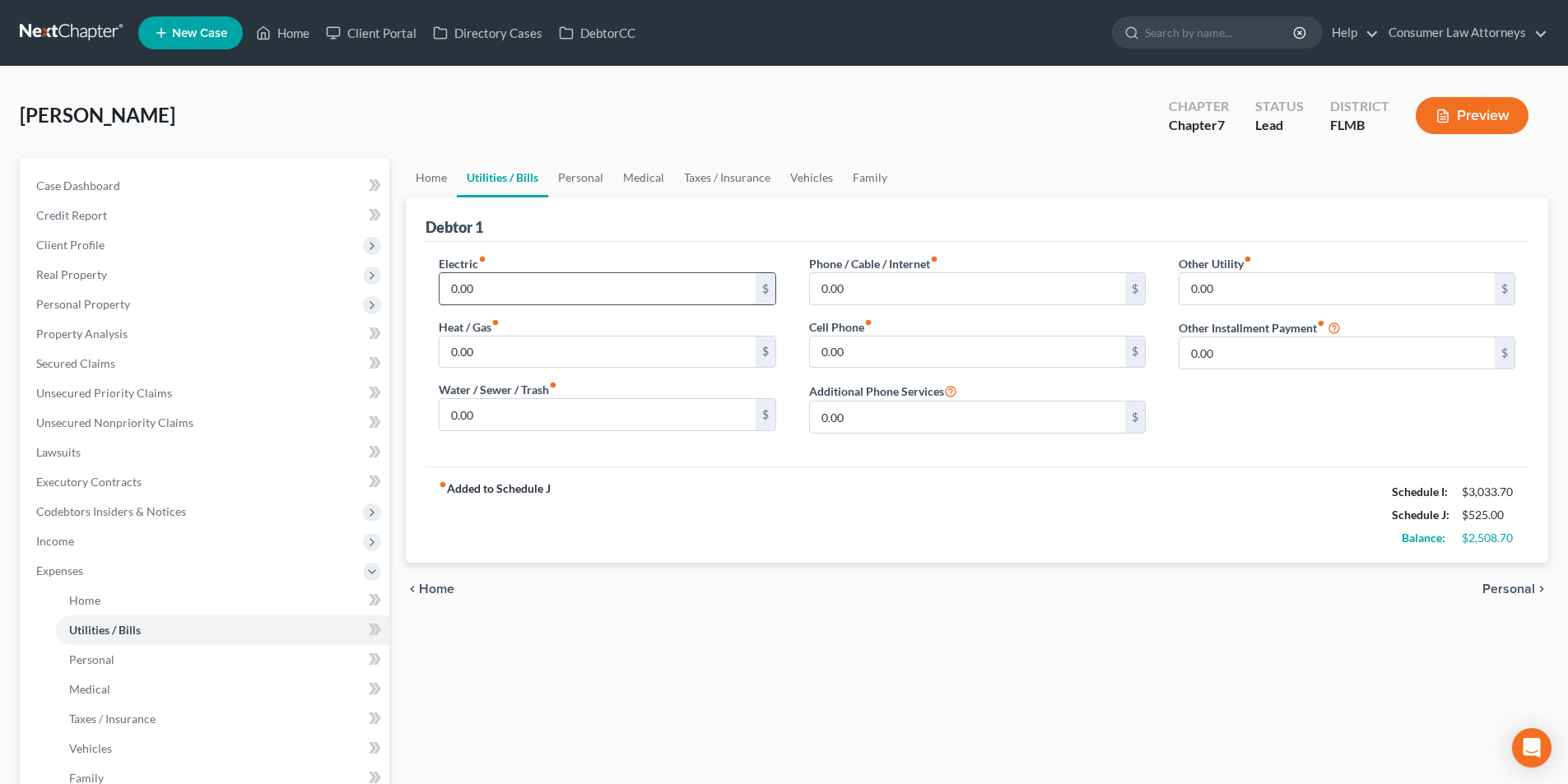
click at [512, 296] on input "0.00" at bounding box center [597, 289] width 315 height 32
click at [866, 282] on input "0.00" at bounding box center [967, 289] width 315 height 32
click at [848, 357] on input "0.00" at bounding box center [967, 352] width 315 height 32
click at [588, 181] on link "Personal" at bounding box center [581, 178] width 65 height 39
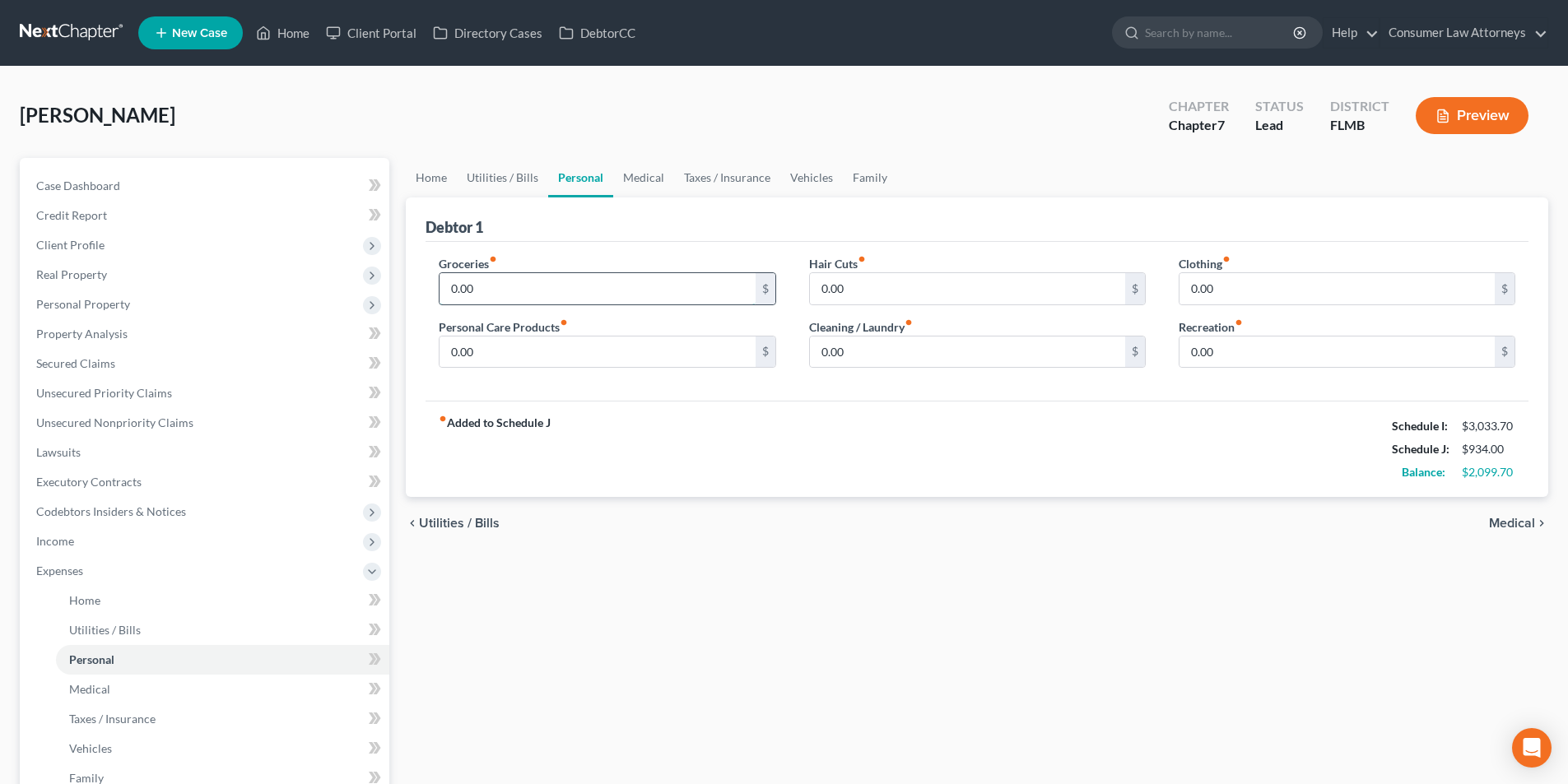
click at [534, 287] on input "0.00" at bounding box center [597, 289] width 315 height 32
click at [850, 293] on input "0.00" at bounding box center [967, 289] width 315 height 32
click at [1223, 294] on input "0.00" at bounding box center [1337, 289] width 315 height 32
click at [1228, 345] on input "0.00" at bounding box center [1337, 352] width 315 height 32
click at [530, 358] on input "0.00" at bounding box center [597, 352] width 315 height 32
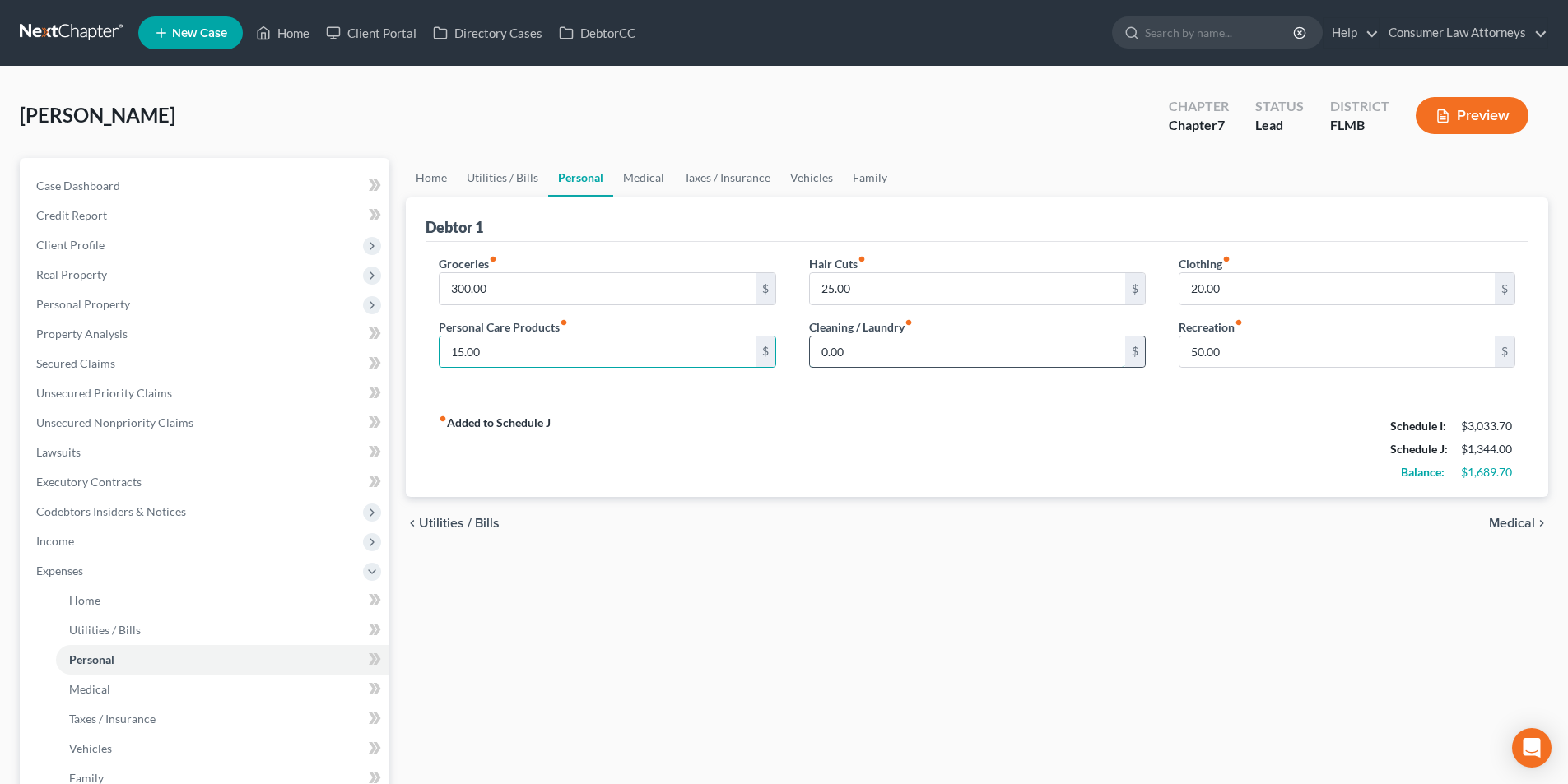
click at [859, 354] on input "0.00" at bounding box center [967, 352] width 315 height 32
click at [286, 36] on link "Home" at bounding box center [283, 32] width 70 height 30
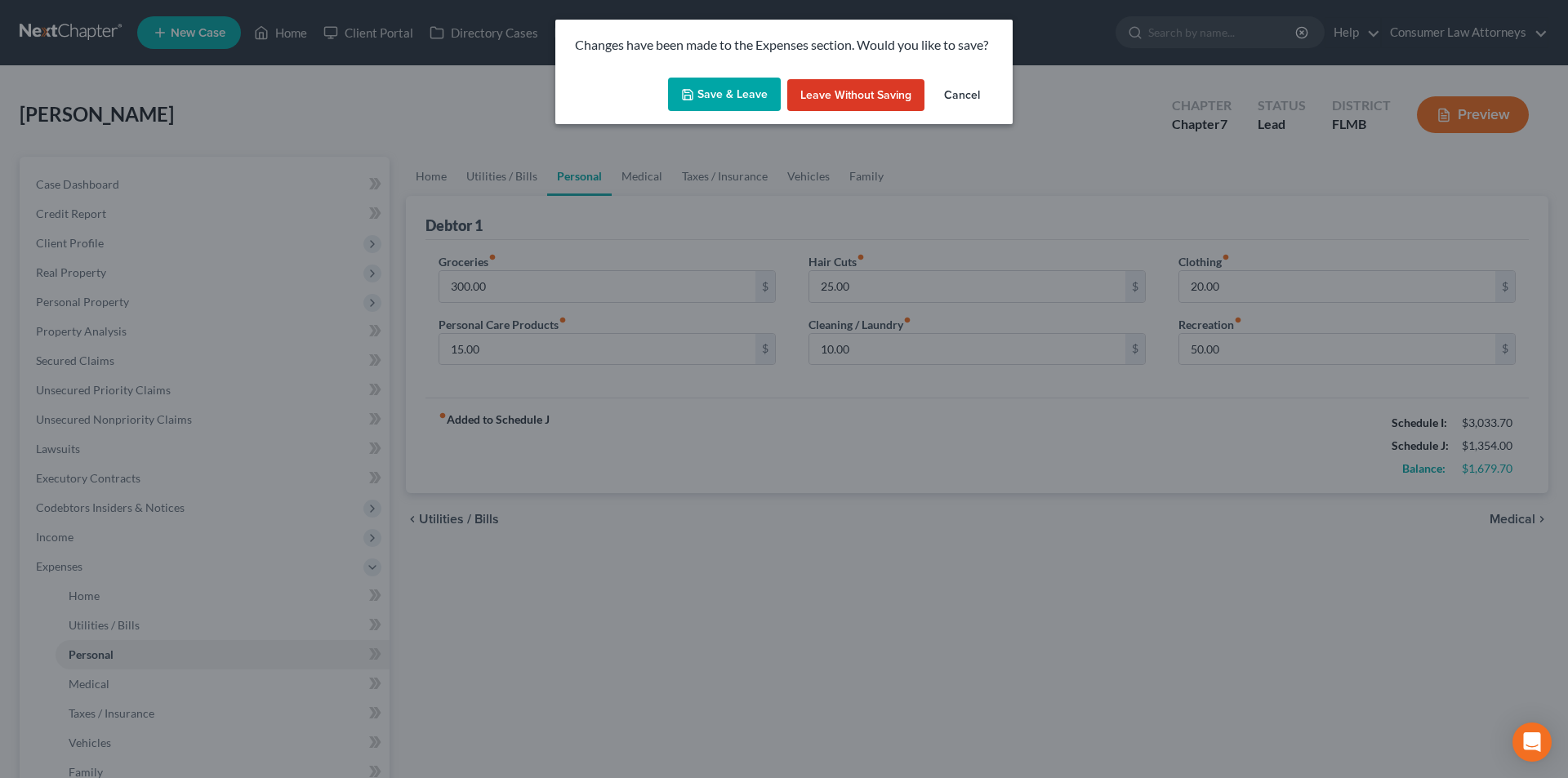
click at [716, 96] on button "Save & Leave" at bounding box center [724, 94] width 113 height 34
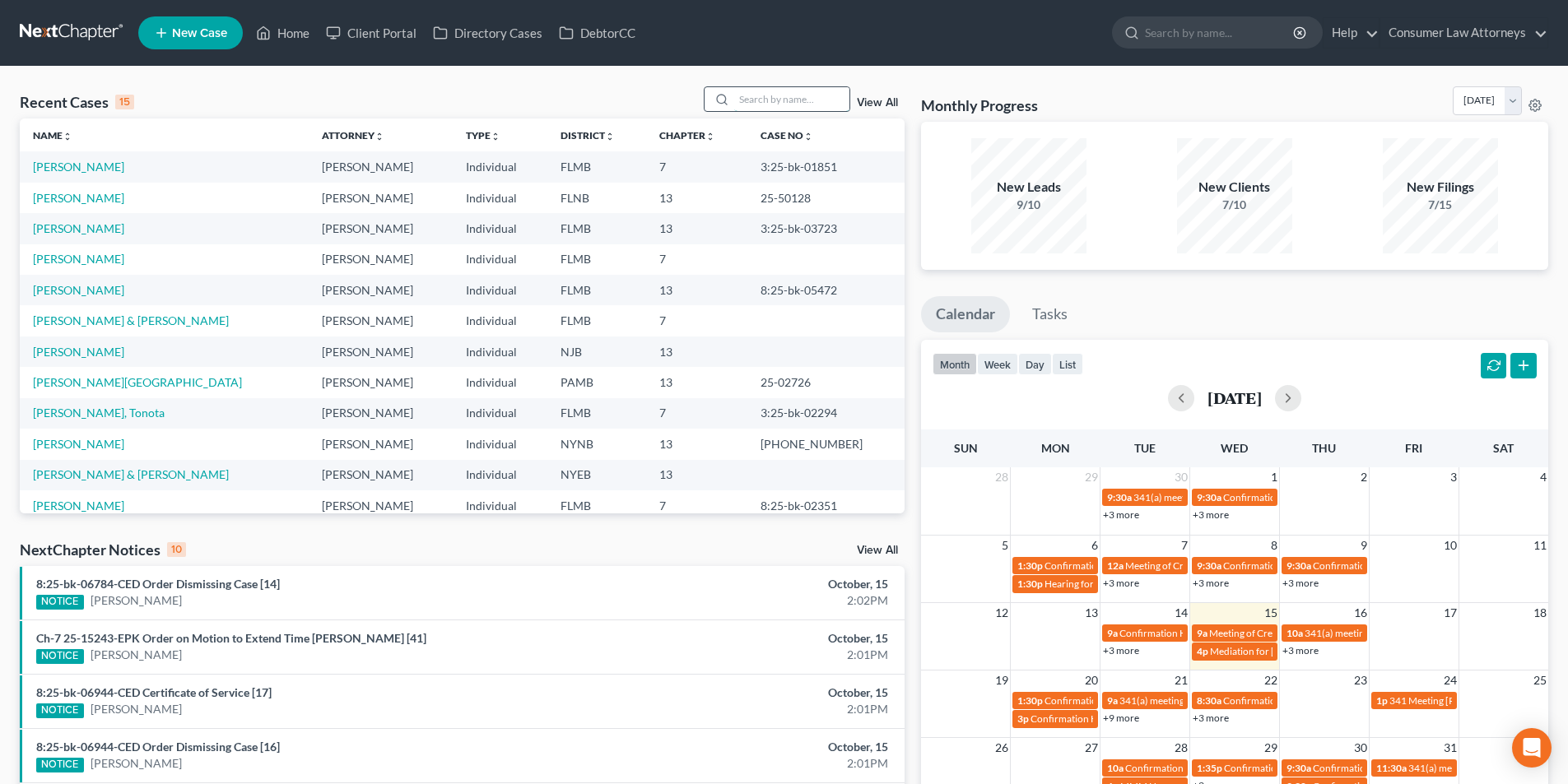
click at [778, 103] on input "search" at bounding box center [792, 99] width 115 height 24
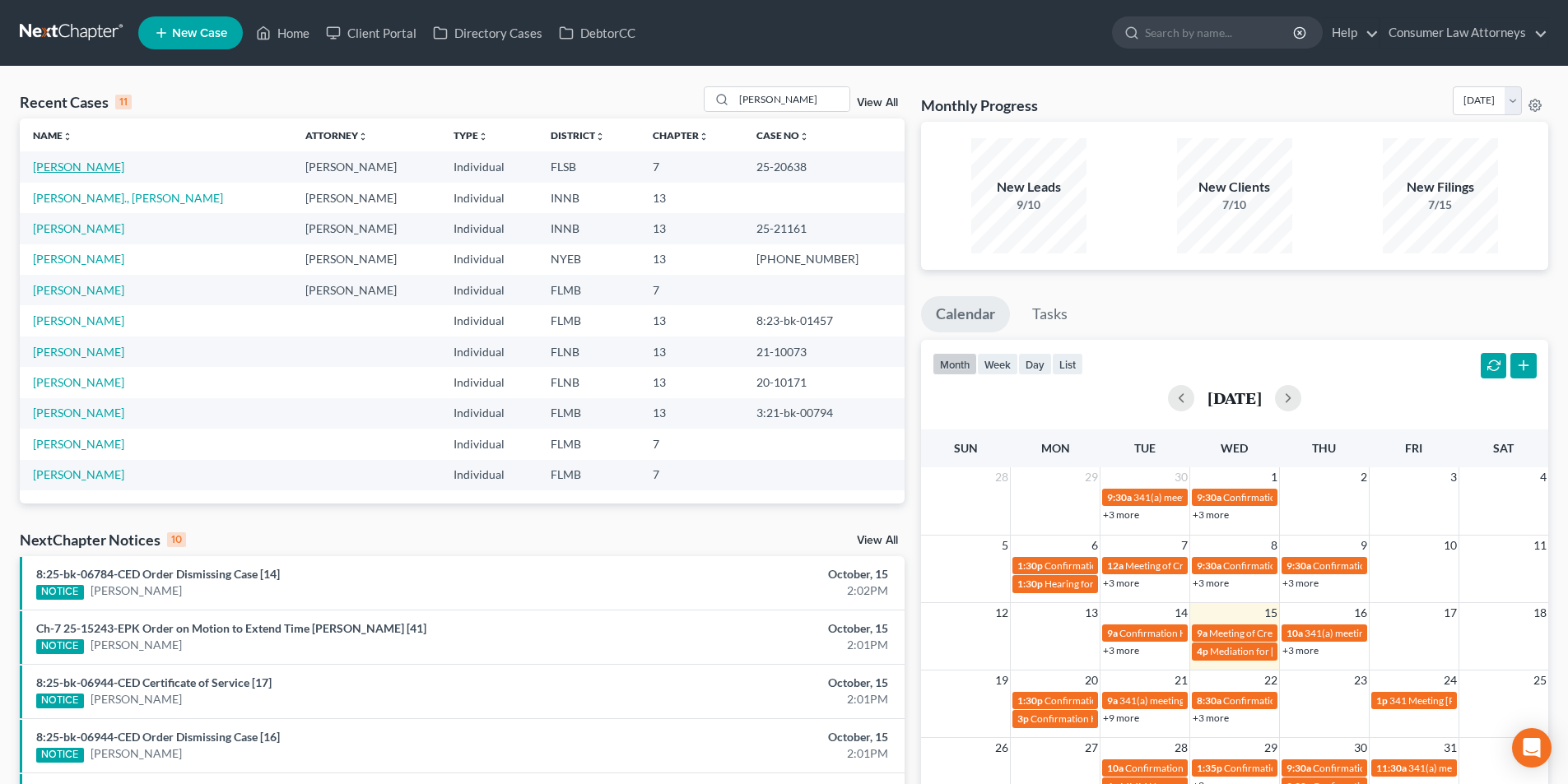
click at [87, 166] on link "[PERSON_NAME]" at bounding box center [79, 167] width 91 height 14
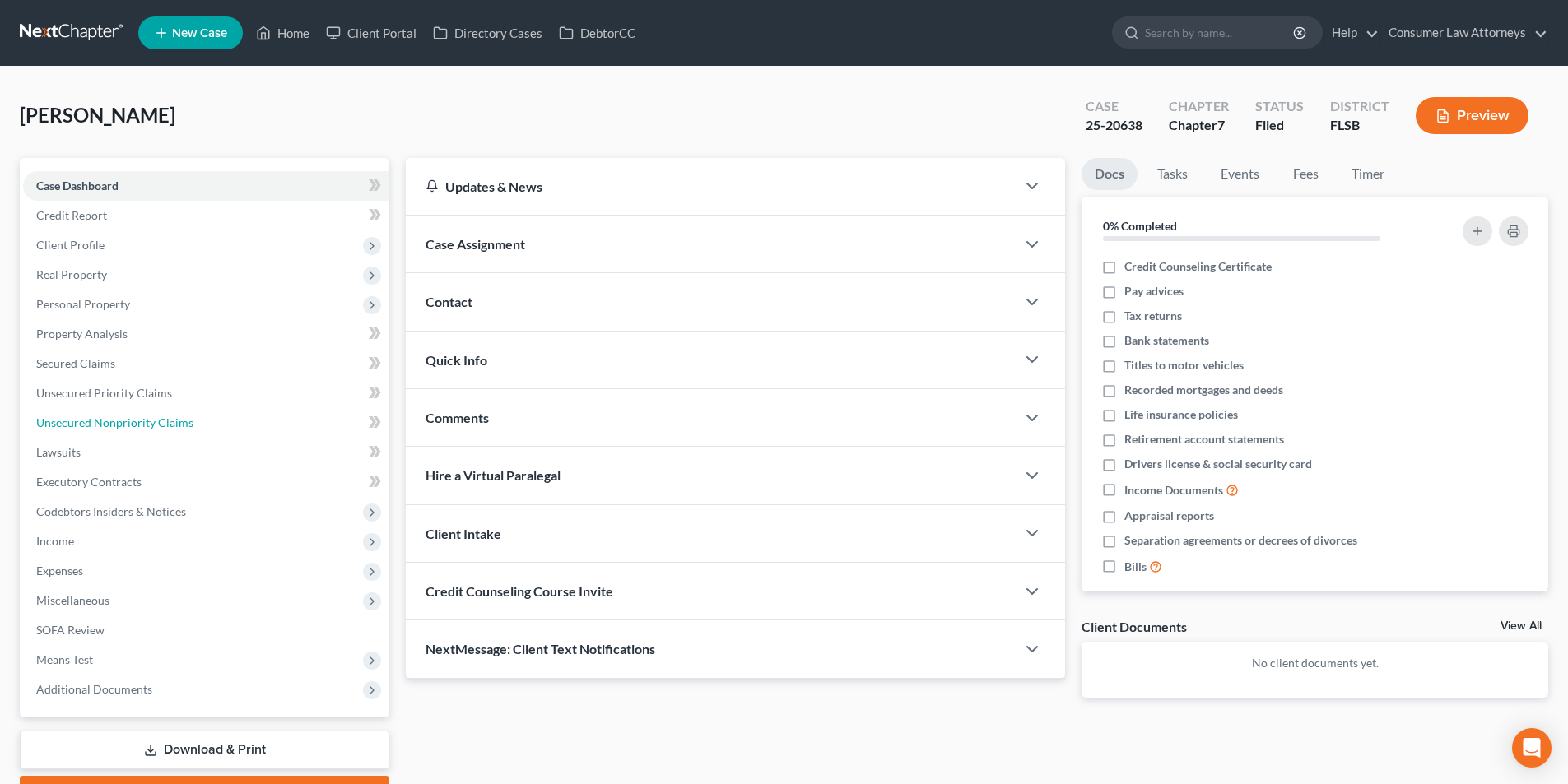
click at [133, 424] on span "Unsecured Nonpriority Claims" at bounding box center [115, 422] width 157 height 14
